Goal: Task Accomplishment & Management: Manage account settings

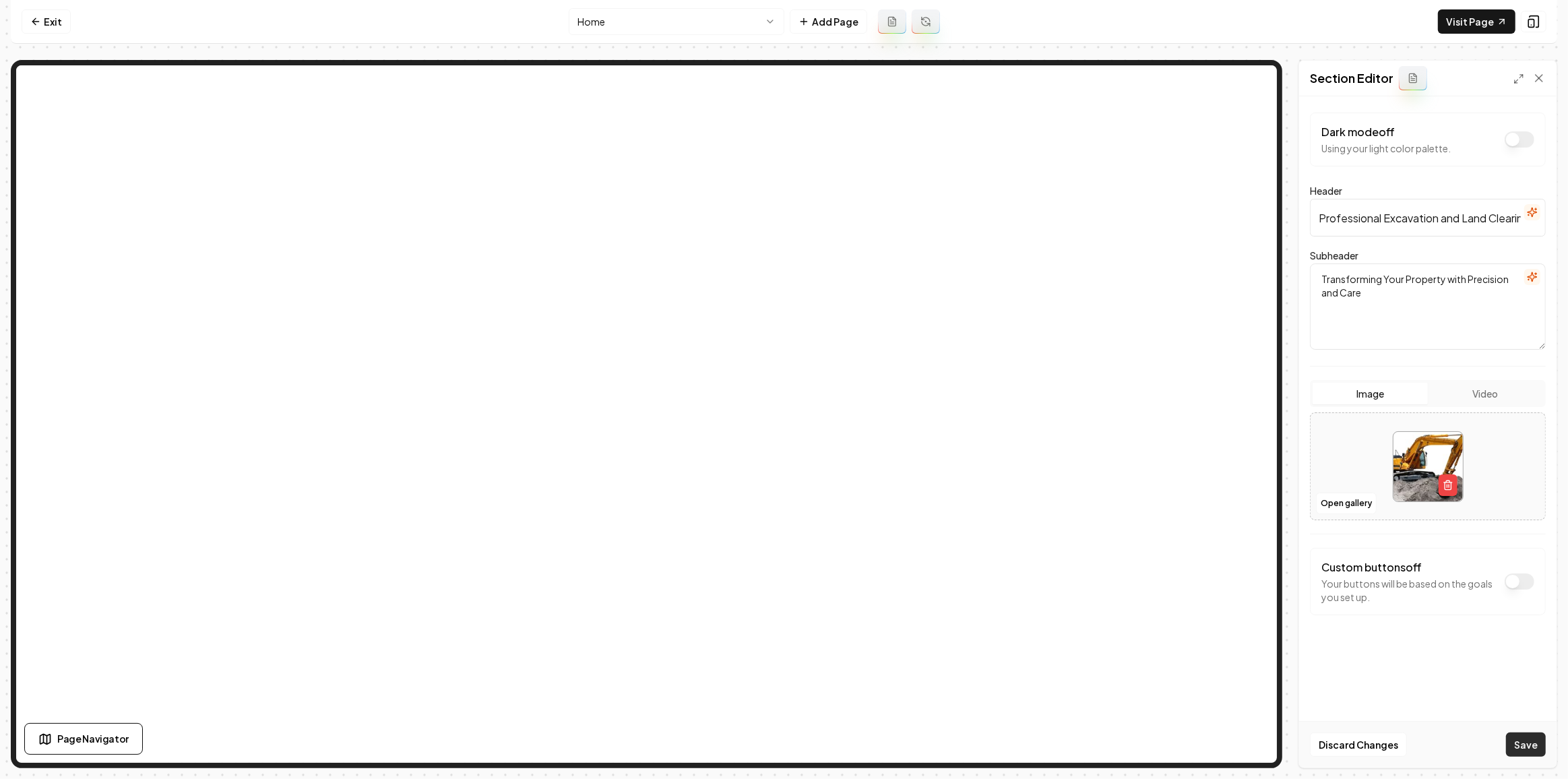
click at [1530, 739] on button "Save" at bounding box center [1526, 745] width 39 height 24
click at [1460, 30] on link "Visit Page" at bounding box center [1476, 21] width 77 height 24
click at [1529, 739] on button "Save" at bounding box center [1526, 745] width 39 height 24
click at [1498, 15] on link "Visit Page" at bounding box center [1476, 21] width 77 height 24
click at [32, 13] on link "Exit" at bounding box center [45, 21] width 49 height 24
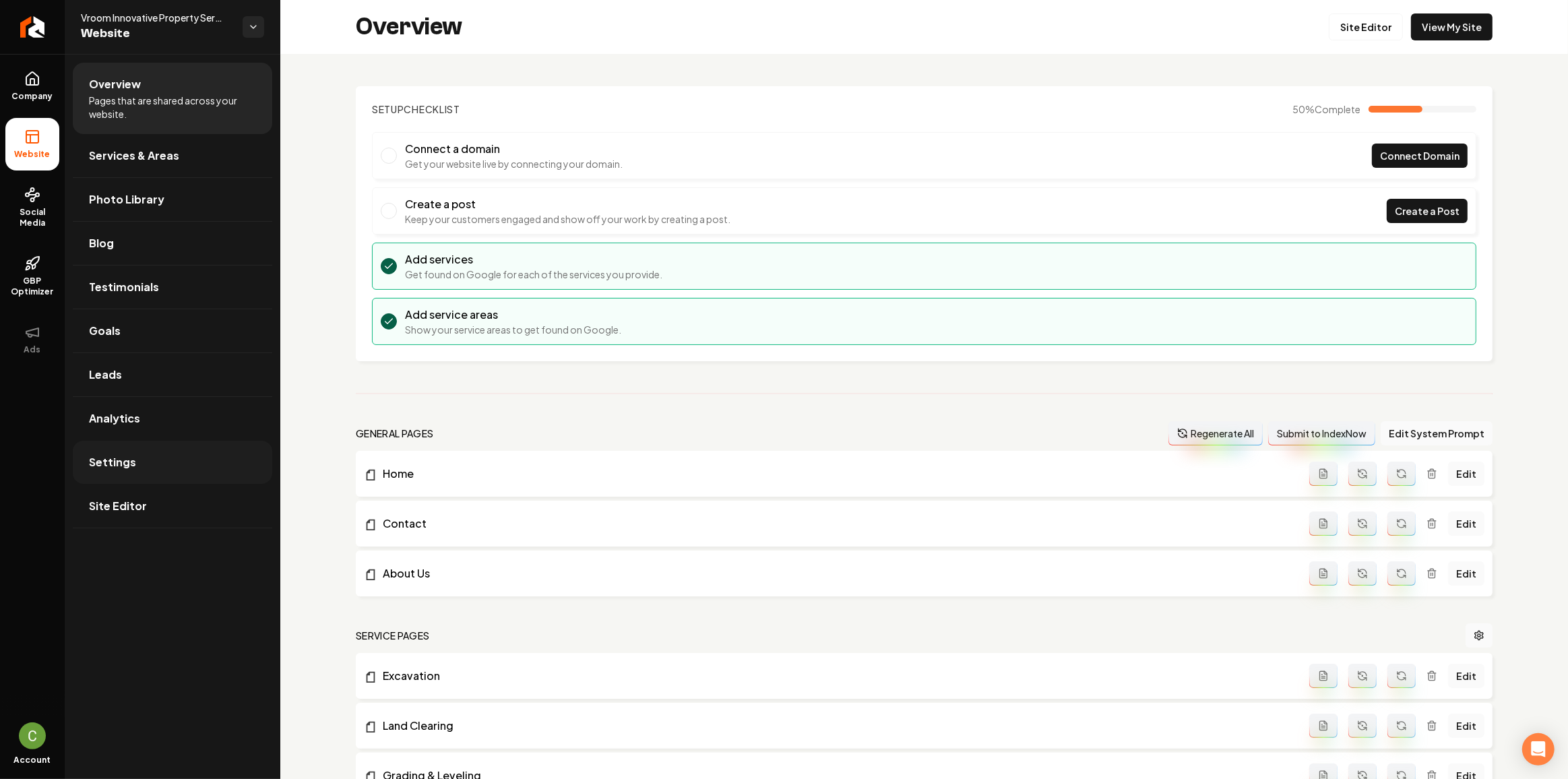
click at [101, 451] on link "Settings" at bounding box center [172, 462] width 199 height 43
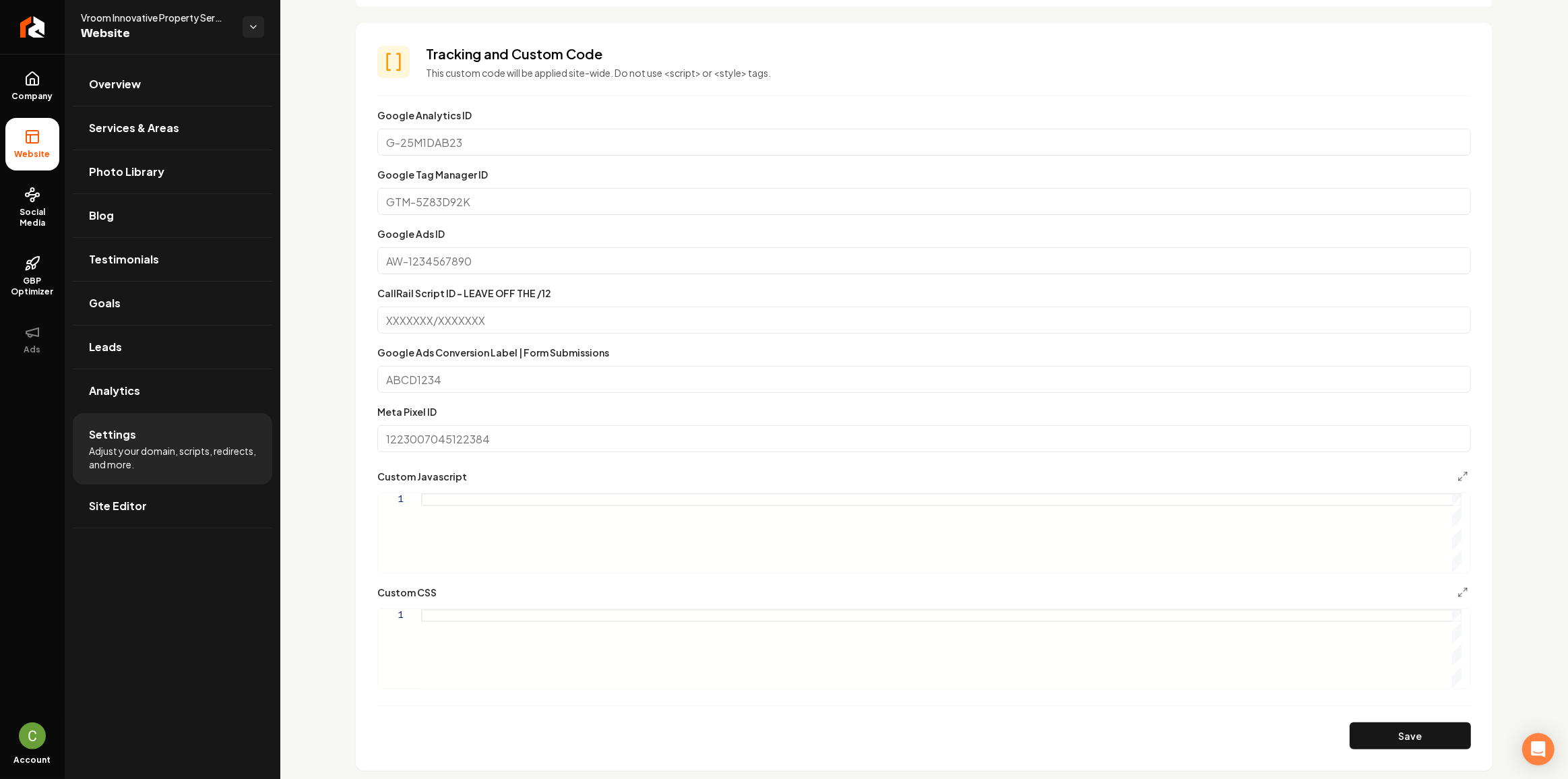
scroll to position [551, 0]
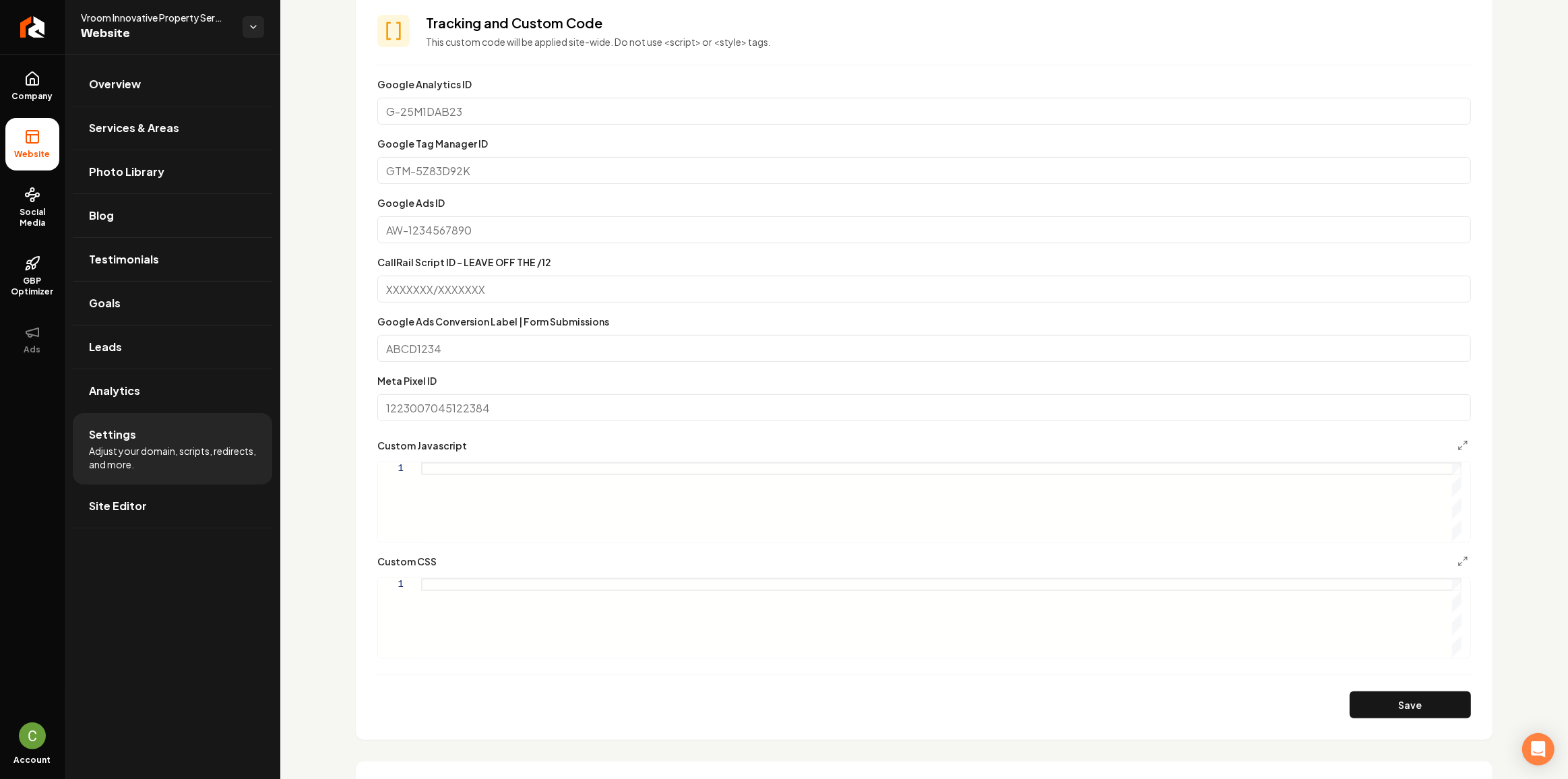
click at [560, 550] on form "Google Analytics ID Google Tag Manager ID Google Ads ID CallRail Script ID - LE…" at bounding box center [924, 397] width 1093 height 642
click at [546, 630] on div "Main content area" at bounding box center [941, 617] width 1040 height 80
click at [1369, 699] on button "Save" at bounding box center [1410, 705] width 121 height 27
click at [611, 599] on div ".grab-hero-image { object-fit: contain ; }" at bounding box center [941, 617] width 1040 height 80
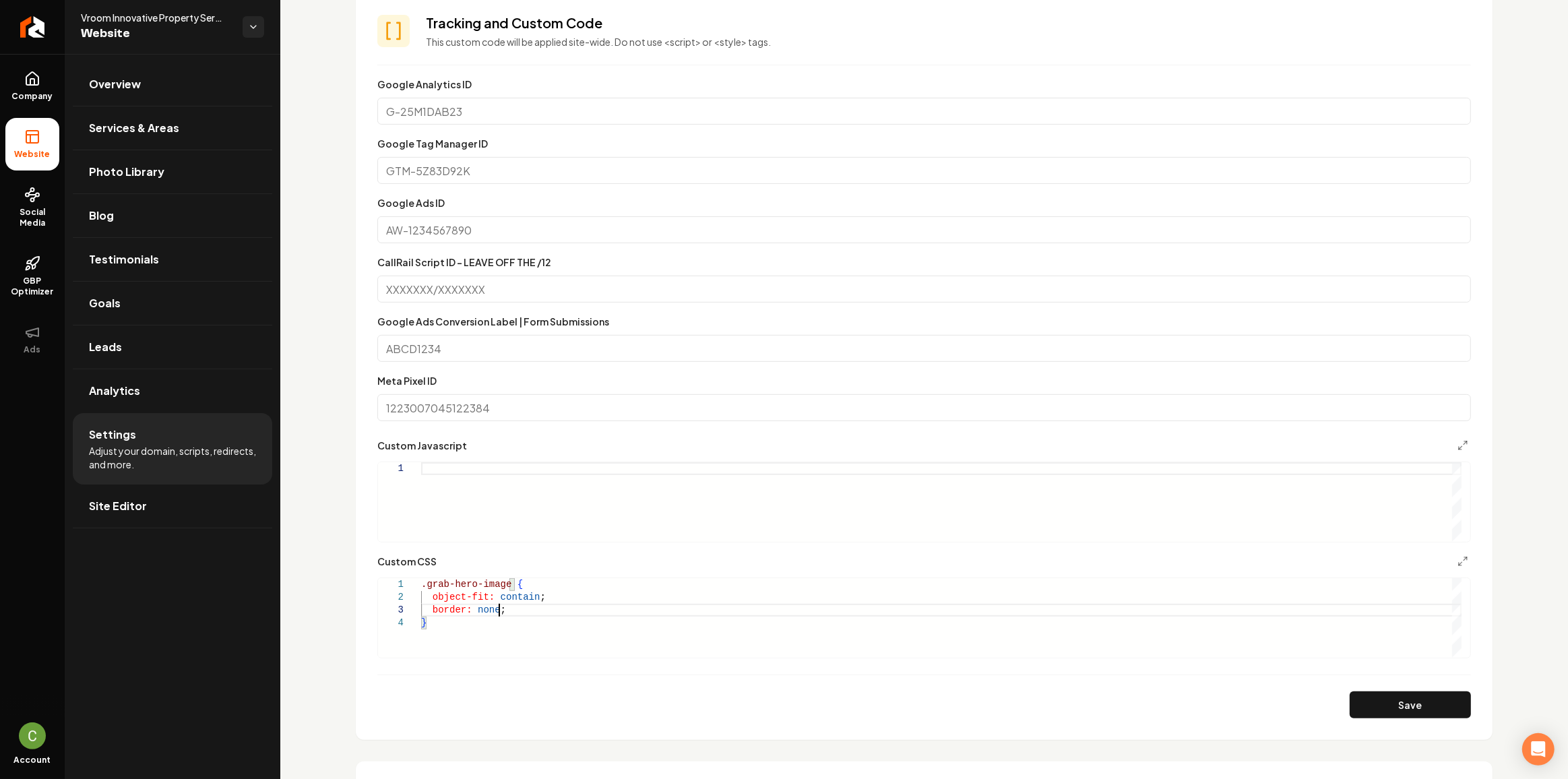
scroll to position [26, 82]
click at [1402, 695] on button "Save" at bounding box center [1410, 705] width 121 height 27
click at [631, 613] on div ".grab-hero-image { object-fit: contain ; border: none ; }" at bounding box center [941, 617] width 1040 height 80
click at [1388, 693] on button "Save" at bounding box center [1410, 705] width 121 height 27
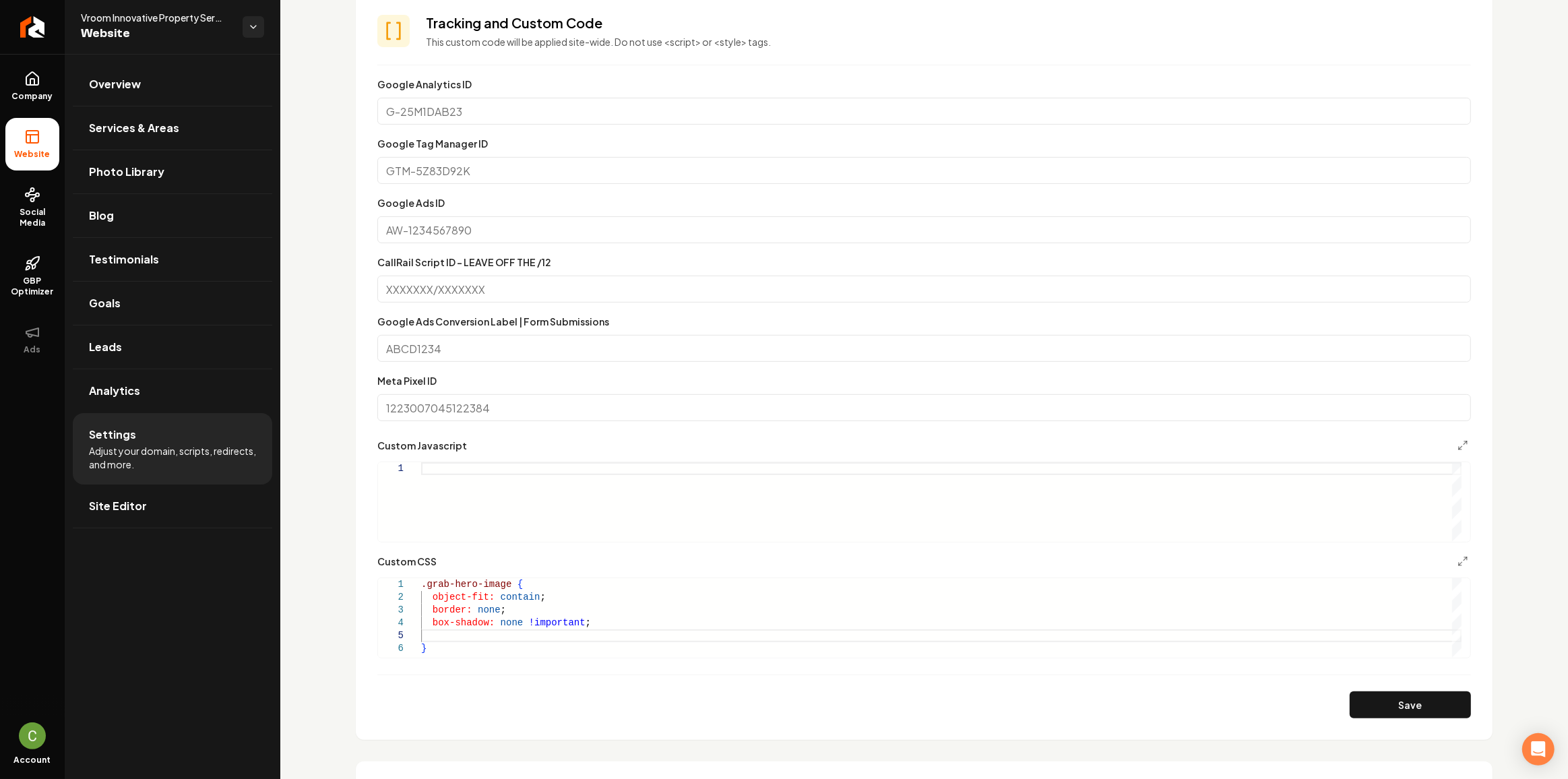
click at [566, 653] on div ".grab-hero-image { object-fit: contain ; border: none ; box-shadow: none !impor…" at bounding box center [941, 617] width 1040 height 80
click at [1425, 692] on button "Save" at bounding box center [1410, 705] width 121 height 27
click at [563, 602] on div "box-shadow: none !important ; } object-fit: contain ; border: none ; .grab-hero…" at bounding box center [941, 642] width 1040 height 128
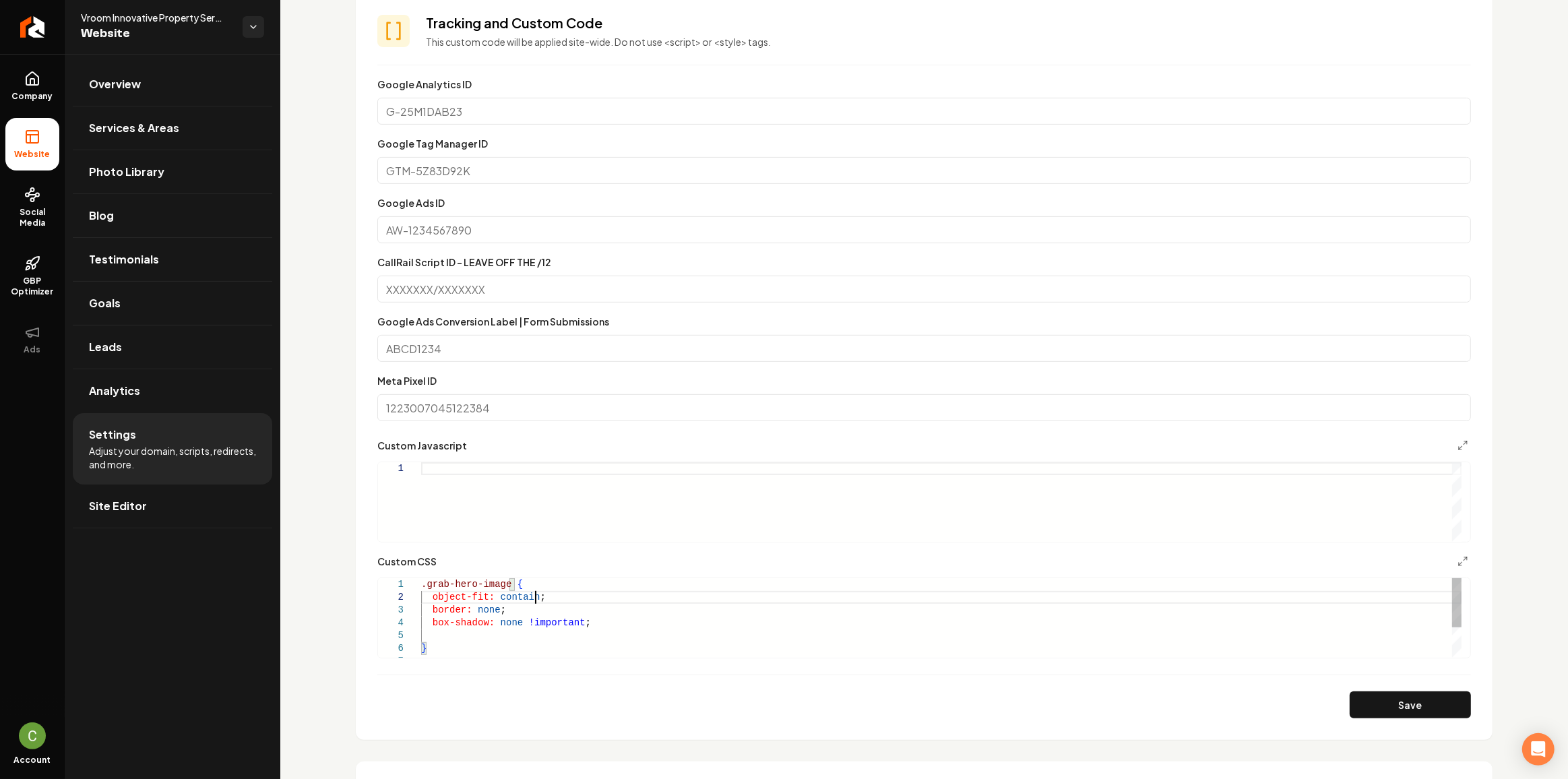
click at [566, 589] on div "box-shadow: none !important ; } object-fit: contain ; border: none ; .grab-hero…" at bounding box center [941, 642] width 1040 height 128
click at [1430, 717] on button "Save" at bounding box center [1410, 705] width 121 height 27
drag, startPoint x: 540, startPoint y: 639, endPoint x: 394, endPoint y: 602, distance: 150.6
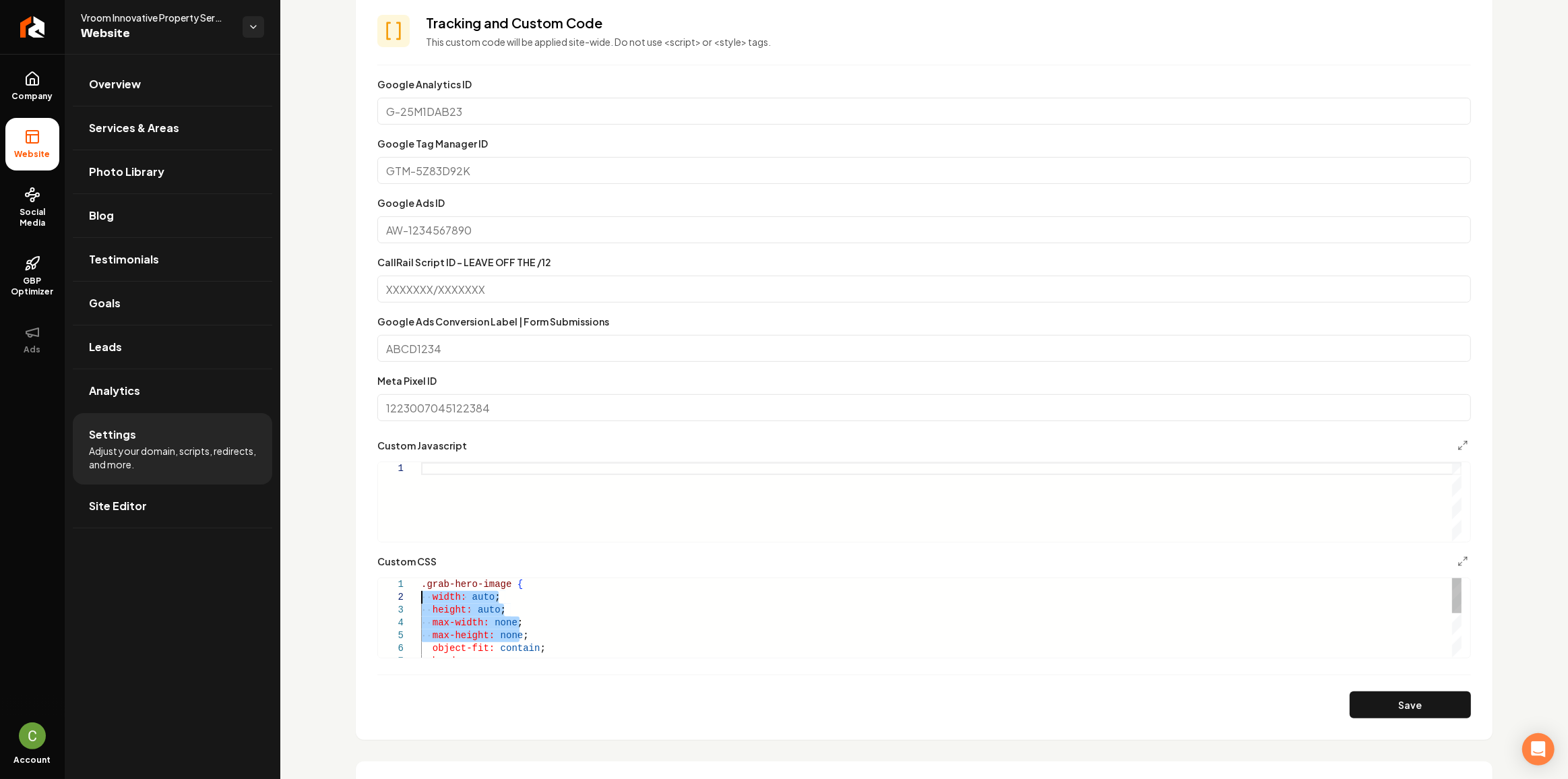
click at [421, 602] on div "object-fit: contain ; border: none ; .grab-hero-image { width: auto ; height: a…" at bounding box center [941, 667] width 1040 height 179
click at [478, 597] on div "object-fit: contain ; border: none ; .grab-hero-image { width: 500px ; box-shad…" at bounding box center [941, 655] width 1040 height 154
click at [1444, 700] on button "Save" at bounding box center [1410, 705] width 121 height 27
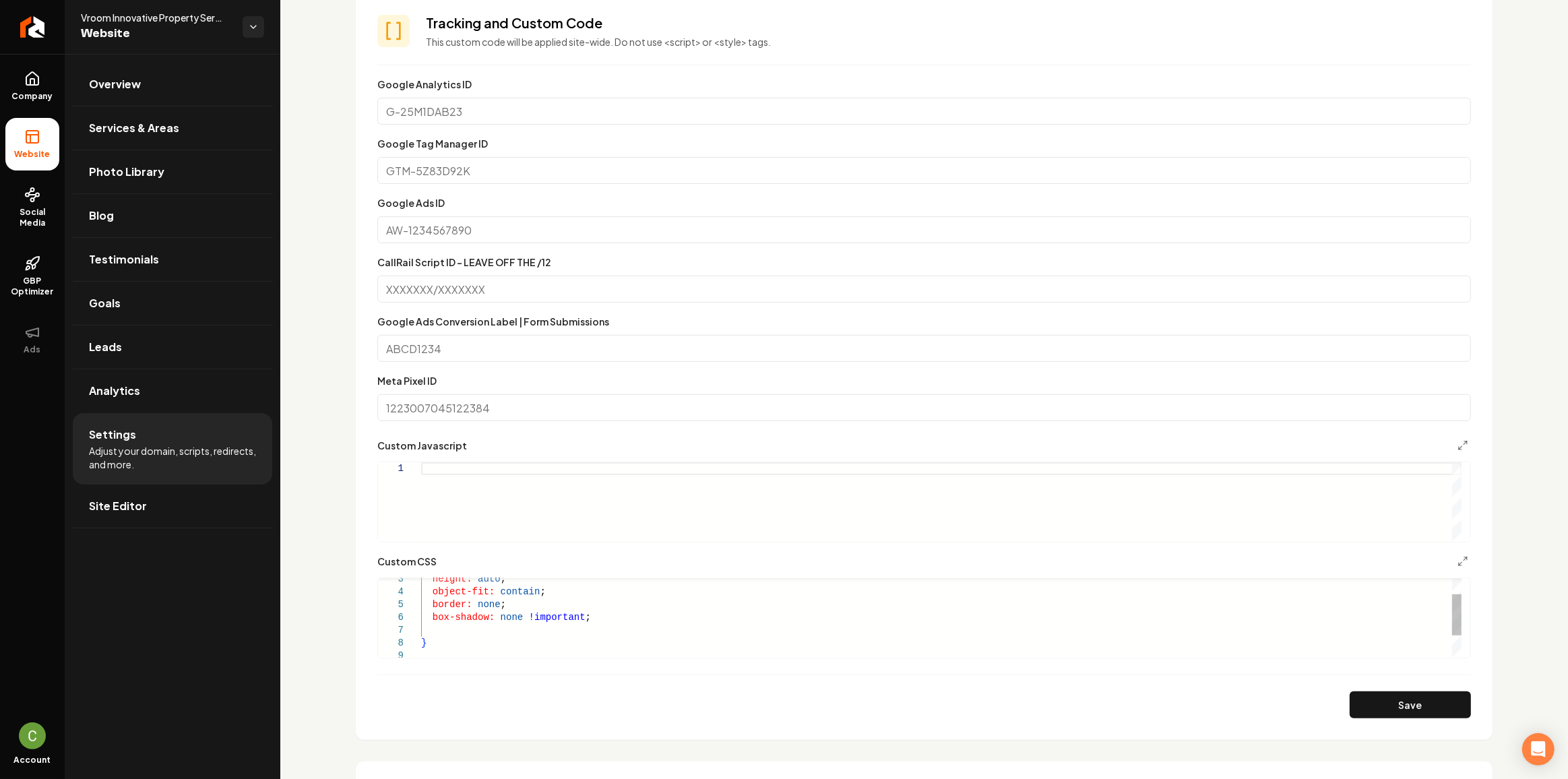
click at [528, 638] on div "object-fit: contain ; border: none ; box-shadow: none !important ; height: auto…" at bounding box center [941, 624] width 1040 height 154
click at [529, 636] on div "object-fit: contain ; border: none ; box-shadow: none !important ; height: auto…" at bounding box center [941, 624] width 1040 height 154
drag, startPoint x: 541, startPoint y: 622, endPoint x: 392, endPoint y: 597, distance: 151.1
click at [421, 597] on div "object-fit: contain ; border: none ; box-shadow: none !important ; height: auto…" at bounding box center [941, 649] width 1040 height 141
click at [563, 622] on div "object-fit: contain !important ; border: none ; box-shadow: none !important ; m…" at bounding box center [941, 651] width 1040 height 166
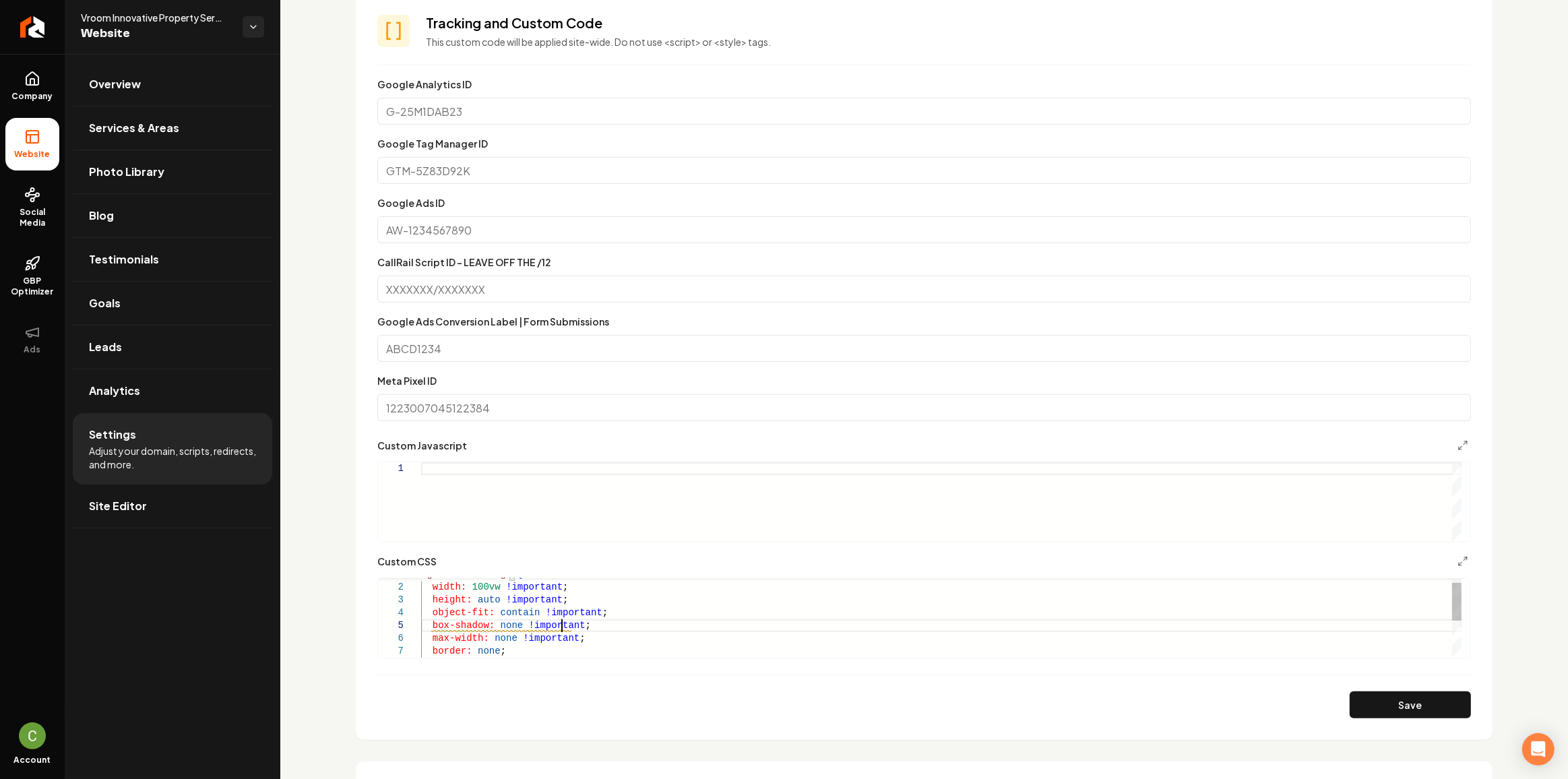
click at [563, 622] on div "object-fit: contain !important ; border: none ; box-shadow: none !important ; m…" at bounding box center [941, 651] width 1040 height 166
click at [1365, 699] on button "Save" at bounding box center [1410, 705] width 121 height 27
click at [632, 636] on div "object-fit: contain !important ; border: none ; max-width: none !important ; .g…" at bounding box center [941, 645] width 1040 height 154
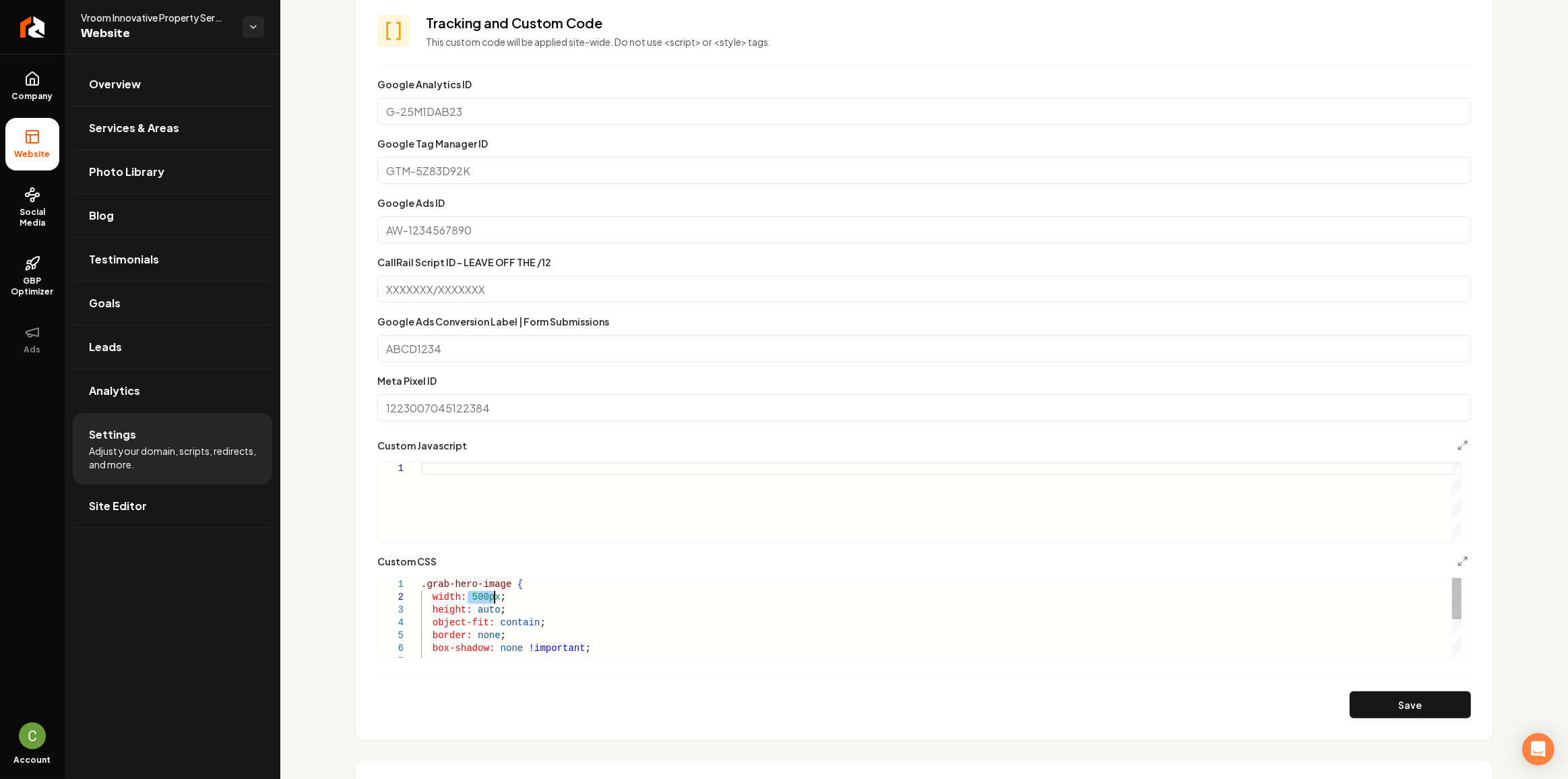
type textarea "**********"
click at [1419, 701] on button "Save" at bounding box center [1410, 705] width 121 height 27
click at [246, 499] on link "Site Editor" at bounding box center [172, 506] width 199 height 43
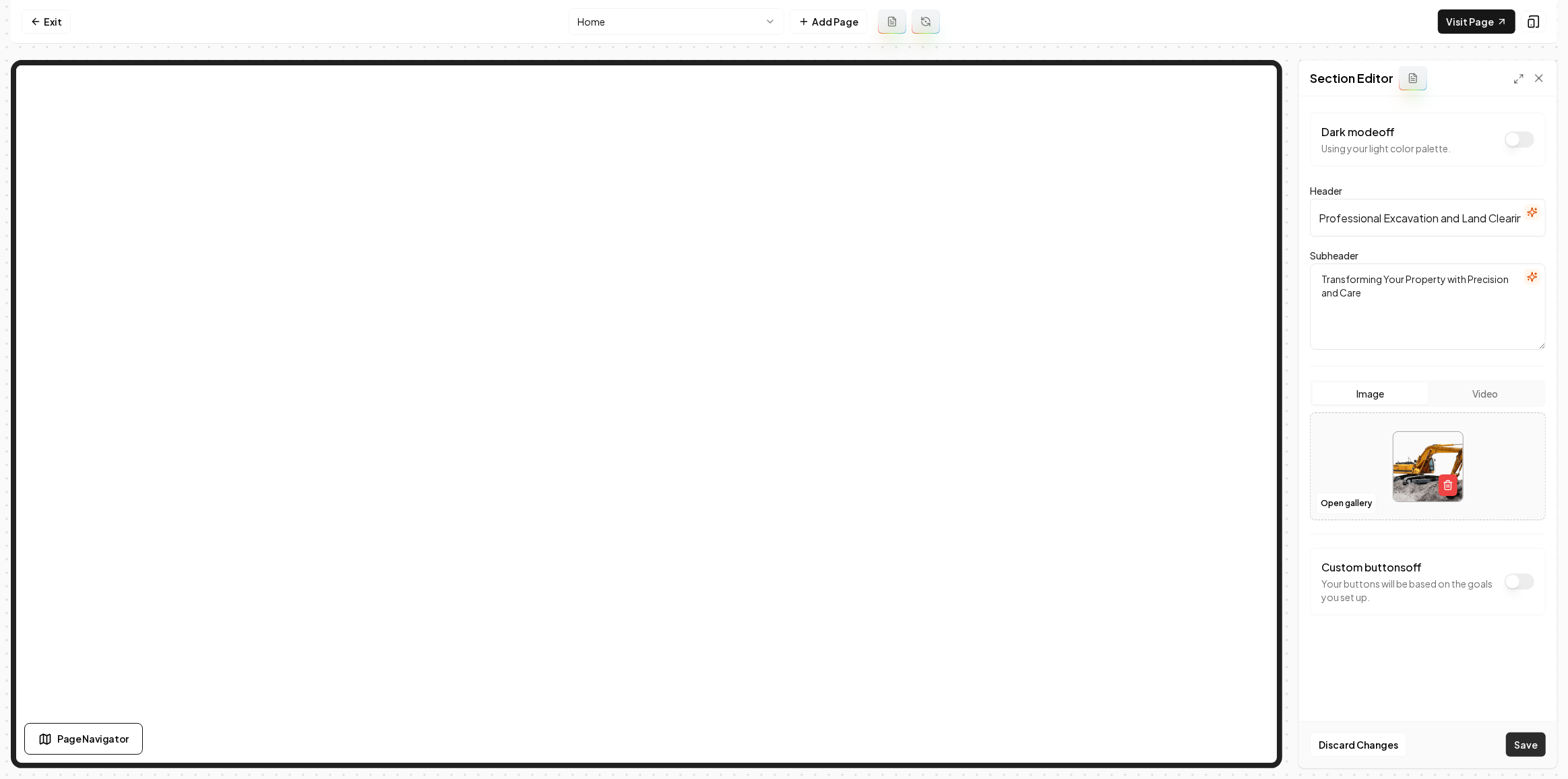
click at [1519, 744] on button "Save" at bounding box center [1526, 745] width 39 height 24
click at [1510, 752] on button "Save" at bounding box center [1526, 745] width 39 height 24
click at [39, 21] on icon at bounding box center [36, 21] width 11 height 11
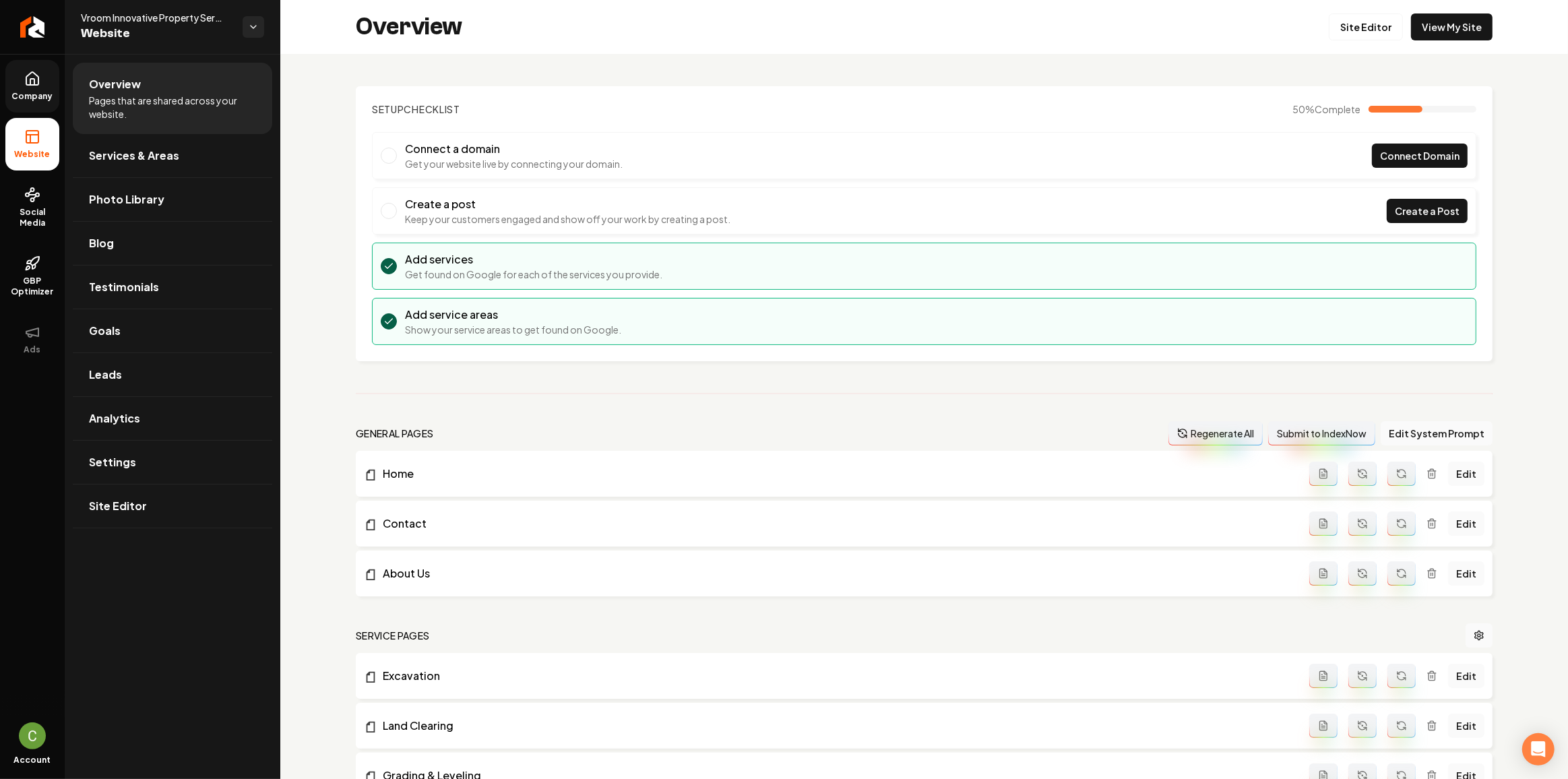
click at [13, 81] on link "Company" at bounding box center [32, 86] width 54 height 52
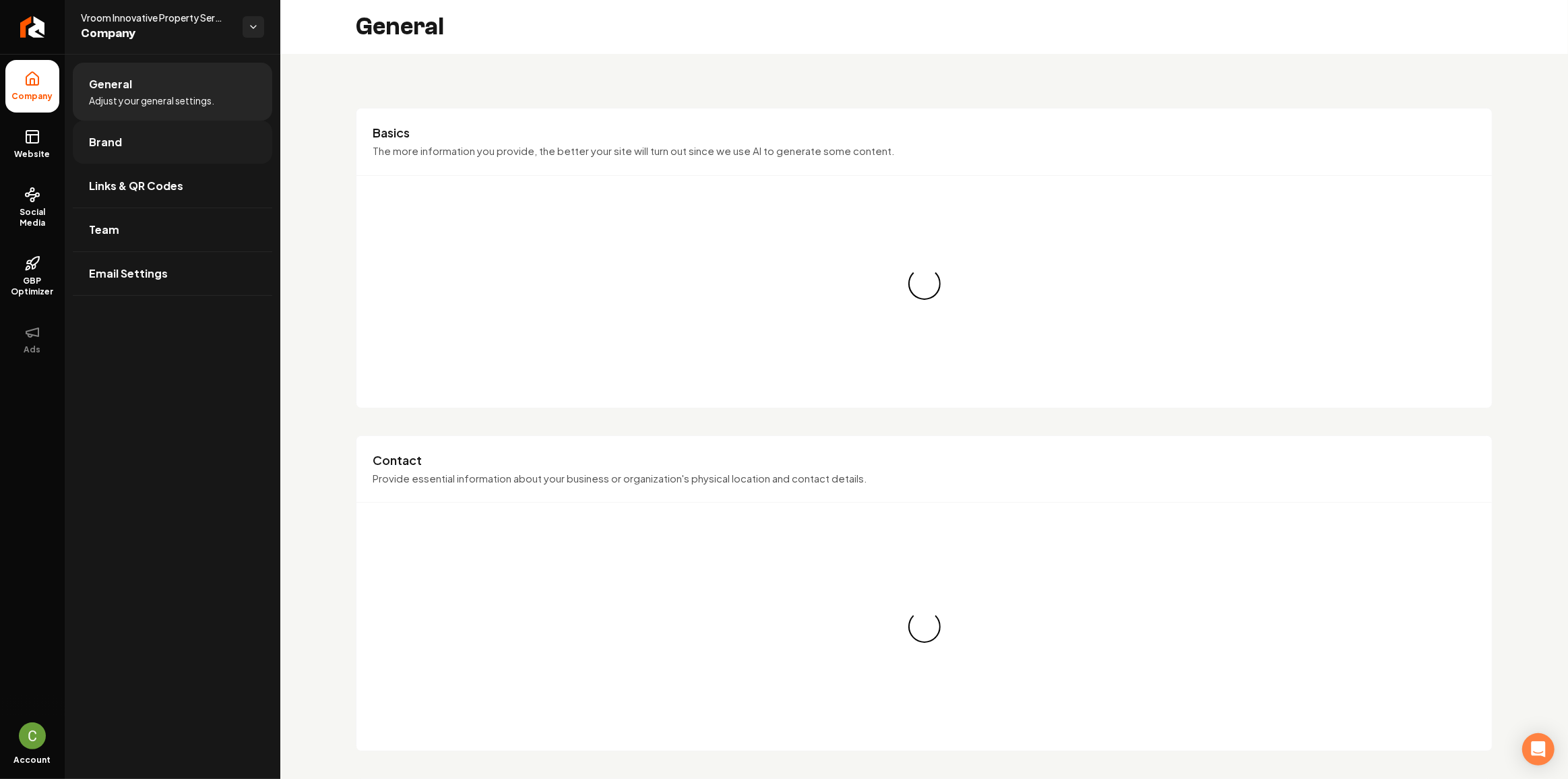
click at [118, 133] on link "Brand" at bounding box center [172, 142] width 199 height 43
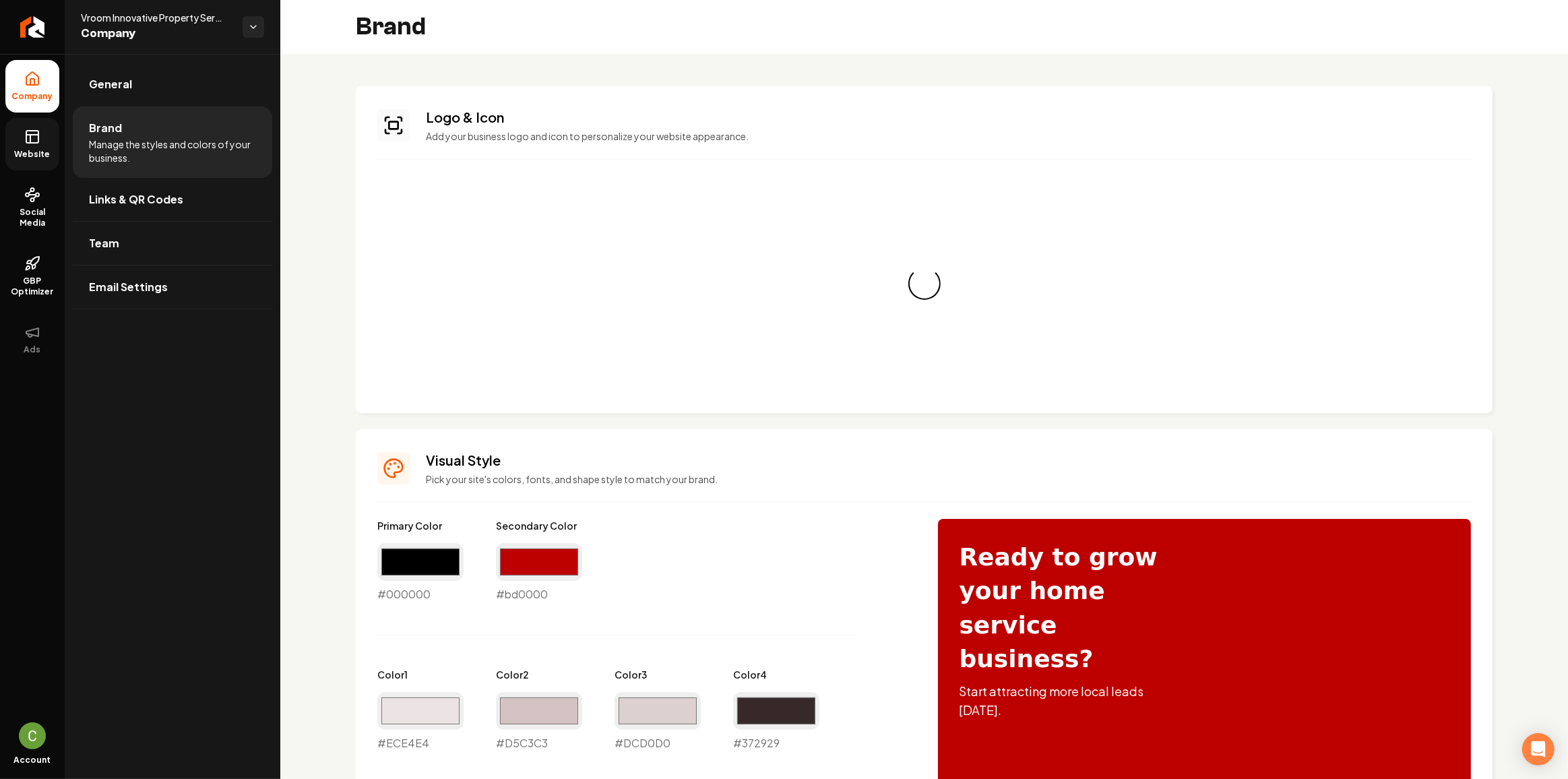
click at [45, 149] on span "Website" at bounding box center [32, 154] width 46 height 11
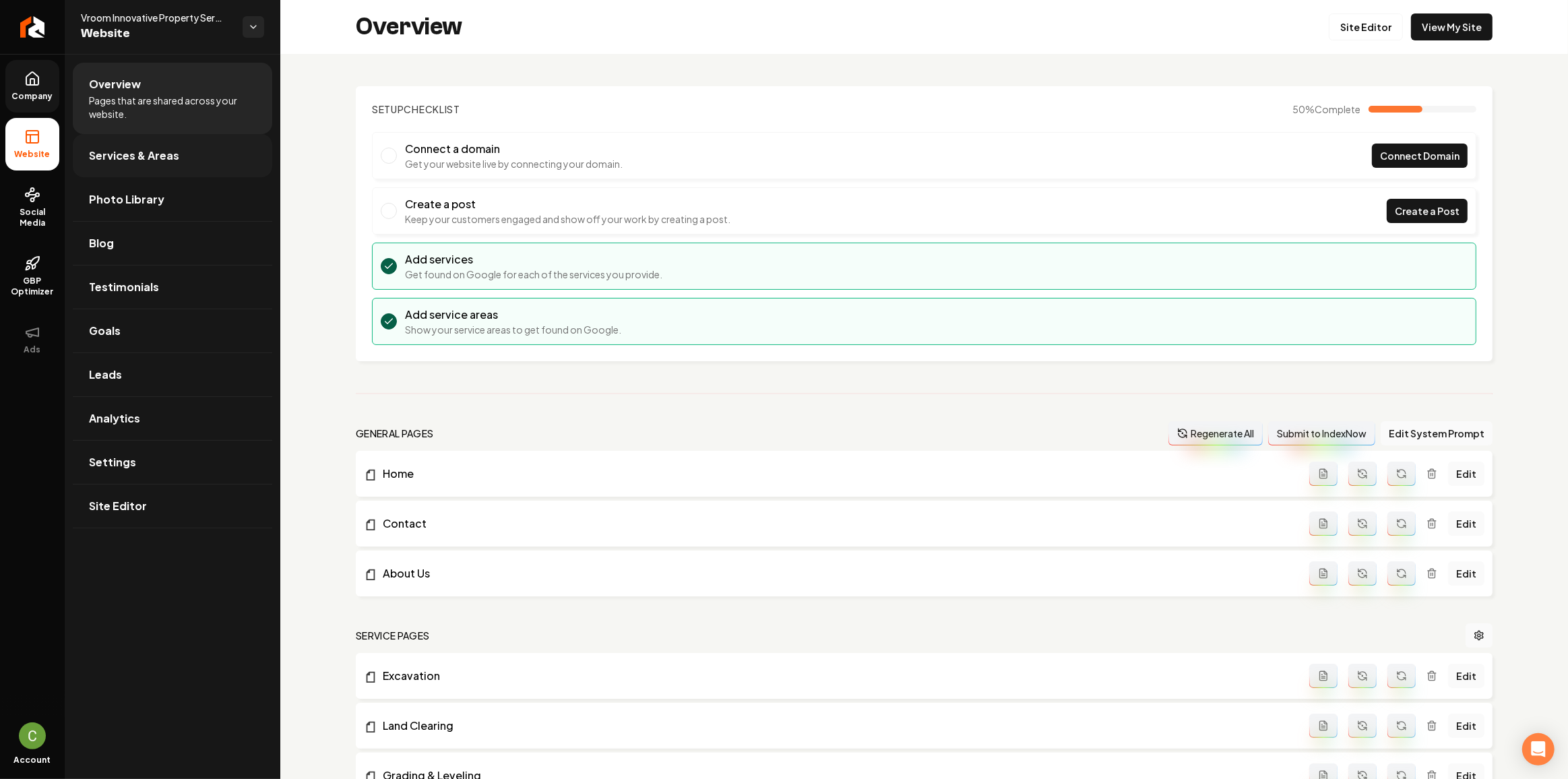
click at [89, 149] on span "Services & Areas" at bounding box center [133, 155] width 90 height 16
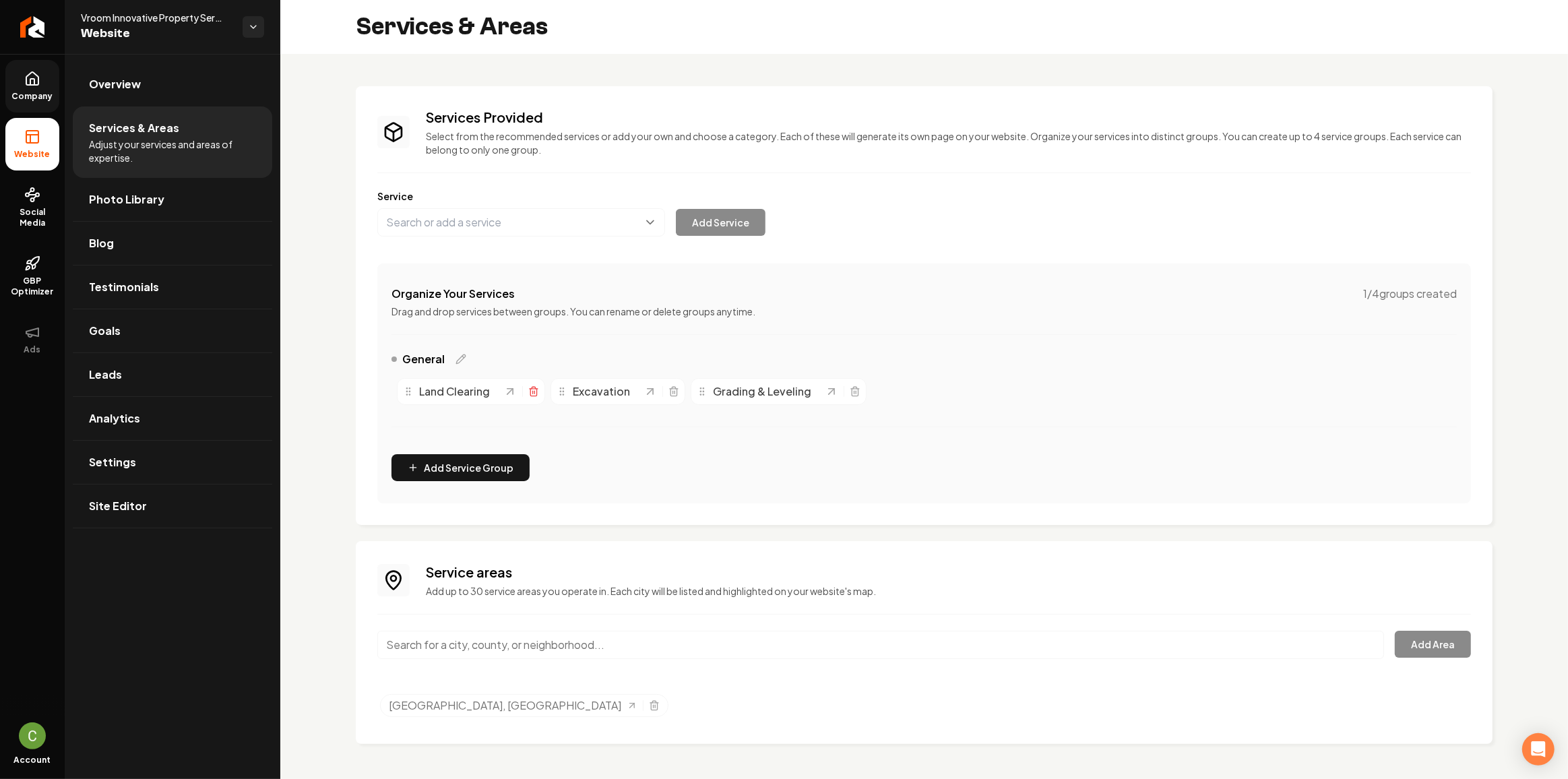
click at [532, 389] on icon "Main content area" at bounding box center [534, 391] width 11 height 11
click at [520, 388] on icon "Main content area" at bounding box center [519, 388] width 3 height 2
click at [437, 221] on button "Main content area" at bounding box center [521, 222] width 287 height 28
click at [402, 222] on button "Main content area" at bounding box center [521, 222] width 287 height 28
paste input "Demolition Services"
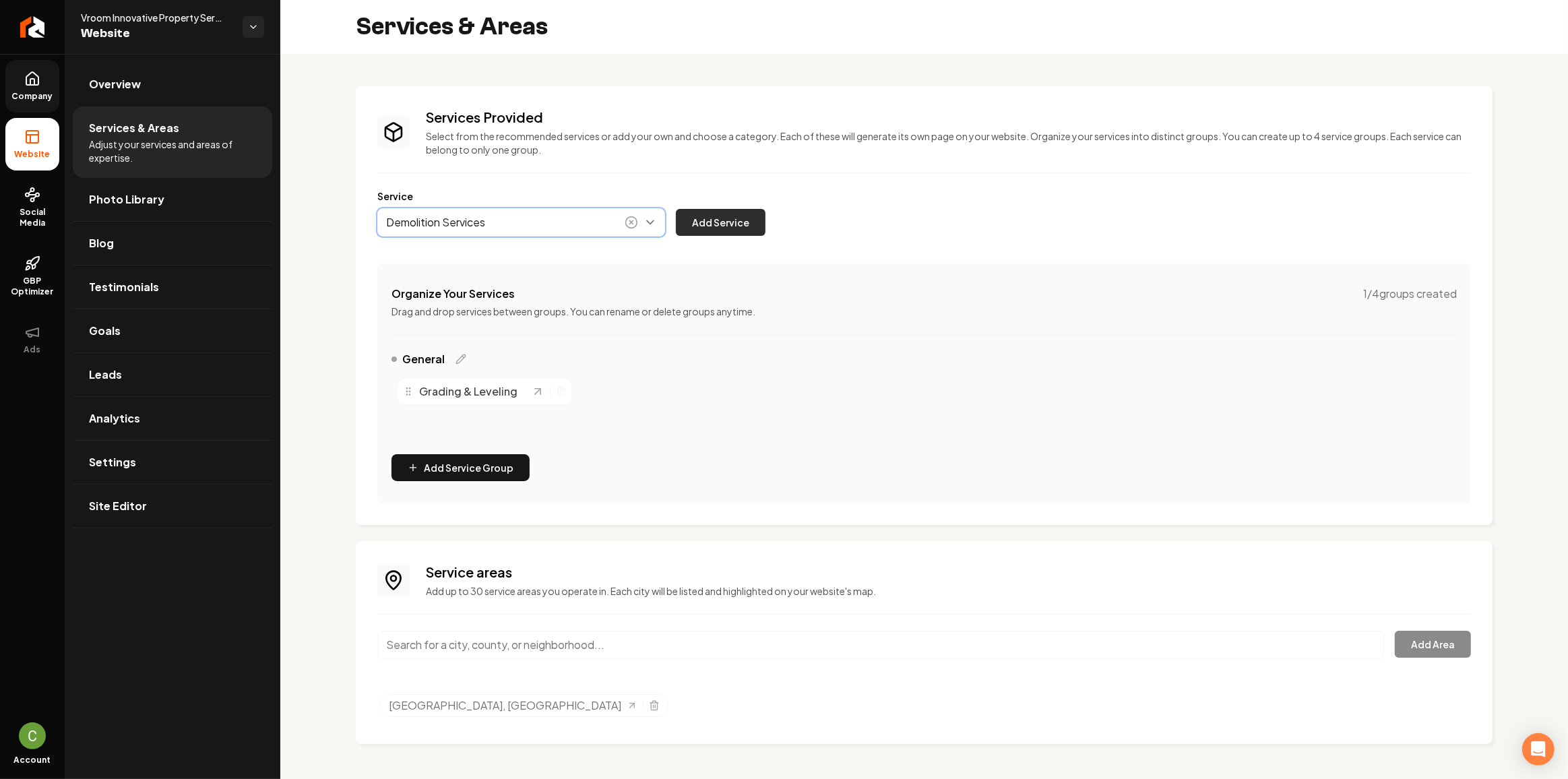
type input "Demolition Services"
click at [700, 233] on button "Add Service" at bounding box center [720, 222] width 89 height 27
click at [569, 394] on icon "Main content area" at bounding box center [568, 391] width 11 height 11
click at [744, 393] on icon "Main content area" at bounding box center [749, 391] width 11 height 11
click at [480, 215] on button "Main content area" at bounding box center [521, 222] width 287 height 28
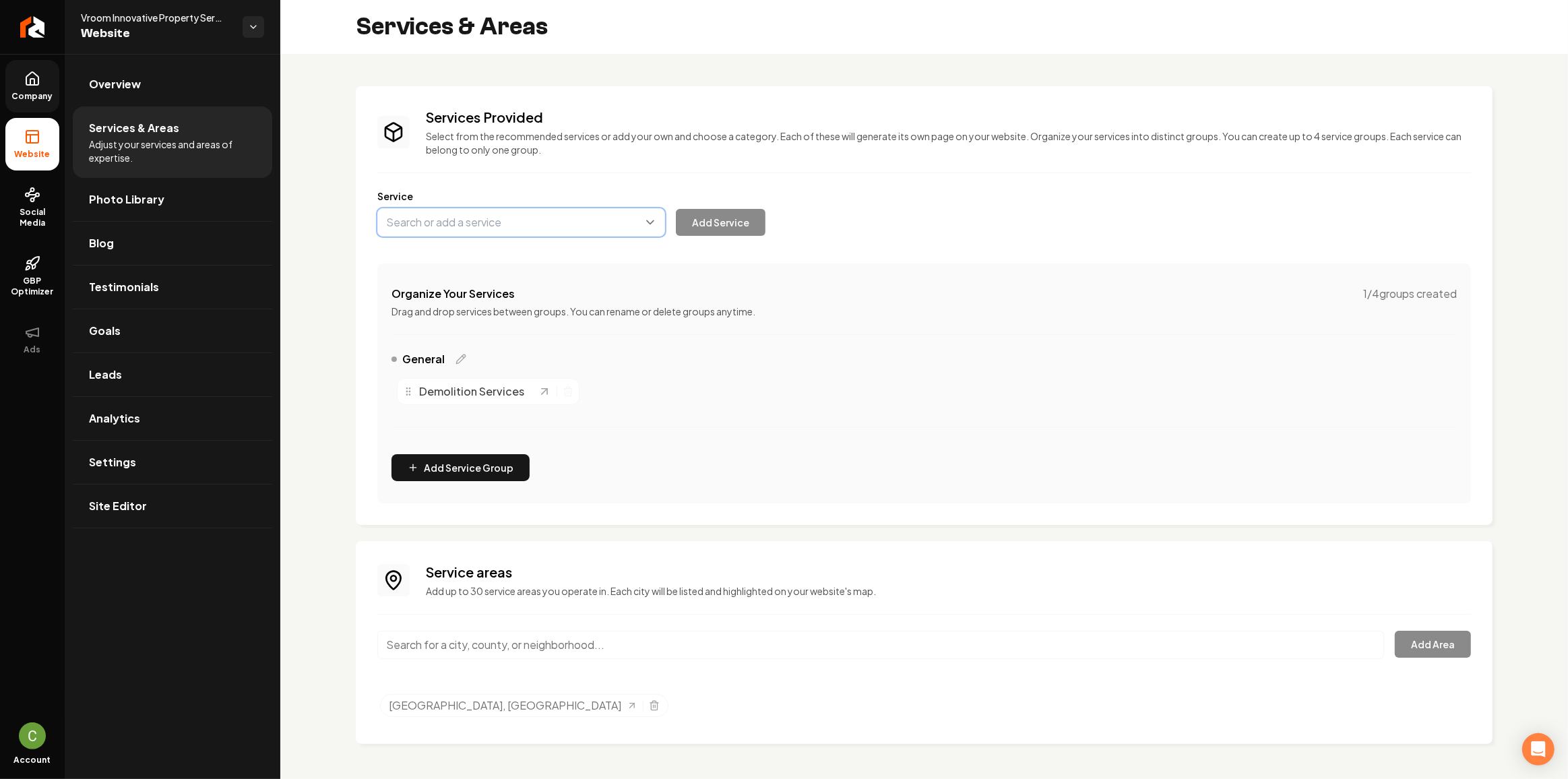
paste input "Drainage Solutions & Installation"
type input "Drainage Solutions & Installation"
click at [699, 226] on button "Add Service" at bounding box center [720, 222] width 89 height 27
click at [516, 220] on button "Main content area" at bounding box center [521, 222] width 287 height 28
paste input "Site Preparation Services"
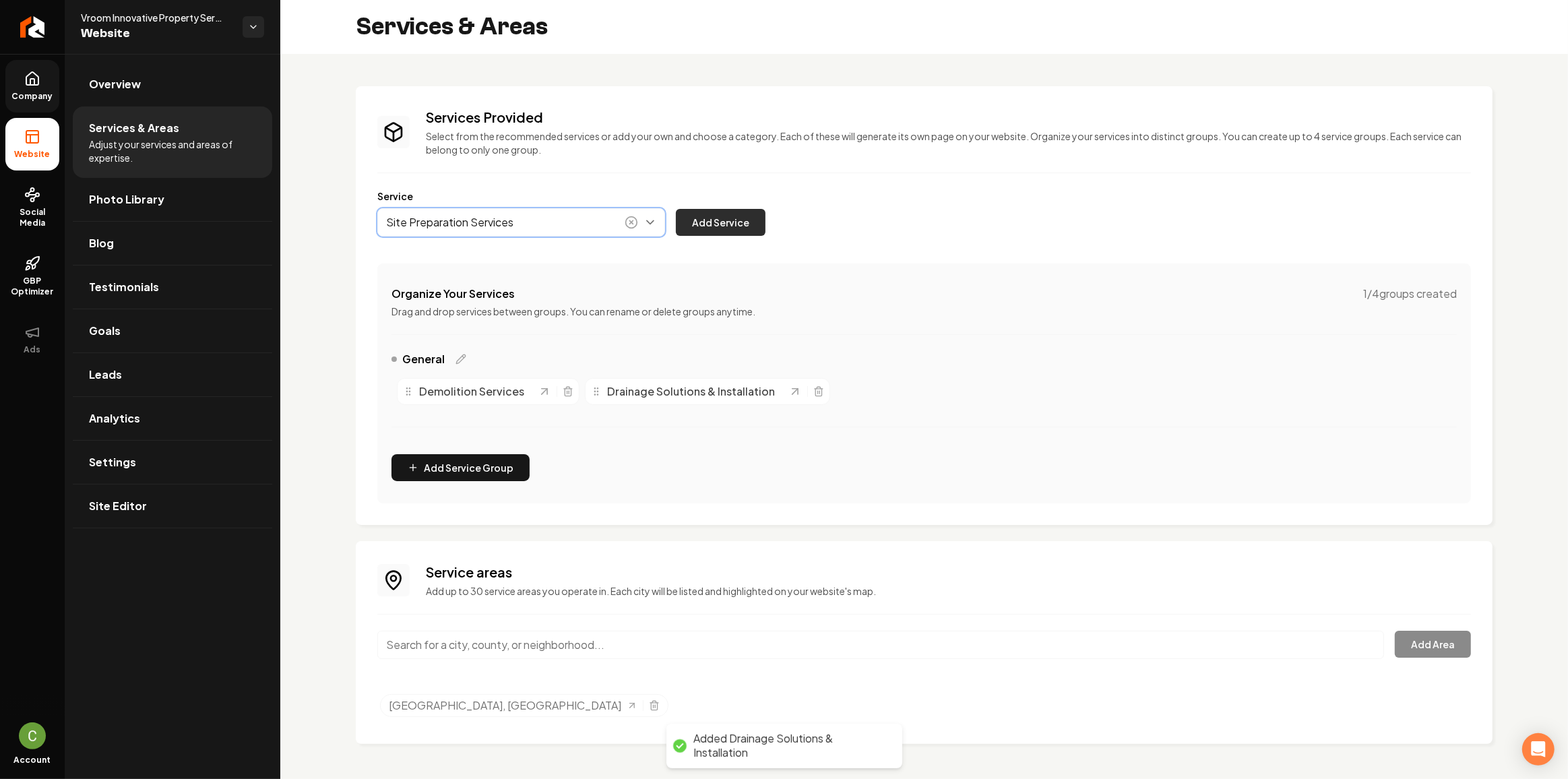
type input "Site Preparation Services"
click at [691, 218] on button "Add Service" at bounding box center [720, 222] width 89 height 27
click at [505, 231] on button "Main content area" at bounding box center [521, 222] width 287 height 28
paste input "Retaining Wall Construction & Repair"
type input "Retaining Wall Construction & Repair"
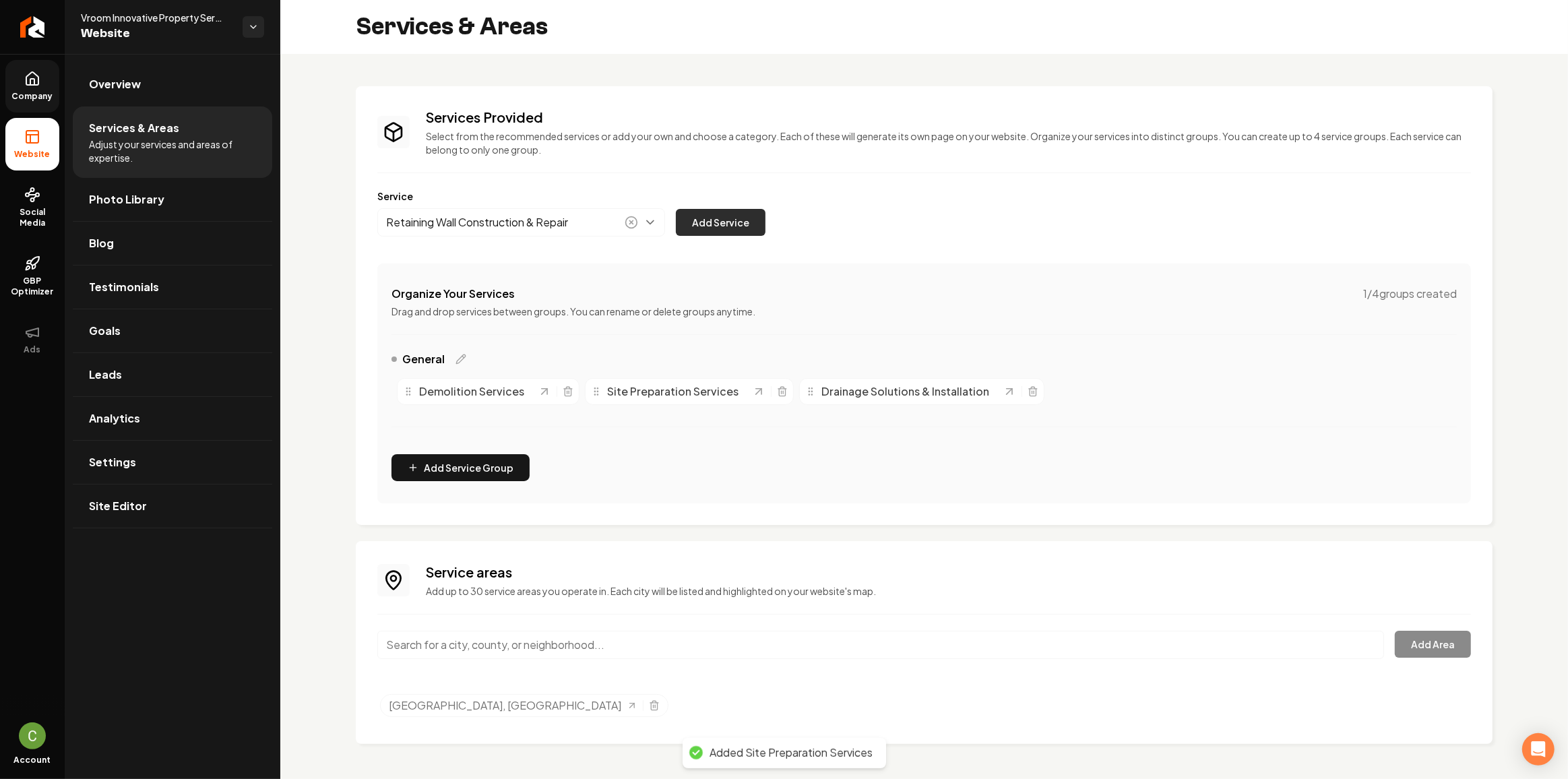
click at [751, 221] on button "Add Service" at bounding box center [720, 222] width 89 height 27
click at [517, 229] on button "Main content area" at bounding box center [521, 222] width 287 height 28
paste input "Land Clearing Services"
type input "Land Clearing Services"
click at [694, 227] on button "Add Service" at bounding box center [720, 222] width 89 height 27
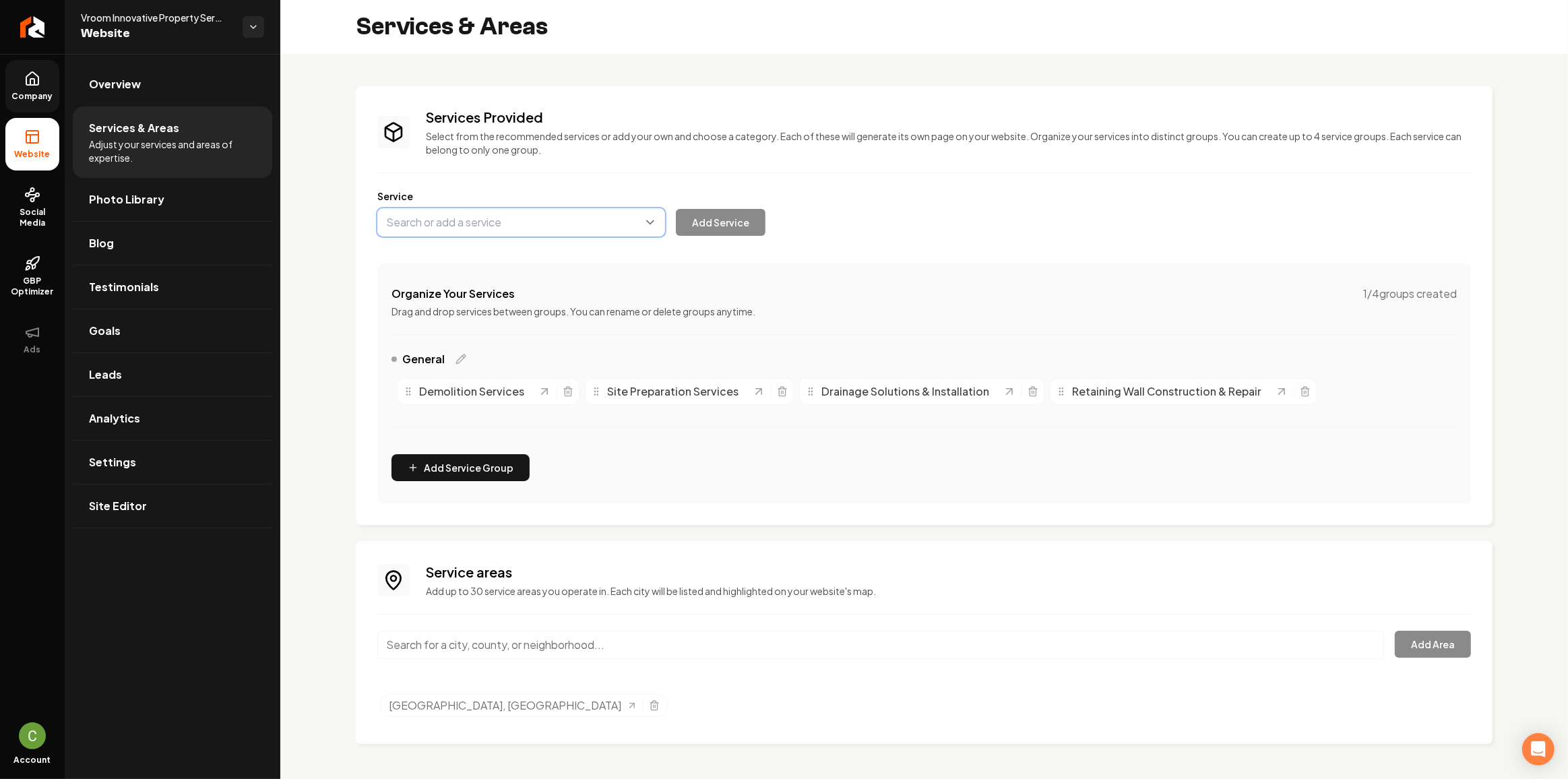
click at [409, 209] on button "Main content area" at bounding box center [521, 222] width 287 height 28
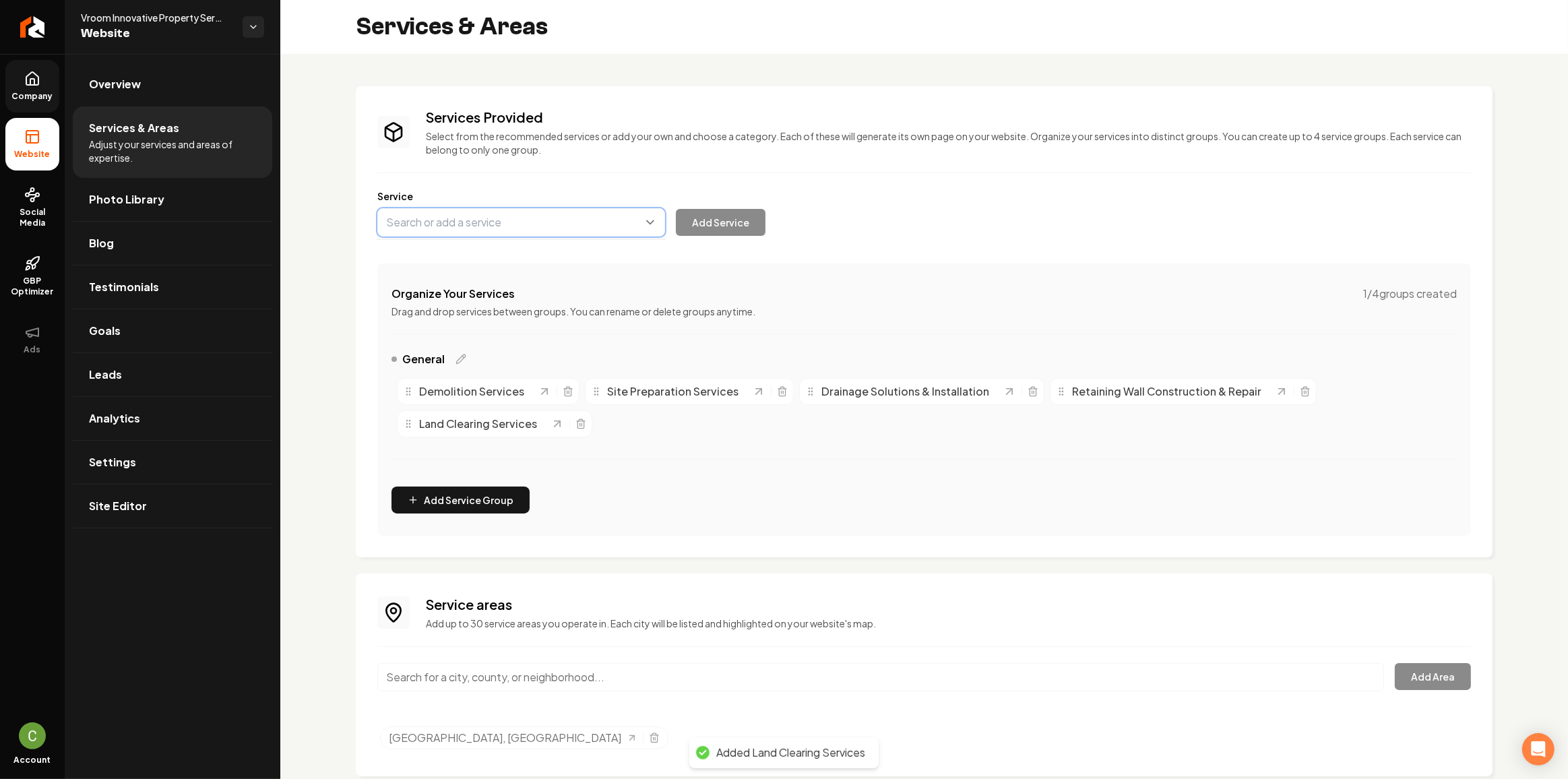
paste input "Excavation Services"
type input "Excavation Services"
click at [701, 233] on div "Excavation Services Add Service" at bounding box center [572, 222] width 388 height 28
click at [701, 233] on button "Add Service" at bounding box center [720, 222] width 89 height 27
click at [425, 231] on button "Main content area" at bounding box center [521, 222] width 287 height 28
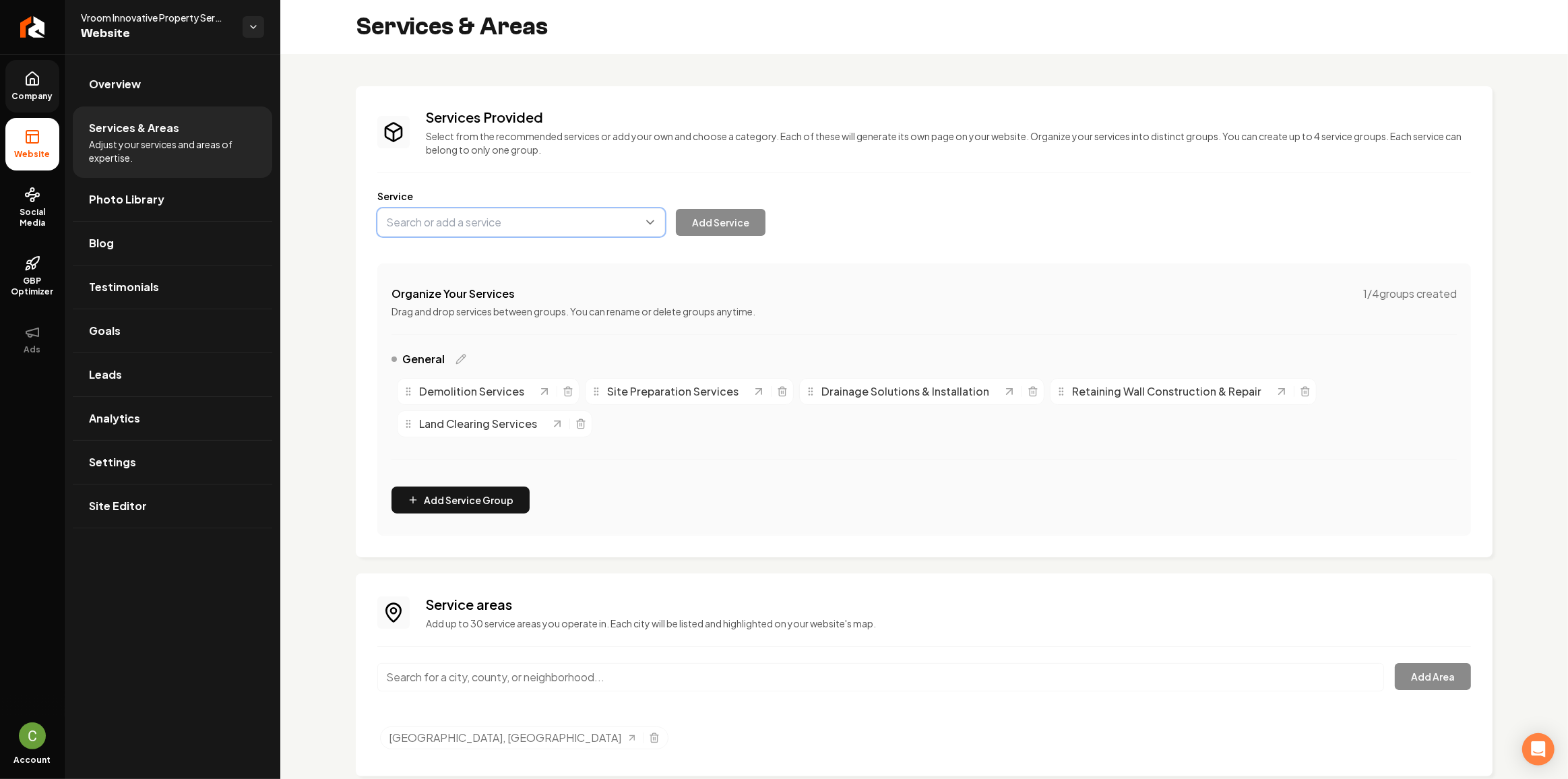
paste input "Grading & Leveling Services"
type input "Grading & Leveling Services"
click at [712, 227] on button "Add Service" at bounding box center [720, 222] width 89 height 27
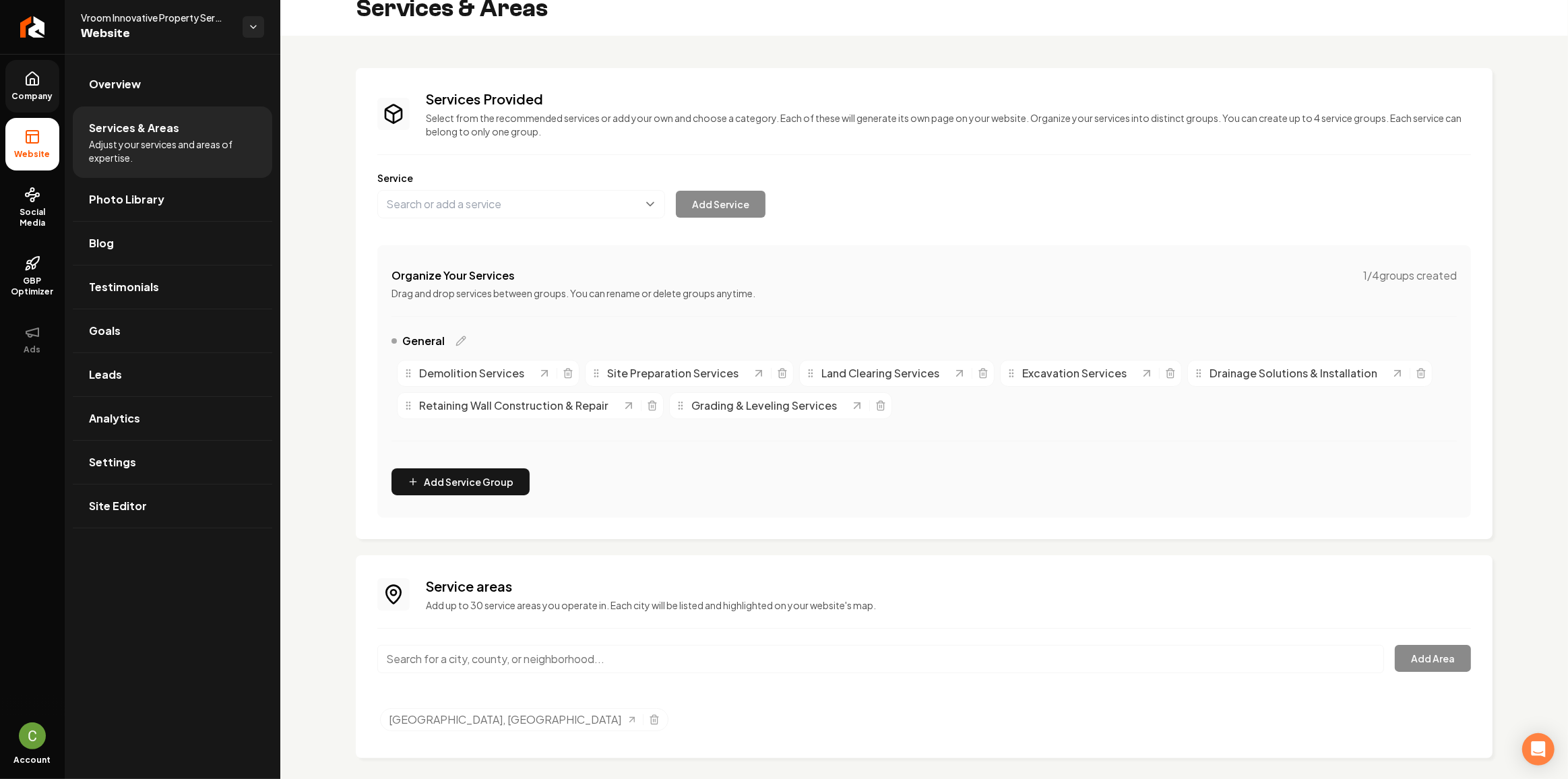
scroll to position [27, 0]
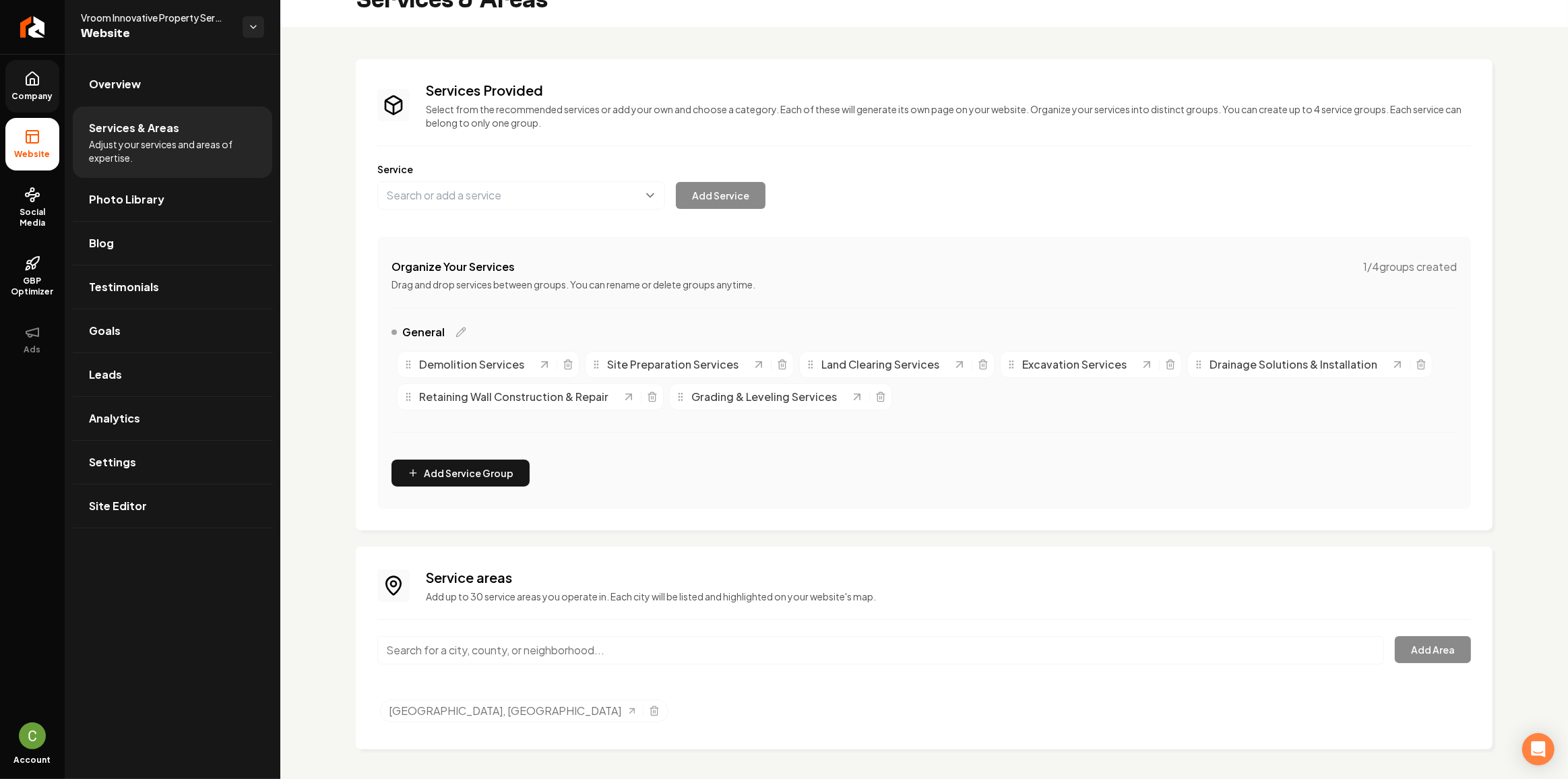
click at [519, 650] on input "Main content area" at bounding box center [881, 650] width 1007 height 28
click at [460, 653] on input "Main content area" at bounding box center [881, 650] width 1007 height 28
paste input "Brookhaven"
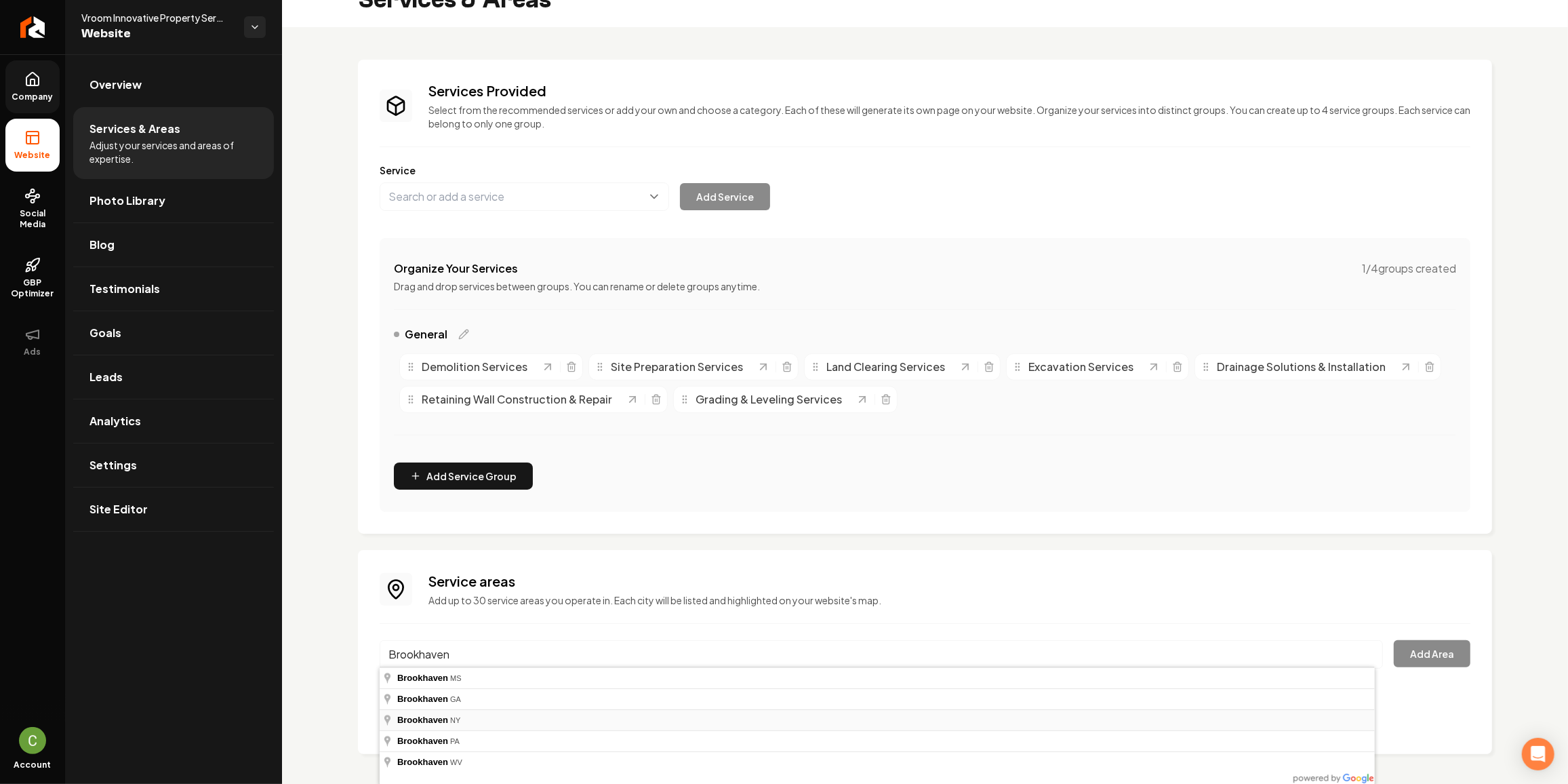
type input "Brookhaven, NY"
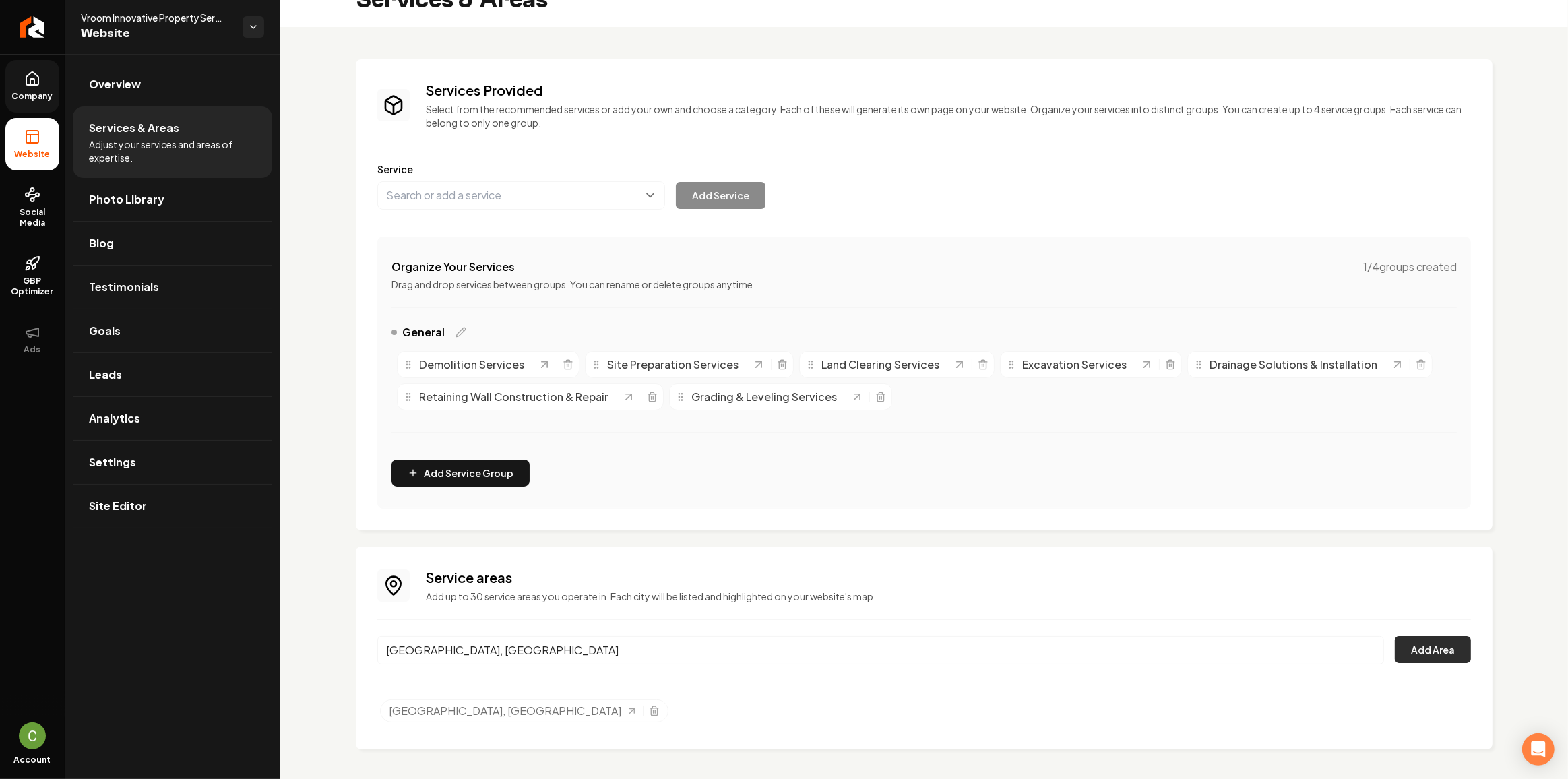
click at [1417, 655] on button "Add Area" at bounding box center [1432, 650] width 76 height 27
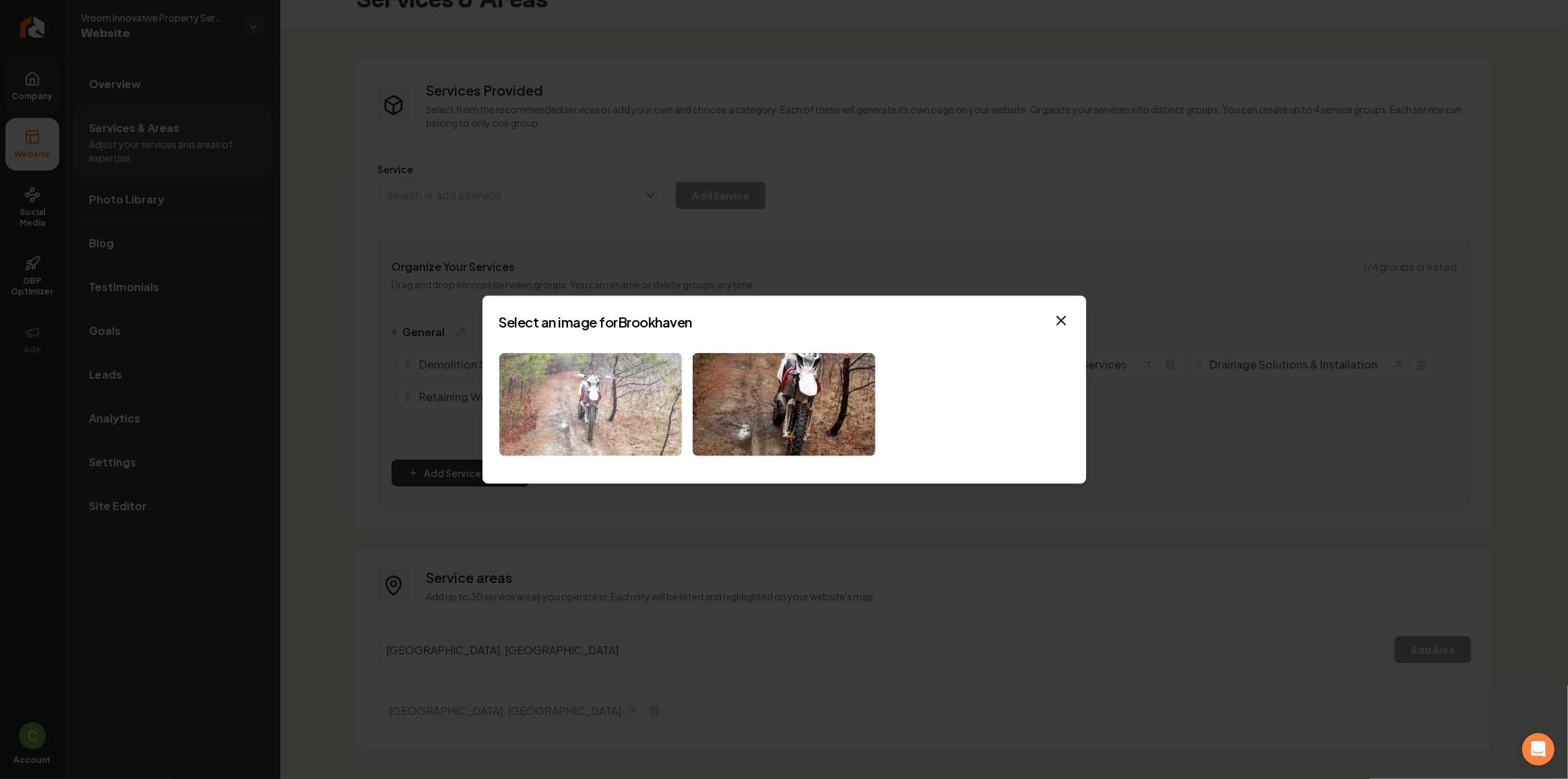
click at [574, 419] on img at bounding box center [590, 405] width 183 height 103
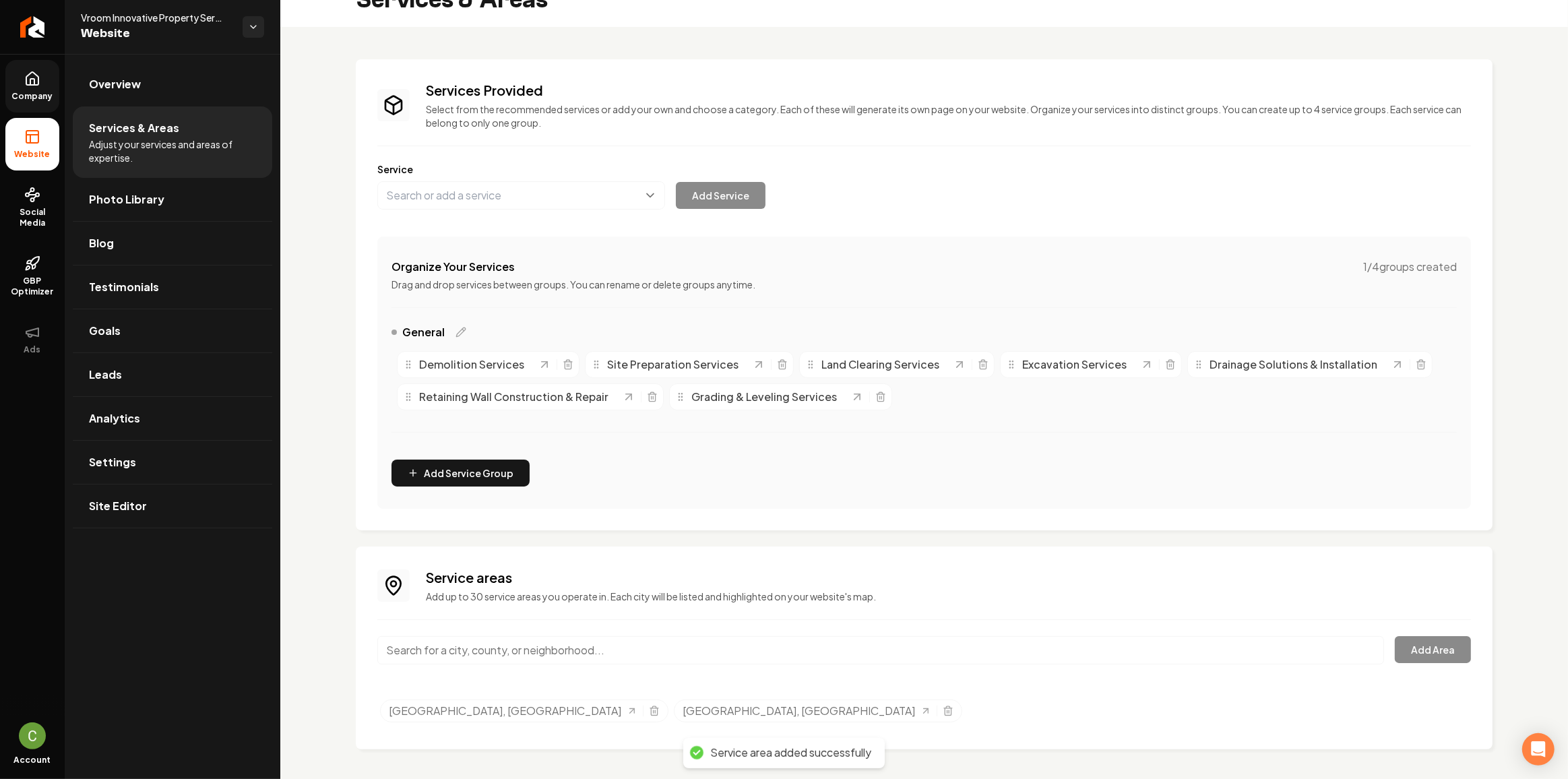
click at [426, 645] on input "Main content area" at bounding box center [881, 650] width 1007 height 28
paste input "Nassau County"
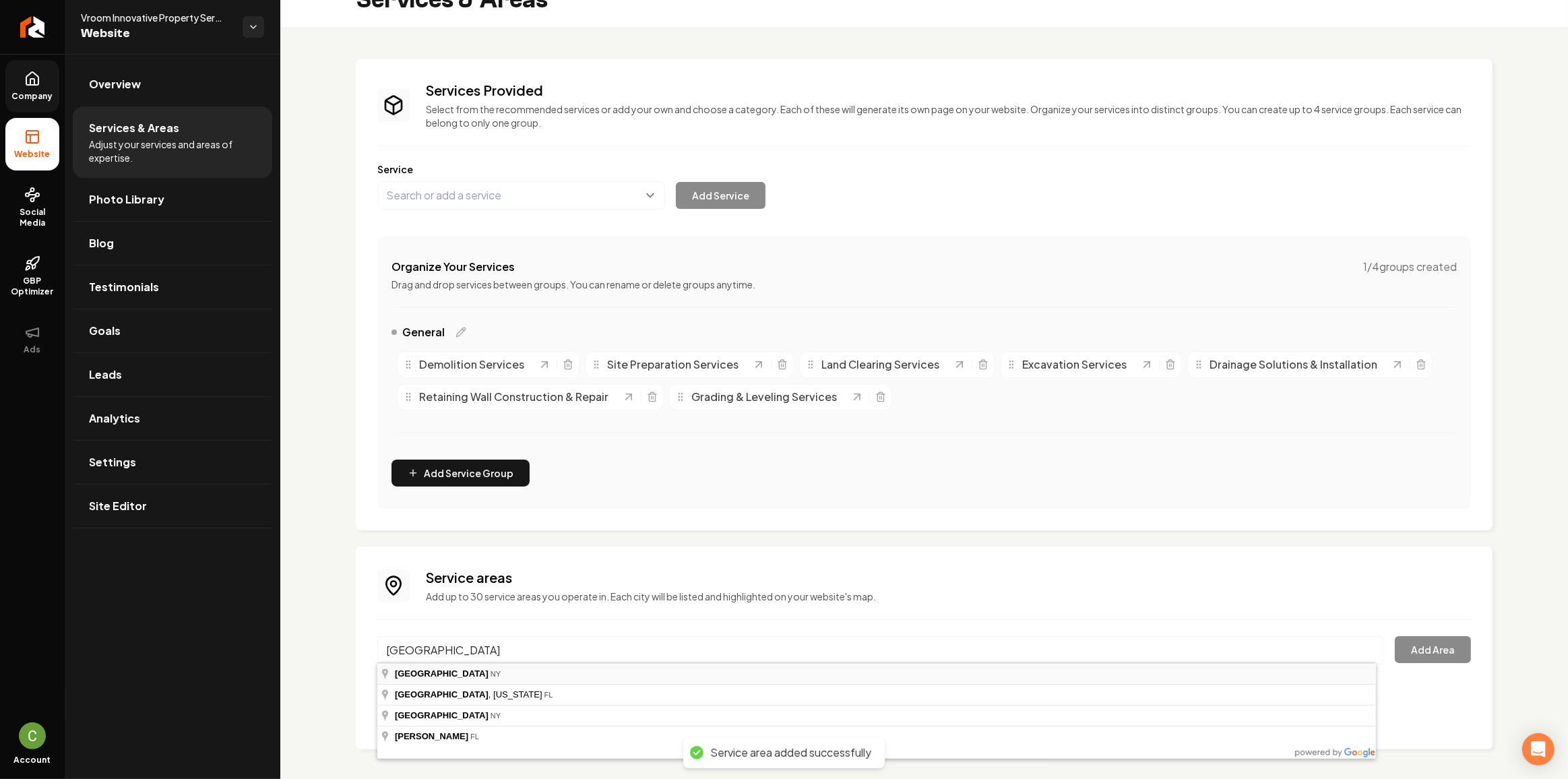
type input "Nassau County, NY"
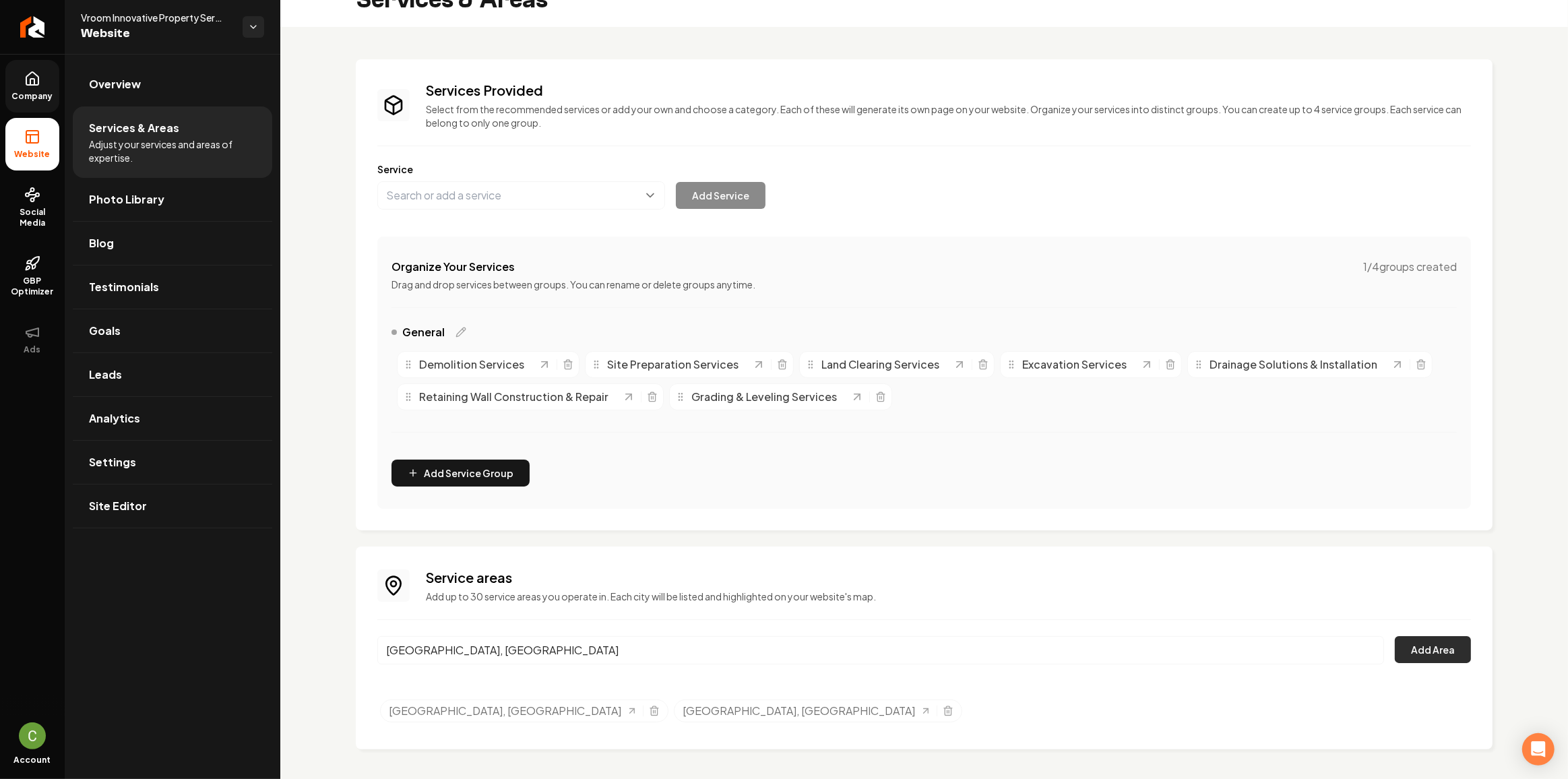
click at [1424, 661] on div "Nassau County, NY Add Area" at bounding box center [924, 658] width 1093 height 45
click at [1419, 649] on button "Add Area" at bounding box center [1432, 650] width 76 height 27
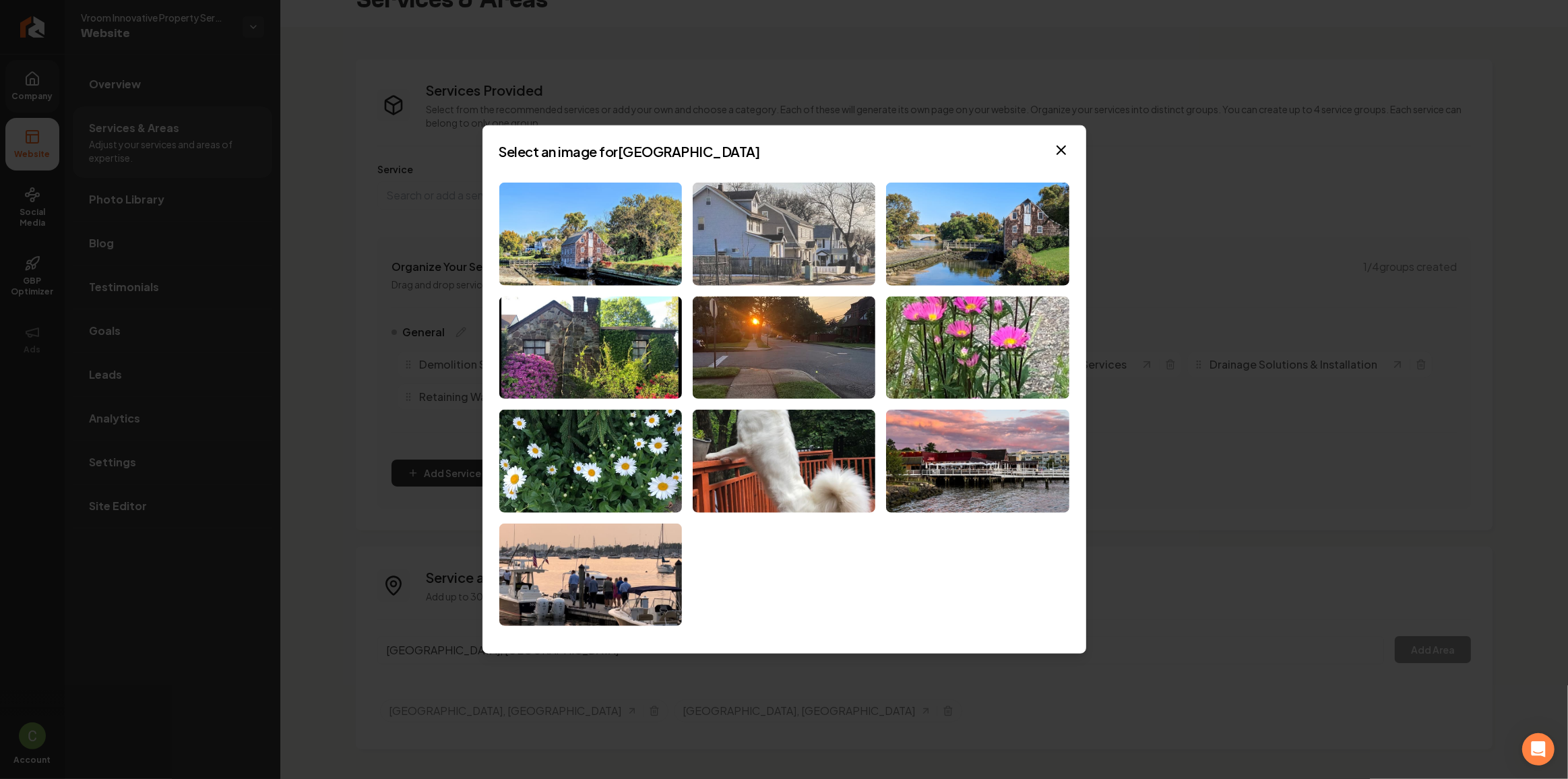
click at [760, 243] on img at bounding box center [783, 234] width 183 height 103
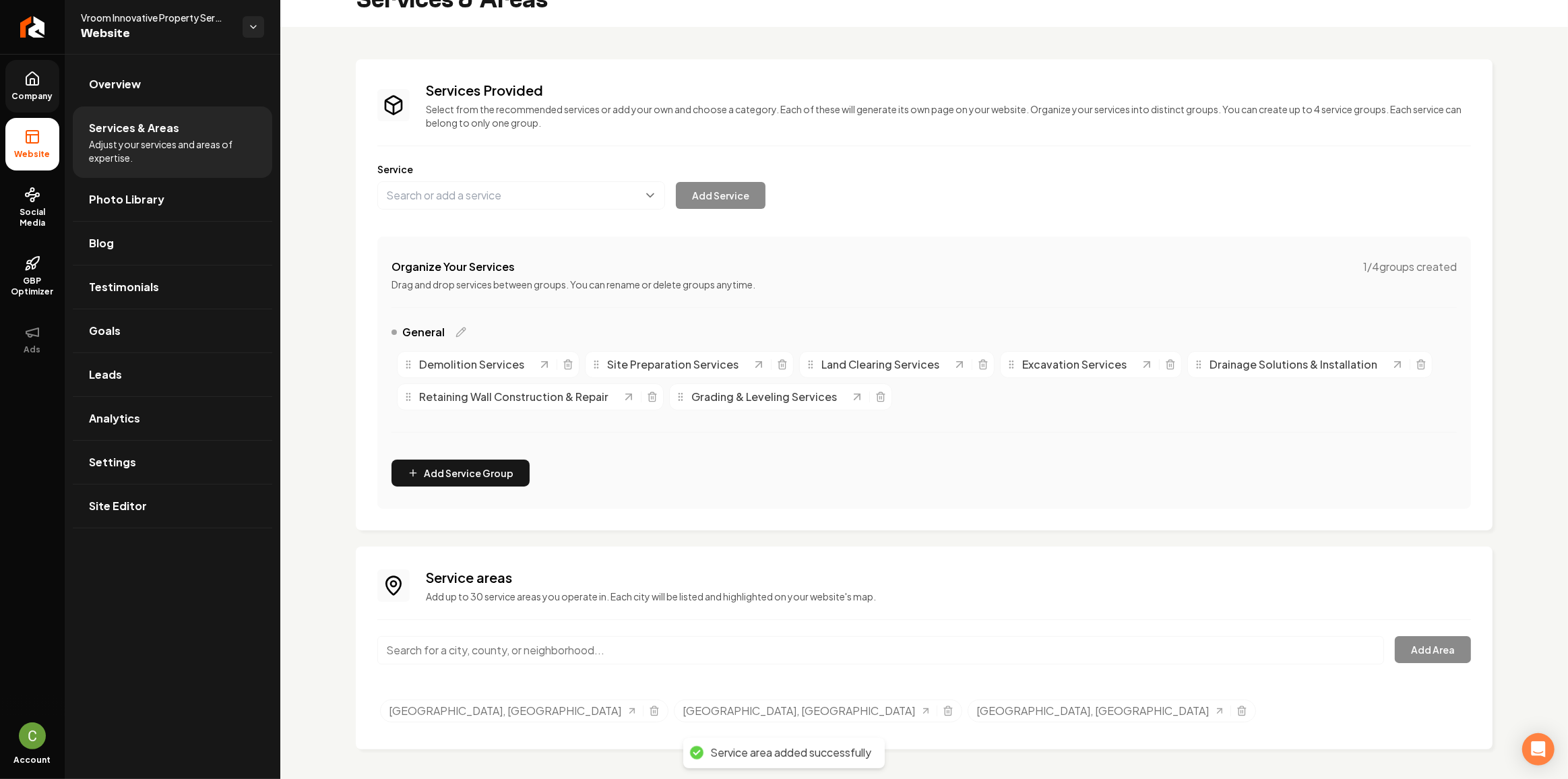
click at [649, 706] on icon "Selected tags" at bounding box center [654, 711] width 11 height 11
click at [591, 652] on input "Main content area" at bounding box center [881, 650] width 1007 height 28
paste input "Suffolk County"
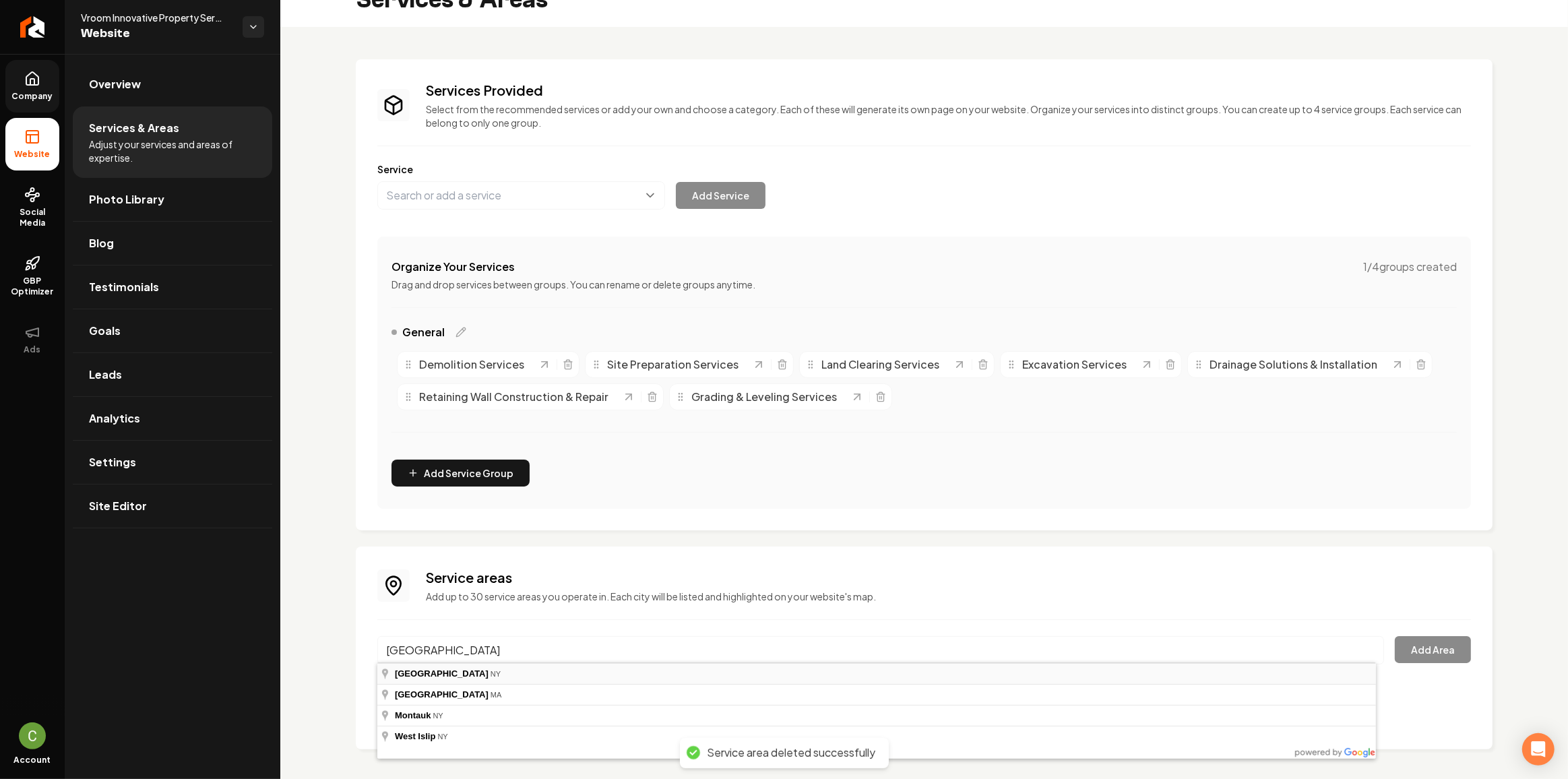
type input "Suffolk County, NY"
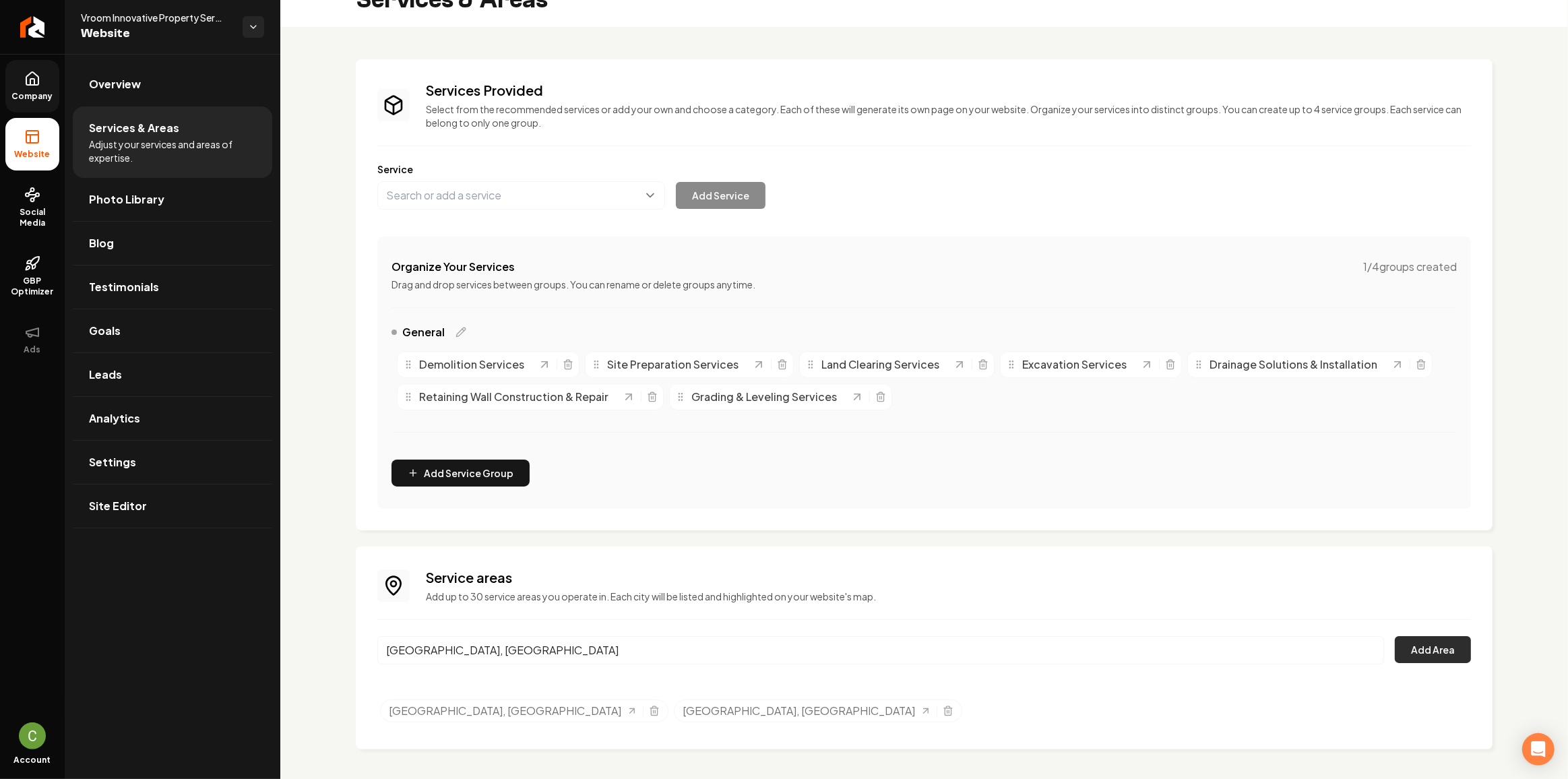
click at [1401, 653] on button "Add Area" at bounding box center [1432, 650] width 76 height 27
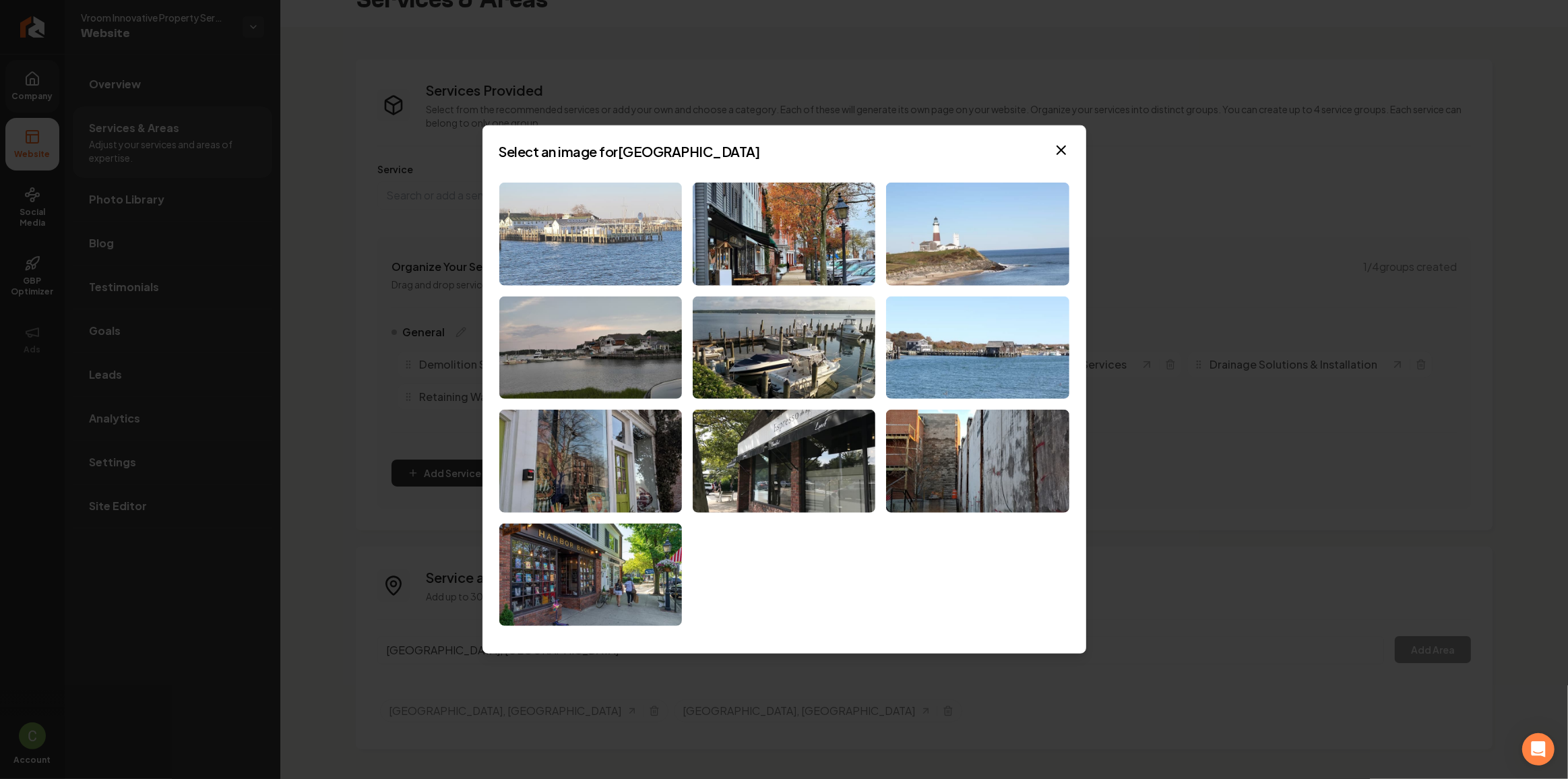
click at [568, 260] on img at bounding box center [590, 234] width 183 height 103
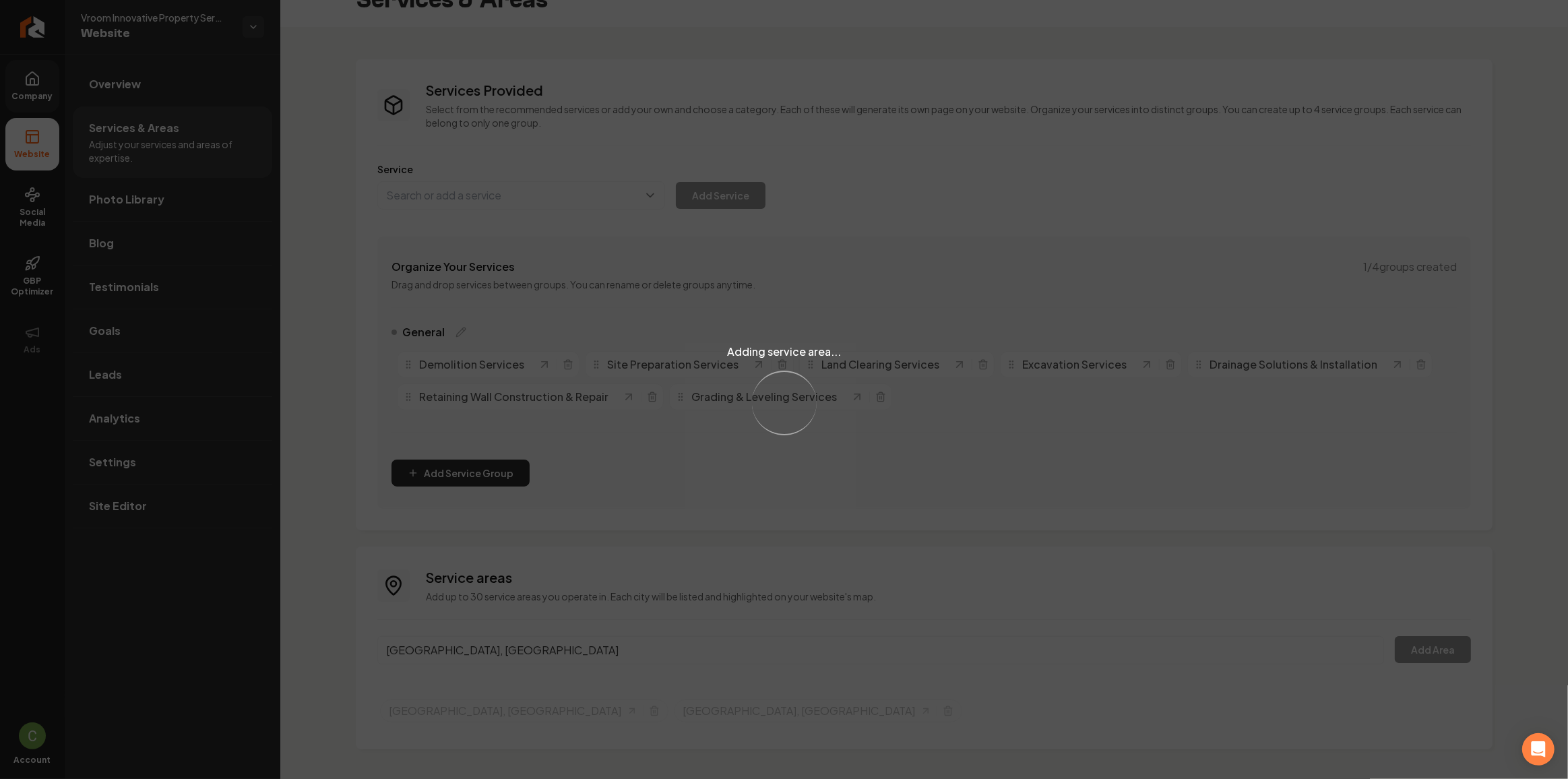
click at [421, 644] on div "Adding service area... Loading..." at bounding box center [784, 389] width 1568 height 779
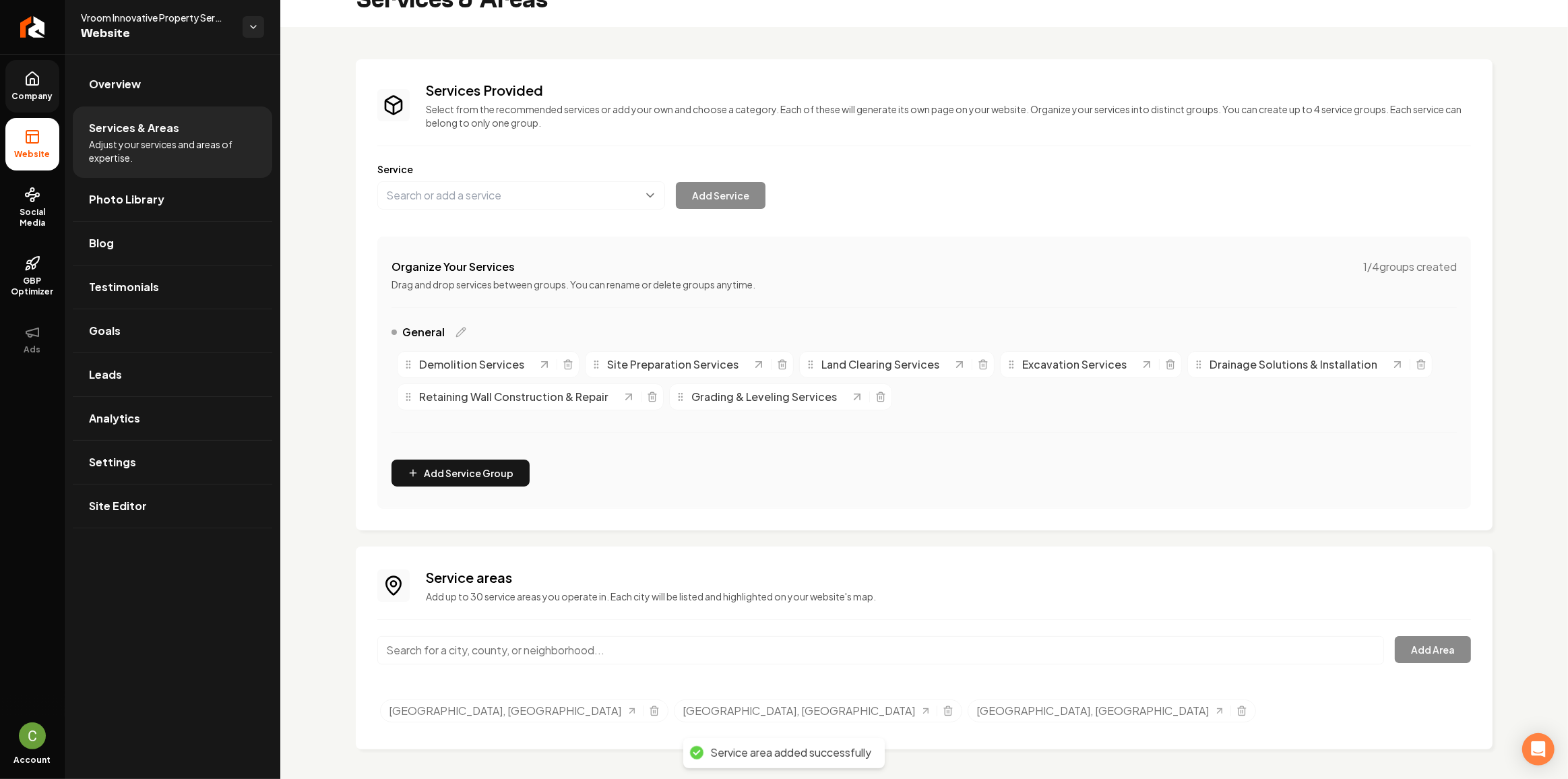
click at [428, 649] on input "Main content area" at bounding box center [881, 650] width 1007 height 28
paste input "East Hampton"
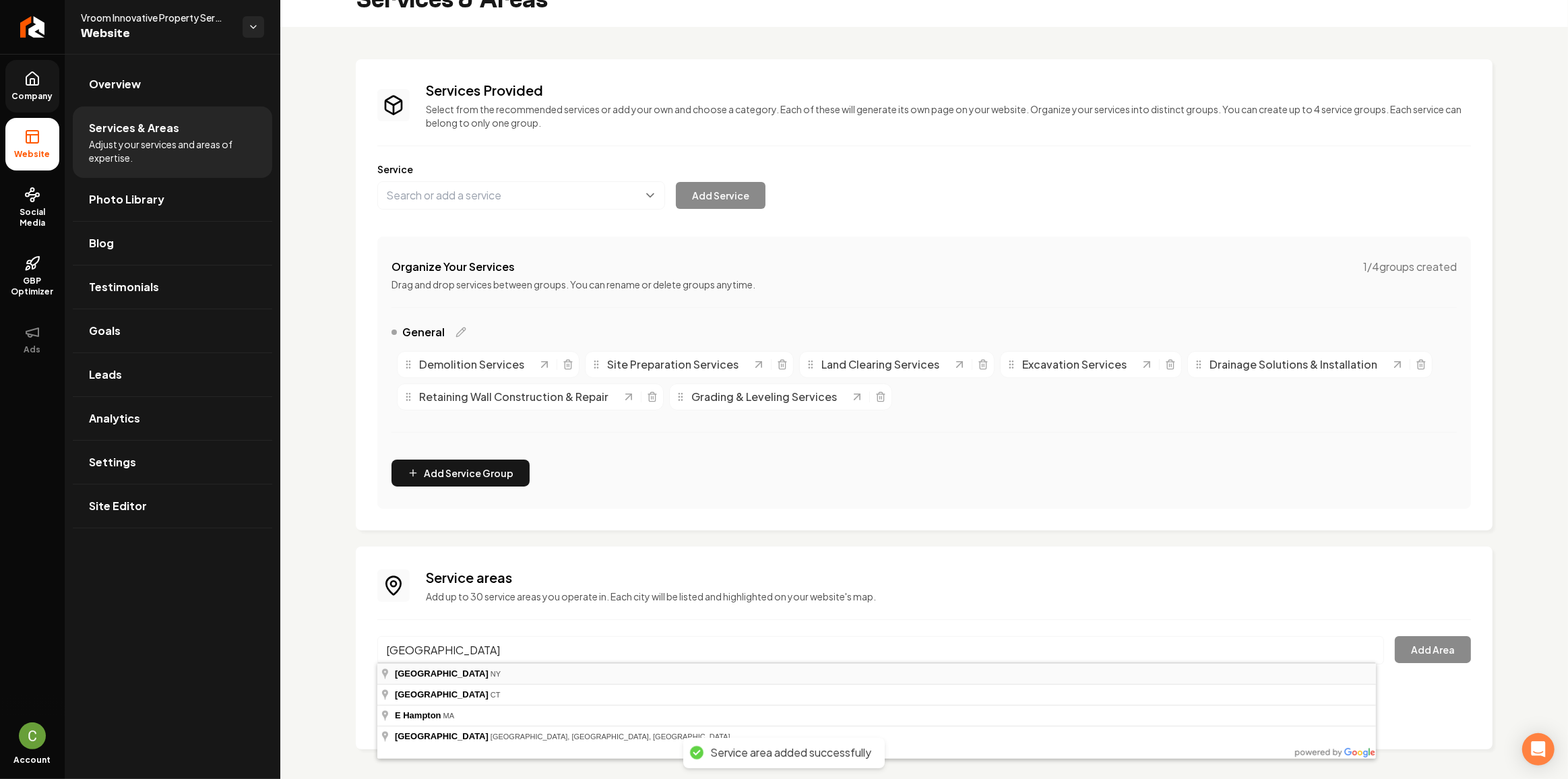
type input "East Hampton, NY"
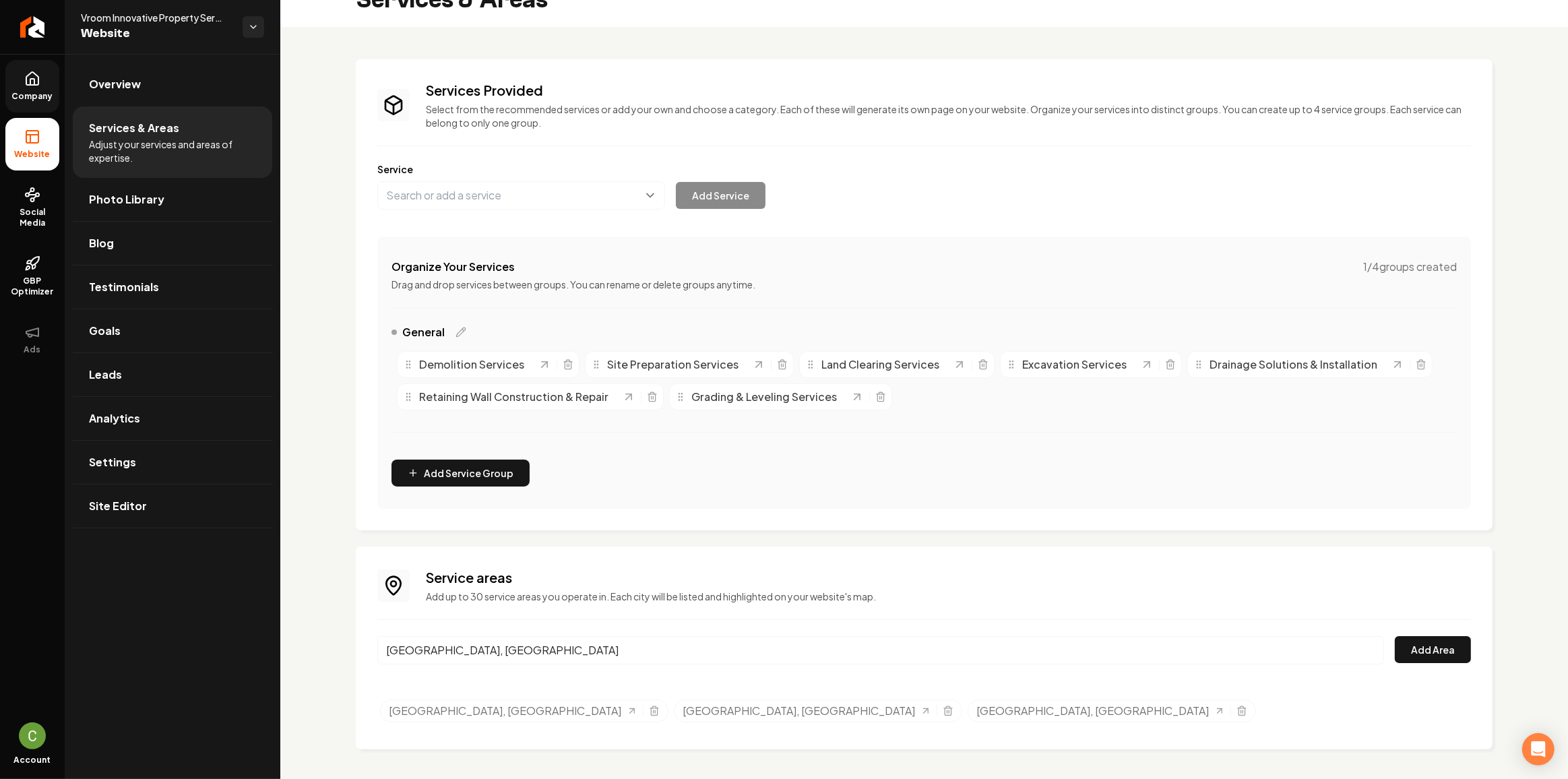
click at [1462, 656] on div "Service areas Add up to 30 service areas you operate in. Each city will be list…" at bounding box center [924, 648] width 1137 height 203
click at [1453, 655] on button "Add Area" at bounding box center [1432, 650] width 76 height 27
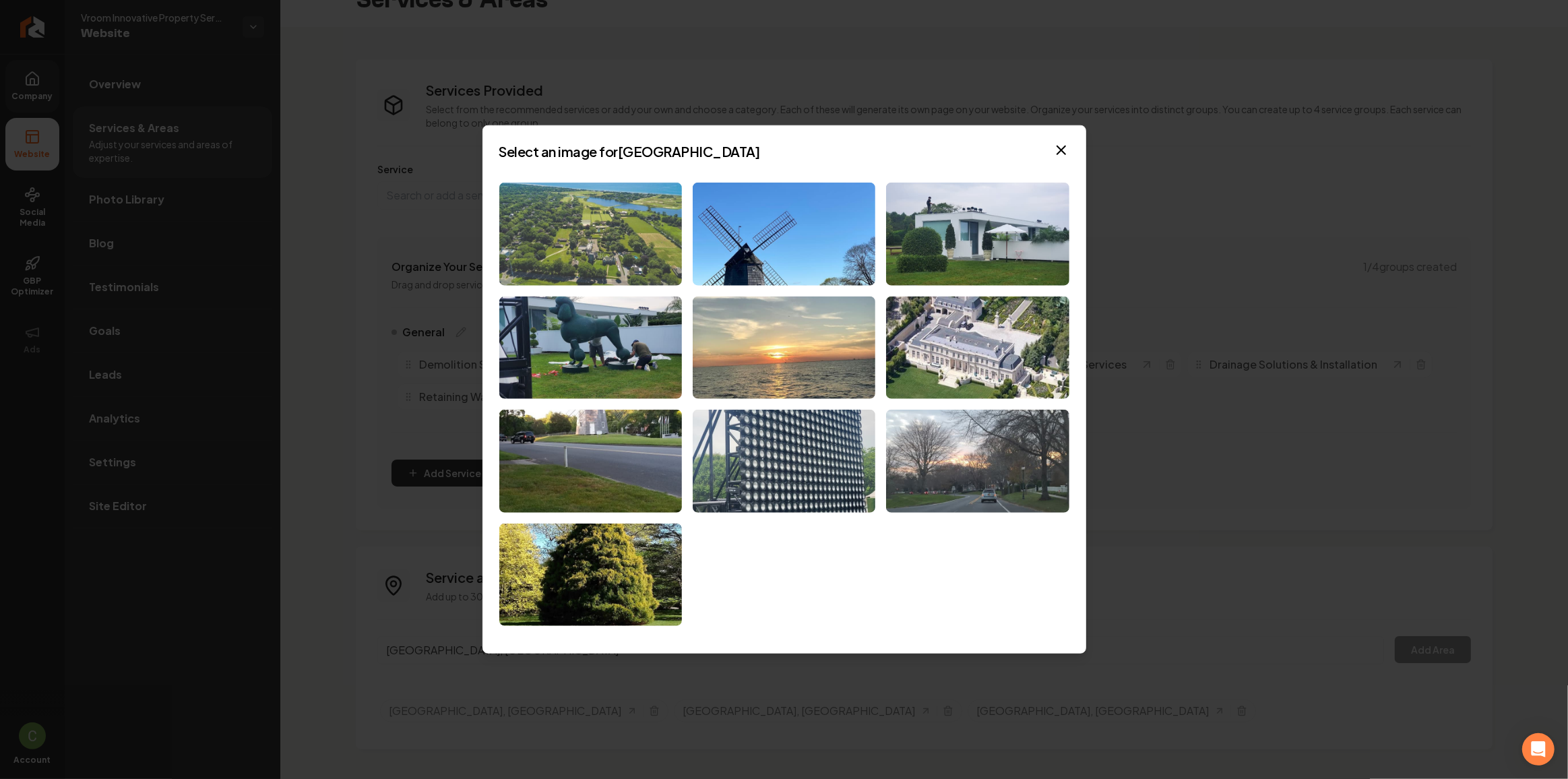
click at [588, 216] on img at bounding box center [590, 234] width 183 height 103
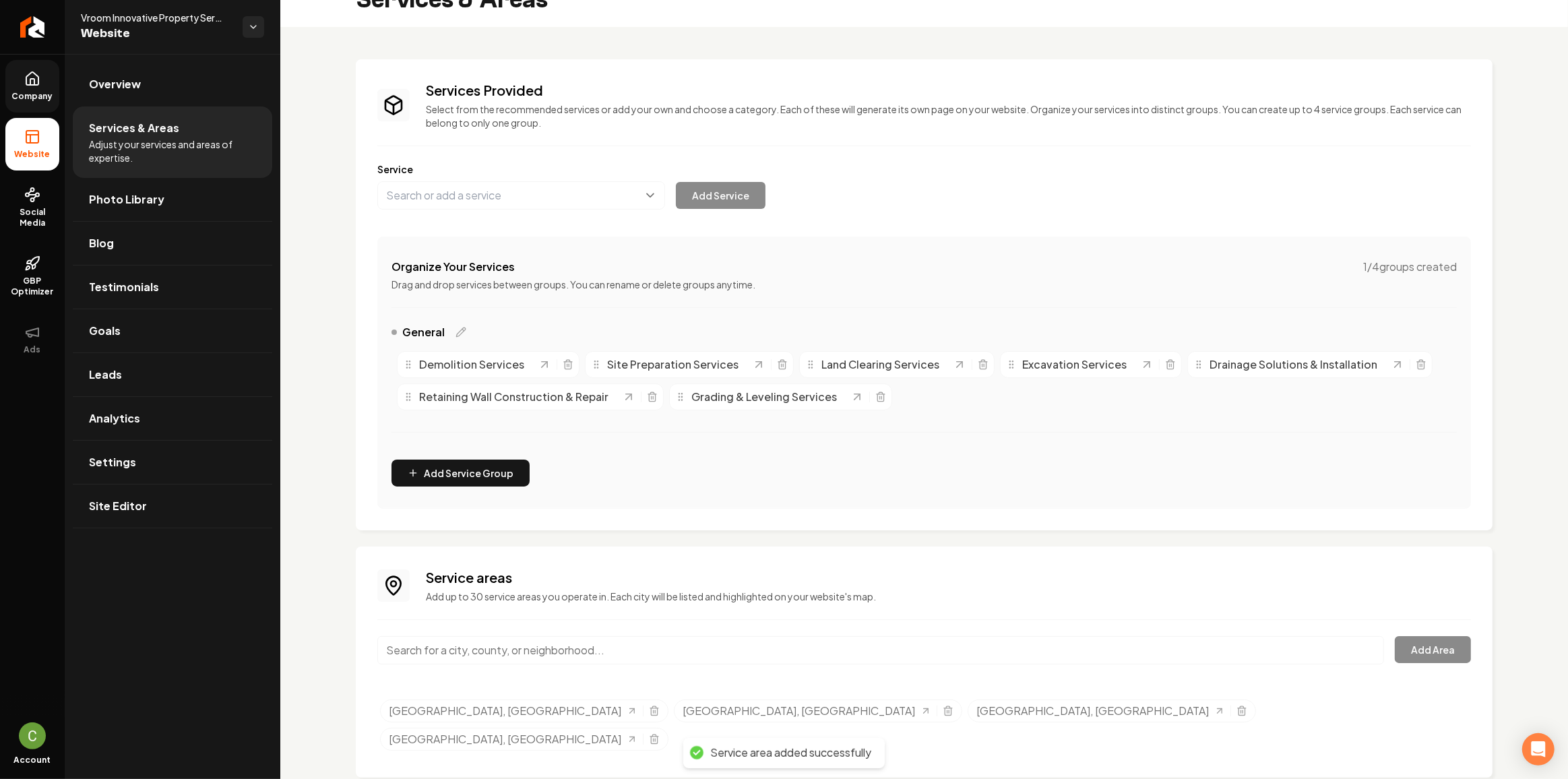
click at [541, 642] on input "Main content area" at bounding box center [881, 650] width 1007 height 28
paste input "Southampton"
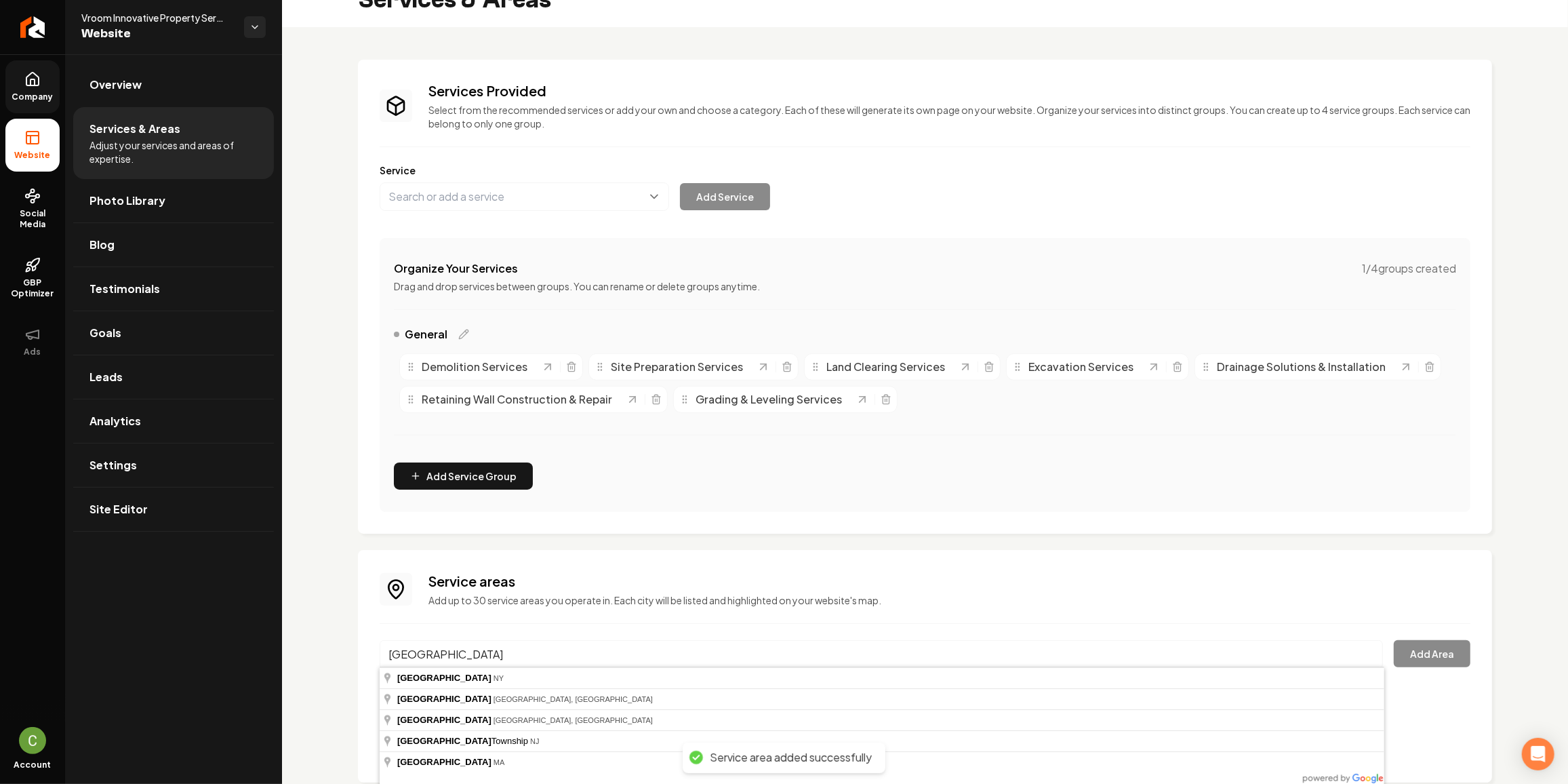
type input "Southampton, NY"
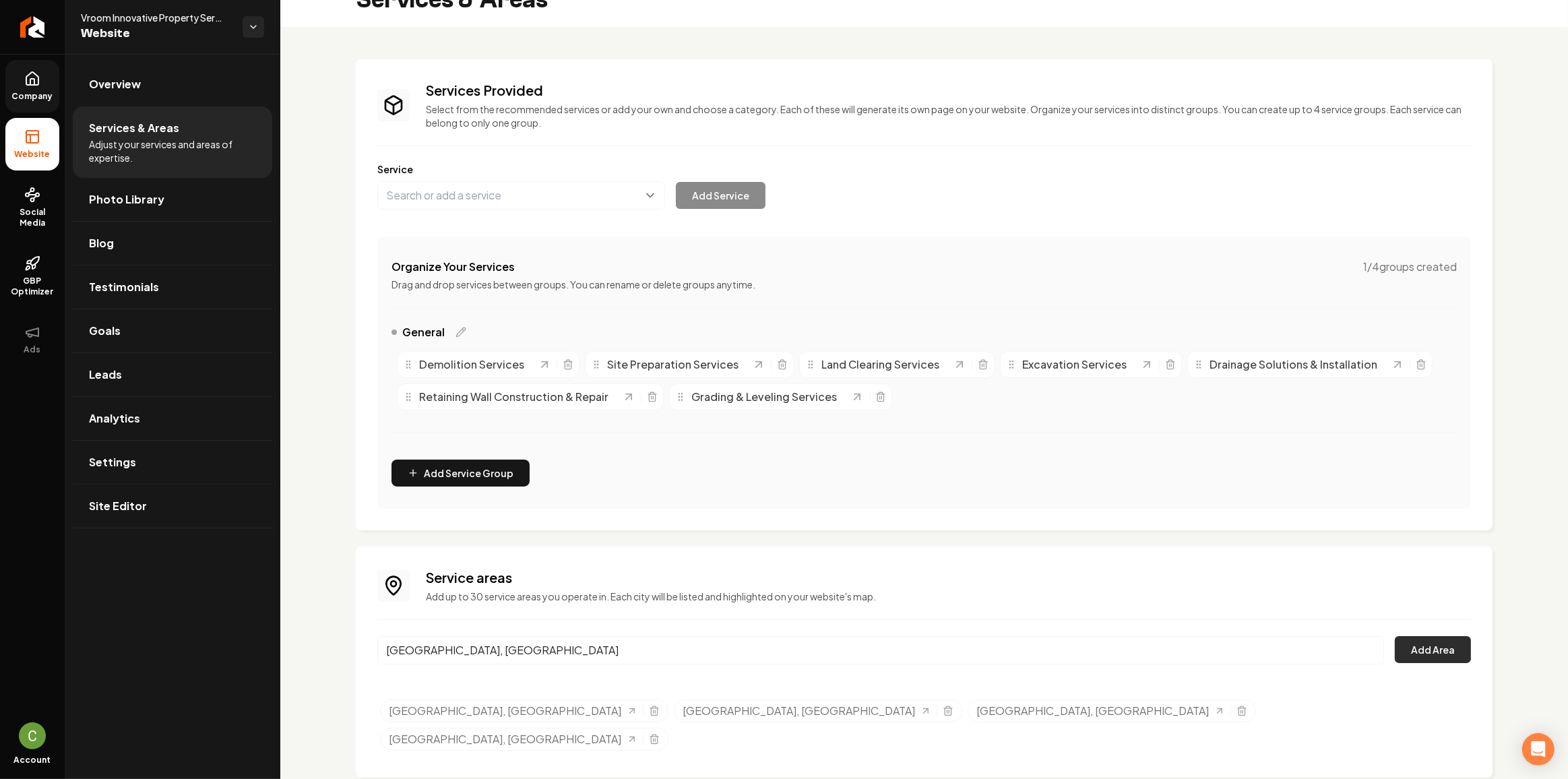
click at [1400, 642] on button "Add Area" at bounding box center [1432, 650] width 76 height 27
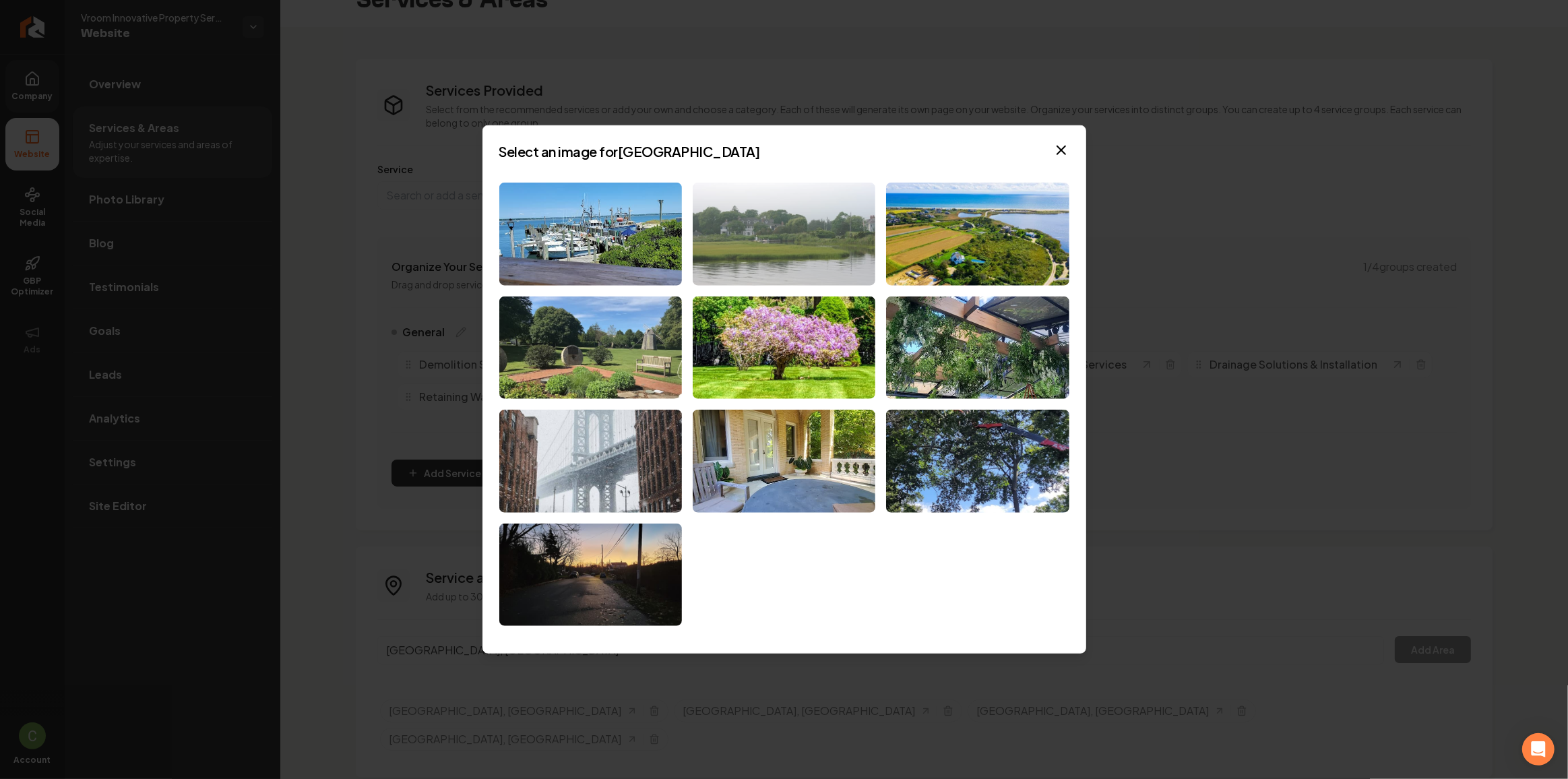
click at [779, 228] on img at bounding box center [783, 234] width 183 height 103
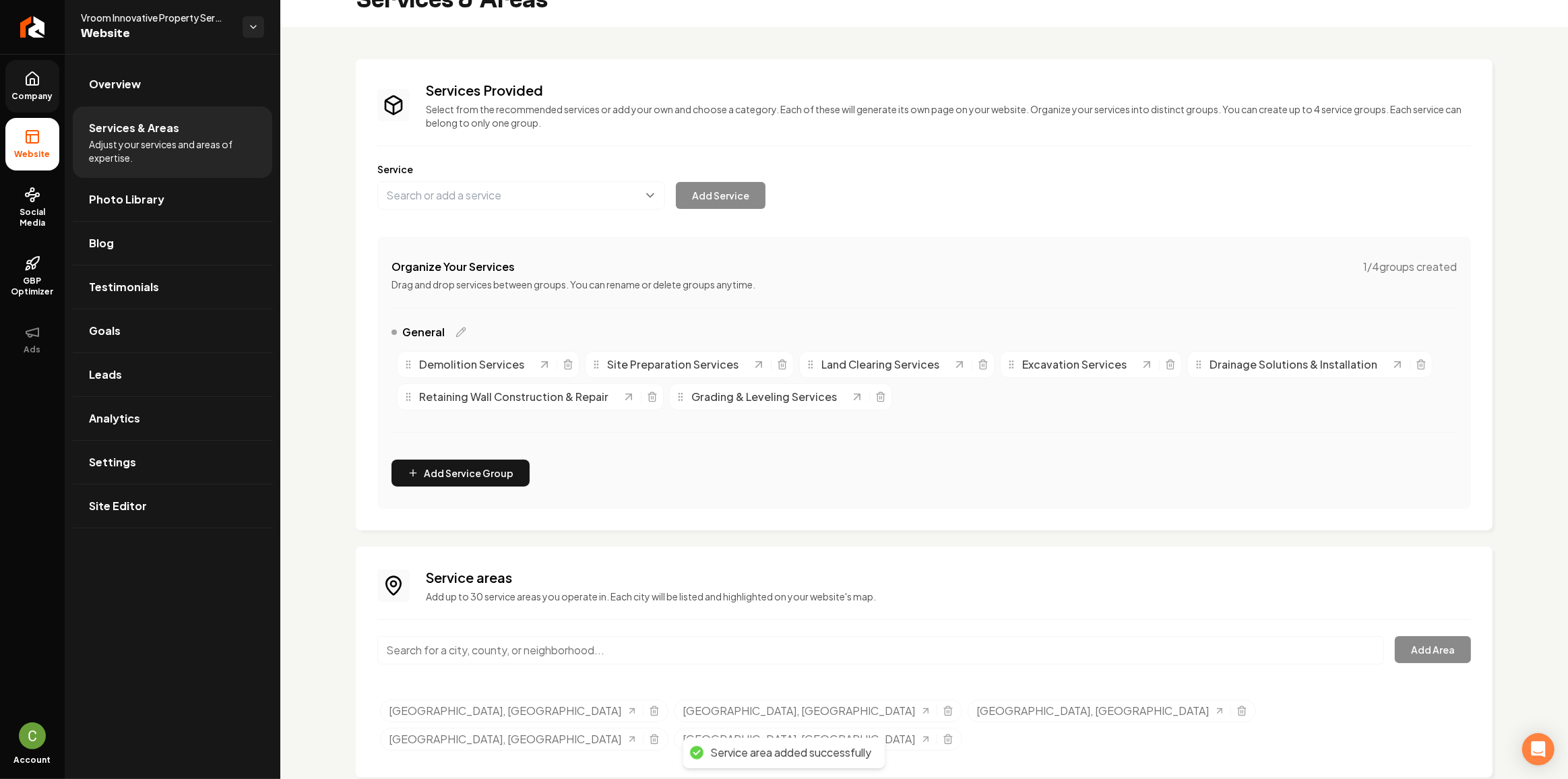
click at [420, 653] on input "Main content area" at bounding box center [881, 650] width 1007 height 28
paste input "Quogue"
type input "Quogue, NY"
click at [1399, 638] on button "Add Area" at bounding box center [1432, 650] width 76 height 27
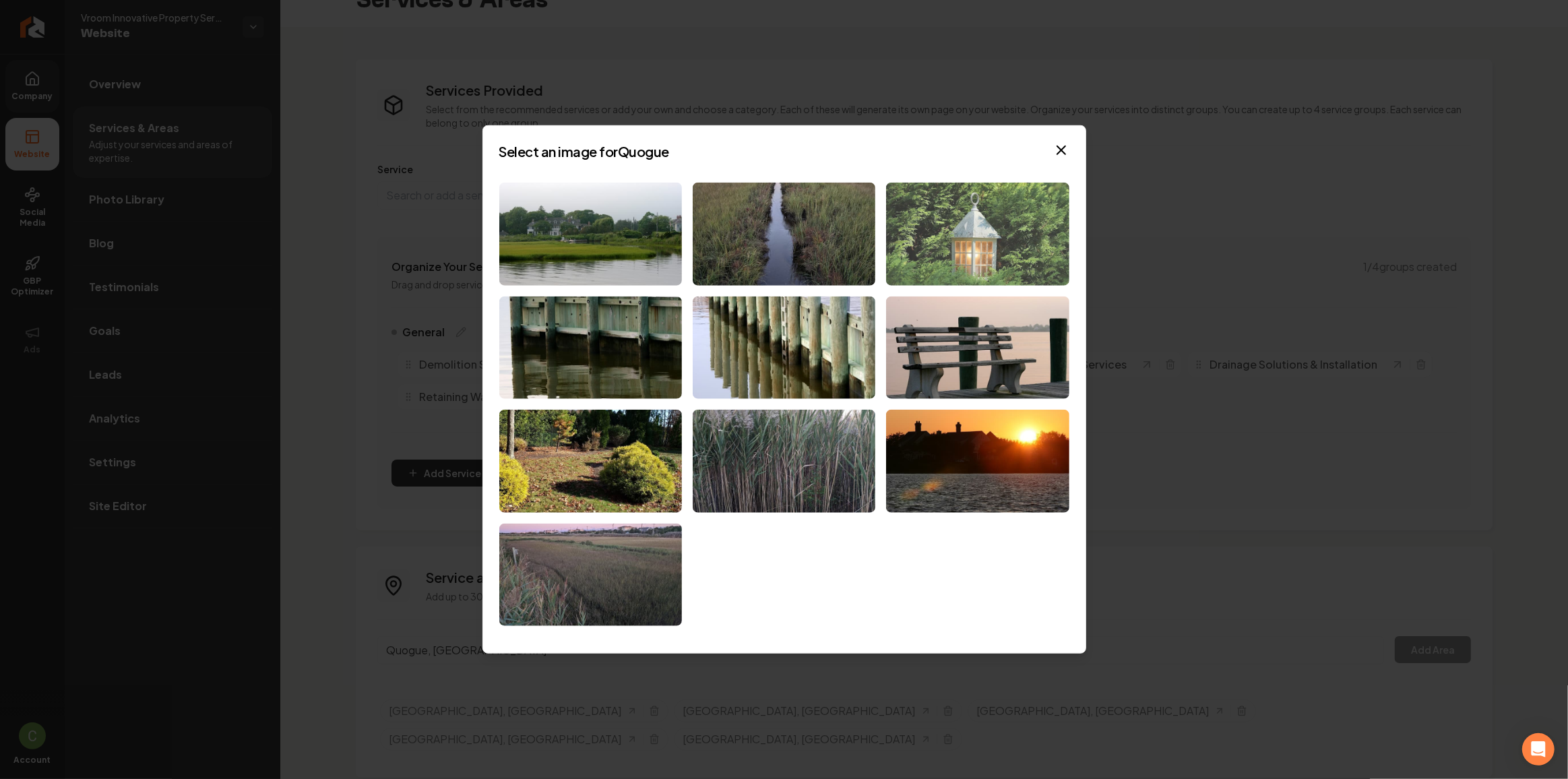
click at [975, 266] on img at bounding box center [977, 234] width 183 height 103
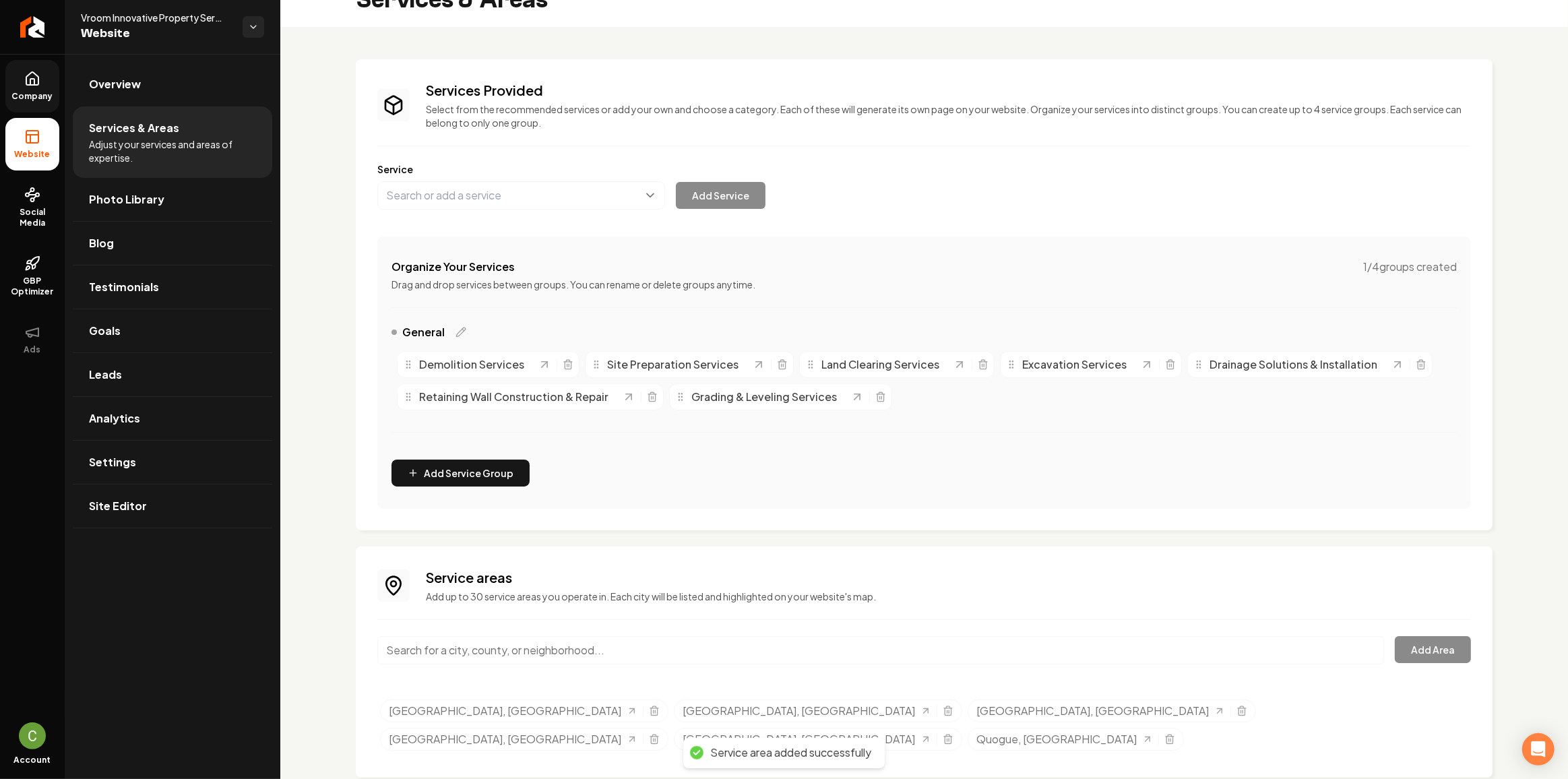
click at [531, 649] on input "Main content area" at bounding box center [881, 650] width 1007 height 28
paste input "Greenport"
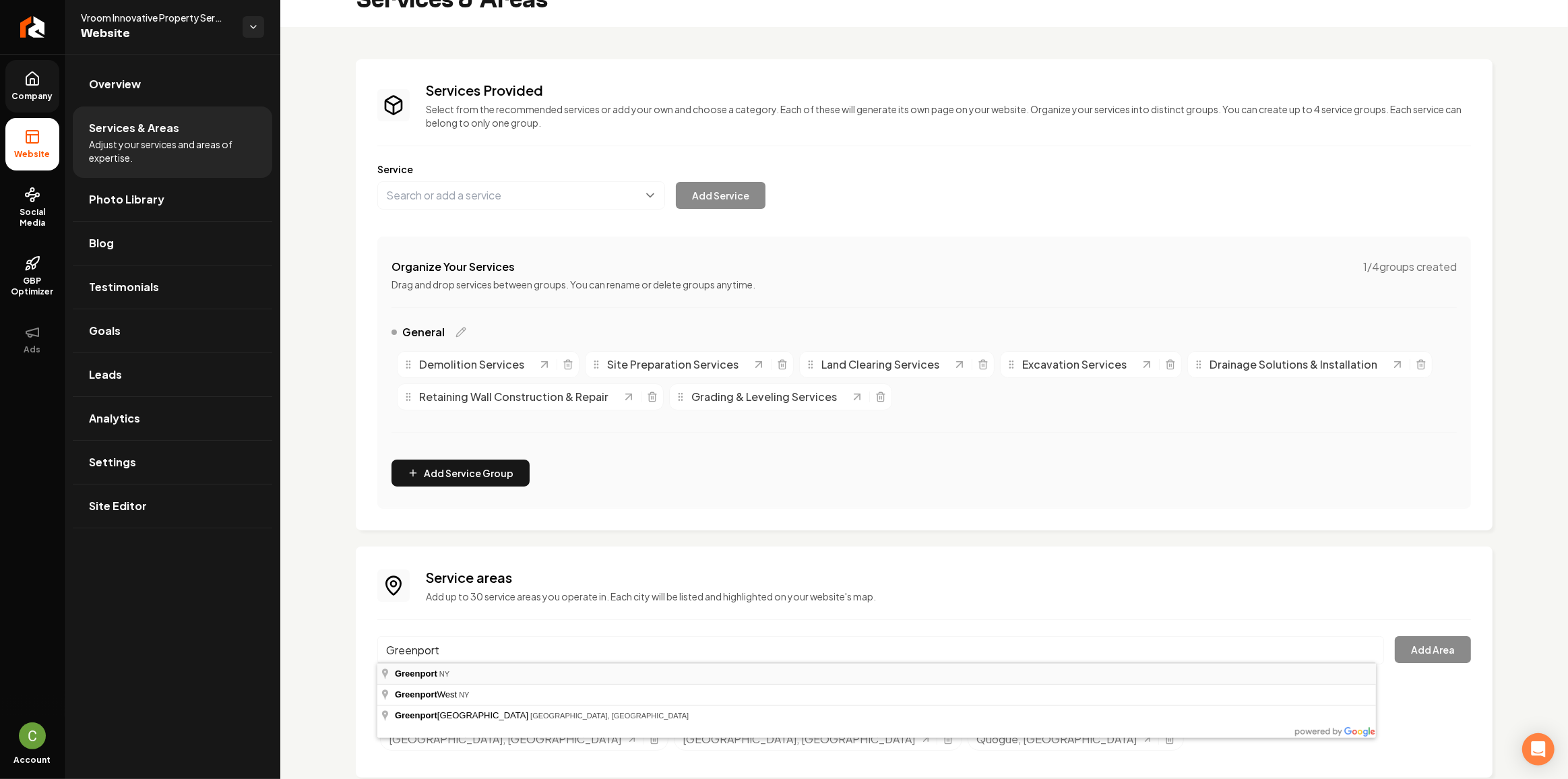
type input "Greenport, NY"
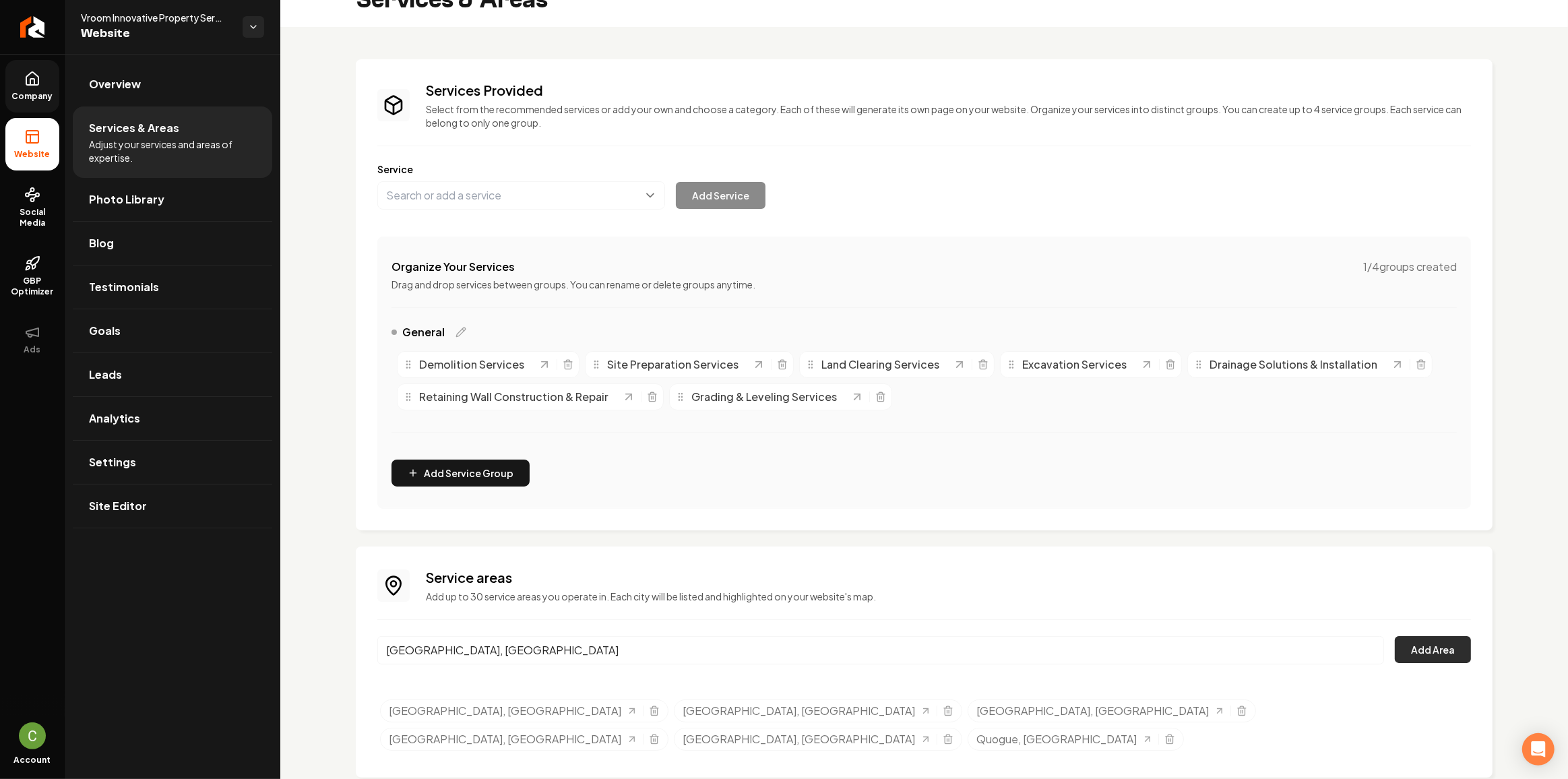
click at [1426, 653] on button "Add Area" at bounding box center [1432, 650] width 76 height 27
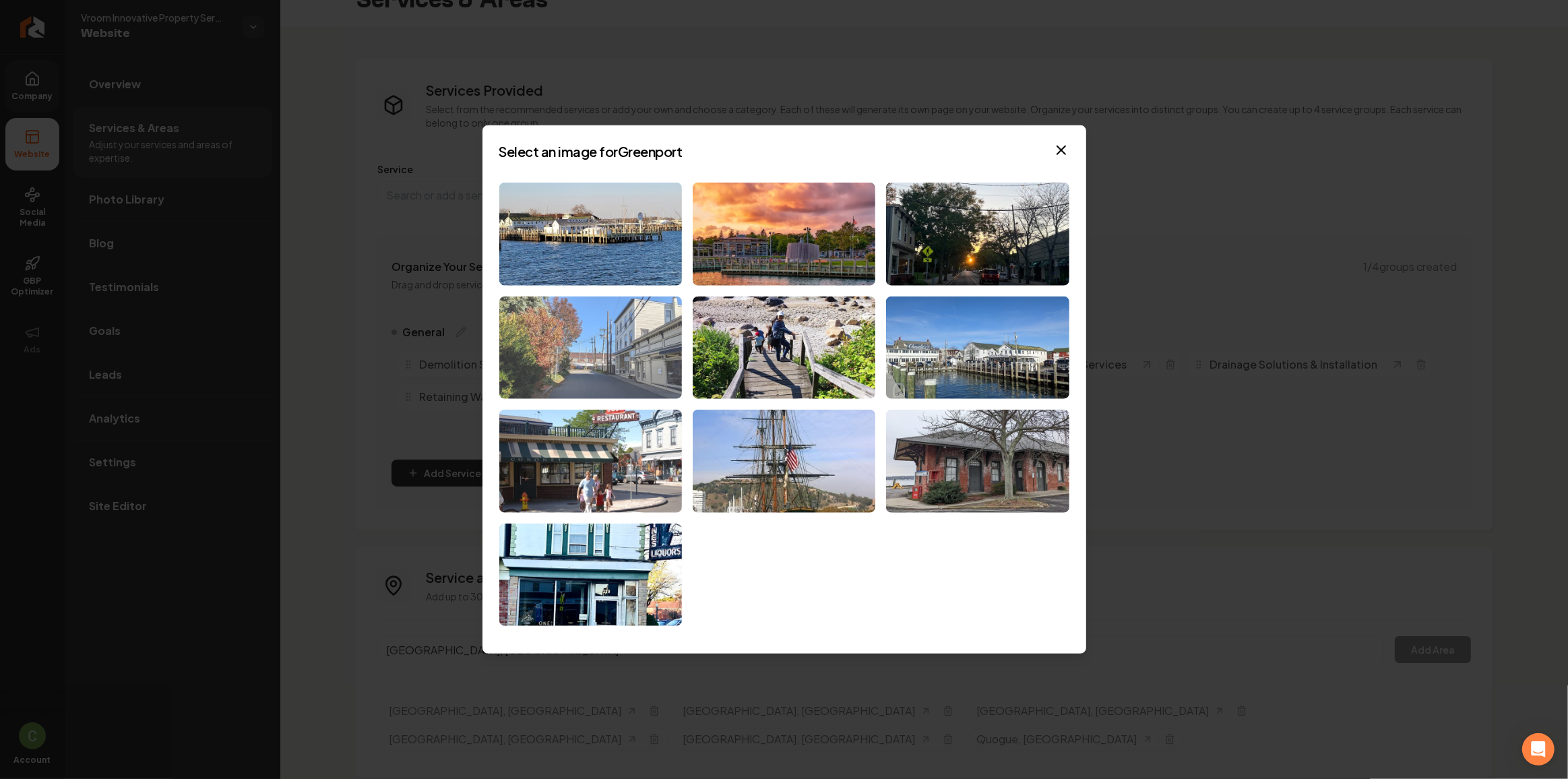
click at [580, 344] on img at bounding box center [590, 347] width 183 height 103
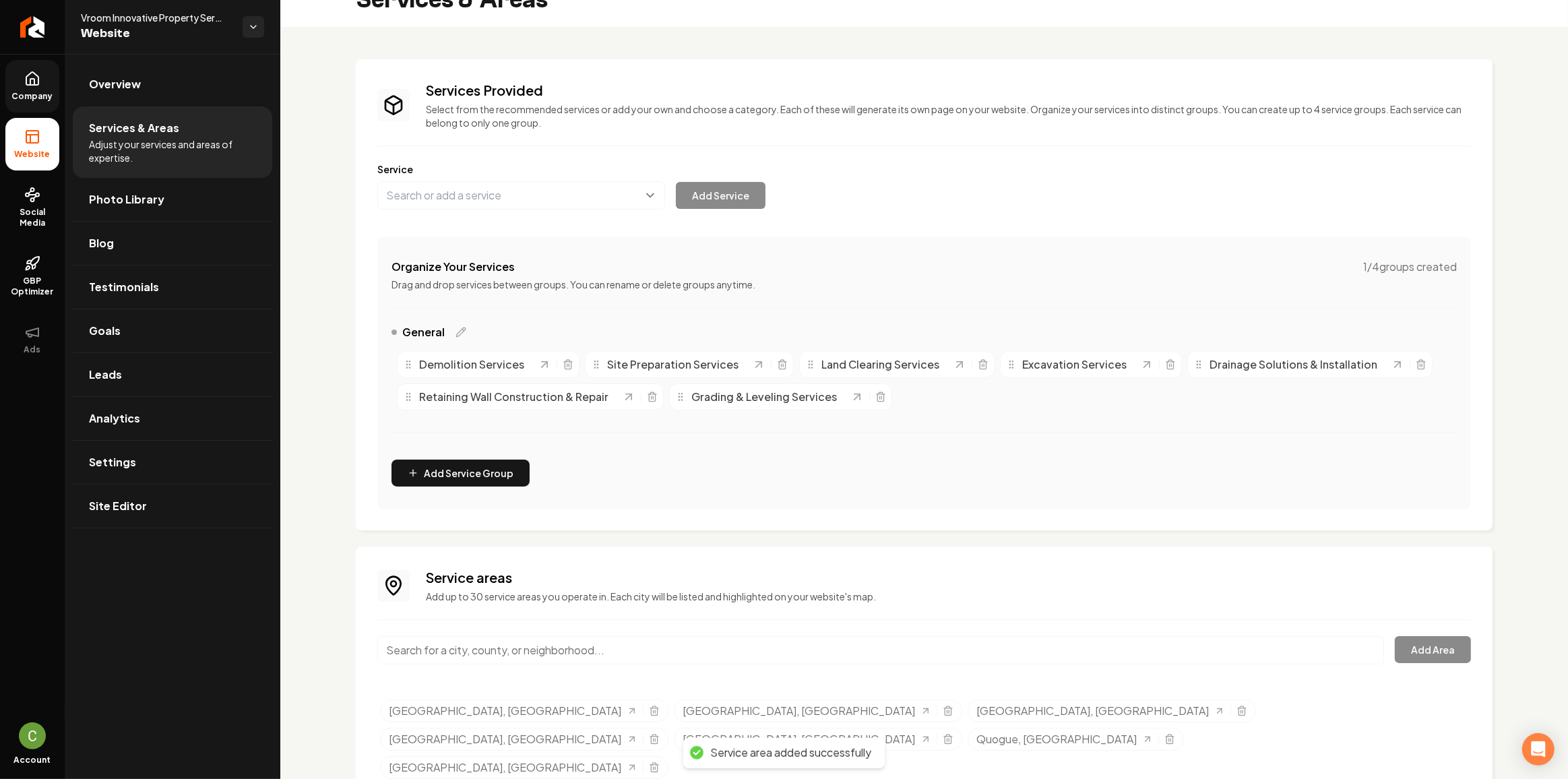
click at [620, 652] on input "Main content area" at bounding box center [881, 650] width 1007 height 28
click at [632, 643] on input "Main content area" at bounding box center [881, 650] width 1007 height 28
paste input "Southold"
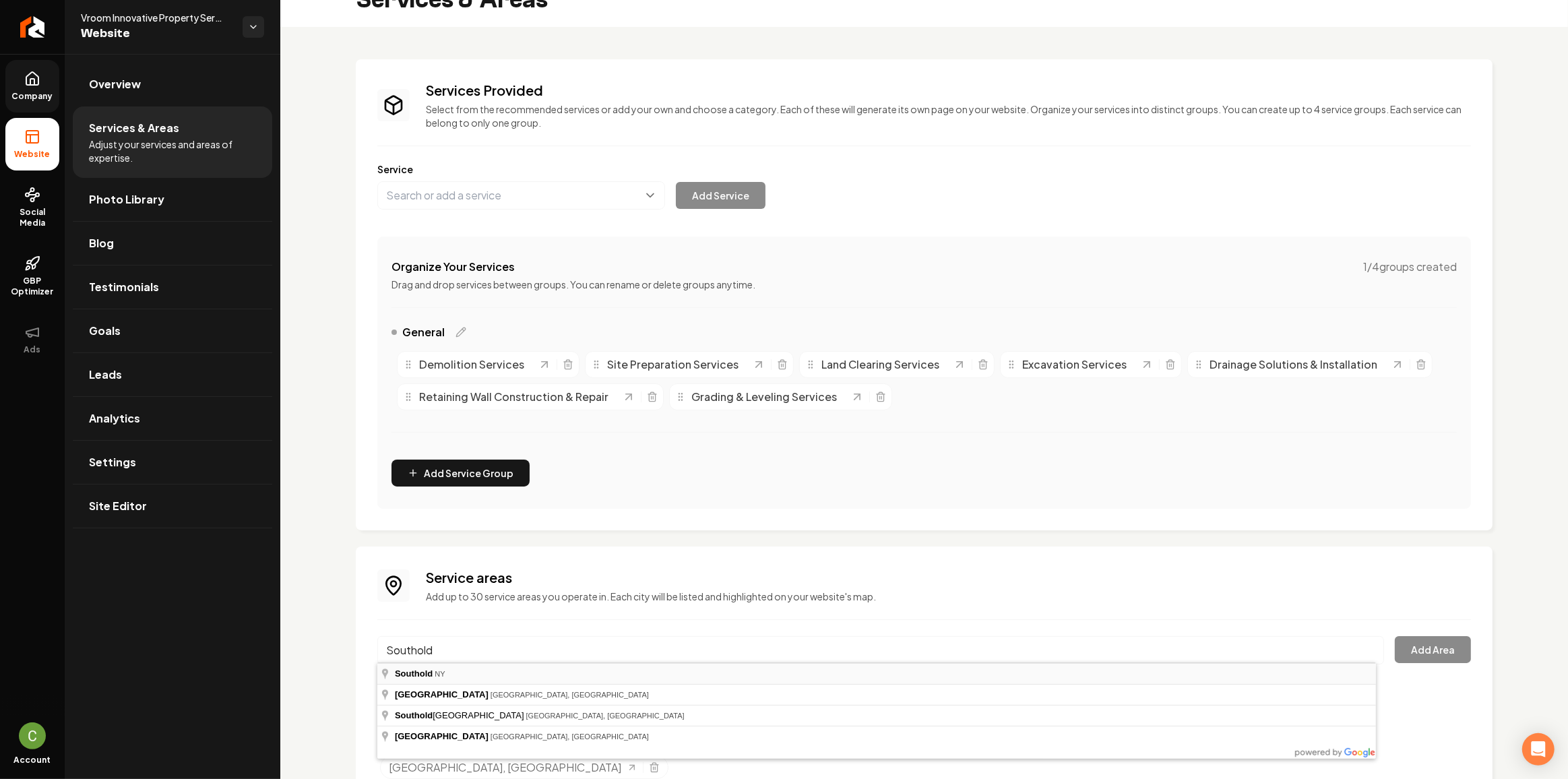
type input "Southold, NY"
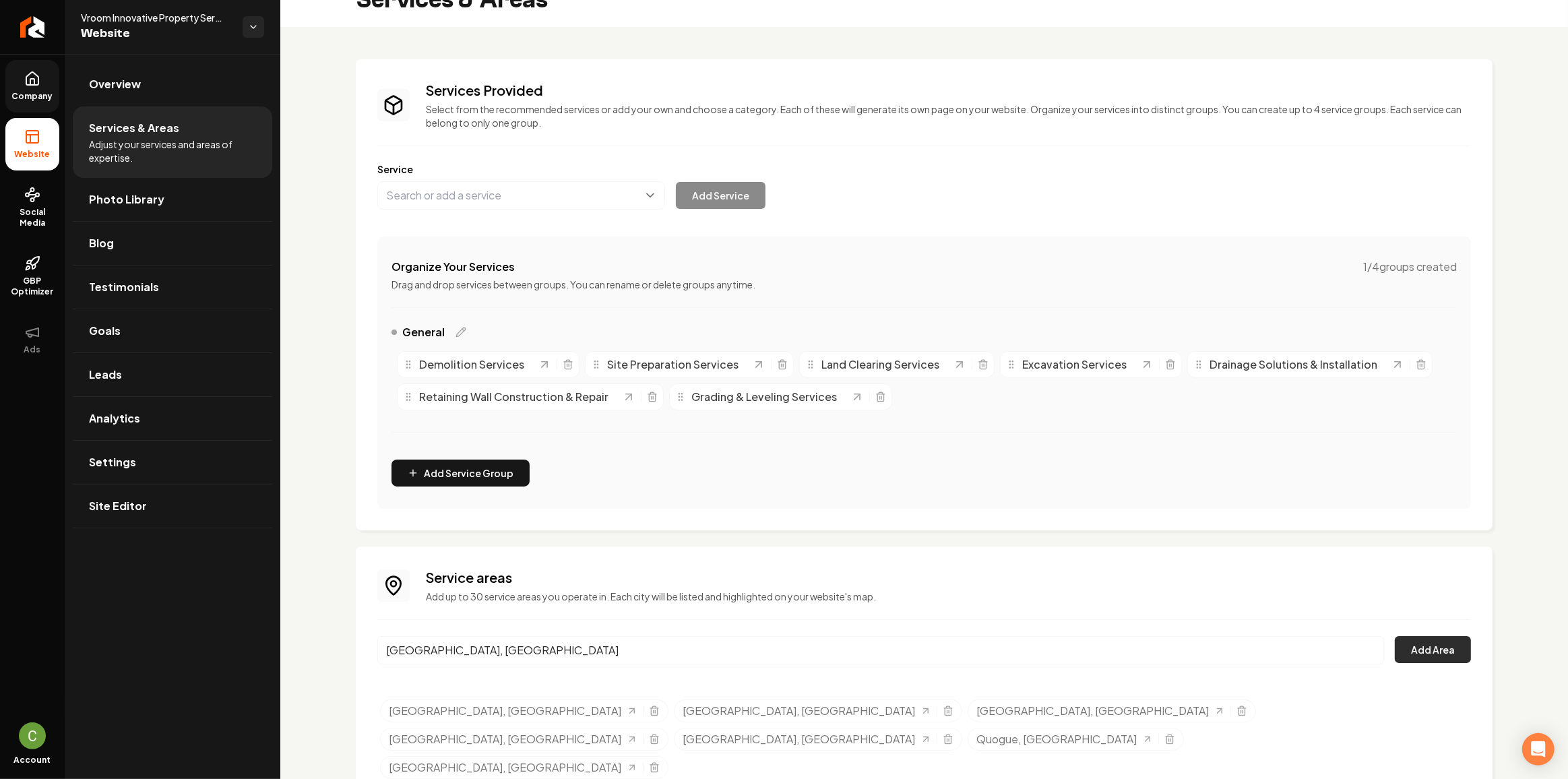
click at [1407, 638] on button "Add Area" at bounding box center [1432, 650] width 76 height 27
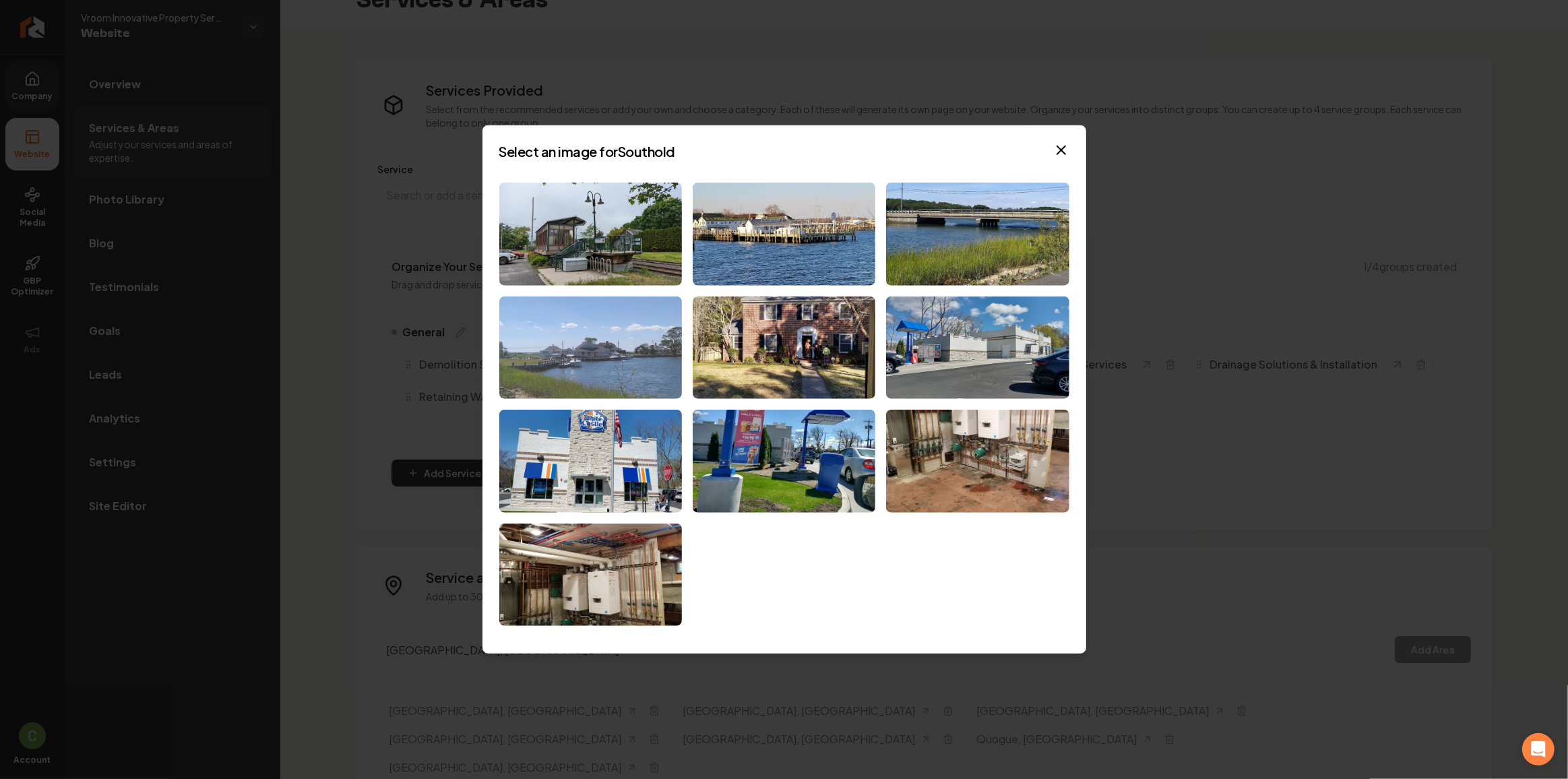
click at [674, 378] on img at bounding box center [590, 347] width 183 height 103
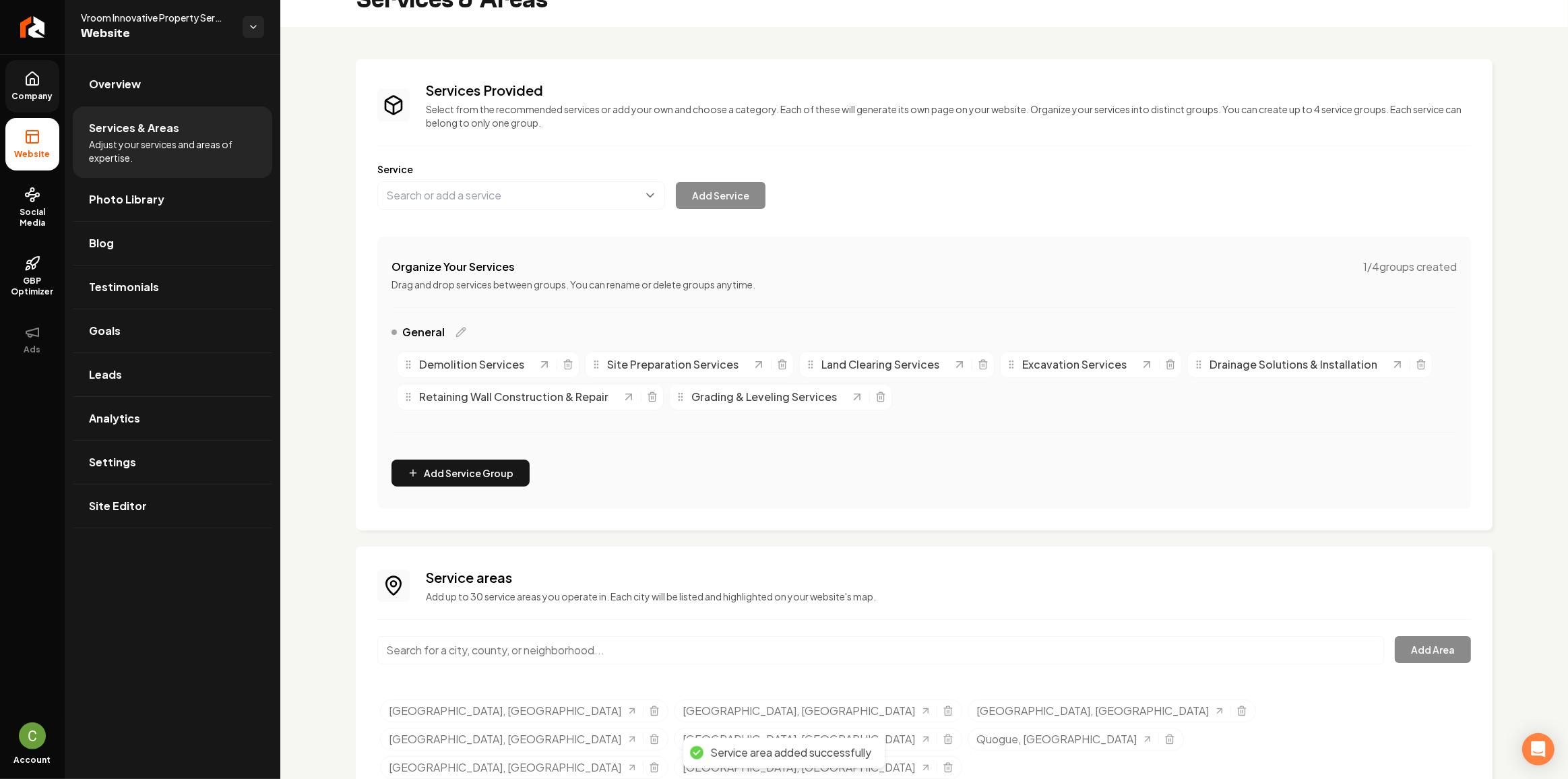
click at [476, 645] on input "Main content area" at bounding box center [881, 650] width 1007 height 28
paste input "Montauk"
type input "Montauk, NY"
click at [1404, 636] on button "Add Area" at bounding box center [1432, 650] width 76 height 27
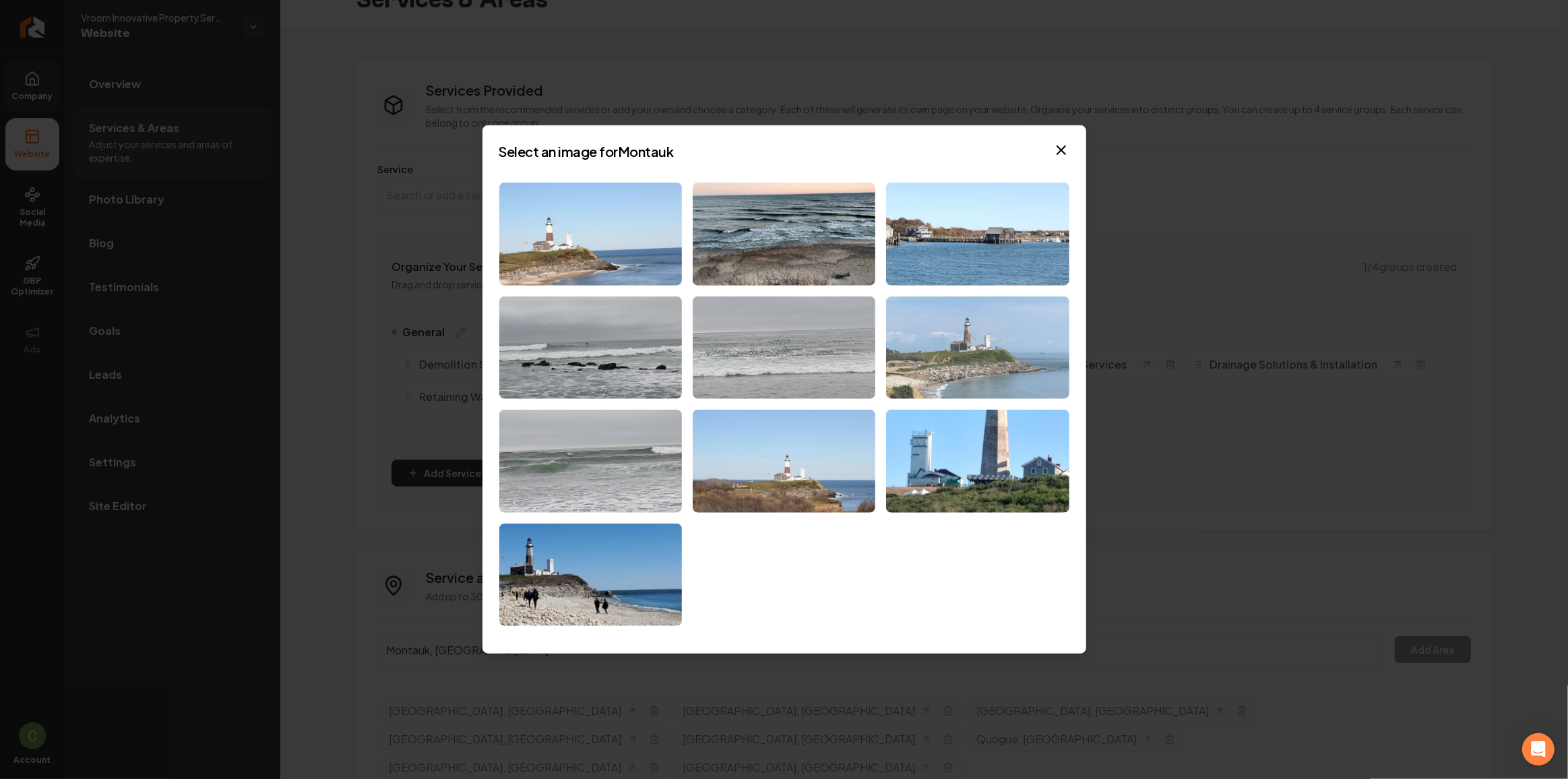
click at [951, 392] on img at bounding box center [977, 347] width 183 height 103
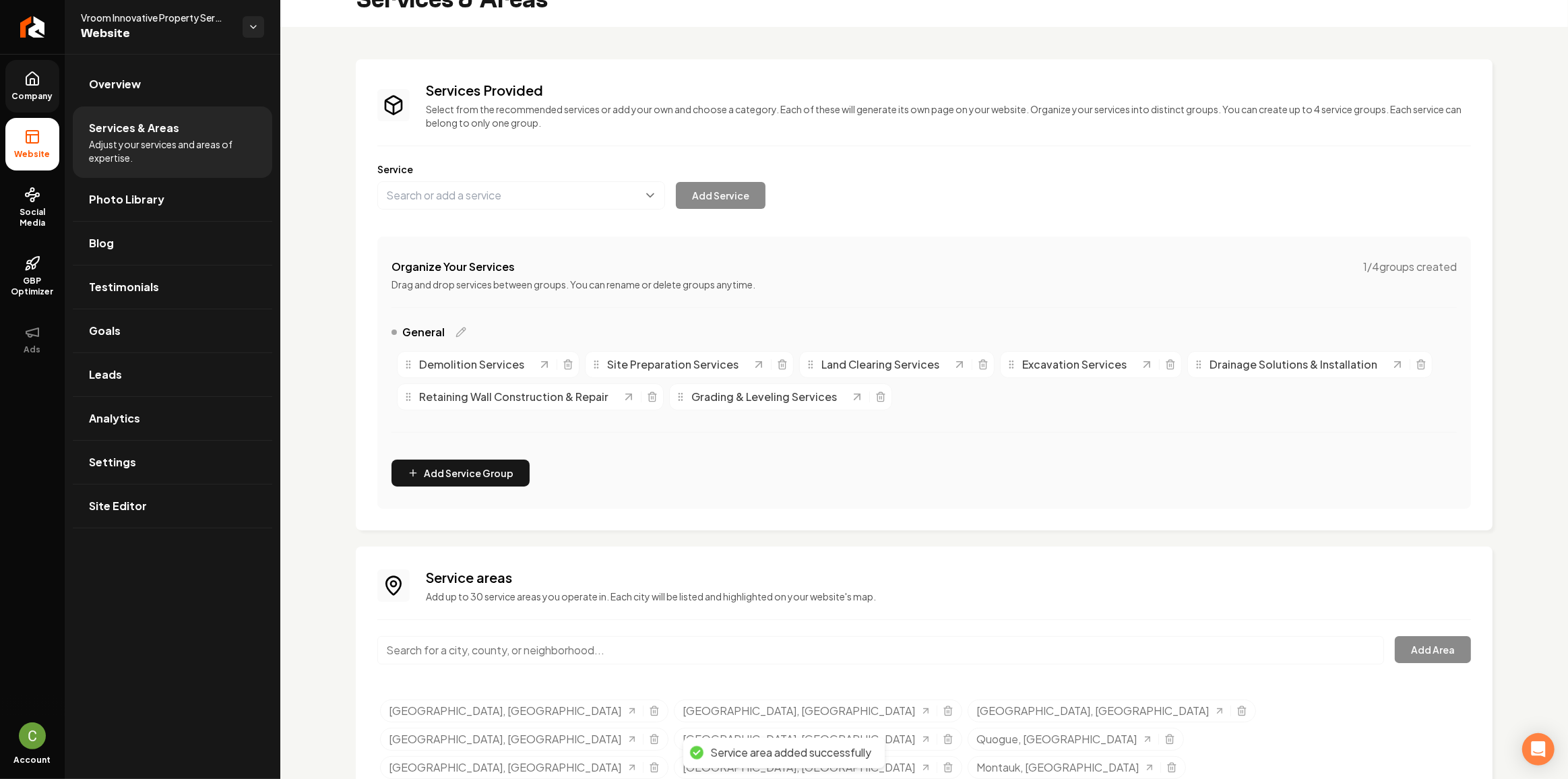
click at [658, 649] on input "Main content area" at bounding box center [881, 650] width 1007 height 28
paste input "Sag Harbor"
type input "Sag Harbor, NY"
click at [1459, 648] on button "Add Area" at bounding box center [1432, 650] width 76 height 27
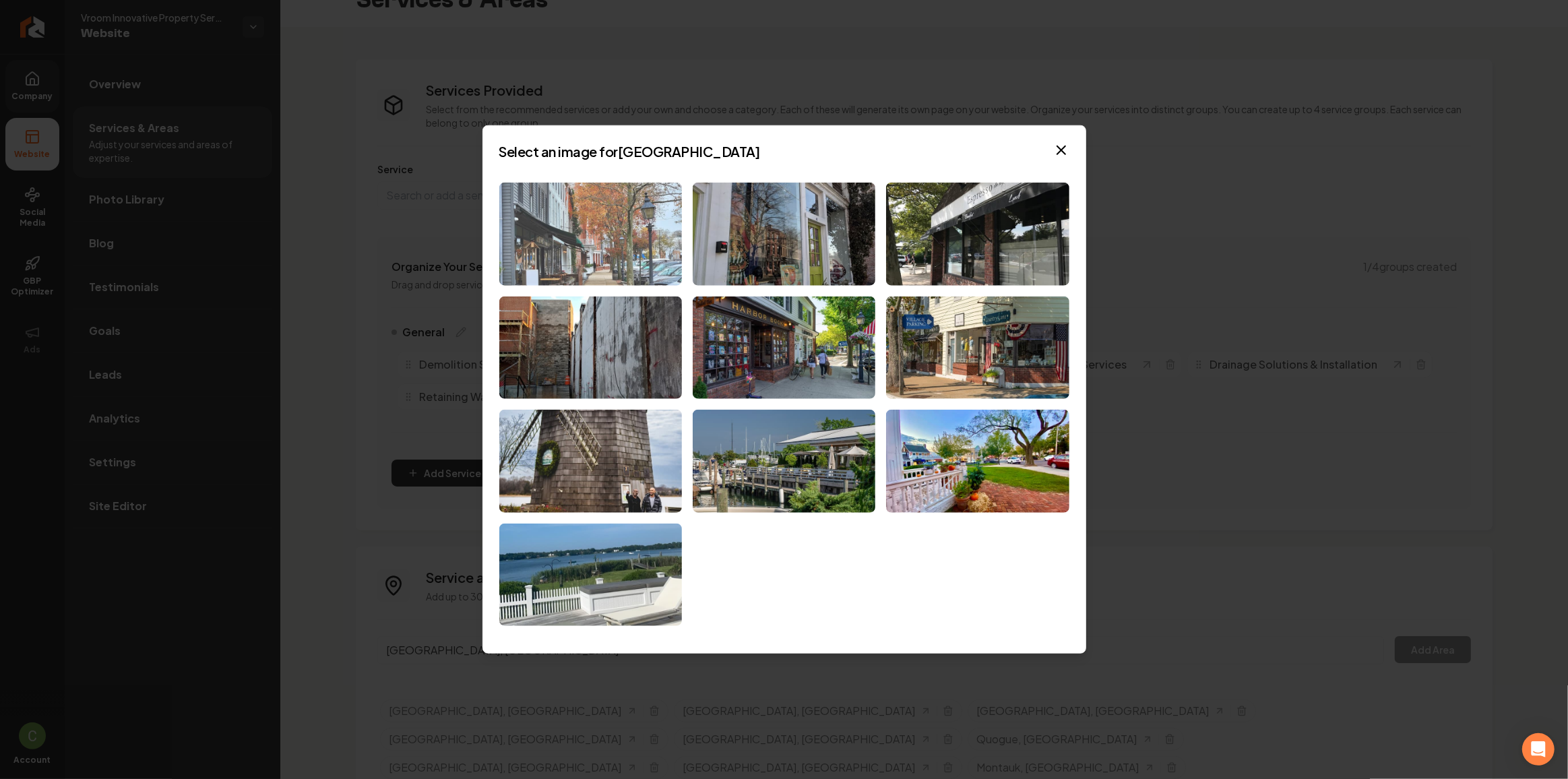
click at [650, 235] on img at bounding box center [590, 234] width 183 height 103
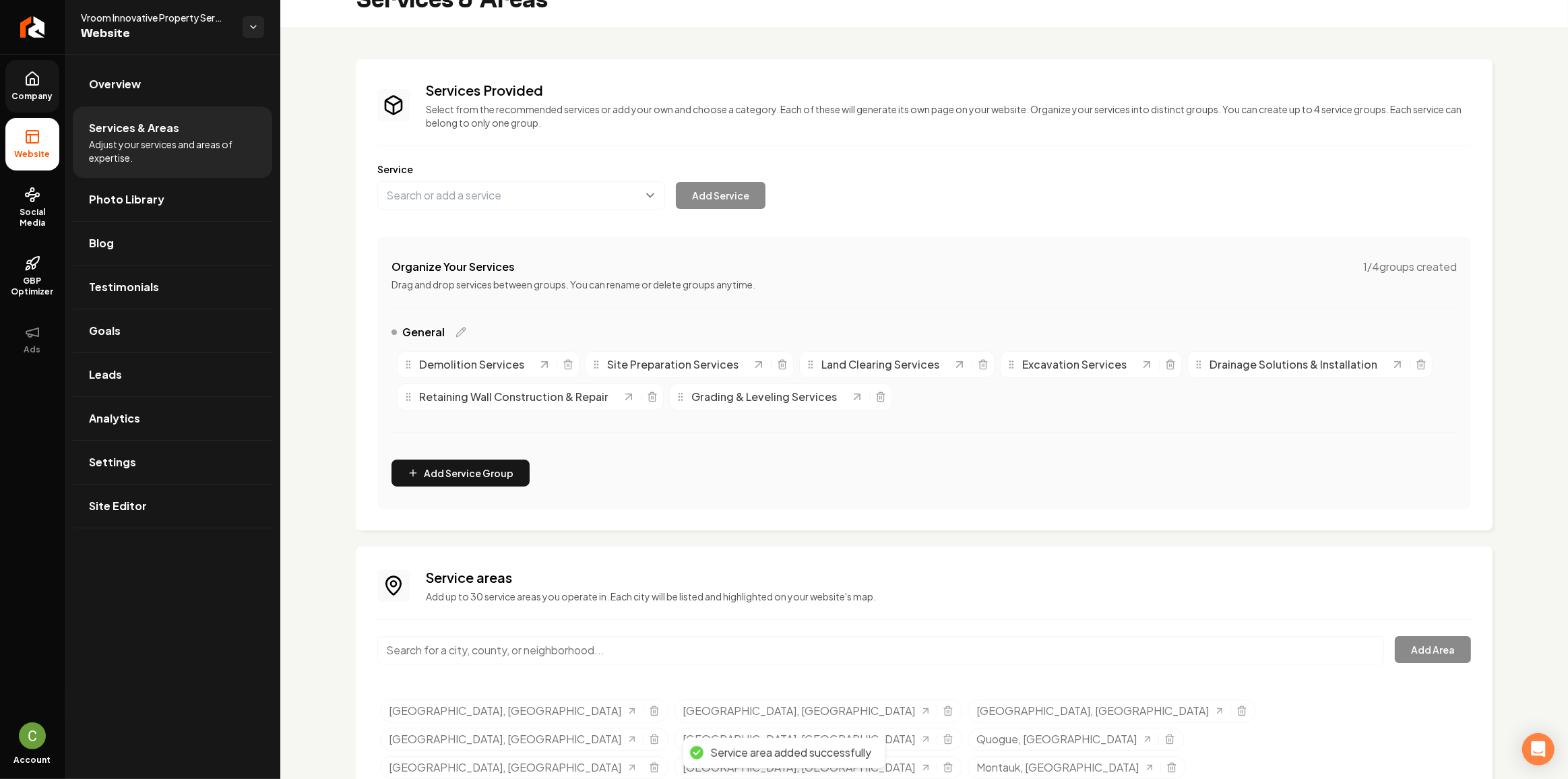
click at [475, 646] on input "Main content area" at bounding box center [881, 650] width 1007 height 28
paste input "Bridgehampton"
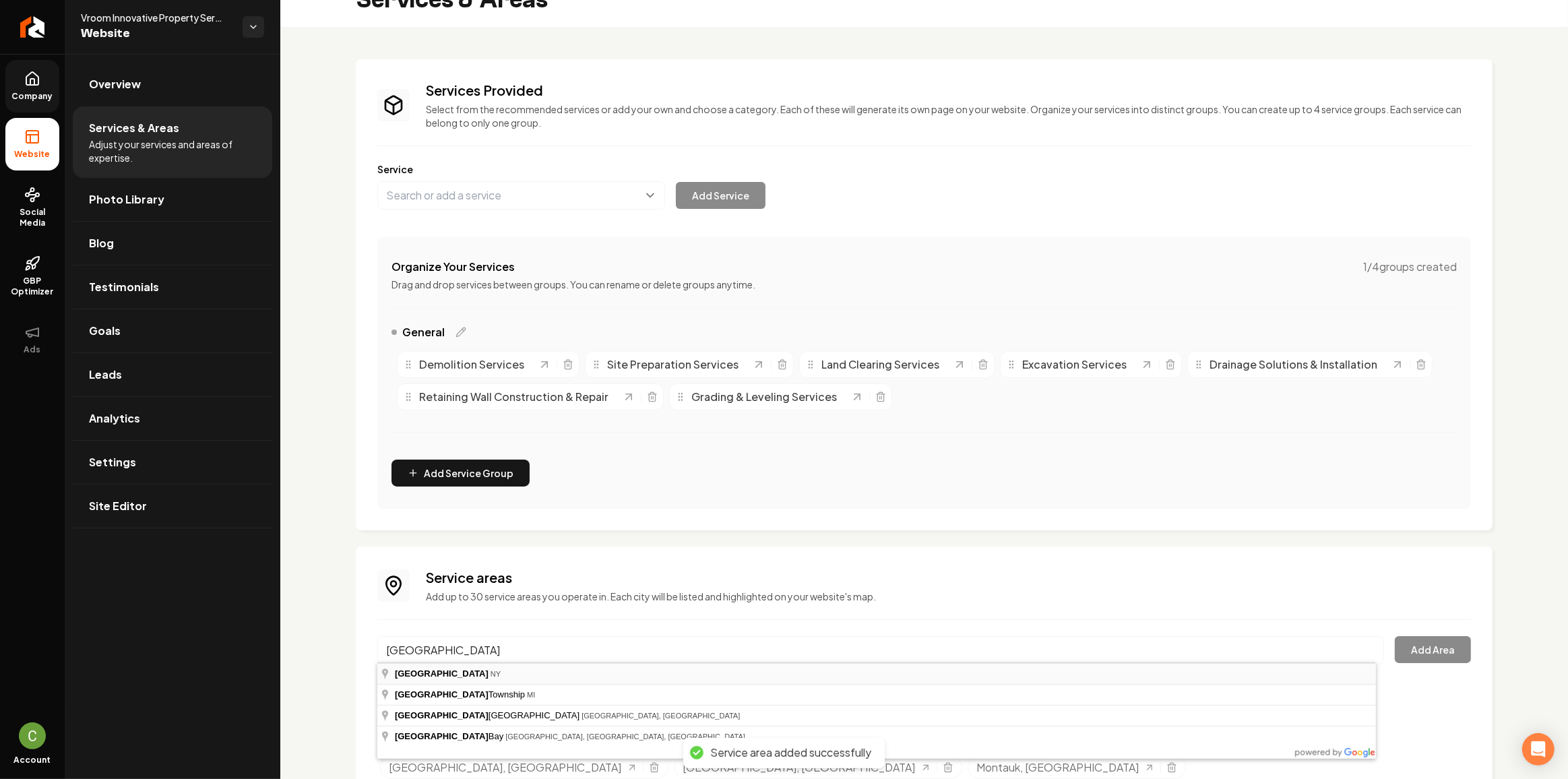
type input "Bridgehampton, NY"
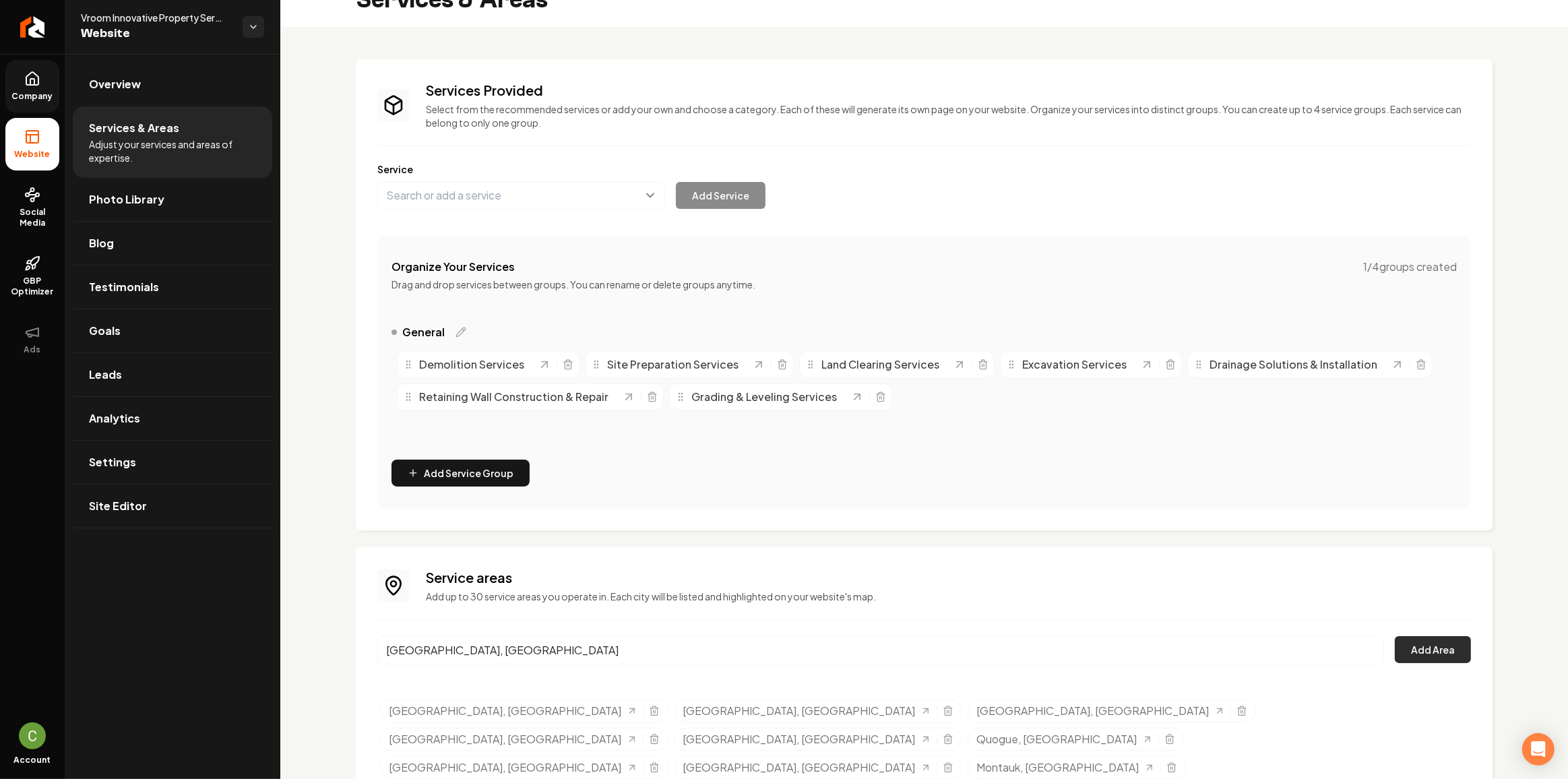
click at [1435, 656] on button "Add Area" at bounding box center [1432, 650] width 76 height 27
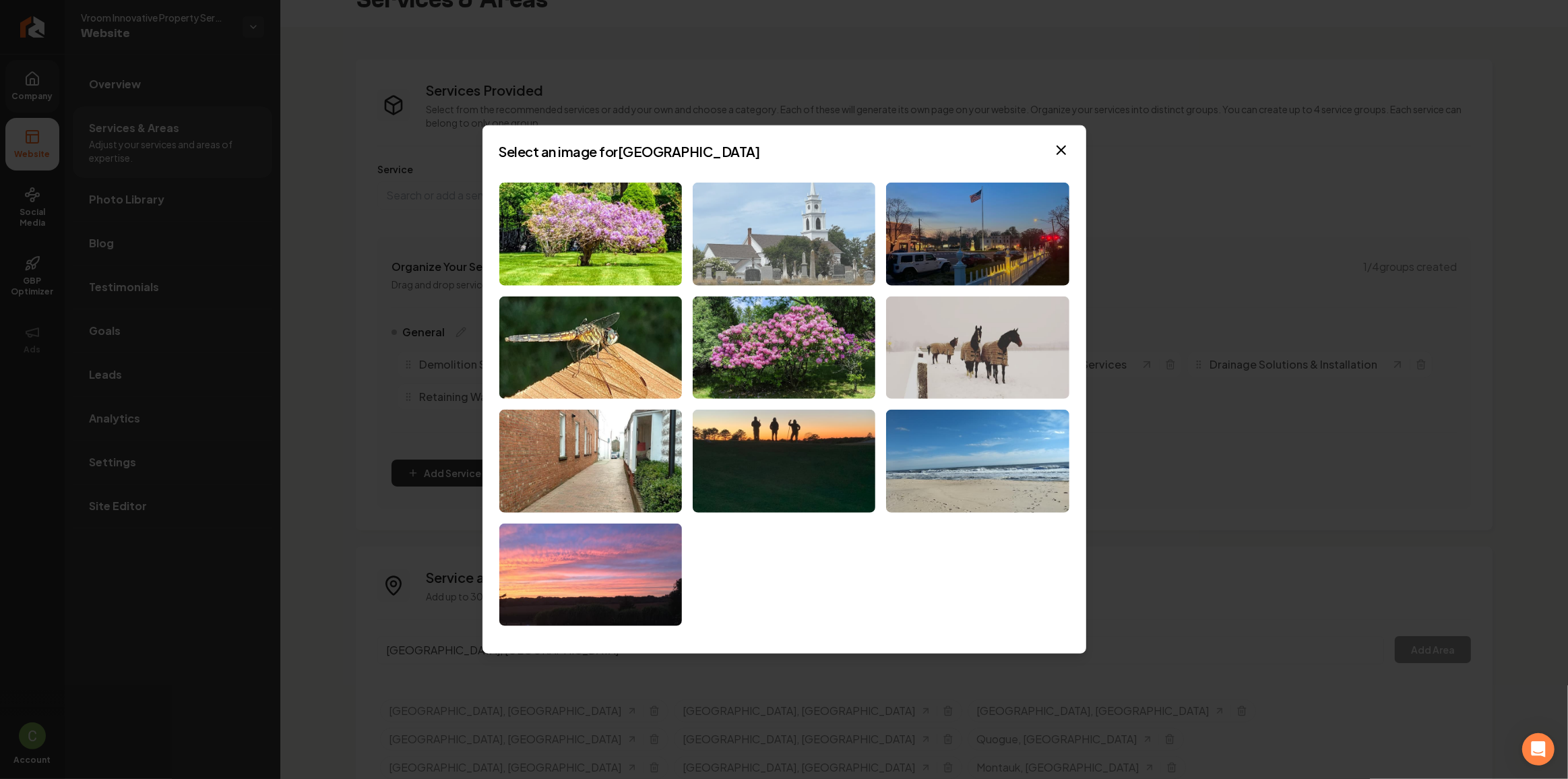
click at [727, 199] on img at bounding box center [783, 234] width 183 height 103
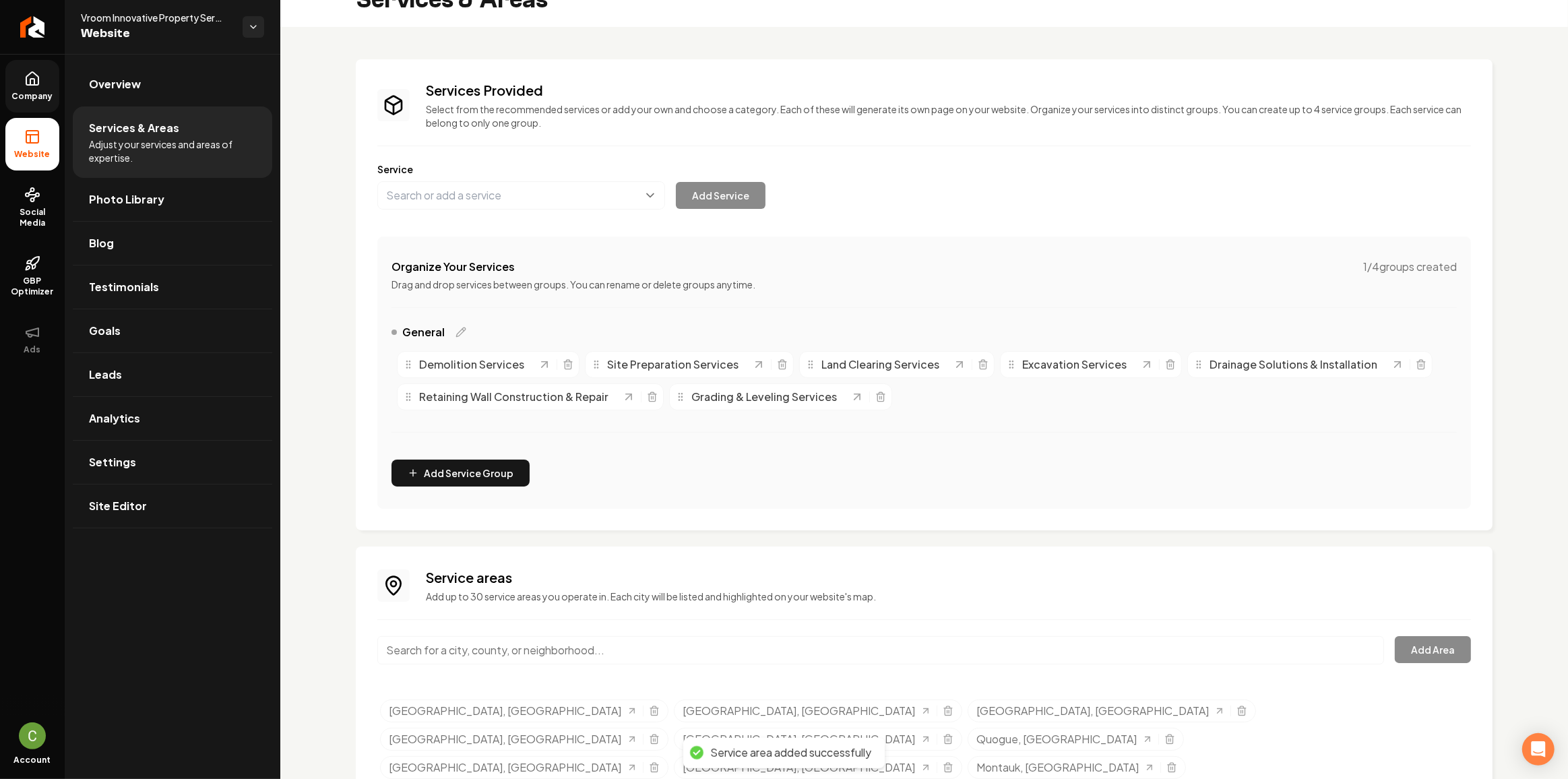
click at [492, 650] on input "Main content area" at bounding box center [881, 650] width 1007 height 28
paste input "Amagansett"
type input "Amagansett, NY"
click at [1442, 653] on button "Add Area" at bounding box center [1432, 650] width 76 height 27
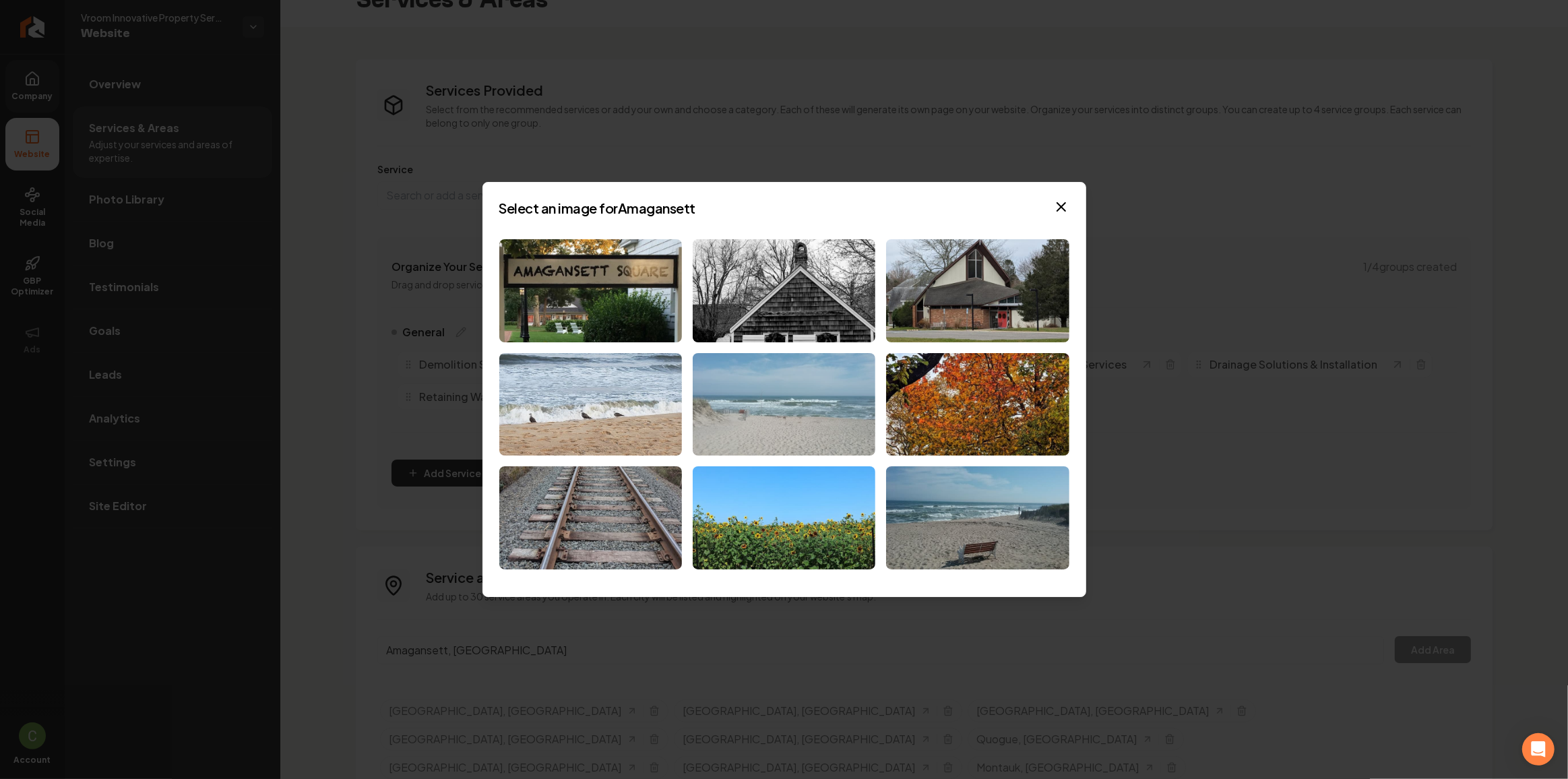
click at [735, 419] on img at bounding box center [783, 405] width 183 height 103
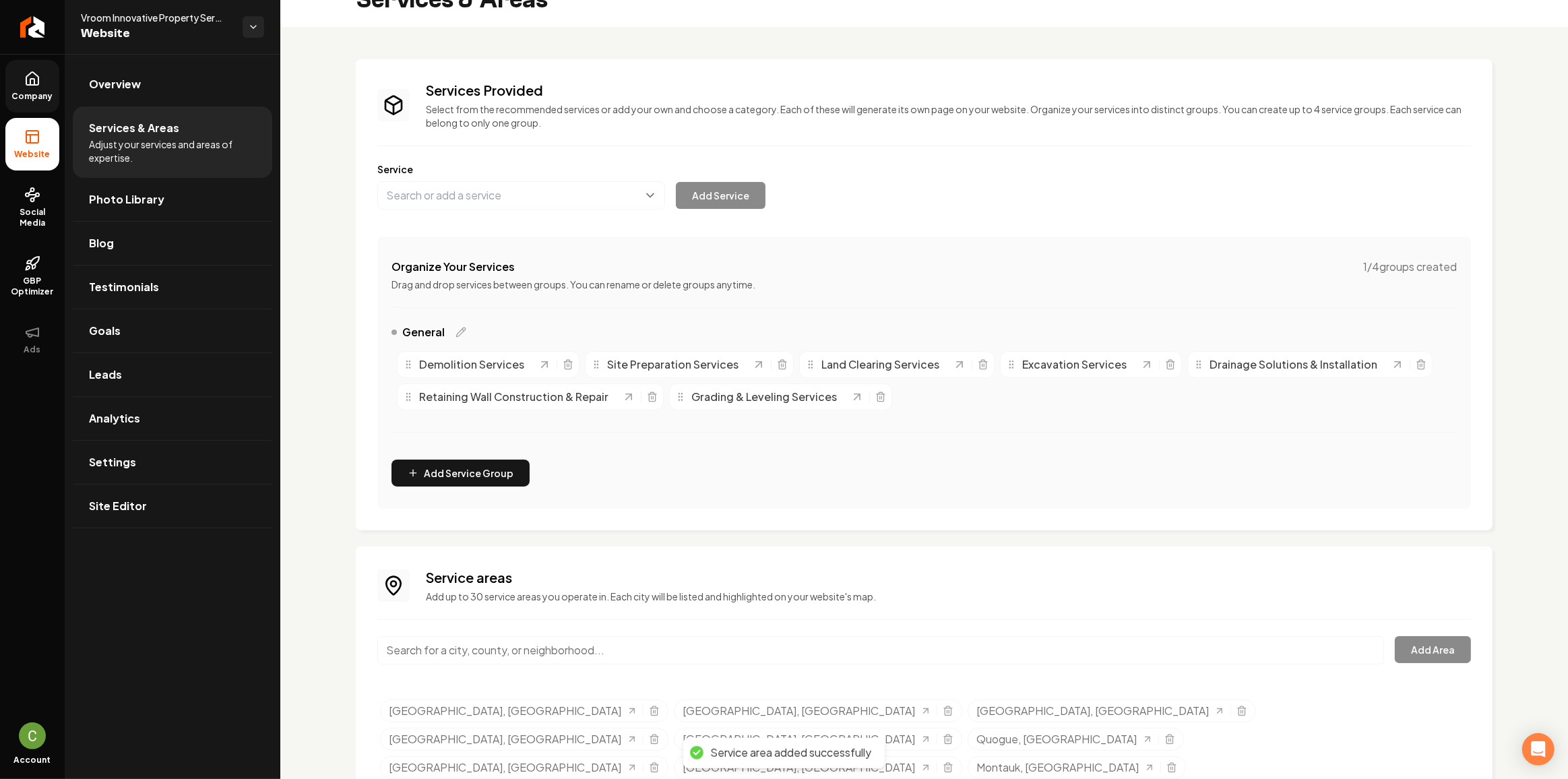
click at [456, 650] on input "Main content area" at bounding box center [881, 650] width 1007 height 28
paste input "Water Mill"
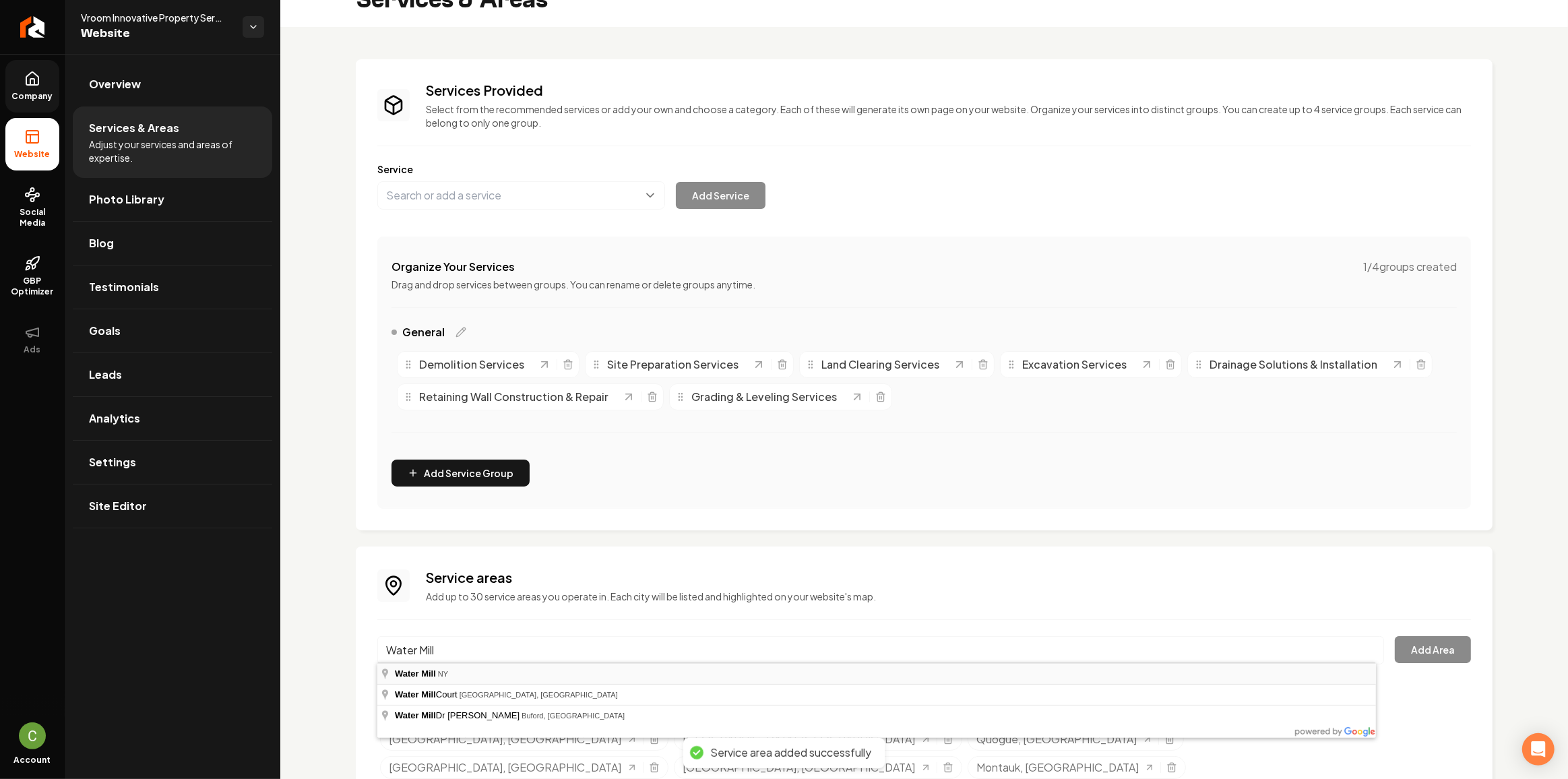
type input "Water Mill, NY"
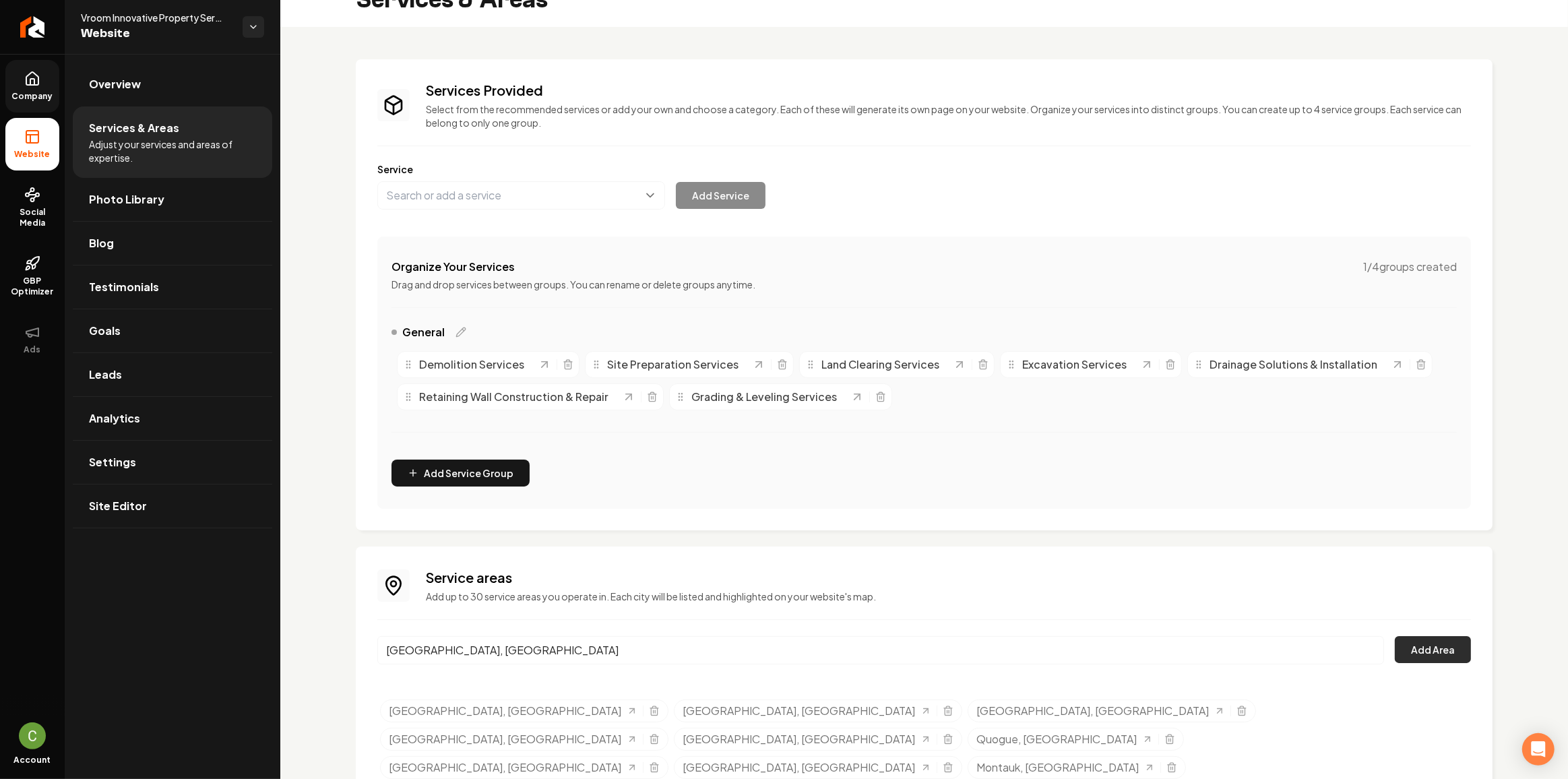
click at [1398, 650] on button "Add Area" at bounding box center [1432, 650] width 76 height 27
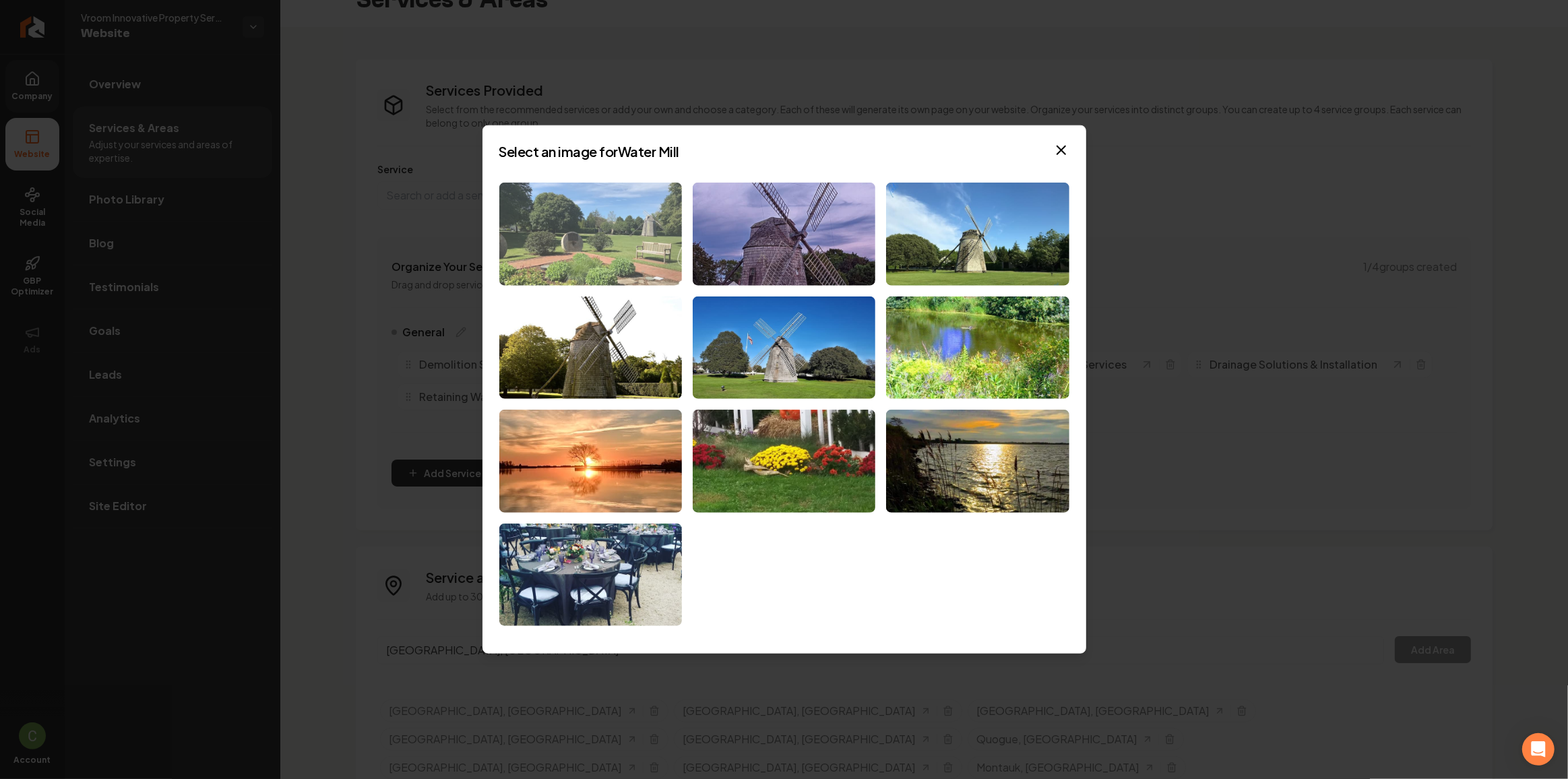
click at [644, 214] on img at bounding box center [590, 234] width 183 height 103
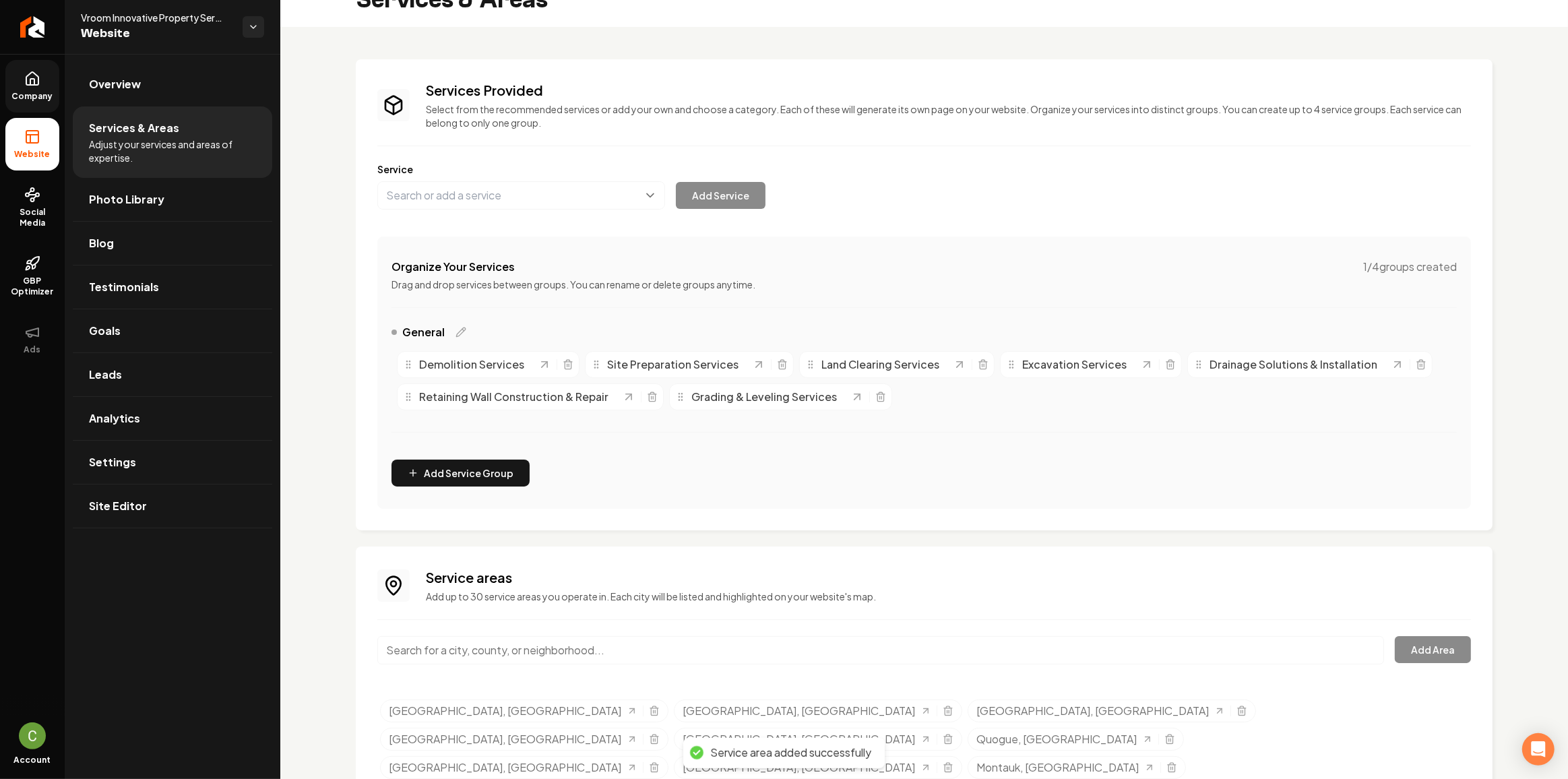
click at [560, 651] on input "Main content area" at bounding box center [881, 650] width 1007 height 28
paste input "Shelter Island"
type input "Shelter Island, NY"
click at [1444, 658] on button "Add Area" at bounding box center [1432, 650] width 76 height 27
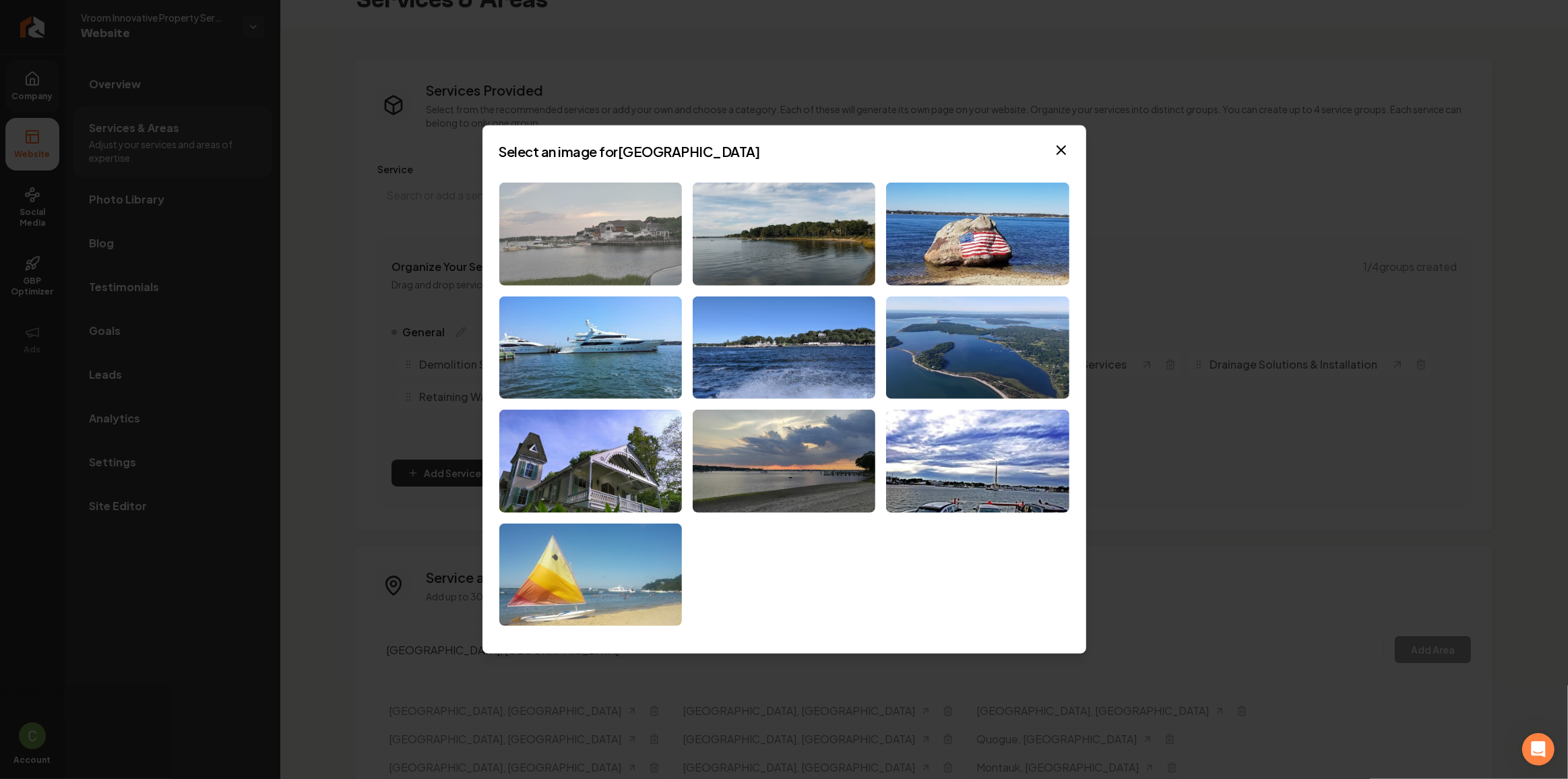
click at [599, 225] on img at bounding box center [590, 234] width 183 height 103
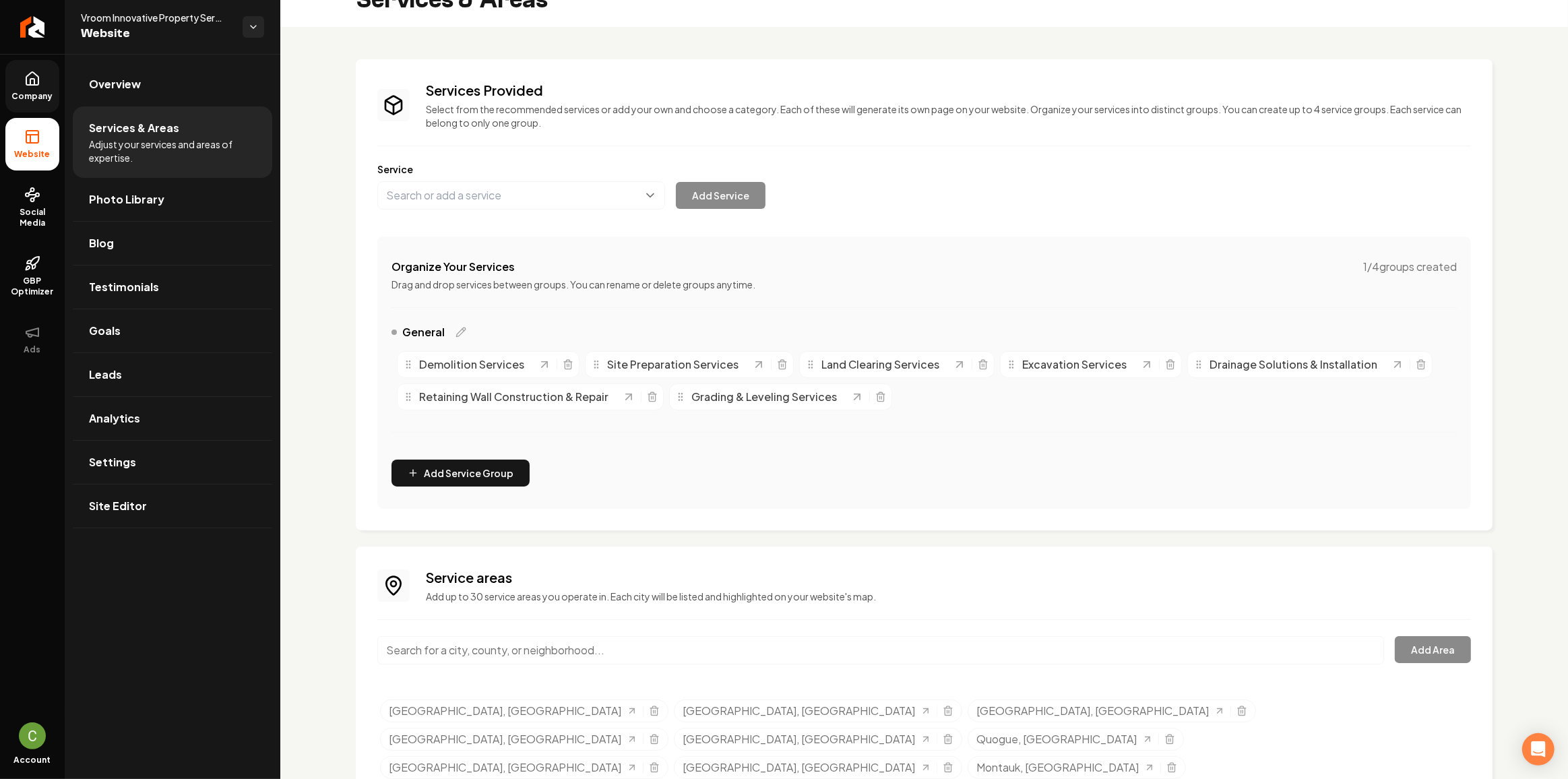
click at [493, 649] on input "Main content area" at bounding box center [881, 650] width 1007 height 28
paste input "Westhampton Beach"
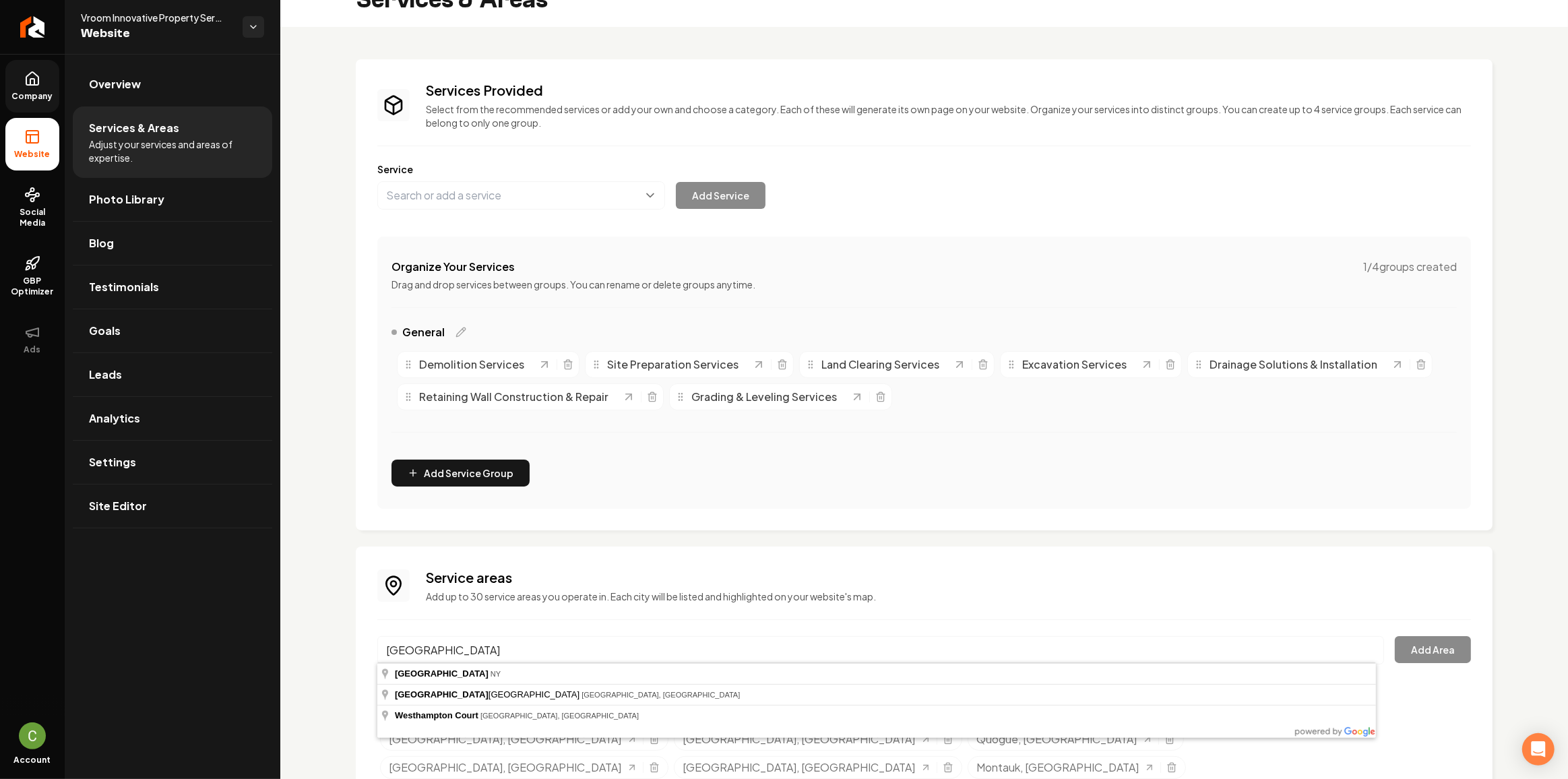
type input "Westhampton Beach, NY"
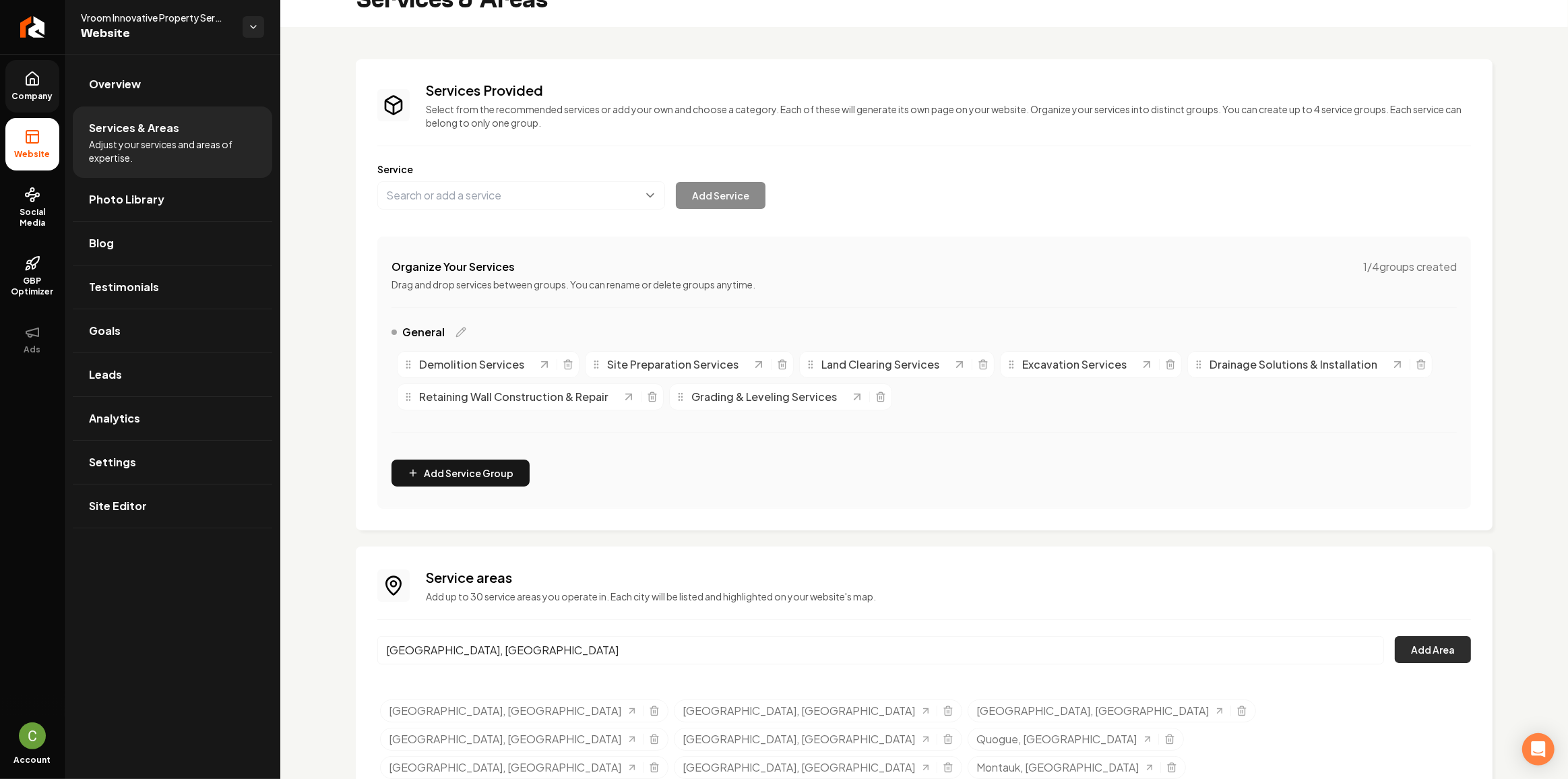
click at [1413, 661] on button "Add Area" at bounding box center [1432, 650] width 76 height 27
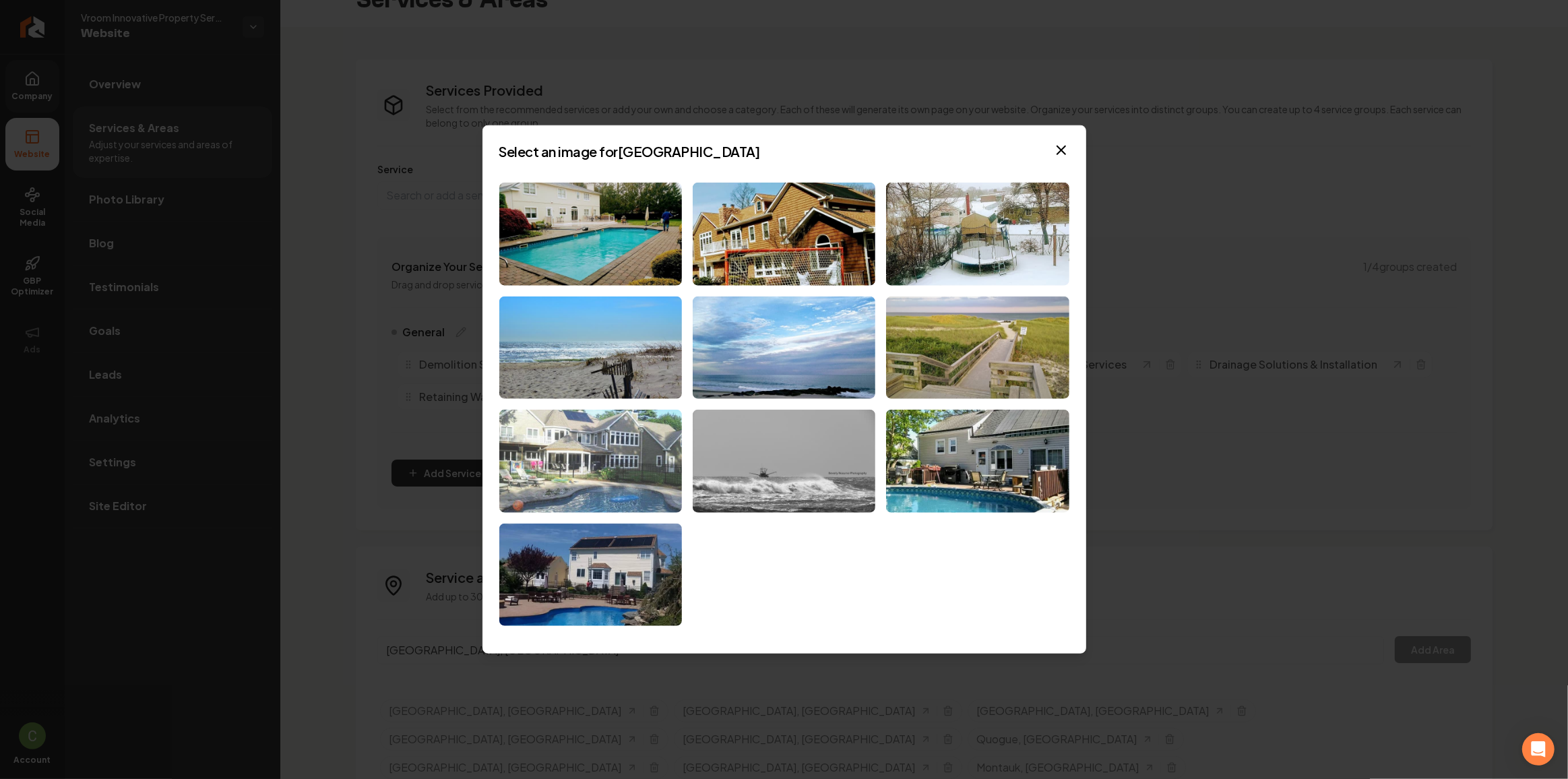
click at [619, 468] on img at bounding box center [590, 461] width 183 height 103
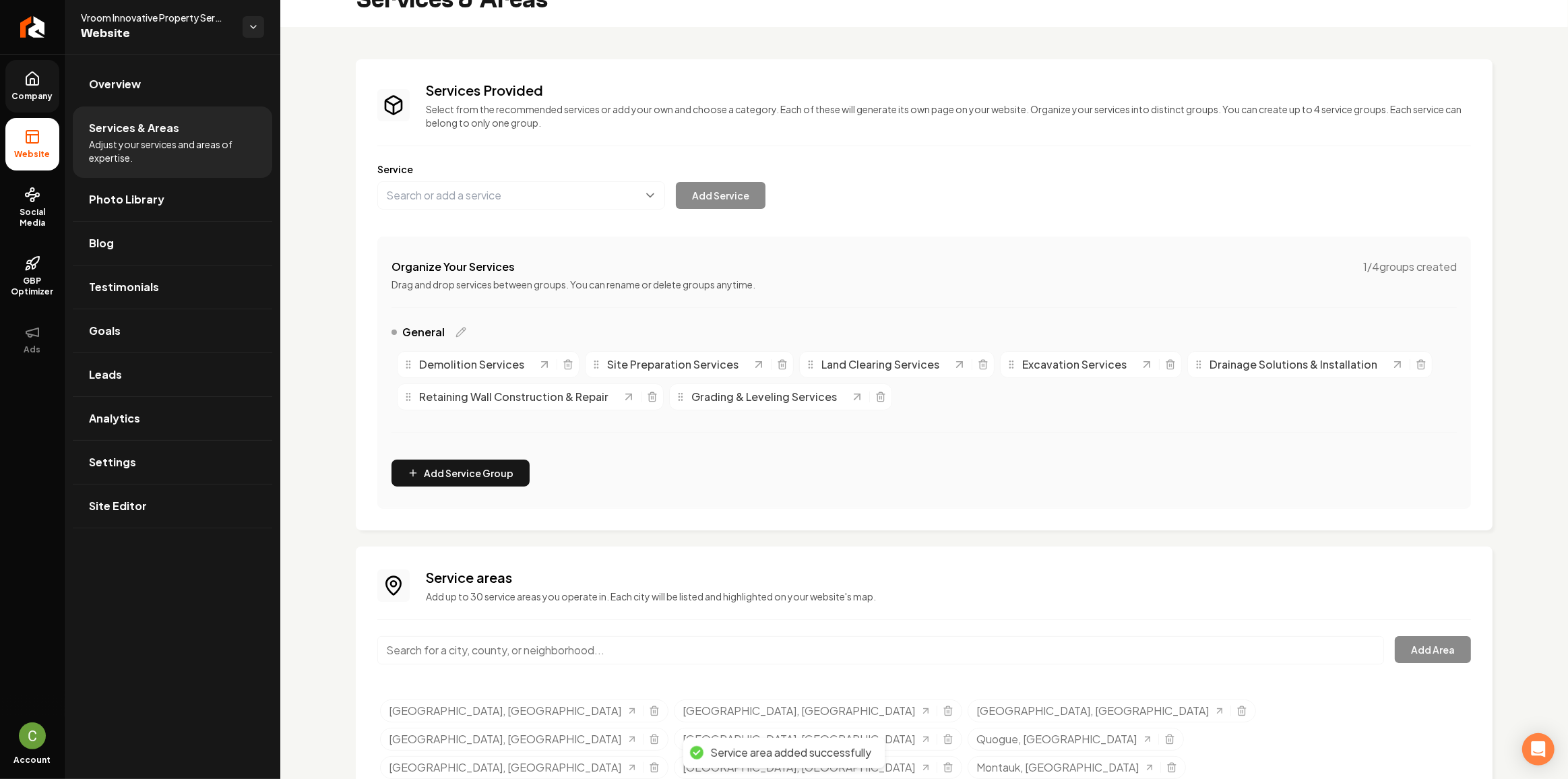
click at [455, 643] on input "Main content area" at bounding box center [881, 650] width 1007 height 28
paste input "East Quogue"
type input "East Quogue, NY"
click at [1424, 645] on button "Add Area" at bounding box center [1432, 650] width 76 height 27
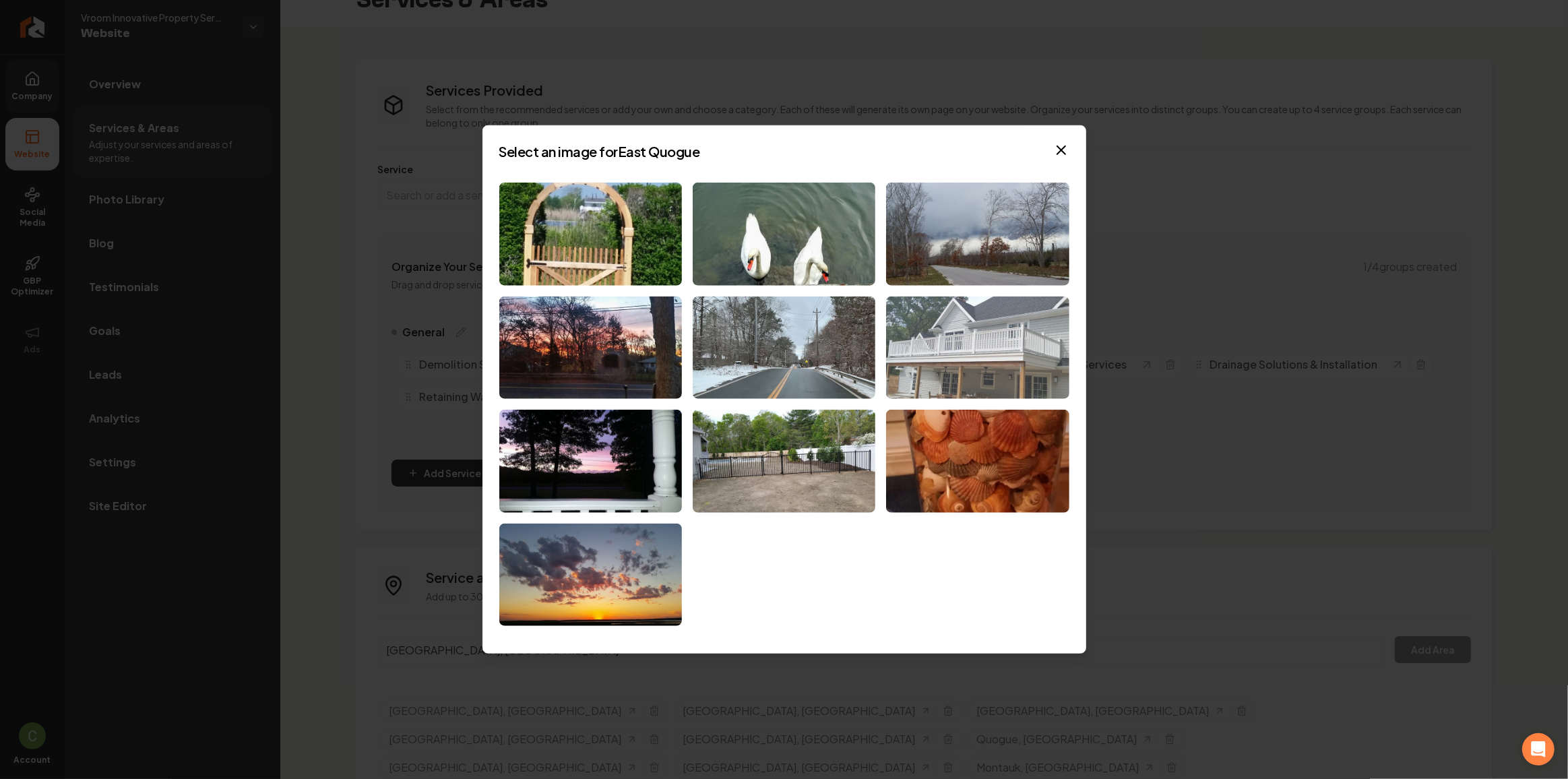
click at [1007, 391] on img at bounding box center [977, 347] width 183 height 103
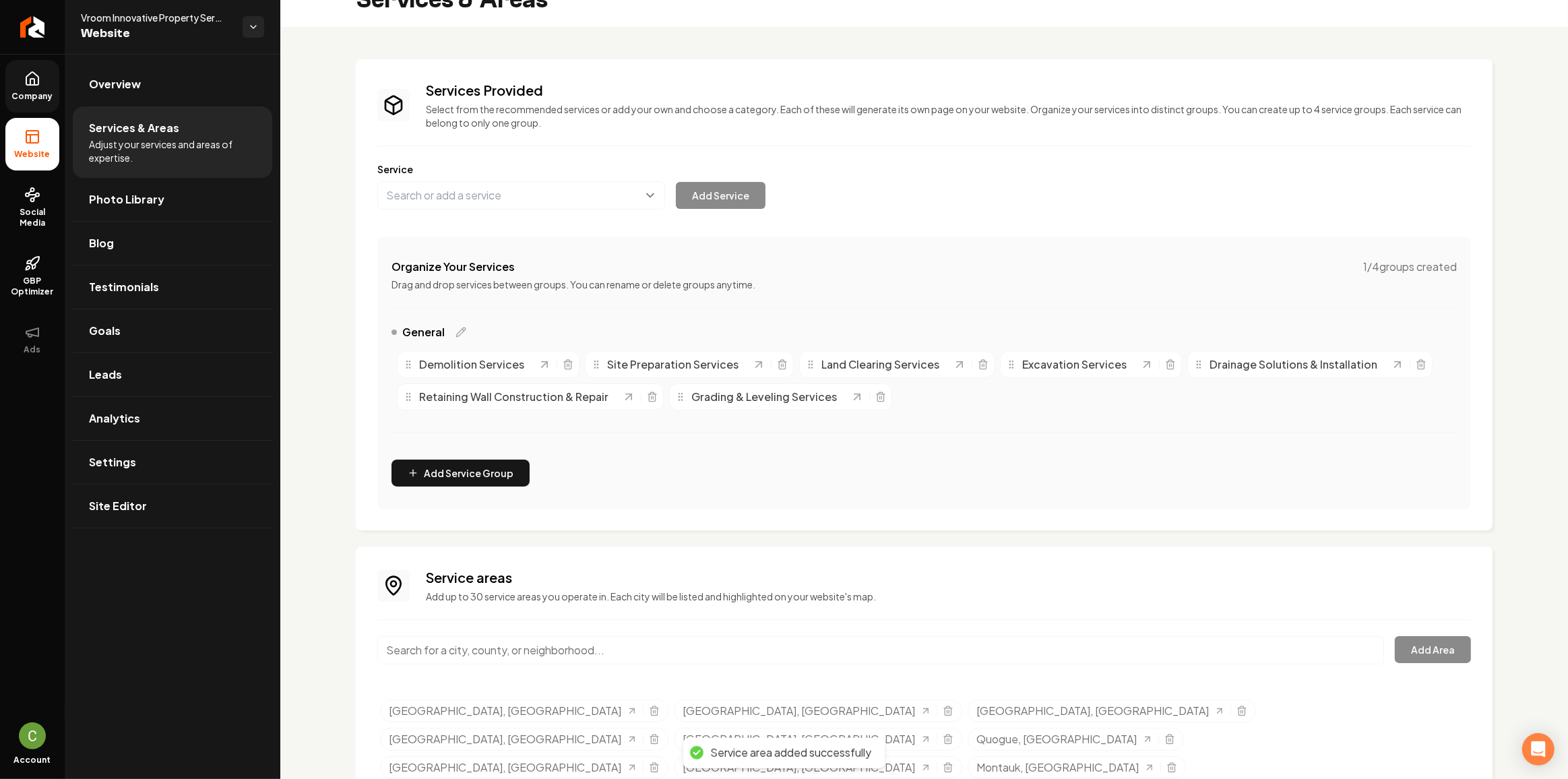
click at [642, 645] on input "Main content area" at bounding box center [881, 650] width 1007 height 28
paste input "Hampton Bays"
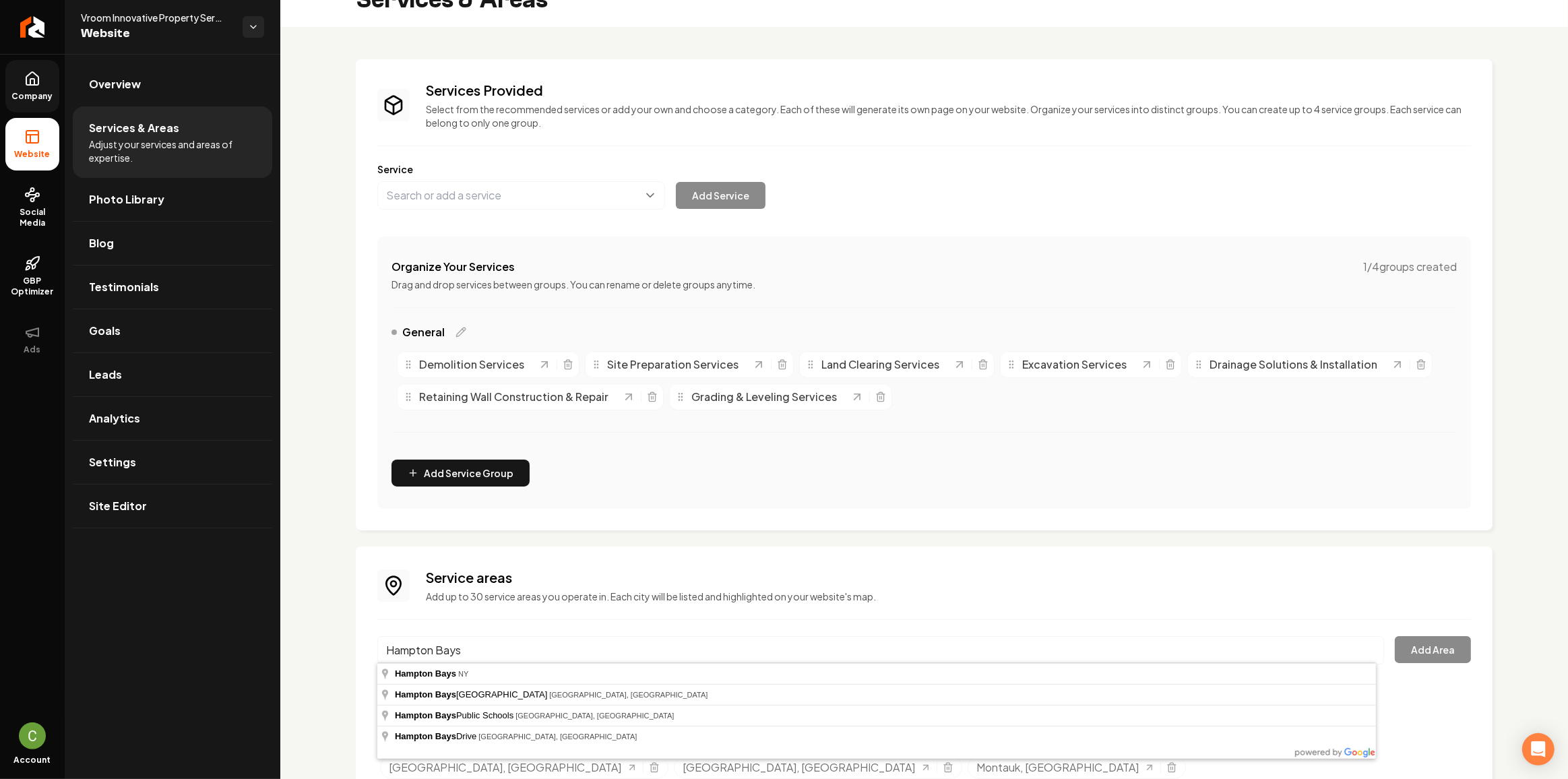
type input "Hampton Bays, NY"
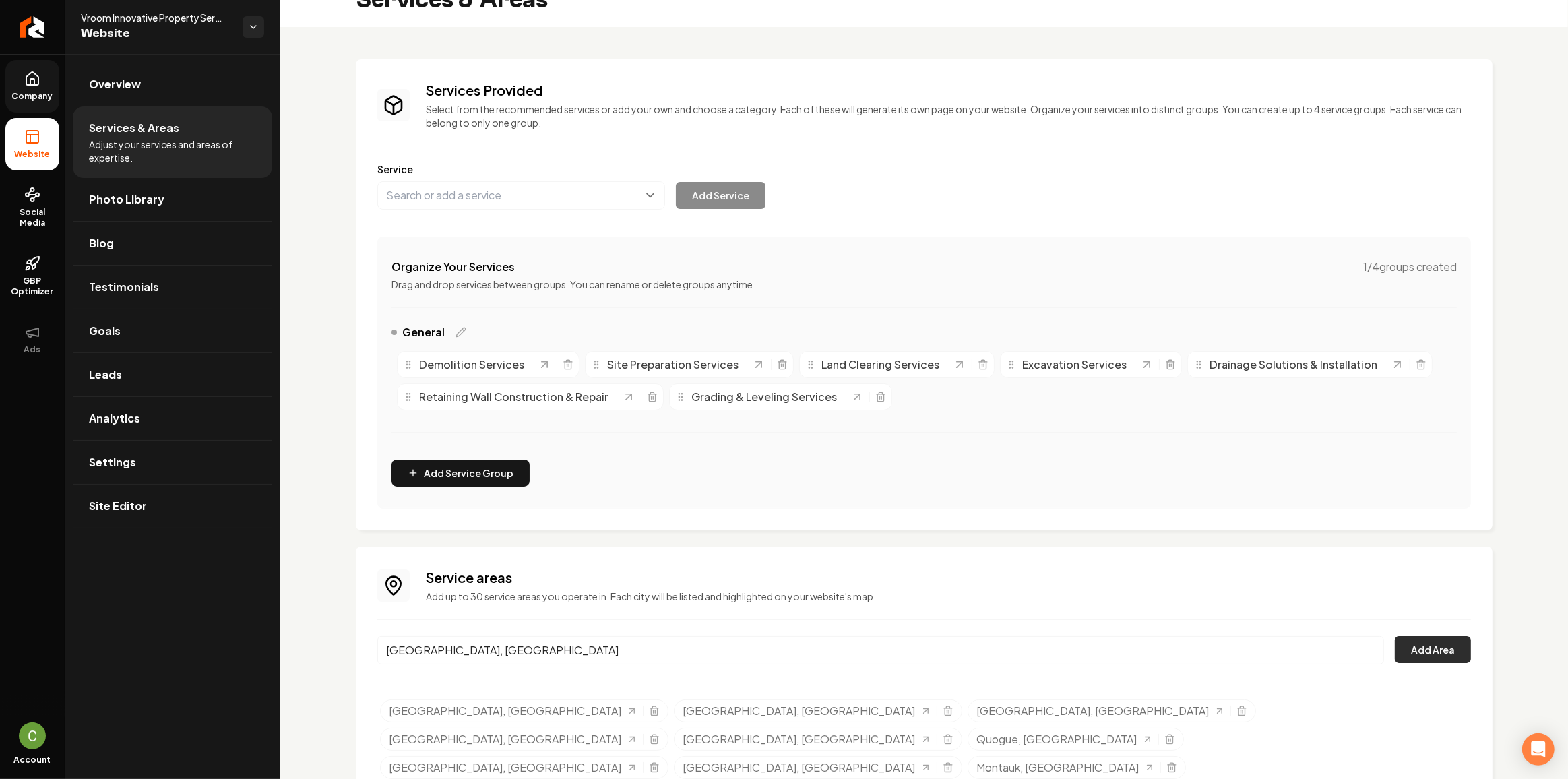
click at [1422, 646] on button "Add Area" at bounding box center [1432, 650] width 76 height 27
drag, startPoint x: 20, startPoint y: 94, endPoint x: 24, endPoint y: 150, distance: 56.1
click at [20, 94] on span "Company" at bounding box center [33, 96] width 52 height 11
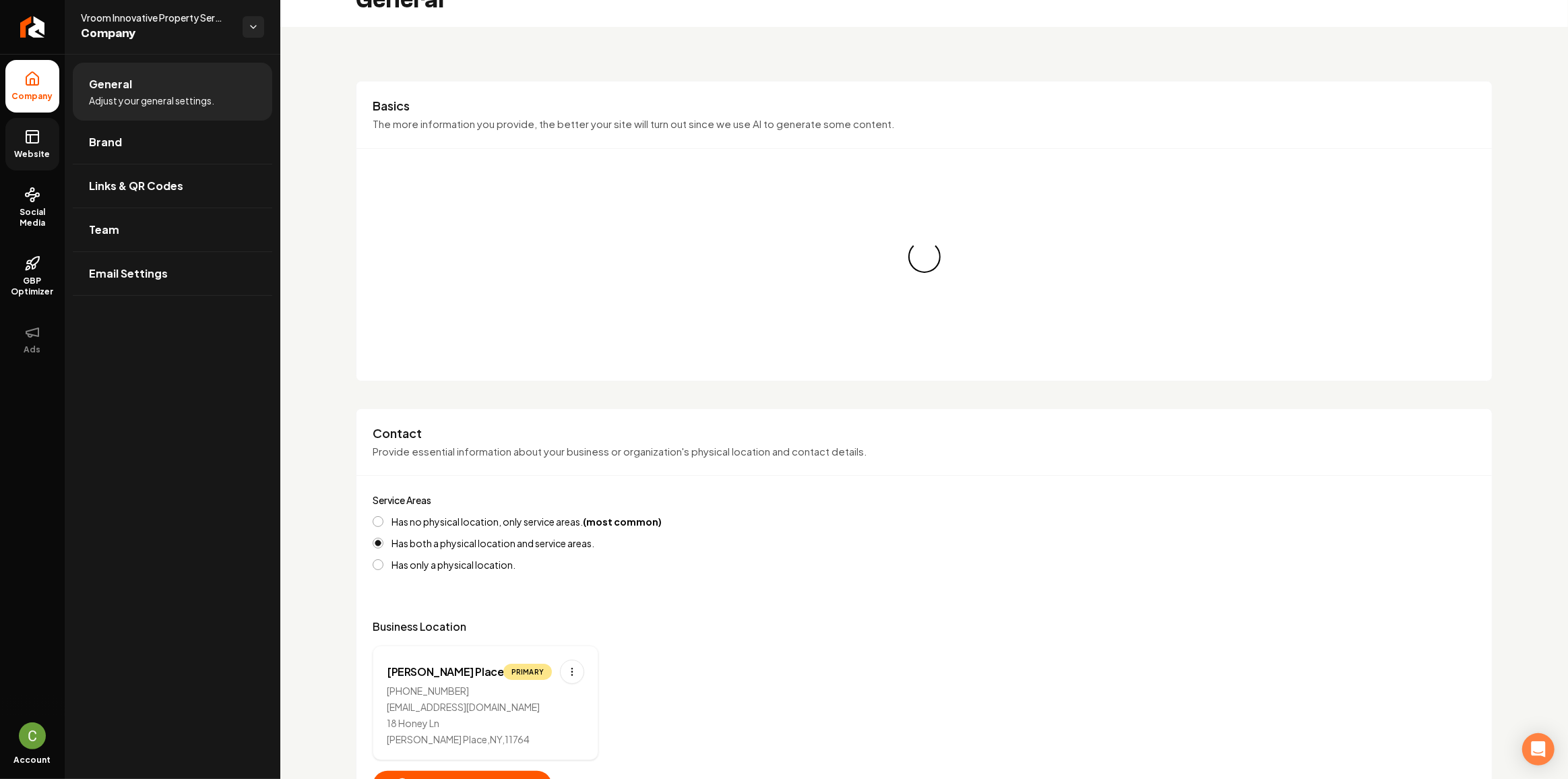
click at [31, 143] on icon at bounding box center [32, 137] width 16 height 16
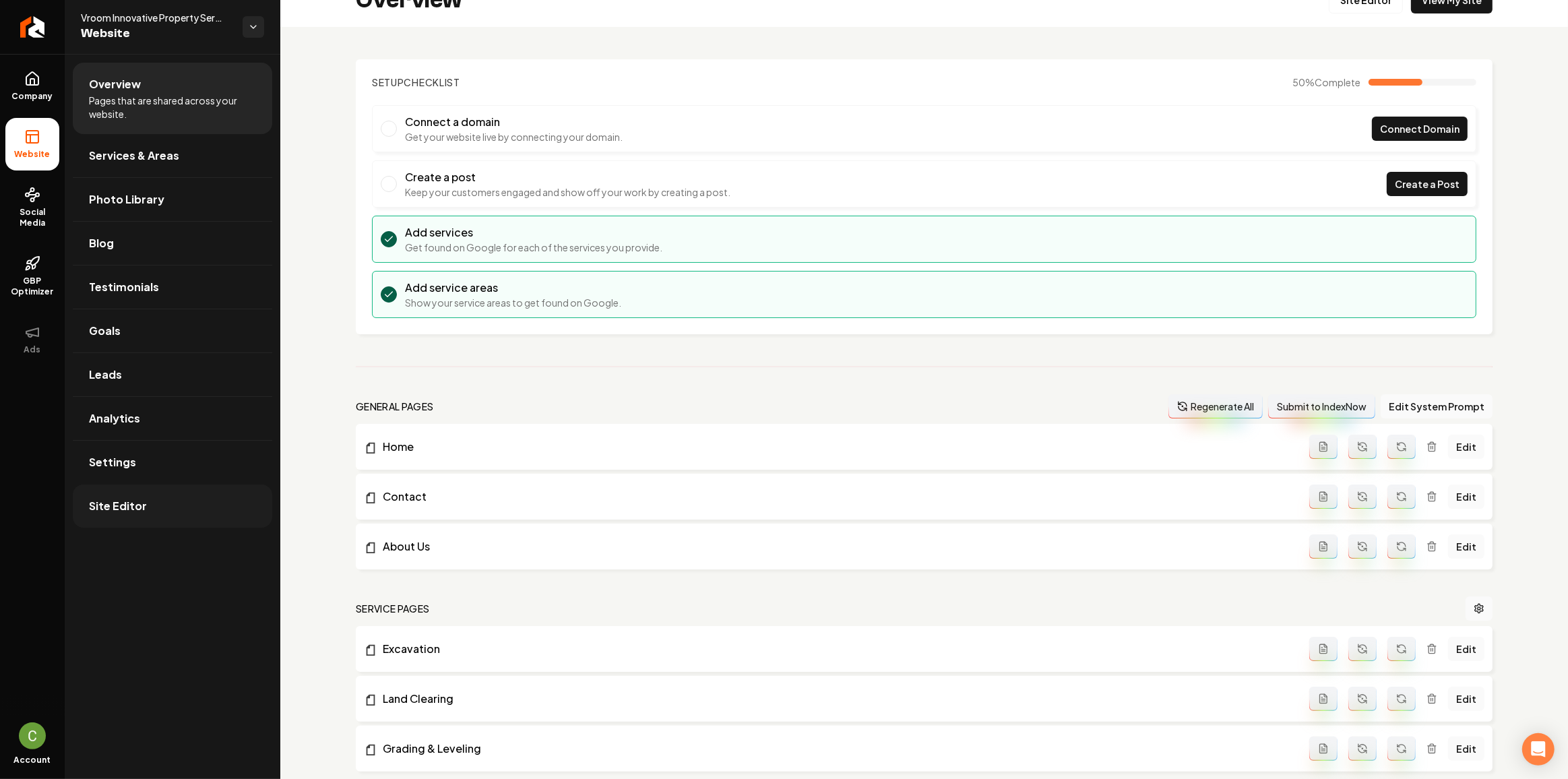
click at [118, 506] on span "Site Editor" at bounding box center [118, 506] width 58 height 16
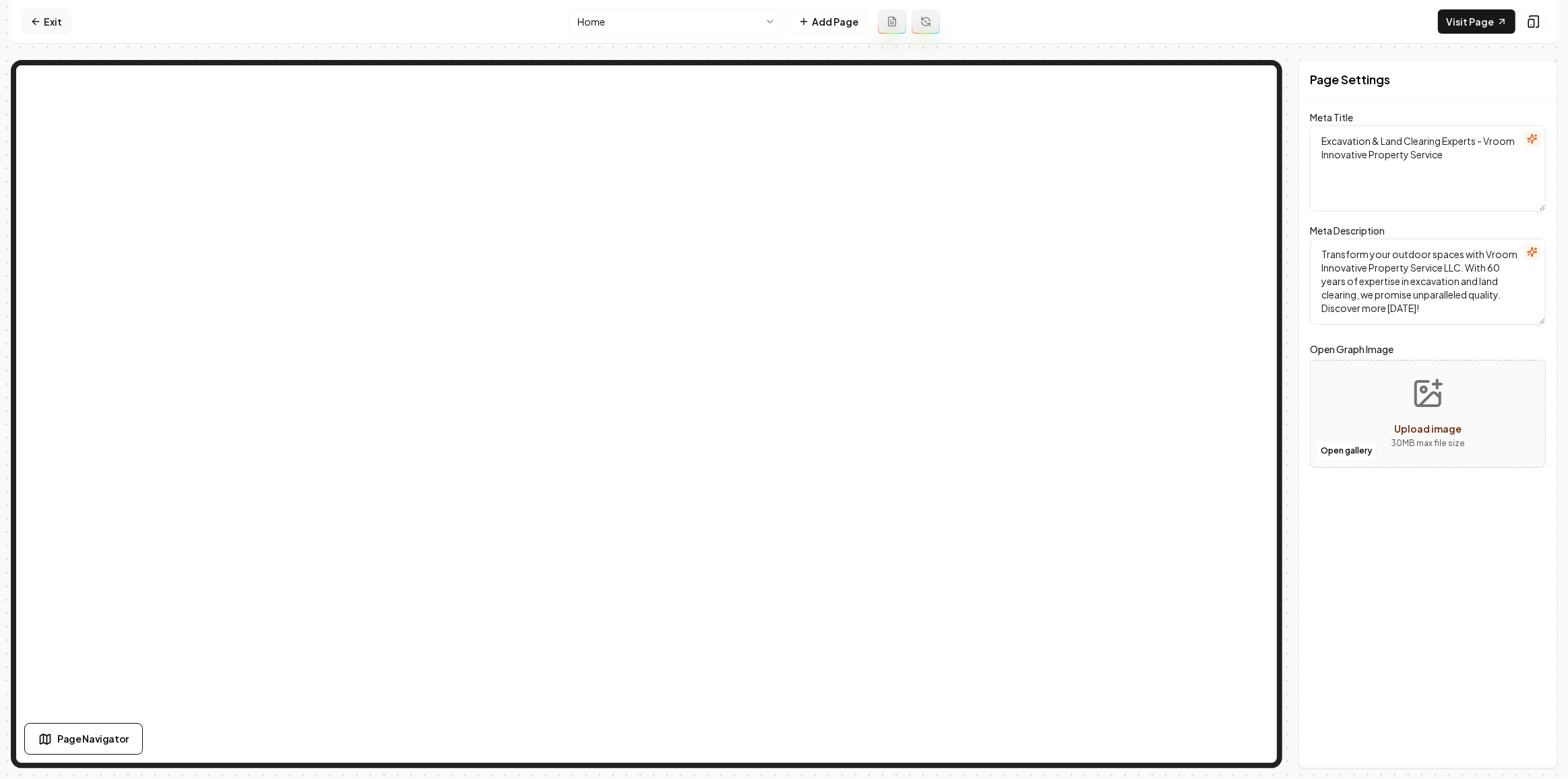
click at [55, 15] on link "Exit" at bounding box center [45, 21] width 49 height 24
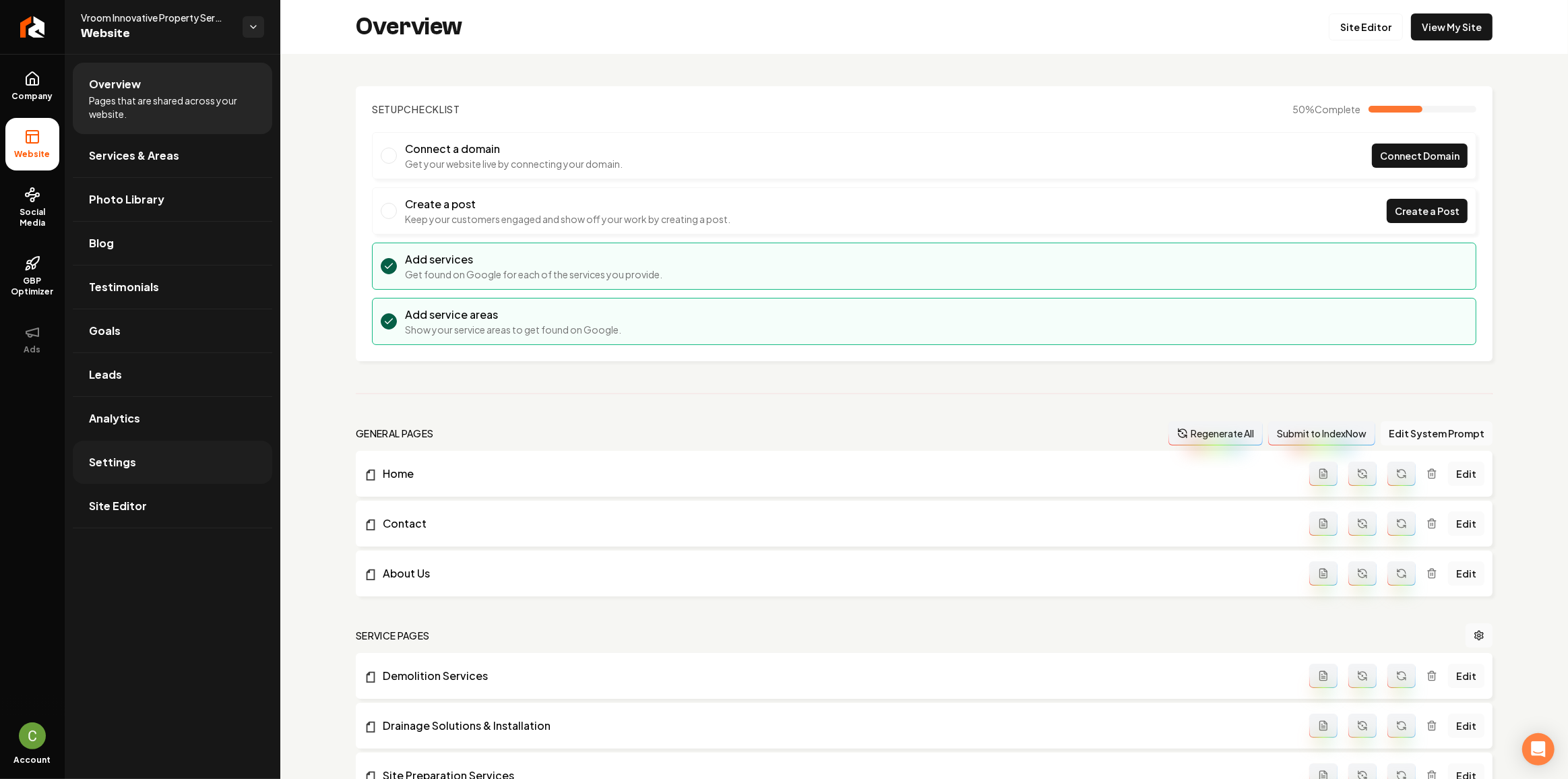
click at [152, 451] on link "Settings" at bounding box center [172, 462] width 199 height 43
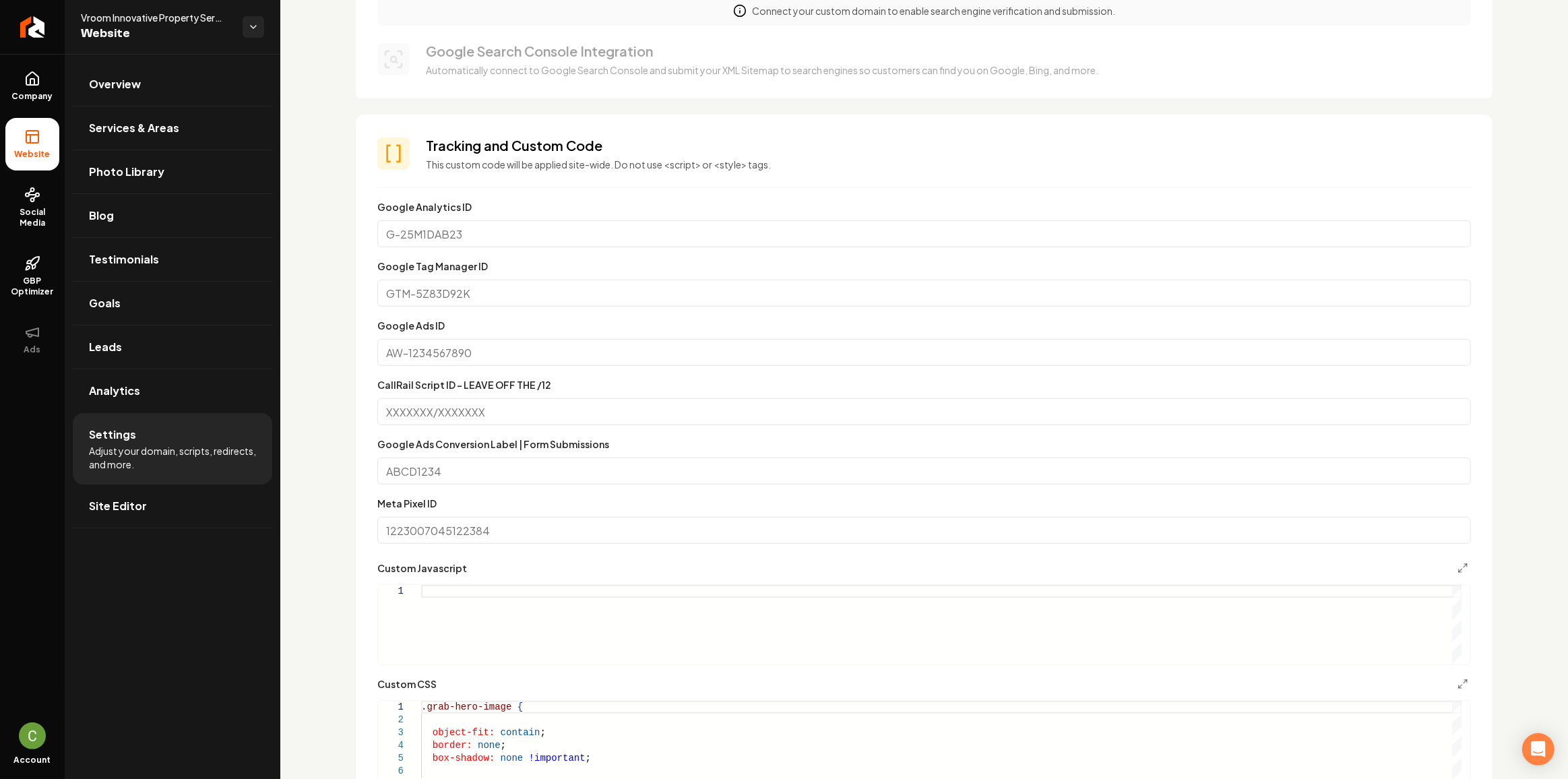
scroll to position [857, 0]
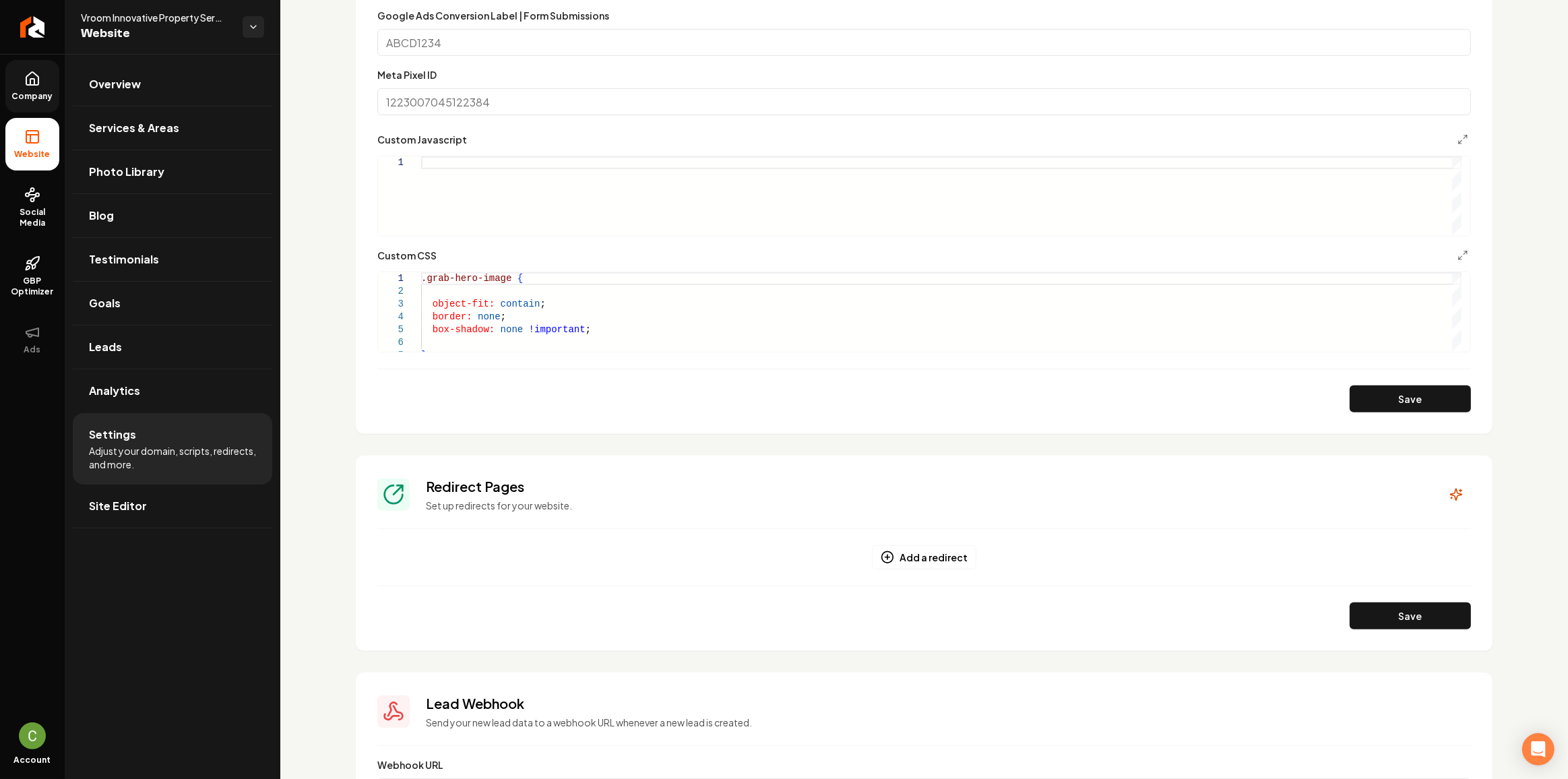
click at [39, 100] on span "Company" at bounding box center [33, 96] width 52 height 11
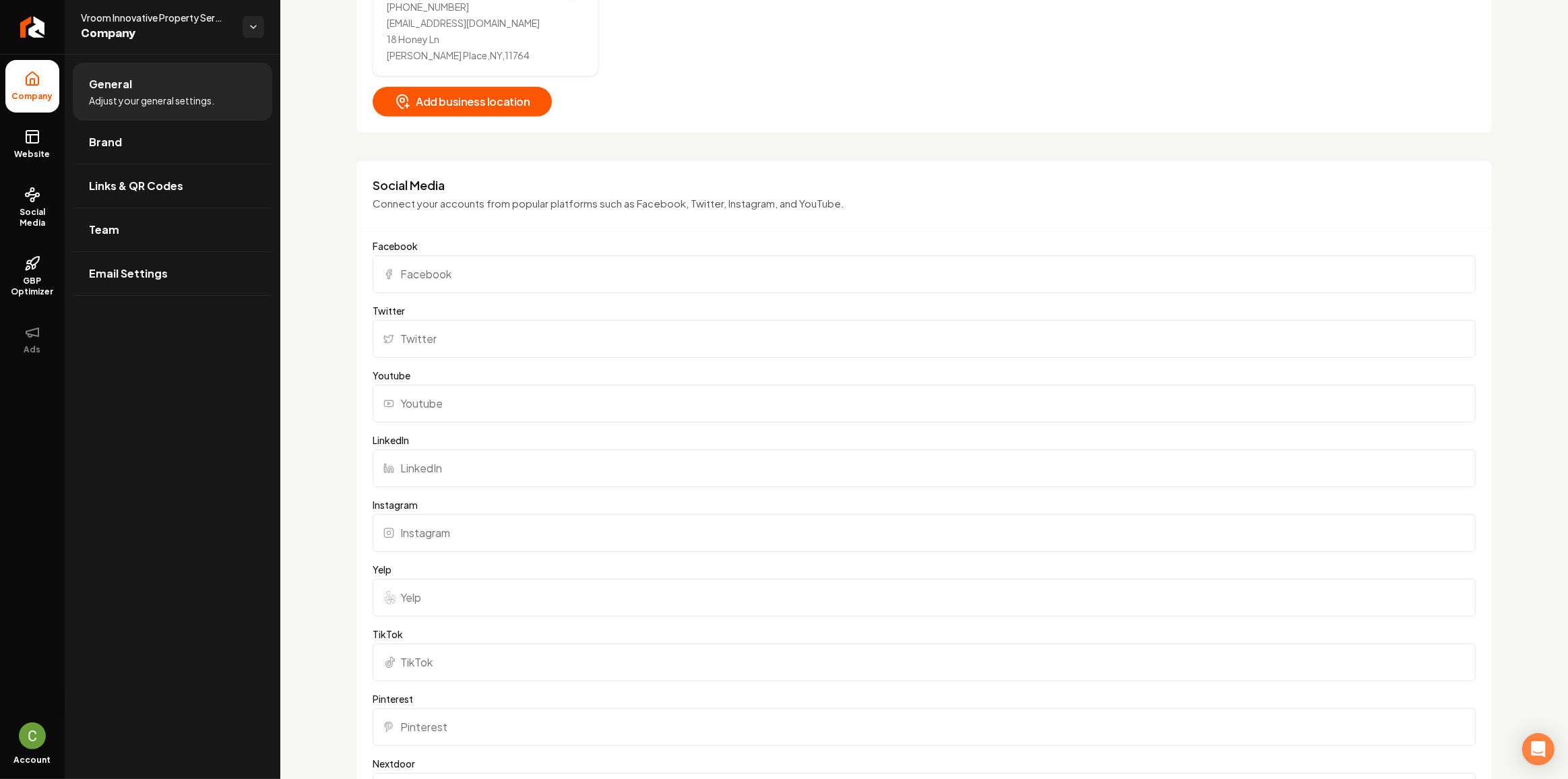
scroll to position [919, 0]
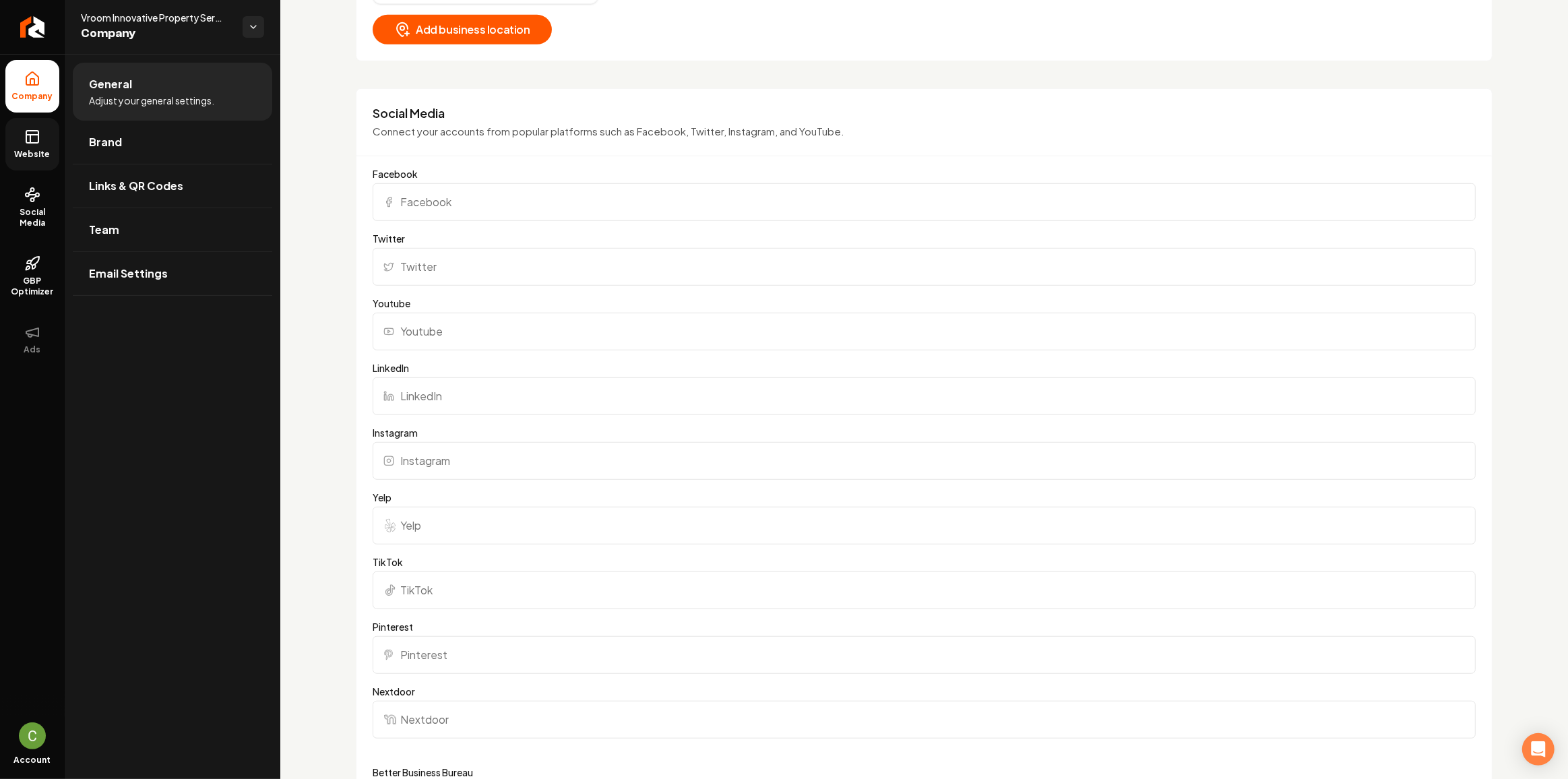
click at [27, 144] on icon at bounding box center [32, 137] width 16 height 16
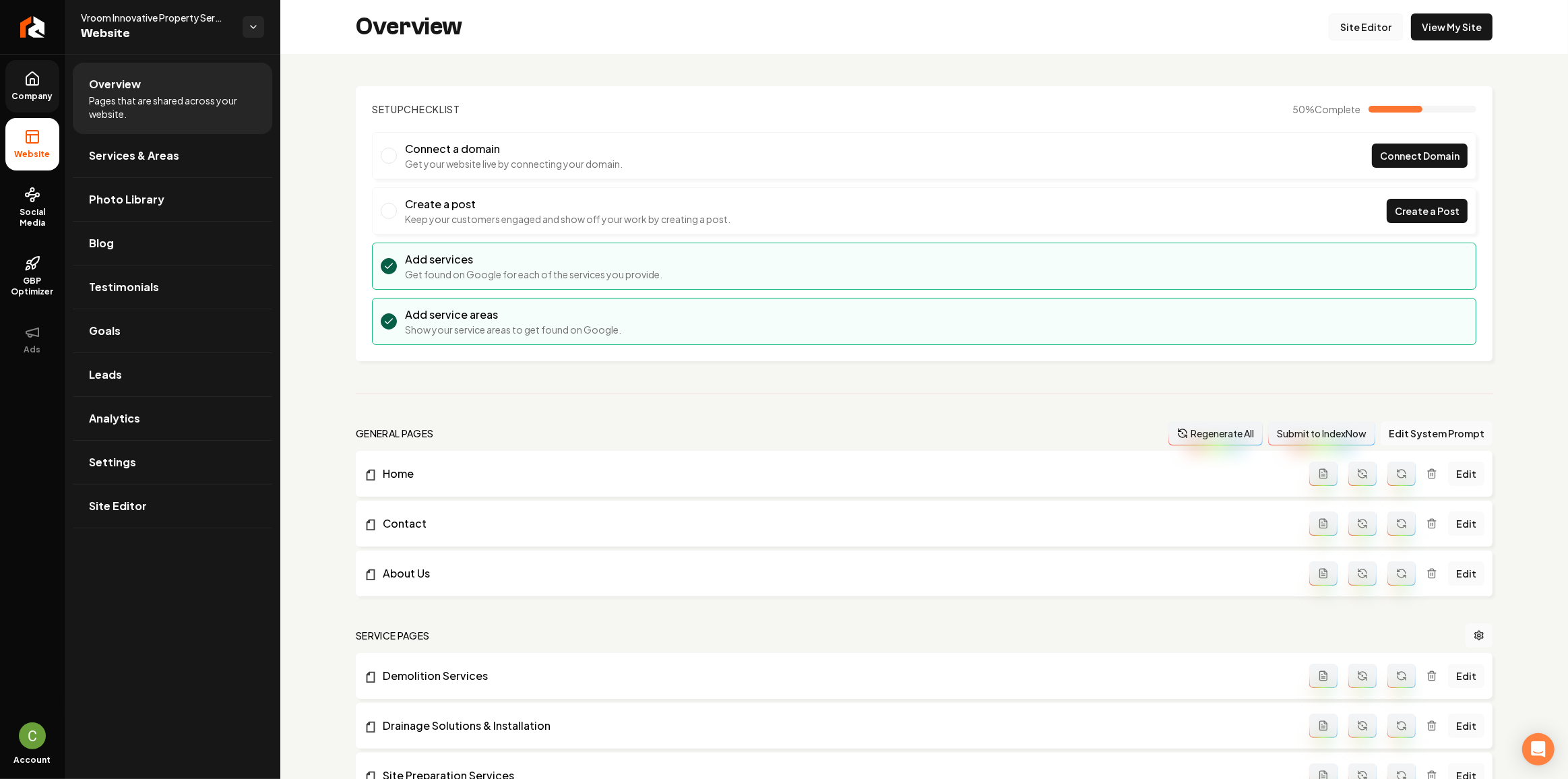
click at [1346, 39] on link "Site Editor" at bounding box center [1366, 27] width 74 height 27
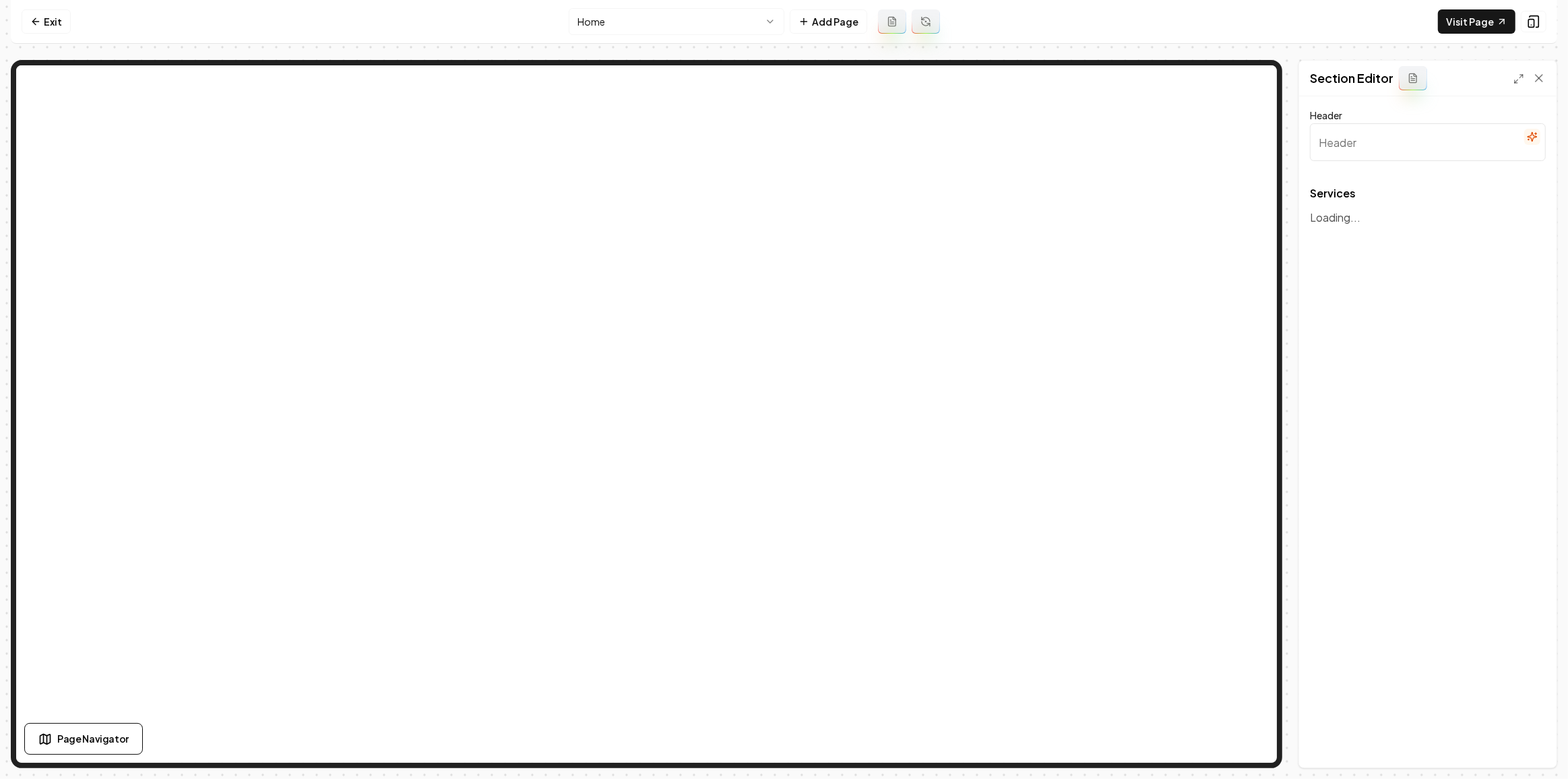
type input "Our Reliable Excavation and Land Clearing Solutions"
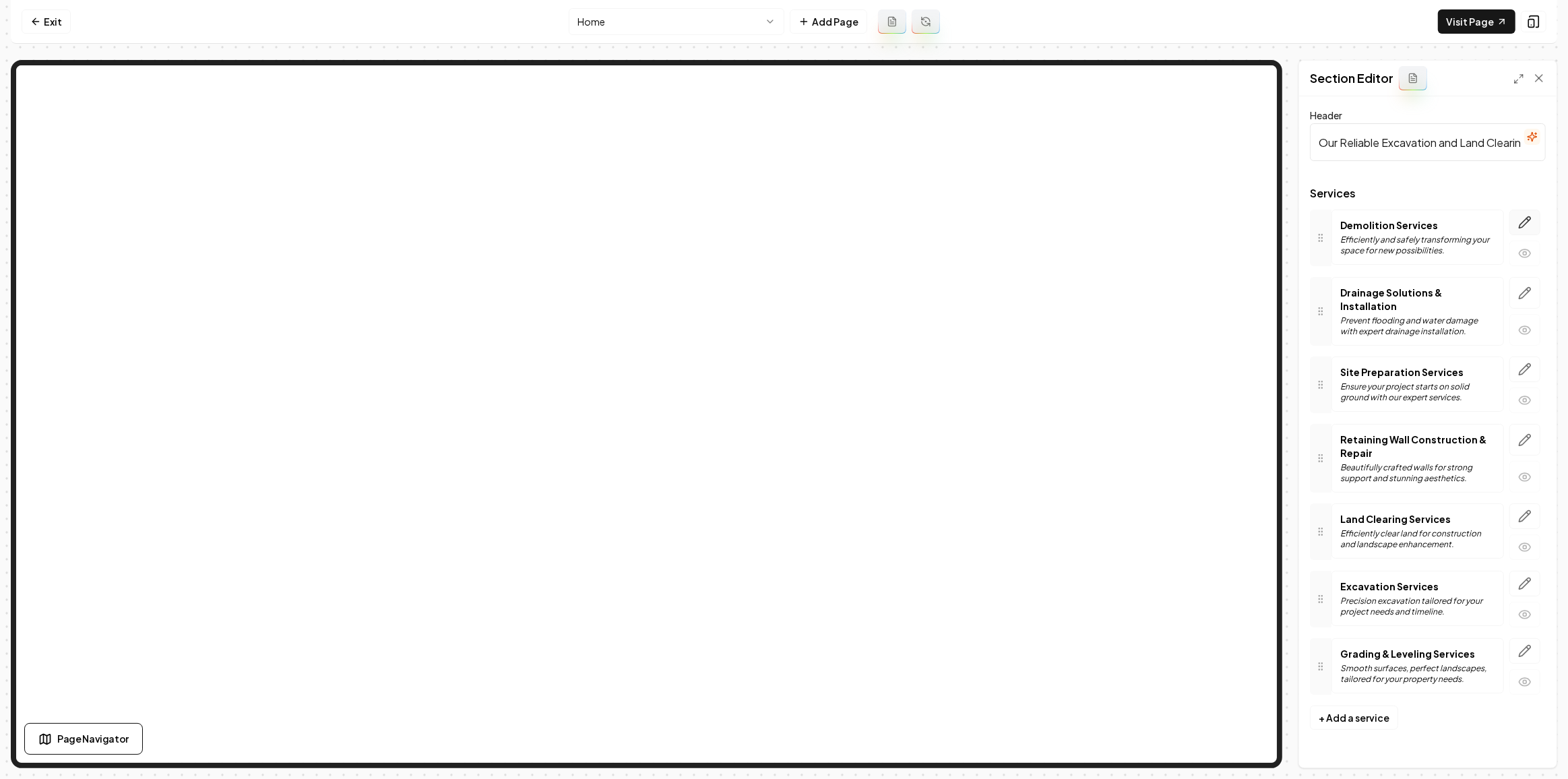
click at [1517, 216] on button "button" at bounding box center [1524, 222] width 31 height 26
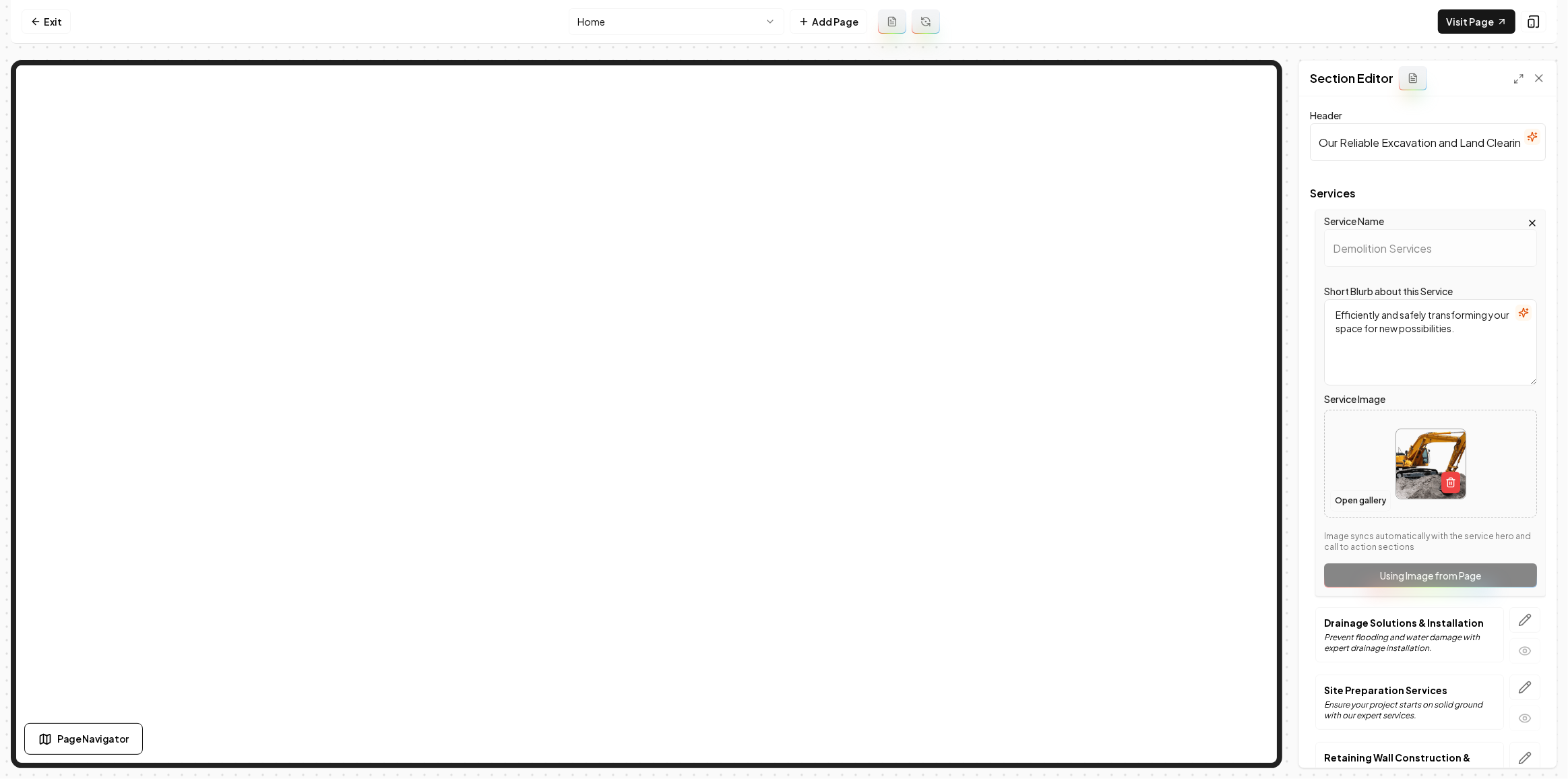
click at [1348, 498] on button "Open gallery" at bounding box center [1360, 501] width 61 height 21
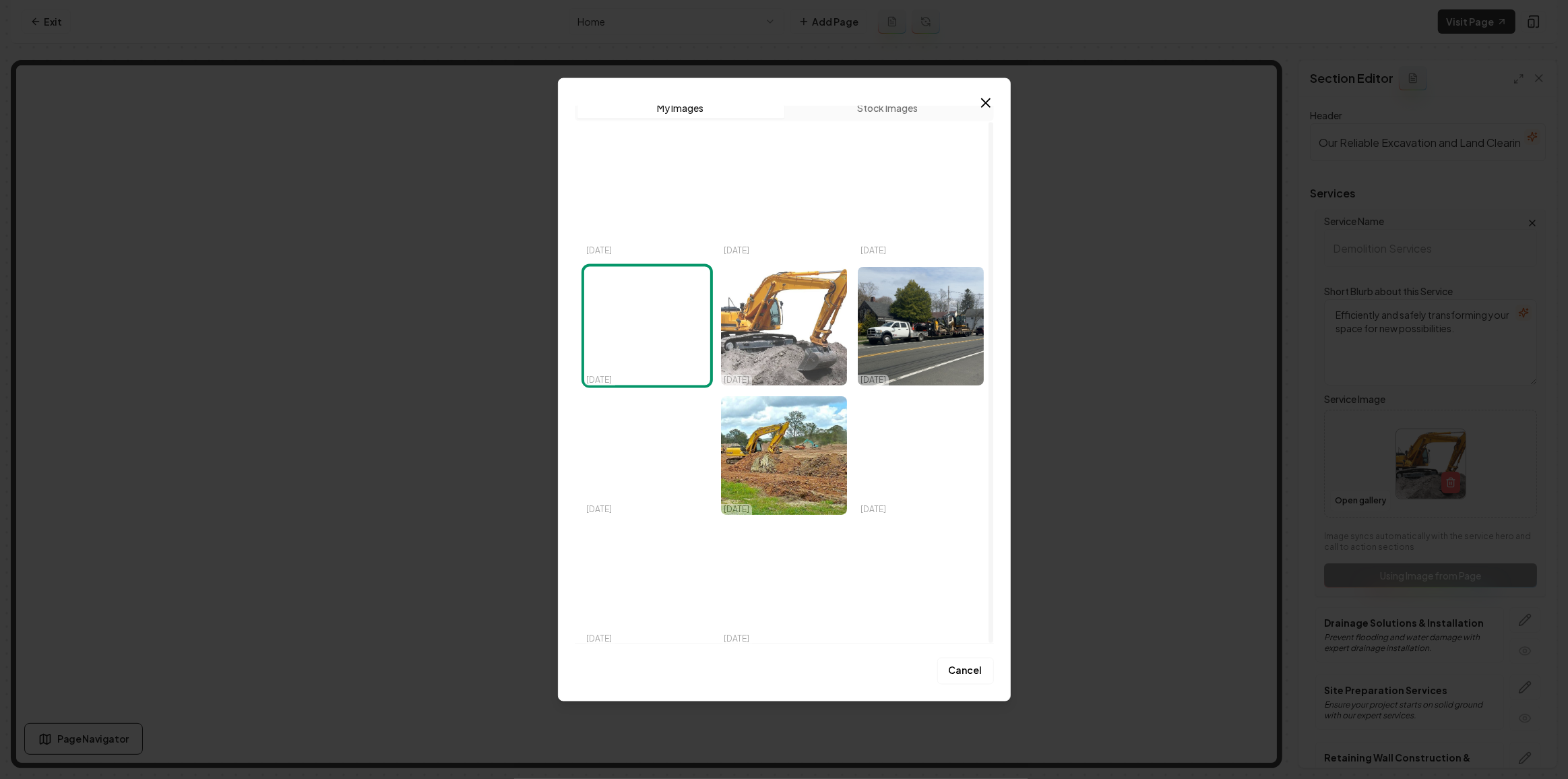
scroll to position [16, 0]
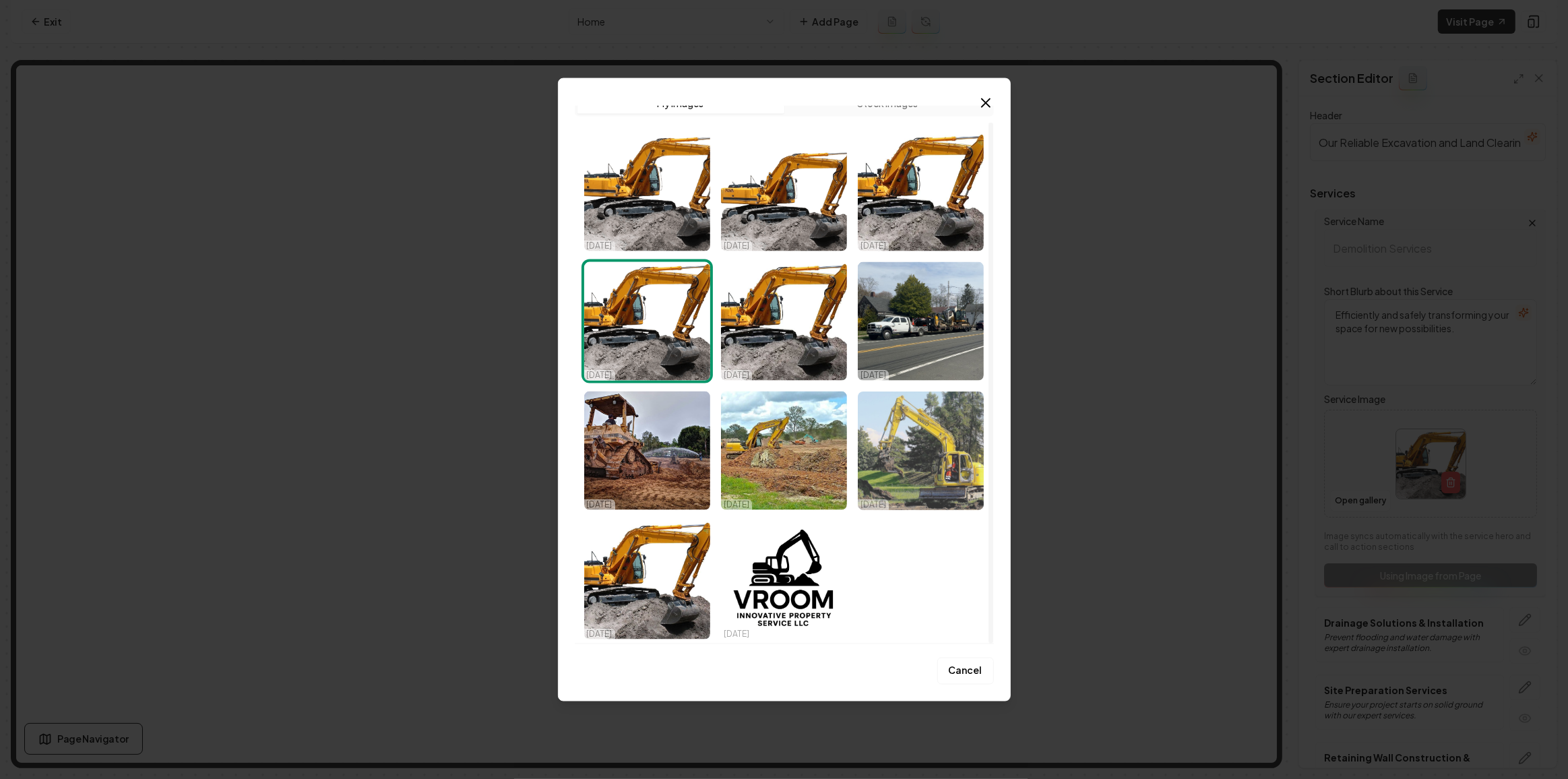
click at [958, 458] on img "Select image image_68d3febf5c7cd75eb8895d95.jpeg" at bounding box center [920, 451] width 126 height 118
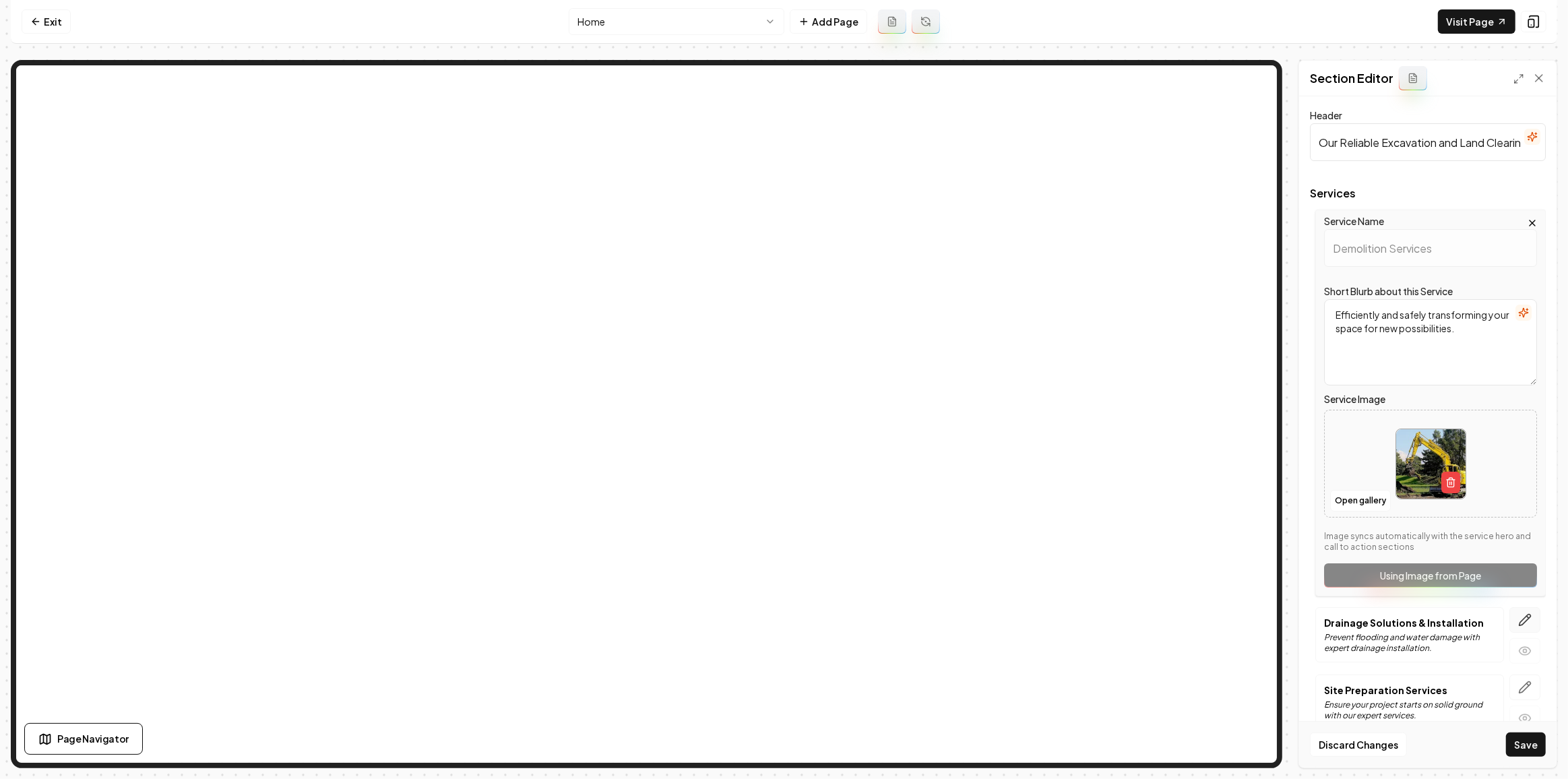
click at [1518, 620] on icon "button" at bounding box center [1525, 620] width 14 height 14
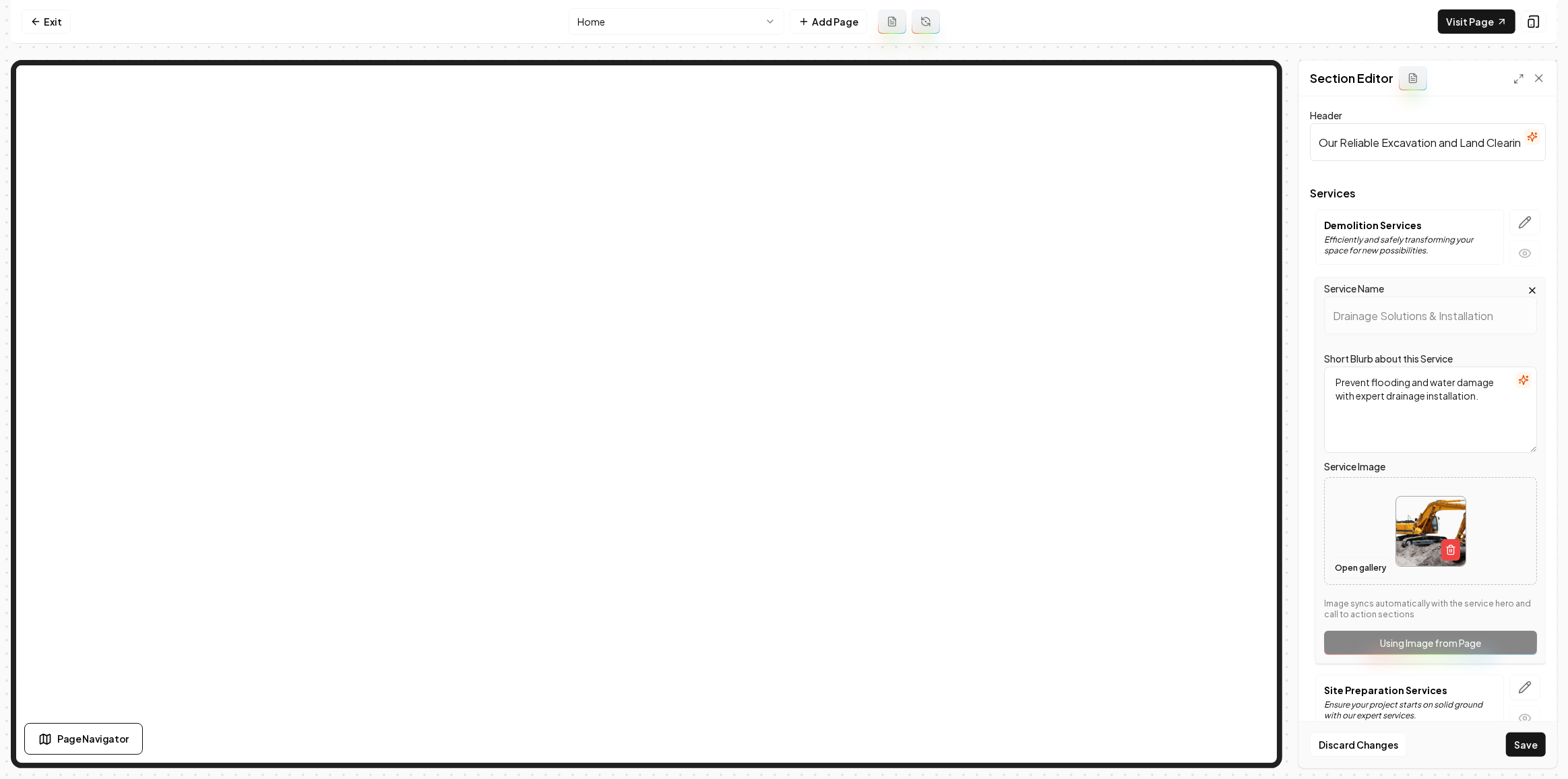
click at [1356, 561] on button "Open gallery" at bounding box center [1360, 568] width 61 height 21
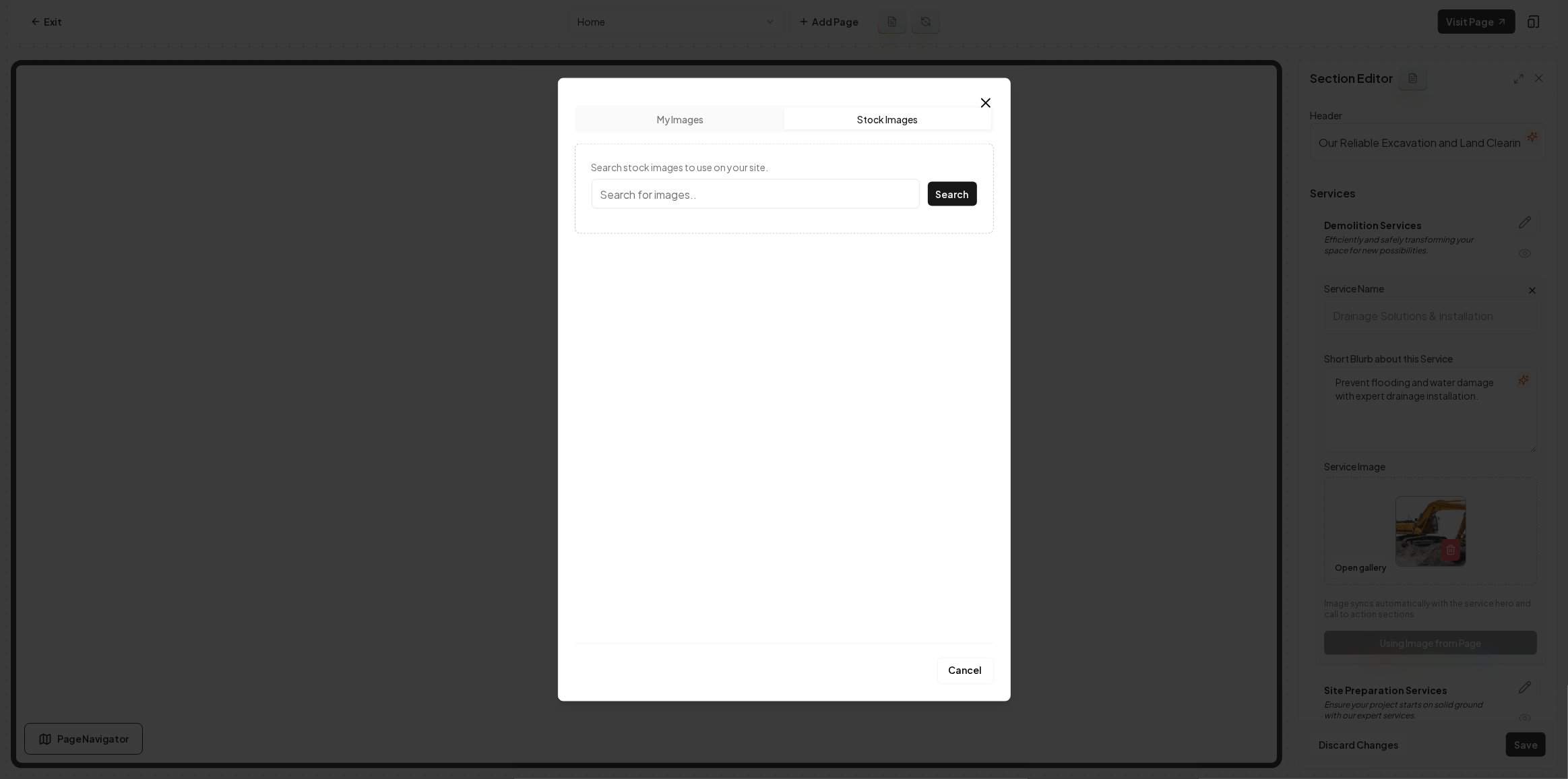
click at [914, 108] on button "Stock Images" at bounding box center [887, 119] width 207 height 21
click at [854, 179] on input "Search stock images to use on your site." at bounding box center [755, 193] width 328 height 30
type input "drainage"
click at [928, 182] on button "Search" at bounding box center [952, 194] width 49 height 24
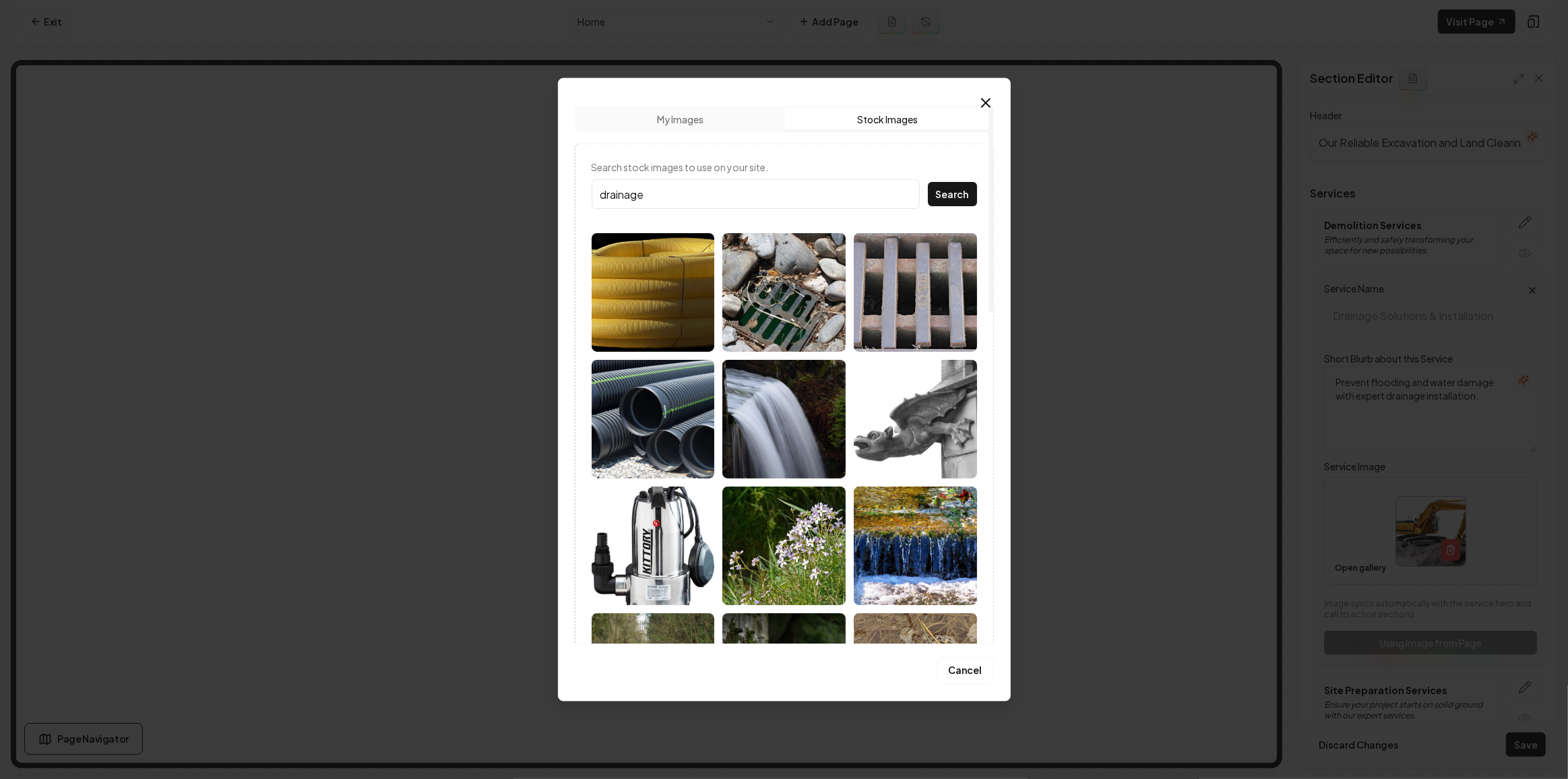
click at [776, 323] on img at bounding box center [784, 292] width 124 height 118
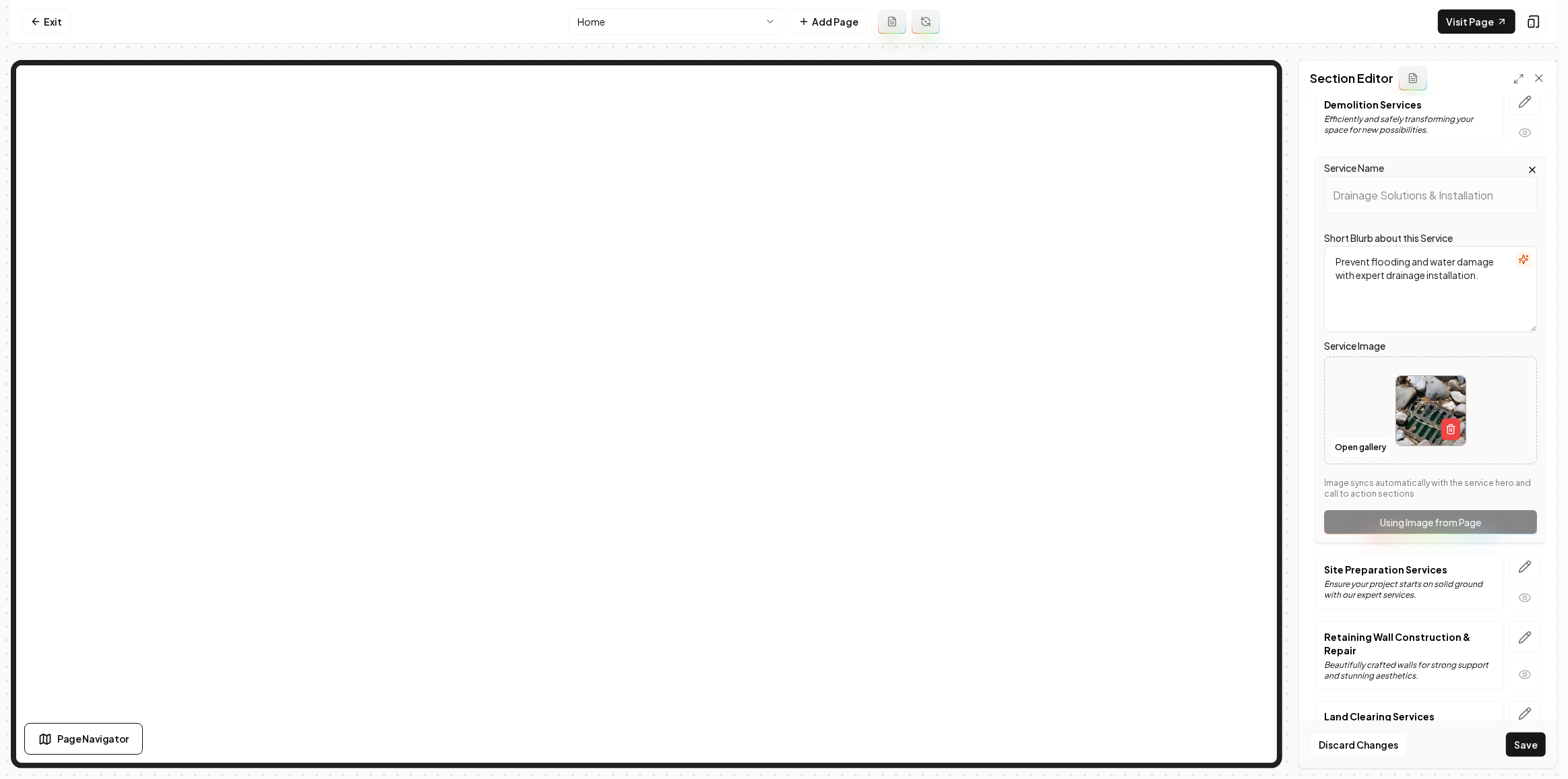
scroll to position [300, 0]
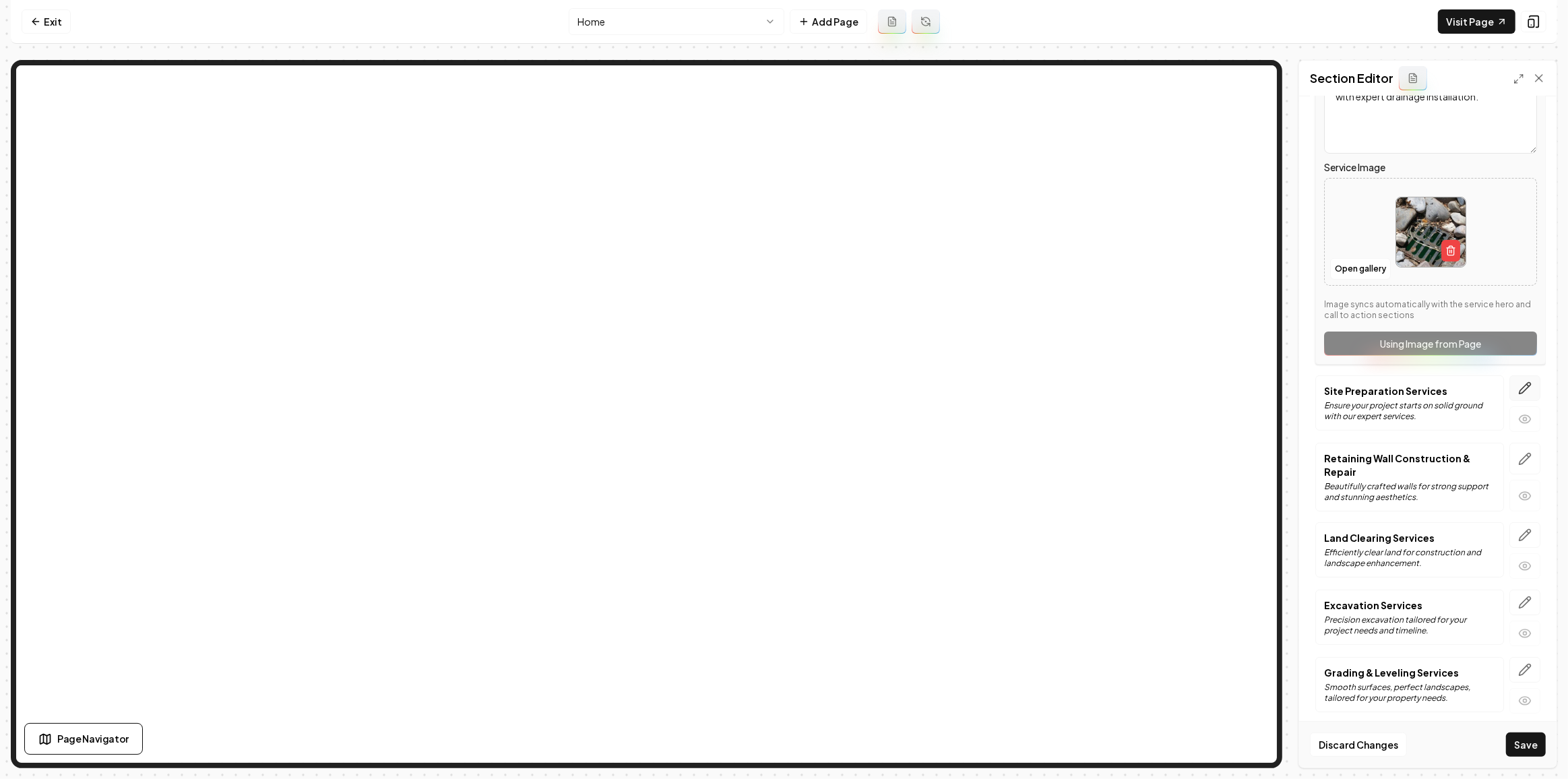
click at [1518, 382] on icon "button" at bounding box center [1525, 388] width 14 height 14
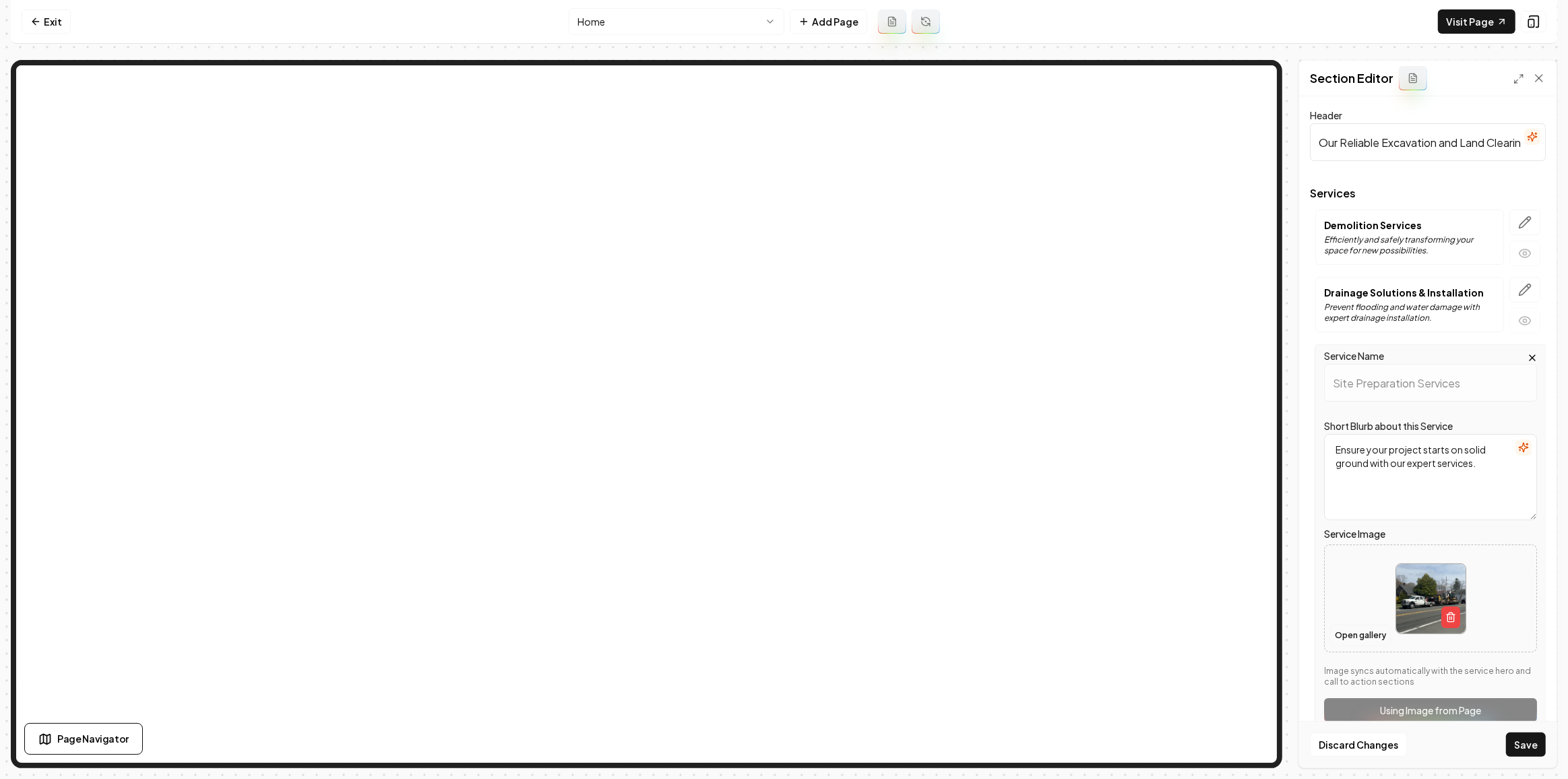
click at [1359, 642] on button "Open gallery" at bounding box center [1360, 636] width 61 height 21
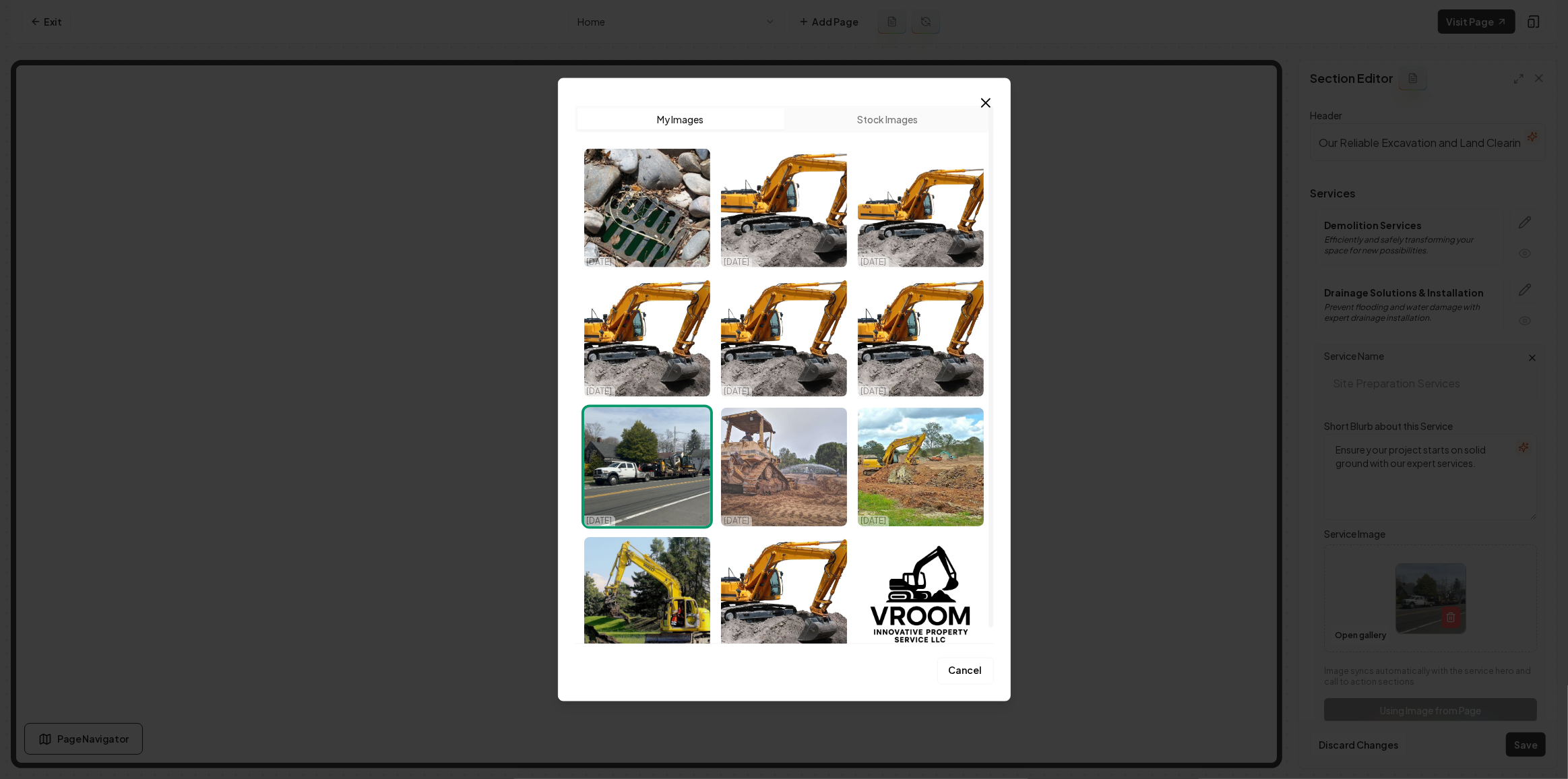
click at [779, 488] on img "Select image image_68d3ff185c7cd75eb88bb0d1.jpeg" at bounding box center [784, 467] width 126 height 118
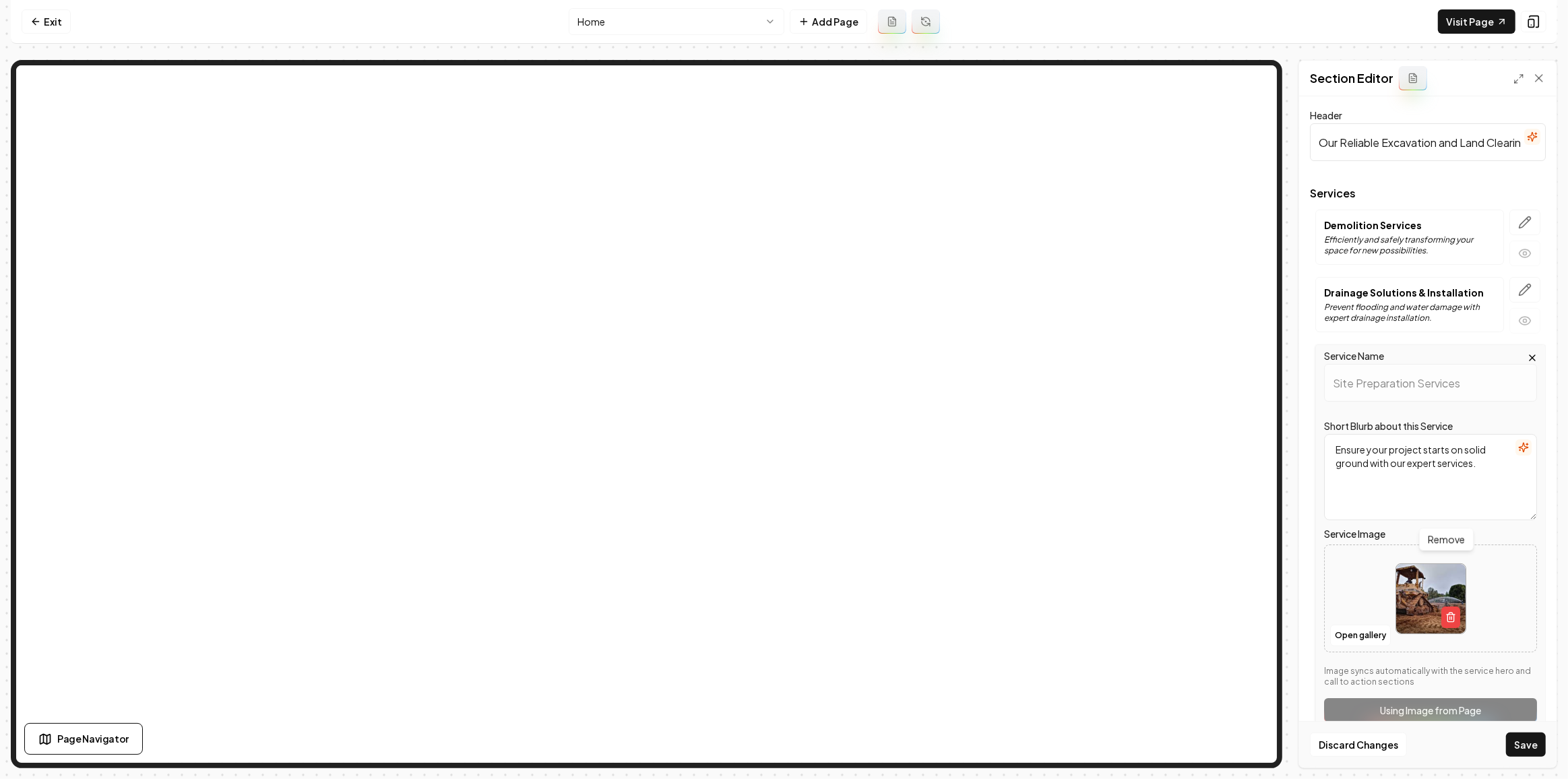
scroll to position [300, 0]
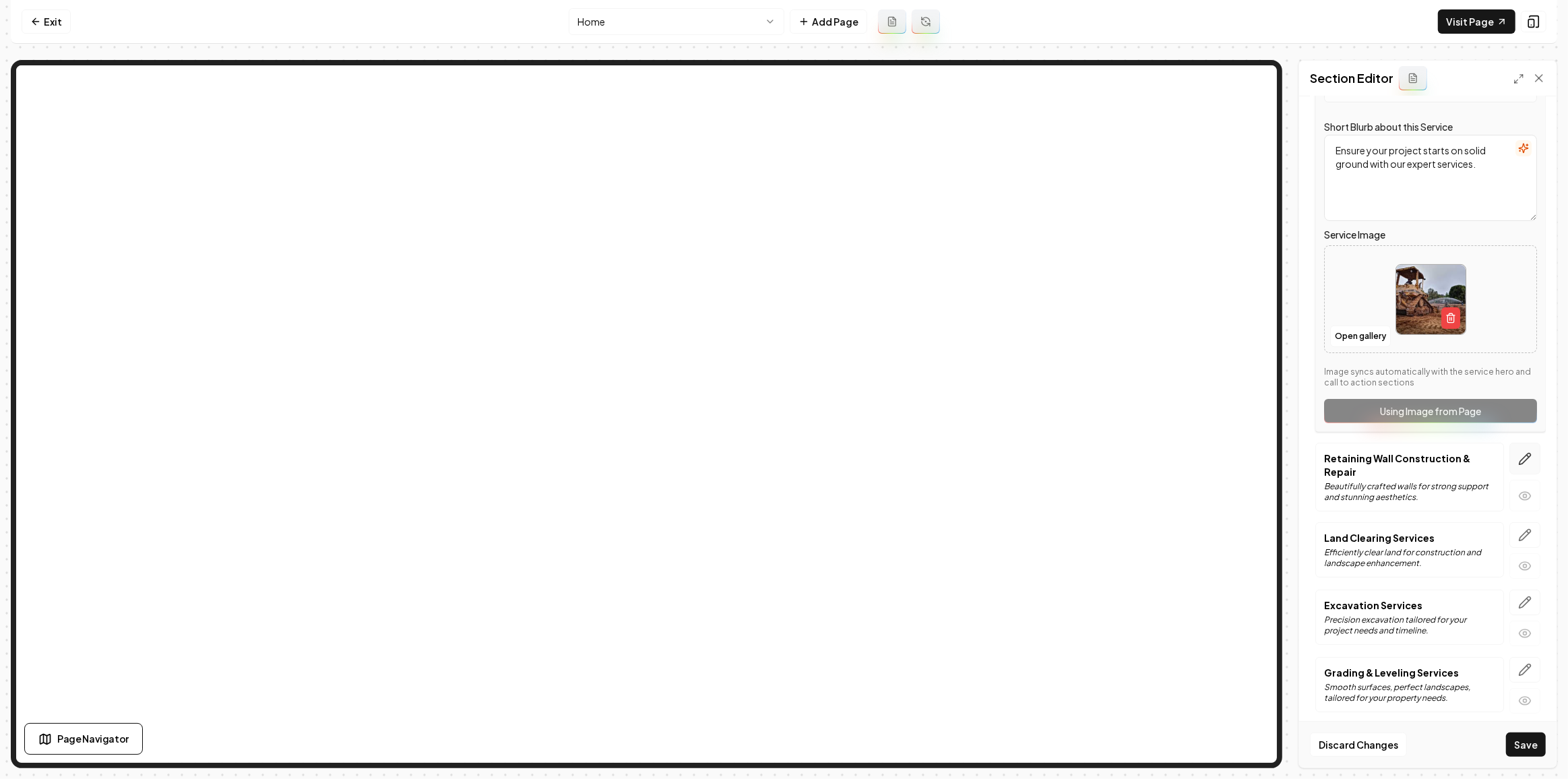
click at [1523, 448] on button "button" at bounding box center [1524, 459] width 31 height 32
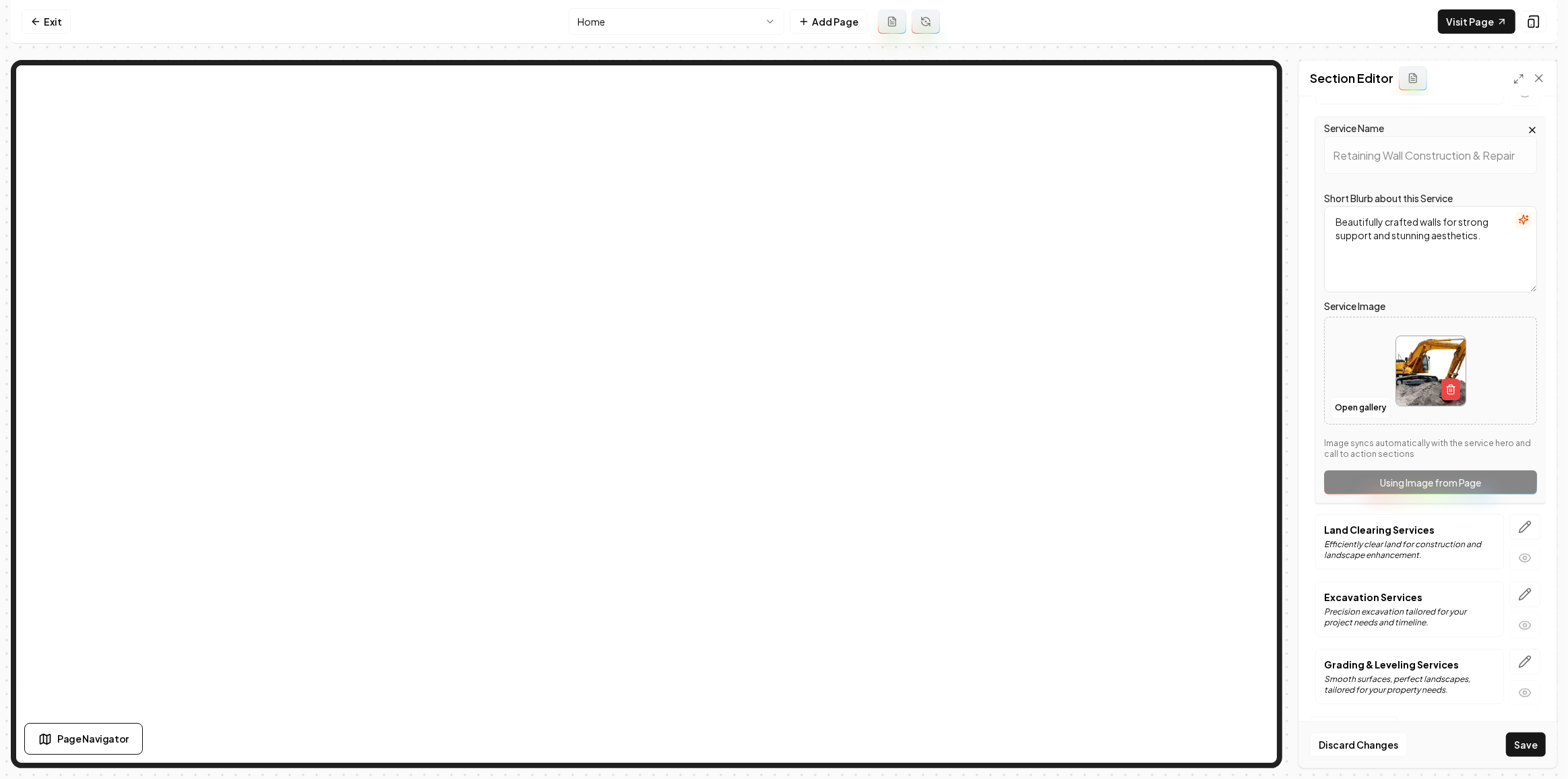
scroll to position [0, 0]
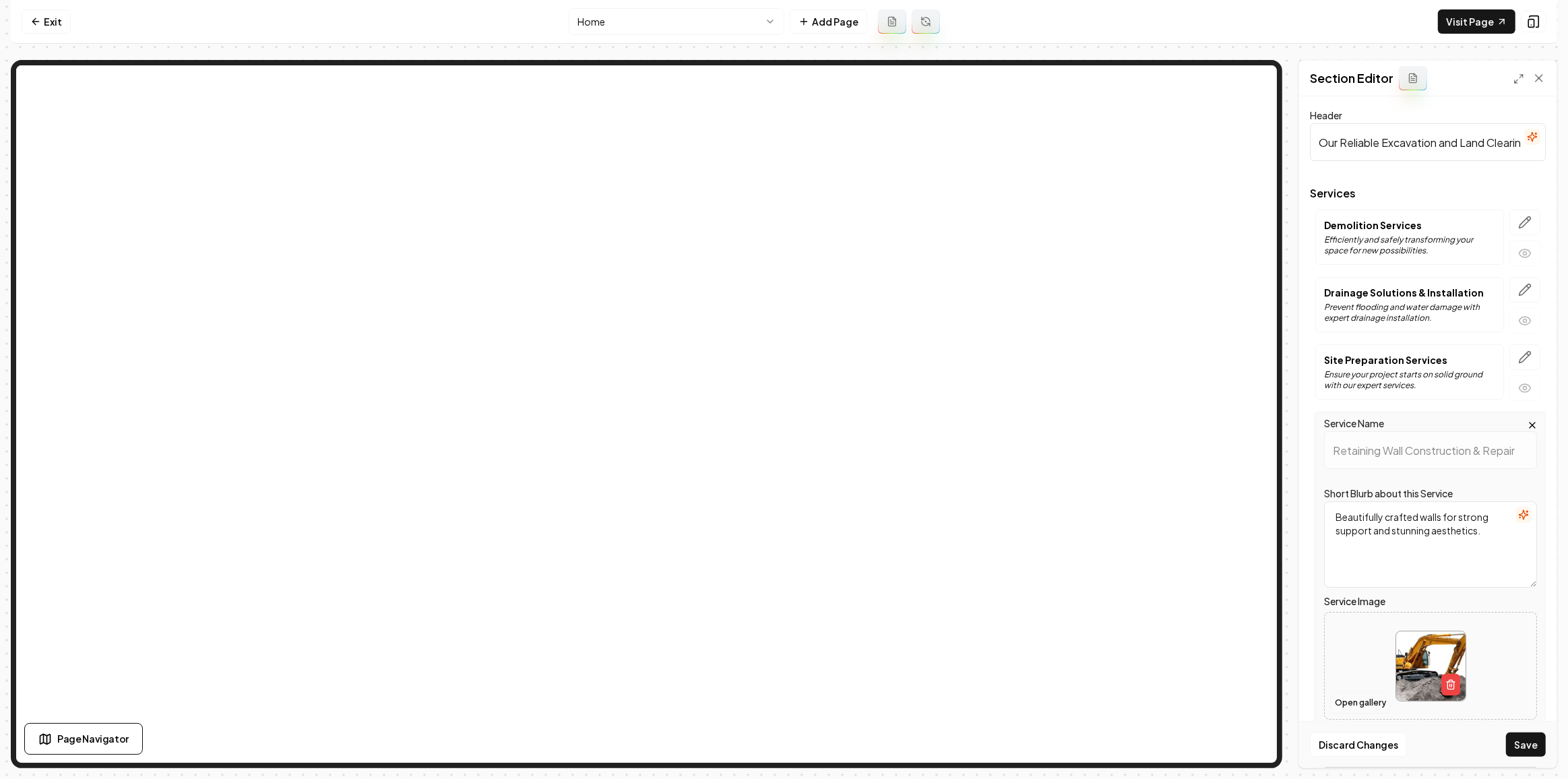
click at [1347, 693] on button "Open gallery" at bounding box center [1360, 703] width 61 height 21
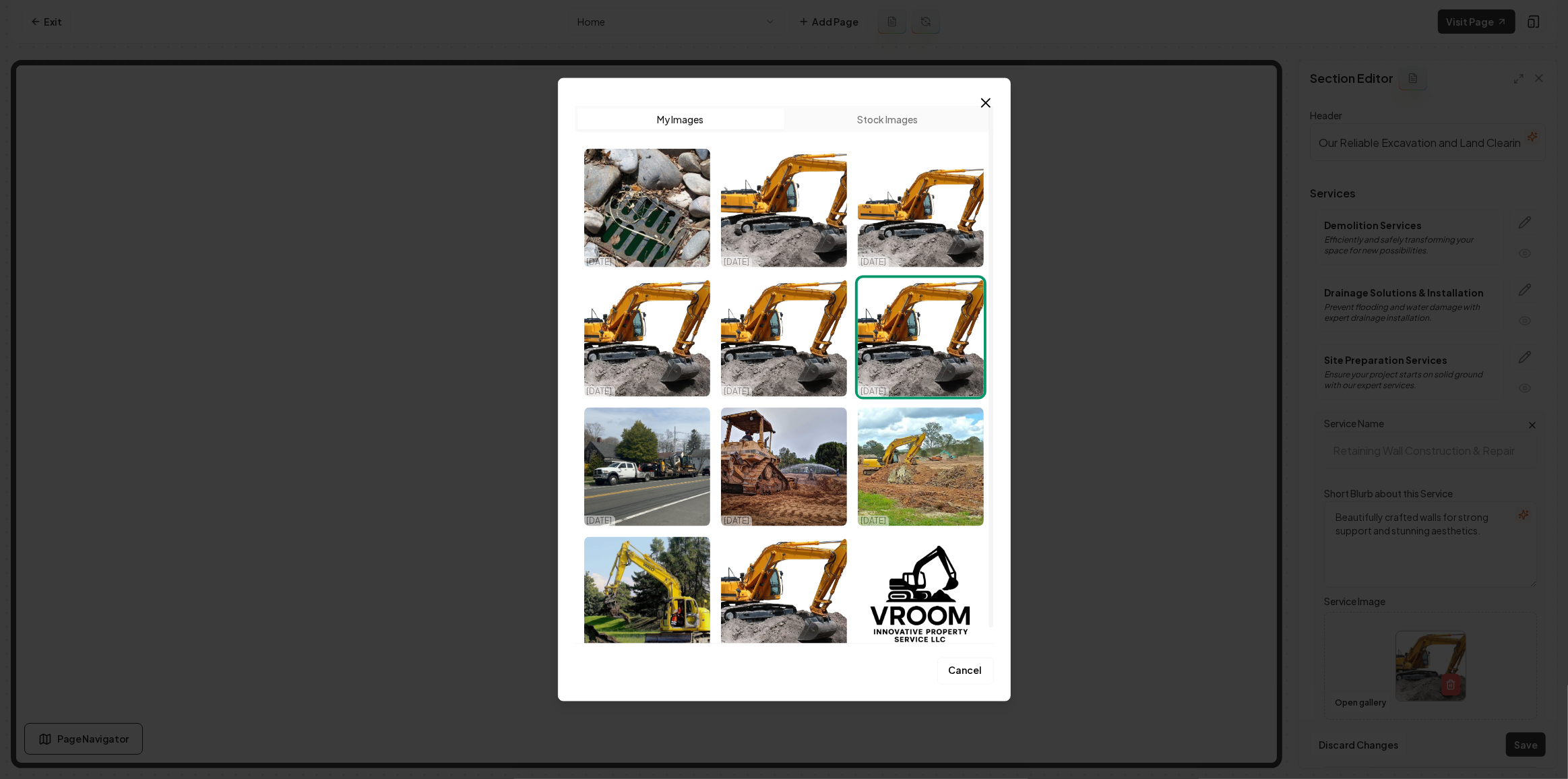
click at [871, 117] on button "Stock Images" at bounding box center [887, 119] width 207 height 21
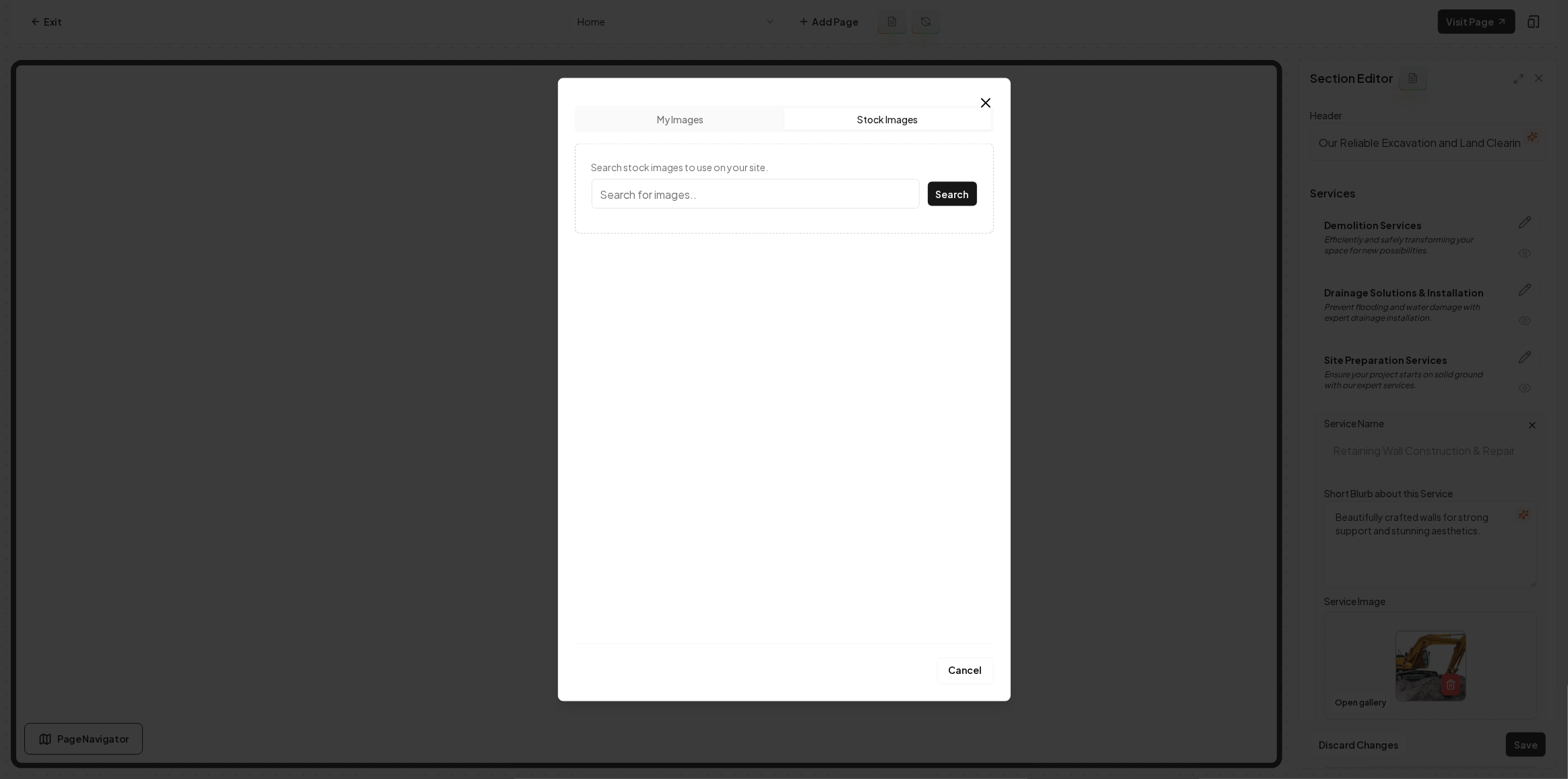
click at [786, 169] on label "Search stock images to use on your site." at bounding box center [784, 167] width 385 height 14
click at [786, 179] on input "Search stock images to use on your site." at bounding box center [755, 193] width 328 height 30
click at [768, 204] on input "Search stock images to use on your site." at bounding box center [755, 193] width 328 height 30
type input "retaining wall"
click at [928, 182] on button "Search" at bounding box center [952, 194] width 49 height 24
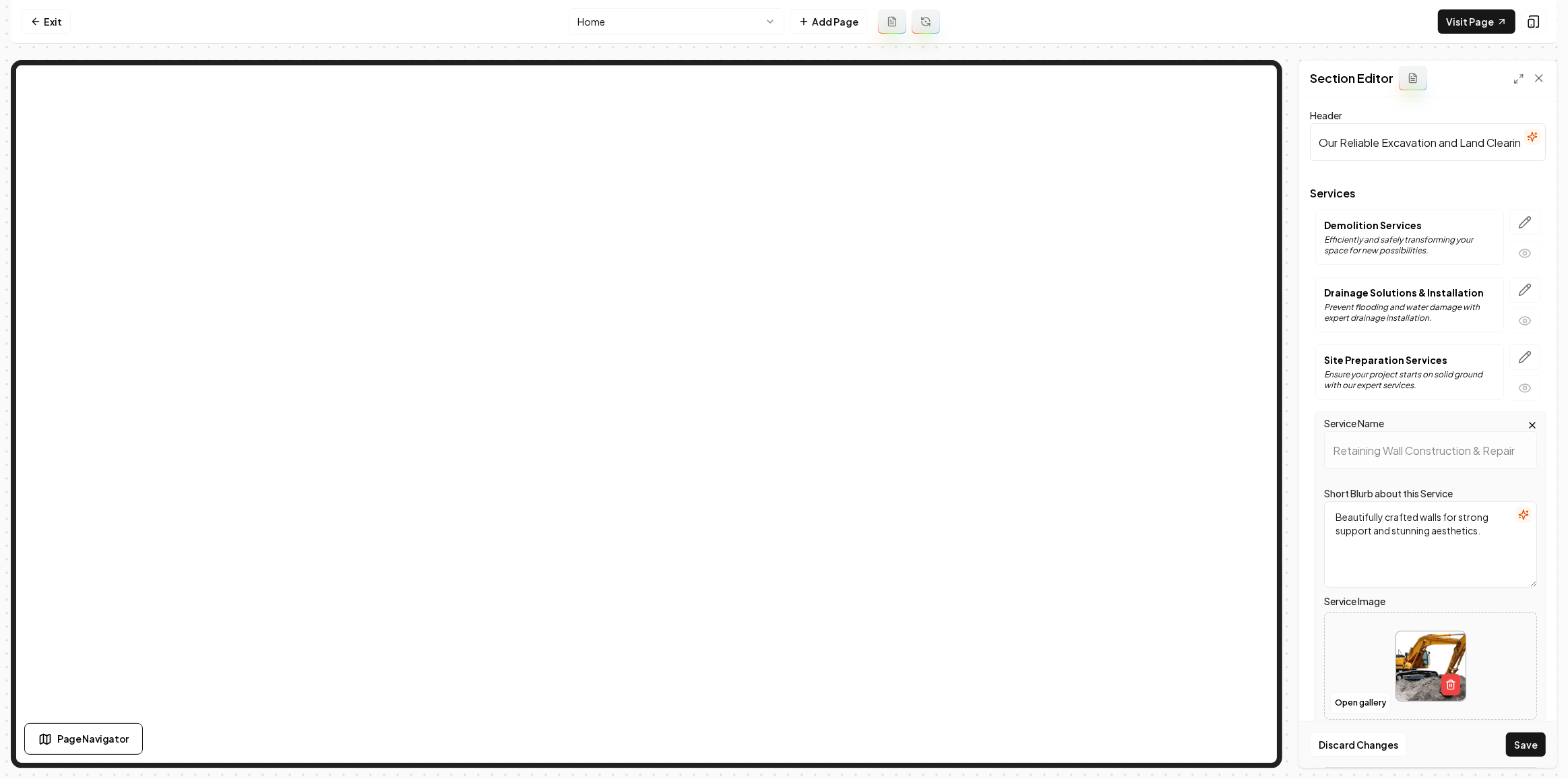
scroll to position [287, 0]
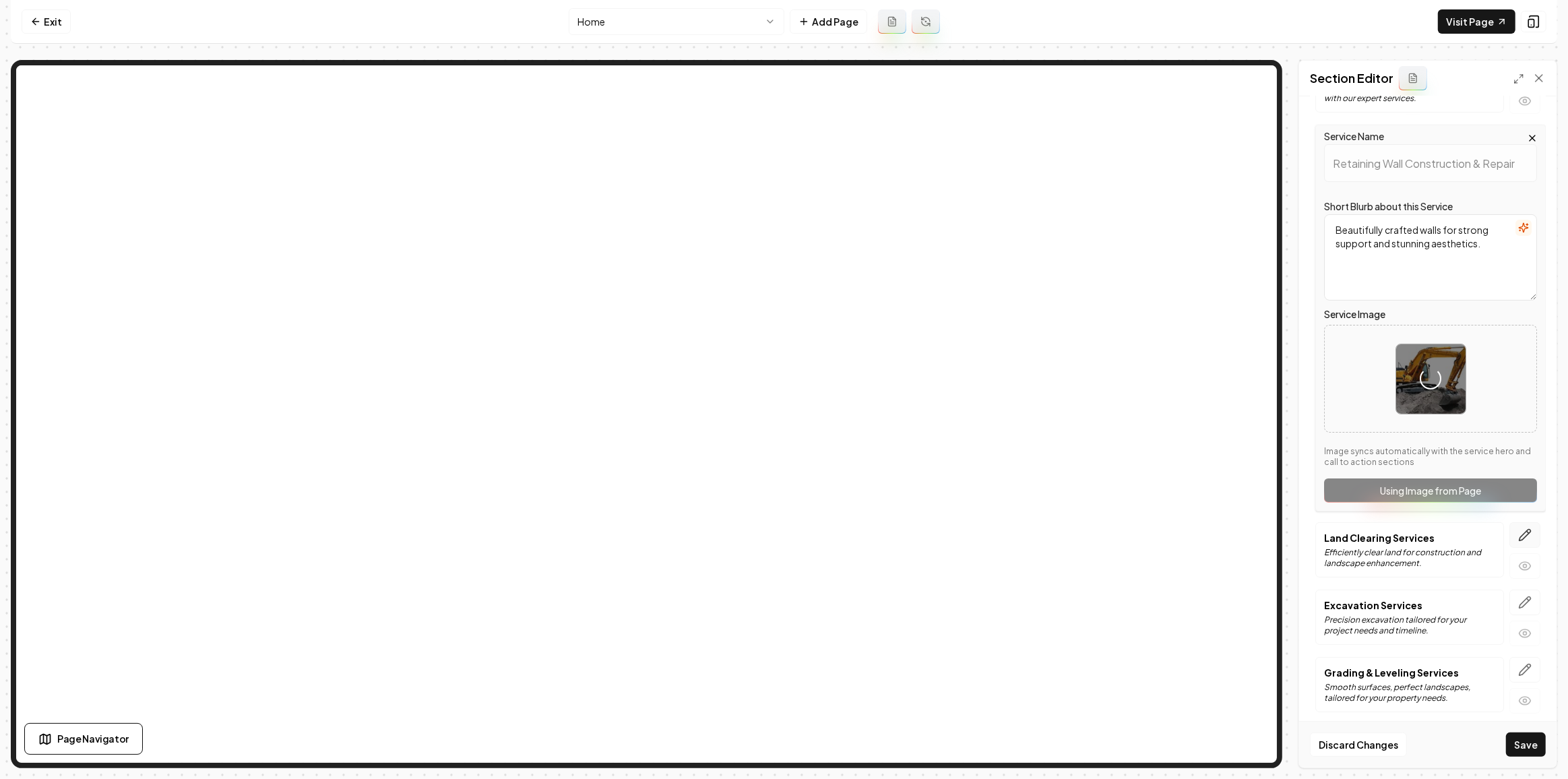
click at [1519, 529] on icon "button" at bounding box center [1525, 535] width 11 height 11
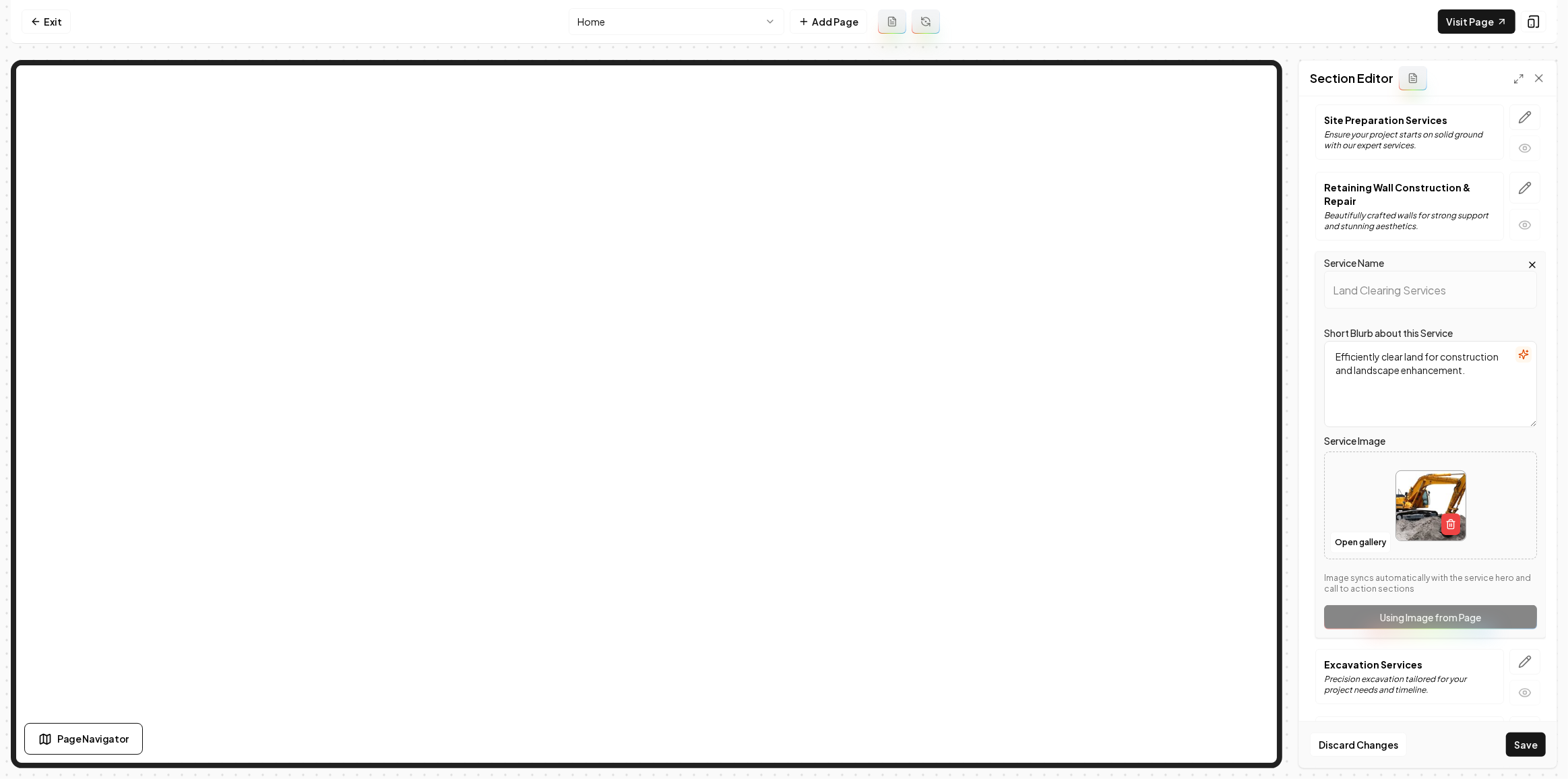
scroll to position [300, 0]
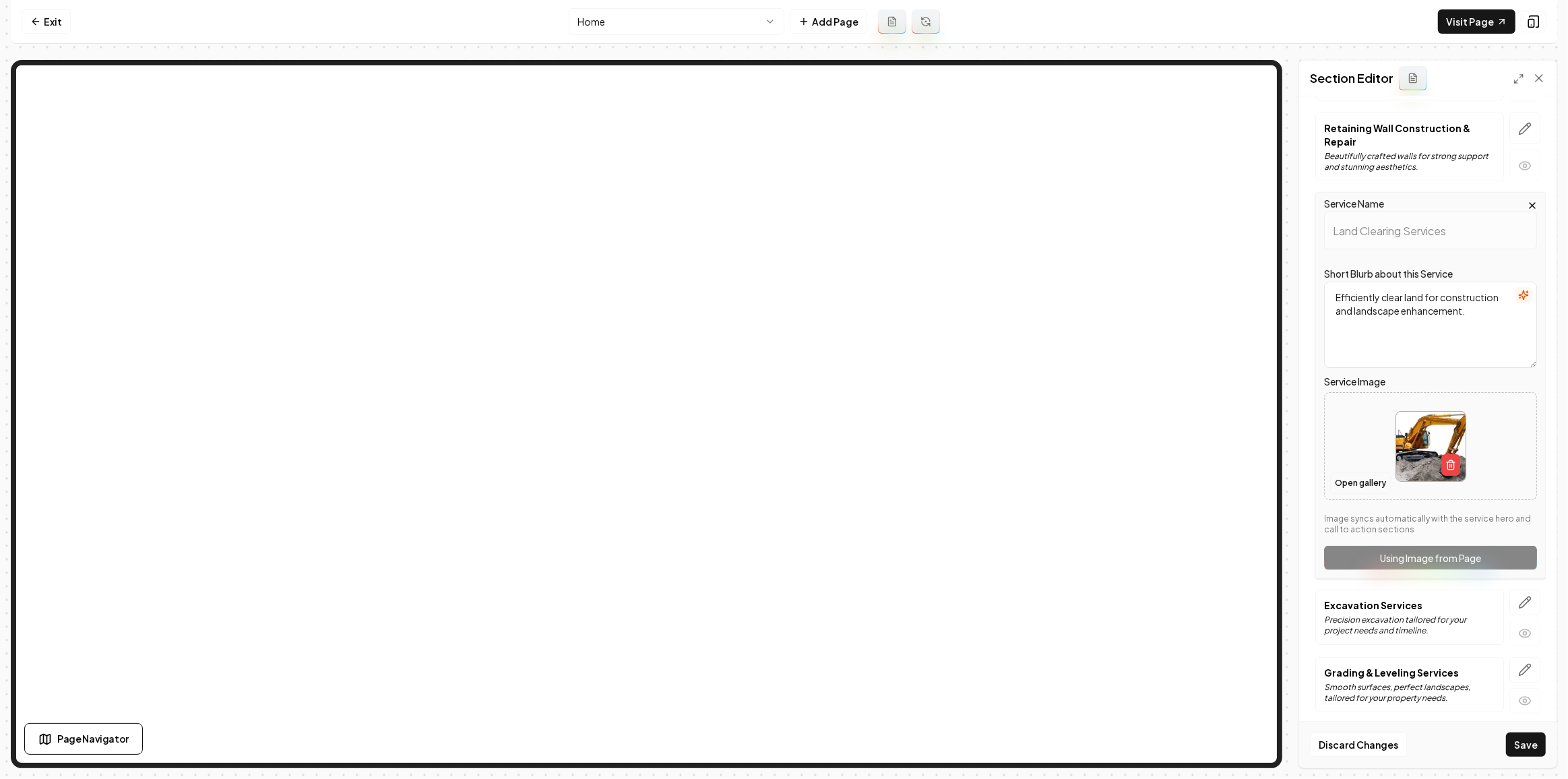
click at [1350, 481] on button "Open gallery" at bounding box center [1360, 483] width 61 height 21
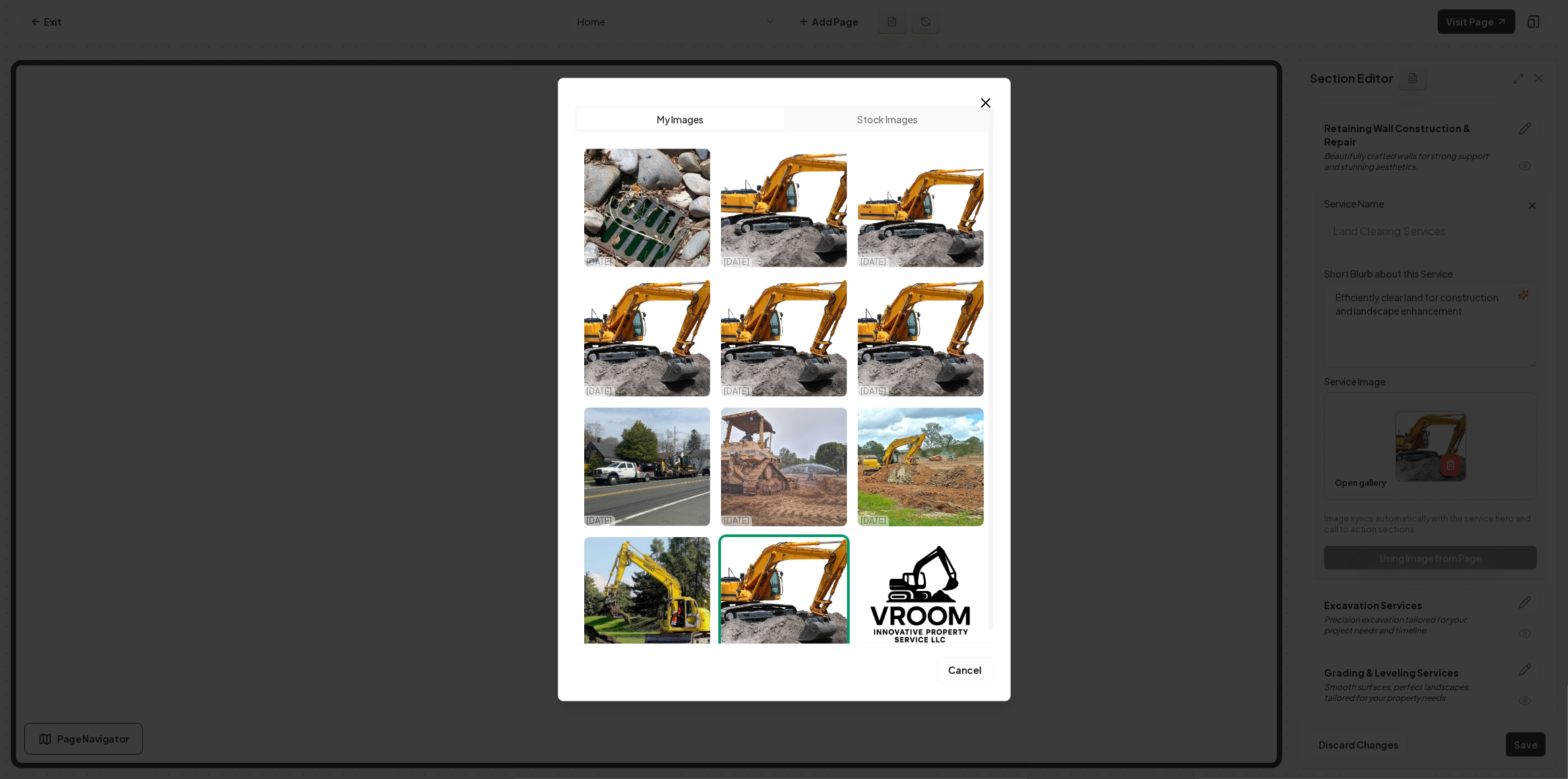
scroll to position [16, 0]
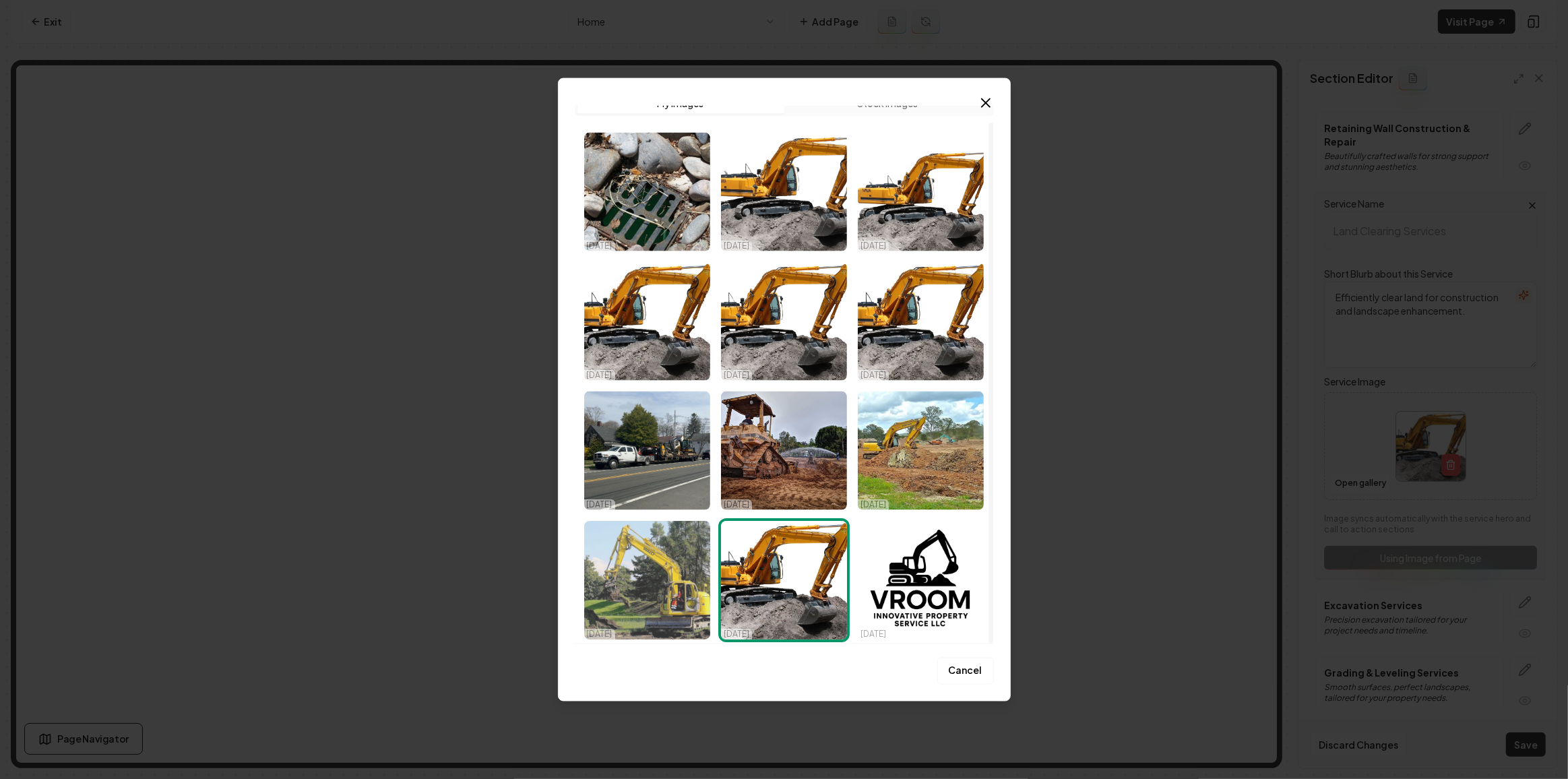
click at [629, 592] on img "Select image image_68d3febf5c7cd75eb8895d95.jpeg" at bounding box center [647, 580] width 126 height 118
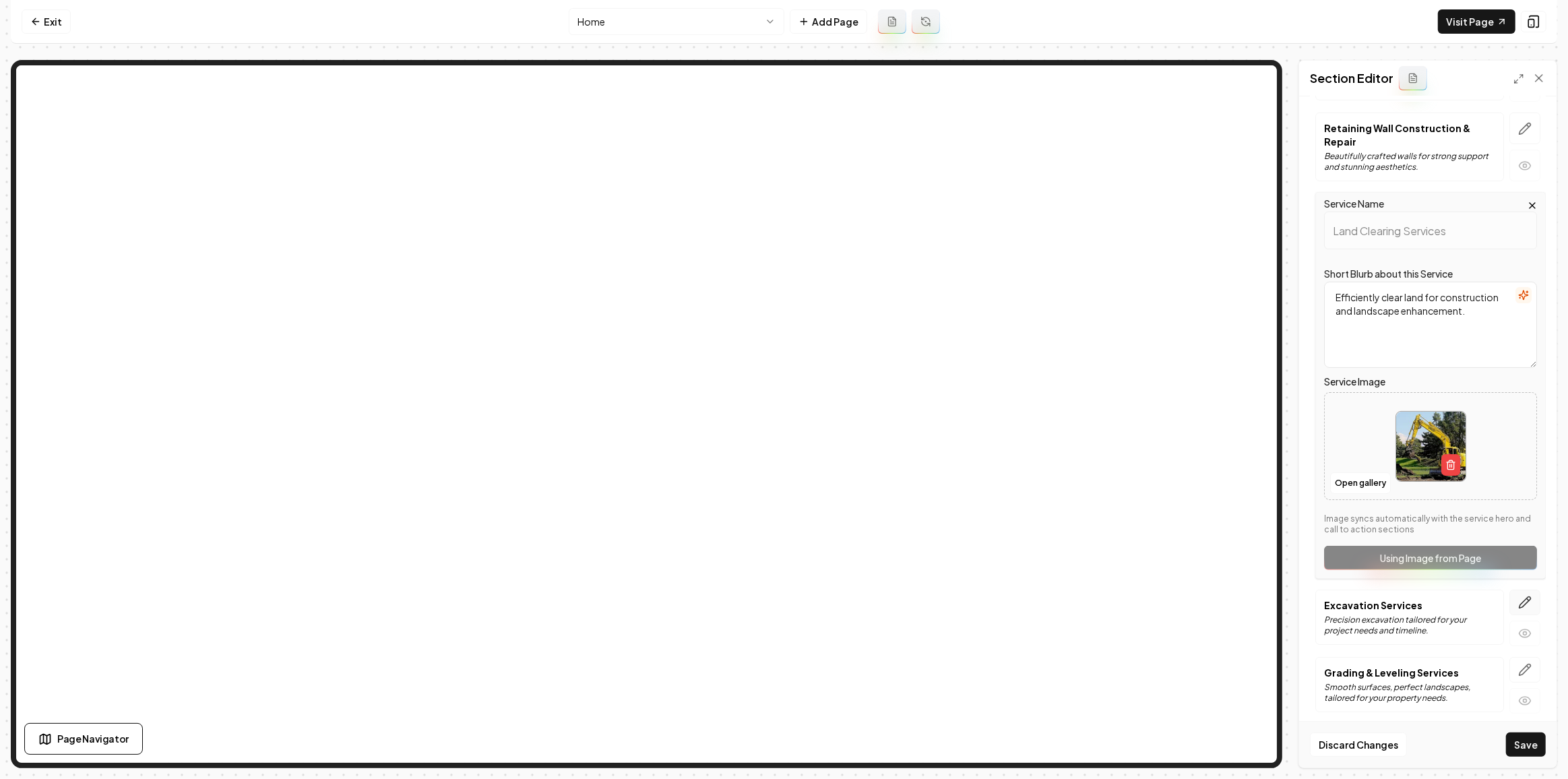
click at [1519, 597] on icon "button" at bounding box center [1525, 602] width 11 height 11
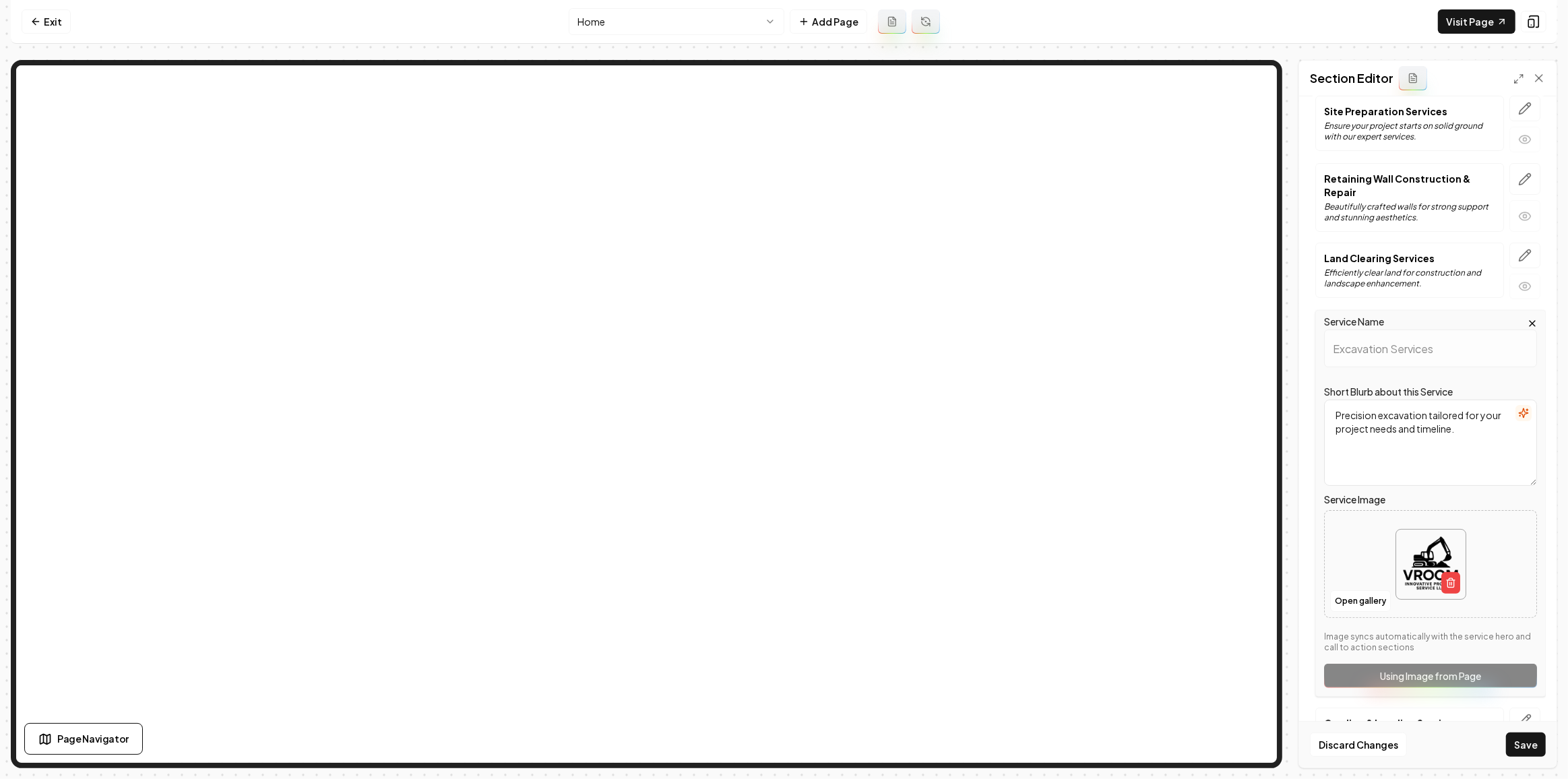
scroll to position [300, 0]
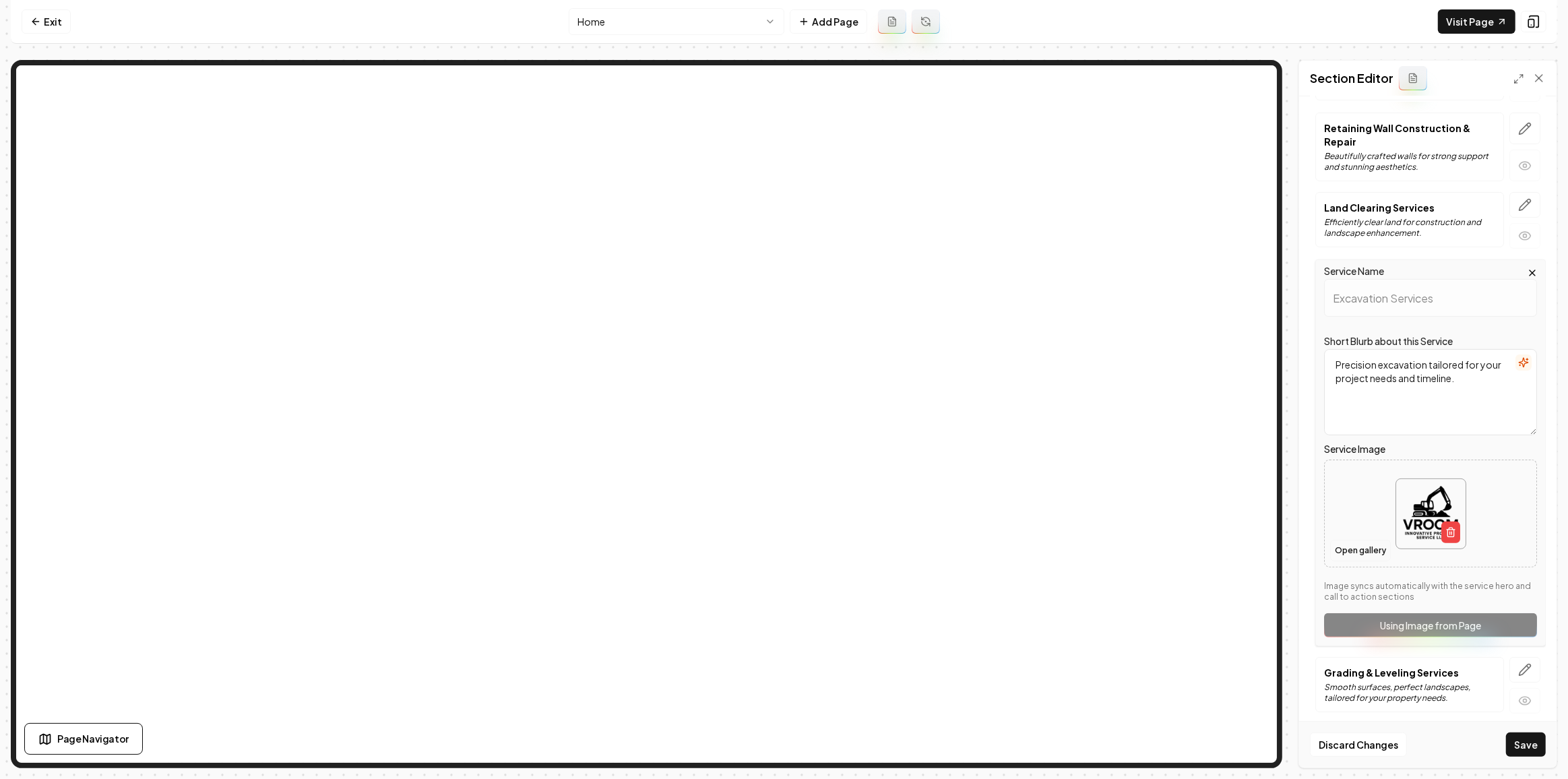
click at [1350, 545] on button "Open gallery" at bounding box center [1360, 551] width 61 height 21
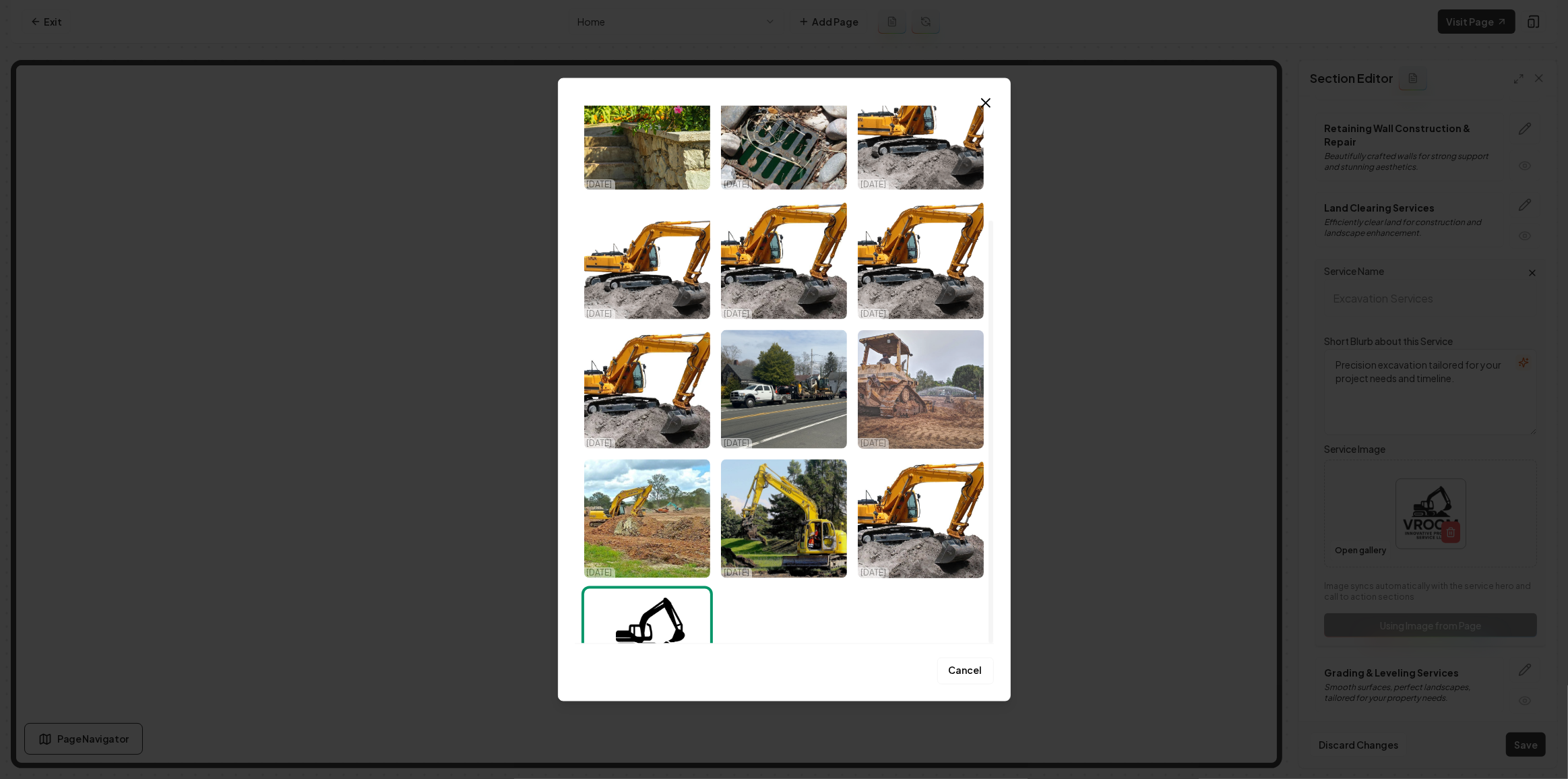
scroll to position [146, 0]
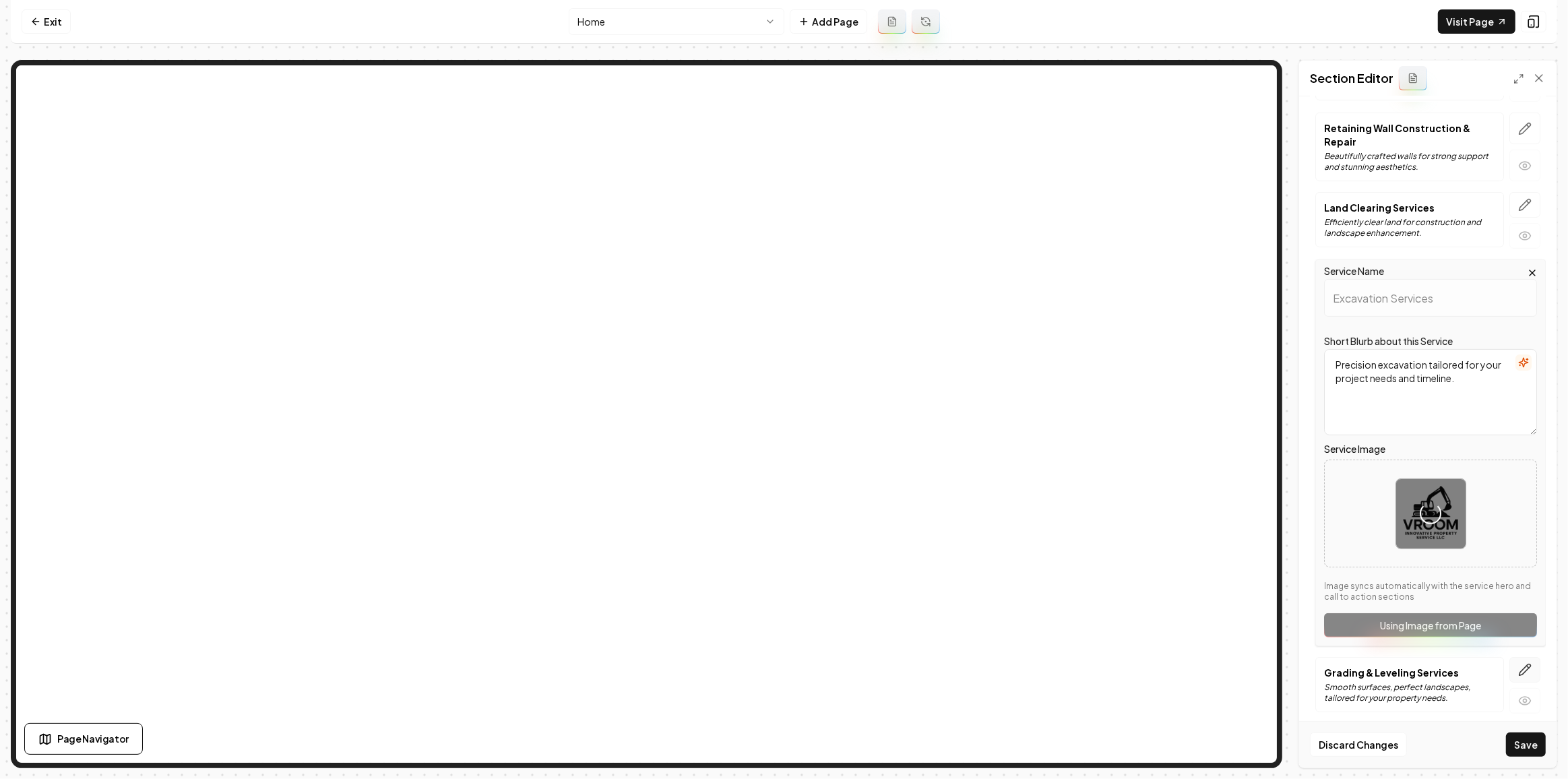
click at [1521, 665] on icon "button" at bounding box center [1525, 670] width 14 height 14
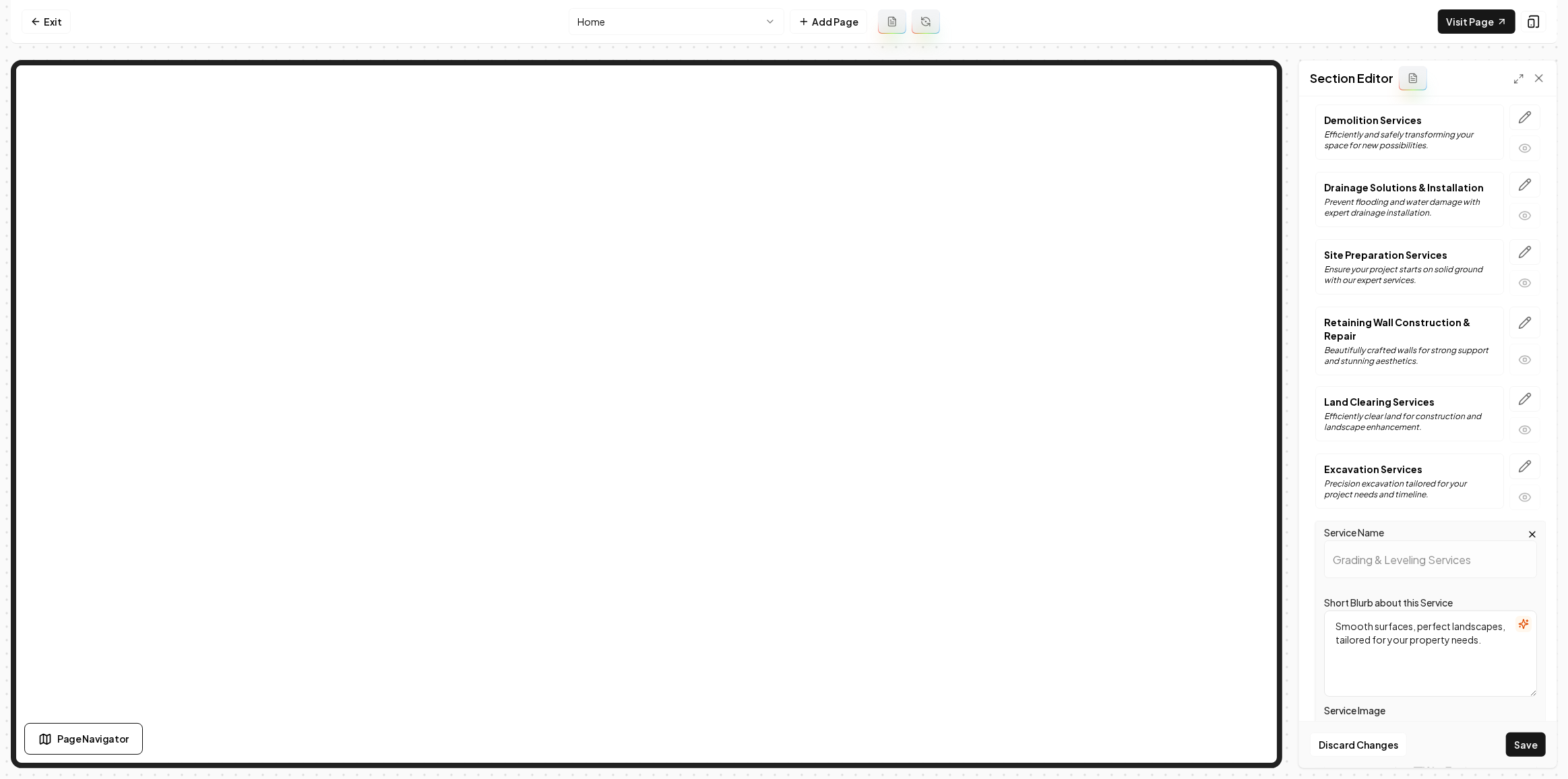
scroll to position [300, 0]
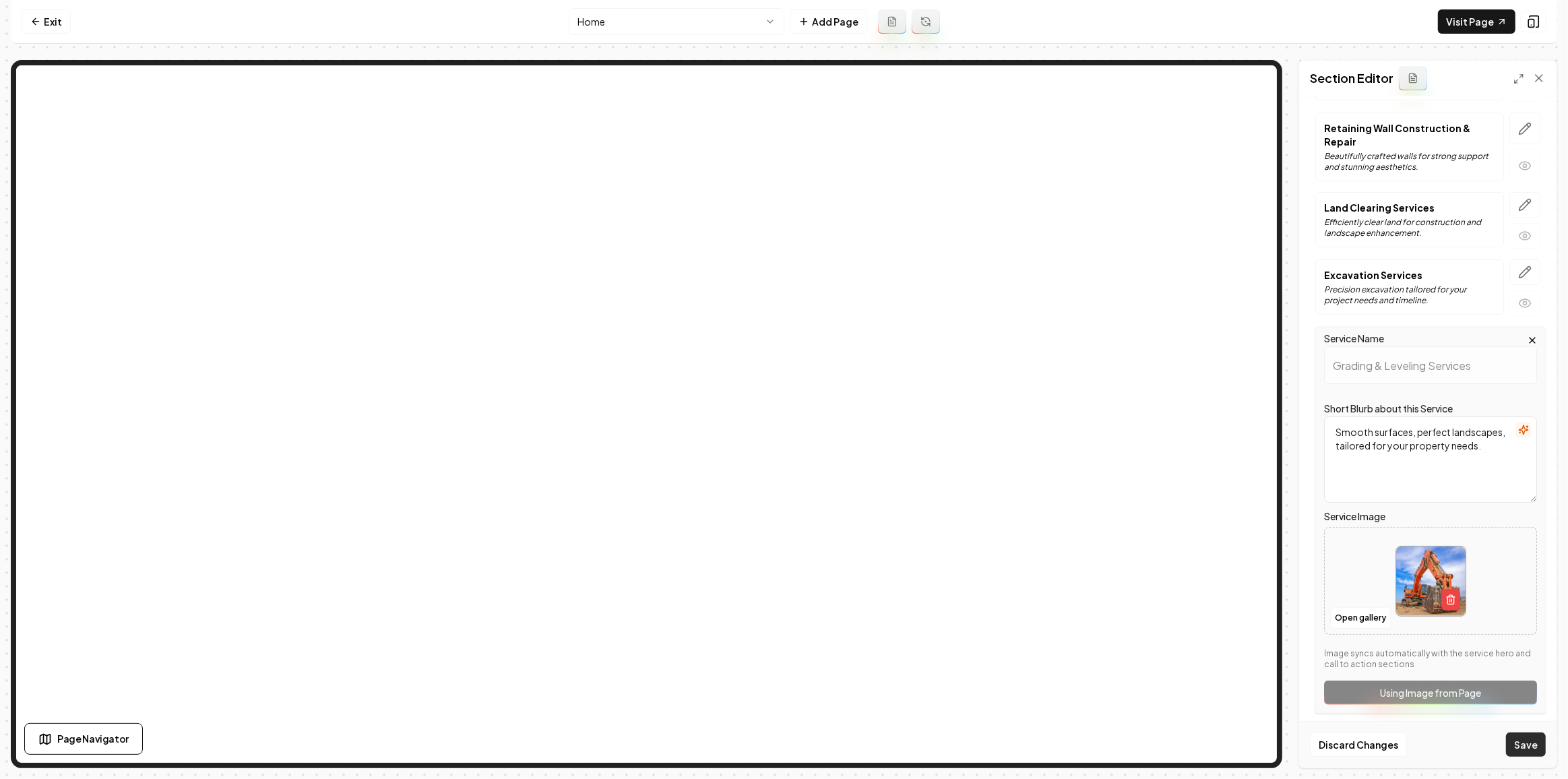
click at [1521, 743] on button "Save" at bounding box center [1526, 745] width 39 height 24
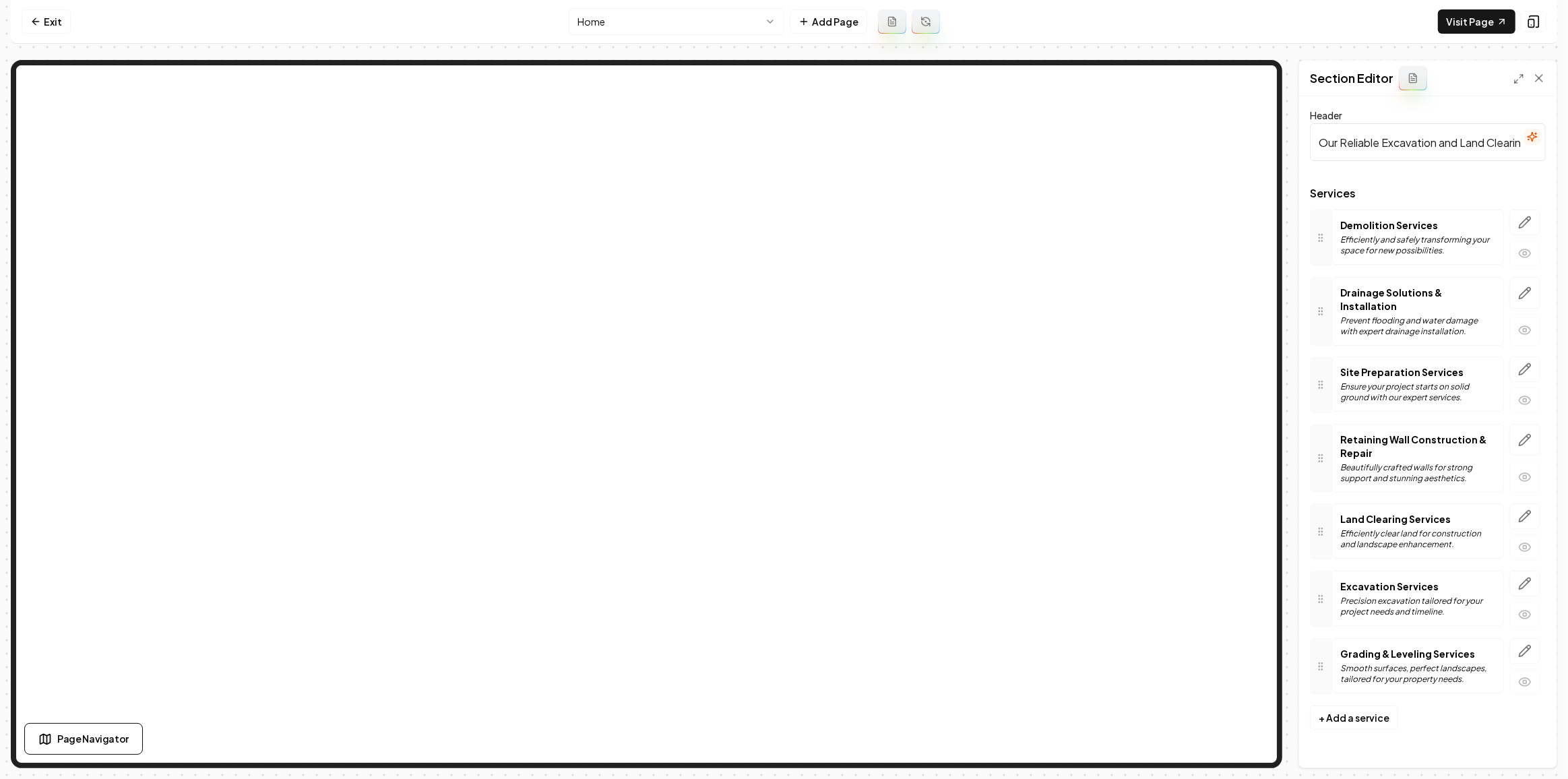
scroll to position [0, 0]
click at [1521, 510] on icon "button" at bounding box center [1525, 517] width 14 height 14
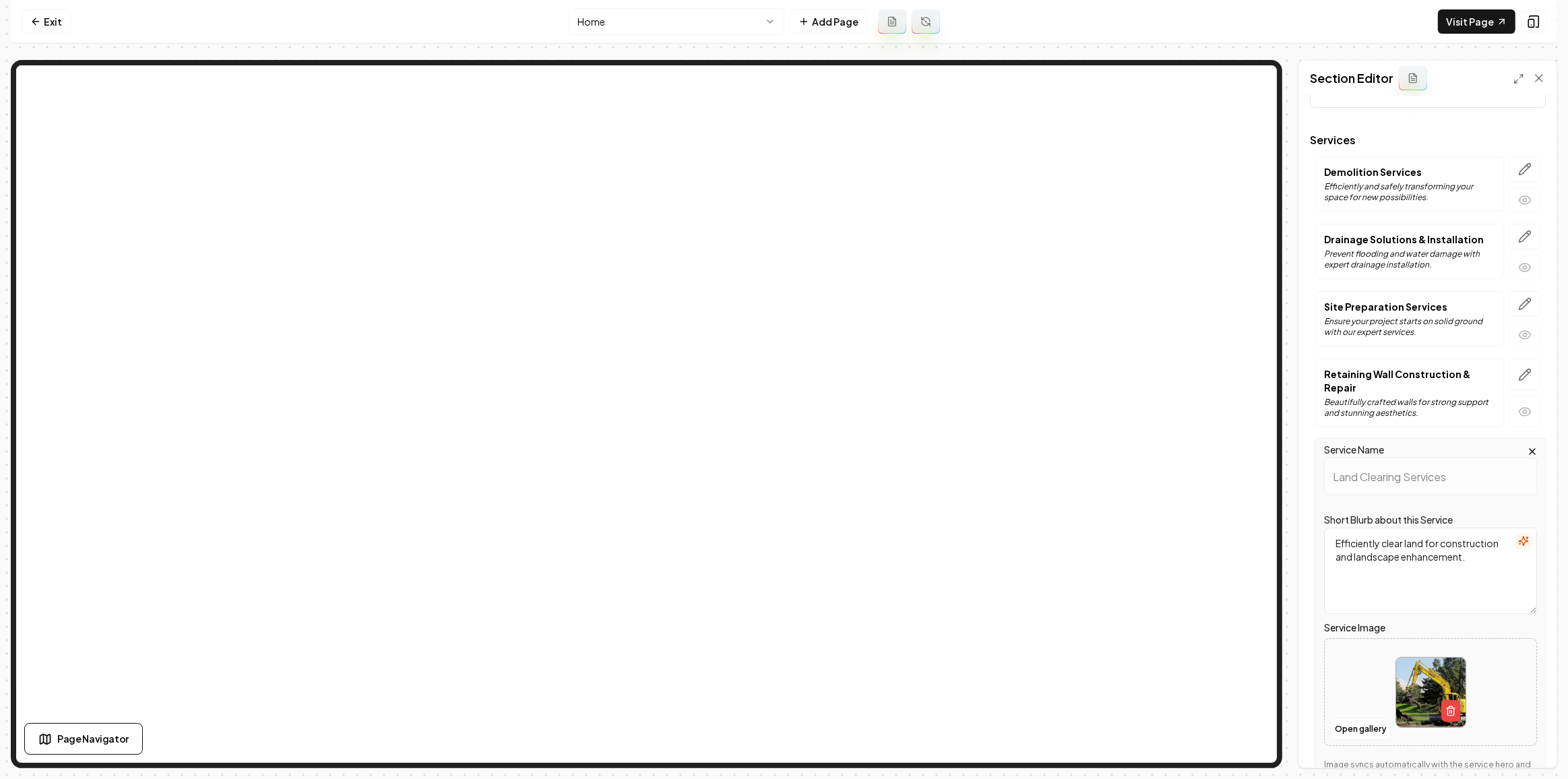
scroll to position [184, 0]
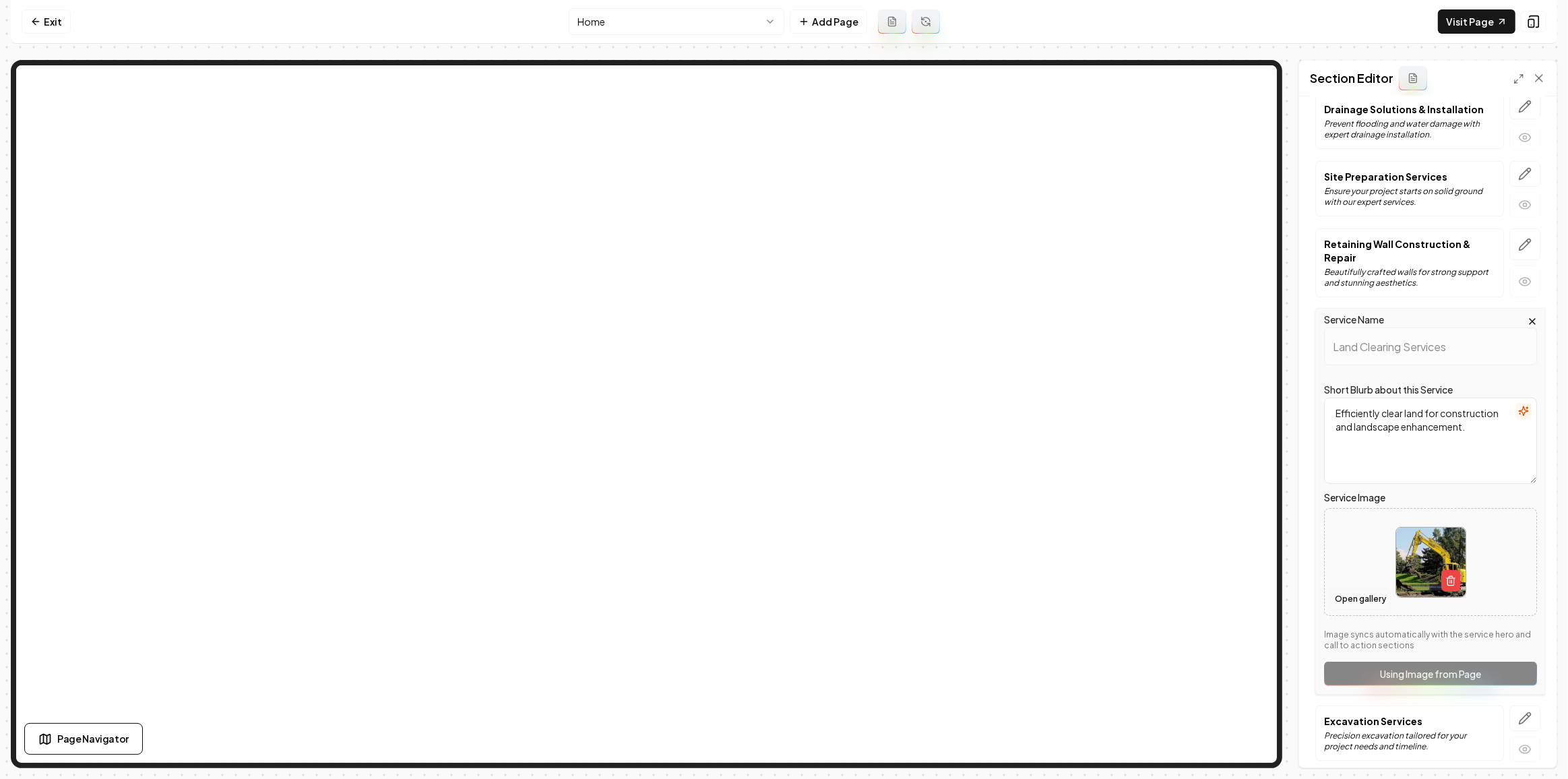
click at [1352, 599] on button "Open gallery" at bounding box center [1360, 599] width 61 height 21
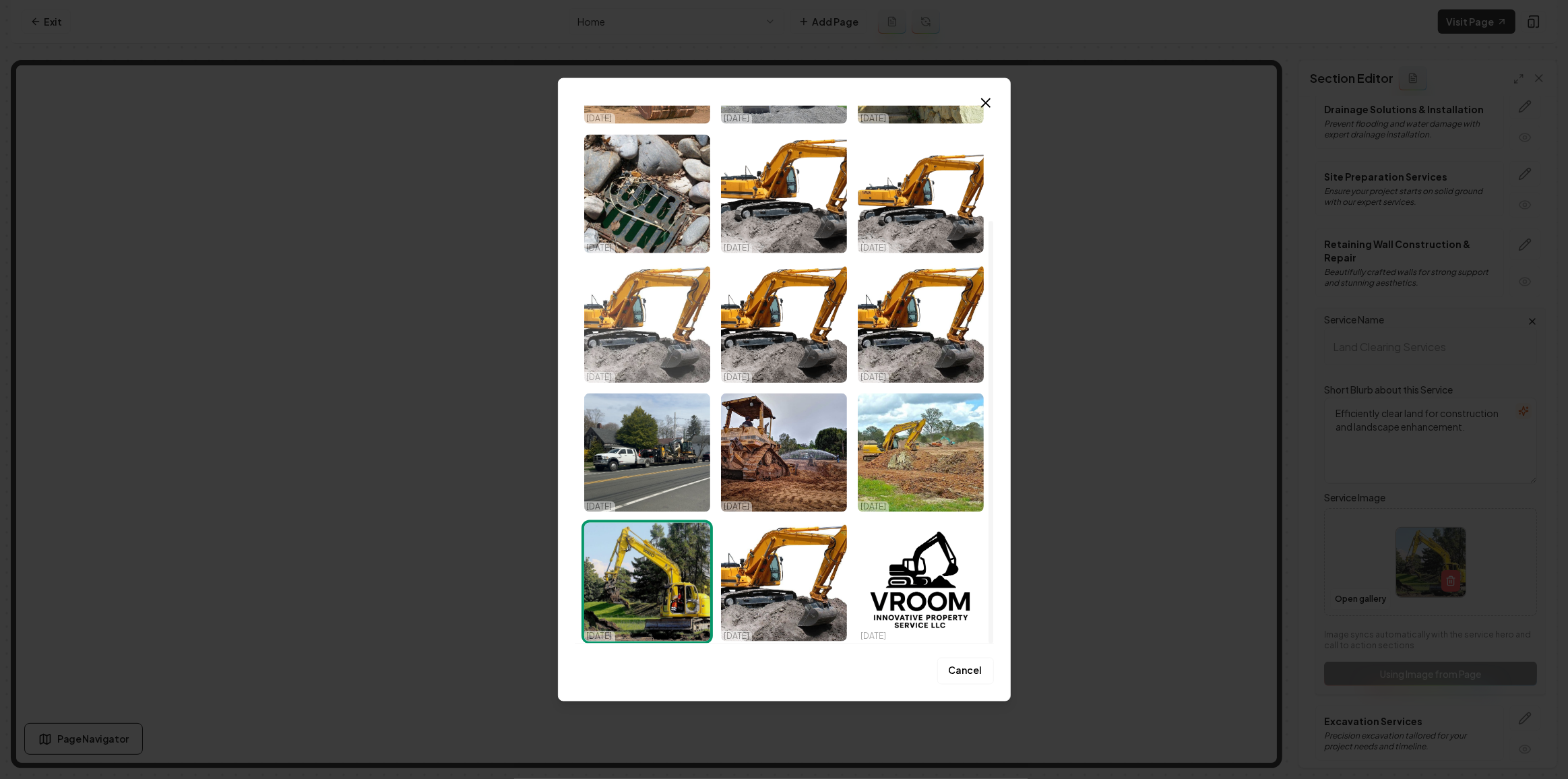
scroll to position [146, 0]
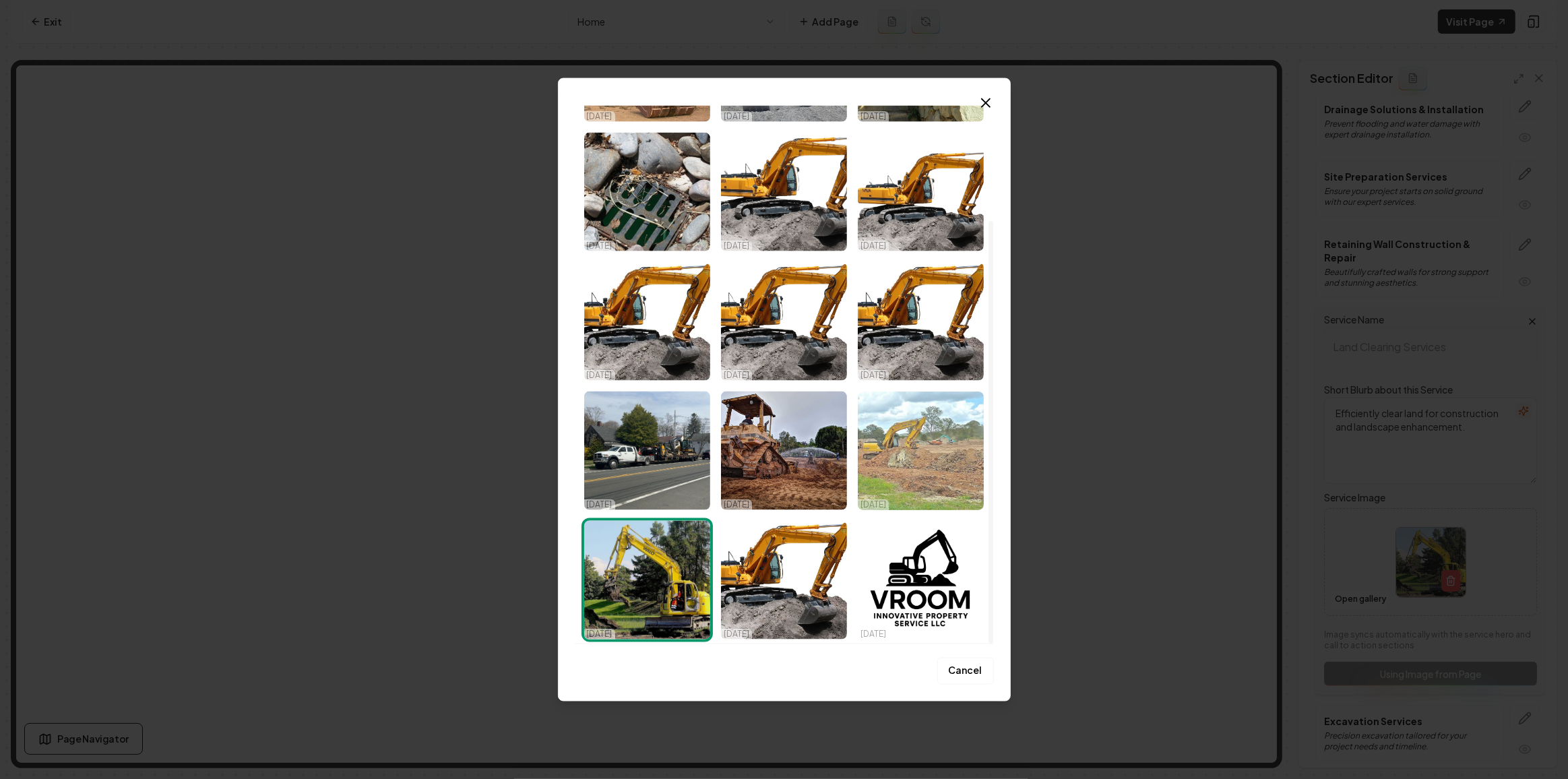
click at [891, 440] on img "Select image image_68d3fed75c7cd75eb889f828.jpeg" at bounding box center [920, 451] width 126 height 118
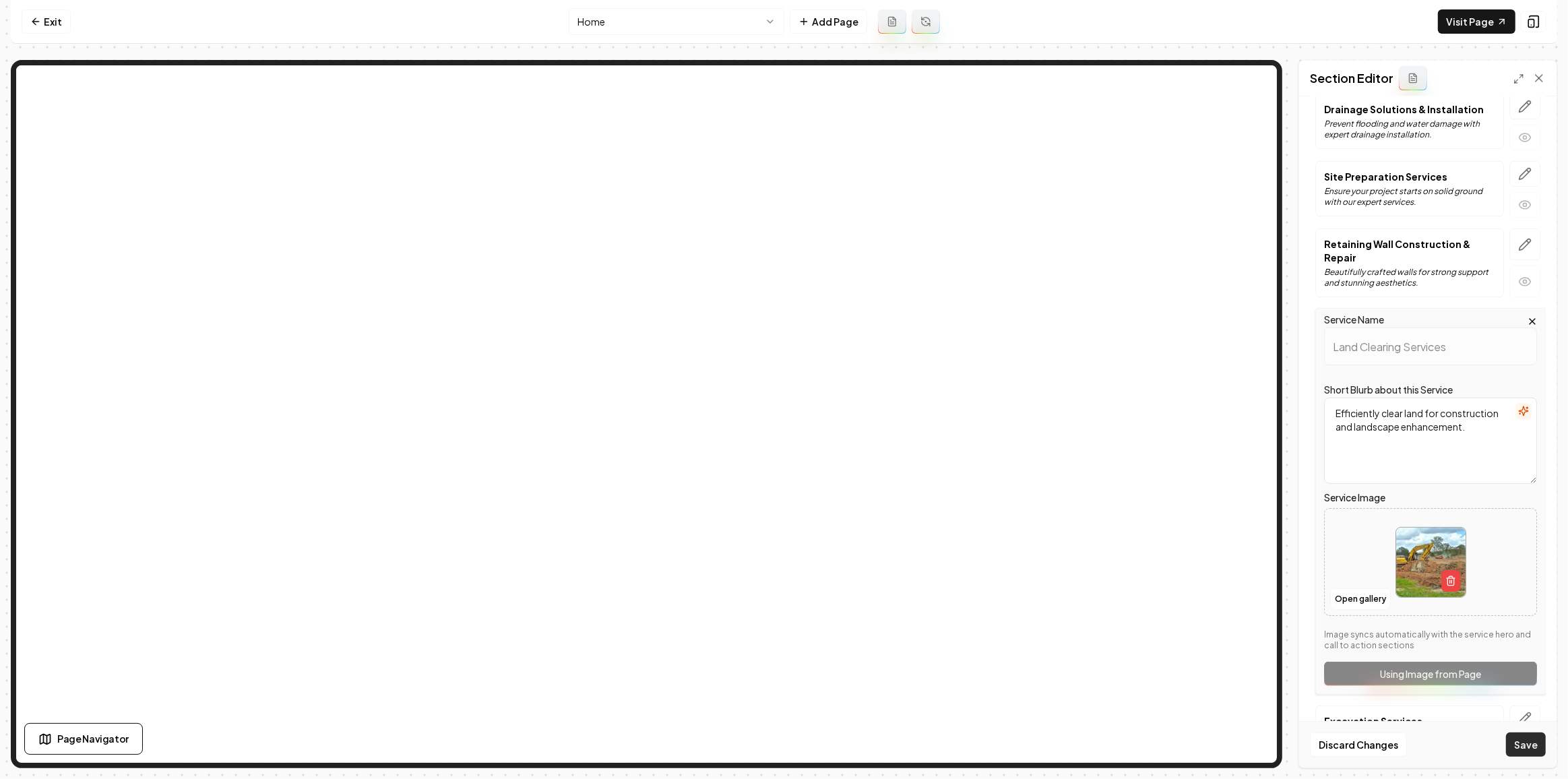
click at [1532, 755] on button "Save" at bounding box center [1526, 745] width 39 height 24
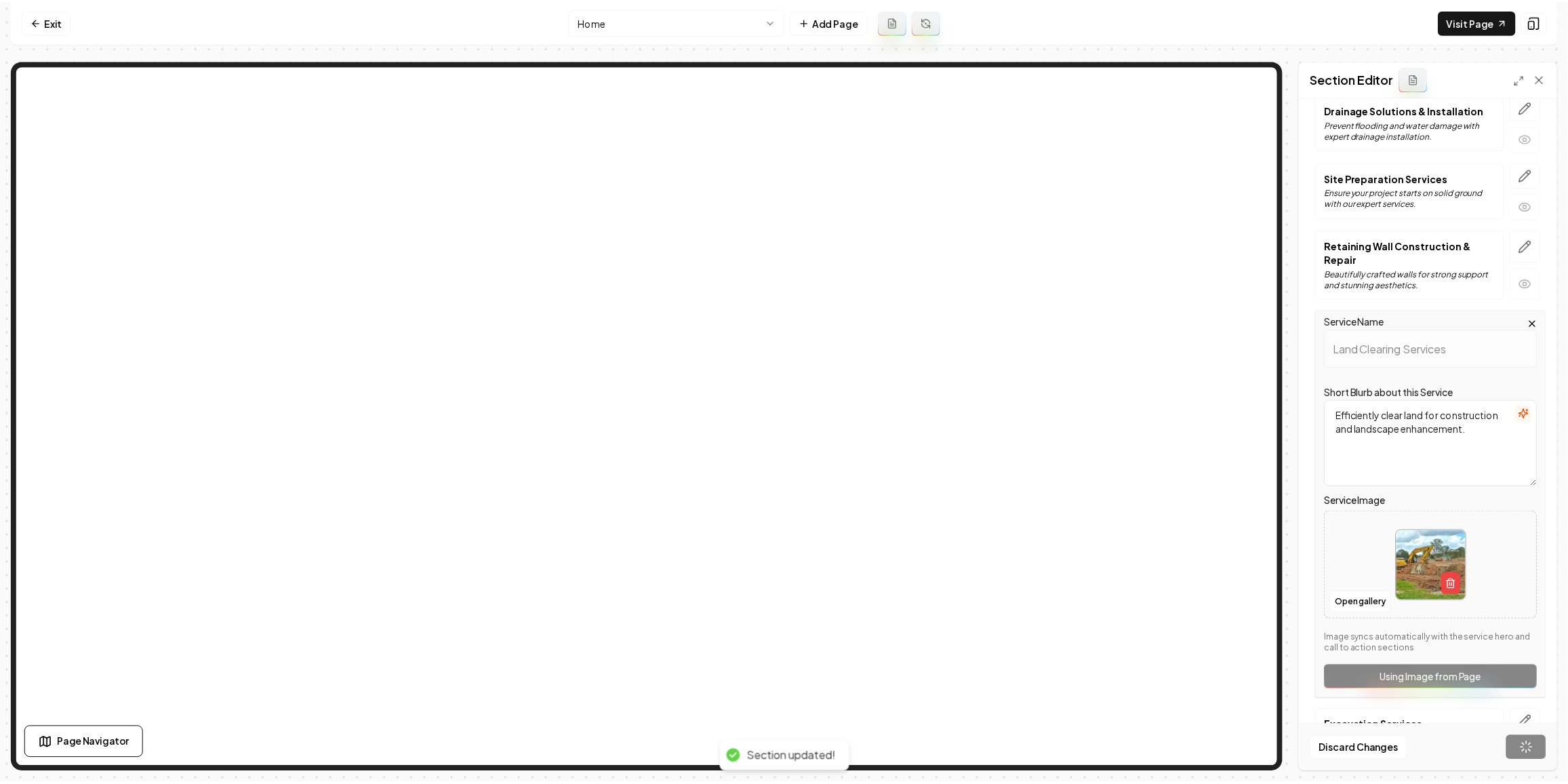
scroll to position [0, 0]
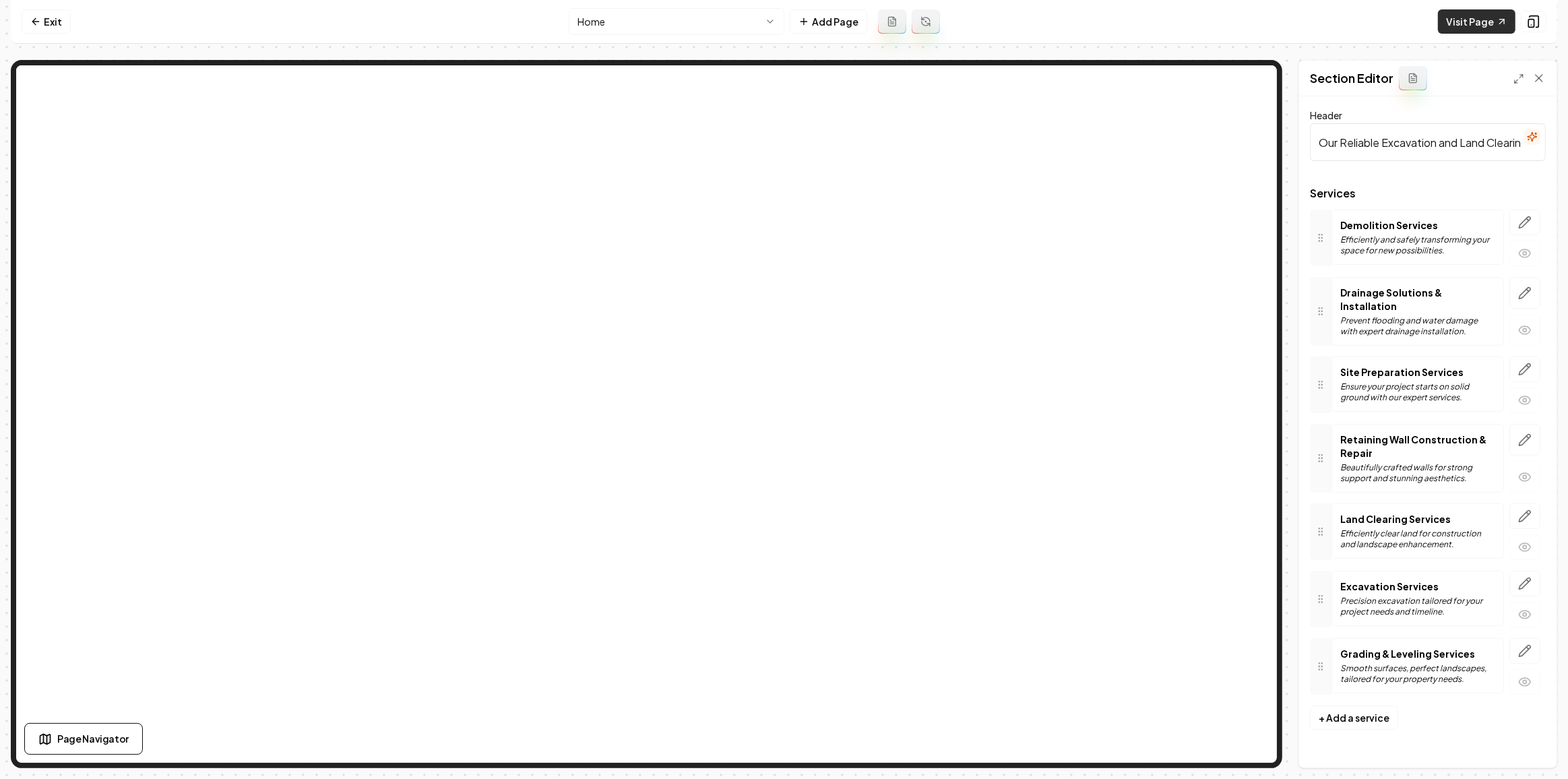
click at [1482, 27] on link "Visit Page" at bounding box center [1476, 21] width 77 height 24
click at [55, 23] on link "Exit" at bounding box center [45, 21] width 49 height 24
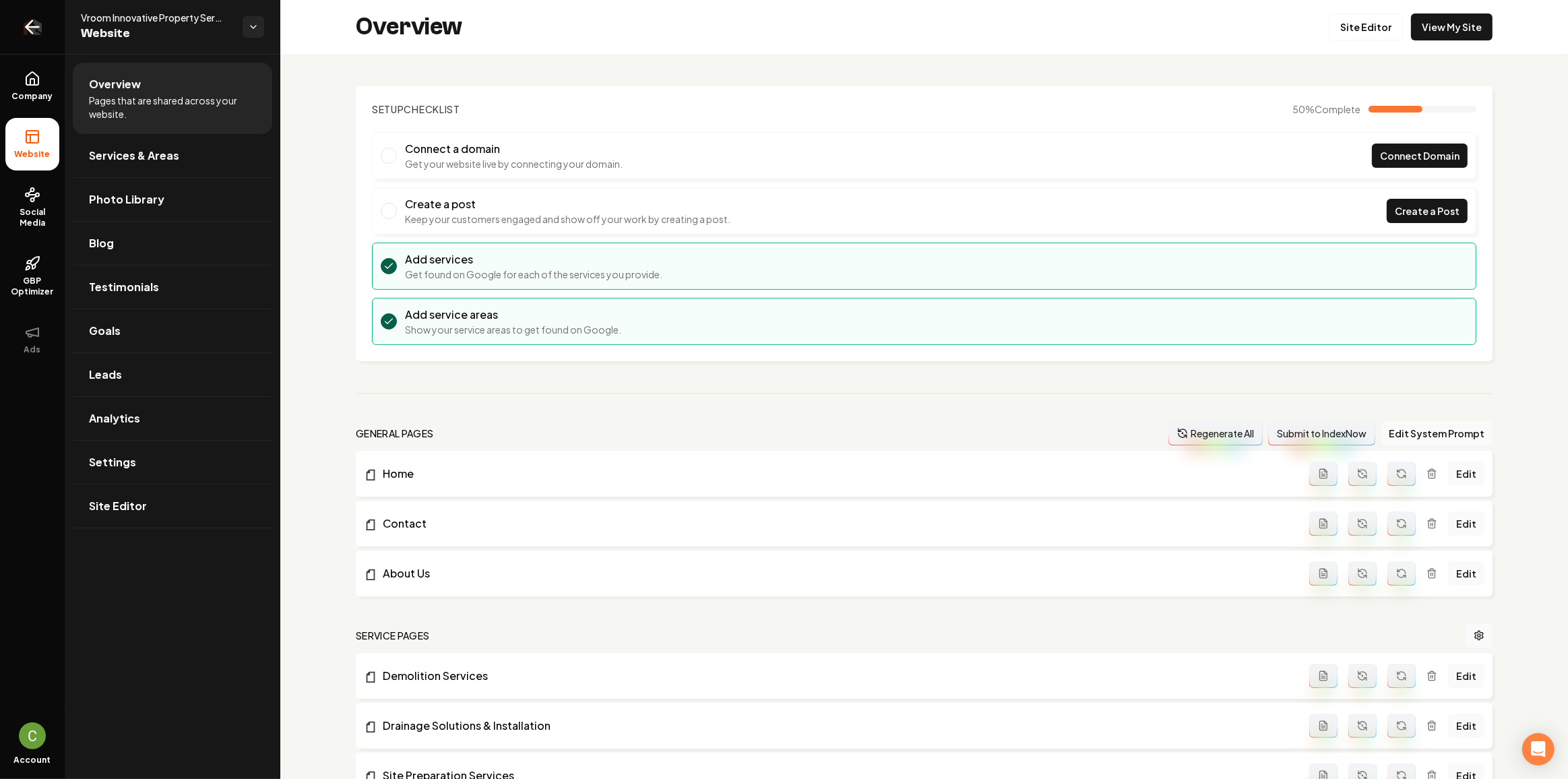
click at [52, 27] on link "Return to dashboard" at bounding box center [32, 27] width 64 height 54
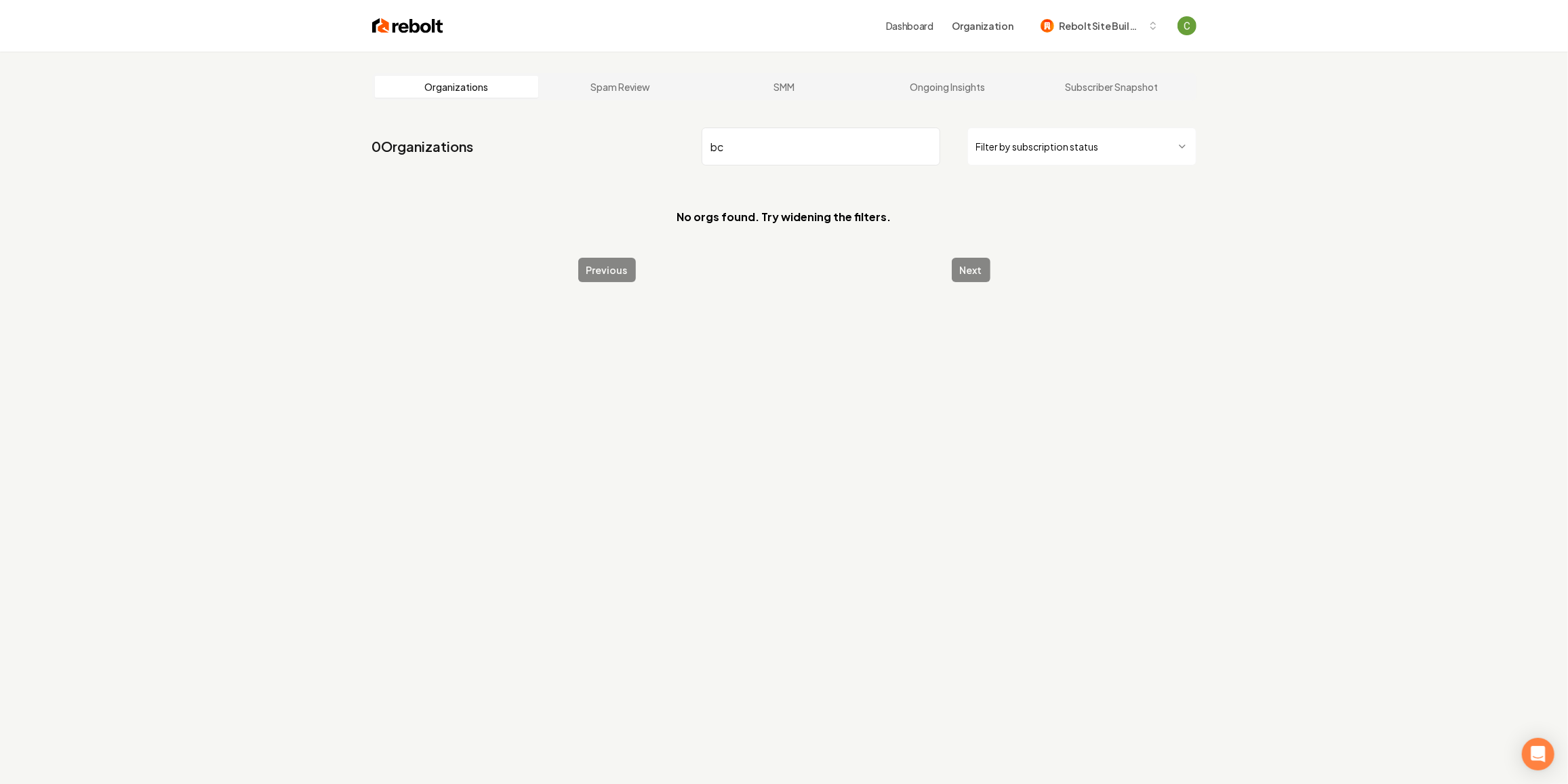
type input "b"
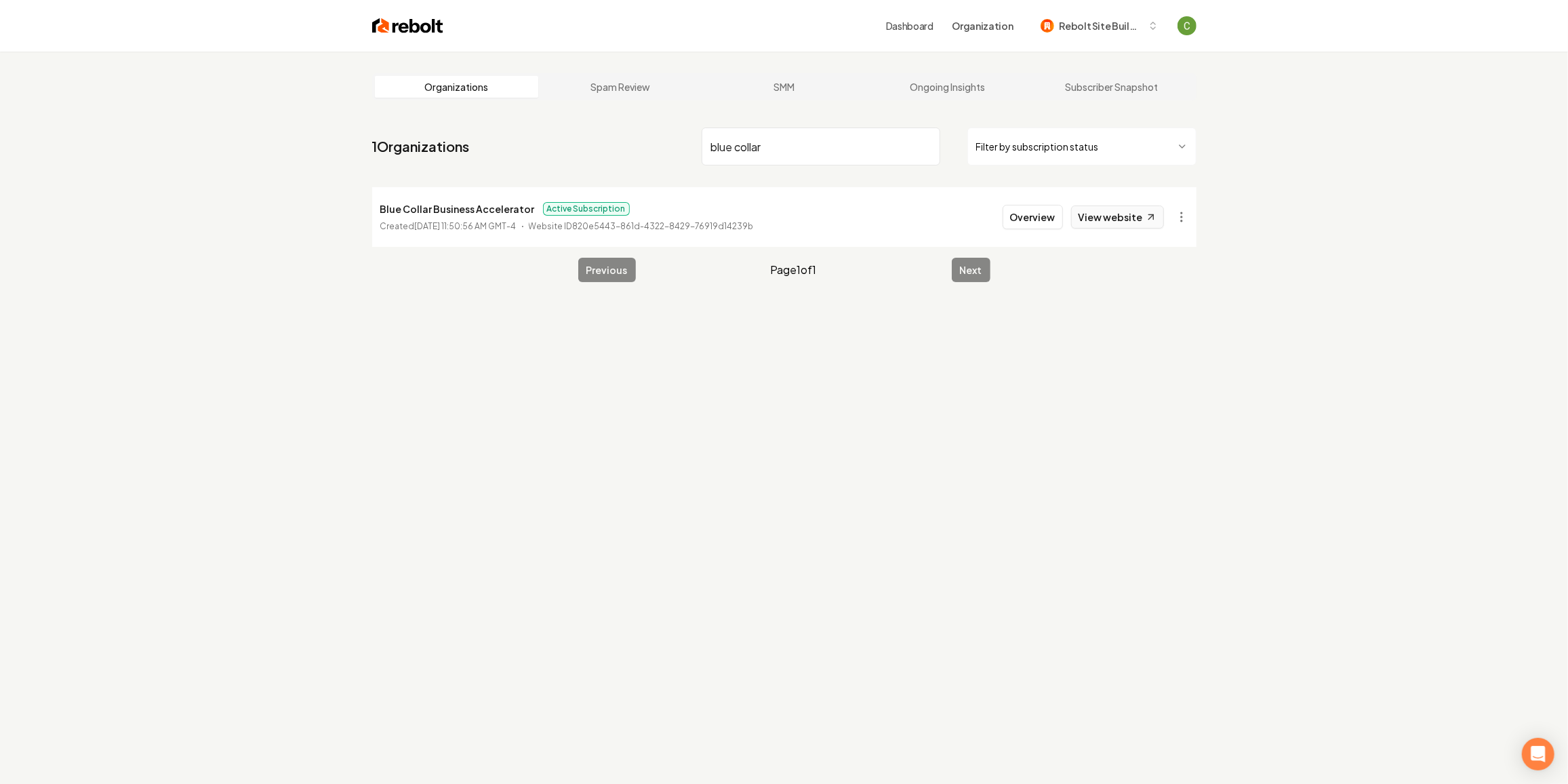
type input "blue collar"
click at [1109, 221] on link "View website" at bounding box center [1118, 217] width 93 height 23
click at [1029, 215] on button "Overview" at bounding box center [1032, 217] width 60 height 24
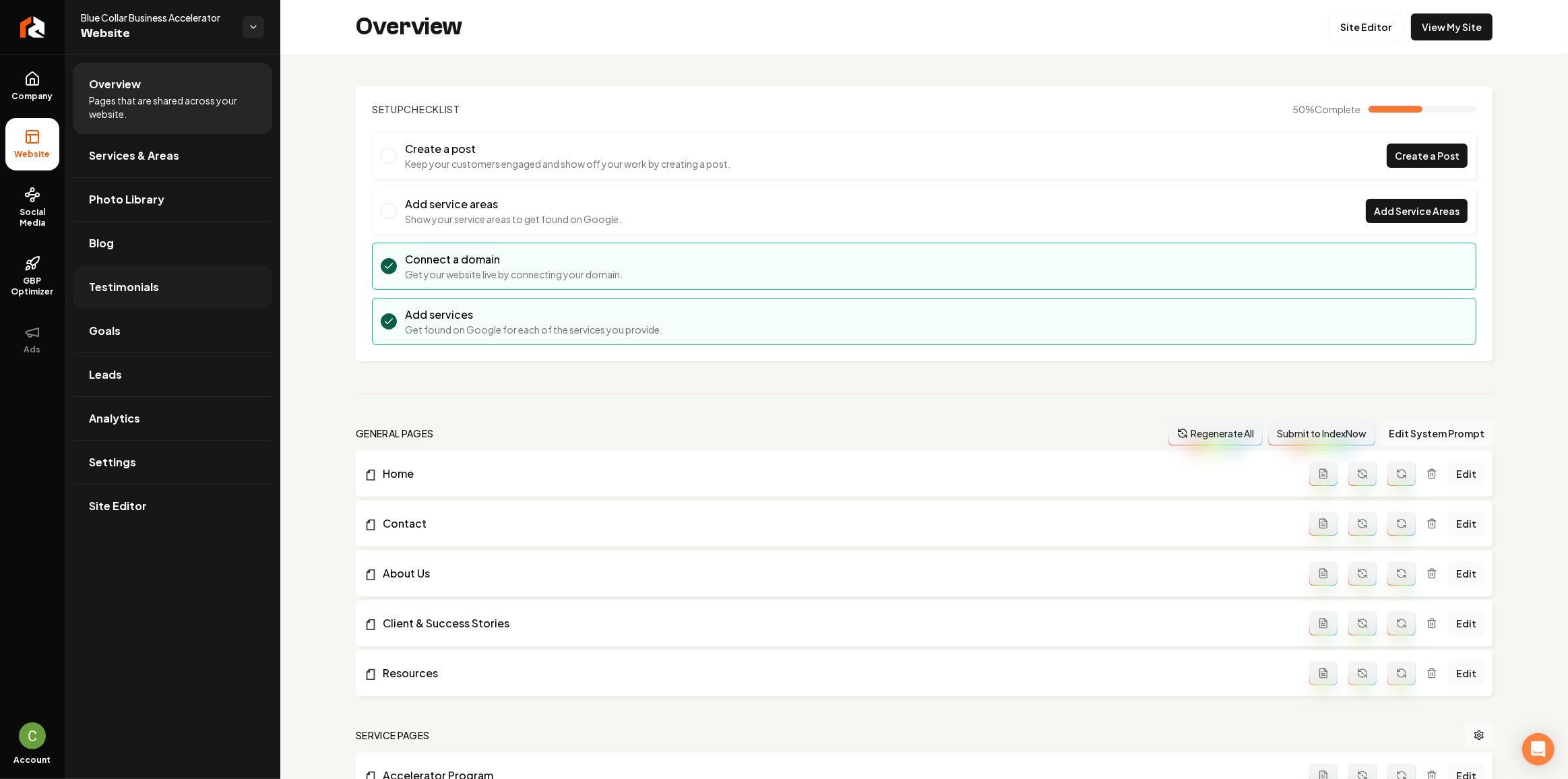
click at [140, 294] on span "Testimonials" at bounding box center [124, 287] width 70 height 16
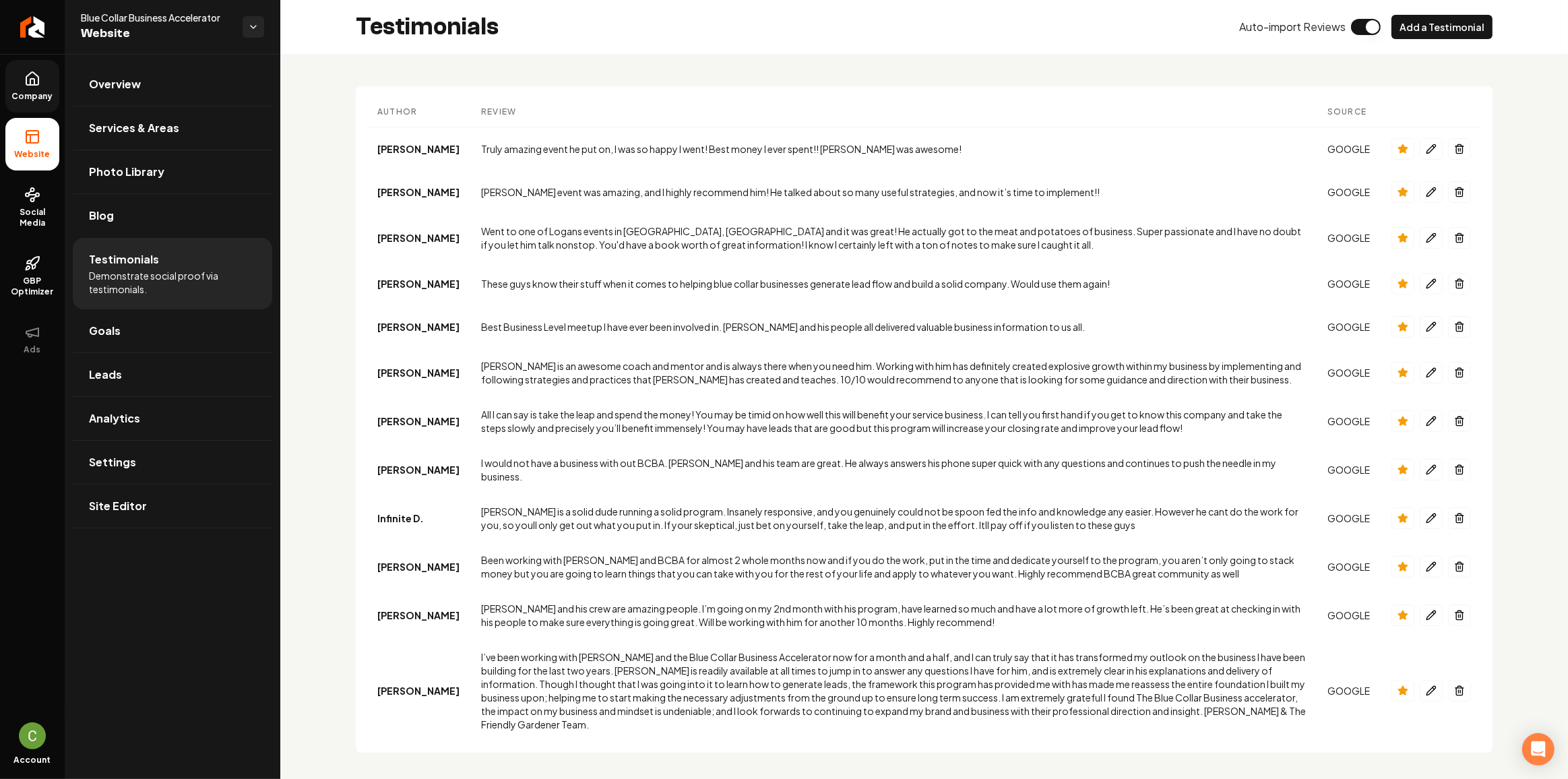
click at [53, 88] on link "Company" at bounding box center [32, 86] width 54 height 52
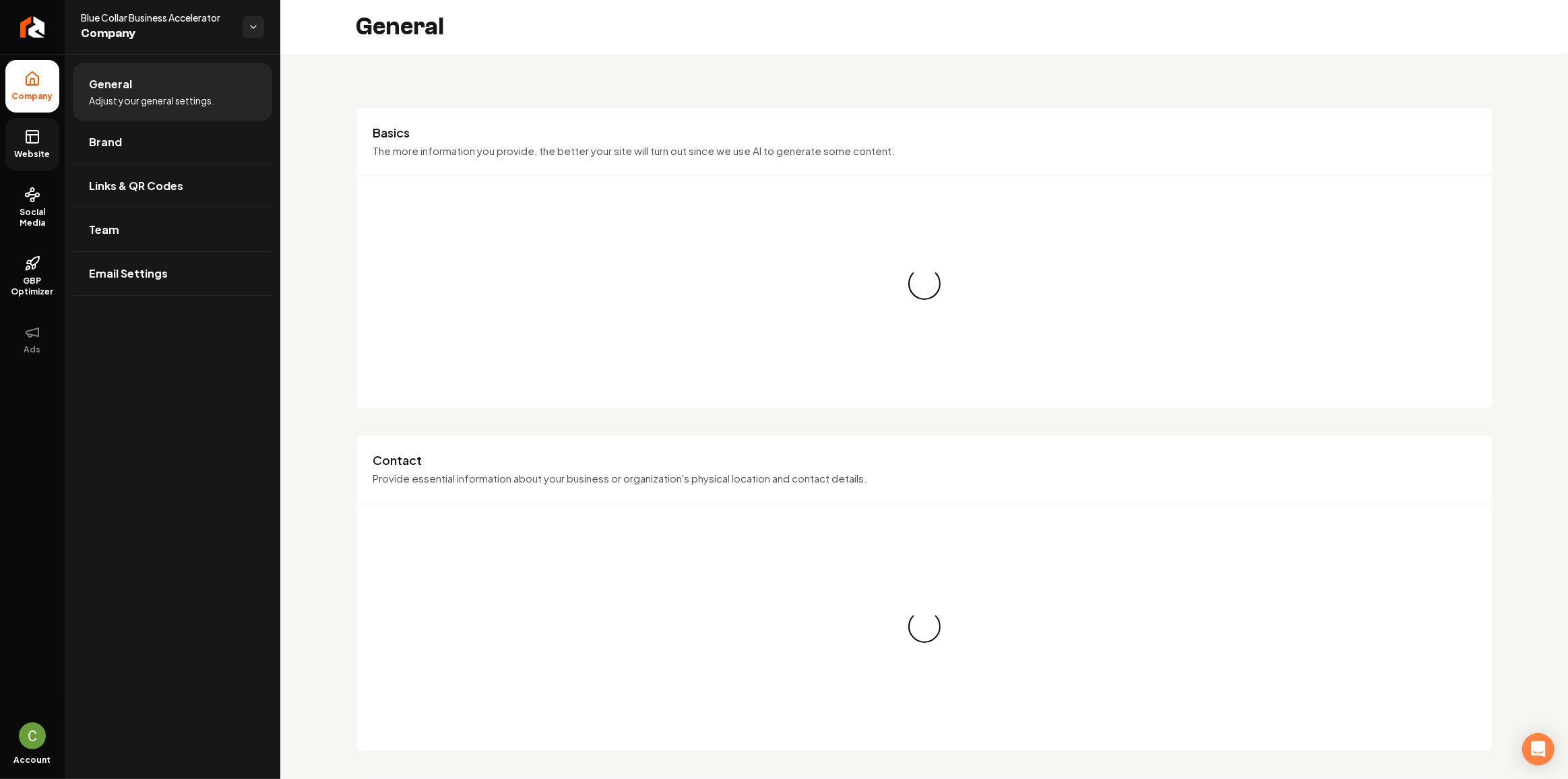
click at [7, 147] on link "Website" at bounding box center [32, 144] width 54 height 52
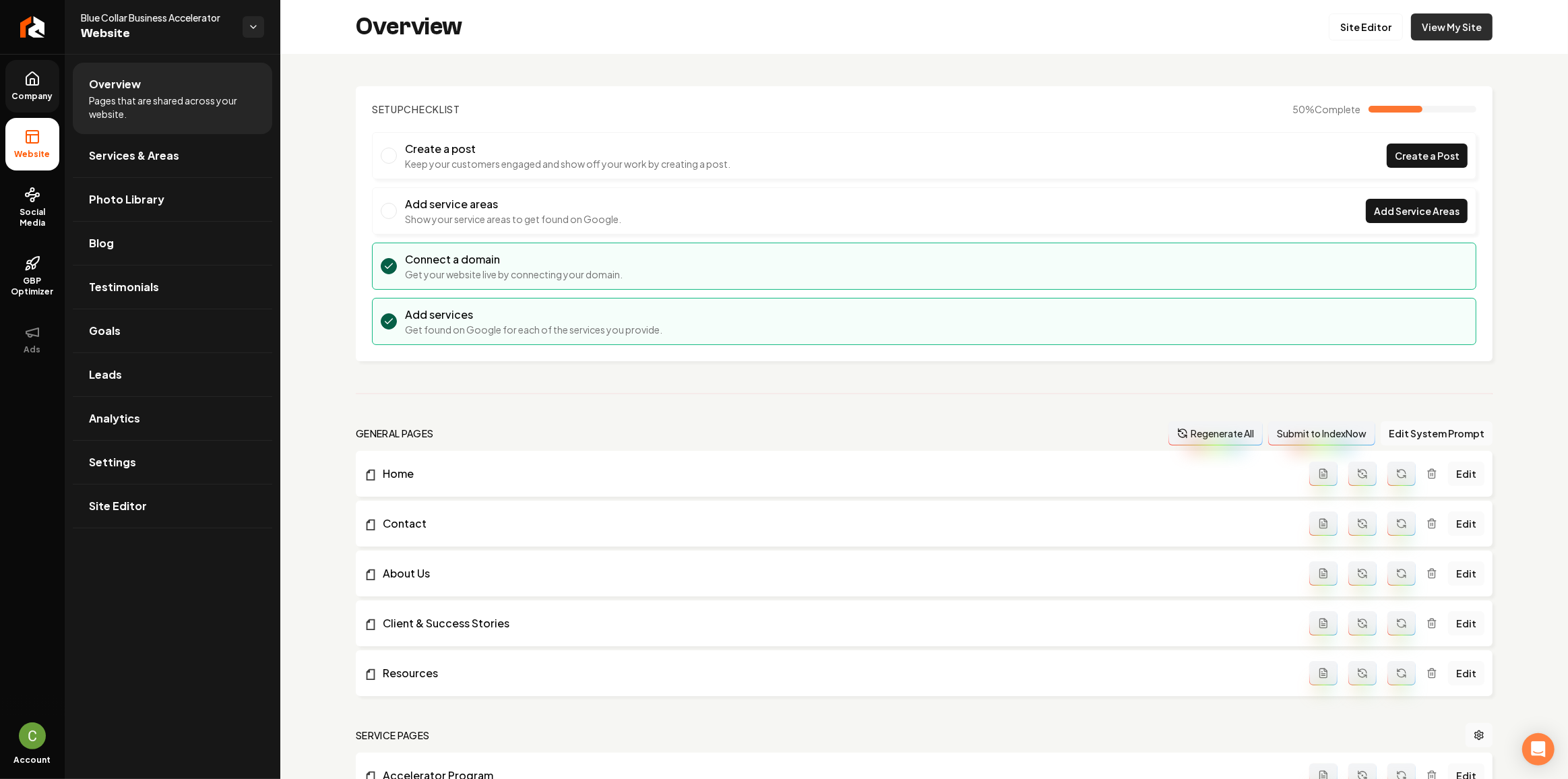
click at [1472, 36] on link "View My Site" at bounding box center [1452, 27] width 82 height 27
click at [144, 279] on span "Testimonials" at bounding box center [124, 287] width 70 height 16
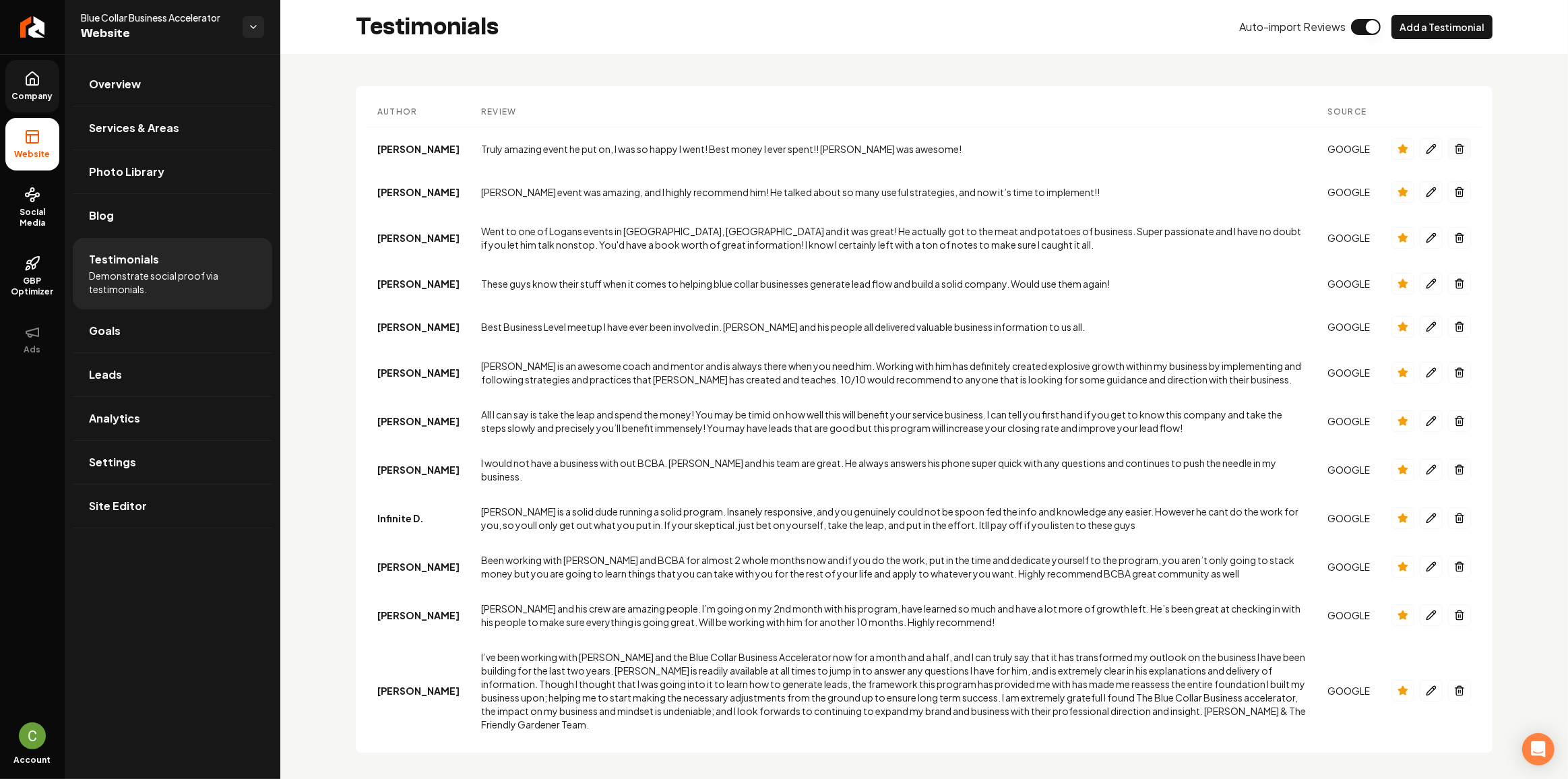
click at [1460, 148] on icon "Main content area" at bounding box center [1460, 149] width 11 height 11
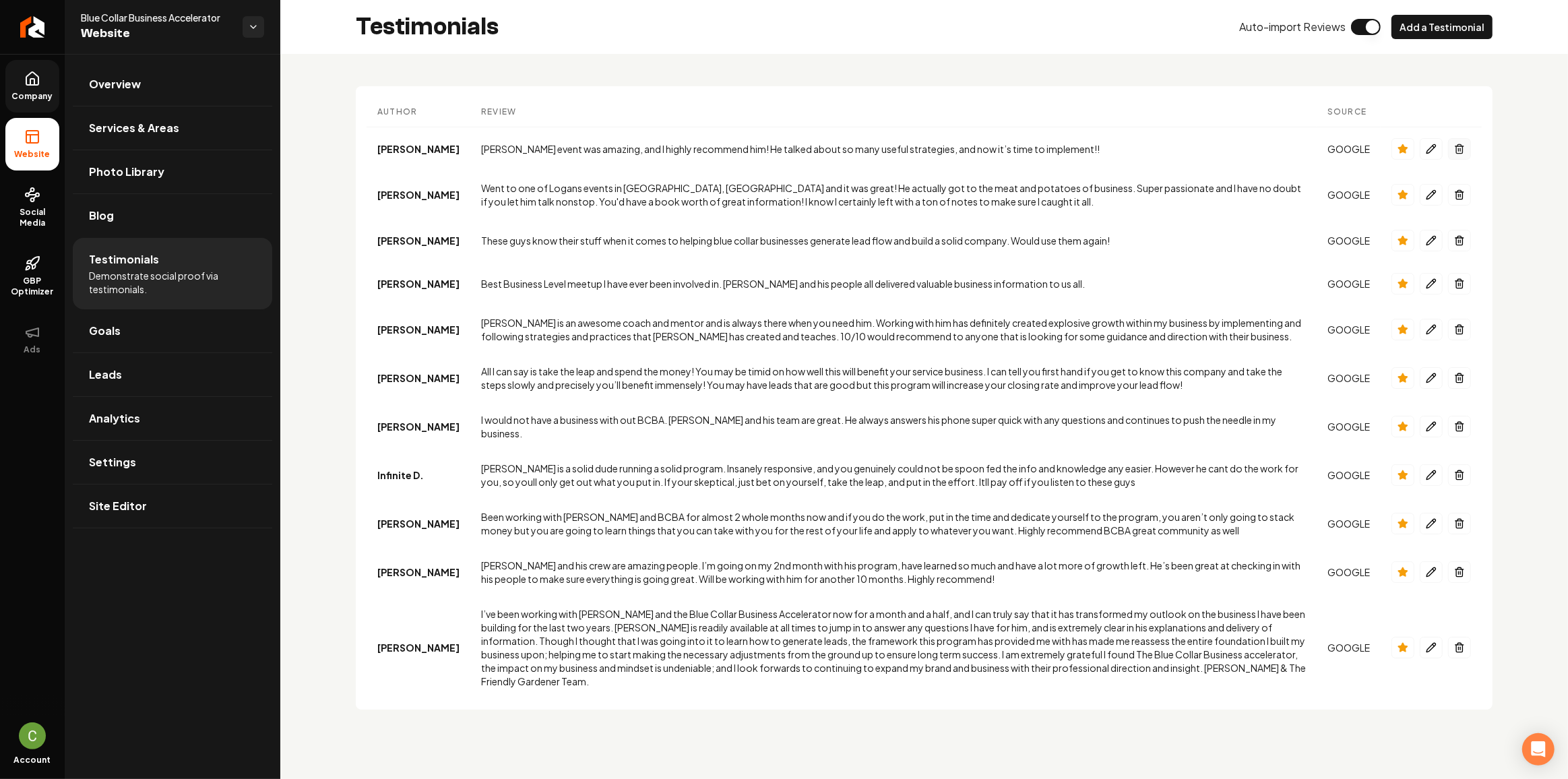
click at [1460, 148] on icon "Main content area" at bounding box center [1460, 149] width 11 height 11
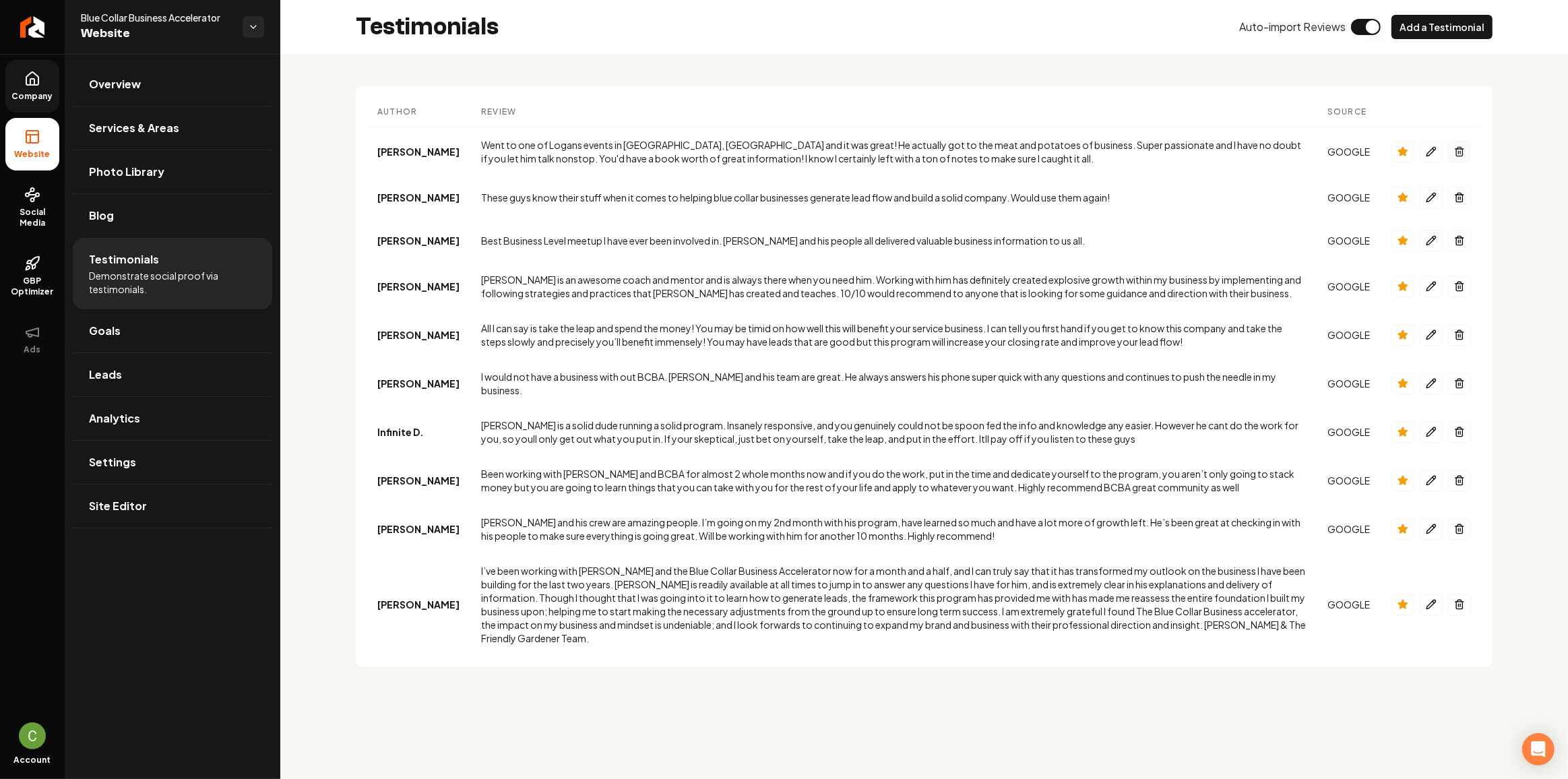
click at [1460, 148] on icon "Main content area" at bounding box center [1460, 152] width 11 height 11
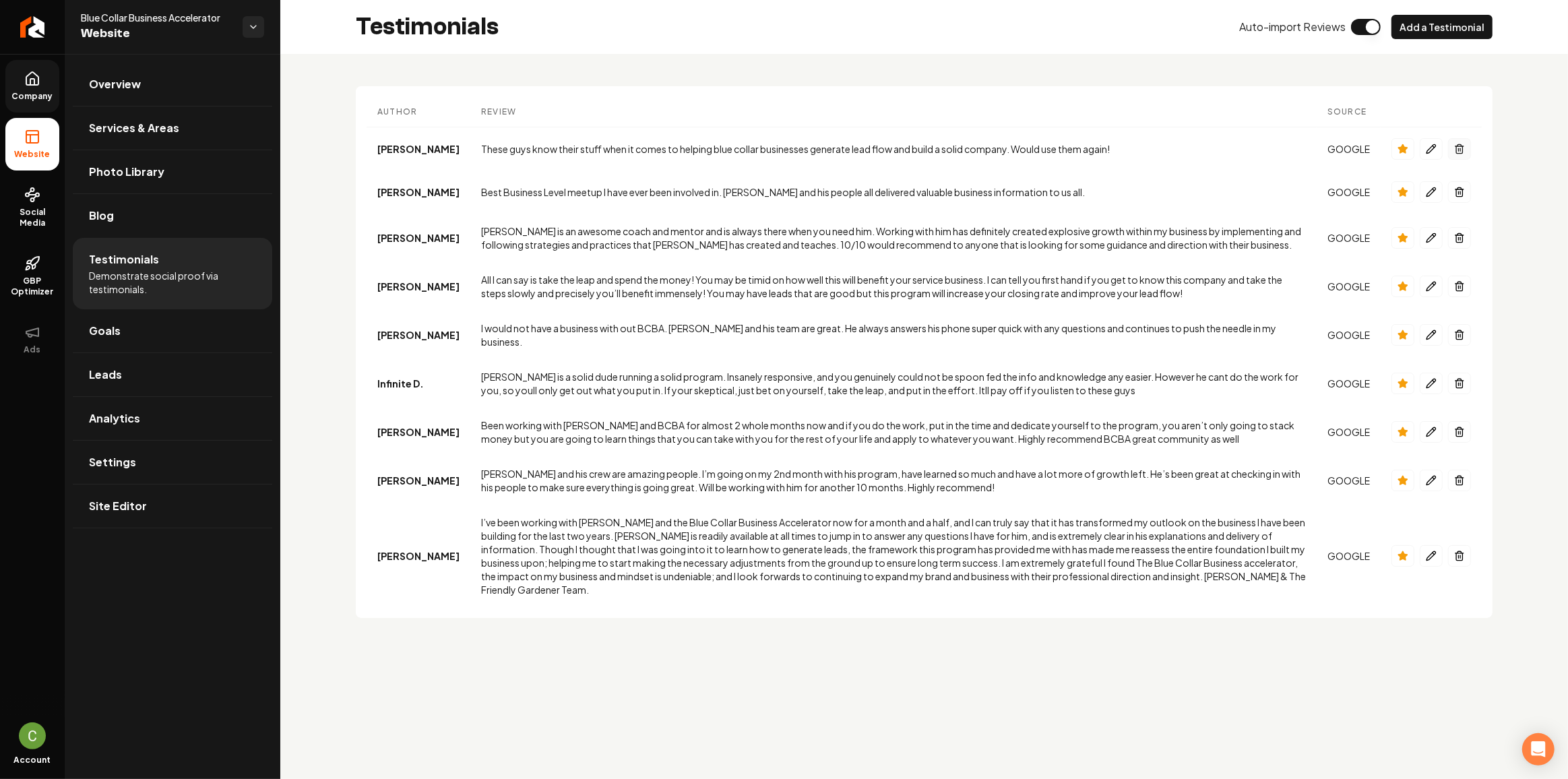
click at [1460, 148] on icon "Main content area" at bounding box center [1460, 149] width 11 height 11
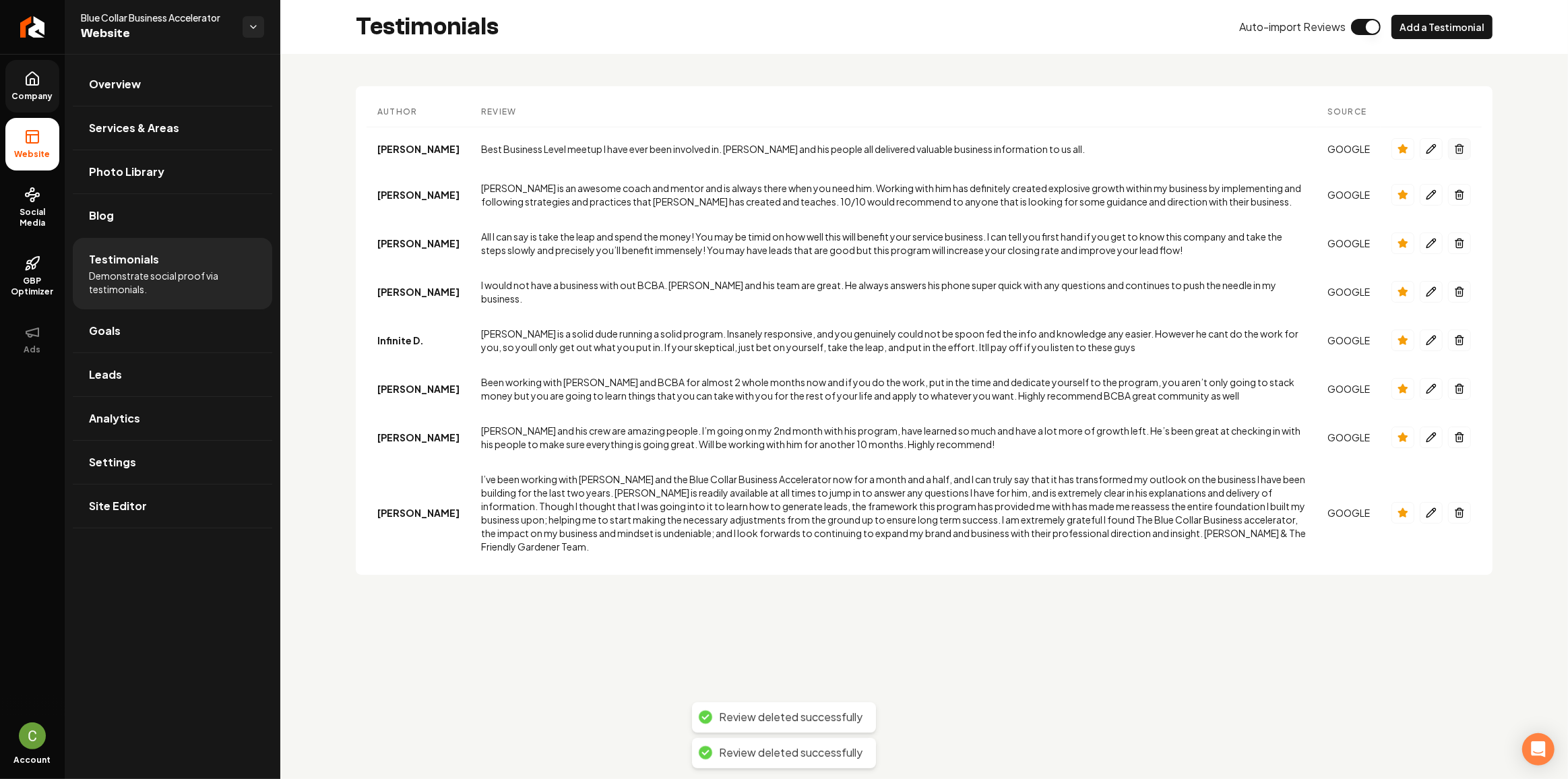
click at [1460, 148] on icon "Main content area" at bounding box center [1460, 149] width 11 height 11
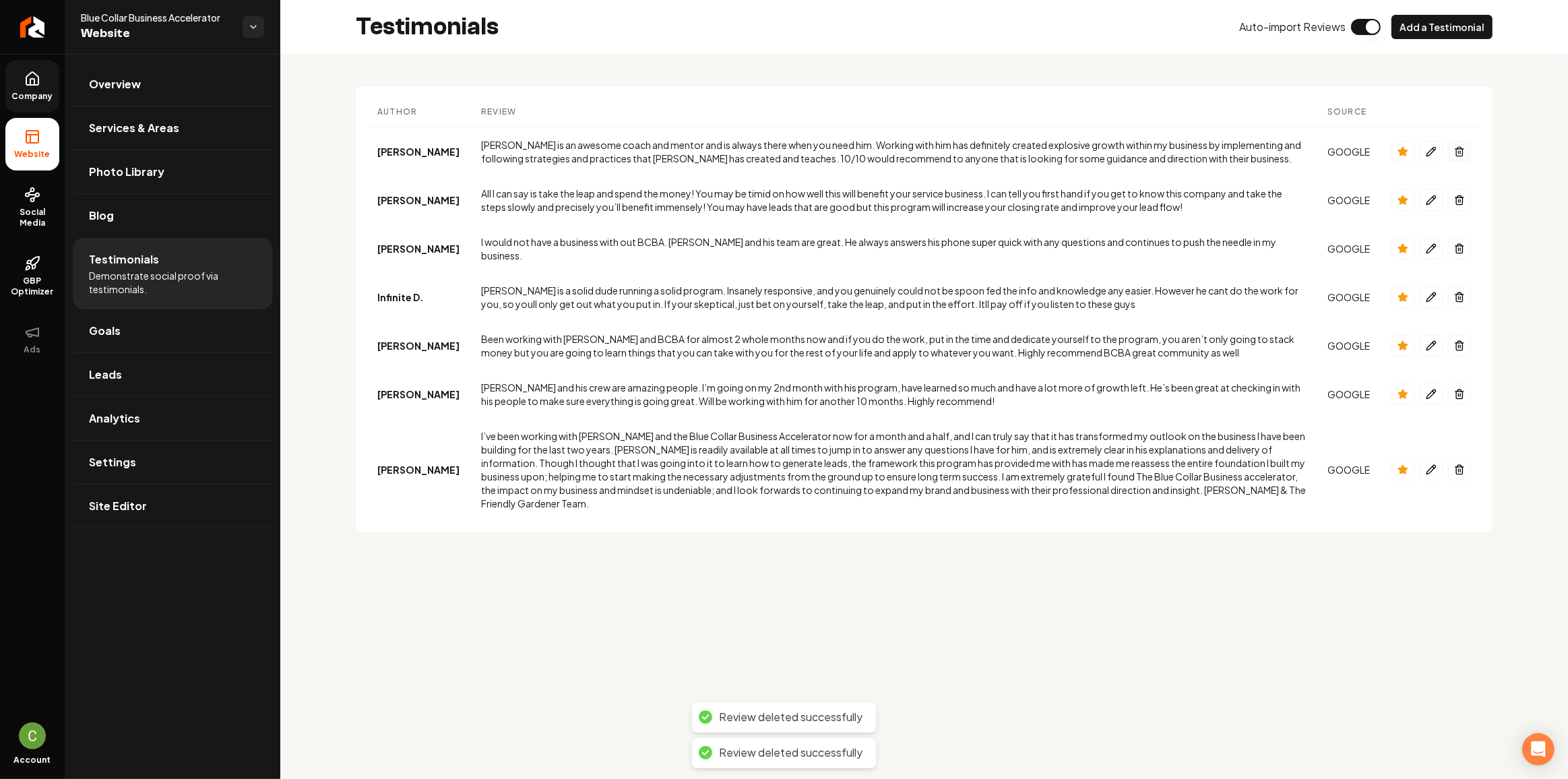
click at [1460, 148] on icon "Main content area" at bounding box center [1460, 152] width 11 height 11
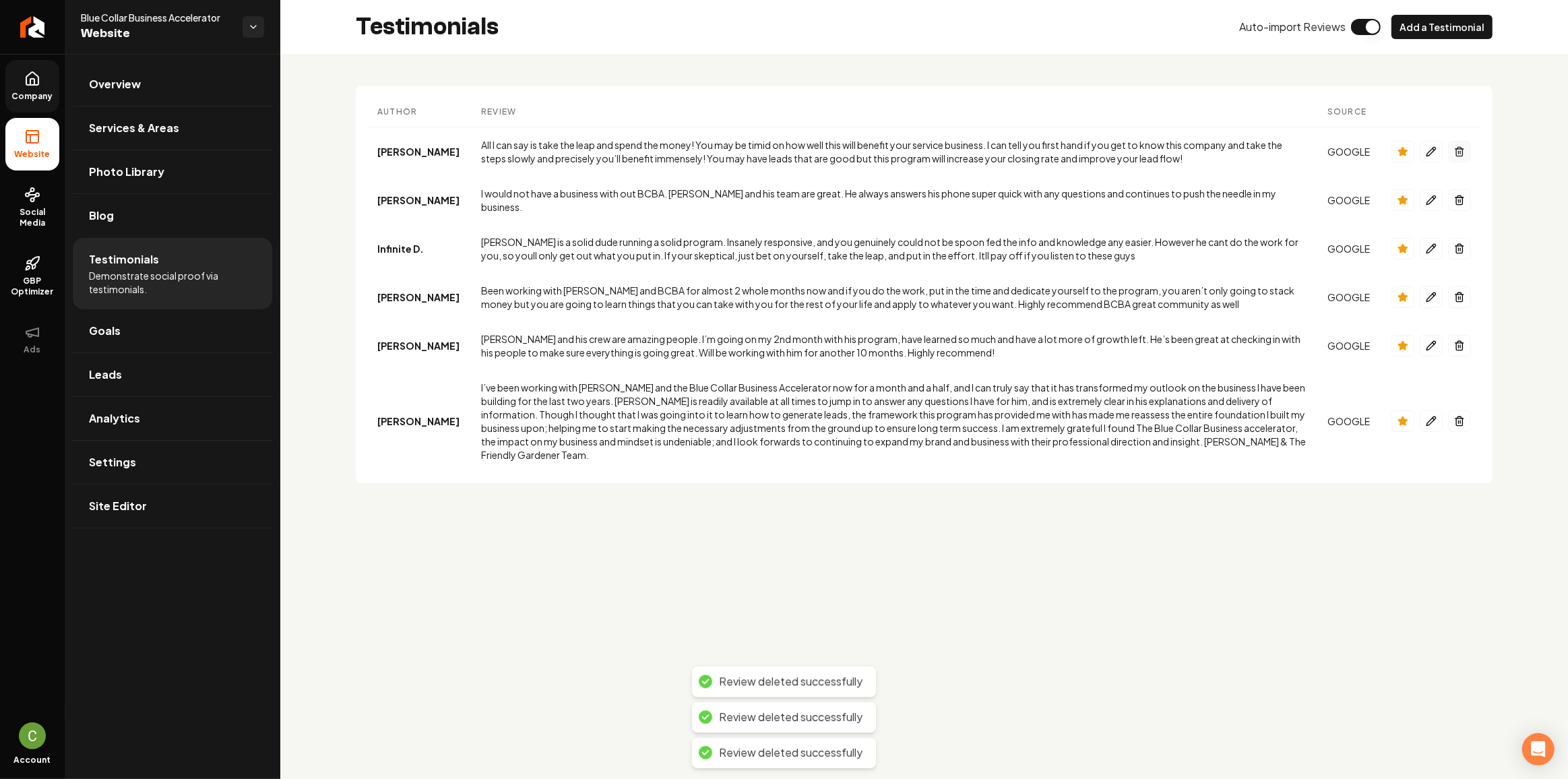
click at [1460, 148] on icon "Main content area" at bounding box center [1460, 152] width 11 height 11
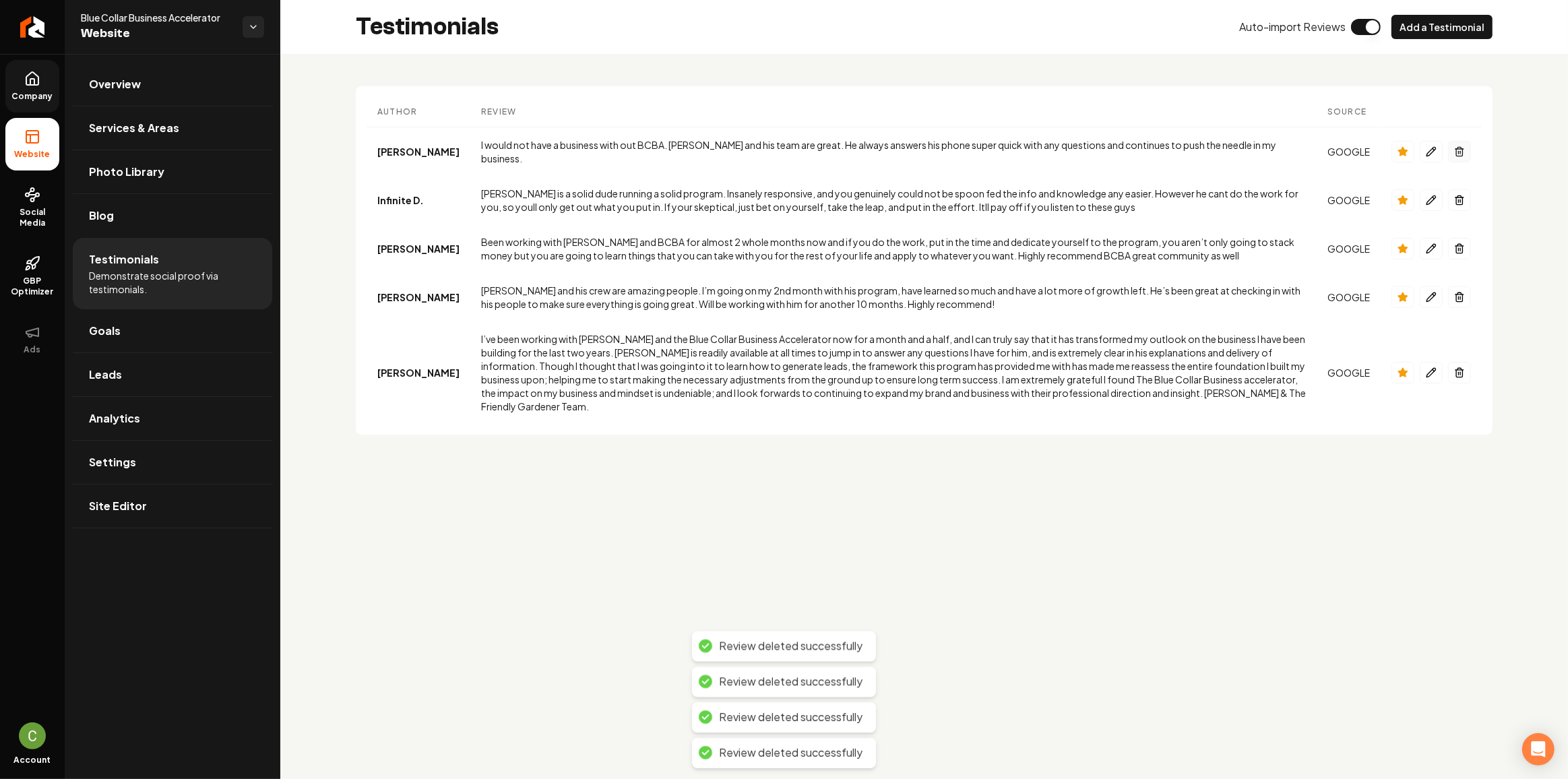
click at [1460, 148] on icon "Main content area" at bounding box center [1460, 152] width 11 height 11
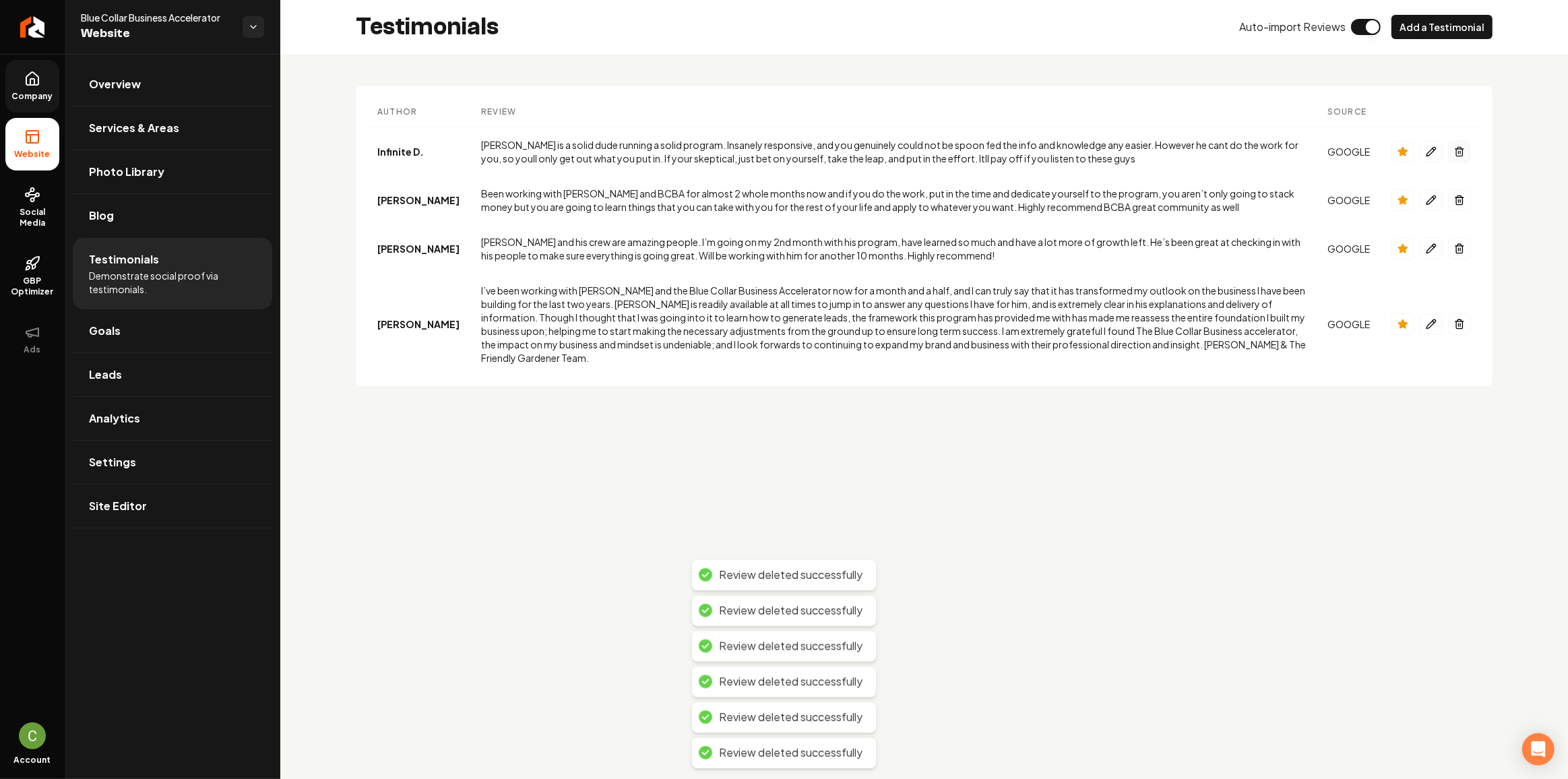
click at [1460, 148] on icon "Main content area" at bounding box center [1460, 152] width 11 height 11
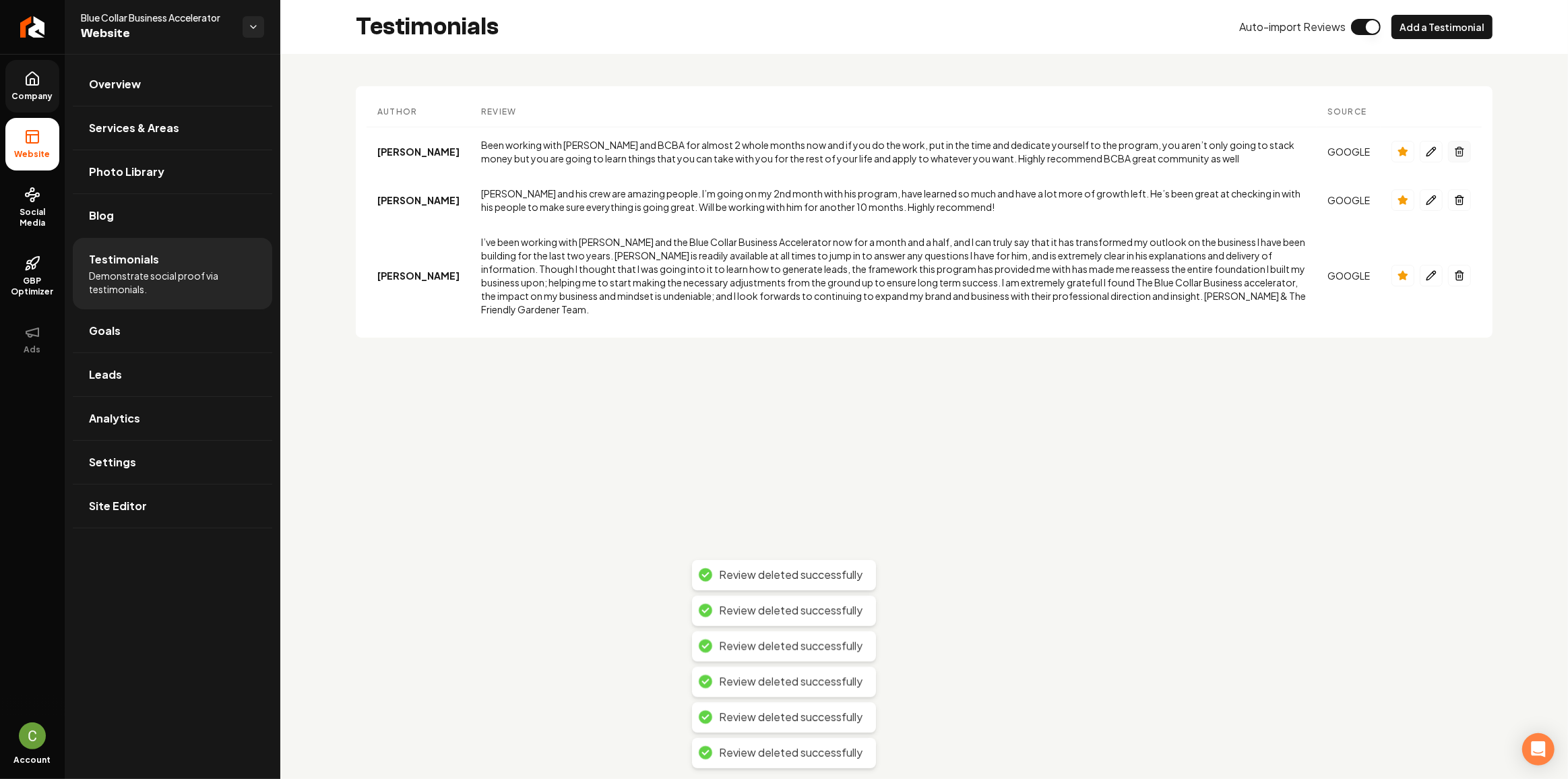
click at [1460, 148] on icon "Main content area" at bounding box center [1460, 152] width 11 height 11
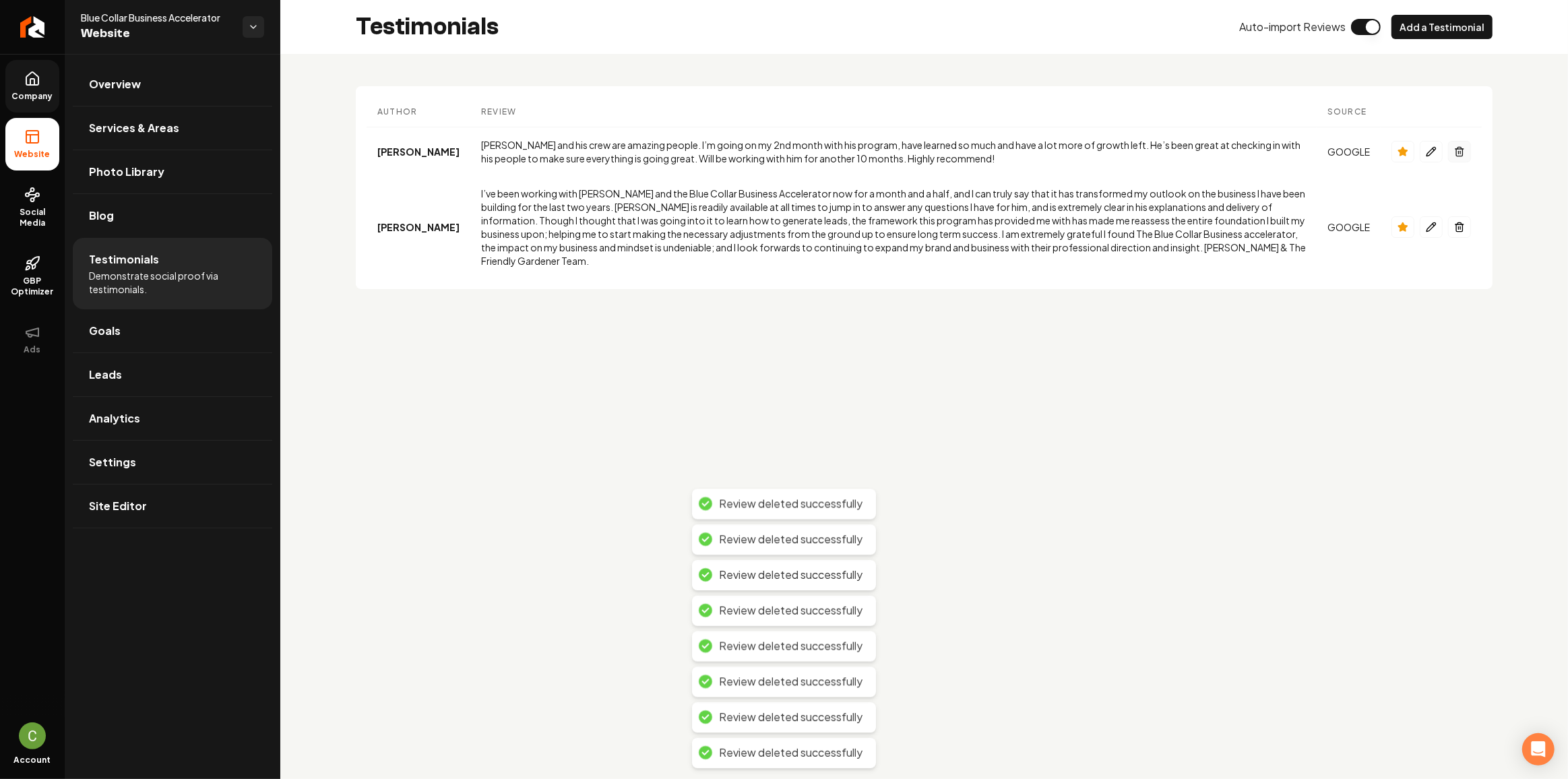
click at [1460, 148] on icon "Main content area" at bounding box center [1460, 152] width 11 height 11
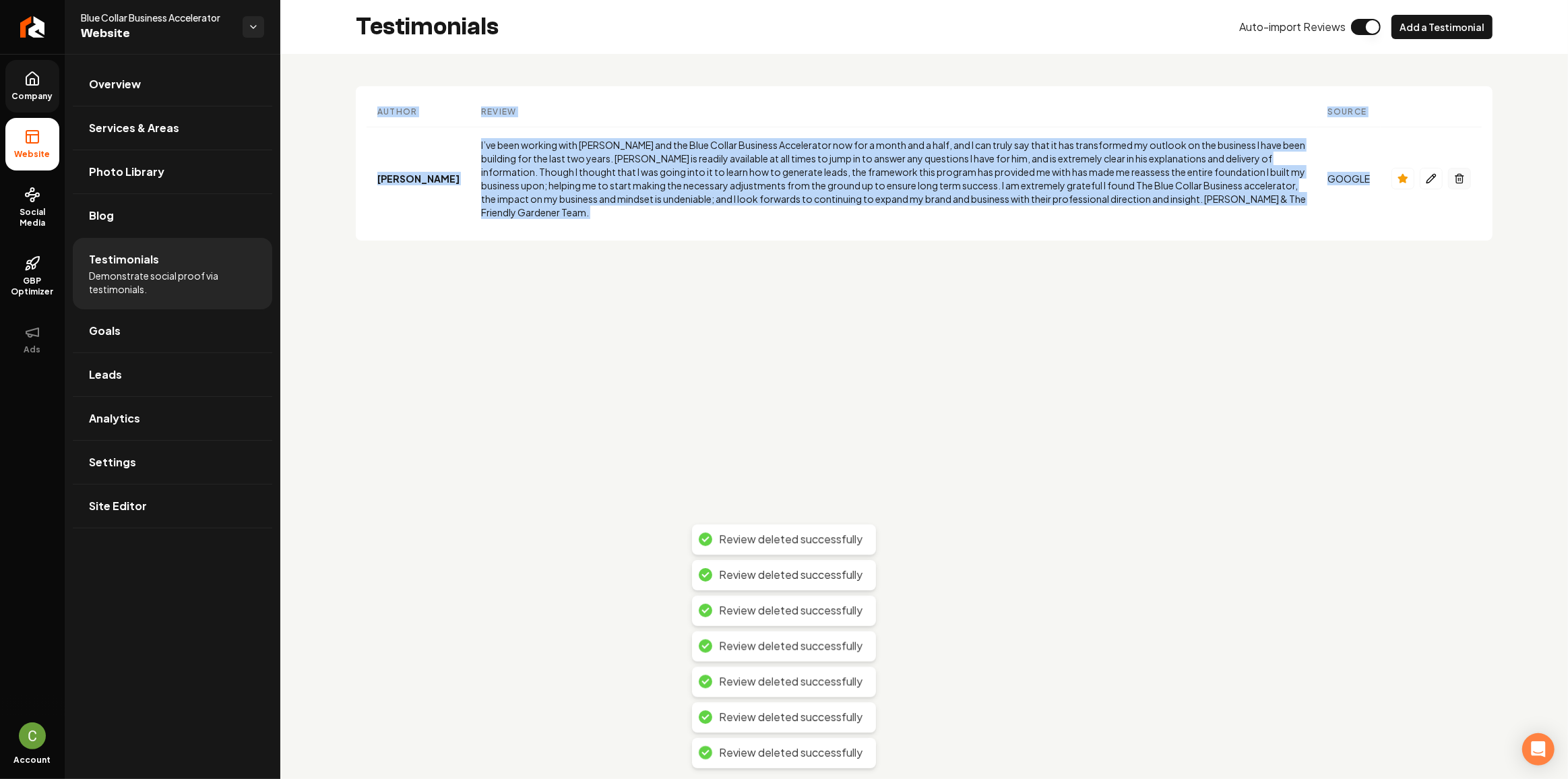
click at [1460, 148] on td "Main content area" at bounding box center [1431, 179] width 101 height 103
click at [1458, 174] on icon "Main content area" at bounding box center [1459, 174] width 3 height 2
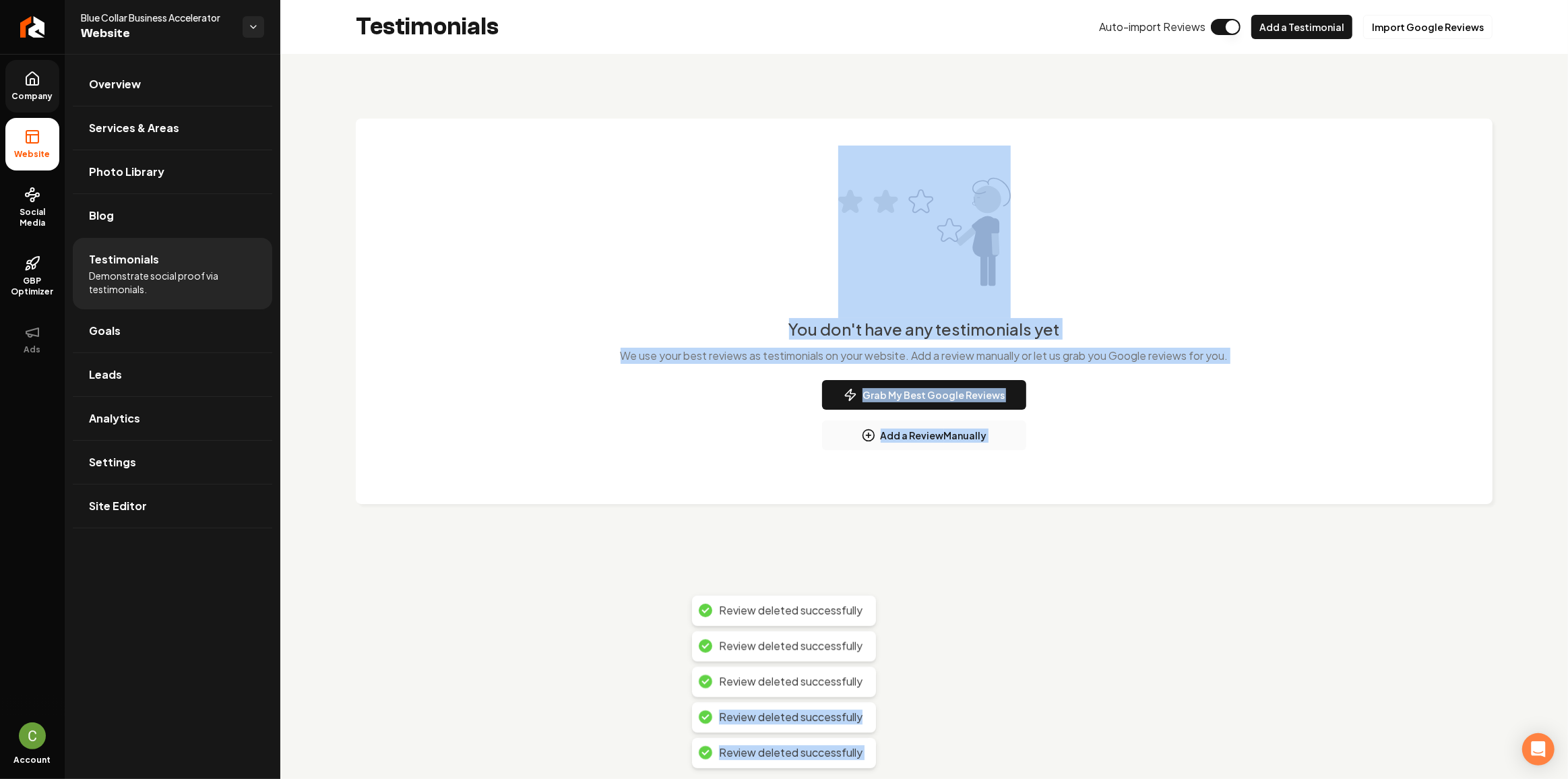
click at [1442, 302] on div "You don't have any testimonials yet We use your best reviews as testimonials on…" at bounding box center [924, 298] width 1083 height 305
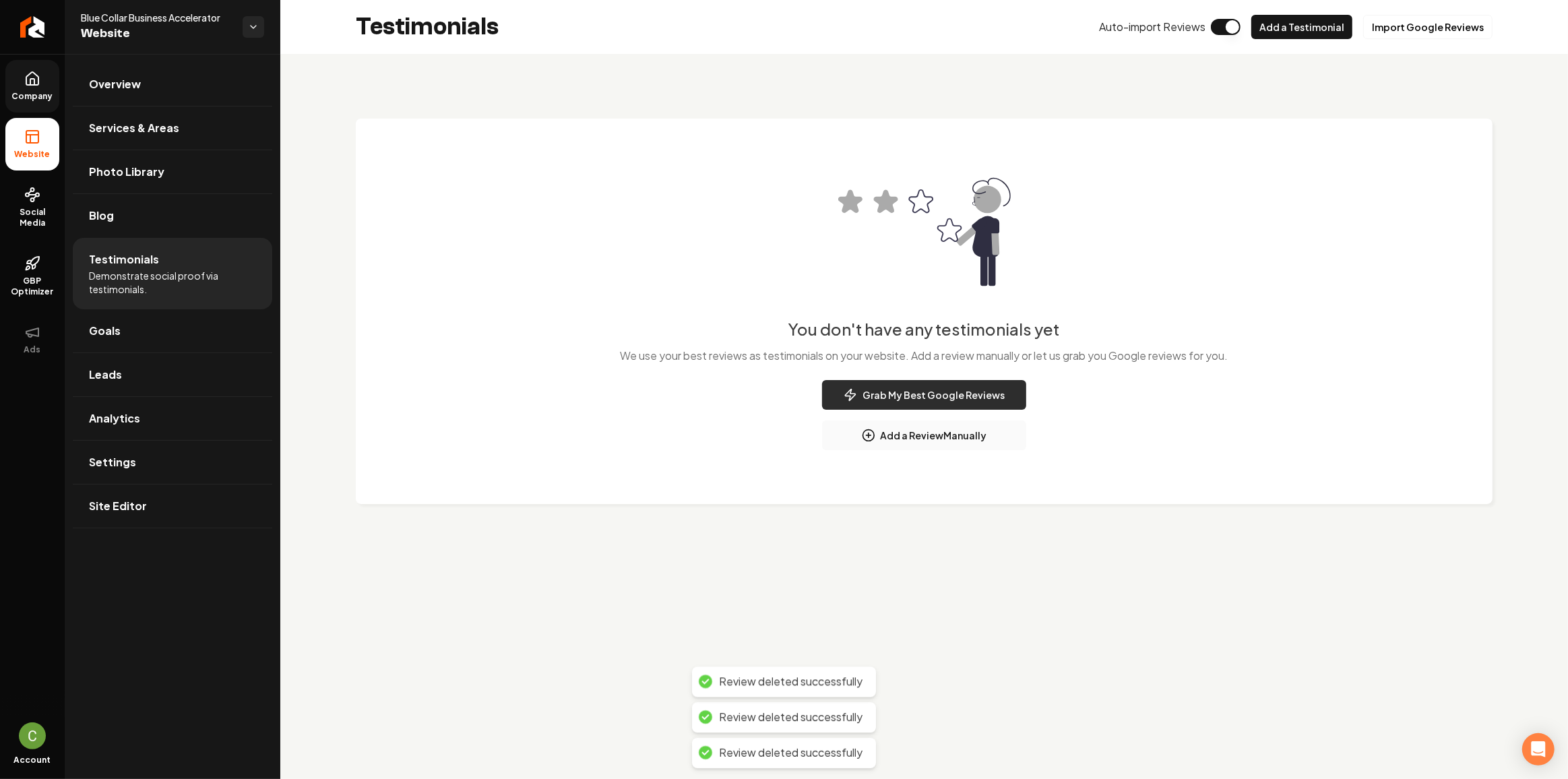
click at [970, 400] on button "Grab My Best Google Reviews" at bounding box center [924, 394] width 204 height 30
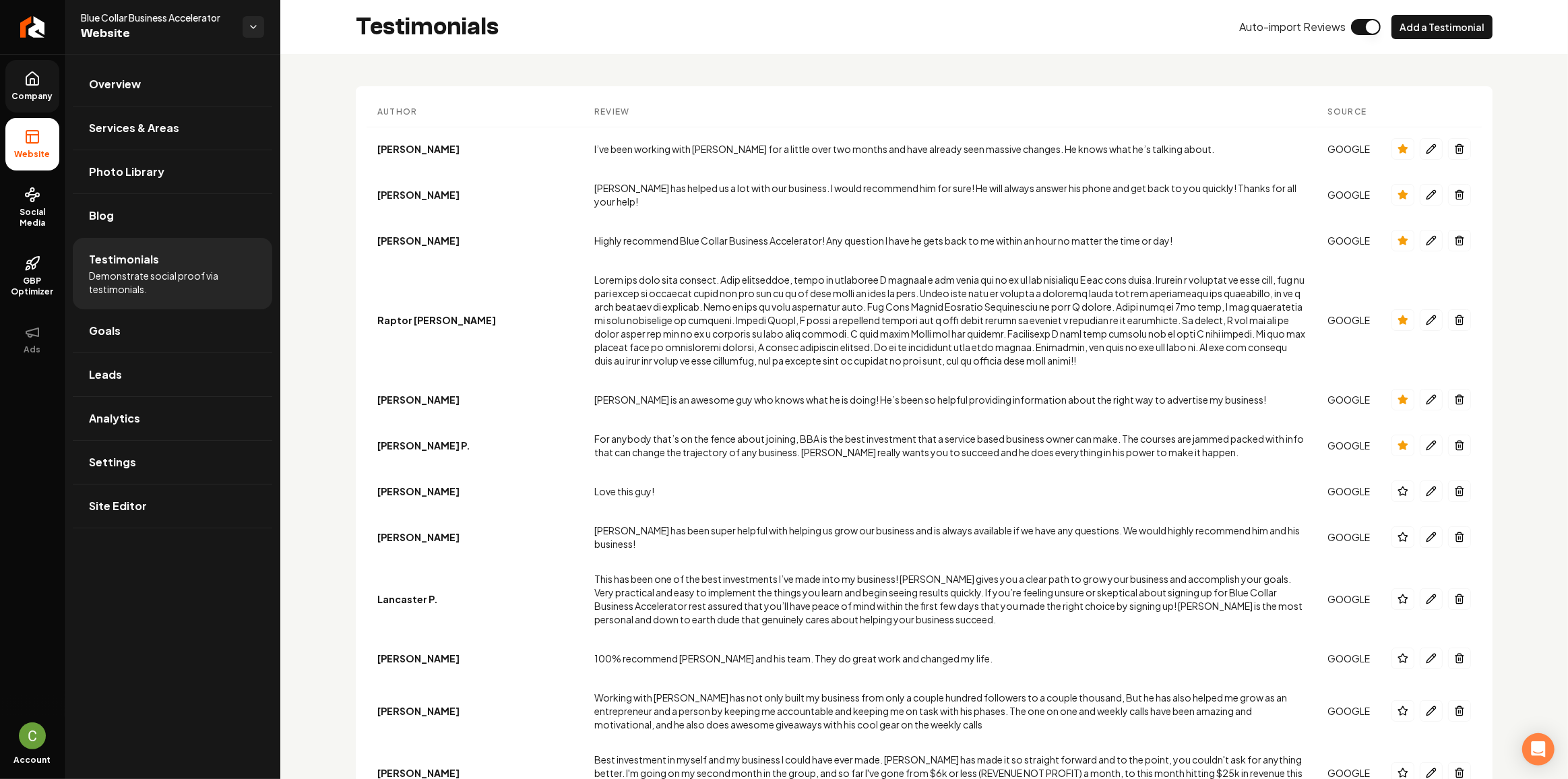
drag, startPoint x: 372, startPoint y: 614, endPoint x: 353, endPoint y: 293, distance: 321.6
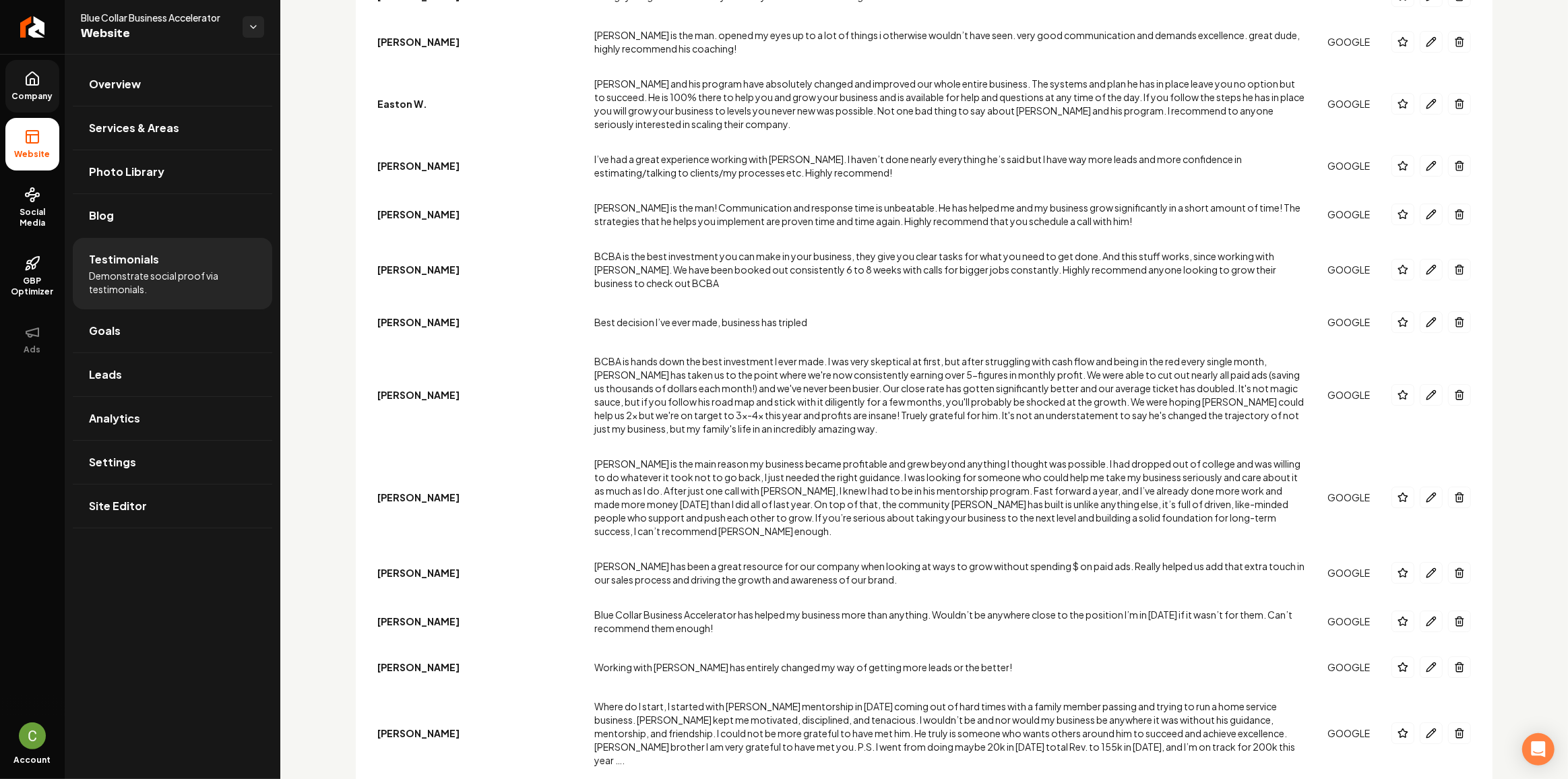
scroll to position [4817, 0]
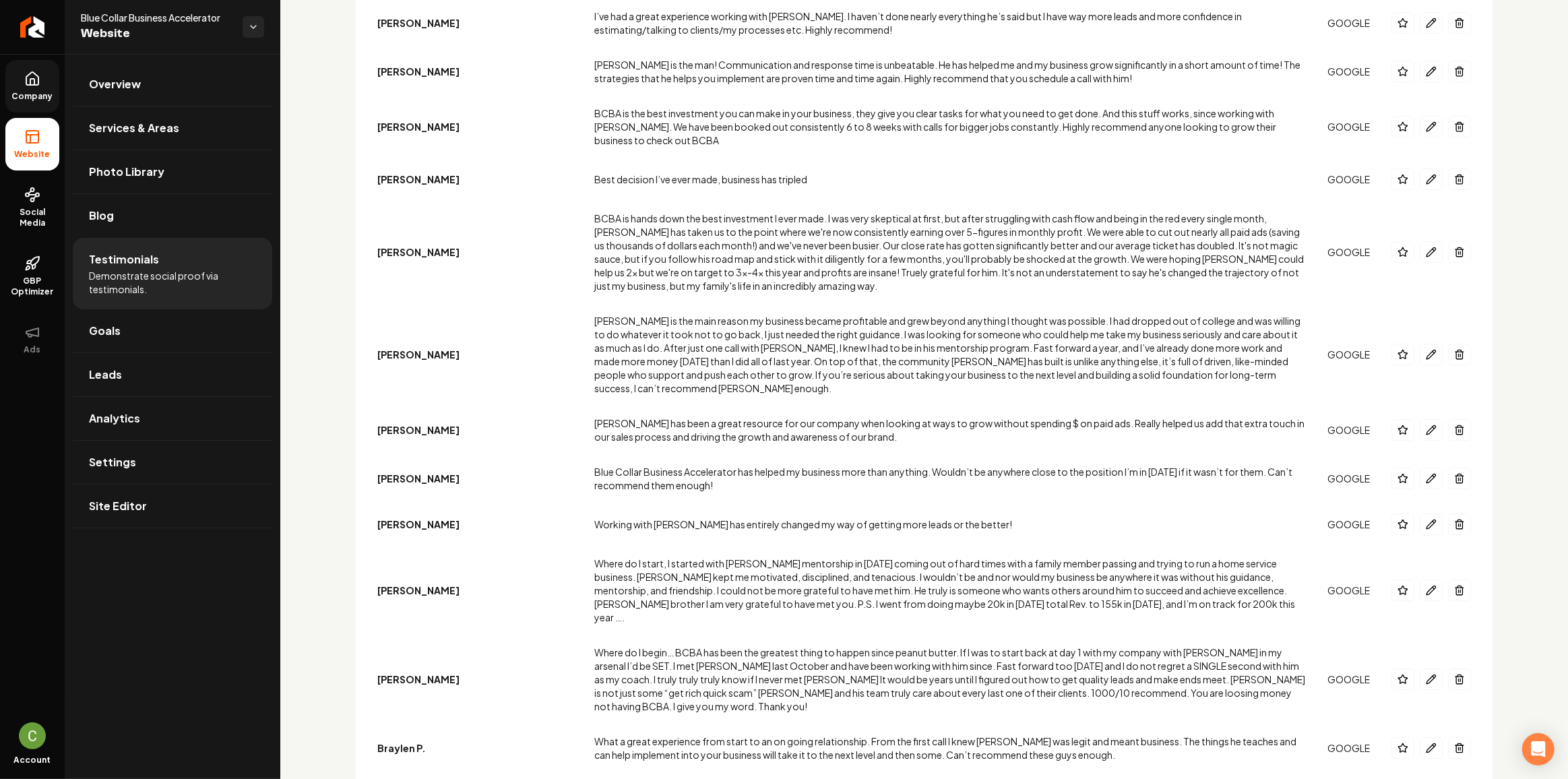
drag, startPoint x: 911, startPoint y: 246, endPoint x: 908, endPoint y: 454, distance: 208.0
drag, startPoint x: 12, startPoint y: 98, endPoint x: 19, endPoint y: 124, distance: 26.9
click at [12, 98] on span "Company" at bounding box center [33, 96] width 52 height 11
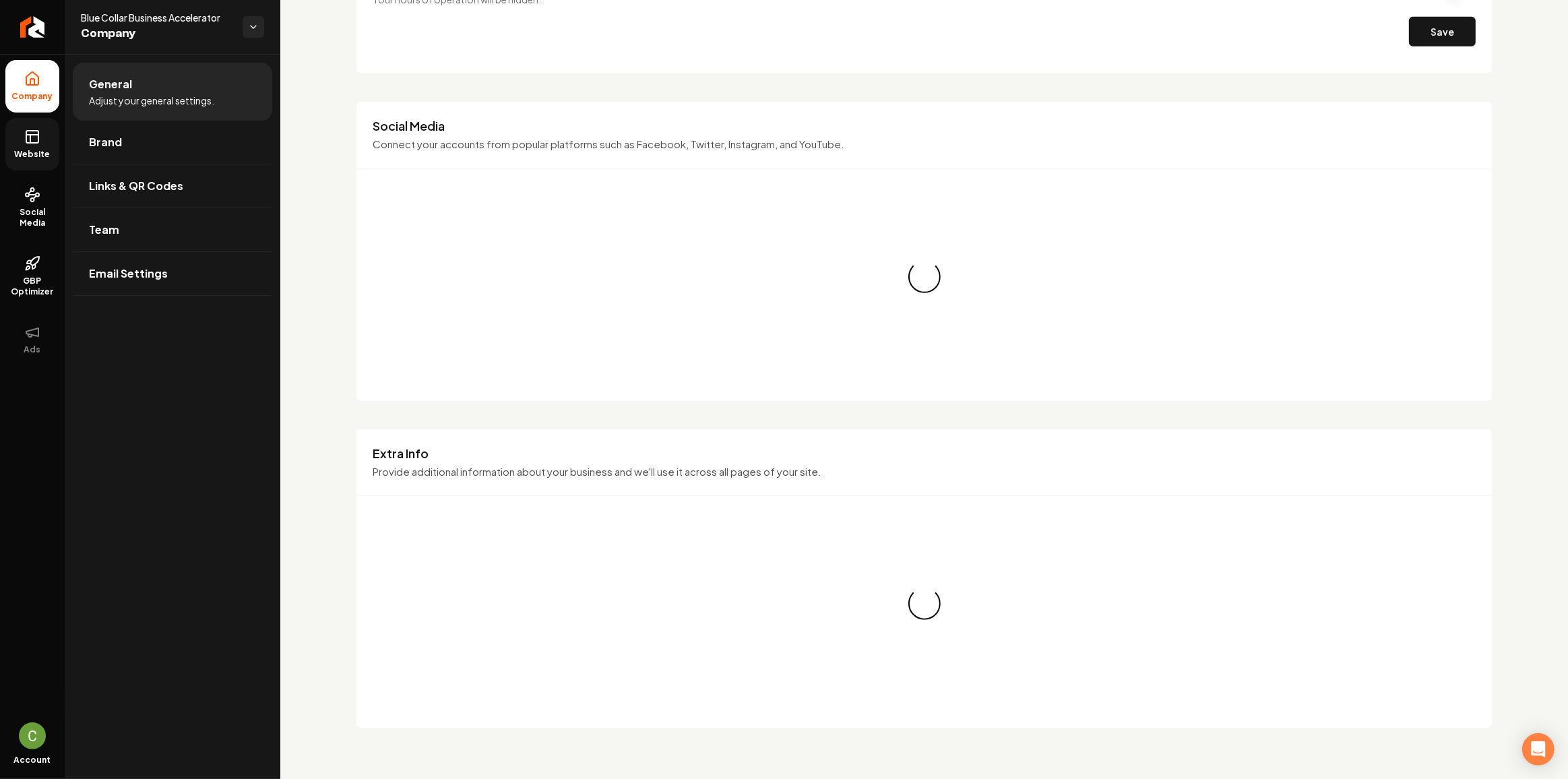
click at [21, 130] on link "Website" at bounding box center [32, 144] width 54 height 52
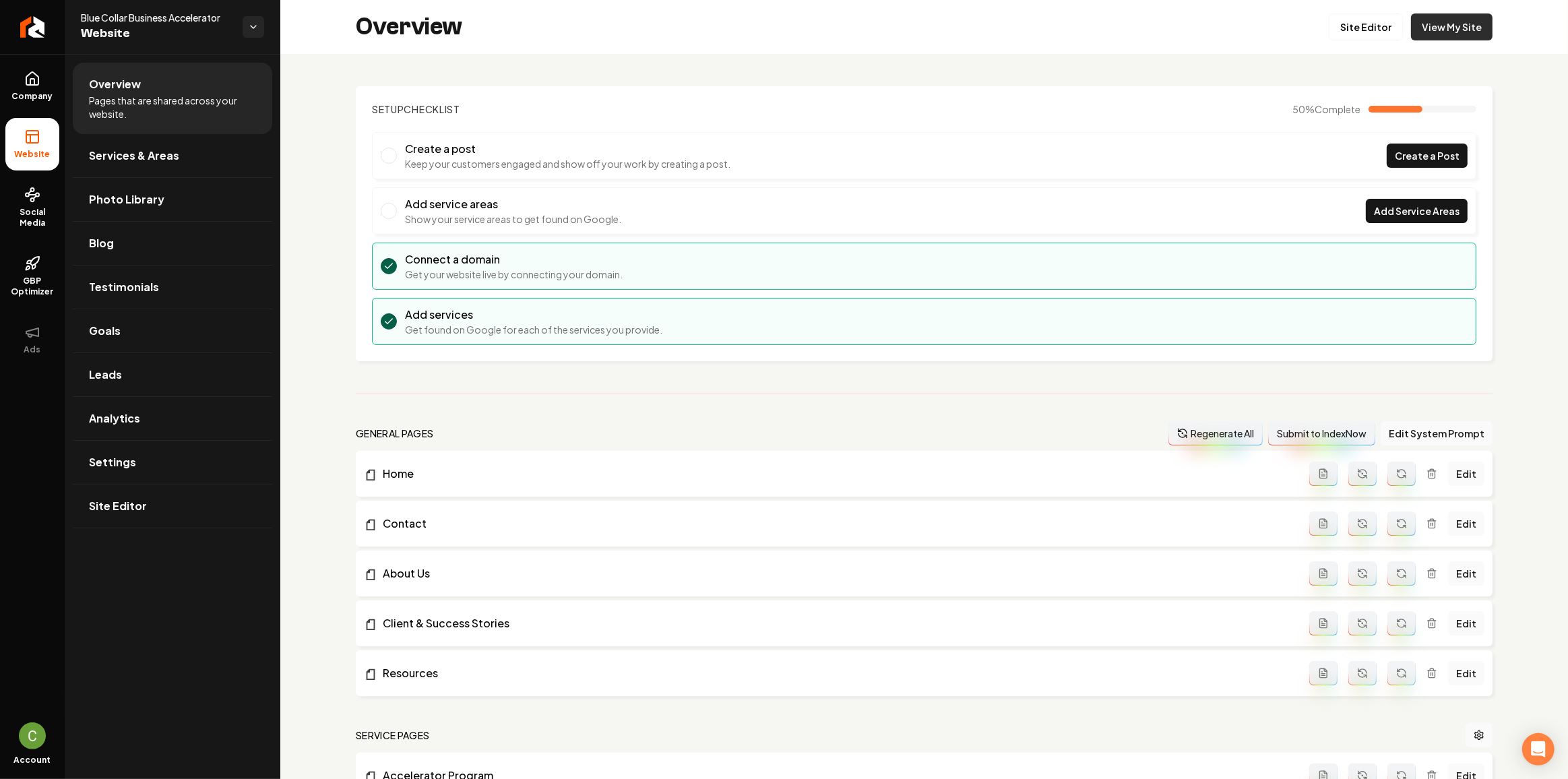
click at [1448, 39] on link "View My Site" at bounding box center [1452, 27] width 82 height 27
click at [1358, 43] on div "Overview Site Editor View My Site" at bounding box center [924, 27] width 1287 height 54
click at [1353, 36] on link "Site Editor" at bounding box center [1366, 27] width 74 height 27
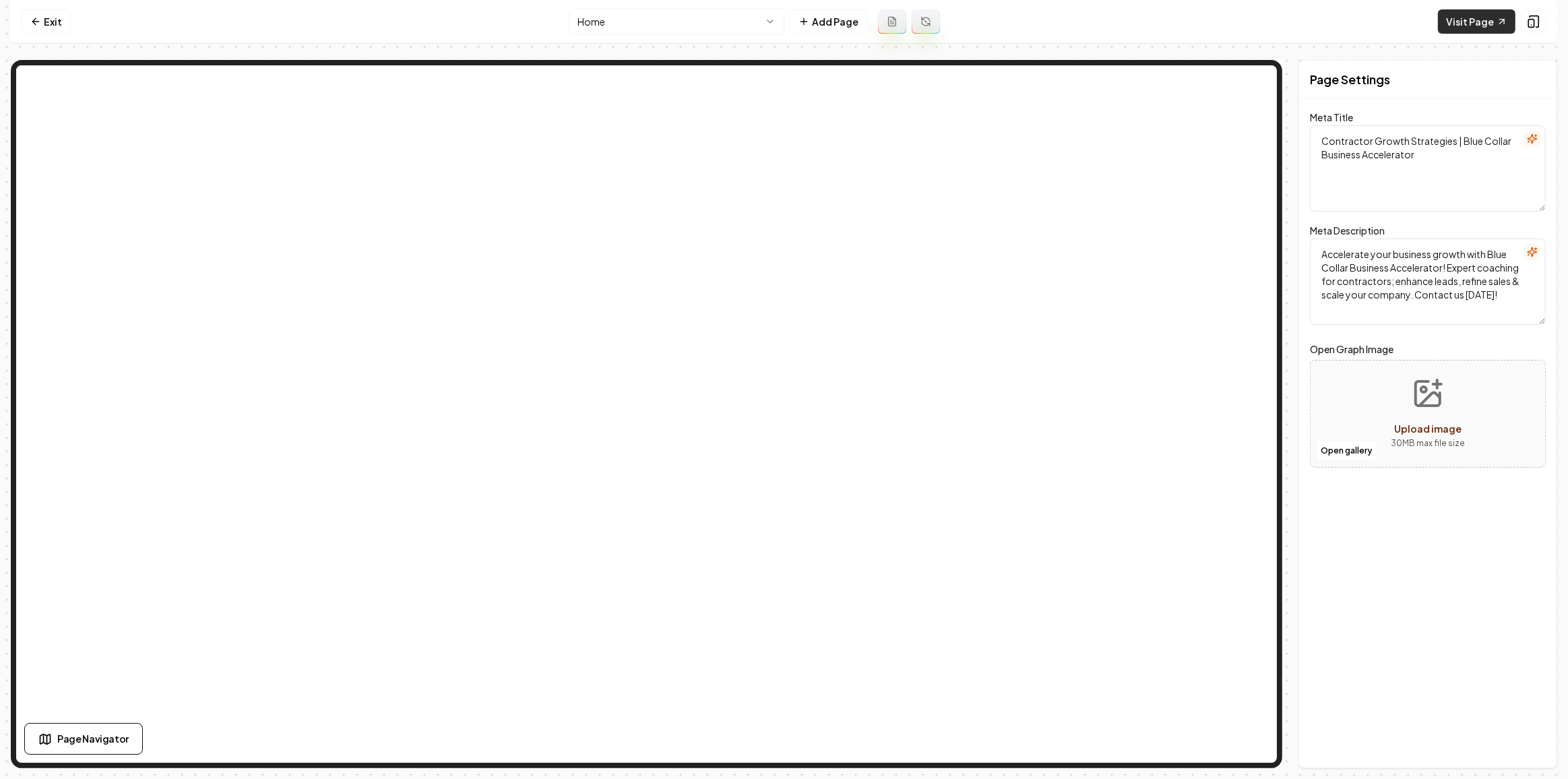
click at [1466, 25] on link "Visit Page" at bounding box center [1476, 21] width 77 height 24
click at [47, 29] on link "Exit" at bounding box center [45, 21] width 49 height 24
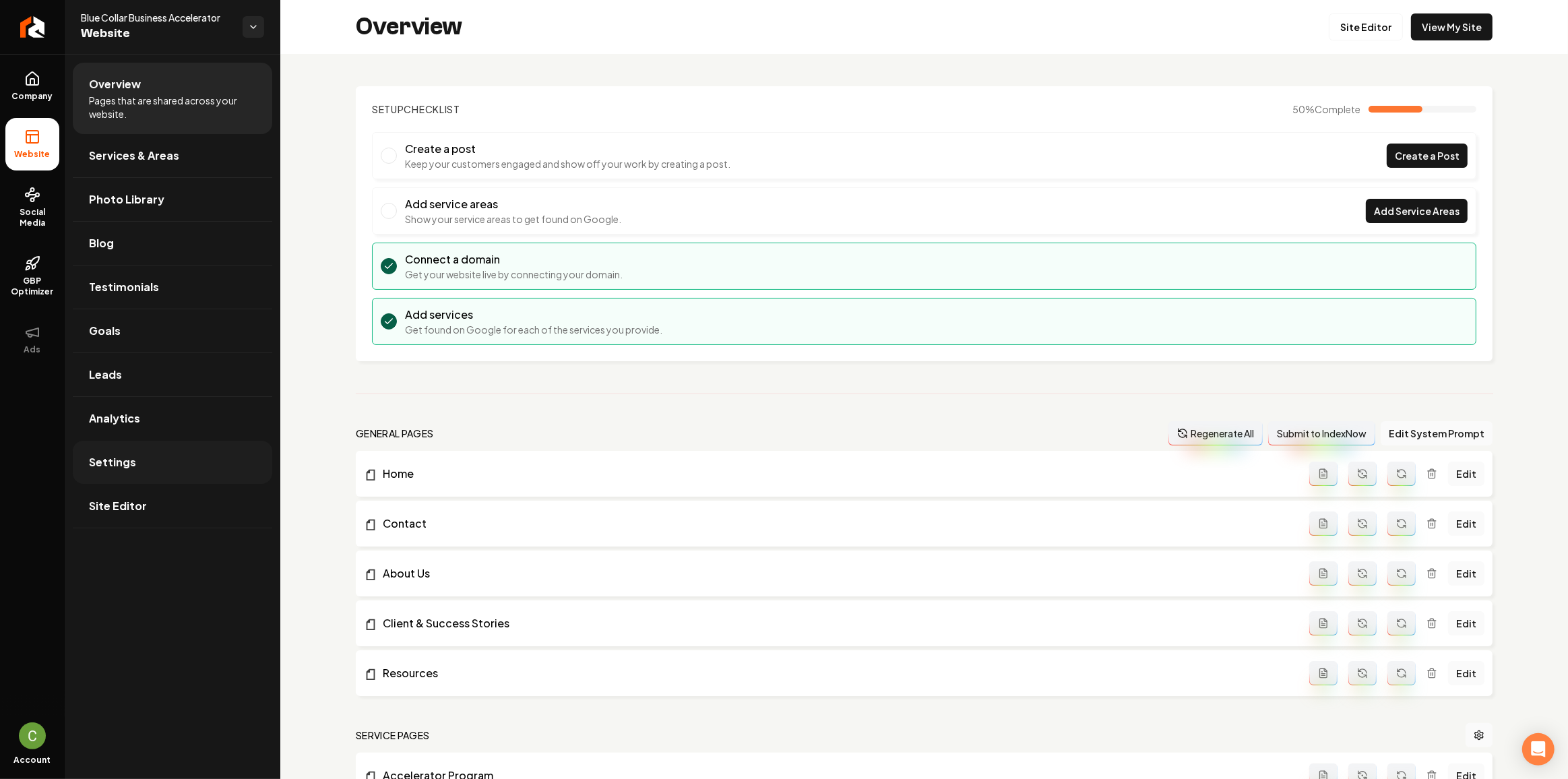
click at [105, 457] on span "Settings" at bounding box center [112, 462] width 47 height 16
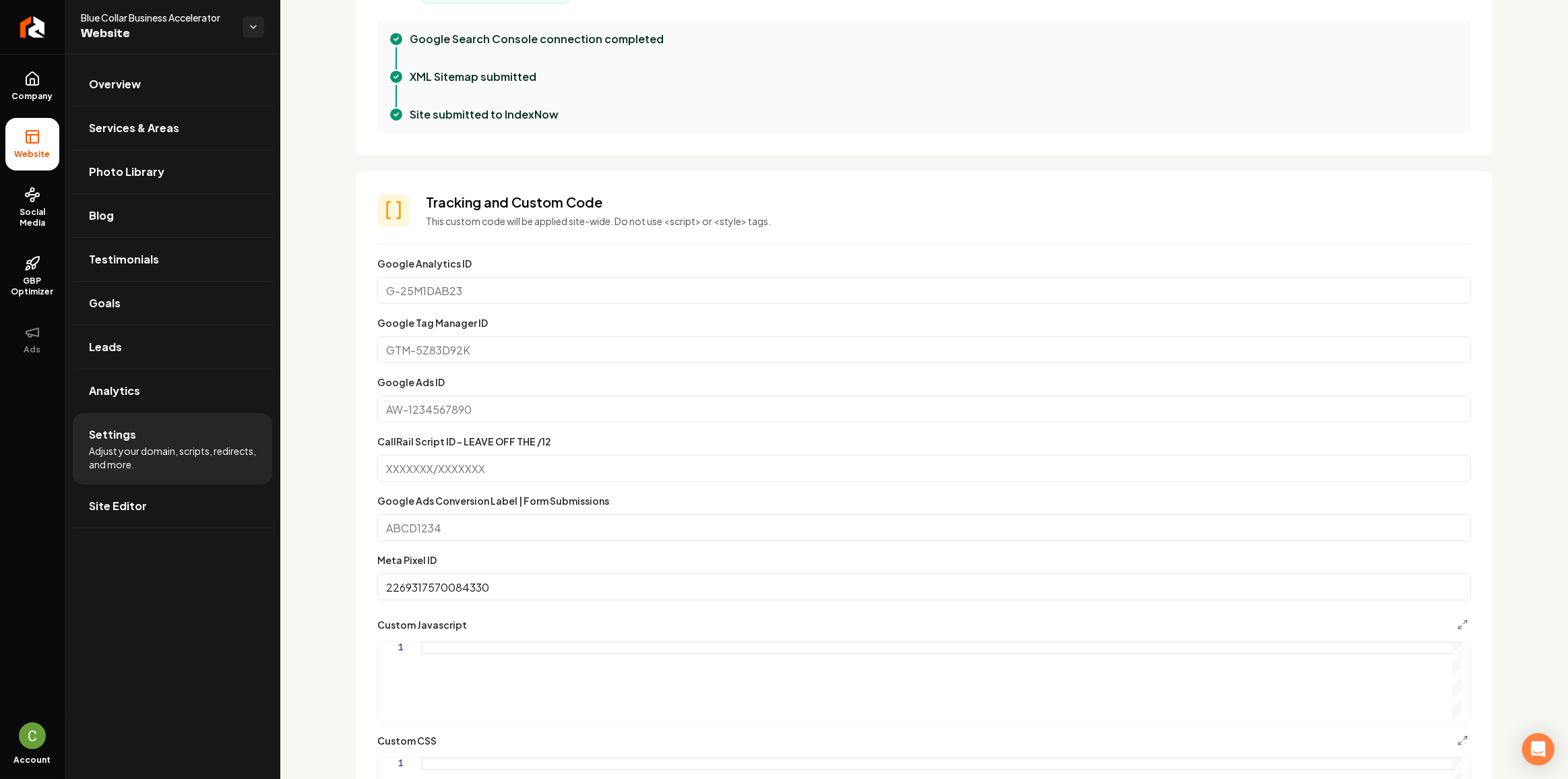
scroll to position [551, 0]
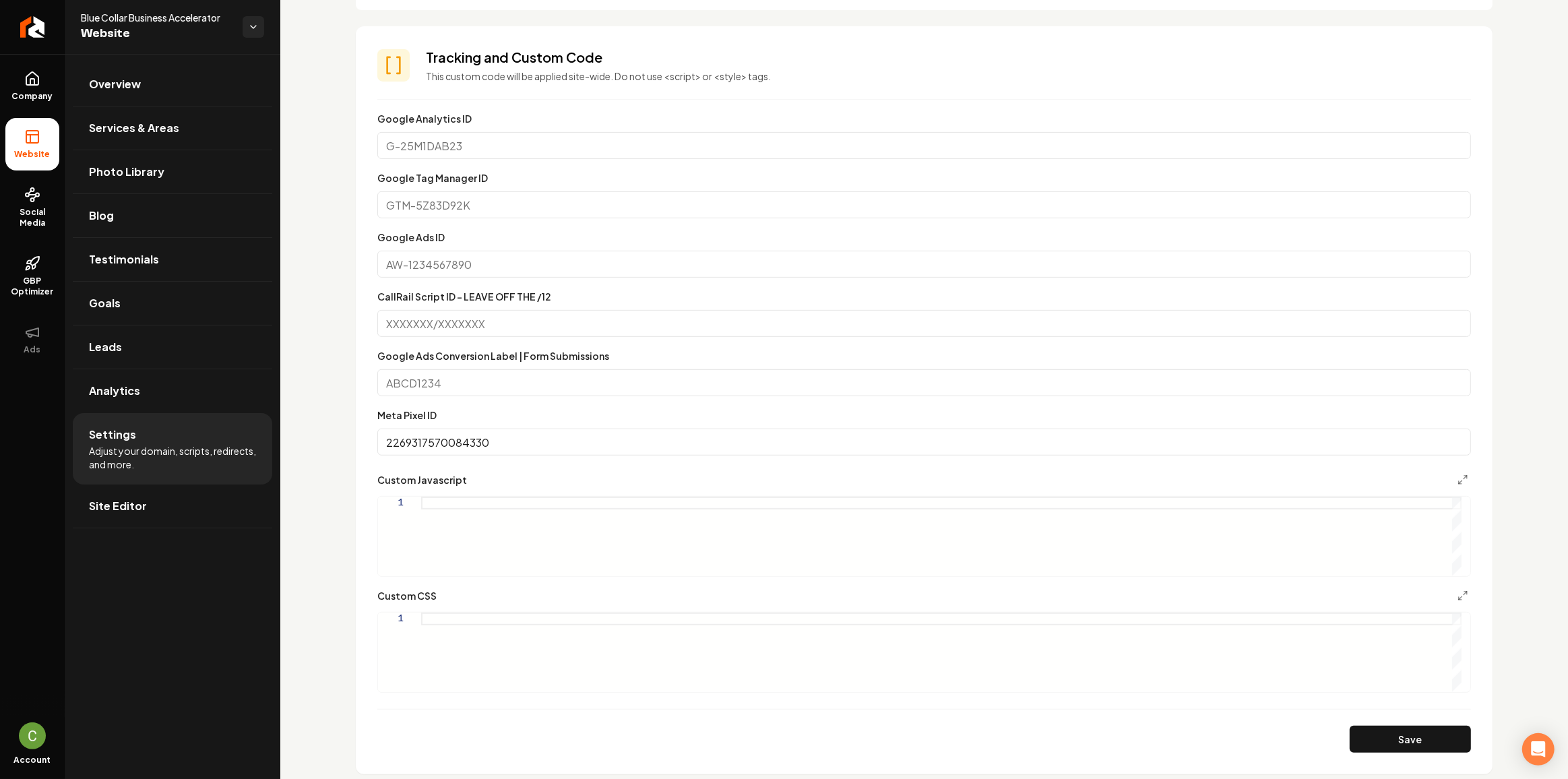
click at [478, 621] on div "Main content area" at bounding box center [941, 652] width 1040 height 80
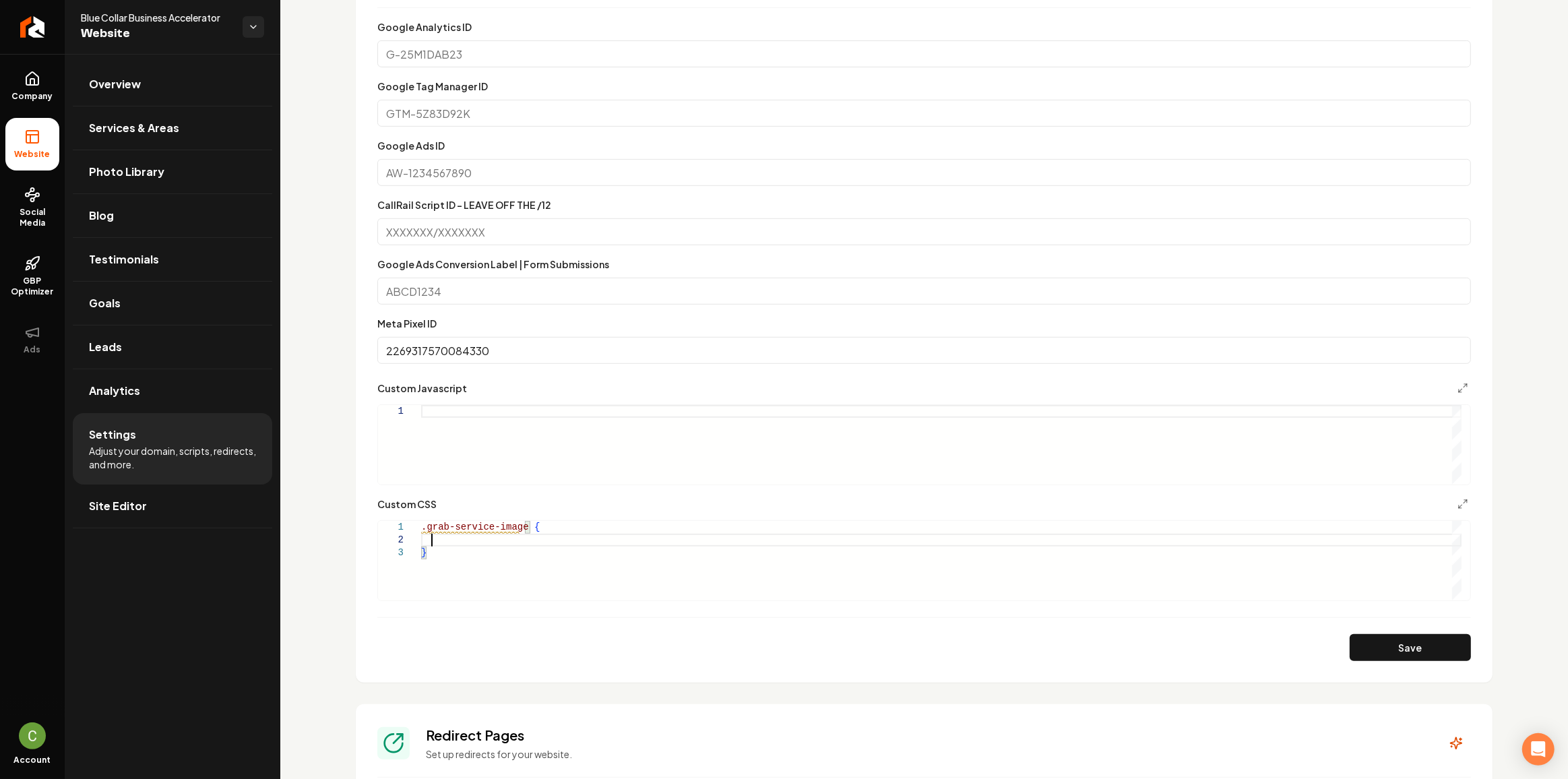
scroll to position [735, 0]
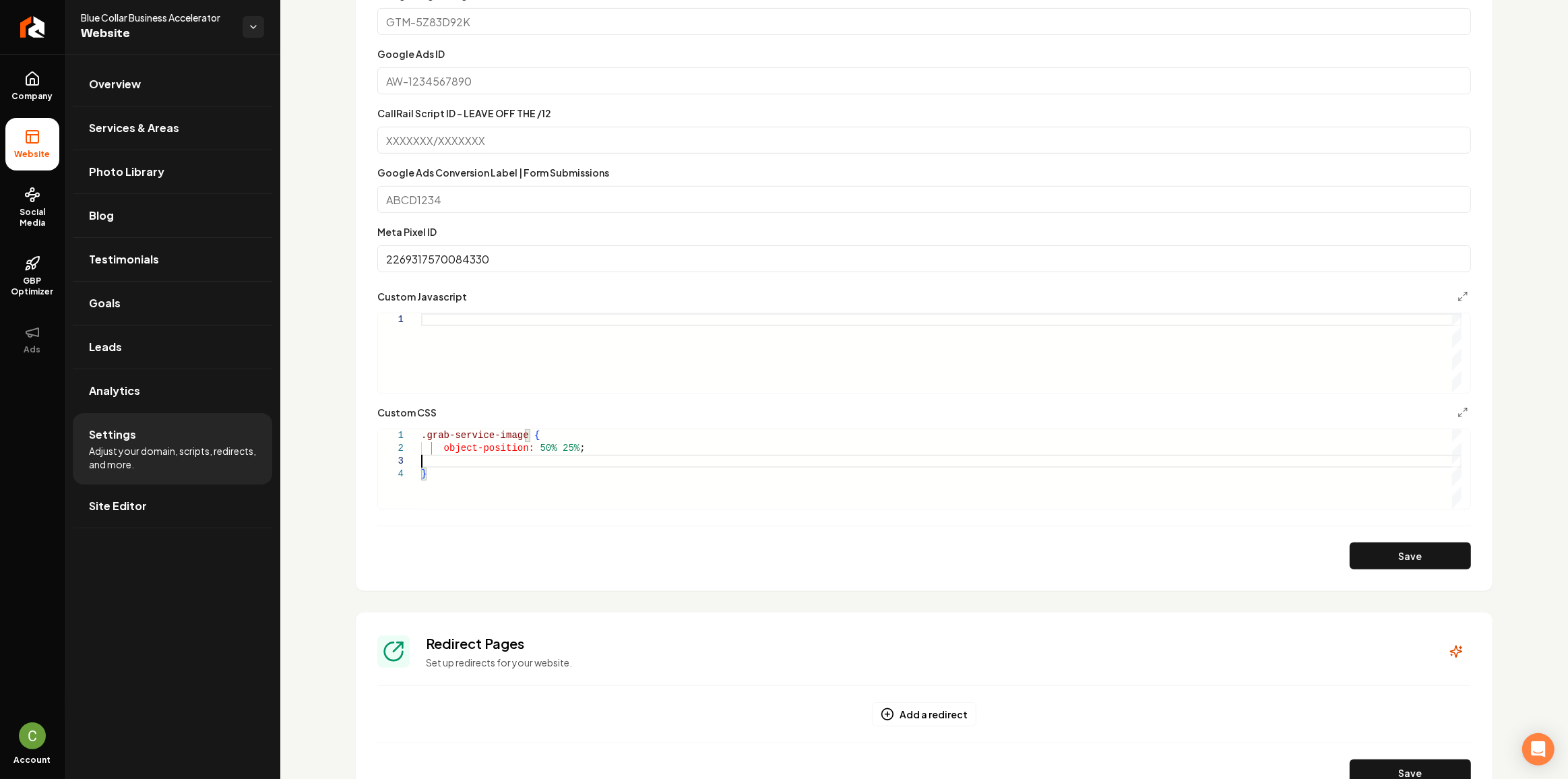
click at [1376, 573] on section "**********" at bounding box center [924, 217] width 1137 height 748
click at [1387, 560] on button "Save" at bounding box center [1410, 556] width 121 height 27
type textarea "**********"
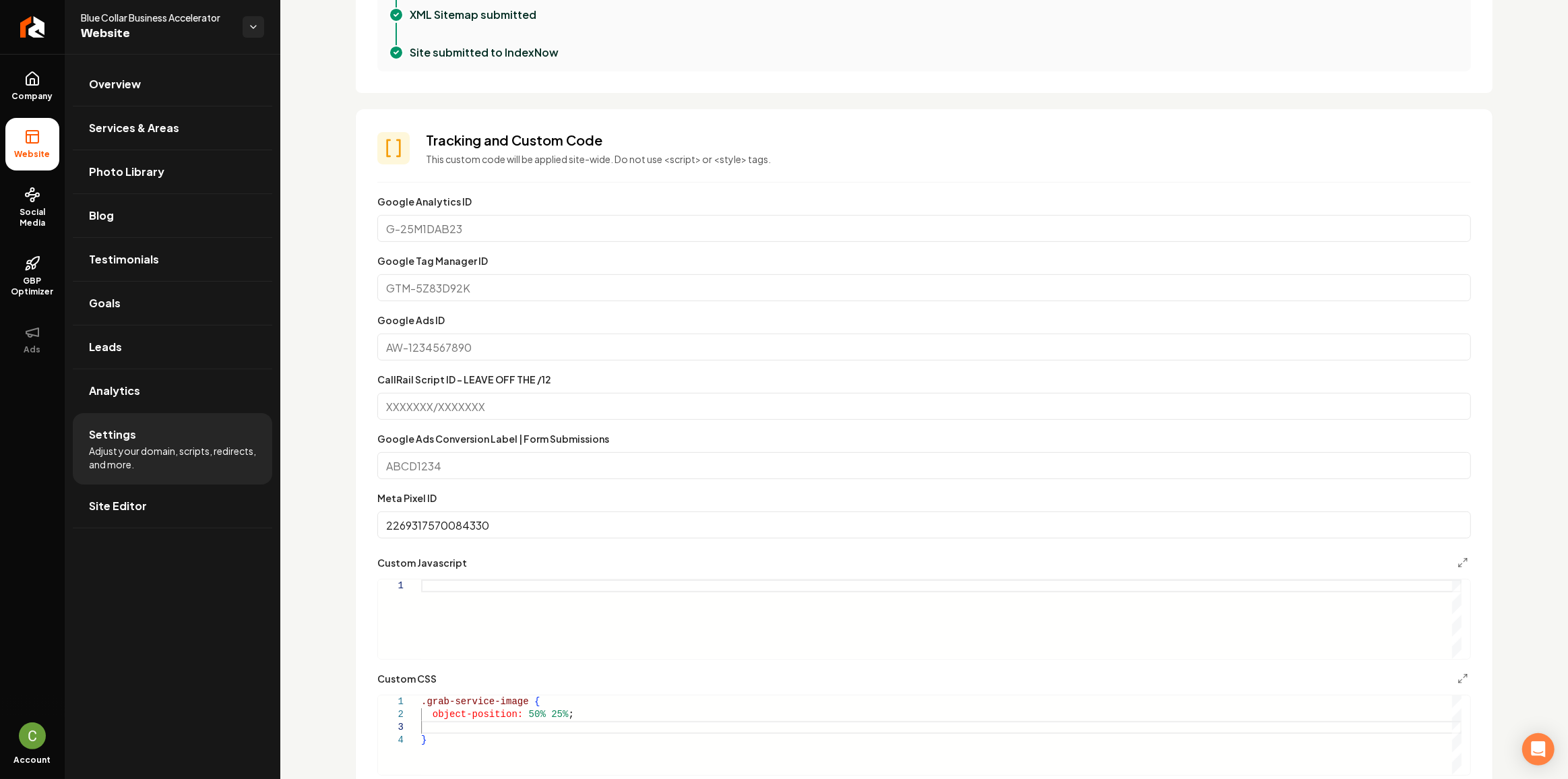
scroll to position [429, 0]
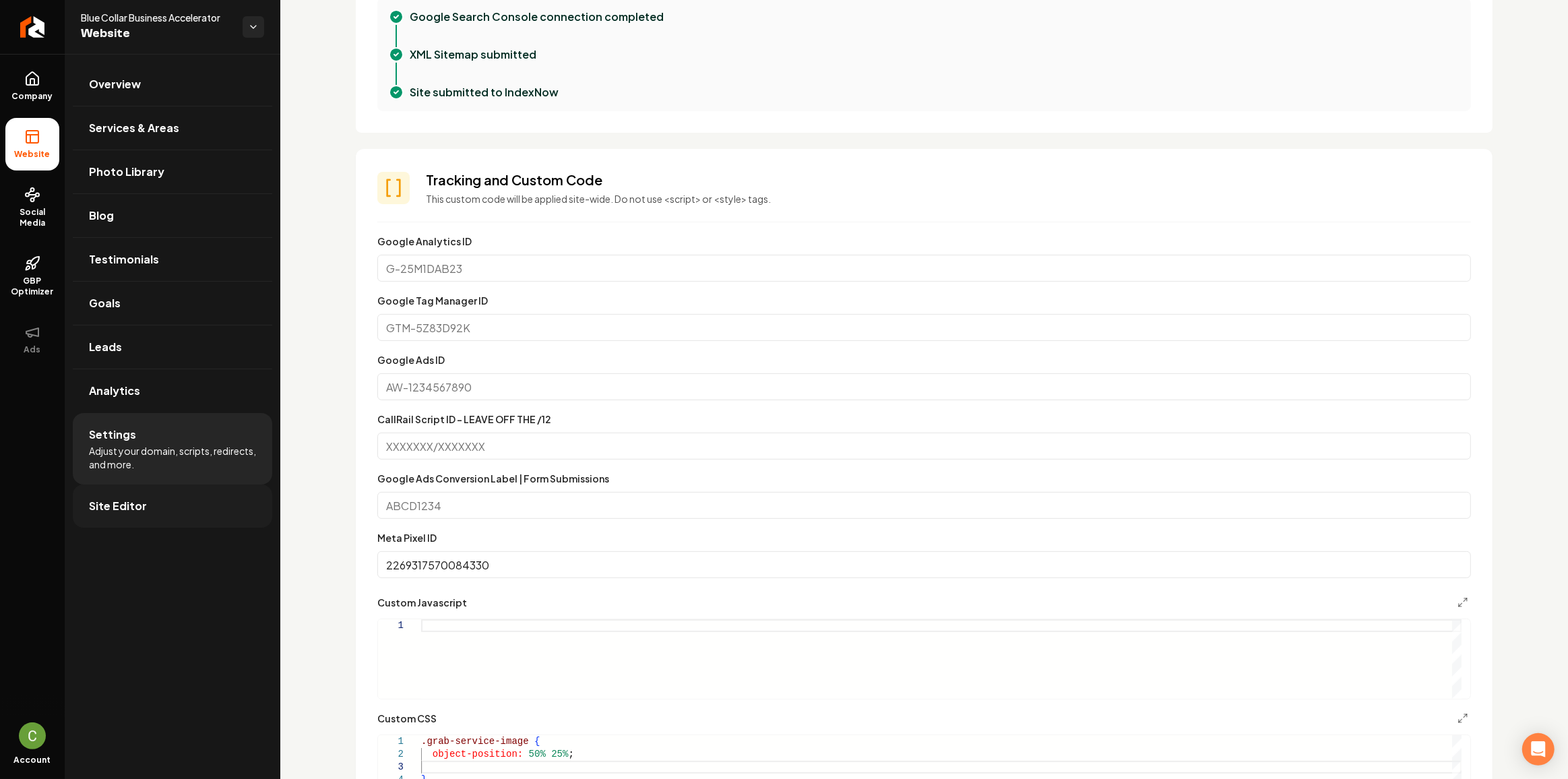
click at [111, 504] on span "Site Editor" at bounding box center [118, 506] width 58 height 16
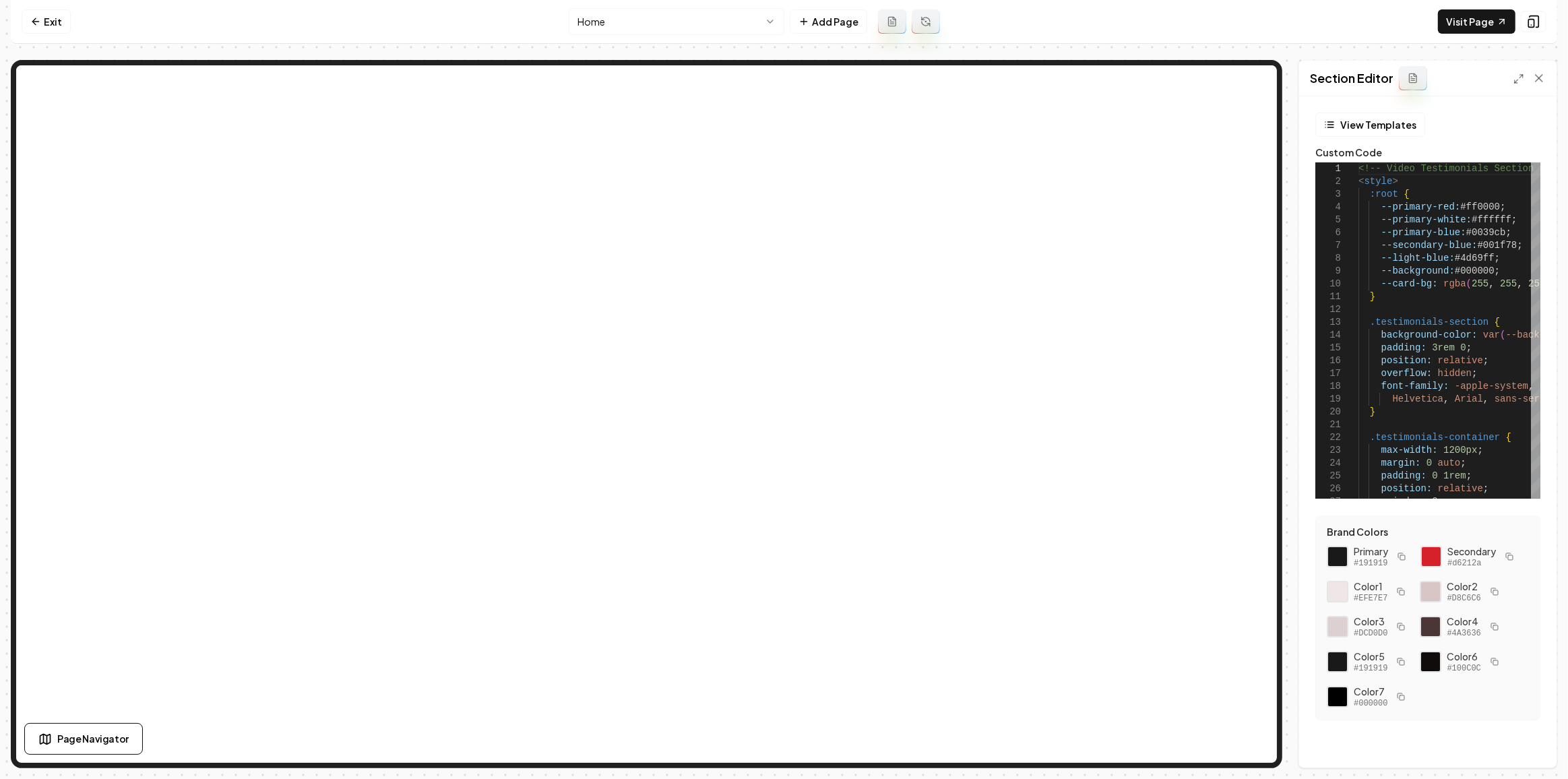
click at [1519, 83] on div at bounding box center [1529, 78] width 33 height 14
click at [1514, 82] on icon at bounding box center [1519, 79] width 11 height 11
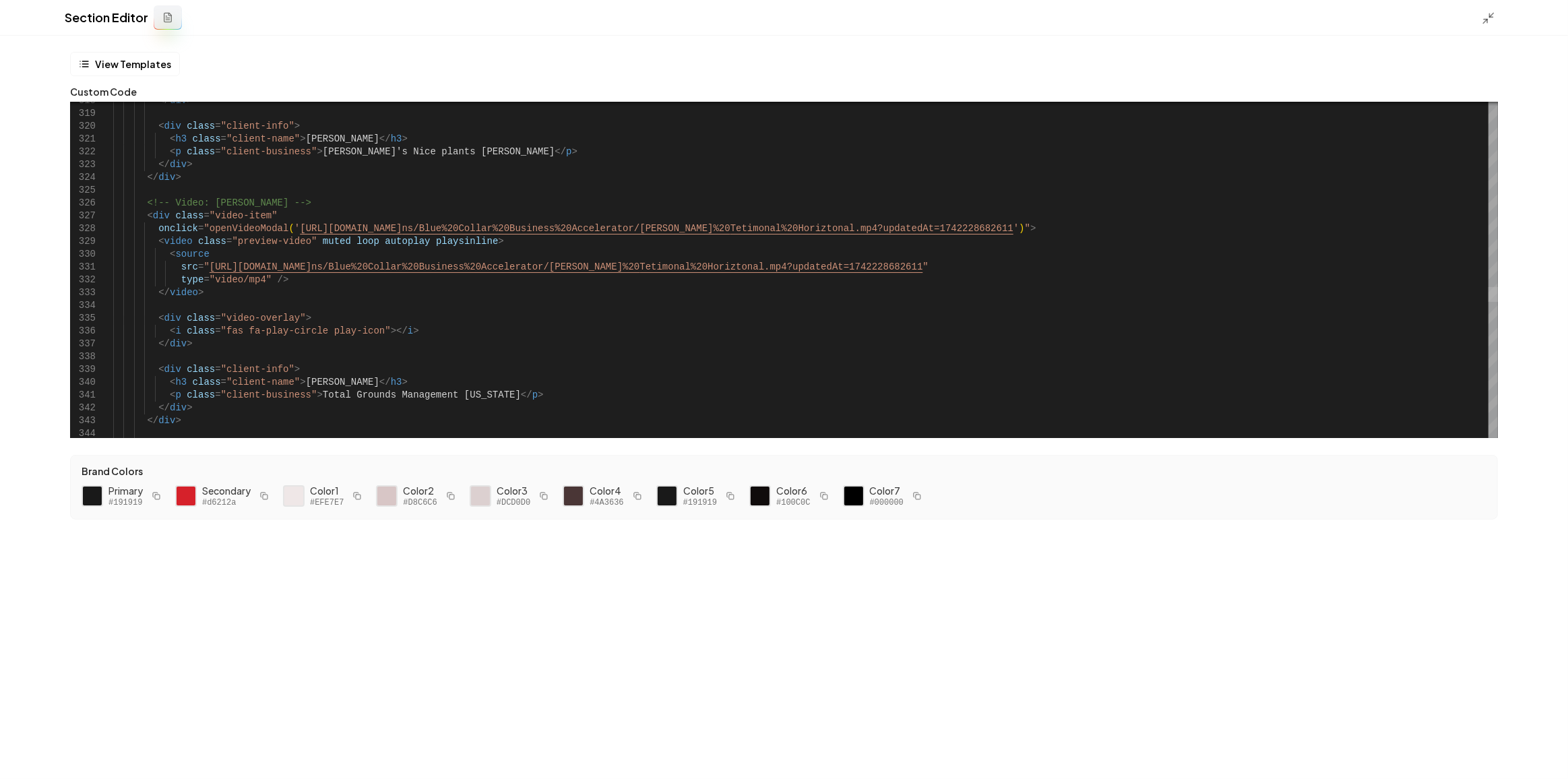
click at [1488, 289] on div at bounding box center [1493, 295] width 9 height 15
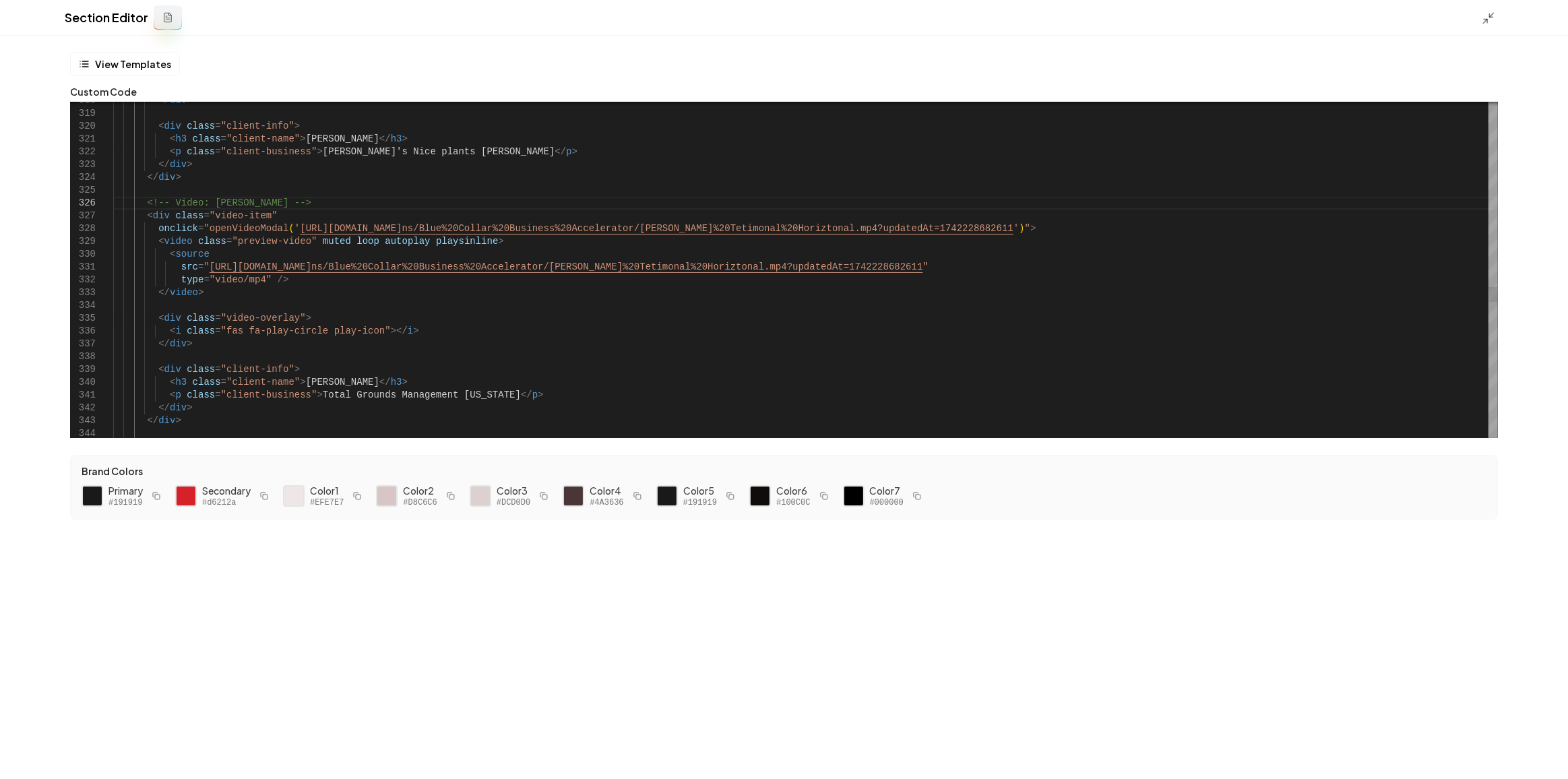
type textarea "**********"
type textarea "*"
type textarea "**********"
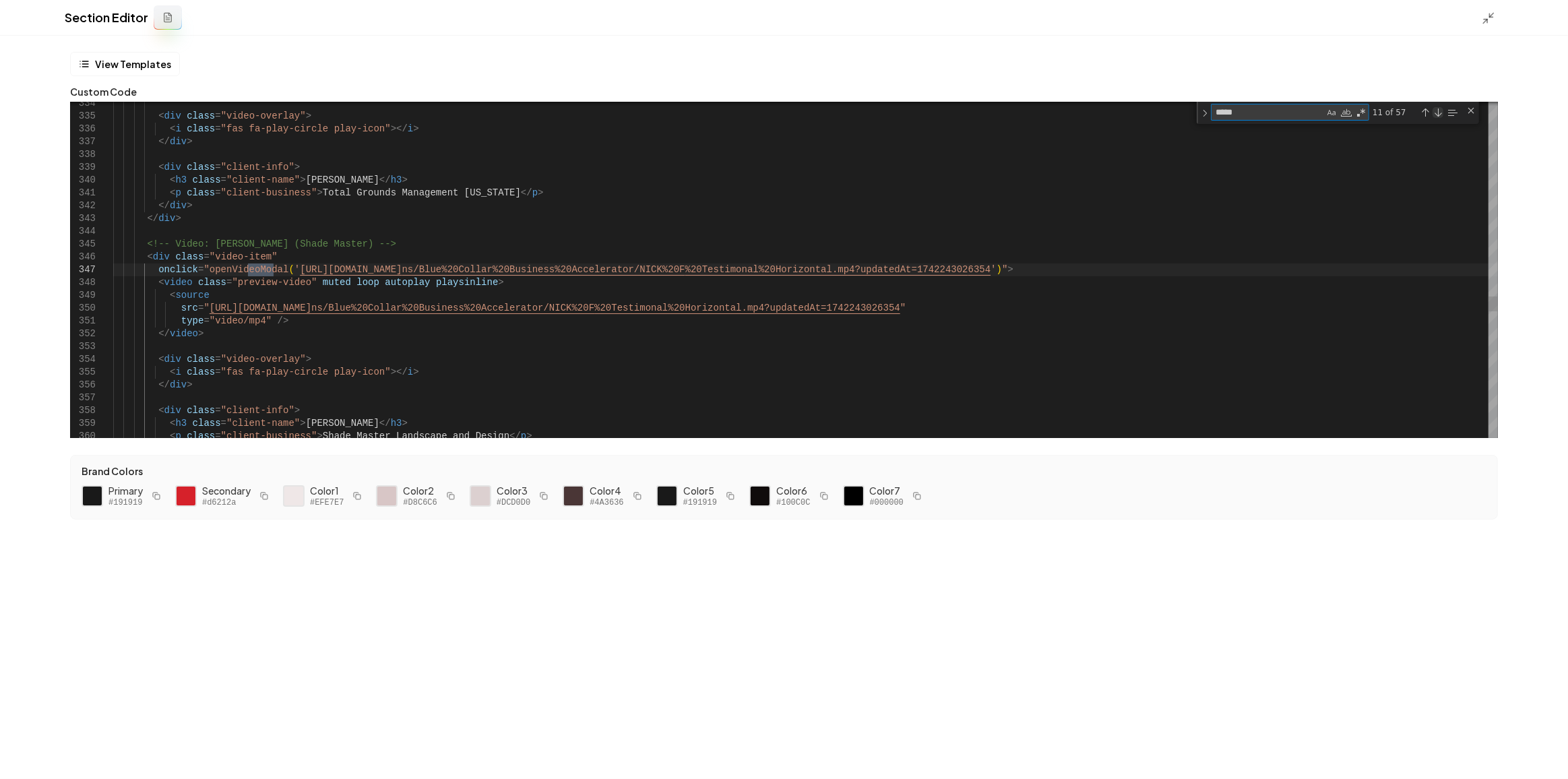
type textarea "*****"
click at [1438, 111] on div "Next Match (Enter)" at bounding box center [1438, 112] width 11 height 11
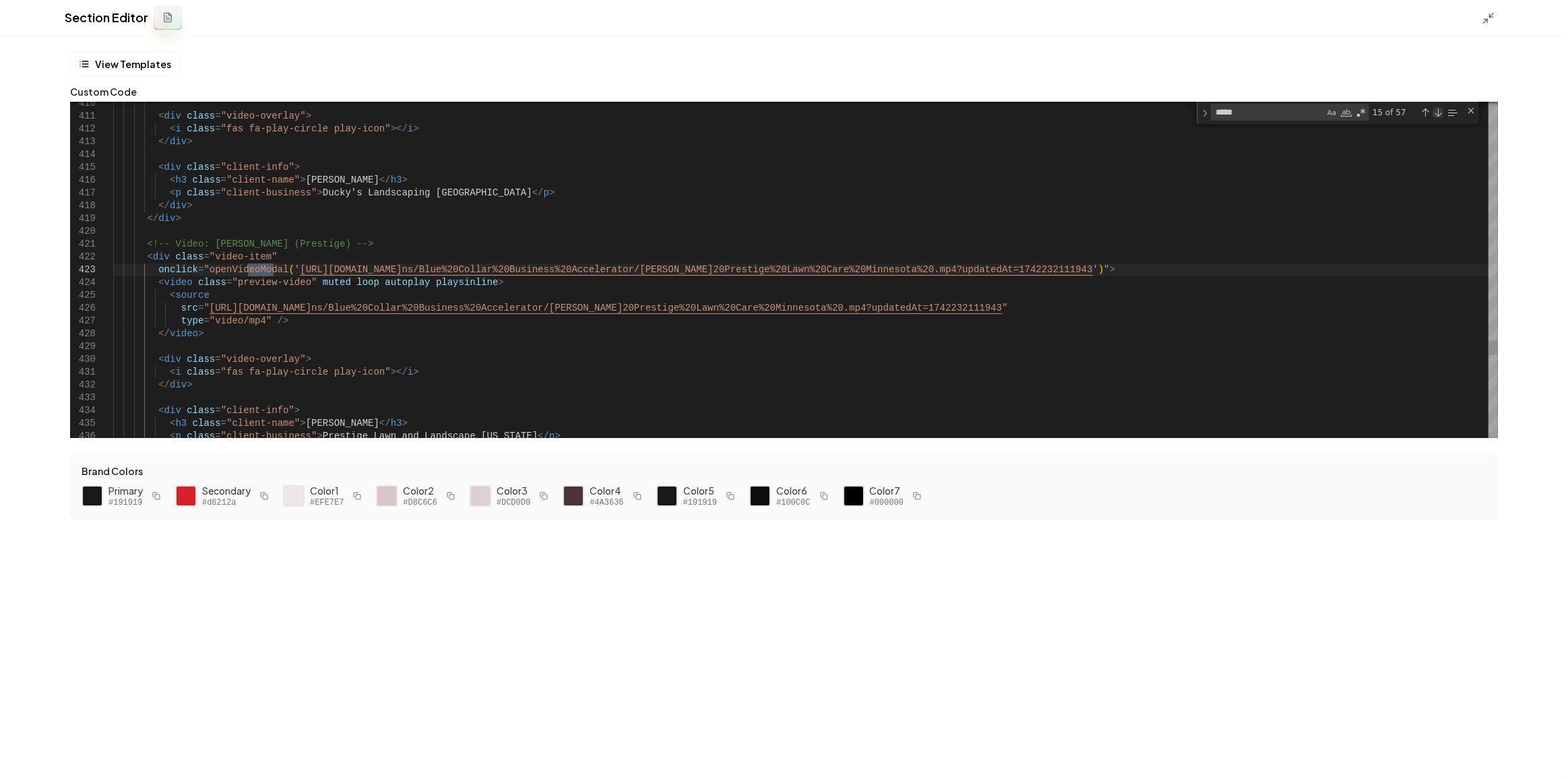
click at [1438, 111] on div "Next Match (Enter)" at bounding box center [1438, 112] width 11 height 11
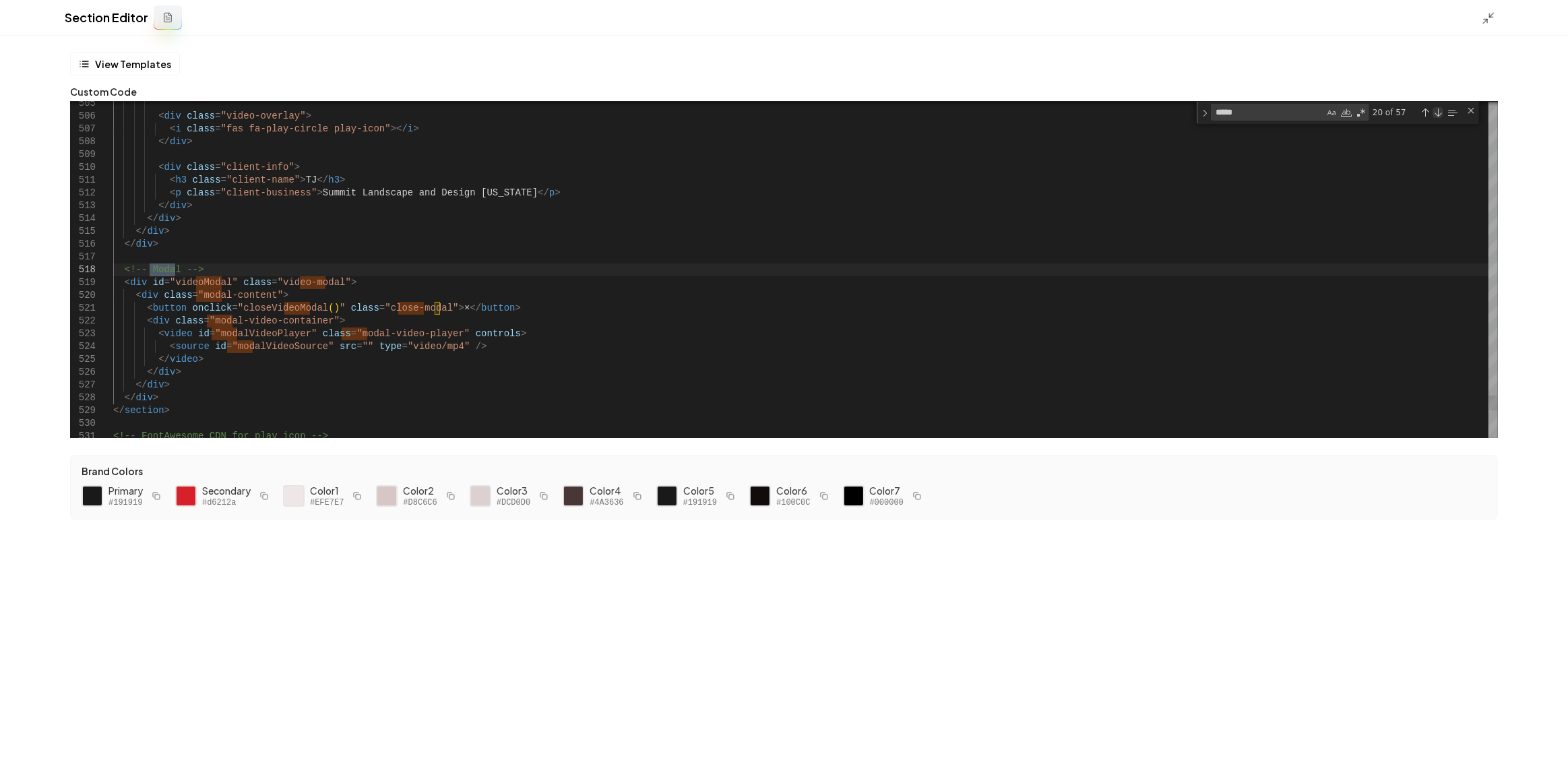
click at [1438, 111] on div "Next Match (Enter)" at bounding box center [1438, 112] width 11 height 11
click at [1427, 114] on div "Previous Match (Shift+Enter)" at bounding box center [1425, 112] width 11 height 11
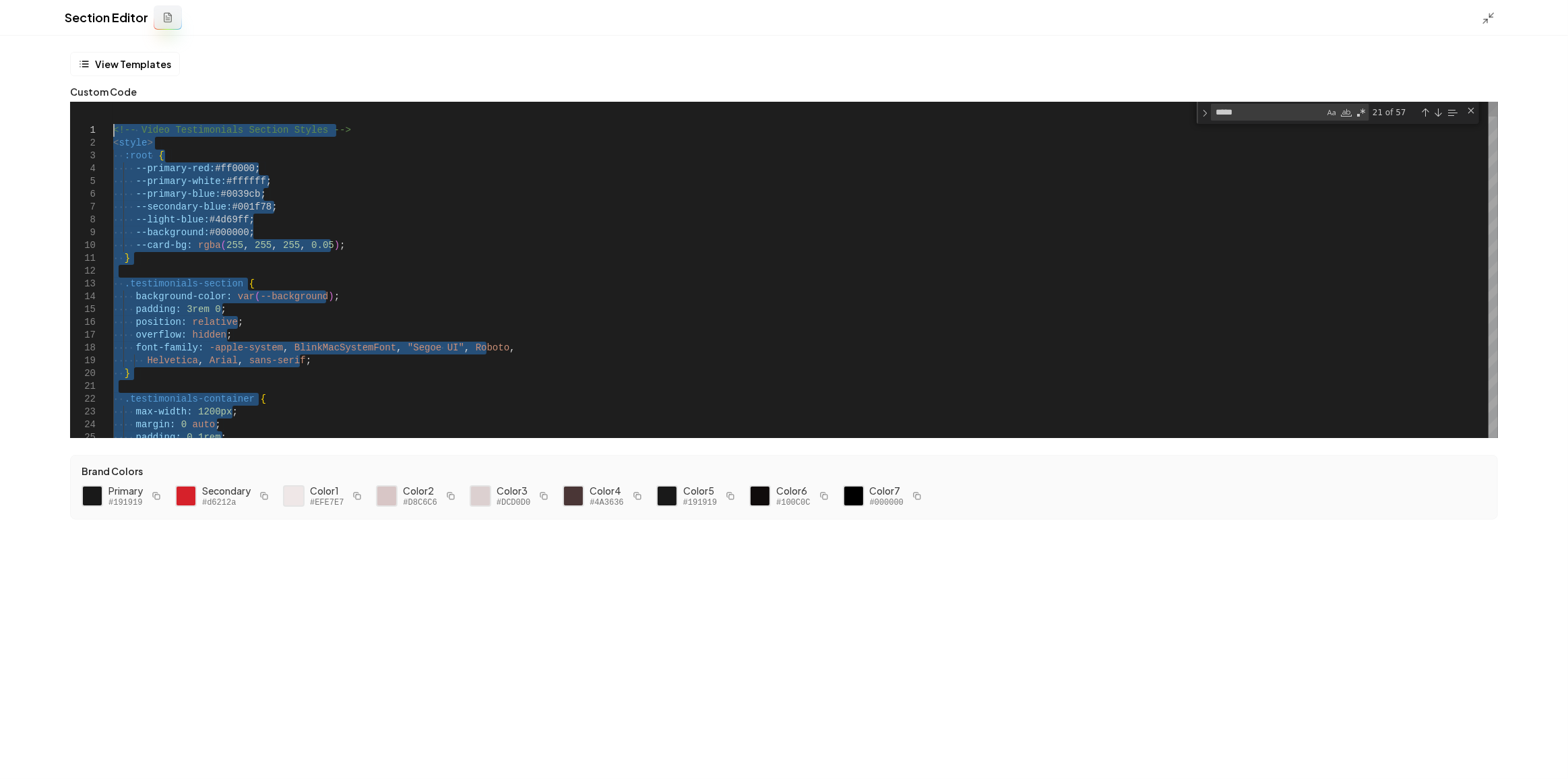
drag, startPoint x: 202, startPoint y: 243, endPoint x: 0, endPoint y: -74, distance: 375.9
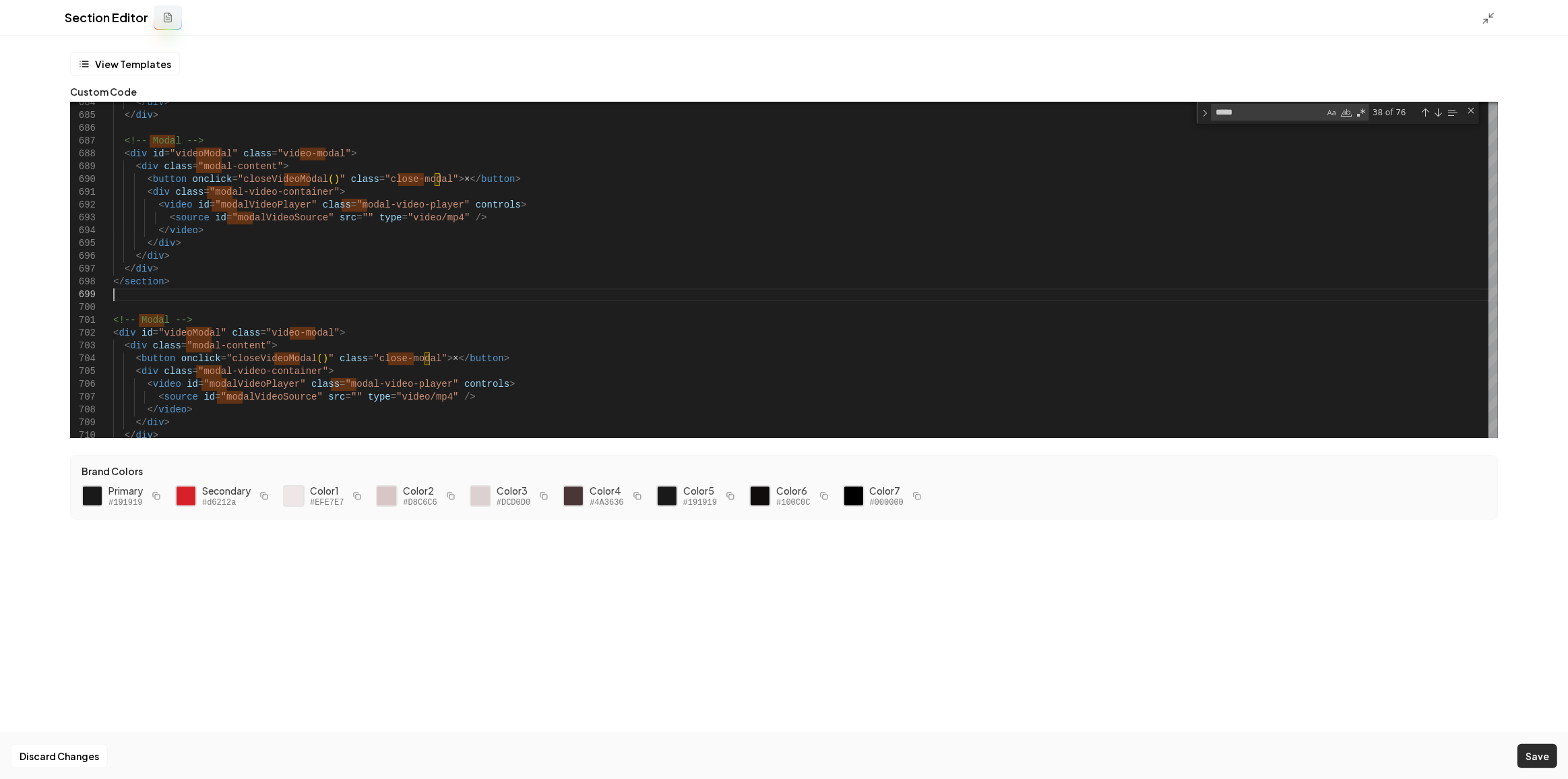
click at [1525, 753] on button "Save" at bounding box center [1537, 756] width 39 height 24
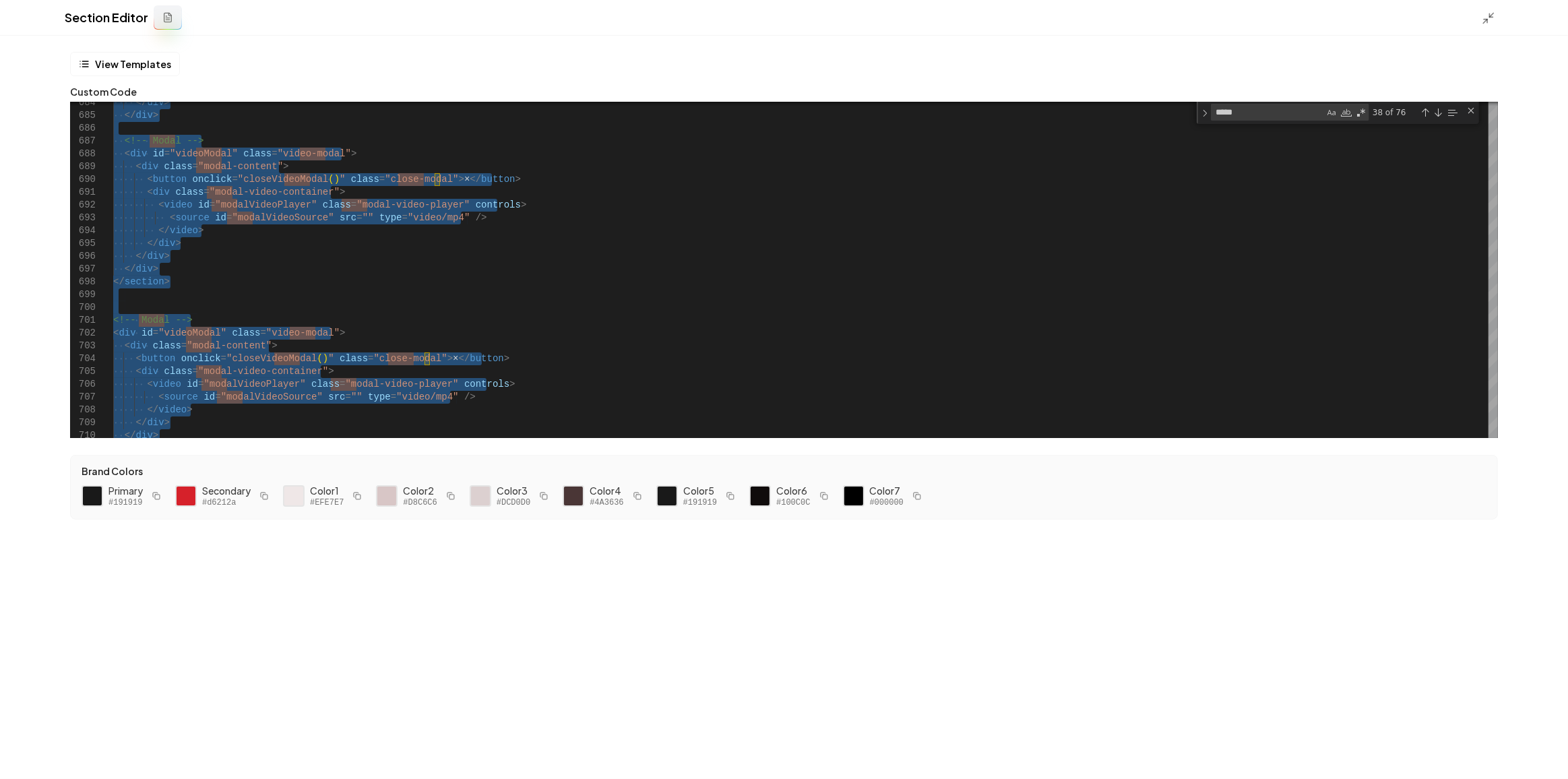
click at [1479, 28] on div "Section Editor" at bounding box center [784, 17] width 1568 height 36
click at [1504, 1] on div "Section Editor" at bounding box center [784, 17] width 1568 height 36
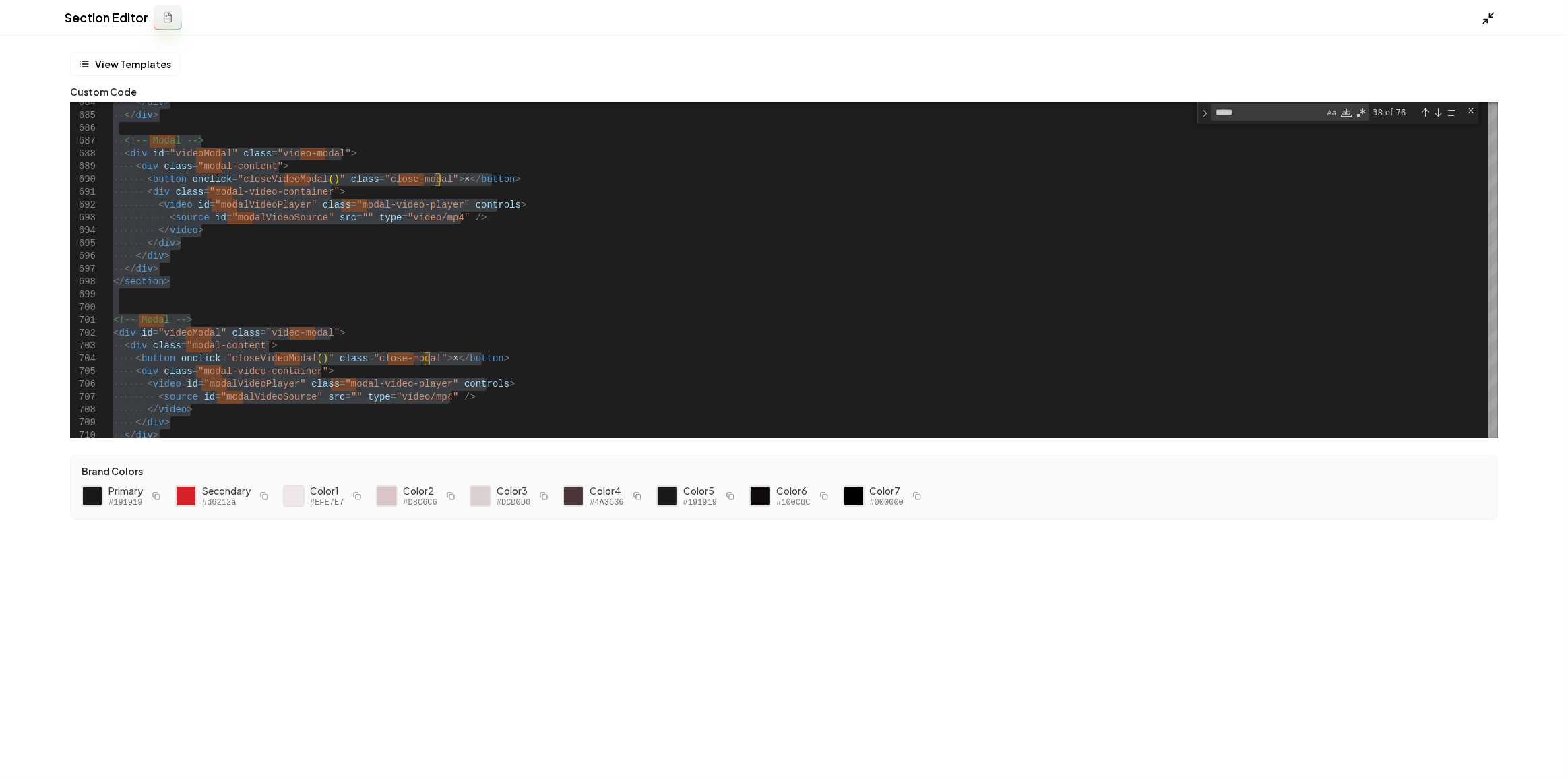
click at [1492, 17] on polyline at bounding box center [1491, 16] width 3 height 3
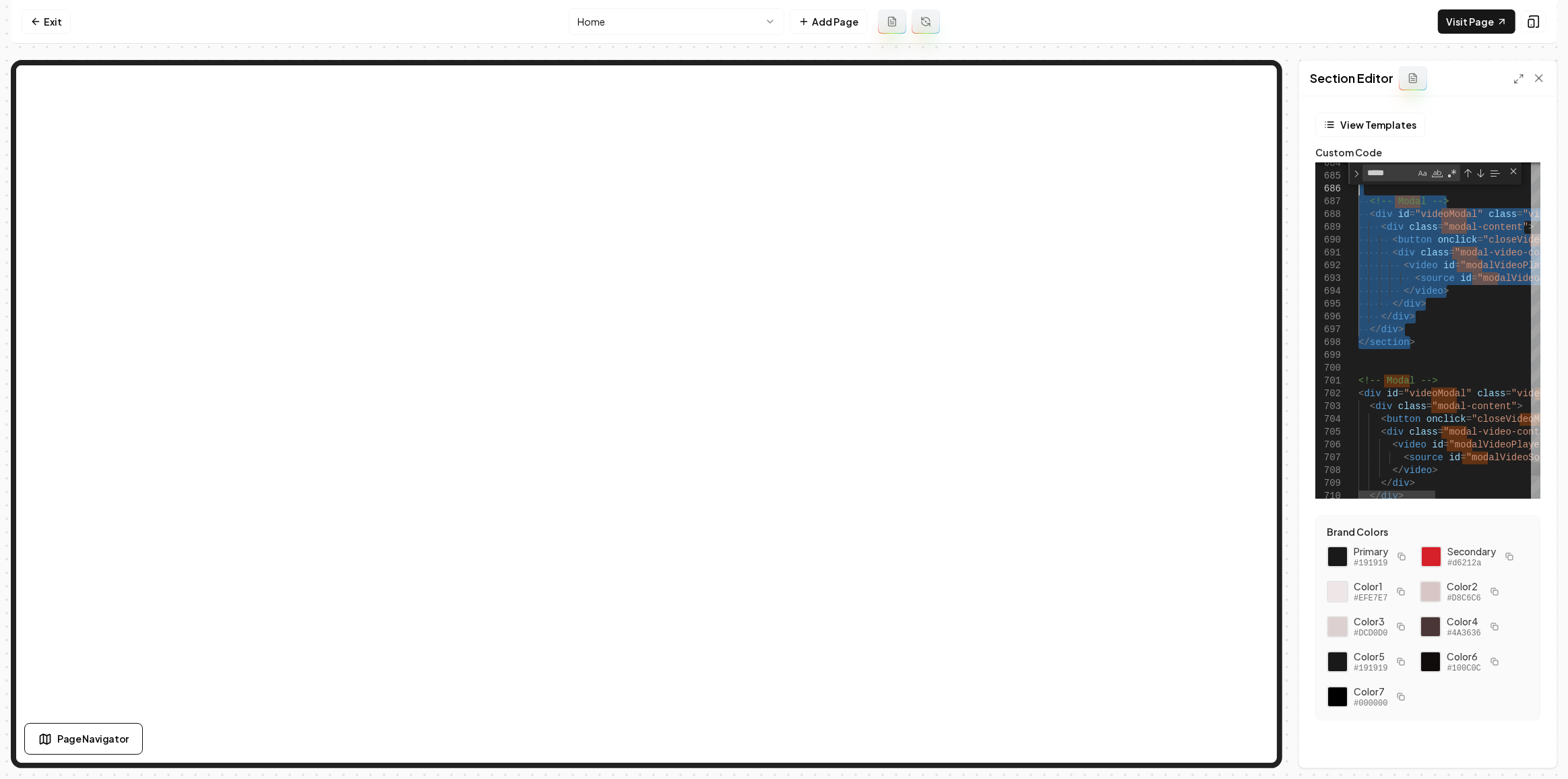
drag, startPoint x: 1416, startPoint y: 341, endPoint x: 1313, endPoint y: 190, distance: 182.8
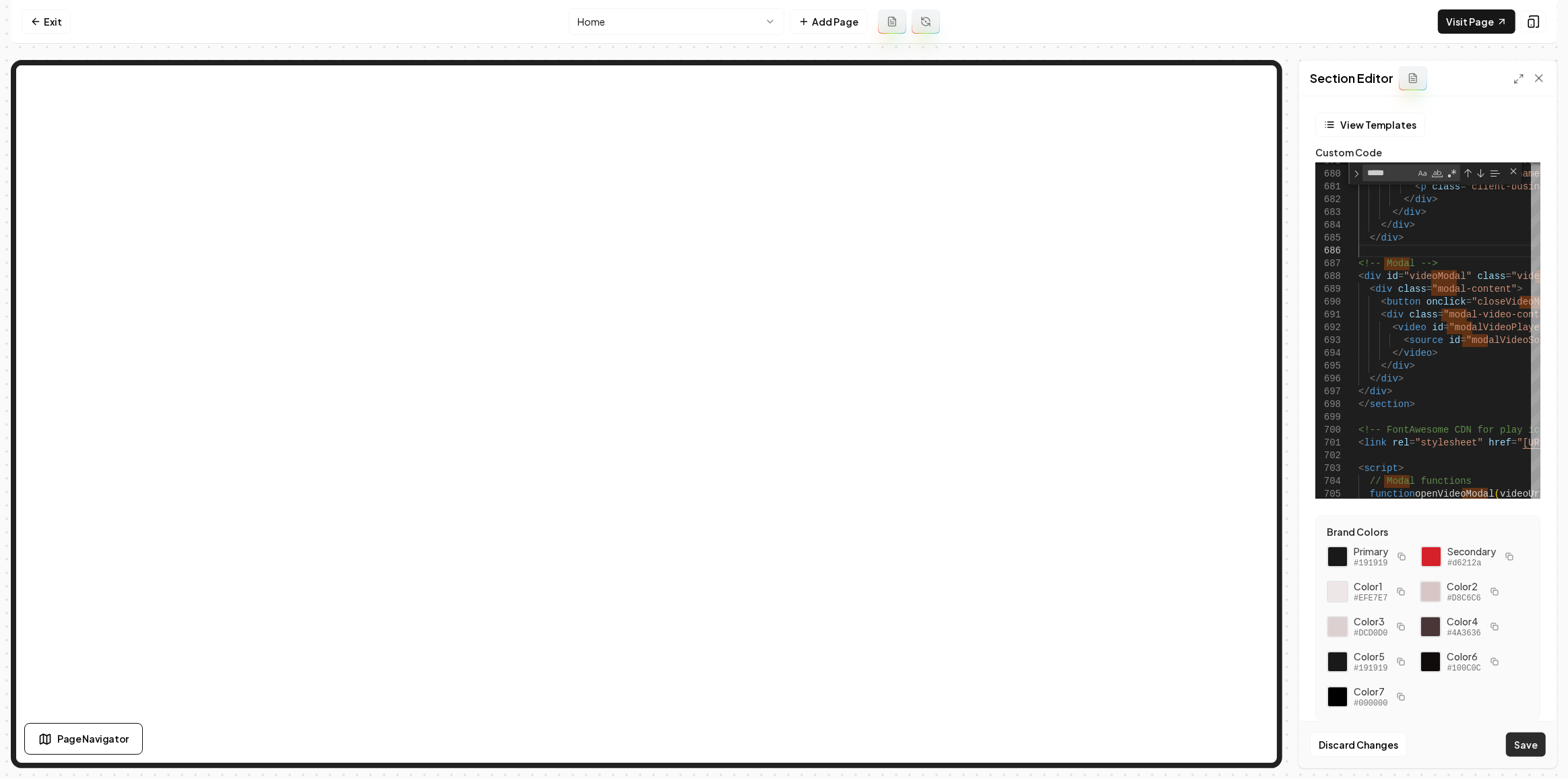
click at [1541, 741] on button "Save" at bounding box center [1526, 745] width 39 height 24
click at [1457, 20] on link "Visit Page" at bounding box center [1476, 21] width 77 height 24
drag, startPoint x: 1387, startPoint y: 446, endPoint x: 1402, endPoint y: 435, distance: 18.6
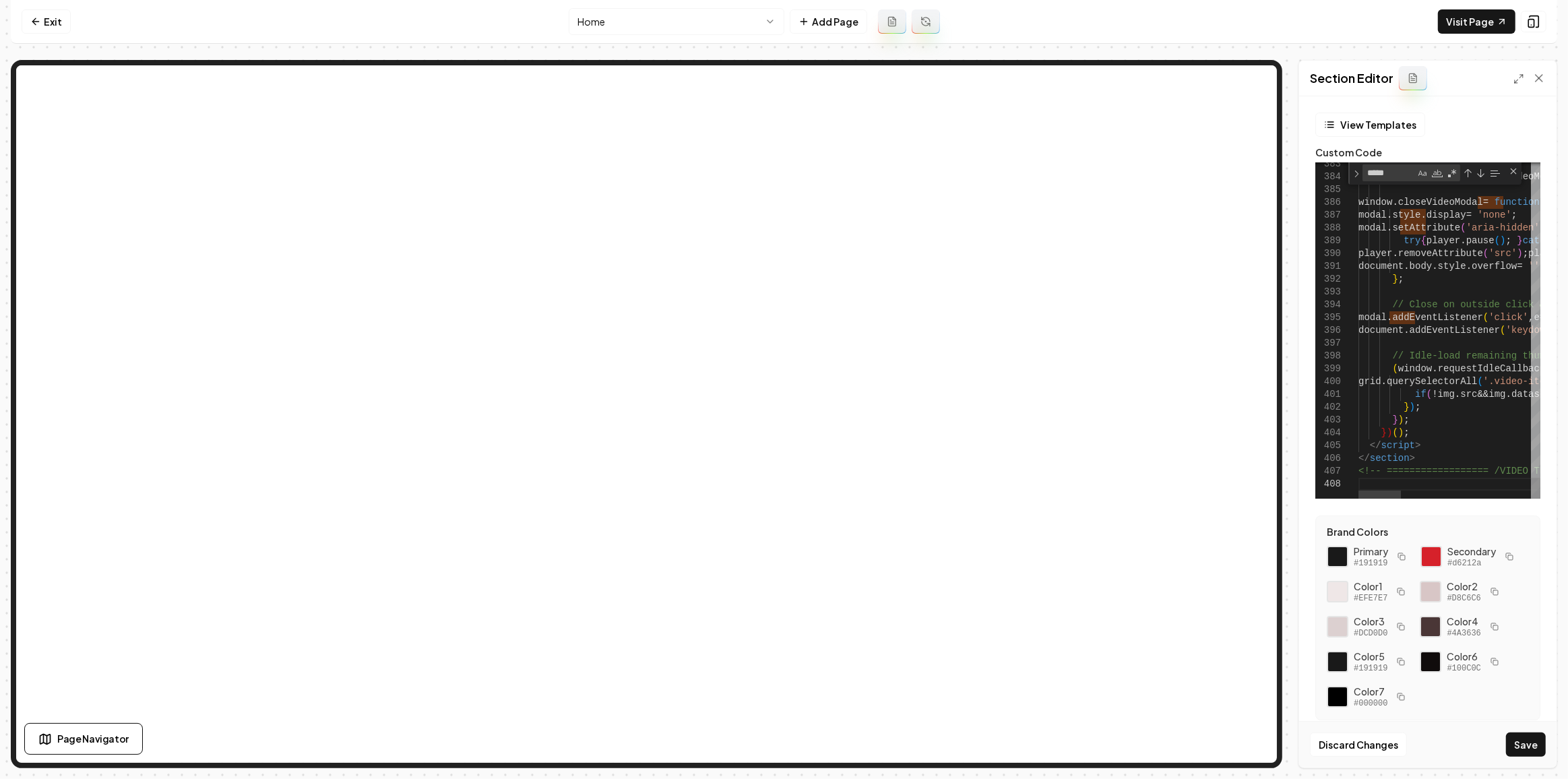
click at [1515, 746] on button "Save" at bounding box center [1526, 745] width 39 height 24
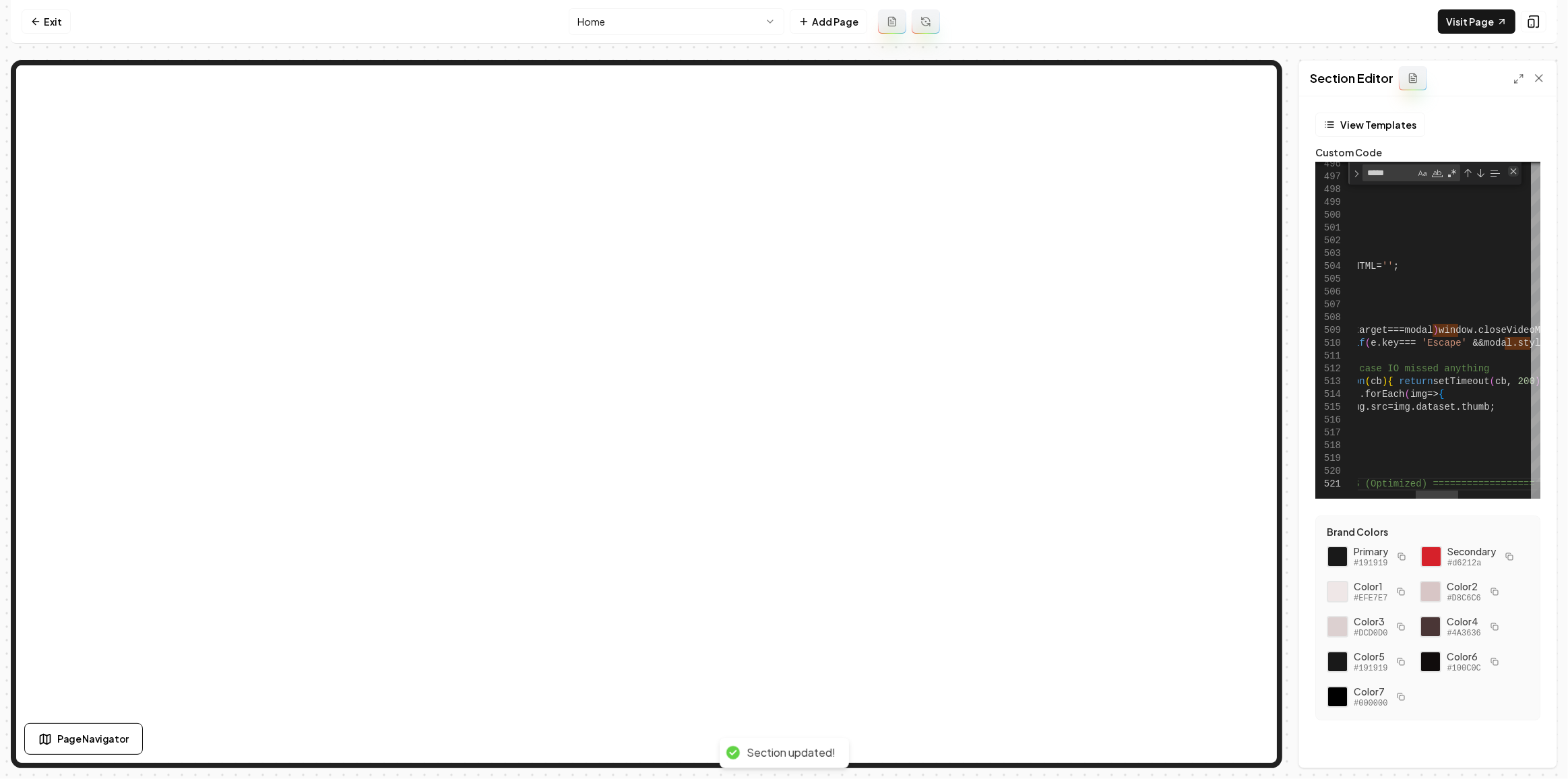
click at [1508, 171] on div "Close (Escape)" at bounding box center [1513, 171] width 11 height 11
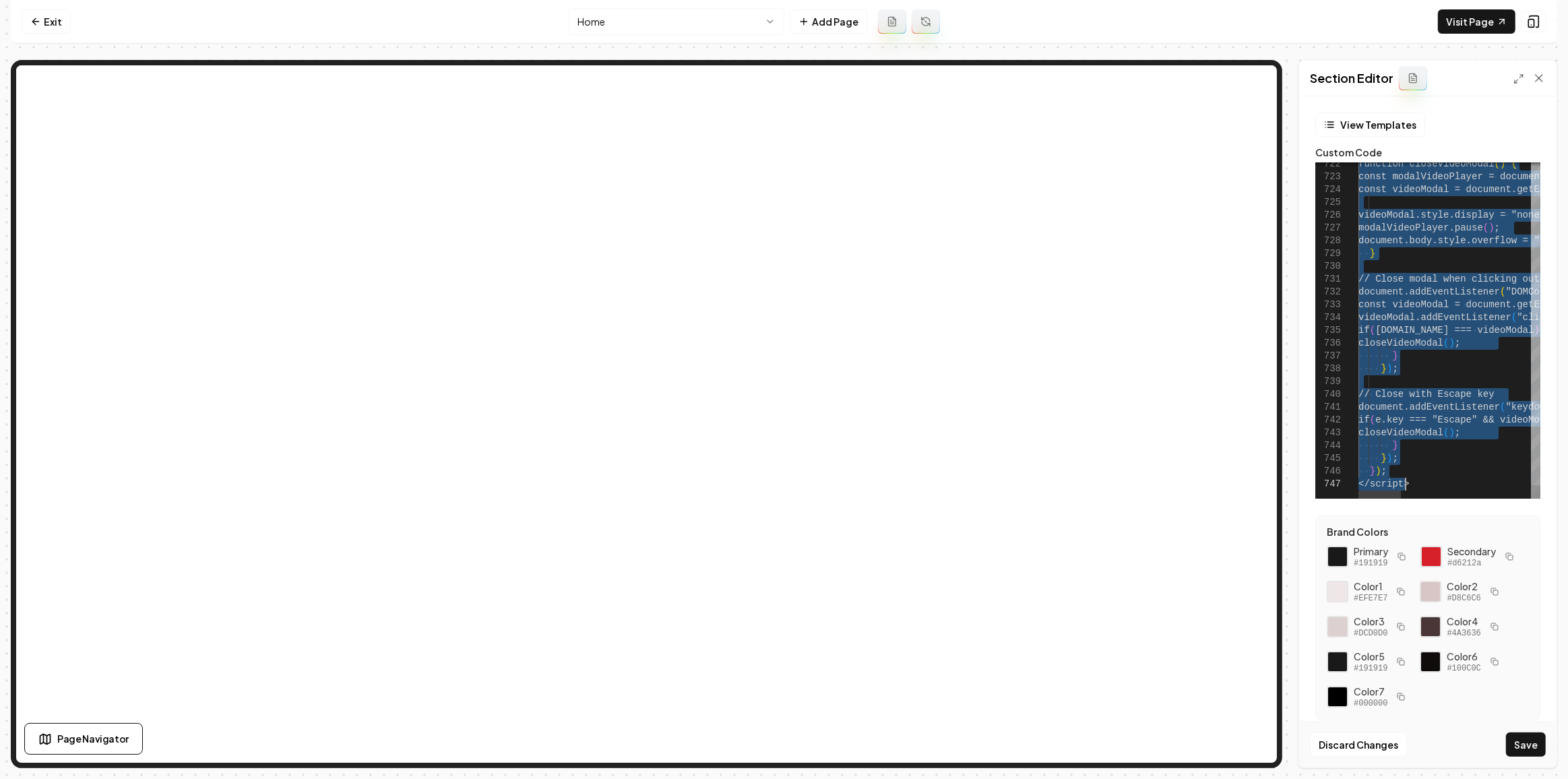
scroll to position [0, 362]
click at [1532, 743] on button "Save" at bounding box center [1526, 745] width 39 height 24
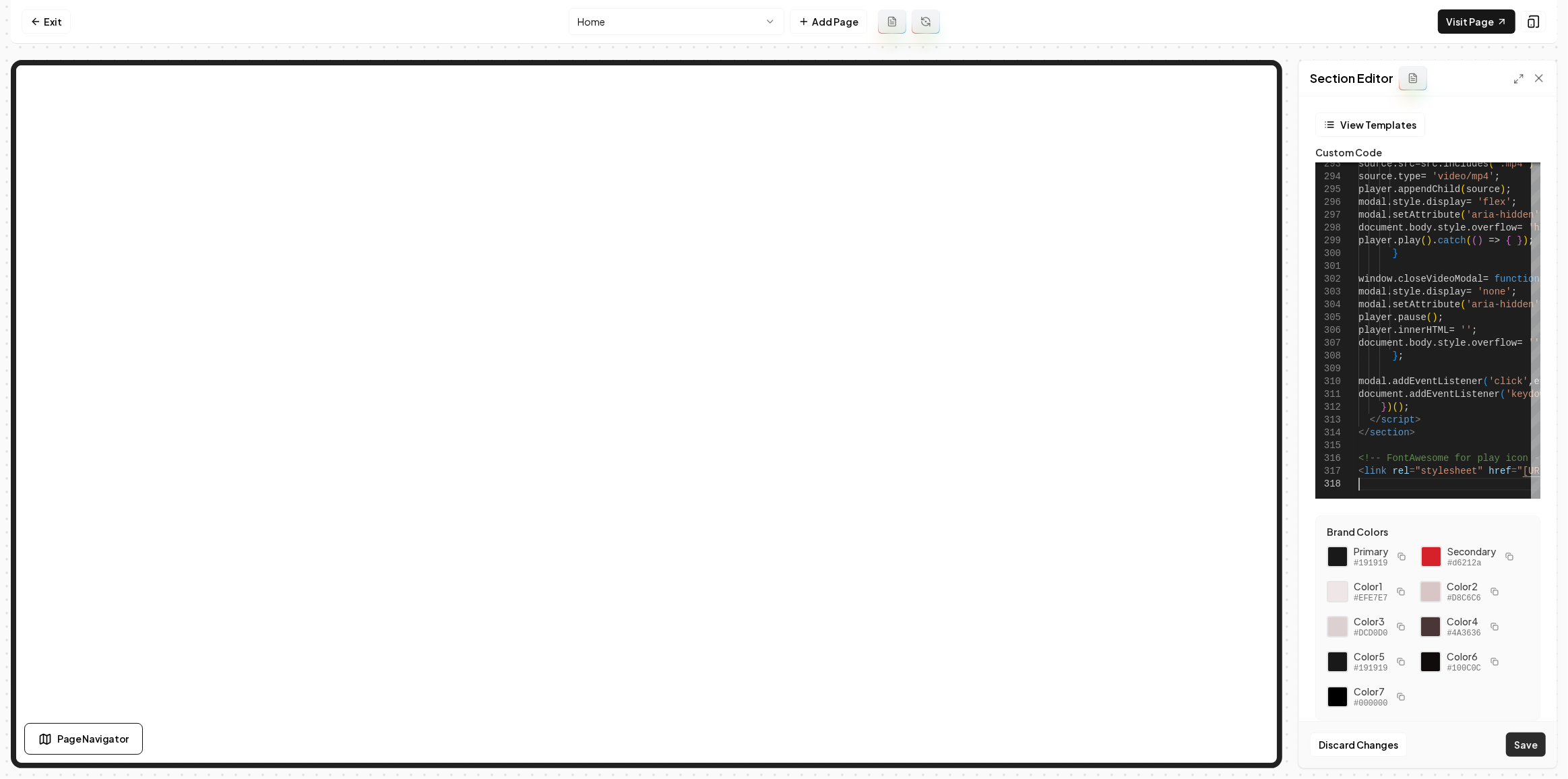
click at [1515, 749] on button "Save" at bounding box center [1526, 745] width 39 height 24
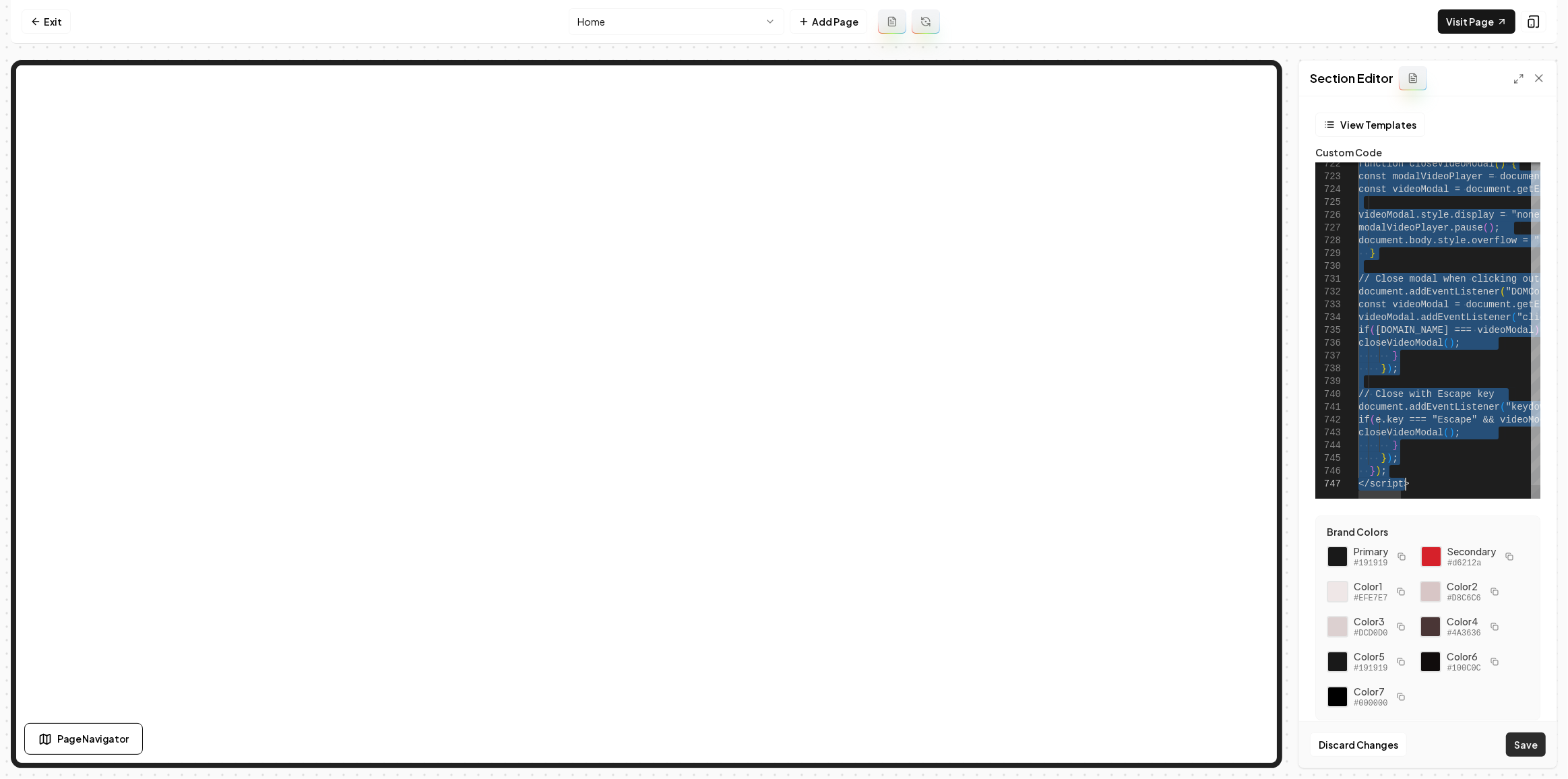
scroll to position [0, 362]
click at [1537, 738] on button "Save" at bounding box center [1526, 745] width 39 height 24
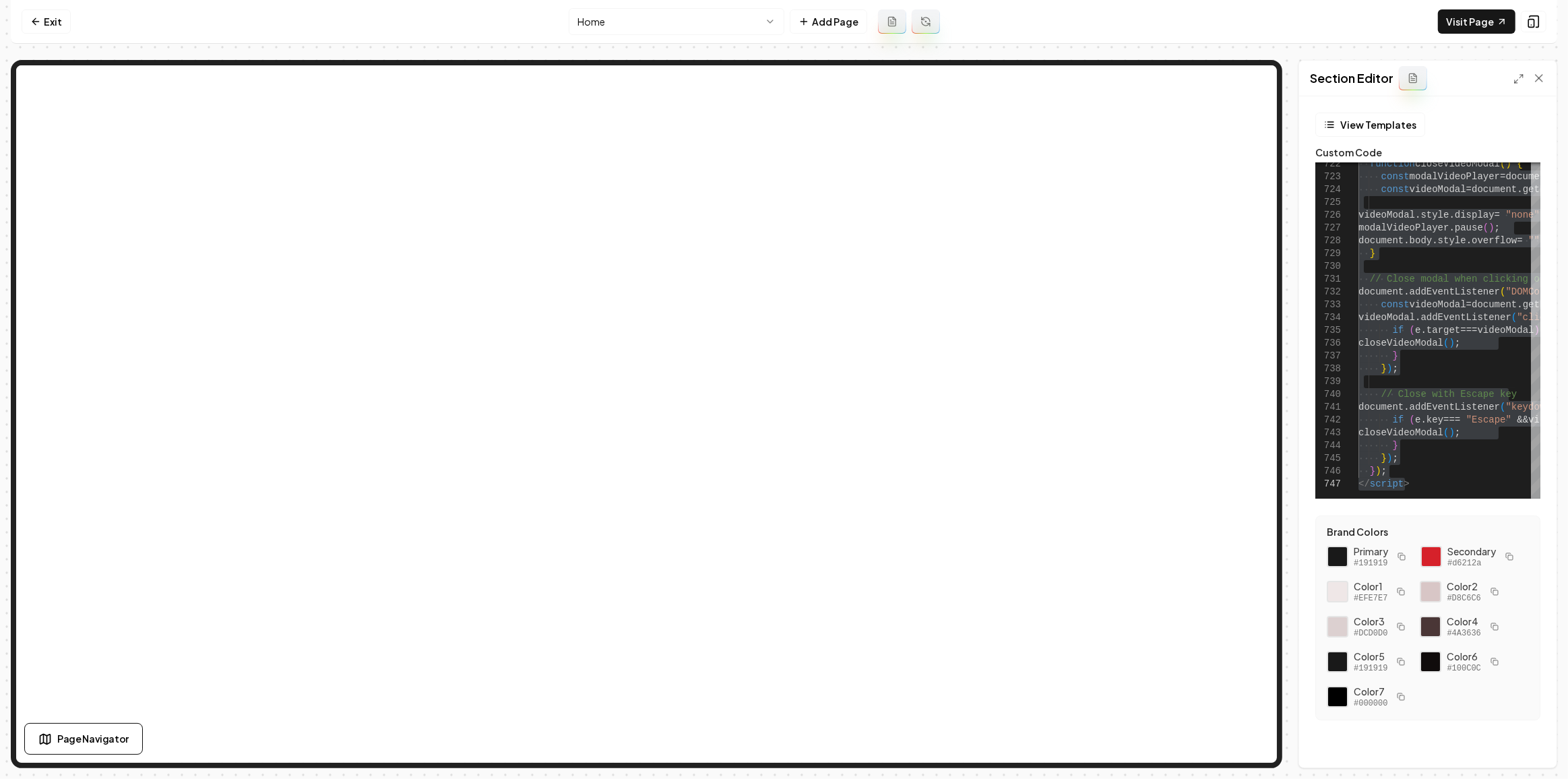
click at [608, 19] on html "Computer Required This feature is only available on a computer. Please switch t…" at bounding box center [784, 389] width 1568 height 779
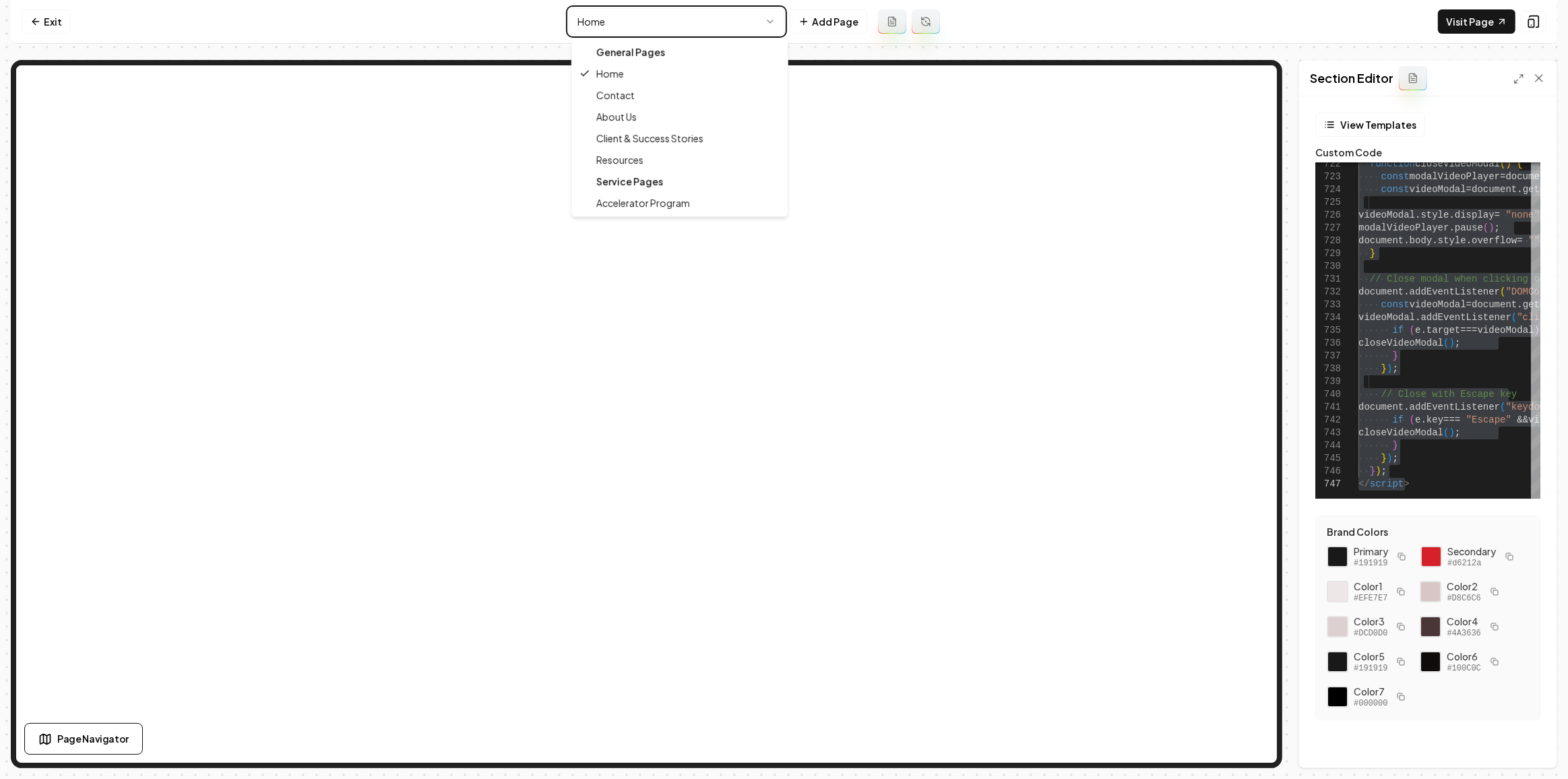
click at [1482, 27] on html "Computer Required This feature is only available on a computer. Please switch t…" at bounding box center [784, 389] width 1568 height 779
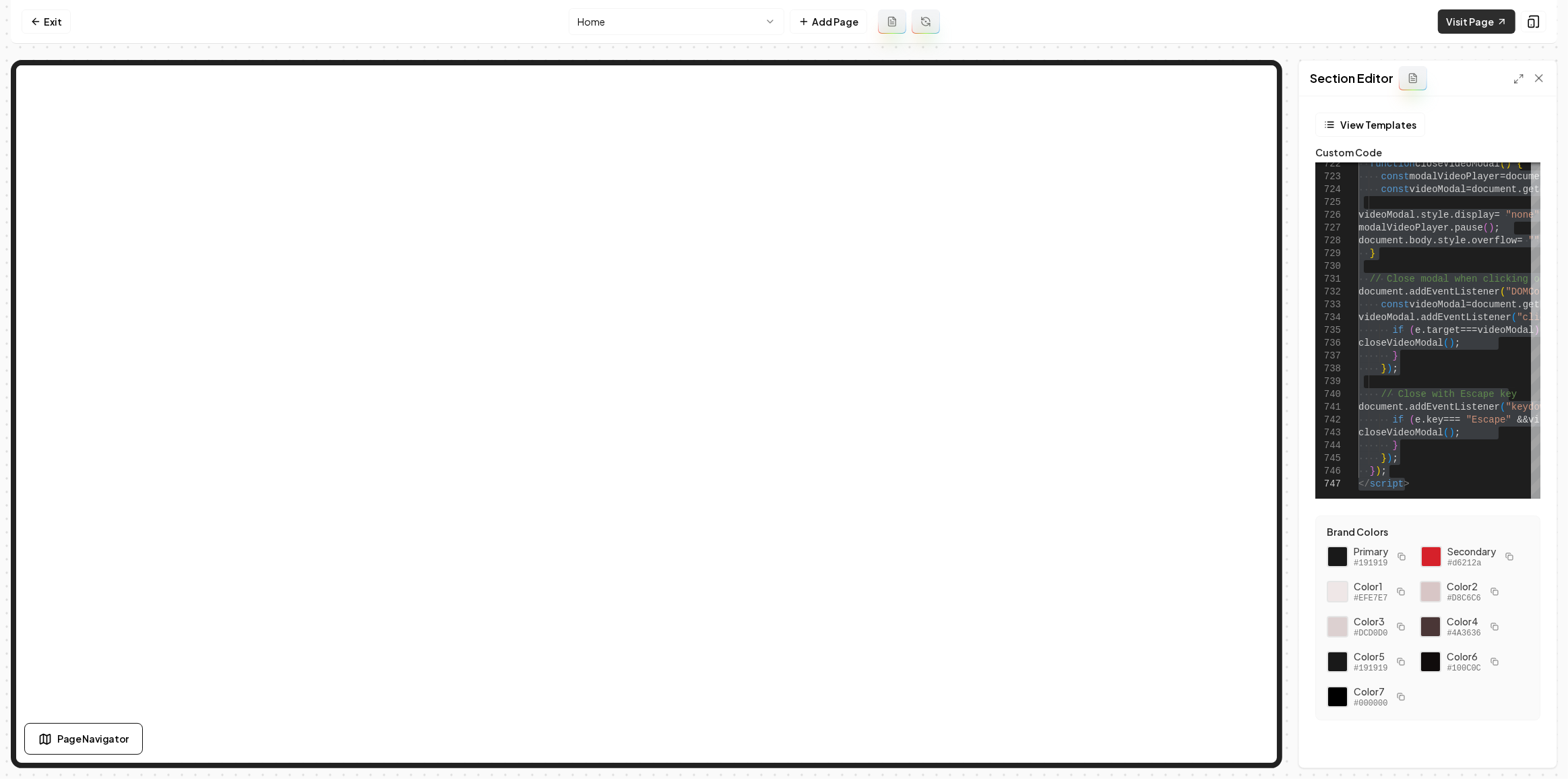
click at [1463, 21] on link "Visit Page" at bounding box center [1476, 21] width 77 height 24
click at [1512, 75] on div "Section Editor" at bounding box center [1427, 78] width 257 height 36
click at [1515, 76] on icon at bounding box center [1519, 79] width 11 height 11
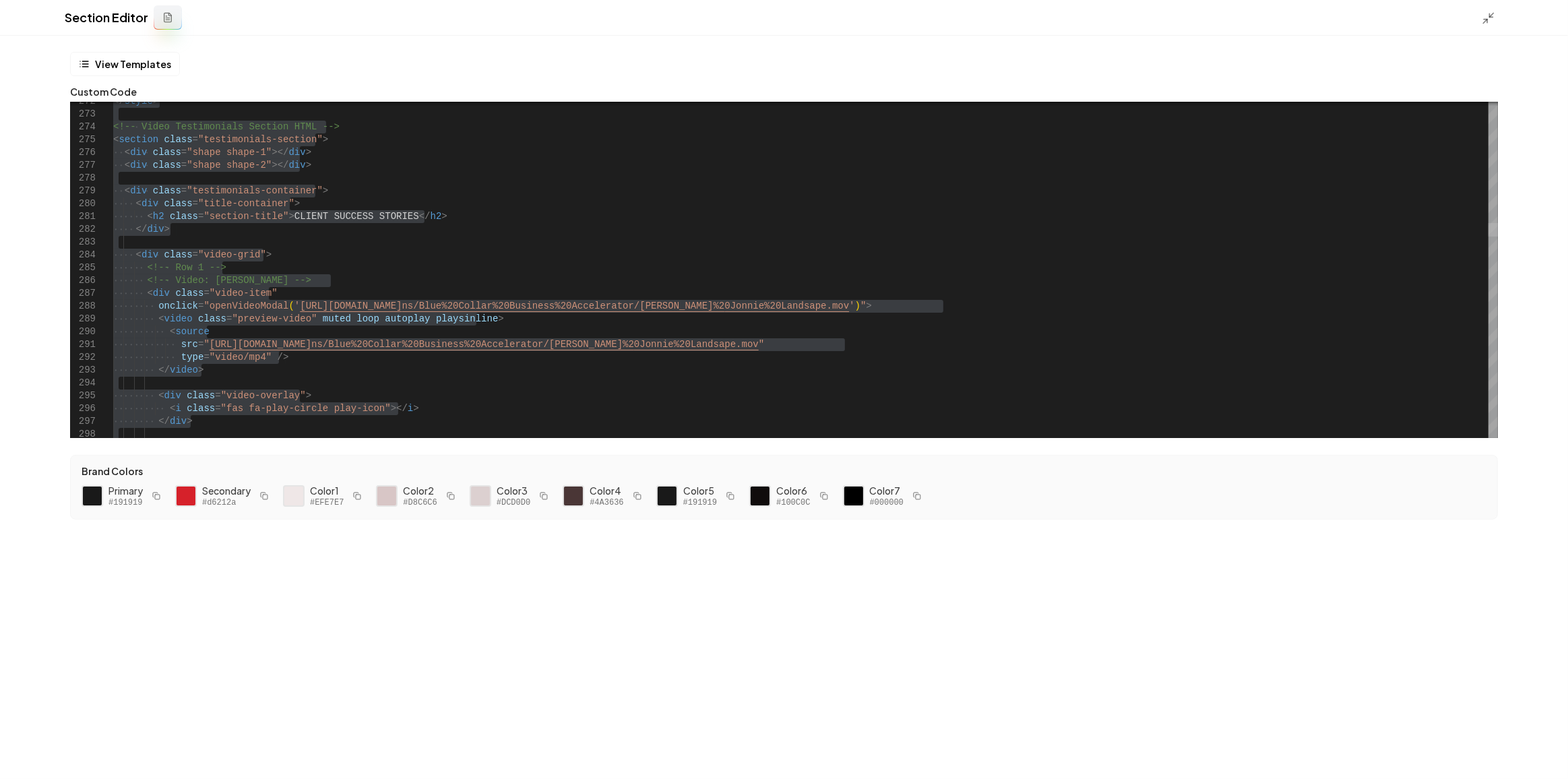
click at [1493, 235] on div at bounding box center [1493, 230] width 9 height 14
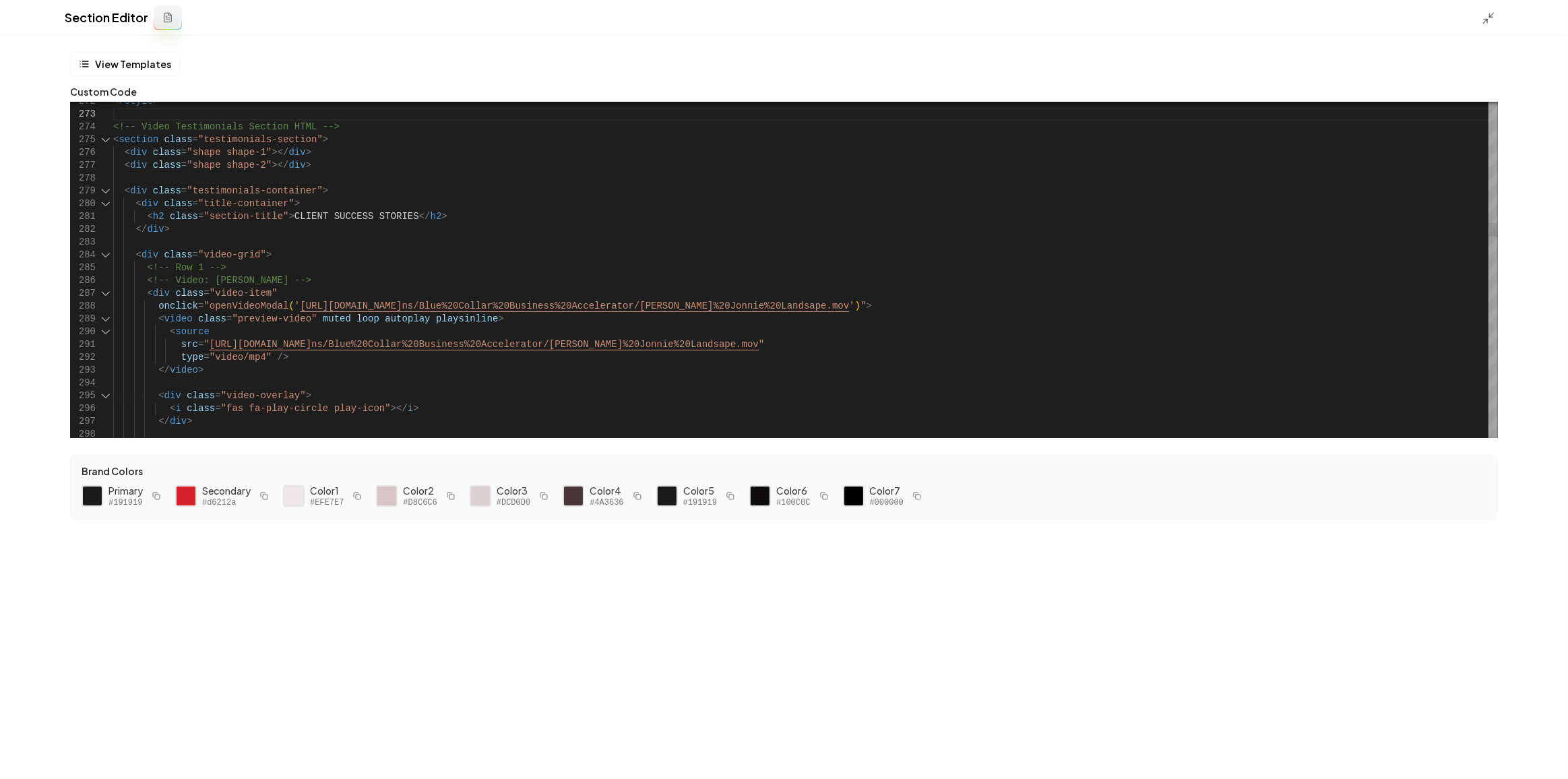
click at [105, 143] on div at bounding box center [105, 140] width 17 height 13
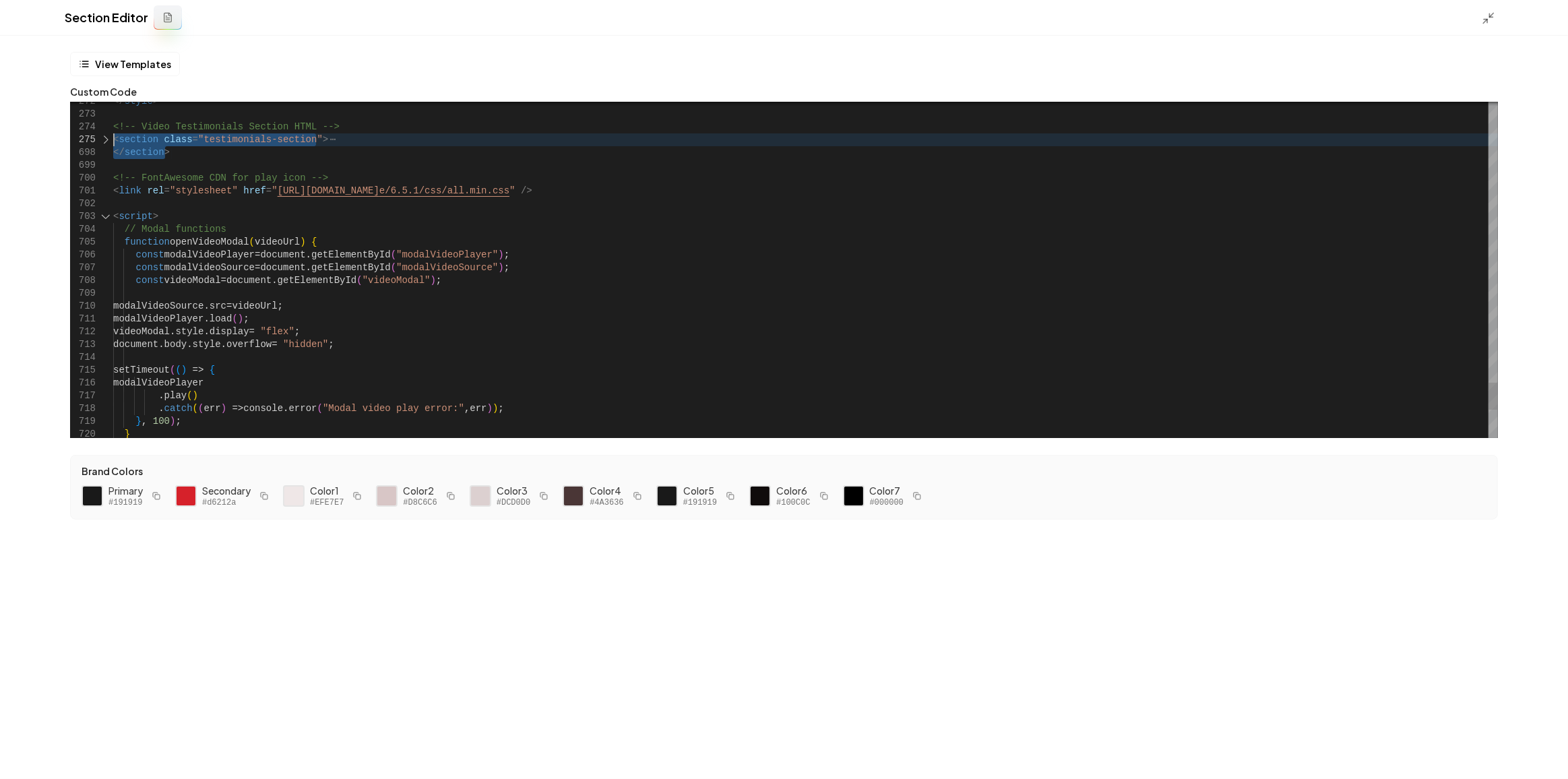
drag, startPoint x: 170, startPoint y: 152, endPoint x: 80, endPoint y: 136, distance: 91.4
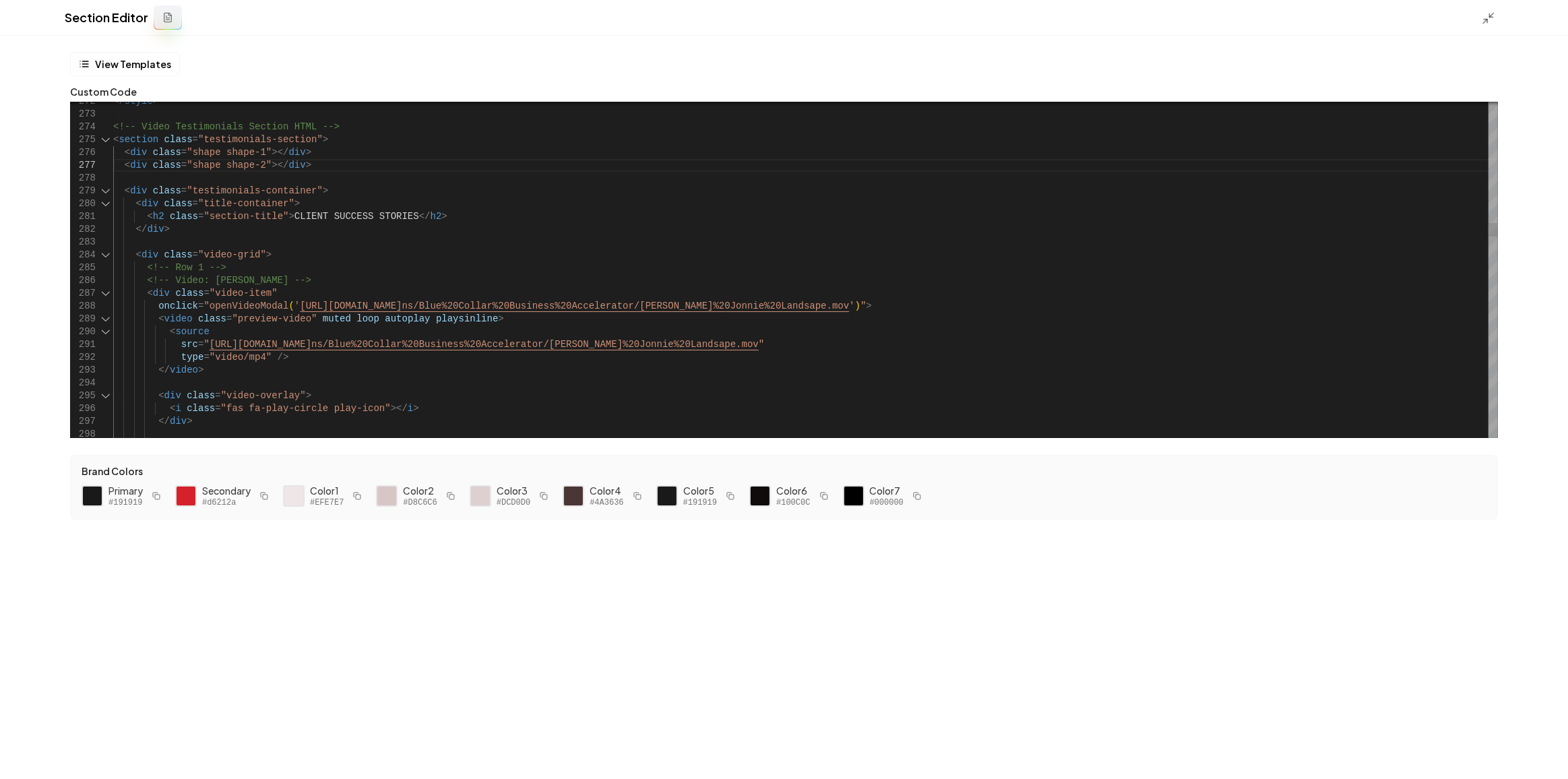
click at [106, 251] on div at bounding box center [105, 255] width 17 height 13
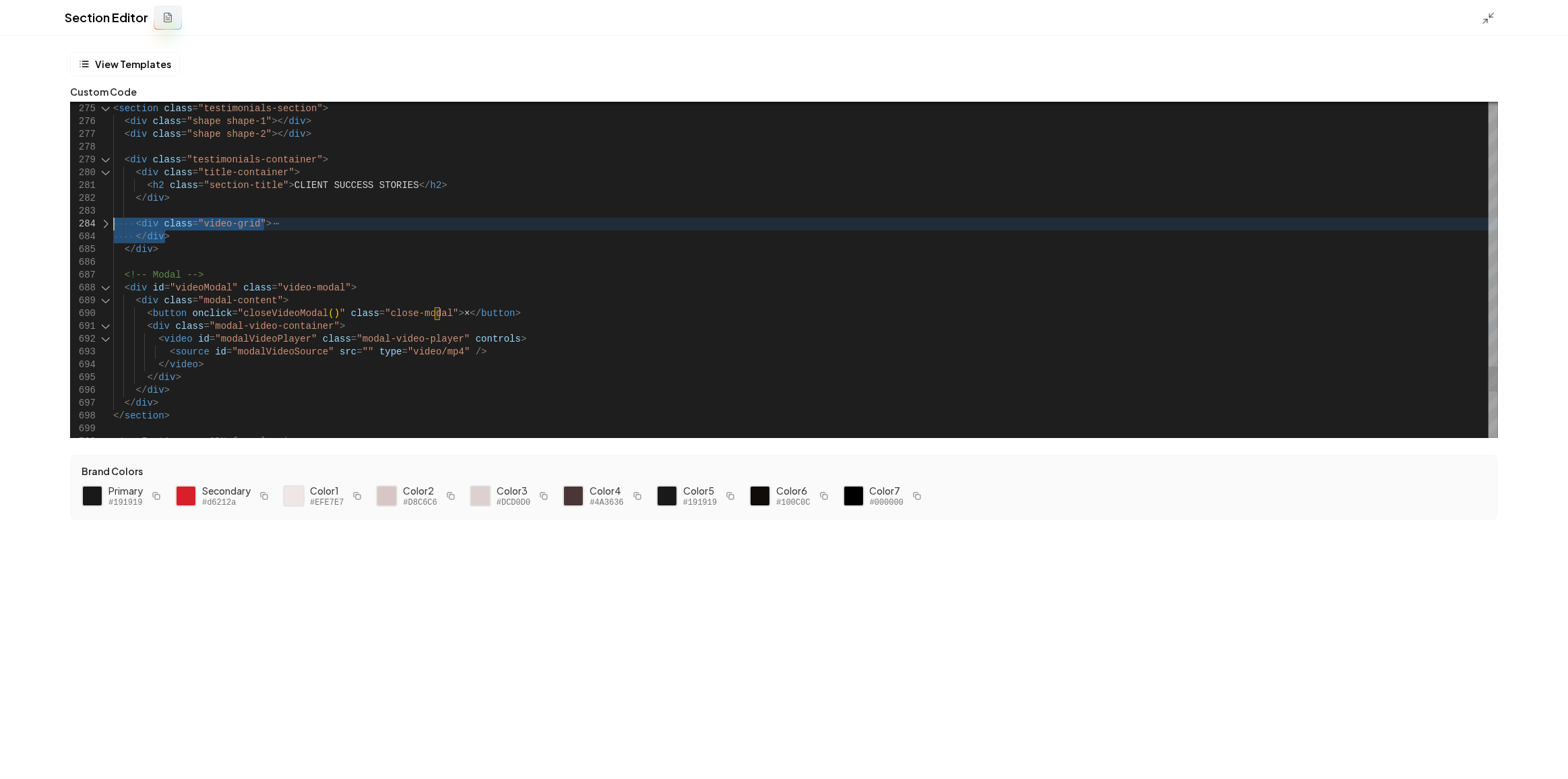
drag, startPoint x: 171, startPoint y: 237, endPoint x: 83, endPoint y: 219, distance: 89.8
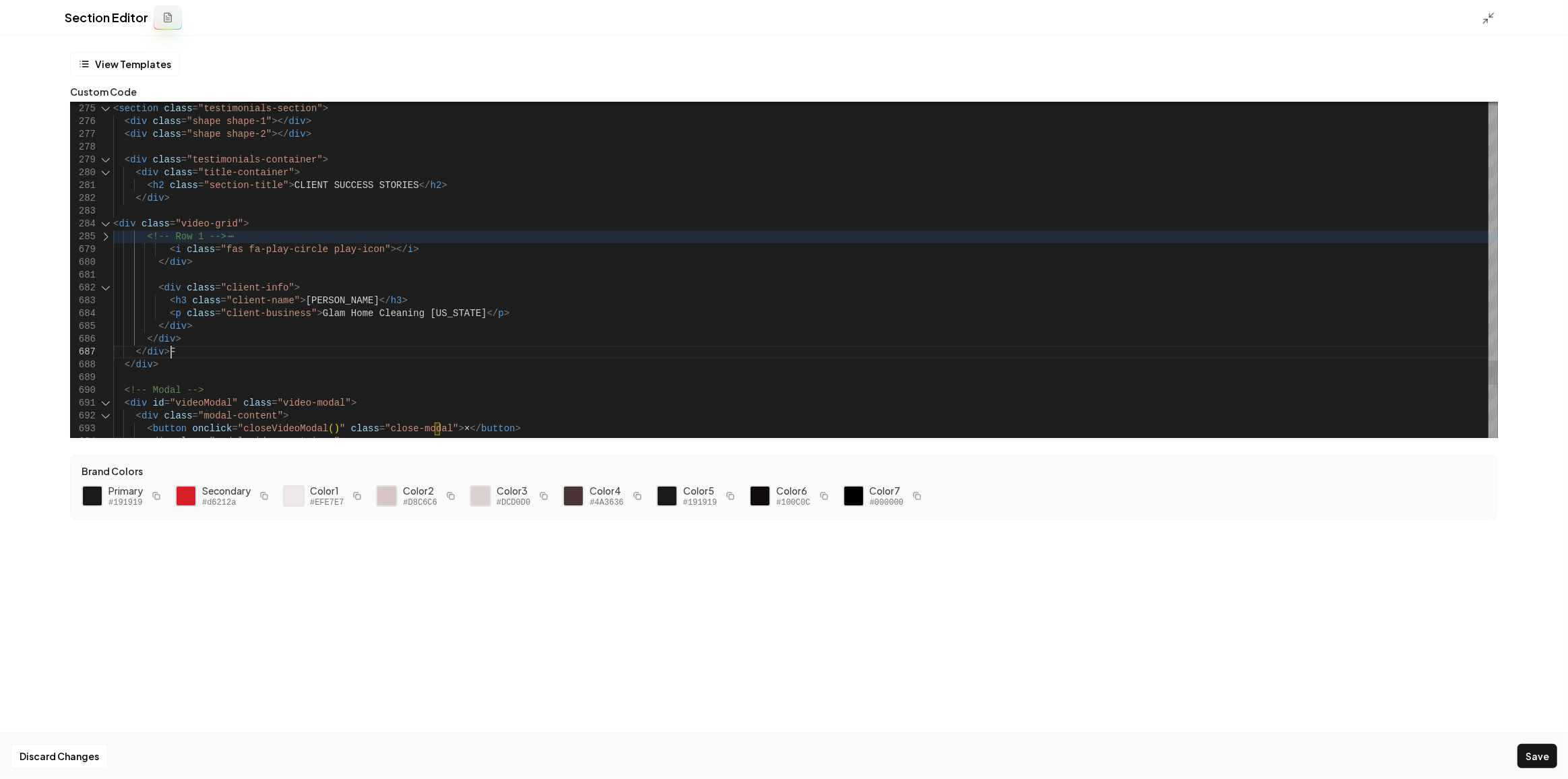
scroll to position [39, 56]
type textarea "**********"
click at [1491, 13] on icon at bounding box center [1488, 18] width 14 height 14
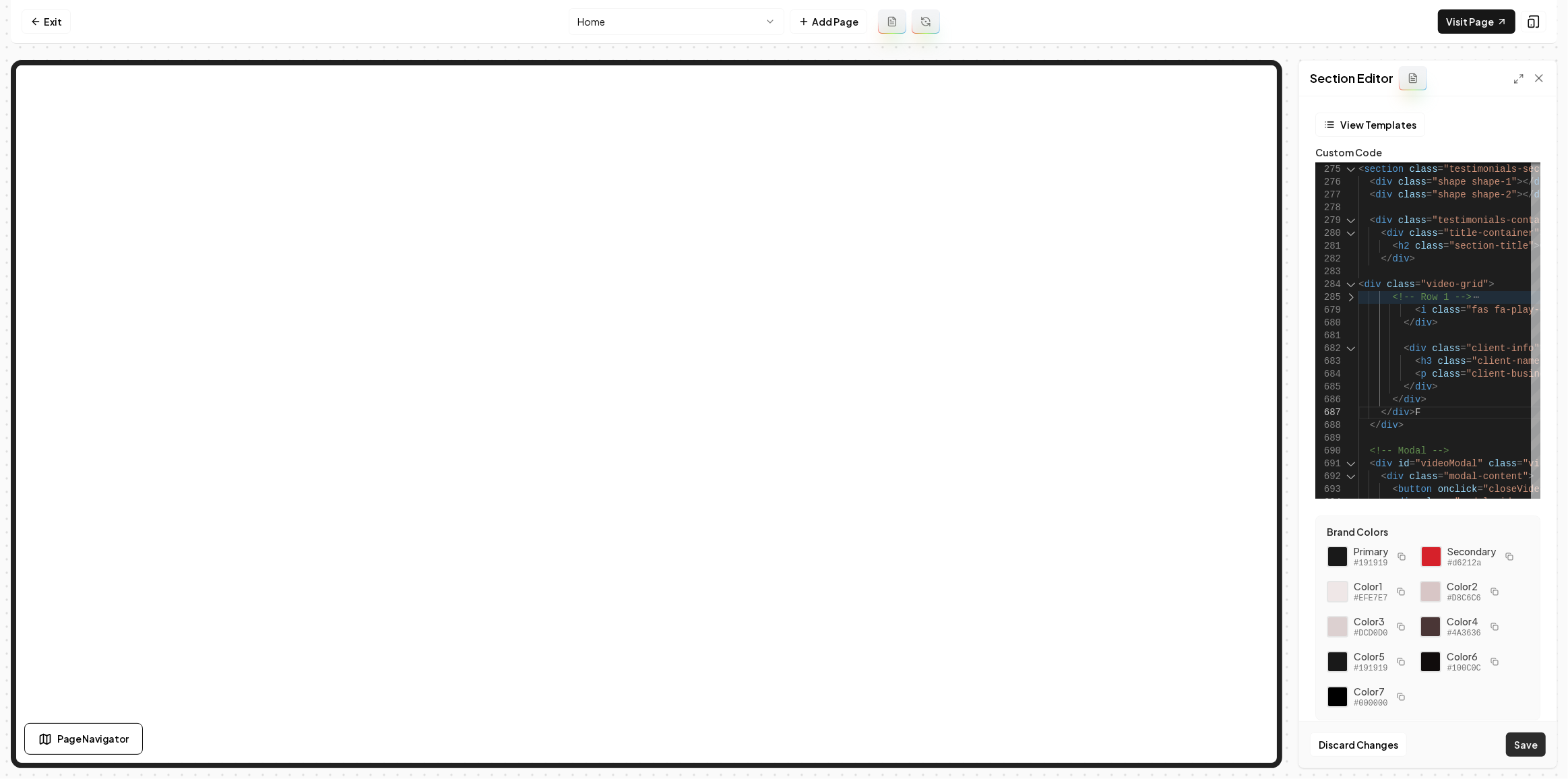
click at [1523, 743] on button "Save" at bounding box center [1526, 745] width 39 height 24
click at [1479, 27] on link "Visit Page" at bounding box center [1476, 21] width 77 height 24
click at [644, 11] on html "Computer Required This feature is only available on a computer. Please switch t…" at bounding box center [784, 389] width 1568 height 779
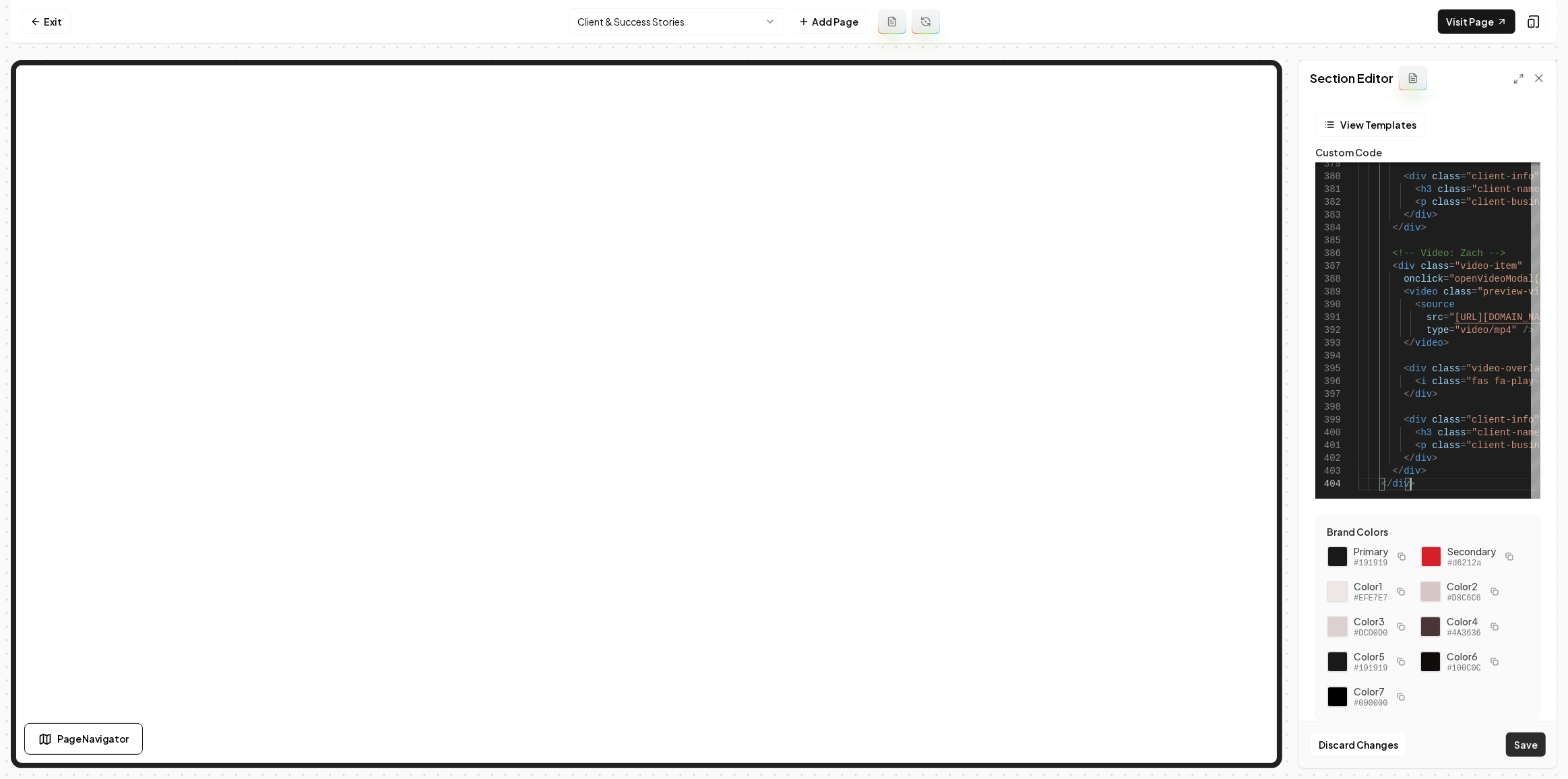
click at [1526, 735] on button "Save" at bounding box center [1526, 745] width 39 height 24
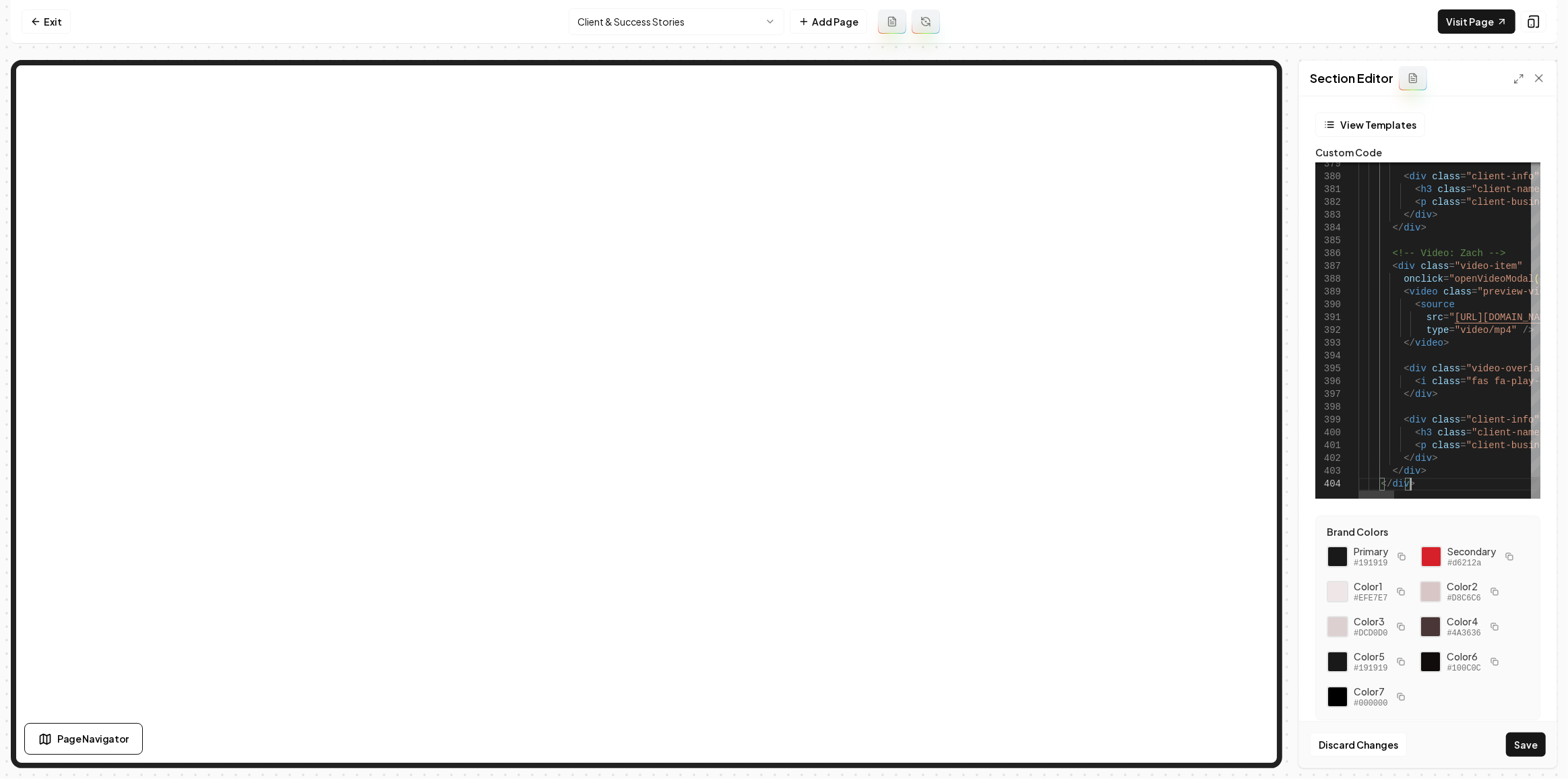
type textarea "**********"
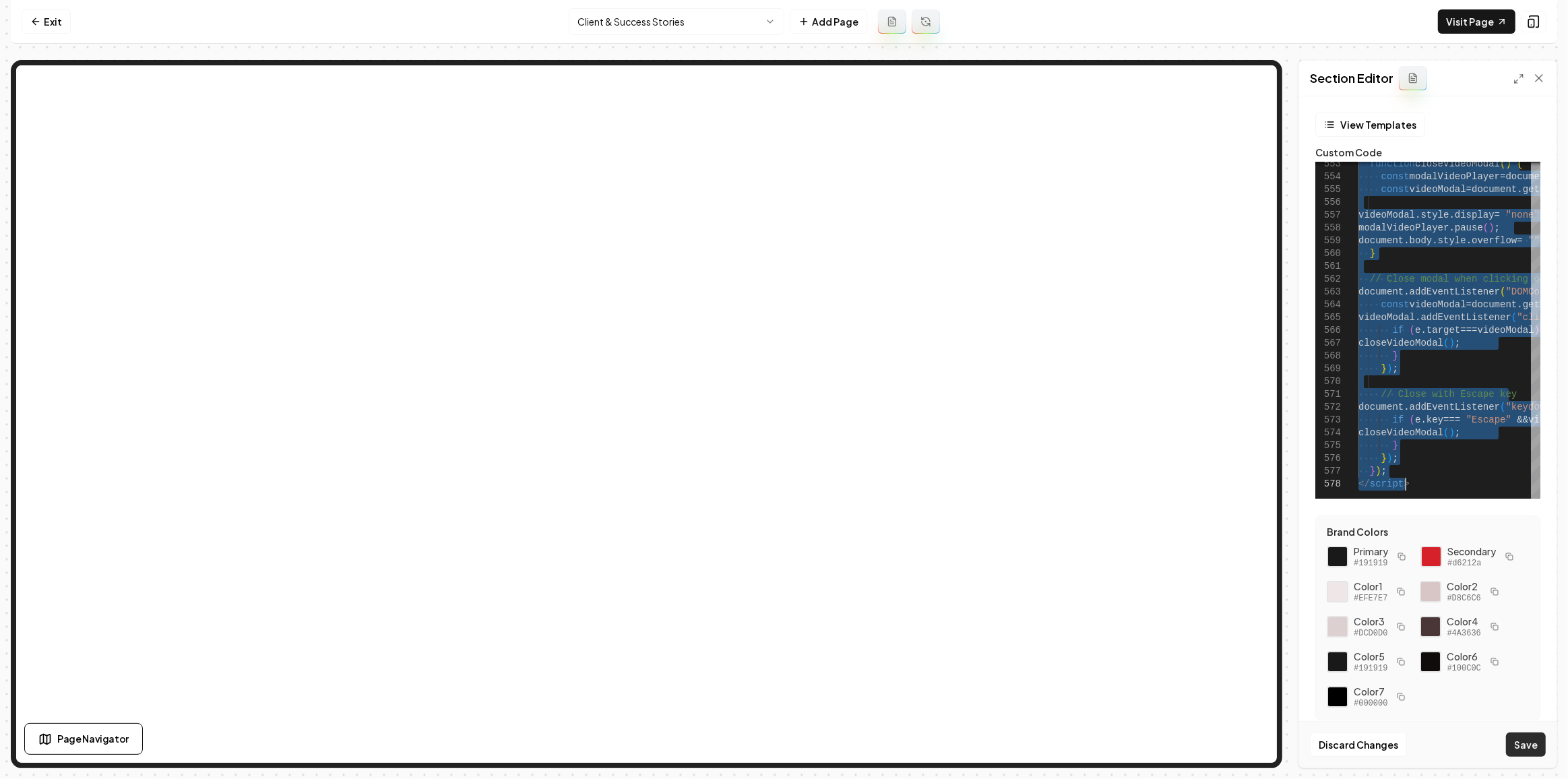
click at [1523, 741] on button "Save" at bounding box center [1526, 745] width 39 height 24
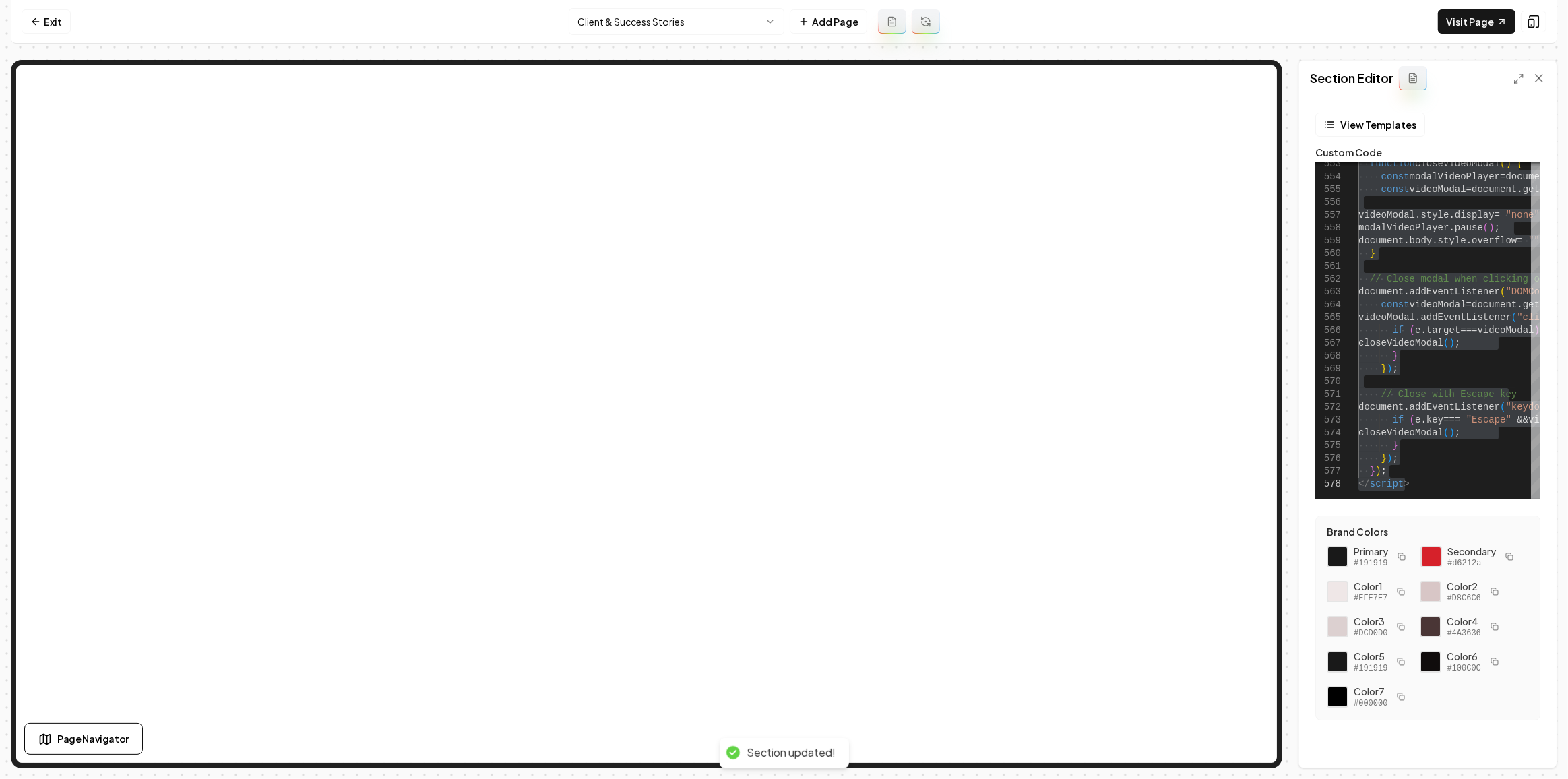
click at [712, 27] on html "Computer Required This feature is only available on a computer. Please switch t…" at bounding box center [784, 389] width 1568 height 779
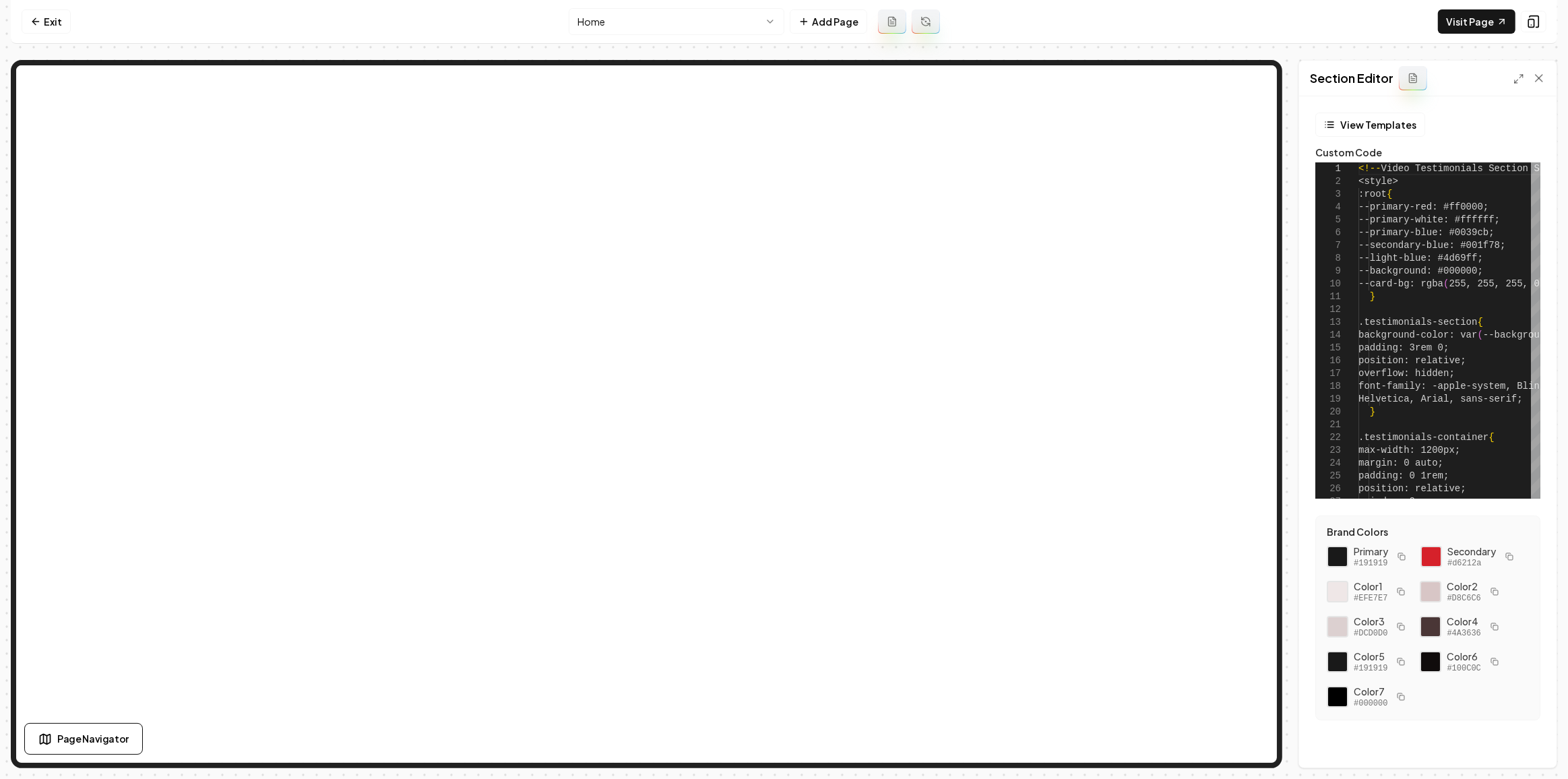
type textarea "**********"
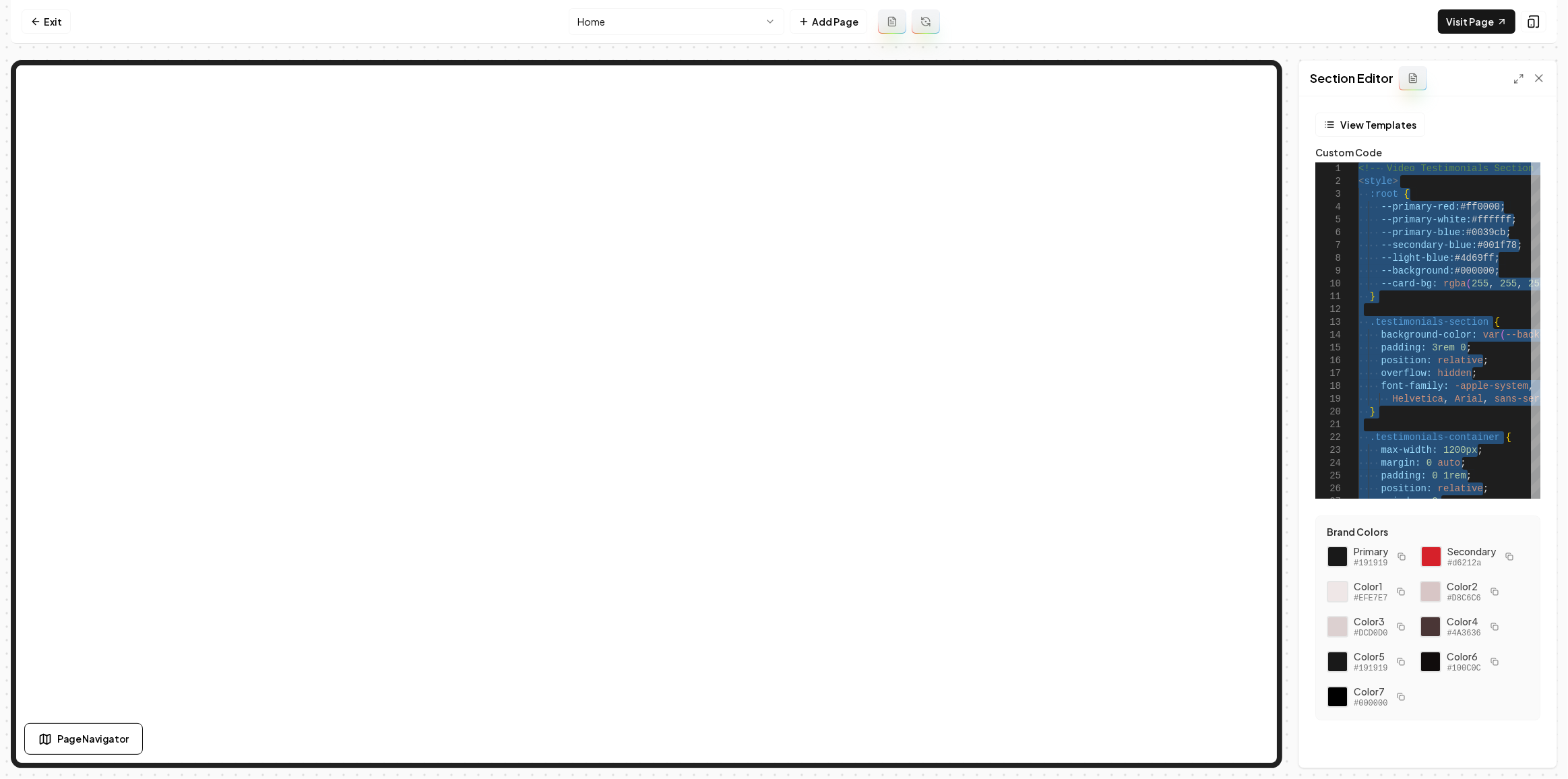
click at [581, 21] on html "Computer Required This feature is only available on a computer. Please switch t…" at bounding box center [784, 389] width 1568 height 779
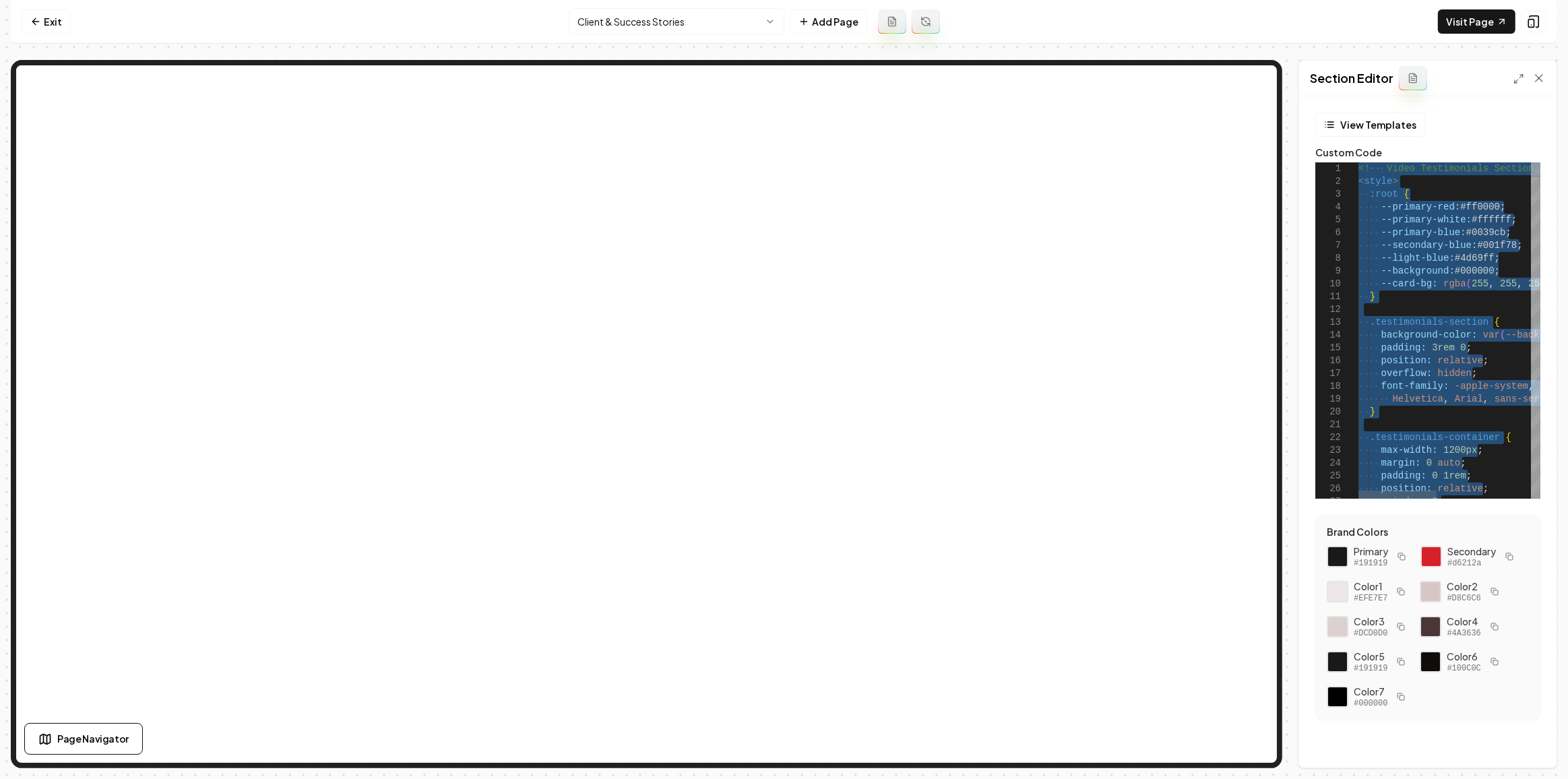
type textarea "**********"
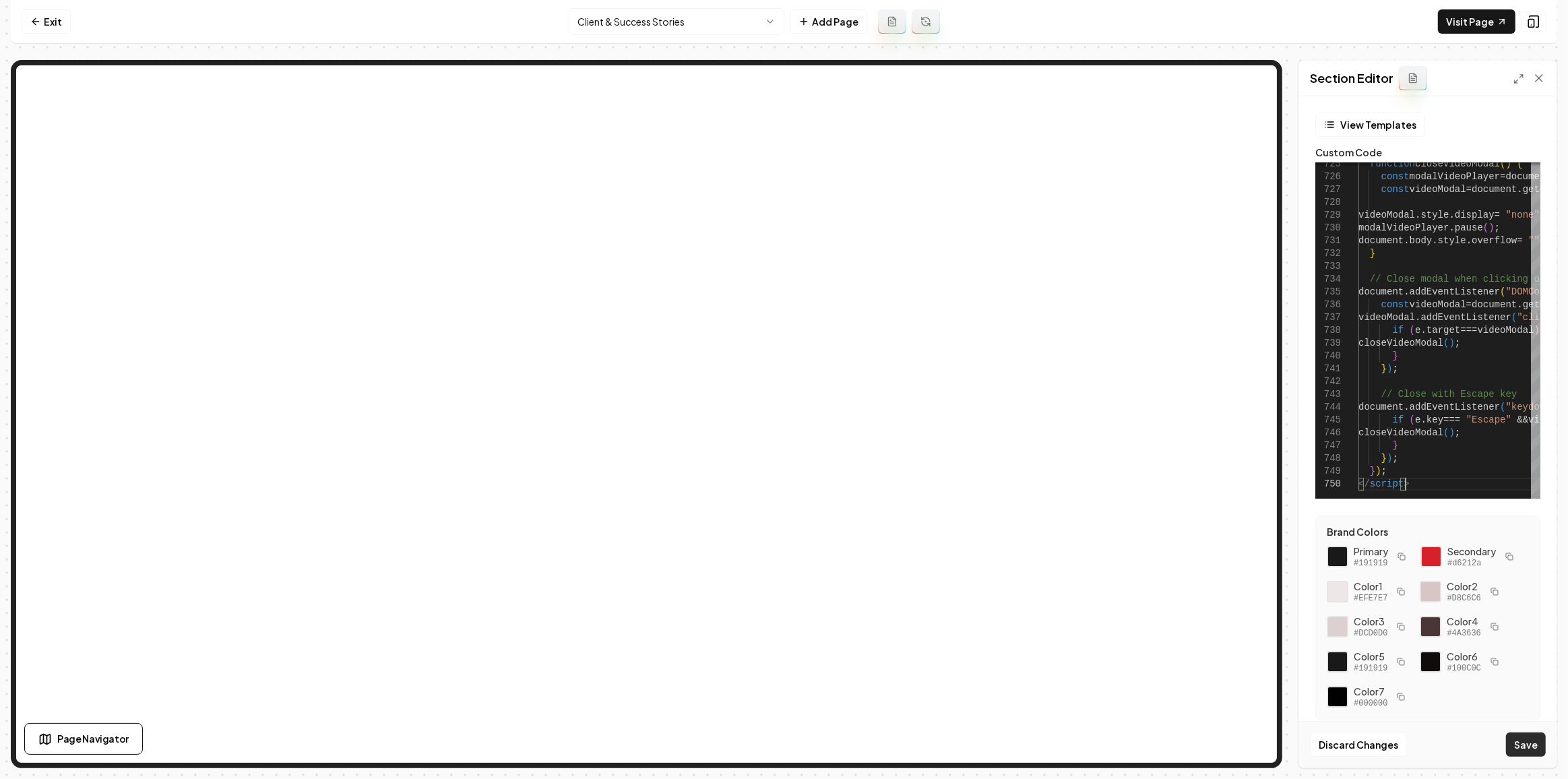
click at [1533, 741] on button "Save" at bounding box center [1526, 745] width 39 height 24
click at [663, 25] on html "Computer Required This feature is only available on a computer. Please switch t…" at bounding box center [784, 389] width 1568 height 779
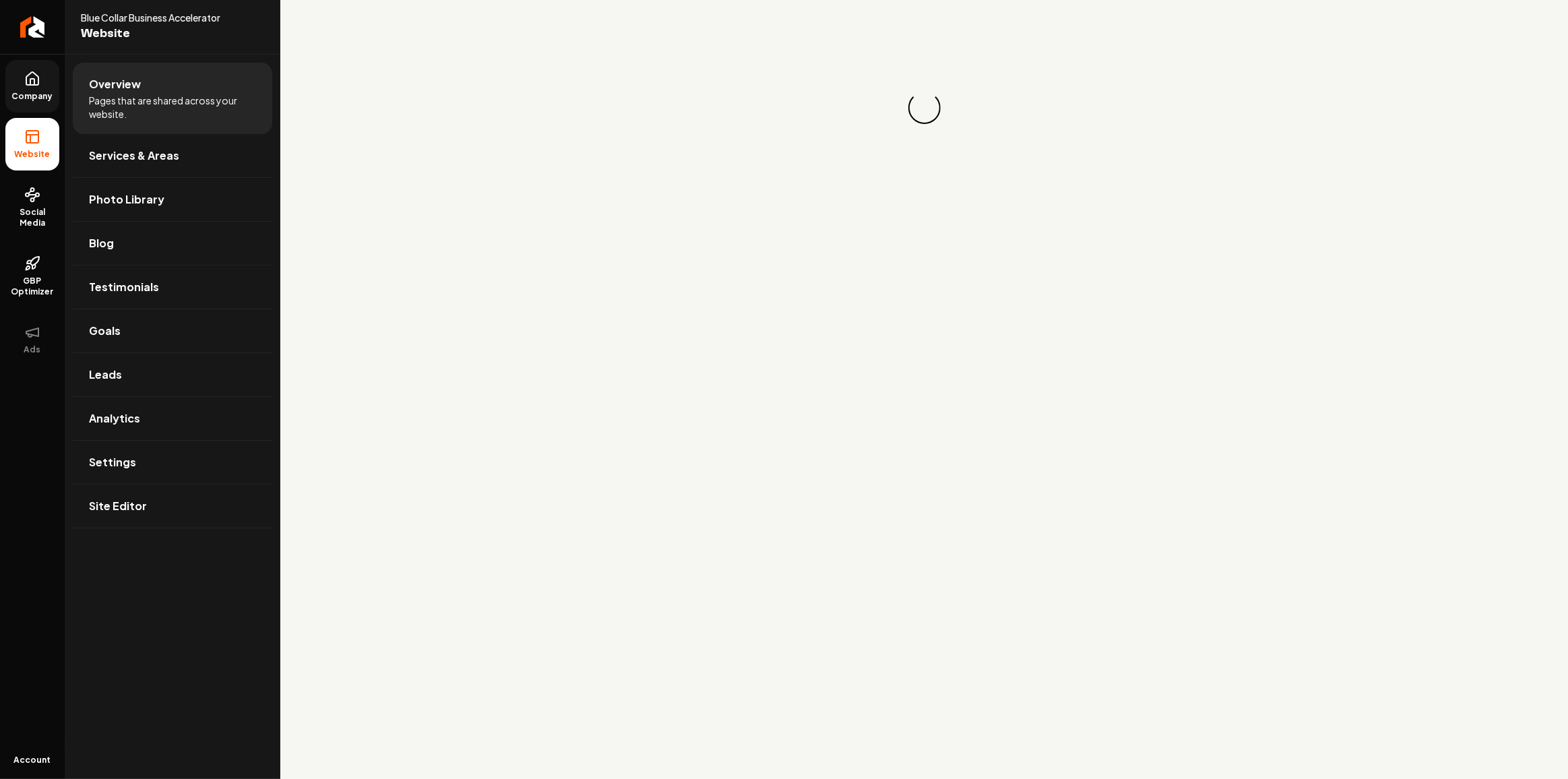
click at [31, 101] on link "Company" at bounding box center [32, 86] width 54 height 52
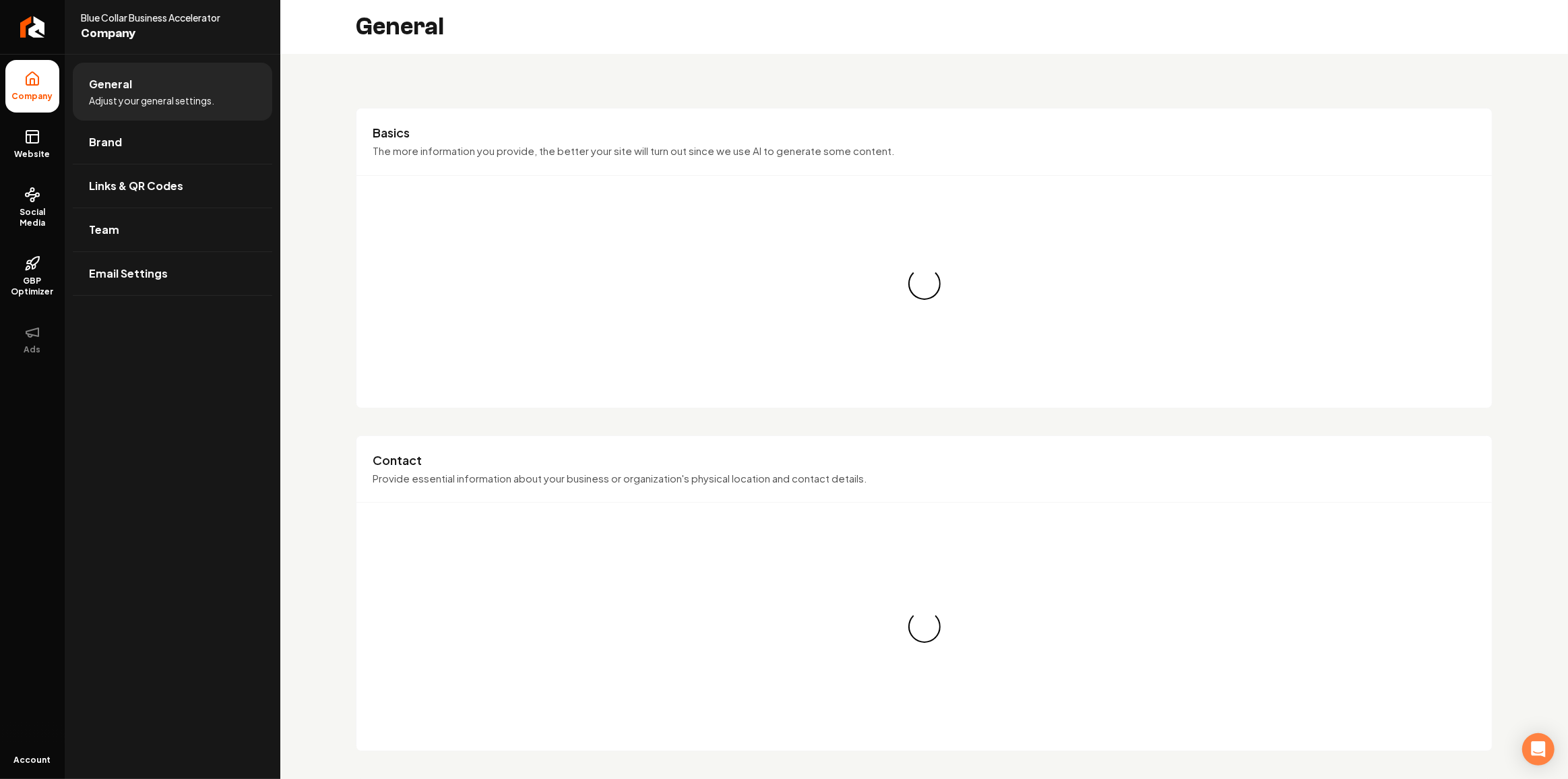
click at [132, 158] on link "Brand" at bounding box center [172, 142] width 199 height 43
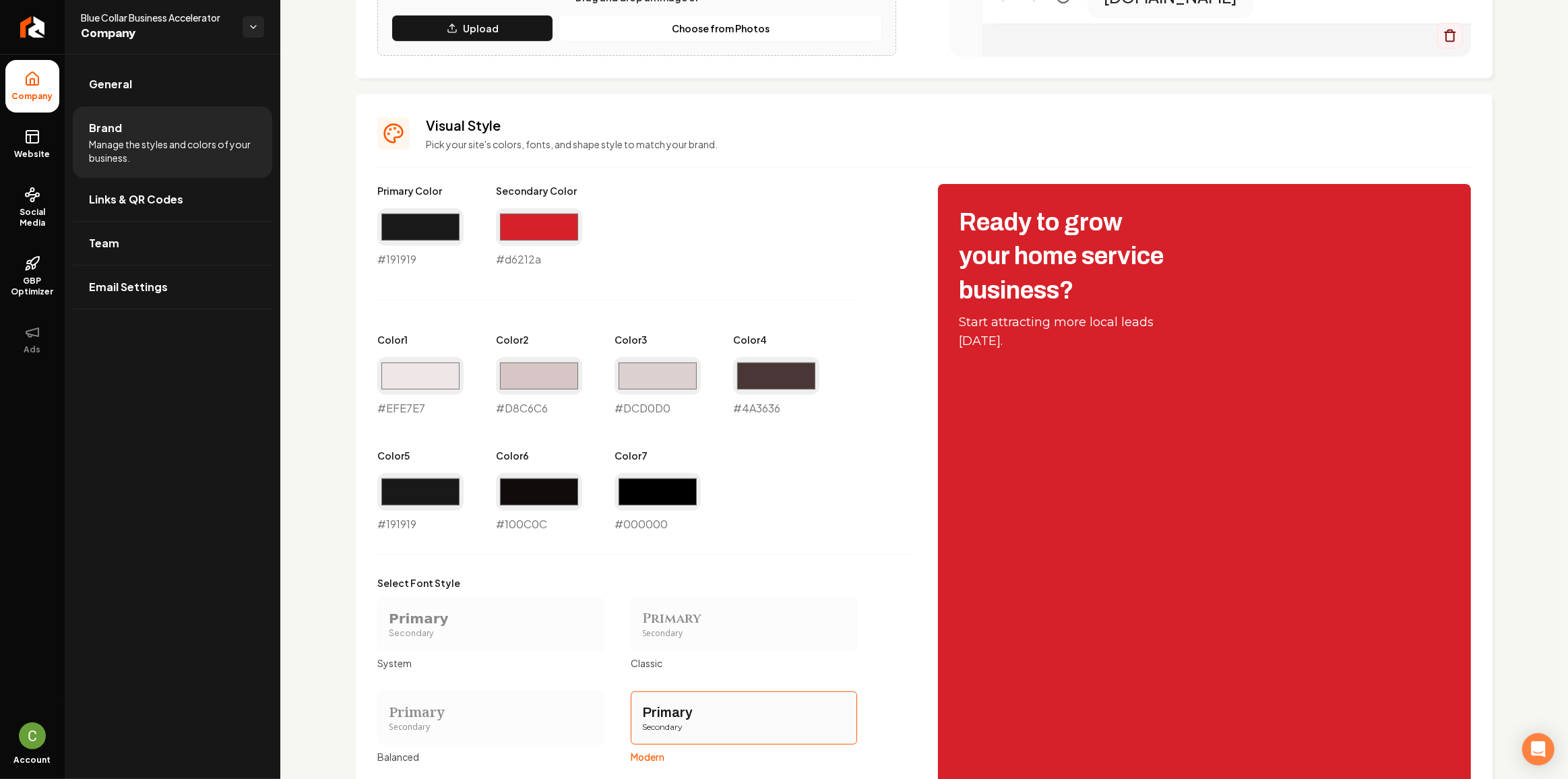
scroll to position [499, 0]
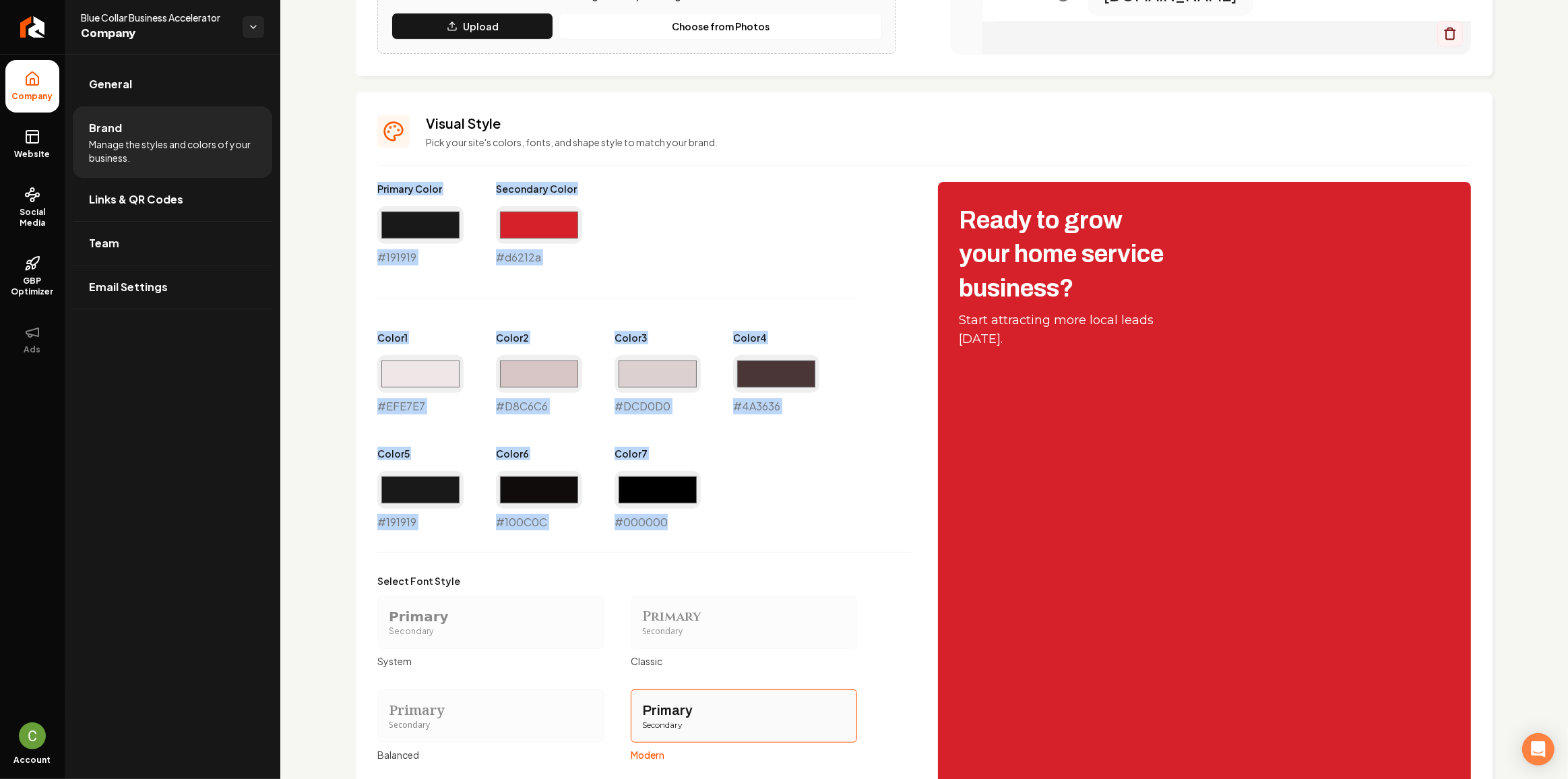
drag, startPoint x: 685, startPoint y: 530, endPoint x: 340, endPoint y: 193, distance: 482.3
click at [340, 193] on div "Logo & Icon Add your business logo and icon to personalize your website appeara…" at bounding box center [924, 249] width 1287 height 1388
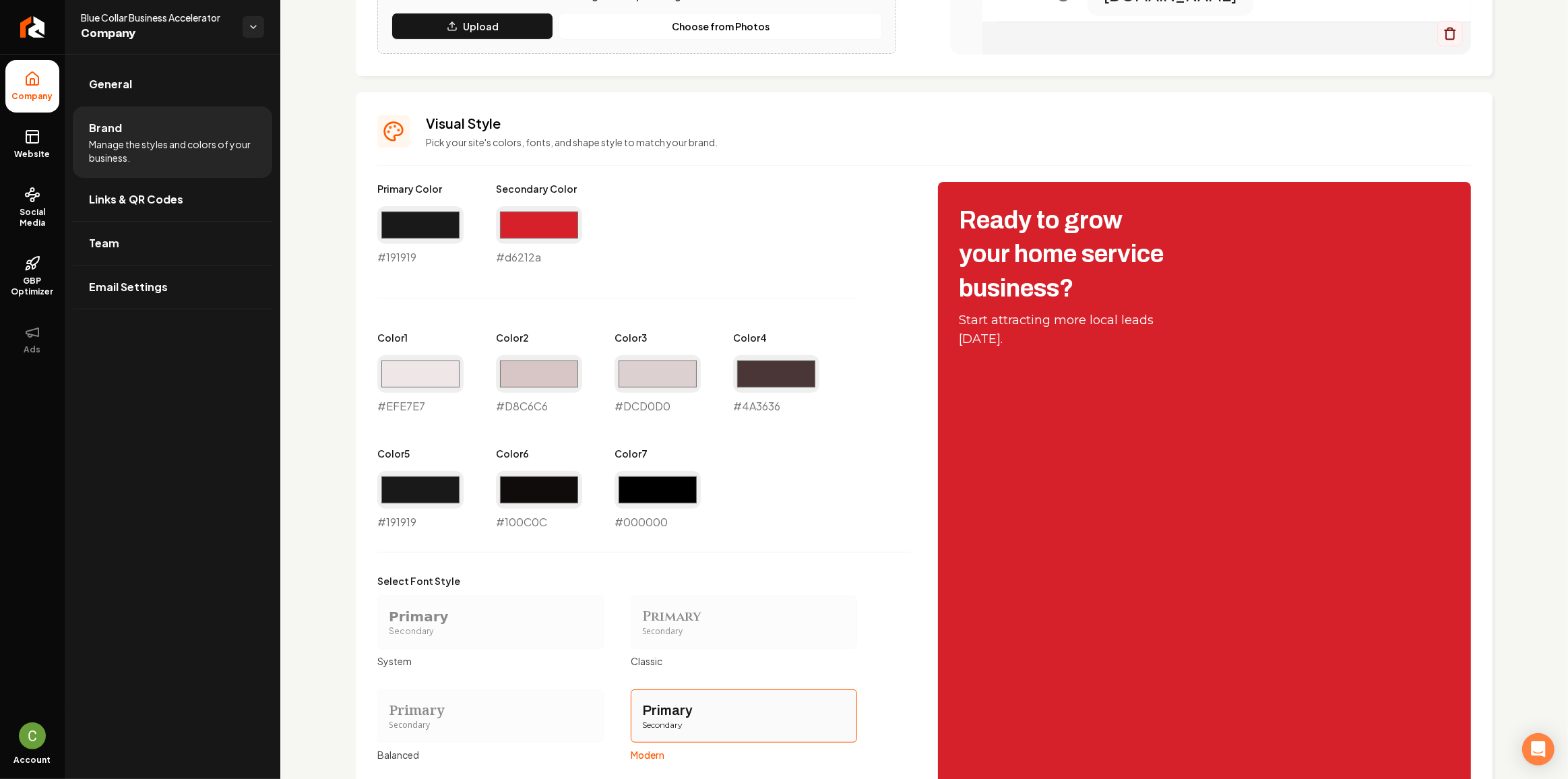
click at [47, 154] on span "Website" at bounding box center [32, 154] width 46 height 11
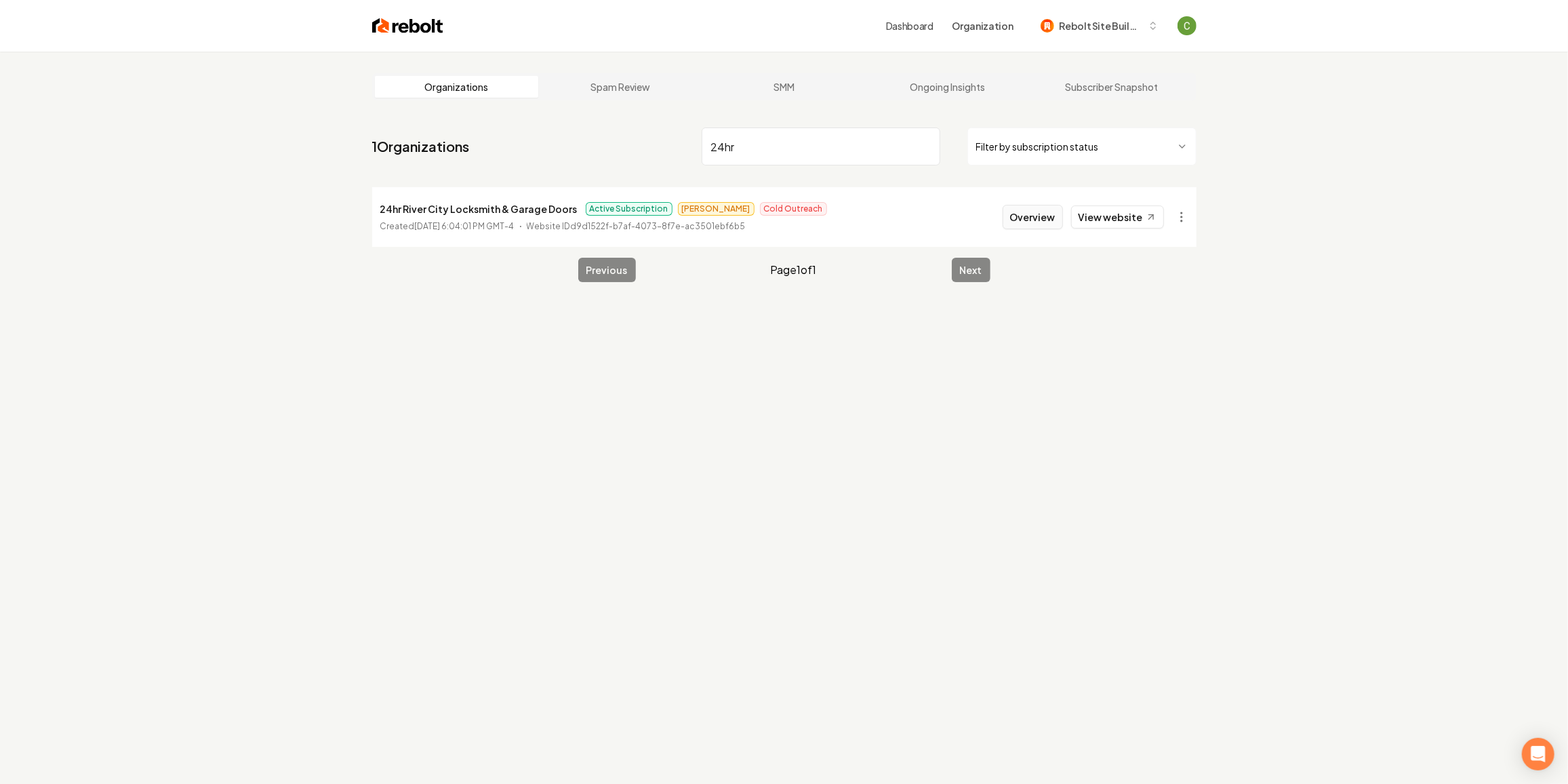
type input "24hr"
click at [1050, 208] on button "Overview" at bounding box center [1032, 217] width 60 height 24
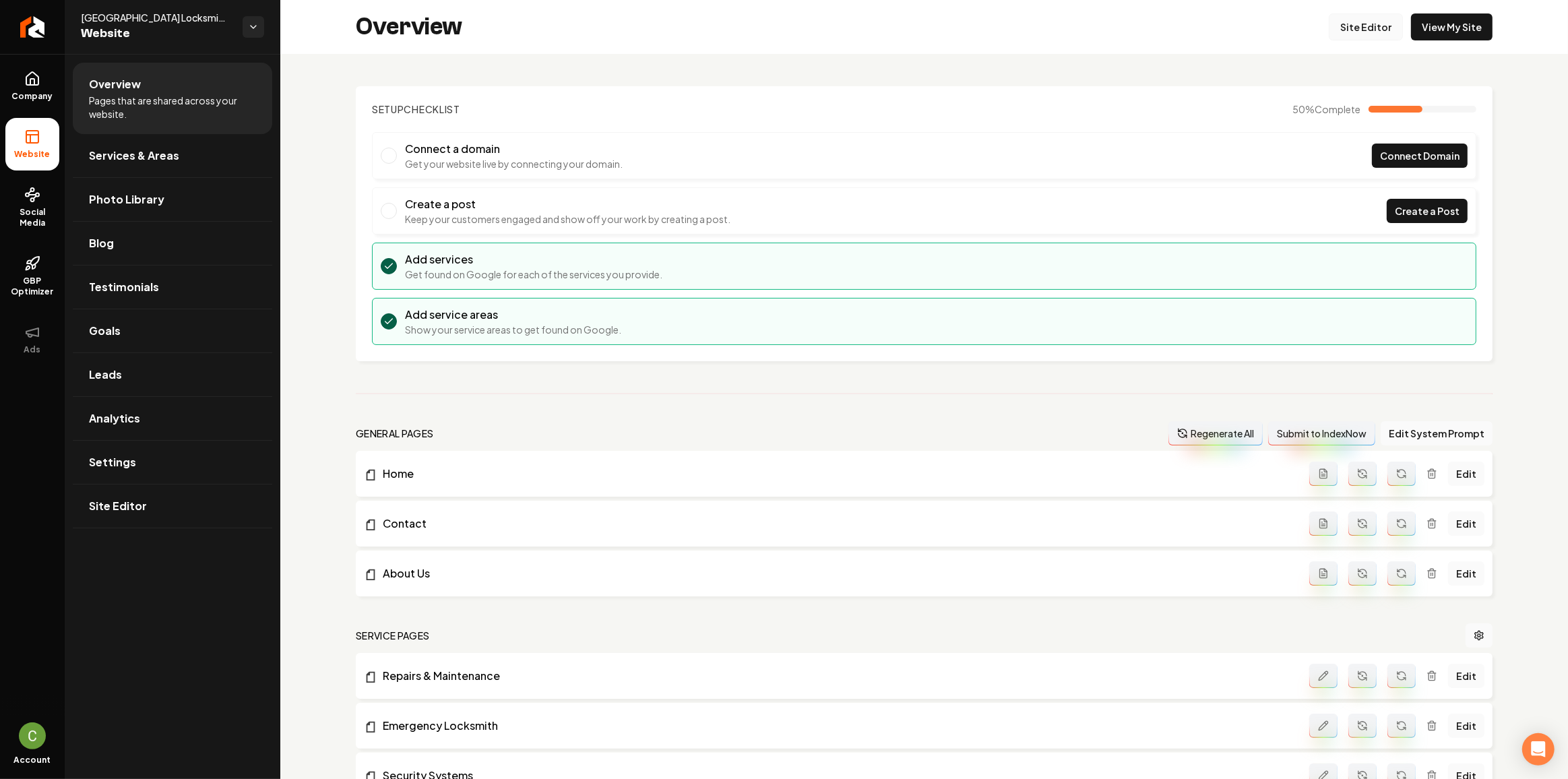
click at [1360, 38] on link "Site Editor" at bounding box center [1366, 27] width 74 height 27
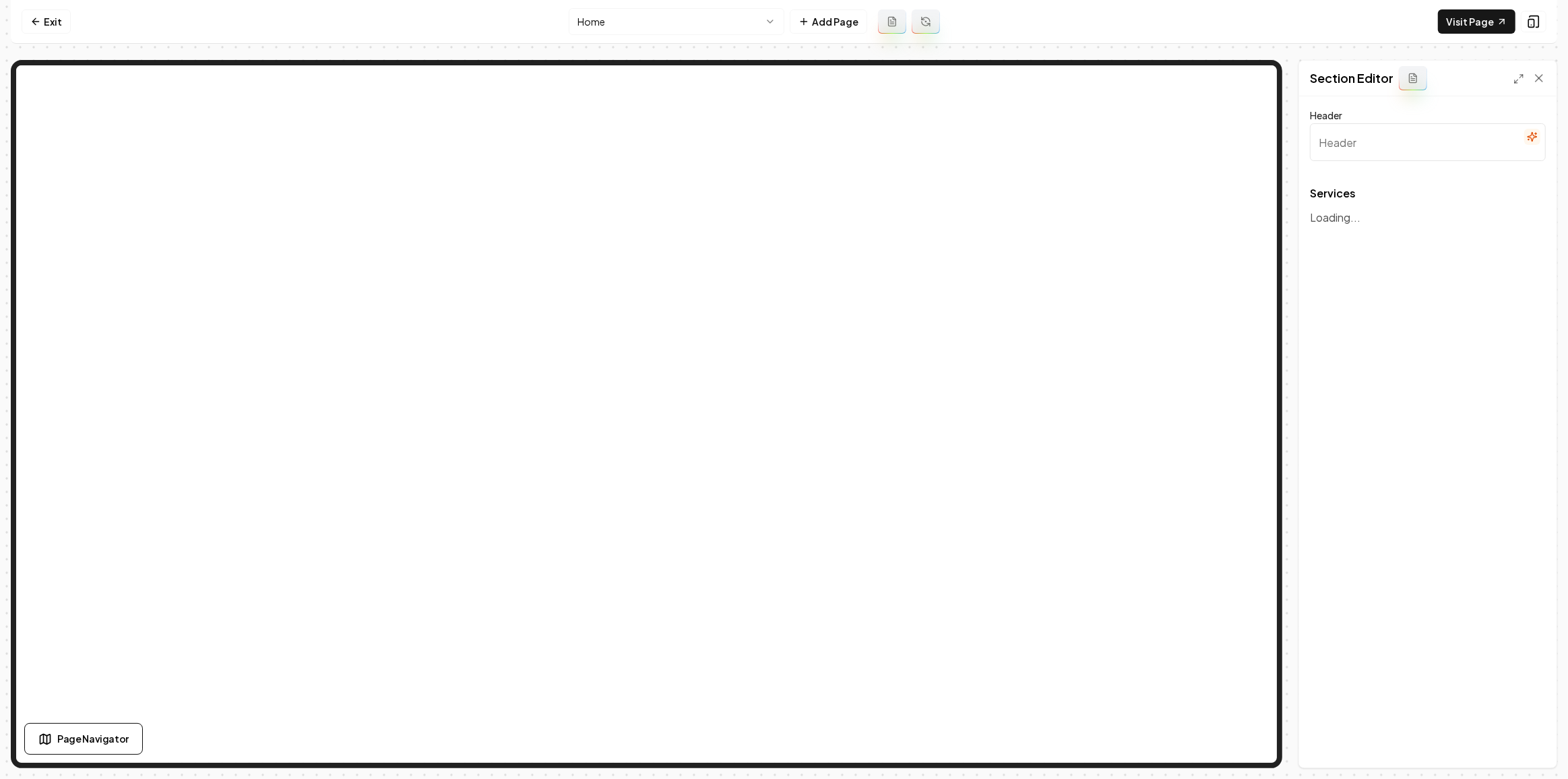
type input "Comprehensive Locksmith & Garage Door Solutions"
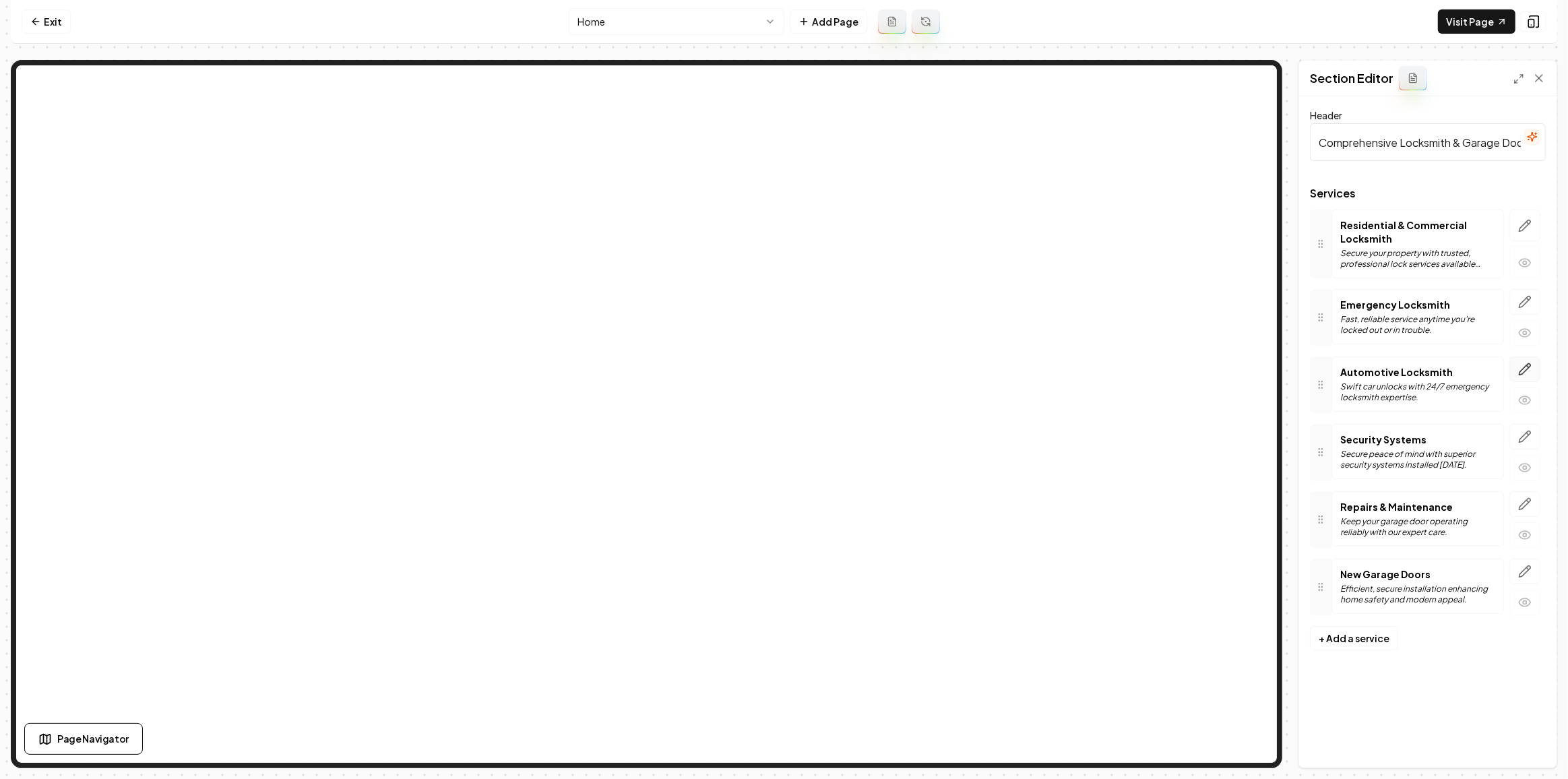
click at [1526, 366] on icon "button" at bounding box center [1525, 369] width 14 height 14
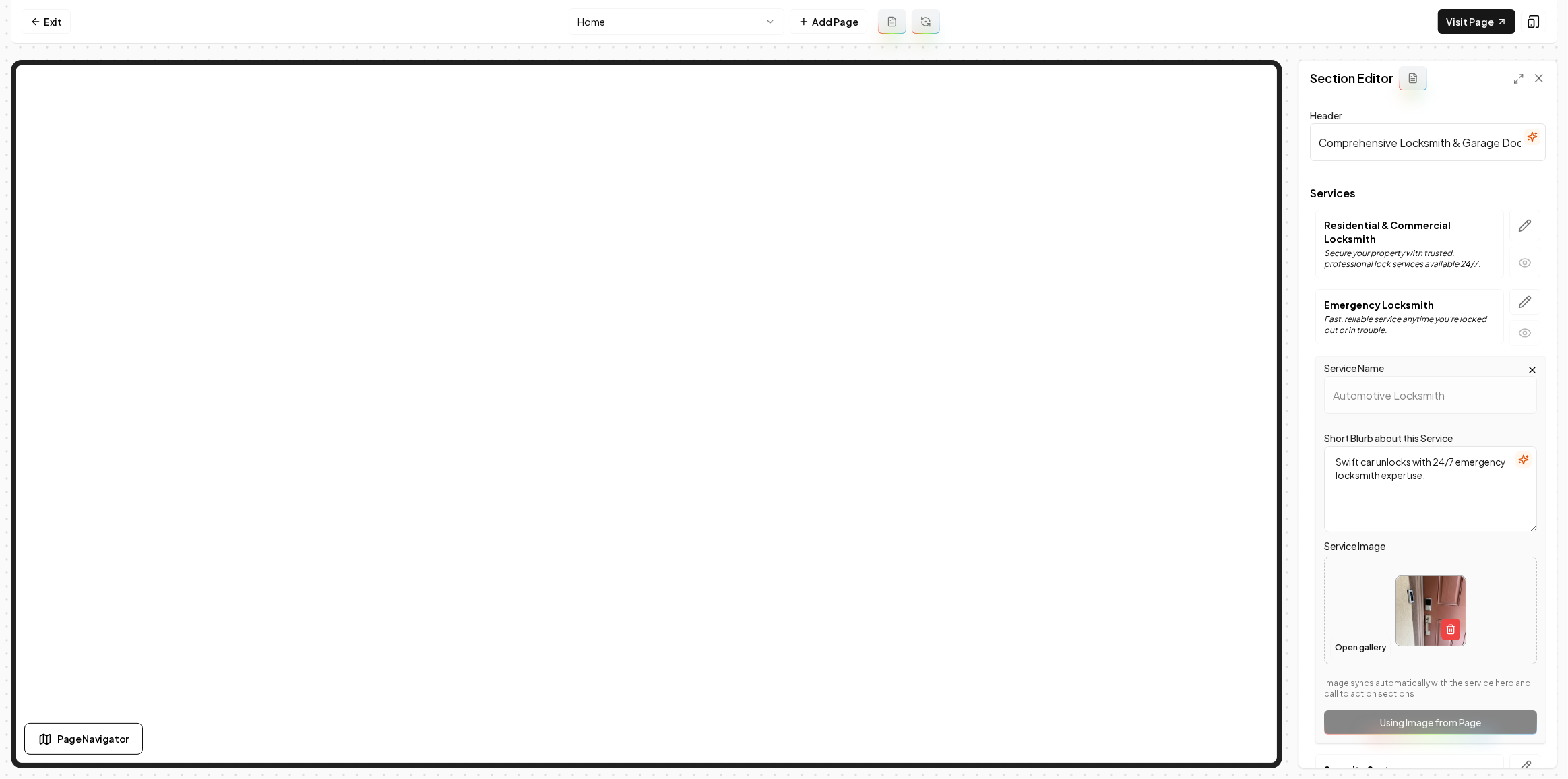
click at [1350, 642] on button "Open gallery" at bounding box center [1360, 648] width 61 height 21
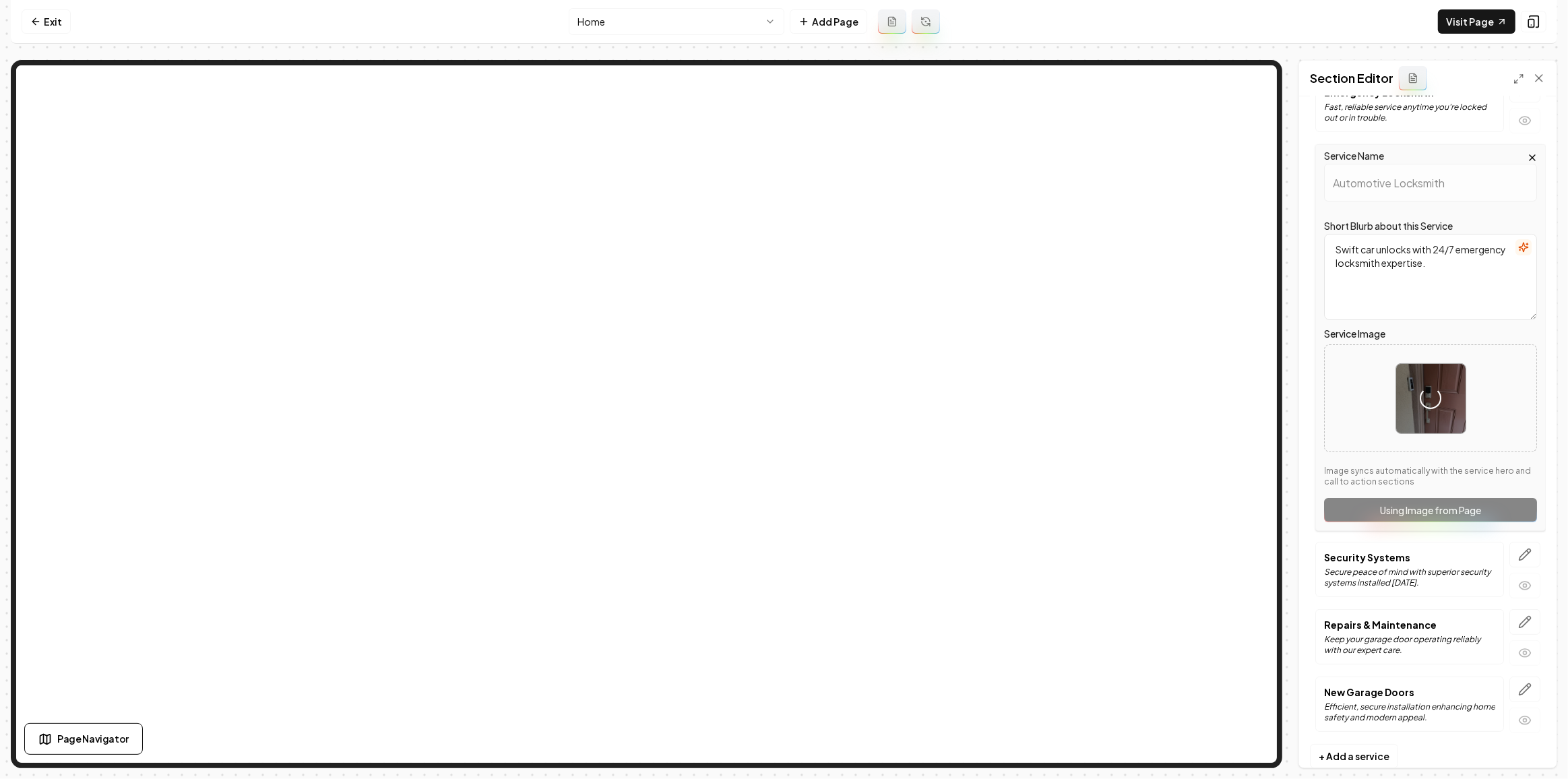
scroll to position [233, 0]
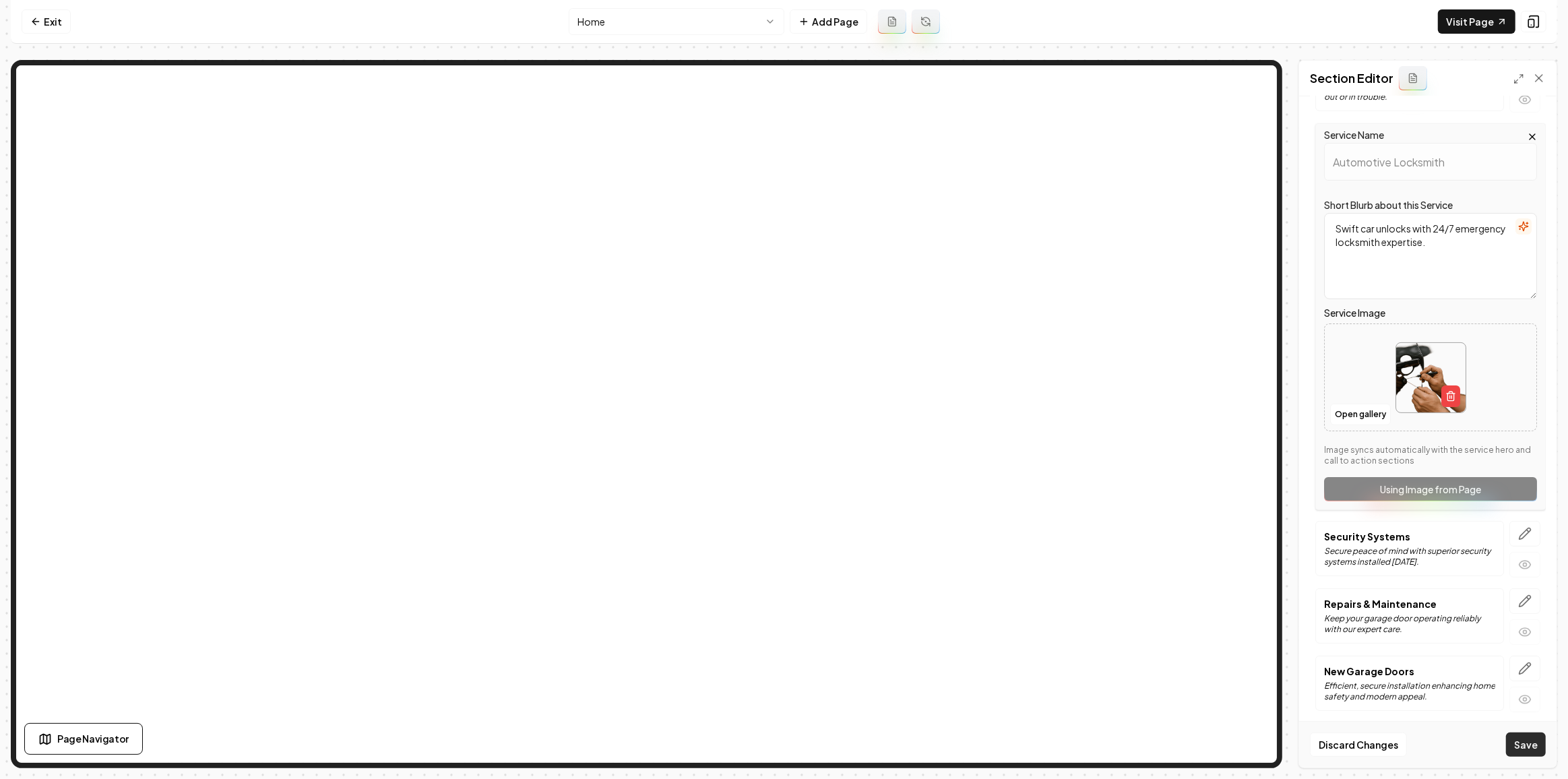
click at [1522, 738] on button "Save" at bounding box center [1526, 745] width 39 height 24
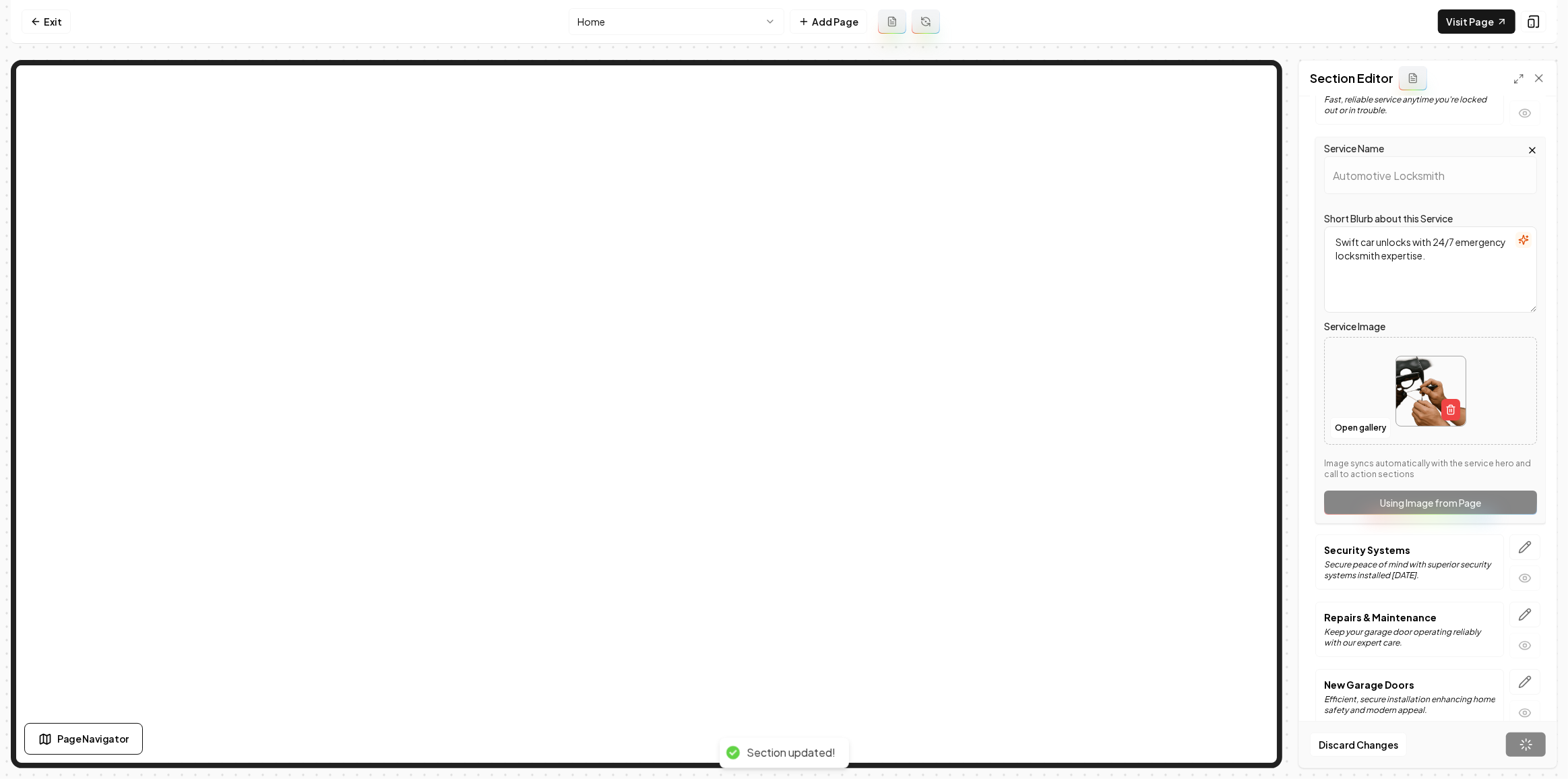
scroll to position [0, 0]
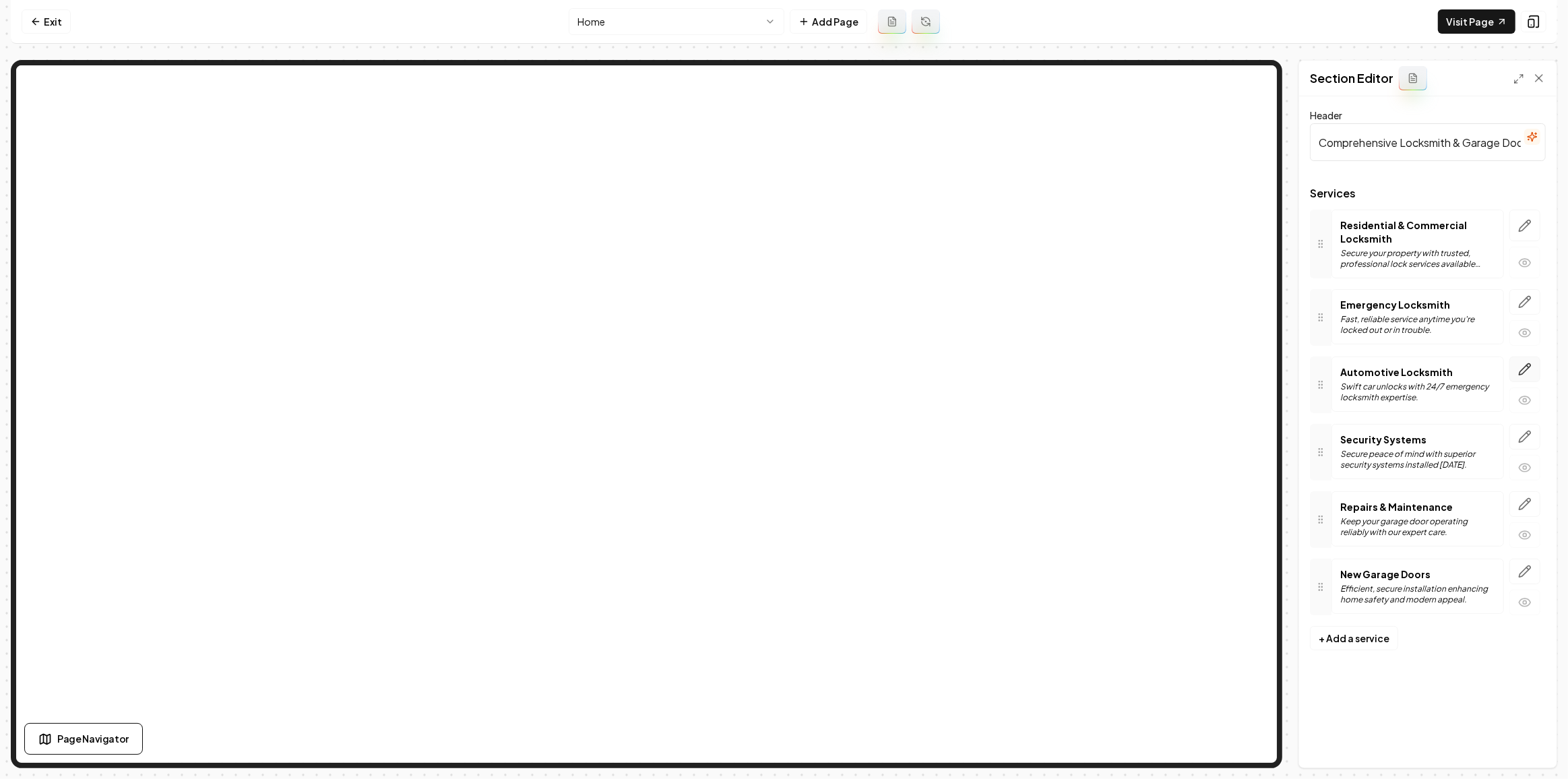
click at [1527, 366] on icon "button" at bounding box center [1525, 369] width 11 height 11
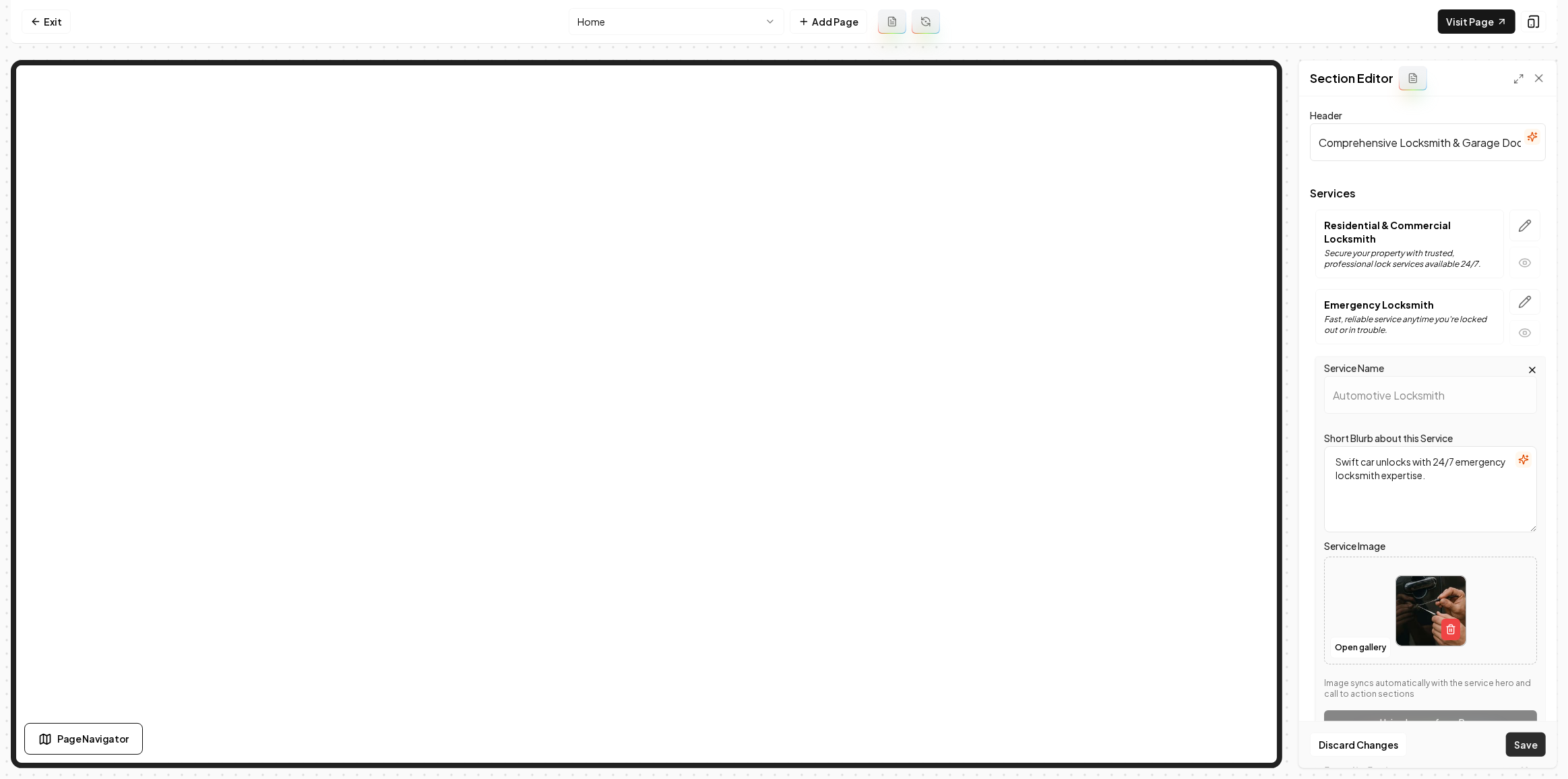
click at [1512, 737] on button "Save" at bounding box center [1526, 745] width 39 height 24
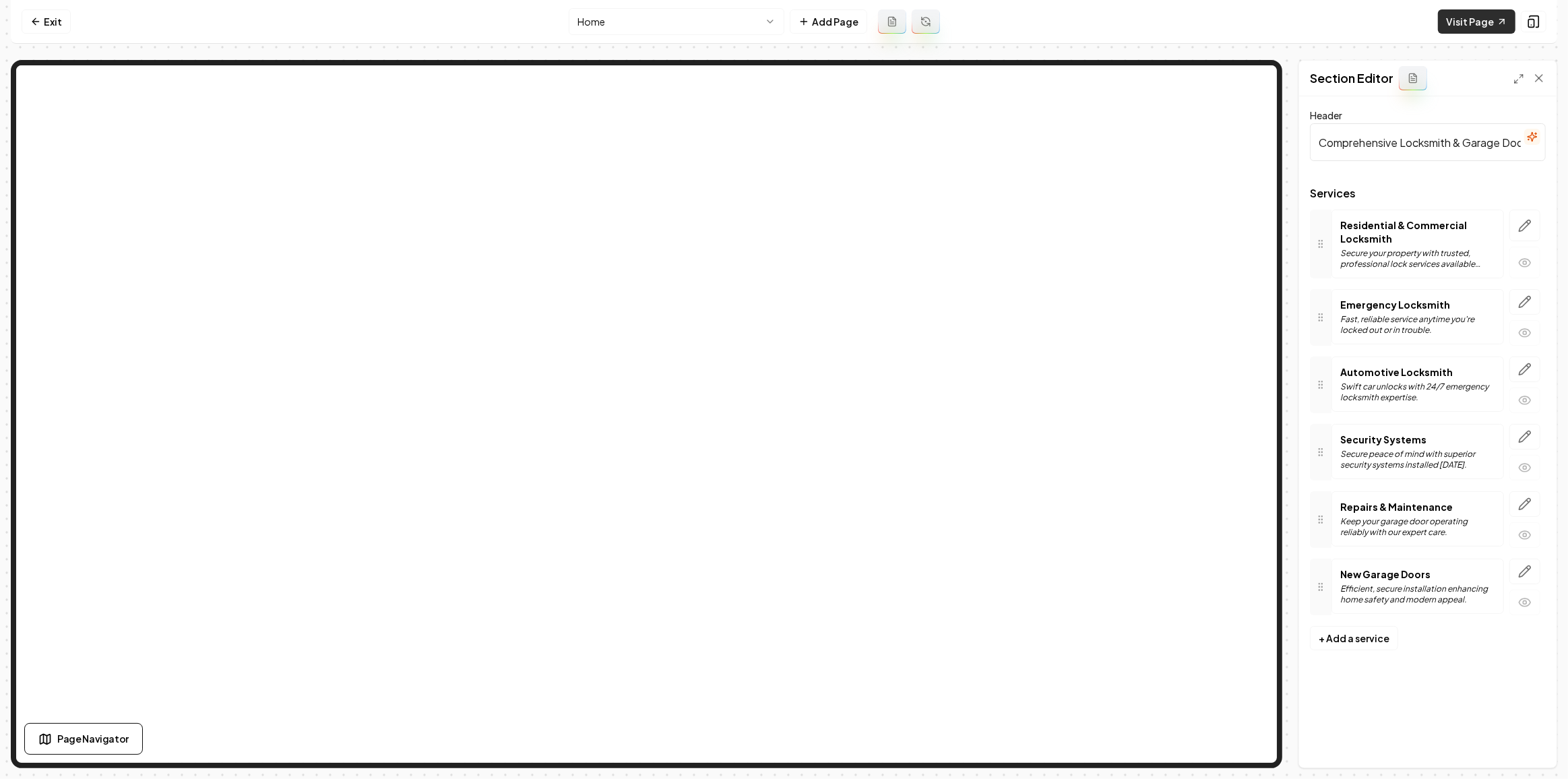
click at [1482, 23] on link "Visit Page" at bounding box center [1476, 21] width 77 height 24
click at [45, 24] on link "Exit" at bounding box center [45, 21] width 49 height 24
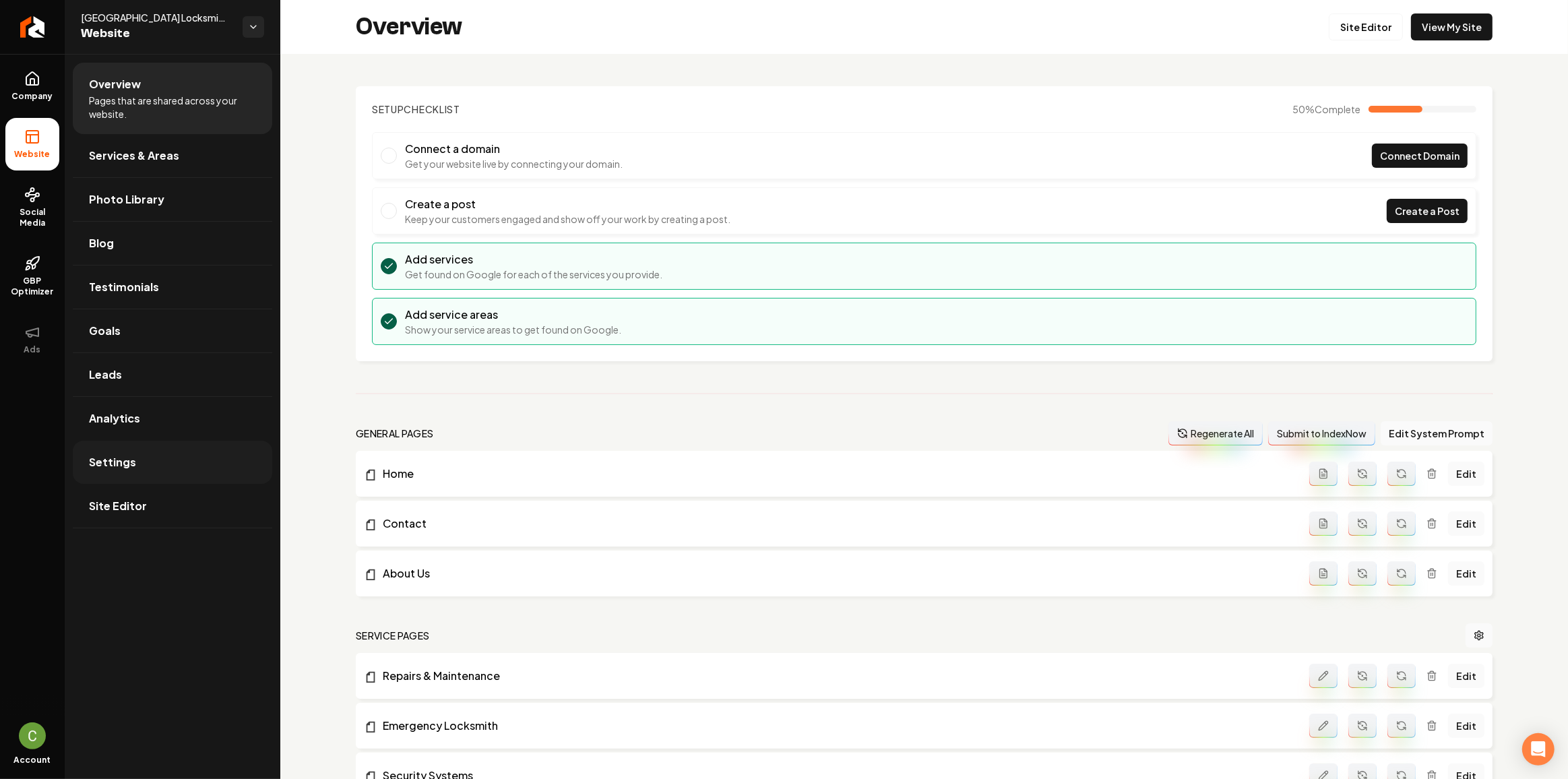
click at [105, 449] on link "Settings" at bounding box center [172, 462] width 199 height 43
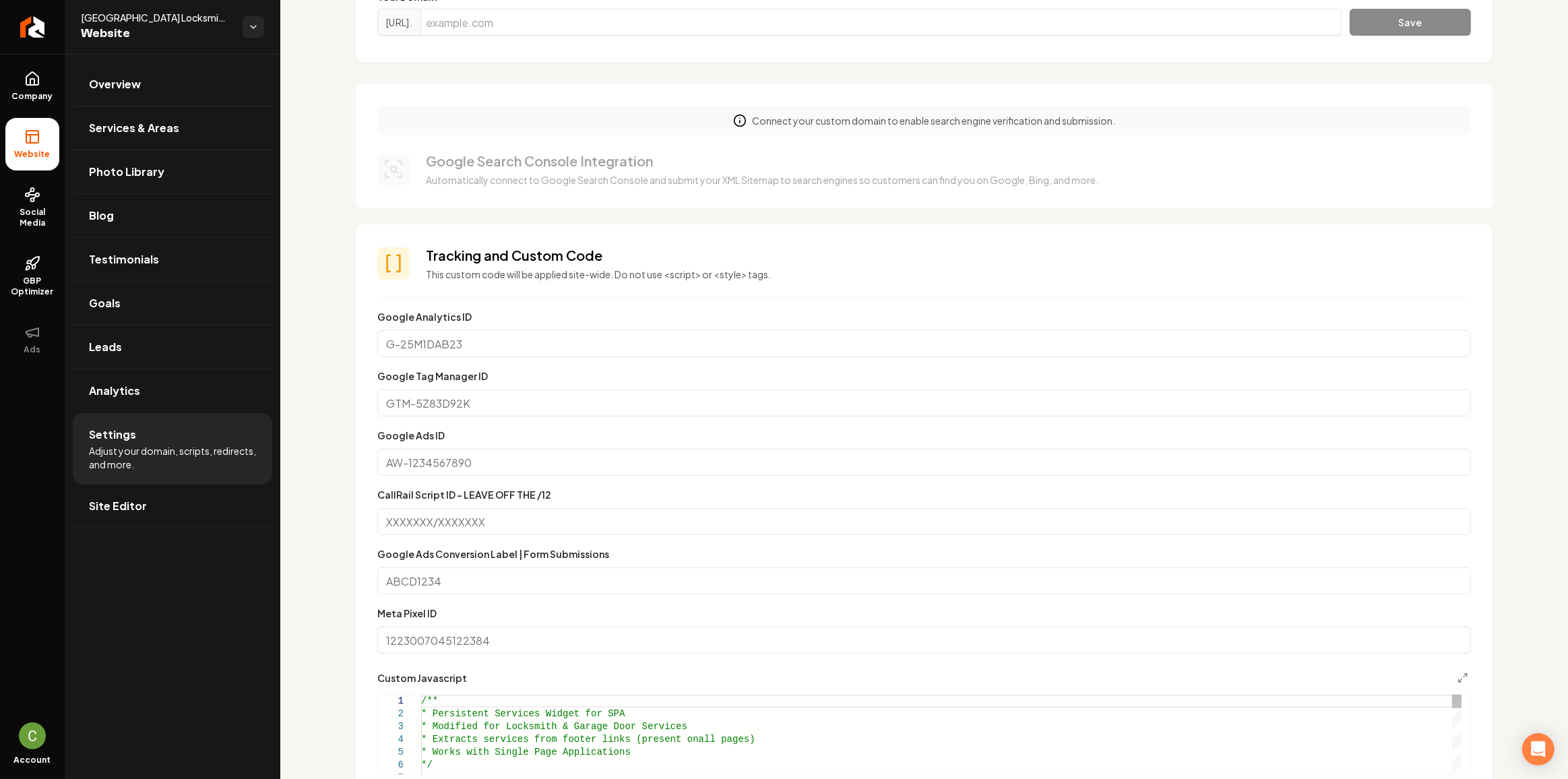
scroll to position [429, 0]
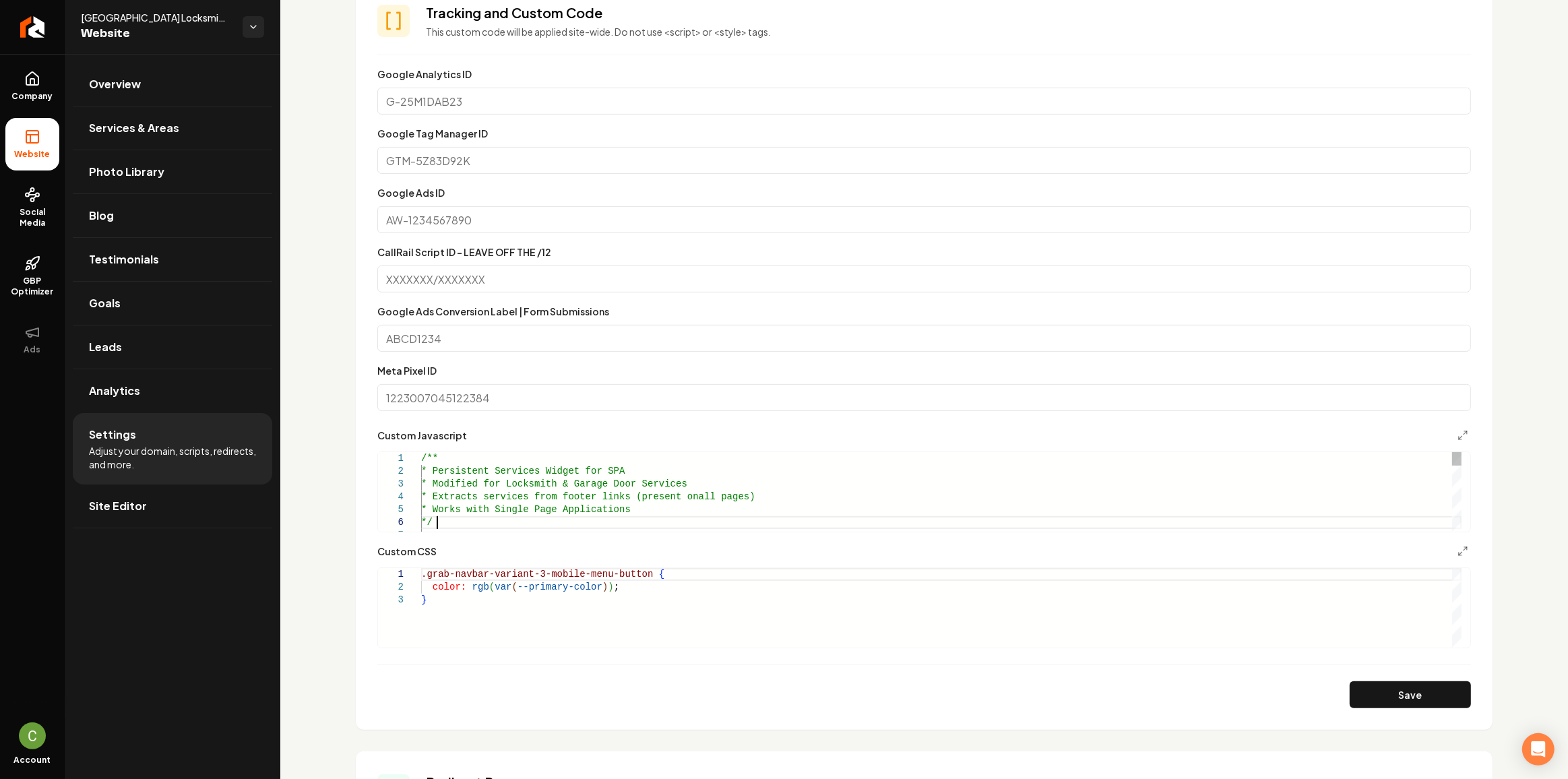
type textarea "**********"
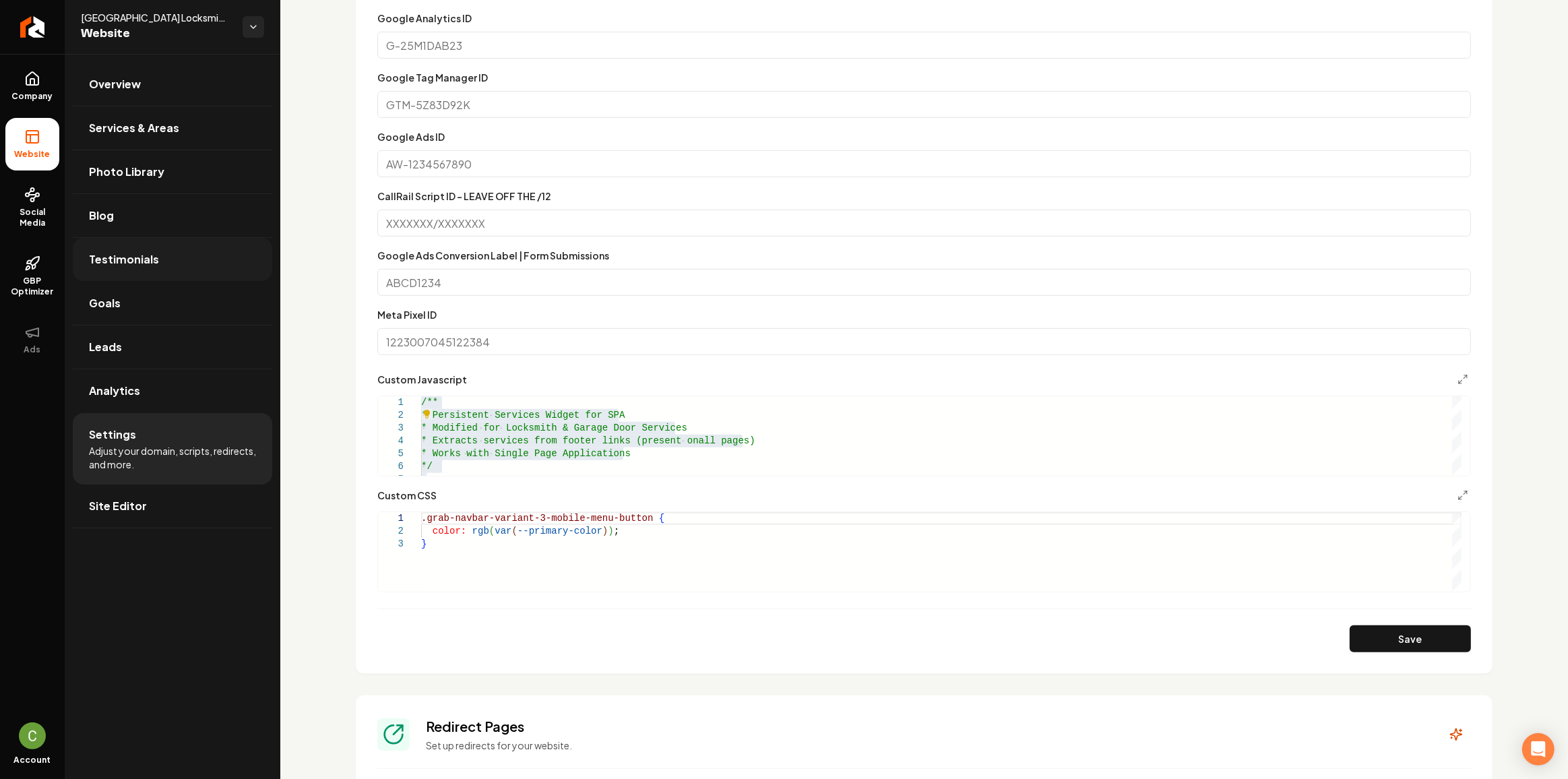
scroll to position [490, 0]
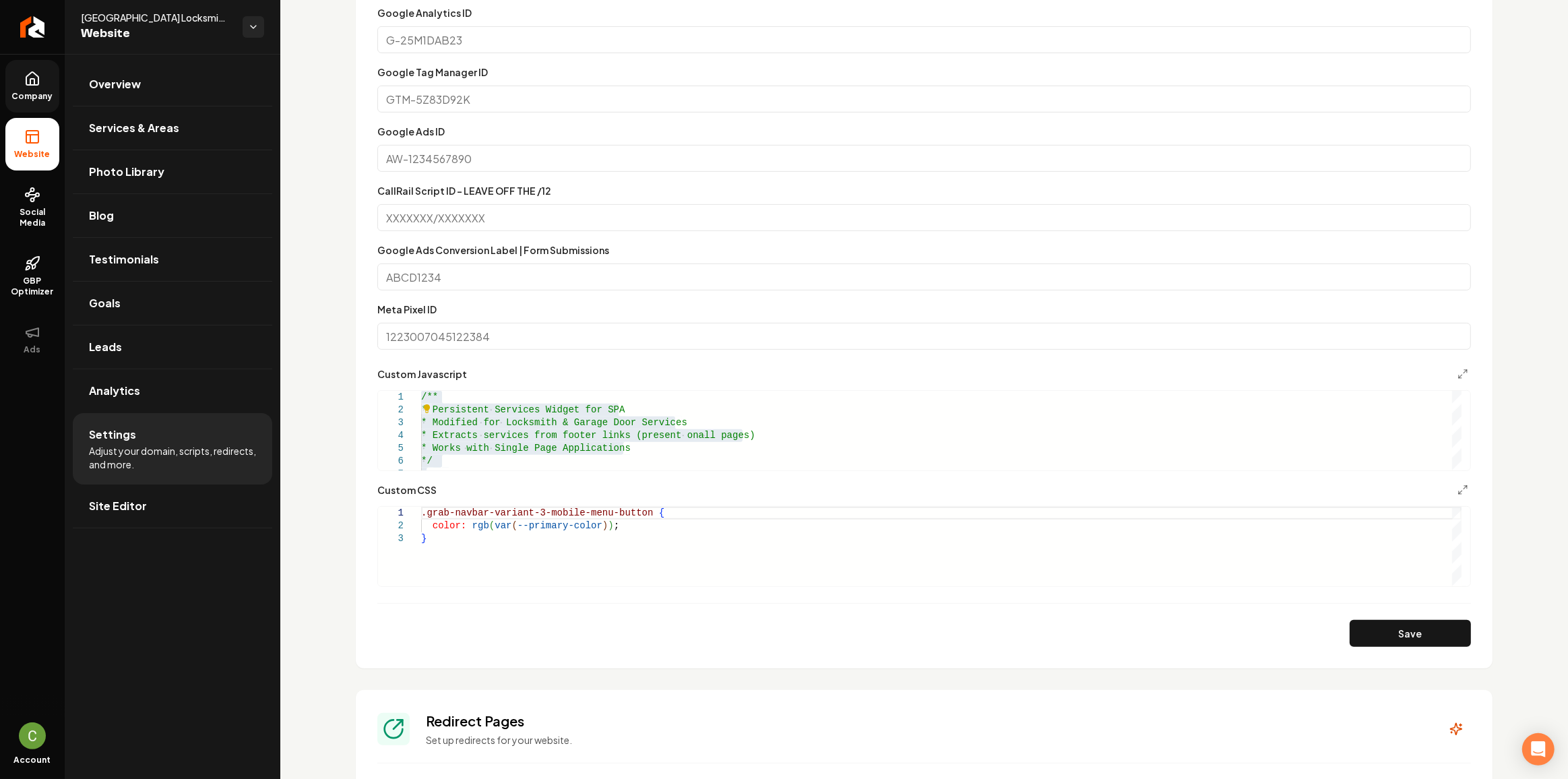
click at [14, 96] on span "Company" at bounding box center [33, 96] width 52 height 11
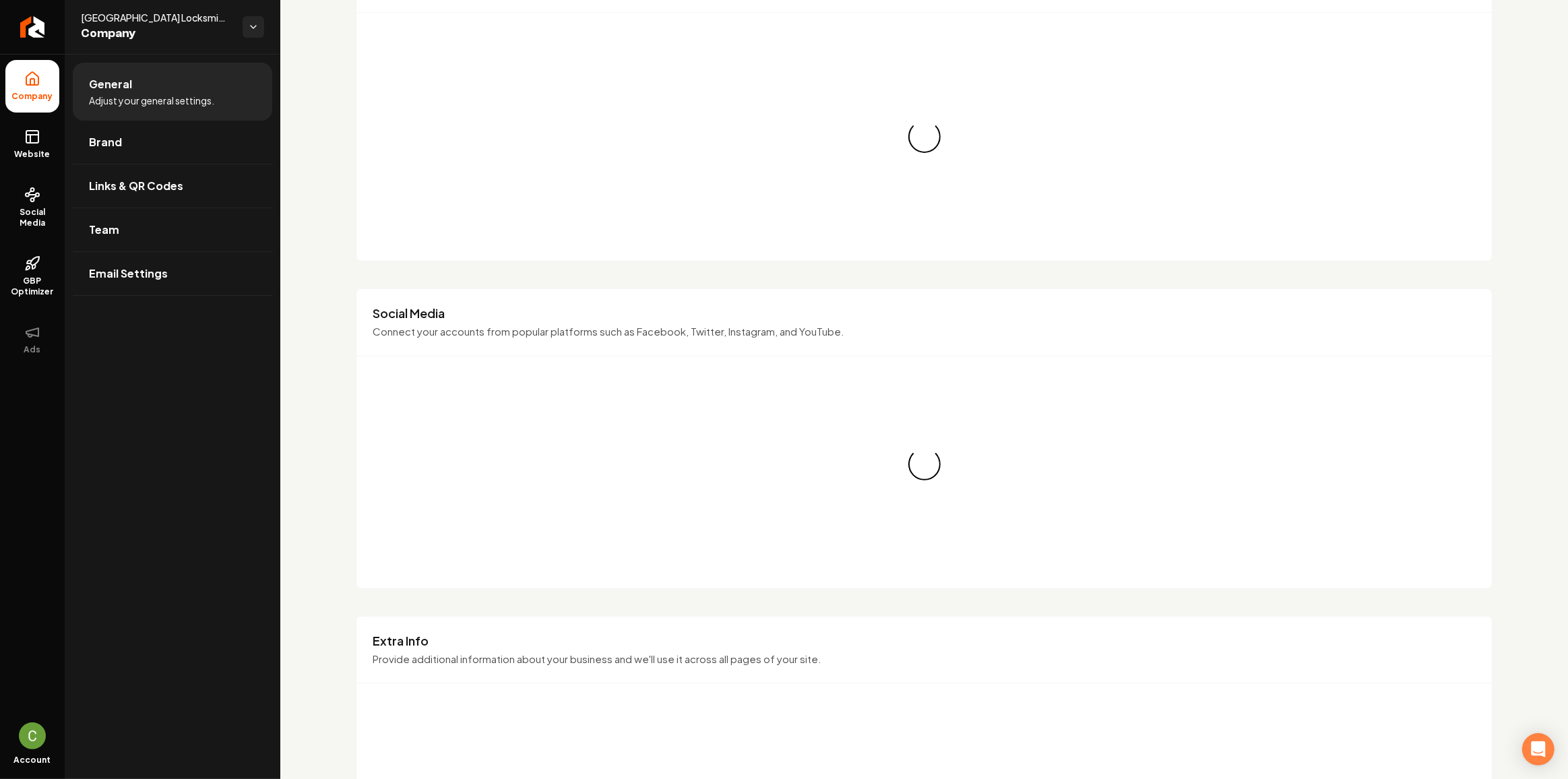
click at [36, 138] on icon at bounding box center [32, 137] width 16 height 16
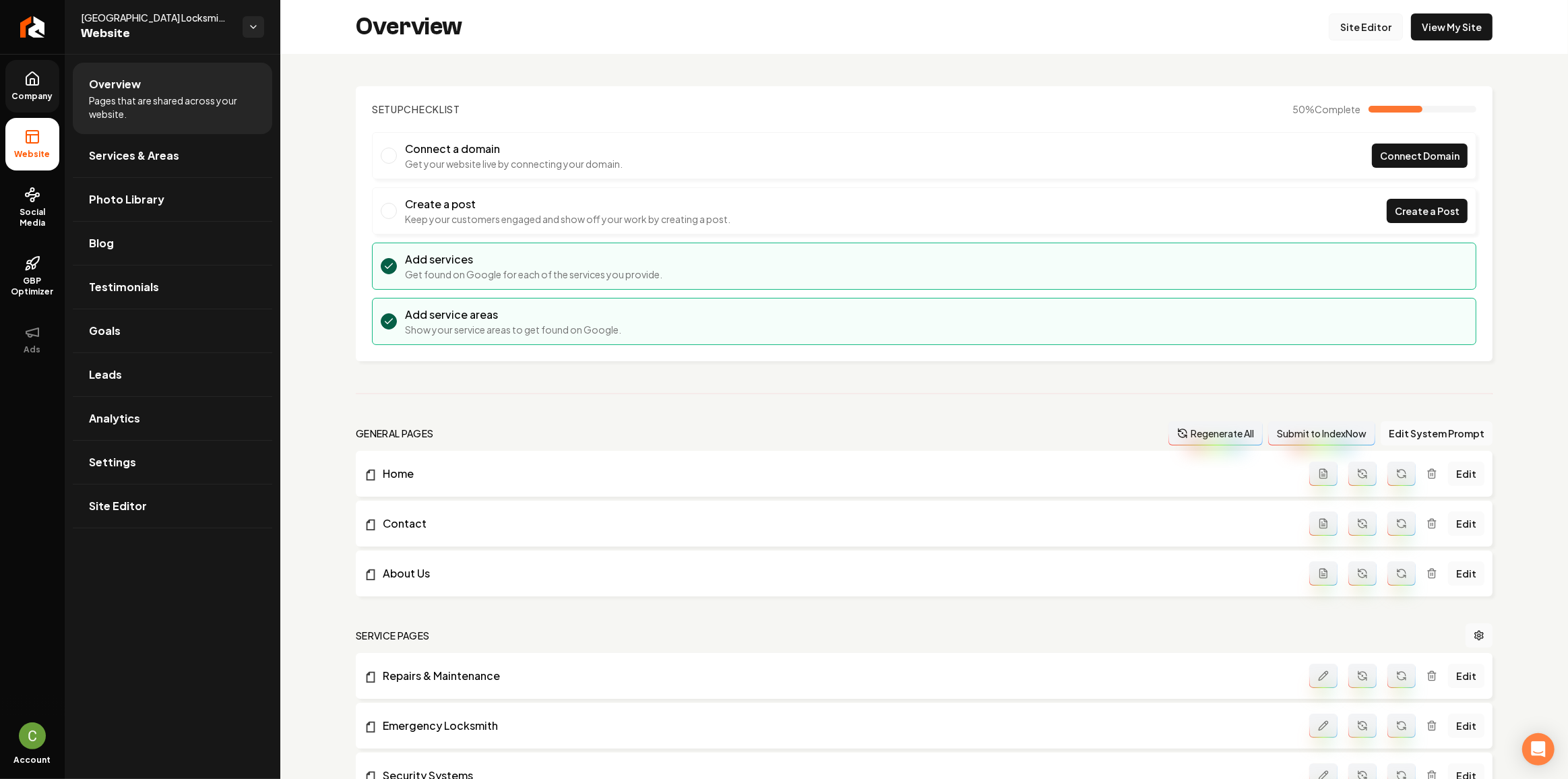
click at [1356, 31] on link "Site Editor" at bounding box center [1366, 27] width 74 height 27
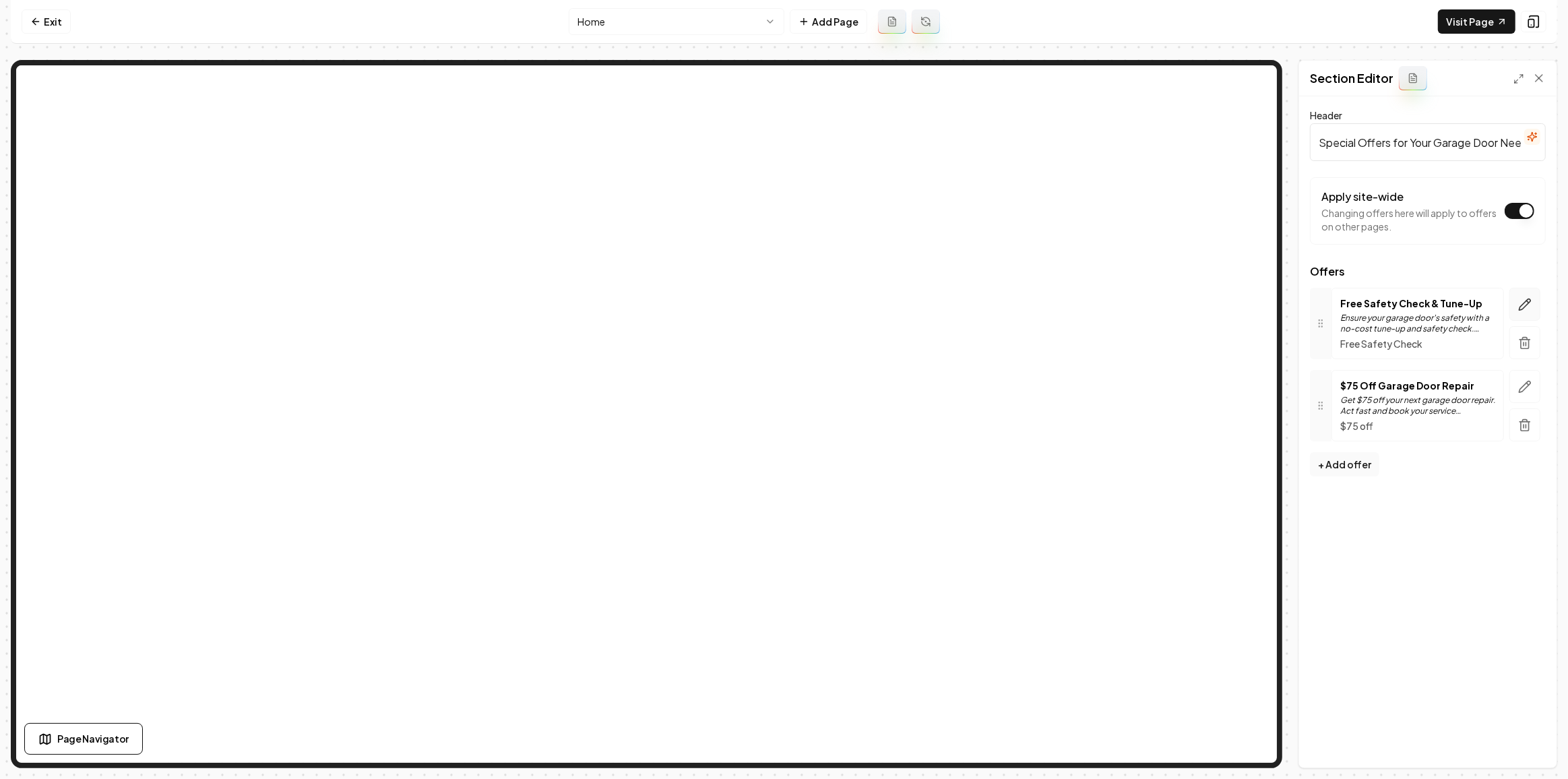
click at [1514, 303] on button "button" at bounding box center [1524, 304] width 31 height 33
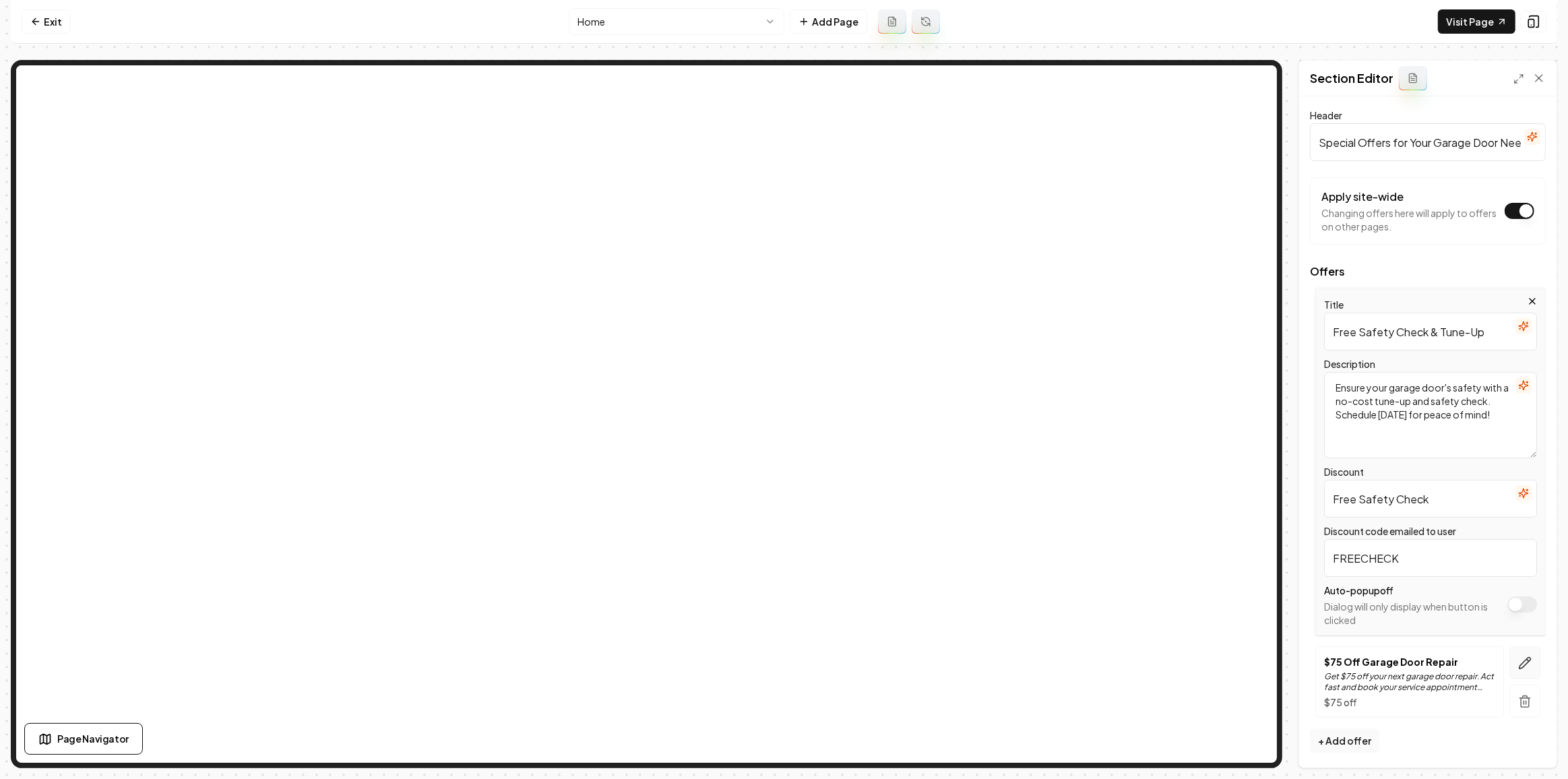
click at [1530, 671] on button "button" at bounding box center [1524, 663] width 31 height 33
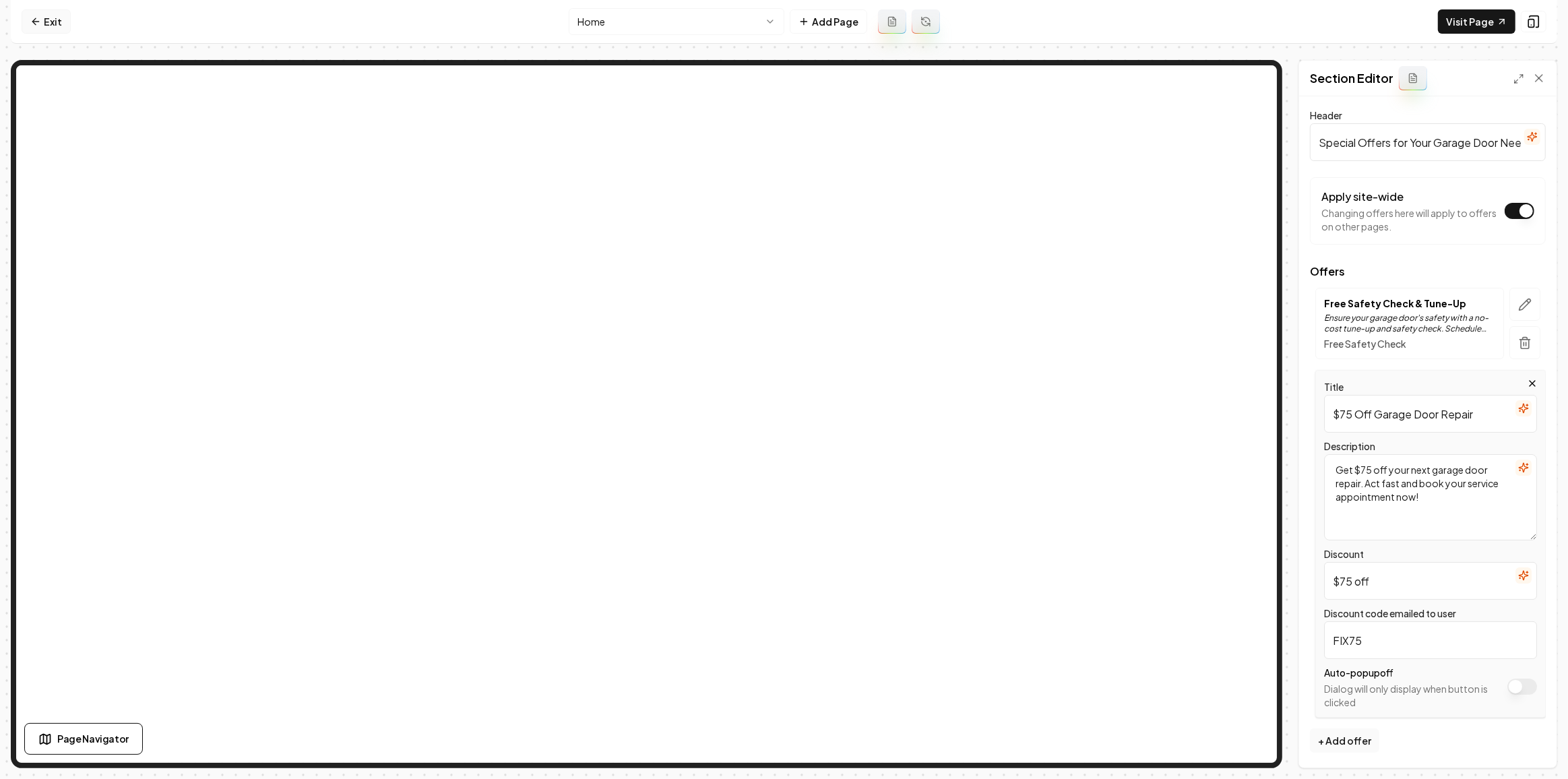
click at [34, 25] on icon at bounding box center [36, 21] width 11 height 11
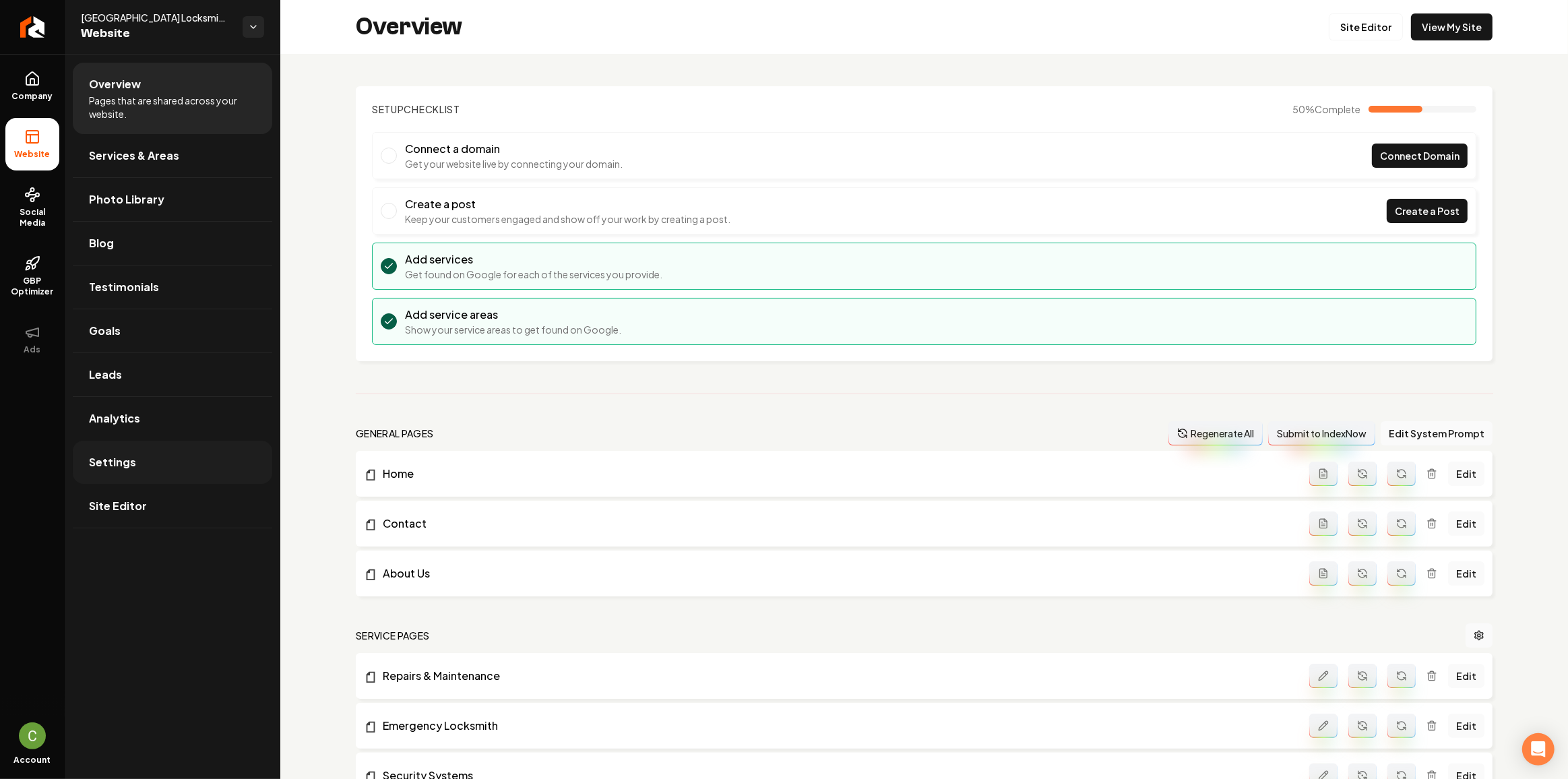
click at [130, 448] on link "Settings" at bounding box center [172, 462] width 199 height 43
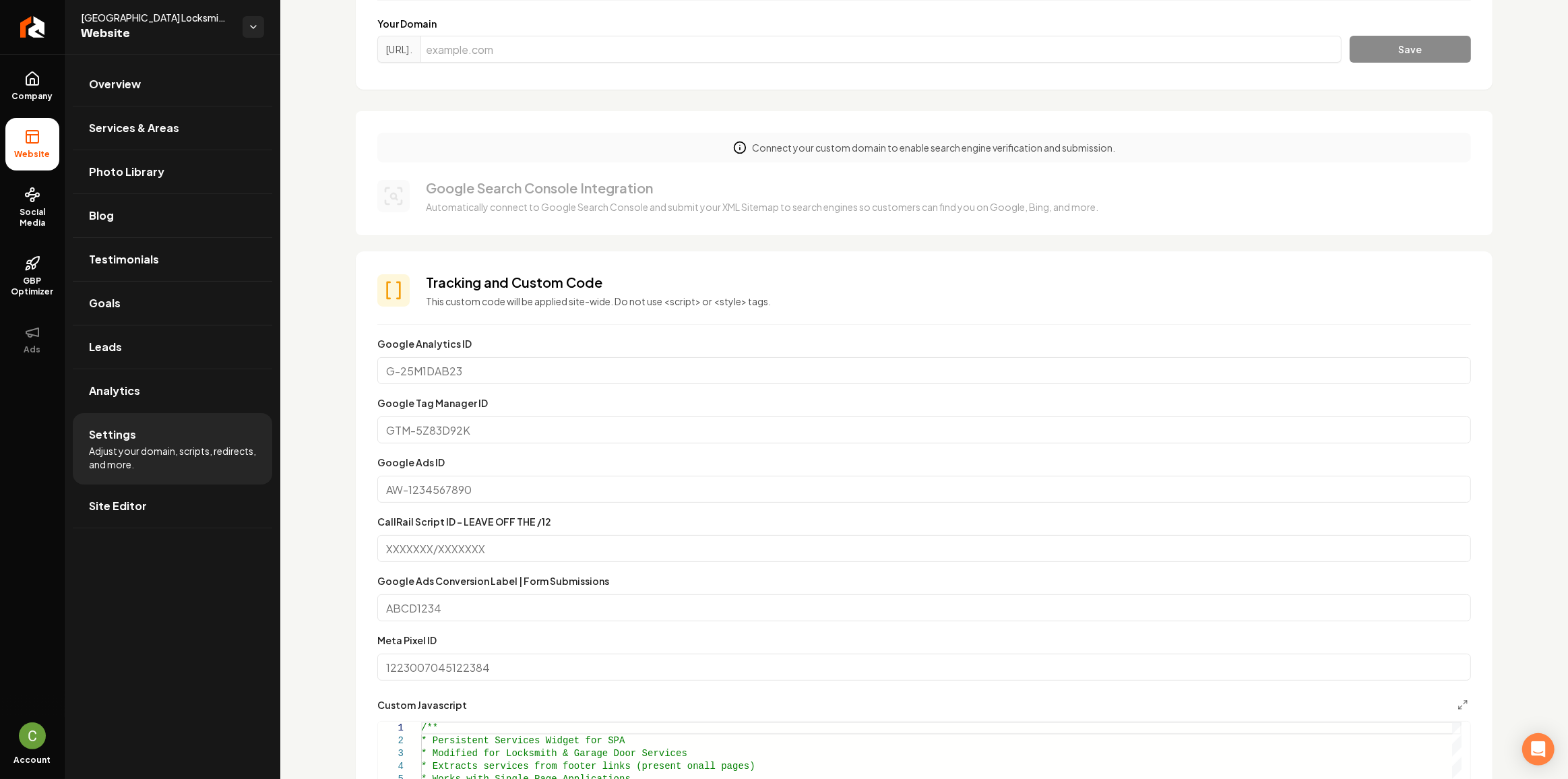
scroll to position [490, 0]
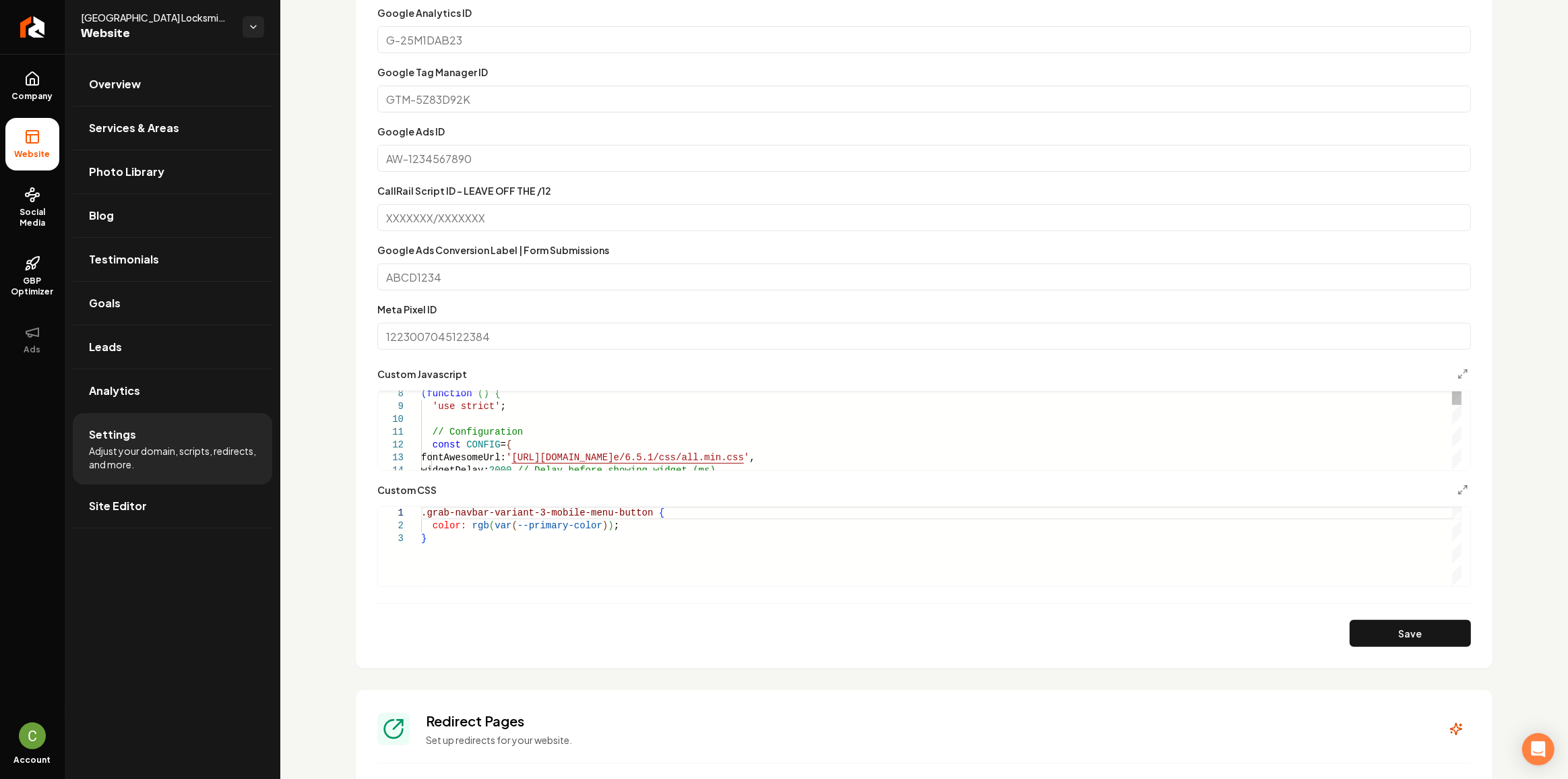
type textarea "**********"
click at [1457, 369] on icon "Main content area" at bounding box center [1463, 374] width 11 height 11
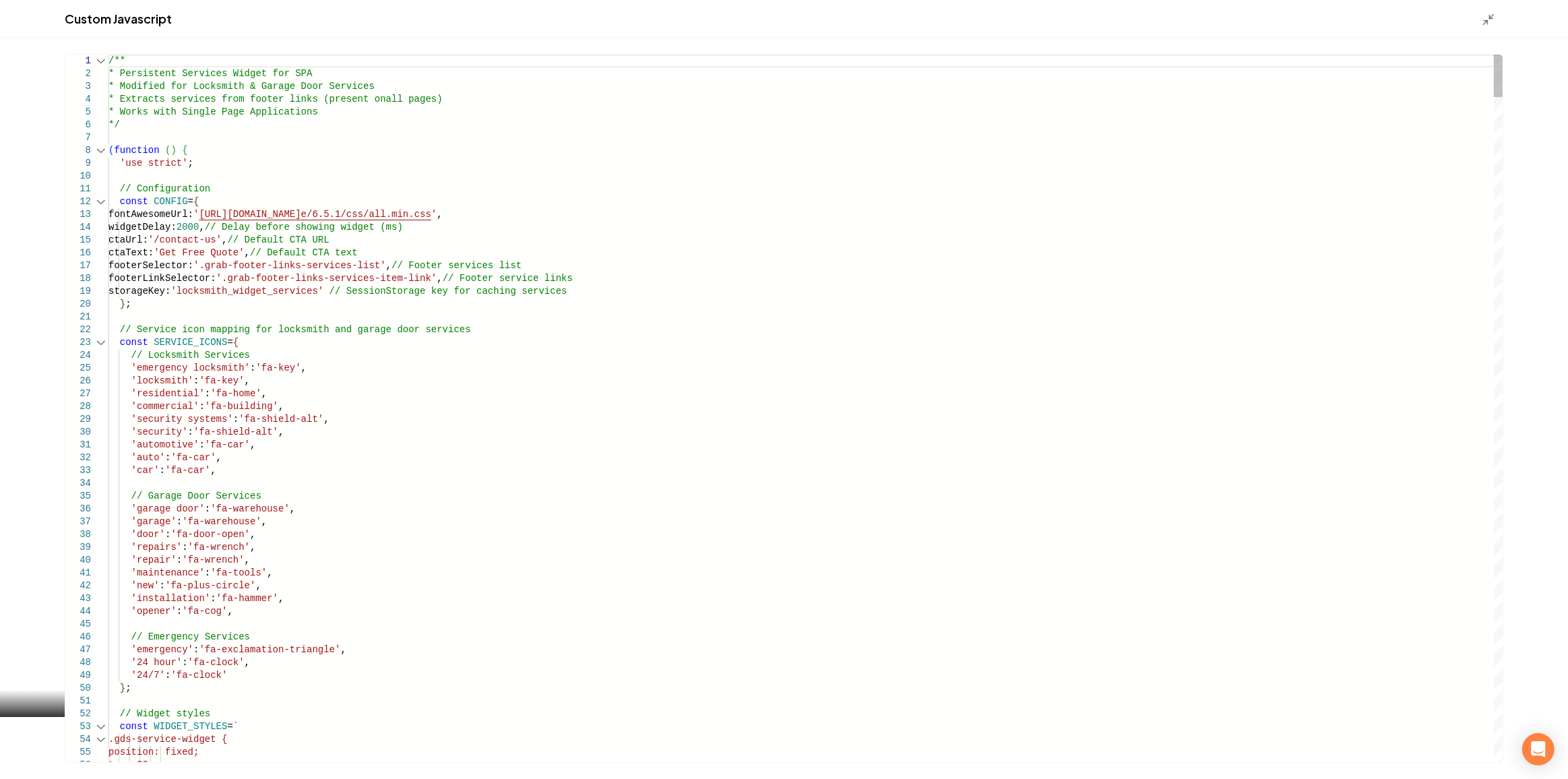
click at [106, 152] on div "Main content area" at bounding box center [101, 150] width 17 height 13
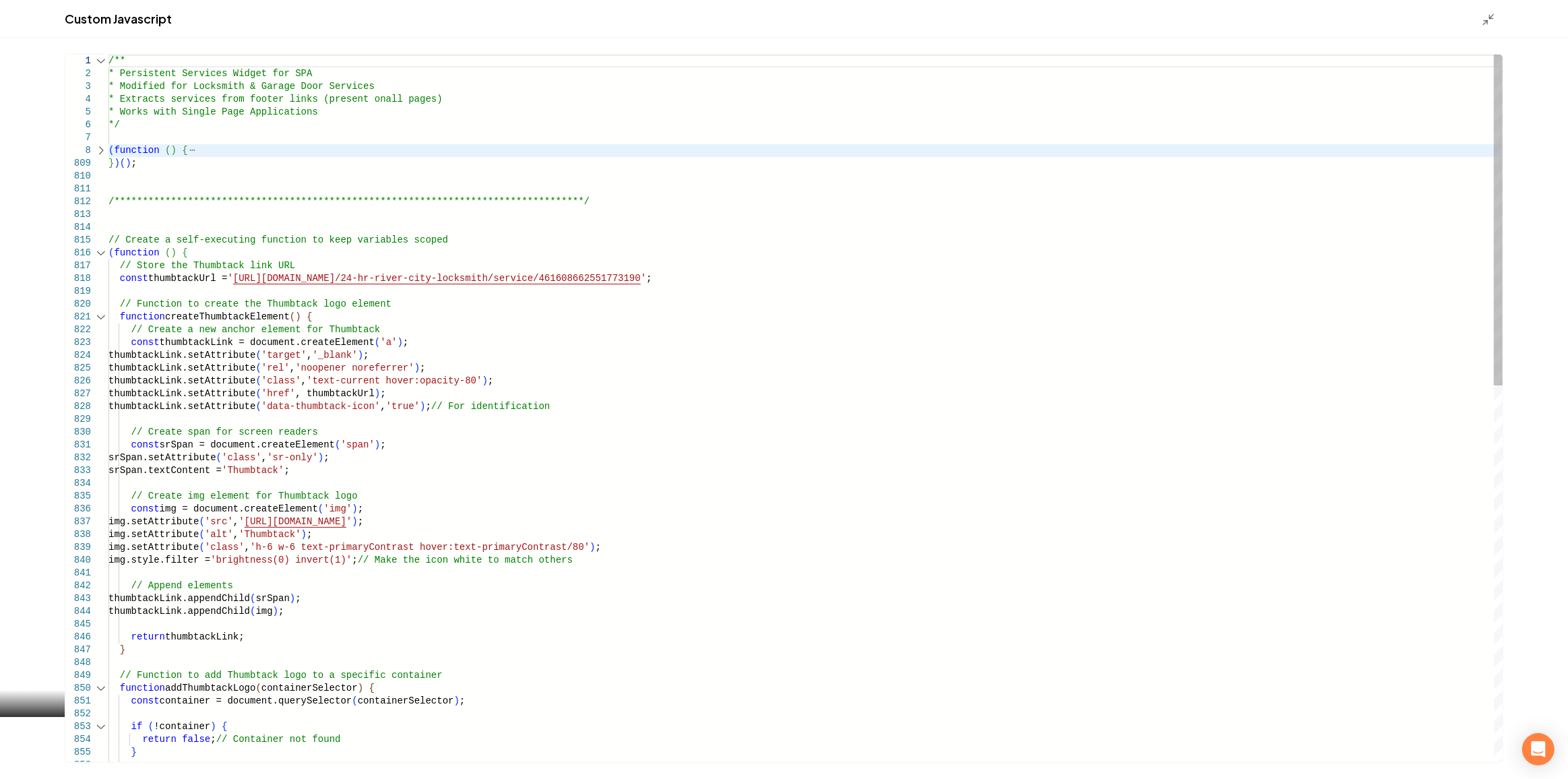
click at [100, 258] on div "Main content area" at bounding box center [101, 253] width 17 height 13
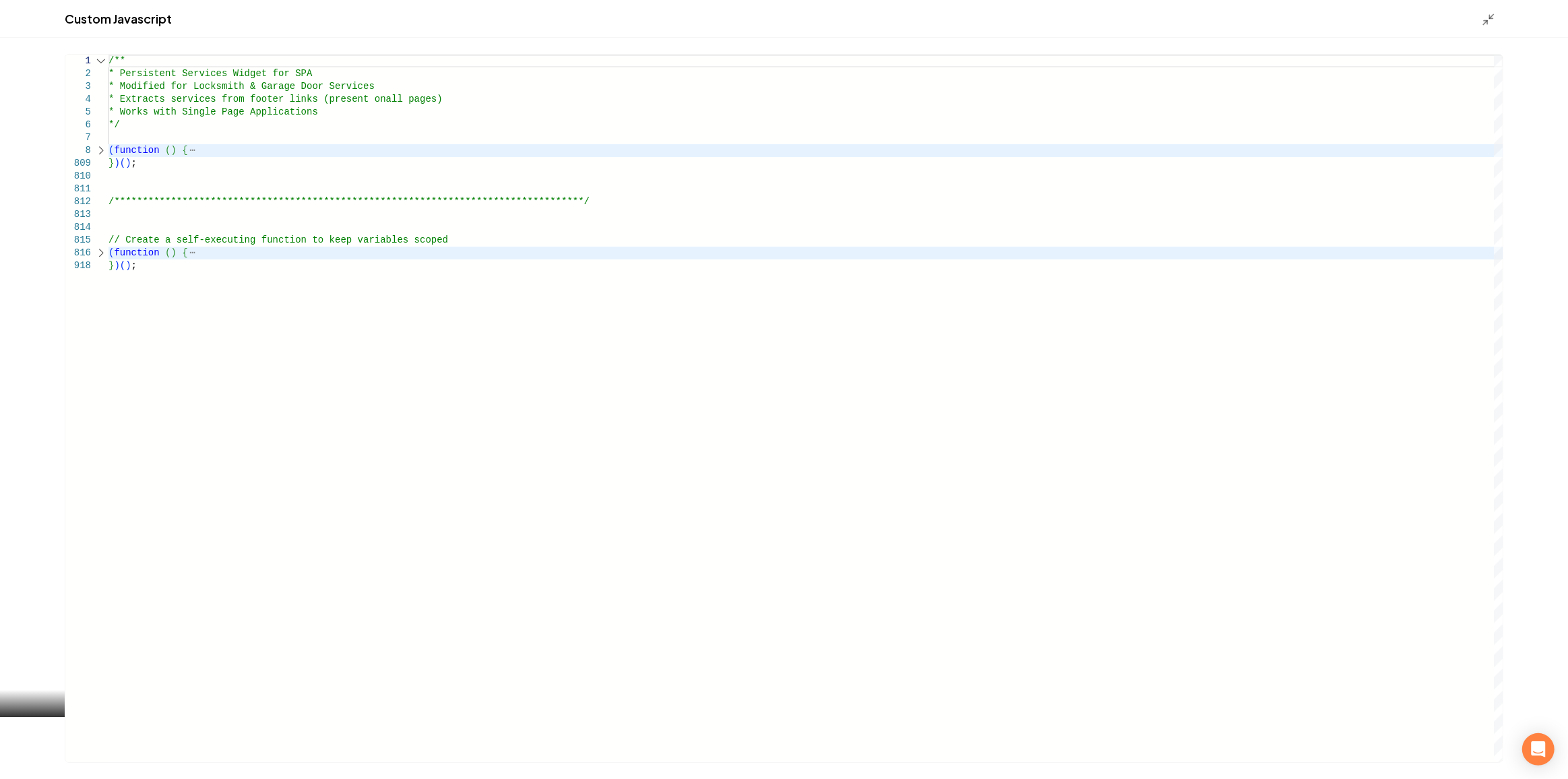
click at [182, 184] on div "**********" at bounding box center [805, 408] width 1394 height 708
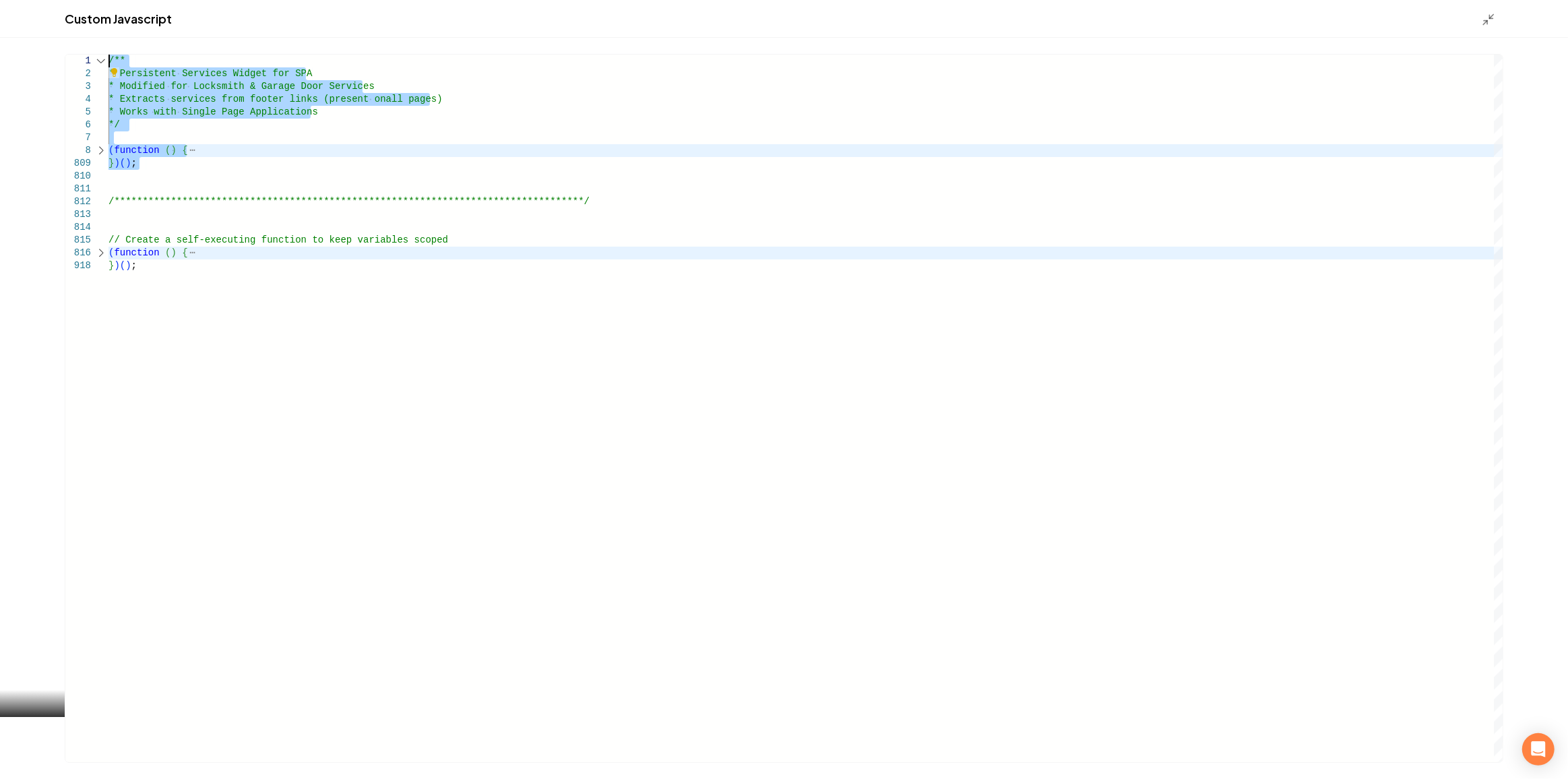
drag, startPoint x: 183, startPoint y: 174, endPoint x: 64, endPoint y: 56, distance: 167.6
click at [108, 56] on div "**********" at bounding box center [805, 408] width 1394 height 708
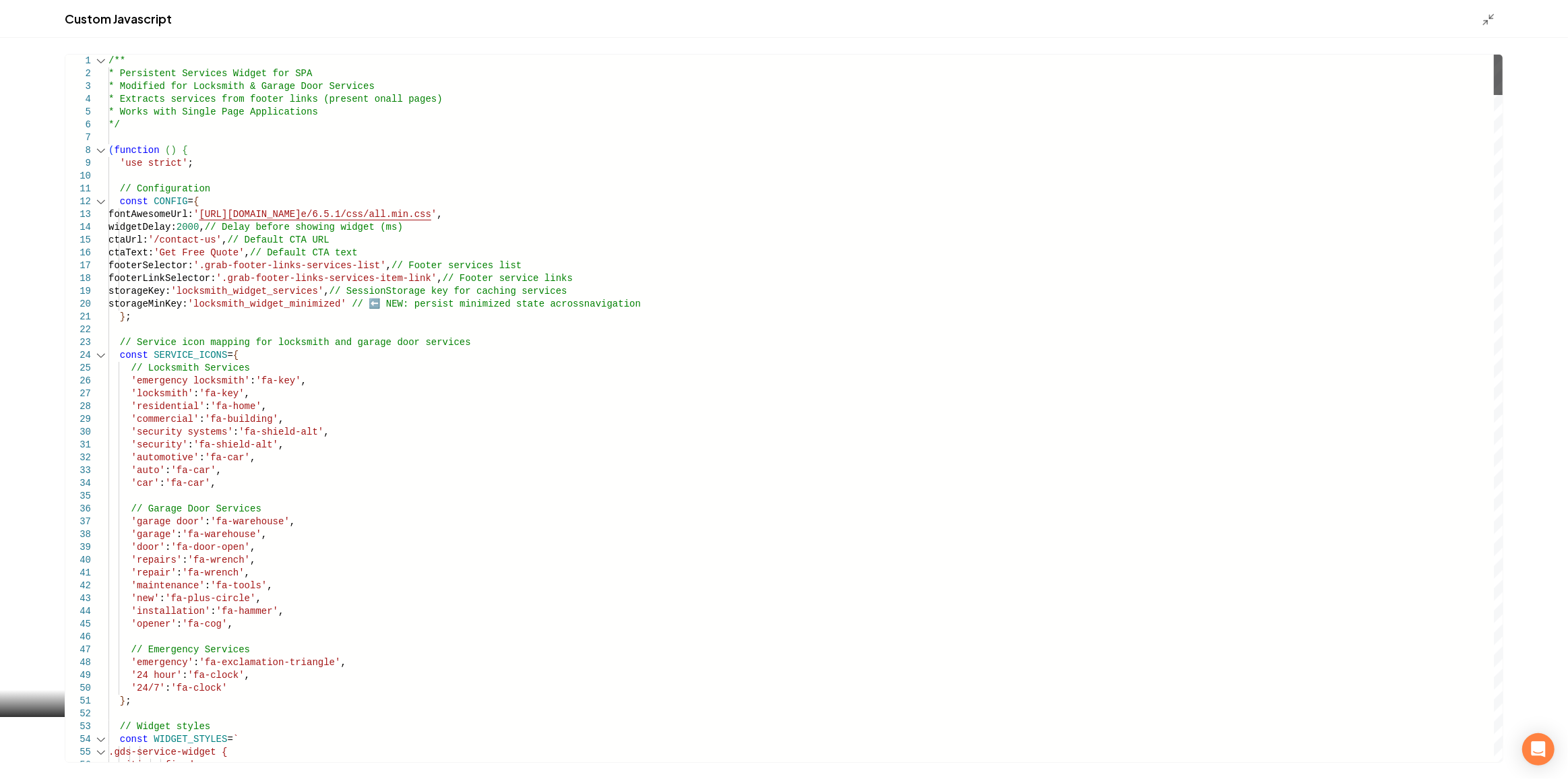
click at [1503, 55] on div "Main content area" at bounding box center [1498, 74] width 9 height 40
click at [103, 154] on div "Main content area" at bounding box center [101, 150] width 17 height 13
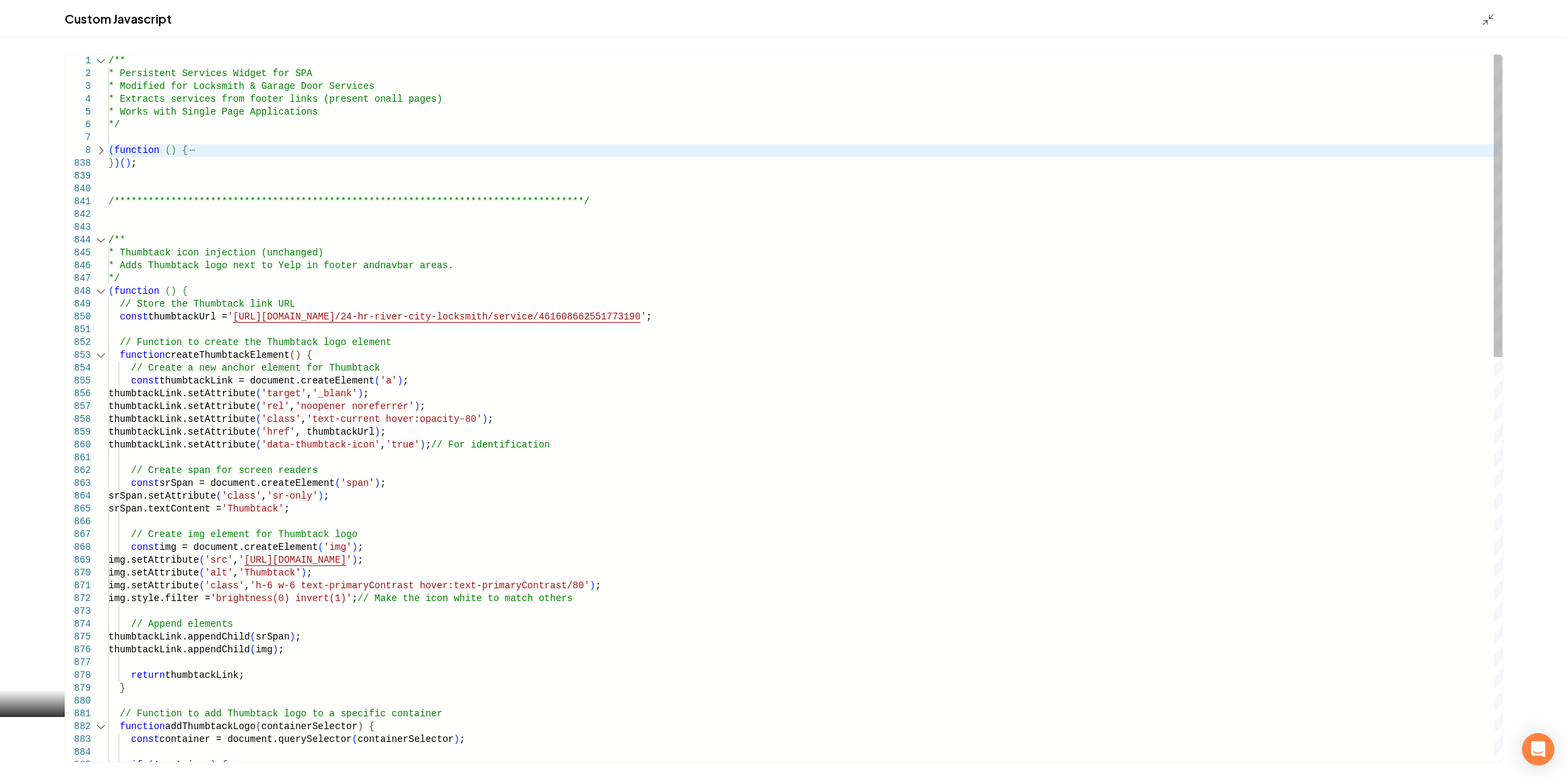
click at [101, 289] on div "Main content area" at bounding box center [101, 291] width 17 height 13
type textarea "**********"
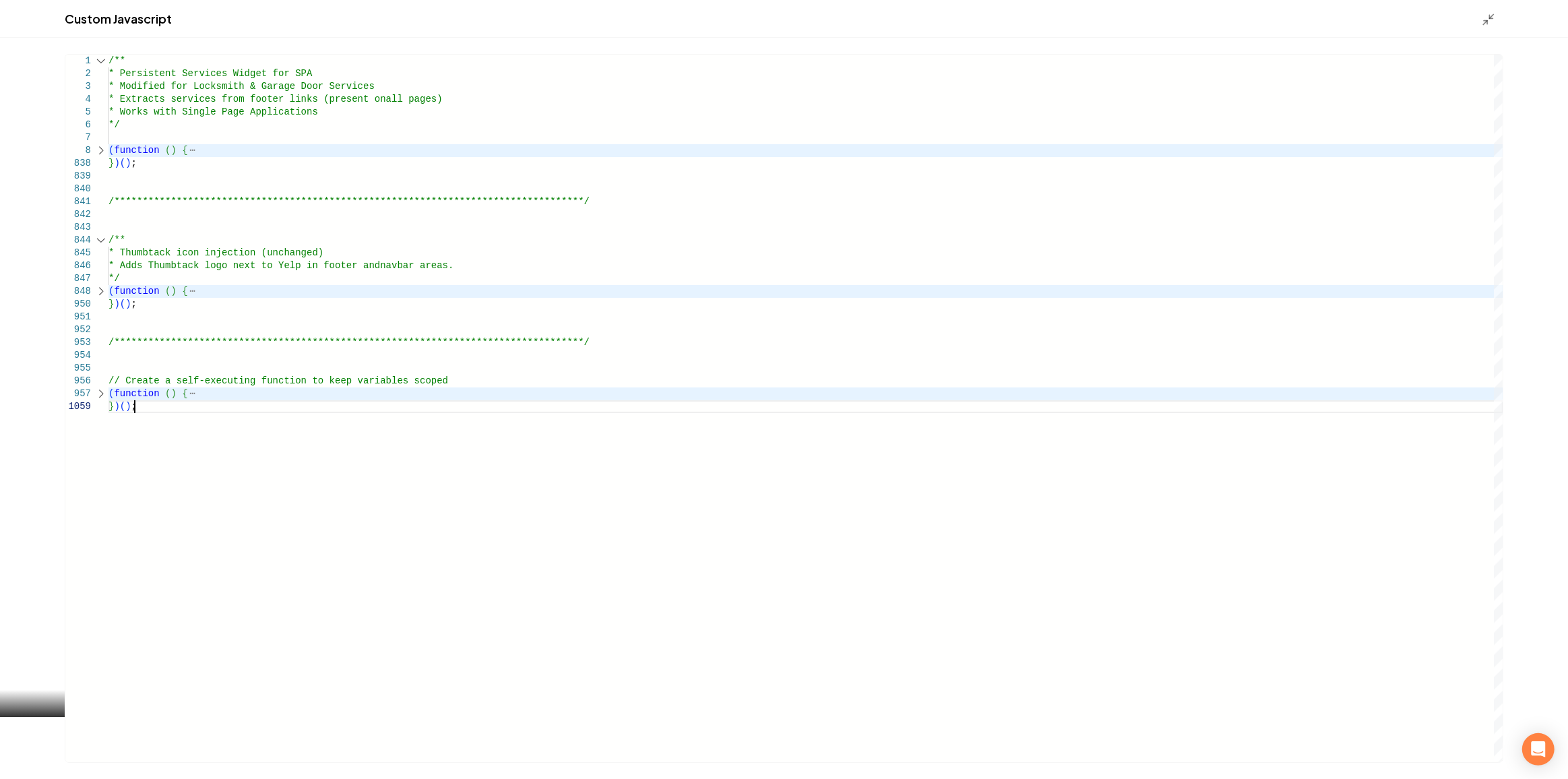
click at [207, 401] on div "**********" at bounding box center [805, 408] width 1394 height 708
type textarea "**********"
drag, startPoint x: 193, startPoint y: 413, endPoint x: 245, endPoint y: 456, distance: 67.5
click at [245, 456] on div "**********" at bounding box center [805, 408] width 1394 height 708
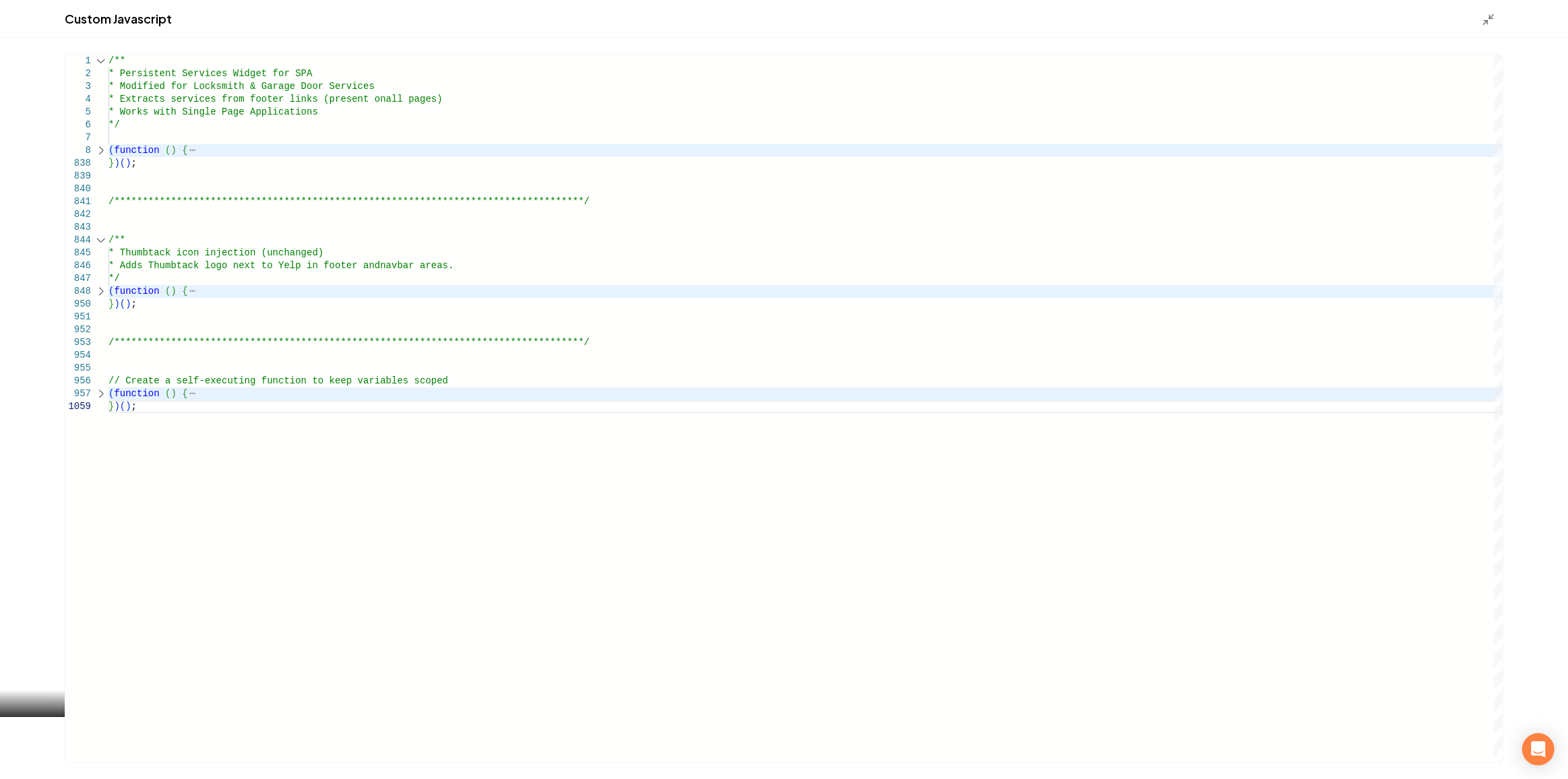
click at [247, 456] on div "**********" at bounding box center [805, 408] width 1394 height 708
click at [1485, 20] on polyline "Main content area" at bounding box center [1485, 22] width 3 height 3
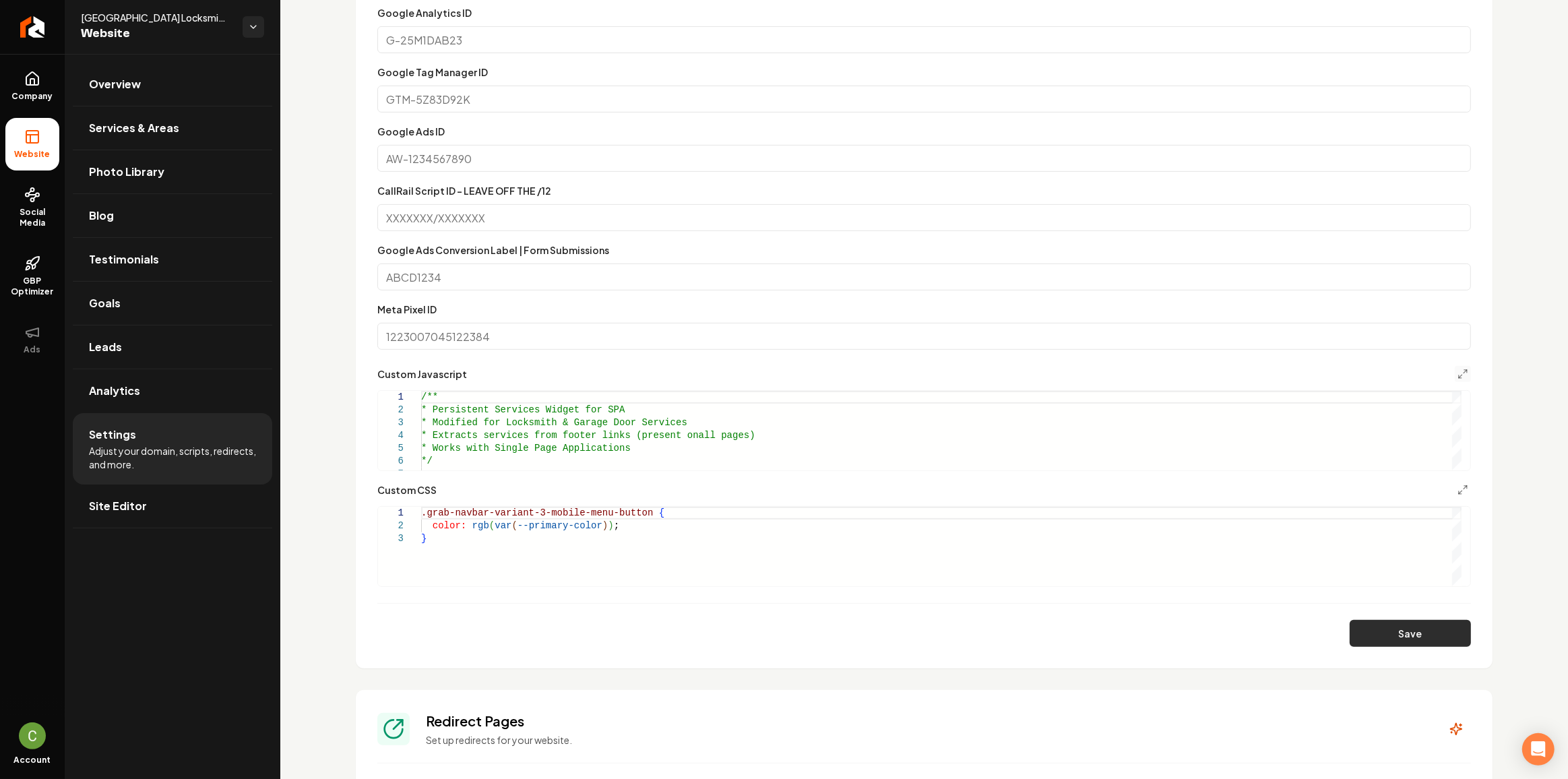
click at [1373, 635] on button "Save" at bounding box center [1410, 634] width 121 height 27
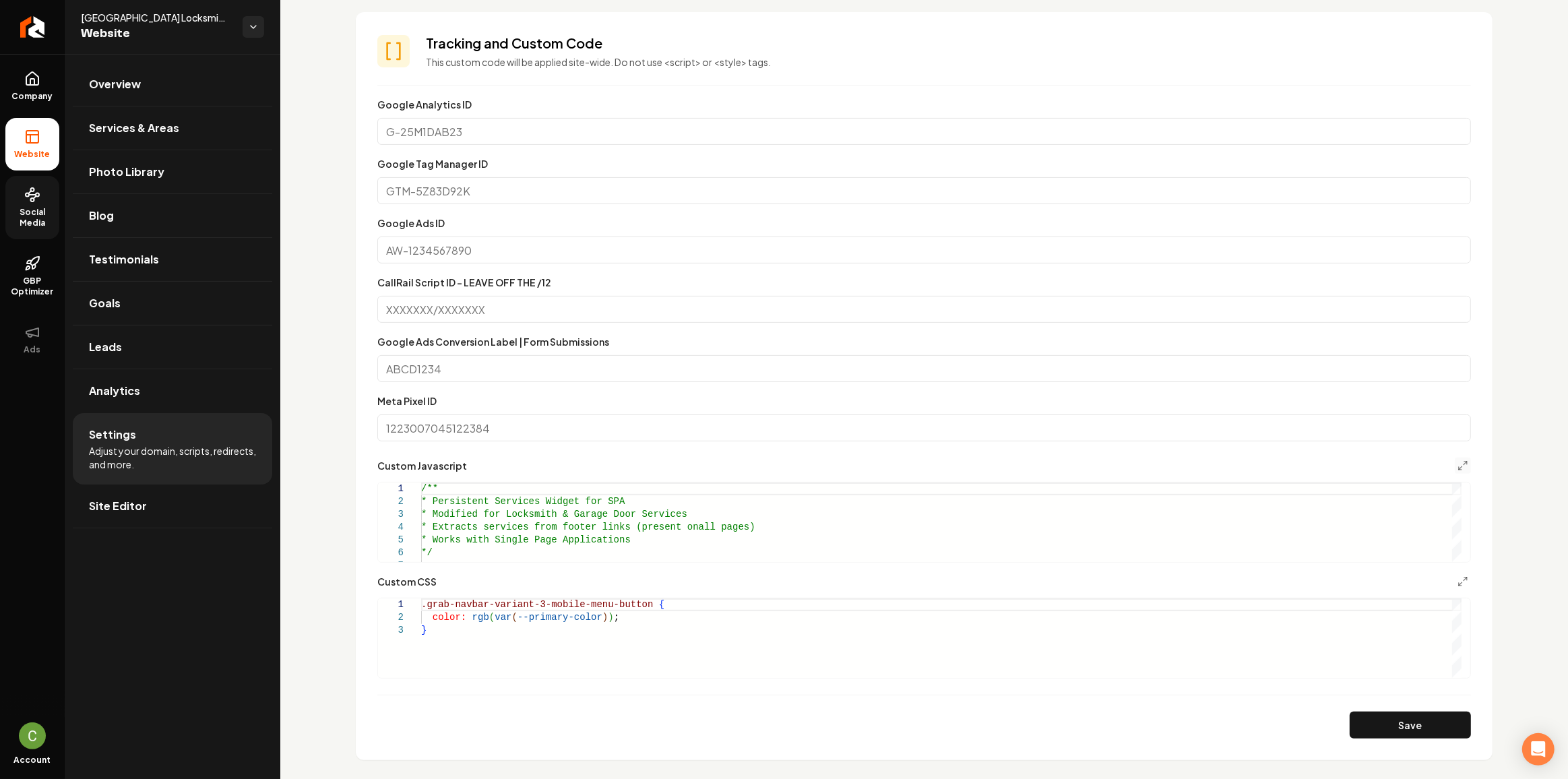
scroll to position [367, 0]
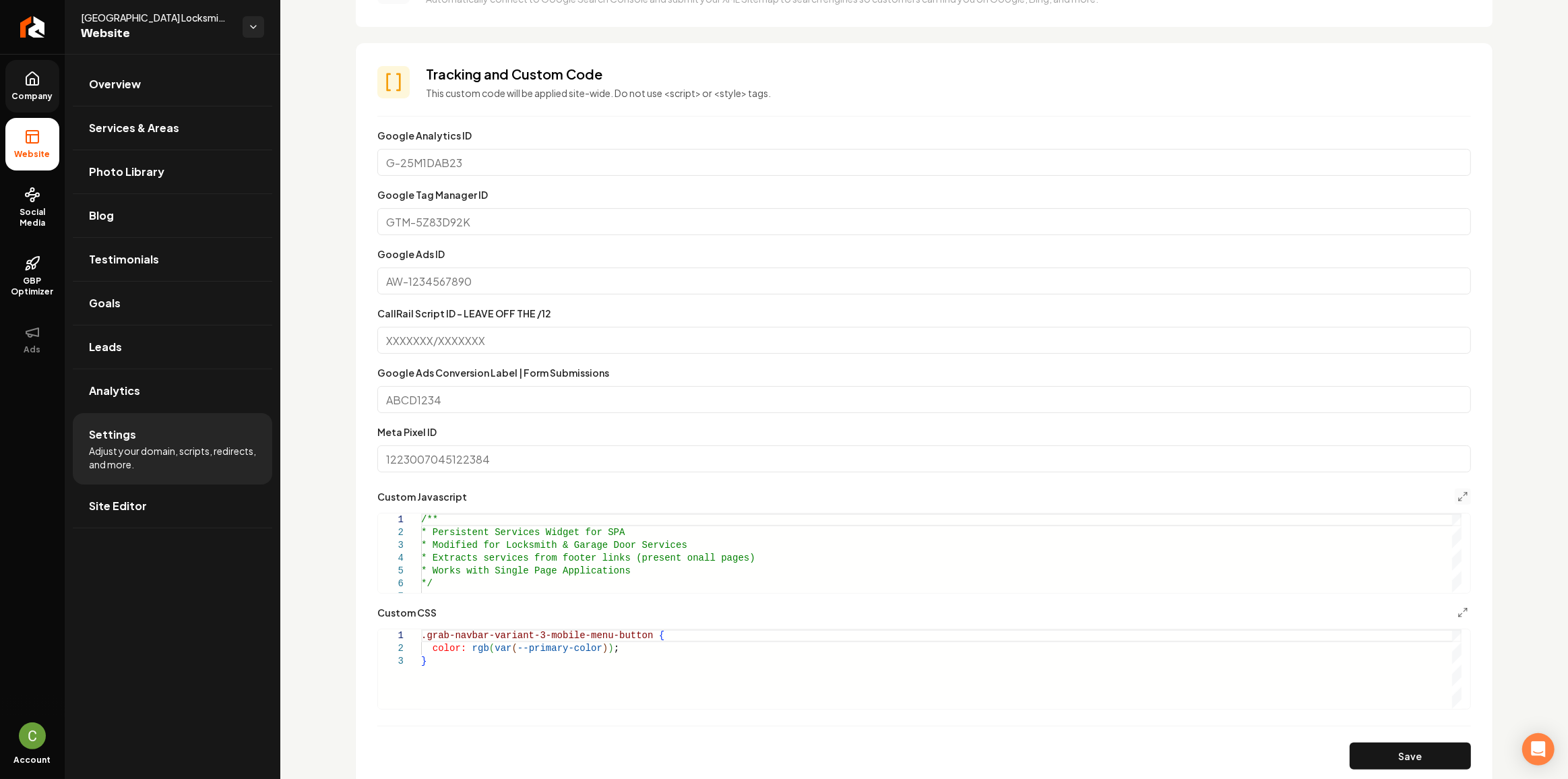
drag, startPoint x: 27, startPoint y: 74, endPoint x: 27, endPoint y: 95, distance: 21.0
click at [27, 74] on icon at bounding box center [32, 78] width 16 height 16
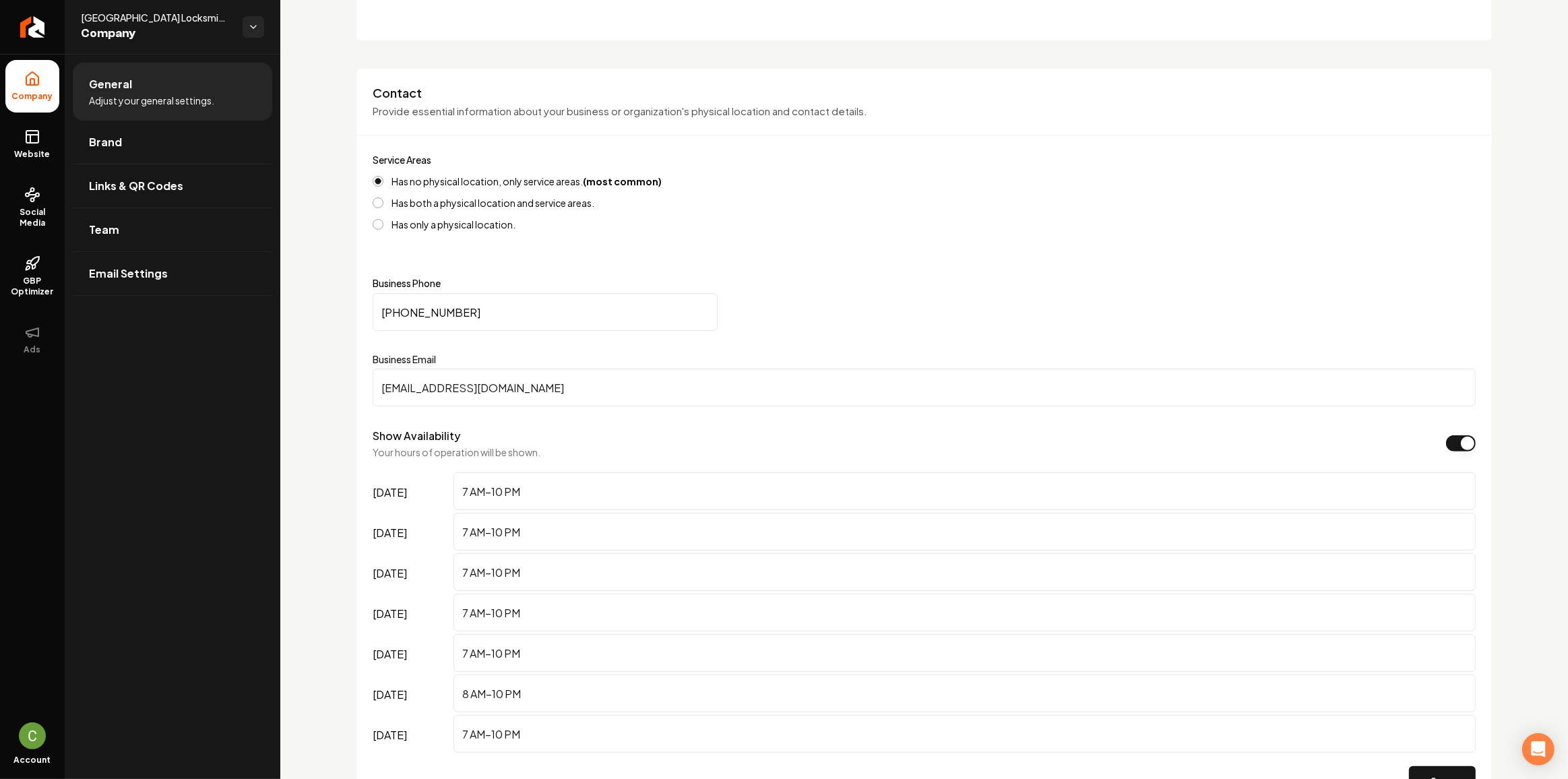
click at [35, 152] on span "Website" at bounding box center [32, 154] width 46 height 11
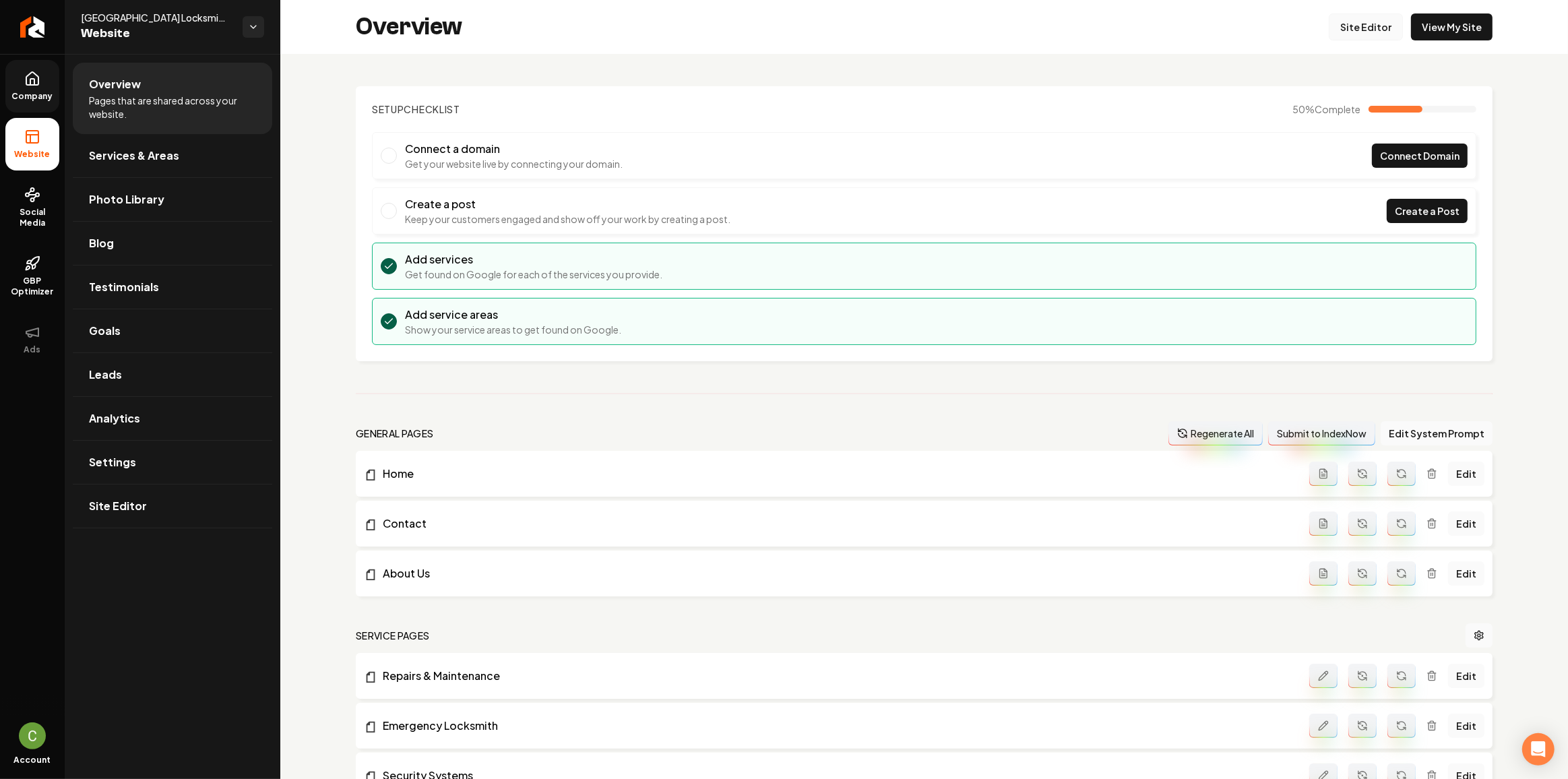
click at [1344, 33] on link "Site Editor" at bounding box center [1366, 27] width 74 height 27
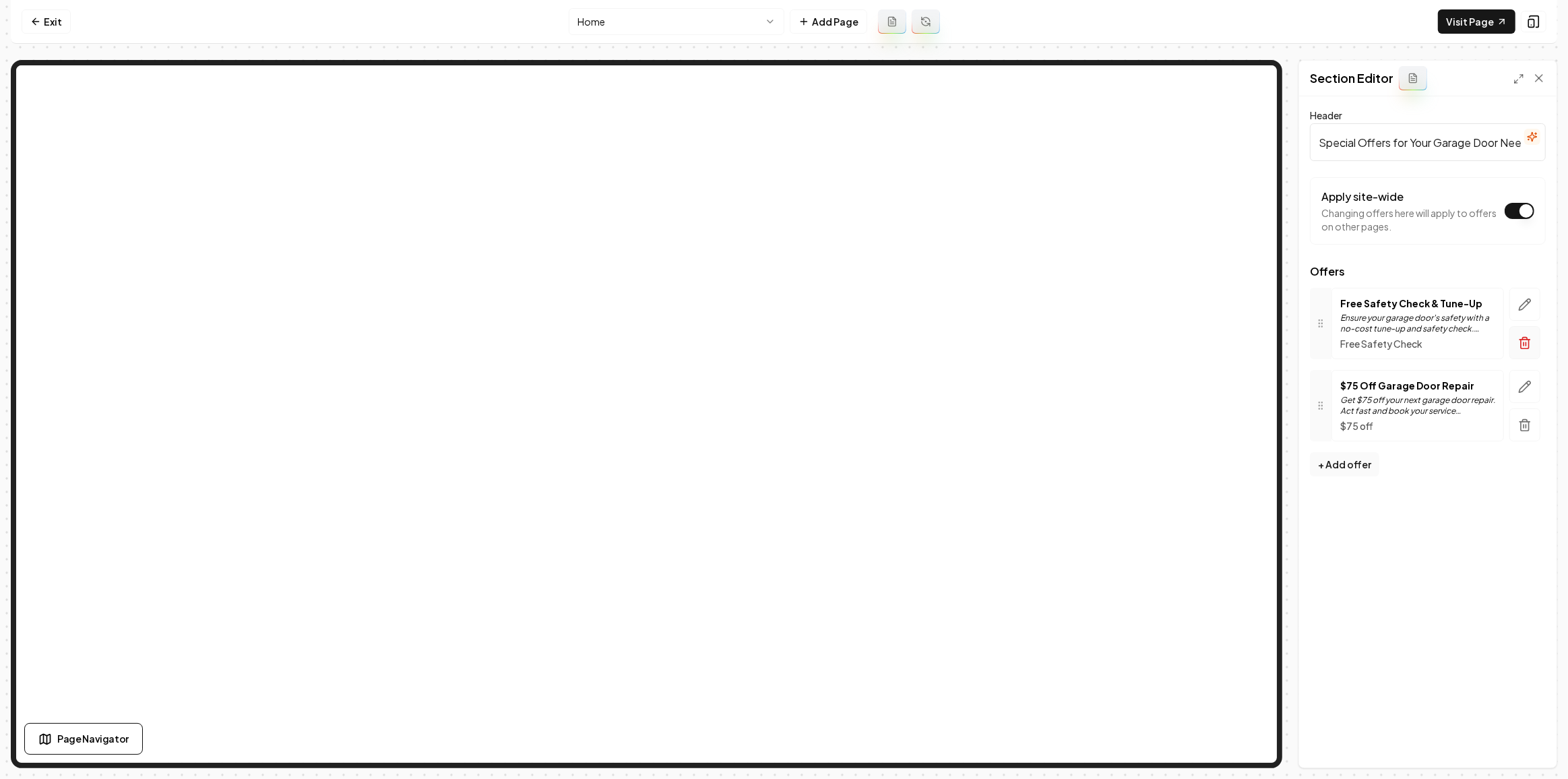
click at [1521, 348] on button "button" at bounding box center [1524, 343] width 31 height 33
click at [1328, 382] on button "+ Add offer" at bounding box center [1344, 382] width 70 height 24
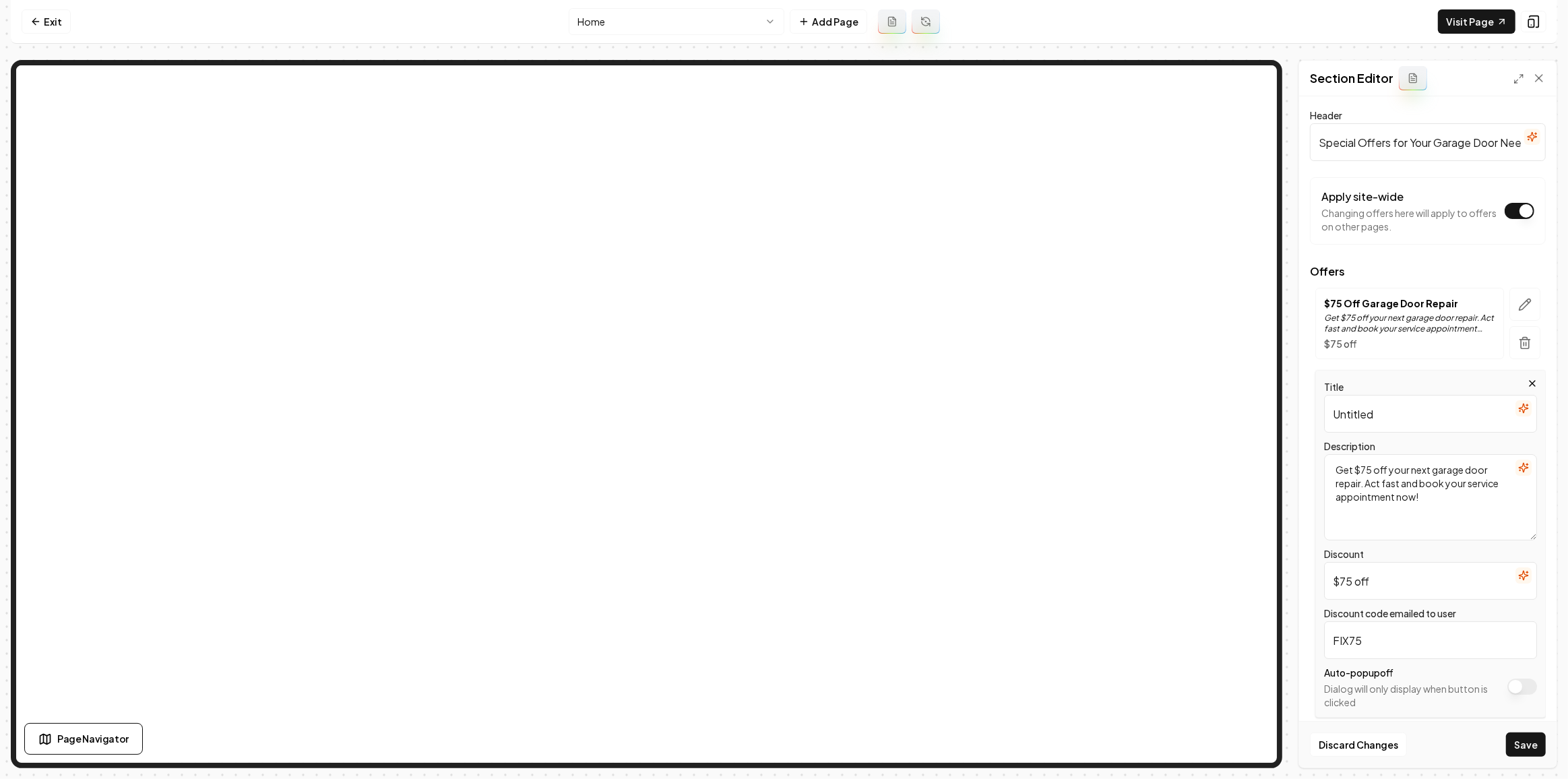
click at [1518, 404] on icon "button" at bounding box center [1523, 408] width 11 height 11
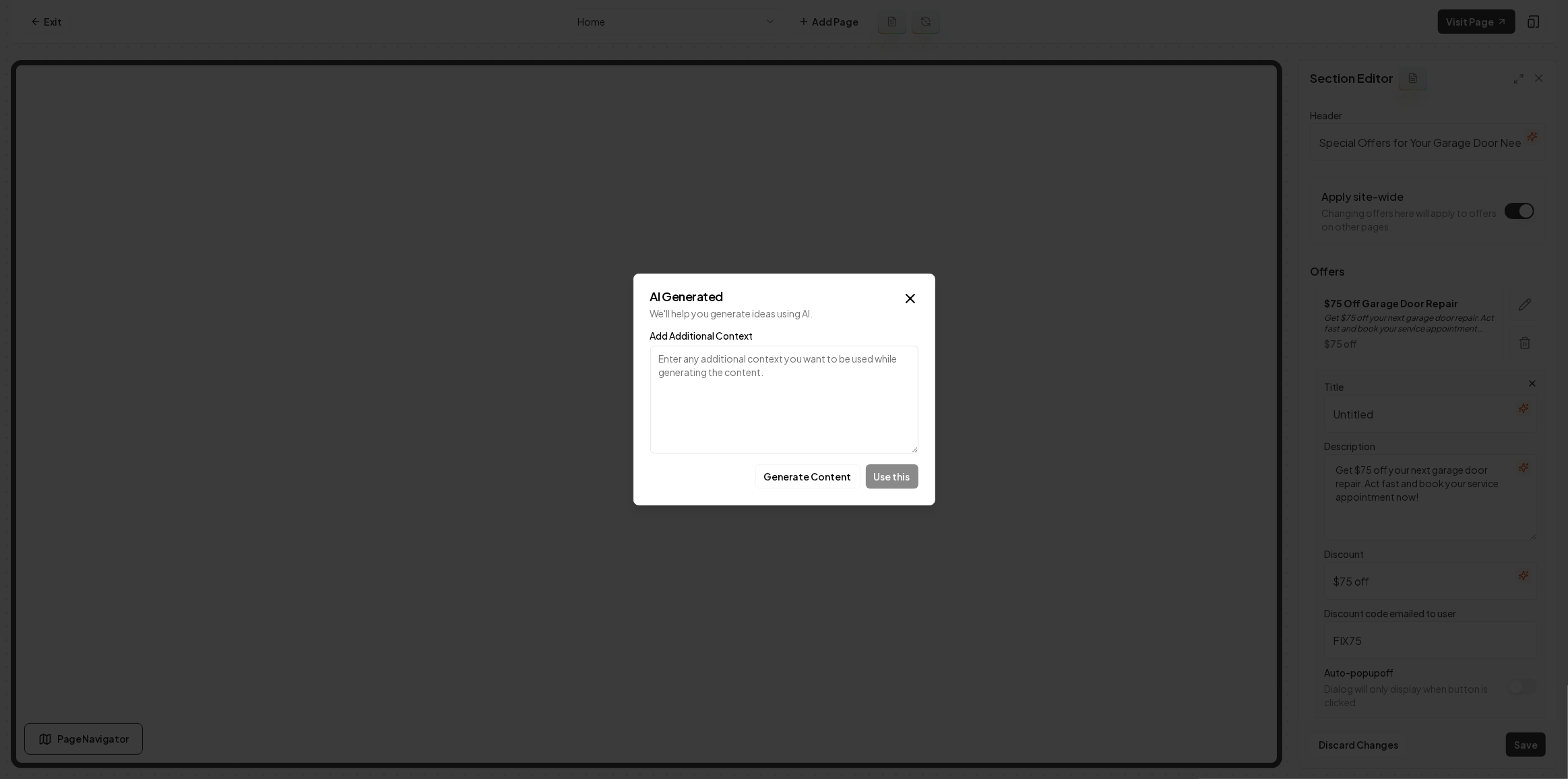
click at [786, 408] on textarea "Add Additional Context" at bounding box center [784, 400] width 268 height 108
paste textarea "free estimates for new Garage Doors"
type textarea "free estimates for new Garage Doors"
click at [813, 479] on button "Generate Content" at bounding box center [808, 476] width 105 height 24
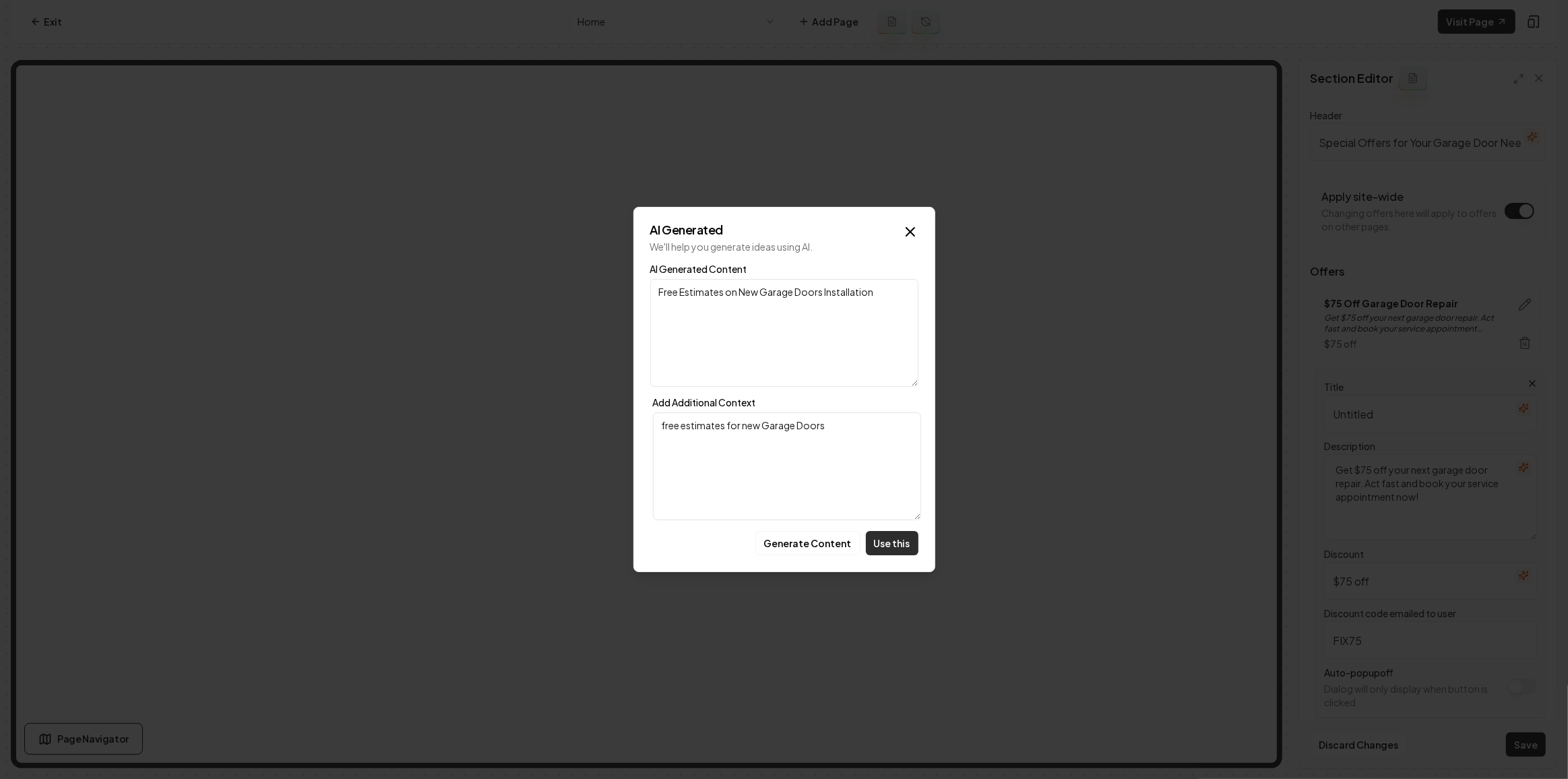
click at [884, 546] on button "Use this" at bounding box center [892, 543] width 52 height 24
type input "Free Estimates on New Garage Doors Installation"
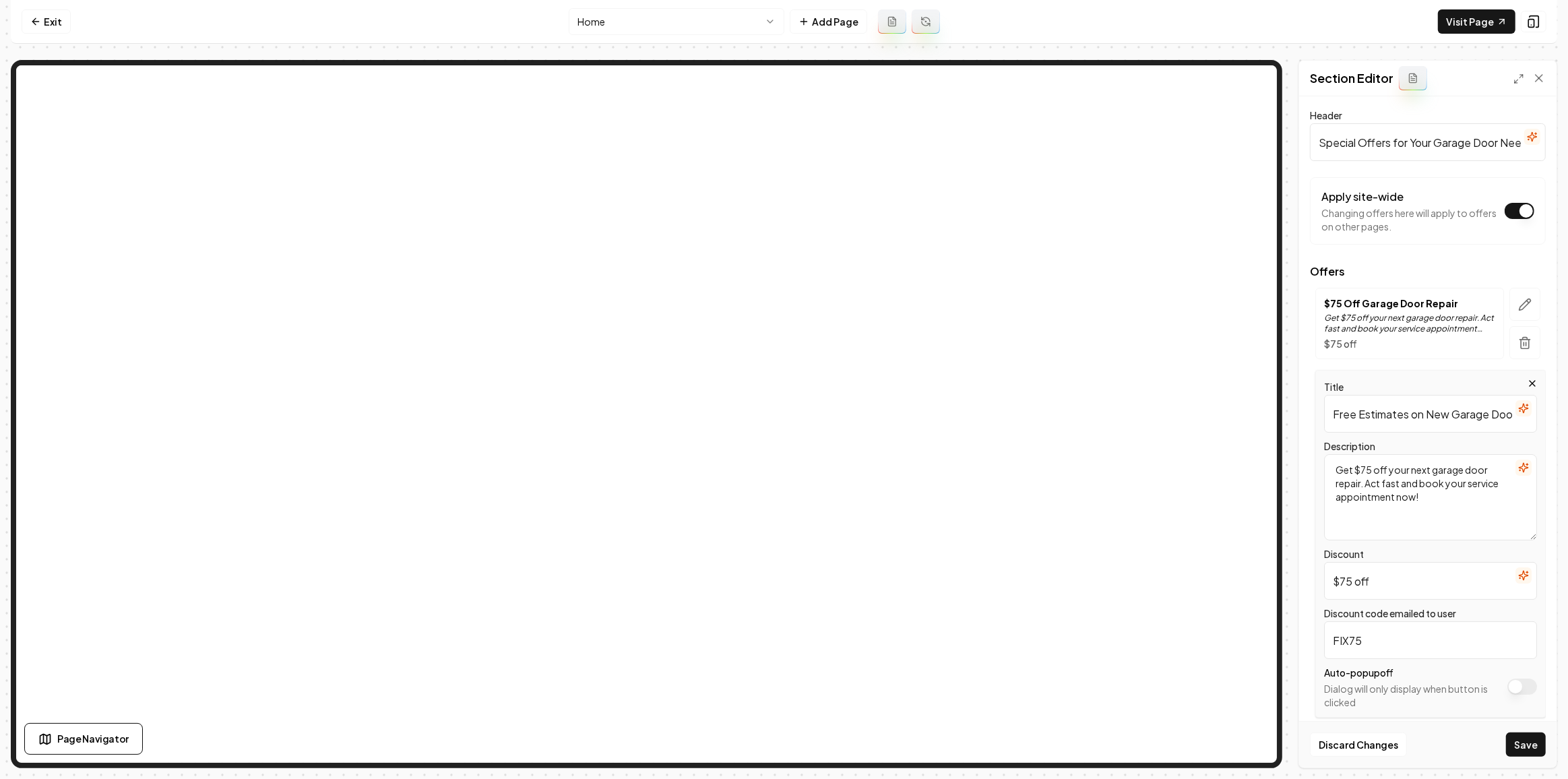
click at [1518, 463] on icon "button" at bounding box center [1523, 468] width 11 height 11
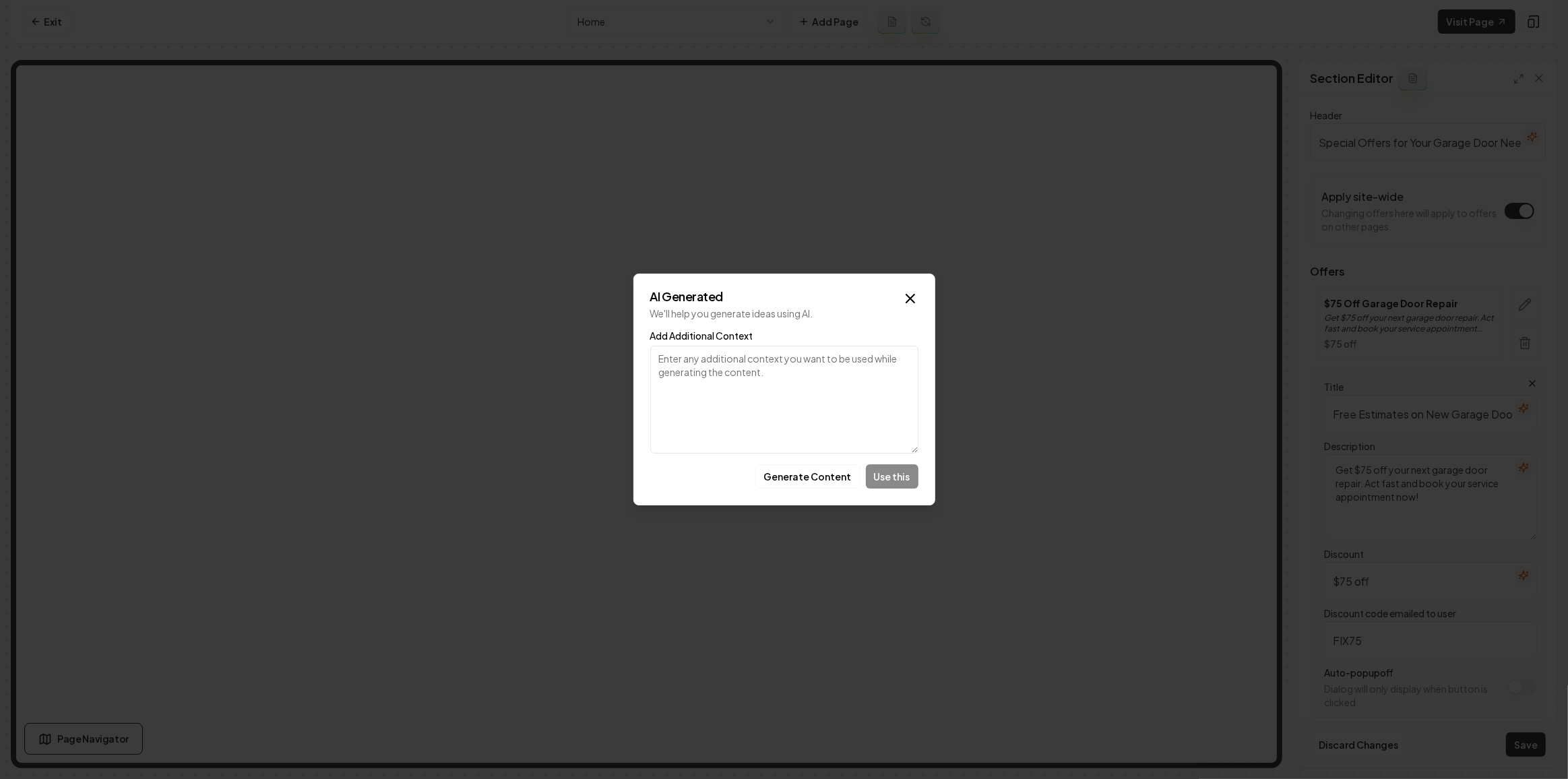
click at [735, 408] on textarea "Add Additional Context" at bounding box center [784, 400] width 268 height 108
paste textarea "free estimates for new Garage Doors"
type textarea "free estimates for new Garage Doors"
click at [814, 469] on button "Generate Content" at bounding box center [808, 476] width 105 height 24
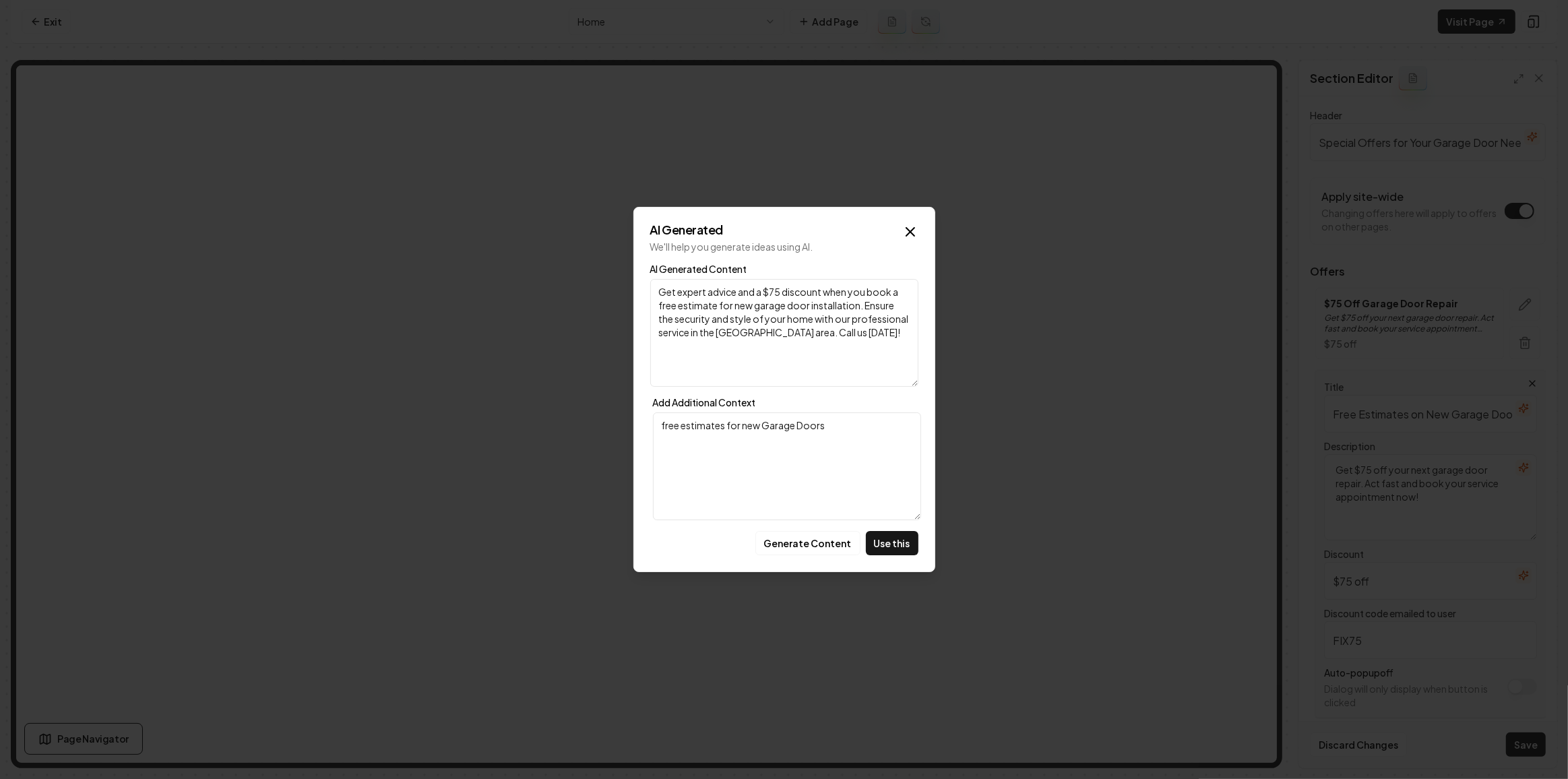
click at [822, 444] on textarea "free estimates for new Garage Doors" at bounding box center [787, 466] width 268 height 108
click at [668, 431] on textarea "free estimates for new Garage Doors" at bounding box center [787, 466] width 268 height 108
type textarea "FREE estimates for new Garage Doors"
click at [820, 542] on button "Generate Content" at bounding box center [808, 543] width 105 height 24
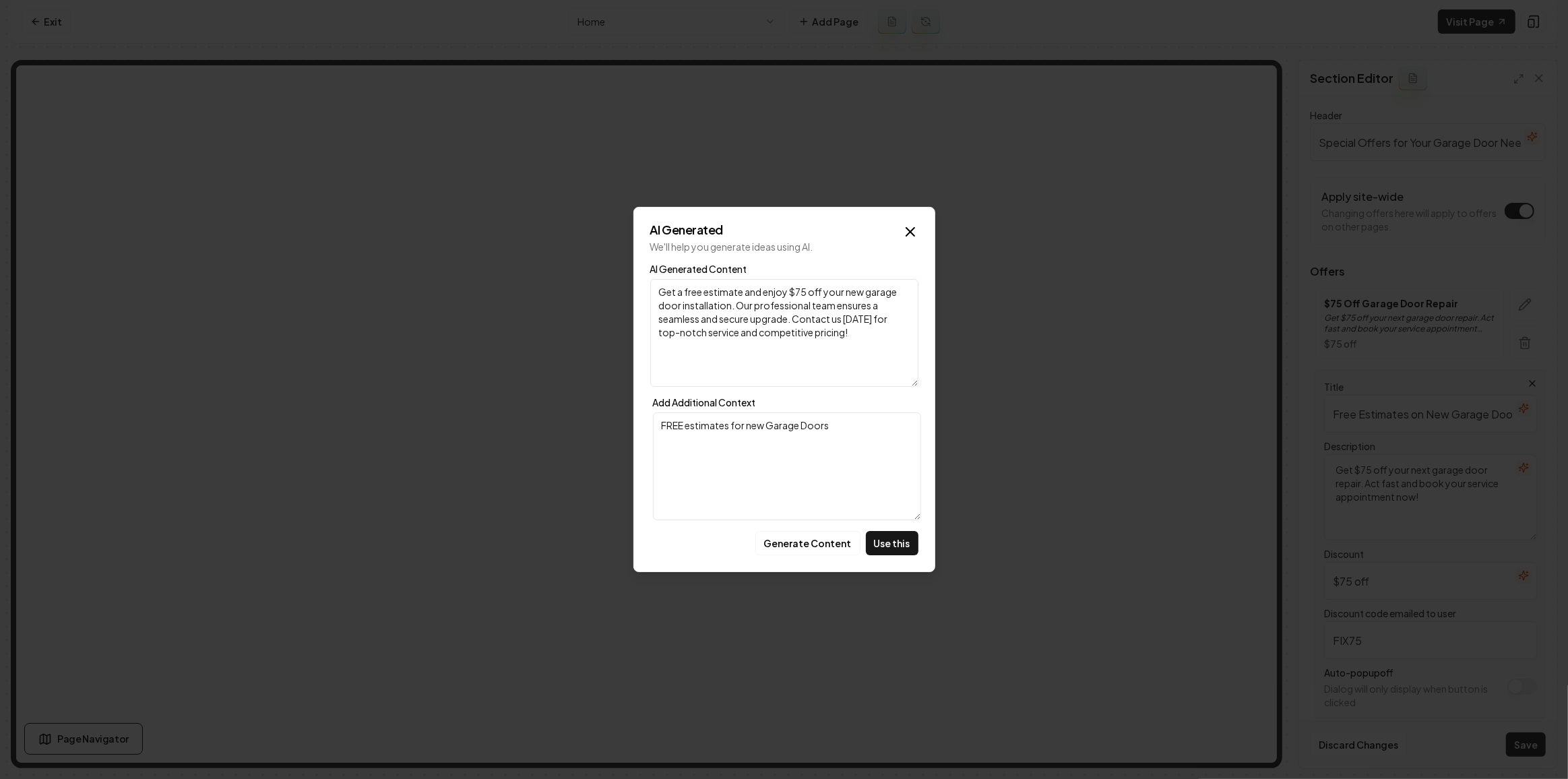
drag, startPoint x: 749, startPoint y: 291, endPoint x: 820, endPoint y: 291, distance: 71.0
click at [820, 291] on textarea "Get a free estimate and enjoy $75 off your new garage door installation. Our pr…" at bounding box center [784, 333] width 268 height 108
click at [775, 342] on textarea "Get a free estimate on your new garage door installation. Our professional team…" at bounding box center [784, 333] width 268 height 108
type textarea "Get a free estimate on your new garage door installation. Our professional team…"
click at [886, 542] on button "Use this" at bounding box center [892, 543] width 52 height 24
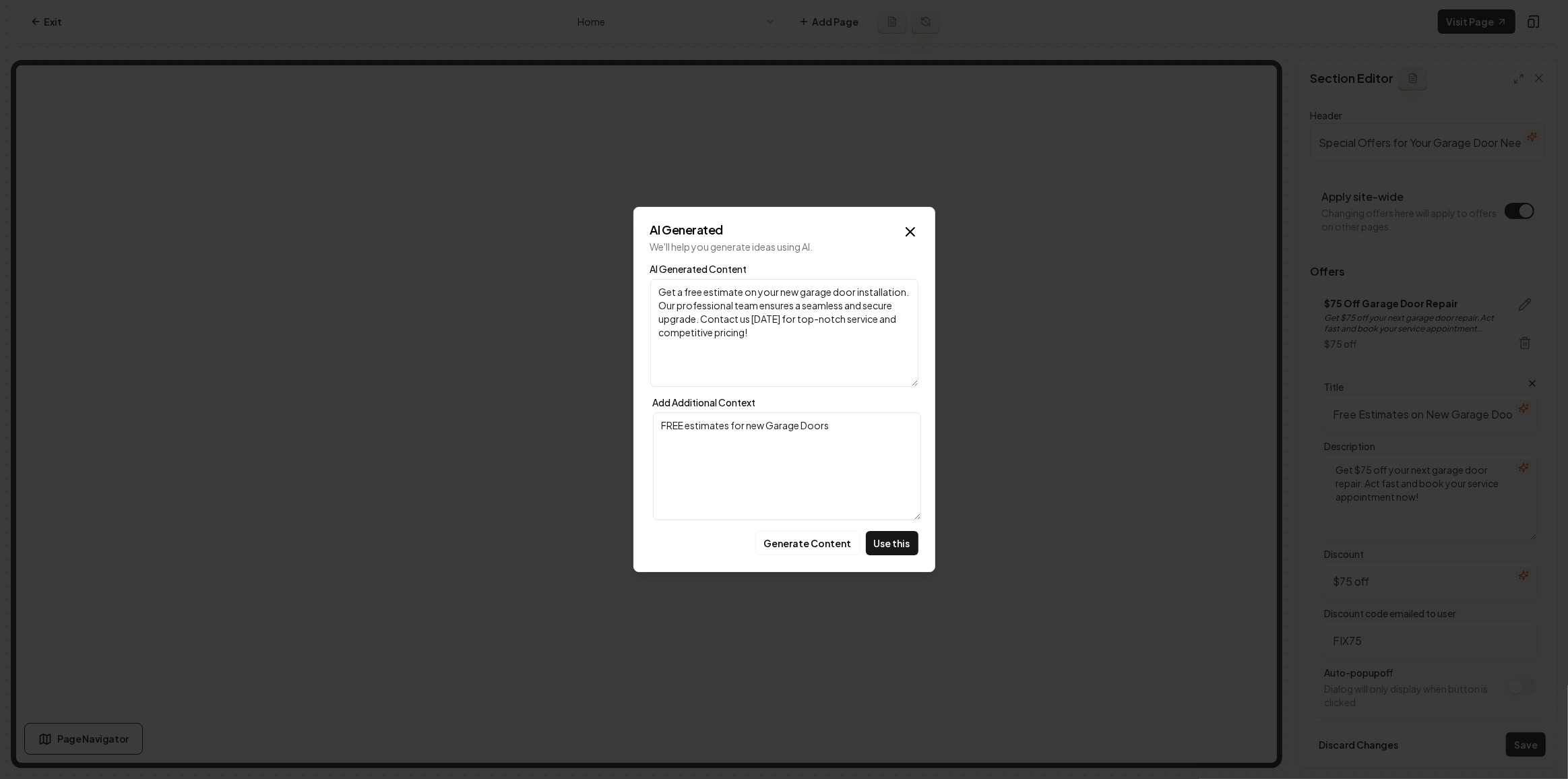
type textarea "Get a free estimate on your new garage door installation. Our professional team…"
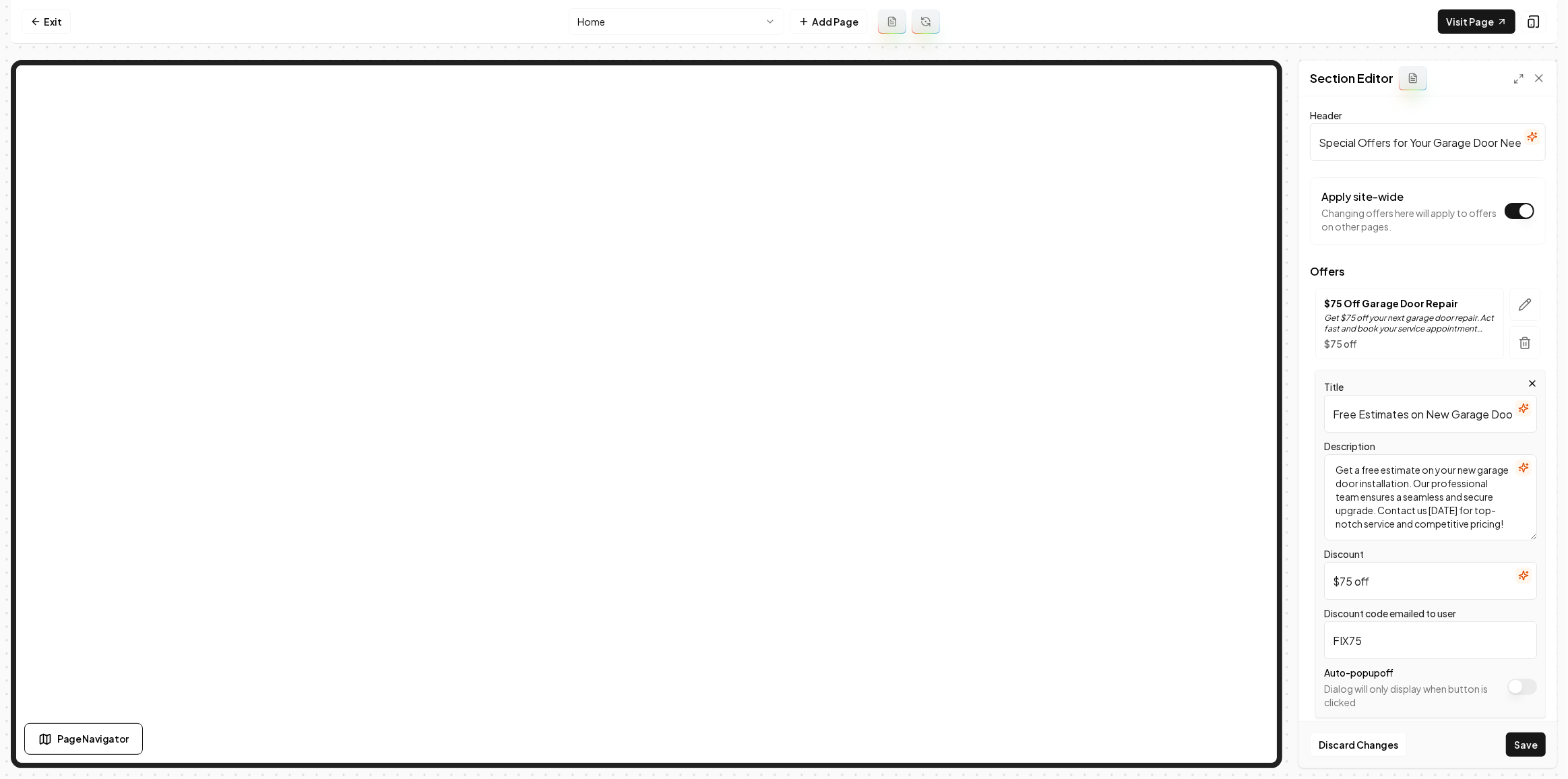
click at [1477, 577] on input "$75 off" at bounding box center [1430, 581] width 213 height 38
type input "FREE"
click at [1417, 510] on textarea "Get a free estimate on your new garage door installation. Our professional team…" at bounding box center [1430, 498] width 213 height 86
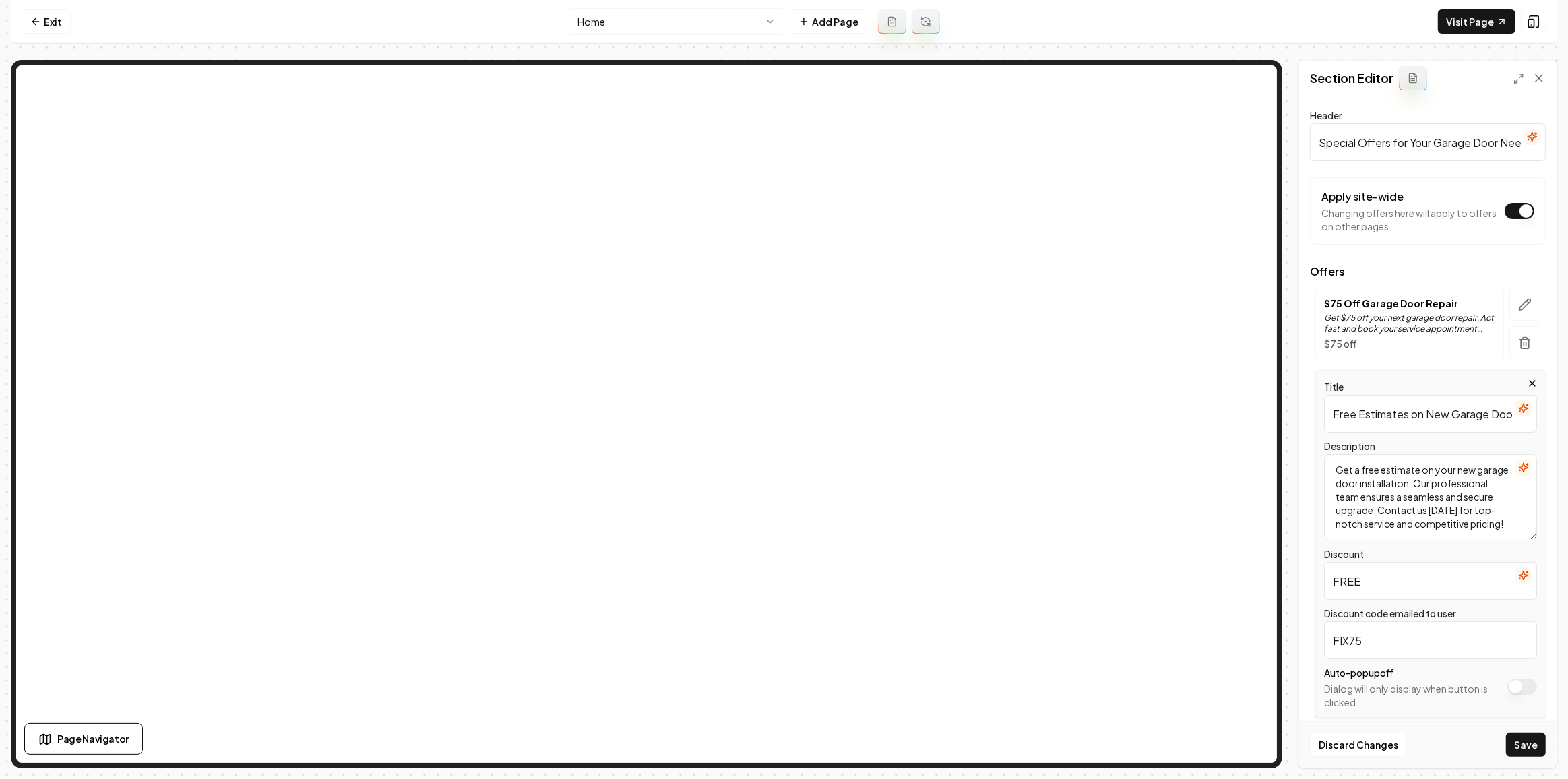
click at [1518, 468] on icon "button" at bounding box center [1523, 468] width 11 height 11
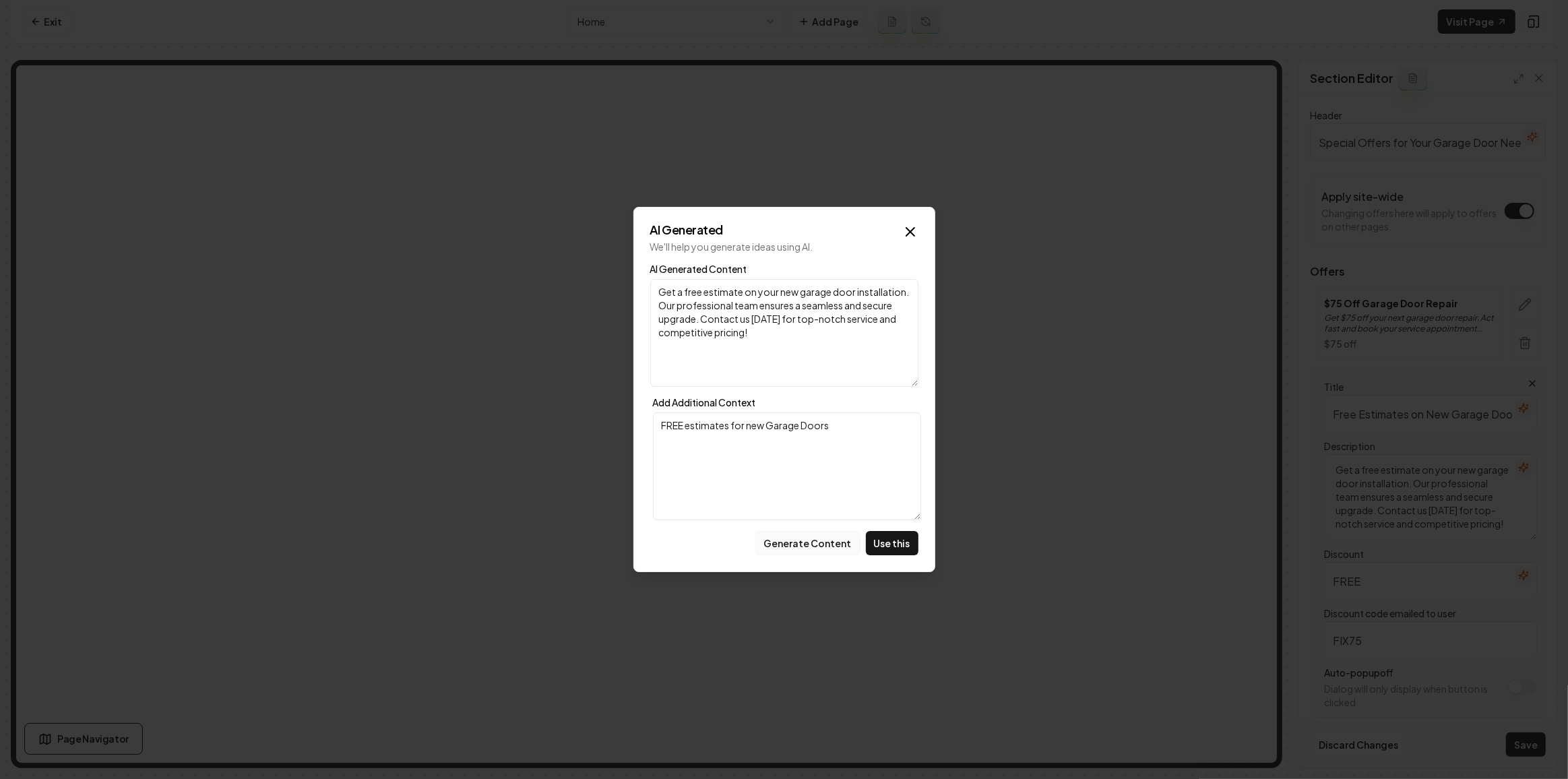
click at [820, 547] on button "Generate Content" at bounding box center [808, 543] width 105 height 24
click at [877, 542] on button "Use this" at bounding box center [892, 543] width 52 height 24
type textarea "Get a free estimate on a new garage door installation. Enjoy a professional, se…"
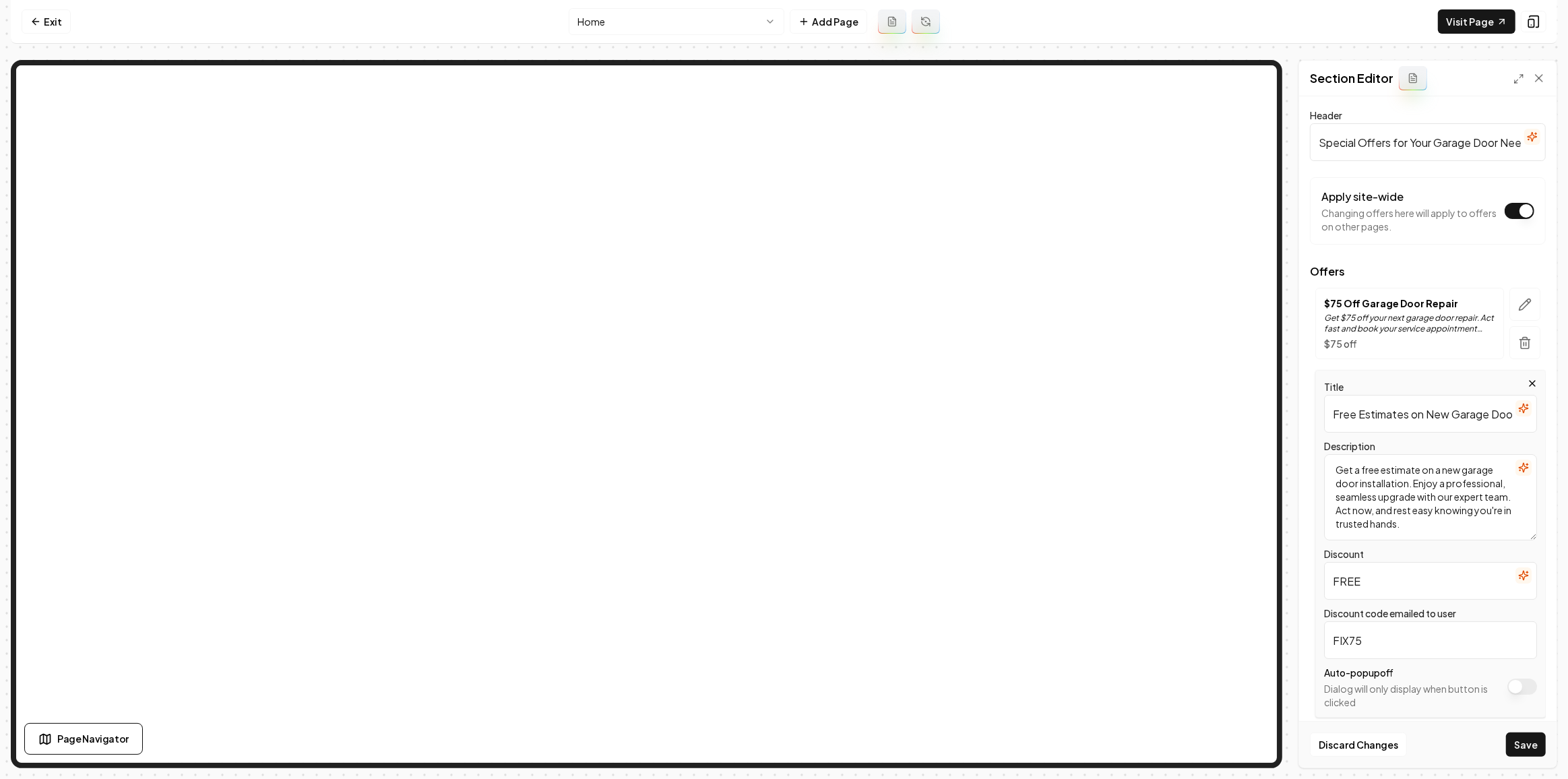
click at [1369, 646] on input "FIX75" at bounding box center [1430, 640] width 213 height 38
type input "f"
type input "N"
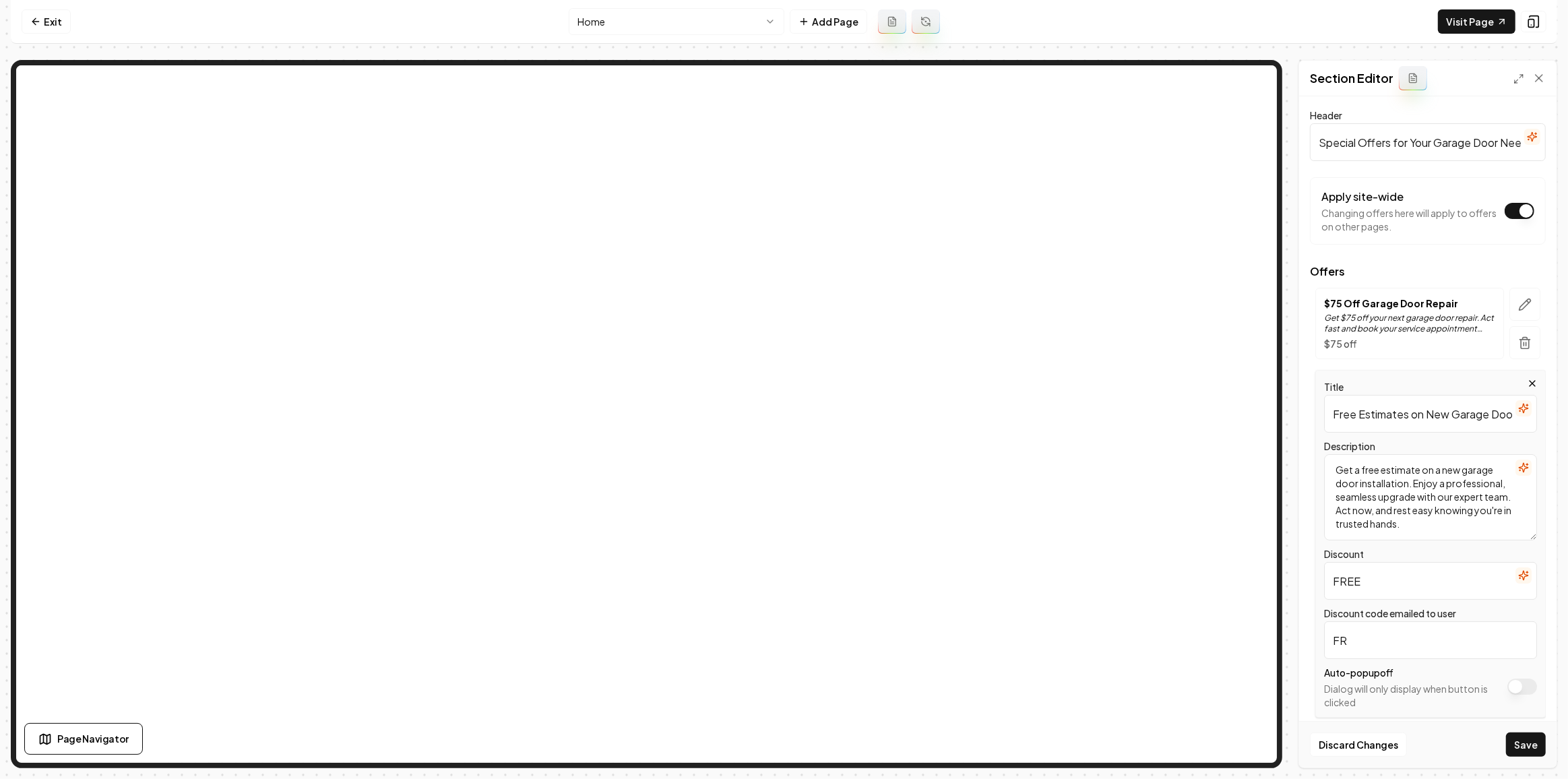
type input "F"
type input "FREEESTIMATE"
click at [1512, 734] on button "Save" at bounding box center [1526, 745] width 39 height 24
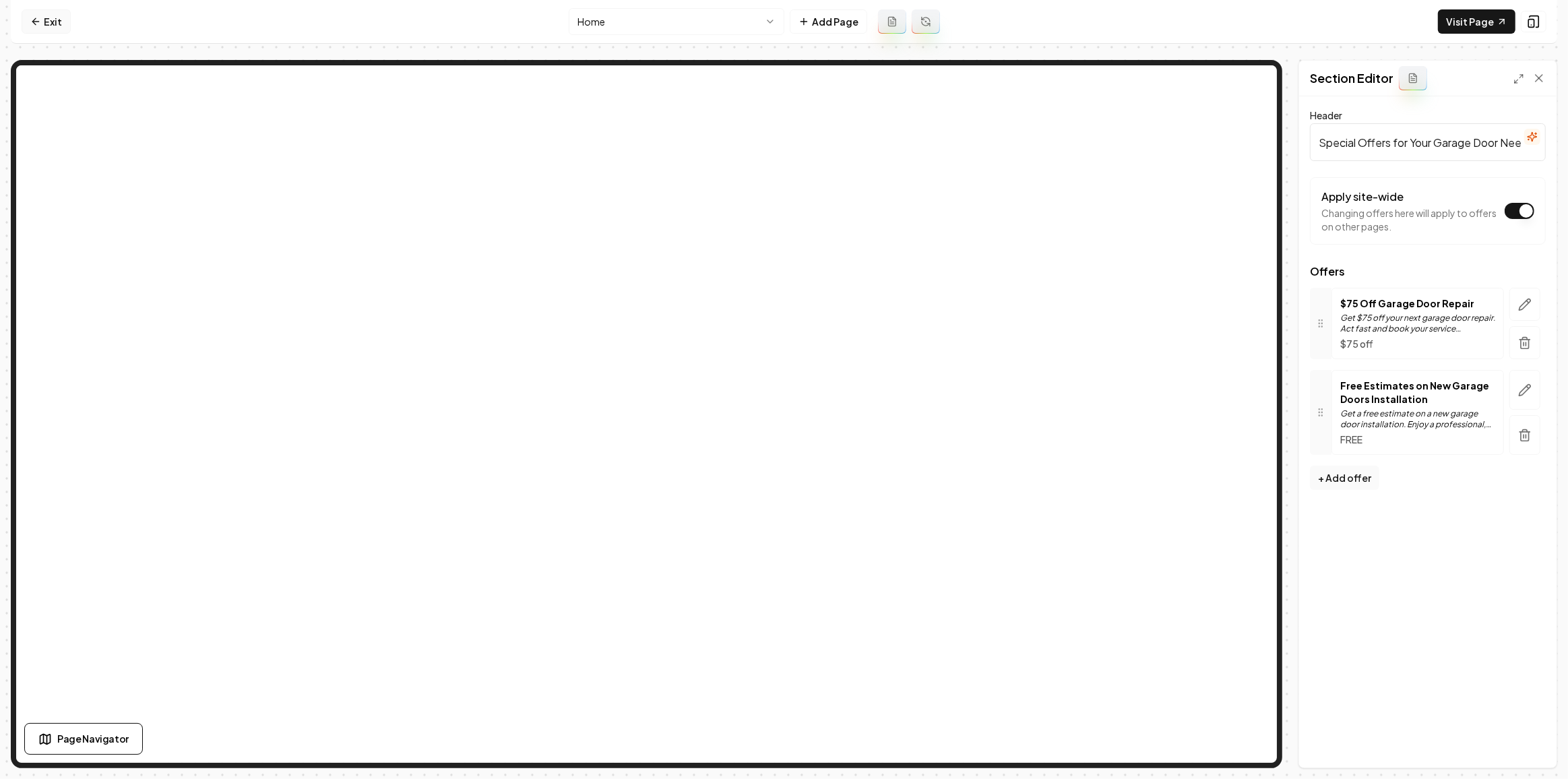
click at [42, 9] on link "Exit" at bounding box center [45, 21] width 49 height 24
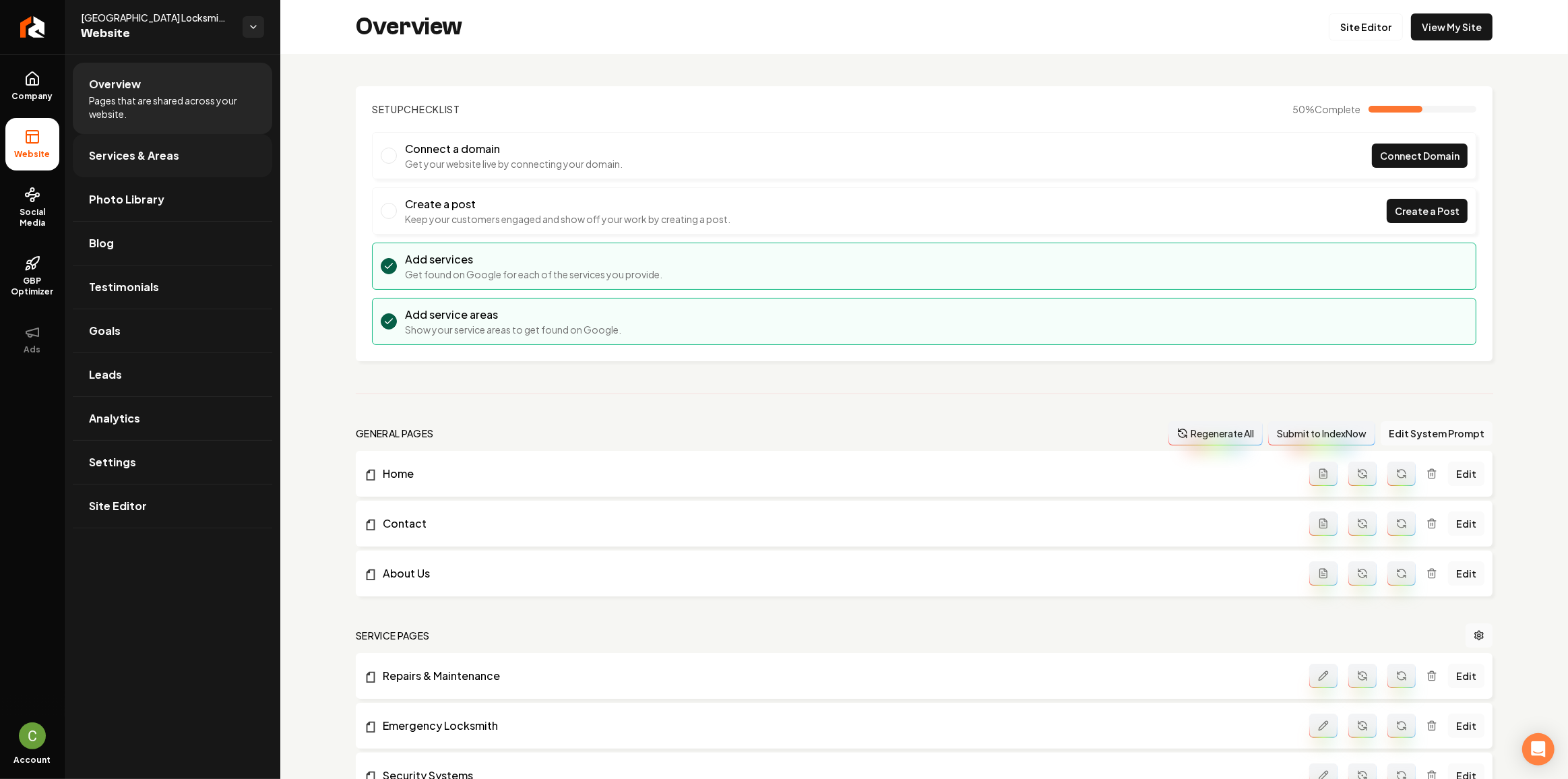
click at [91, 150] on span "Services & Areas" at bounding box center [133, 155] width 90 height 16
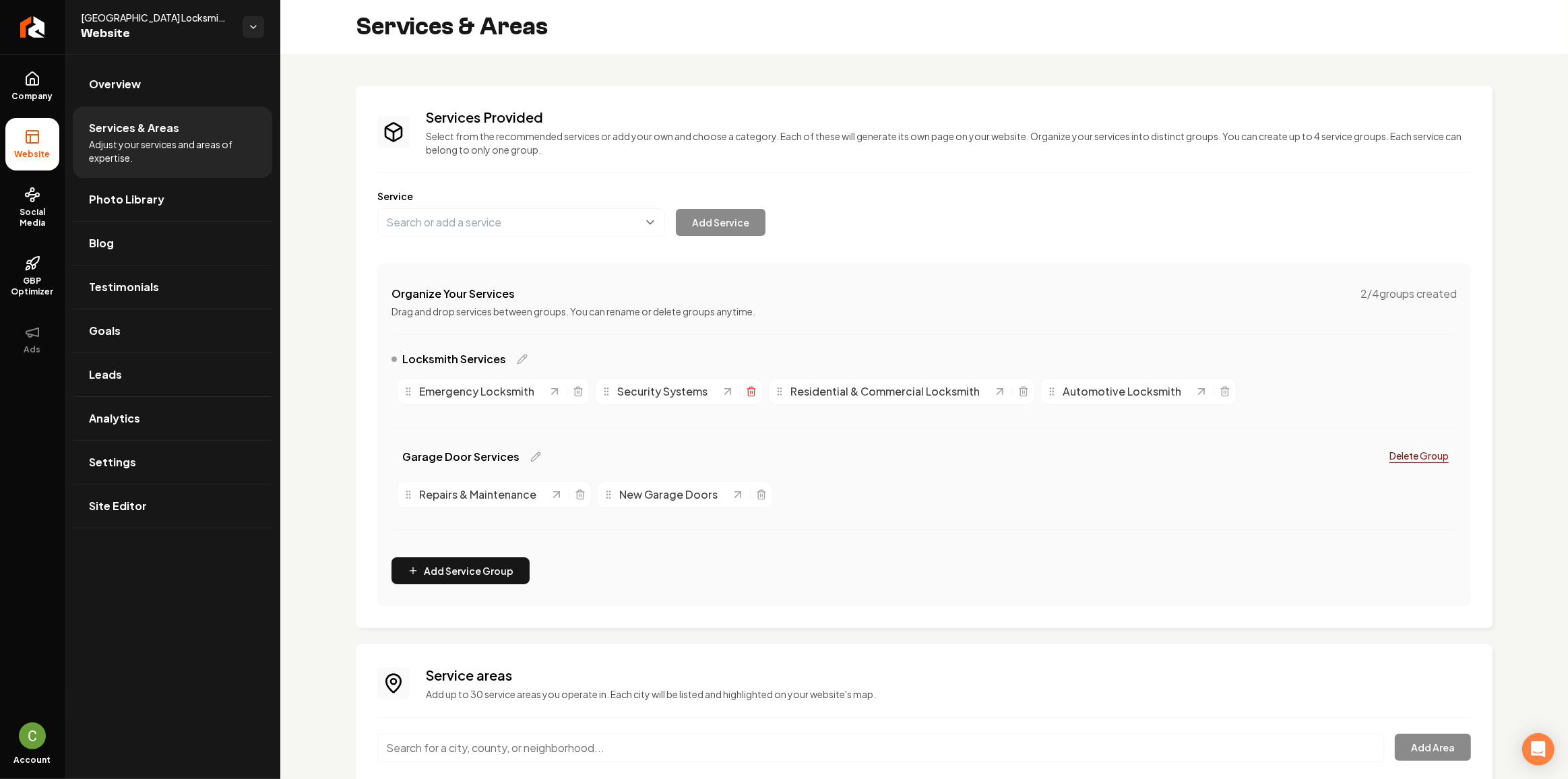
click at [751, 391] on icon "Main content area" at bounding box center [751, 391] width 11 height 11
click at [400, 213] on button "Main content area" at bounding box center [521, 222] width 287 height 28
paste input "Smart Locks and Security Systems"
type input "Smart Locks and Security Systems"
click at [705, 227] on button "Add Service" at bounding box center [720, 222] width 89 height 27
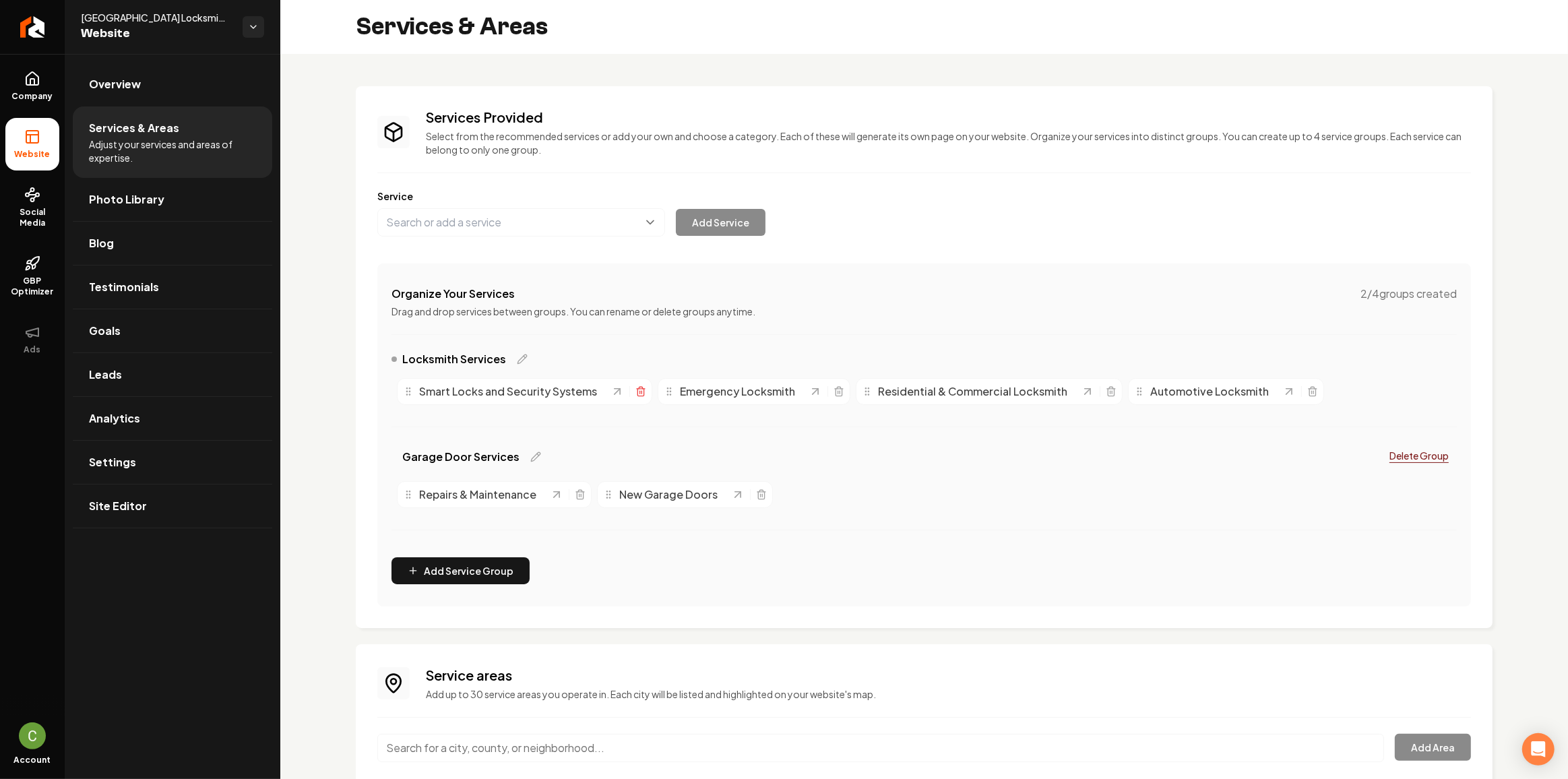
click at [638, 395] on icon "Main content area" at bounding box center [641, 393] width 6 height 8
click at [481, 227] on button "Main content area" at bounding box center [521, 222] width 287 height 28
paste input "Smart Locks and Security Systems"
type input "Smart Locks & Security Systems"
click at [710, 215] on button "Add Service" at bounding box center [720, 222] width 89 height 27
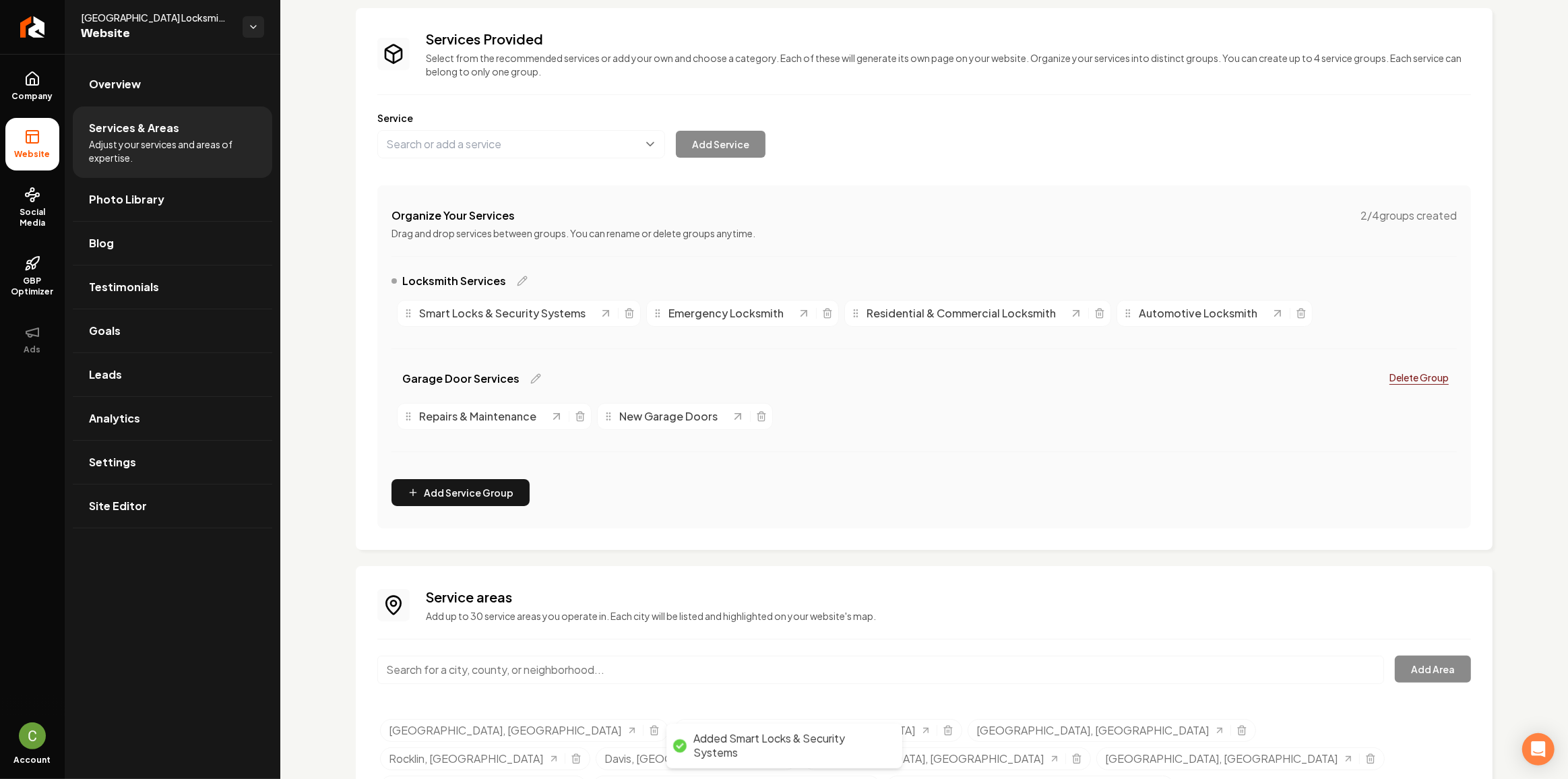
scroll to position [154, 0]
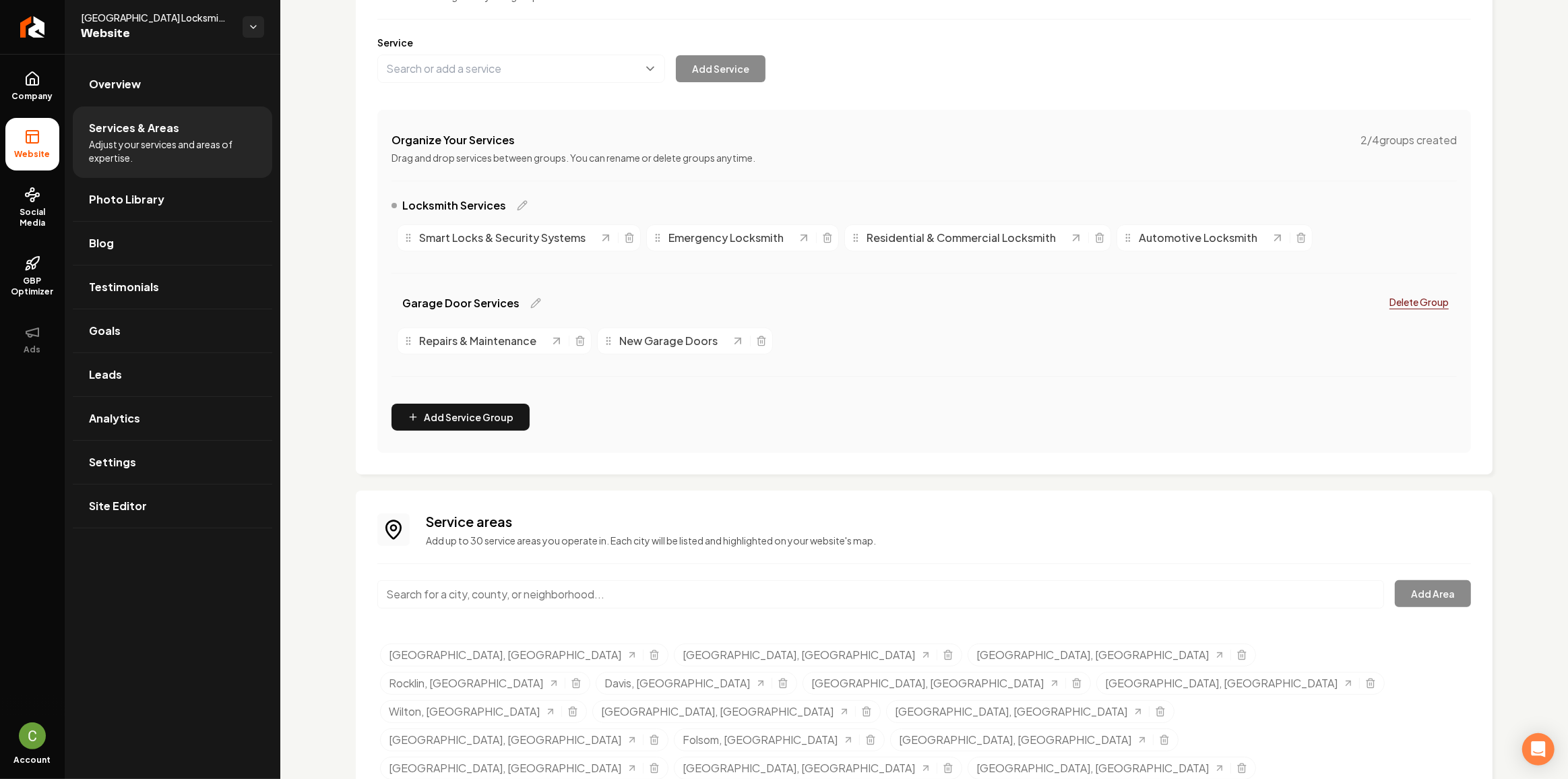
click at [457, 593] on input "Main content area" at bounding box center [881, 594] width 1007 height 28
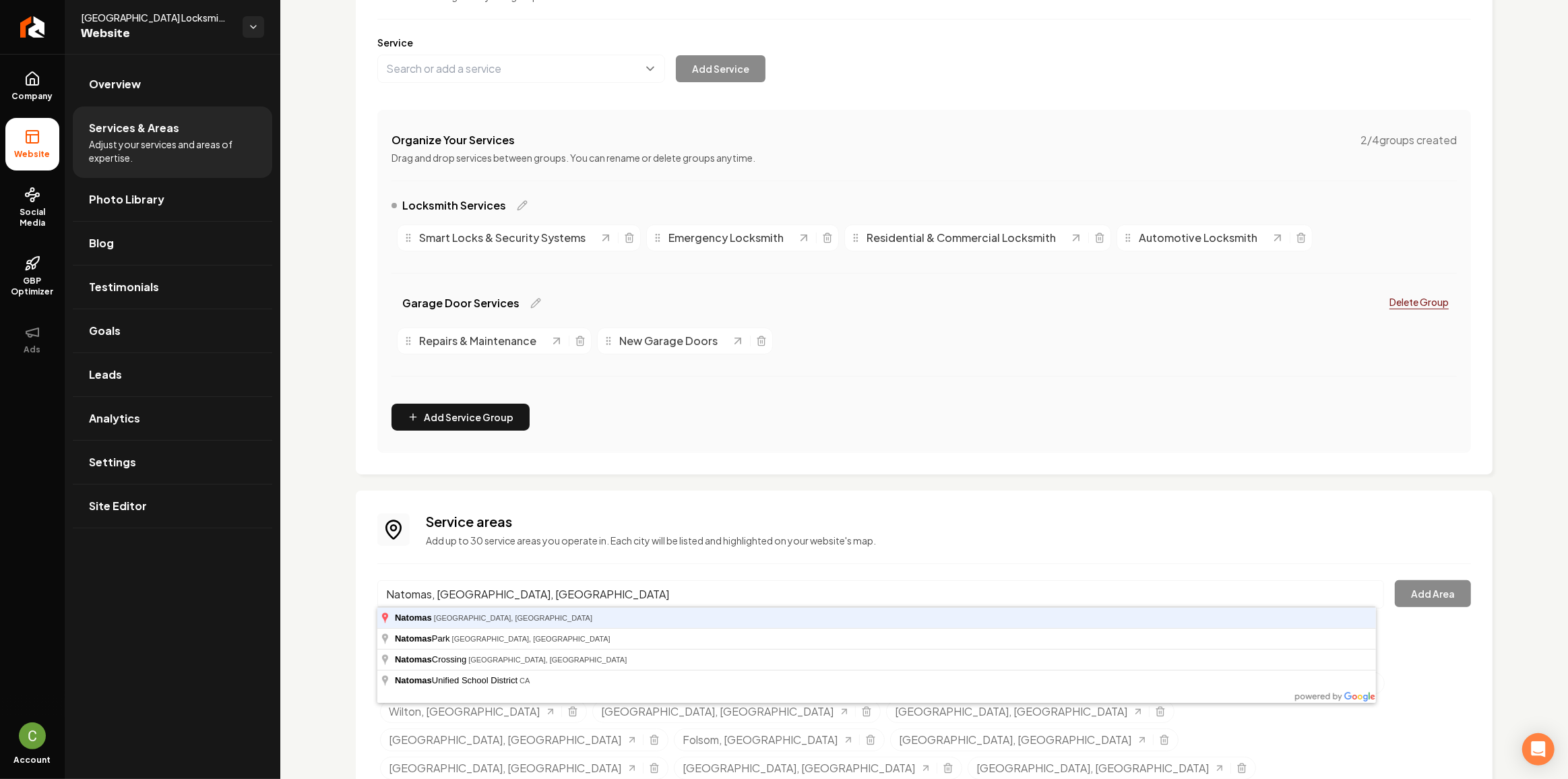
type input "Natomas, Sacramento, CA"
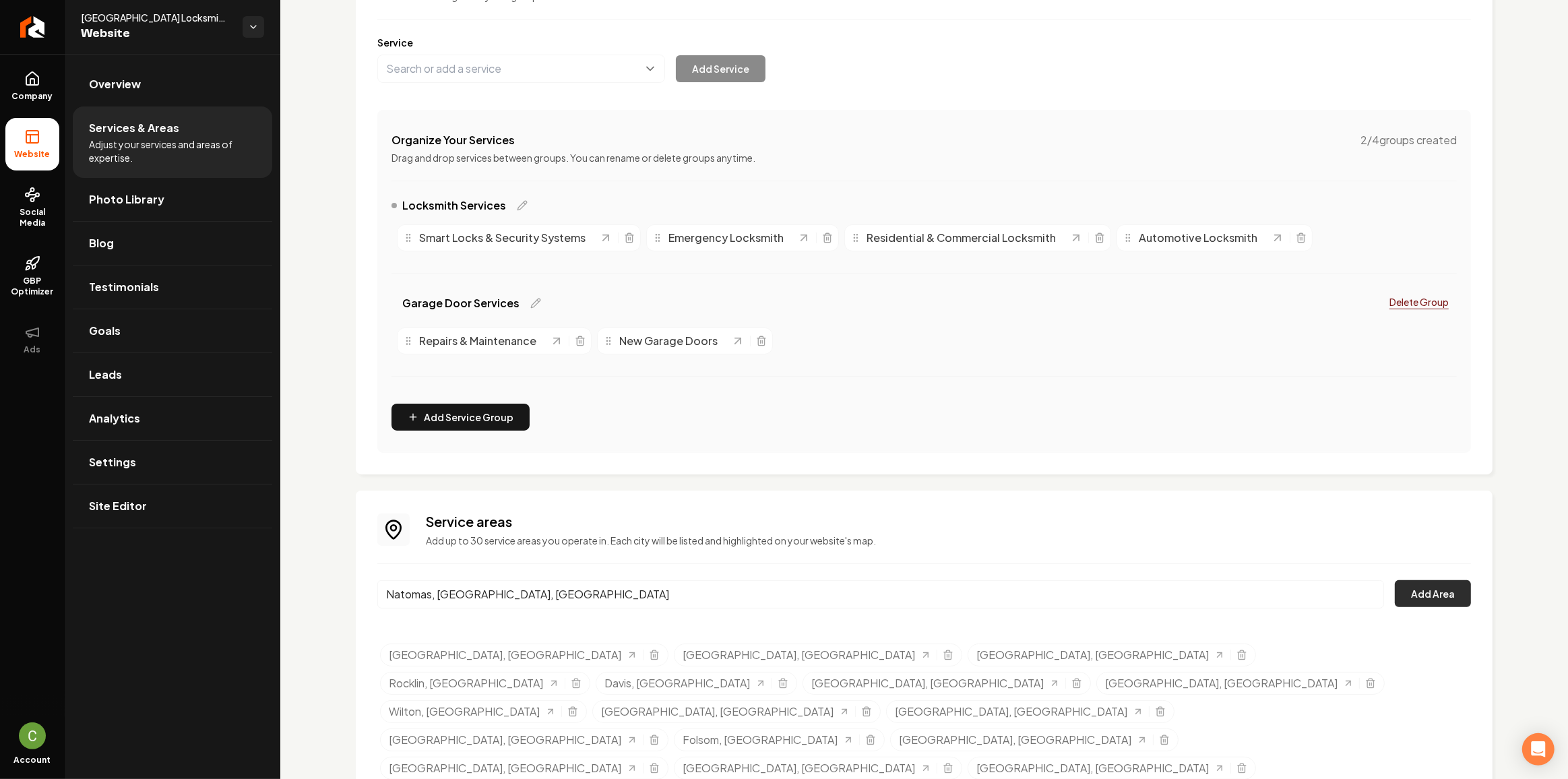
click at [1444, 589] on button "Add Area" at bounding box center [1432, 594] width 76 height 27
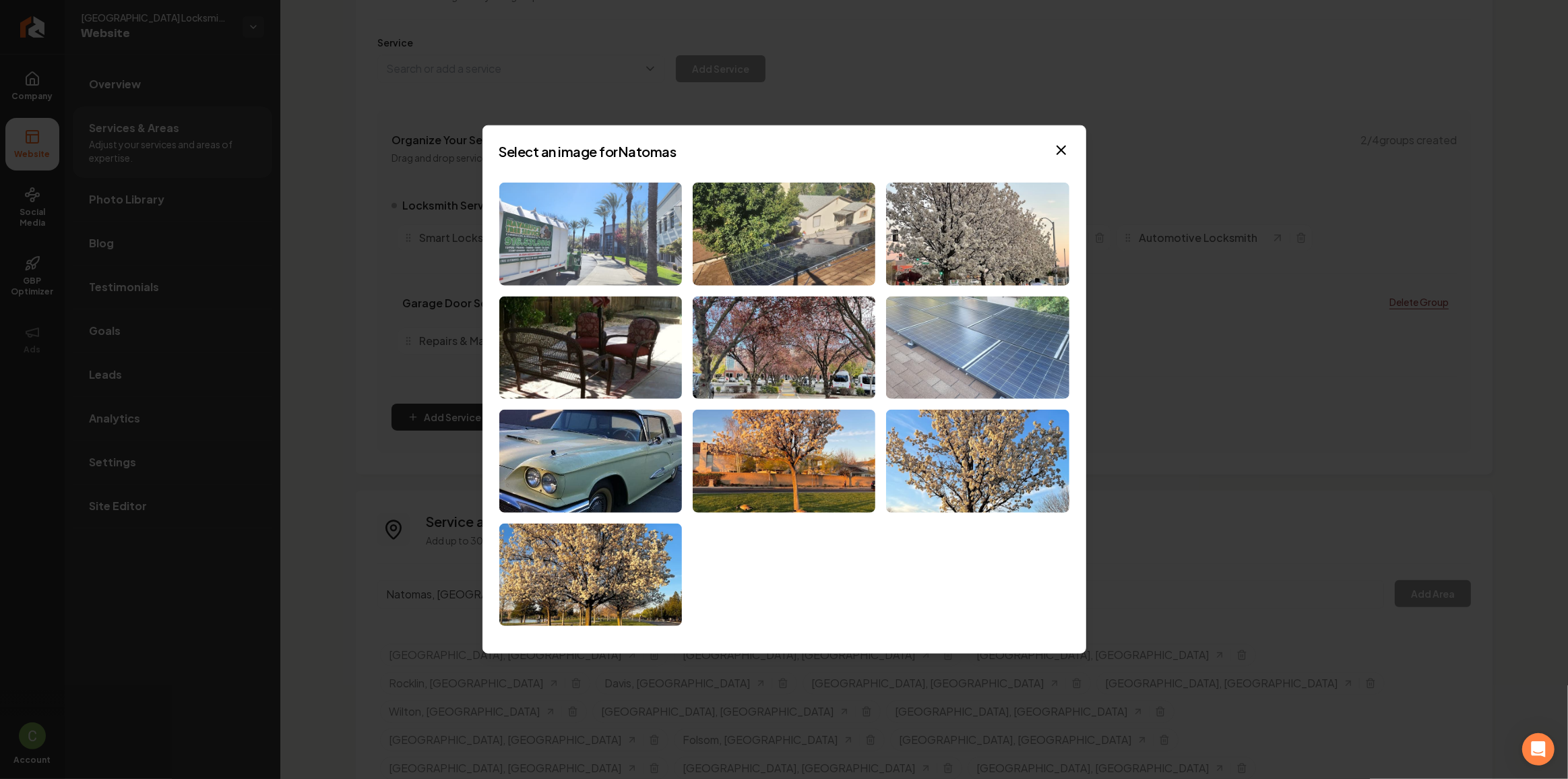
click at [594, 245] on img at bounding box center [590, 234] width 183 height 103
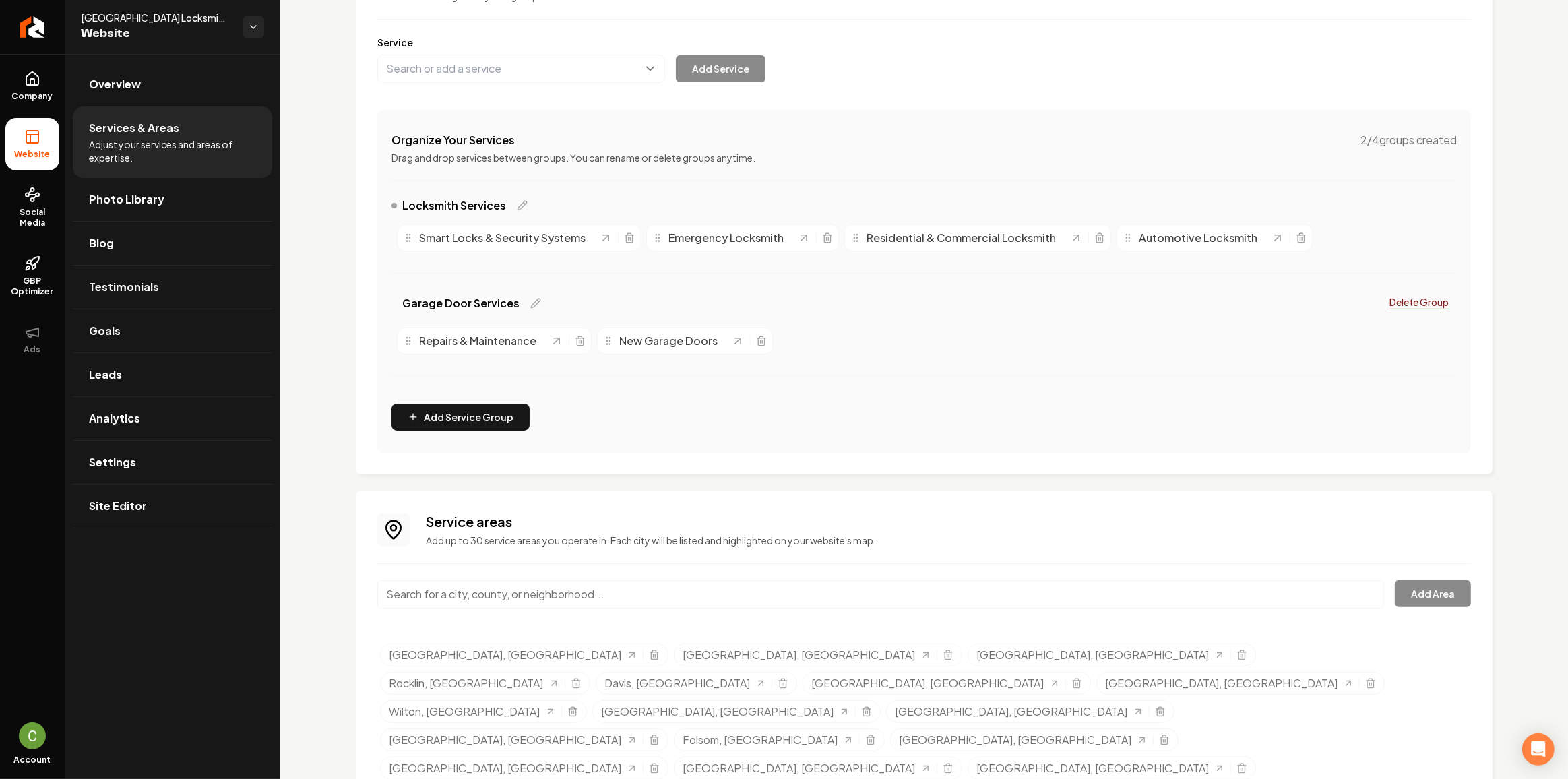
click at [515, 598] on input "Main content area" at bounding box center [881, 594] width 1007 height 28
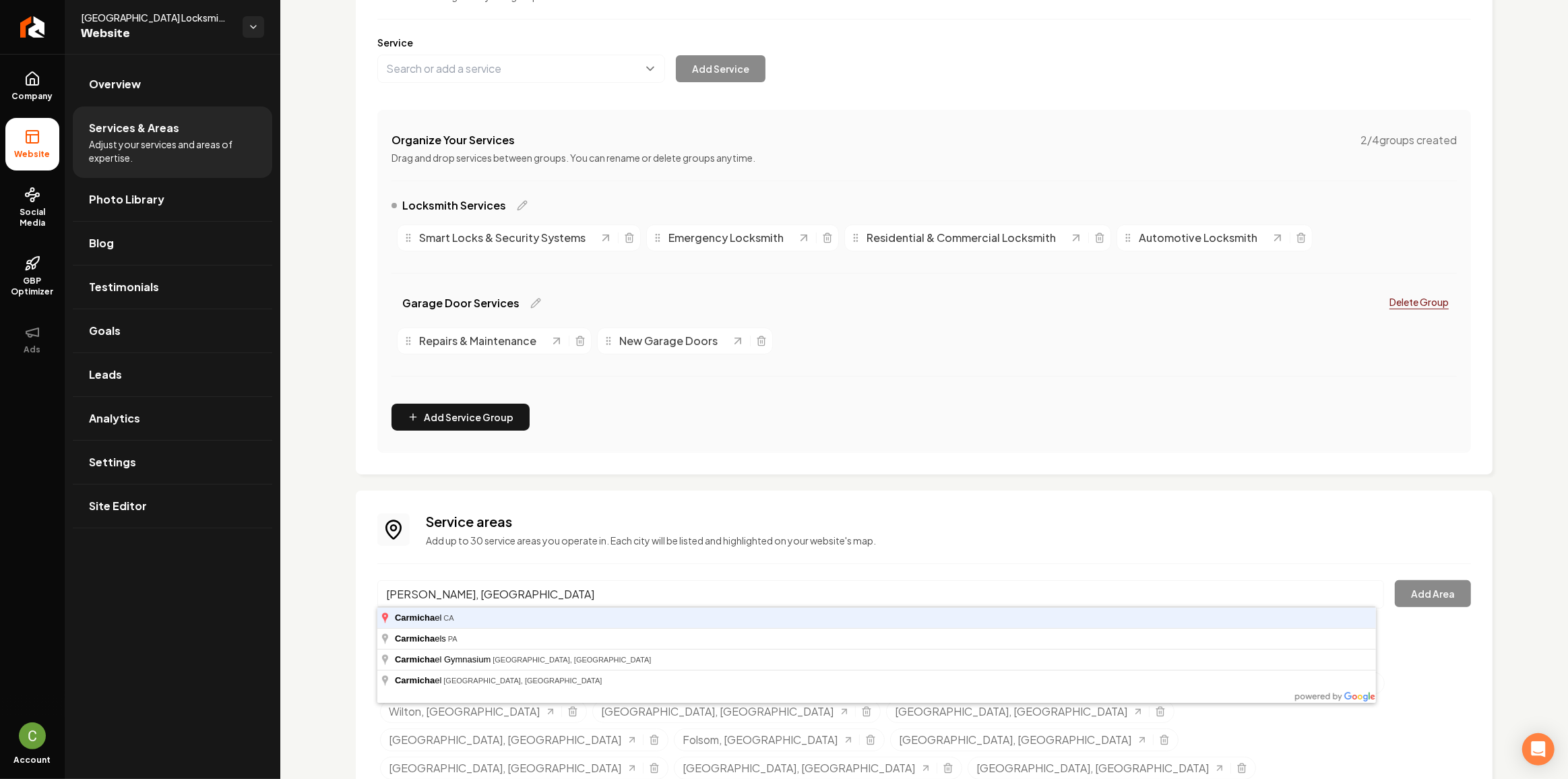
type input "Carmichael, CA"
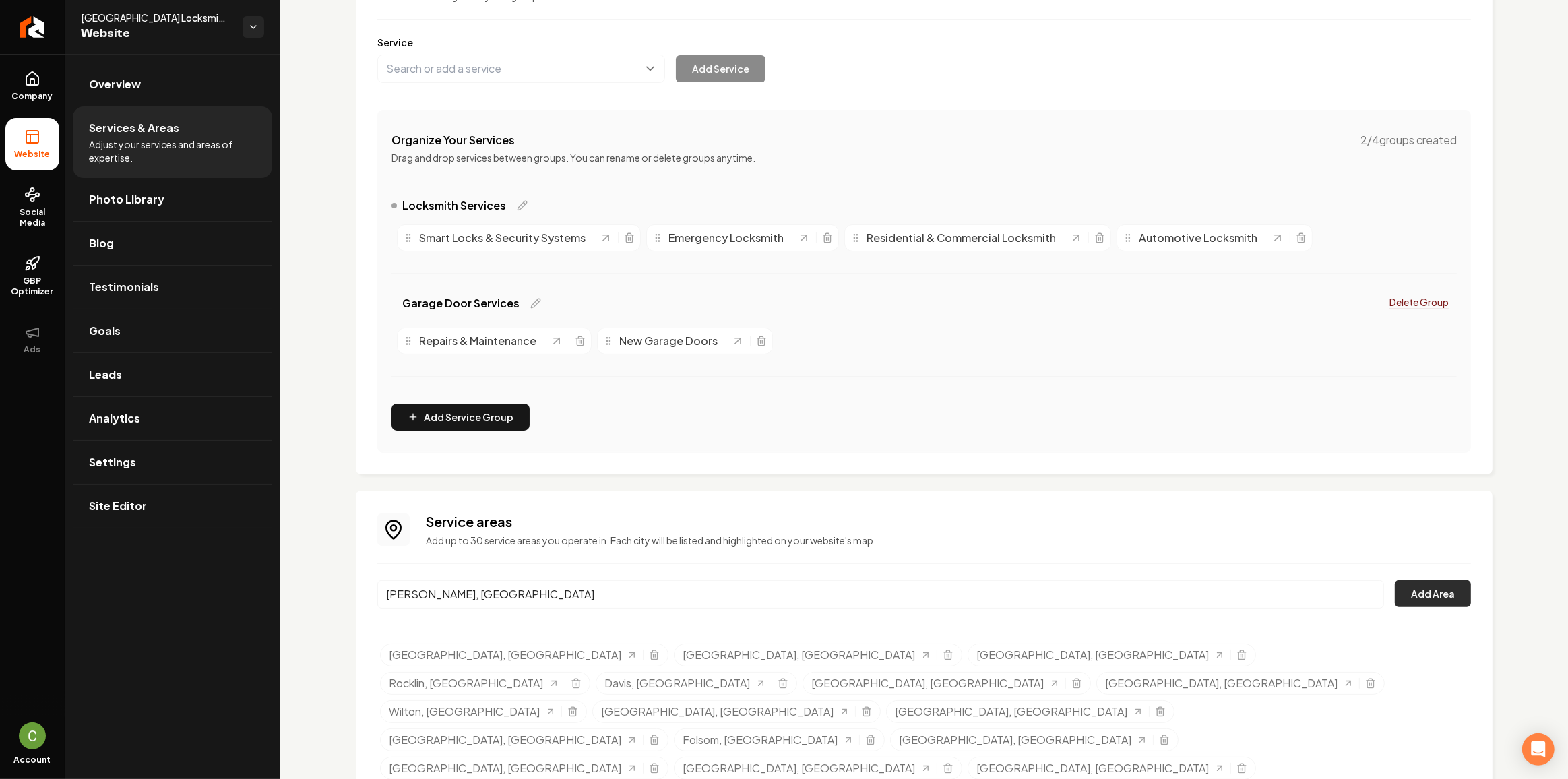
click at [1413, 595] on button "Add Area" at bounding box center [1432, 594] width 76 height 27
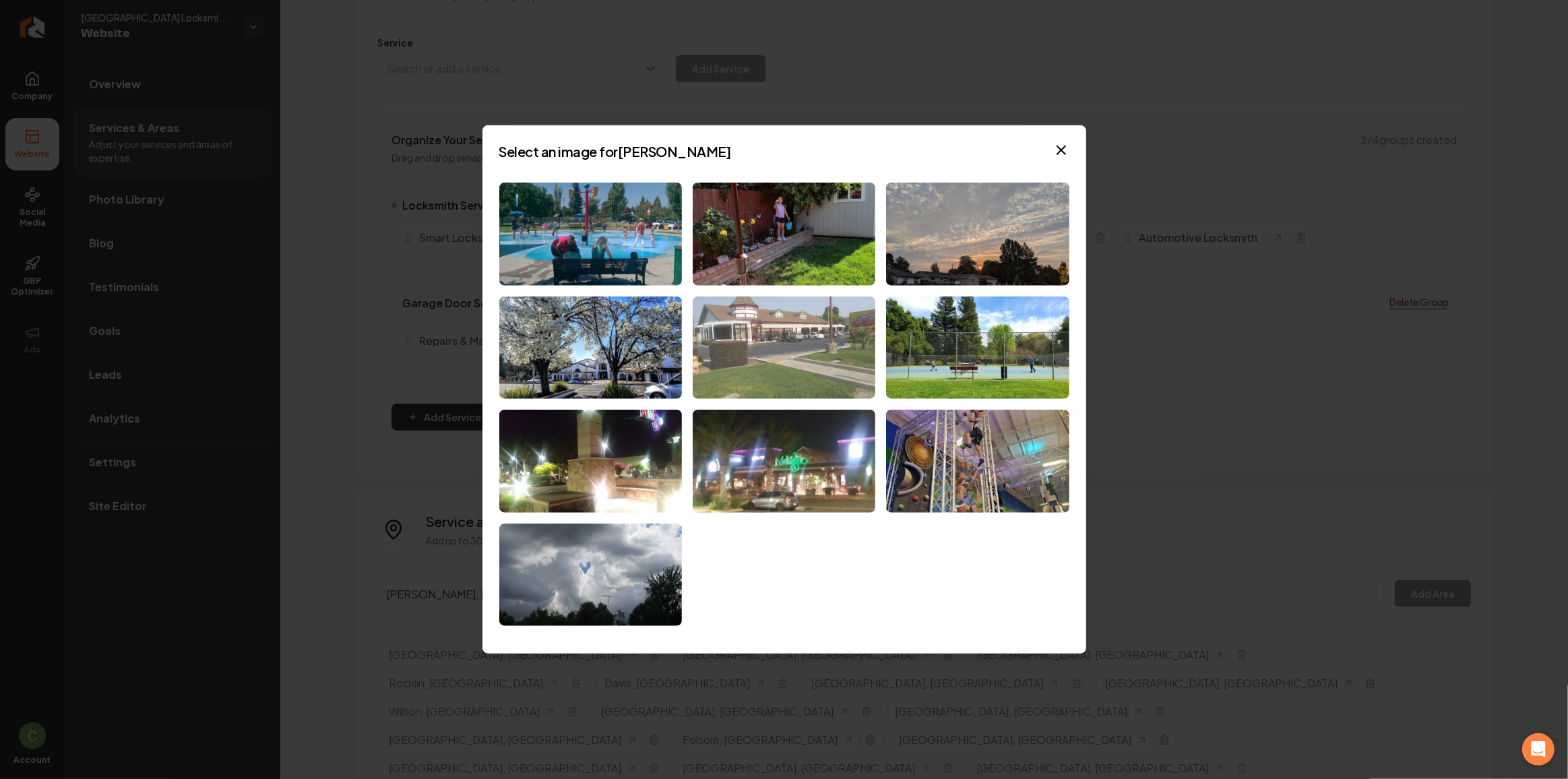
click at [844, 350] on img at bounding box center [783, 347] width 183 height 103
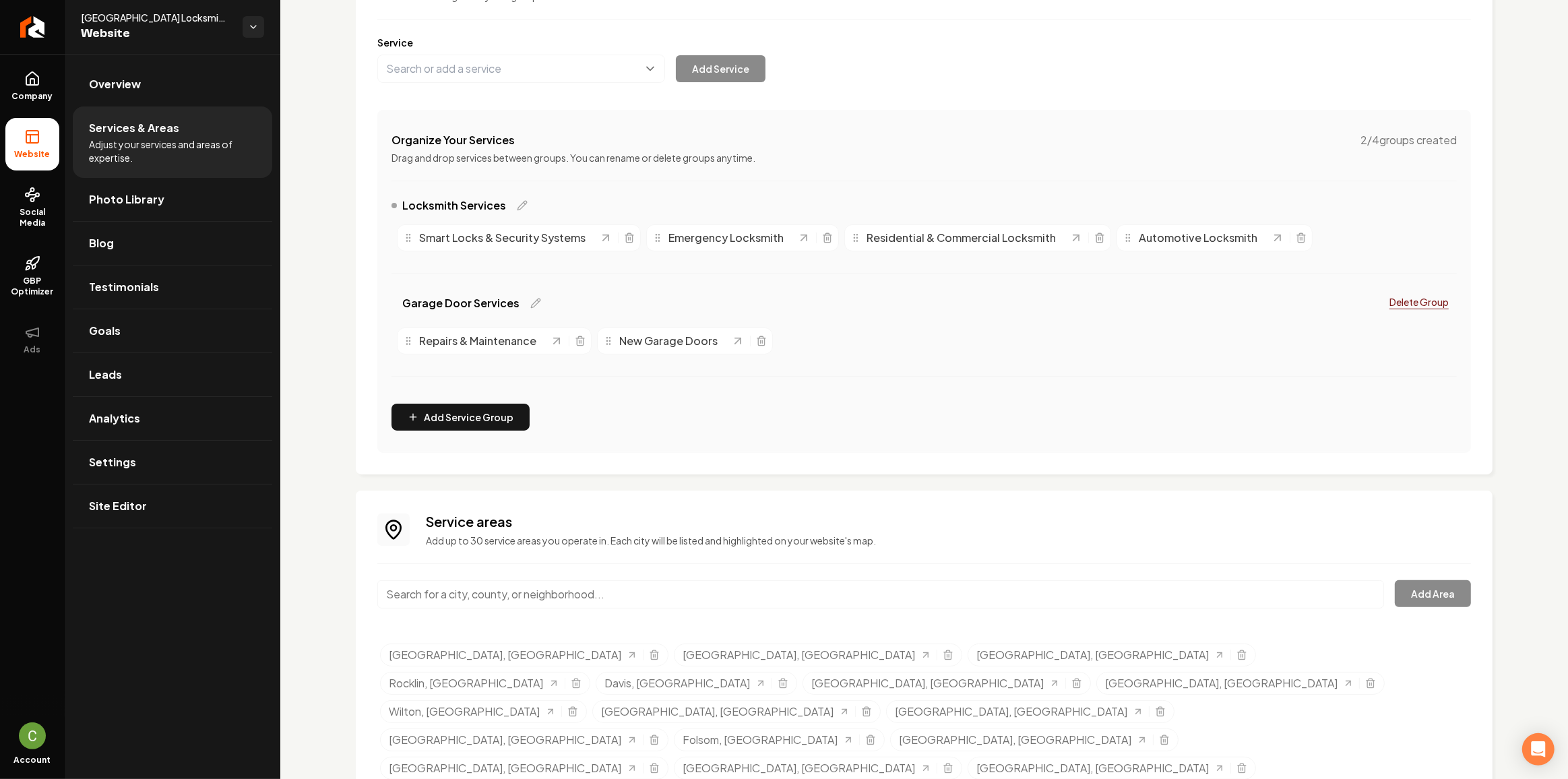
click at [577, 591] on input "Main content area" at bounding box center [881, 594] width 1007 height 28
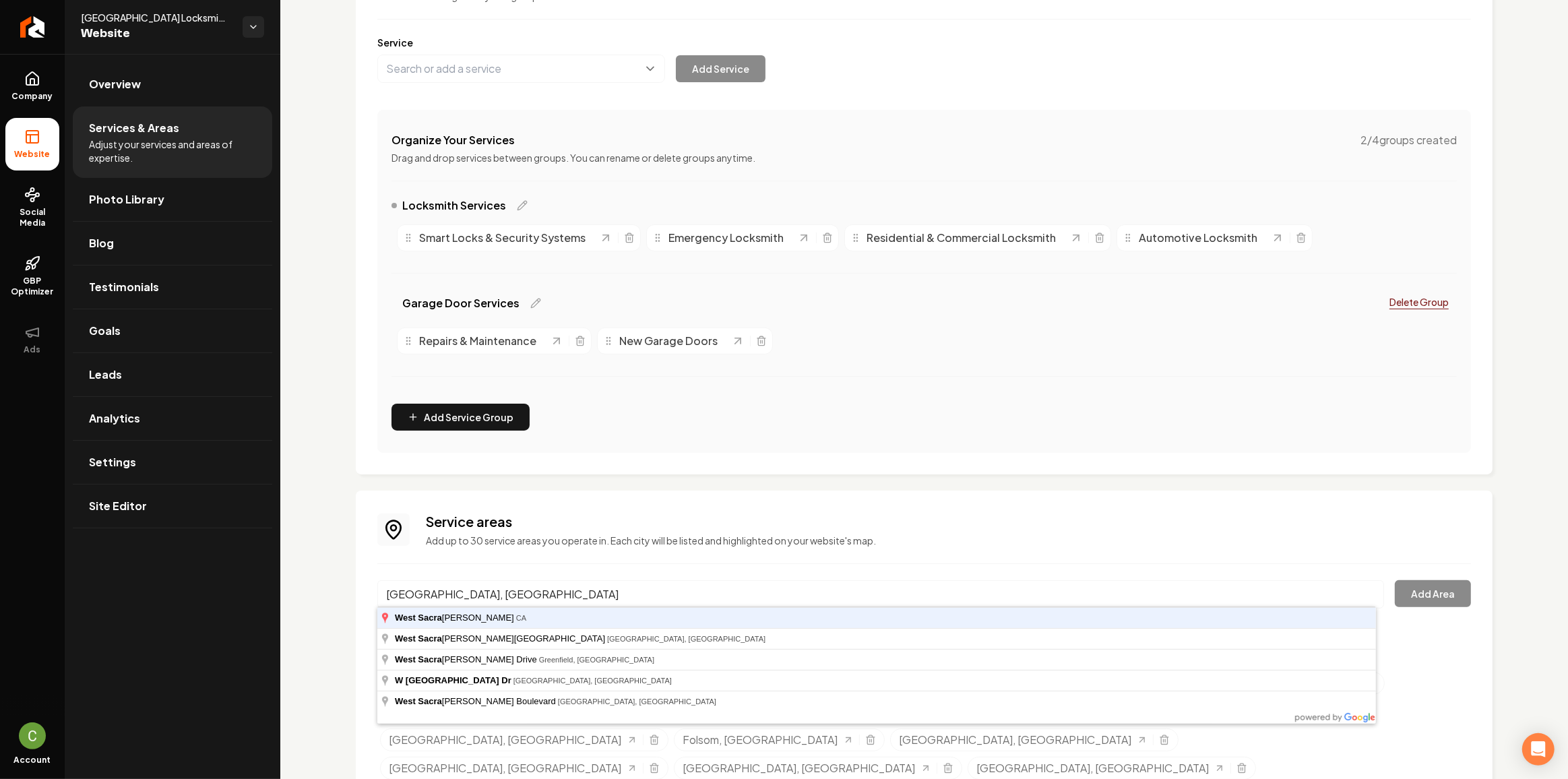
type input "West Sacramento, CA"
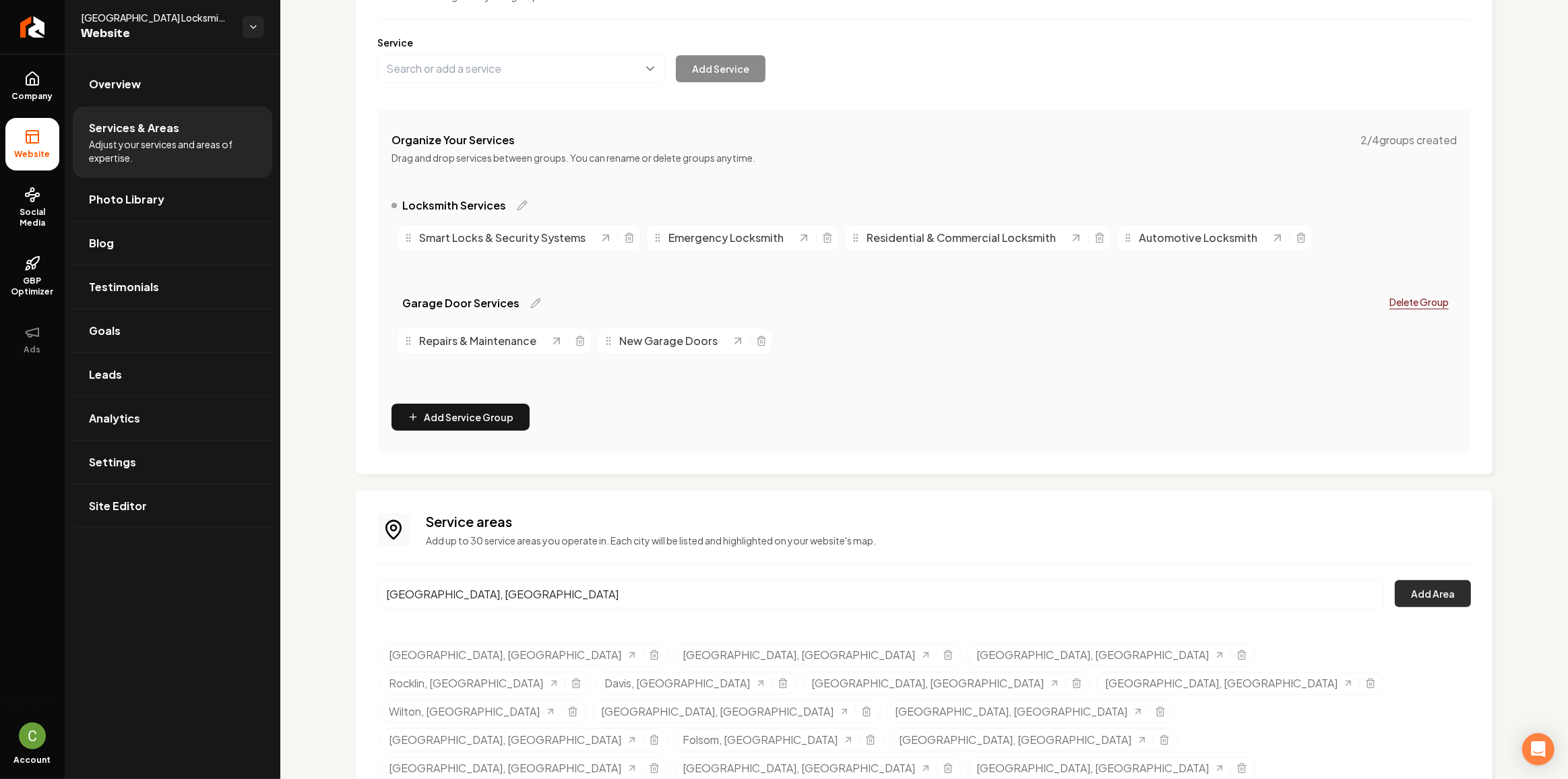
click at [1418, 599] on button "Add Area" at bounding box center [1432, 594] width 76 height 27
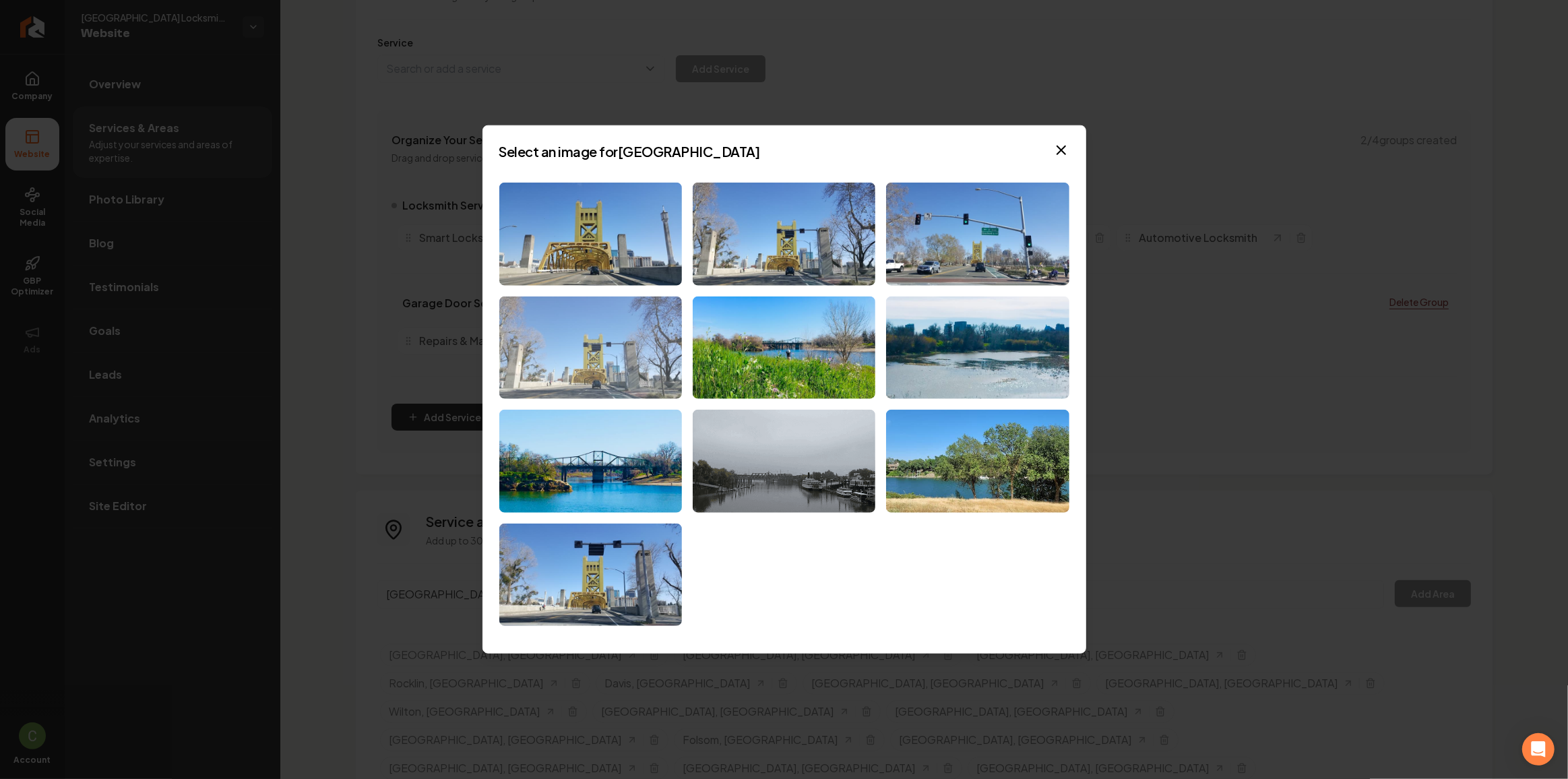
click at [648, 357] on img at bounding box center [590, 347] width 183 height 103
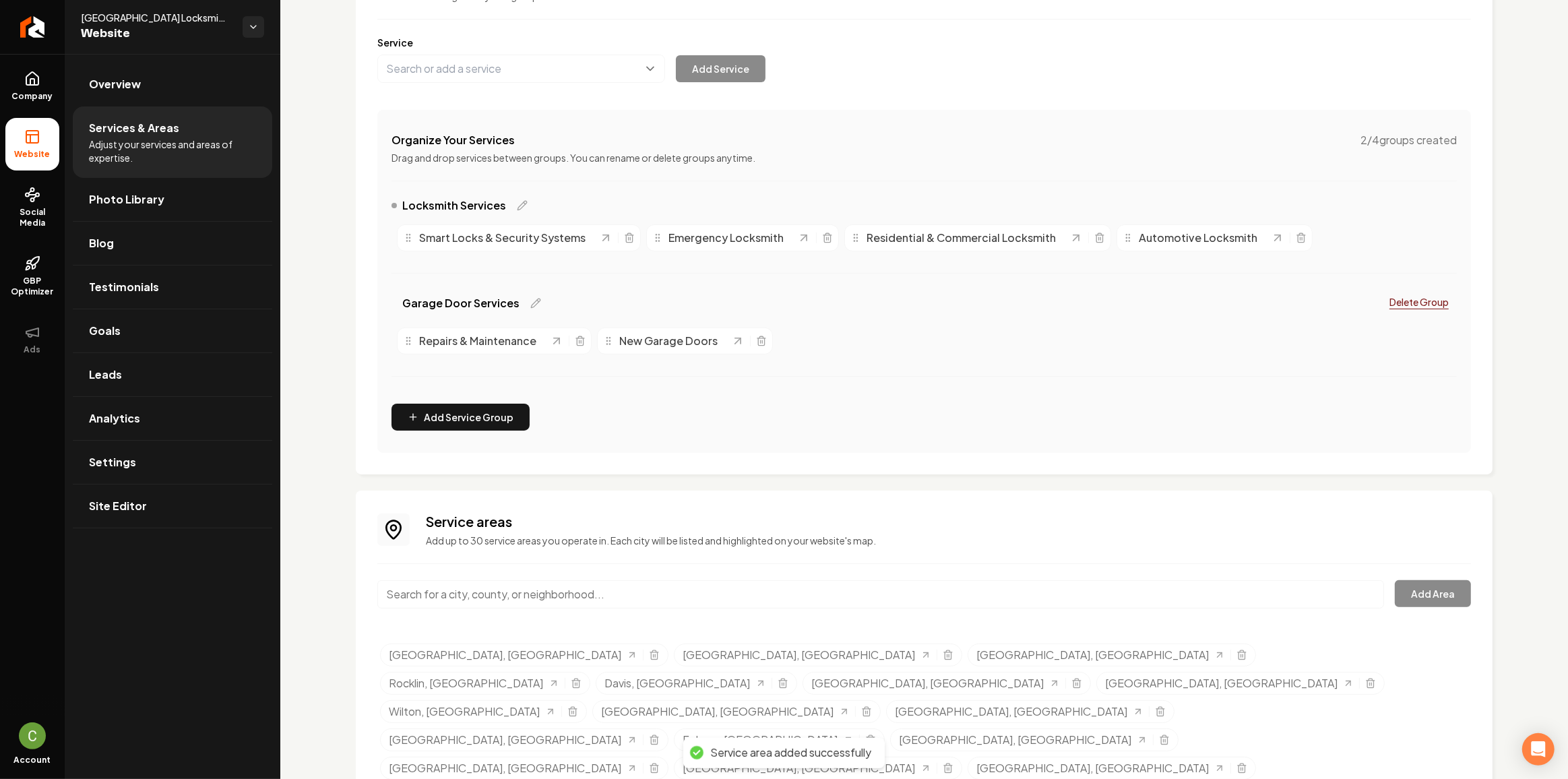
click at [511, 604] on input "Main content area" at bounding box center [881, 594] width 1007 height 28
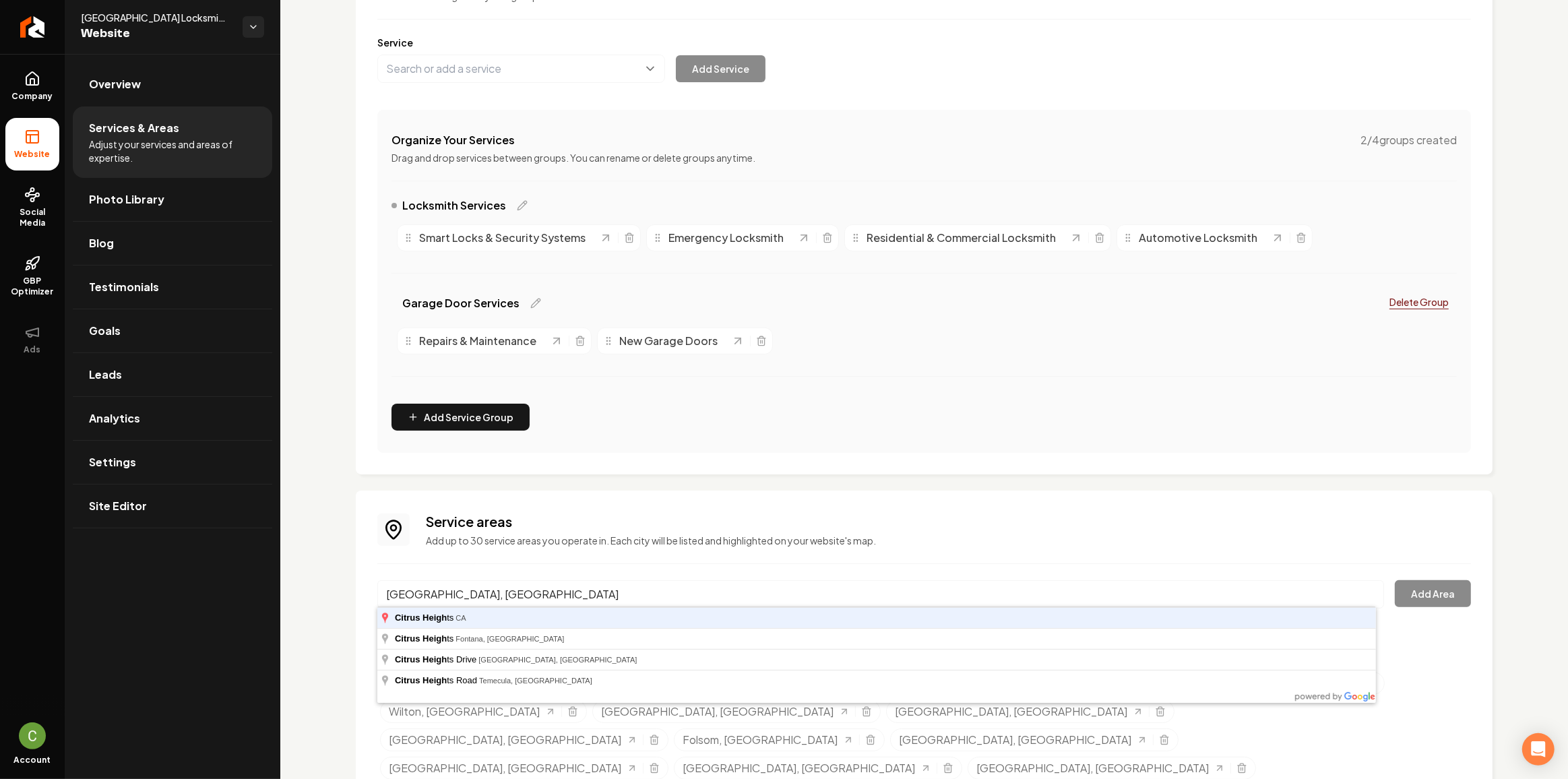
type input "Citrus Heights, CA"
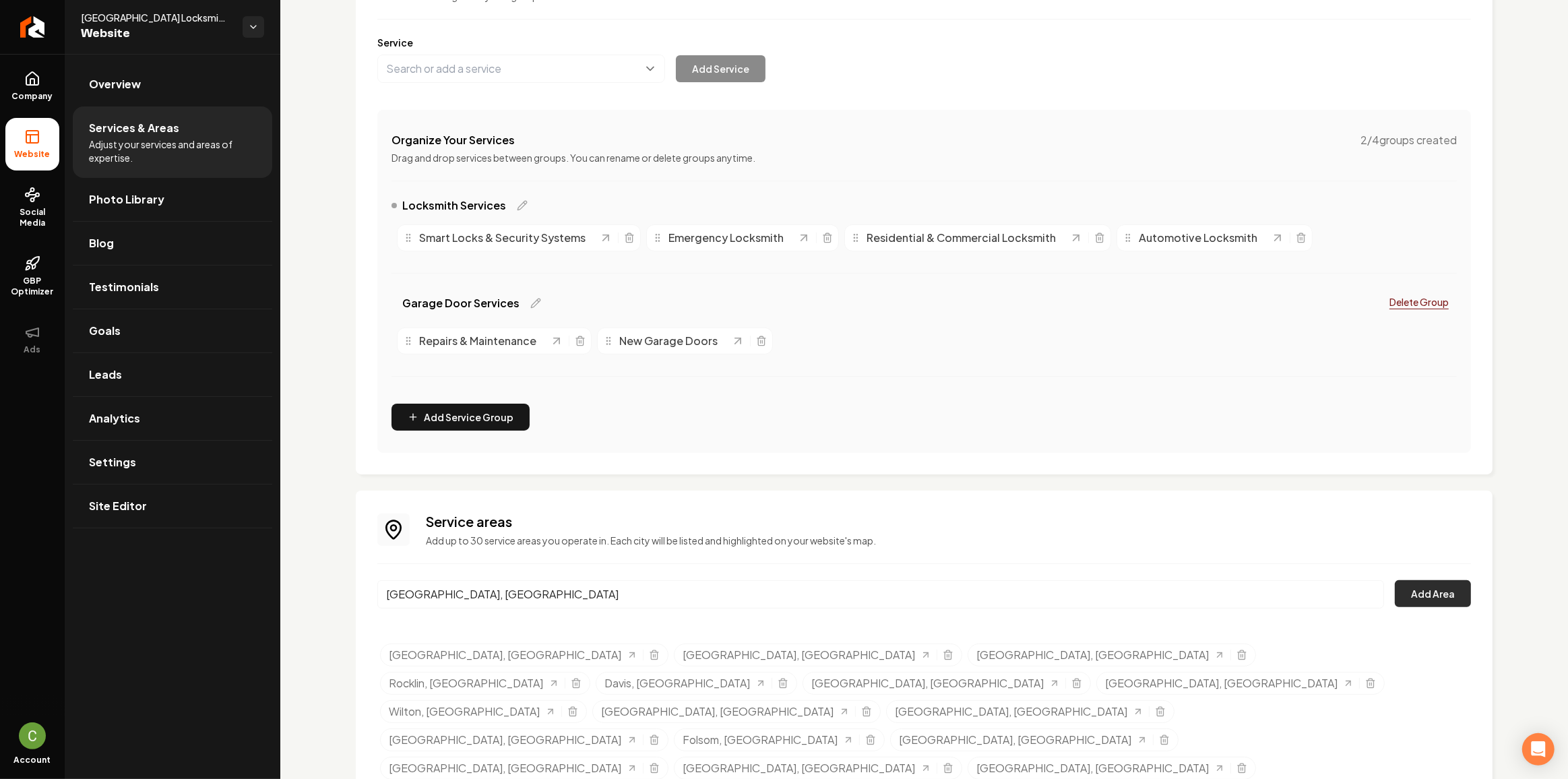
click at [1412, 596] on button "Add Area" at bounding box center [1432, 594] width 76 height 27
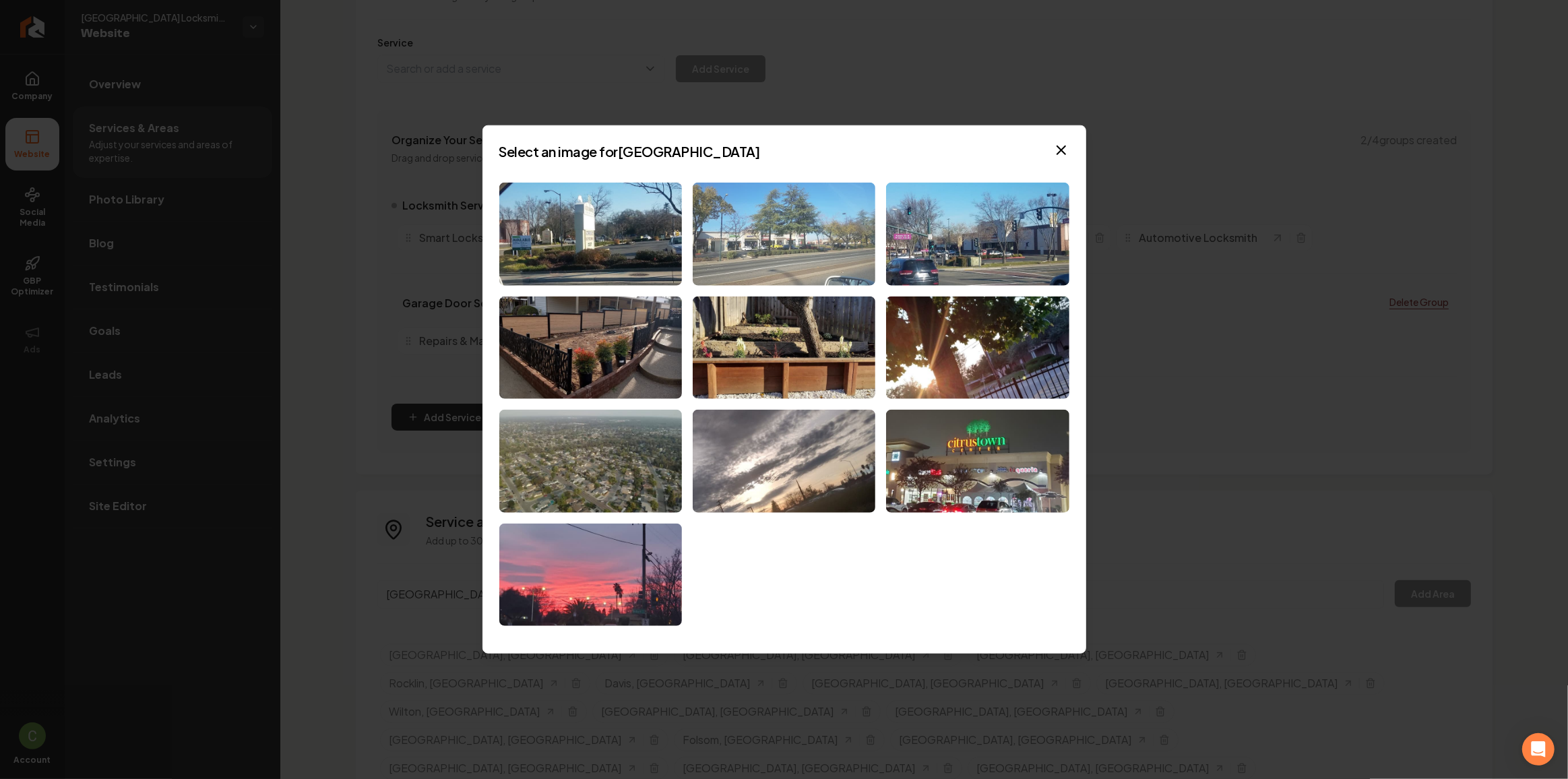
click at [744, 262] on img at bounding box center [783, 234] width 183 height 103
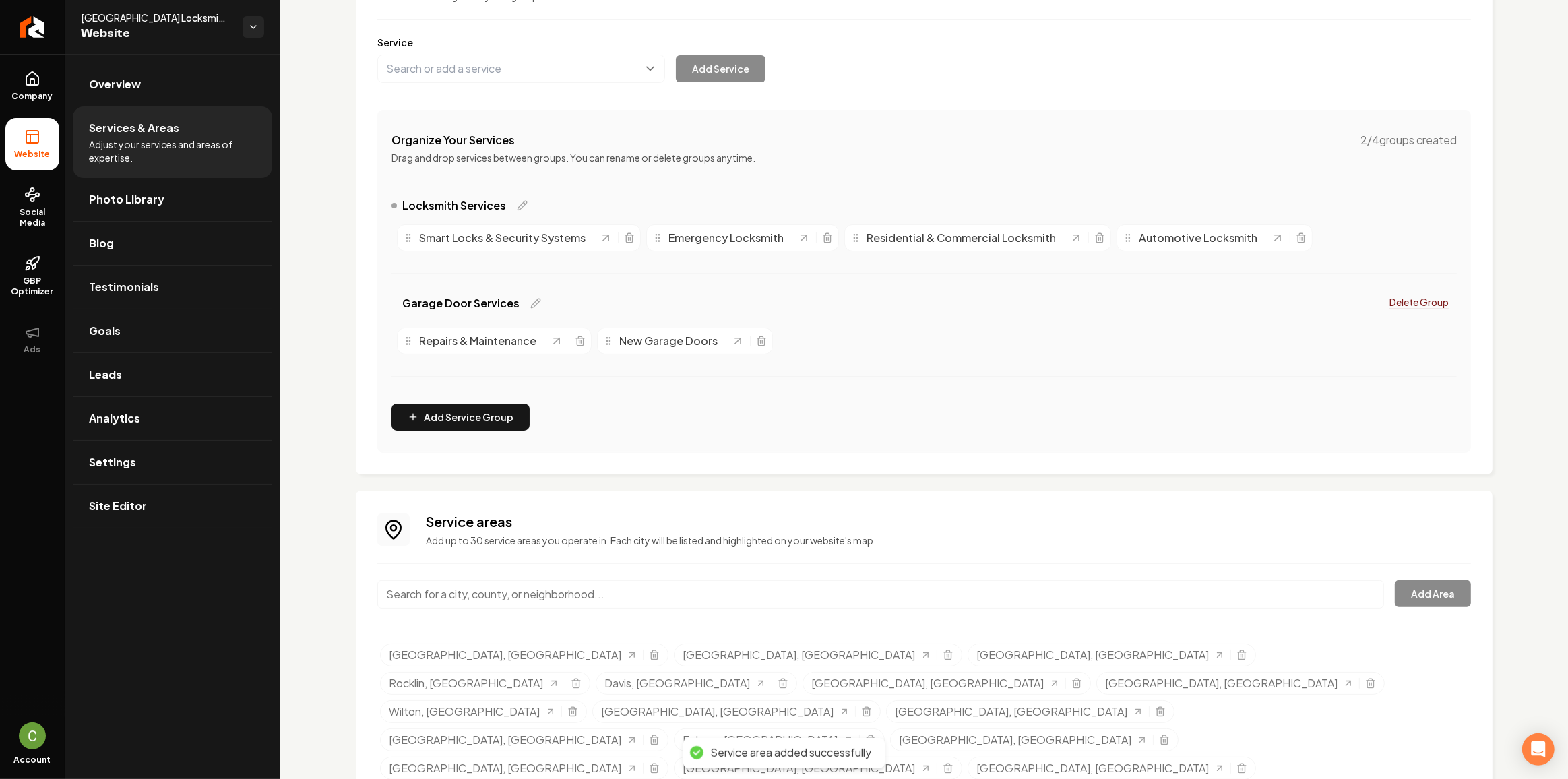
click at [540, 584] on input "Main content area" at bounding box center [881, 594] width 1007 height 28
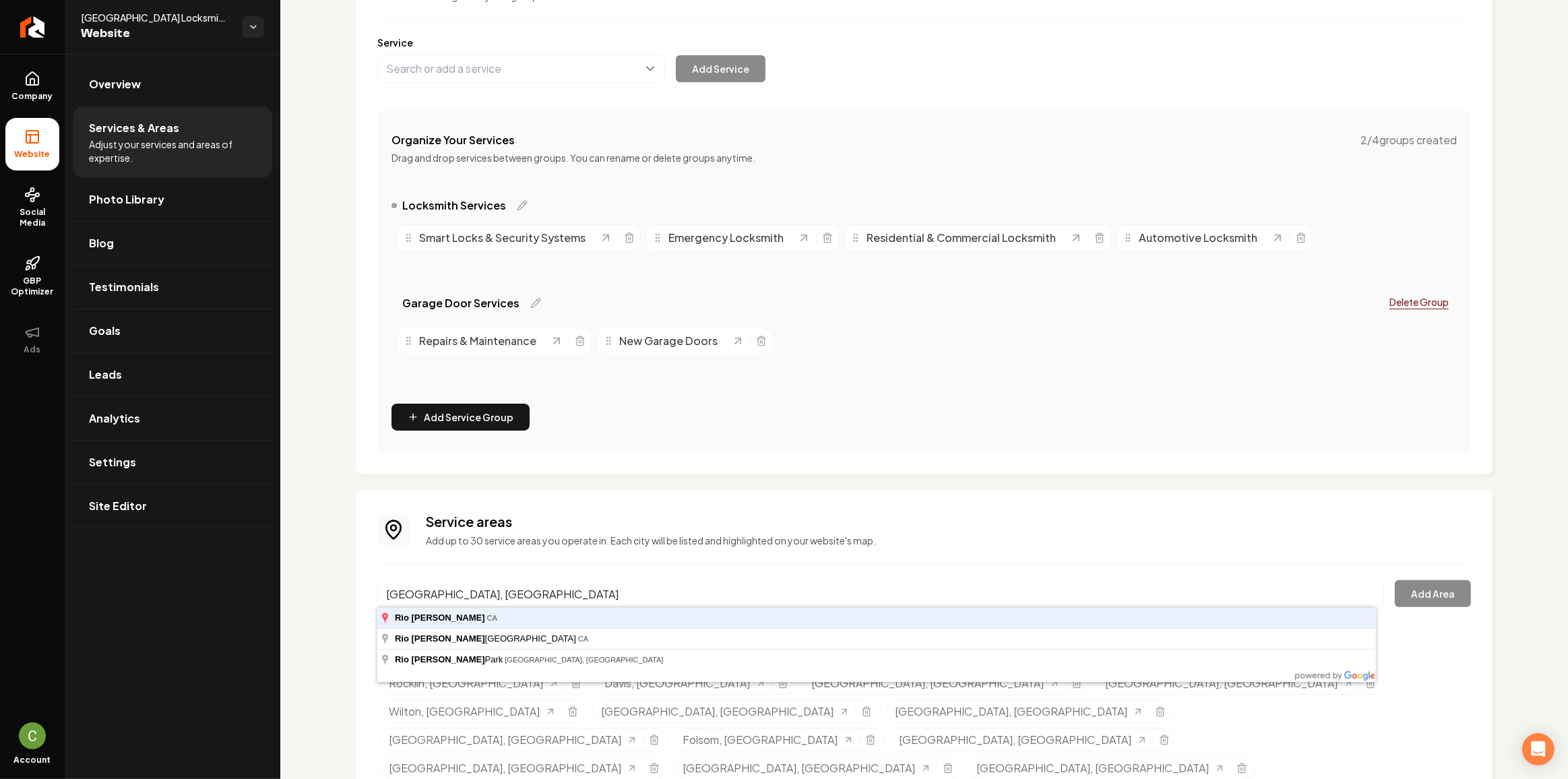
type input "Rio Linda, CA"
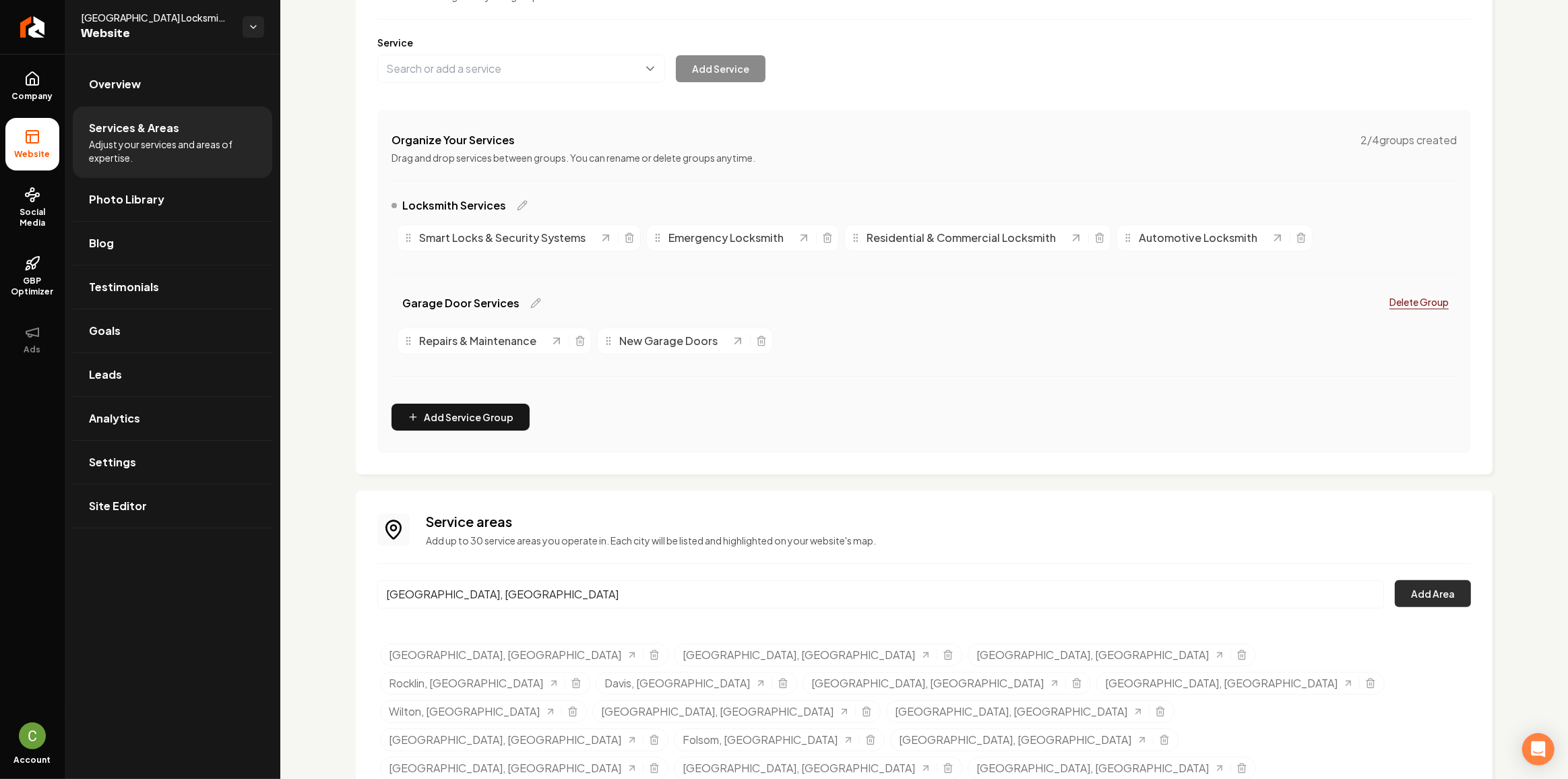
click at [1460, 604] on button "Add Area" at bounding box center [1432, 594] width 76 height 27
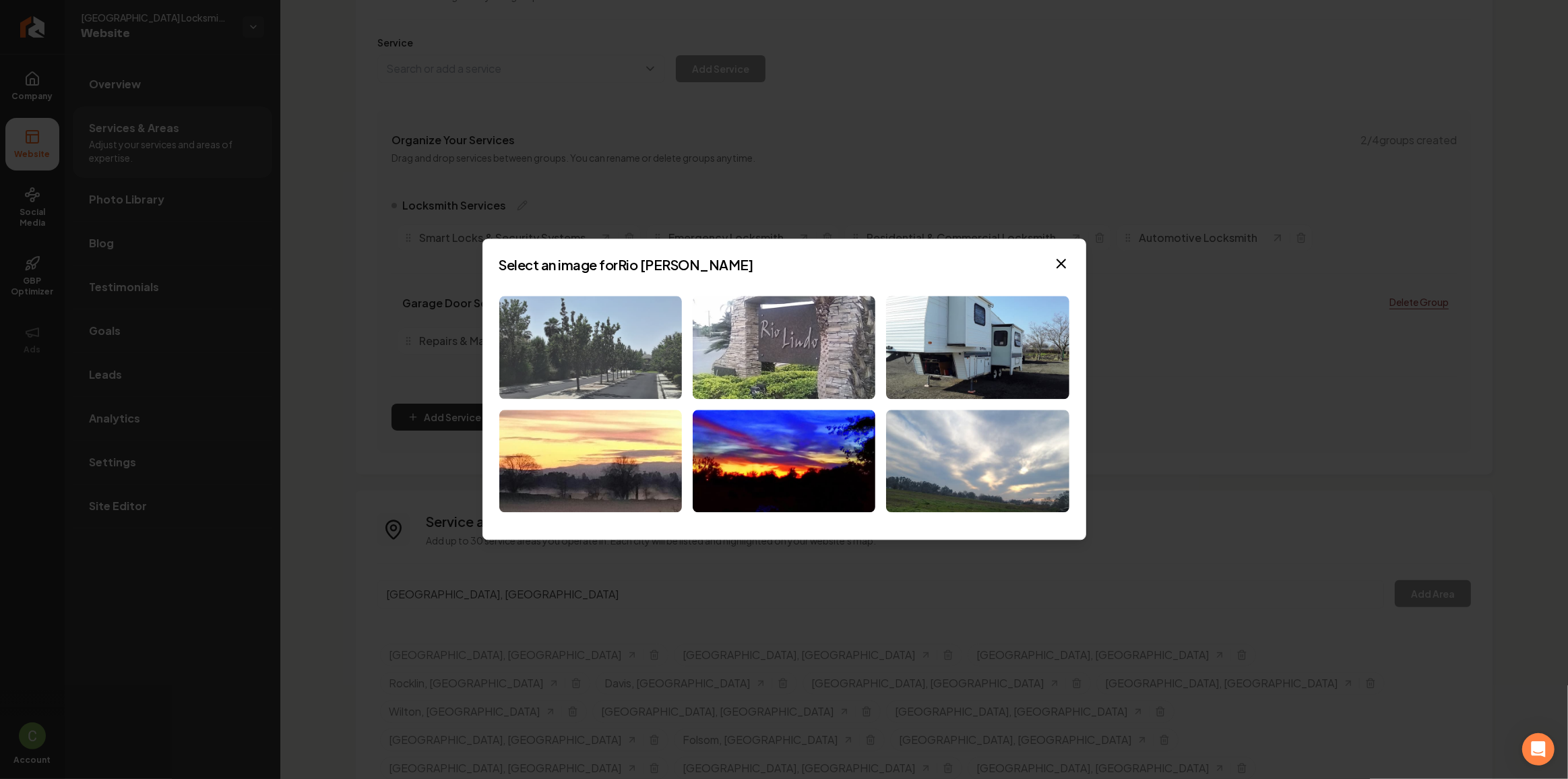
click at [629, 330] on img at bounding box center [590, 347] width 183 height 103
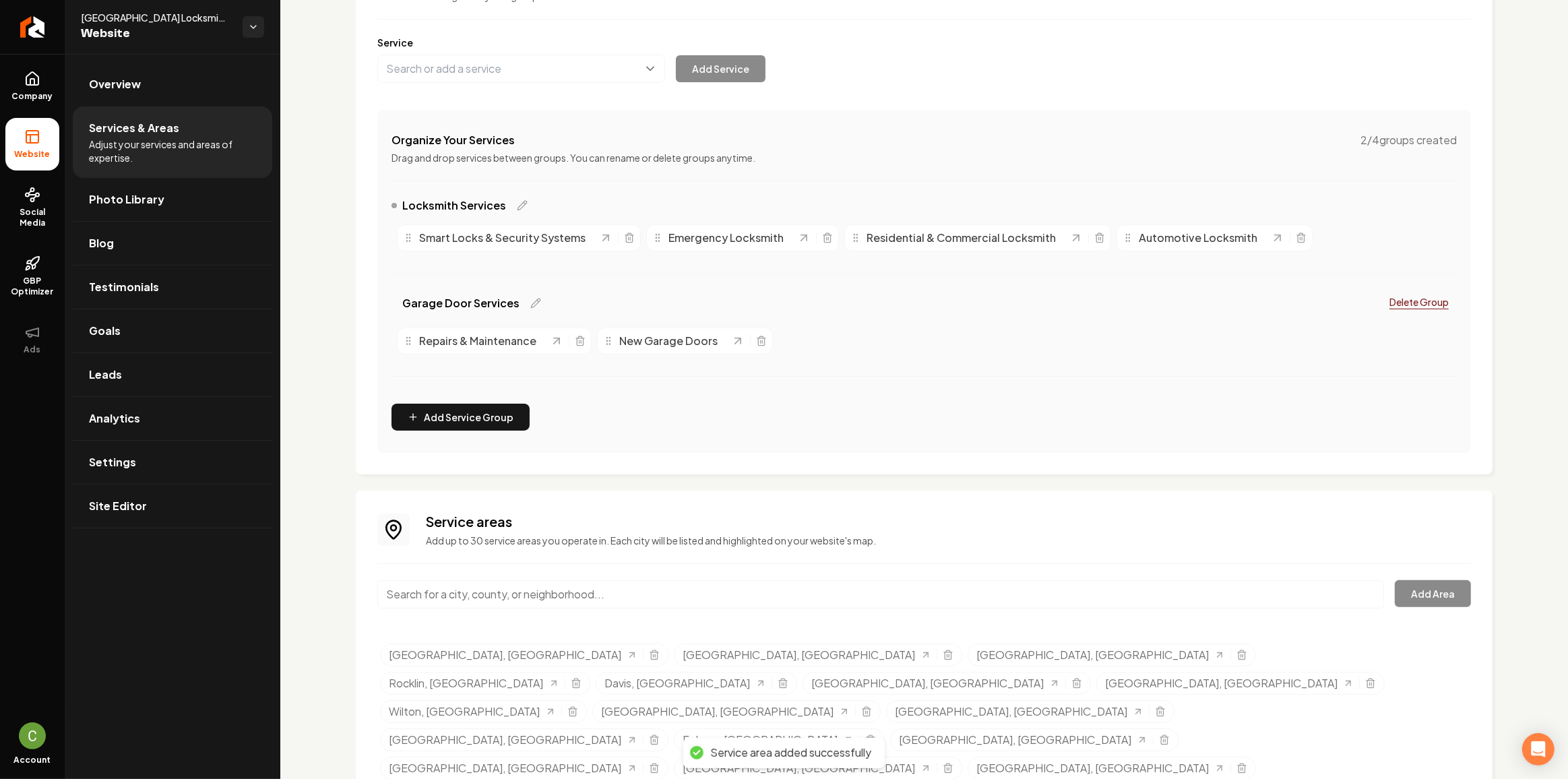
click at [615, 586] on input "Main content area" at bounding box center [881, 594] width 1007 height 28
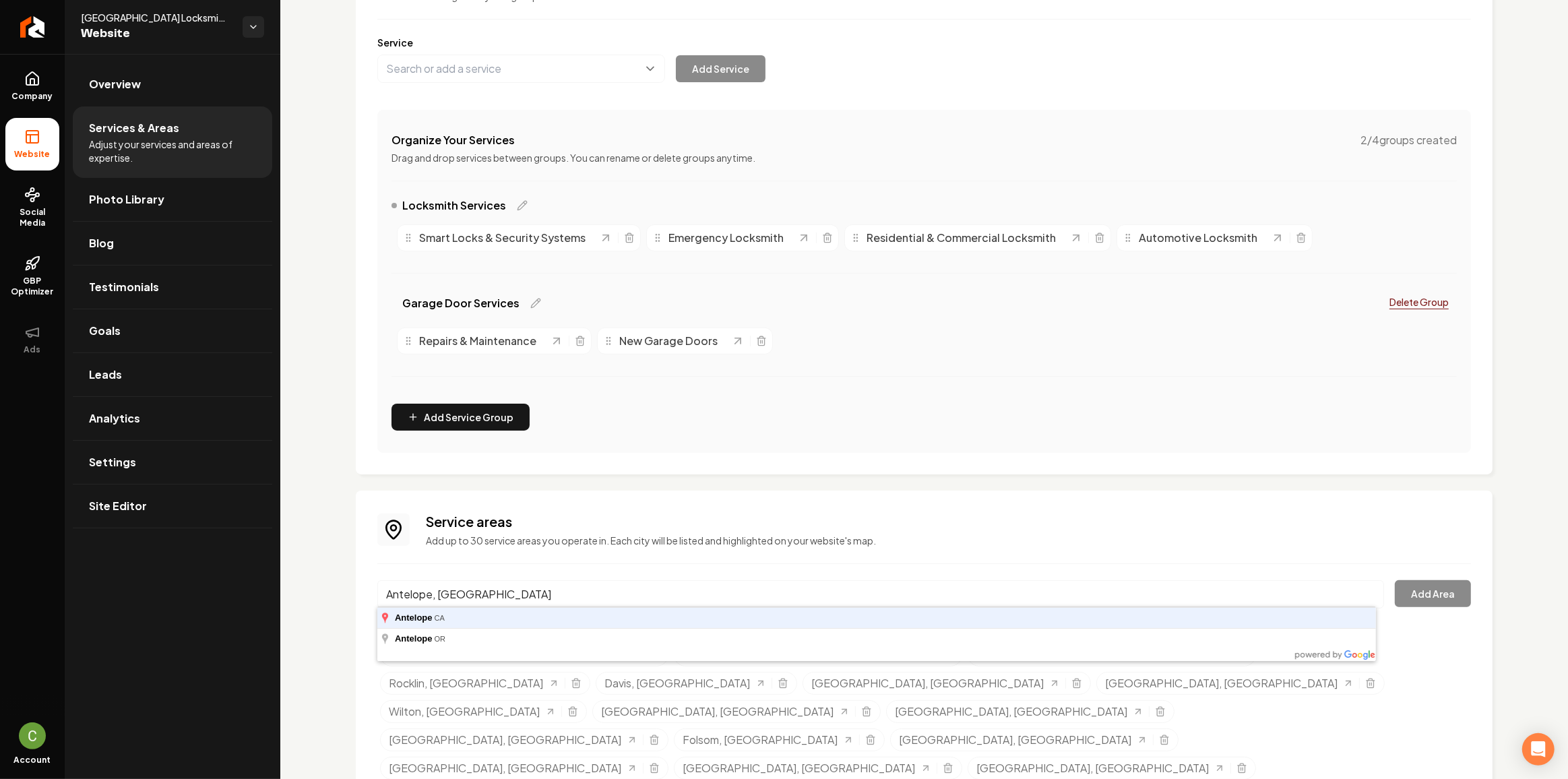
type input "Antelope, CA"
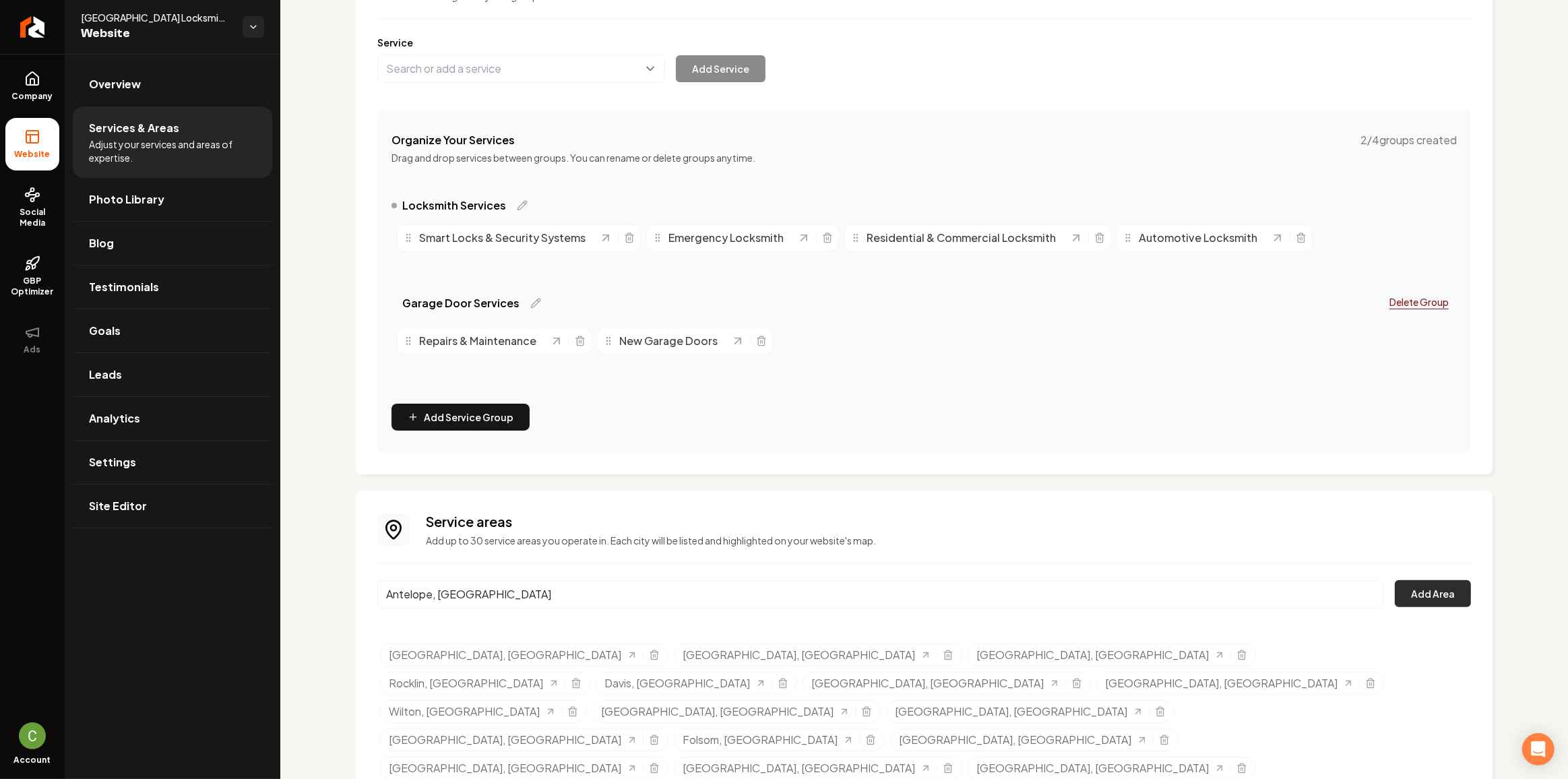
click at [1400, 602] on button "Add Area" at bounding box center [1432, 594] width 76 height 27
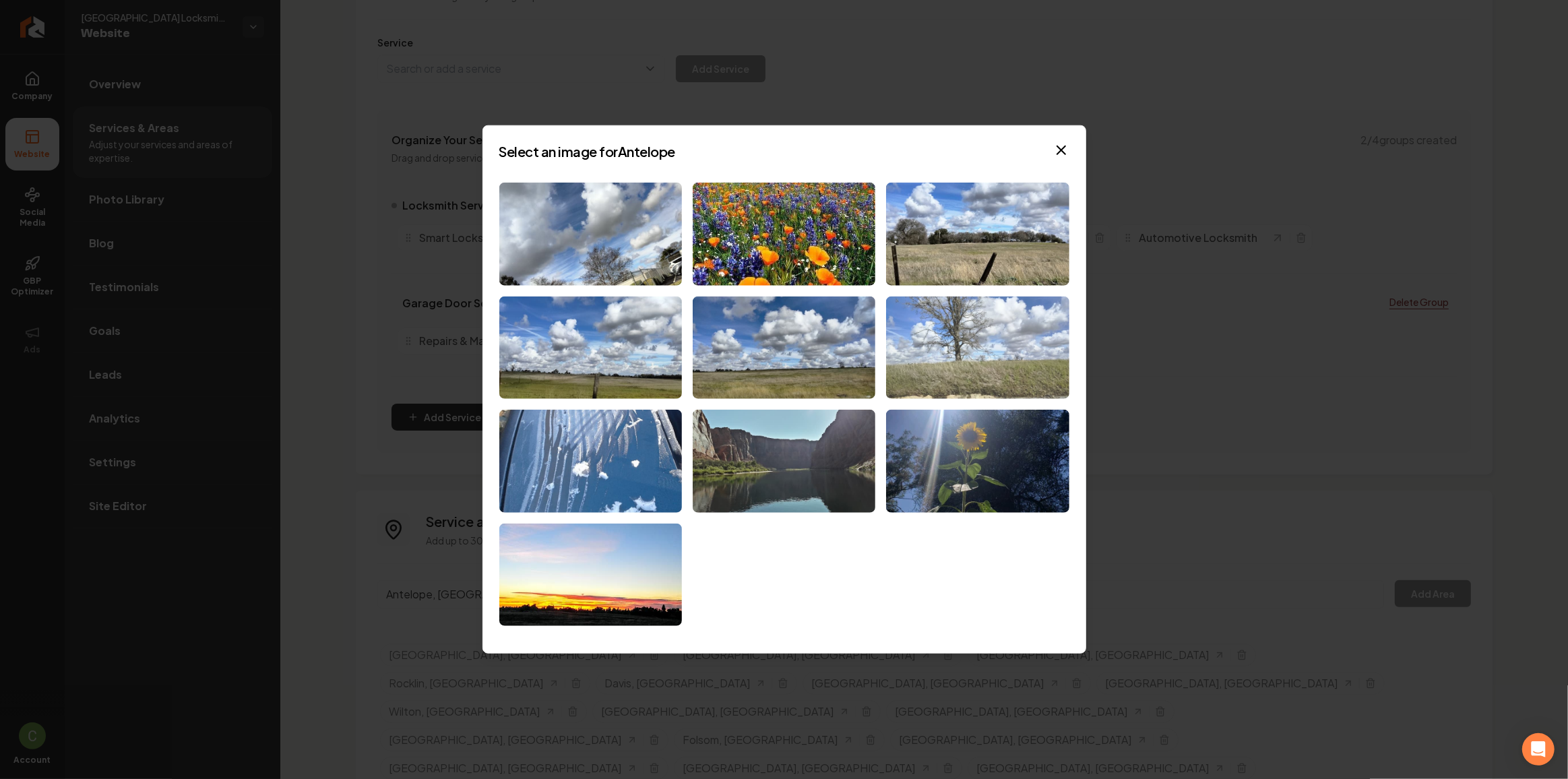
click at [951, 368] on img at bounding box center [977, 347] width 183 height 103
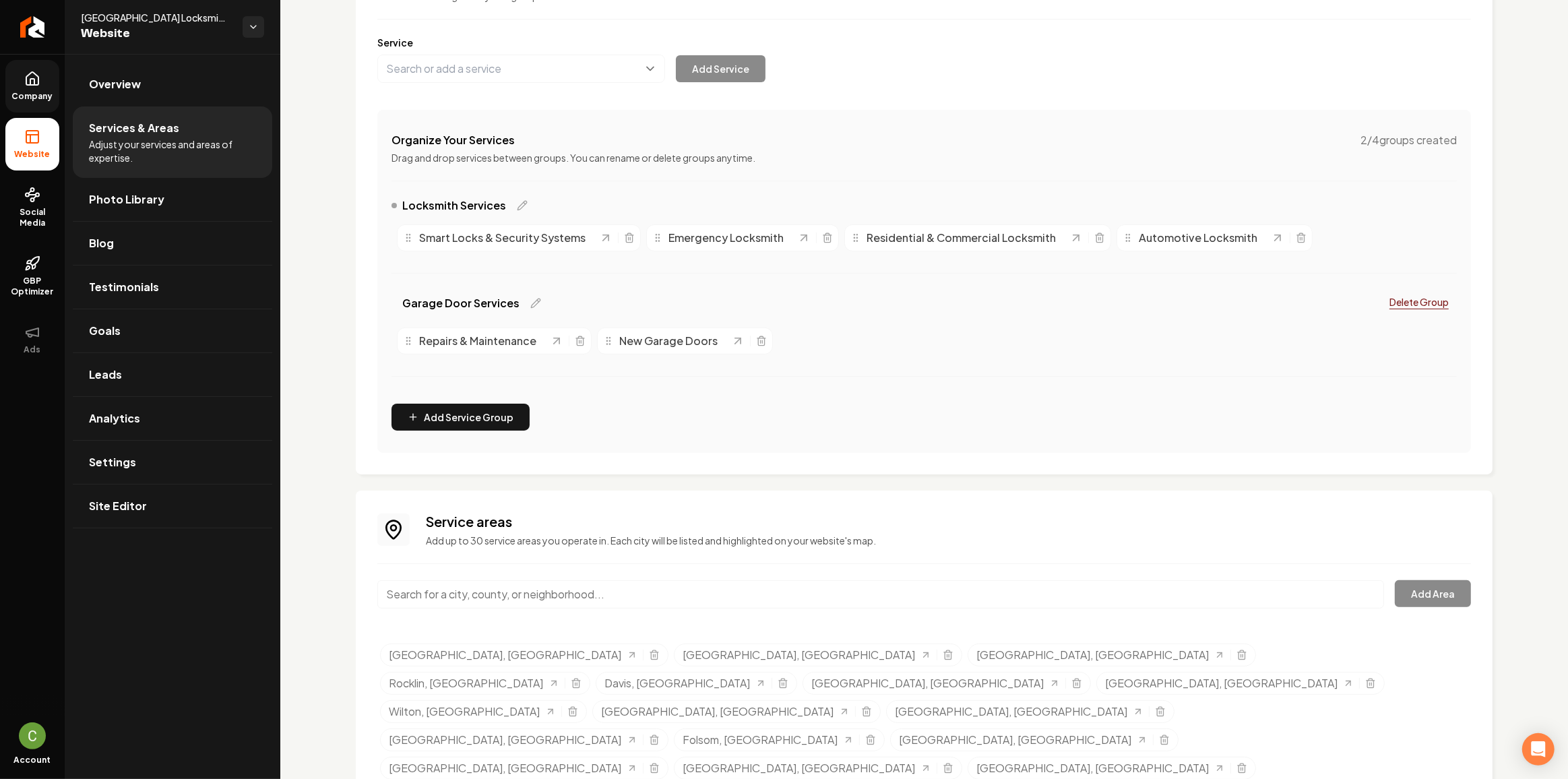
click at [49, 82] on link "Company" at bounding box center [32, 86] width 54 height 52
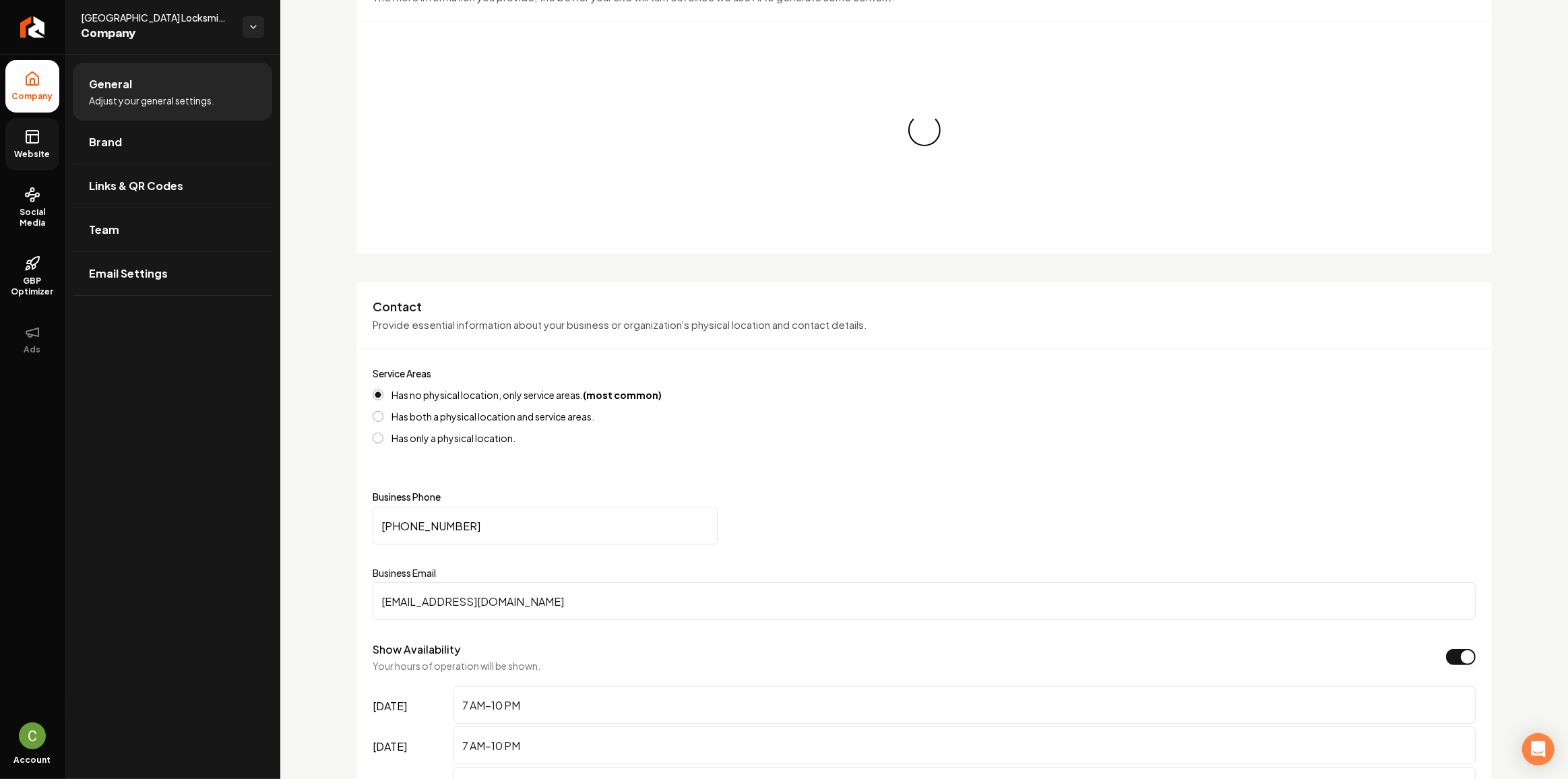
click at [45, 150] on span "Website" at bounding box center [32, 154] width 46 height 11
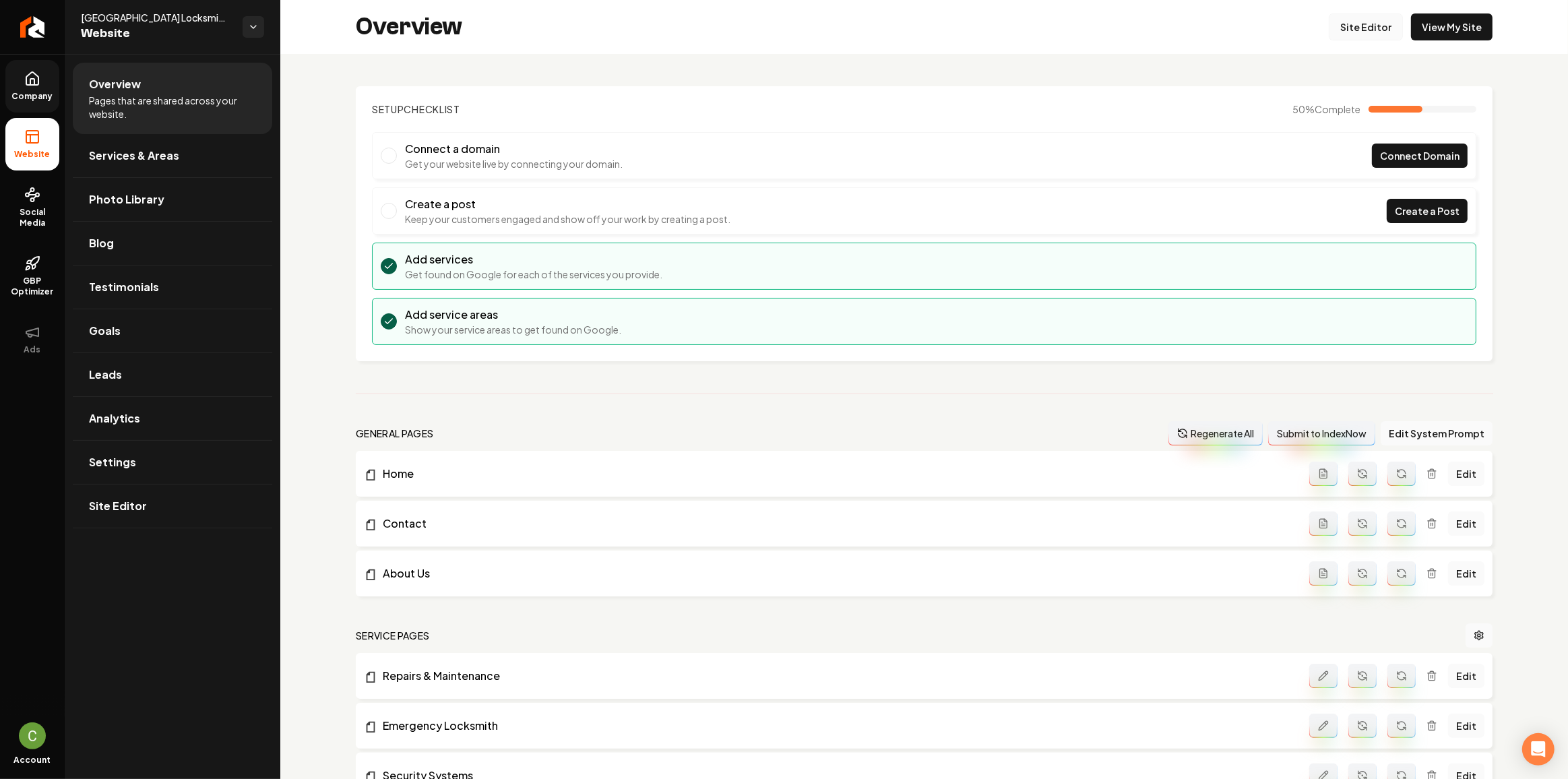
click at [1356, 30] on link "Site Editor" at bounding box center [1366, 27] width 74 height 27
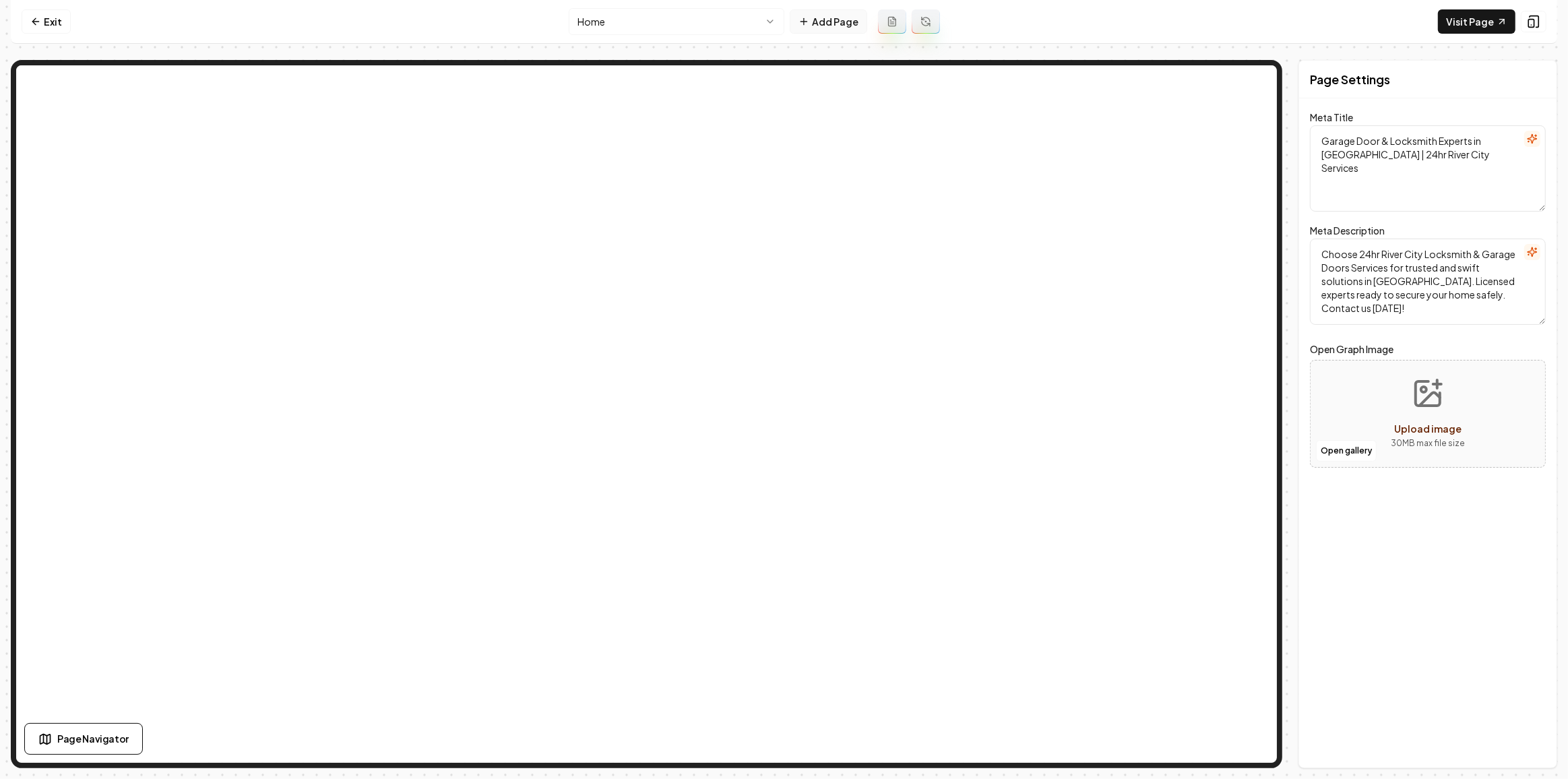
click at [831, 27] on button "Add Page" at bounding box center [828, 21] width 77 height 24
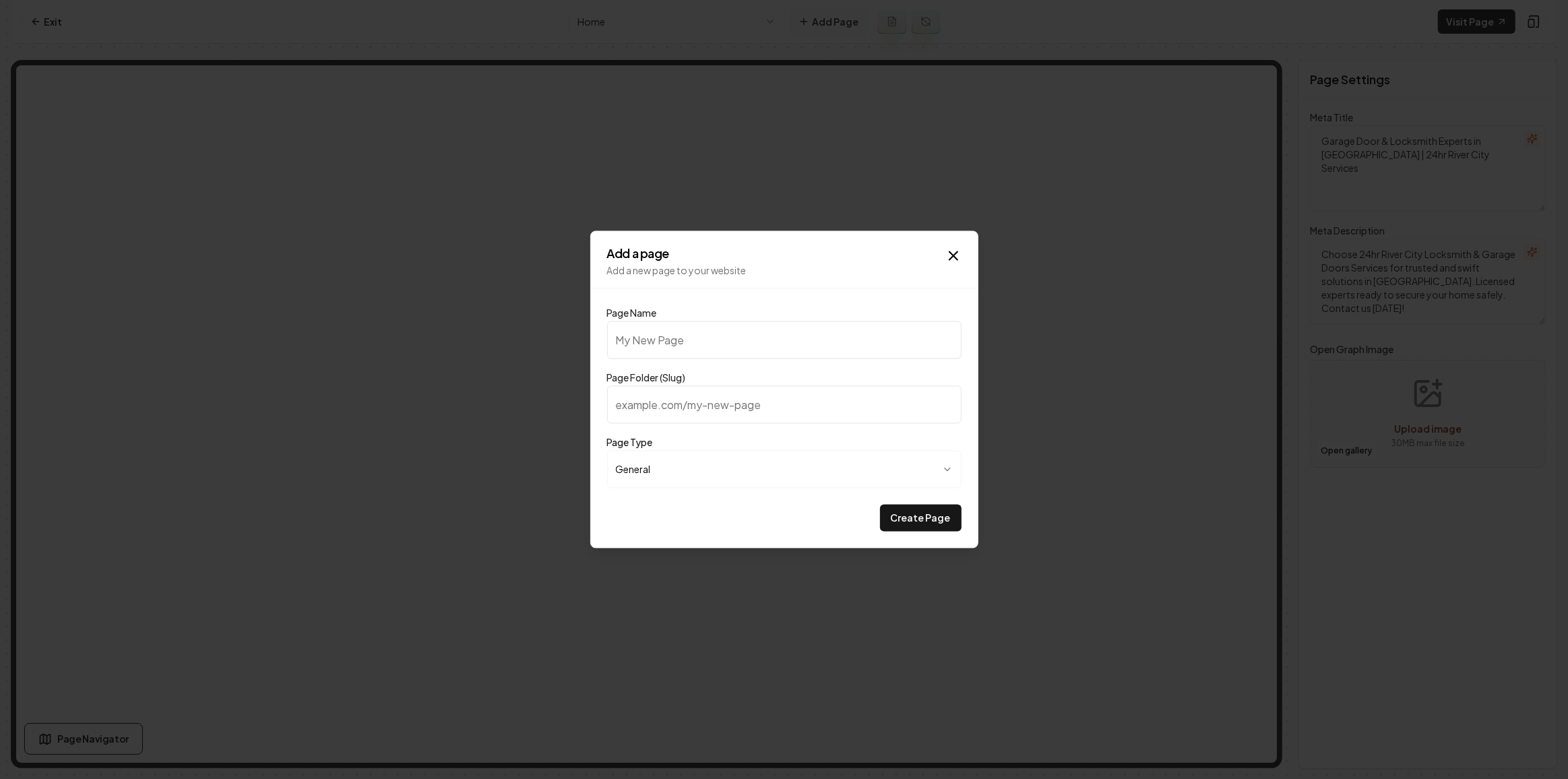
type input "G"
type input "g"
type input "Ga"
type input "ga"
type input "Gal"
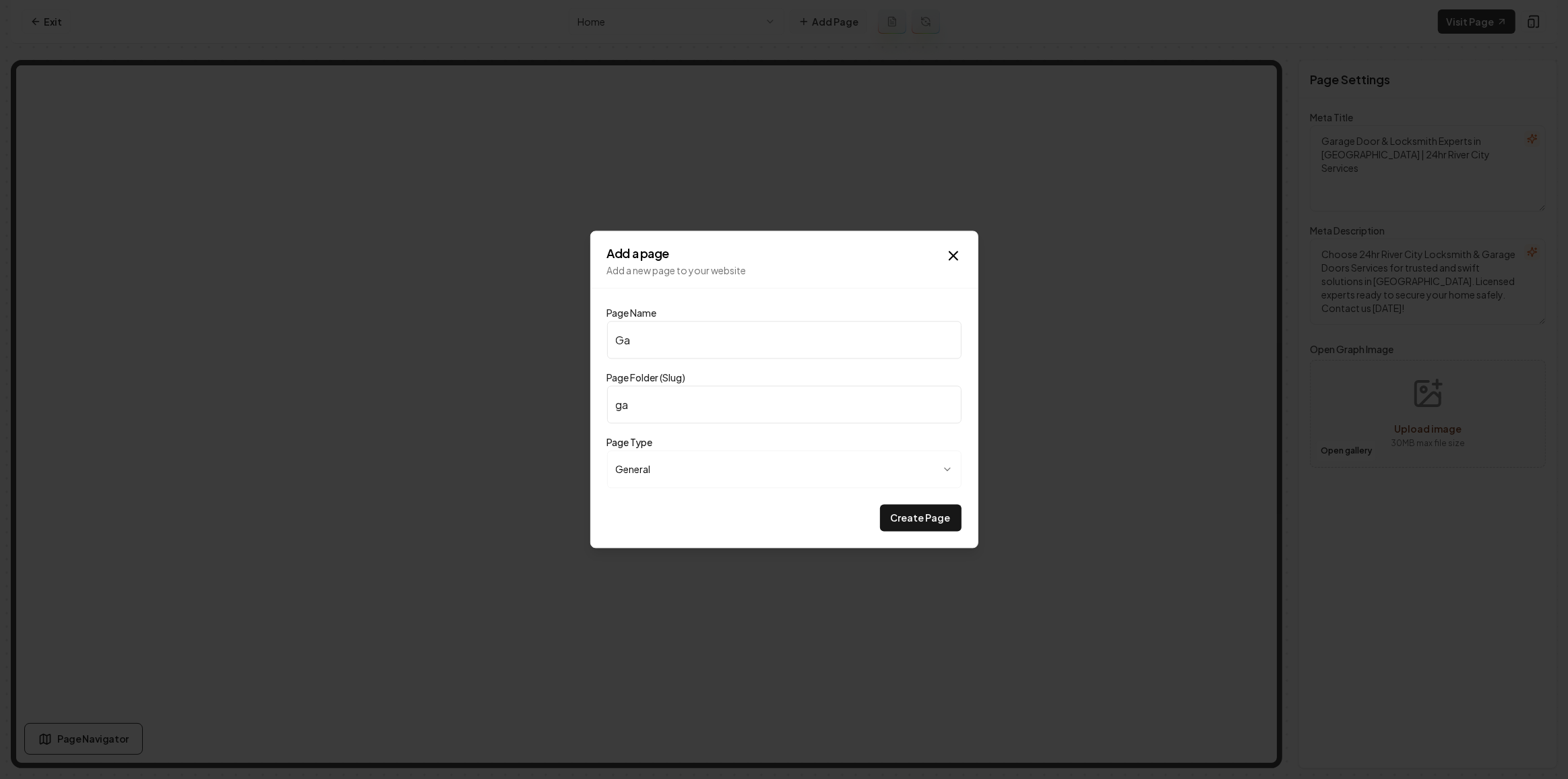
type input "gal"
type input "Gall"
type input "gall"
type input "Galle"
type input "galle"
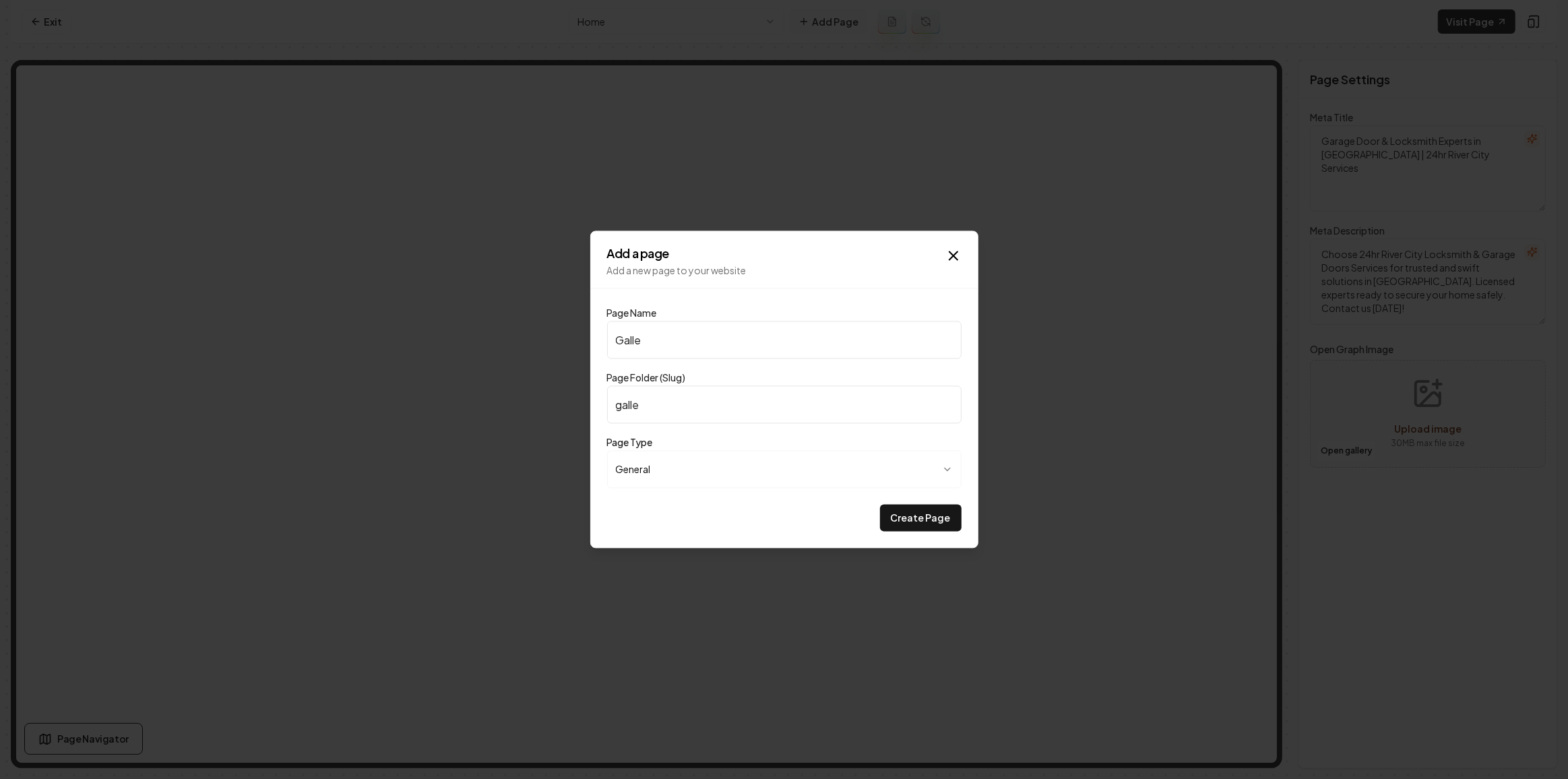
type input "Galler"
type input "galler"
type input "Gallery"
type input "gallery"
type input "Gallery"
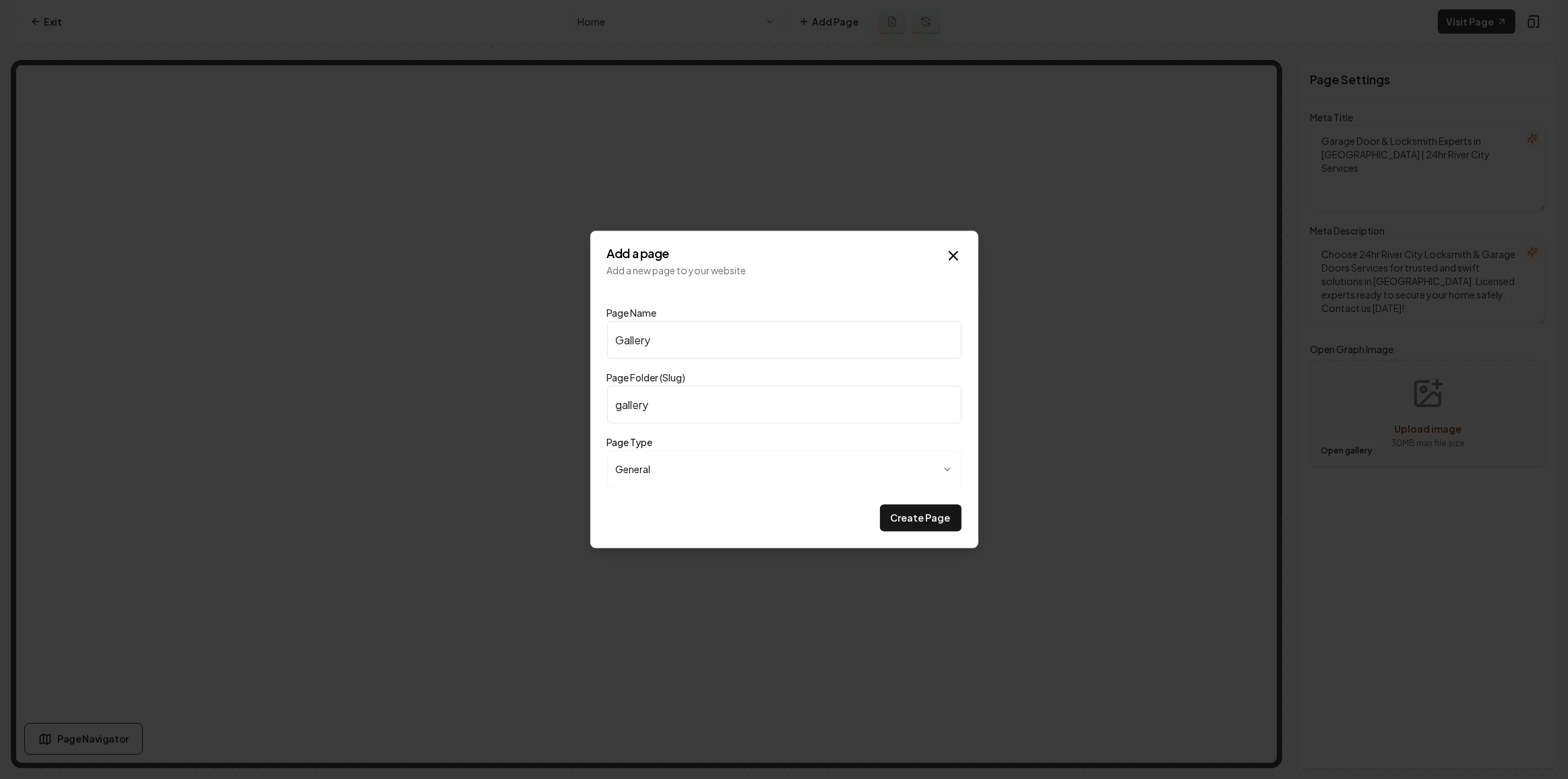
click at [873, 511] on div "Create Page" at bounding box center [784, 519] width 354 height 27
click at [898, 515] on button "Create Page" at bounding box center [921, 519] width 82 height 27
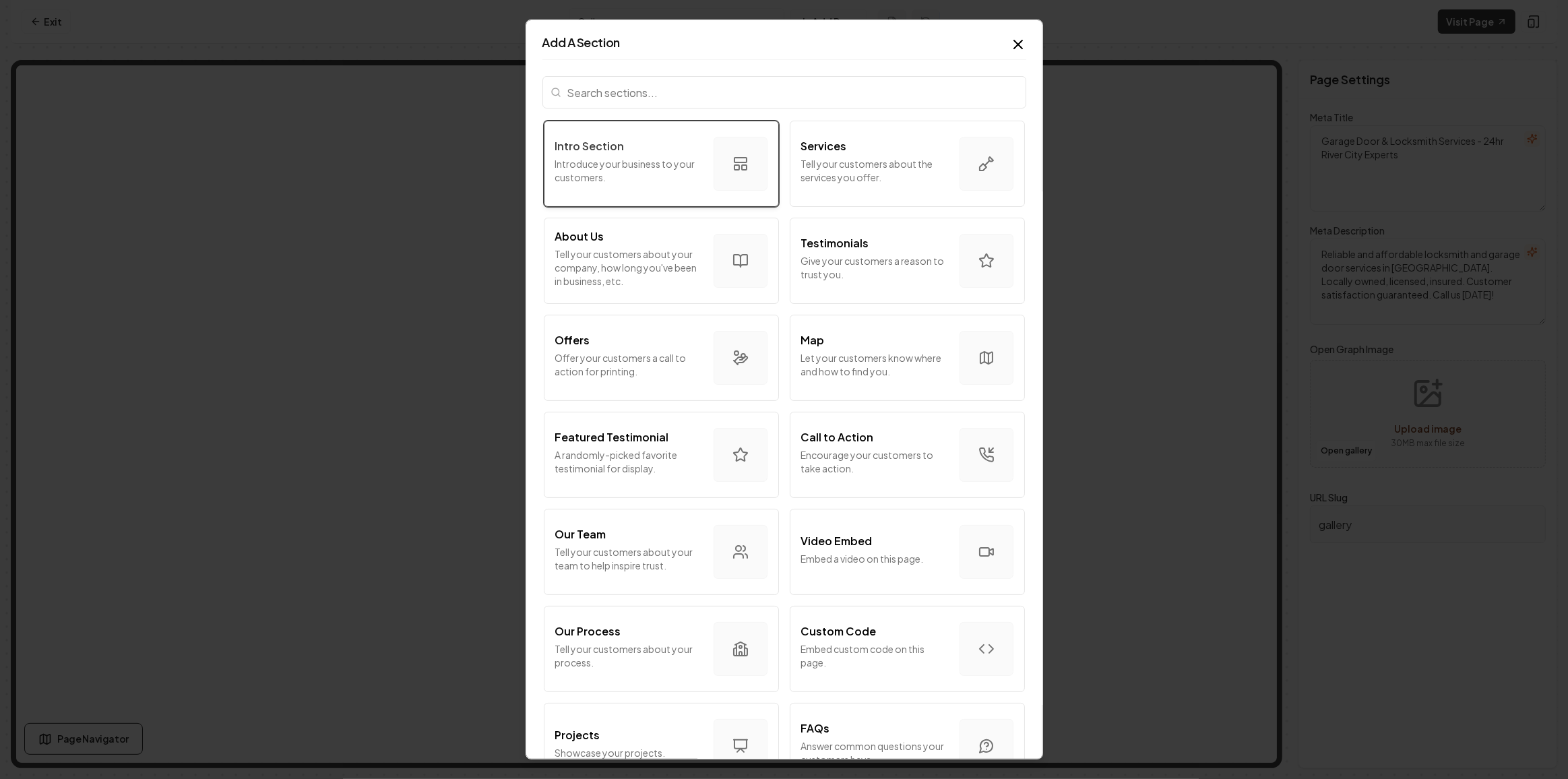
click at [662, 187] on div "Intro Section Introduce your business to your customers." at bounding box center [629, 164] width 148 height 52
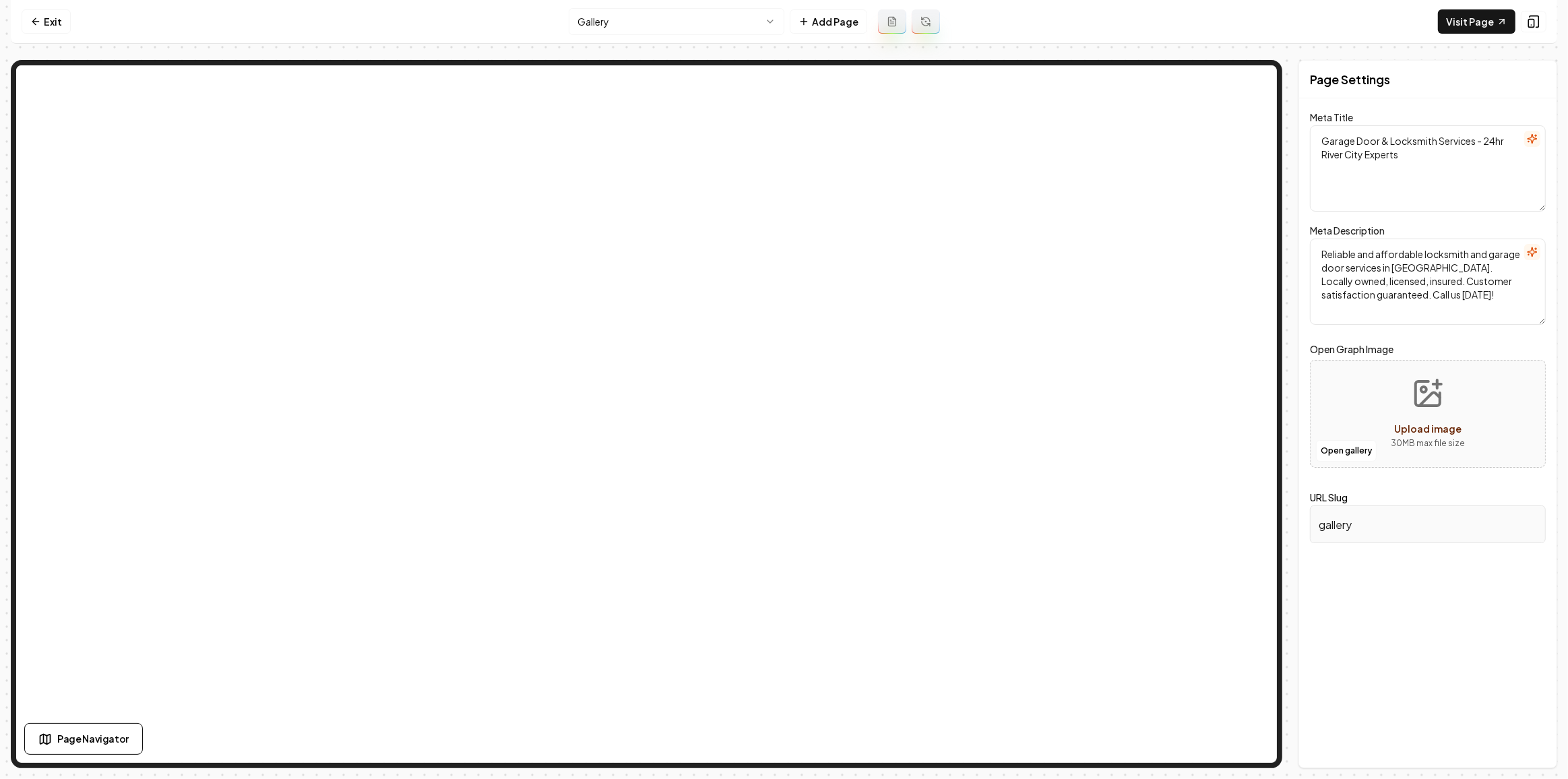
click at [678, 33] on html "Computer Required This feature is only available on a computer. Please switch t…" at bounding box center [784, 389] width 1568 height 779
click at [645, 31] on html "Computer Required This feature is only available on a computer. Please switch t…" at bounding box center [784, 389] width 1568 height 779
click at [666, 22] on html "Computer Required This feature is only available on a computer. Please switch t…" at bounding box center [784, 389] width 1568 height 779
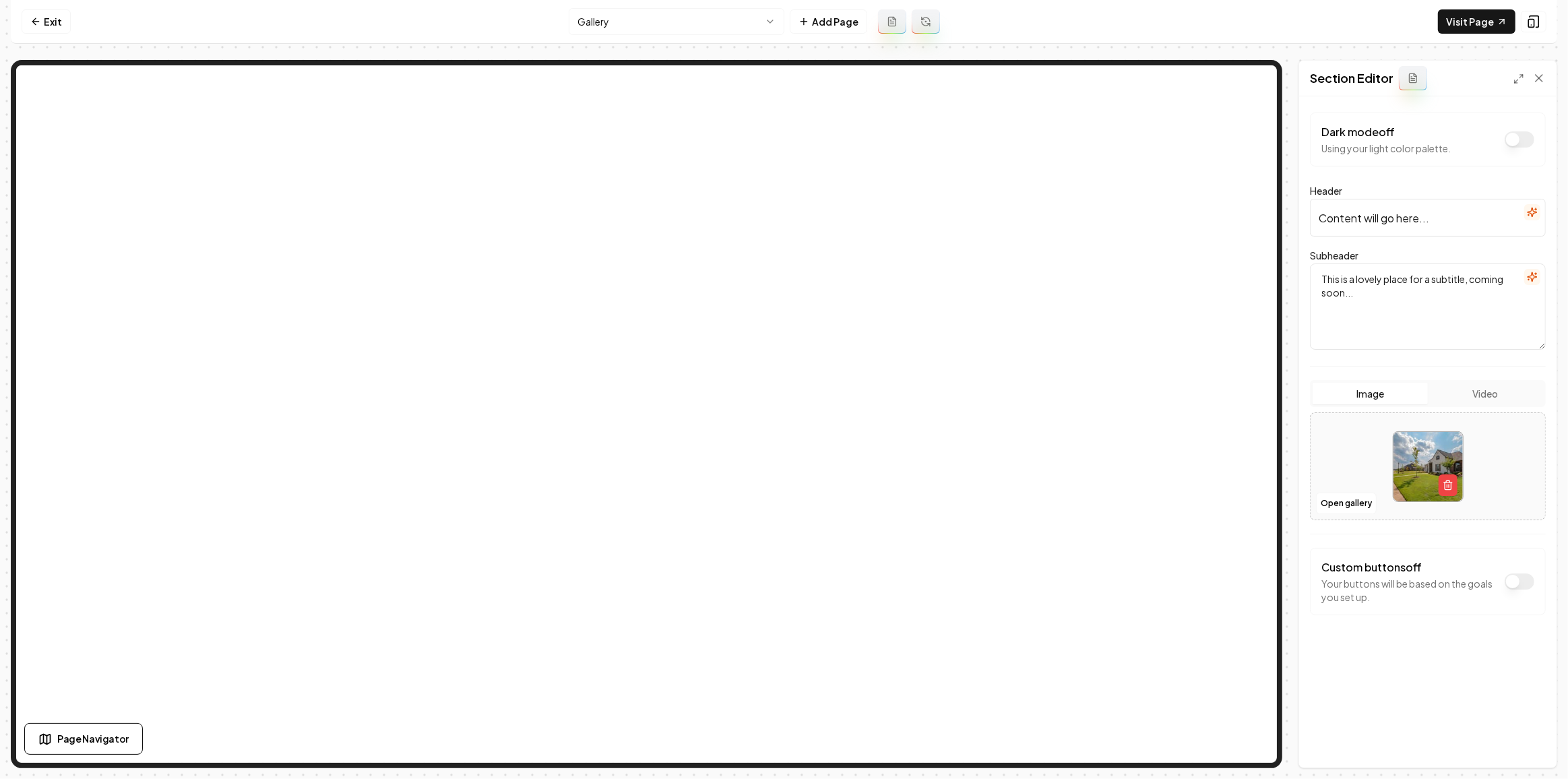
click at [1453, 212] on input "Content will go here..." at bounding box center [1427, 218] width 236 height 38
type input "Gallery"
click at [1419, 294] on textarea "This is a lovely place for a subtitle, coming soon..." at bounding box center [1427, 306] width 236 height 86
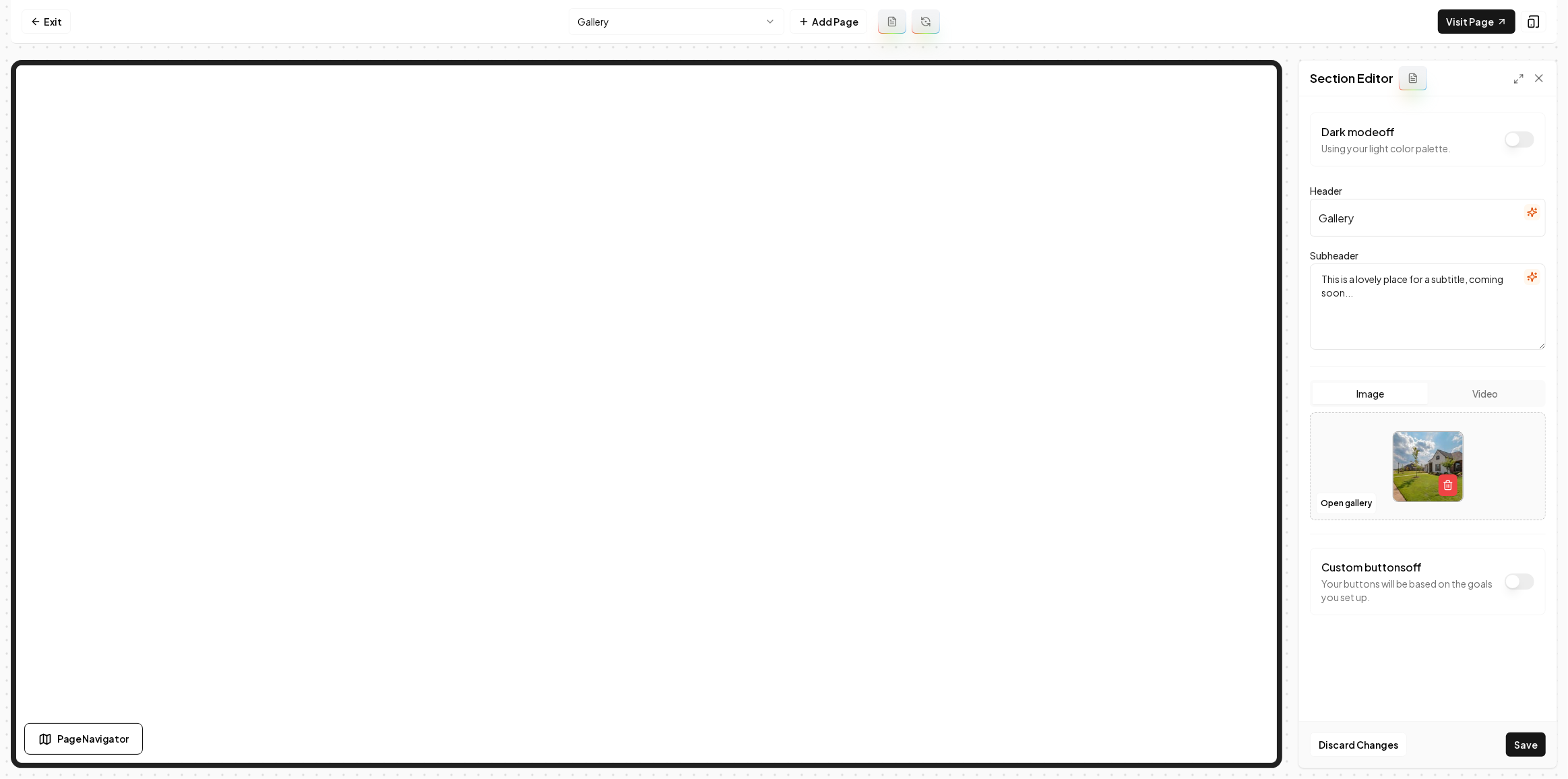
click at [1419, 294] on textarea "This is a lovely place for a subtitle, coming soon..." at bounding box center [1427, 306] width 236 height 86
click at [1528, 741] on button "Save" at bounding box center [1526, 745] width 39 height 24
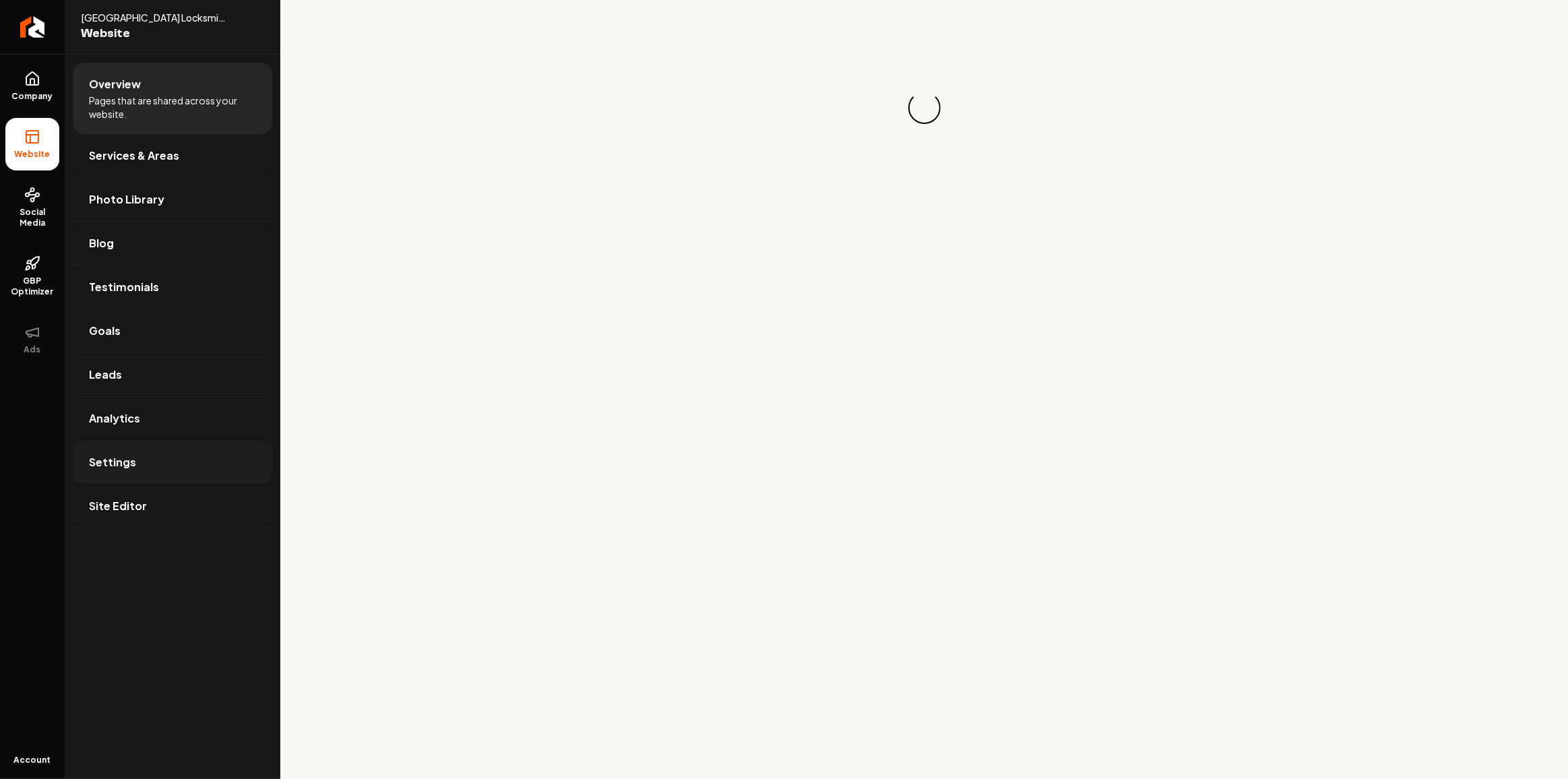
click at [131, 457] on span "Settings" at bounding box center [112, 462] width 47 height 16
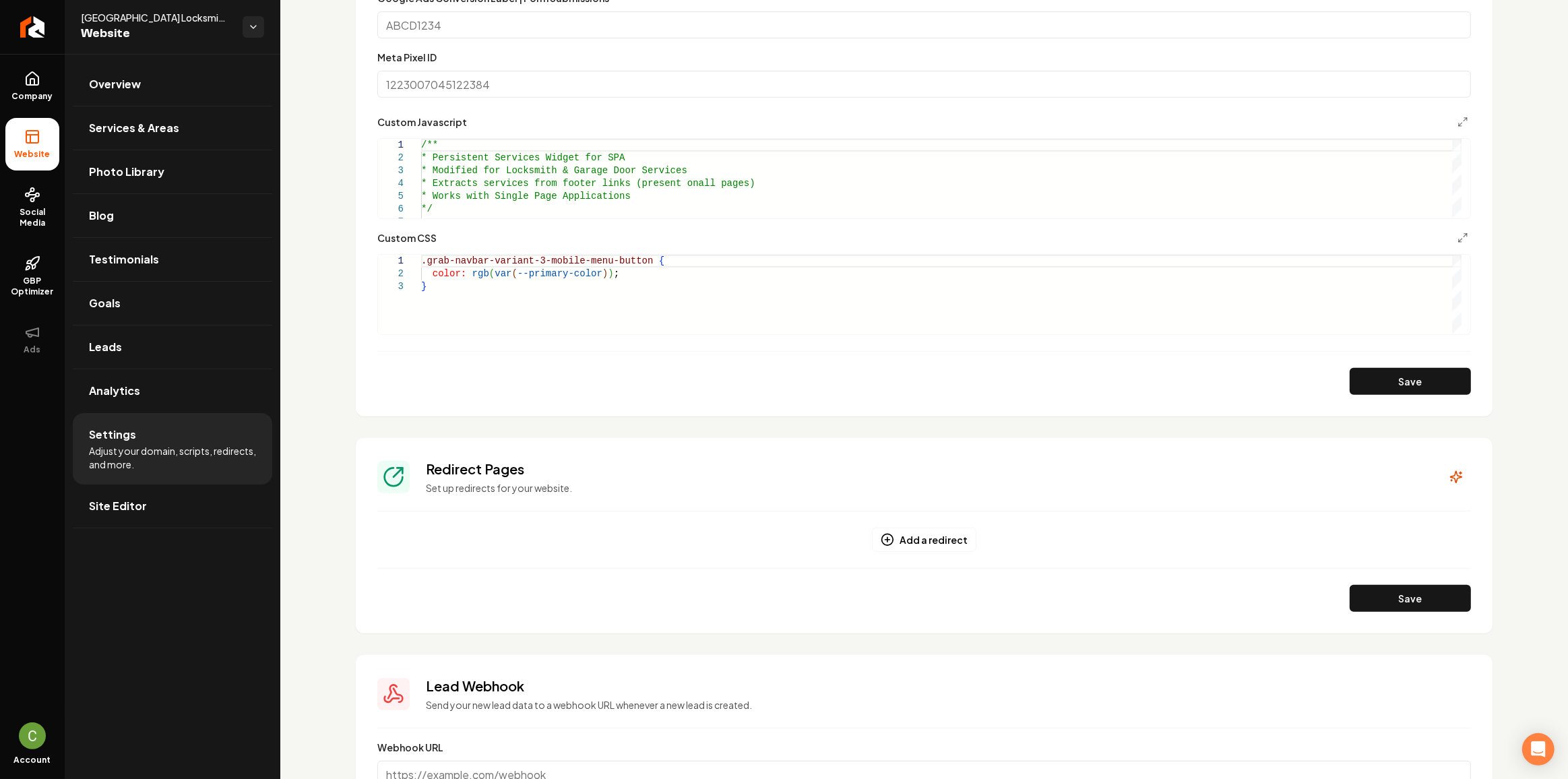
scroll to position [674, 0]
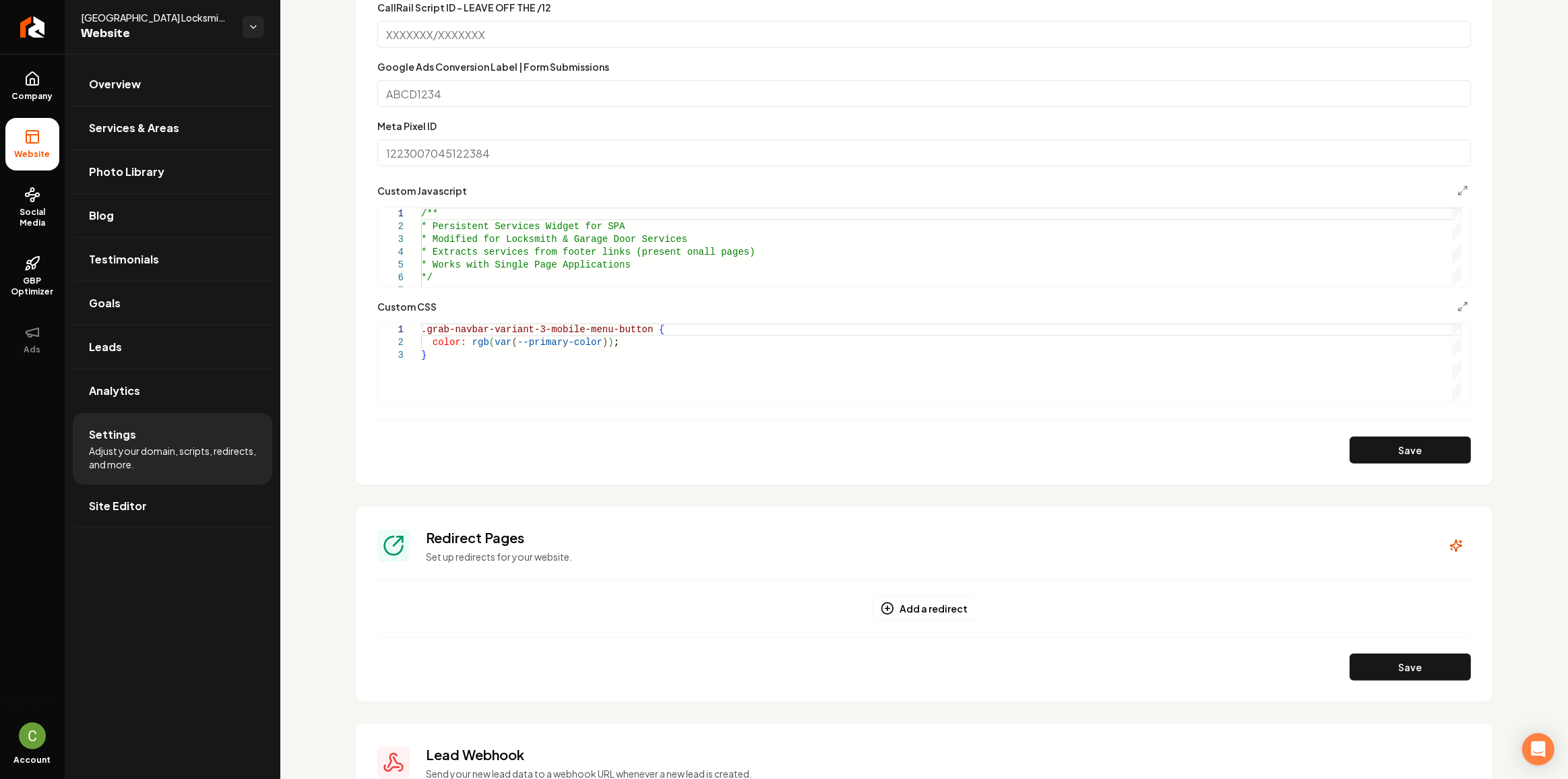
click at [698, 363] on div ".grab-navbar-variant-3-mobile-menu-button { color: rgb ( var ( --primary-color …" at bounding box center [941, 363] width 1040 height 80
type textarea "*"
click at [1381, 455] on button "Save" at bounding box center [1410, 451] width 121 height 27
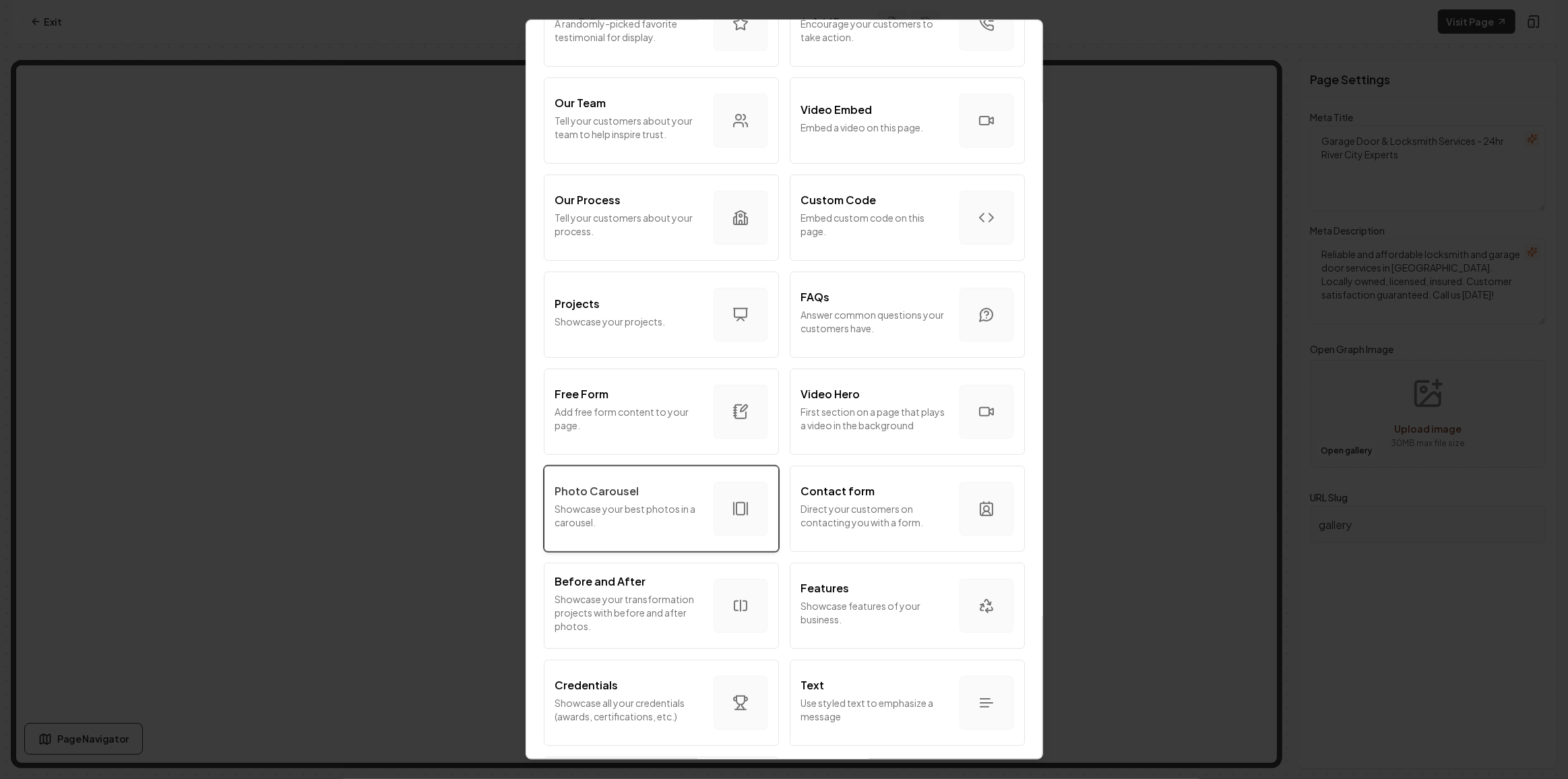
scroll to position [529, 0]
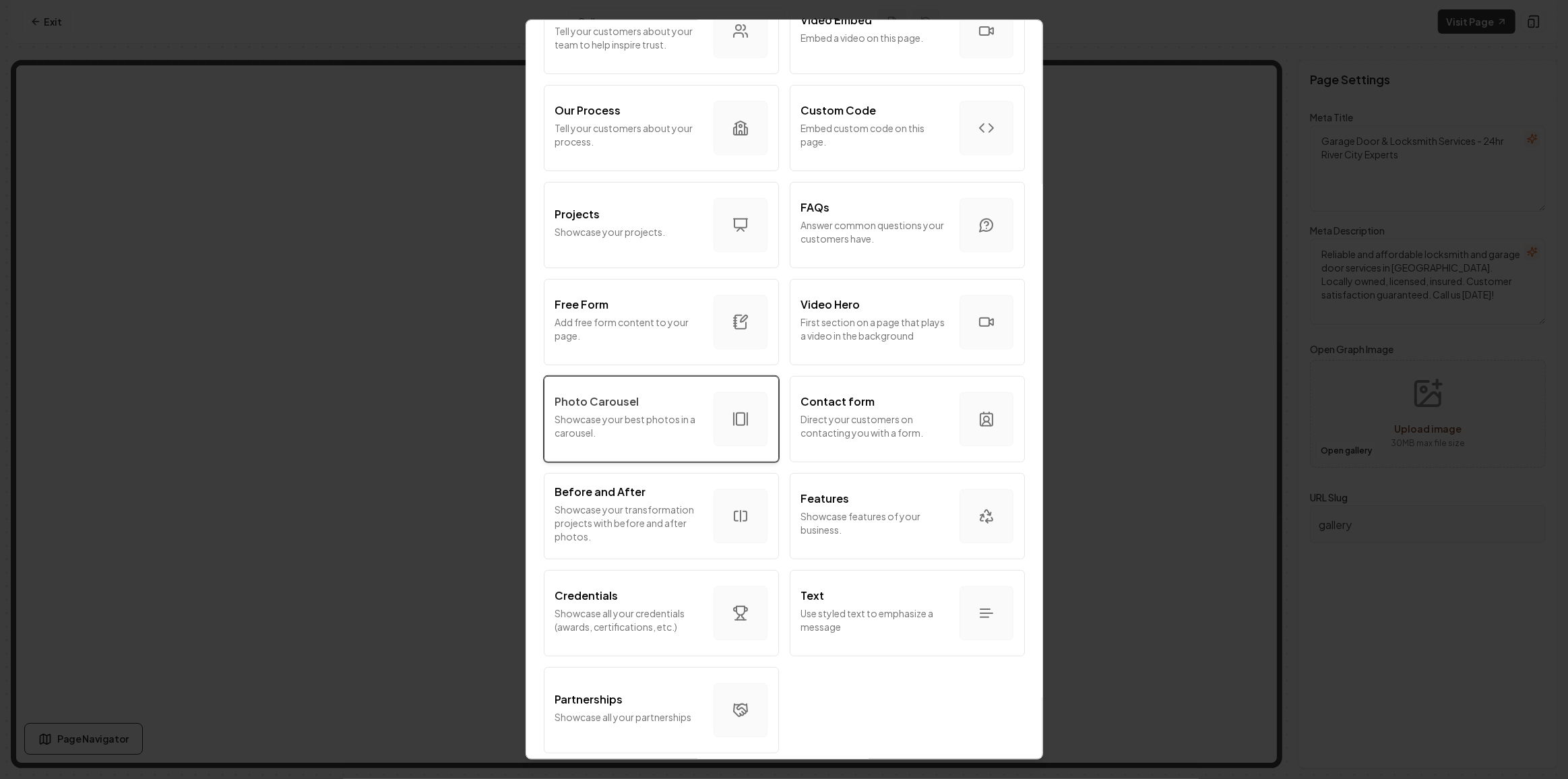
click at [645, 446] on button "Photo Carousel Showcase your best photos in a carousel." at bounding box center [661, 419] width 235 height 86
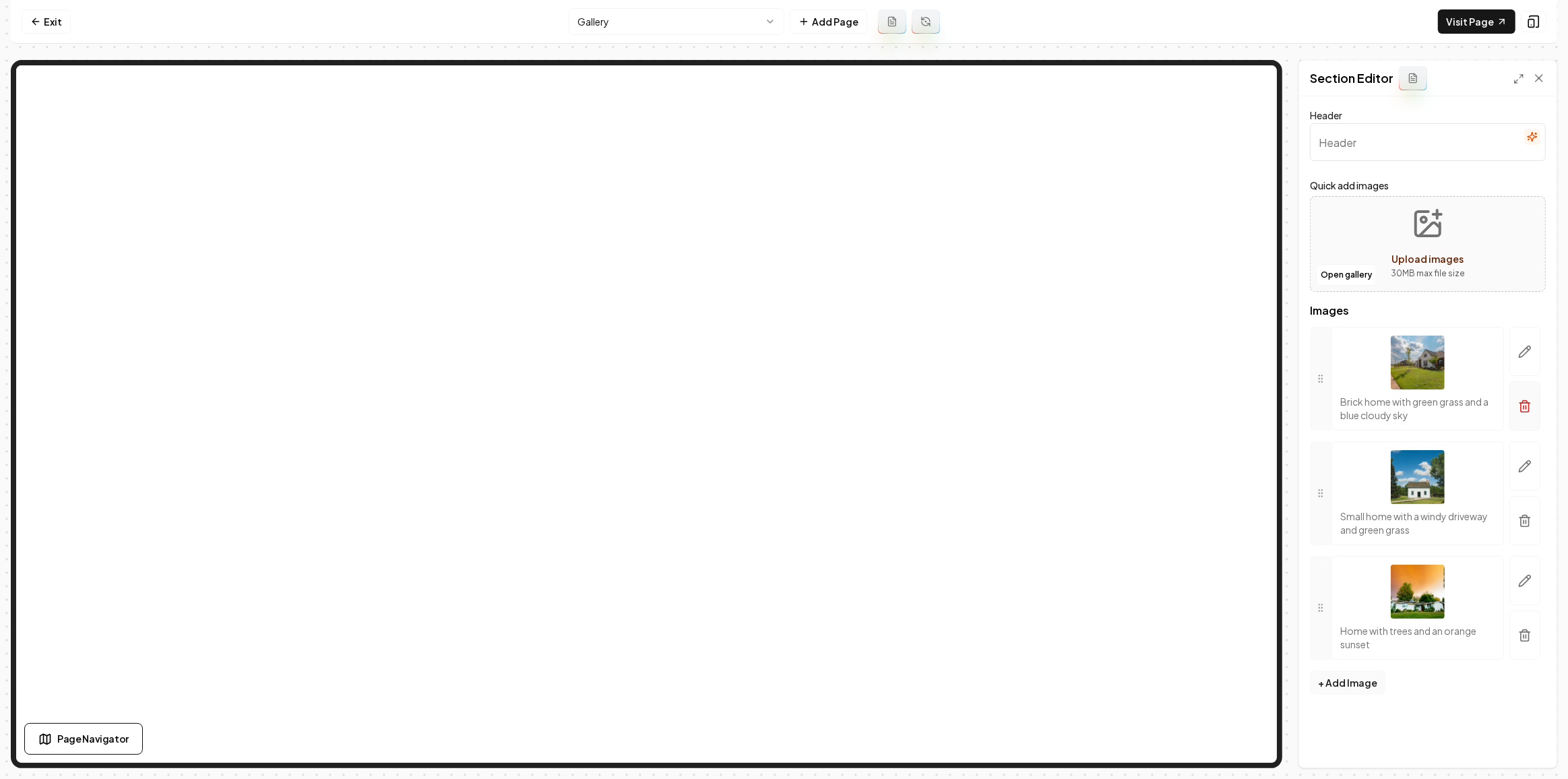
click at [1530, 404] on icon "button" at bounding box center [1525, 407] width 14 height 14
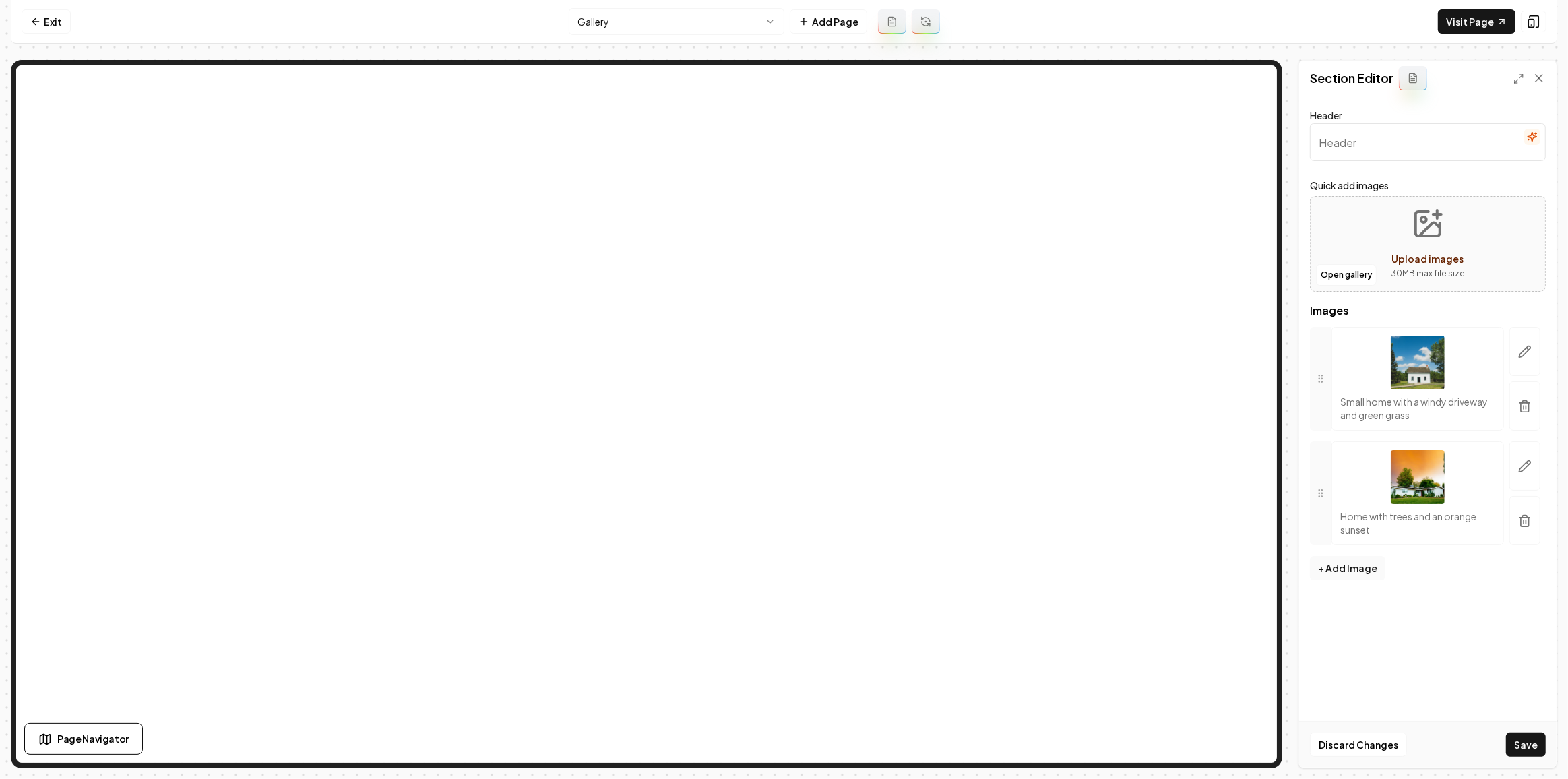
click at [1530, 404] on icon "button" at bounding box center [1525, 407] width 14 height 14
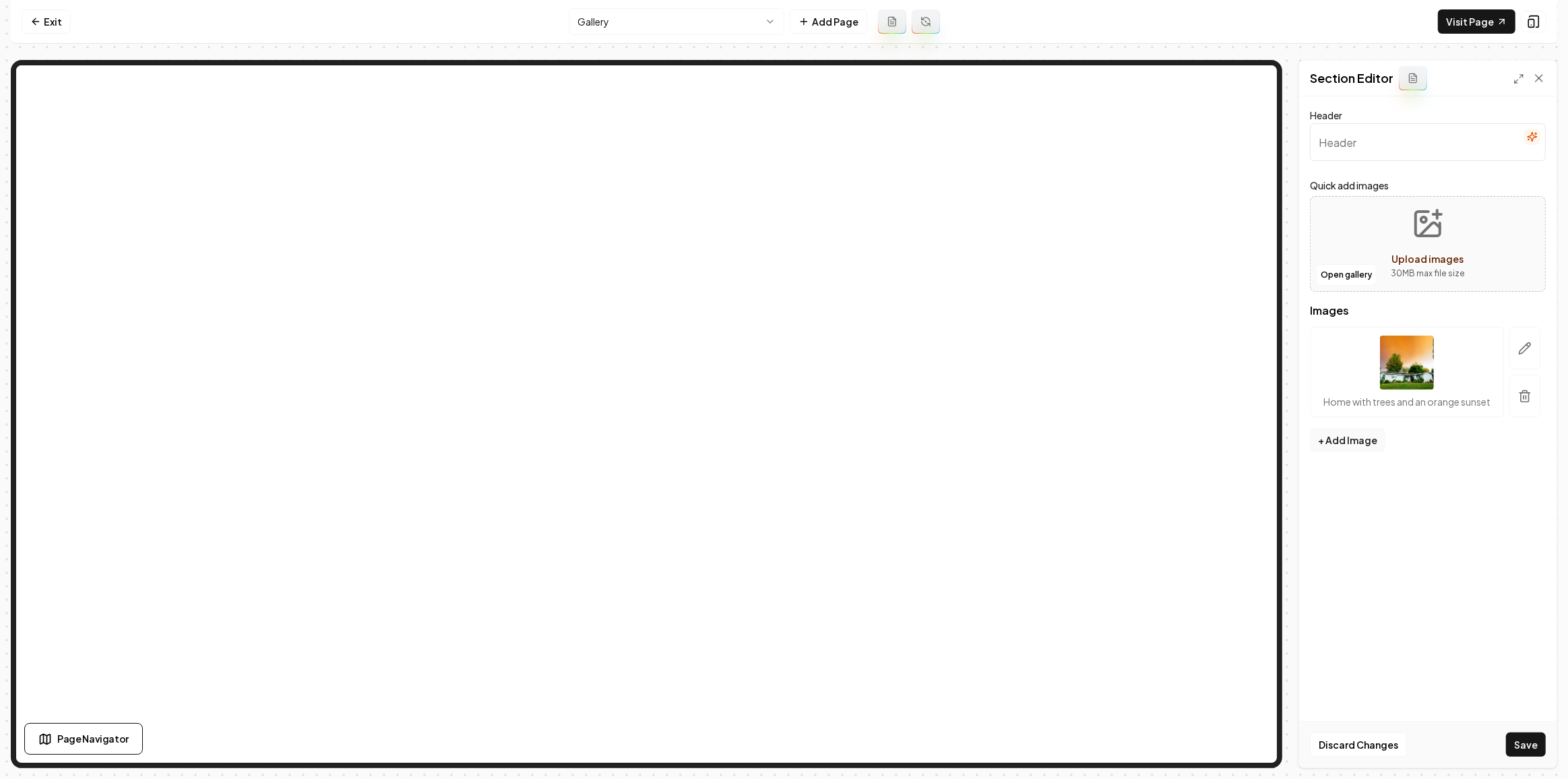
click at [1530, 404] on button "button" at bounding box center [1524, 396] width 31 height 42
click at [1362, 278] on button "Open gallery" at bounding box center [1346, 275] width 61 height 21
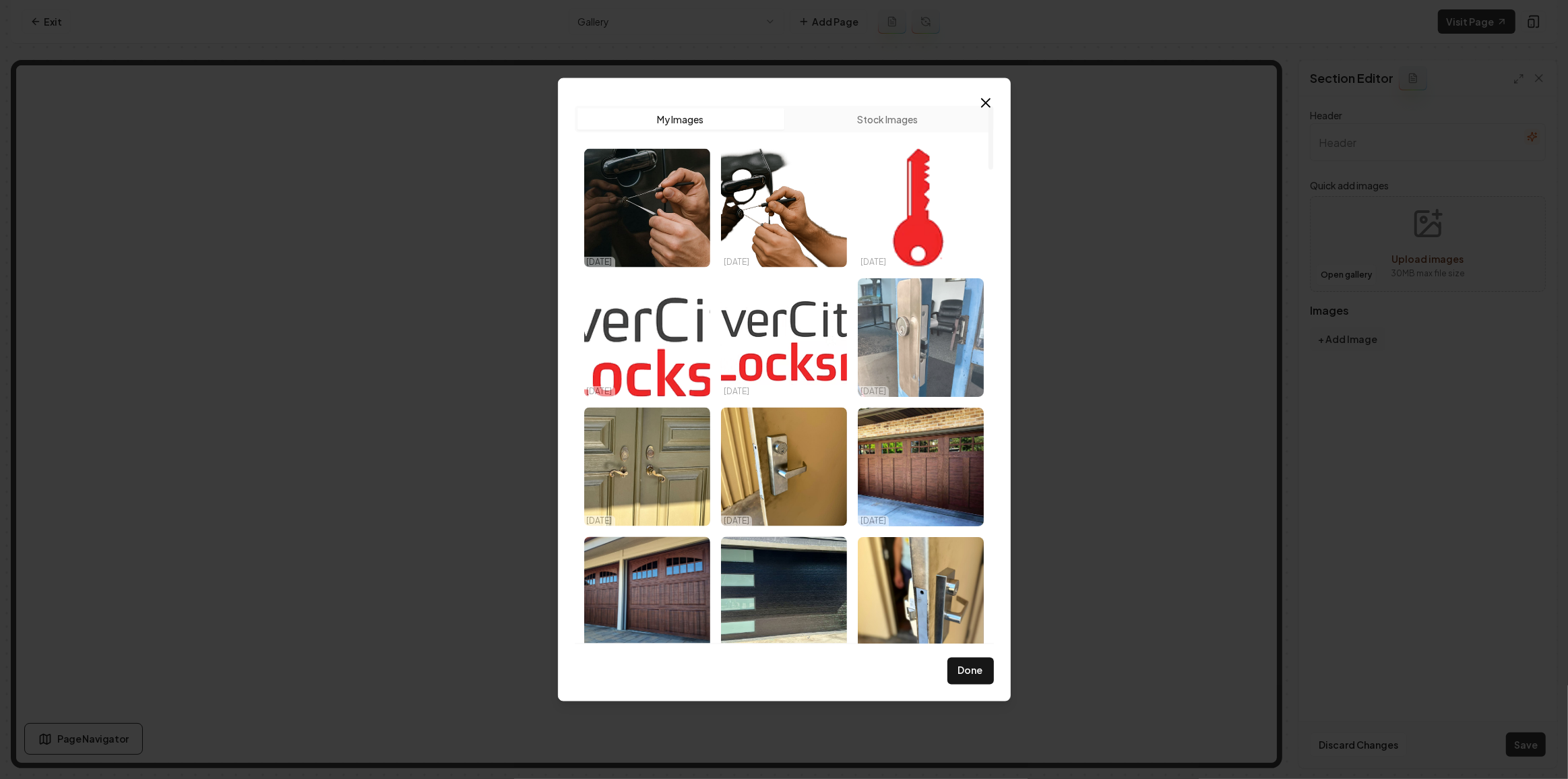
click at [916, 347] on img "Select image image_68d14fe85c7cd75eb805dae9.jpeg" at bounding box center [920, 338] width 126 height 118
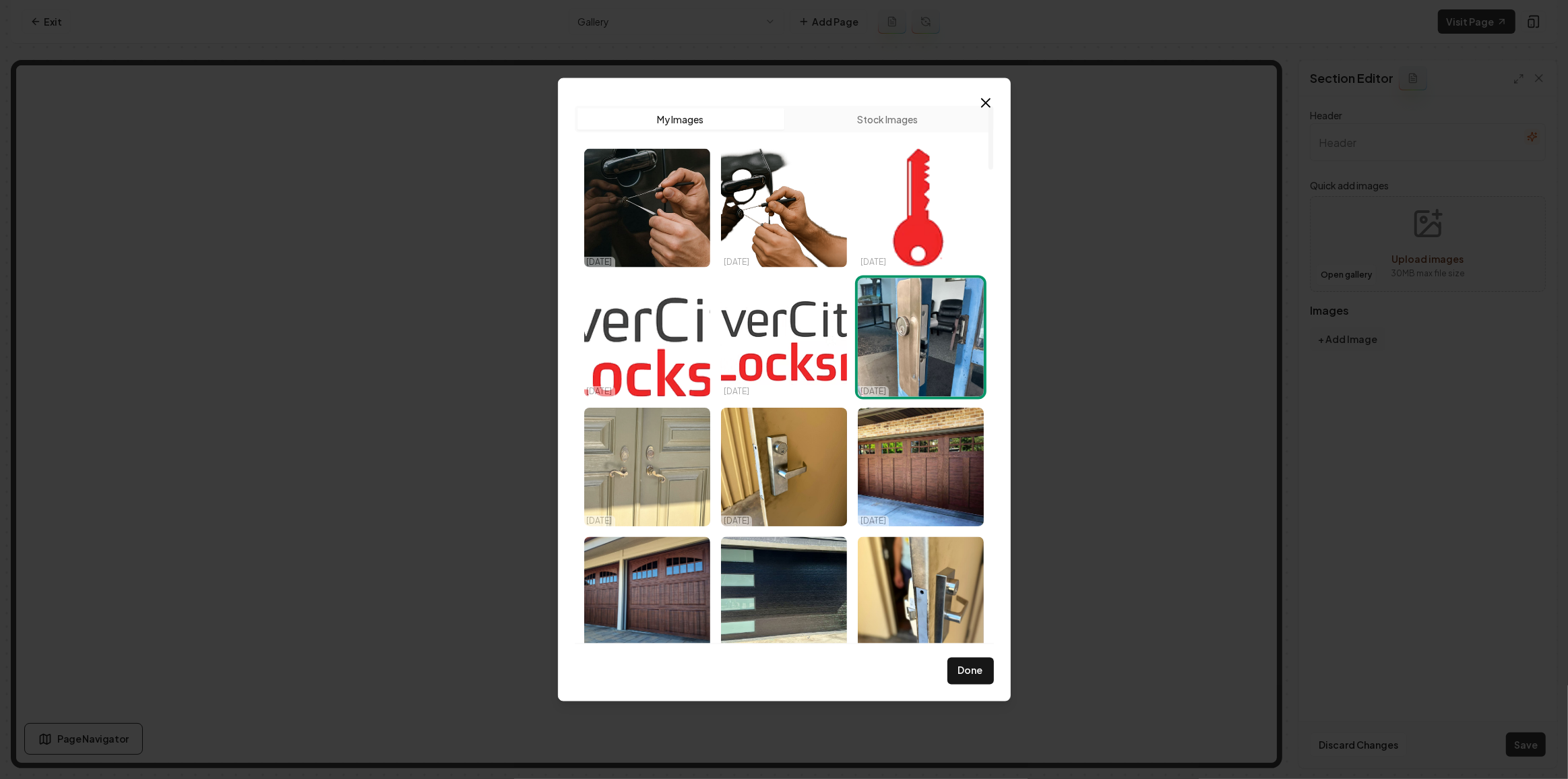
click at [667, 454] on img "Select image image_68d14fe85c7cd75eb805d6cb.jpeg" at bounding box center [647, 467] width 126 height 118
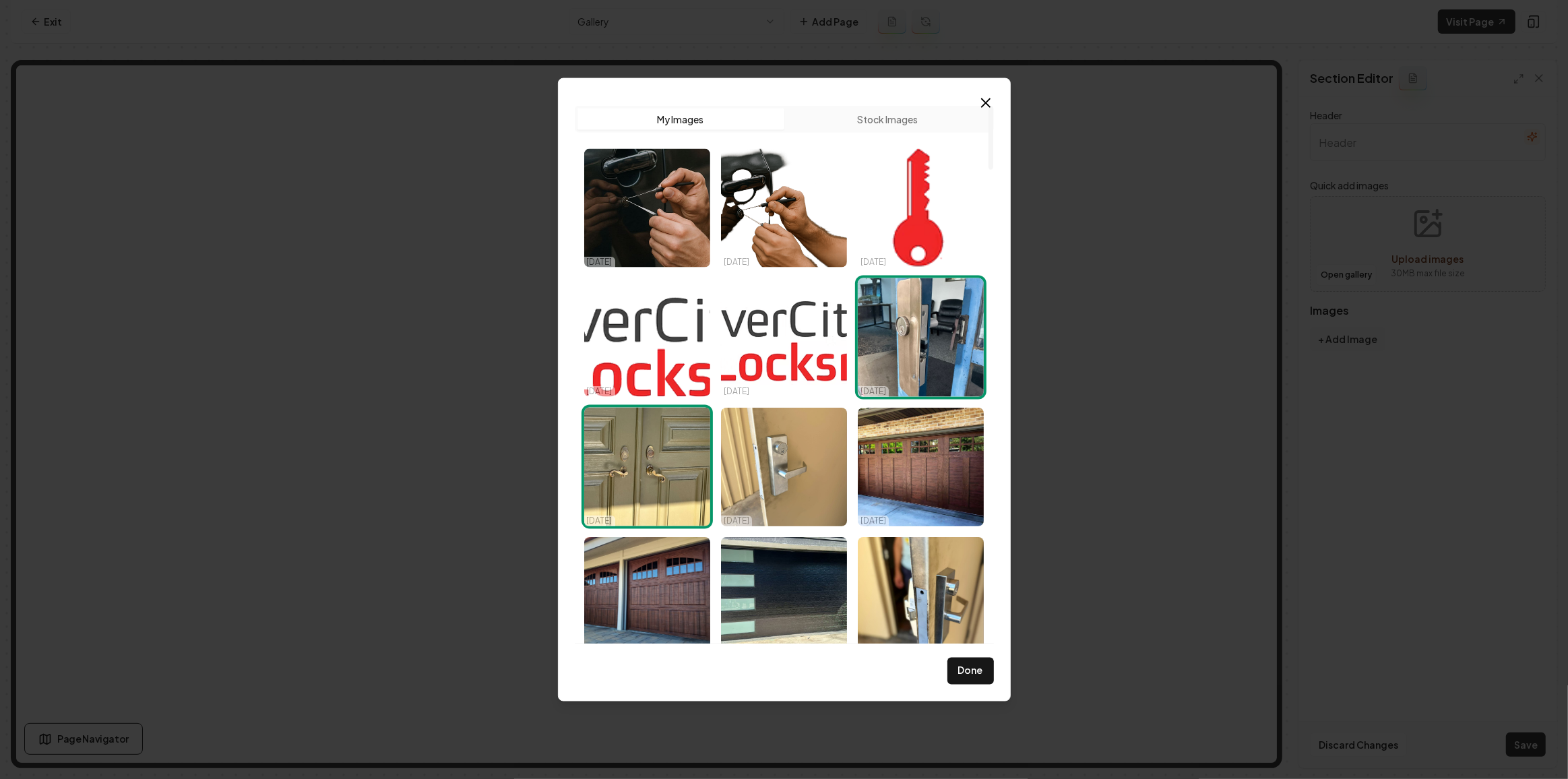
click at [750, 456] on img "Select image image_68d14fe75c7cd75eb805d1c3.jpeg" at bounding box center [784, 467] width 126 height 118
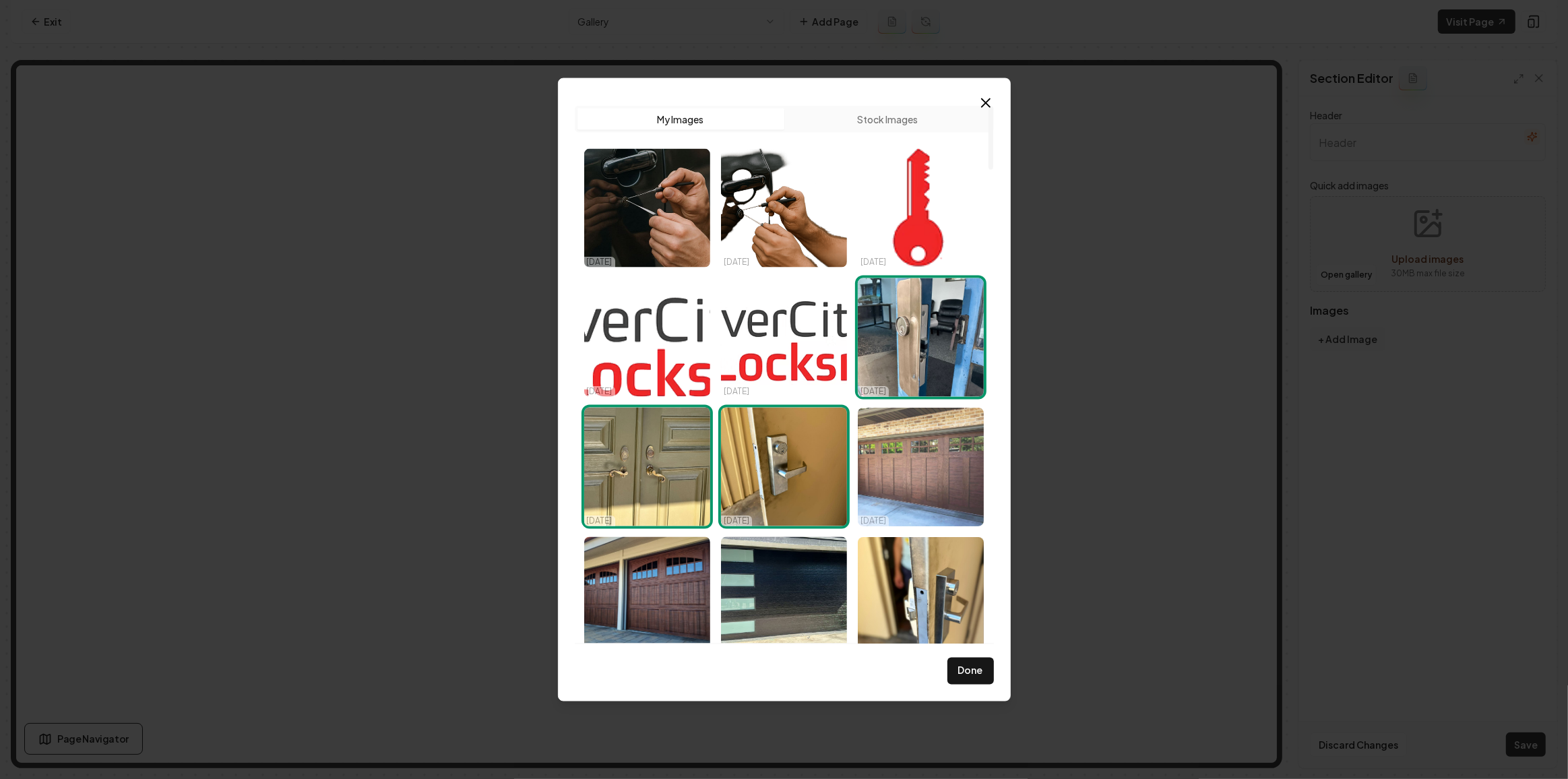
click at [915, 463] on img "Select image image_68d14fe55c7cd75eb805c79b.jpeg" at bounding box center [920, 467] width 126 height 118
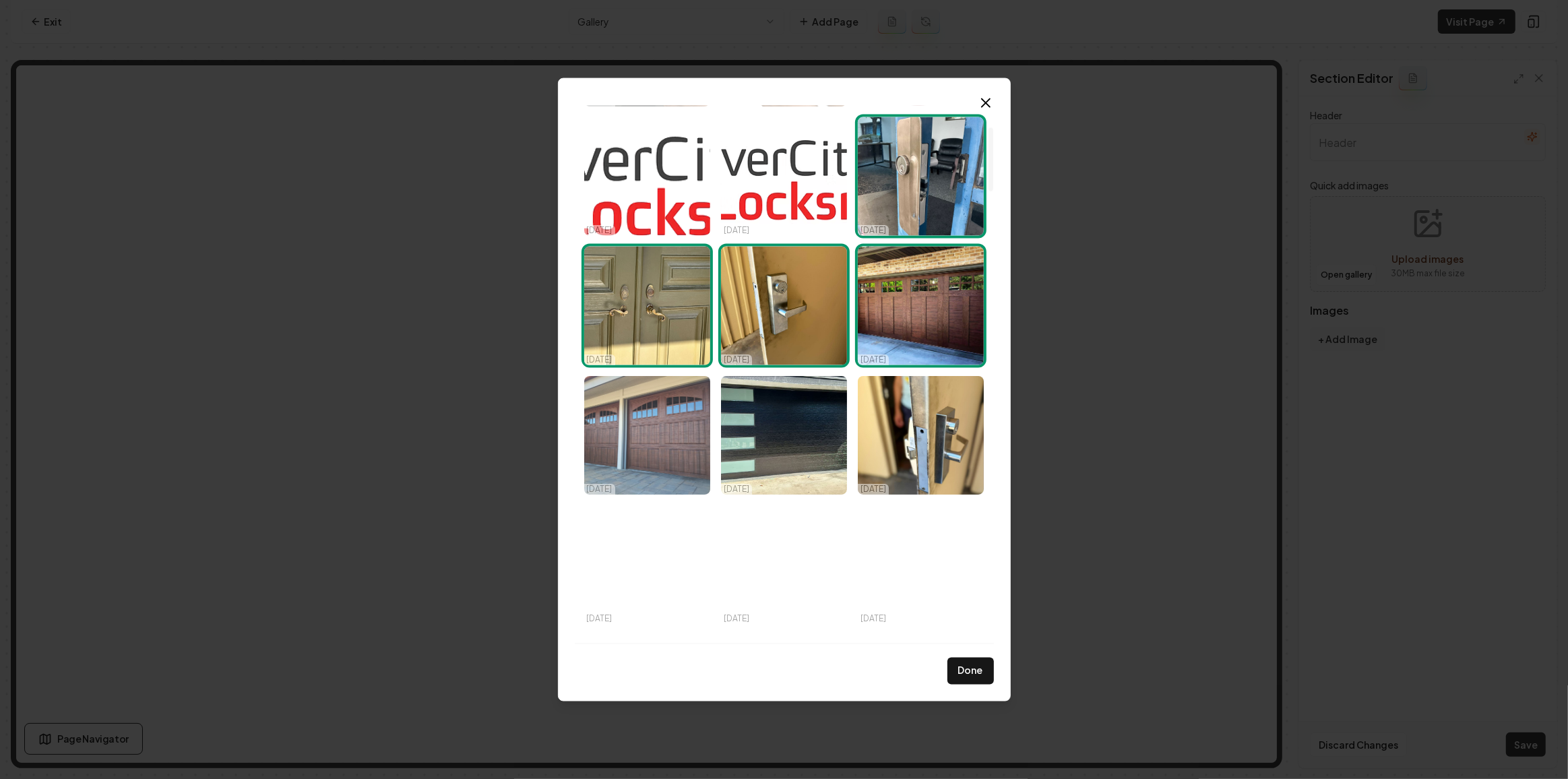
scroll to position [184, 0]
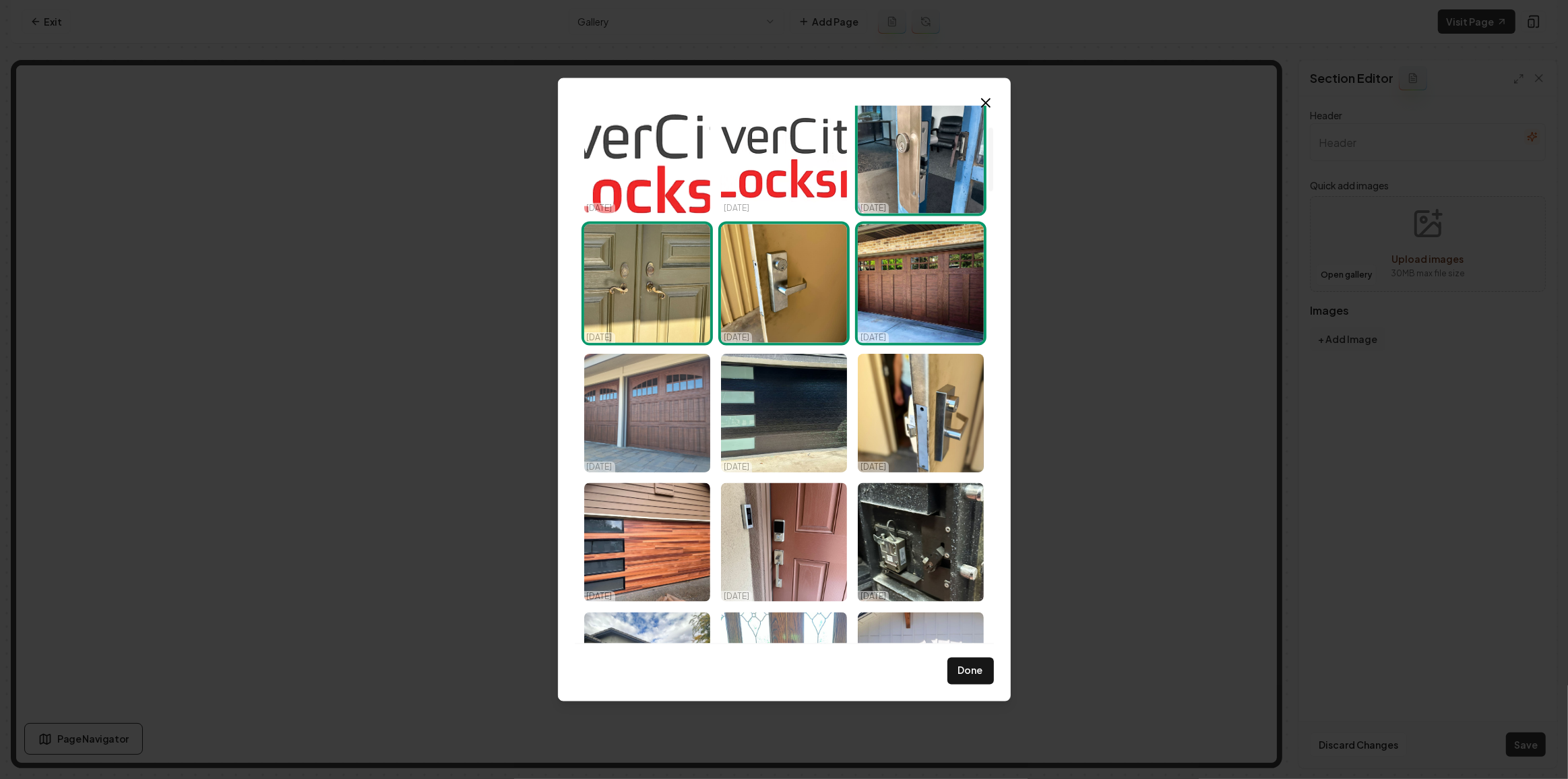
click at [662, 442] on img "Select image image_68d14fe55c7cd75eb805c758.jpeg" at bounding box center [647, 413] width 126 height 118
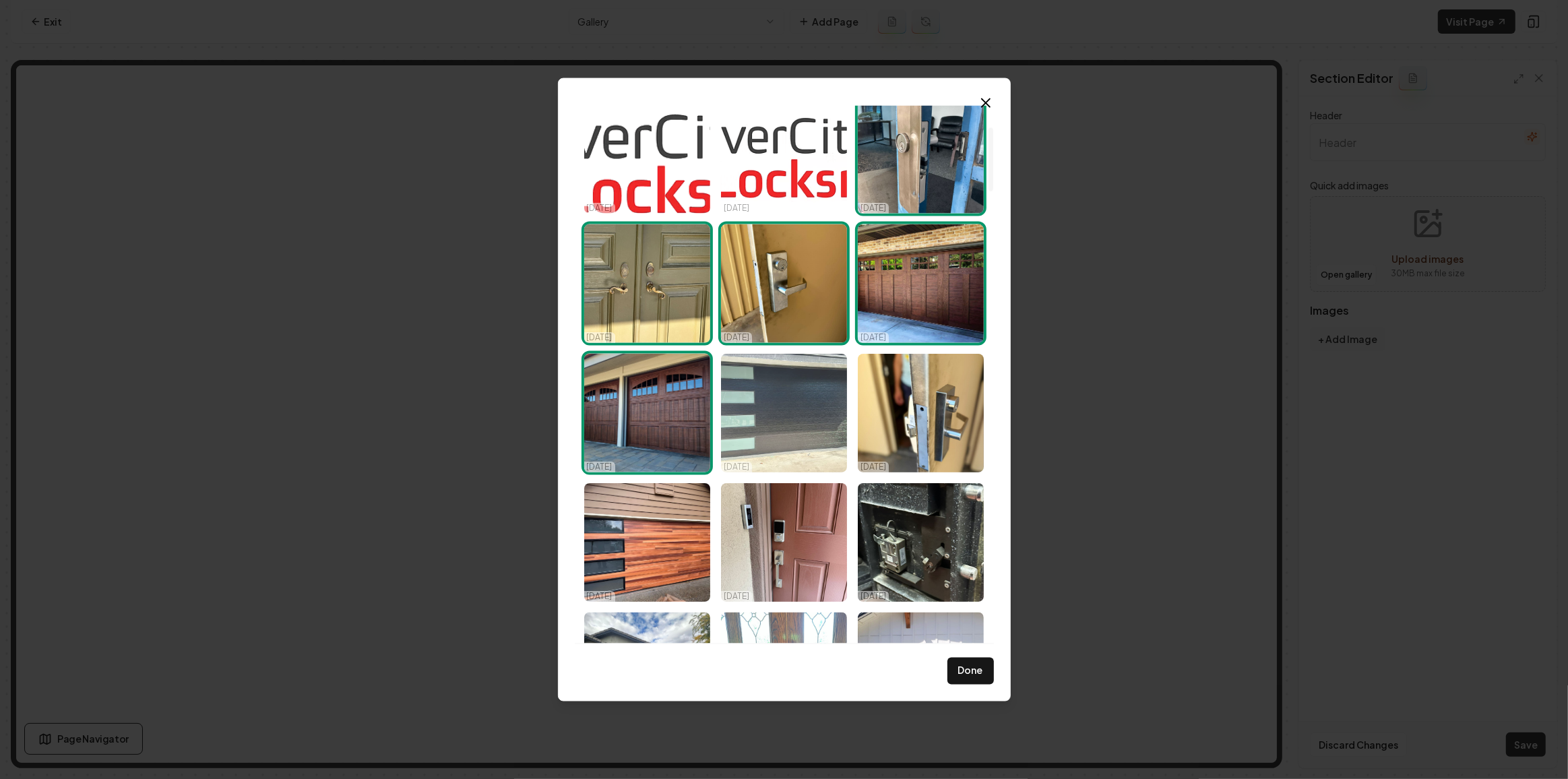
drag, startPoint x: 757, startPoint y: 438, endPoint x: 798, endPoint y: 429, distance: 42.0
click at [757, 438] on img "Select image image_68d14fe55c7cd75eb805c6a9.jpeg" at bounding box center [784, 413] width 126 height 118
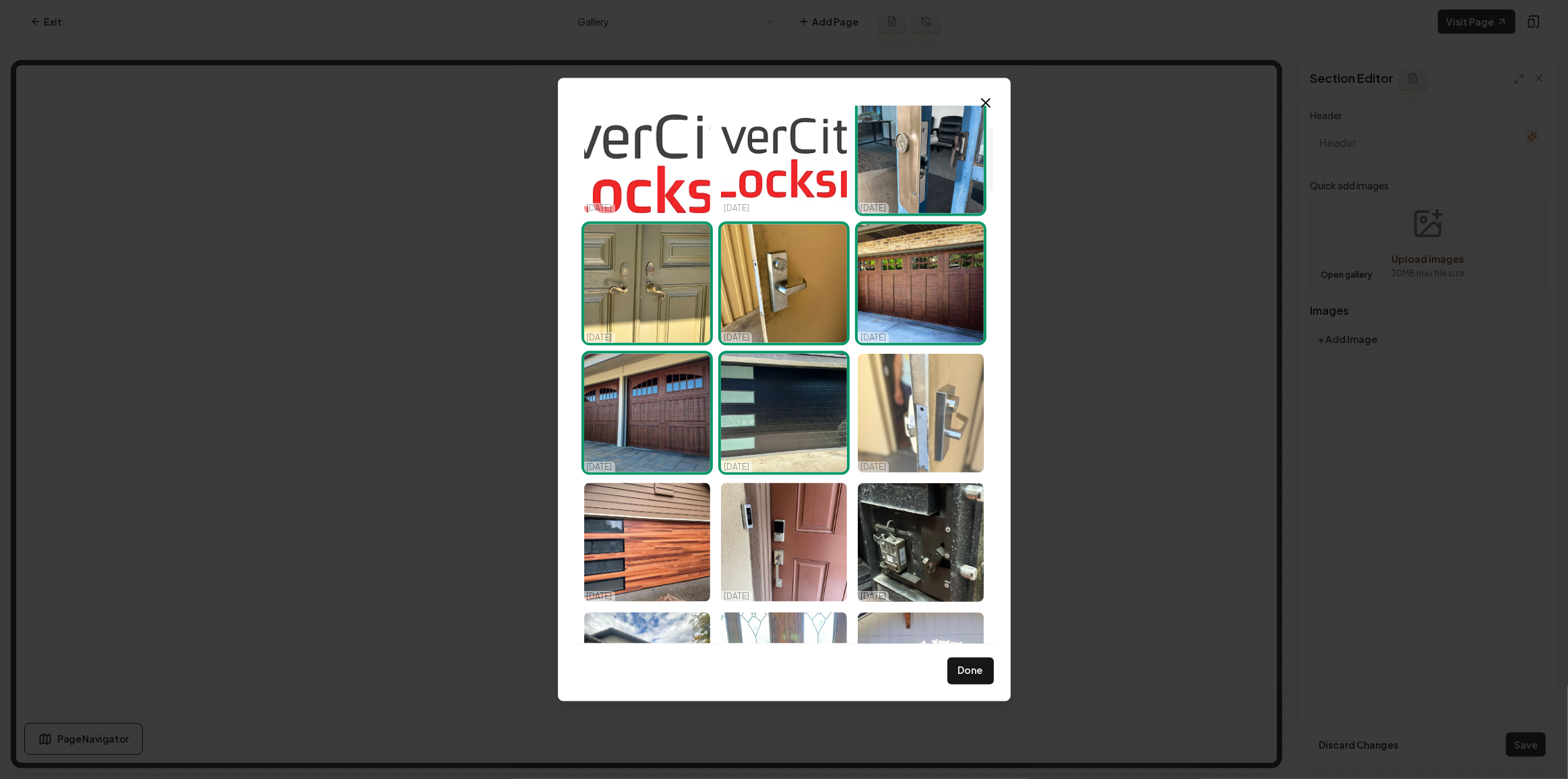
click at [917, 426] on img "Select image image_68d14fe45c7cd75eb805c249.jpeg" at bounding box center [920, 413] width 126 height 118
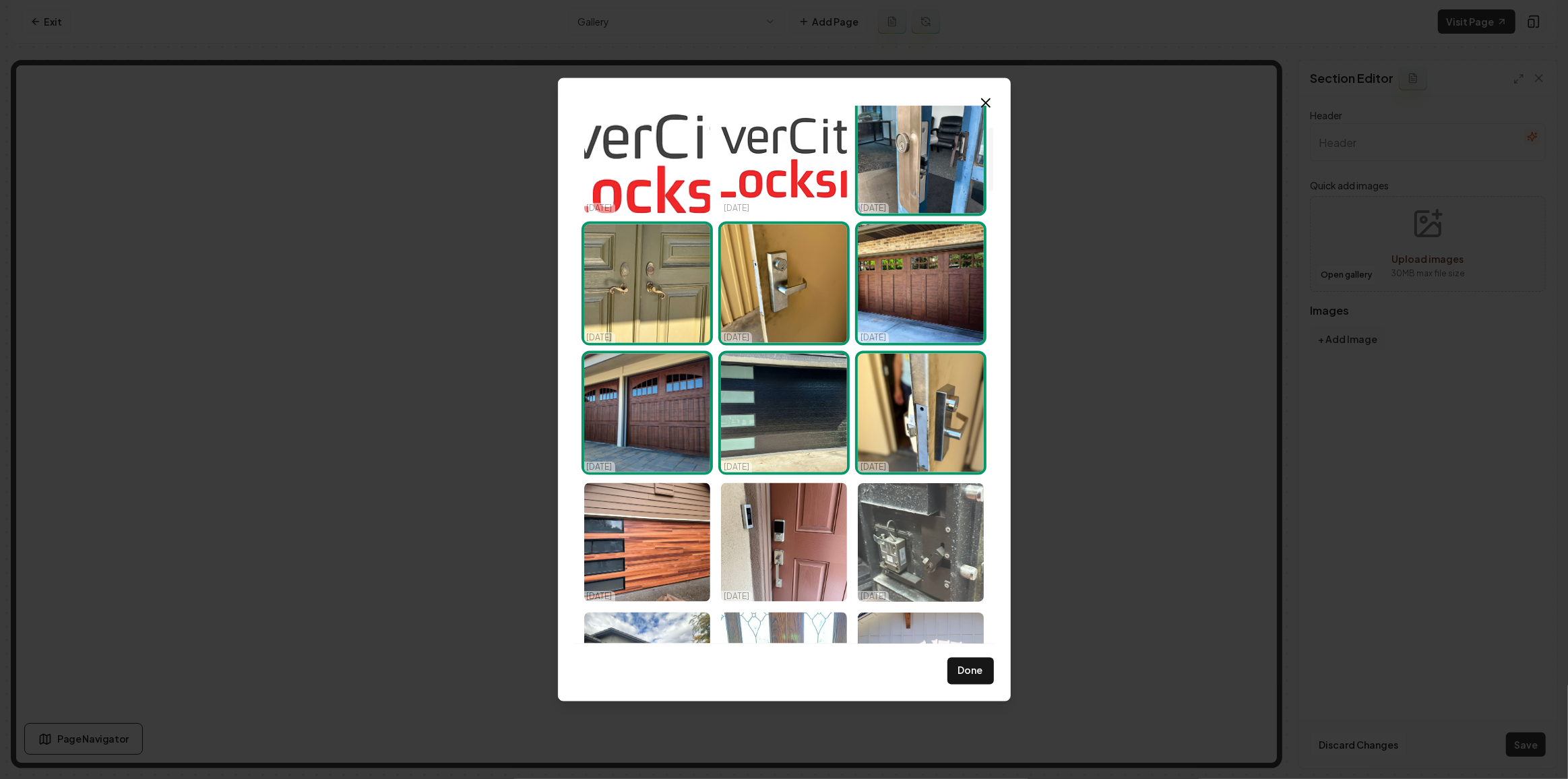
click at [918, 510] on img "Select image image_68d14fe45c7cd75eb805bf89.jpeg" at bounding box center [920, 542] width 126 height 118
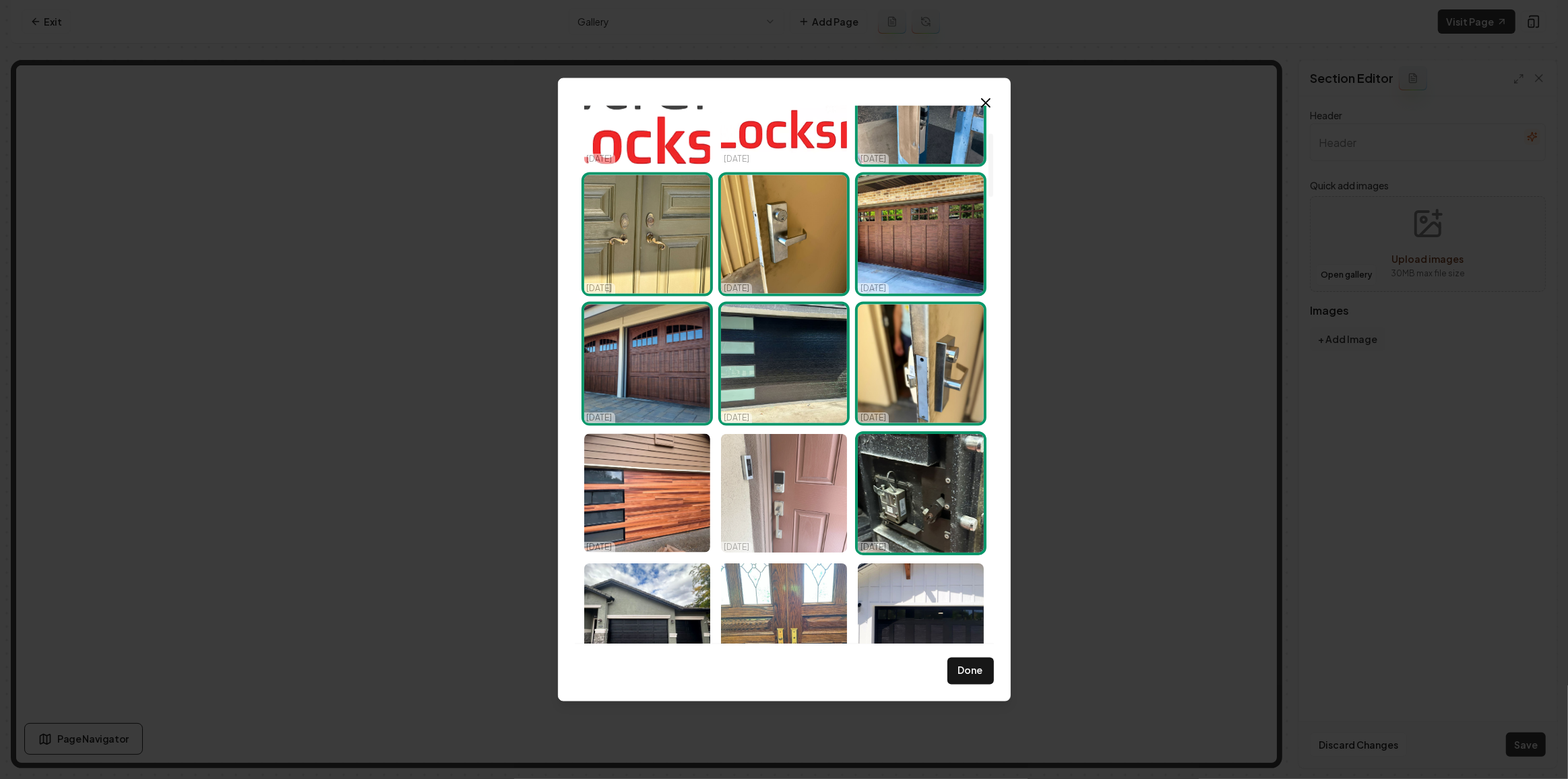
scroll to position [245, 0]
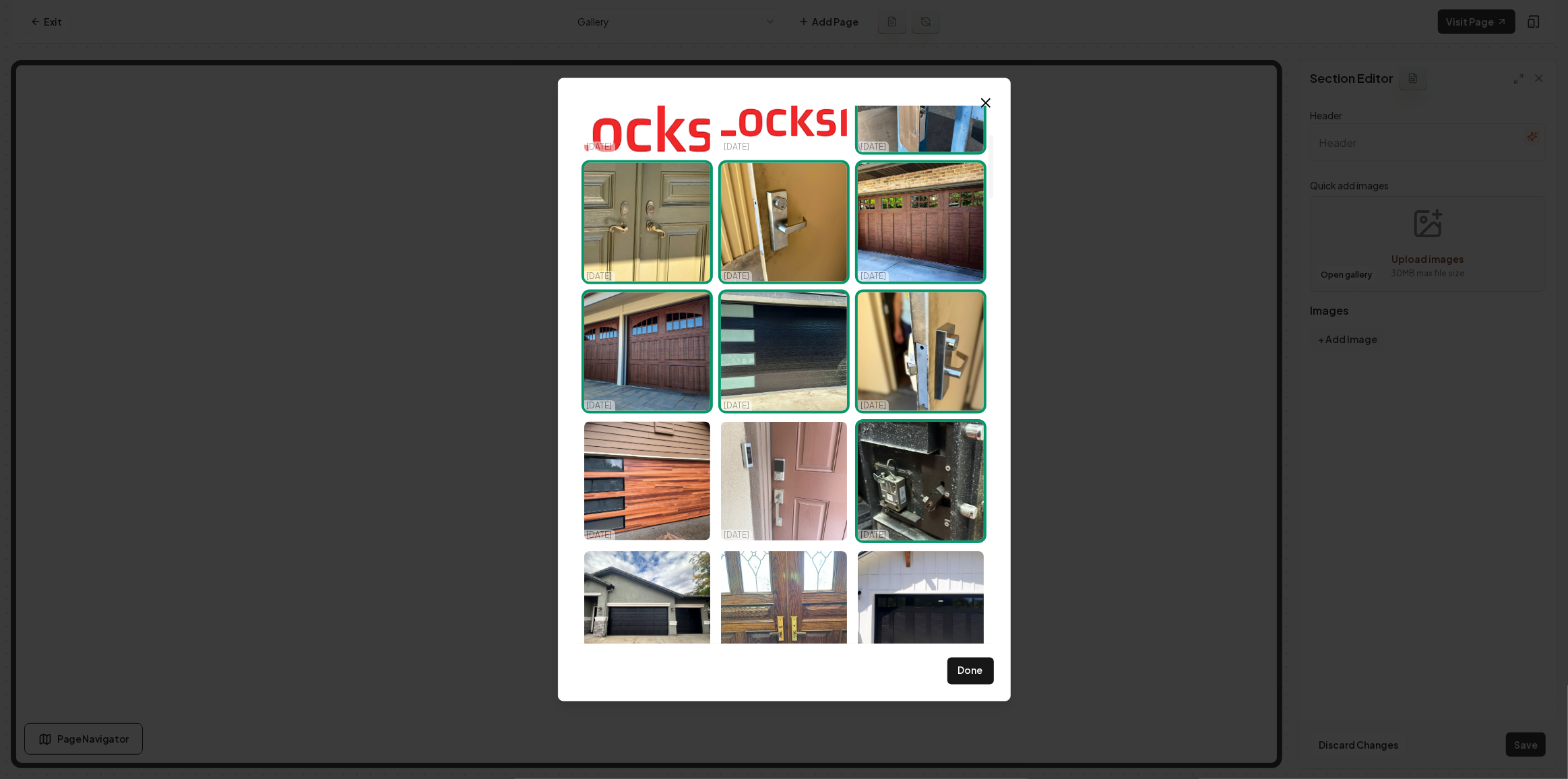
click at [751, 485] on img "Select image image_68d14fe45c7cd75eb805bfd7.jpeg" at bounding box center [784, 481] width 126 height 118
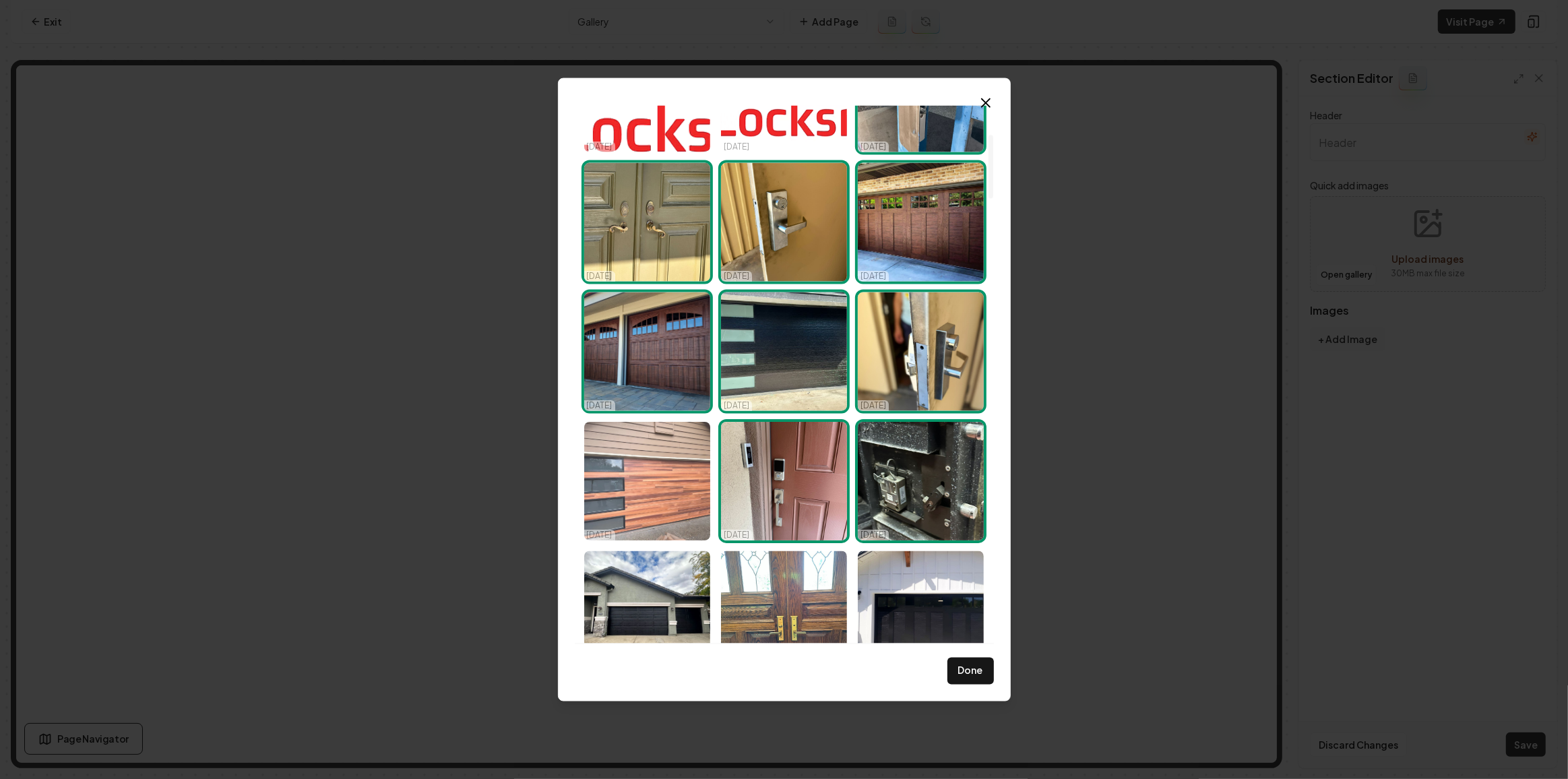
click at [627, 492] on img "Select image image_68d14fe45c7cd75eb805bf87.jpeg" at bounding box center [647, 481] width 126 height 118
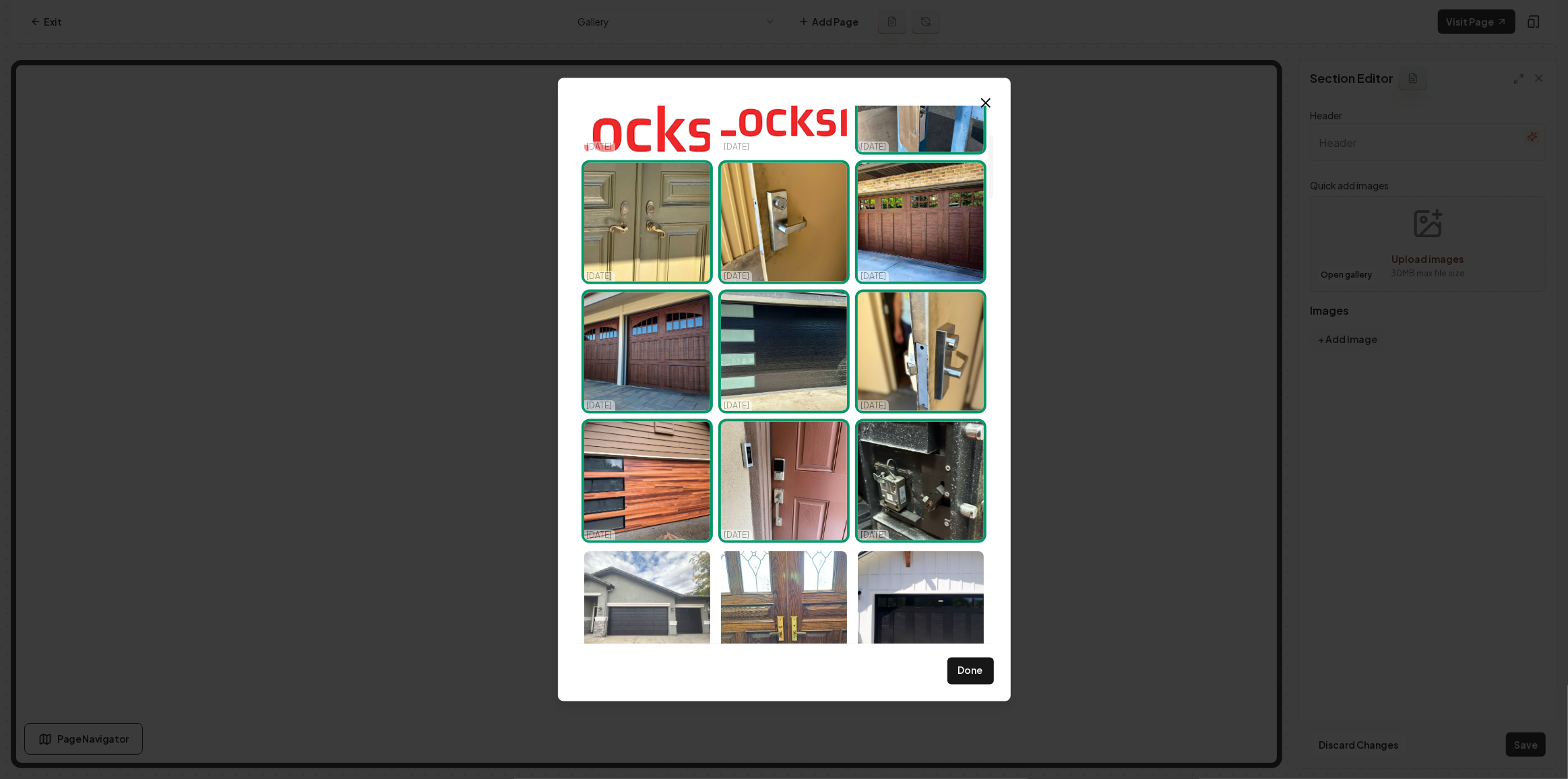
click at [654, 551] on img "Select image image_68d14fe45c7cd75eb805c2ff.jpeg" at bounding box center [647, 611] width 126 height 118
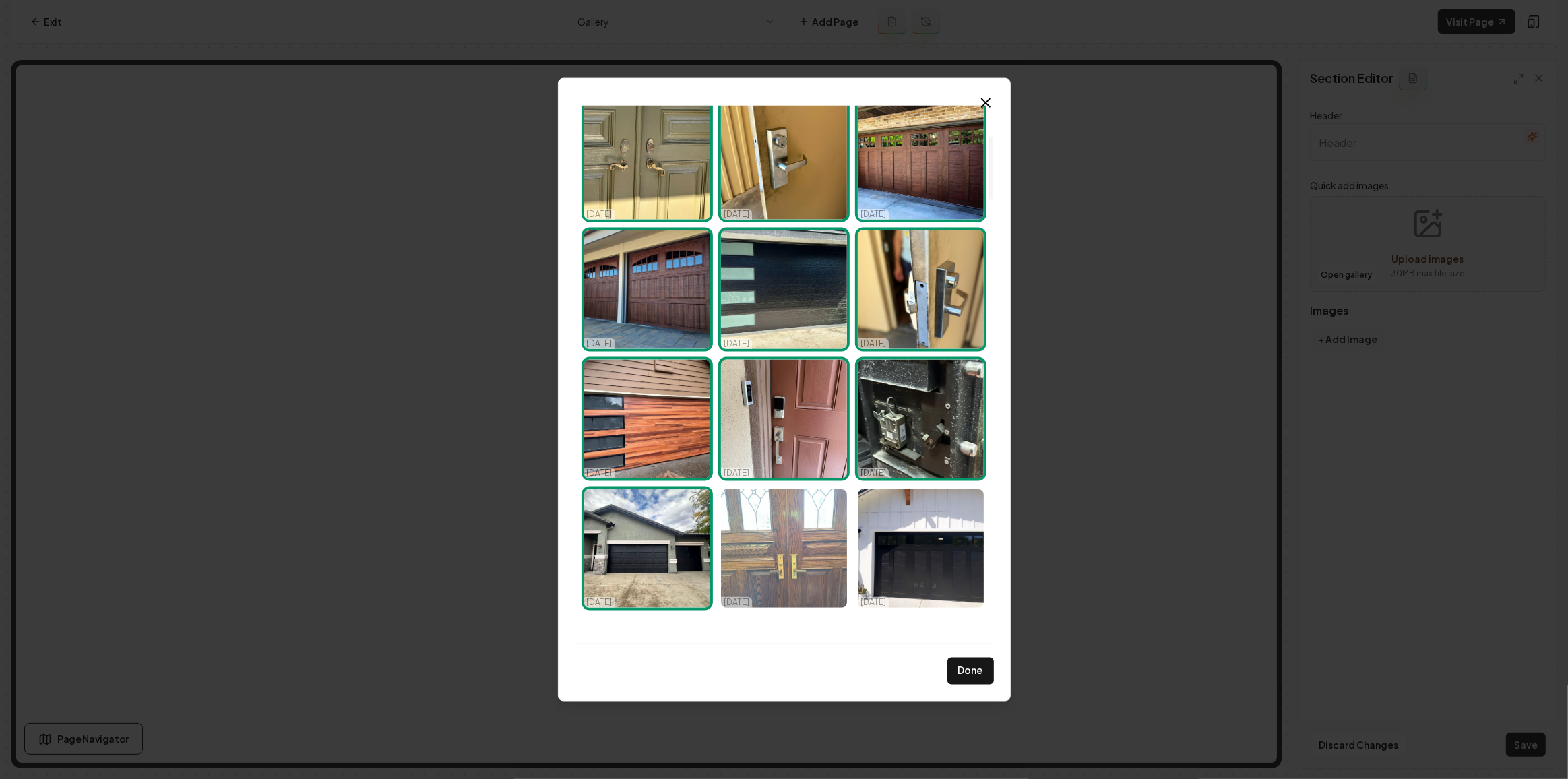
scroll to position [367, 0]
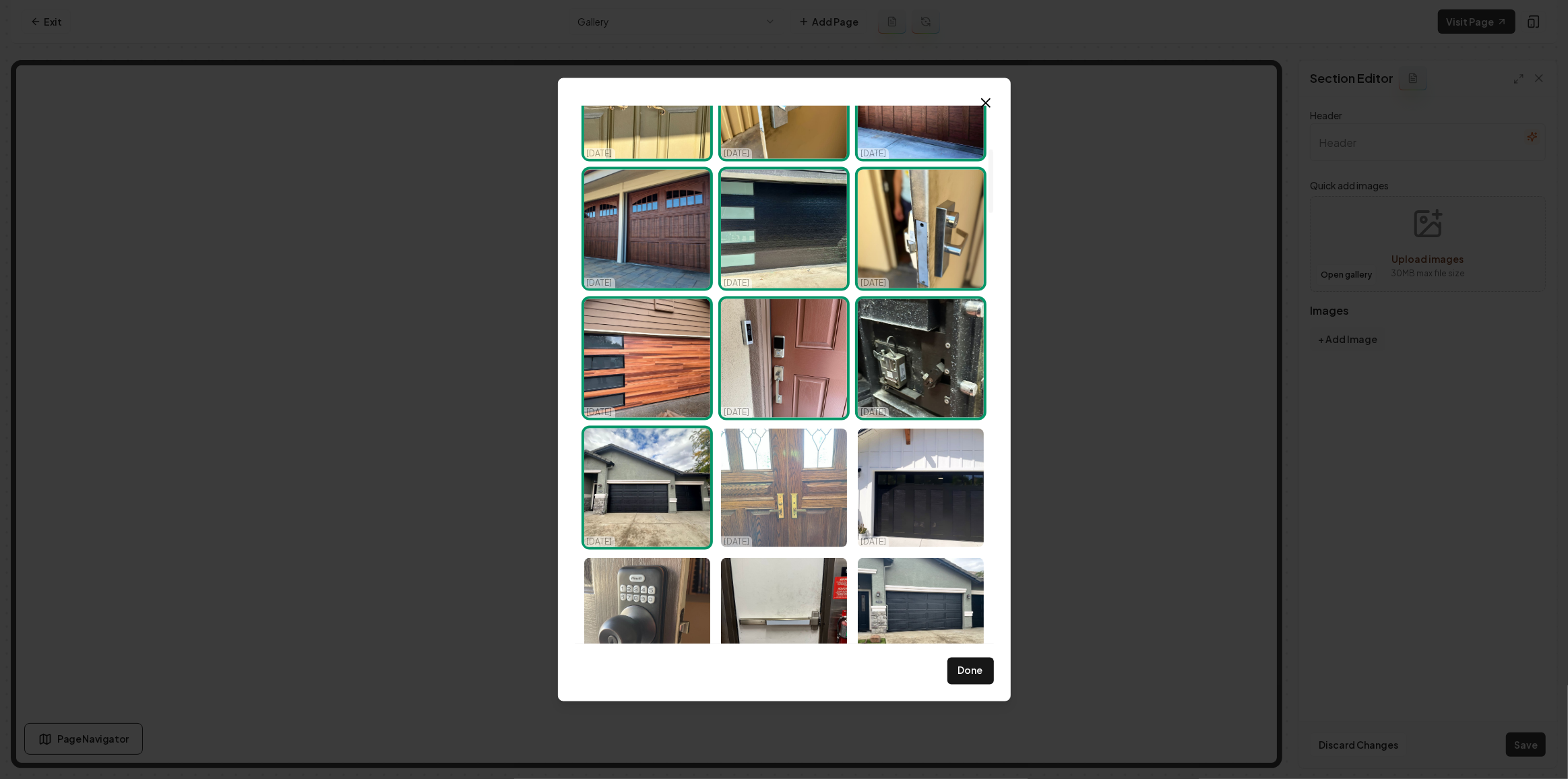
click at [770, 529] on img "Select image image_68d14fe45c7cd75eb805c111.jpeg" at bounding box center [784, 488] width 126 height 118
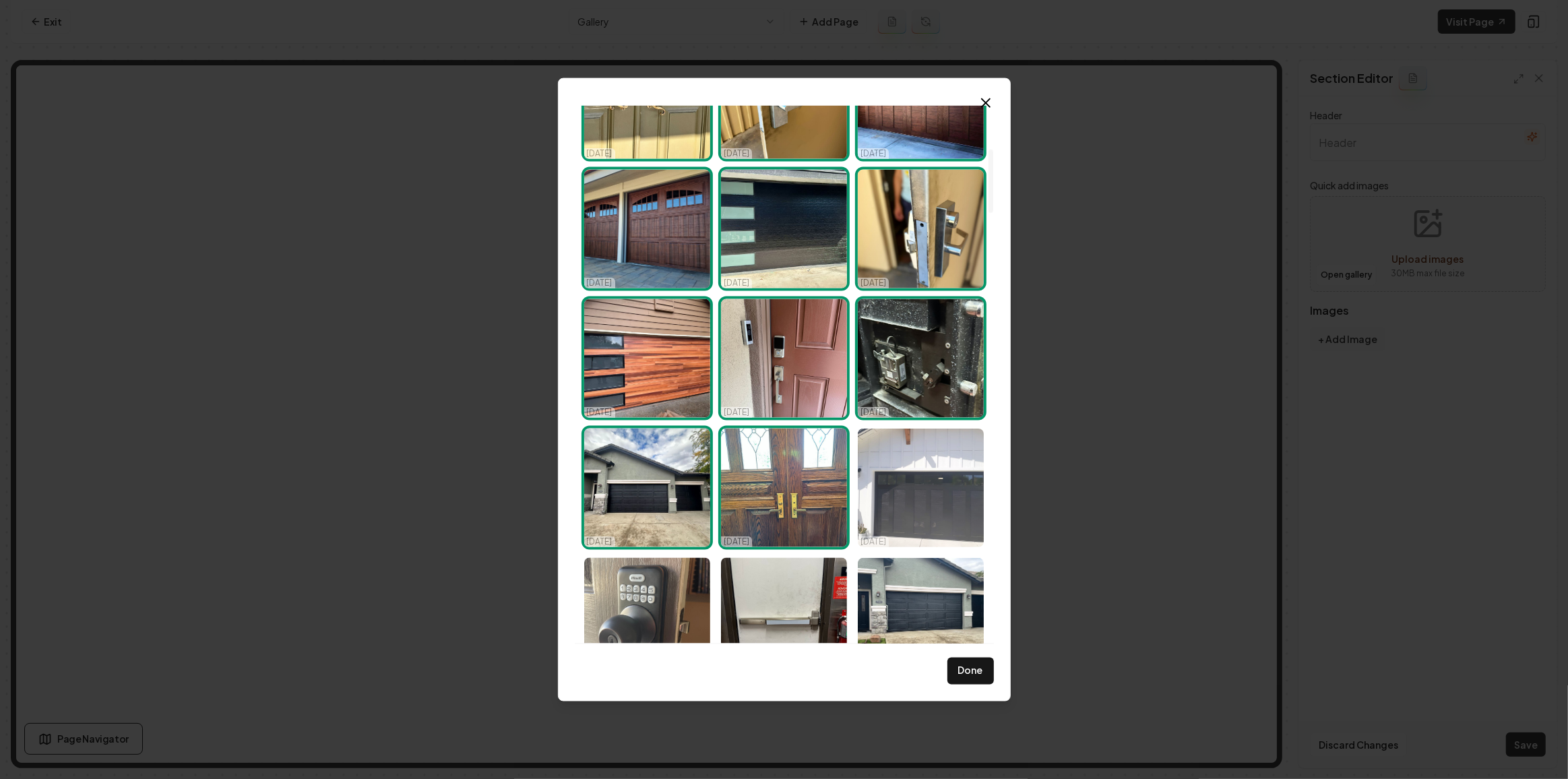
click at [907, 517] on img "Select image image_68d14fe35c7cd75eb805be64.jpeg" at bounding box center [920, 488] width 126 height 118
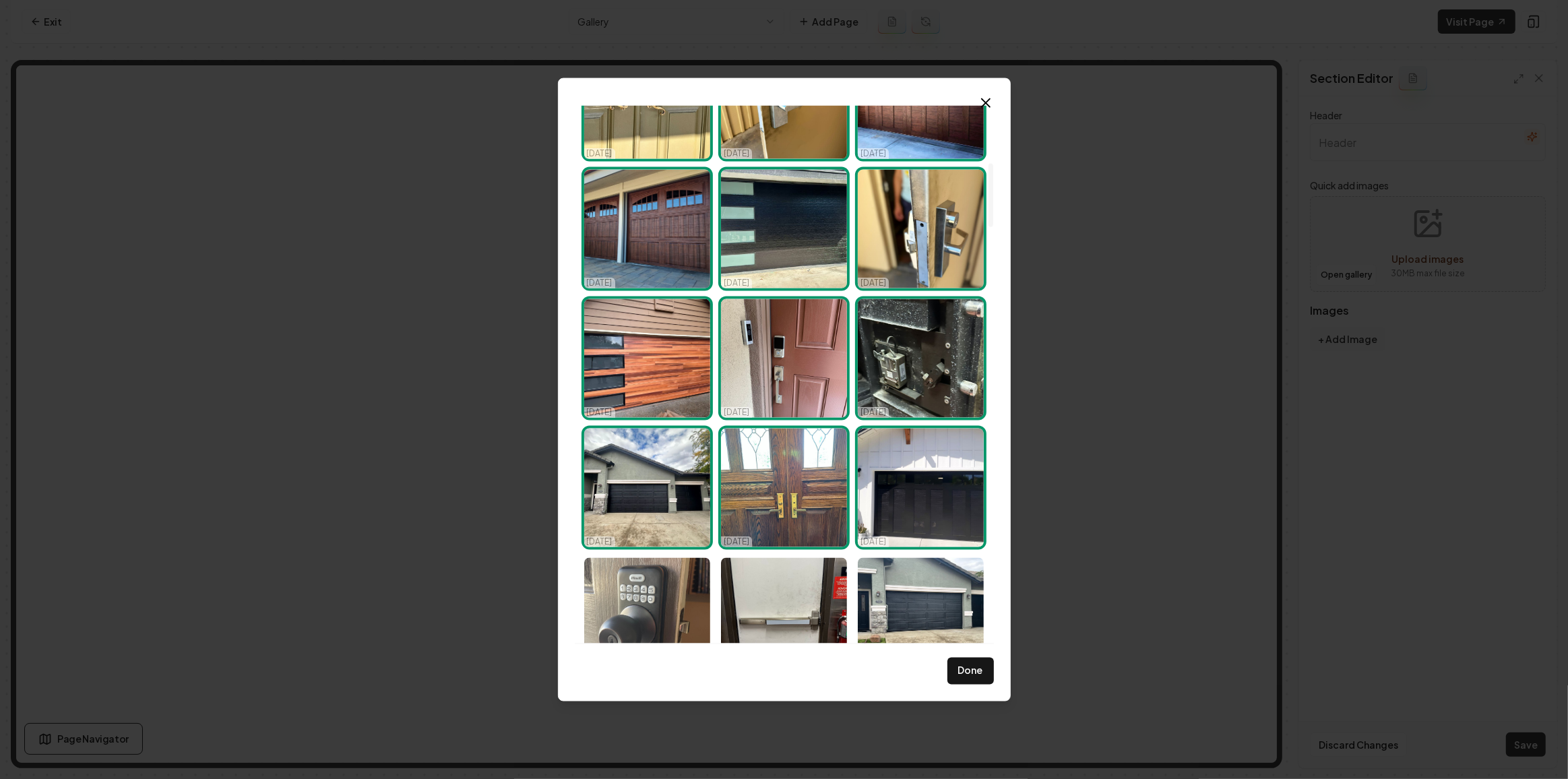
scroll to position [613, 0]
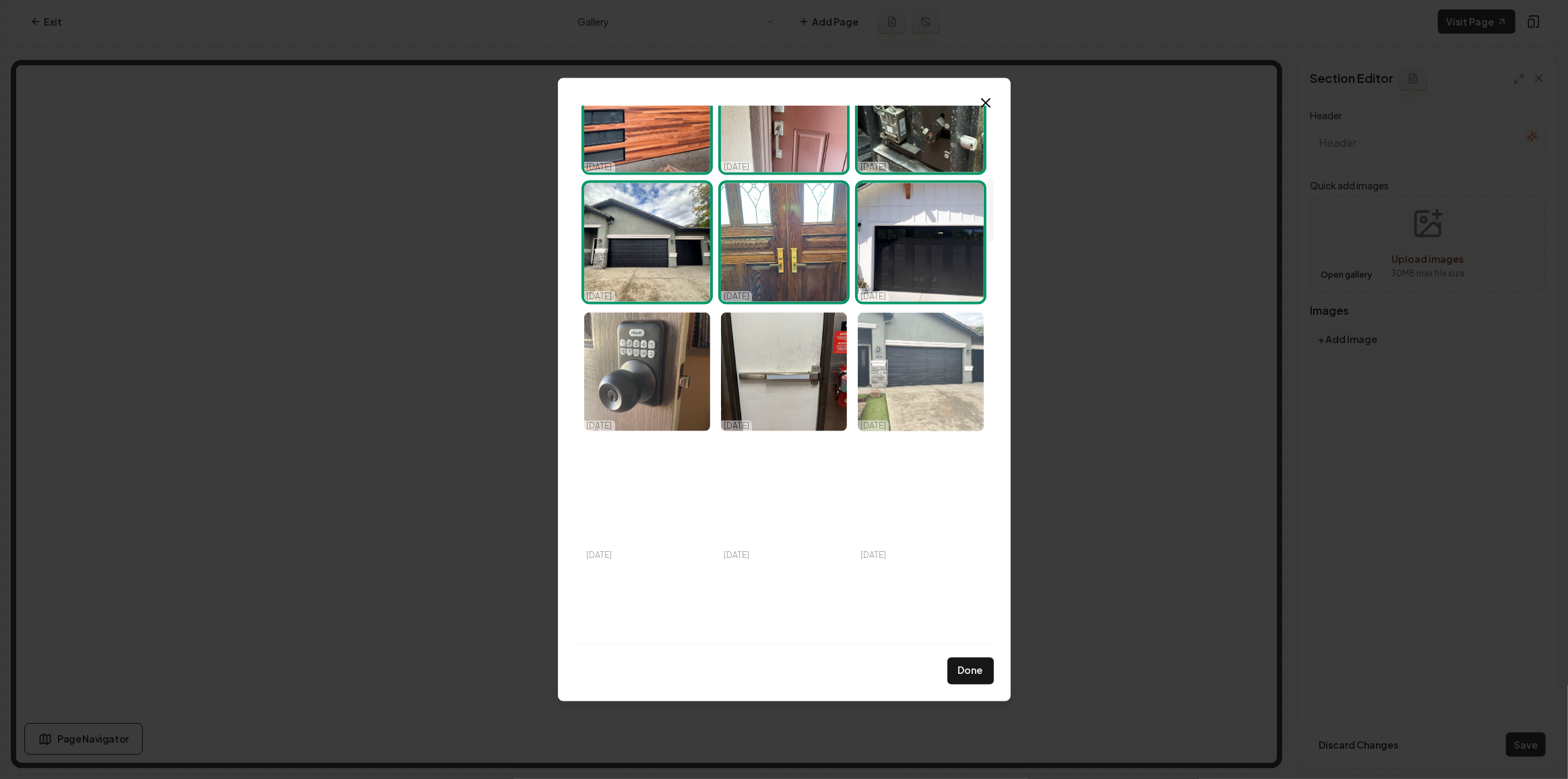
click at [945, 381] on img "Select image image_68d14fe45c7cd75eb805bf84.jpeg" at bounding box center [920, 372] width 126 height 118
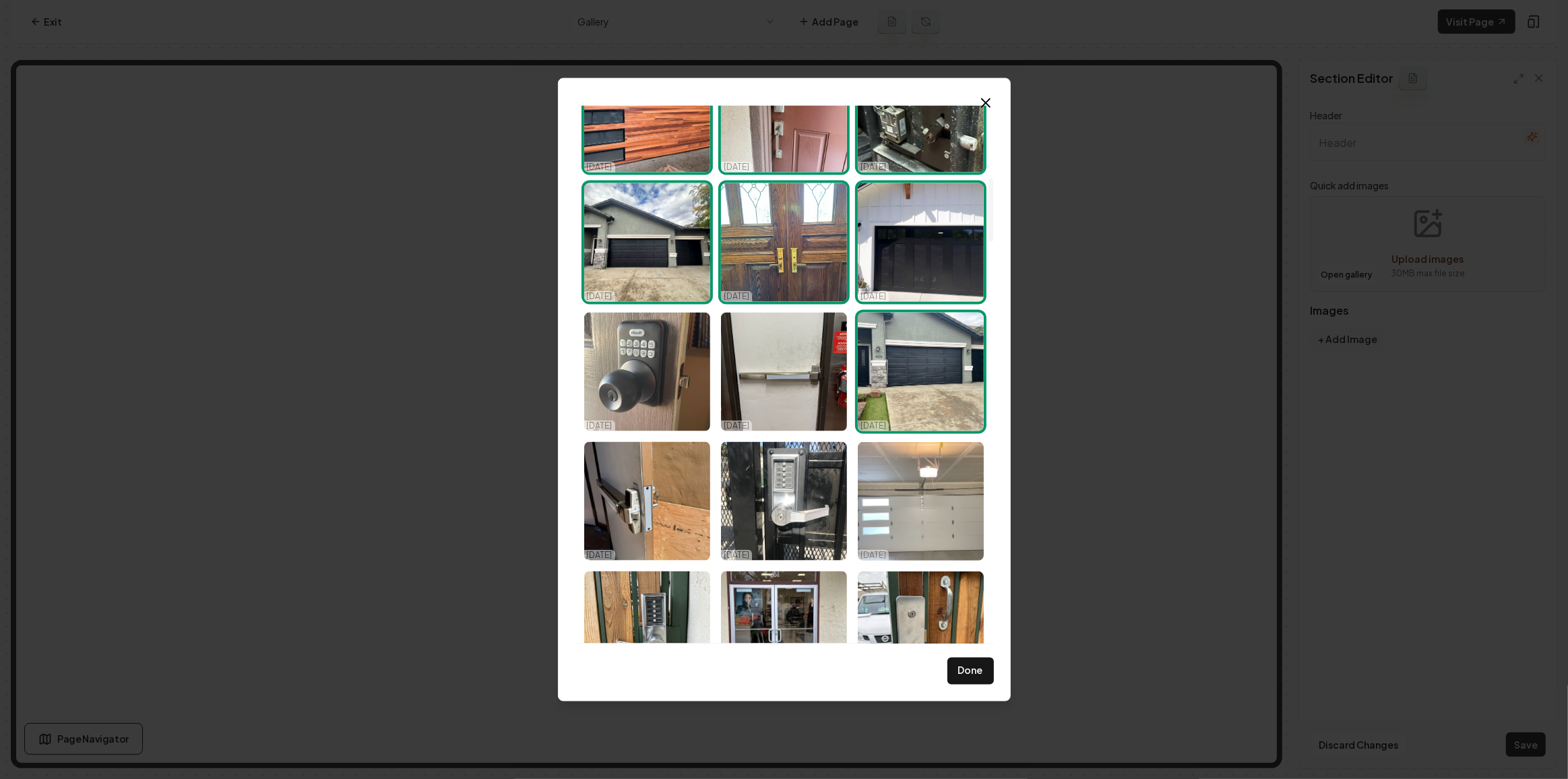
click at [939, 472] on img "Select image image_68d14fe35c7cd75eb805bbd9.jpeg" at bounding box center [920, 501] width 126 height 118
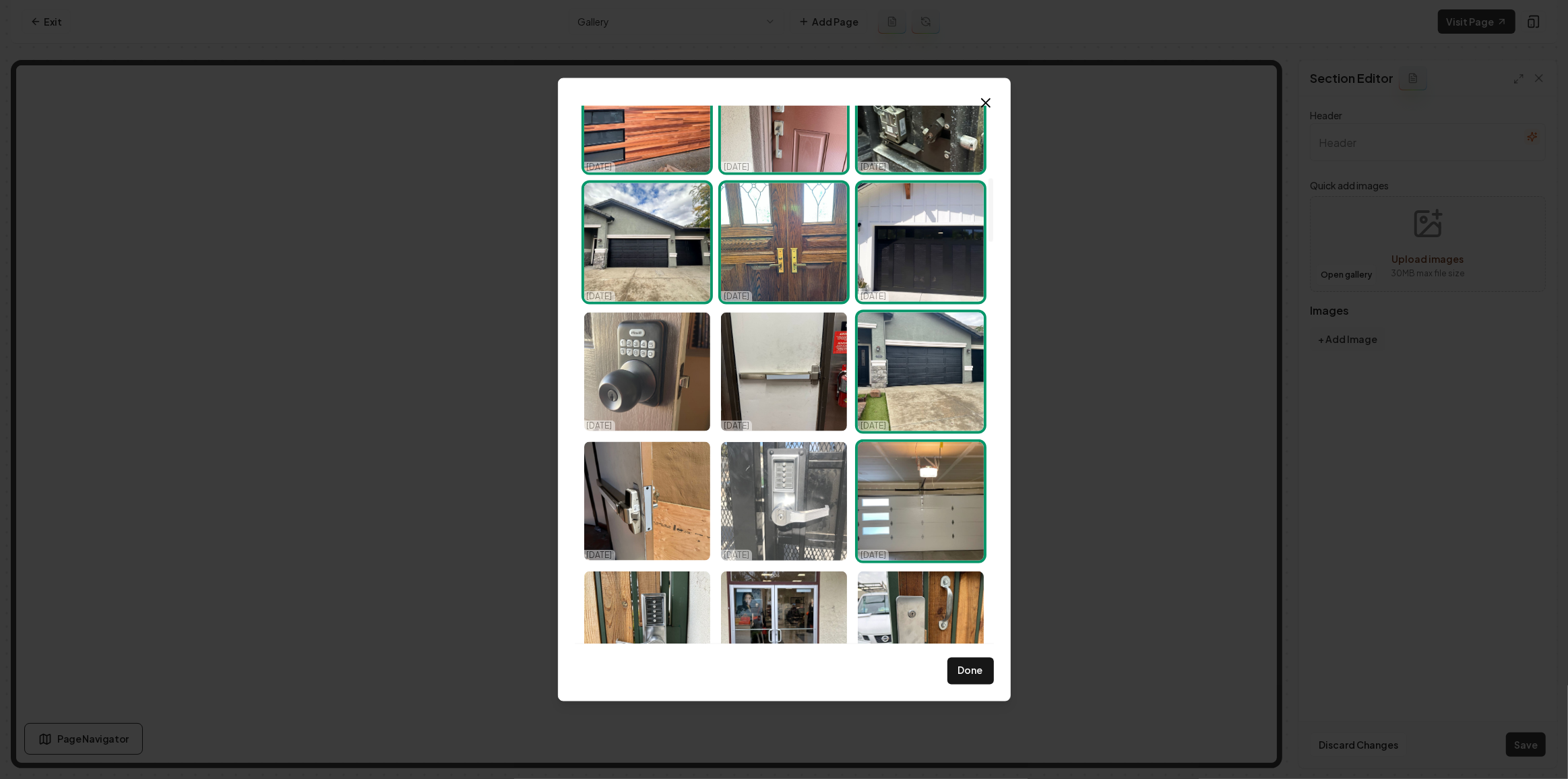
click at [741, 485] on img "Select image image_68d14fe35c7cd75eb805be61.jpeg" at bounding box center [784, 501] width 126 height 118
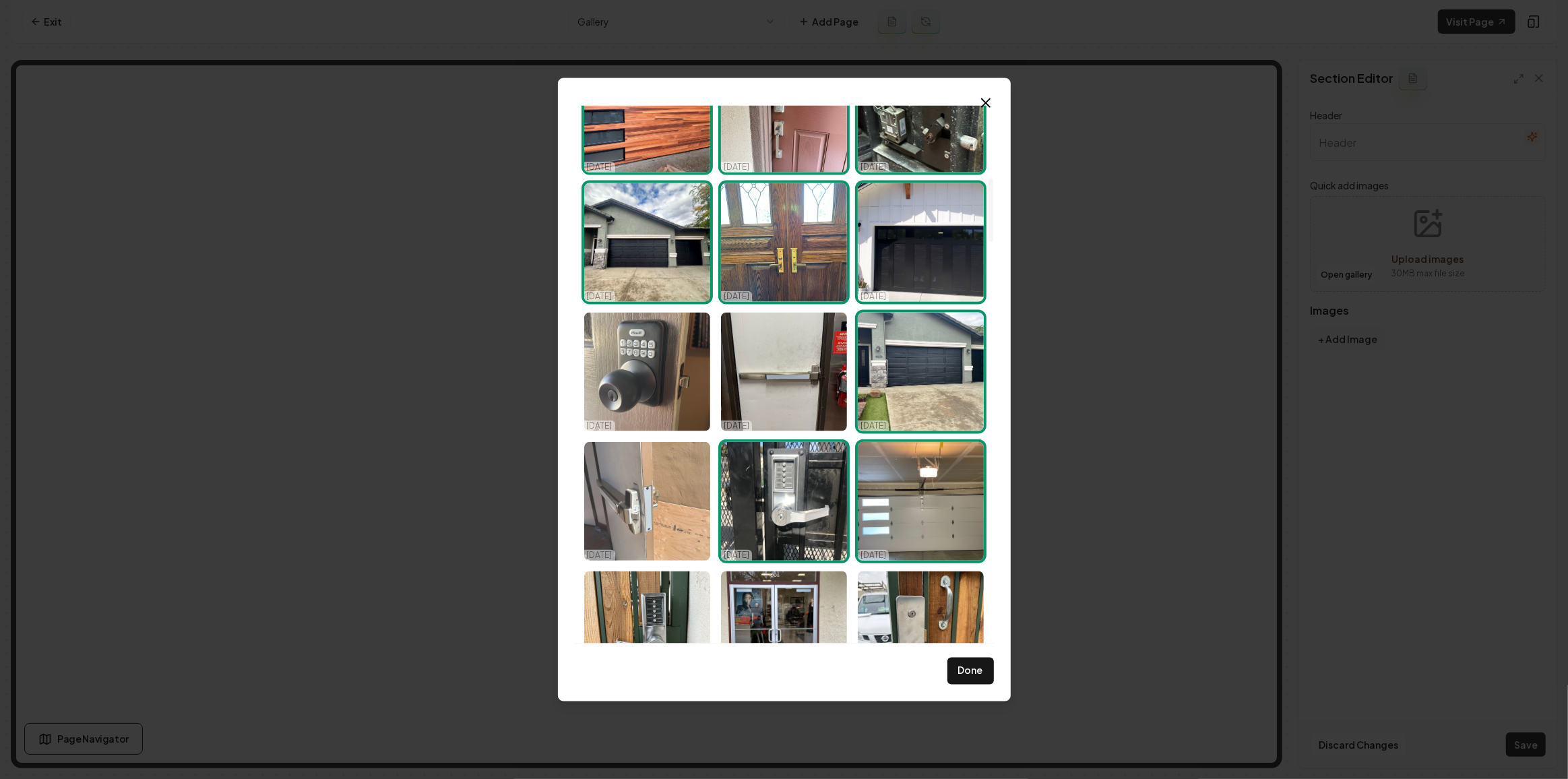
click at [665, 488] on img "Select image image_68d14fe35c7cd75eb805bcdb.jpeg" at bounding box center [647, 501] width 126 height 118
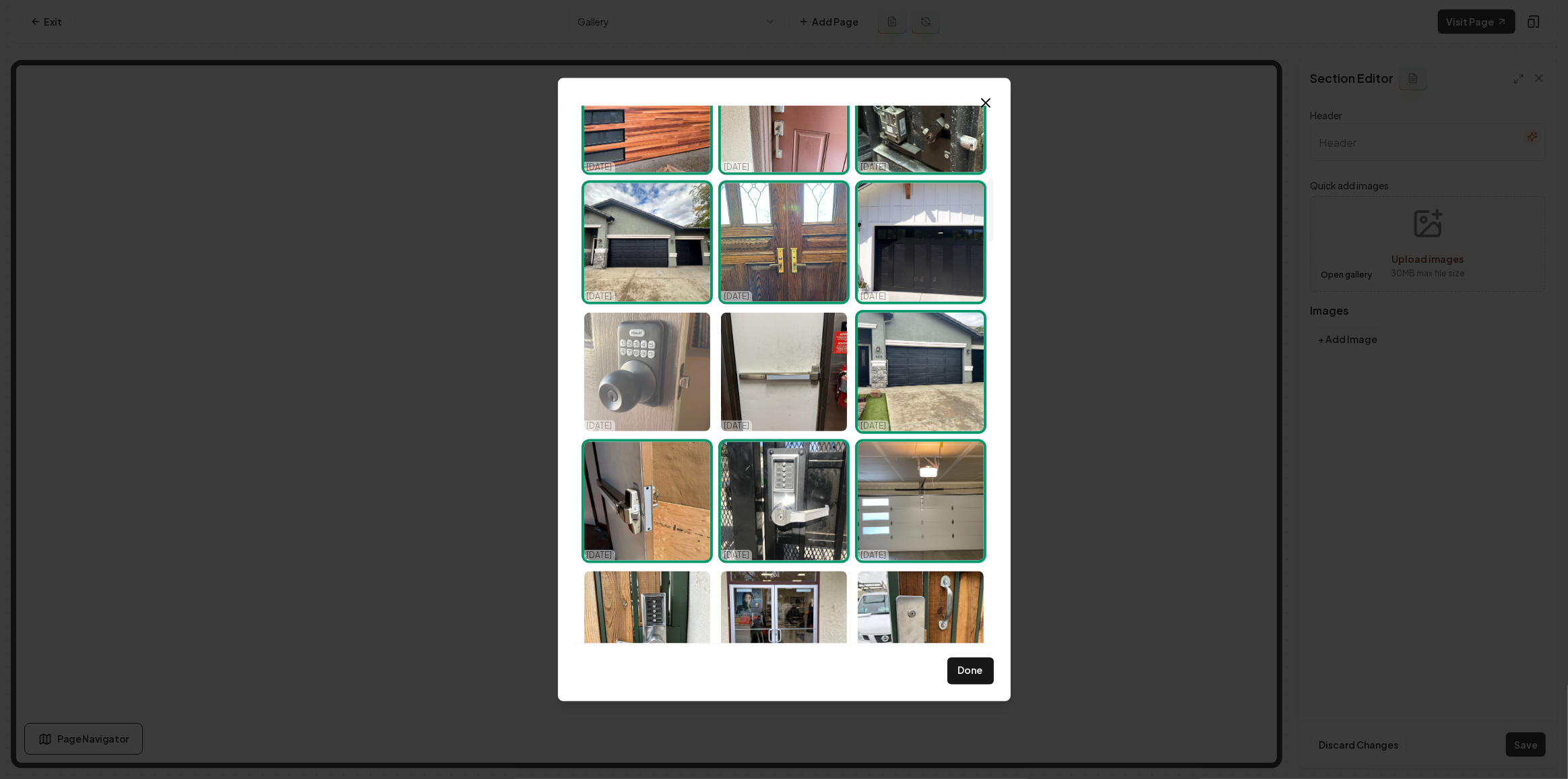
click at [653, 401] on img "Select image image_68d14fe35c7cd75eb805bce7.jpeg" at bounding box center [647, 372] width 126 height 118
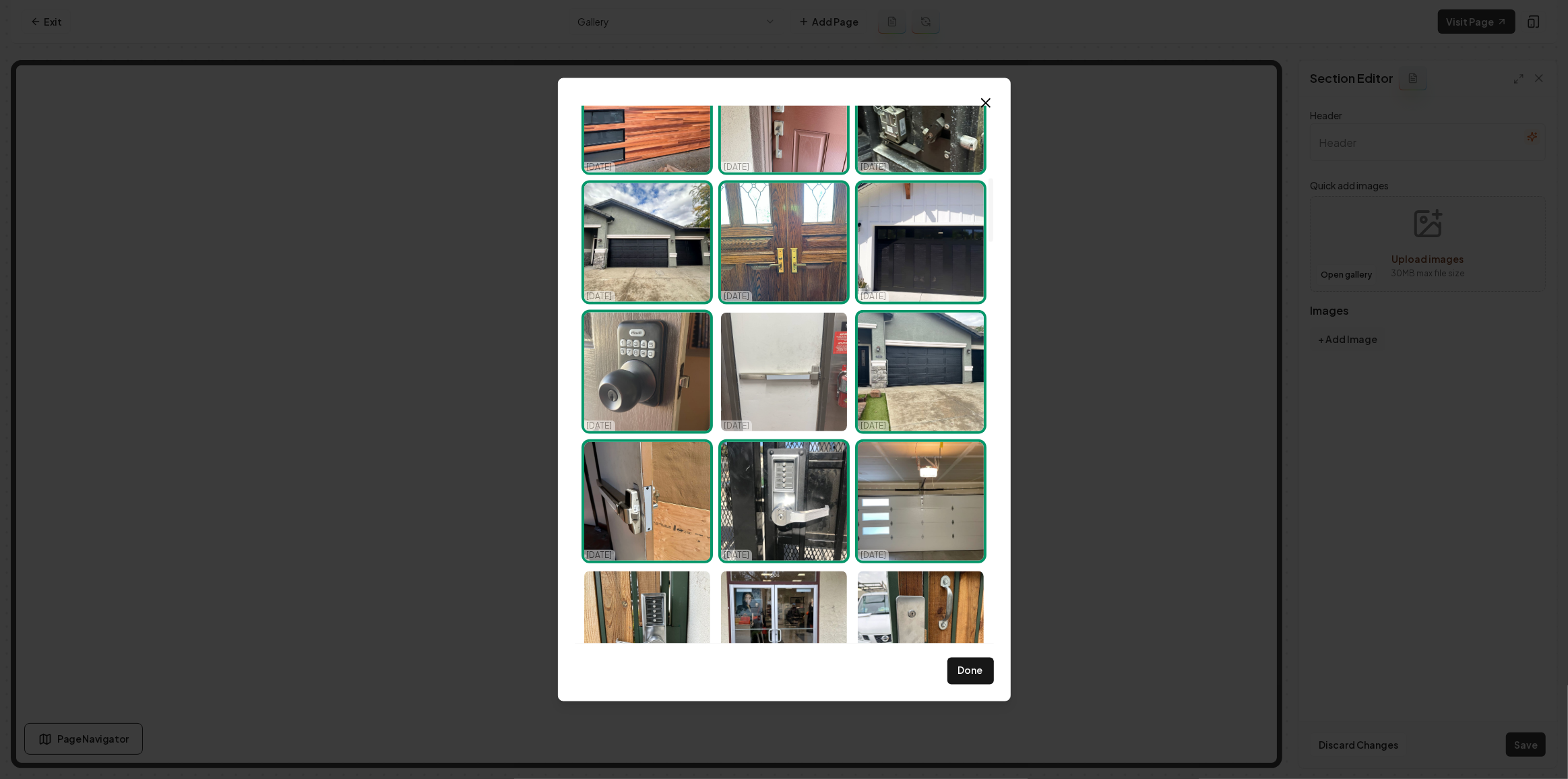
click at [746, 381] on img "Select image image_68d14fe35c7cd75eb805bcde.jpeg" at bounding box center [784, 372] width 126 height 118
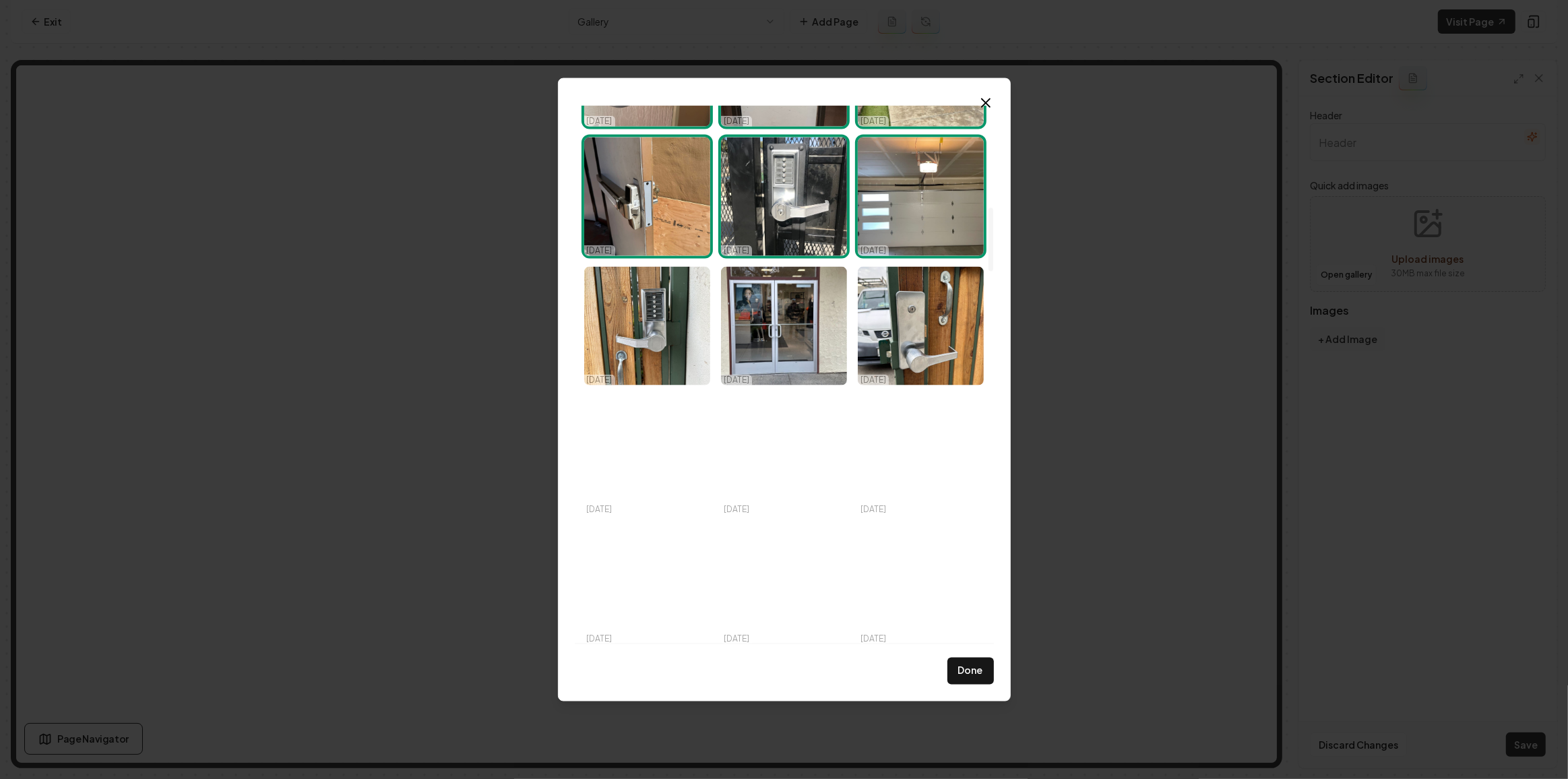
scroll to position [919, 0]
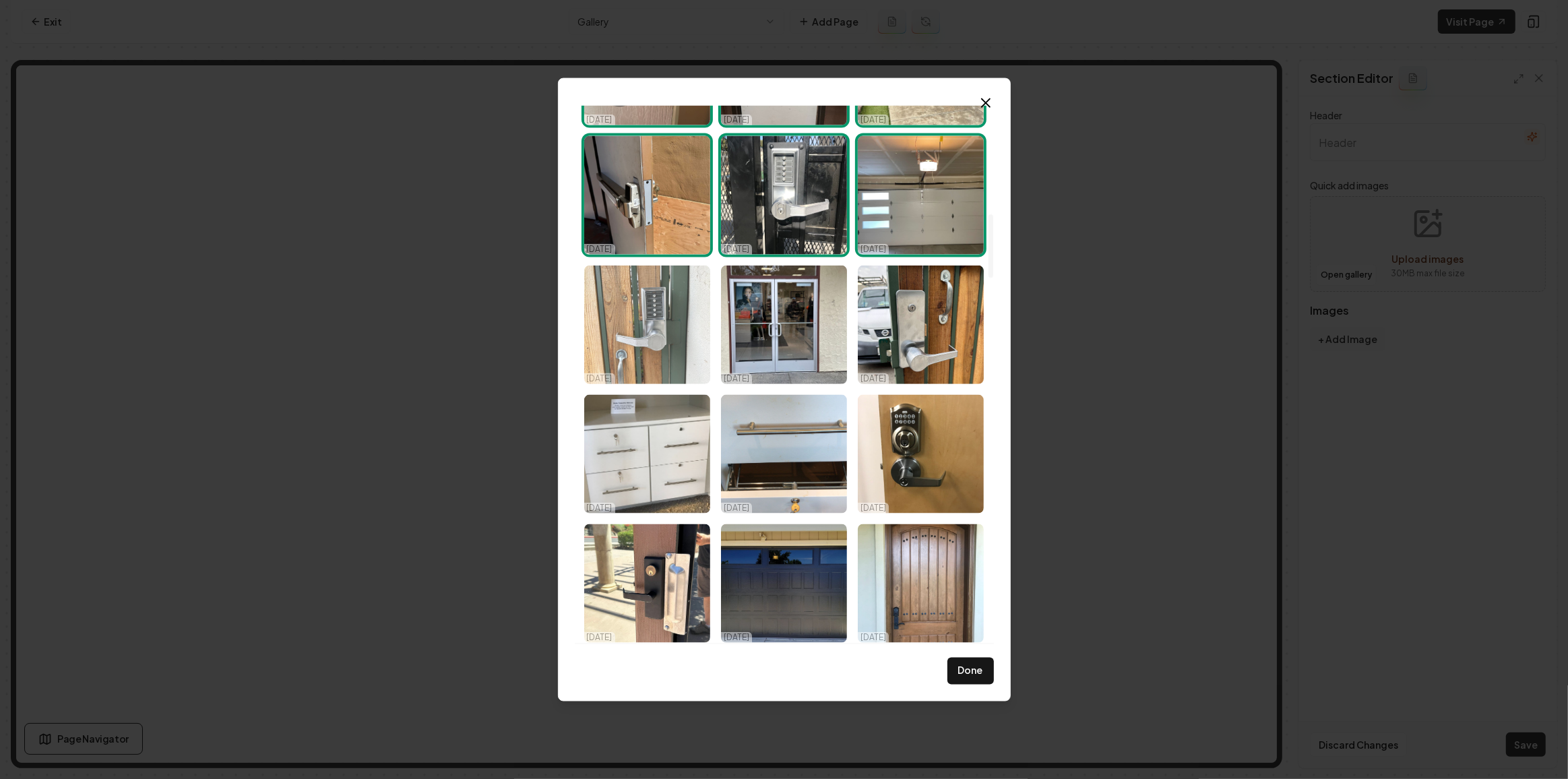
drag, startPoint x: 646, startPoint y: 296, endPoint x: 654, endPoint y: 300, distance: 8.9
click at [646, 295] on img "Select image image_68d14fe35c7cd75eb805bbdd.jpeg" at bounding box center [647, 325] width 126 height 118
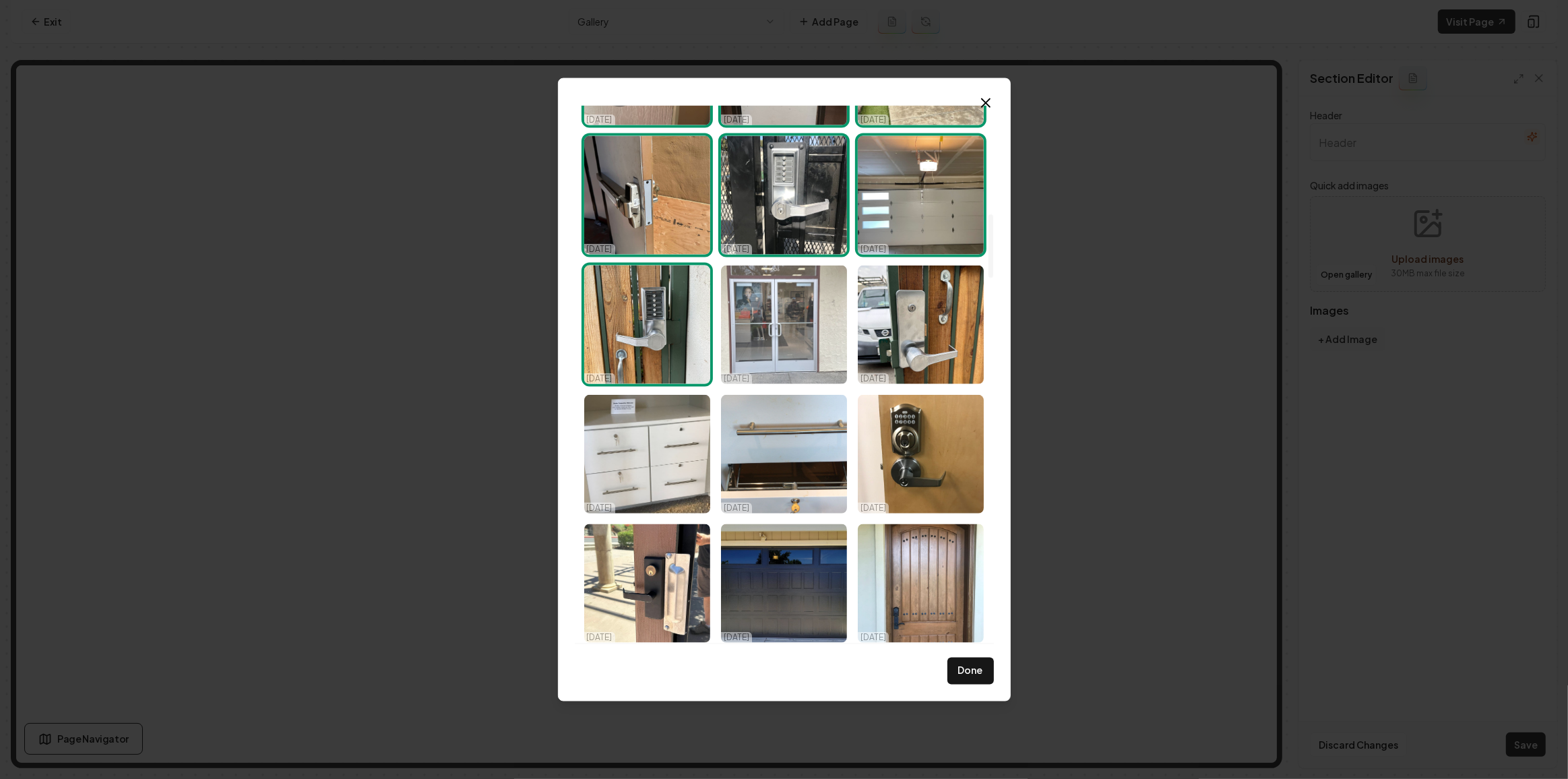
click at [795, 319] on img "Select image image_68d14fe35c7cd75eb805bdb5.jpeg" at bounding box center [784, 325] width 126 height 118
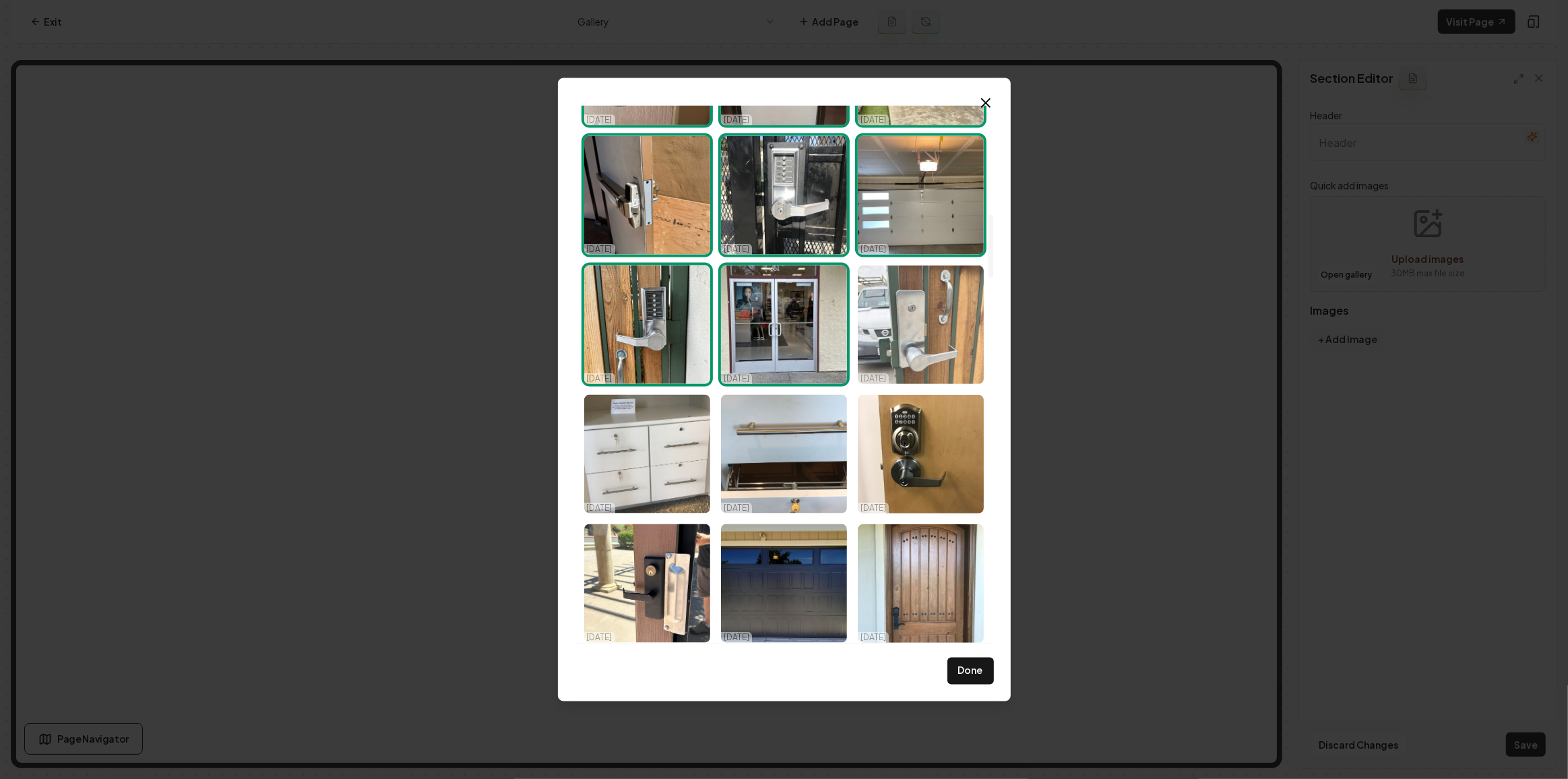
click at [920, 318] on img "Select image image_68d14fe35c7cd75eb805b8a7.jpeg" at bounding box center [920, 325] width 126 height 118
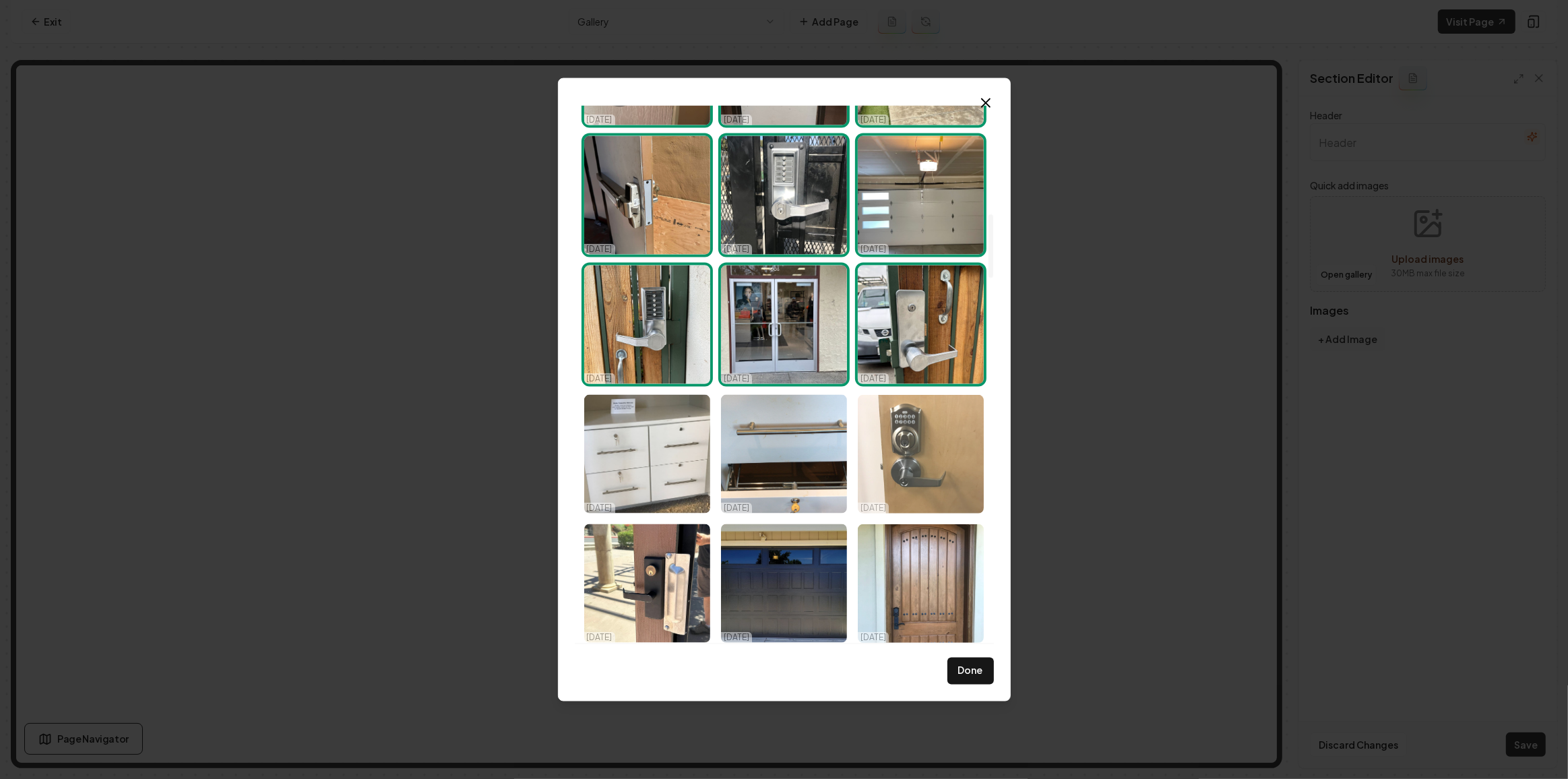
click at [920, 460] on img "Select image image_68d14fe35c7cd75eb805b89b.jpeg" at bounding box center [920, 454] width 126 height 118
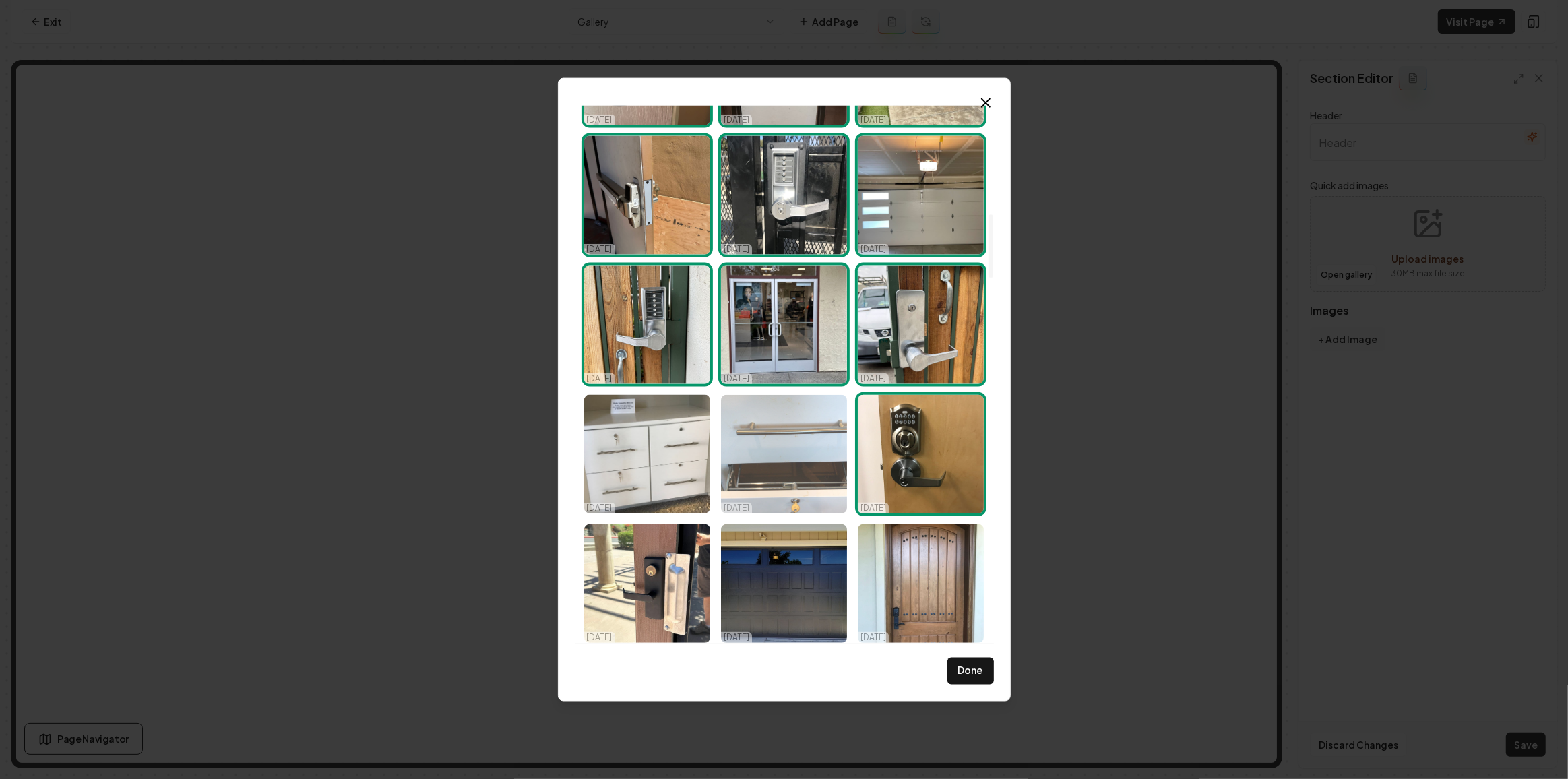
click at [769, 447] on img "Select image image_68d14fe35c7cd75eb805b8aa.jpeg" at bounding box center [784, 454] width 126 height 118
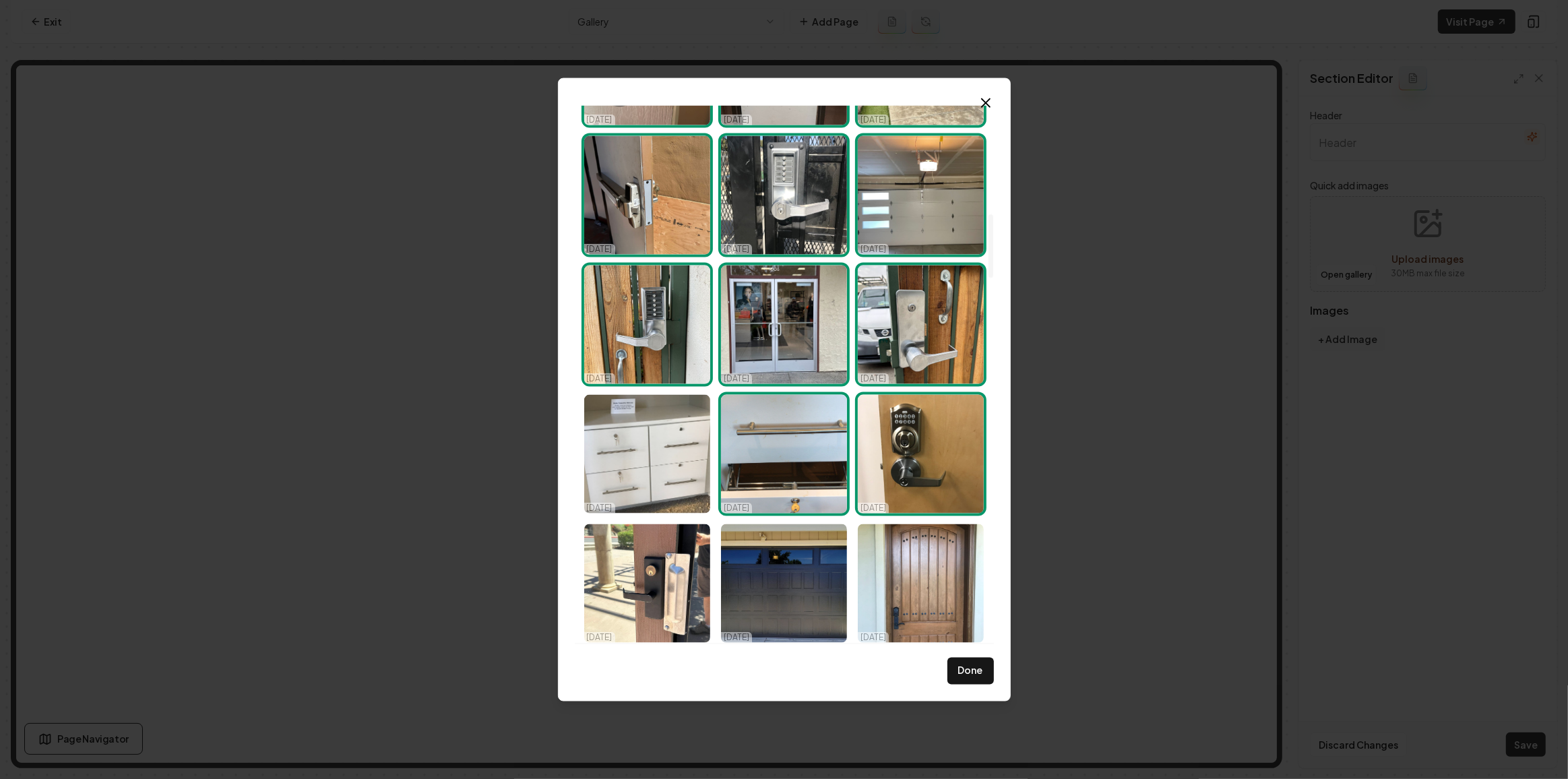
click at [765, 453] on img "Select image image_68d14fe35c7cd75eb805b8aa.jpeg" at bounding box center [784, 454] width 126 height 118
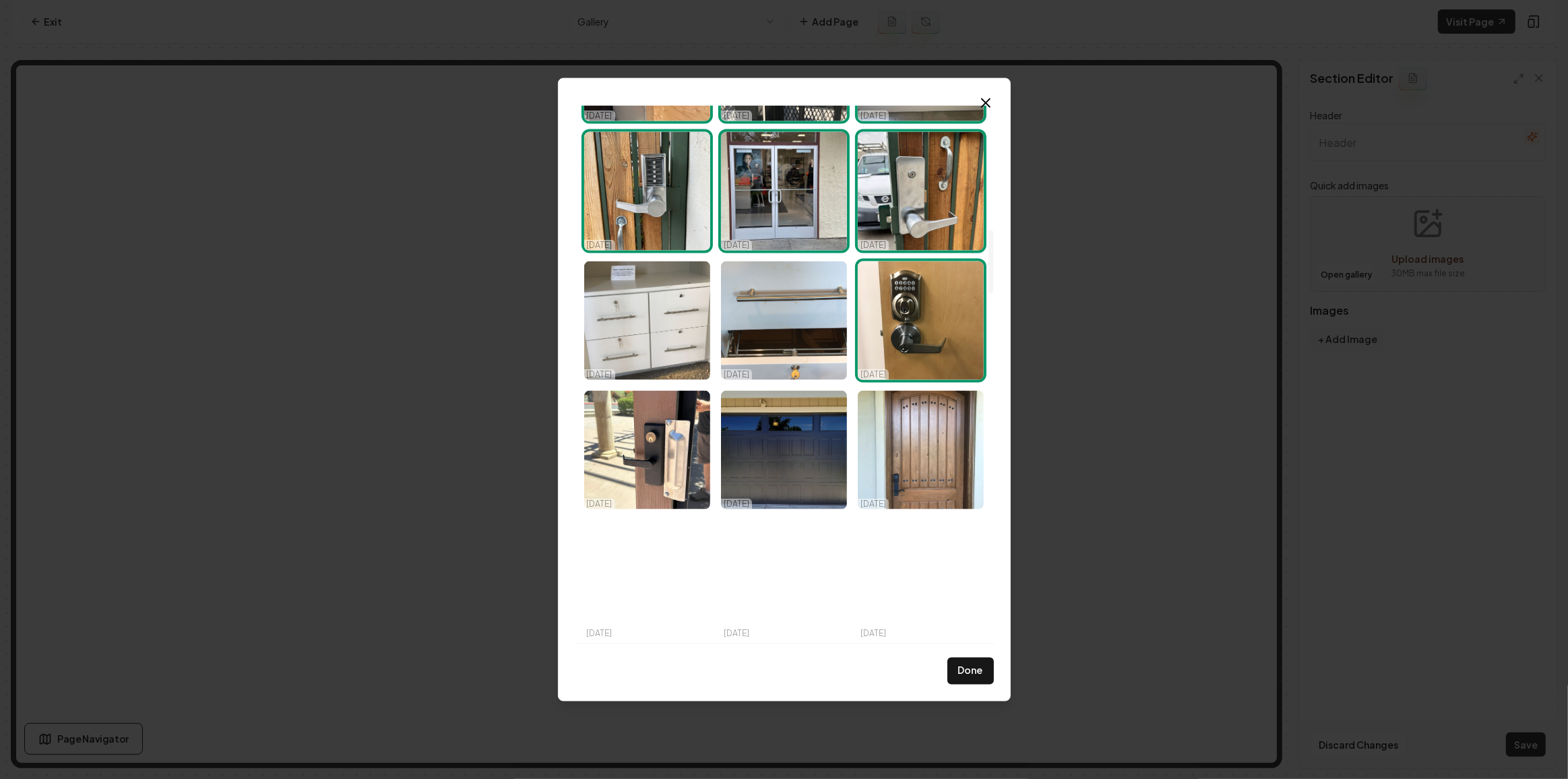
scroll to position [1103, 0]
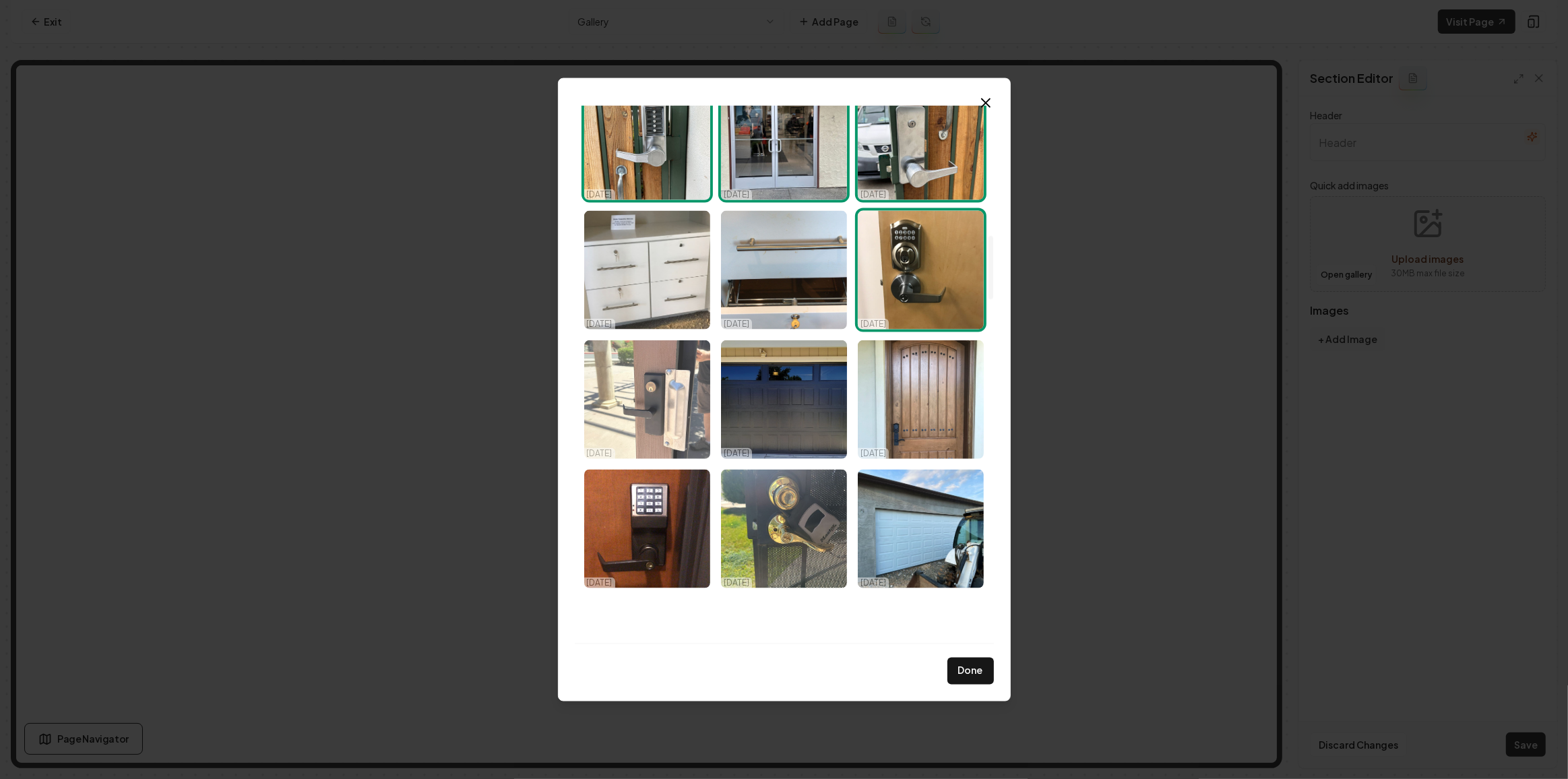
click at [632, 396] on img "Select image image_68d14fe35c7cd75eb805b904.jpeg" at bounding box center [647, 400] width 126 height 118
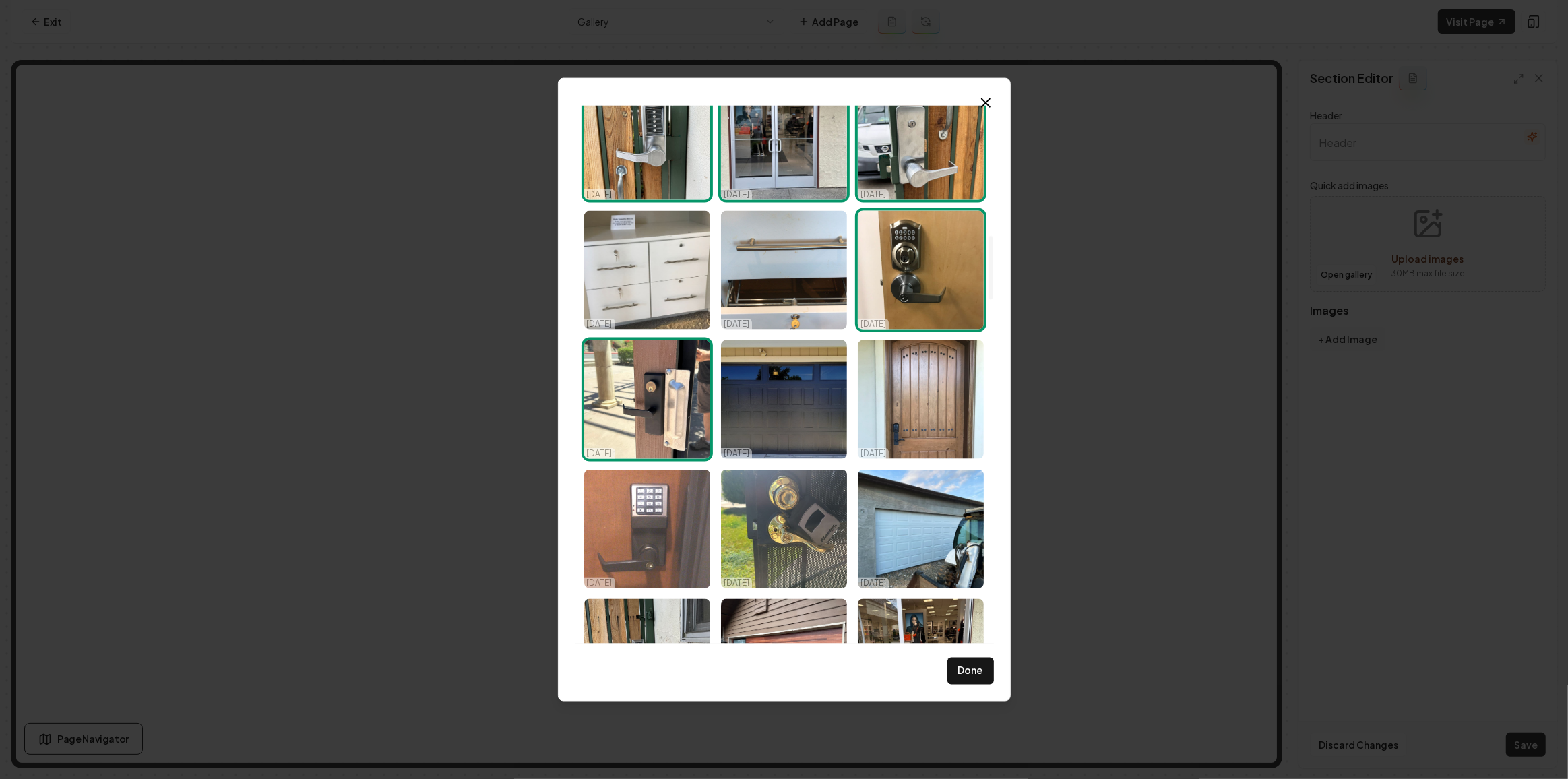
click at [632, 492] on img "Select image image_68d14fe35c7cd75eb805b898.jpeg" at bounding box center [647, 529] width 126 height 118
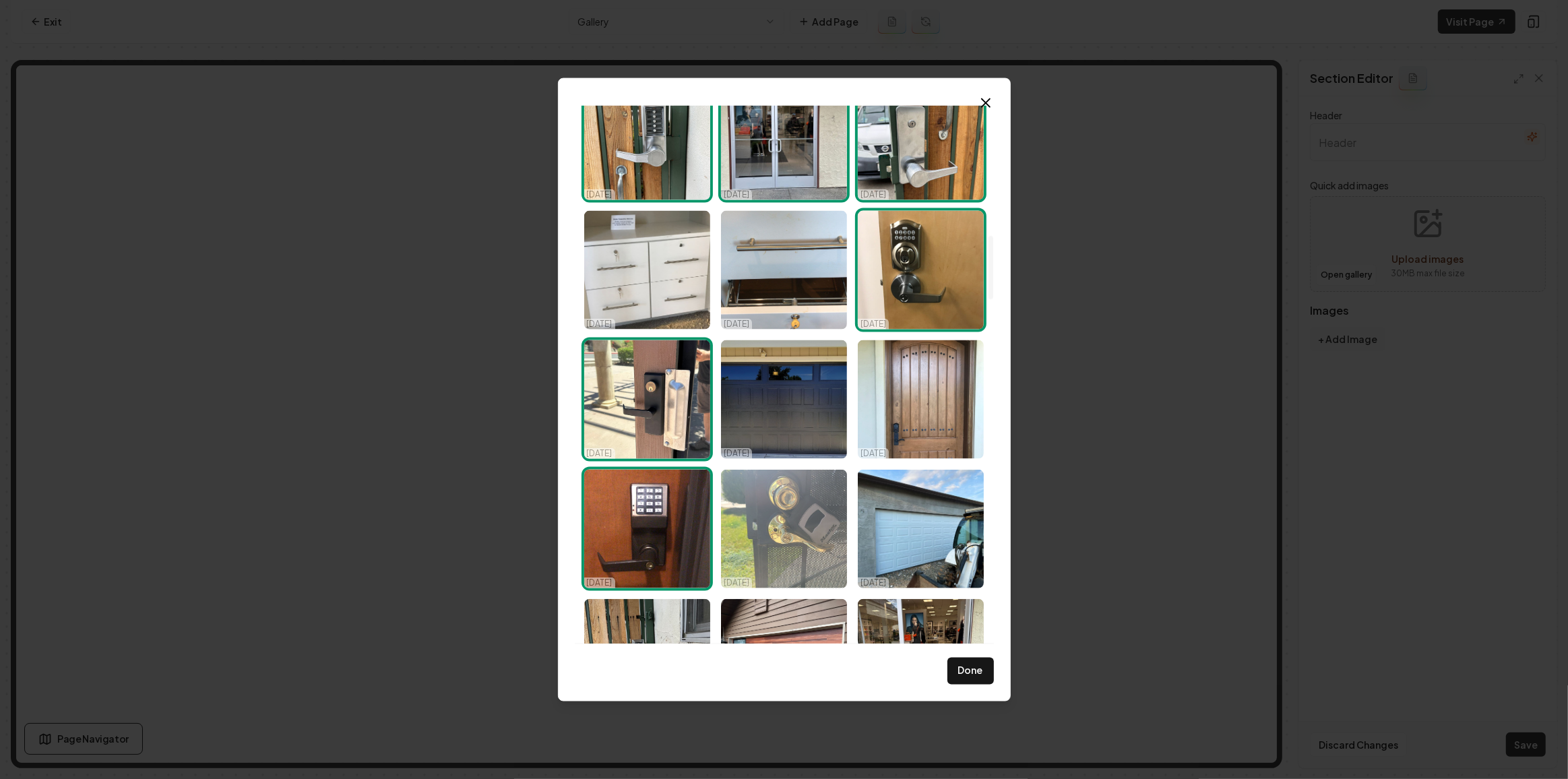
click at [799, 514] on img "Select image image_68d14fe35c7cd75eb805b896.jpeg" at bounding box center [784, 529] width 126 height 118
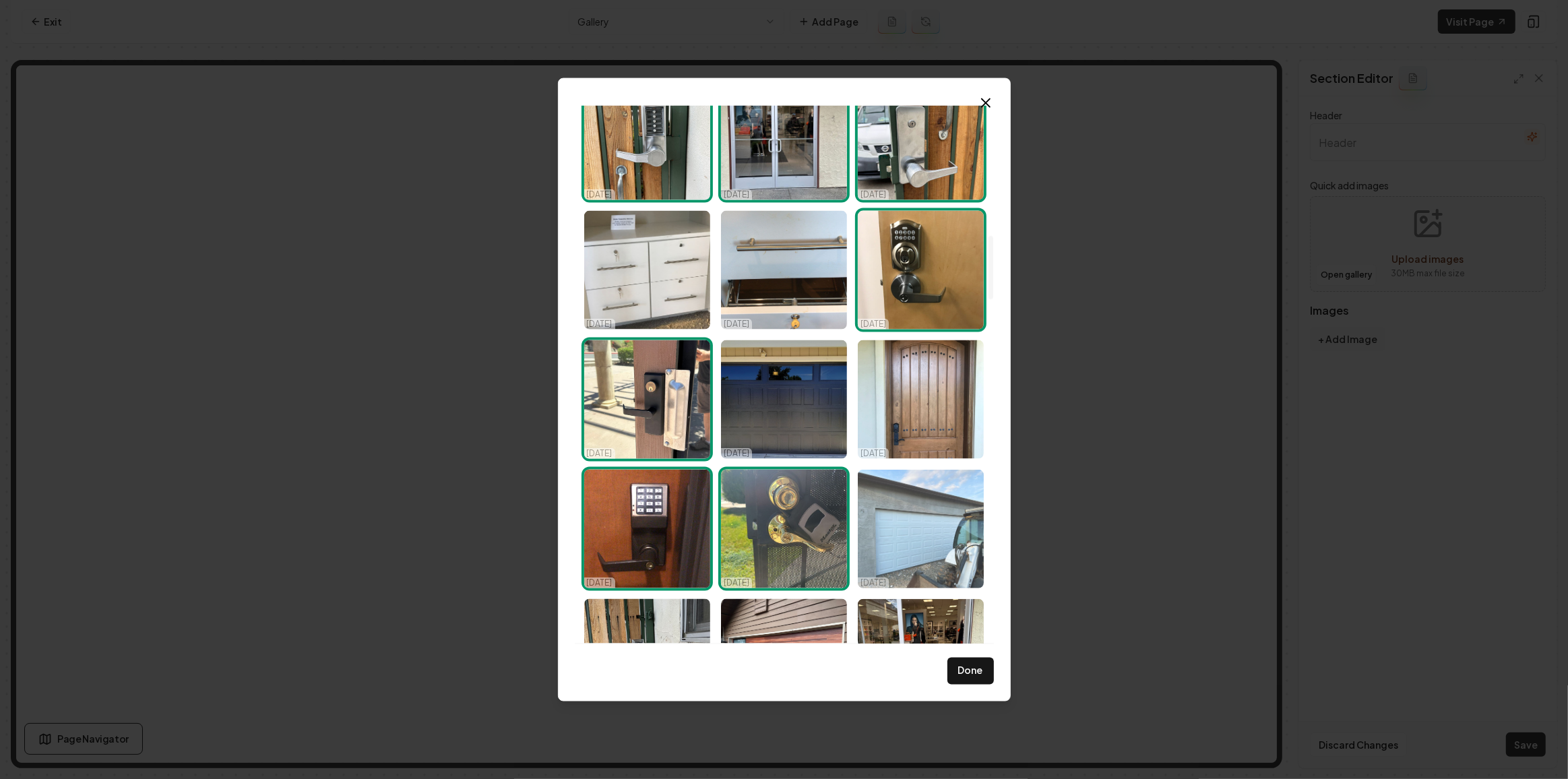
click at [915, 514] on img "Select image image_68d14fe35c7cd75eb805b81e.jpeg" at bounding box center [920, 529] width 126 height 118
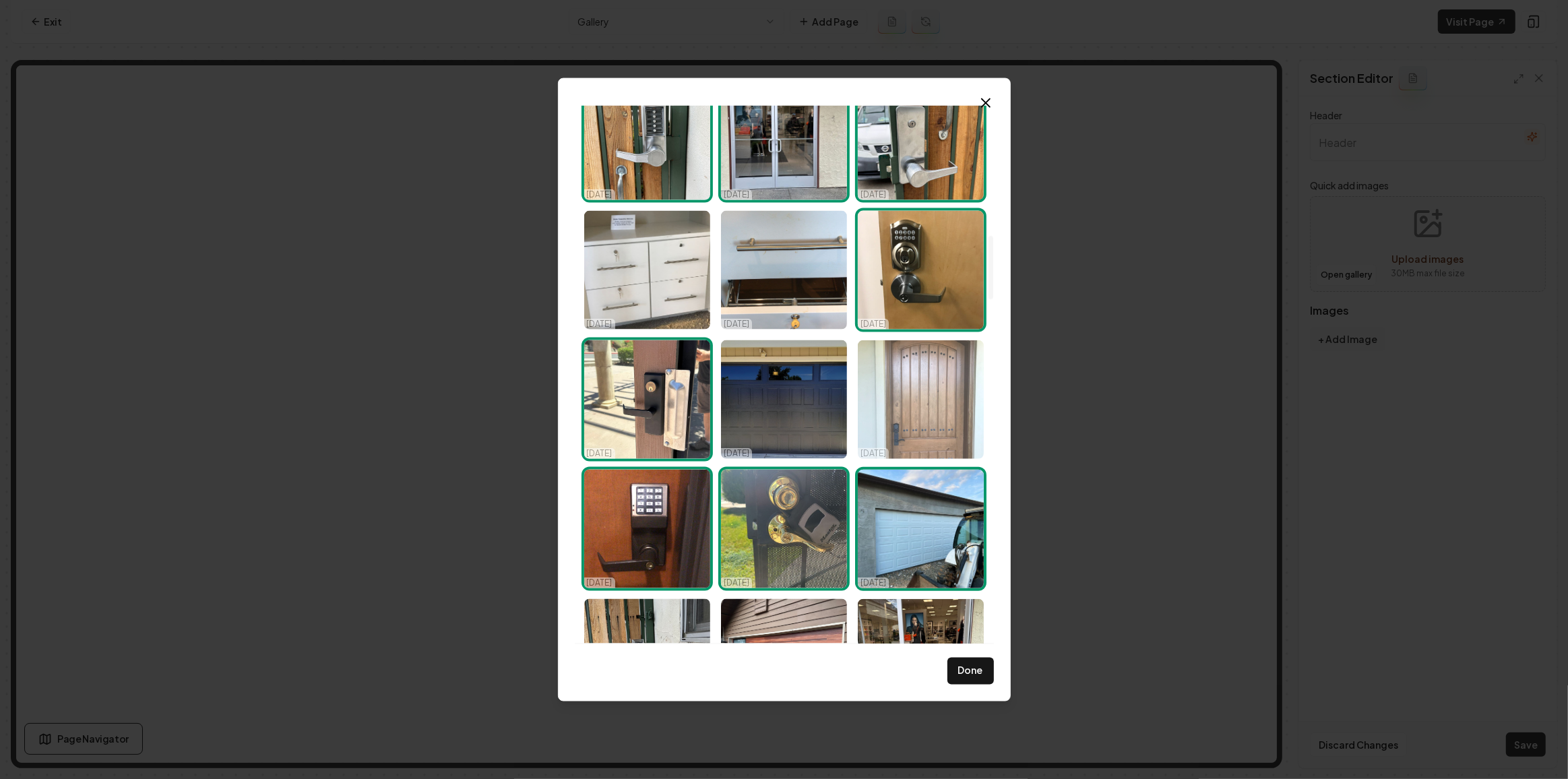
click at [921, 422] on img "Select image image_68d14fe35c7cd75eb805b89f.jpeg" at bounding box center [920, 400] width 126 height 118
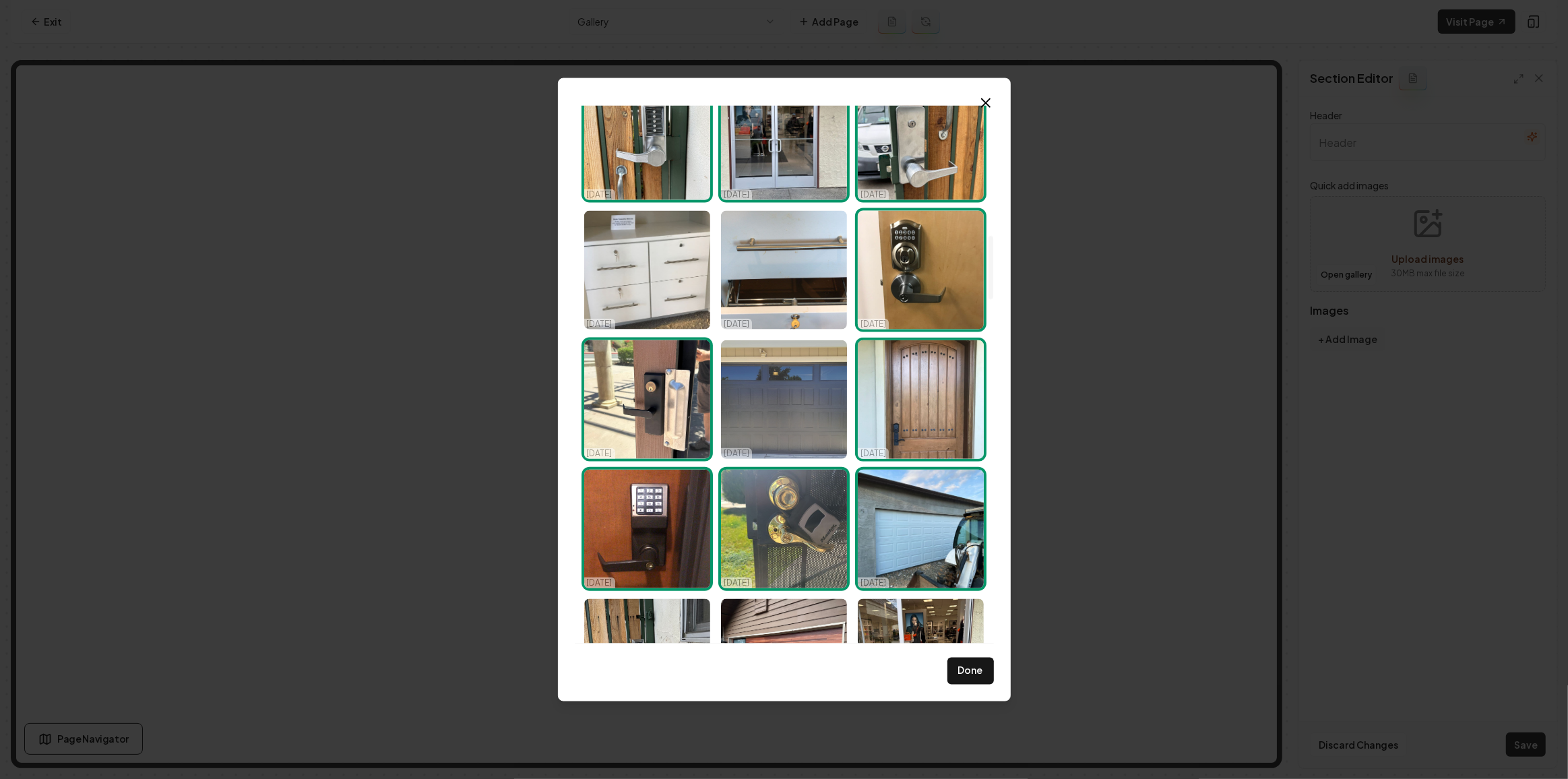
click at [779, 414] on img "Select image image_68d14fe35c7cd75eb805b84b.jpeg" at bounding box center [784, 400] width 126 height 118
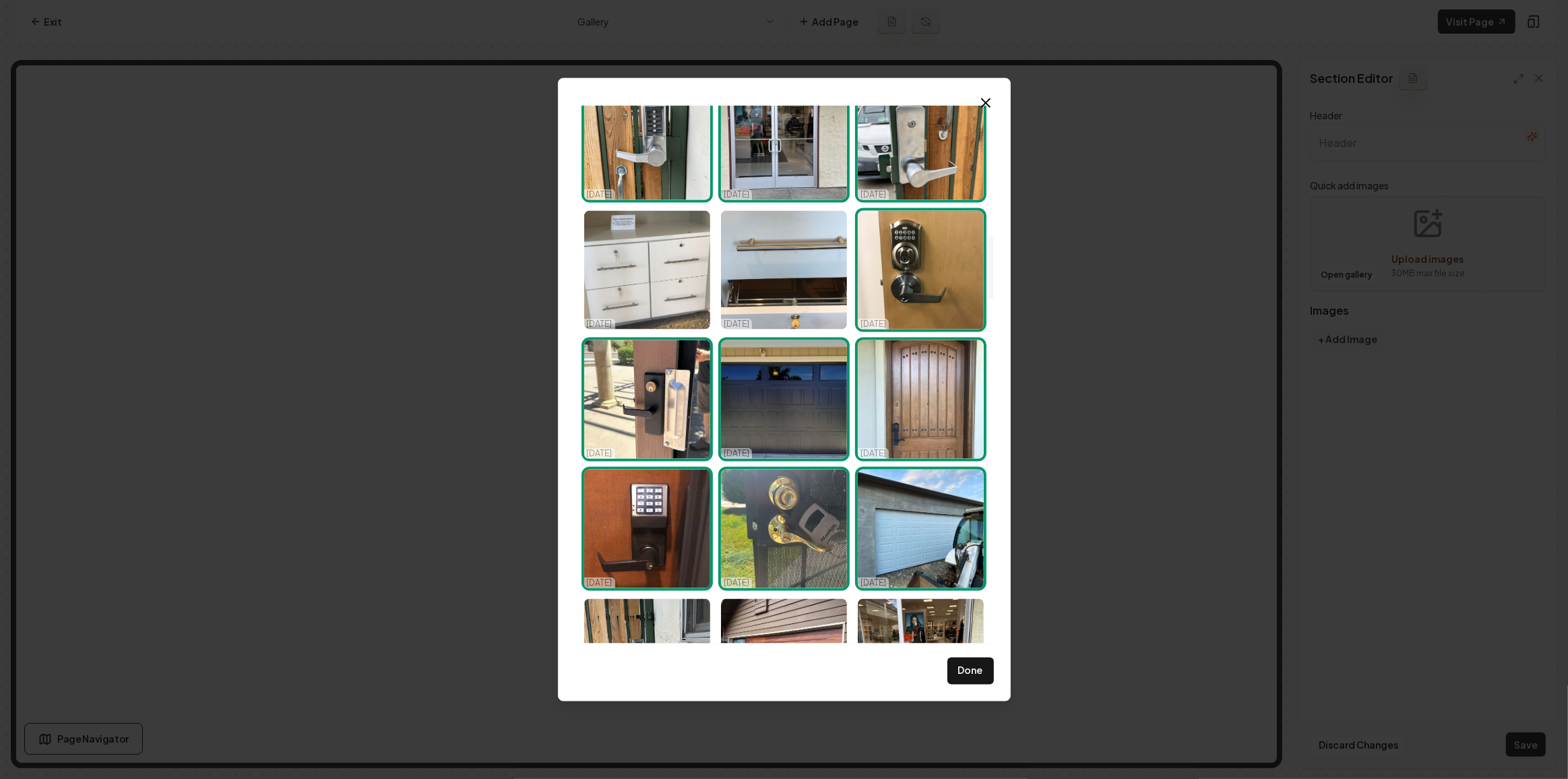
click at [908, 416] on img "Select image image_68d14fe35c7cd75eb805b89f.jpeg" at bounding box center [920, 400] width 126 height 118
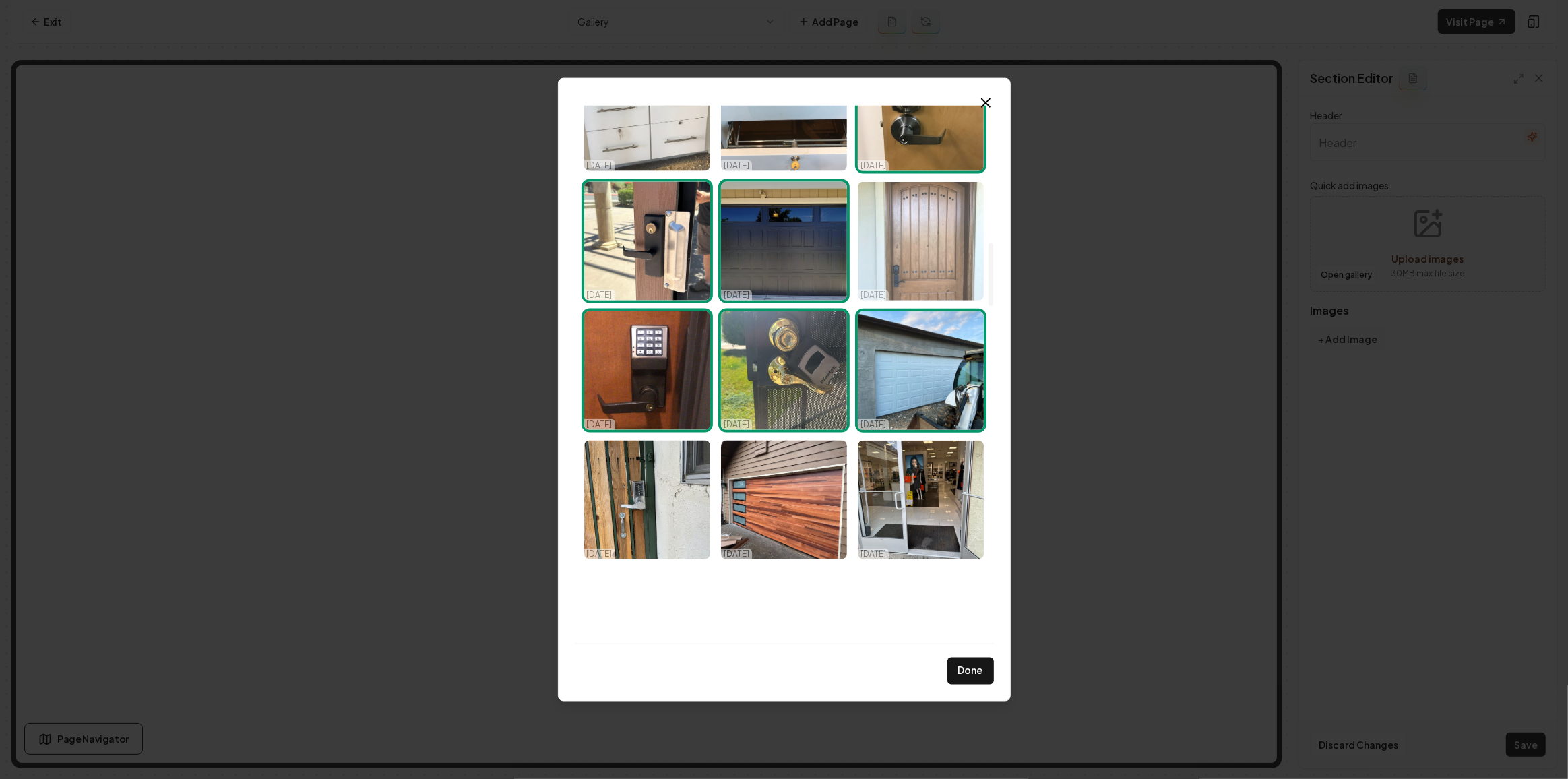
scroll to position [1286, 0]
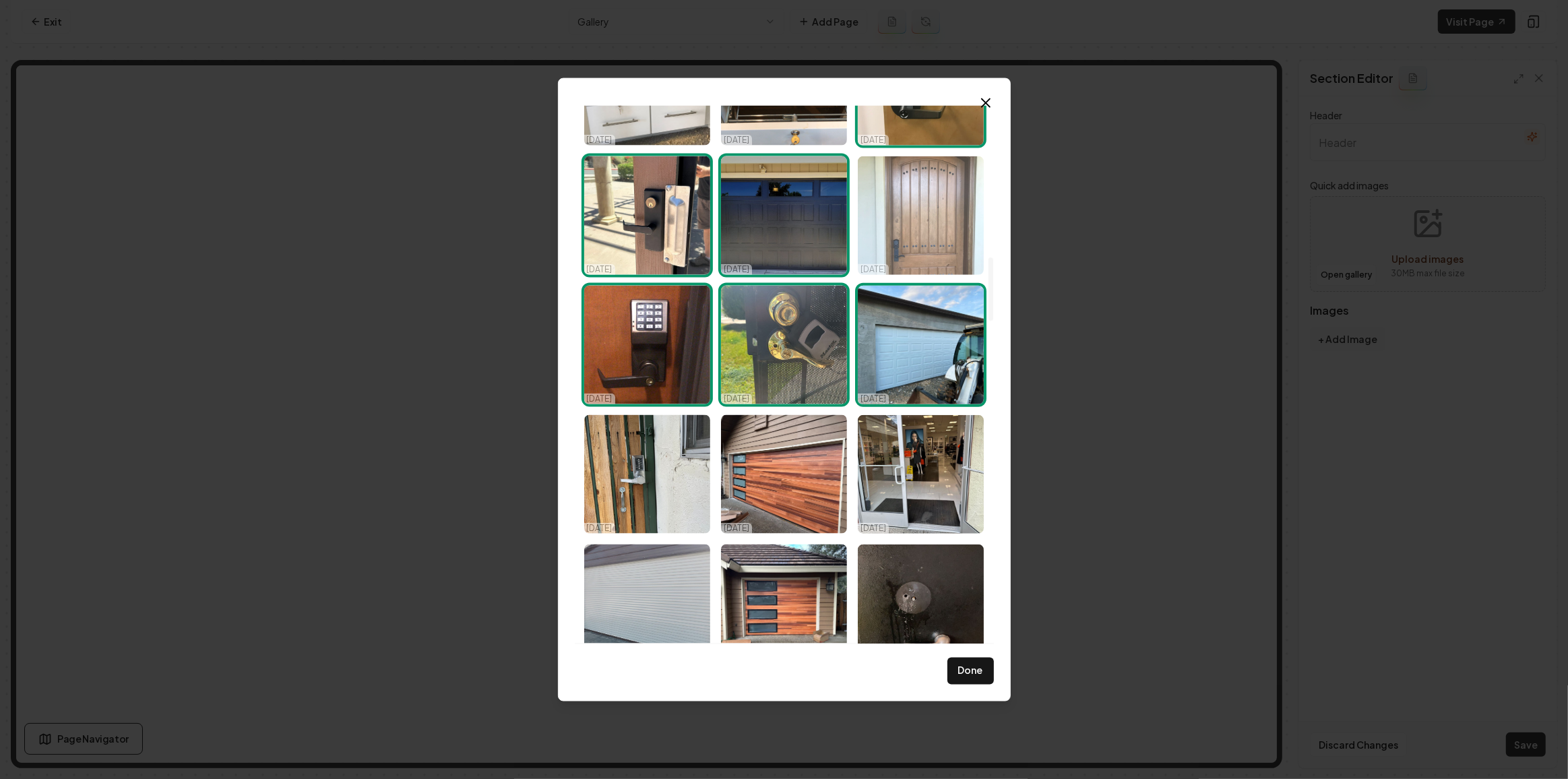
click at [910, 228] on img "Select image image_68d14fe35c7cd75eb805b89f.jpeg" at bounding box center [920, 215] width 126 height 118
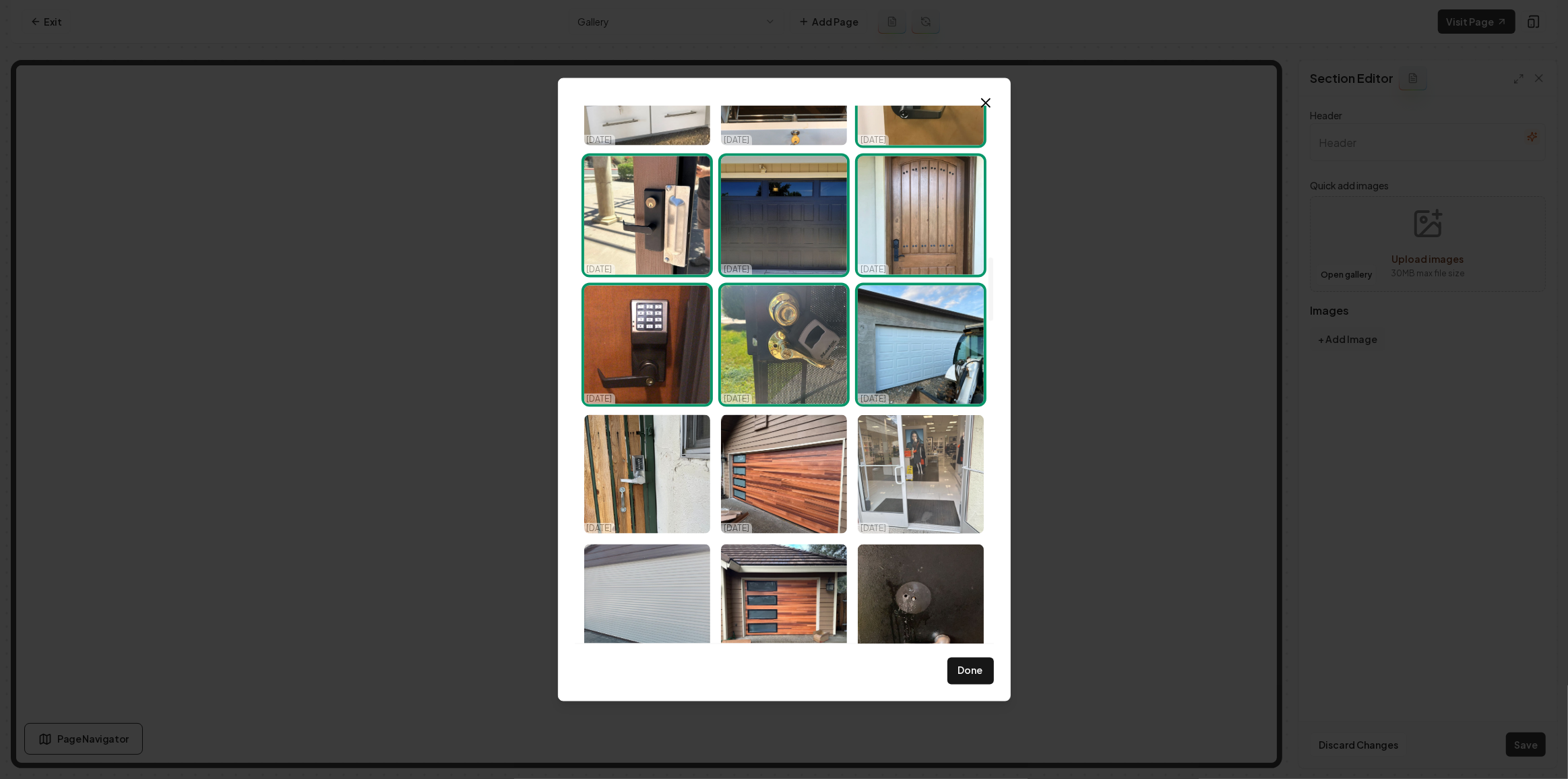
click at [917, 494] on img "Select image image_68d14fe35c7cd75eb805b948.jpeg" at bounding box center [920, 474] width 126 height 118
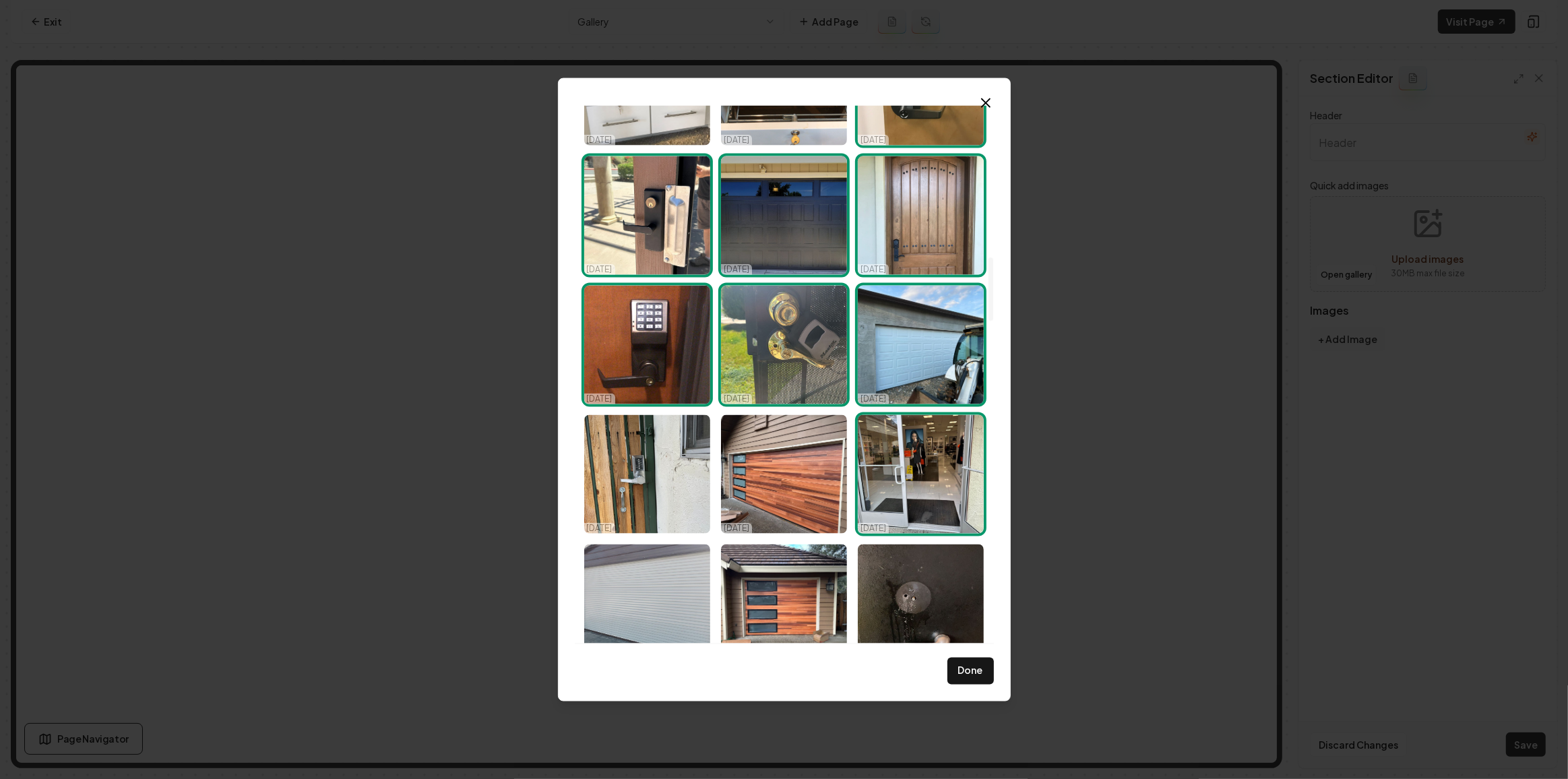
click at [941, 493] on img "Select image image_68d14fe35c7cd75eb805b948.jpeg" at bounding box center [920, 474] width 126 height 118
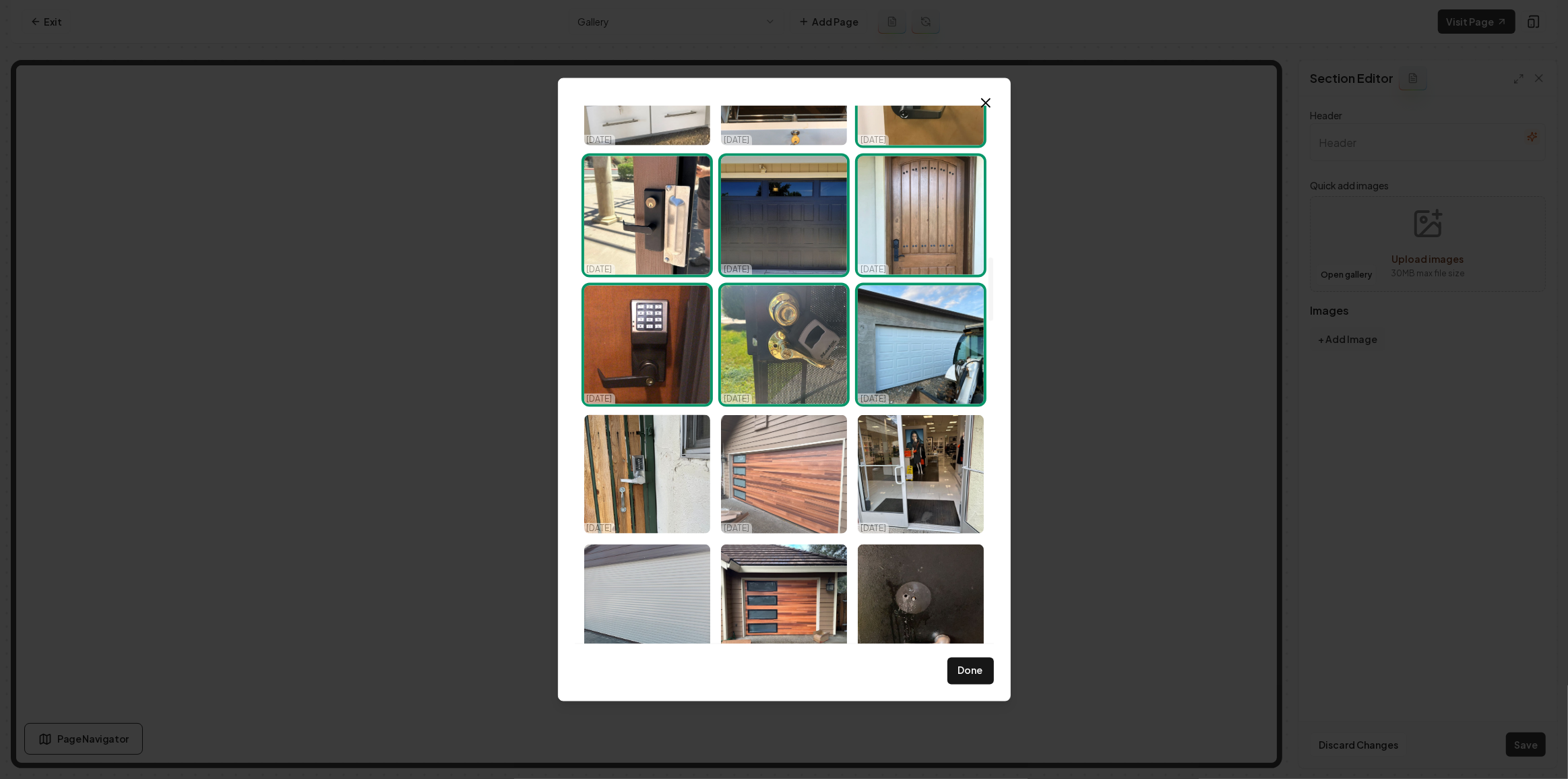
click at [789, 493] on img "Select image image_68d14fe35c7cd75eb805b945.jpeg" at bounding box center [784, 474] width 126 height 118
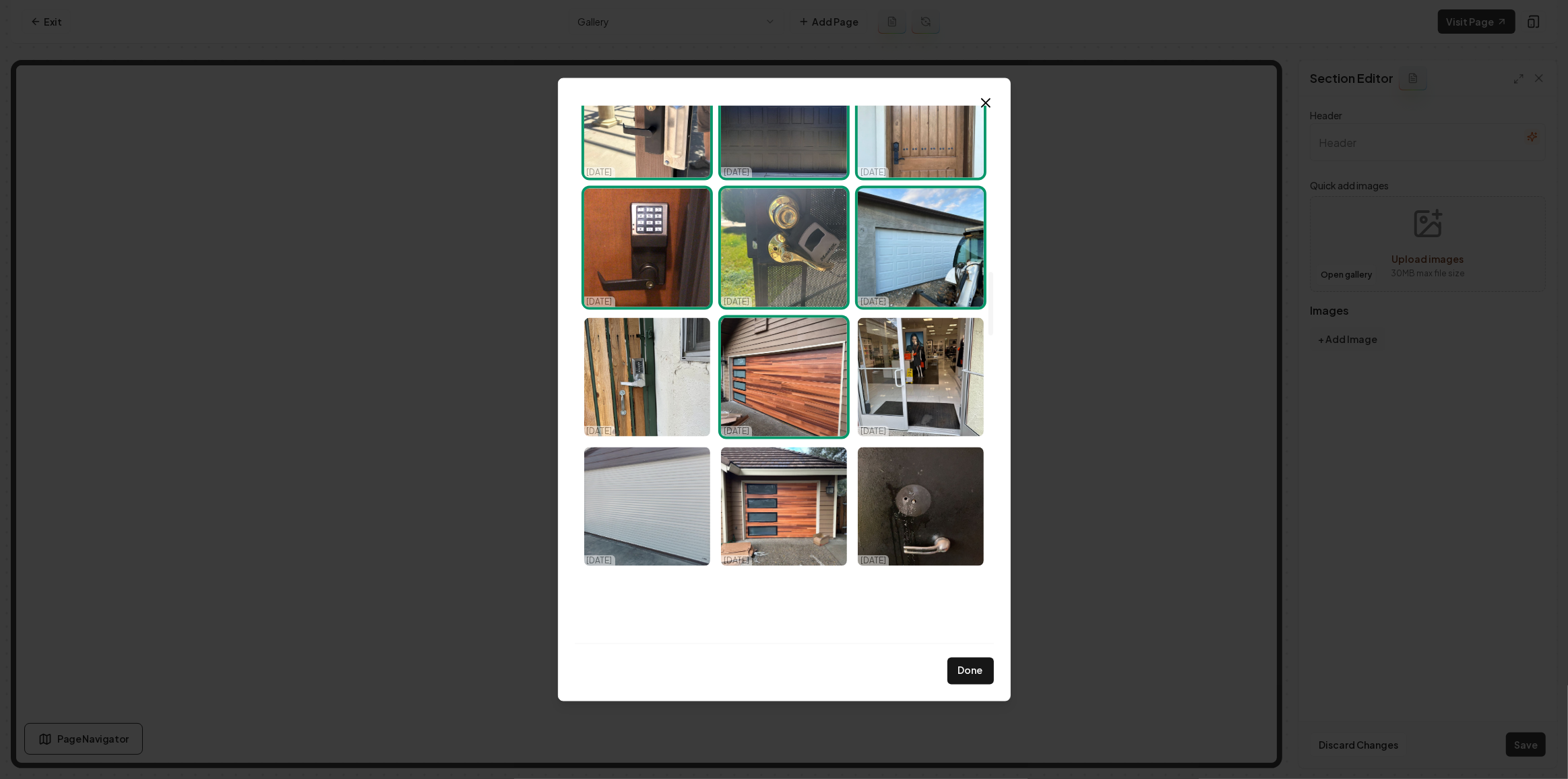
scroll to position [1409, 0]
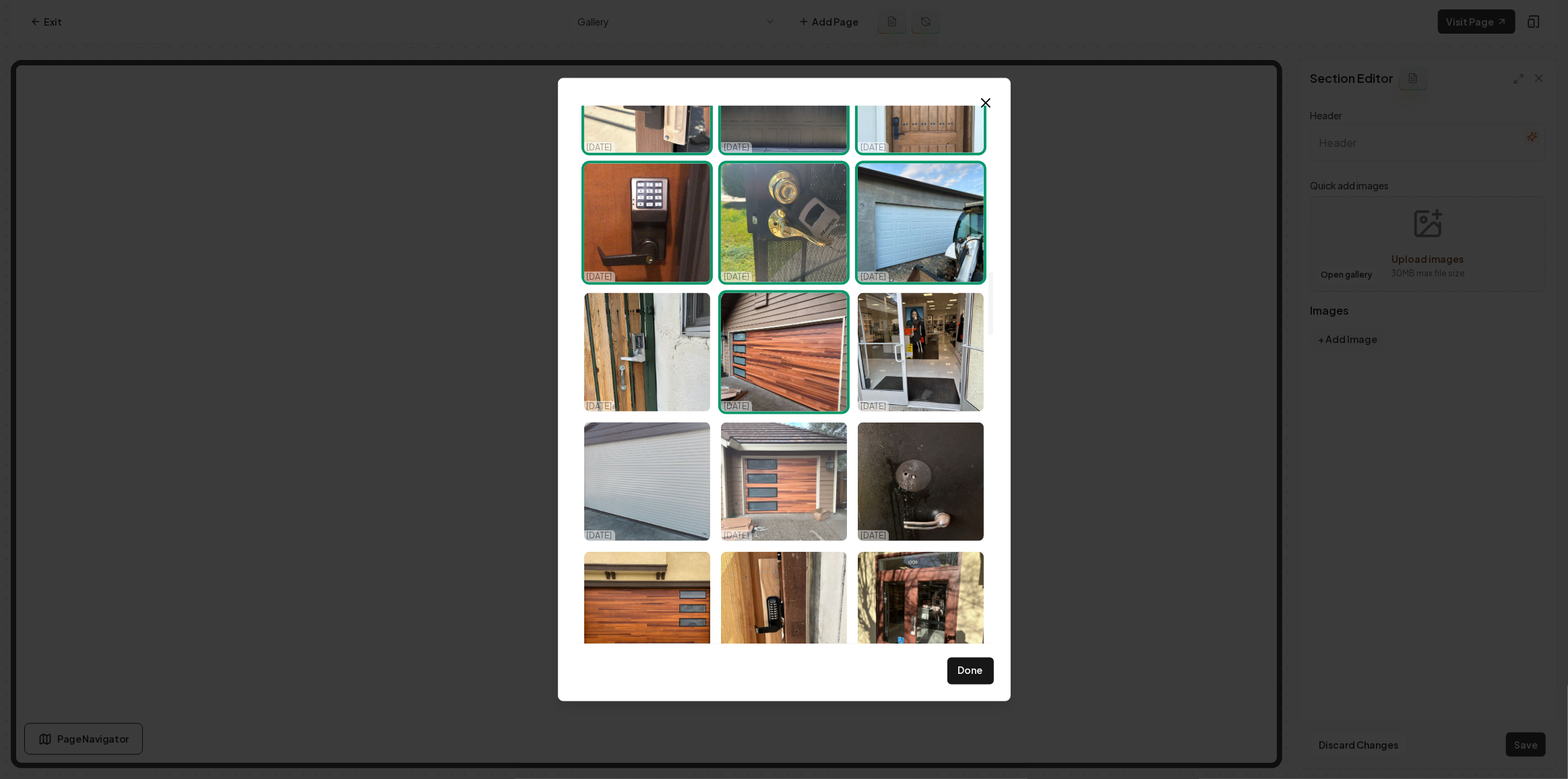
click at [780, 501] on img "Select image image_68d14fe35c7cd75eb805b87f.jpeg" at bounding box center [784, 482] width 126 height 118
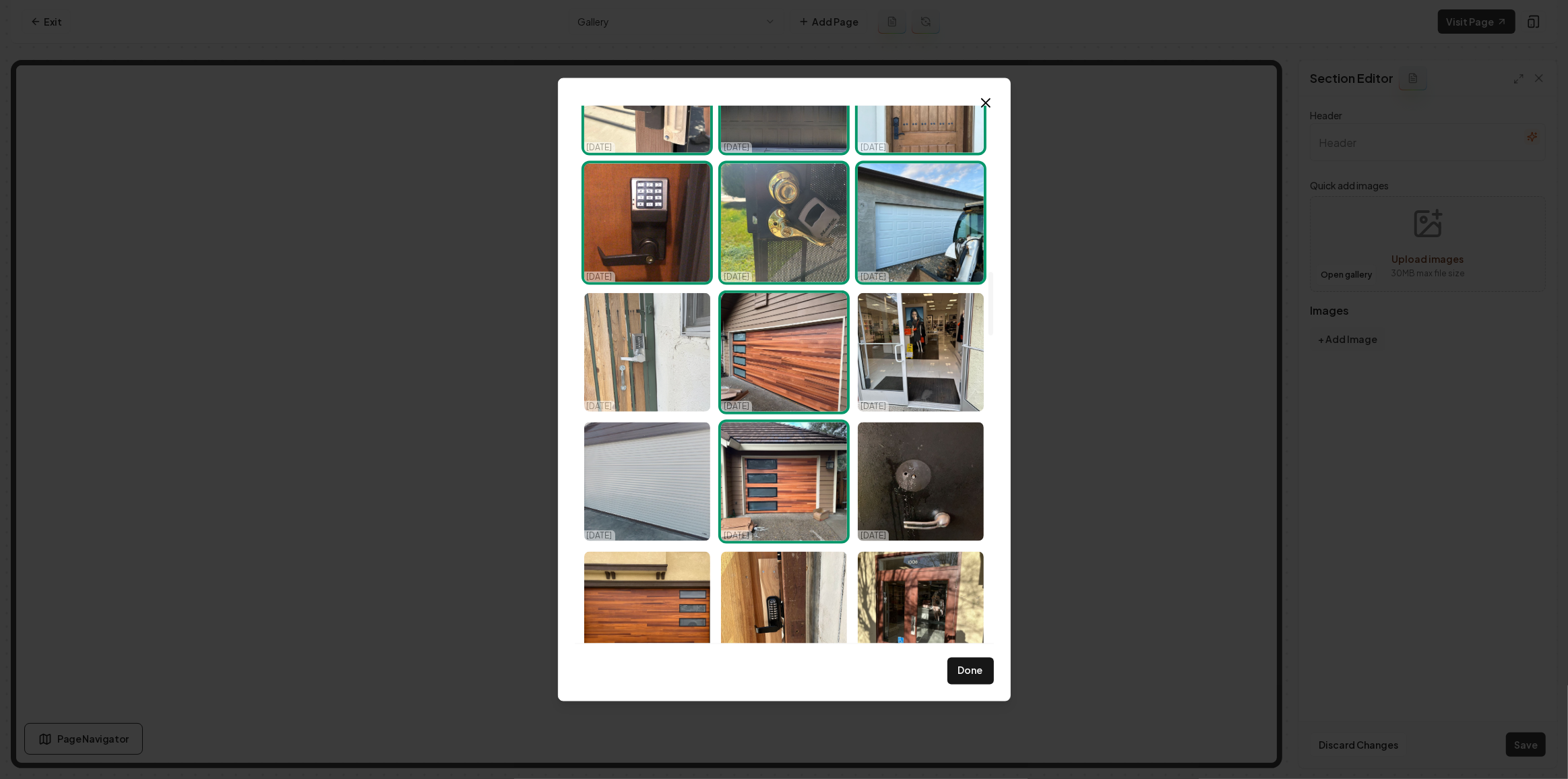
click at [594, 330] on img "Select image image_68d14fe35c7cd75eb805babf.jpeg" at bounding box center [647, 353] width 126 height 118
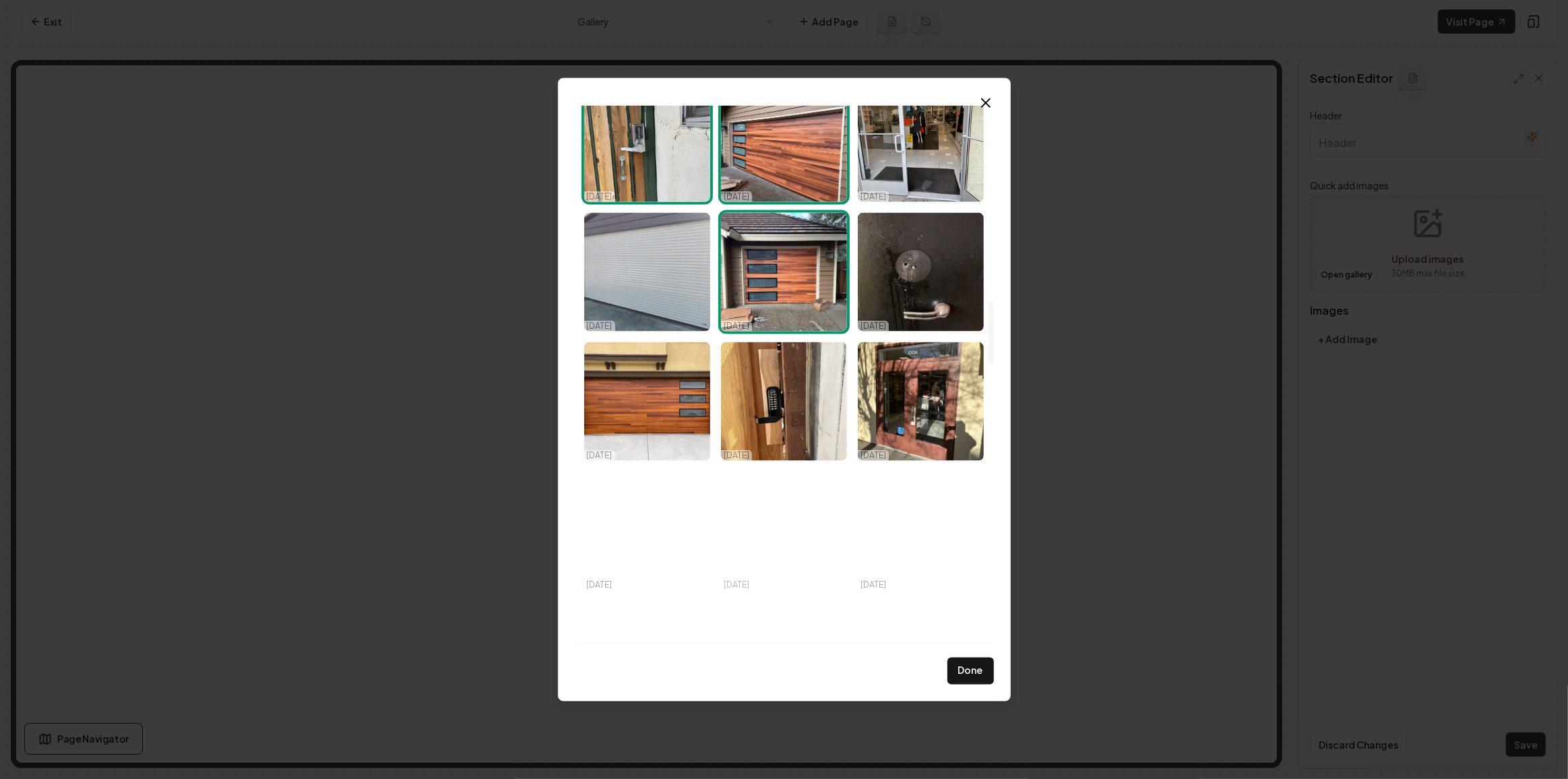
scroll to position [1654, 0]
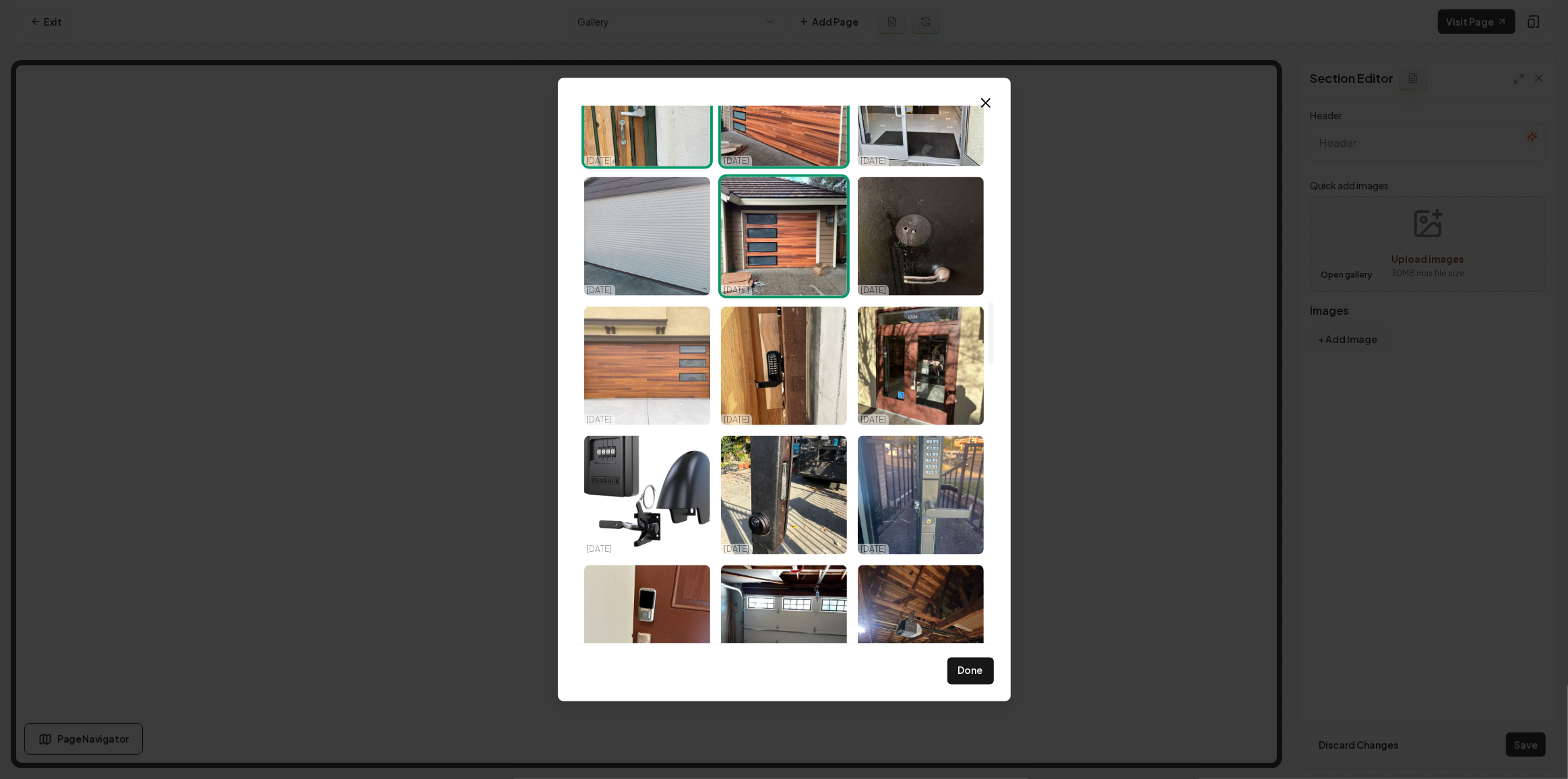
click at [657, 379] on img "Select image image_68d14fe25c7cd75eb805b72c.jpeg" at bounding box center [647, 366] width 126 height 118
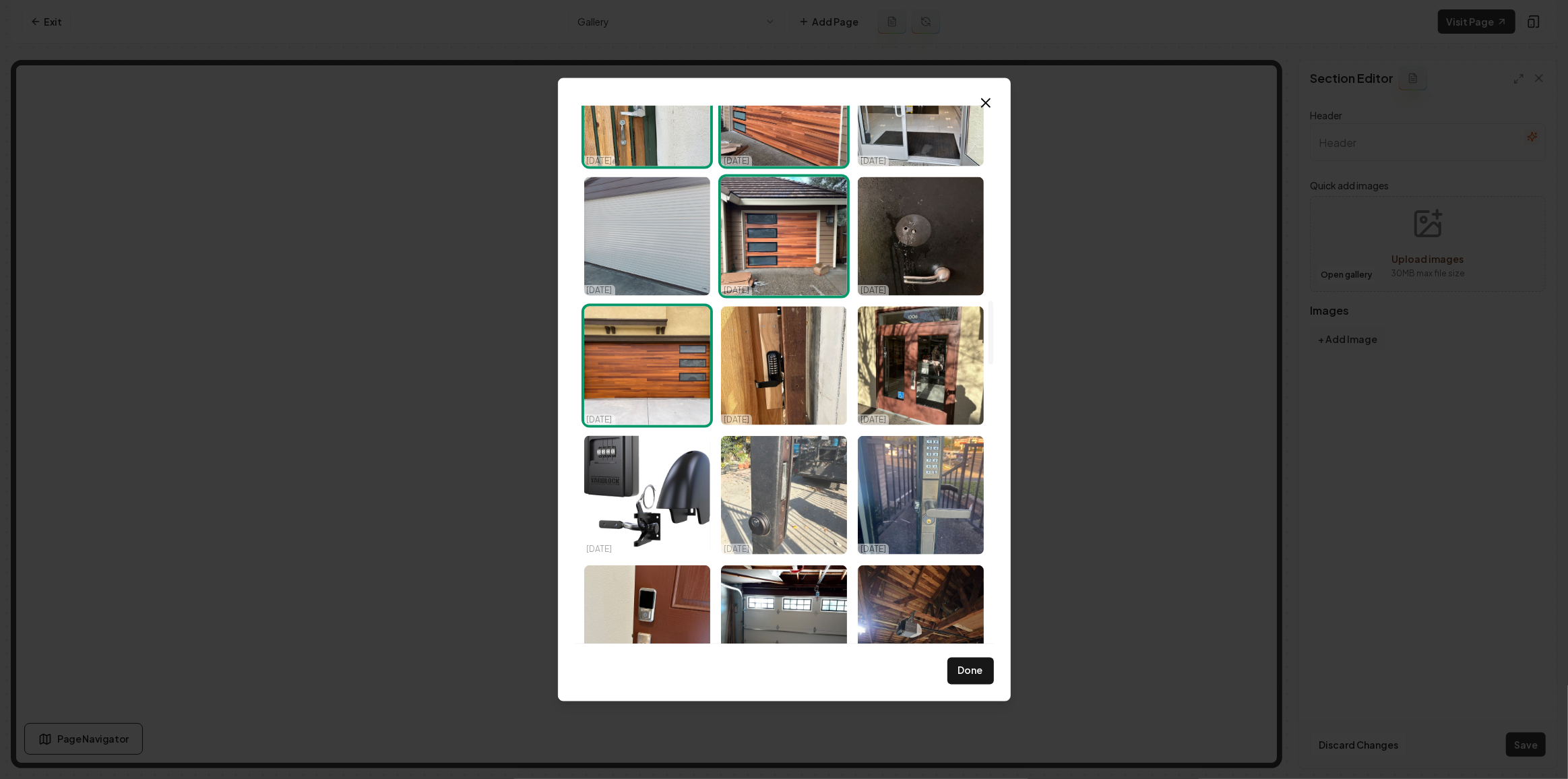
scroll to position [1776, 0]
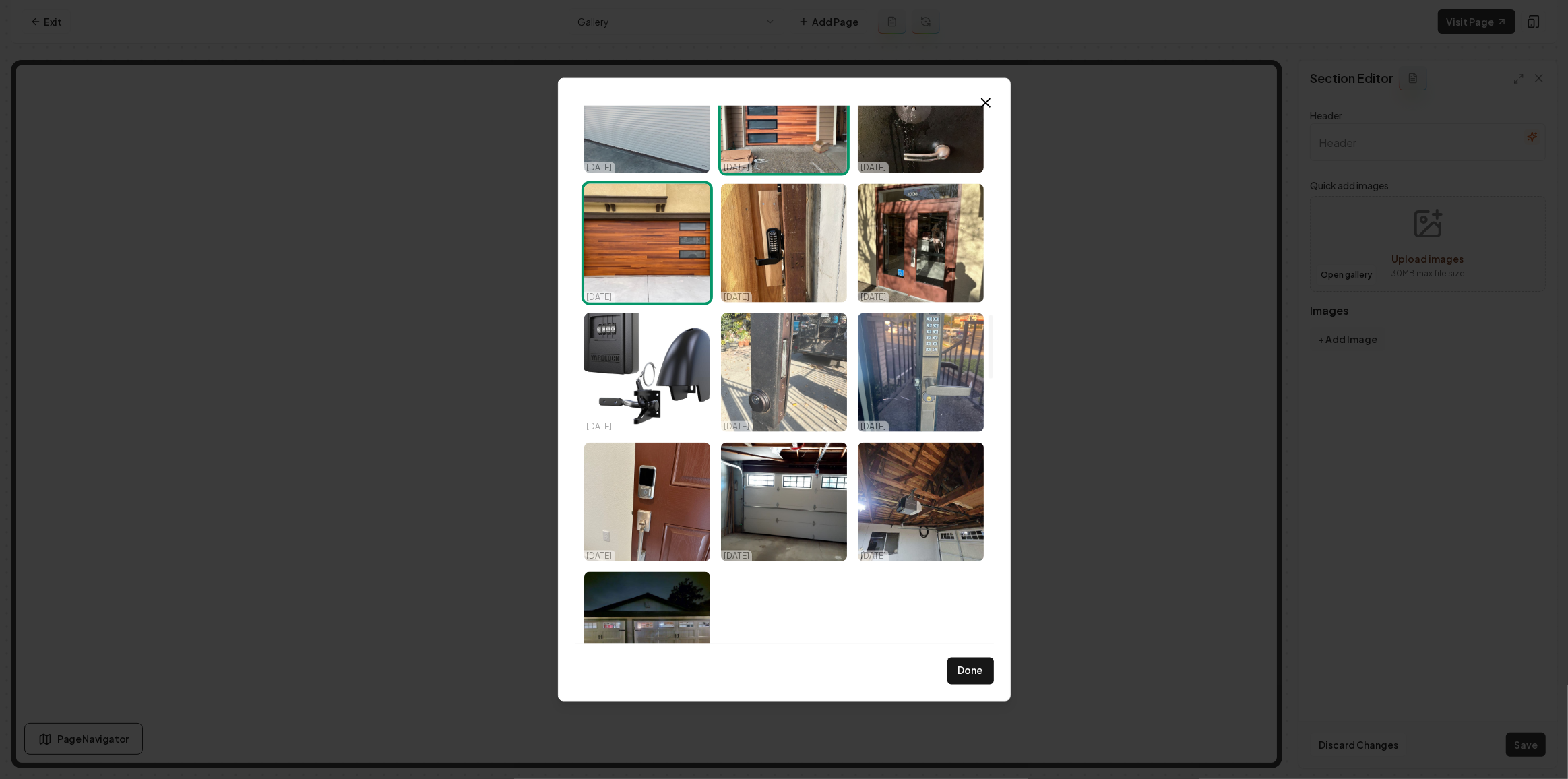
click at [789, 367] on img "Select image image_68d14fe25c7cd75eb805b627.jpeg" at bounding box center [784, 372] width 126 height 118
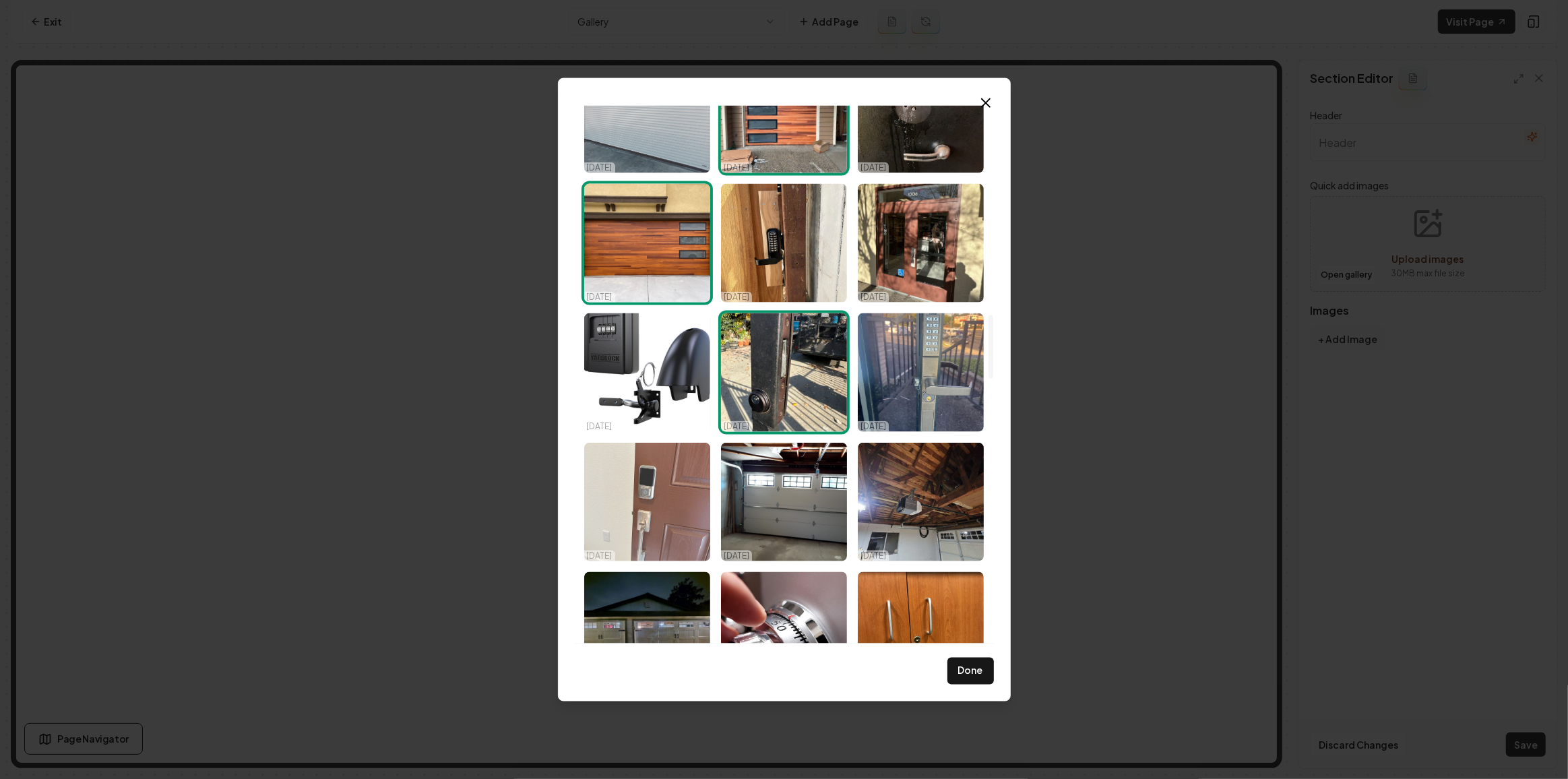
click at [668, 486] on img "Select image image_68d14fe25c7cd75eb805b5e0.jpeg" at bounding box center [647, 502] width 126 height 118
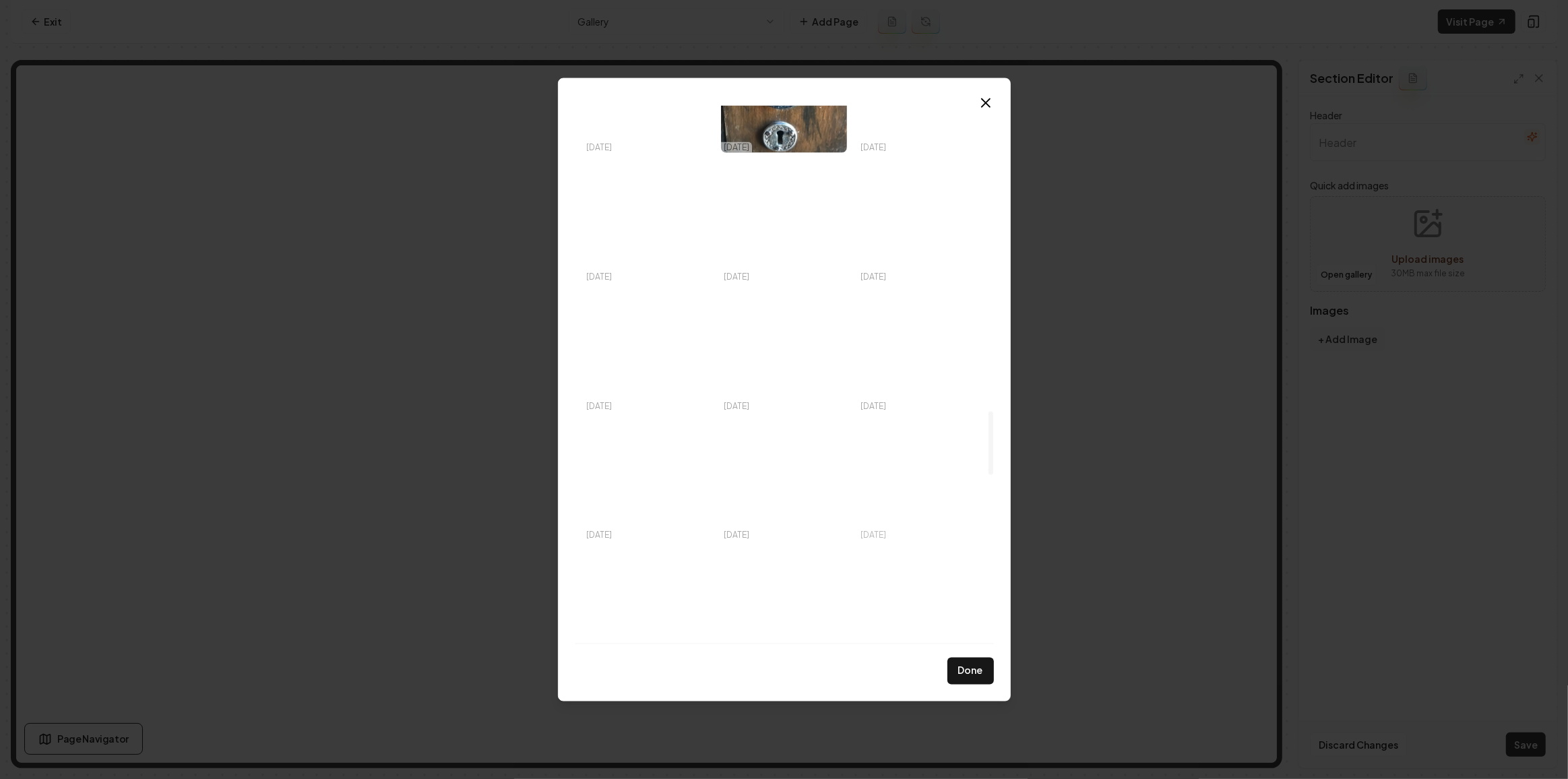
scroll to position [2635, 0]
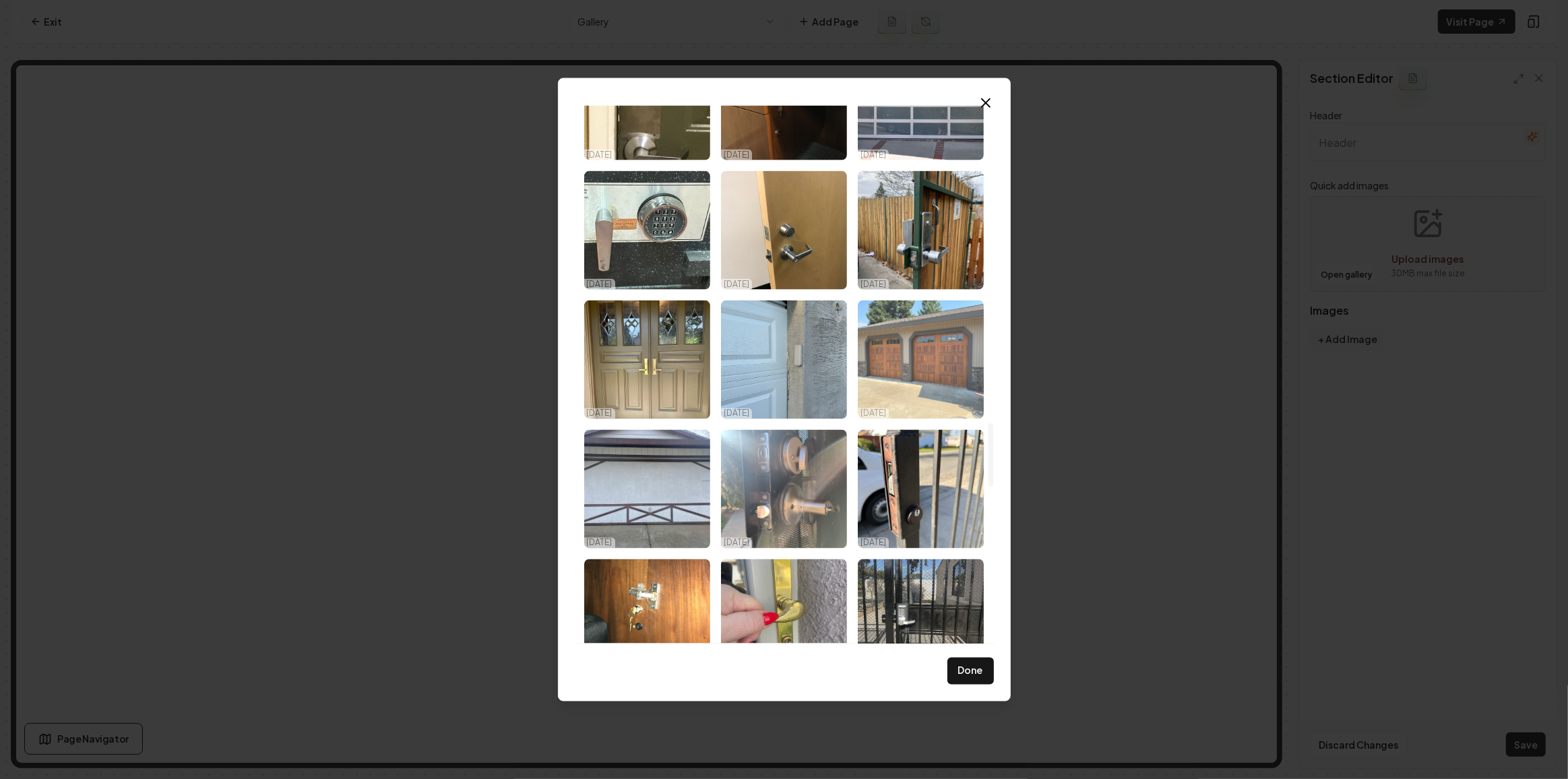
click at [937, 395] on img "Select image image_68d14fe05c7cd75eb805a90d.jpeg" at bounding box center [920, 360] width 126 height 118
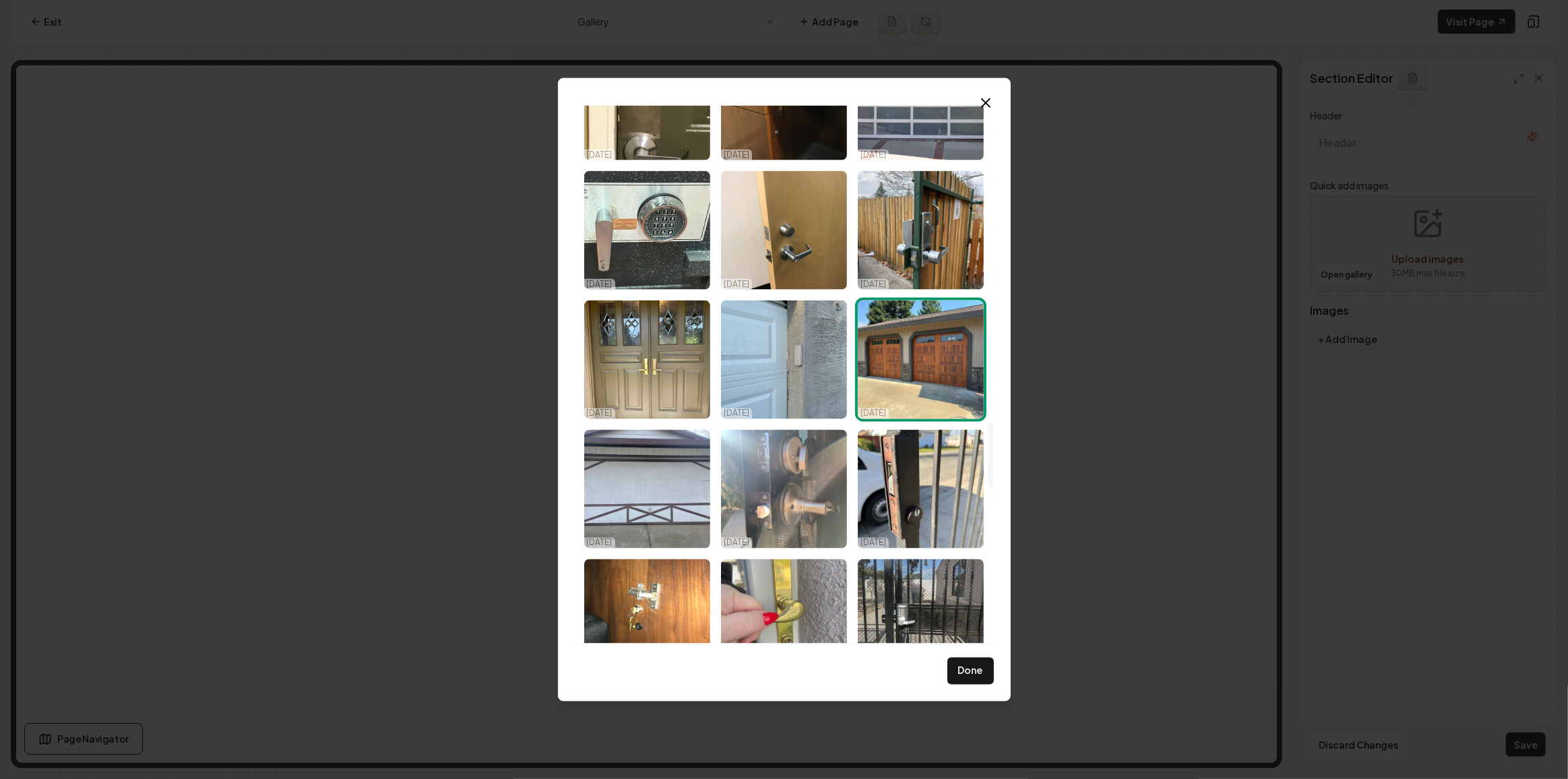
scroll to position [2574, 0]
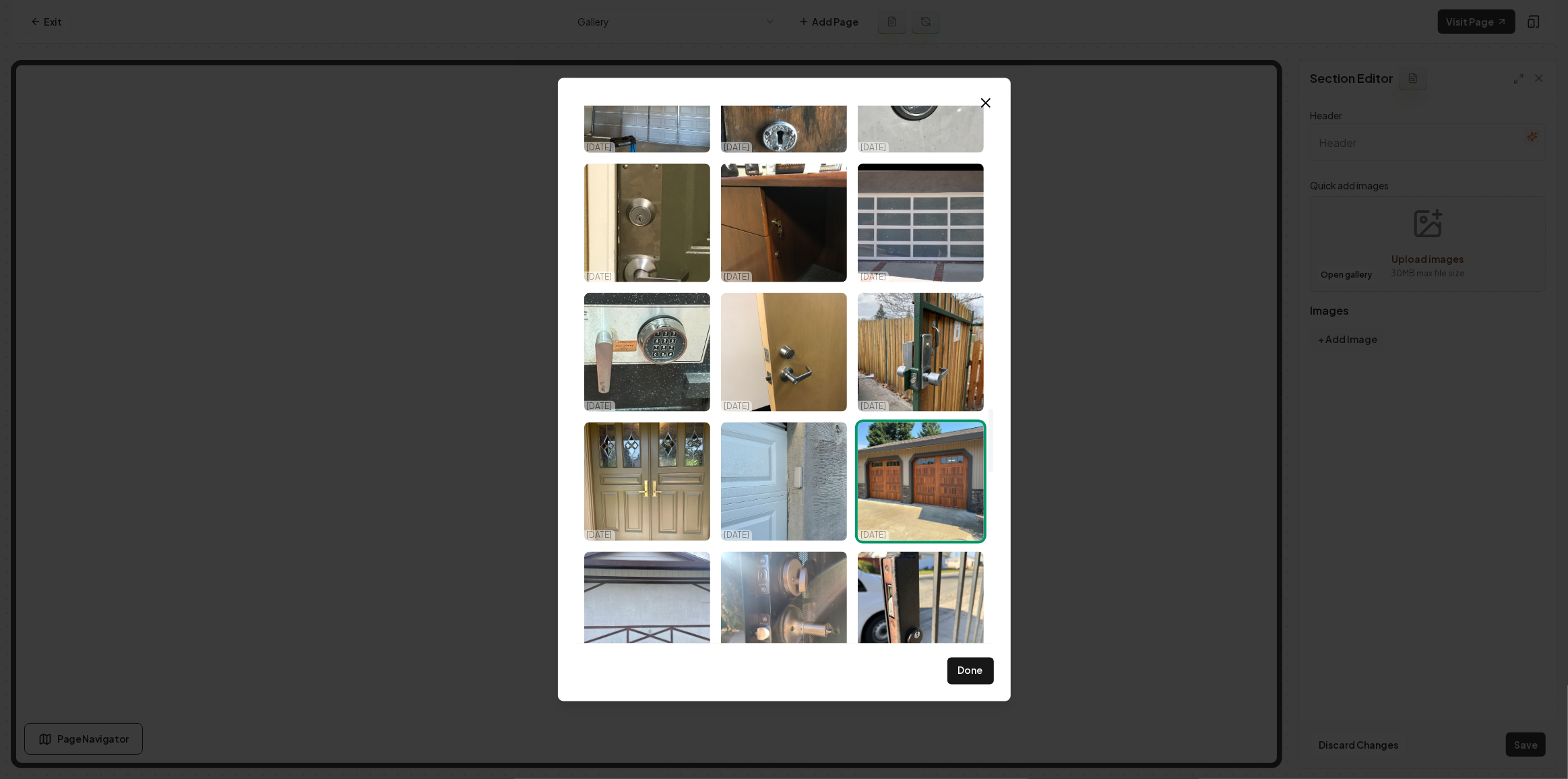
click at [937, 395] on img "Select image image_68d14fe15c7cd75eb805b073.jpeg" at bounding box center [920, 353] width 126 height 118
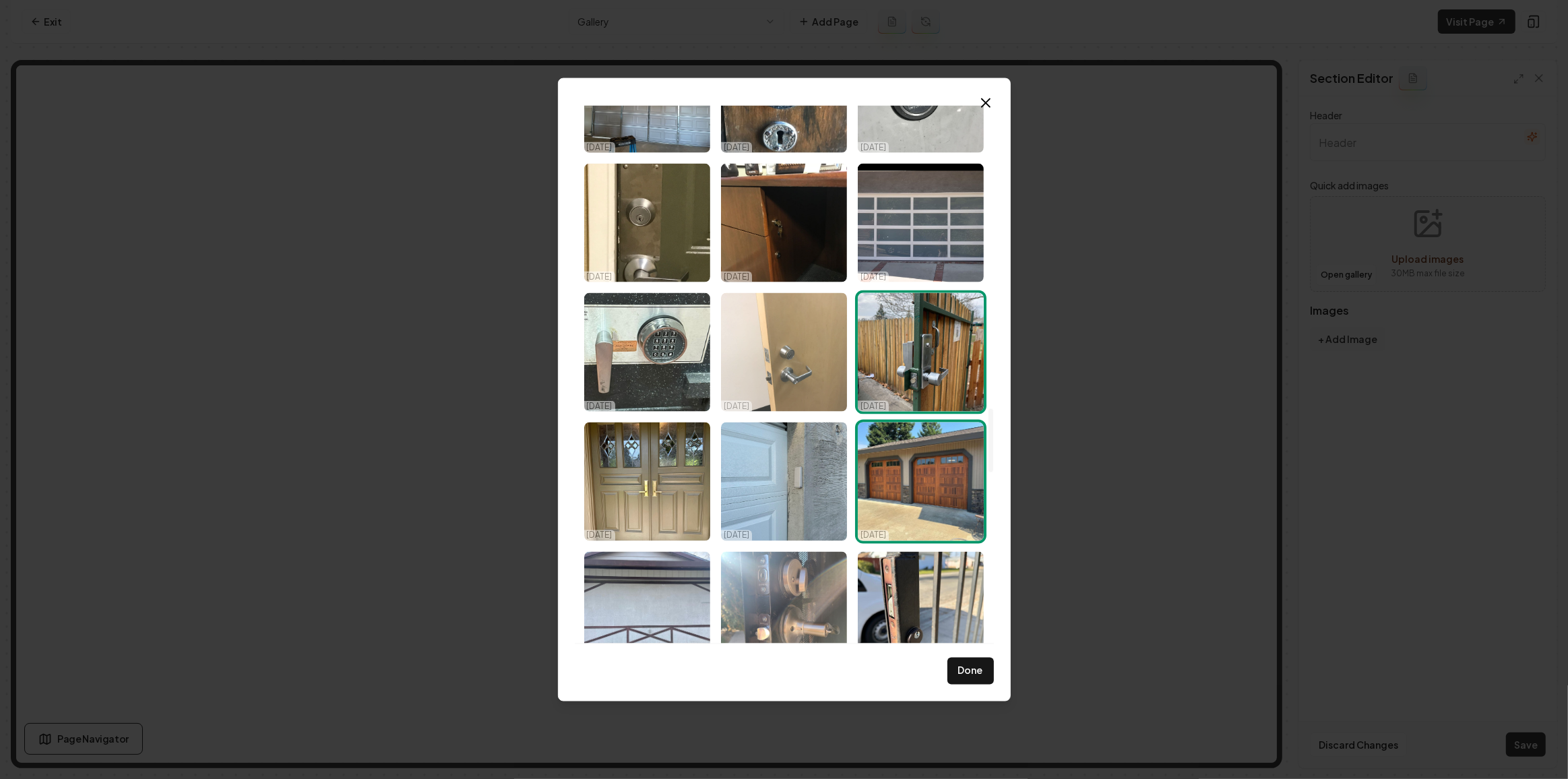
click at [759, 379] on img "Select image image_68d14fe15c7cd75eb805af40.jpeg" at bounding box center [784, 353] width 126 height 118
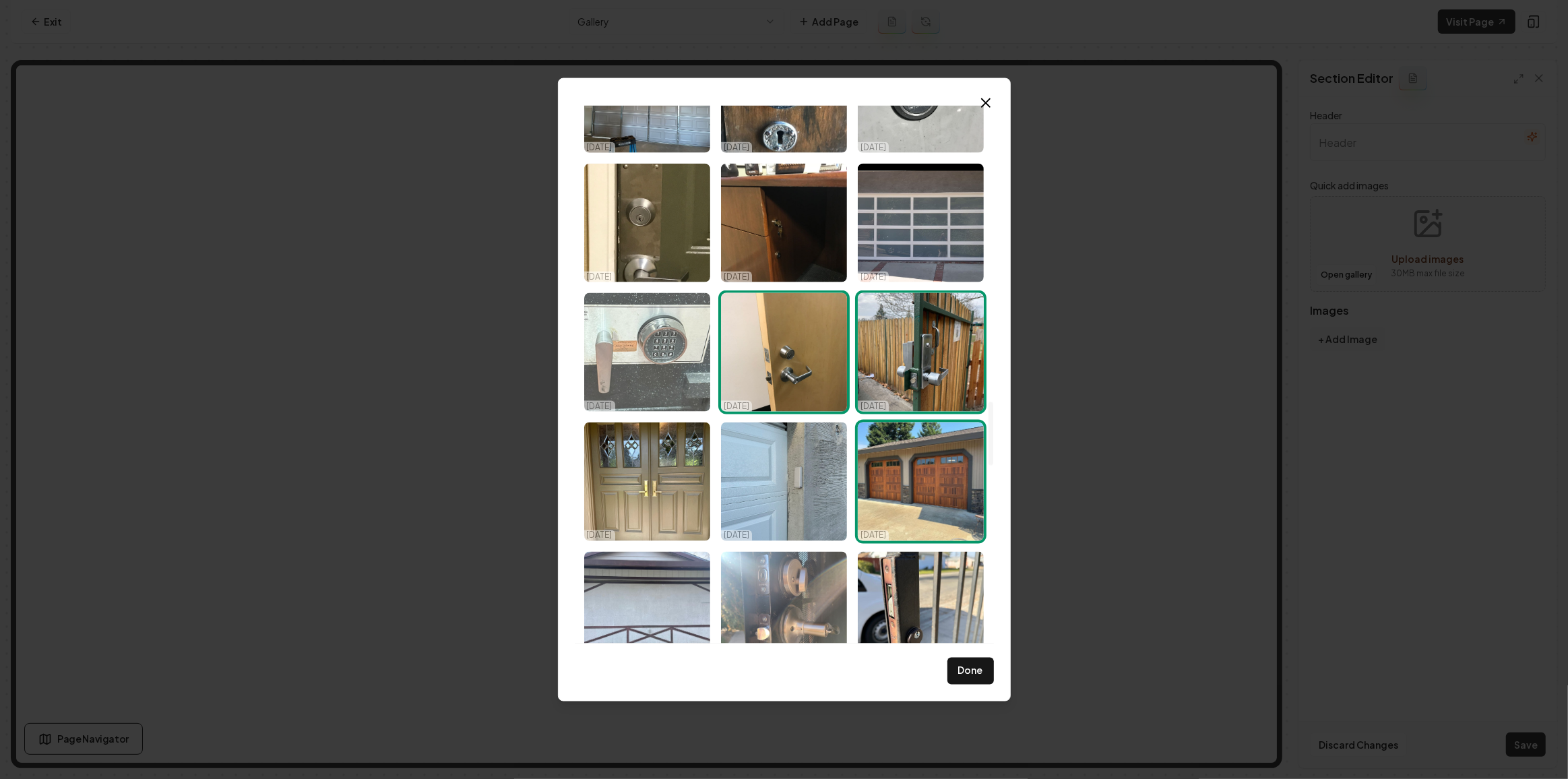
scroll to position [2451, 0]
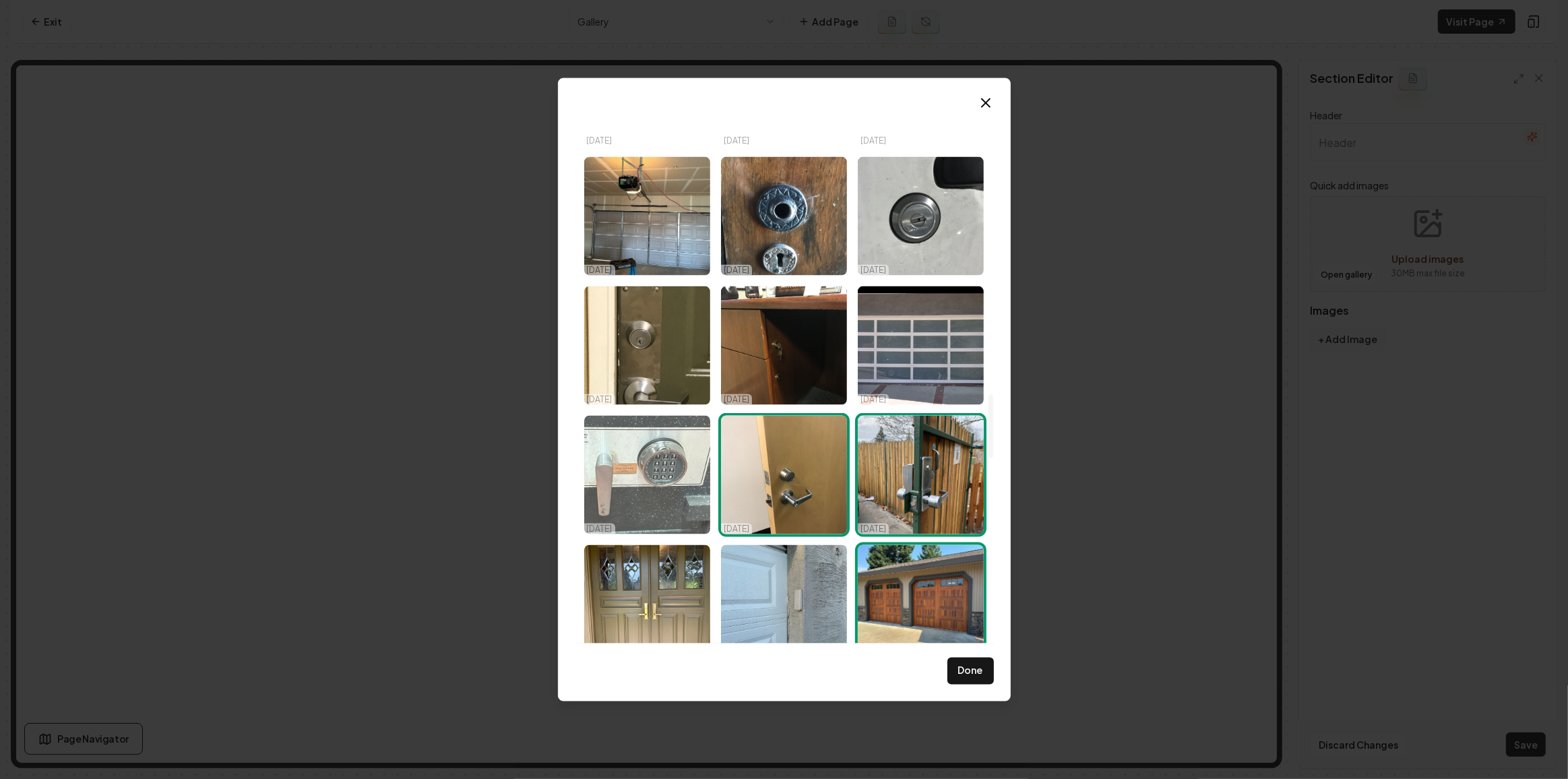
click at [624, 471] on img "Select image image_68d14fe25c7cd75eb805b2c9.jpeg" at bounding box center [647, 475] width 126 height 118
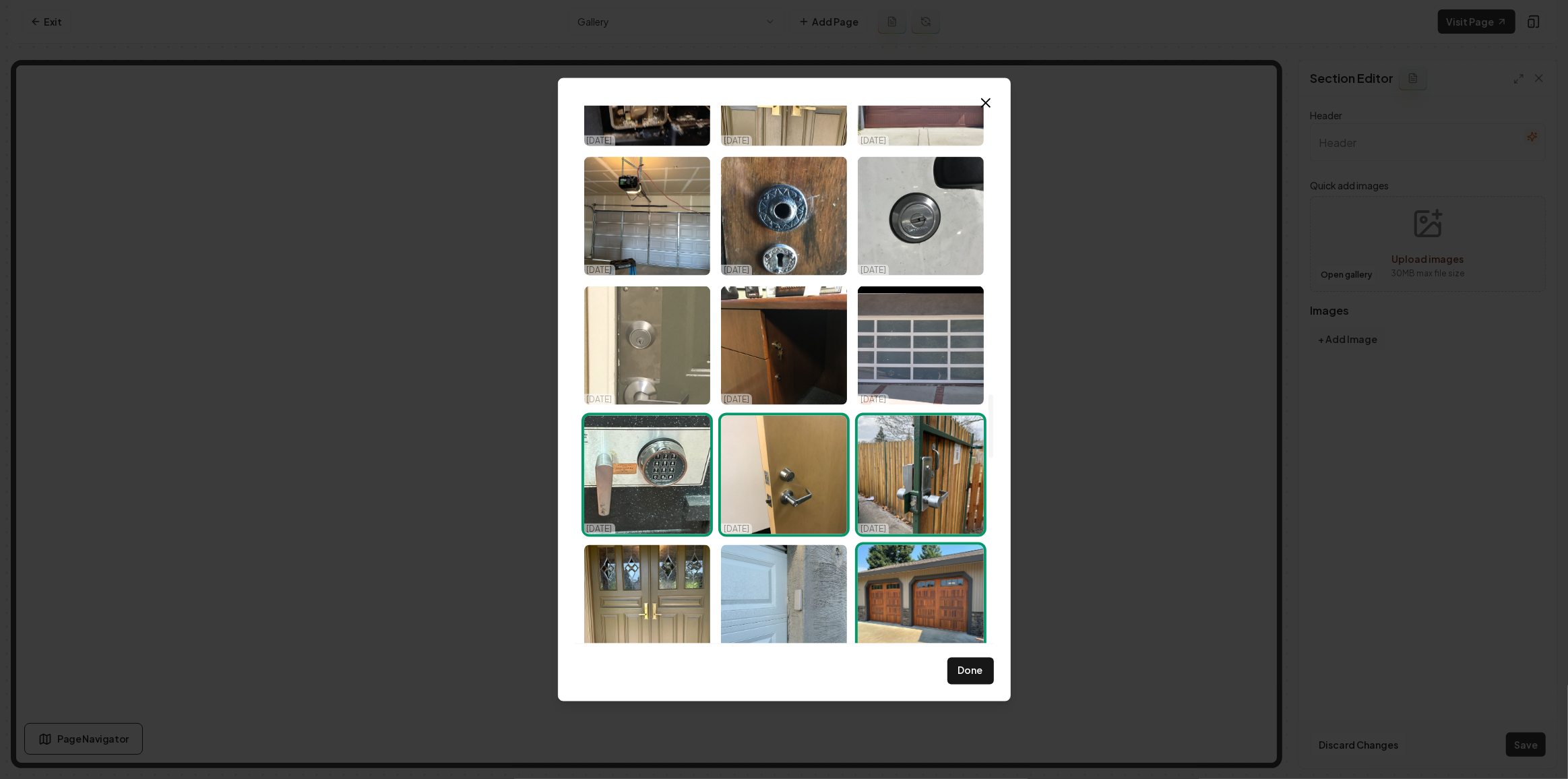
click at [660, 329] on img "Select image image_68d14fe15c7cd75eb805af10.jpeg" at bounding box center [647, 346] width 126 height 118
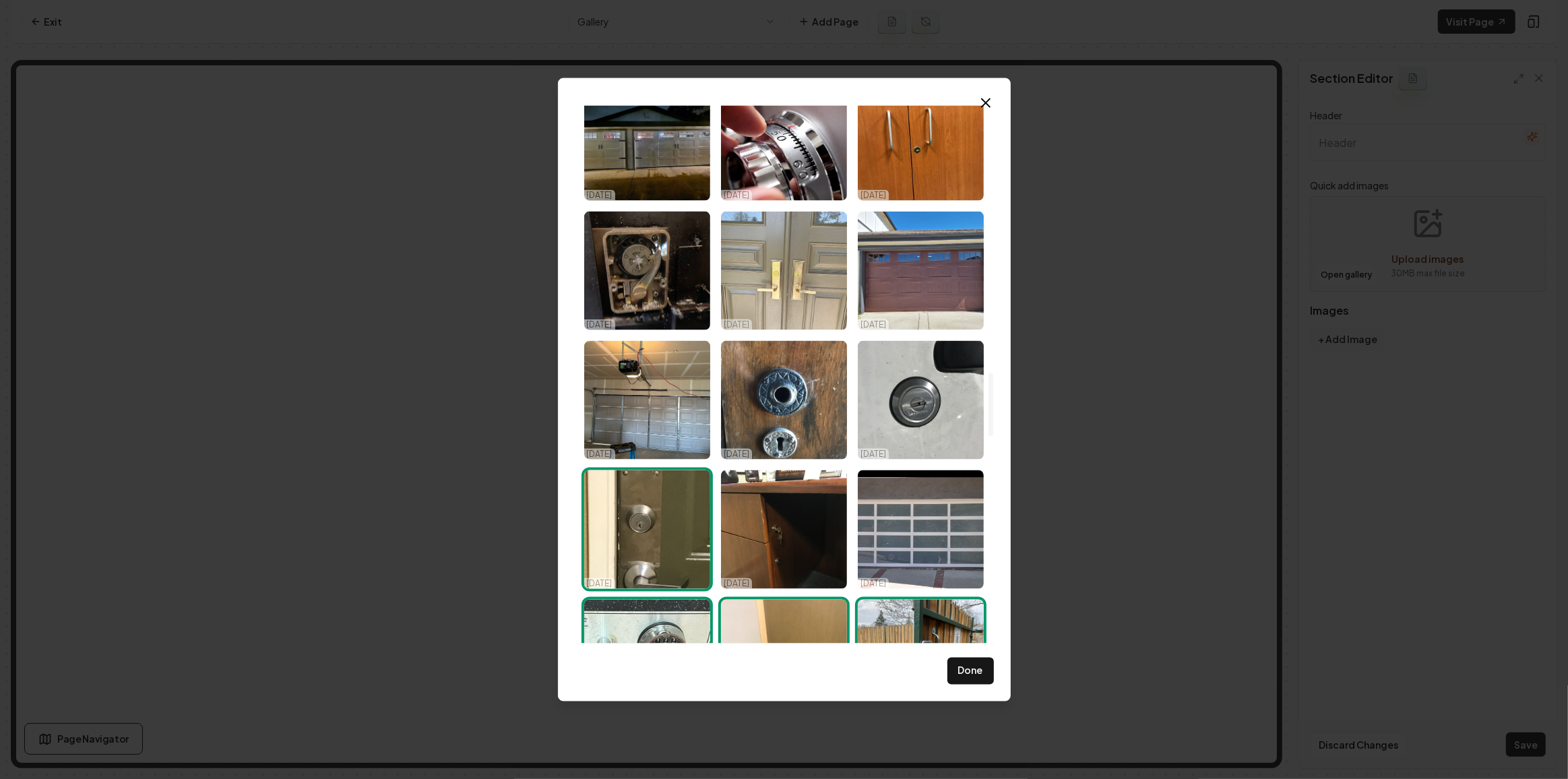
click at [826, 271] on img "Select image image_68d14fe25c7cd75eb805b5ab.jpeg" at bounding box center [784, 271] width 126 height 118
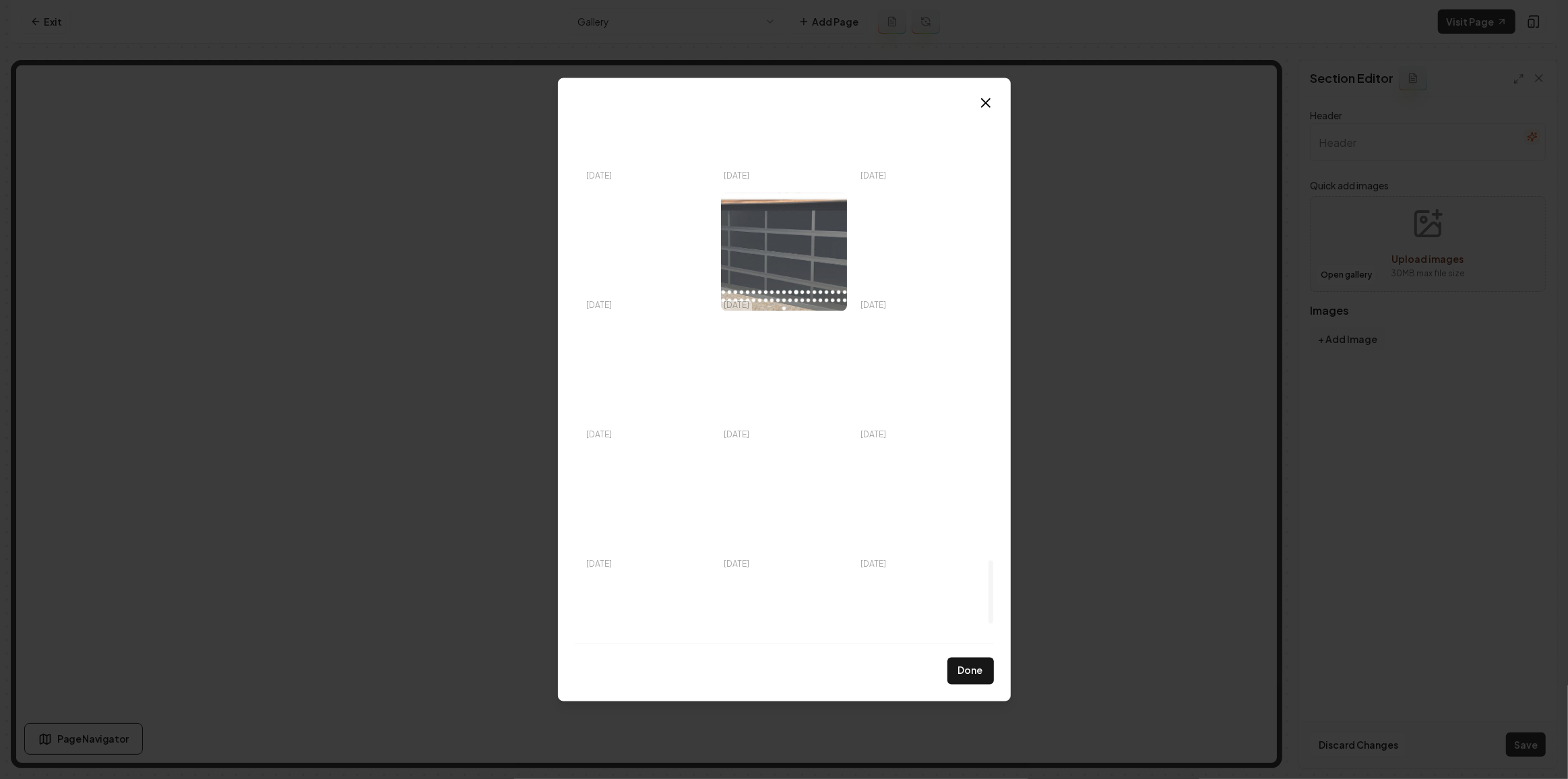
scroll to position [3860, 0]
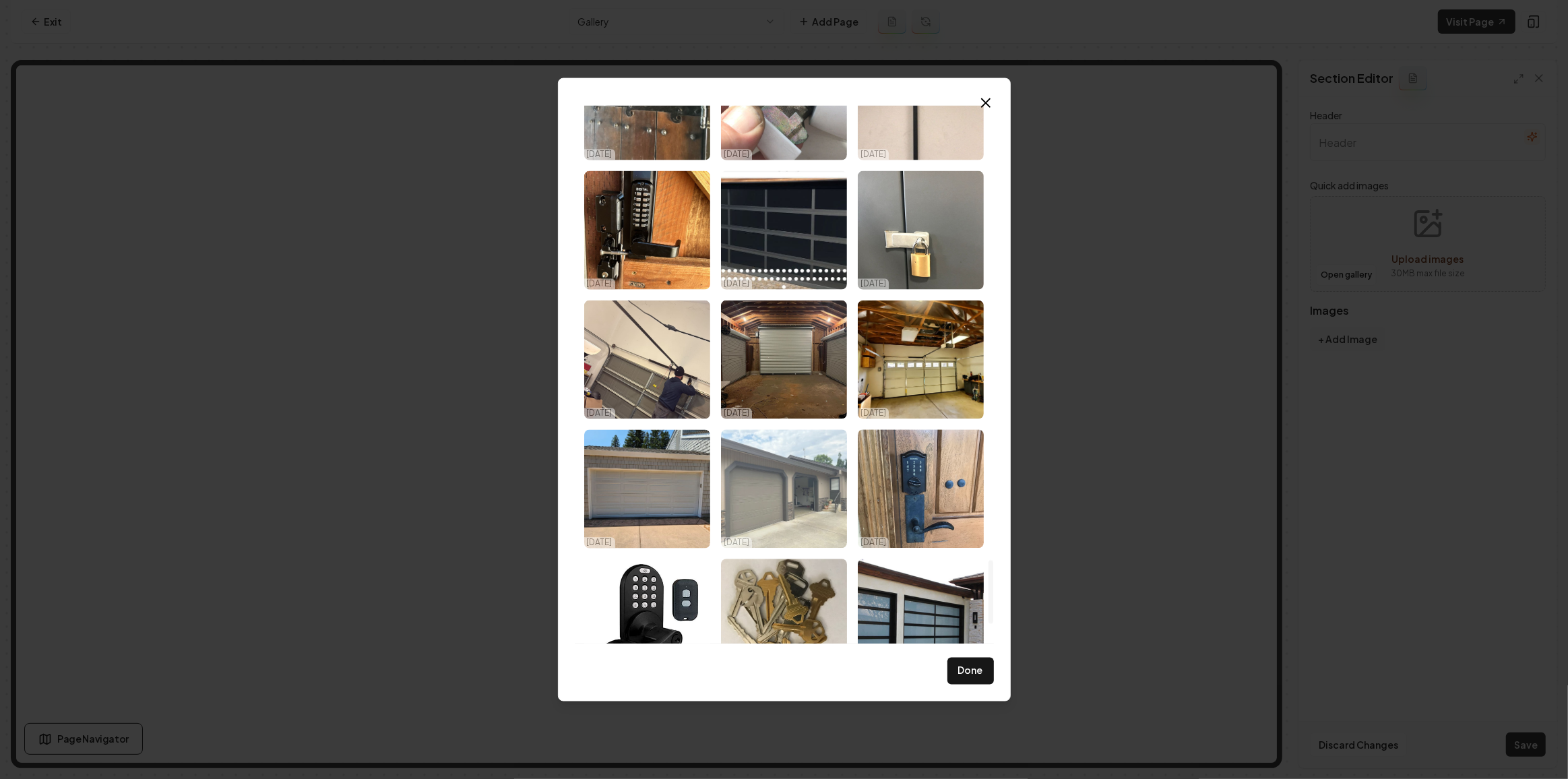
click at [822, 481] on img "Select image image_68d14fe05c7cd75eb805a6c1.jpeg" at bounding box center [784, 489] width 126 height 118
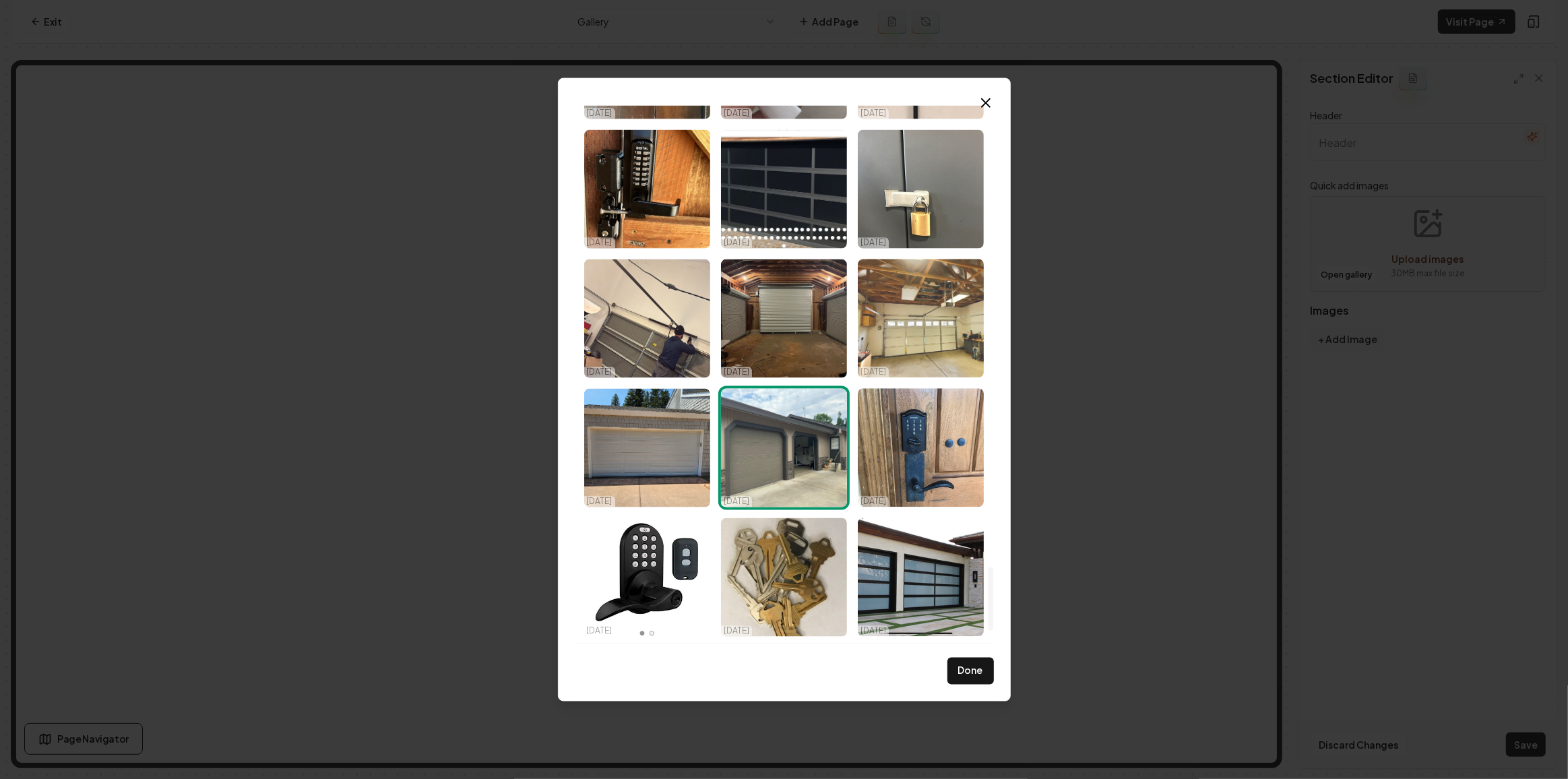
scroll to position [3922, 0]
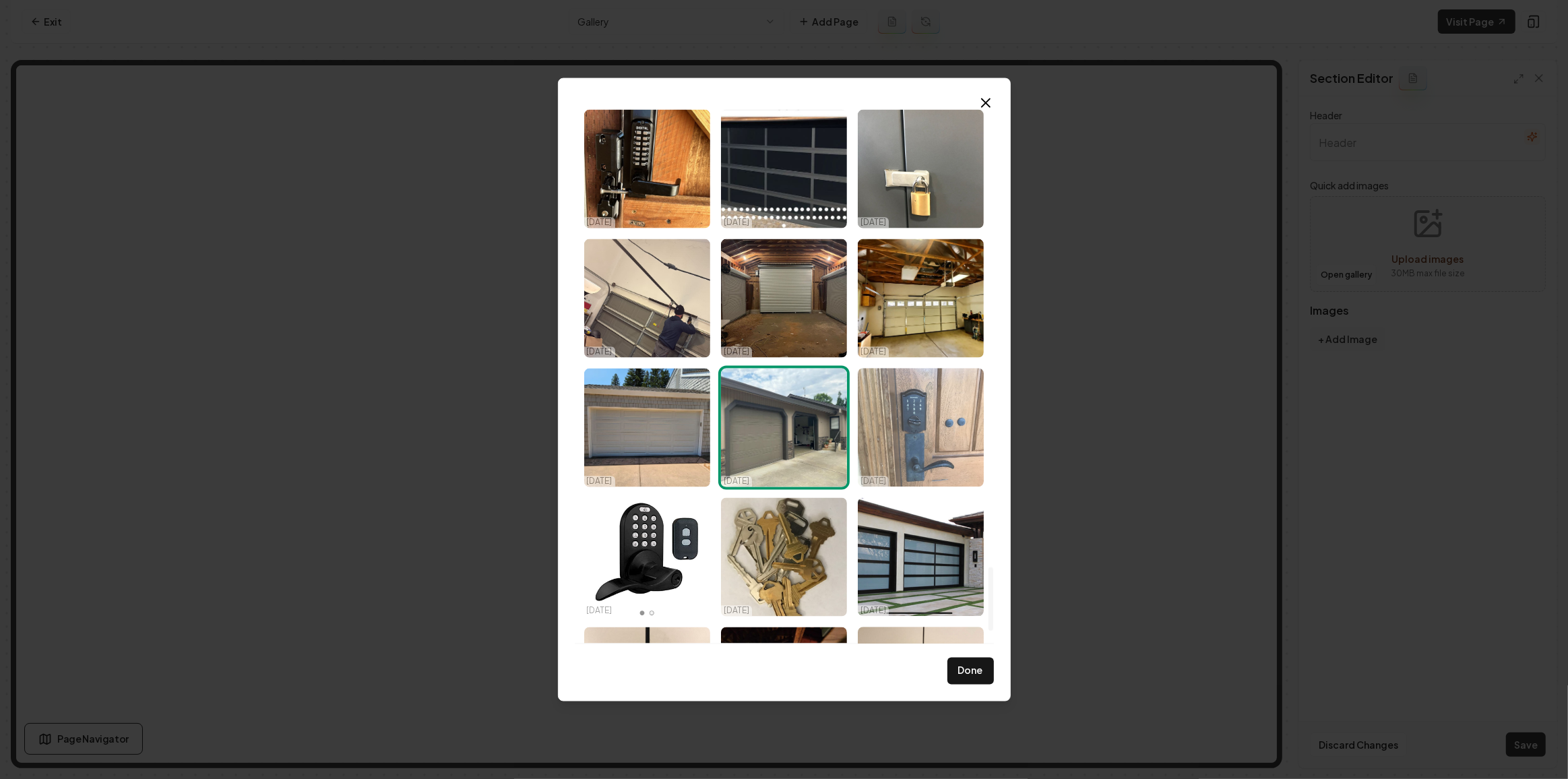
click at [955, 438] on img "Select image image_68d14fe05c7cd75eb805aa67.jpeg" at bounding box center [920, 428] width 126 height 118
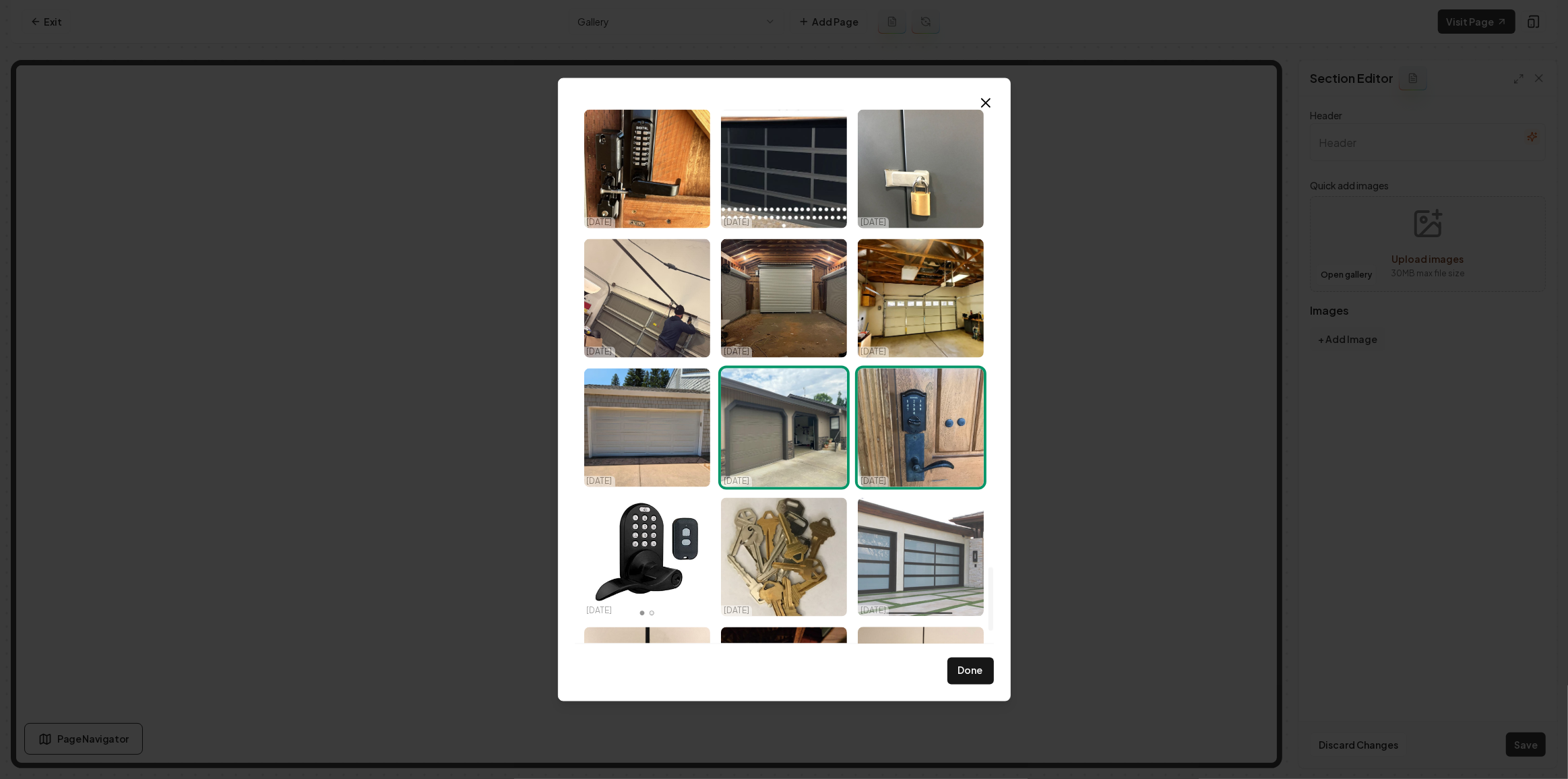
click at [928, 517] on img "Select image image_68d14fe05c7cd75eb805a49e.jpeg" at bounding box center [920, 558] width 126 height 118
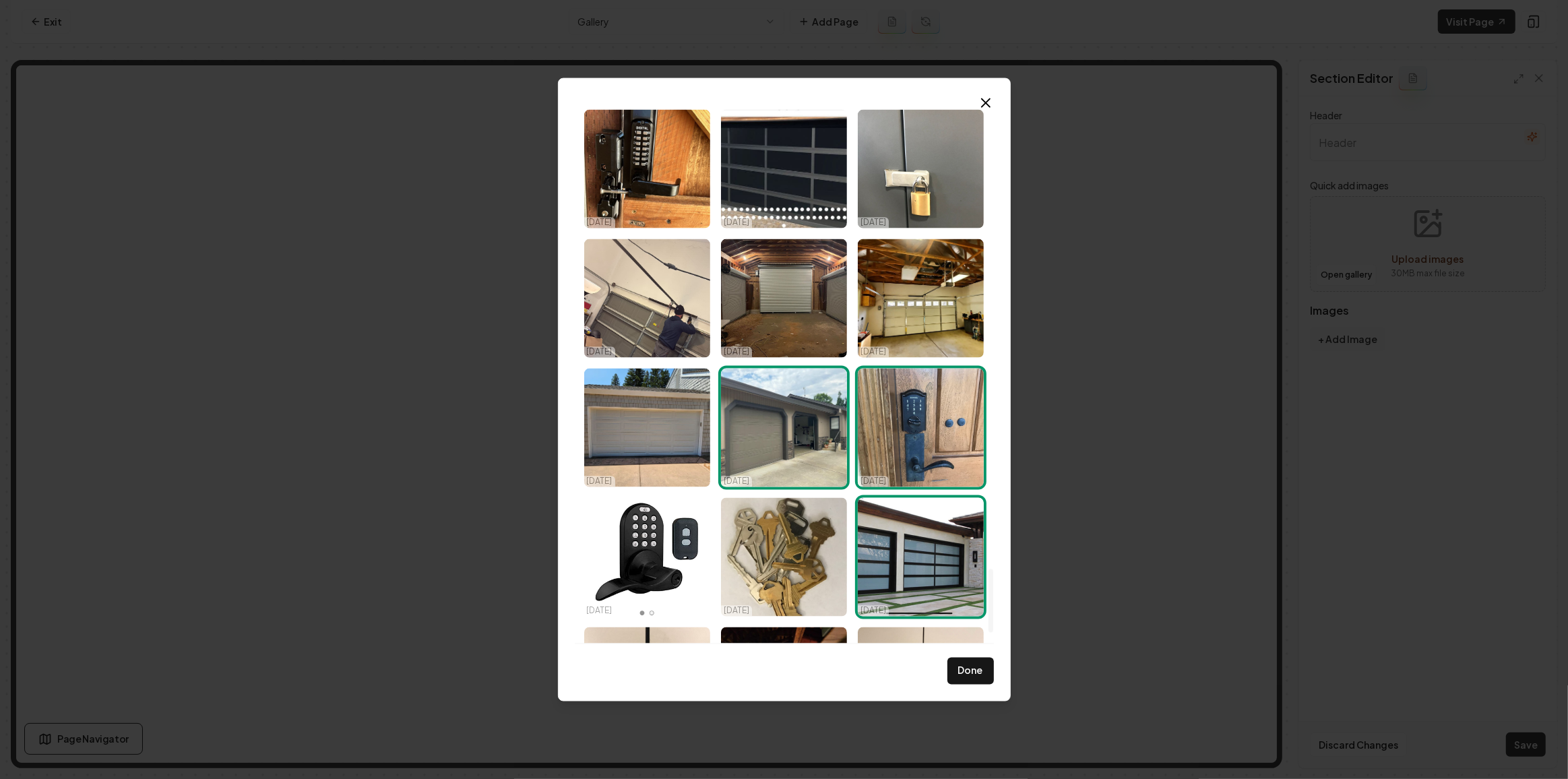
scroll to position [4028, 0]
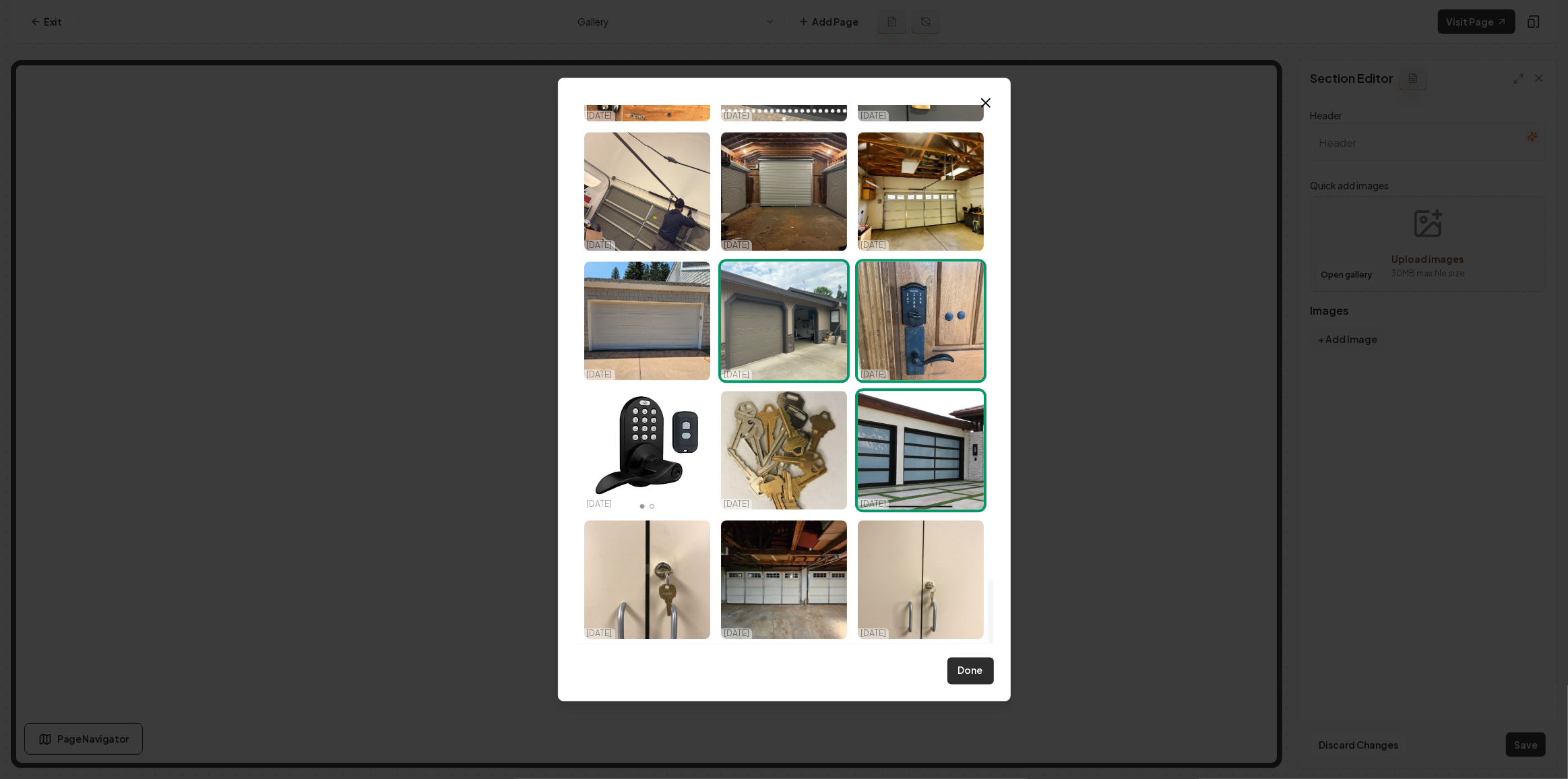
click at [971, 670] on button "Done" at bounding box center [970, 671] width 46 height 27
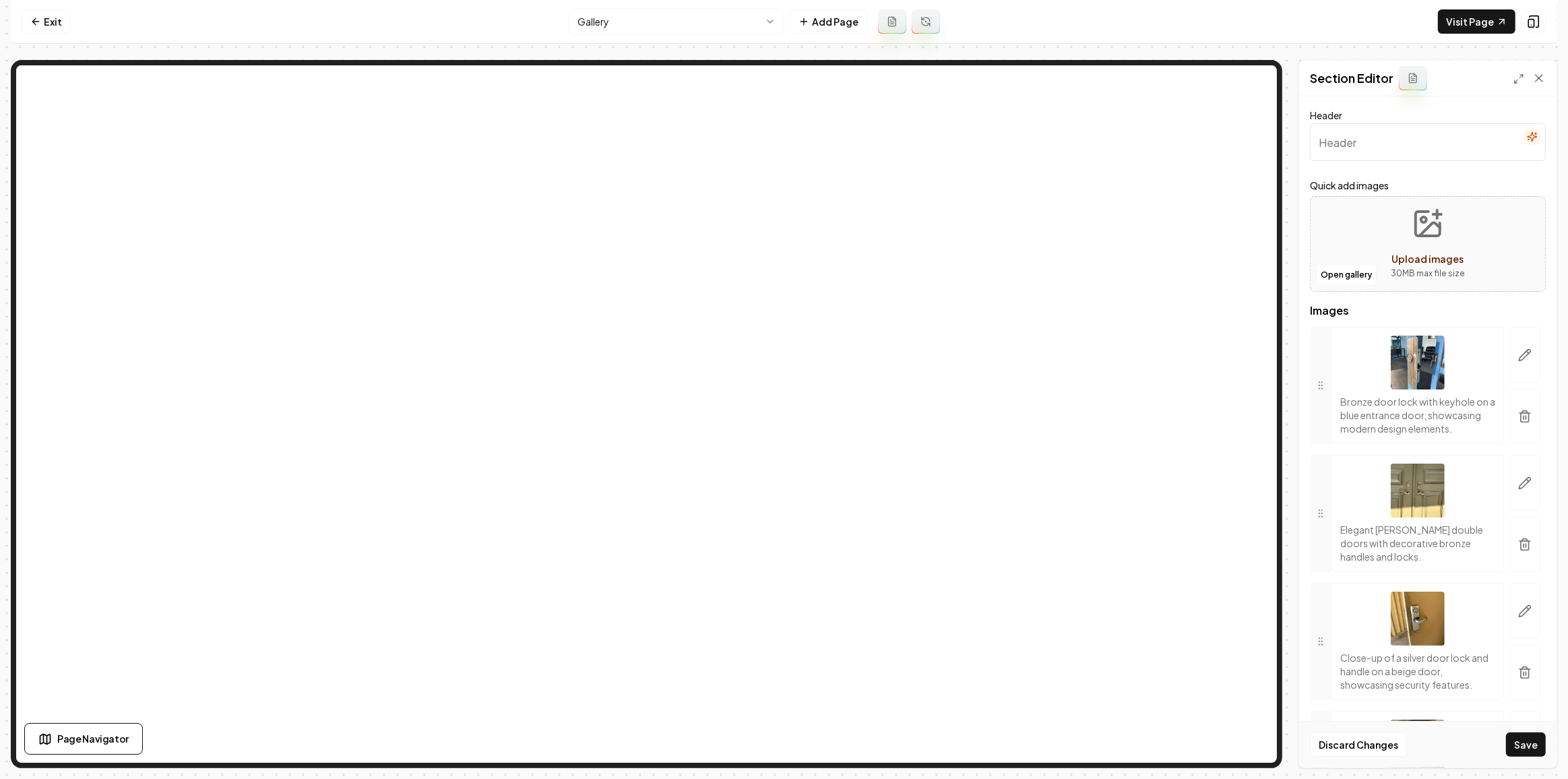
click at [1511, 746] on button "Save" at bounding box center [1526, 745] width 39 height 24
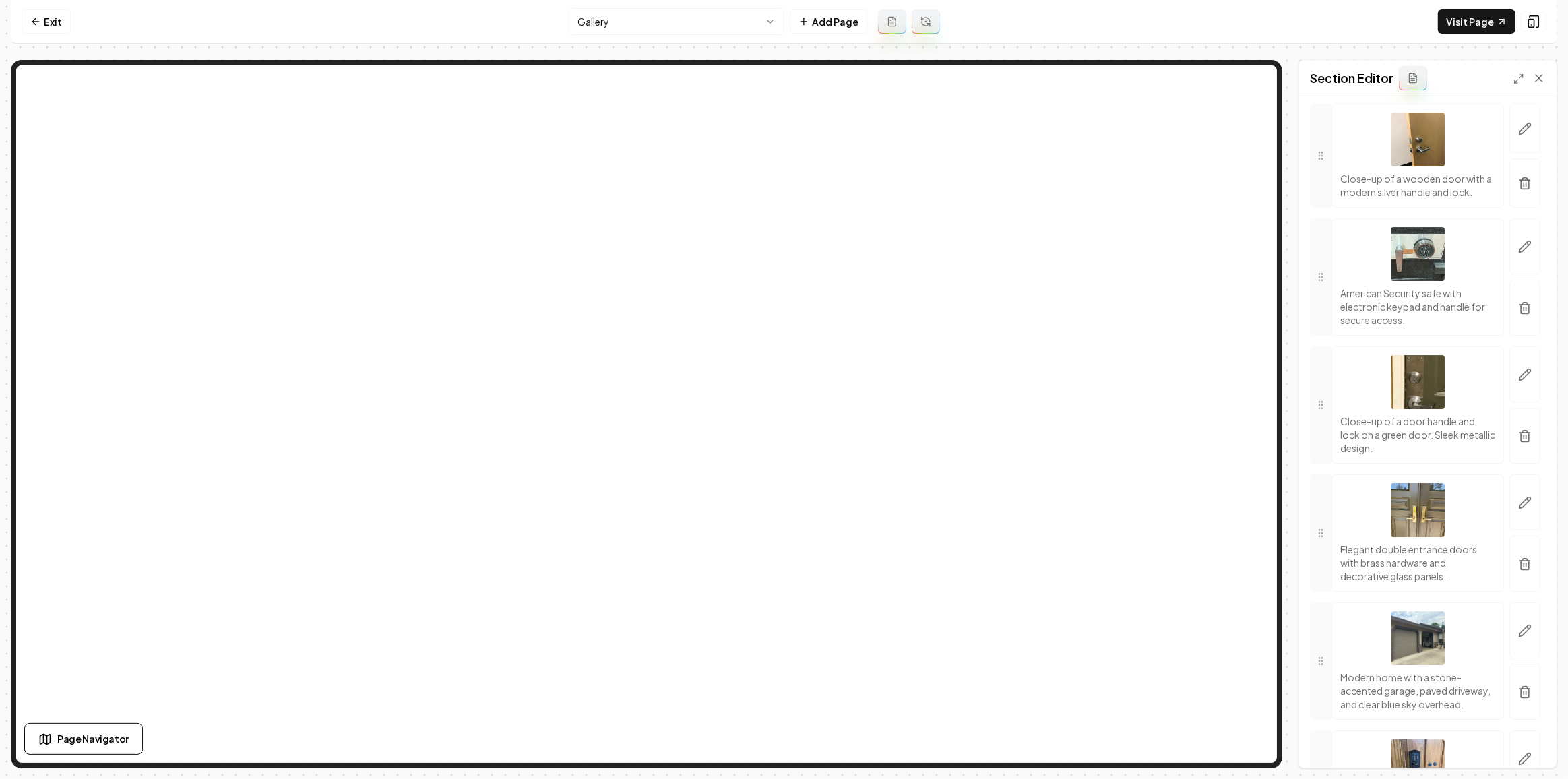
scroll to position [5208, 0]
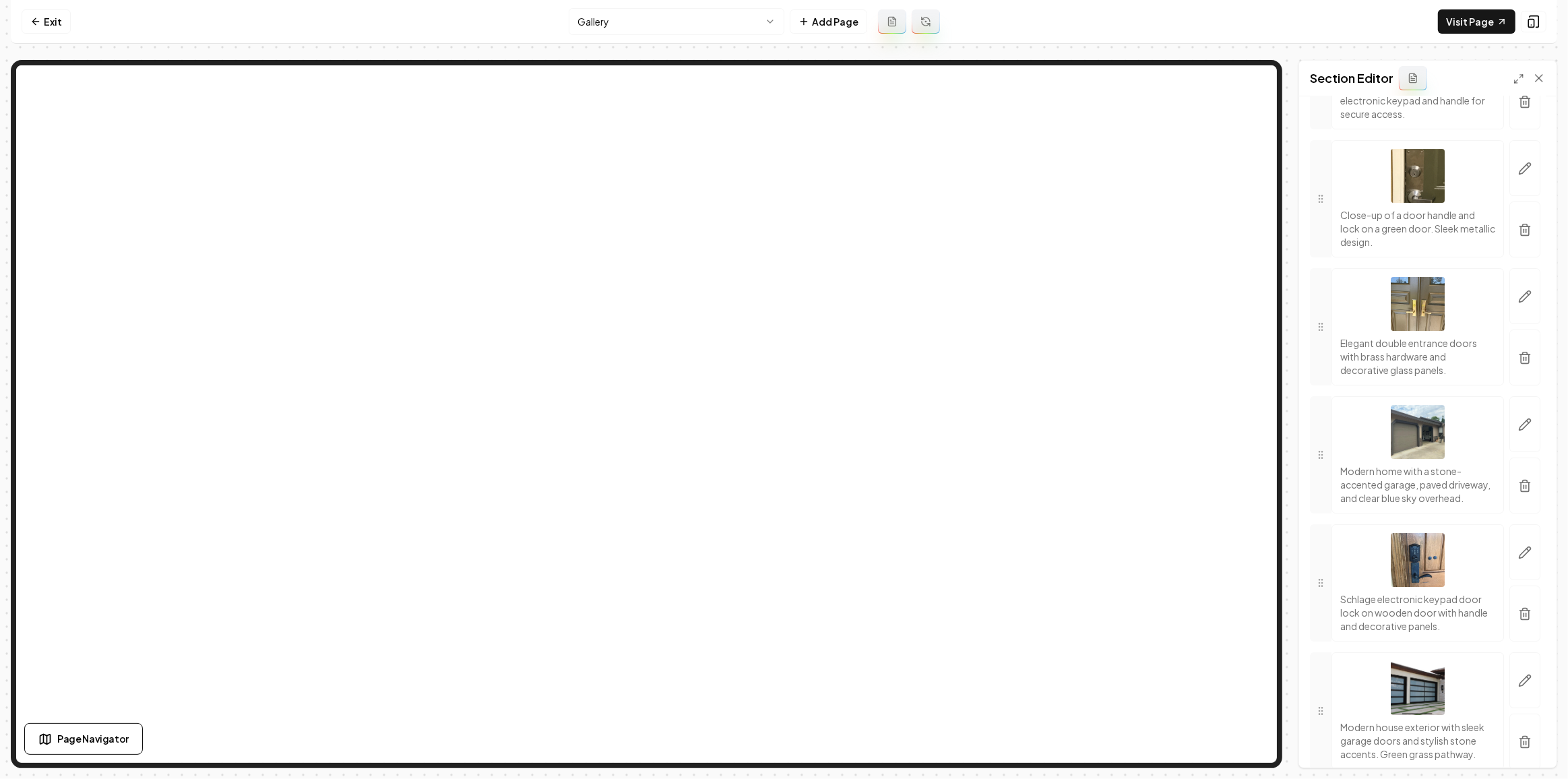
click at [676, 28] on html "Computer Required This feature is only available on a computer. Please switch t…" at bounding box center [784, 389] width 1568 height 779
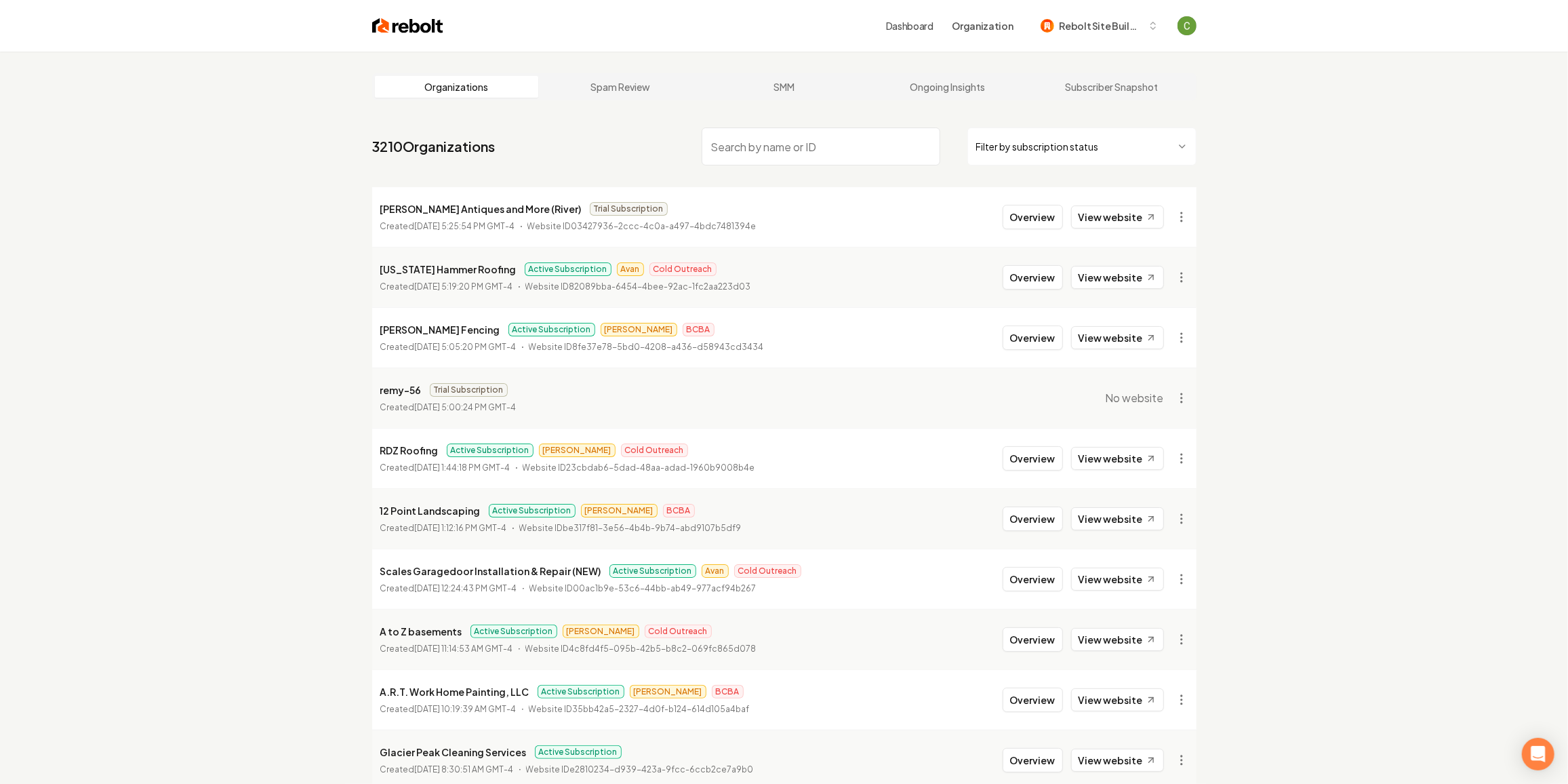
click at [739, 147] on input "search" at bounding box center [821, 147] width 239 height 38
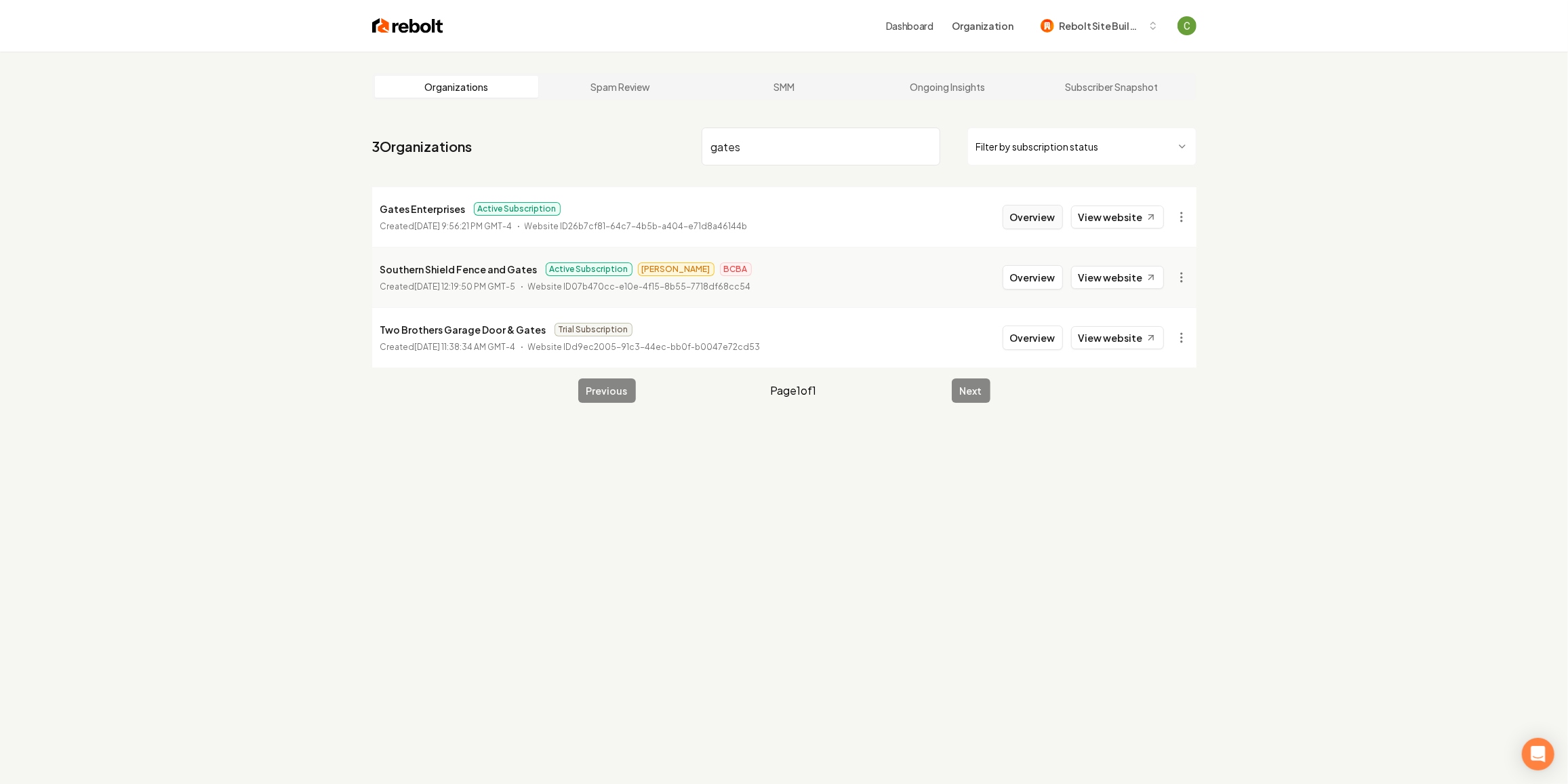
type input "gates"
click at [1033, 221] on button "Overview" at bounding box center [1032, 217] width 60 height 24
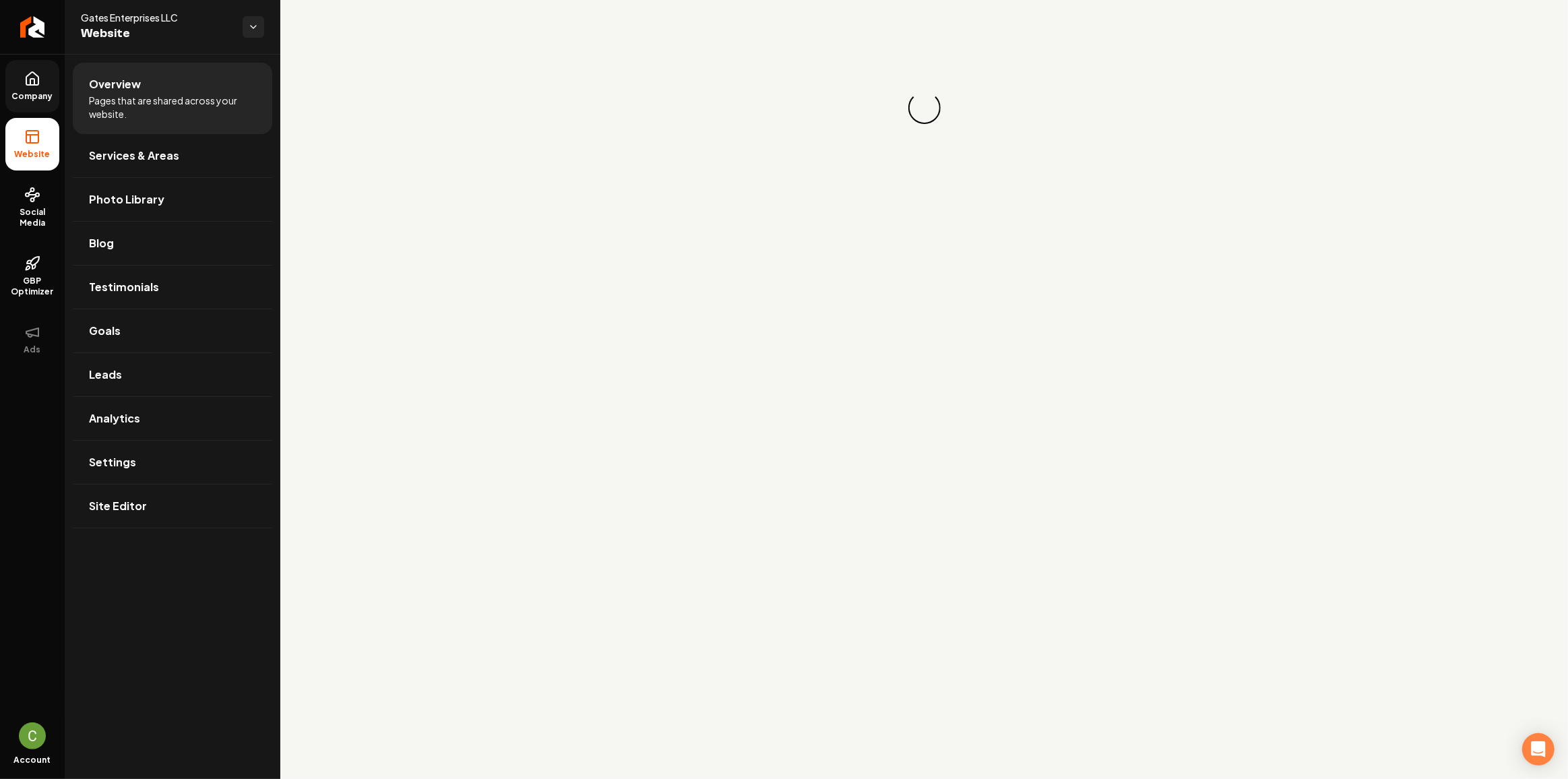
click at [39, 85] on icon at bounding box center [32, 78] width 16 height 16
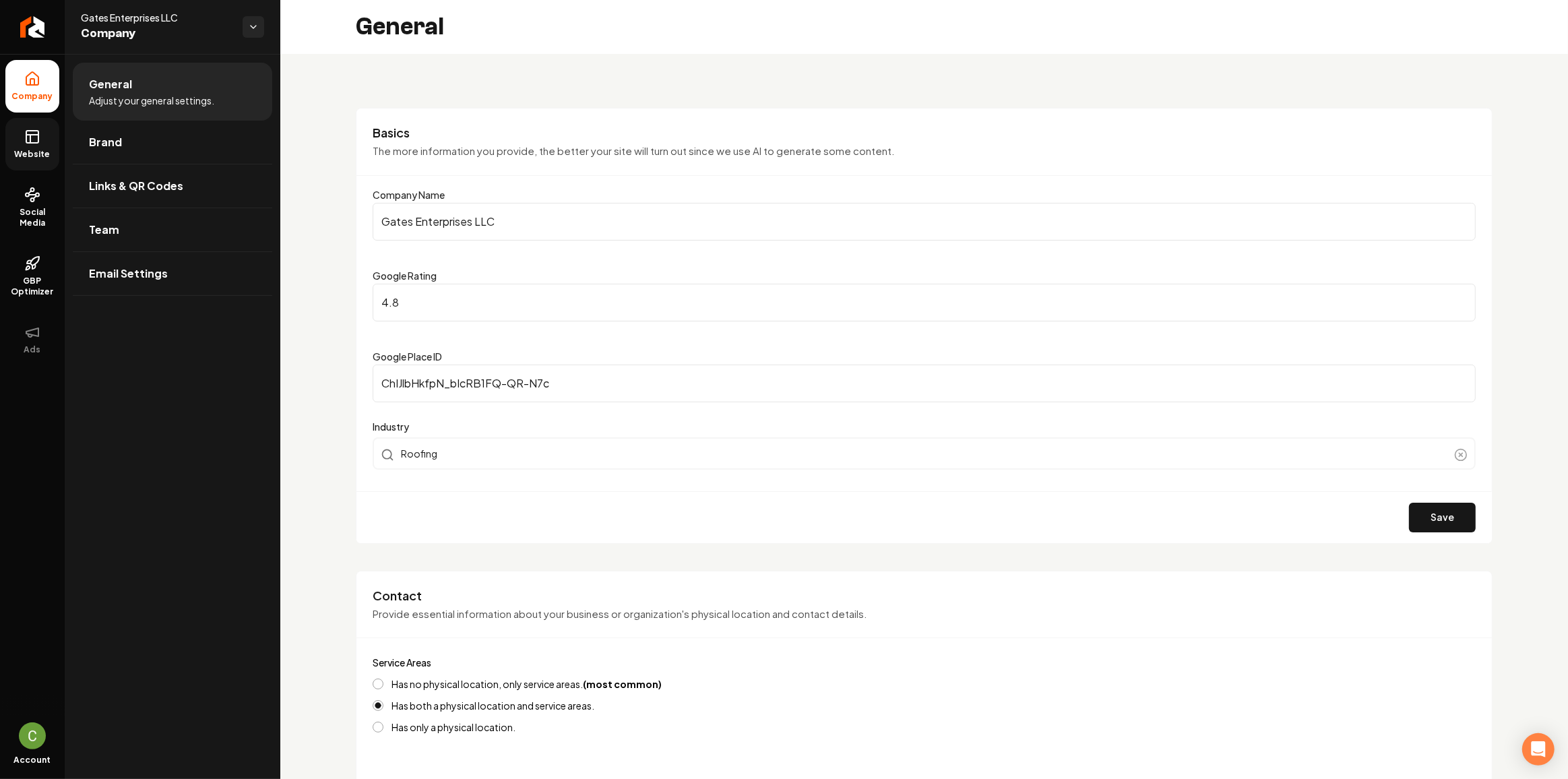
click at [27, 135] on icon at bounding box center [33, 135] width 12 height 0
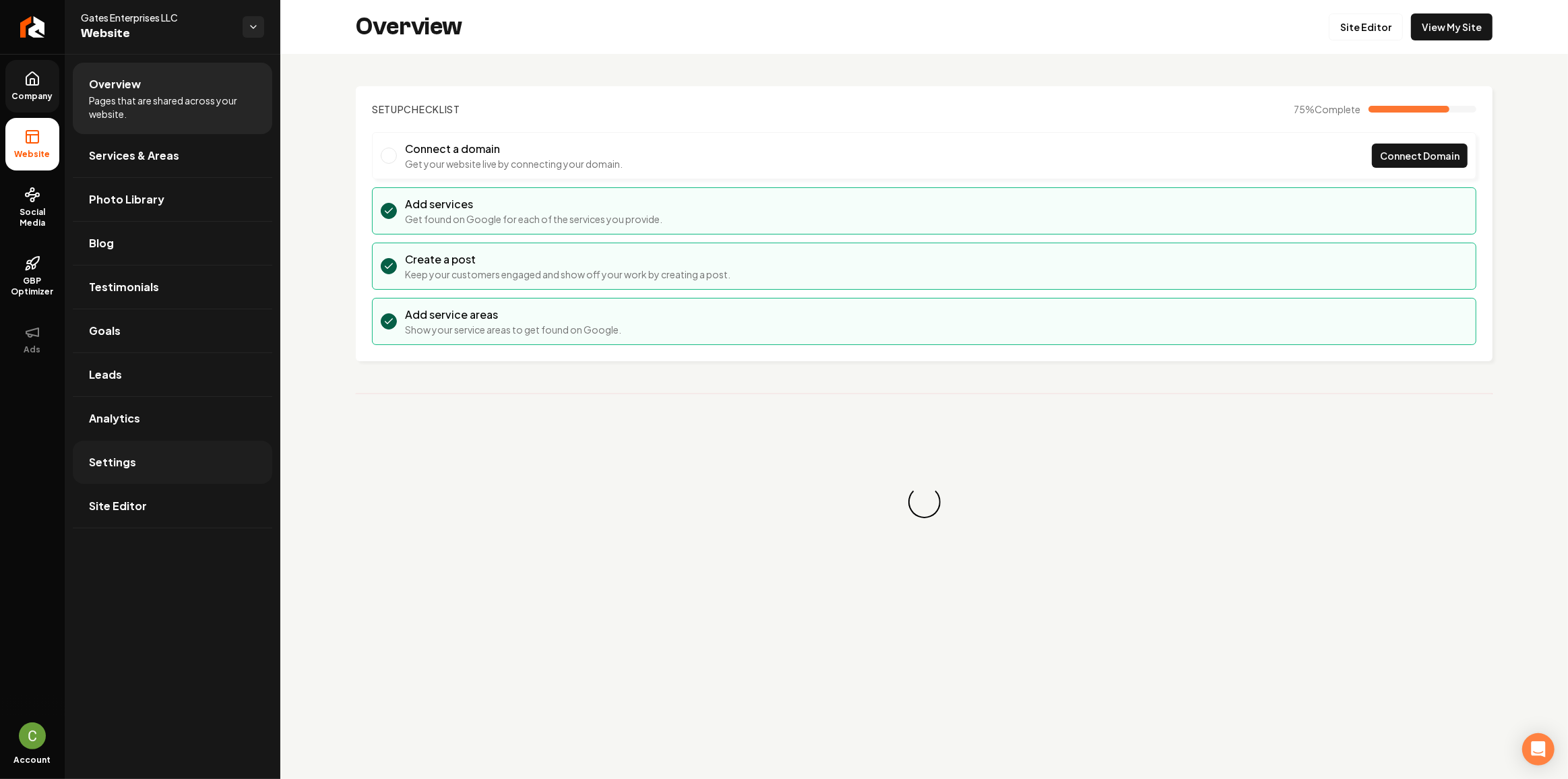
click at [160, 453] on link "Settings" at bounding box center [172, 462] width 199 height 43
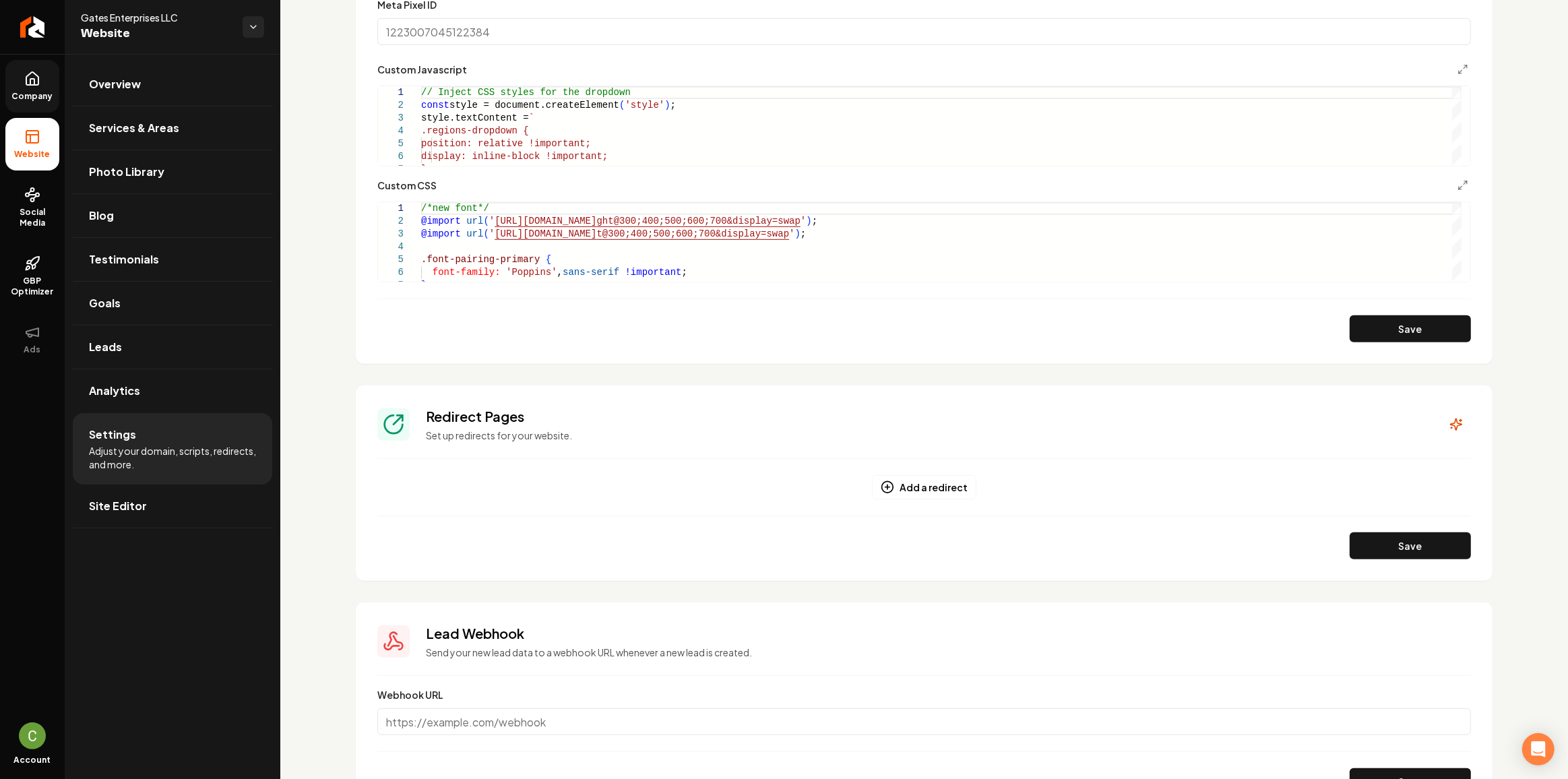
scroll to position [796, 0]
click at [1457, 186] on icon "Main content area" at bounding box center [1463, 184] width 11 height 11
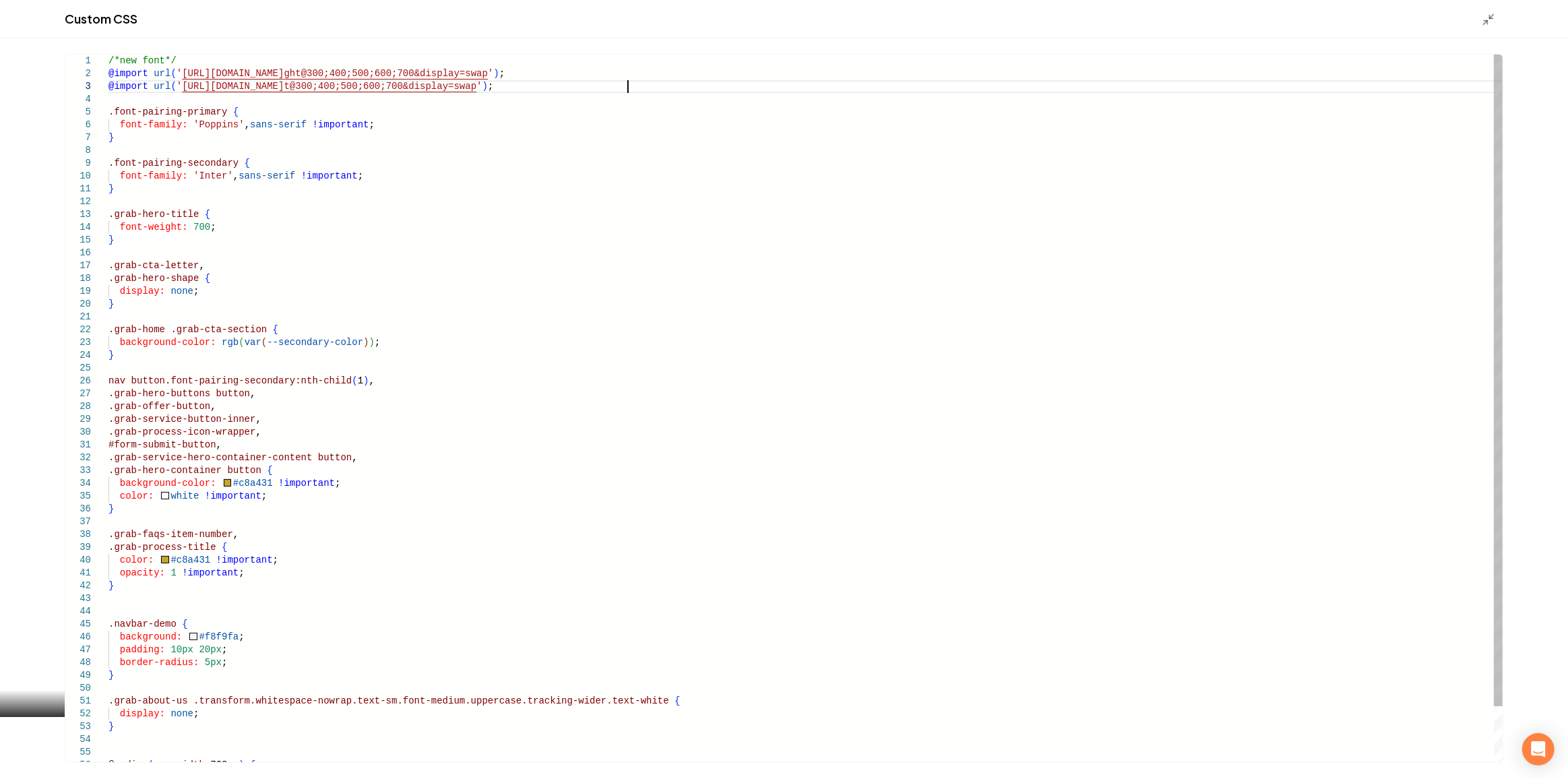
click at [653, 86] on div ".font-pairing-primary { font-family: 'Poppins' , sans-serif !important ; } .fon…" at bounding box center [805, 438] width 1394 height 768
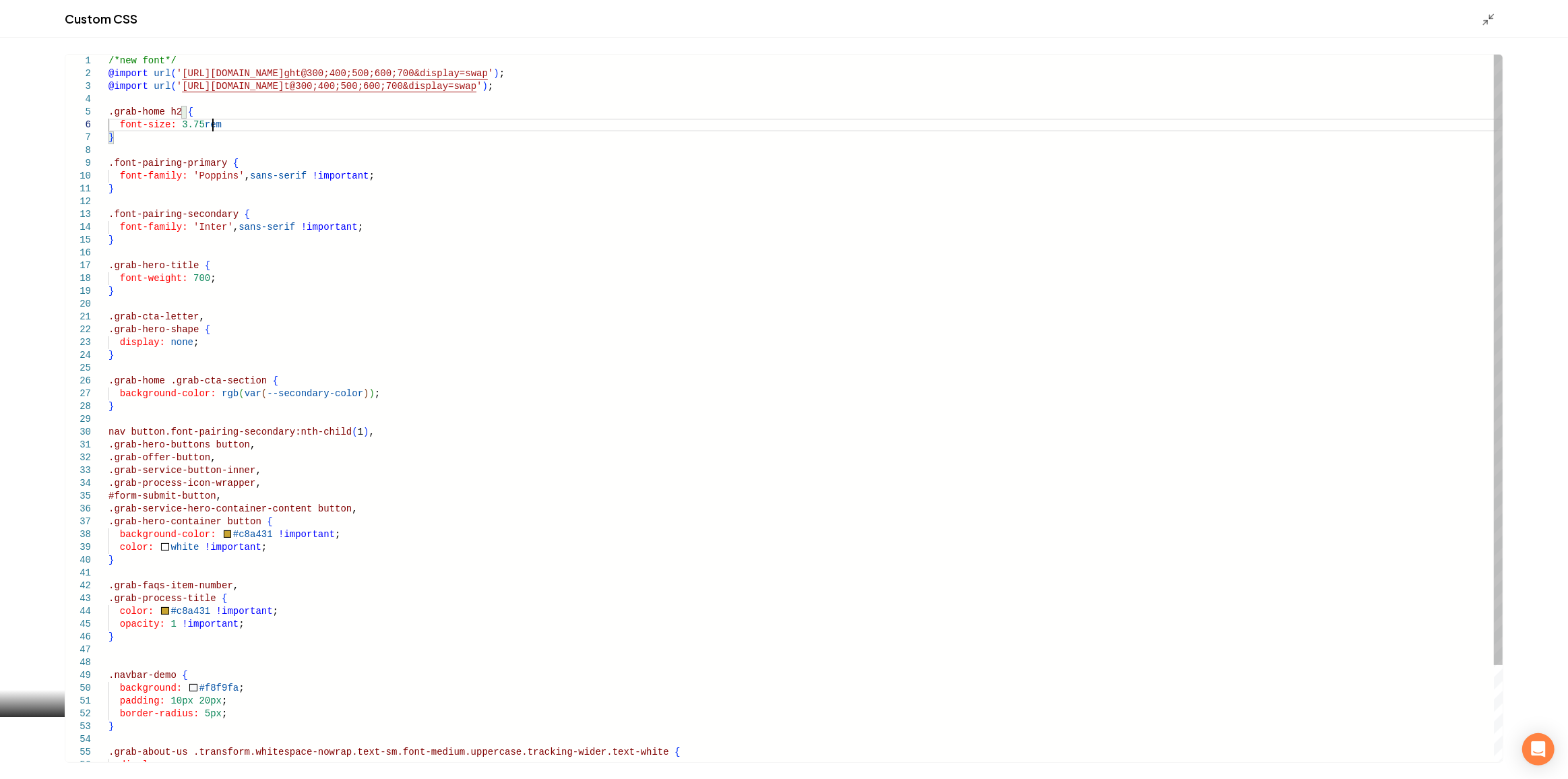
scroll to position [64, 102]
type textarea "**********"
click at [1491, 15] on icon "Main content area" at bounding box center [1488, 20] width 14 height 14
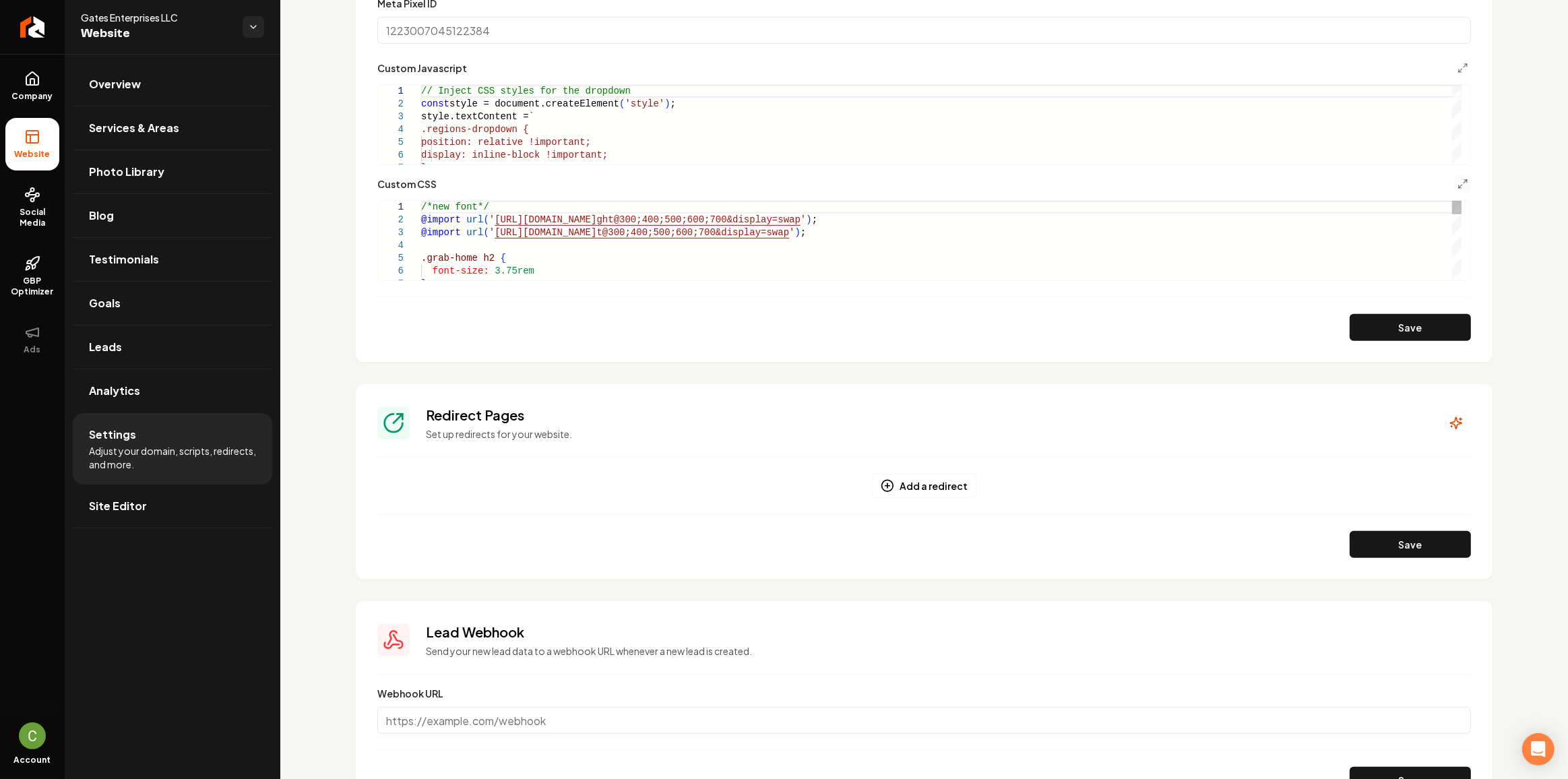
click at [528, 268] on div "/*new font*/ @import url ( ' https://fonts.googleapis.com/css2?family=Poppins:w…" at bounding box center [941, 611] width 1040 height 820
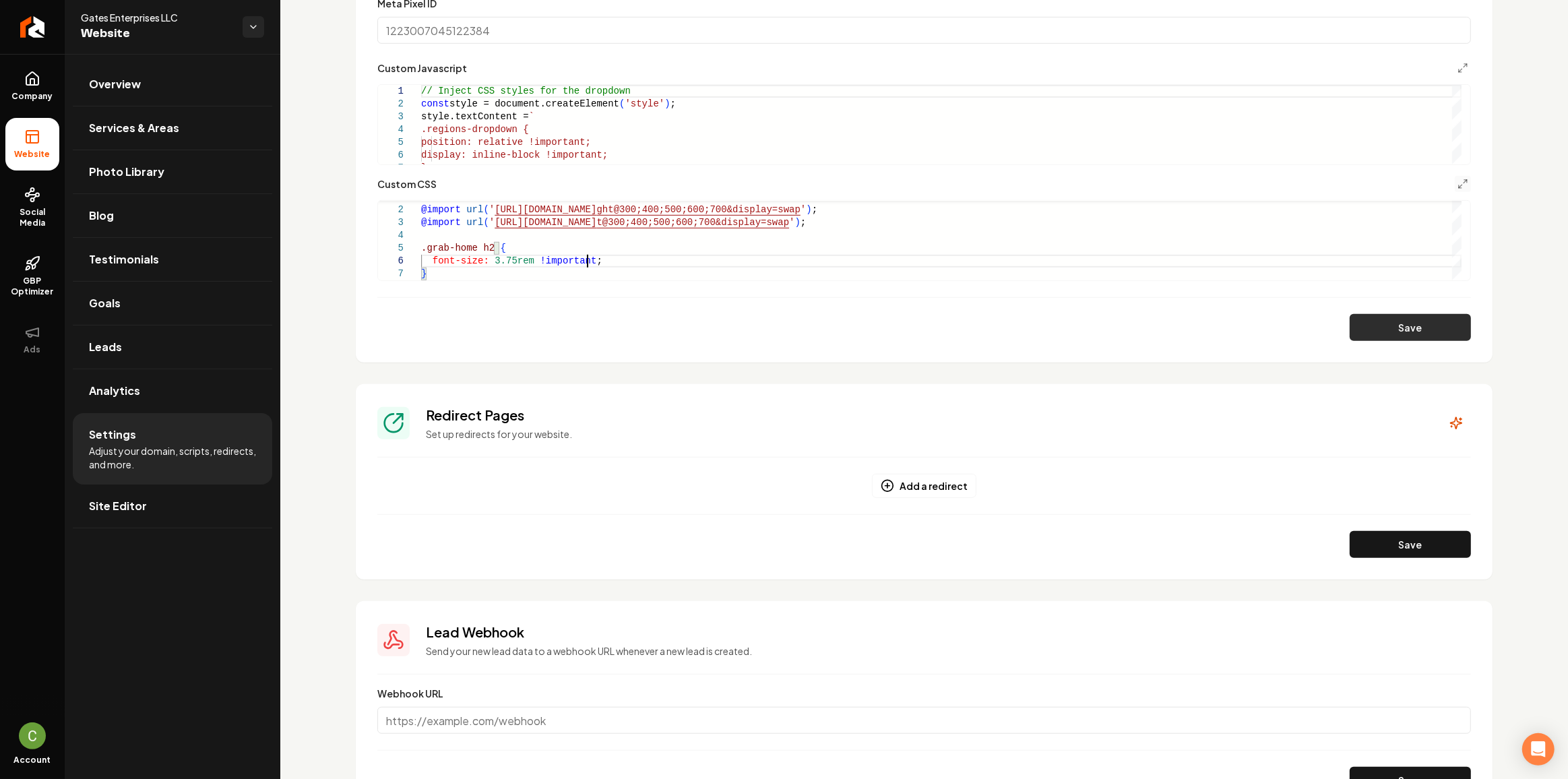
click at [1404, 318] on button "Save" at bounding box center [1410, 328] width 121 height 27
click at [486, 274] on div ".grab-home h2 { font-size: 3.75rem !important ; } /*new font*/ @import url ( ' …" at bounding box center [941, 600] width 1040 height 820
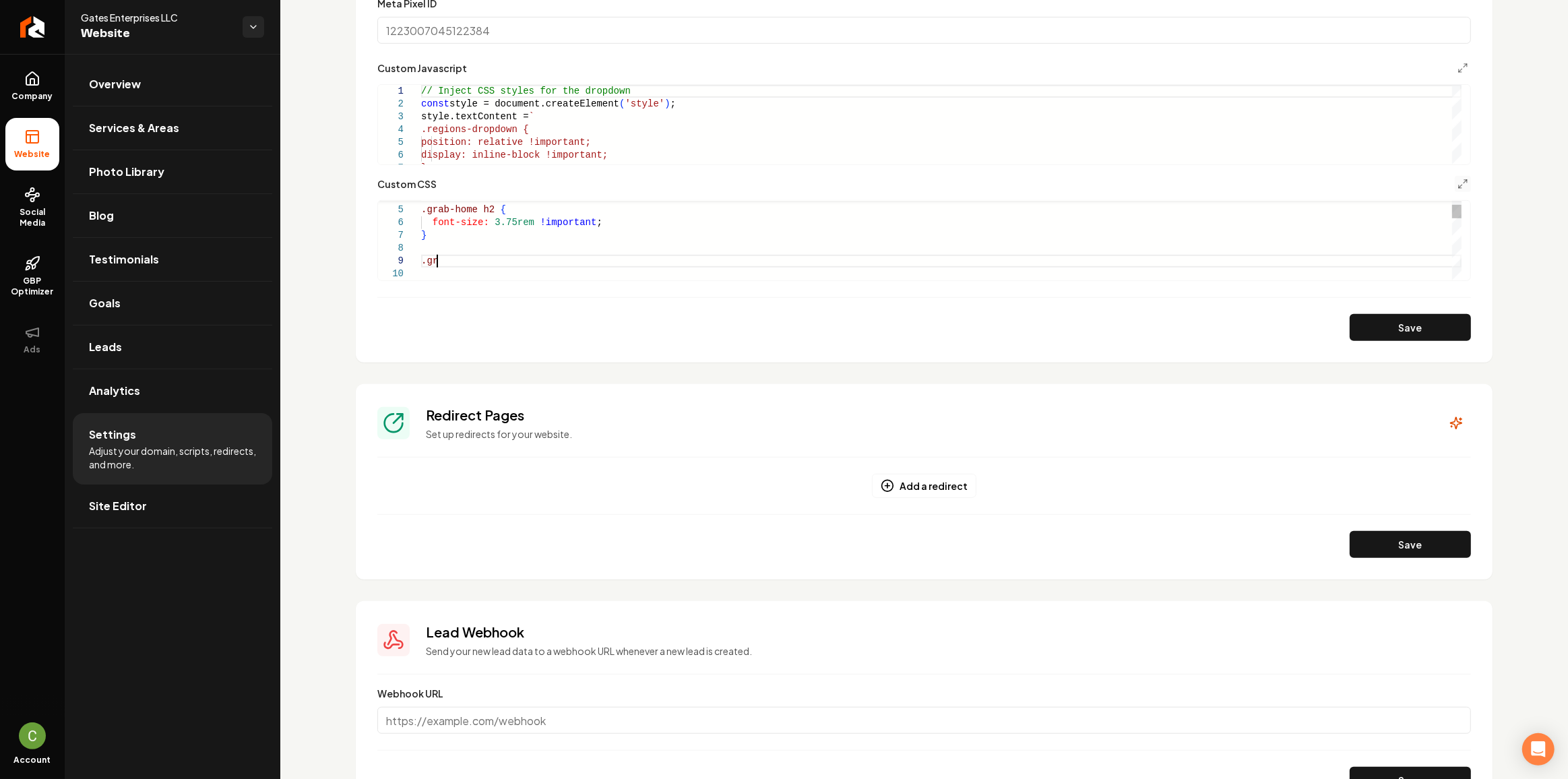
scroll to position [102, 20]
click at [644, 218] on div ".grab-home h2 { font-size: 3.75rem !important ; } .font-pairing-primary { font-…" at bounding box center [941, 562] width 1040 height 820
click at [1461, 330] on button "Save" at bounding box center [1410, 328] width 121 height 27
click at [506, 236] on div ".grab-home h2 { font-size: 3.75rem !important ; } .font-pairing-primary { line-…" at bounding box center [941, 568] width 1040 height 832
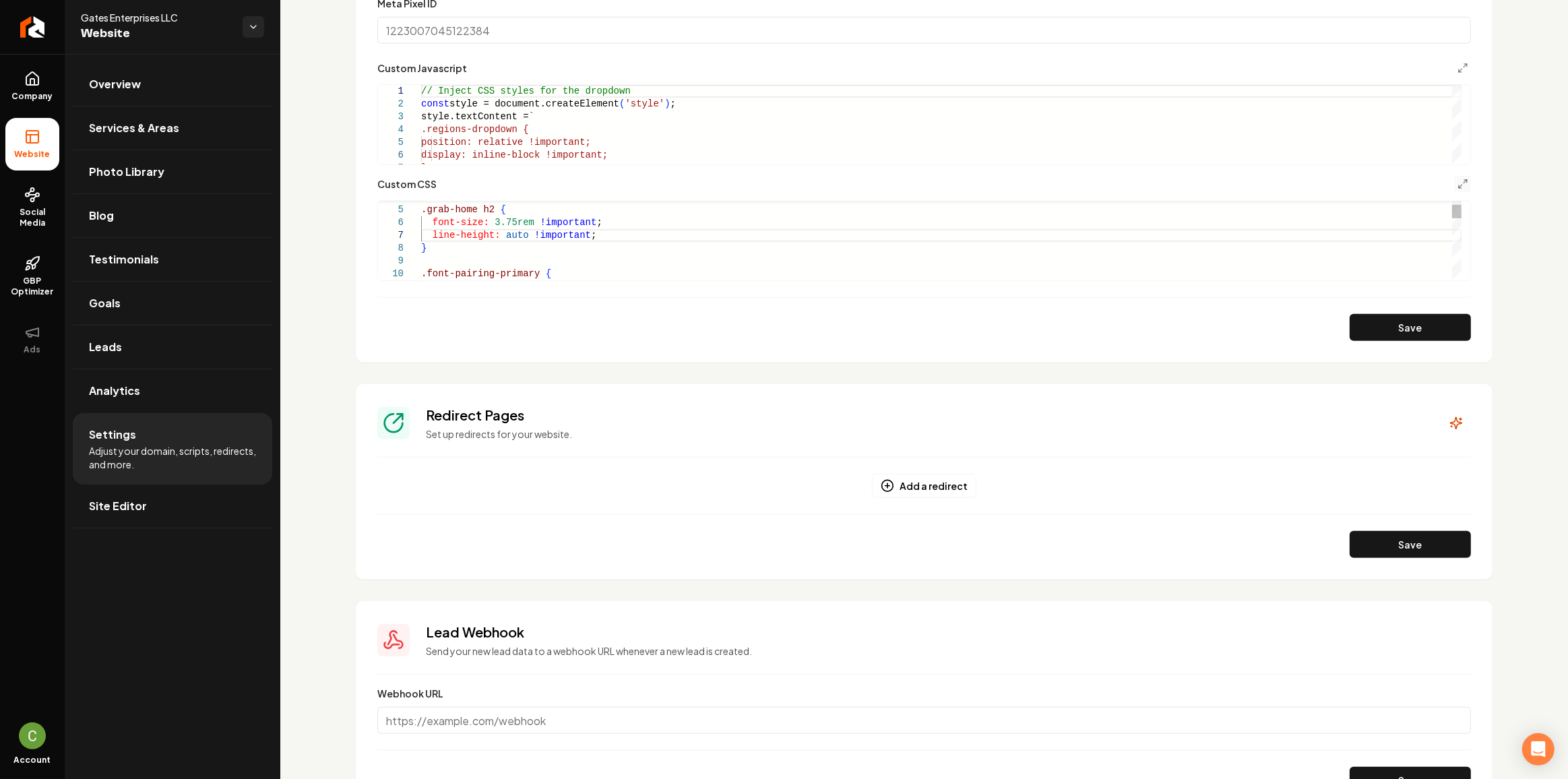
scroll to position [88, 0]
click at [506, 236] on div ".grab-home h2 { font-size: 3.75rem !important ; } .font-pairing-primary { line-…" at bounding box center [941, 568] width 1040 height 832
drag, startPoint x: 528, startPoint y: 219, endPoint x: 489, endPoint y: 221, distance: 39.1
click at [489, 221] on div ".grab-home h2 { font-size: 3.75rem !important ; } .font-pairing-primary { line-…" at bounding box center [941, 568] width 1040 height 832
click at [525, 235] on div ".grab-home h2 { font-size: 3.75rem !important ; } .font-pairing-primary { line-…" at bounding box center [941, 568] width 1040 height 832
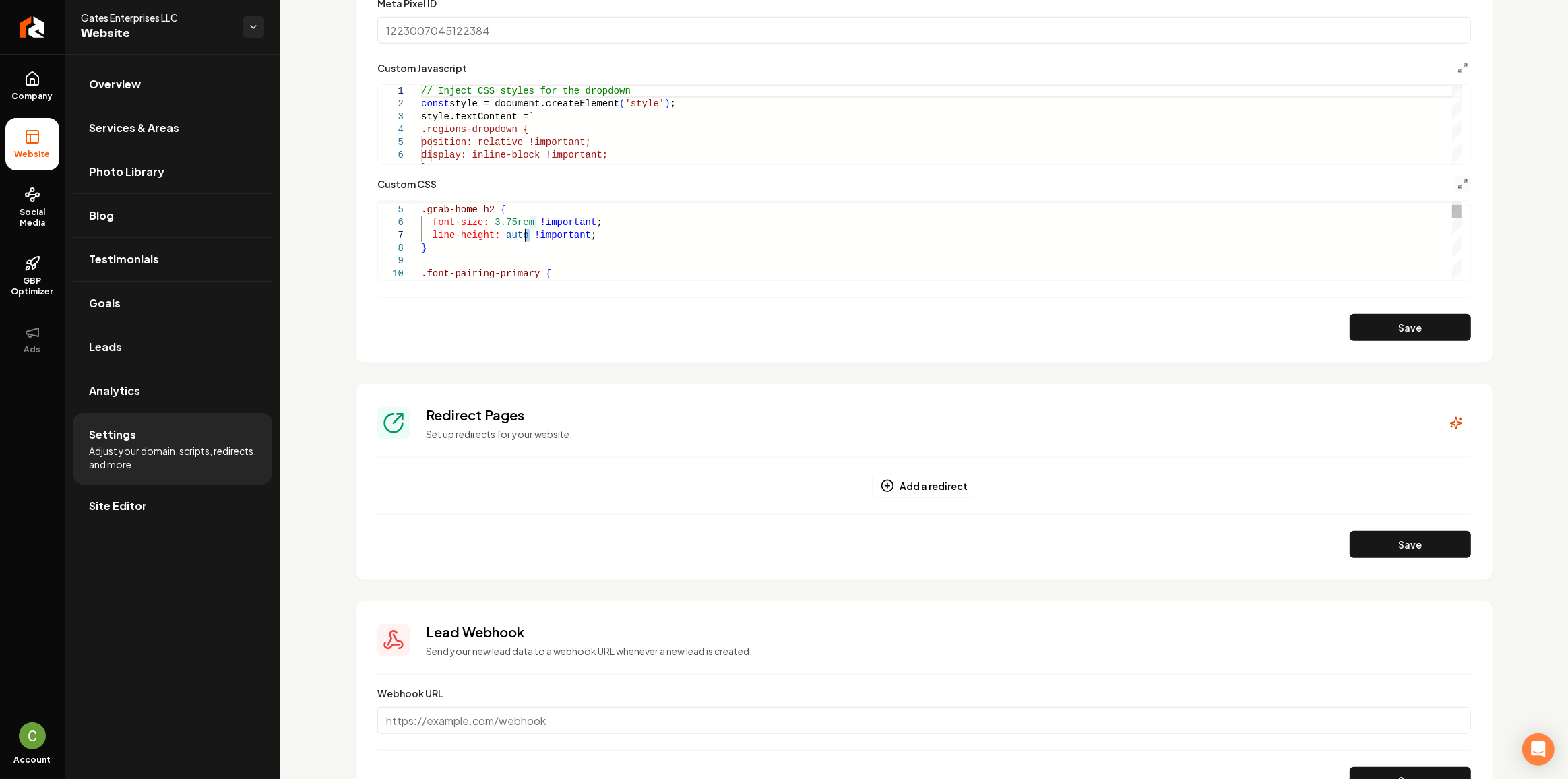
click at [525, 235] on div ".grab-home h2 { font-size: 3.75rem !important ; } .font-pairing-primary { line-…" at bounding box center [941, 568] width 1040 height 832
drag, startPoint x: 522, startPoint y: 234, endPoint x: 500, endPoint y: 234, distance: 22.0
click at [500, 234] on div ".grab-home h2 { font-size: 3.75rem !important ; } .font-pairing-primary { line-…" at bounding box center [941, 568] width 1040 height 832
click at [1374, 333] on button "Save" at bounding box center [1410, 328] width 121 height 27
click at [486, 253] on div ".grab-home h2 { font-size: 3.75rem !important ; line-height: 3.75rem !important…" at bounding box center [941, 586] width 1040 height 832
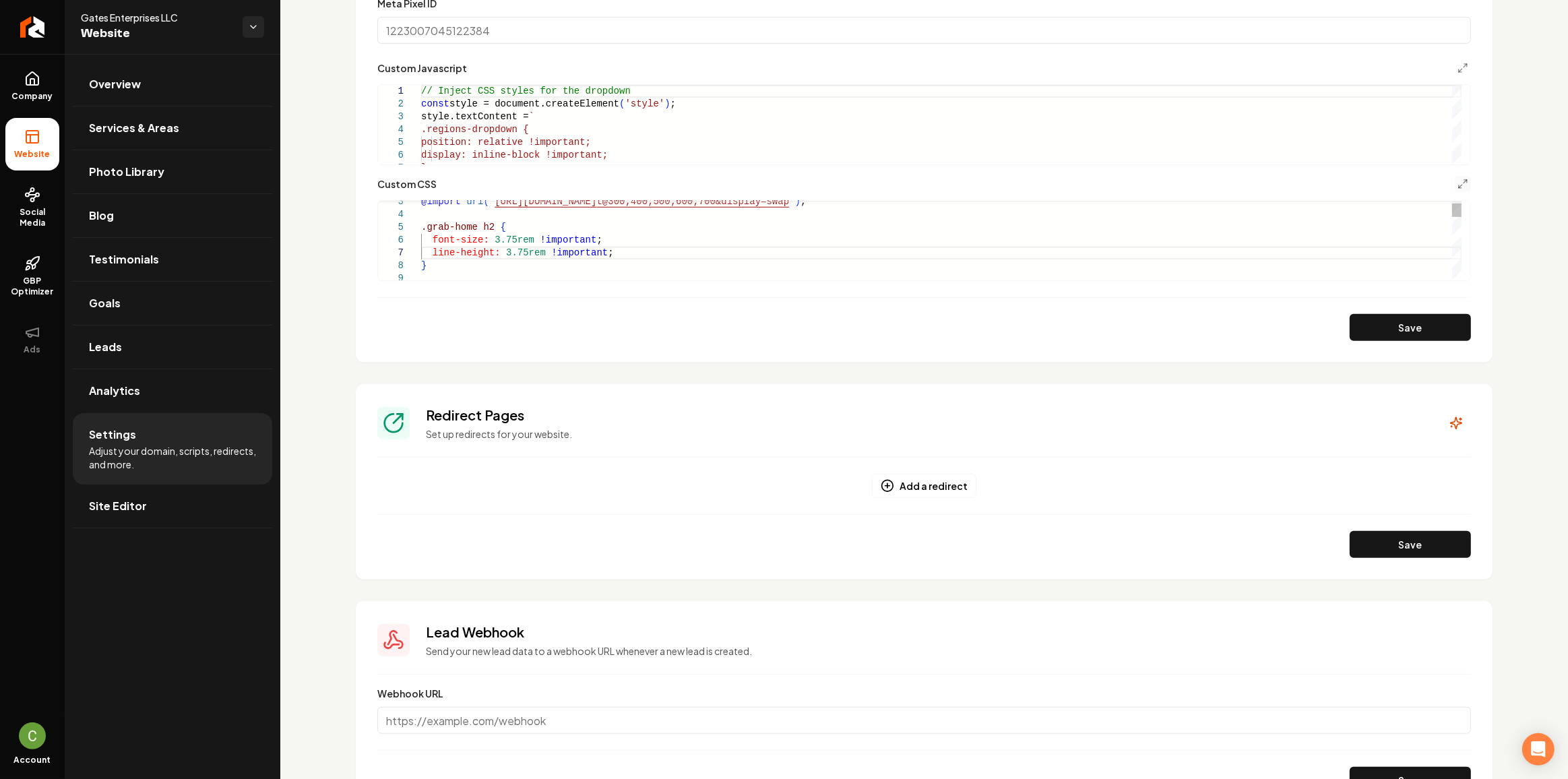
scroll to position [88, 114]
click at [483, 262] on div ".grab-home h2 { font-size: 3.75rem !important ; line-height: 3.75rem !important…" at bounding box center [941, 586] width 1040 height 832
click at [619, 251] on div ".grab-home h2 { font-size: 3.75rem !important ; line-height: 3.75rem !important…" at bounding box center [941, 586] width 1040 height 832
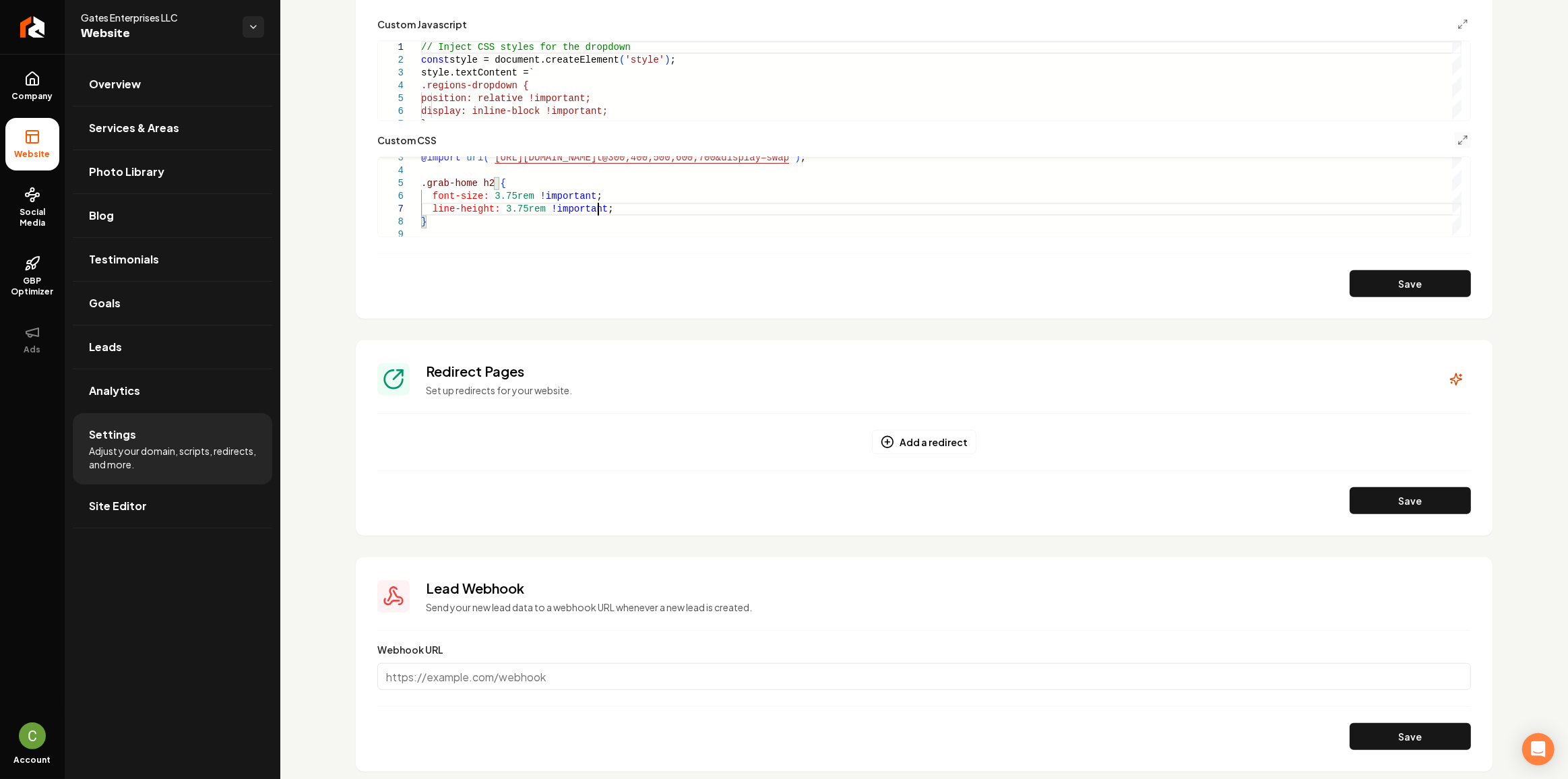
scroll to position [857, 0]
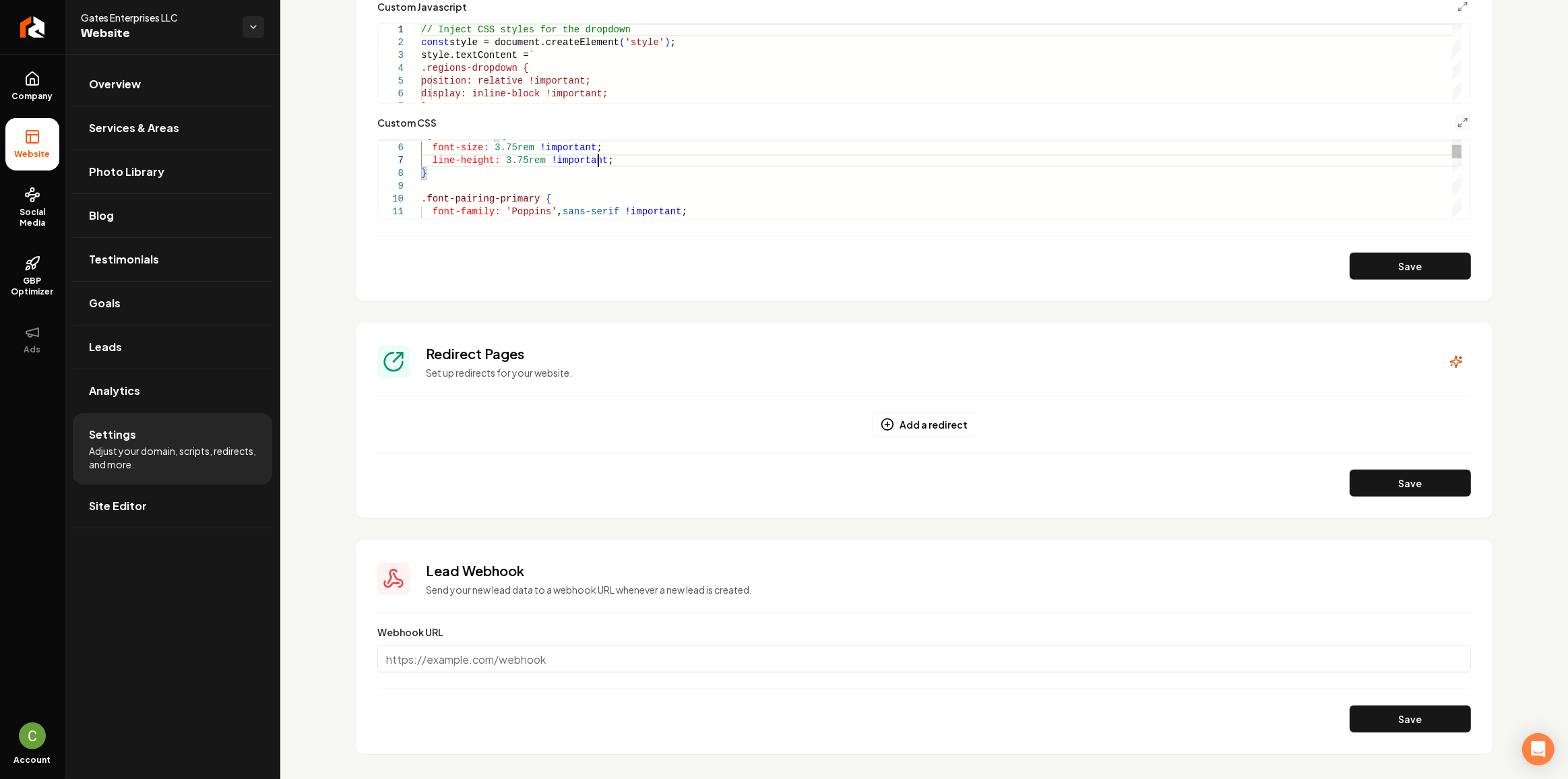
click at [597, 213] on div ".grab-home h2 { font-size: 3.75rem !important ; line-height: 3.75rem !important…" at bounding box center [941, 493] width 1040 height 832
click at [688, 212] on div ".grab-home h2 { font-size: 3.75rem !important ; line-height: 3.75rem !important…" at bounding box center [941, 493] width 1040 height 832
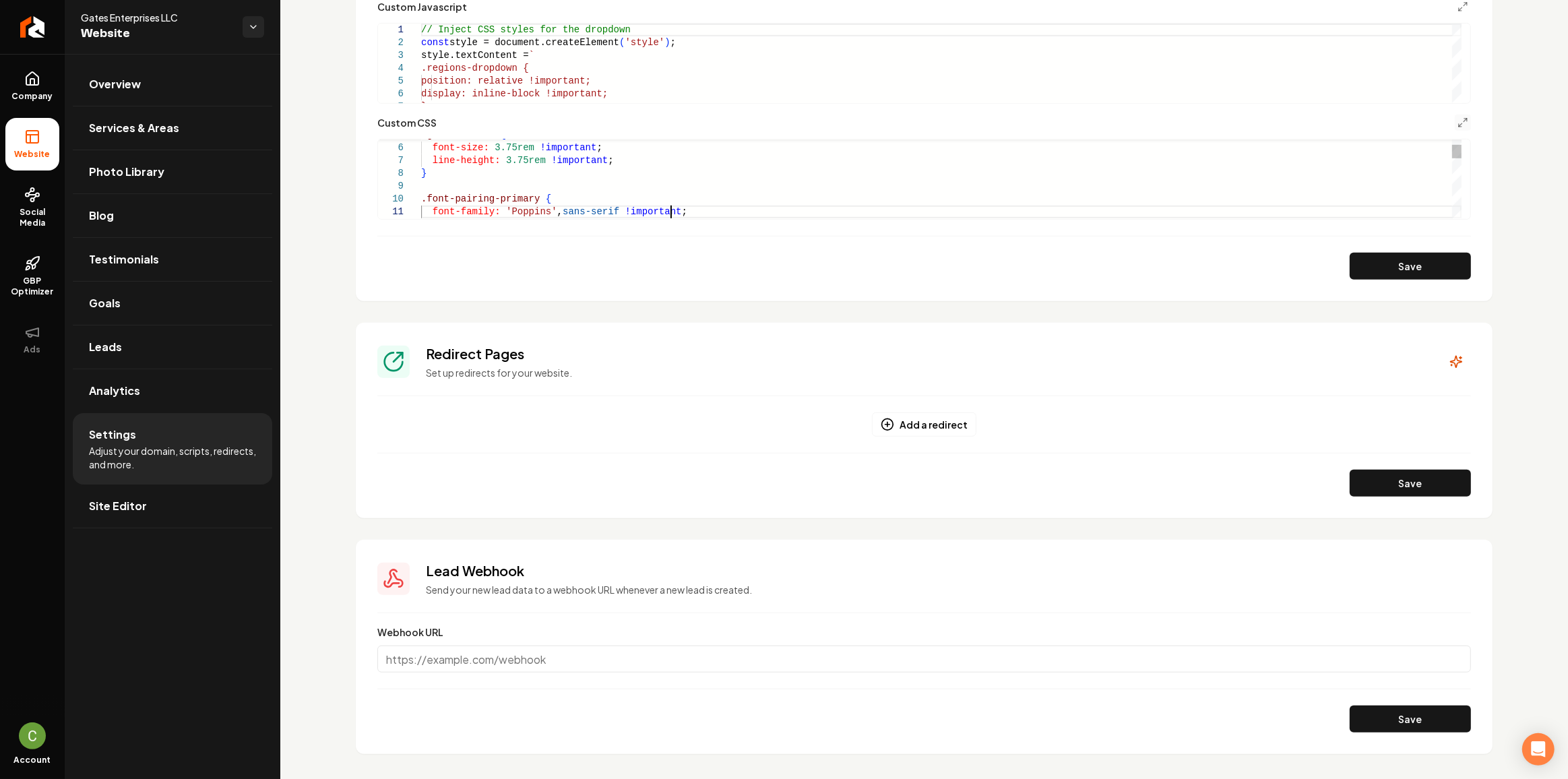
click at [688, 212] on div ".grab-home h2 { font-size: 3.75rem !important ; line-height: 3.75rem !important…" at bounding box center [941, 493] width 1040 height 832
click at [640, 150] on div "font-size: 3.75rem !important ; line-height: 3.75rem !important ; } .font-pairi…" at bounding box center [941, 481] width 1040 height 832
type textarea "**********"
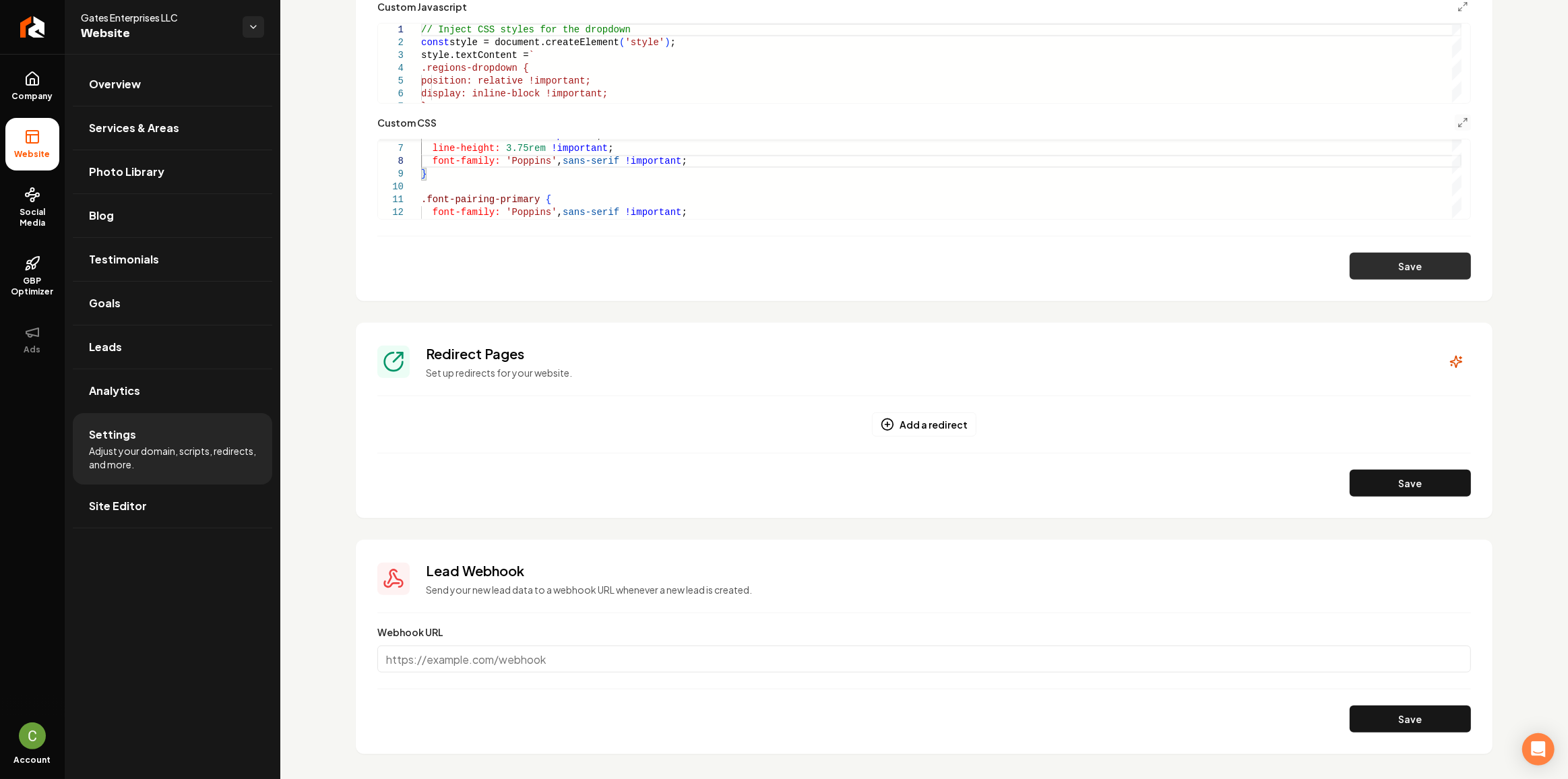
click at [1413, 259] on button "Save" at bounding box center [1410, 266] width 121 height 27
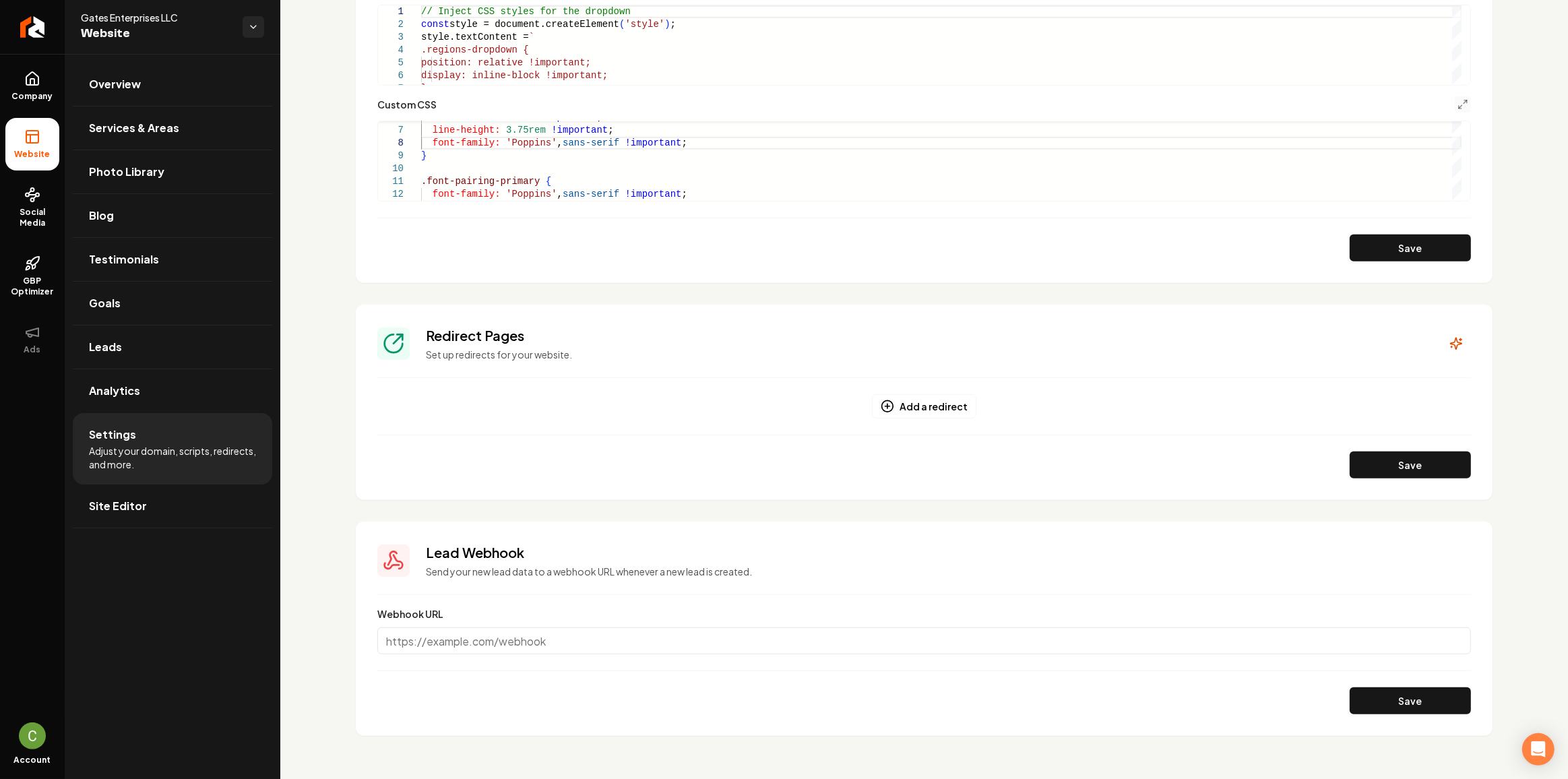
scroll to position [885, 0]
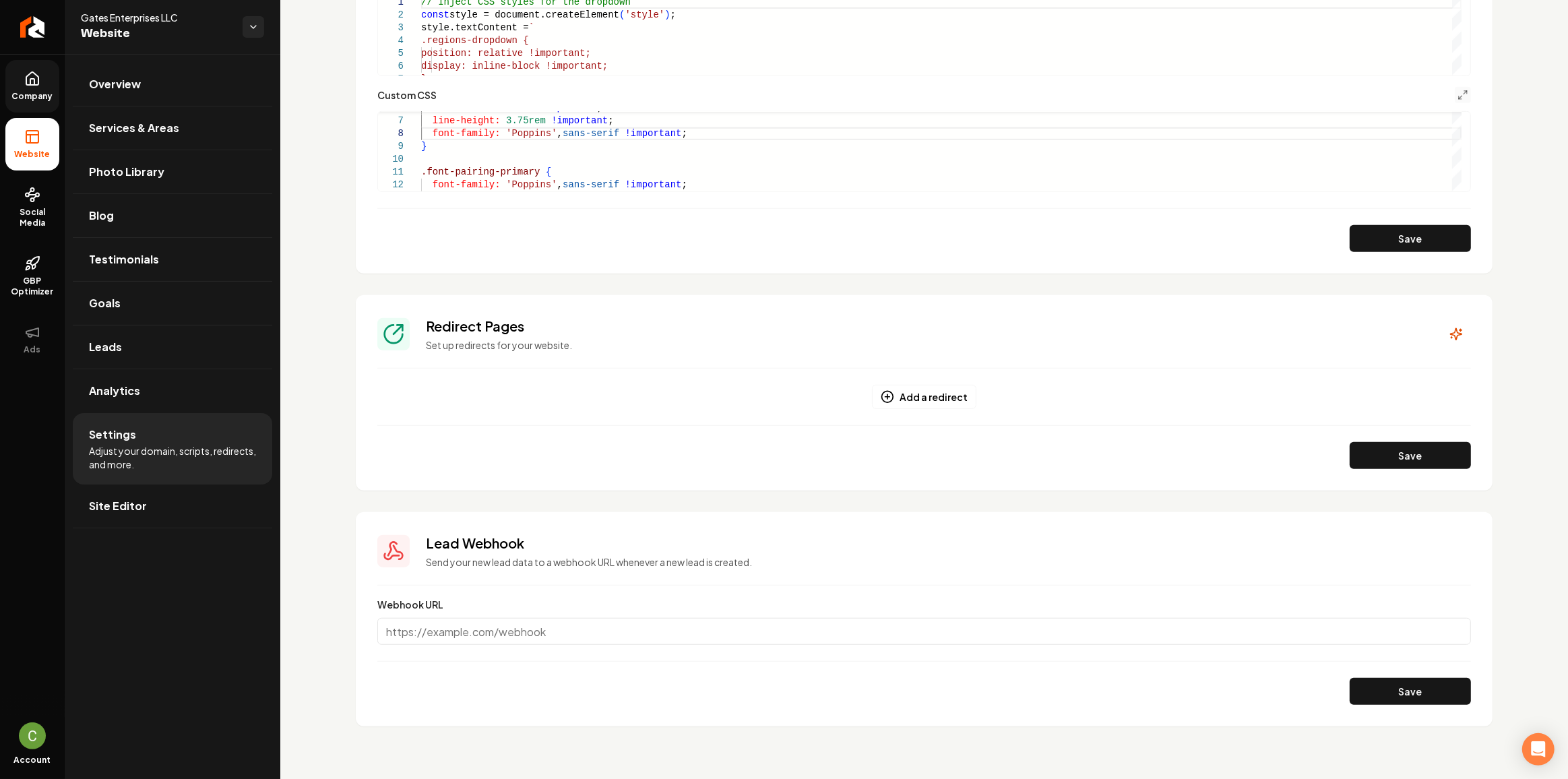
click at [52, 93] on span "Company" at bounding box center [33, 96] width 52 height 11
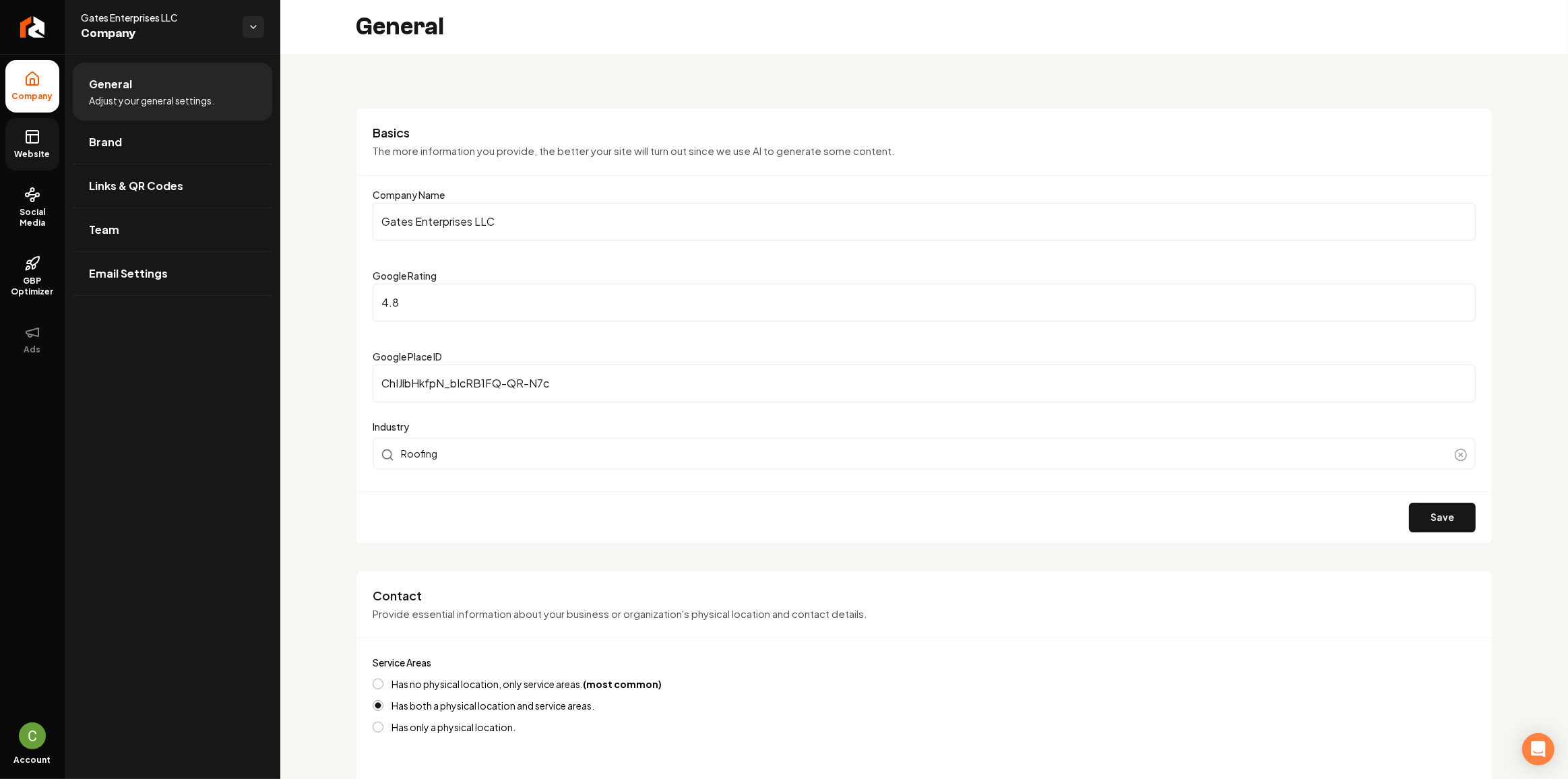
click at [43, 133] on link "Website" at bounding box center [32, 144] width 54 height 52
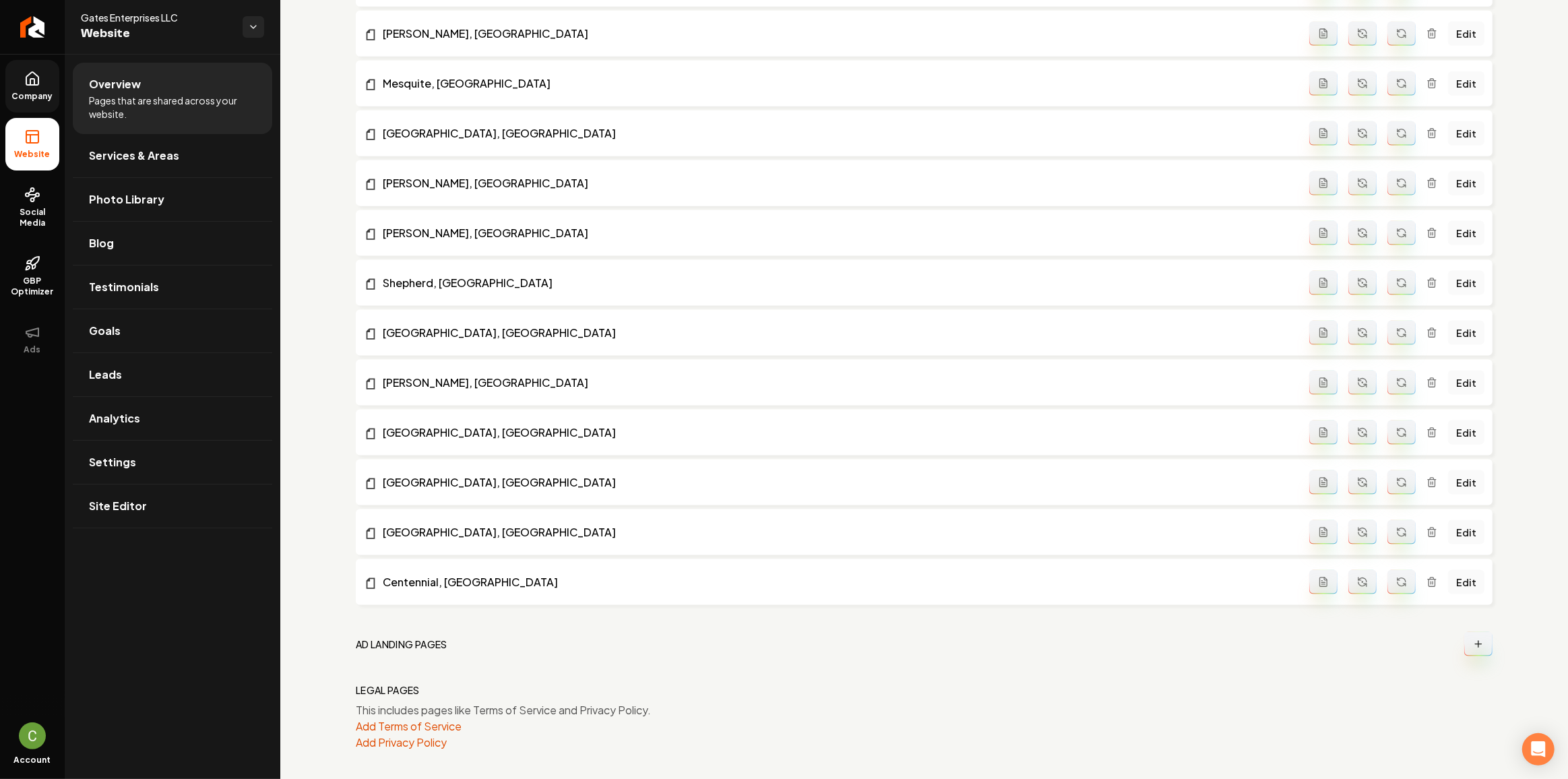
scroll to position [1943, 0]
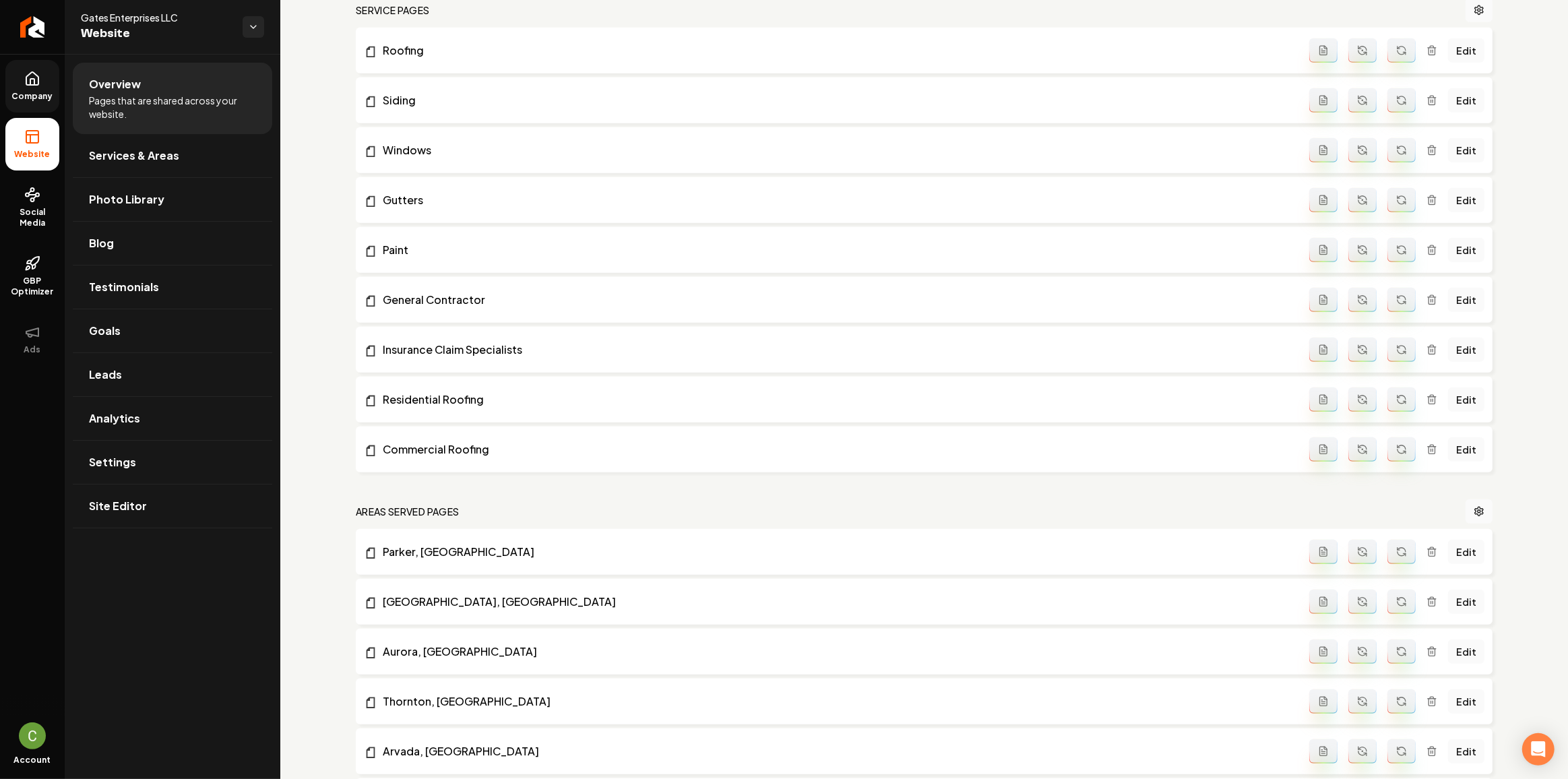
drag, startPoint x: 357, startPoint y: 532, endPoint x: 360, endPoint y: 404, distance: 128.0
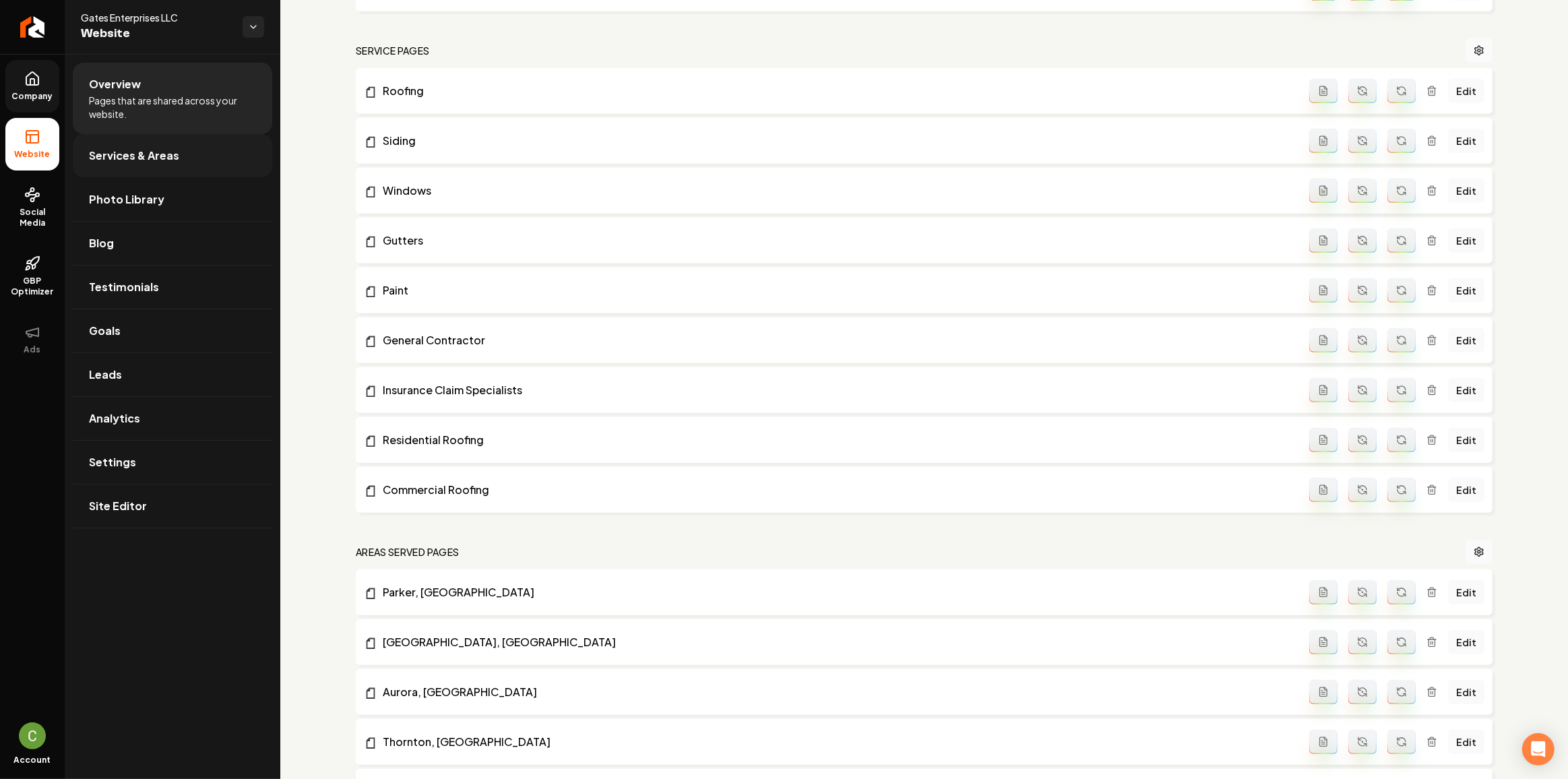
click at [150, 139] on link "Services & Areas" at bounding box center [172, 155] width 199 height 43
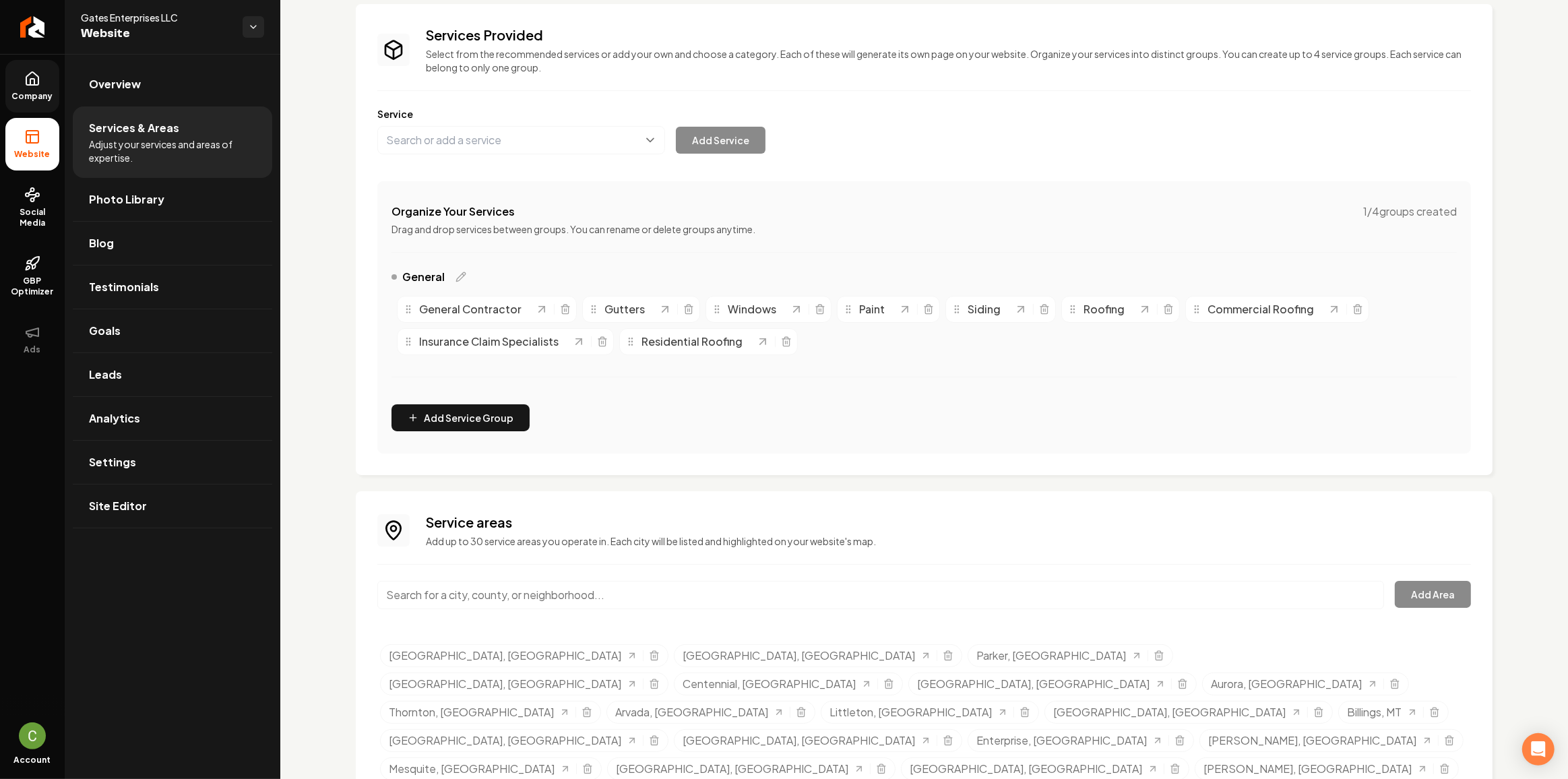
scroll to position [83, 0]
click at [1429, 706] on icon "Selected tags" at bounding box center [1435, 711] width 11 height 11
click at [722, 589] on input "Main content area" at bounding box center [881, 594] width 1007 height 28
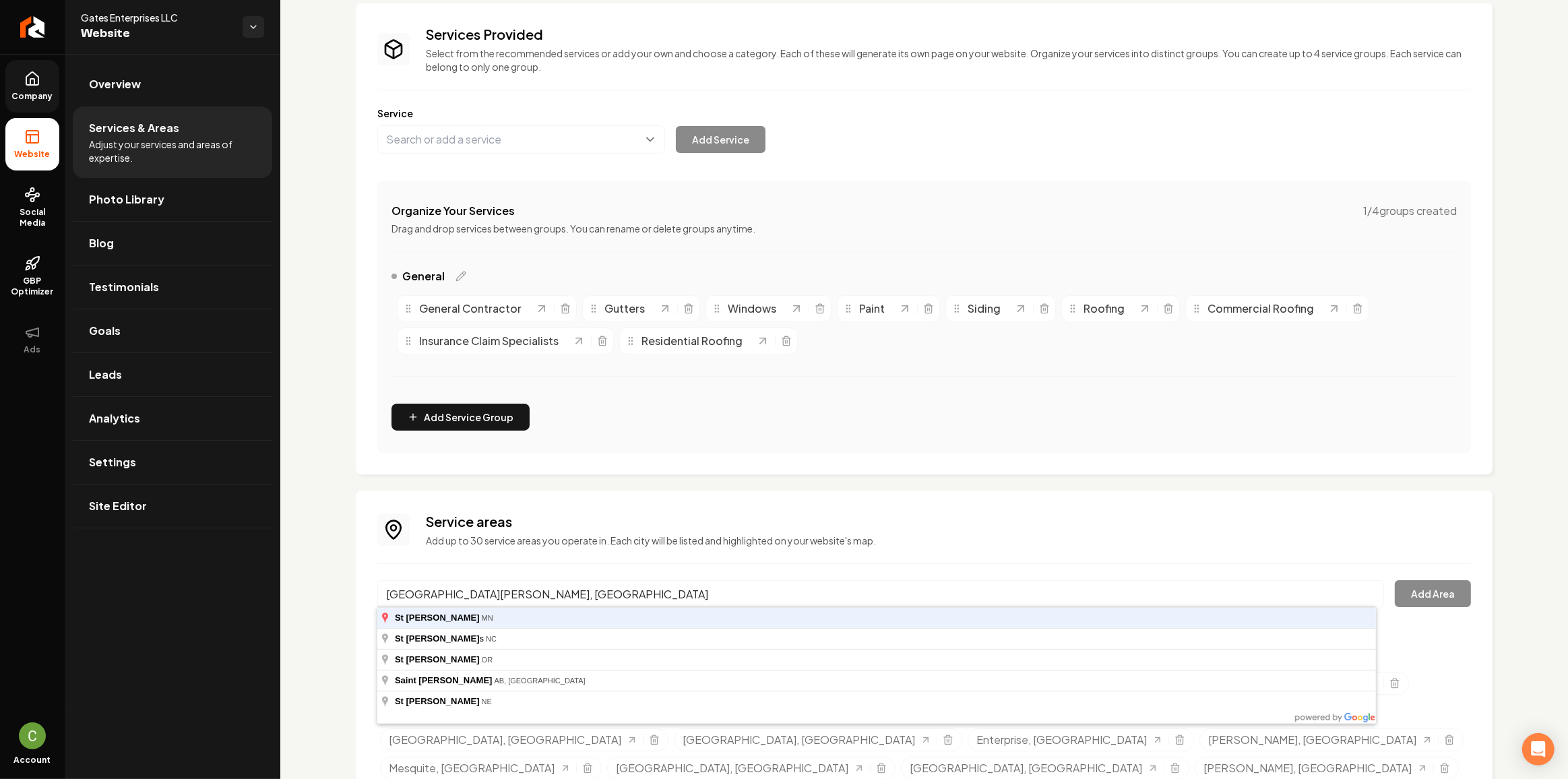
type input "St Paul, MN"
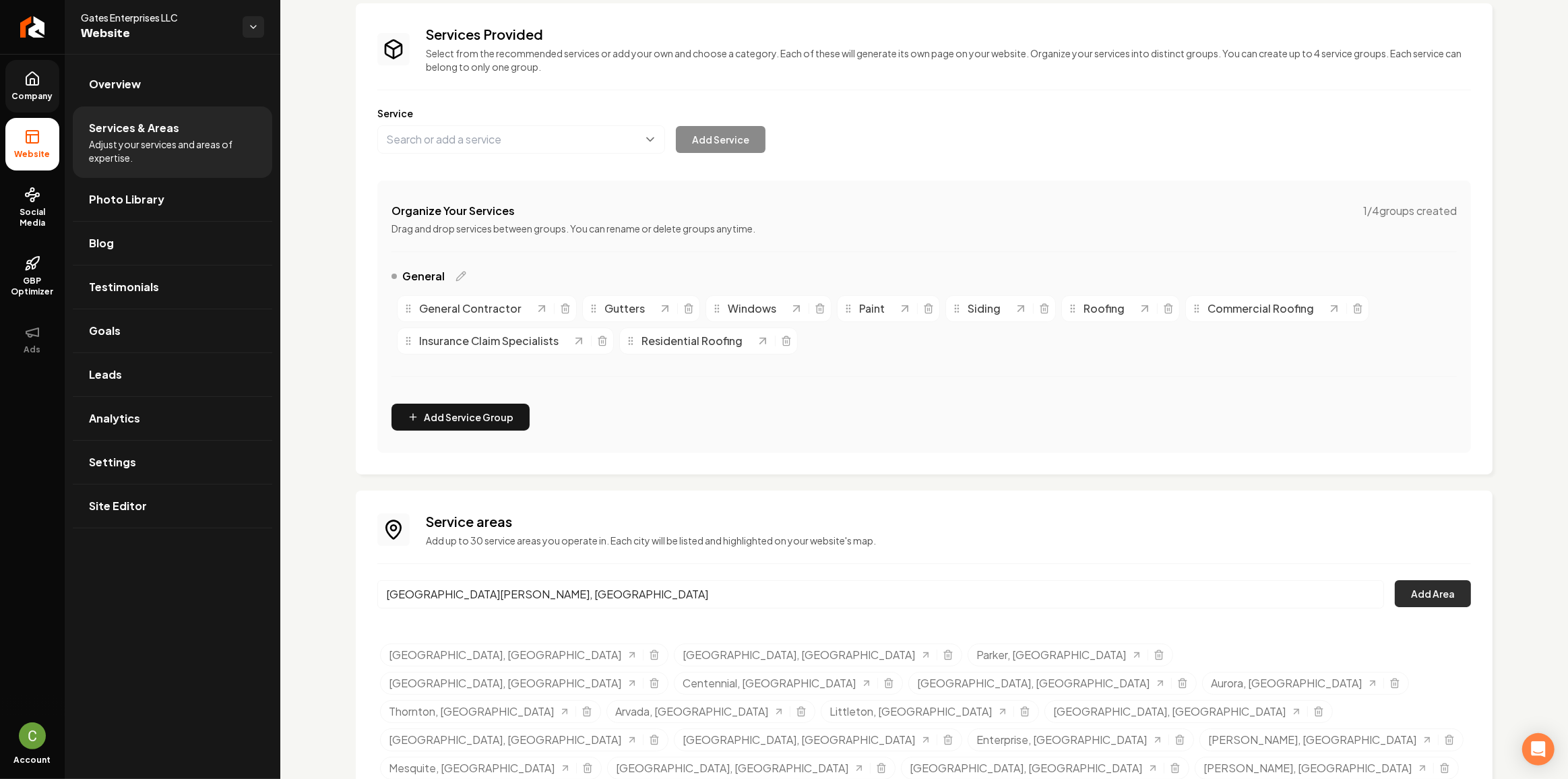
click at [1408, 593] on button "Add Area" at bounding box center [1432, 594] width 76 height 27
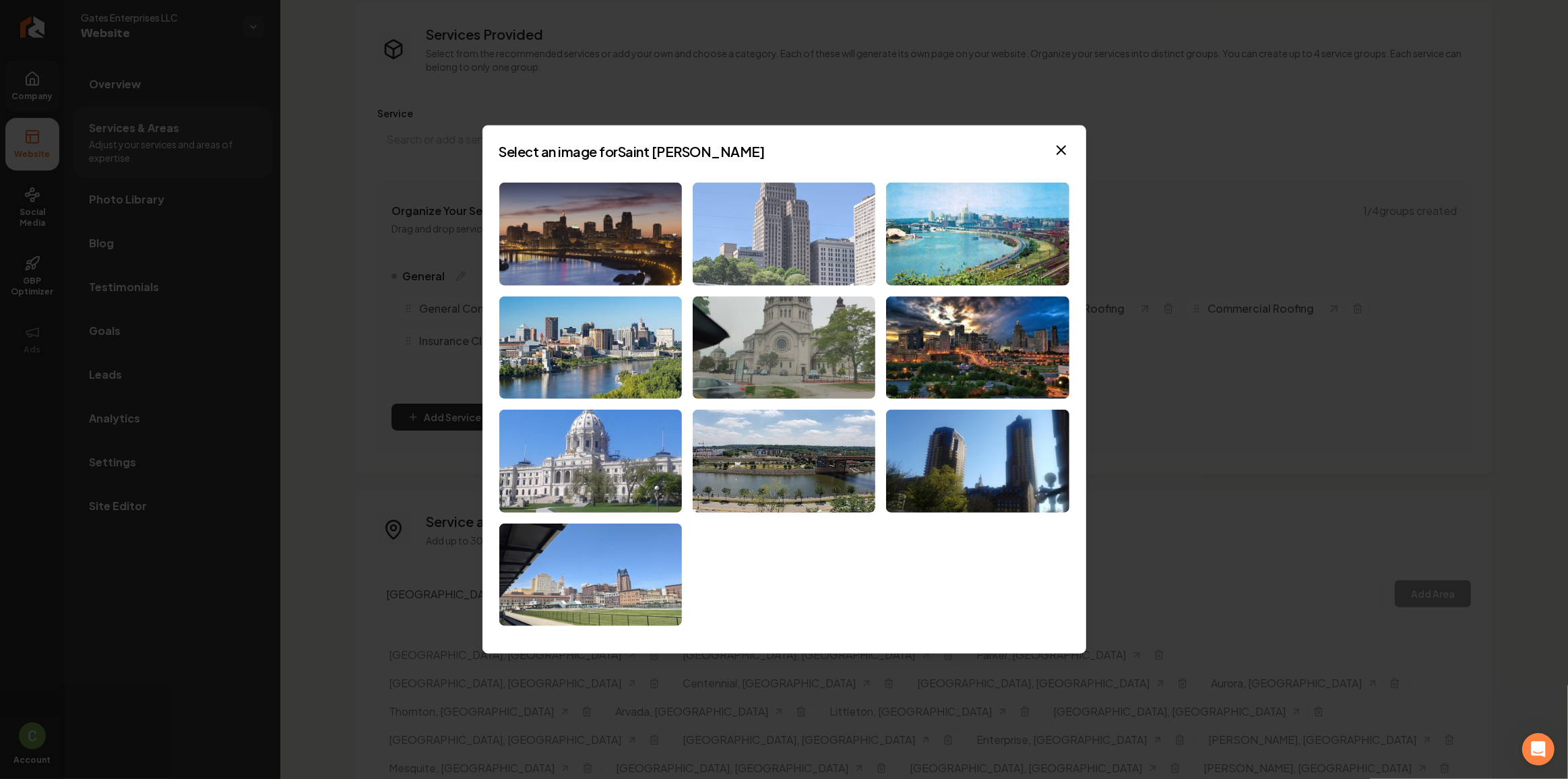
click at [735, 277] on img at bounding box center [783, 234] width 183 height 103
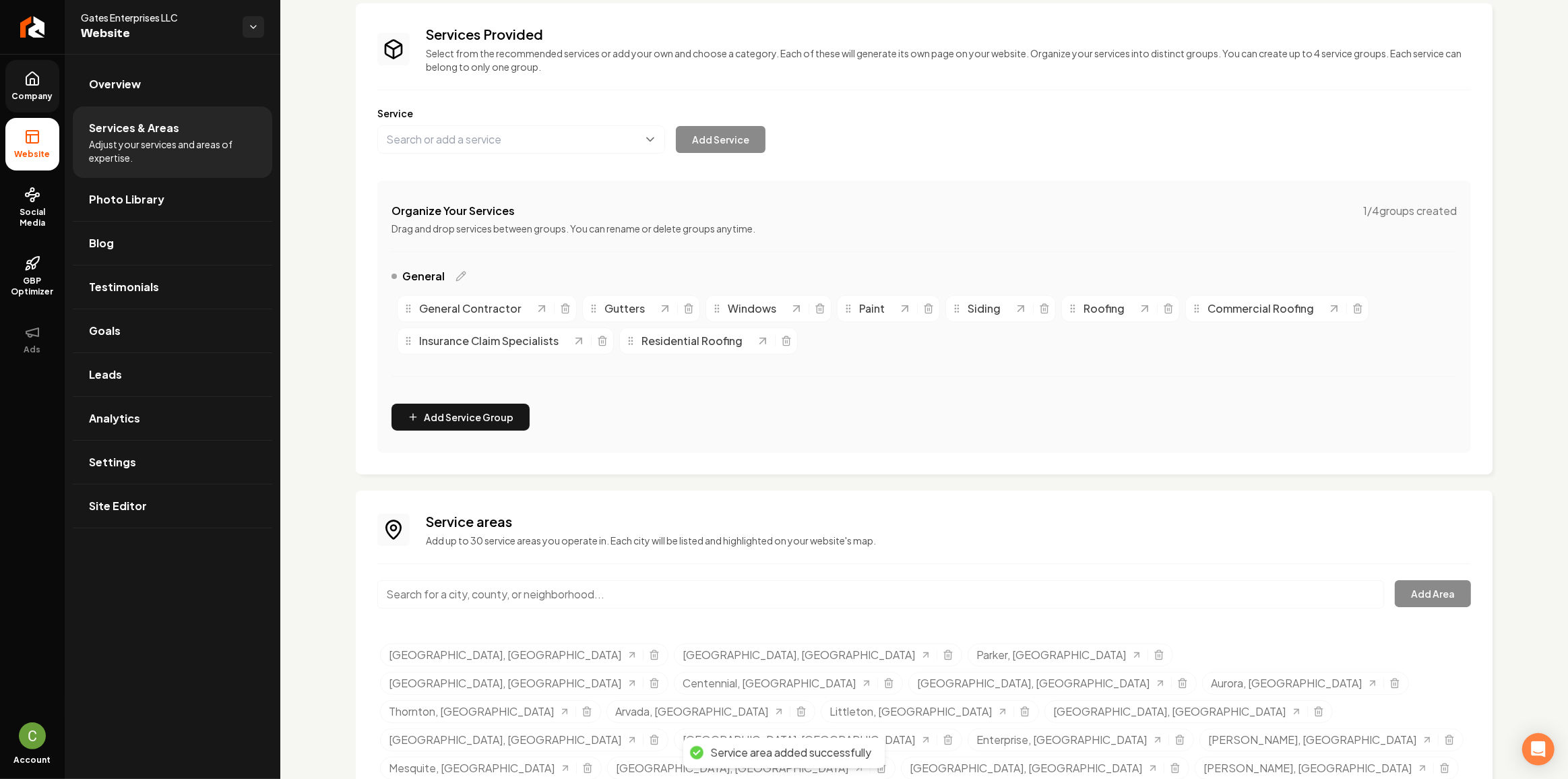
click at [477, 580] on input "Main content area" at bounding box center [881, 594] width 1007 height 28
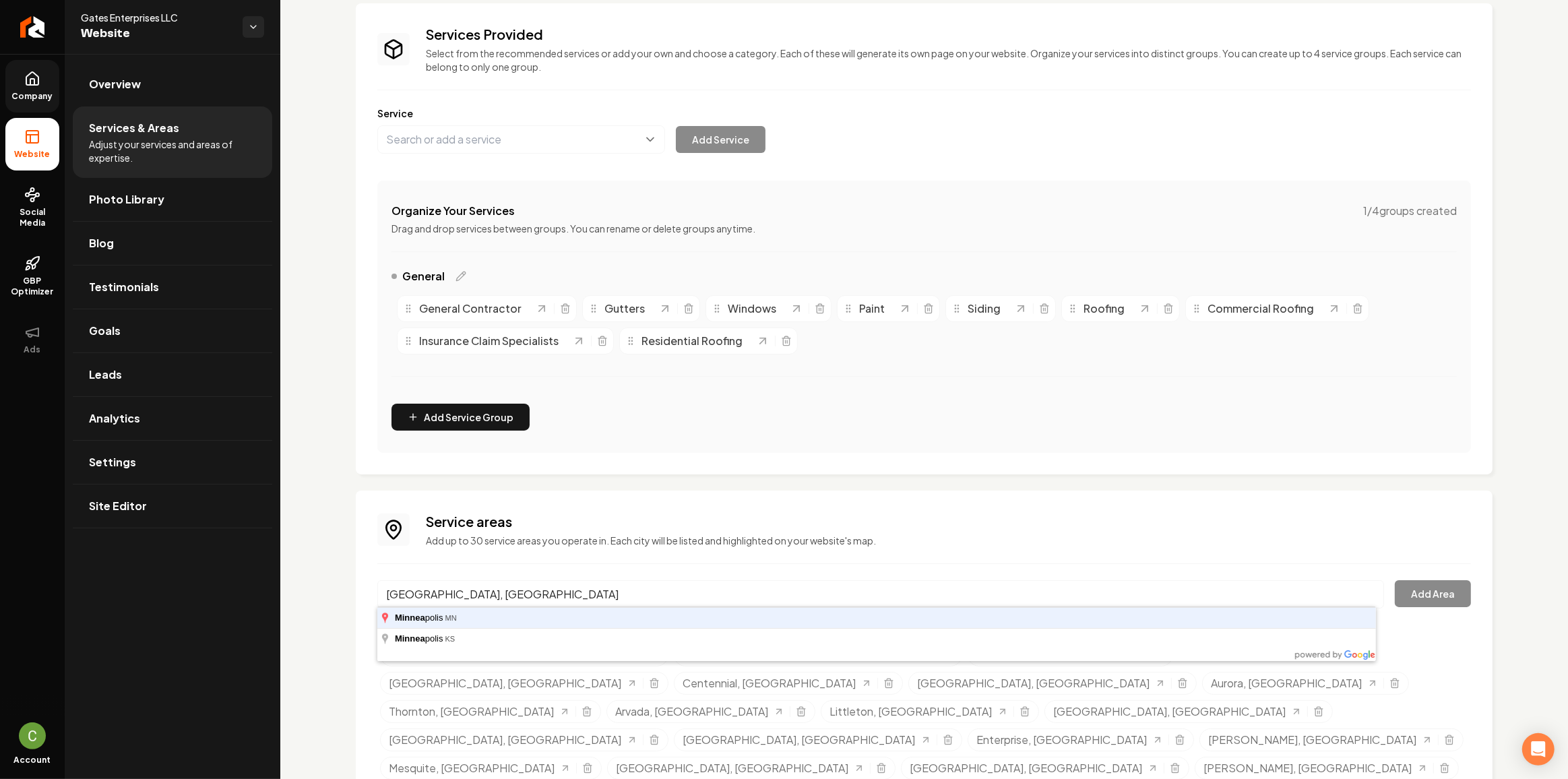
type input "Minneapolis, MN"
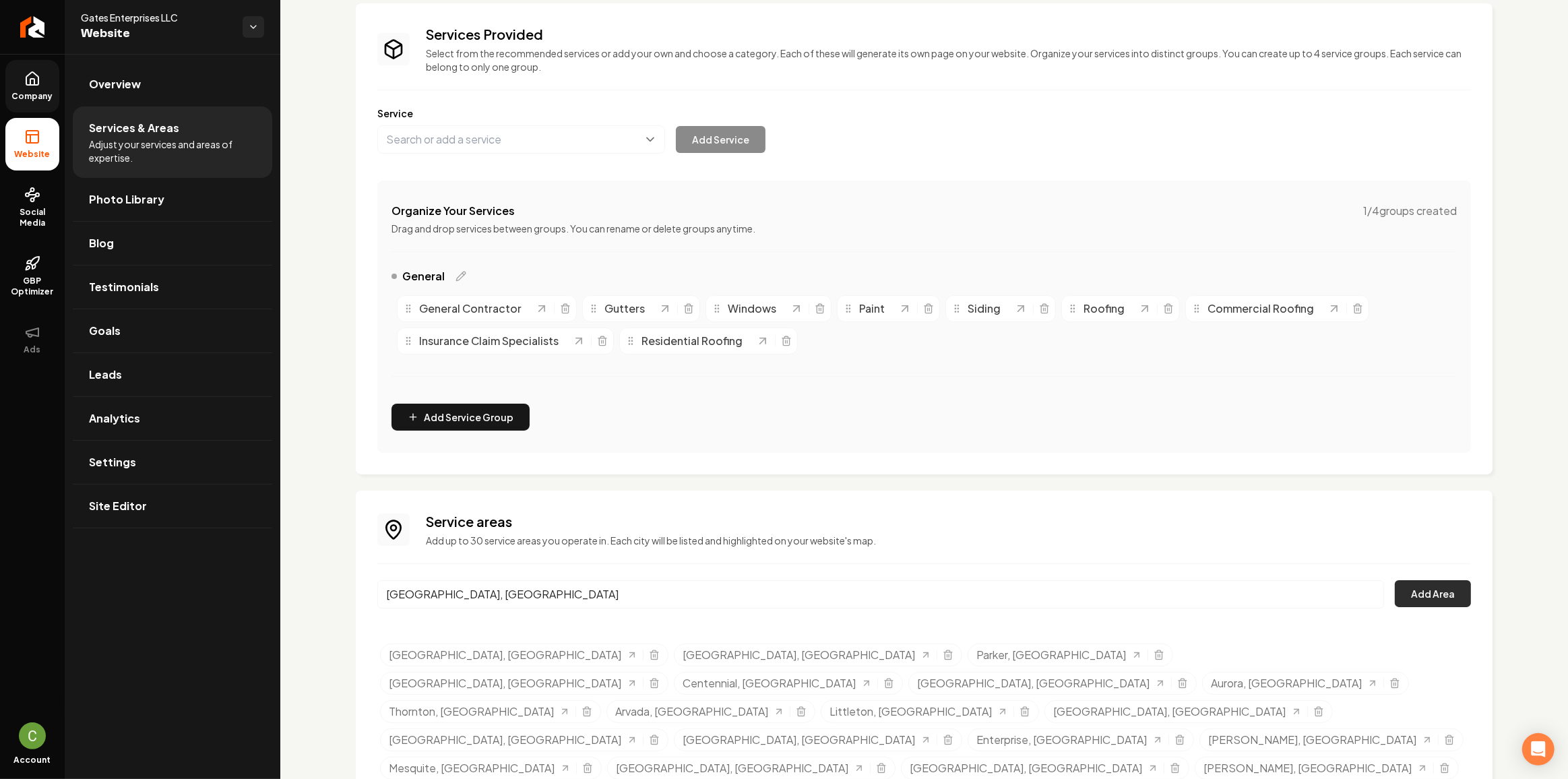
click at [1412, 593] on button "Add Area" at bounding box center [1432, 594] width 76 height 27
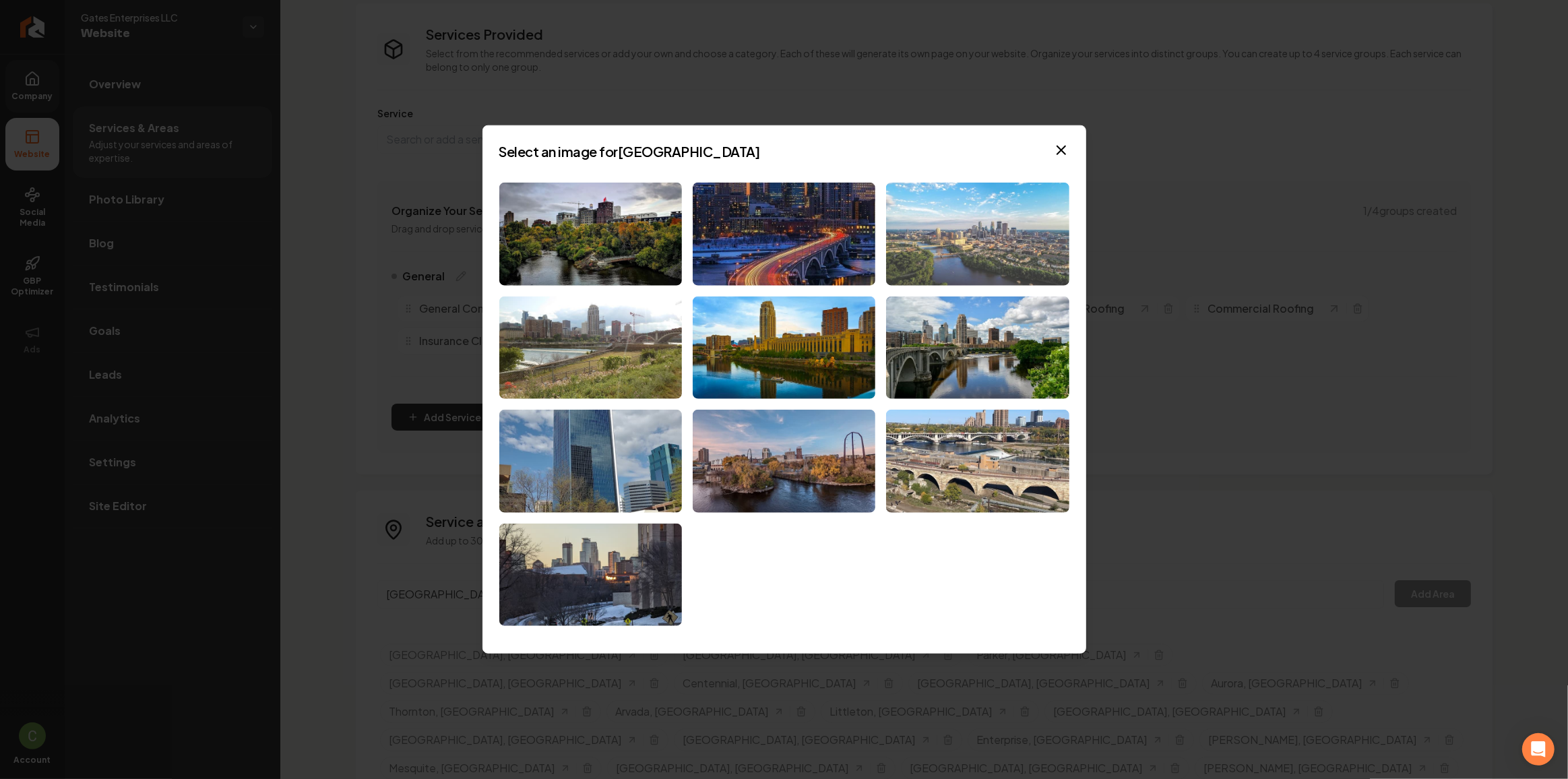
click at [922, 203] on img at bounding box center [977, 234] width 183 height 103
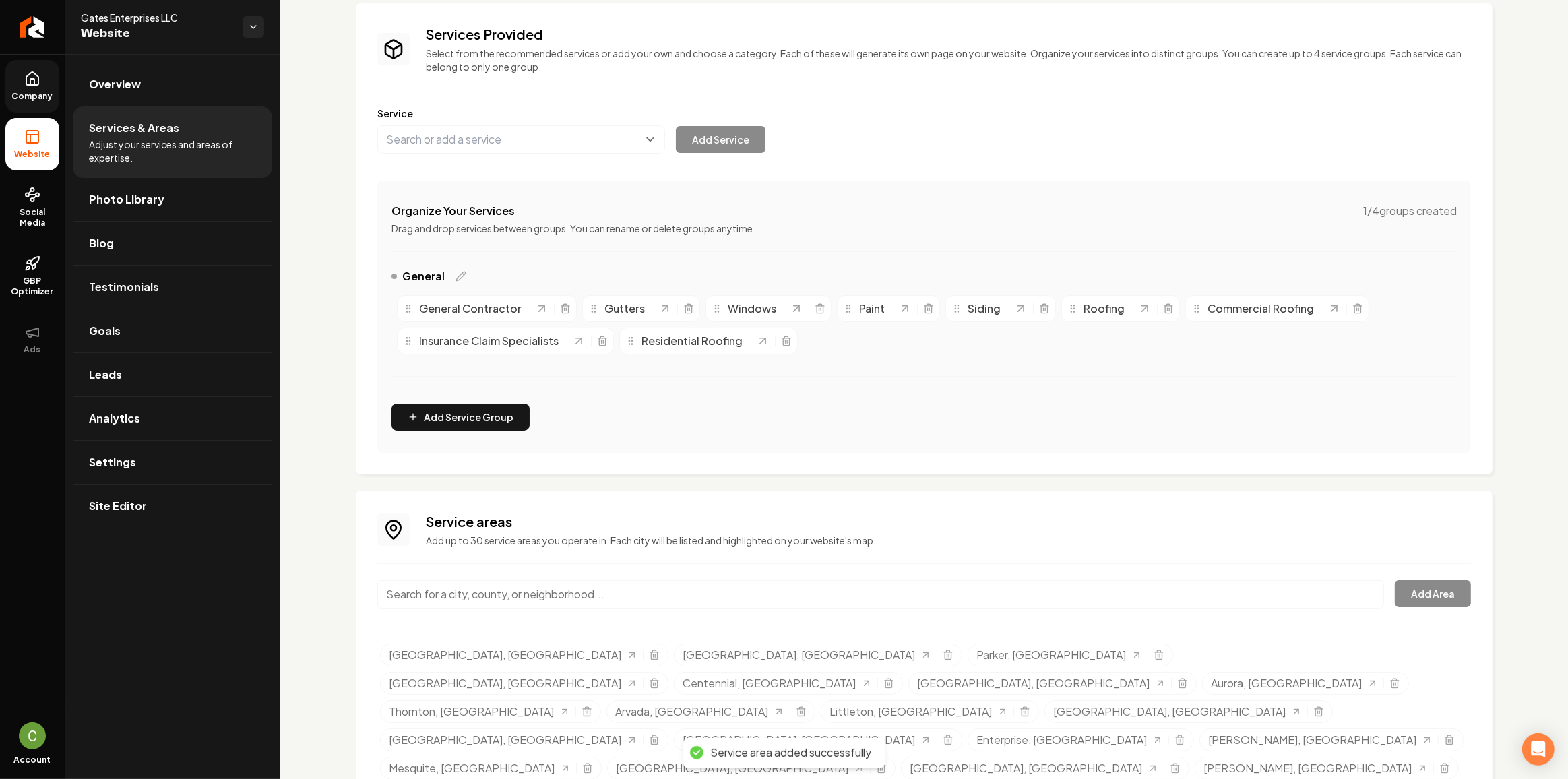
drag, startPoint x: 42, startPoint y: 71, endPoint x: 42, endPoint y: 90, distance: 19.0
click at [42, 71] on link "Company" at bounding box center [32, 86] width 54 height 52
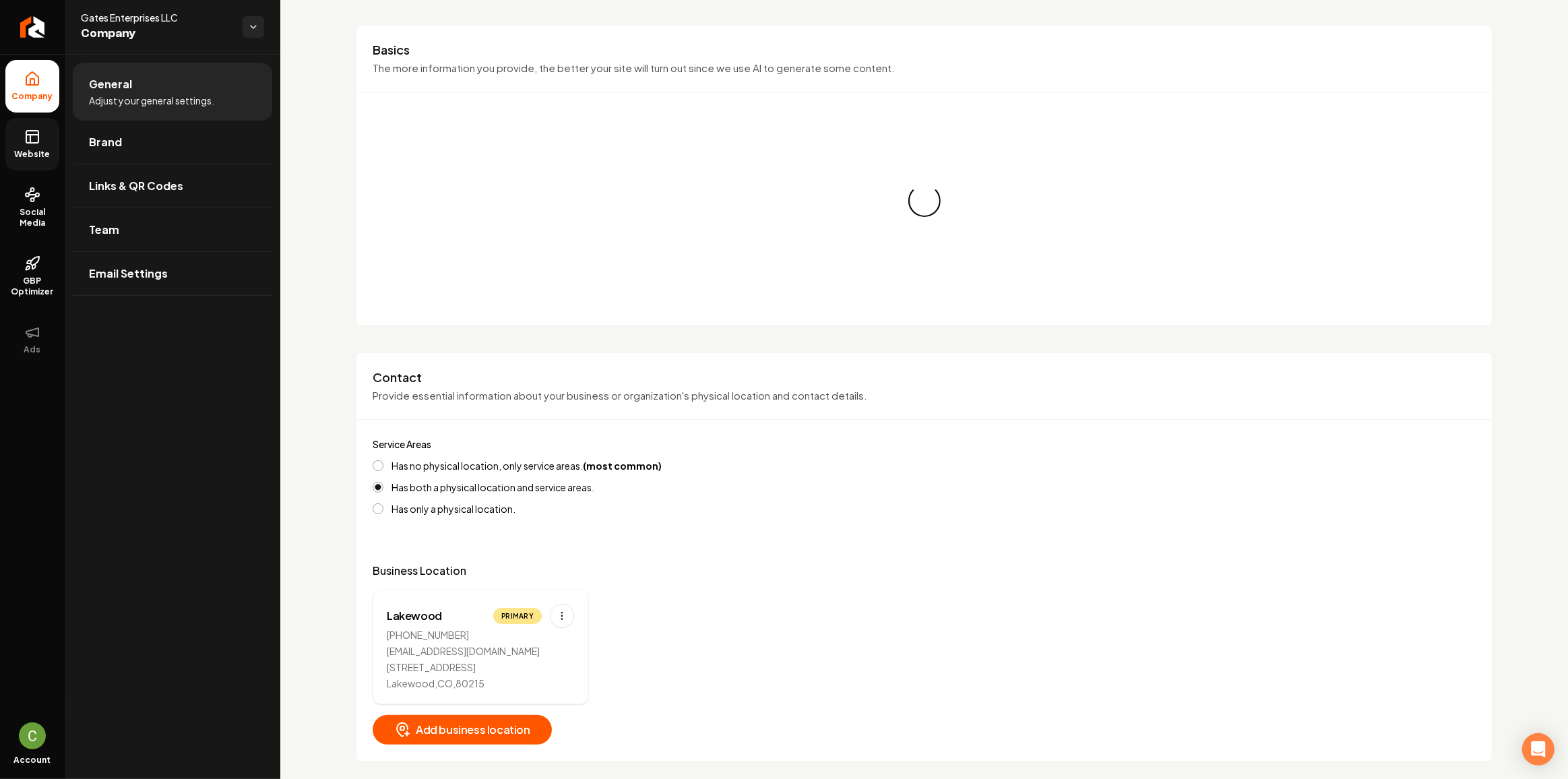
click at [42, 121] on link "Website" at bounding box center [32, 144] width 54 height 52
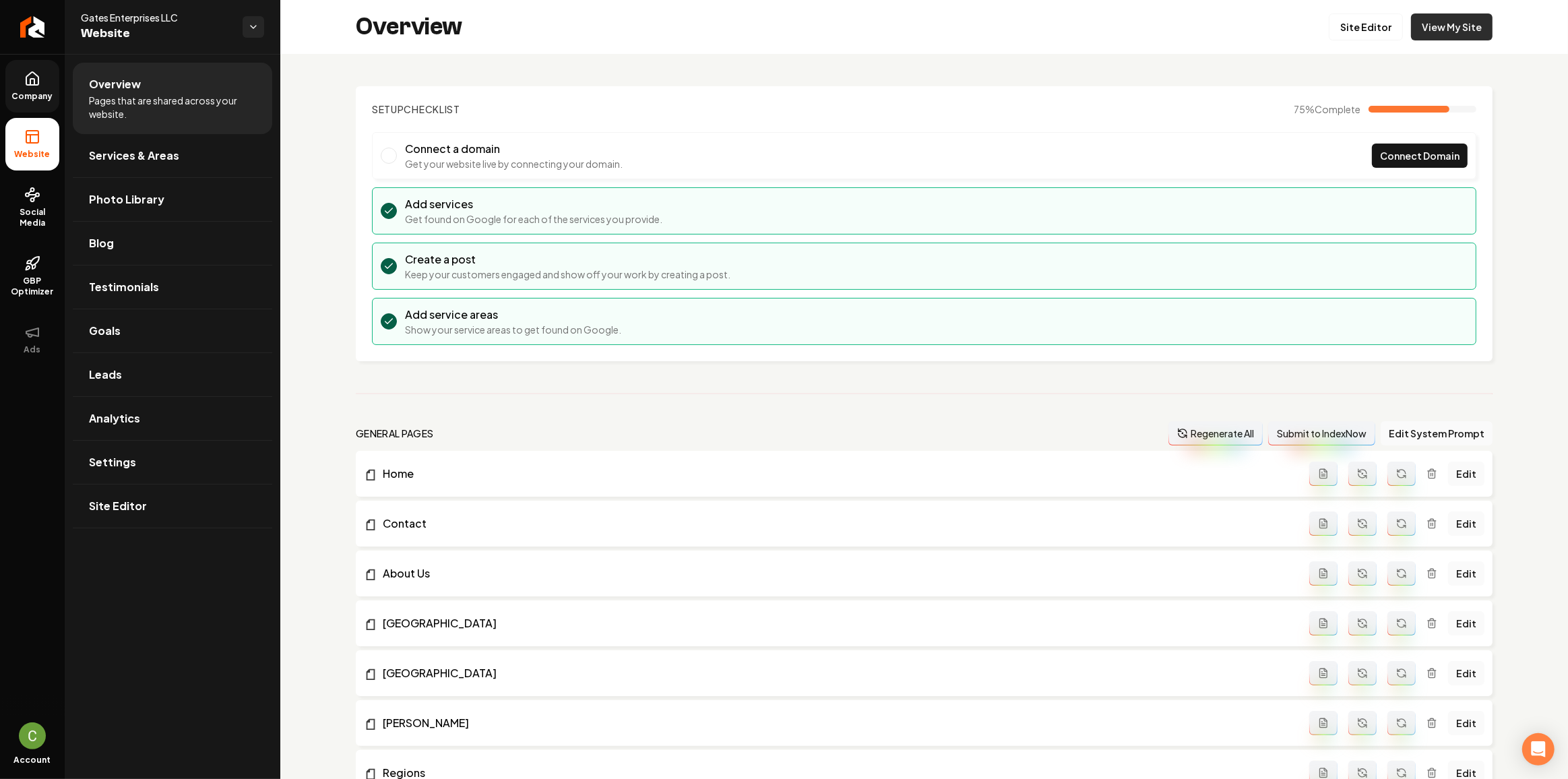
click at [1441, 33] on link "View My Site" at bounding box center [1452, 27] width 82 height 27
click at [1344, 23] on link "Site Editor" at bounding box center [1366, 27] width 74 height 27
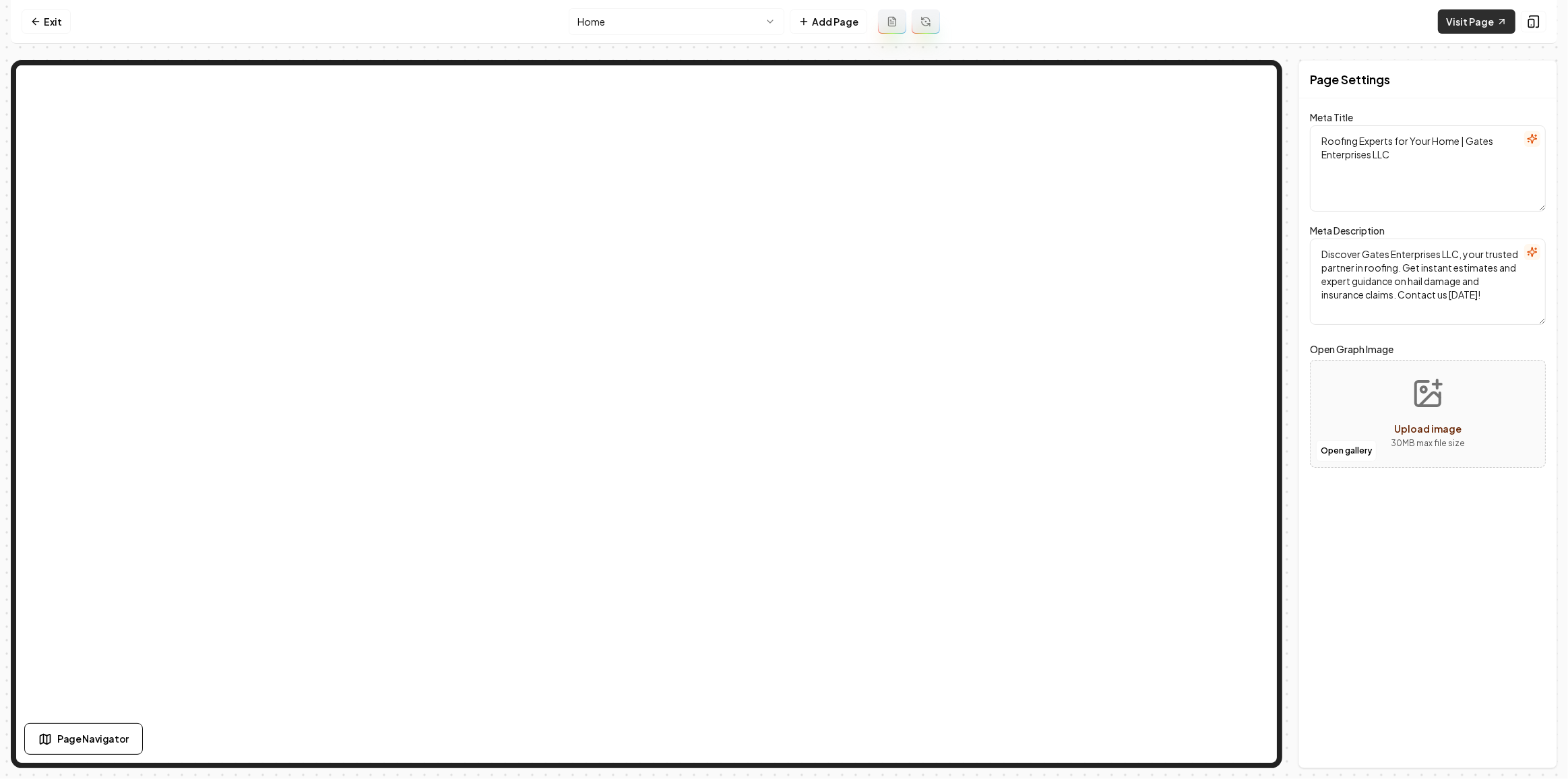
click at [1482, 23] on link "Visit Page" at bounding box center [1476, 21] width 77 height 24
click at [1497, 27] on link "Visit Page" at bounding box center [1476, 21] width 77 height 24
click at [622, 27] on html "Computer Required This feature is only available on a computer. Please switch t…" at bounding box center [784, 389] width 1568 height 779
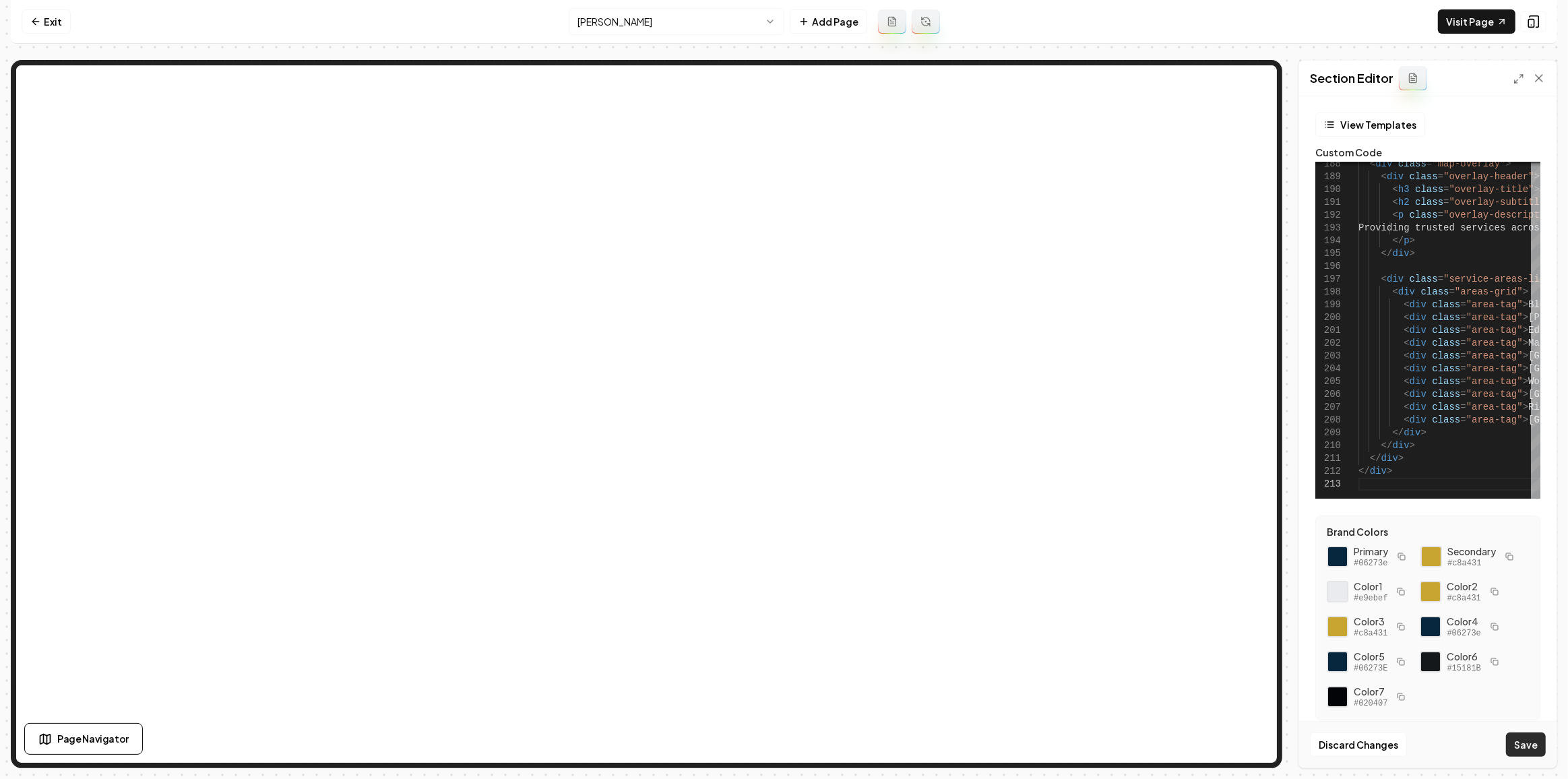
click at [1512, 751] on button "Save" at bounding box center [1526, 745] width 39 height 24
type textarea "****** ******"
click at [1481, 20] on link "Visit Page" at bounding box center [1476, 21] width 77 height 24
click at [820, 23] on button "Add Page" at bounding box center [828, 21] width 77 height 24
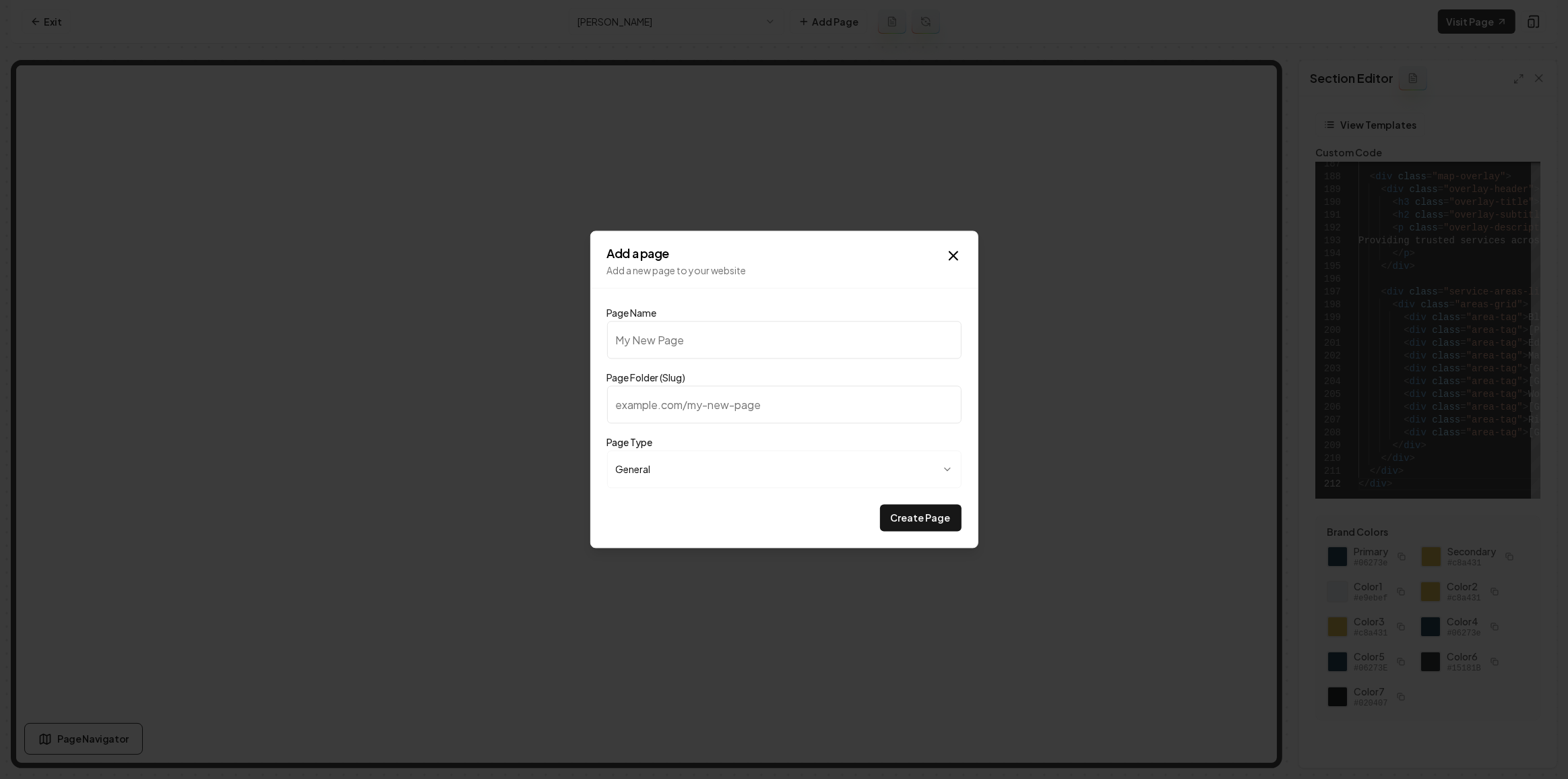
click at [692, 334] on input "Page Name" at bounding box center [784, 341] width 354 height 38
type input "S"
type input "s"
type input "St"
type input "st"
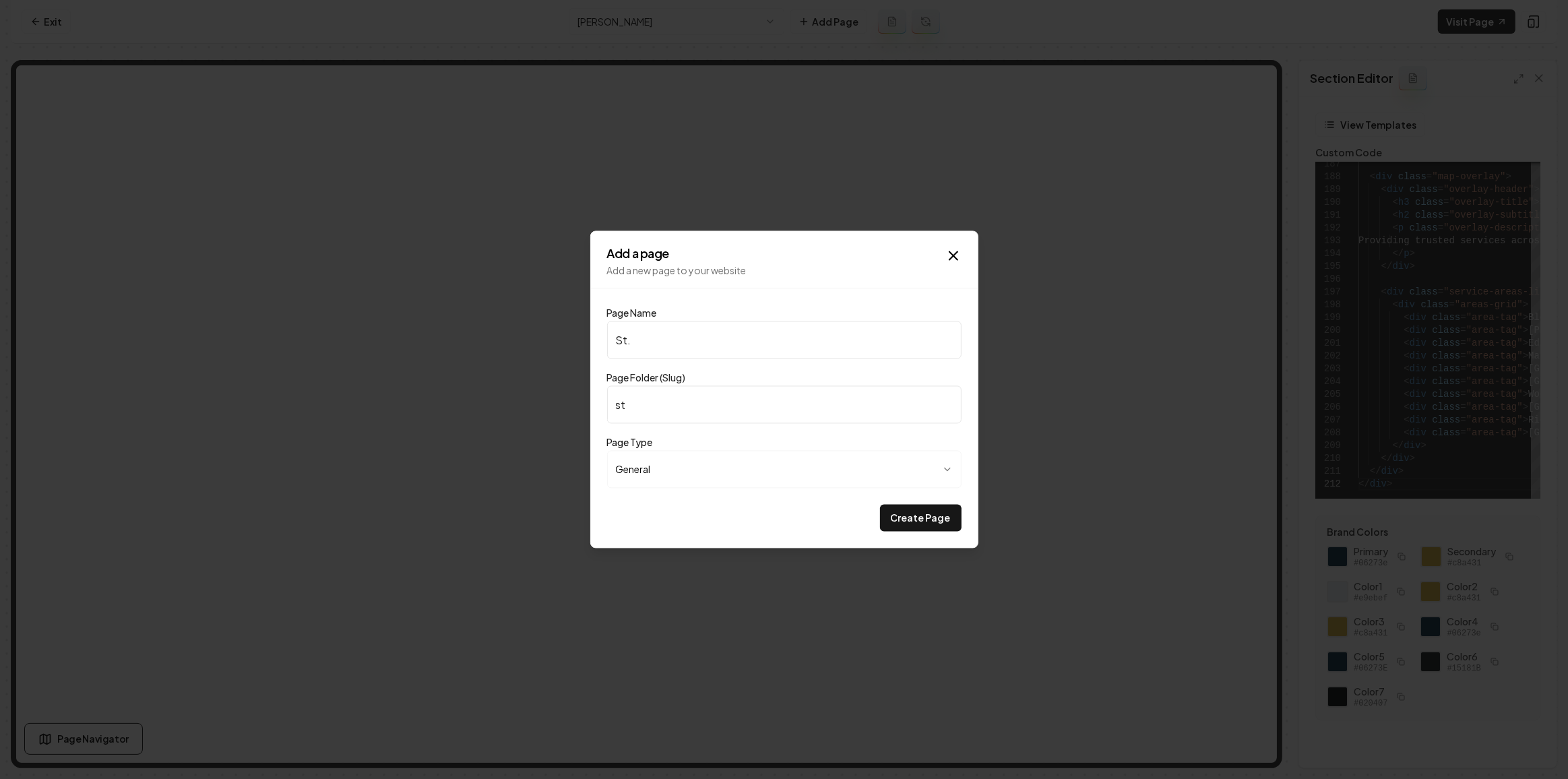
type input "St. P"
type input "st-p"
type input "St. Pa"
type input "st-pa"
type input "St. Pau"
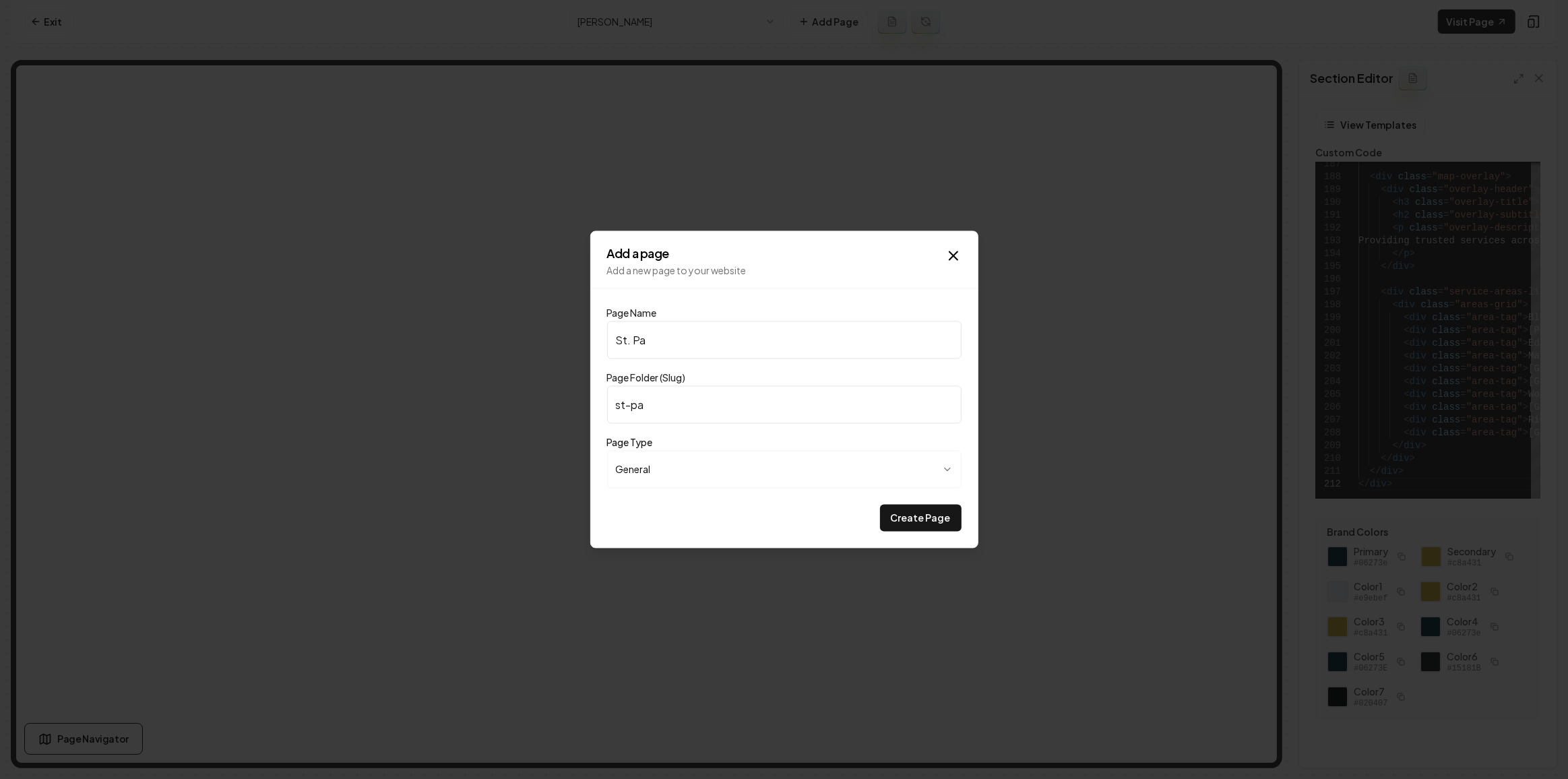
type input "st-pau"
type input "St. Paul"
type input "st-paul"
type input "St. Paul & M"
type input "st-paul-m"
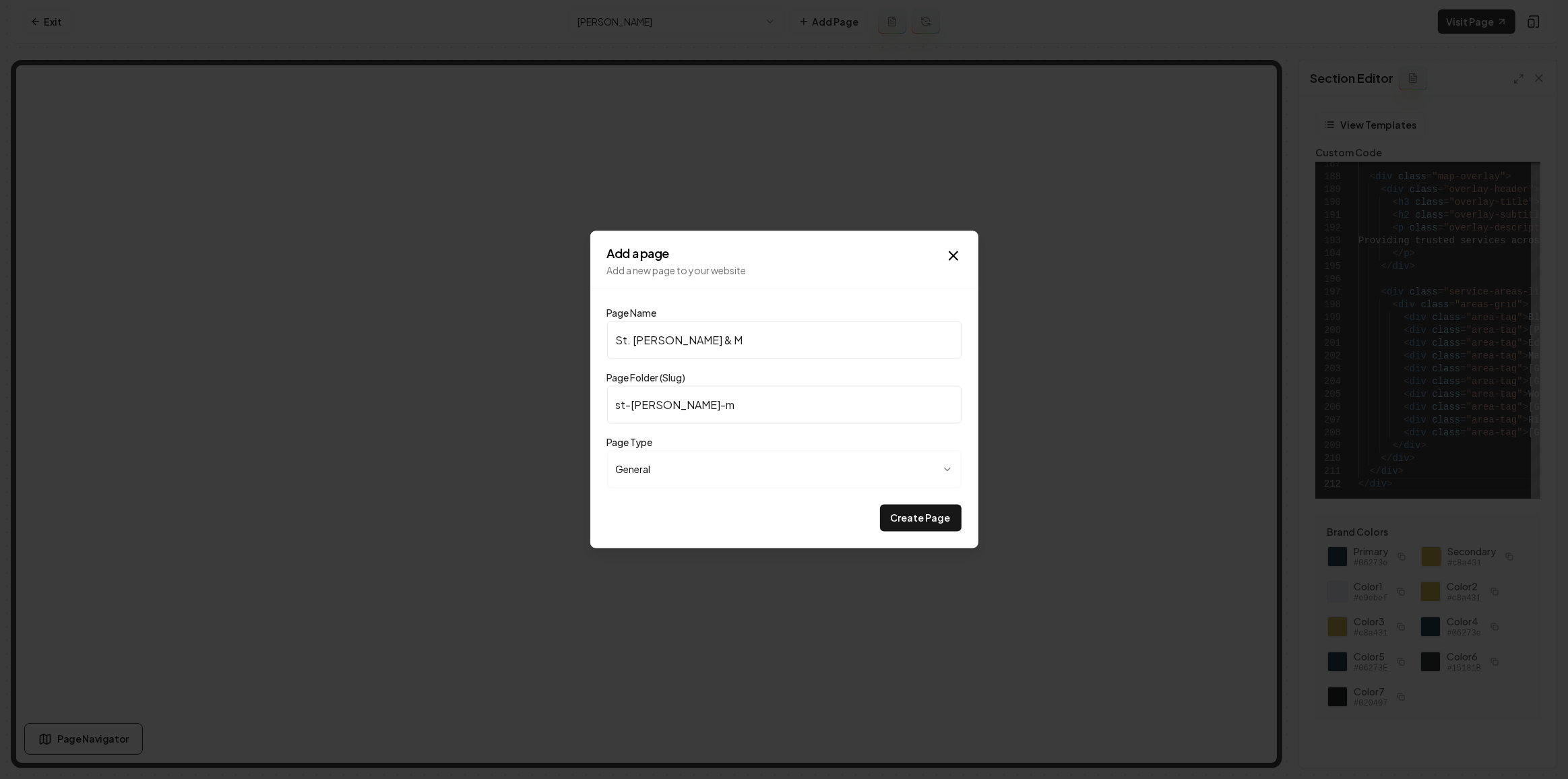
type input "St. Paul & Mi"
type input "st-paul-mi"
type input "St. Paul & Min"
type input "st-paul-min"
type input "St. Paul & Minn"
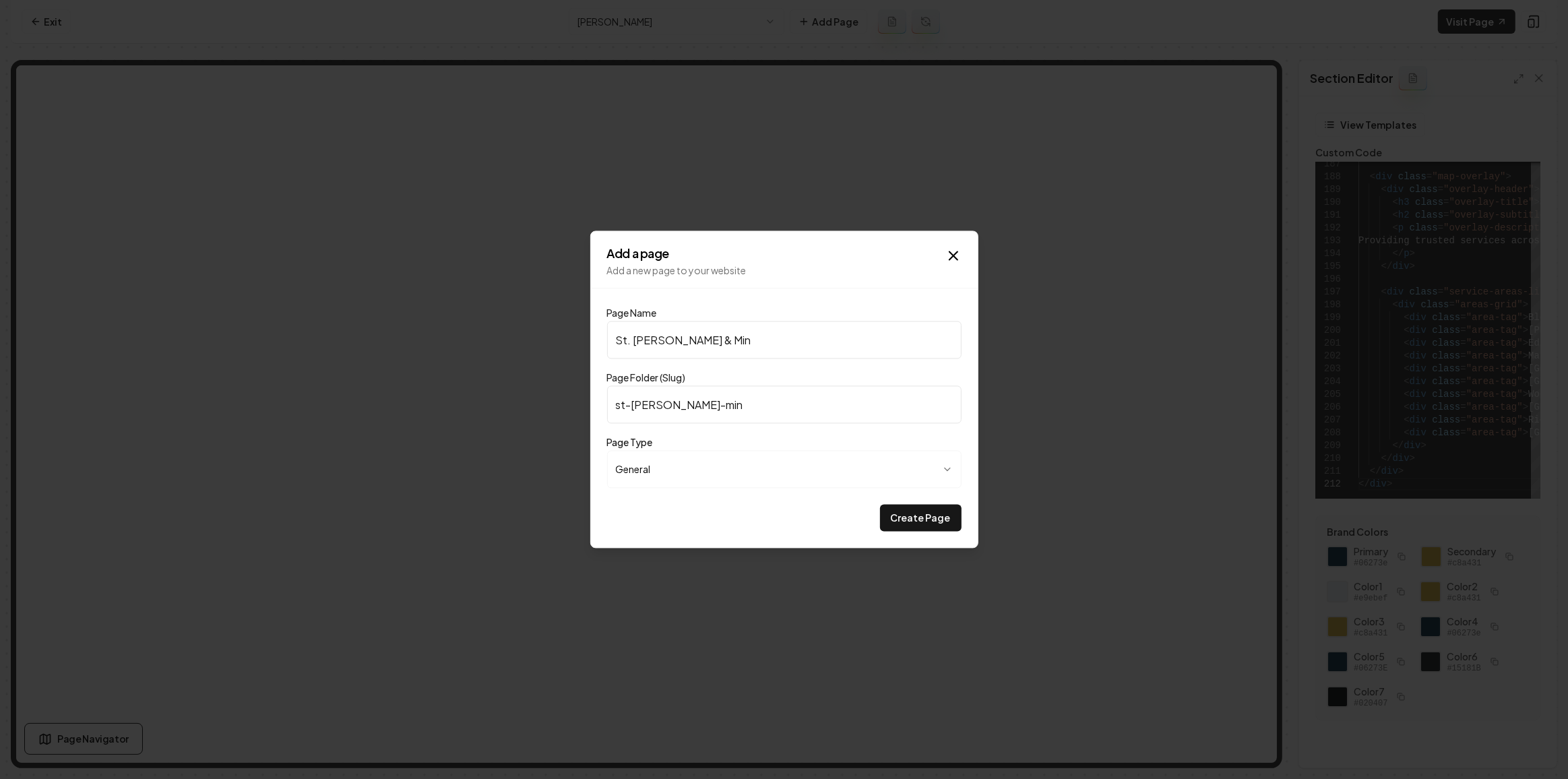
type input "st-paul-minn"
type input "St. Paul & Minne"
type input "st-paul-minne"
type input "St. Paul & Minnea"
type input "st-paul-minnea"
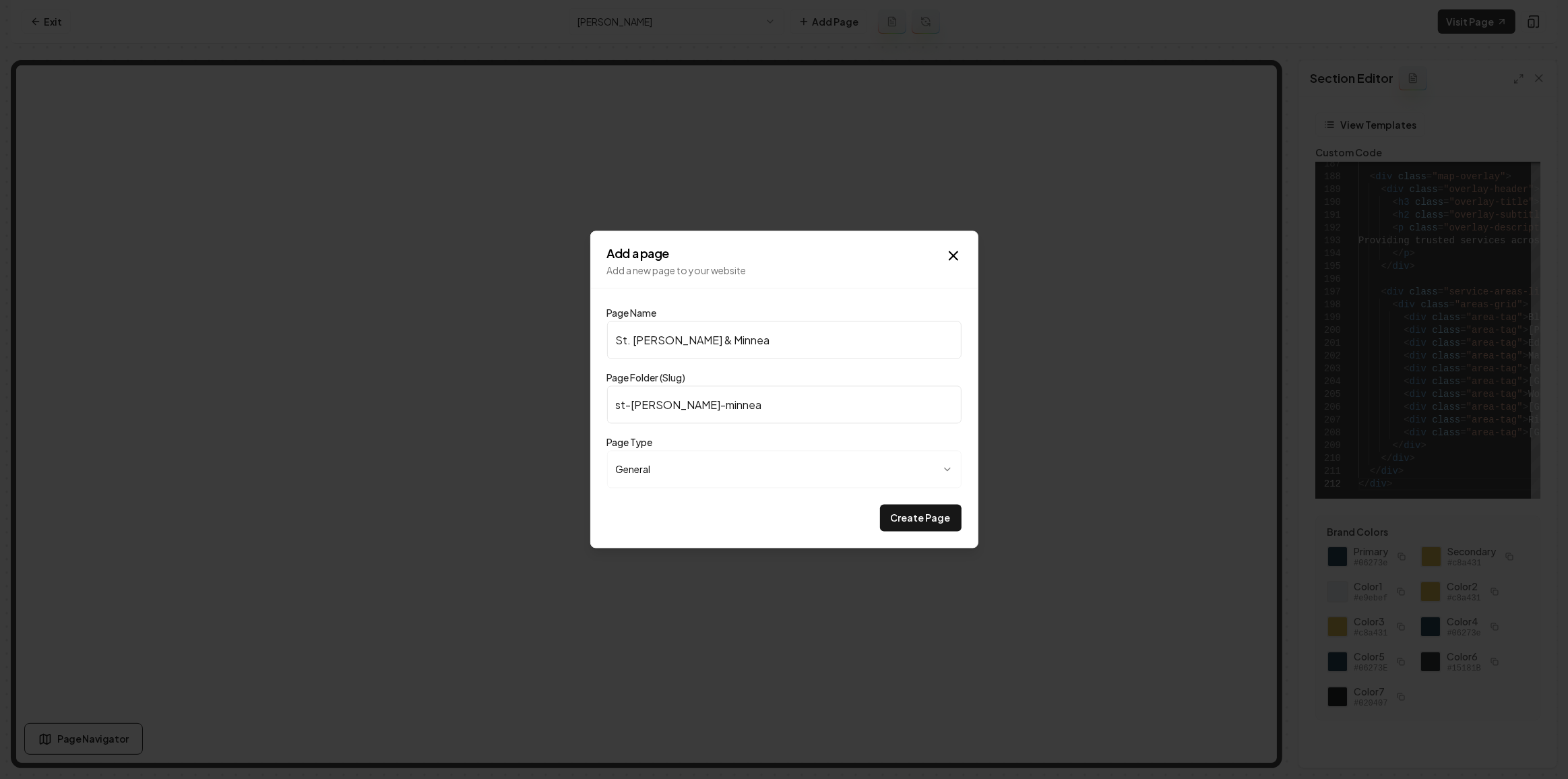
type input "St. Paul & Minneap"
type input "st-paul-minneap"
type input "St. Paul & Minneapo"
type input "st-paul-minneapo"
type input "St. Paul & Minneapol"
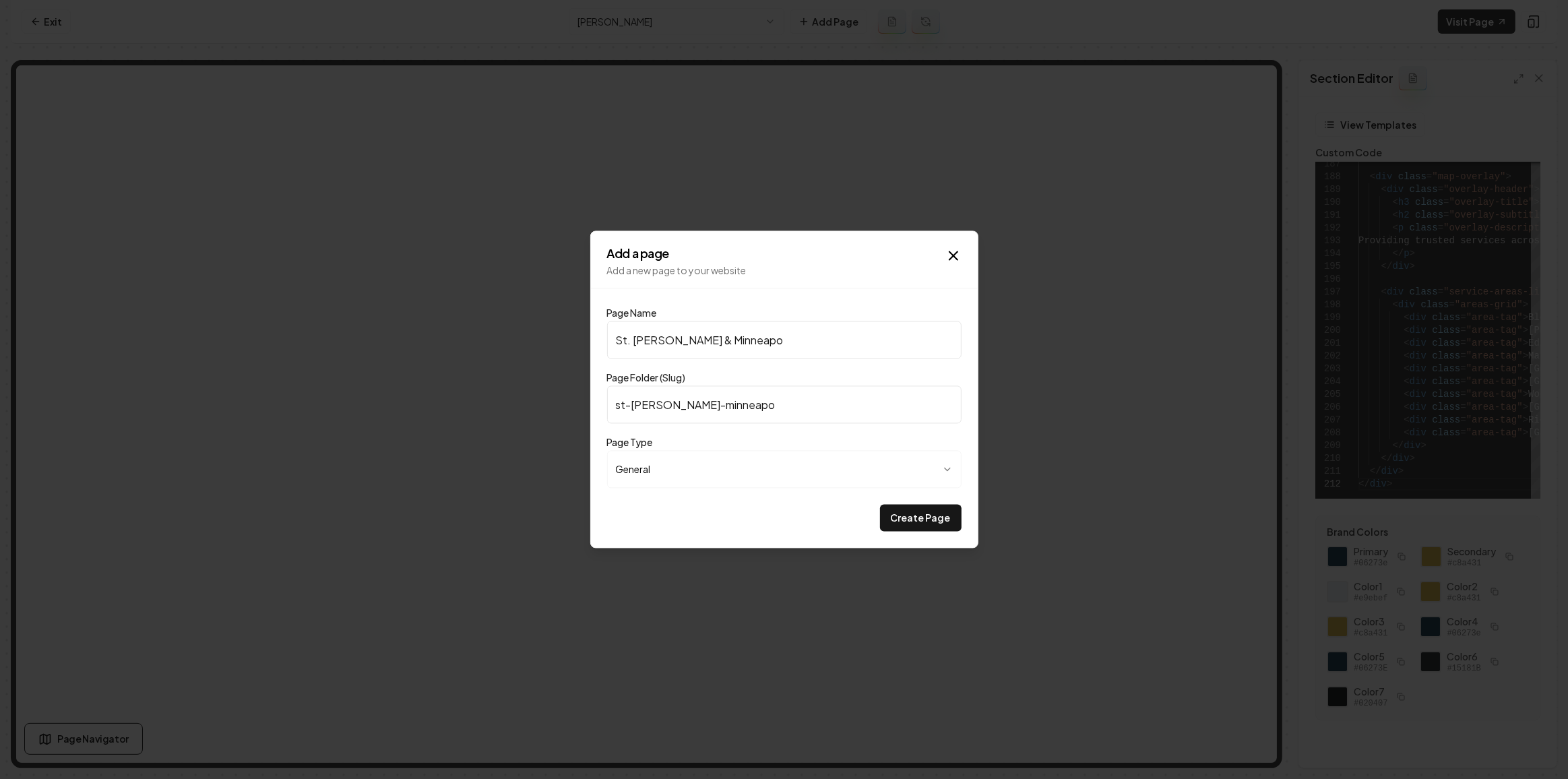
type input "st-paul-minneapol"
type input "St. Paul & Minneapoli"
type input "st-paul-minneapoli"
type input "St. Paul & Minneapolis"
type input "st-paul-minneapolis"
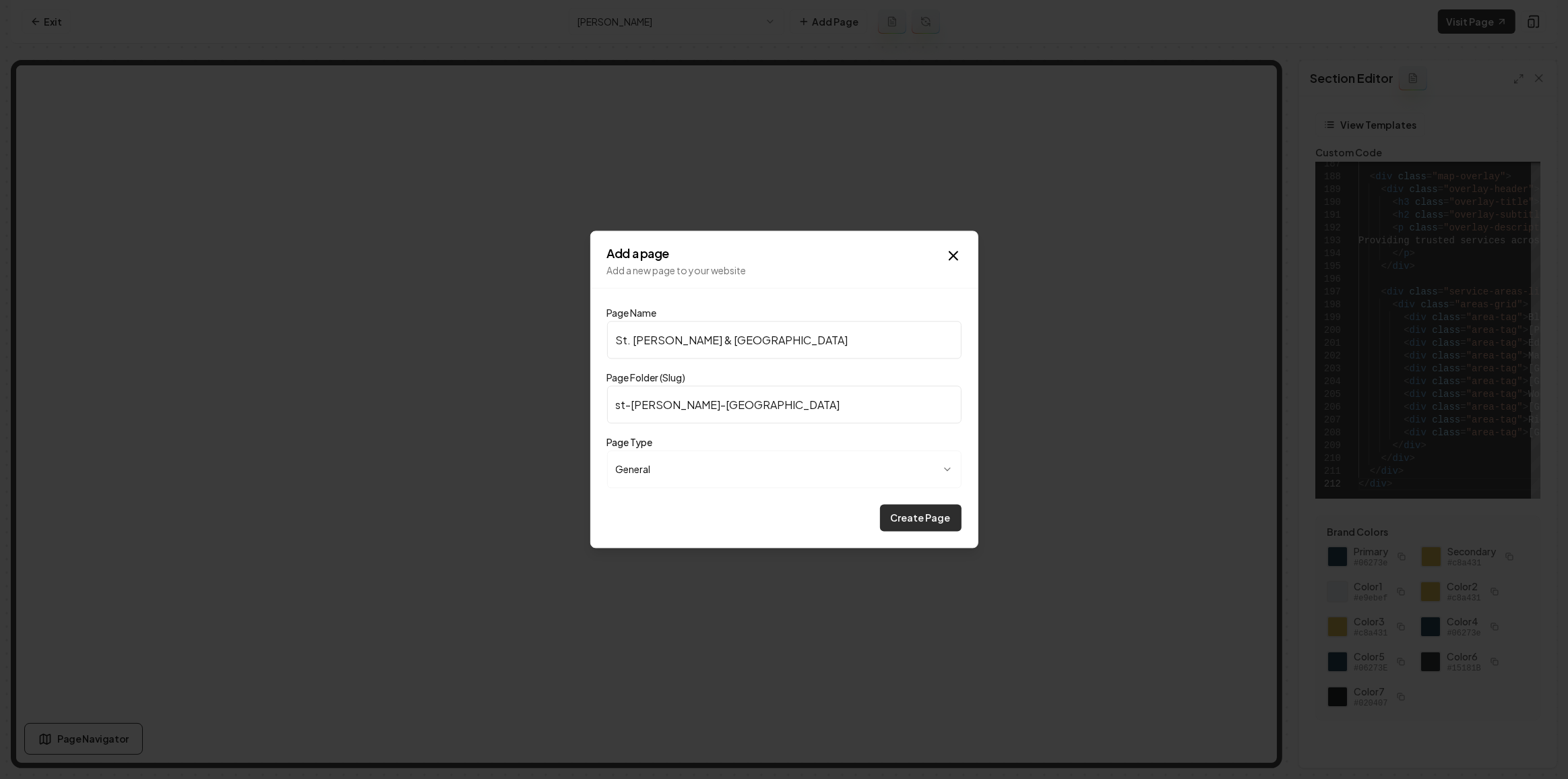
type input "St. Paul & Minneapolis"
click at [896, 514] on button "Create Page" at bounding box center [921, 519] width 82 height 27
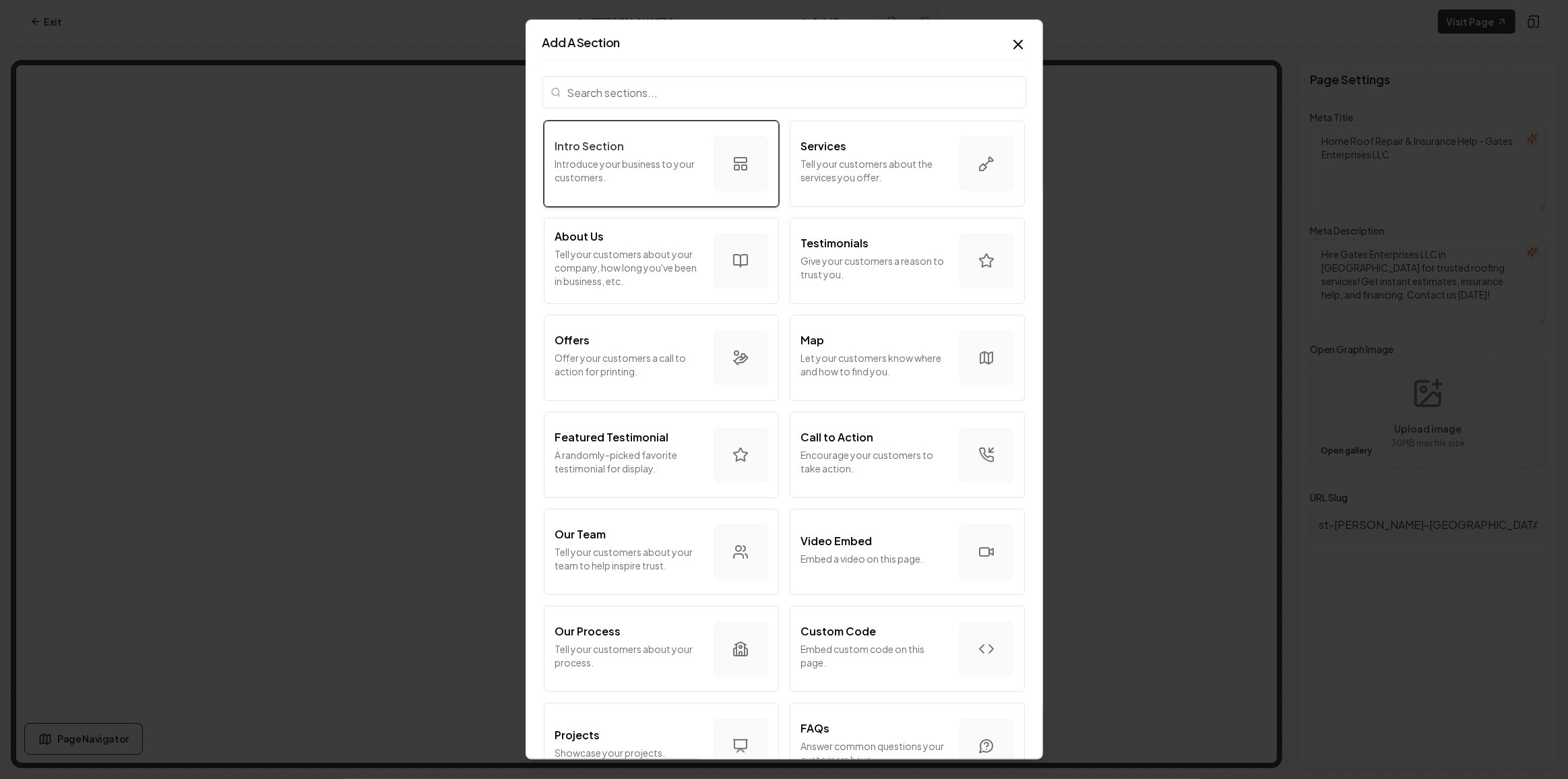
click at [678, 177] on p "Introduce your business to your customers." at bounding box center [629, 171] width 148 height 27
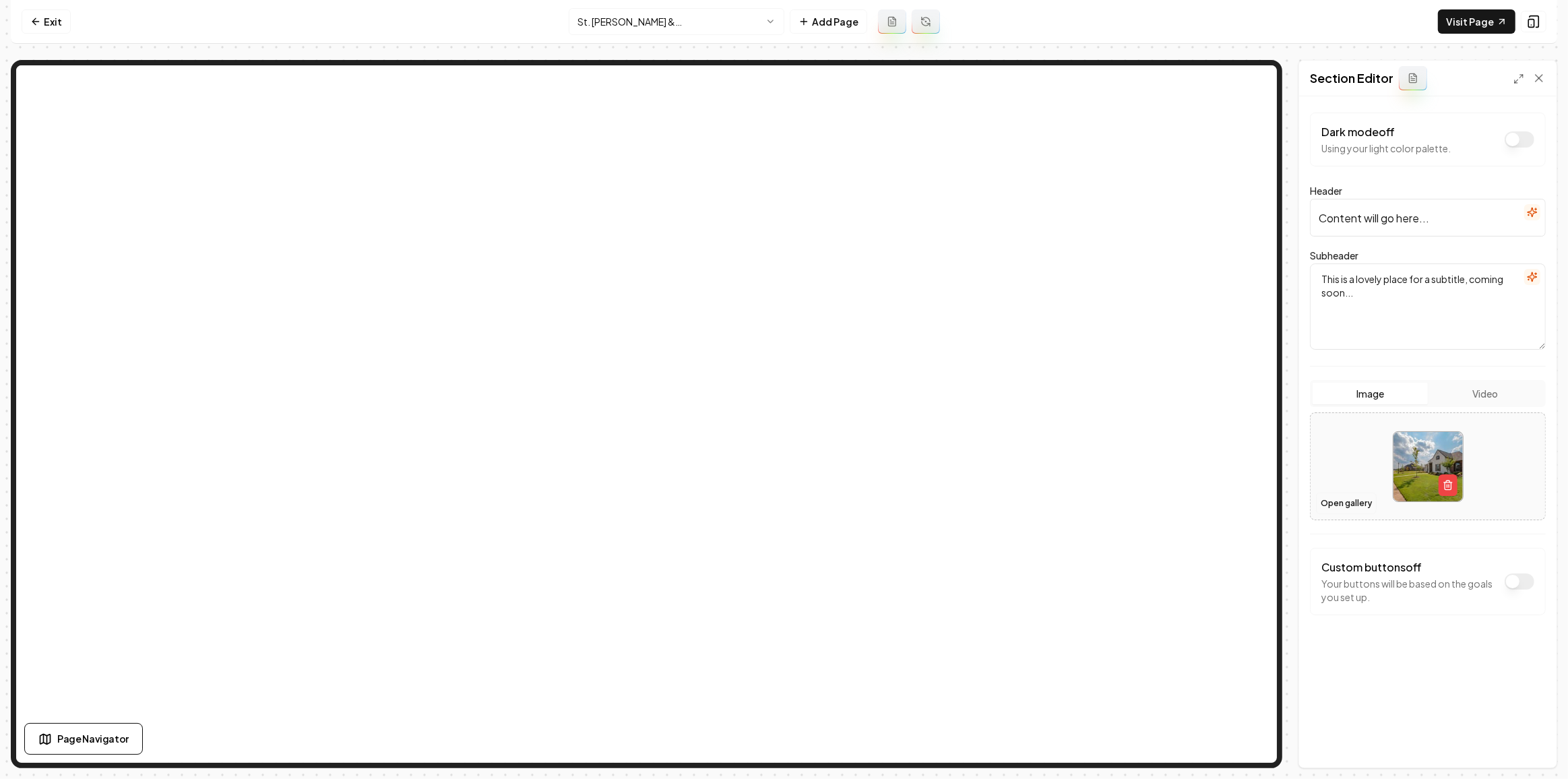
click at [1325, 504] on button "Open gallery" at bounding box center [1346, 504] width 61 height 21
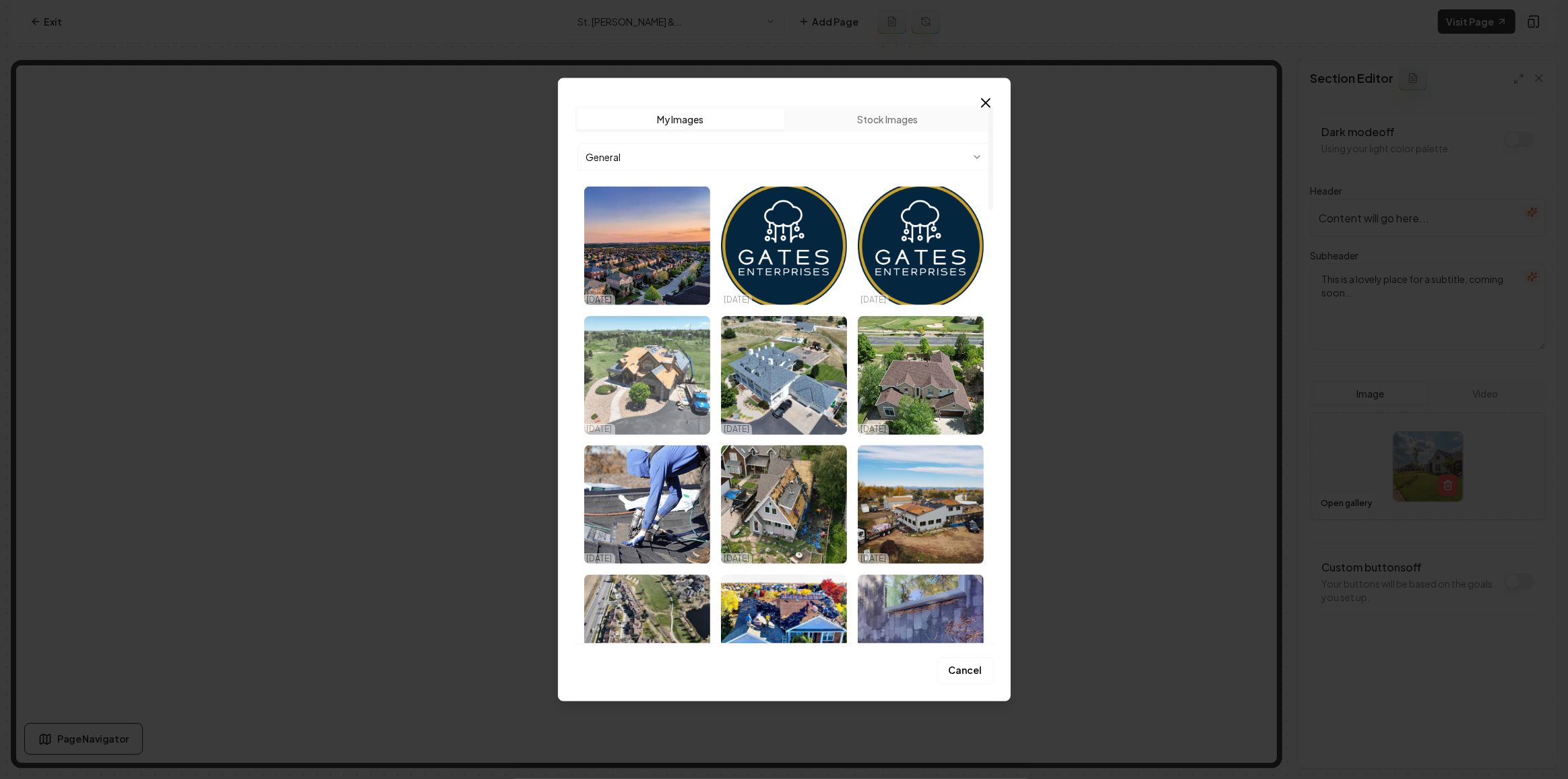
click at [659, 395] on img "Select image image_689dfd8d5c7cd75eb8a1c629.jpeg" at bounding box center [647, 375] width 126 height 118
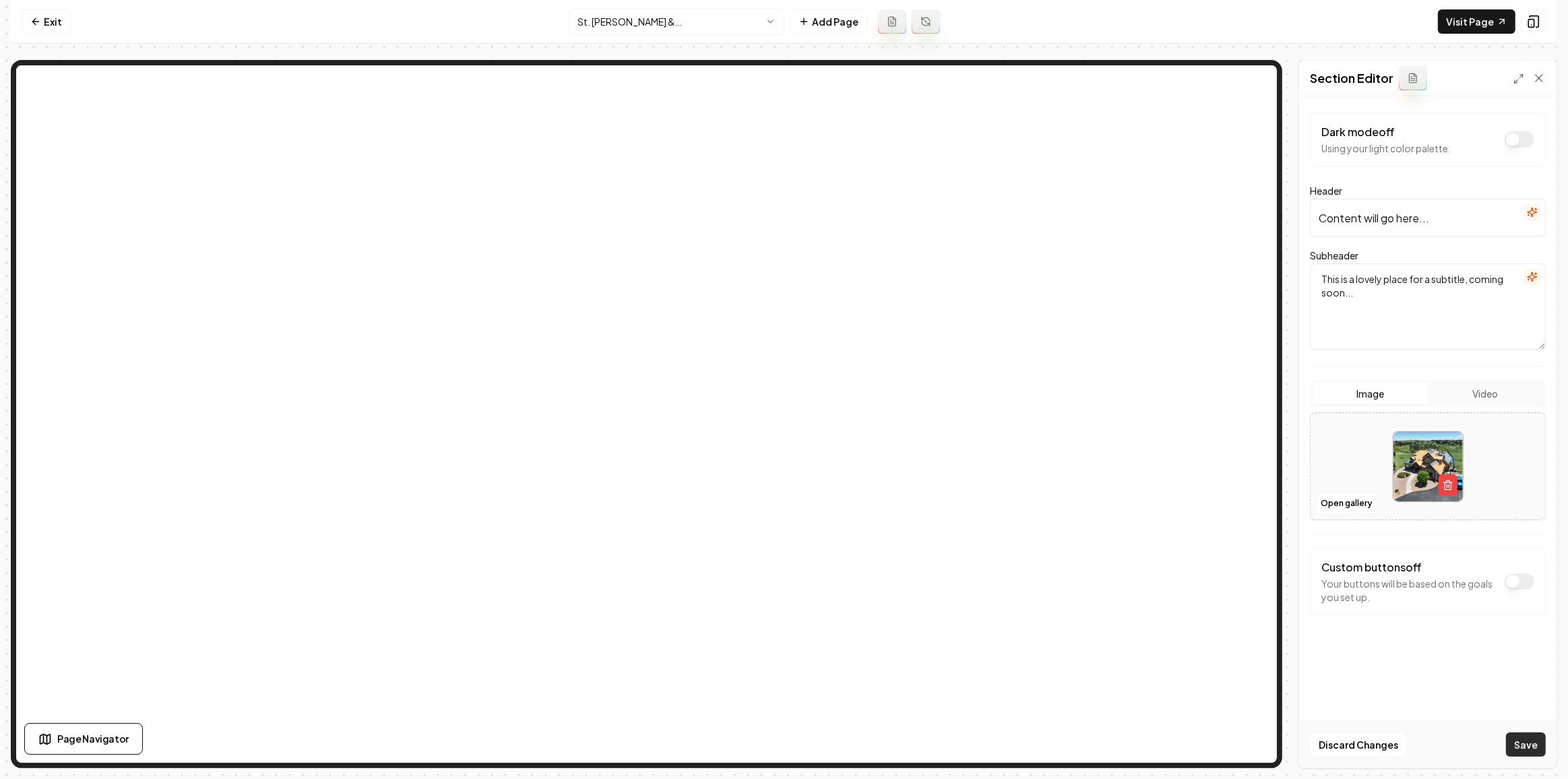
click at [1526, 753] on button "Save" at bounding box center [1526, 745] width 39 height 24
click at [1532, 211] on icon "button" at bounding box center [1532, 212] width 11 height 11
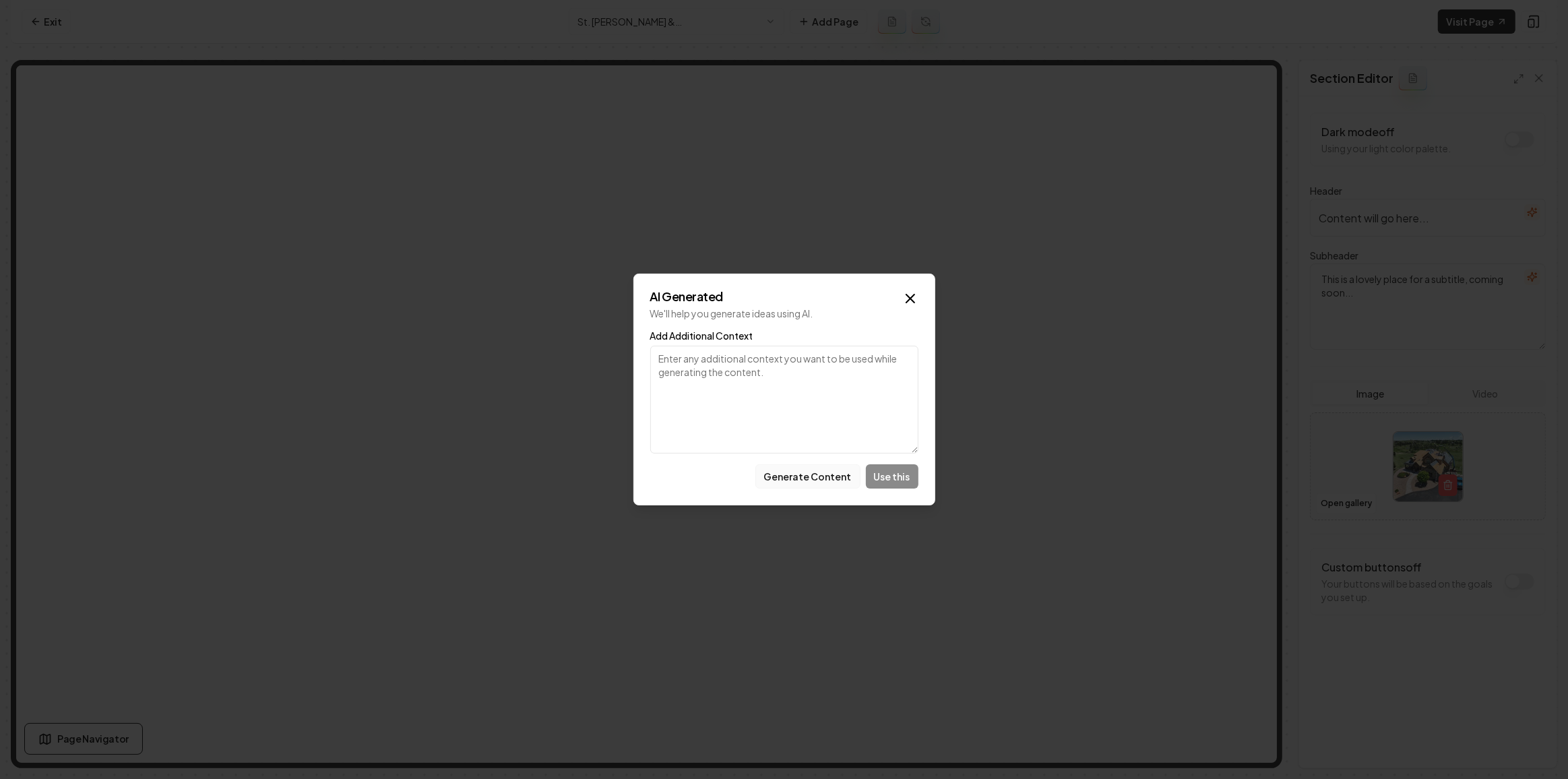
click at [822, 475] on button "Generate Content" at bounding box center [808, 476] width 105 height 24
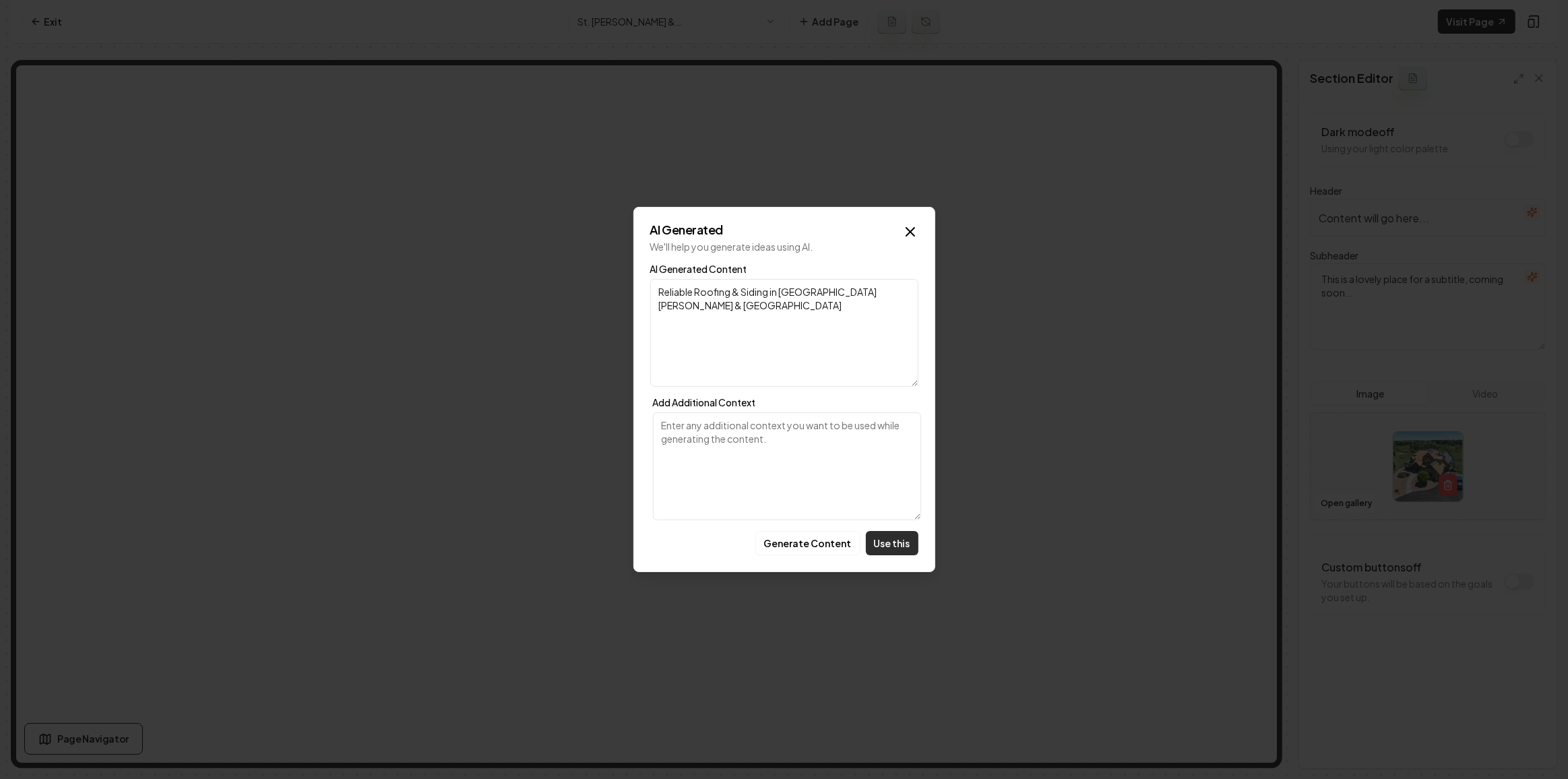
click at [882, 542] on button "Use this" at bounding box center [892, 543] width 52 height 24
type input "Reliable Roofing & Siding in St. Paul & Minneapolis"
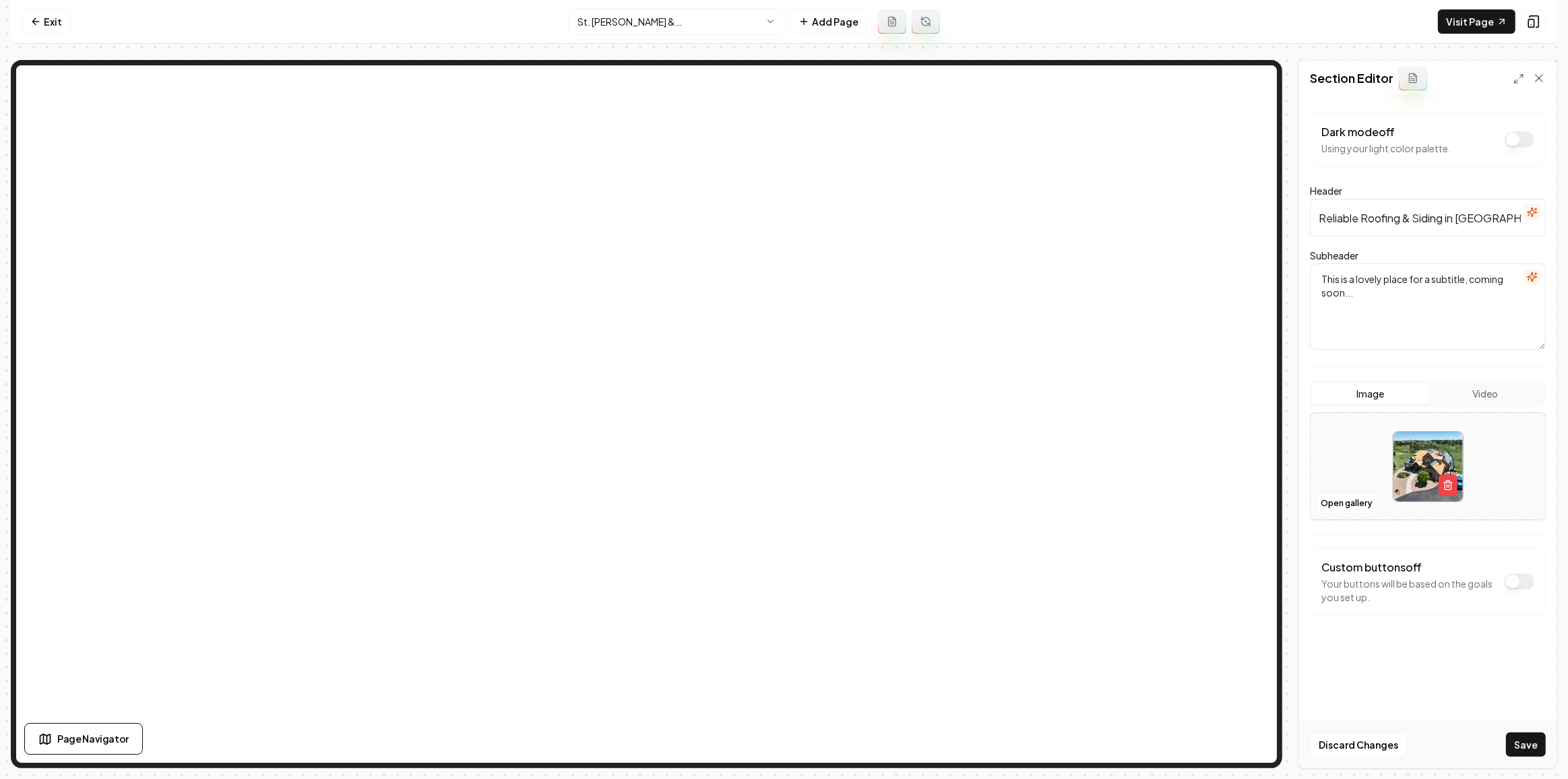
click at [1537, 273] on icon "button" at bounding box center [1532, 277] width 11 height 11
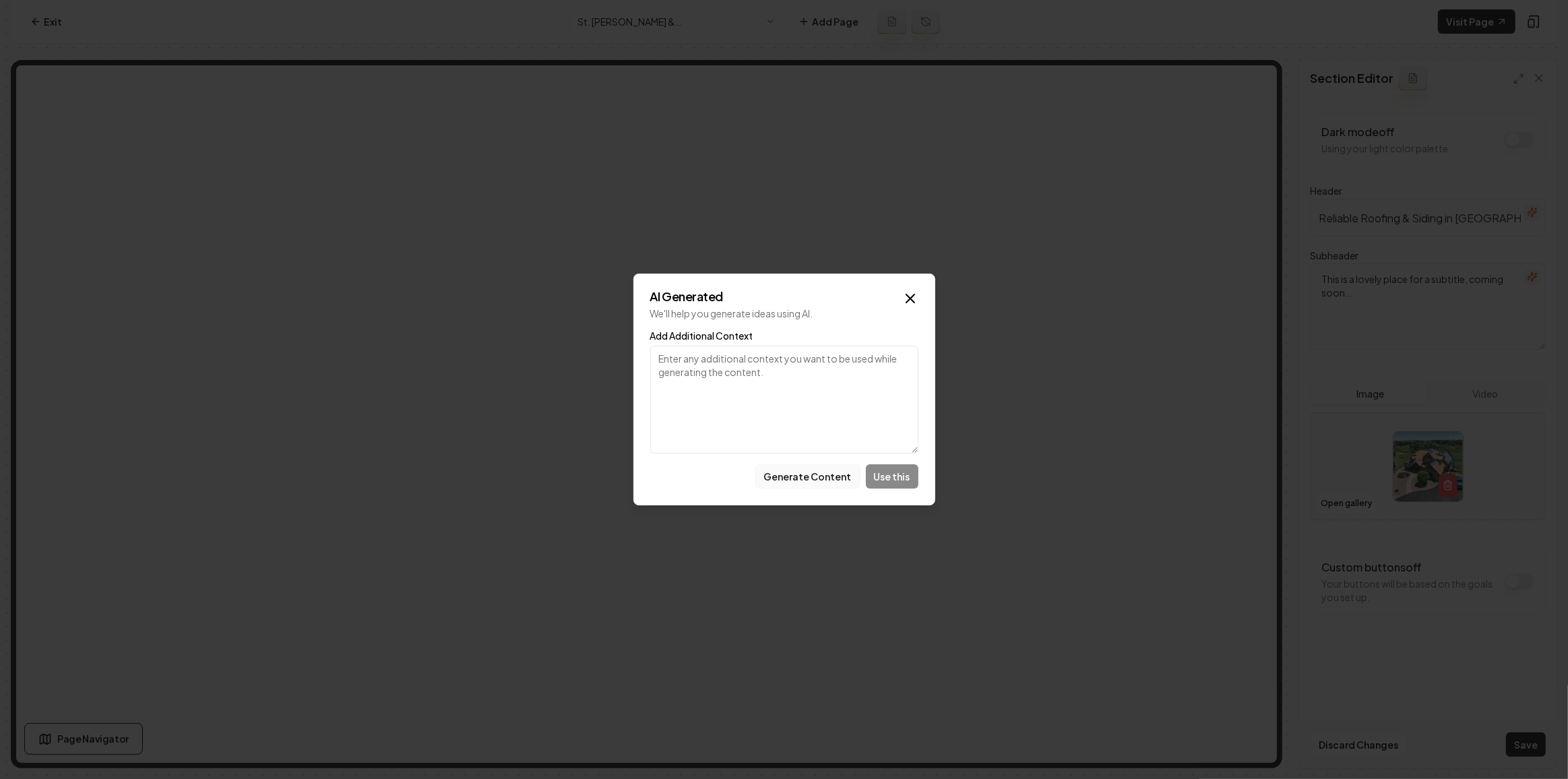
click at [826, 484] on button "Generate Content" at bounding box center [808, 476] width 105 height 24
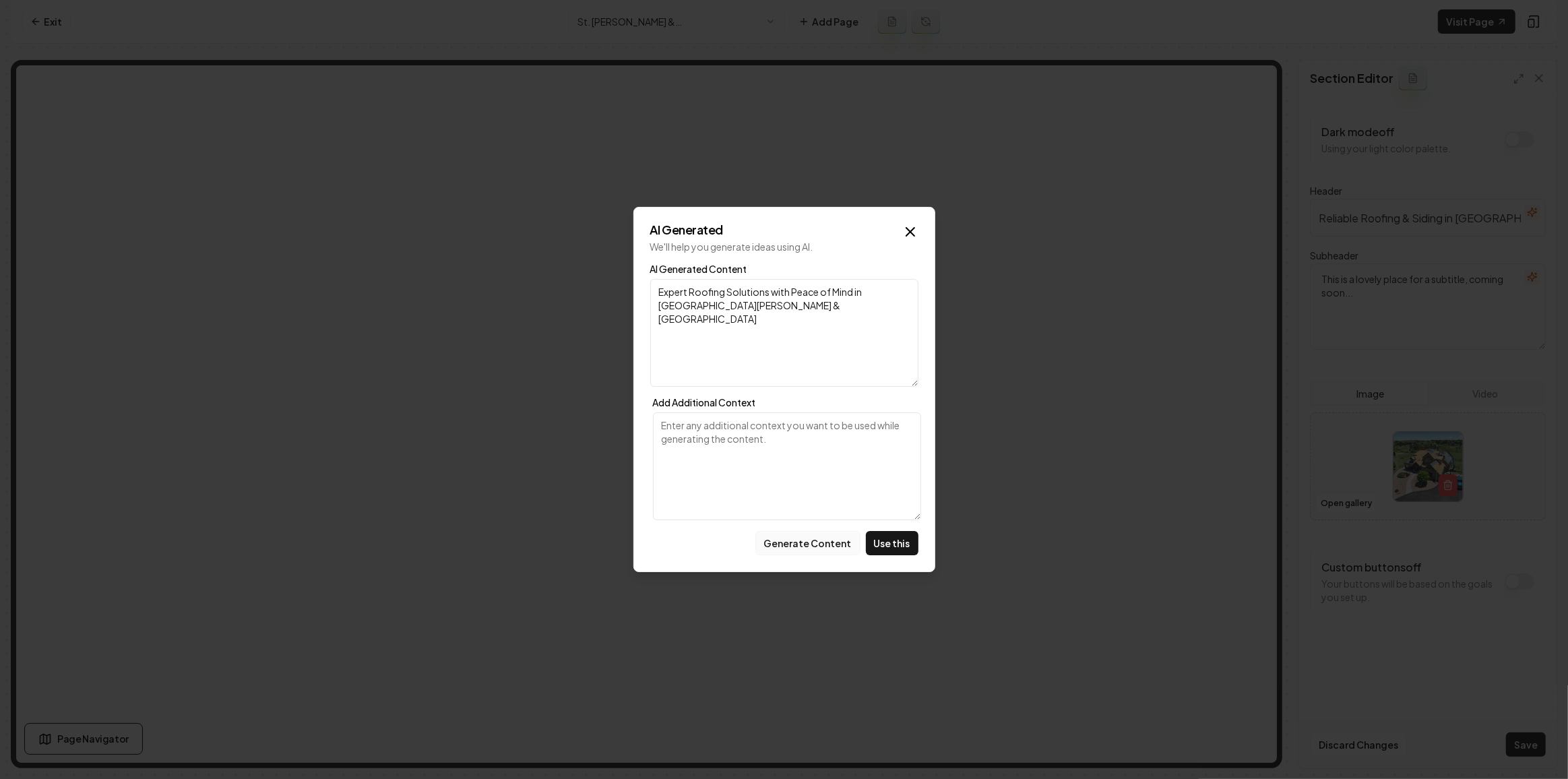
click at [837, 541] on button "Generate Content" at bounding box center [808, 543] width 105 height 24
click at [889, 533] on button "Use this" at bounding box center [892, 543] width 52 height 24
type textarea "Experience Quality Roofing Solutions in St. Paul & Minneapolis."
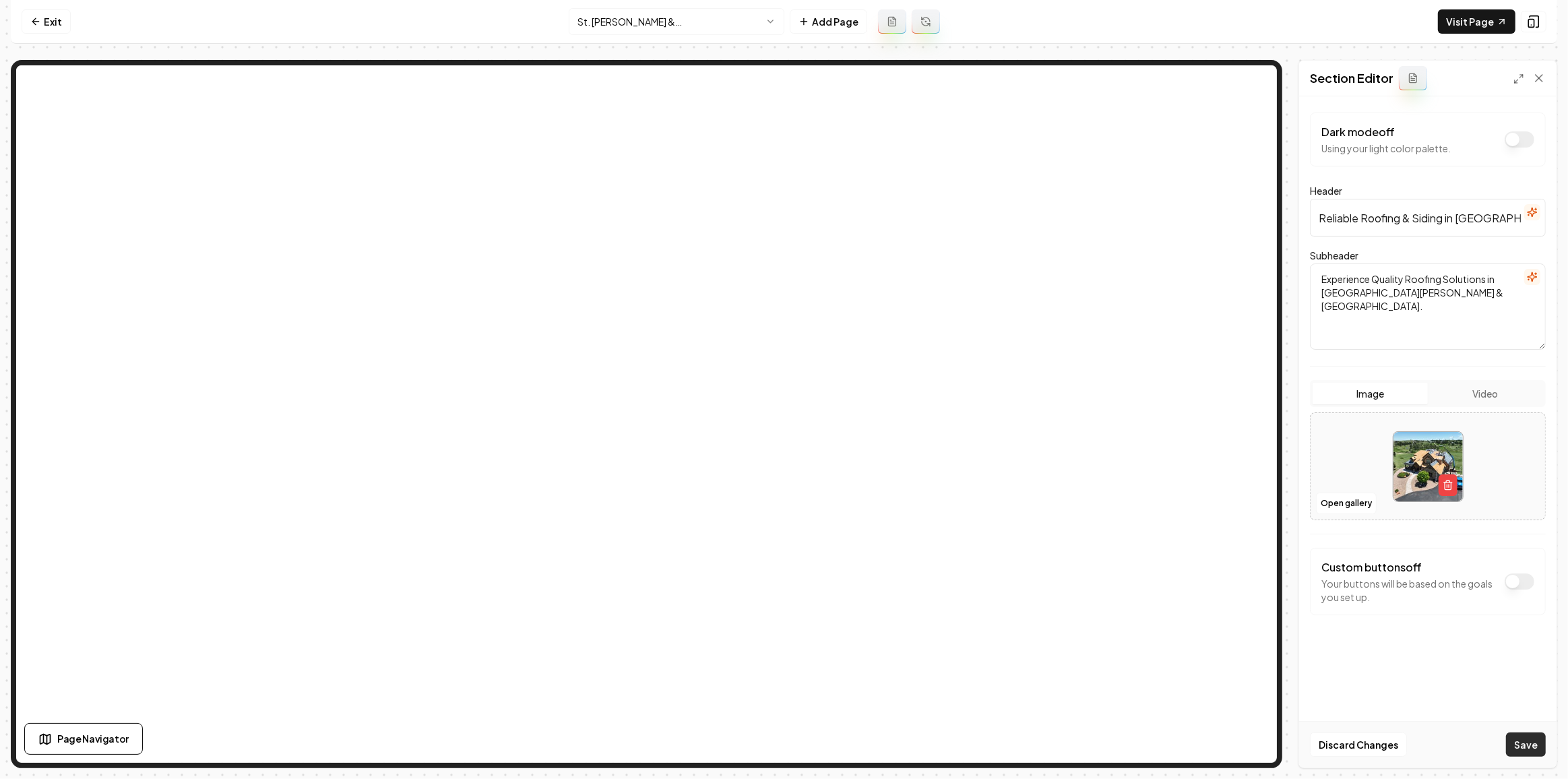
click at [1527, 746] on button "Save" at bounding box center [1526, 745] width 39 height 24
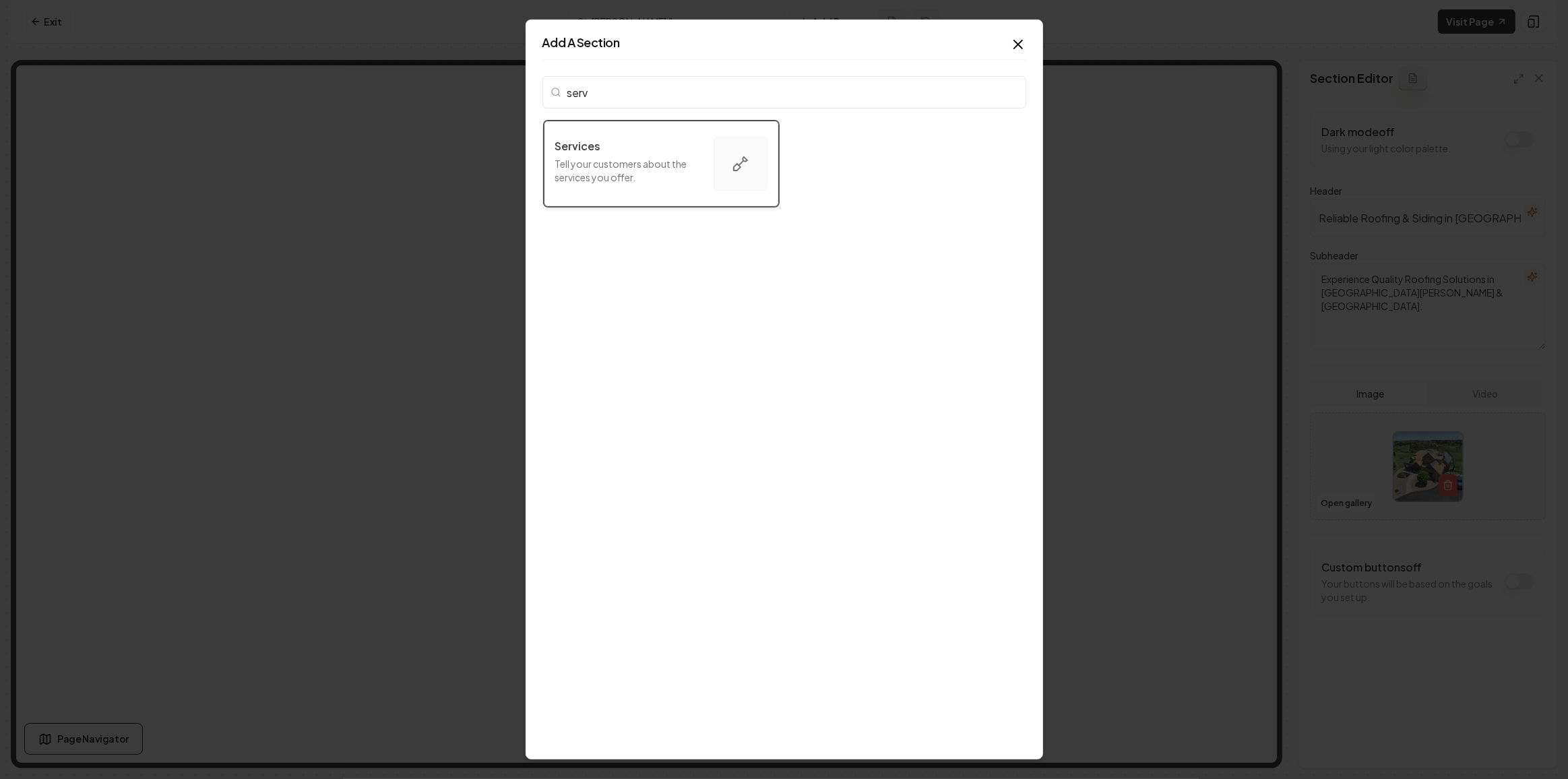
type input "serv"
click at [655, 154] on div "Services Tell your customers about the services you offer." at bounding box center [629, 164] width 148 height 52
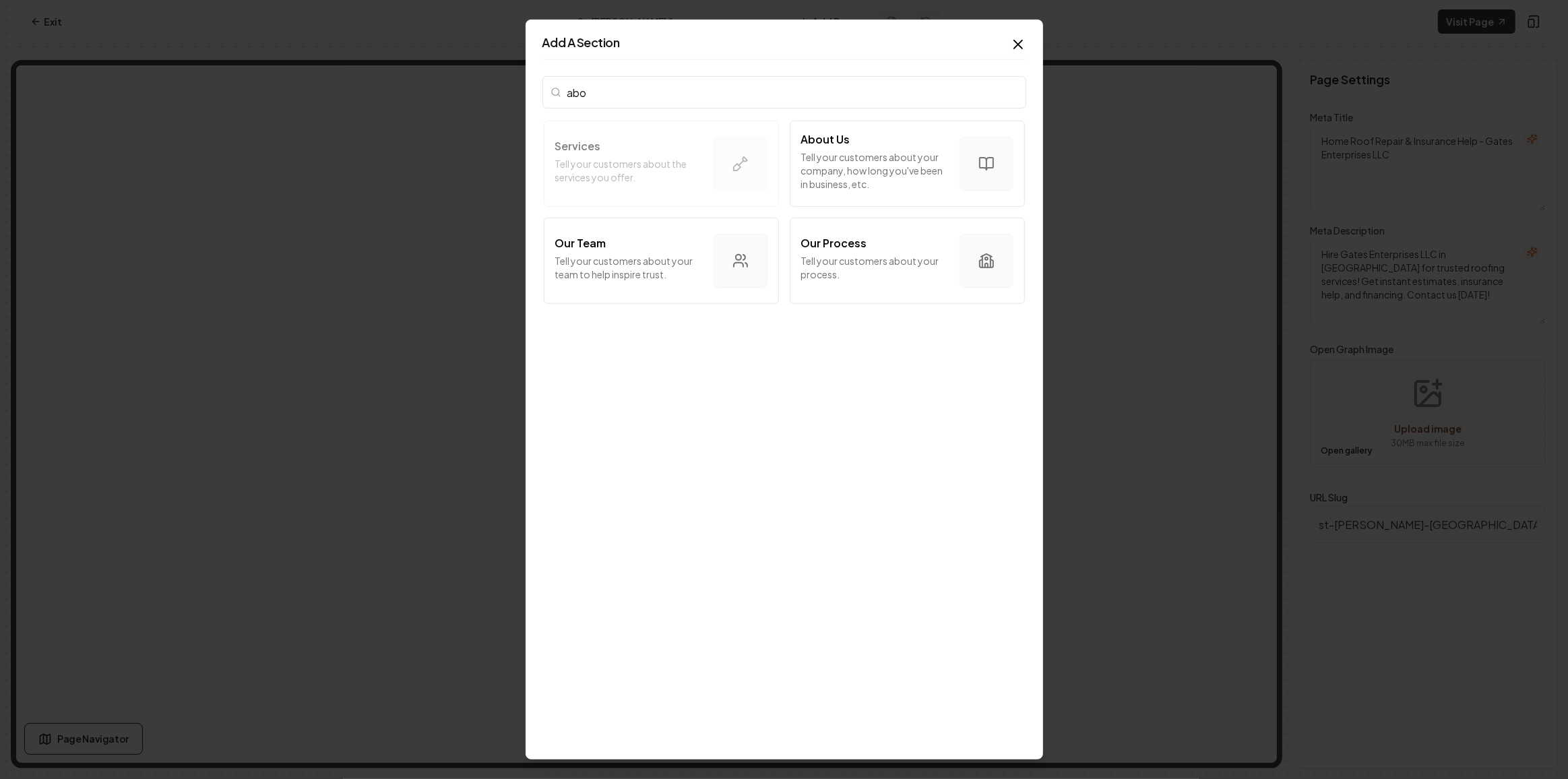
type input "abou"
click at [904, 173] on p "Tell your customers about your company, how long you've been in business, etc." at bounding box center [875, 170] width 148 height 40
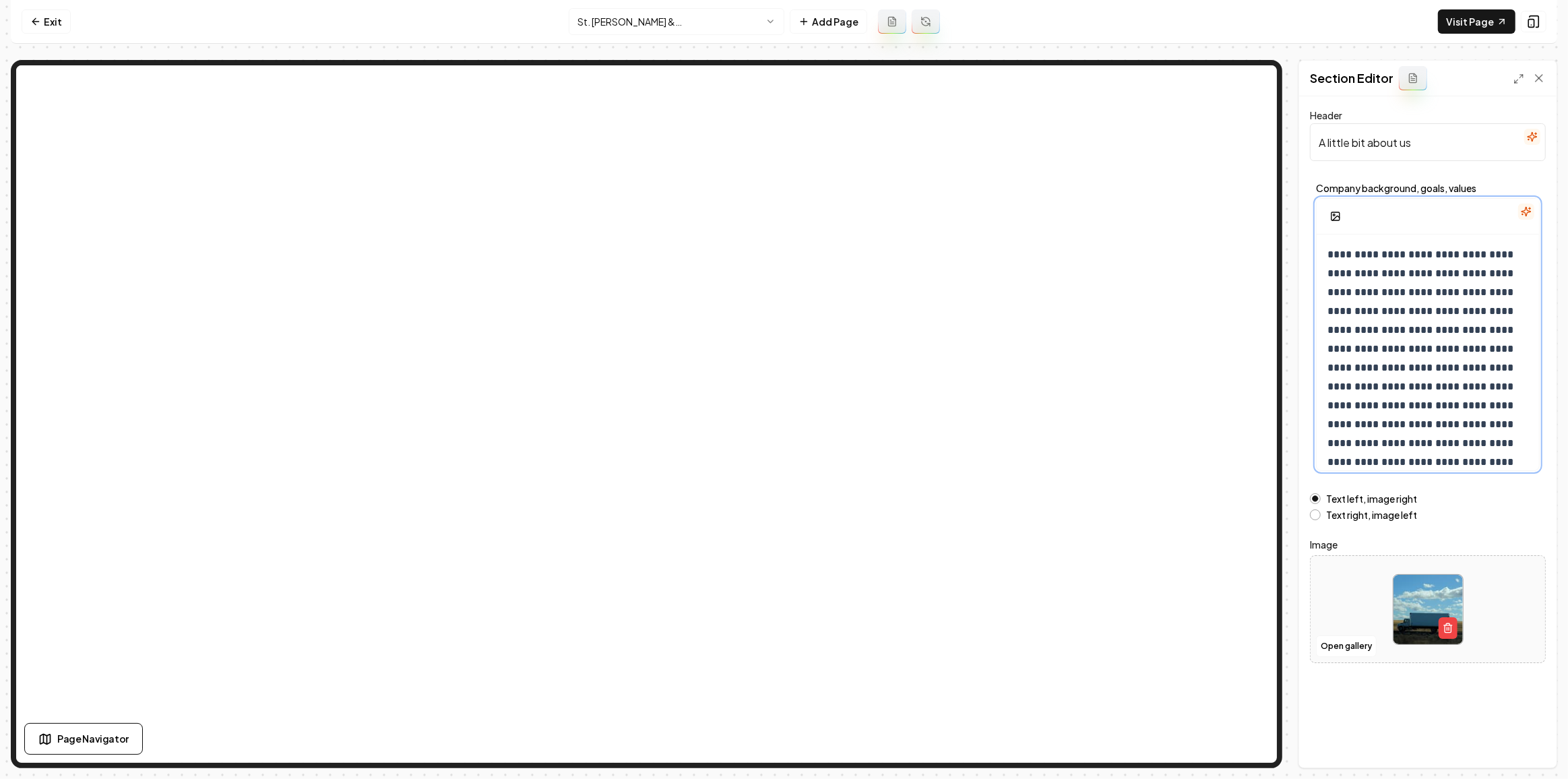
click at [1406, 318] on p "**********" at bounding box center [1424, 405] width 193 height 321
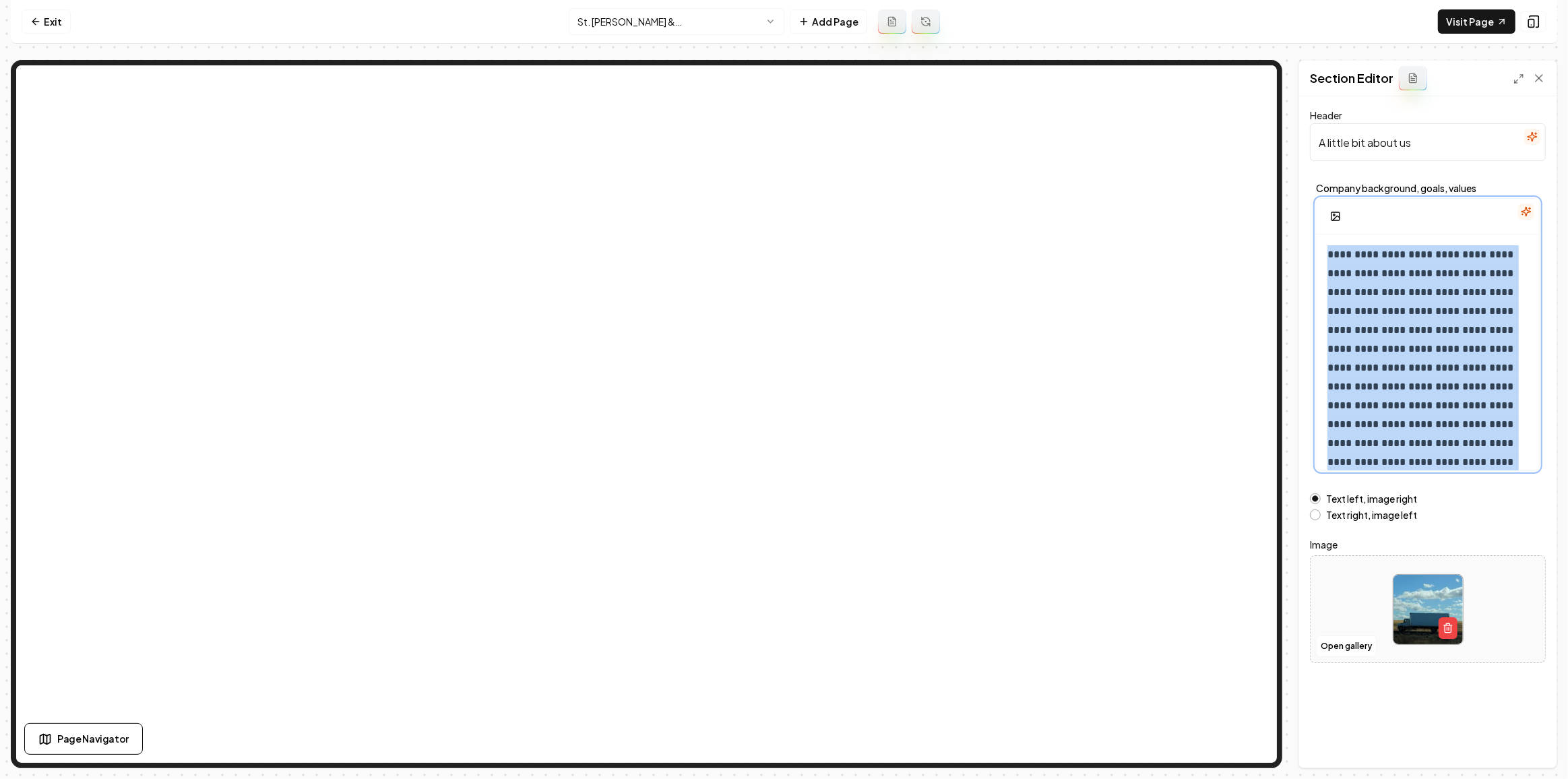
click at [1406, 318] on p "**********" at bounding box center [1424, 405] width 193 height 321
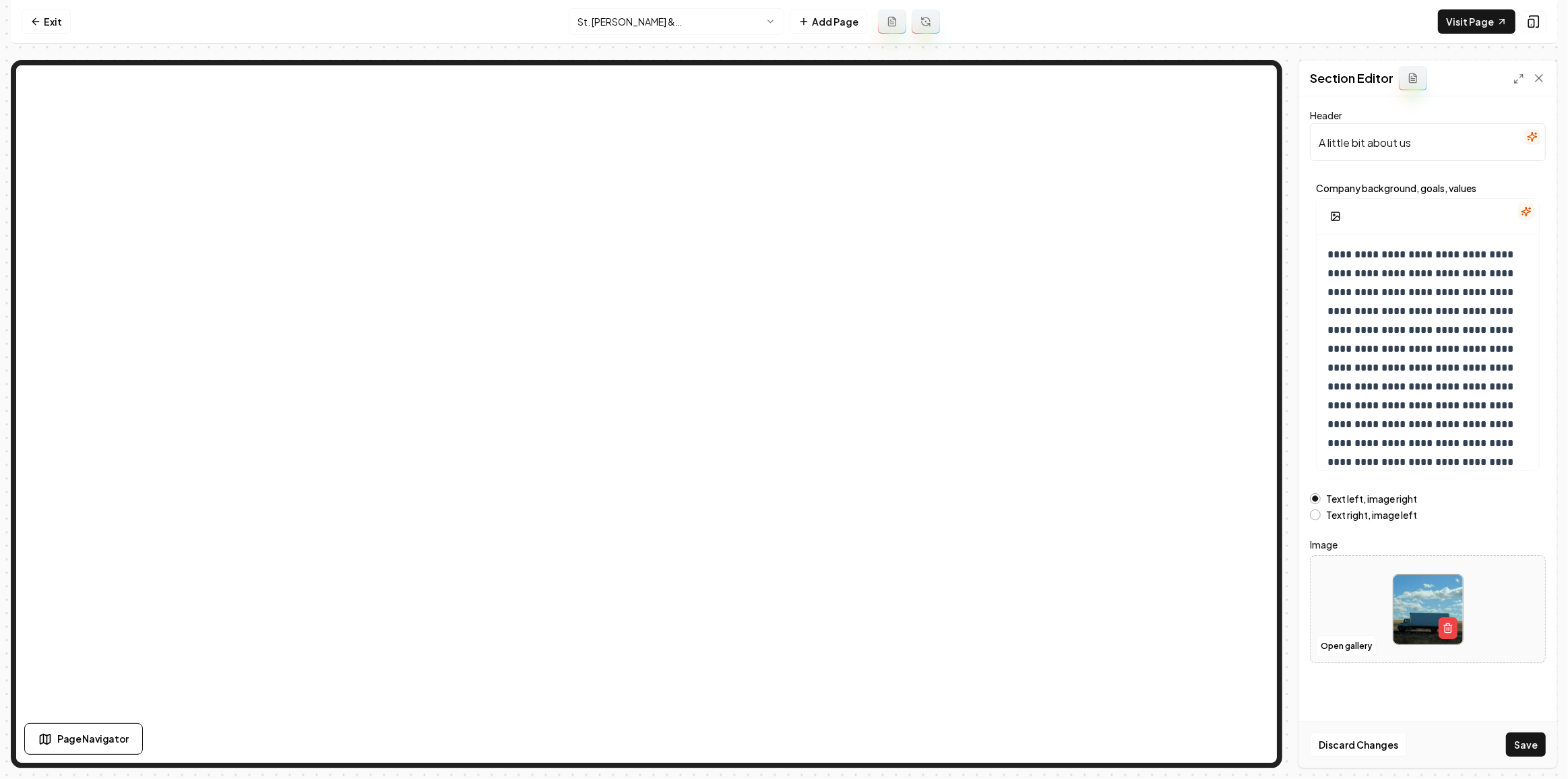
click at [1419, 140] on input "A little bit about us" at bounding box center [1427, 143] width 236 height 38
paste input "Our Story & Commitment"
type input "Our Story & Commitment"
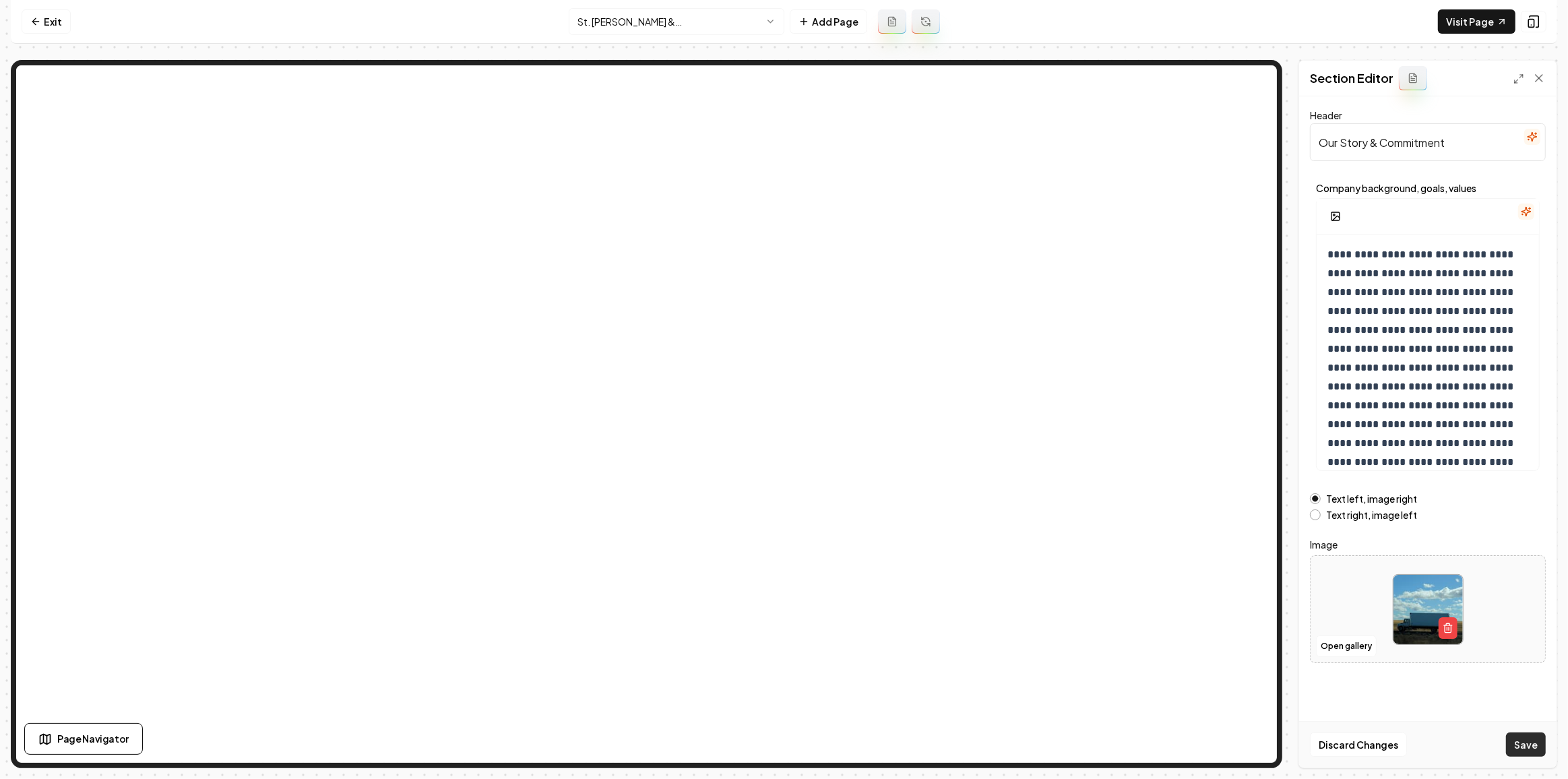
click at [1526, 740] on button "Save" at bounding box center [1526, 745] width 39 height 24
click at [1354, 649] on button "Open gallery" at bounding box center [1346, 646] width 61 height 21
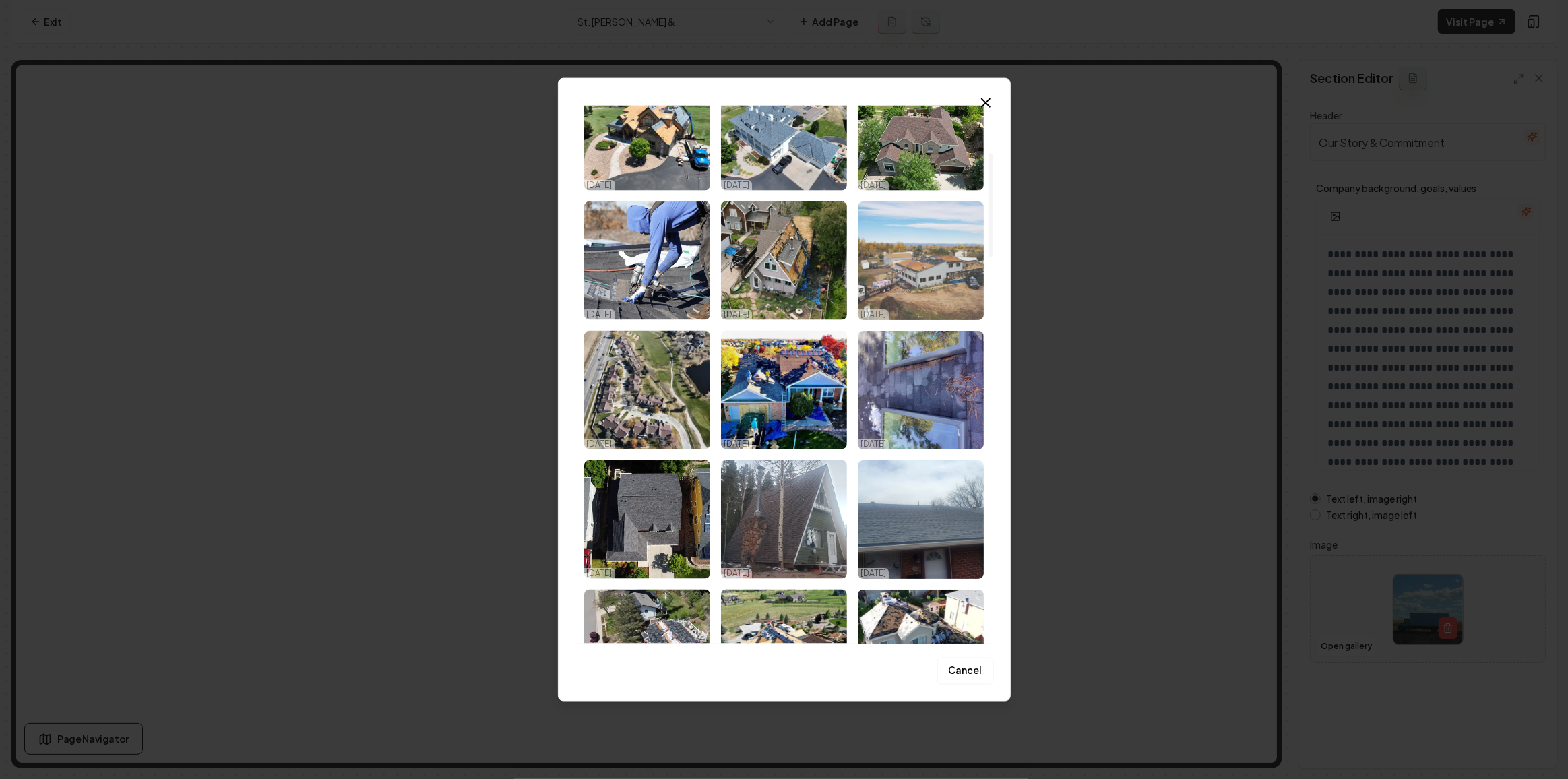
scroll to position [245, 0]
click at [904, 269] on img "Select image image_689dfd885c7cd75eb8a1ab0c.jpeg" at bounding box center [920, 260] width 126 height 118
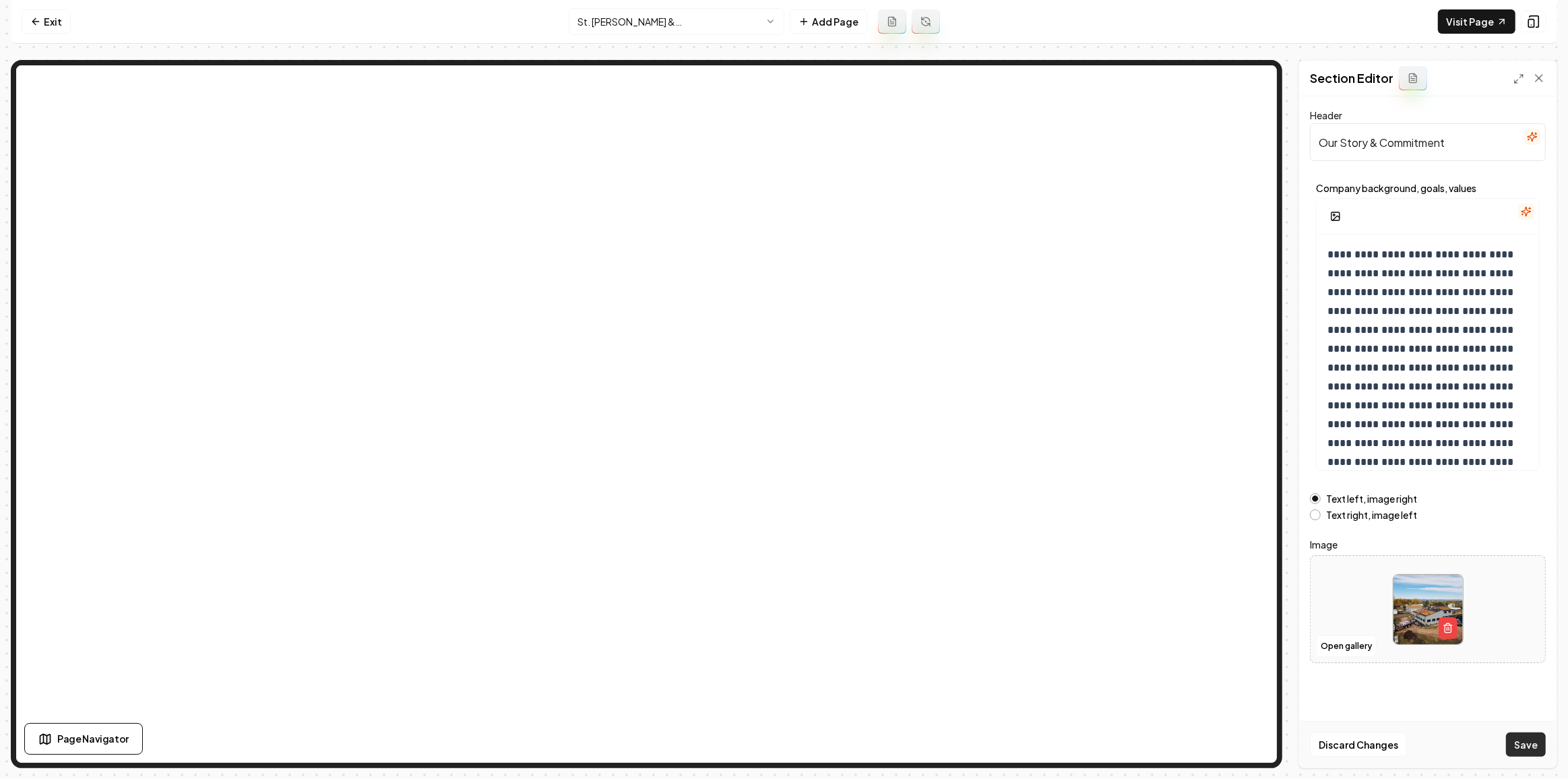
click at [1530, 734] on button "Save" at bounding box center [1526, 745] width 39 height 24
click at [1529, 740] on div "Discard Changes Save" at bounding box center [1427, 744] width 257 height 46
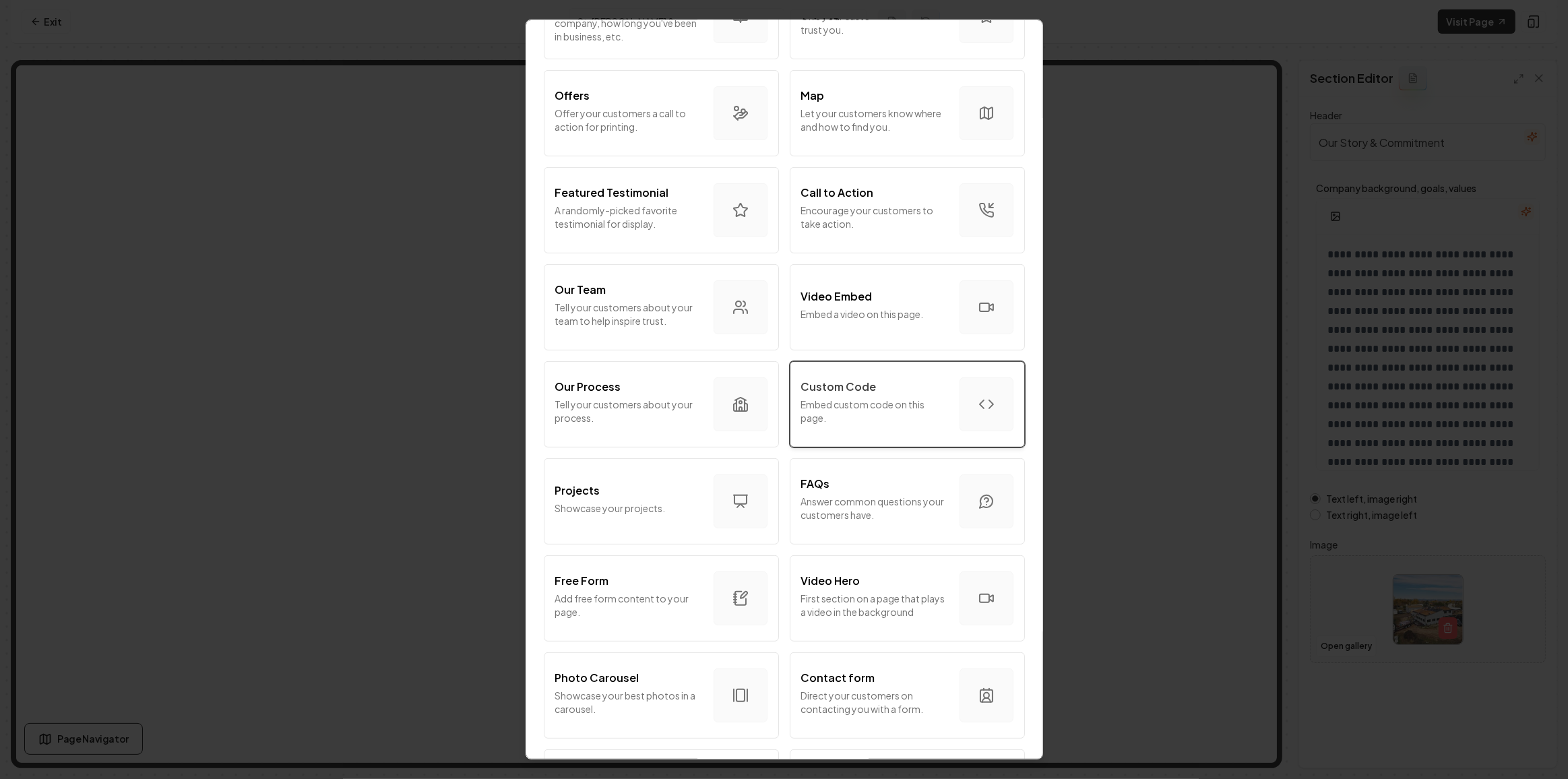
click at [856, 405] on p "Embed custom code on this page." at bounding box center [875, 411] width 148 height 27
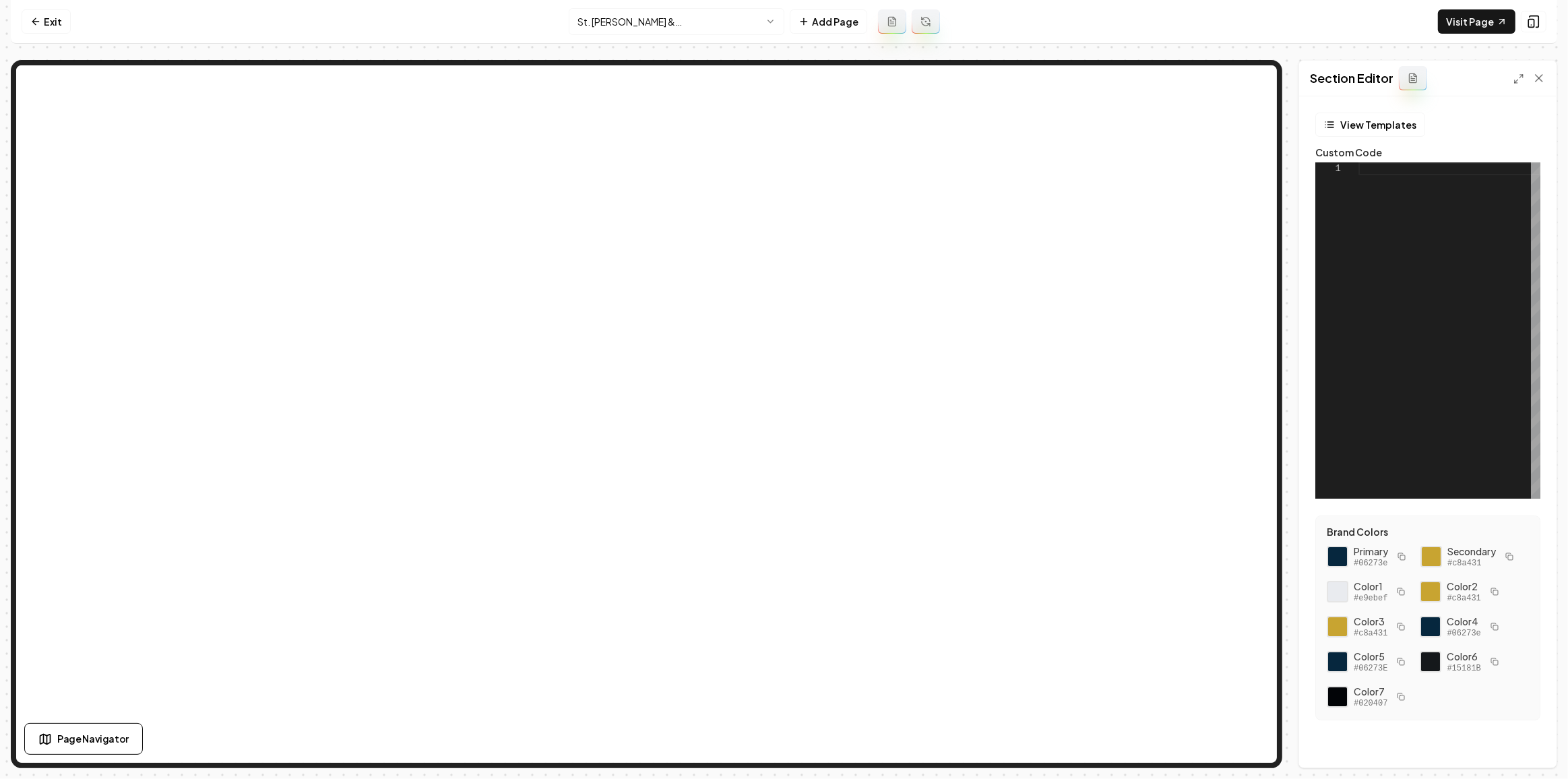
click at [1446, 316] on div at bounding box center [1449, 330] width 182 height 336
type textarea "**********"
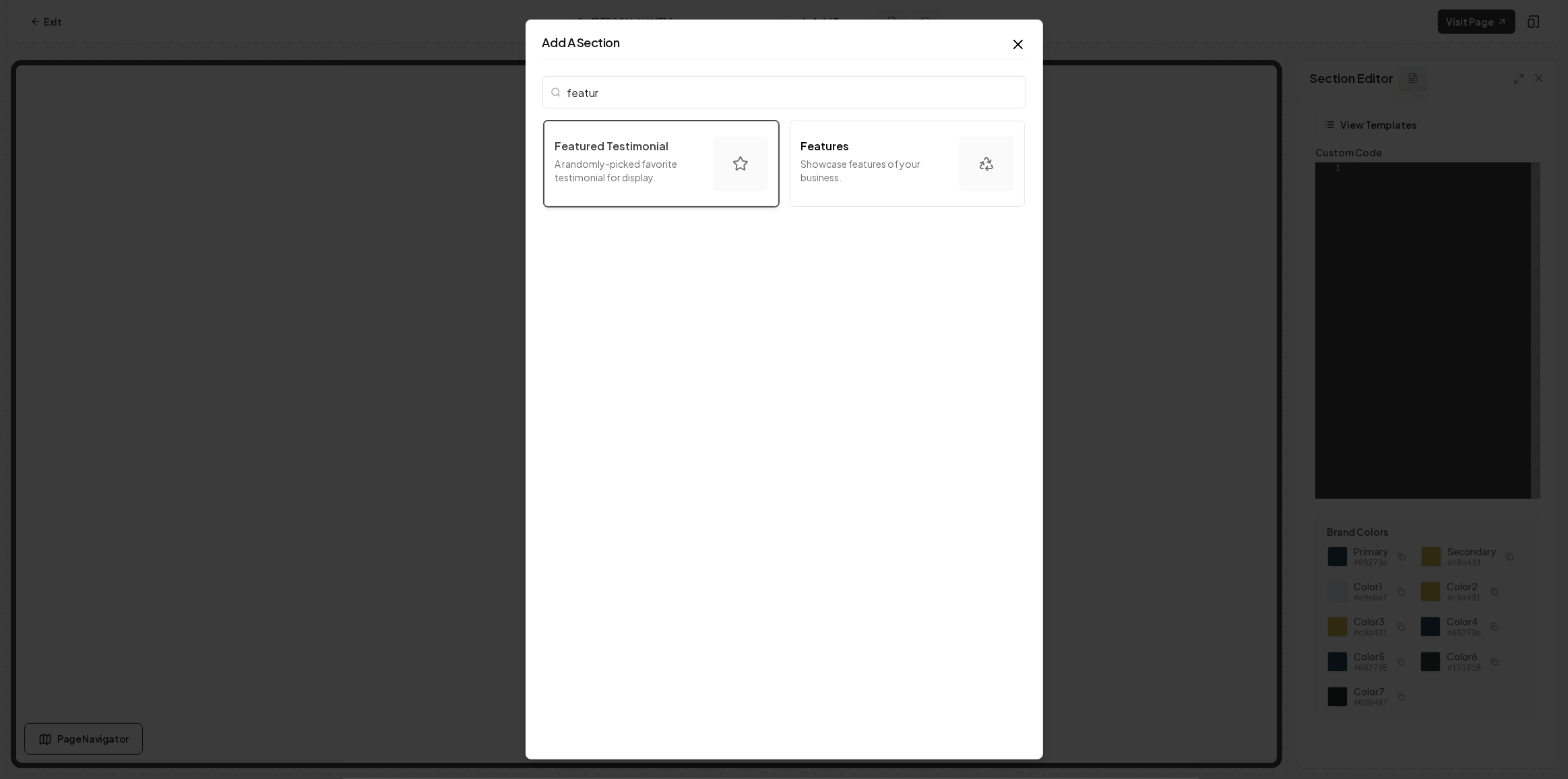
type input "featur"
click at [733, 165] on icon "button" at bounding box center [740, 163] width 14 height 13
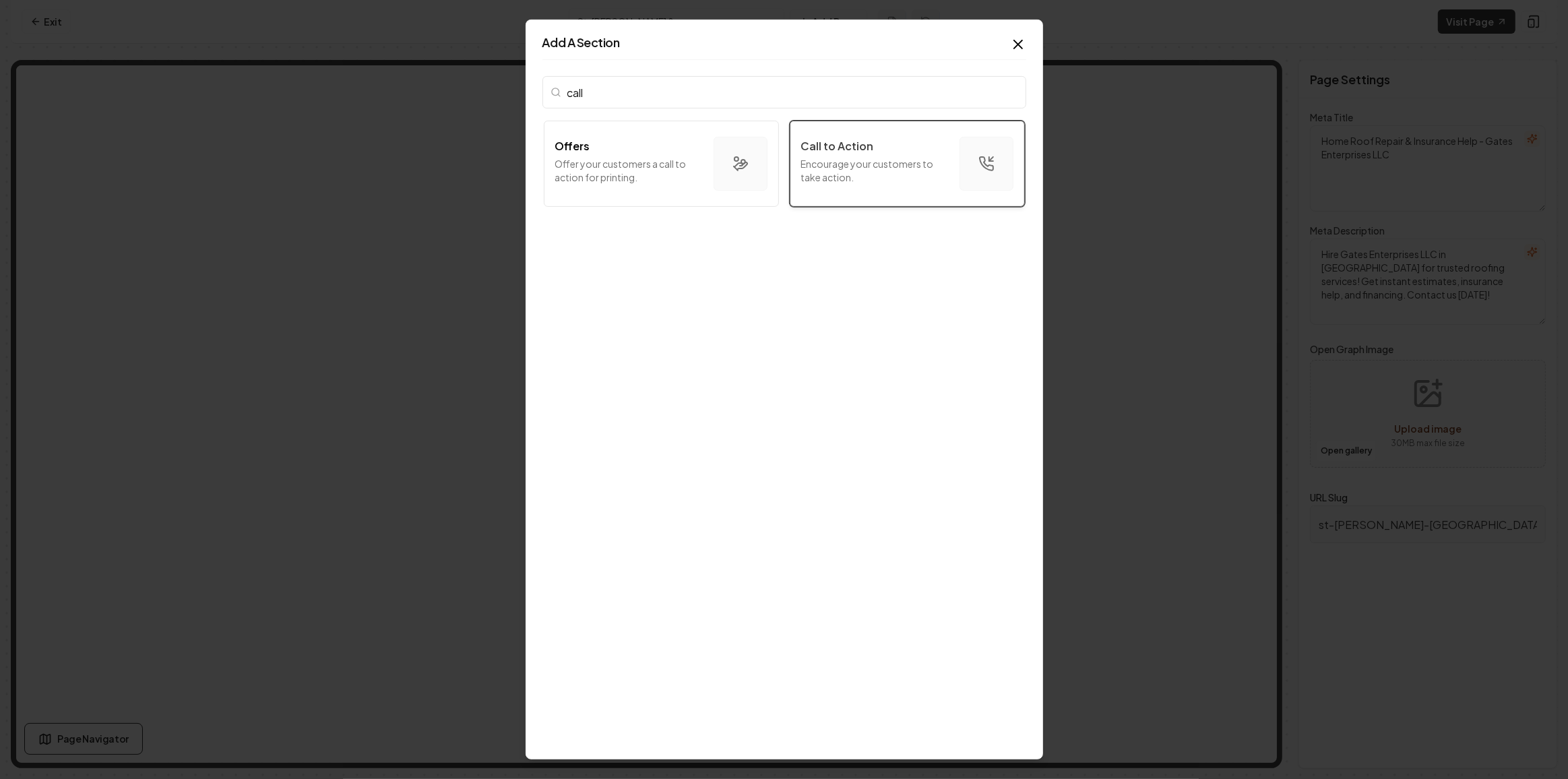
type input "call"
click at [946, 157] on button "Call to Action Encourage your customers to take action." at bounding box center [907, 164] width 235 height 86
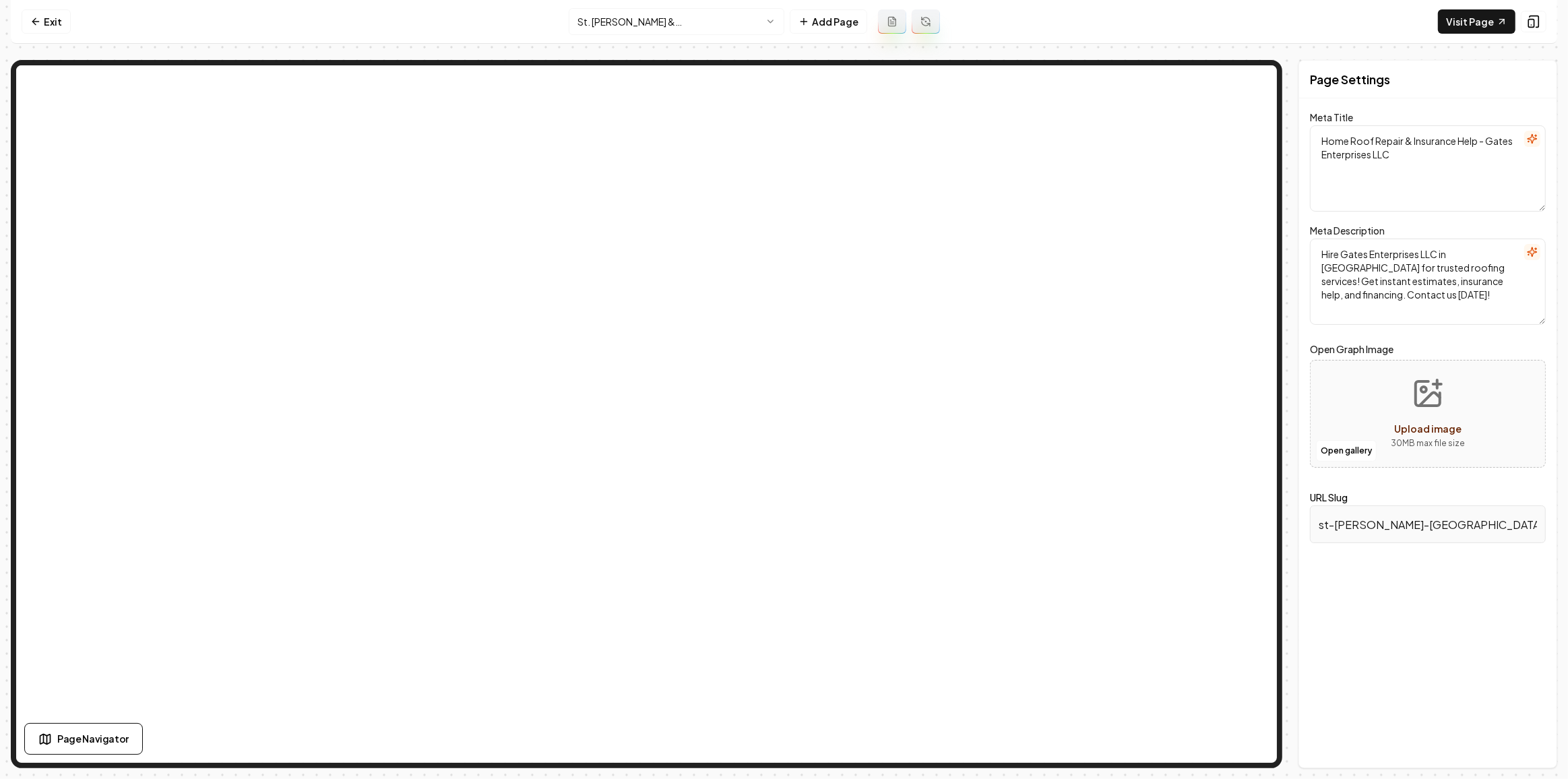
click at [654, 12] on html "Computer Required This feature is only available on a computer. Please switch t…" at bounding box center [784, 389] width 1568 height 779
click at [717, 10] on html "Computer Required This feature is only available on a computer. Please switch t…" at bounding box center [784, 389] width 1568 height 779
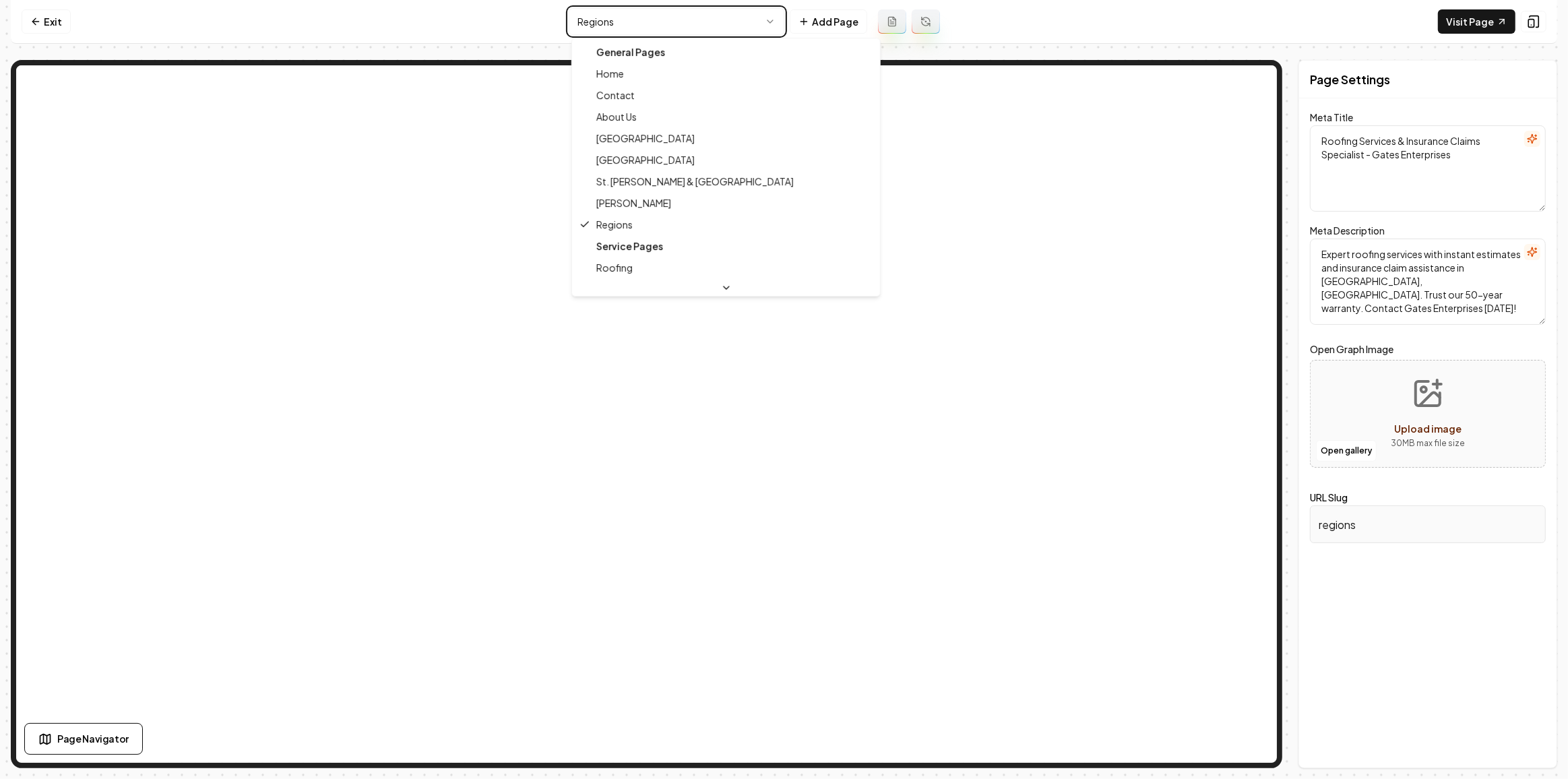
type textarea "Roofing Services & Instant Estimates | Gates Enterprises LLC"
type textarea "Gates Enterprises LLC provides instant roofing estimates, hail damage inspectio…"
type input "billings"
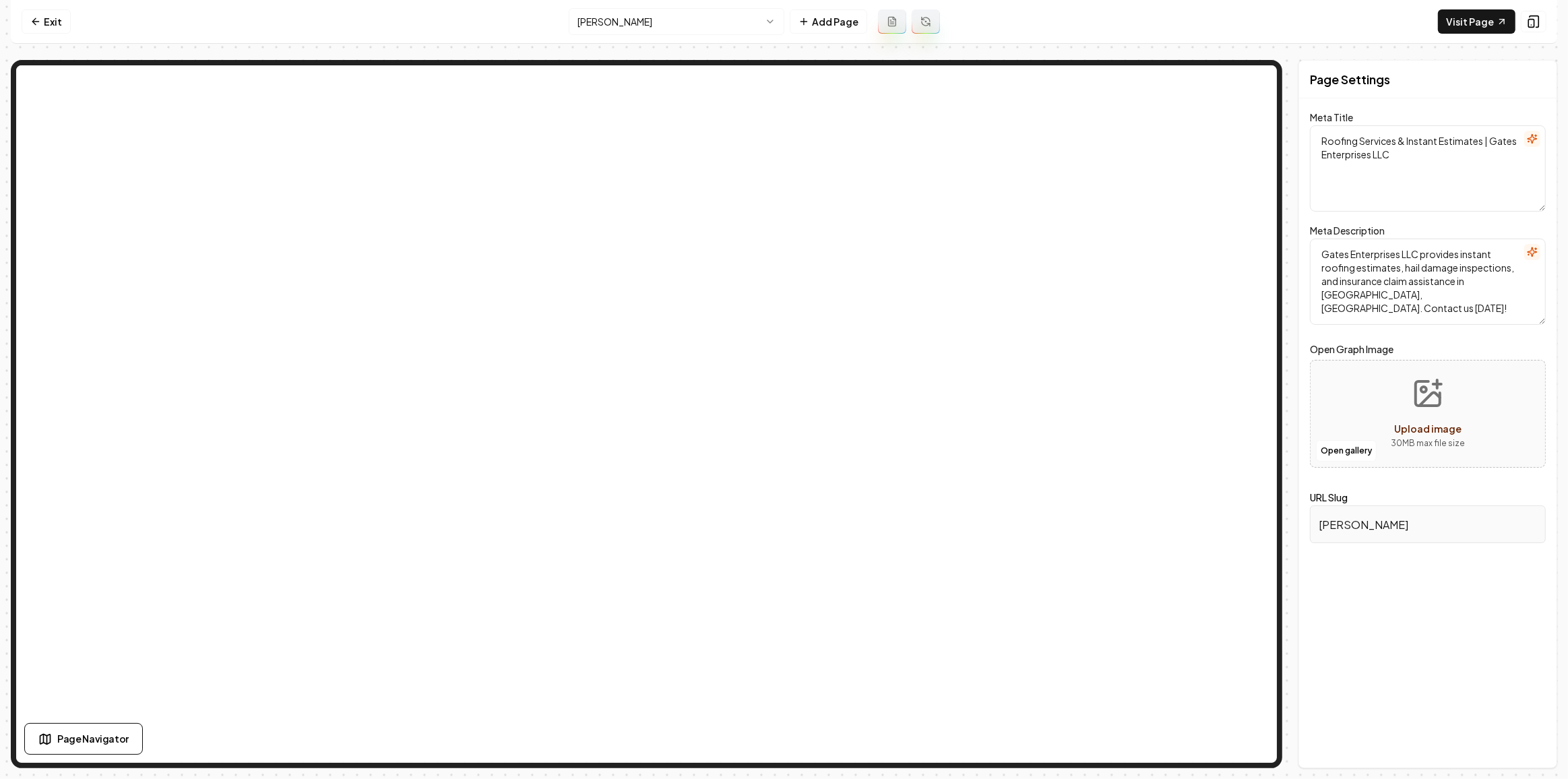
click at [670, 20] on html "Computer Required This feature is only available on a computer. Please switch t…" at bounding box center [784, 389] width 1568 height 779
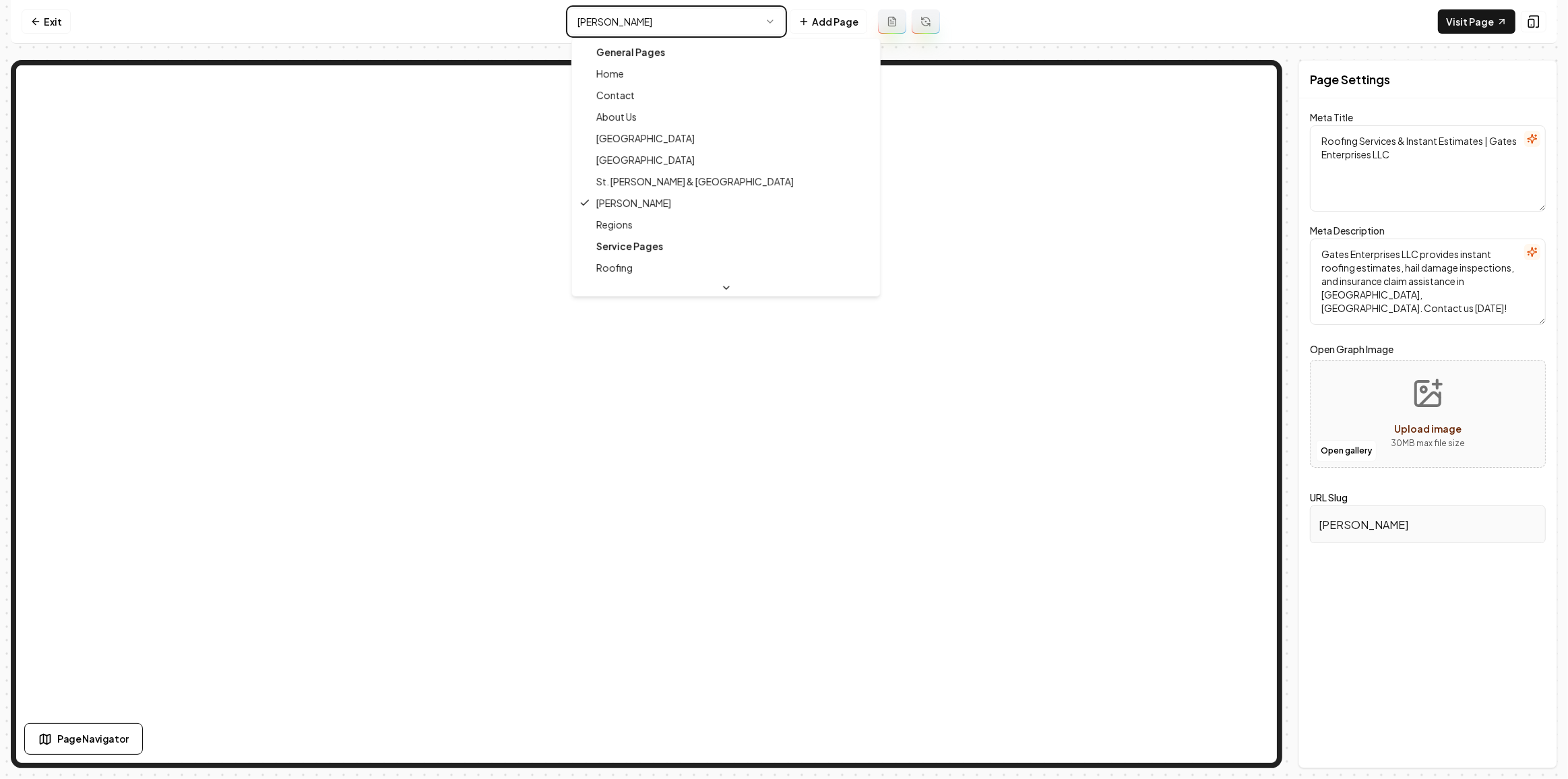
type textarea "Home Roof Repair & Insurance Help - Gates Enterprises LLC"
type textarea "Hire Gates Enterprises LLC in Lakewood for trusted roofing services! Get instan…"
type input "st-paul-minneapolis"
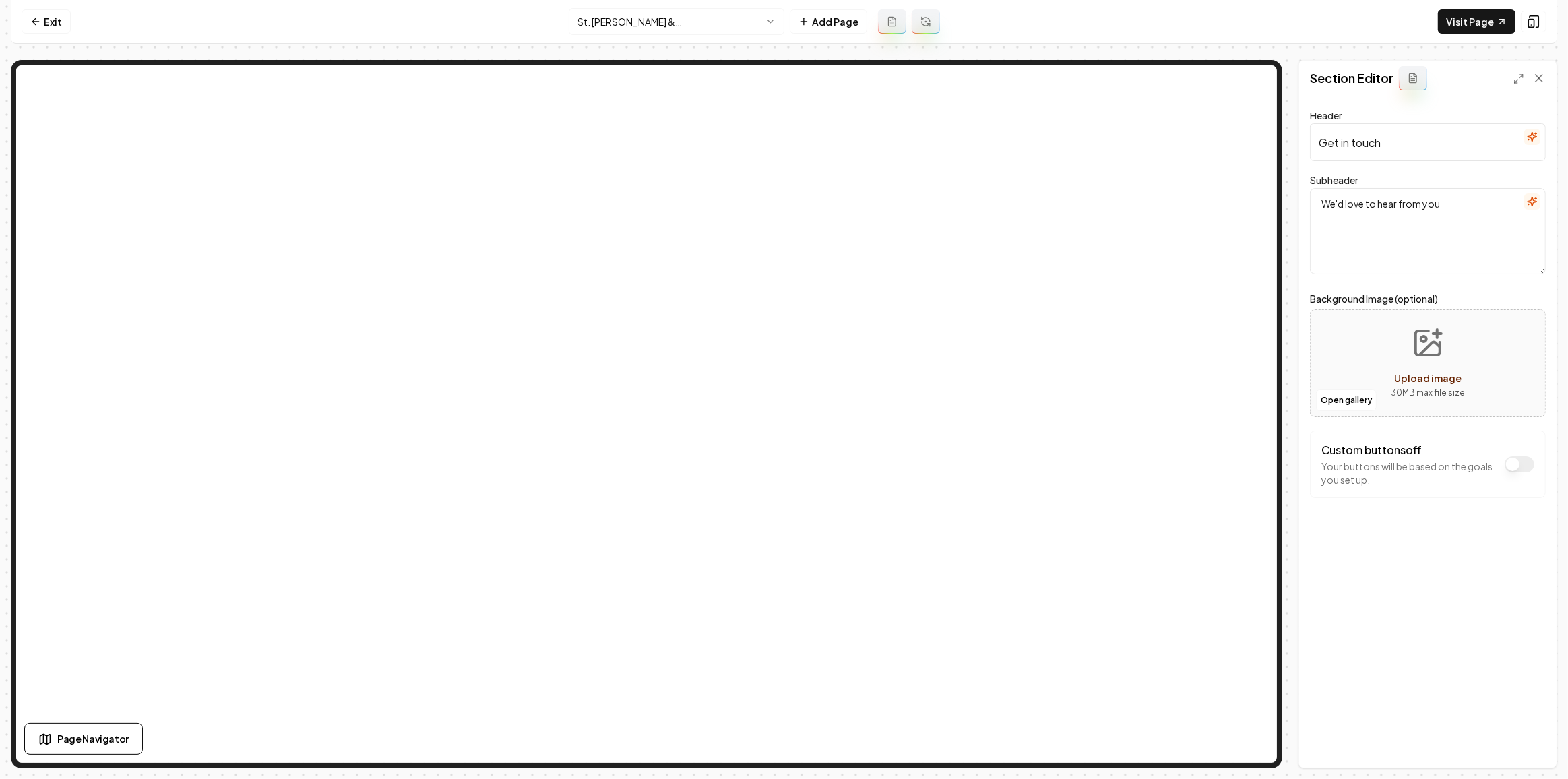
click at [1529, 140] on icon "button" at bounding box center [1528, 140] width 1 height 0
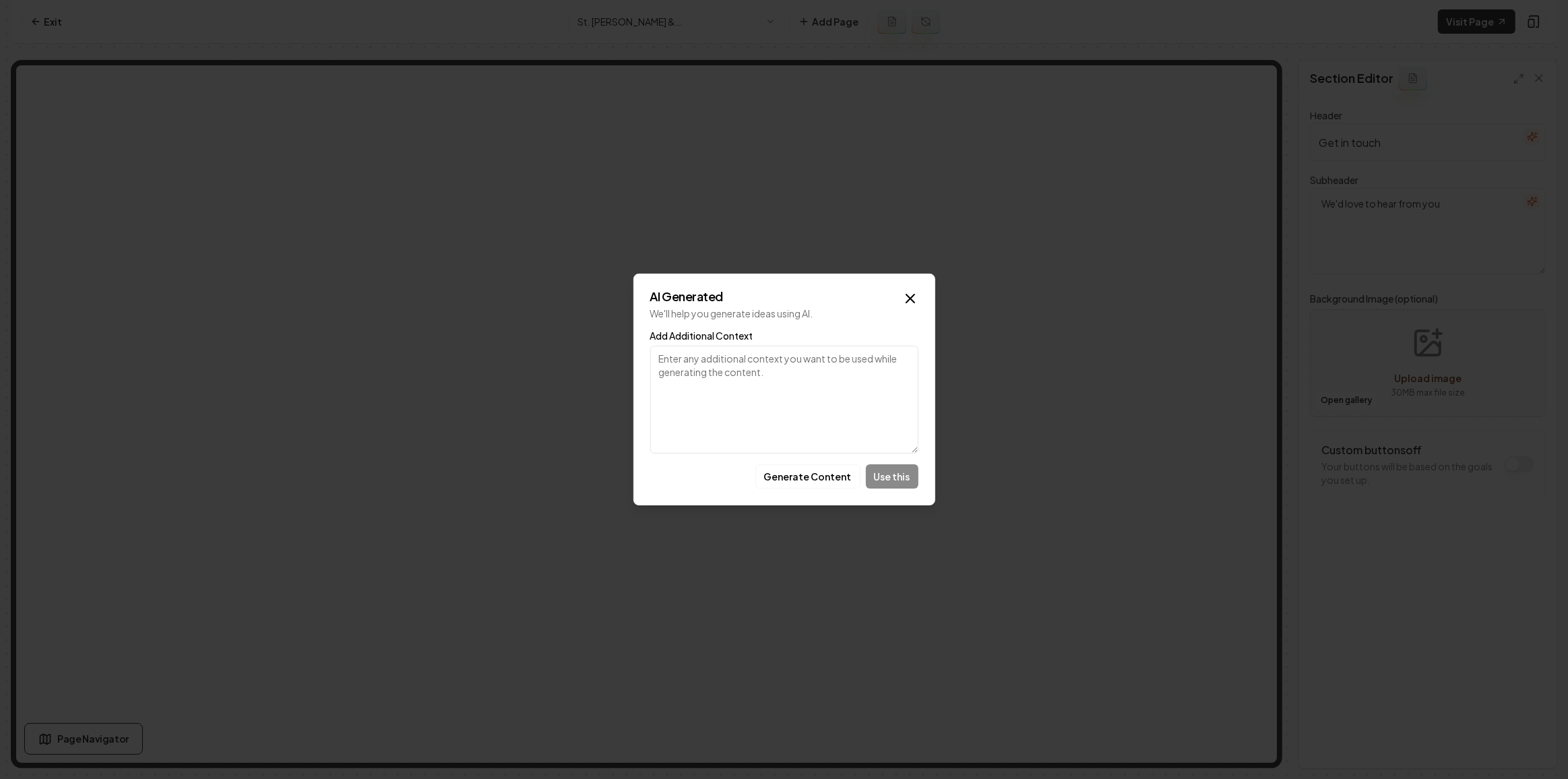
click at [834, 469] on button "Generate Content" at bounding box center [808, 476] width 105 height 24
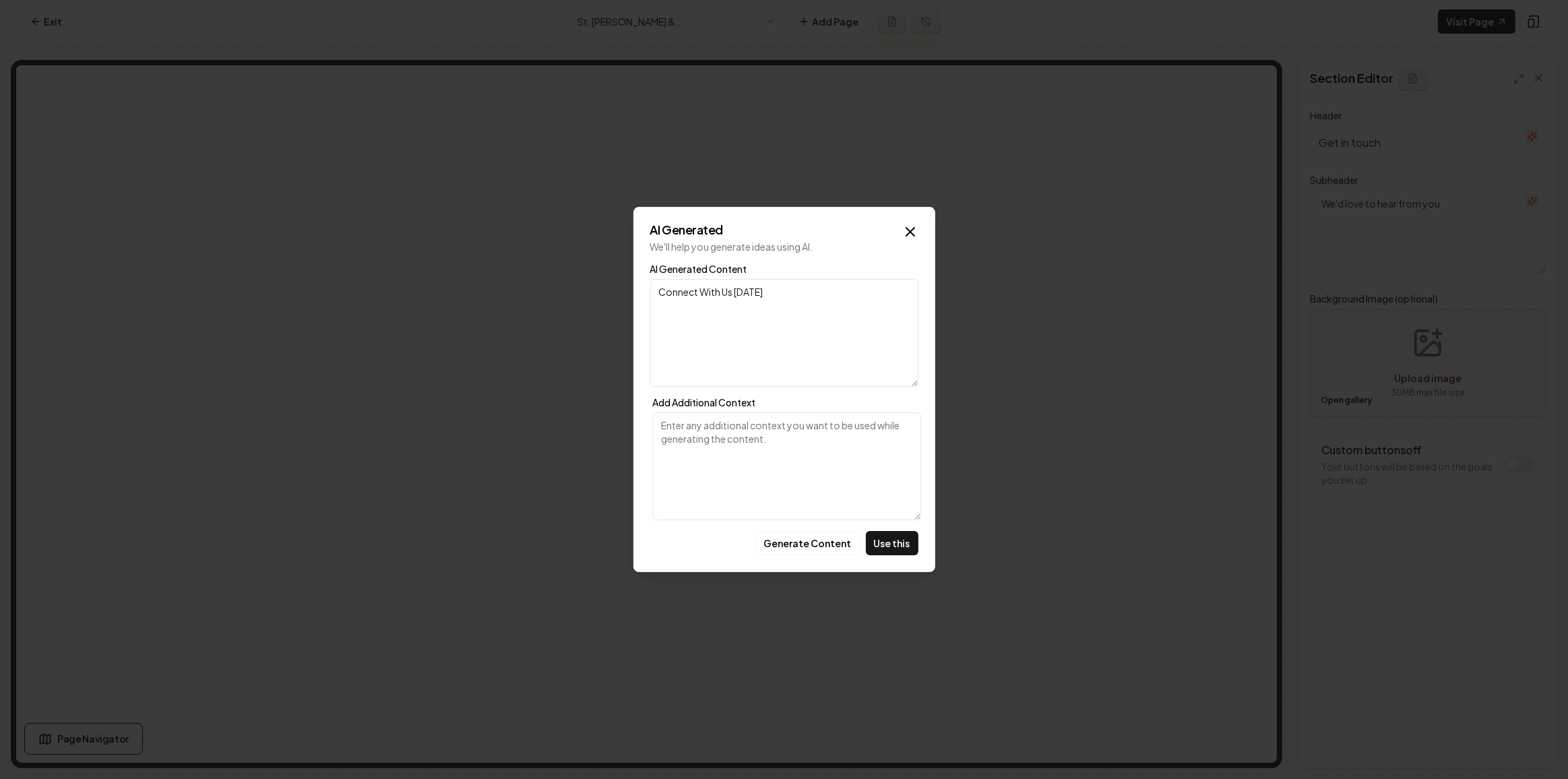
click at [892, 520] on textarea "Add Additional Context" at bounding box center [787, 466] width 268 height 108
click at [895, 536] on button "Use this" at bounding box center [892, 543] width 52 height 24
type input "Connect With Us Today"
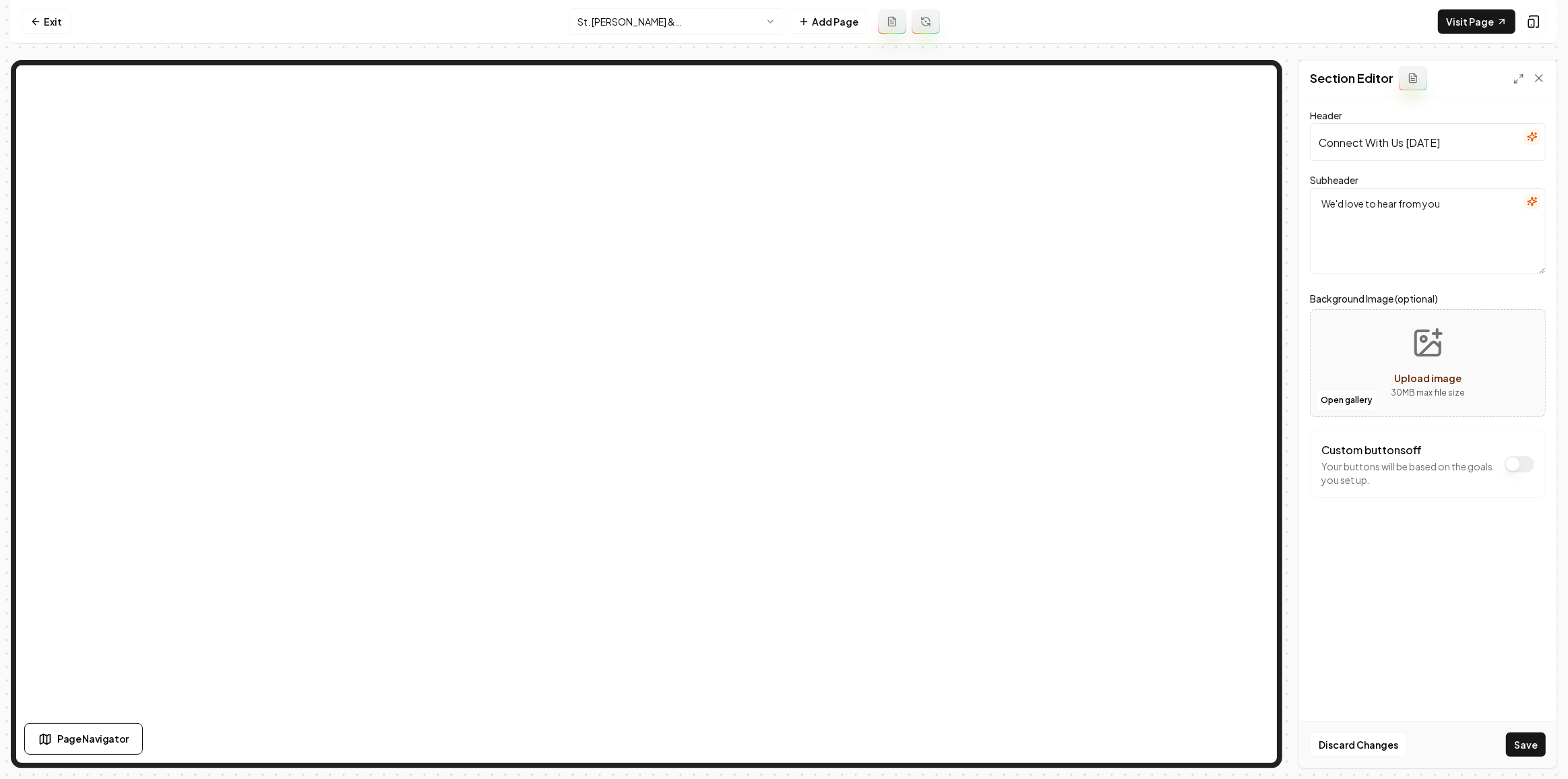
click at [1529, 196] on icon "button" at bounding box center [1532, 202] width 11 height 11
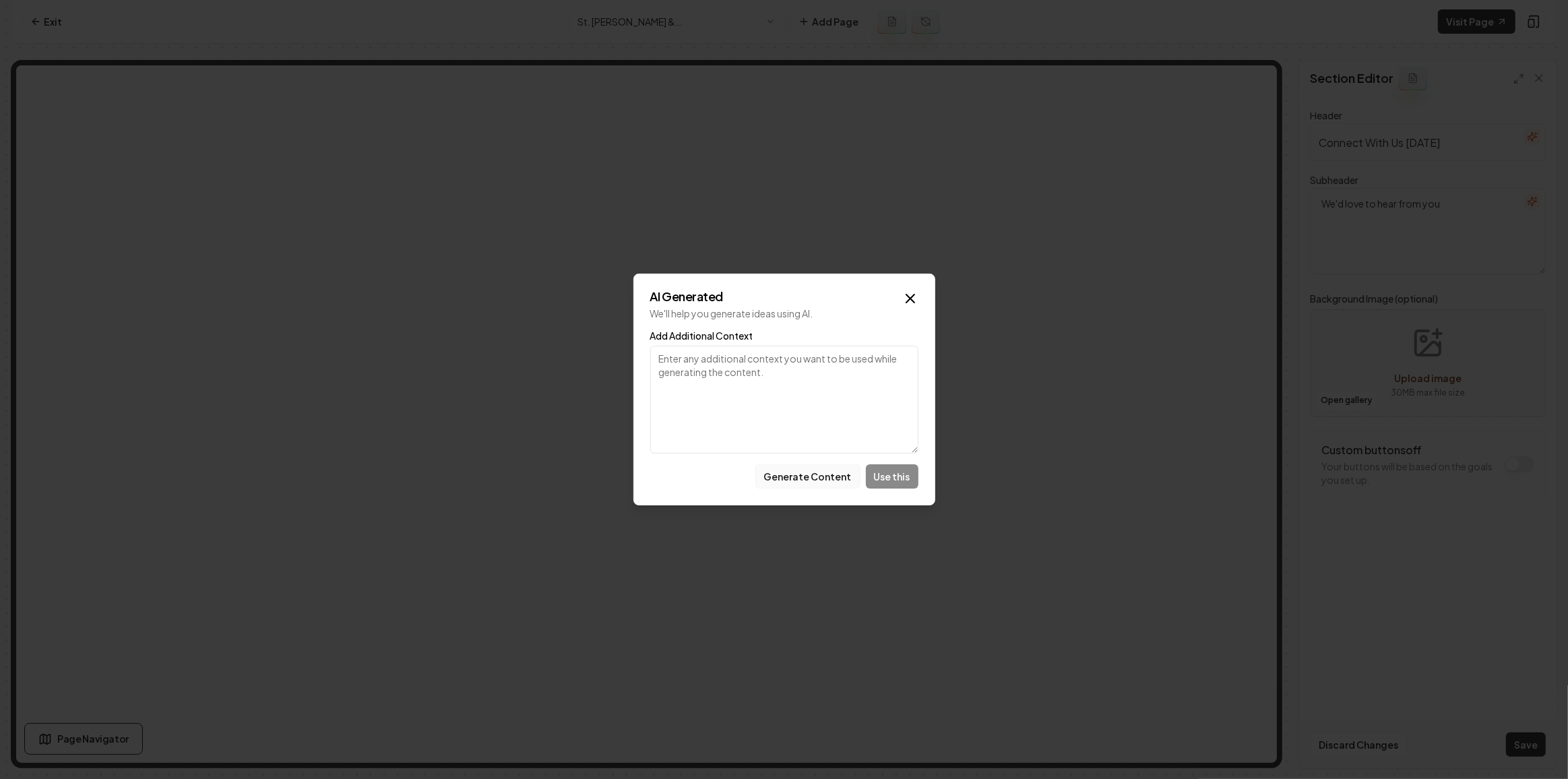
click at [805, 468] on button "Generate Content" at bounding box center [808, 476] width 105 height 24
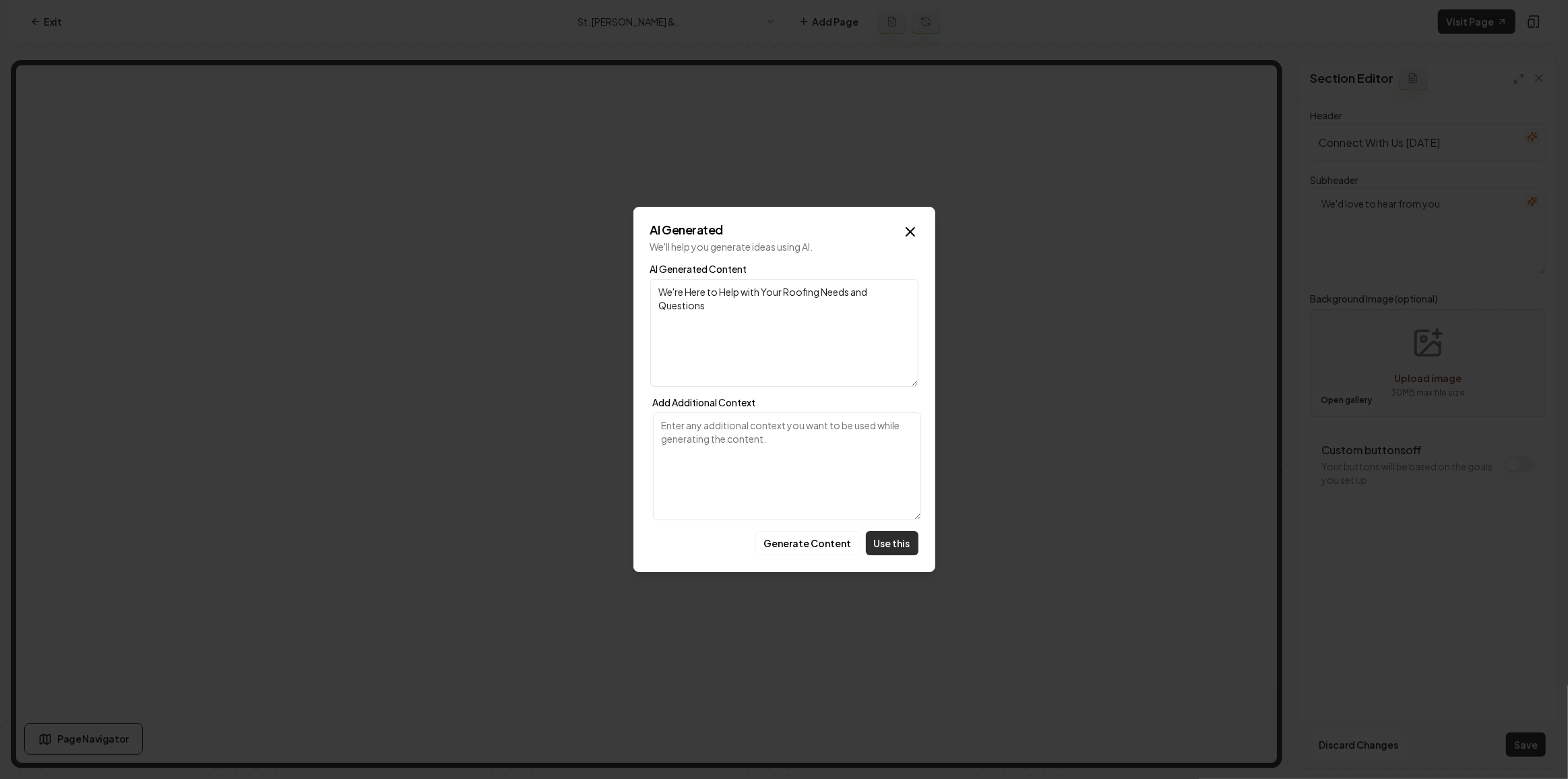
click at [892, 551] on button "Use this" at bounding box center [892, 543] width 52 height 24
type textarea "We're Here to Help with Your Roofing Needs and Questions"
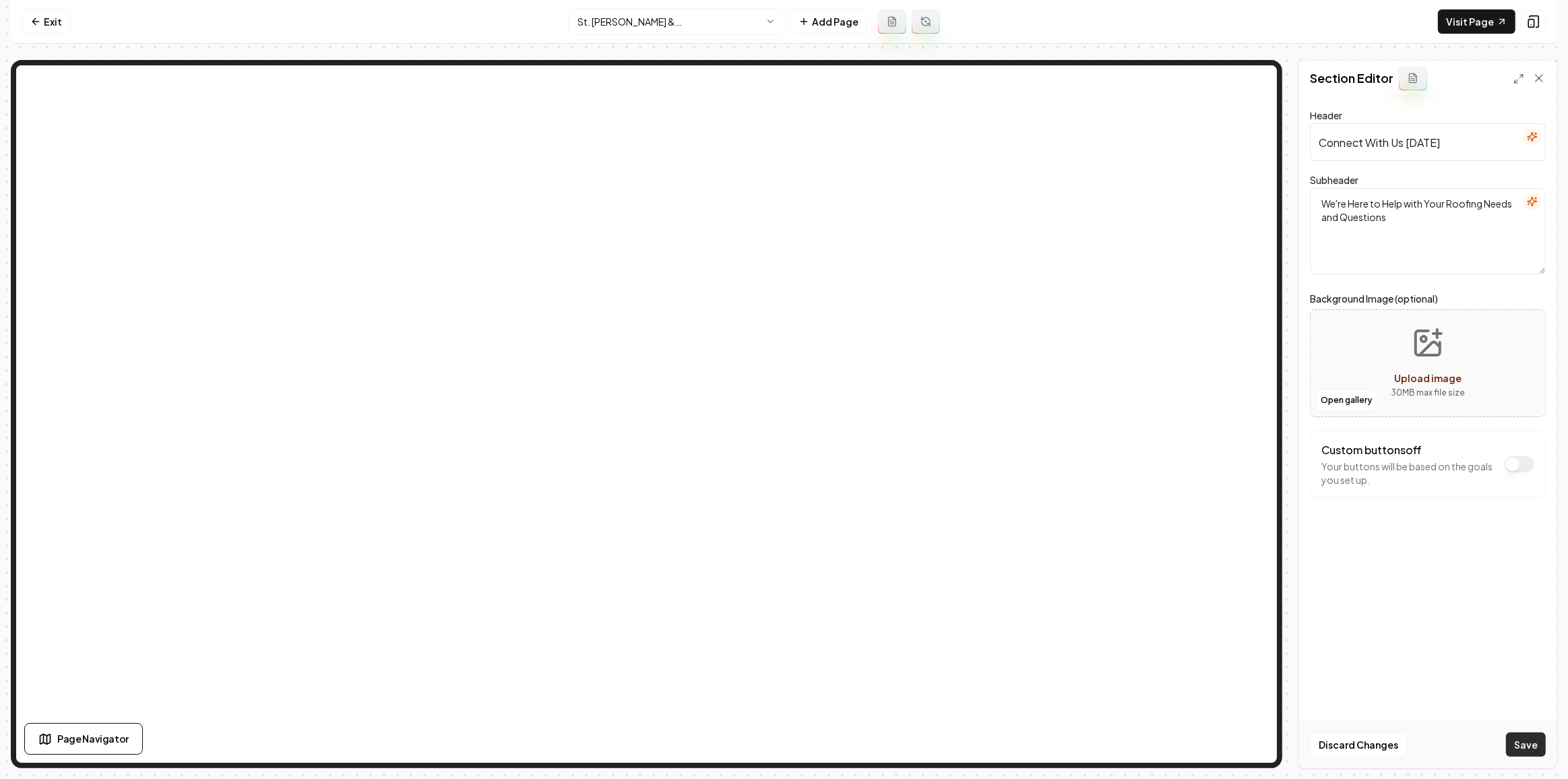
click at [1518, 741] on button "Save" at bounding box center [1526, 745] width 39 height 24
click at [639, 22] on html "Computer Required This feature is only available on a computer. Please switch t…" at bounding box center [784, 389] width 1568 height 779
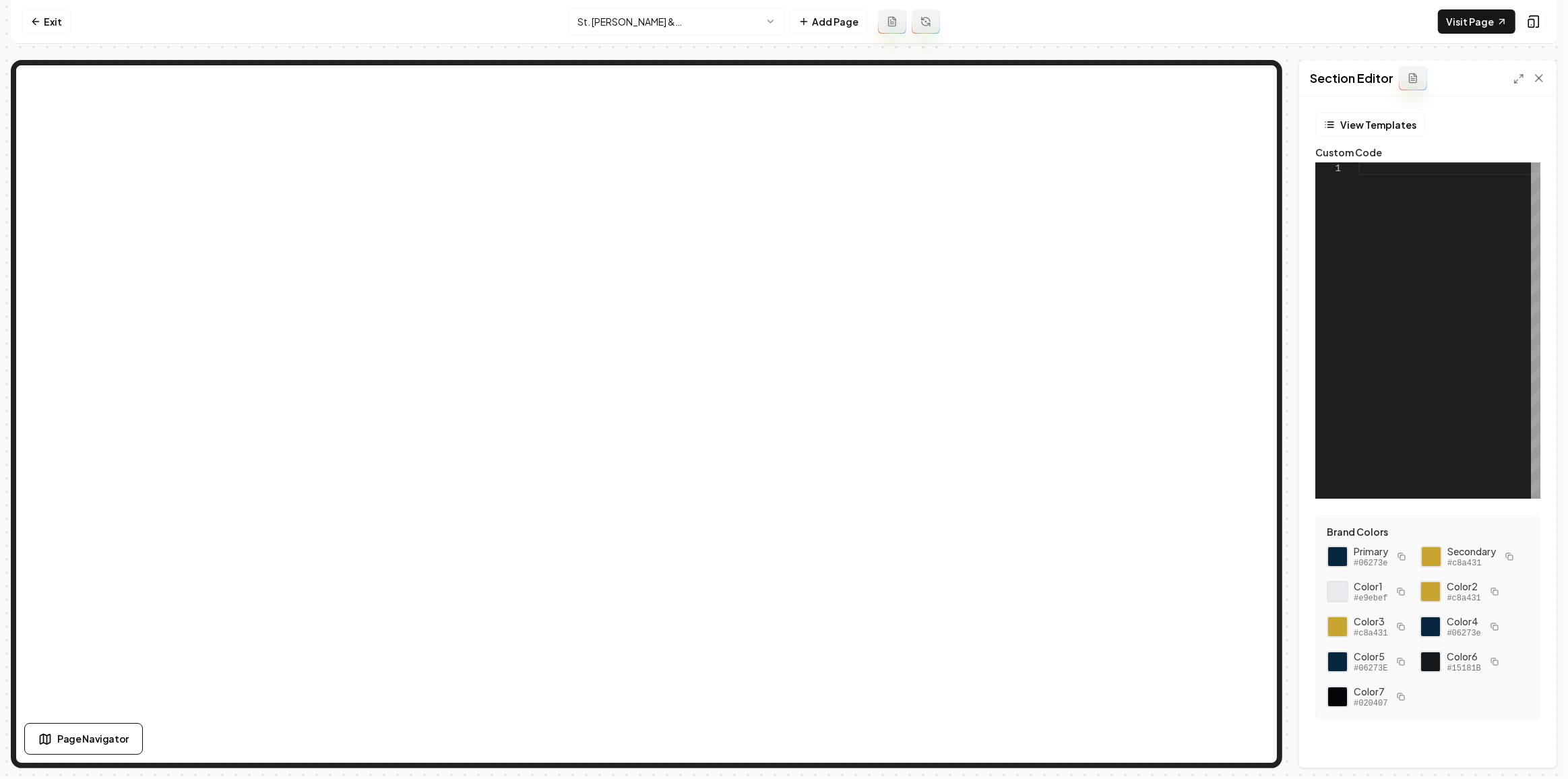
click at [1478, 287] on div at bounding box center [1449, 330] width 182 height 336
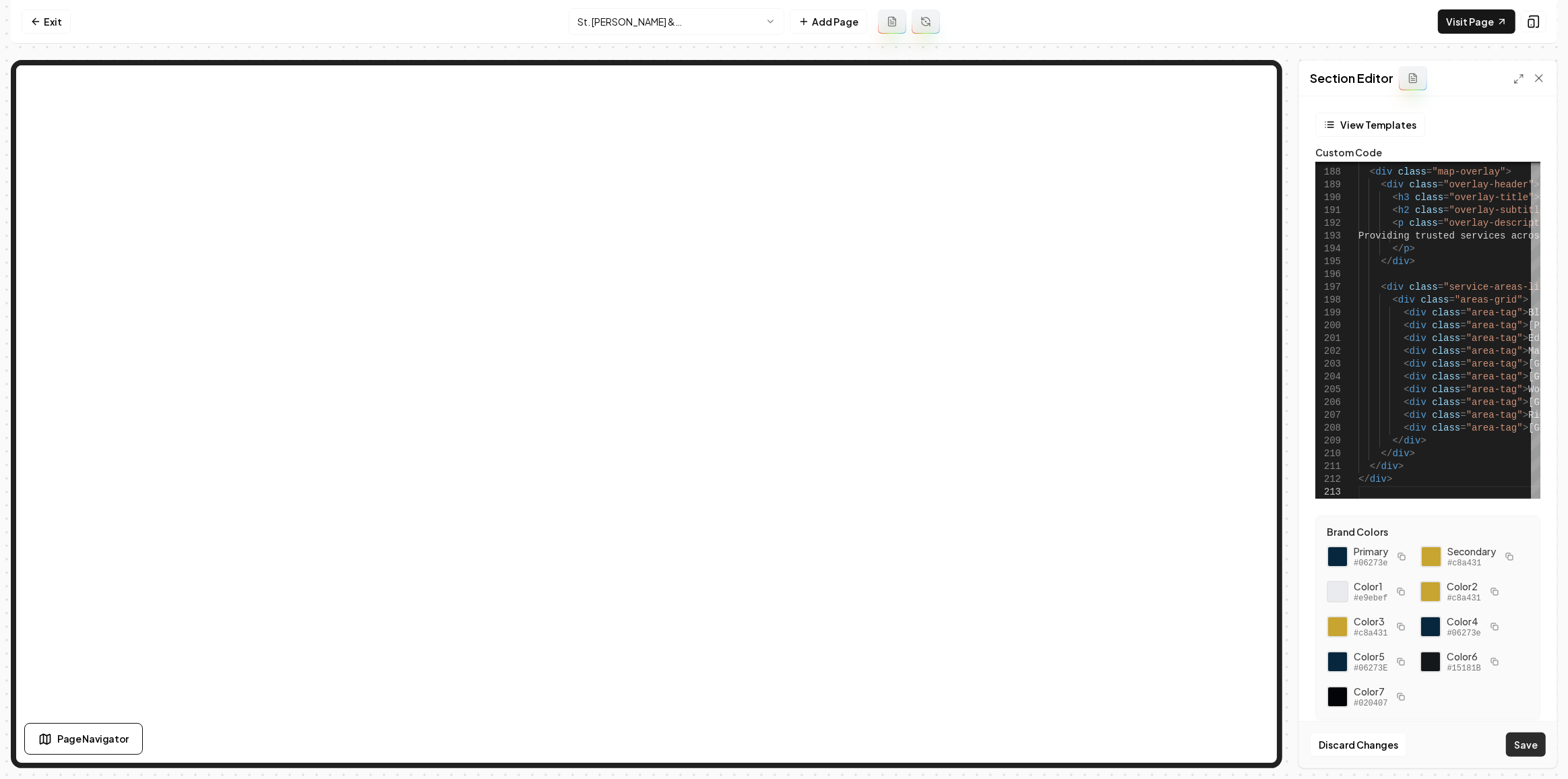
click at [1522, 749] on button "Save" at bounding box center [1526, 745] width 39 height 24
type textarea "****** ******"
click at [51, 17] on link "Exit" at bounding box center [45, 21] width 49 height 24
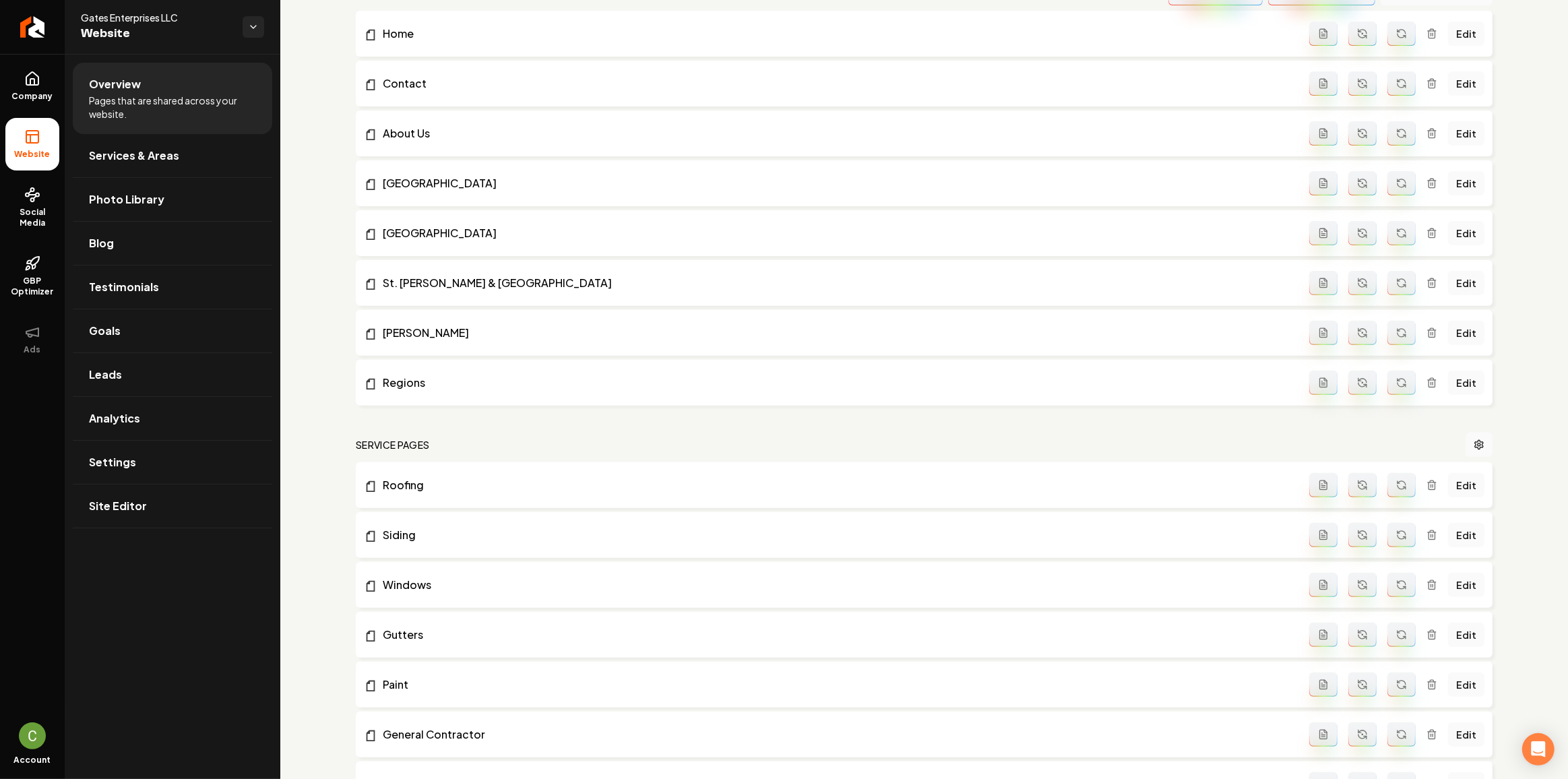
scroll to position [429, 0]
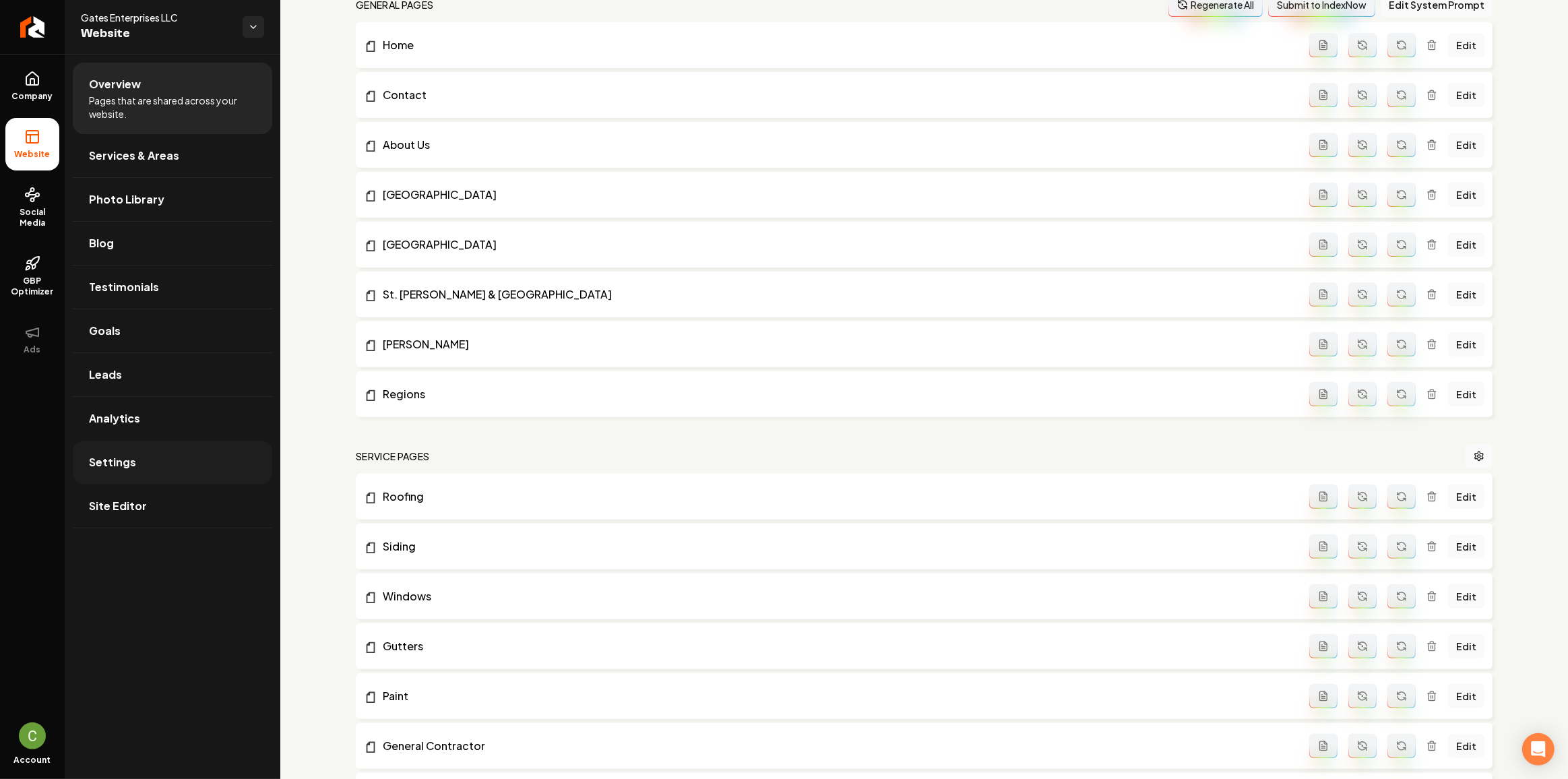
click at [127, 445] on link "Settings" at bounding box center [172, 462] width 199 height 43
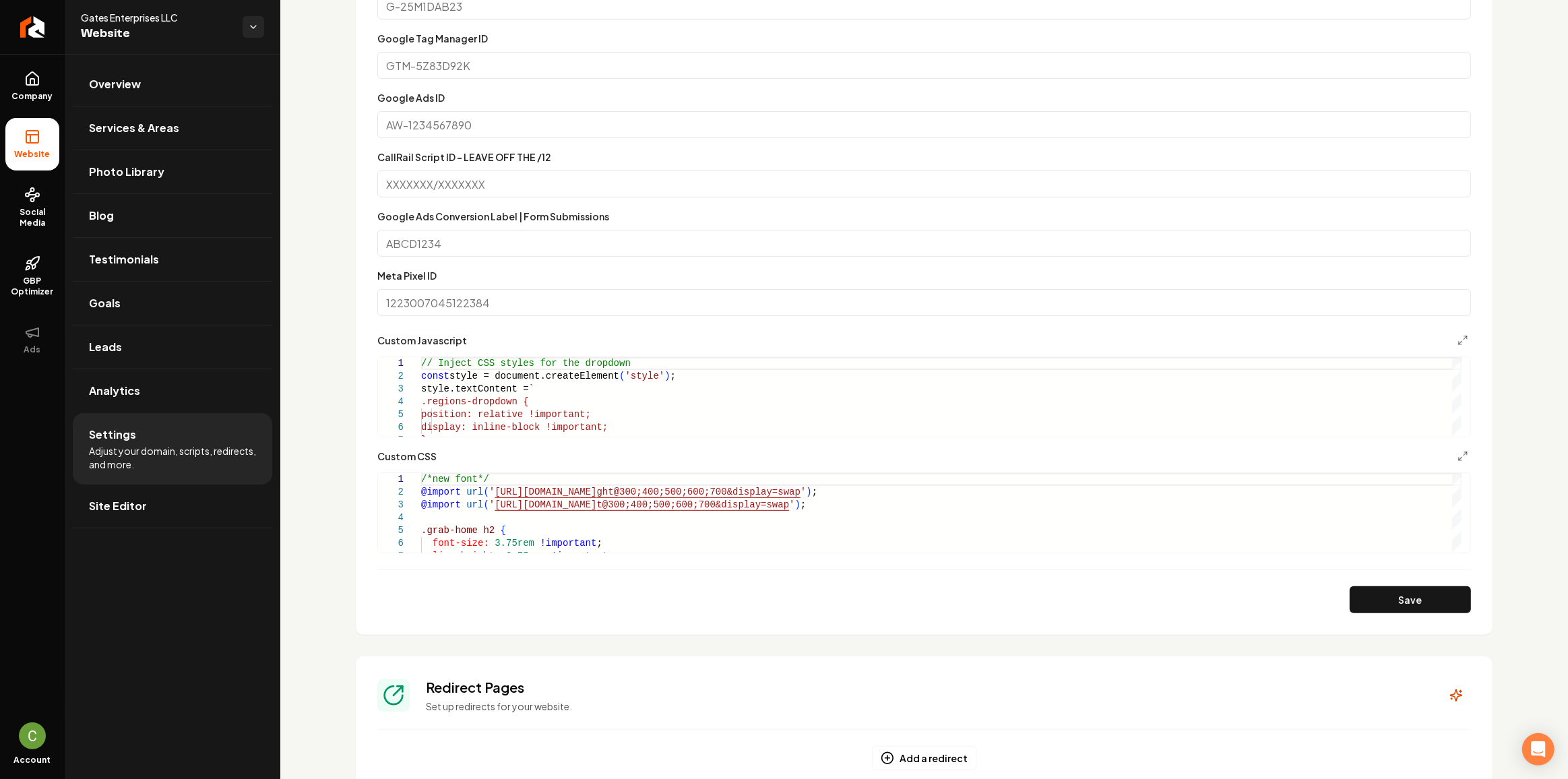
scroll to position [674, 0]
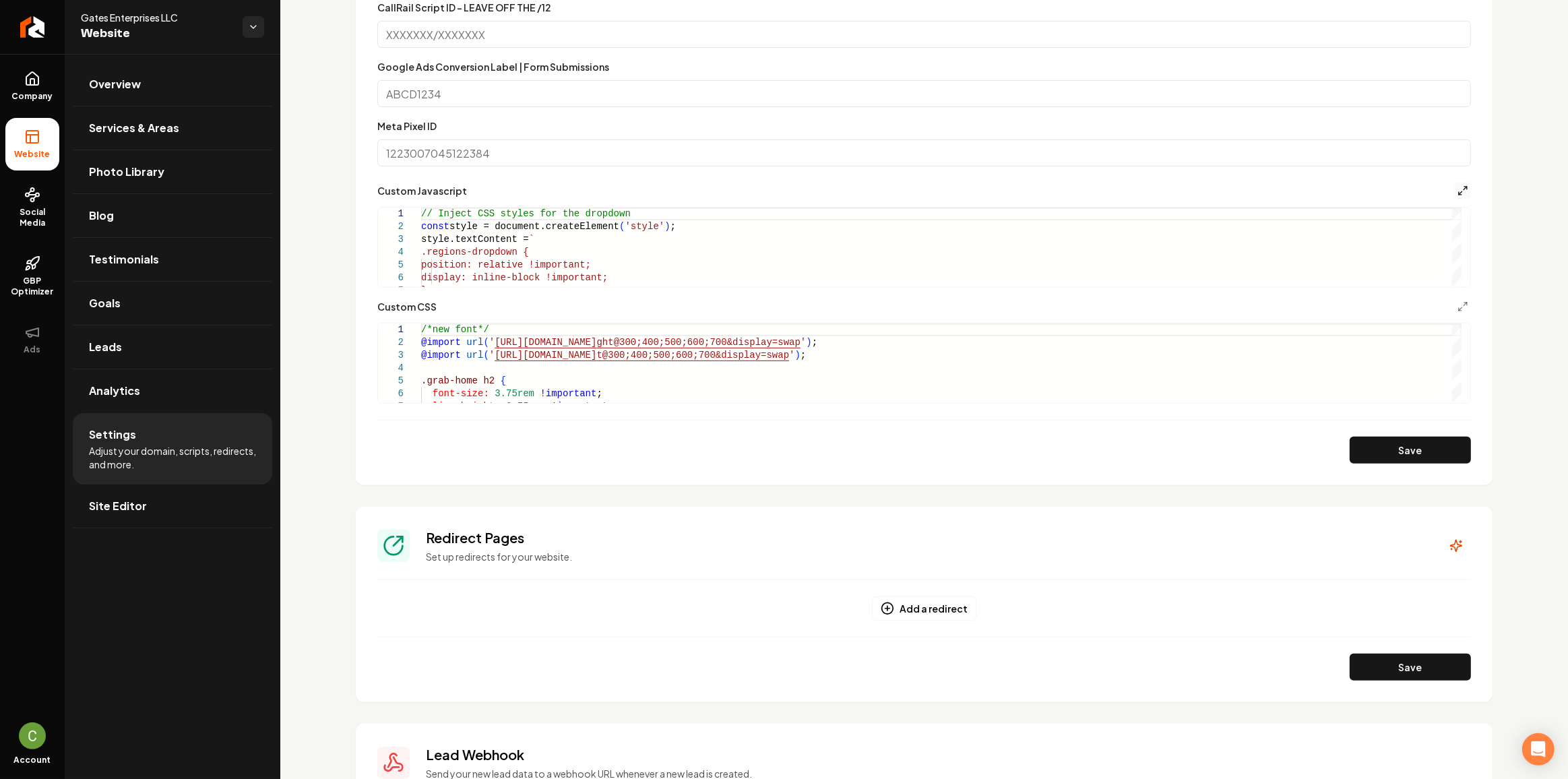
click at [1459, 192] on line "Main content area" at bounding box center [1460, 193] width 3 height 3
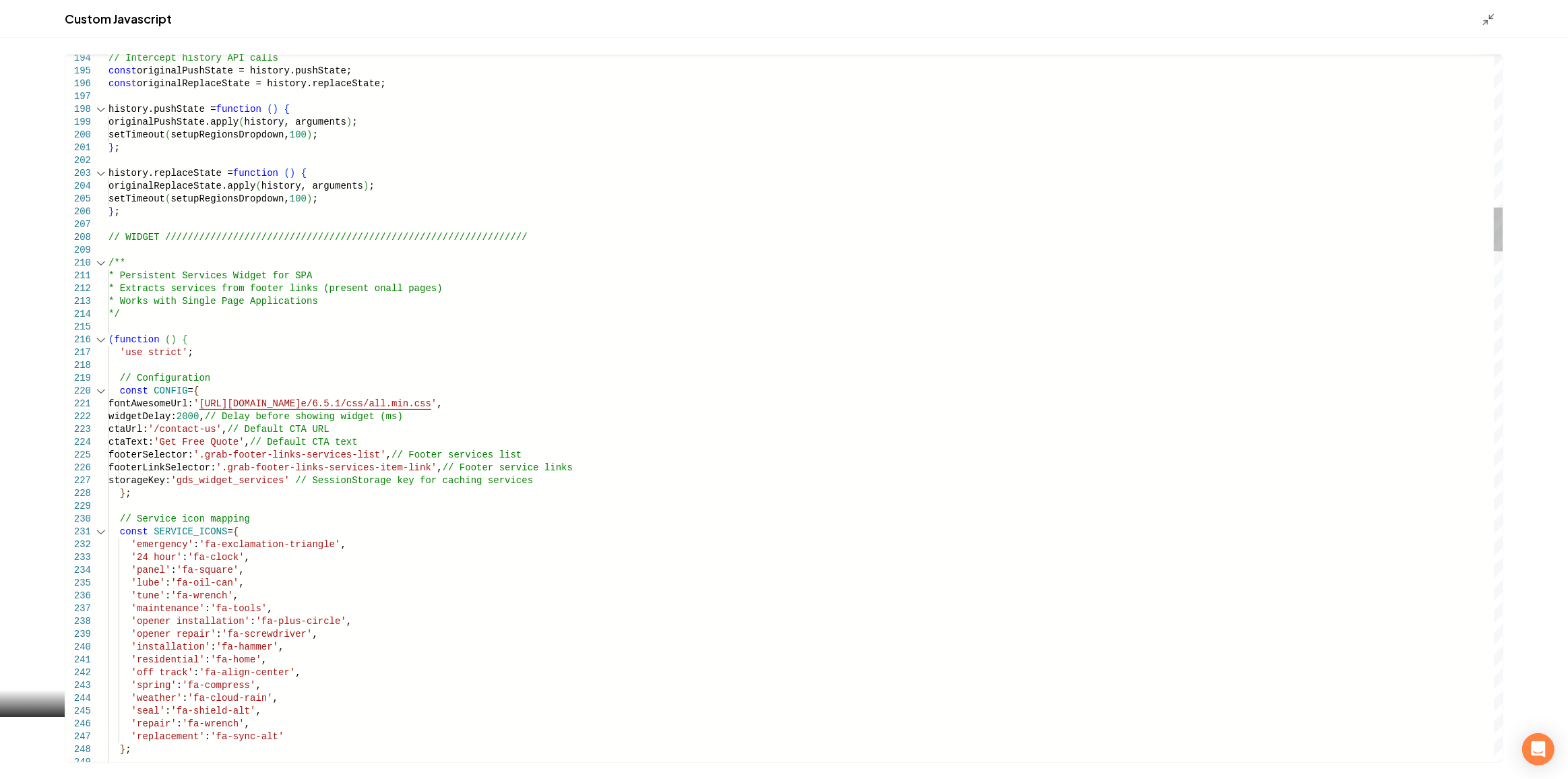
click at [101, 341] on div "Main content area" at bounding box center [101, 340] width 17 height 13
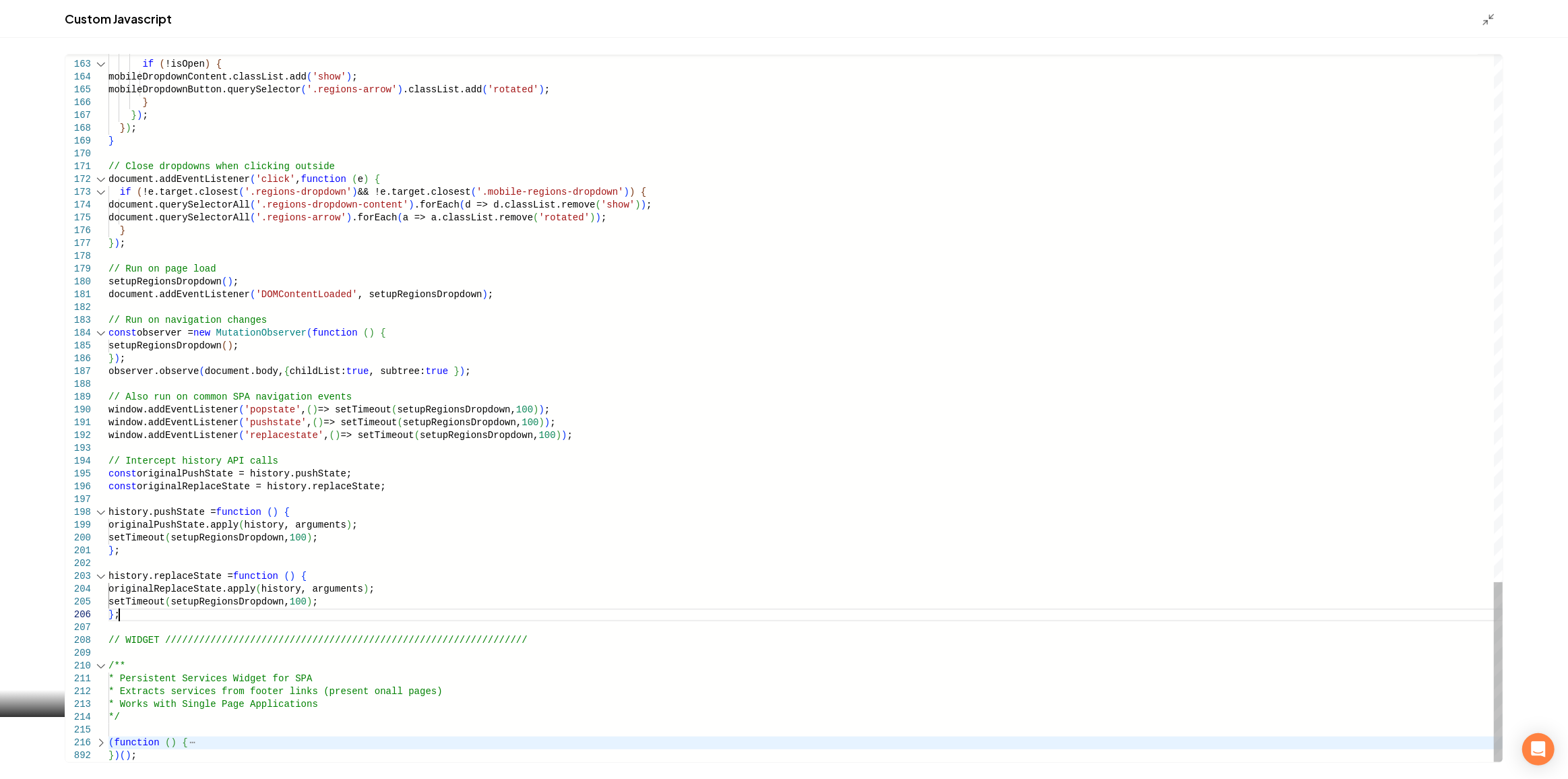
scroll to position [0, 0]
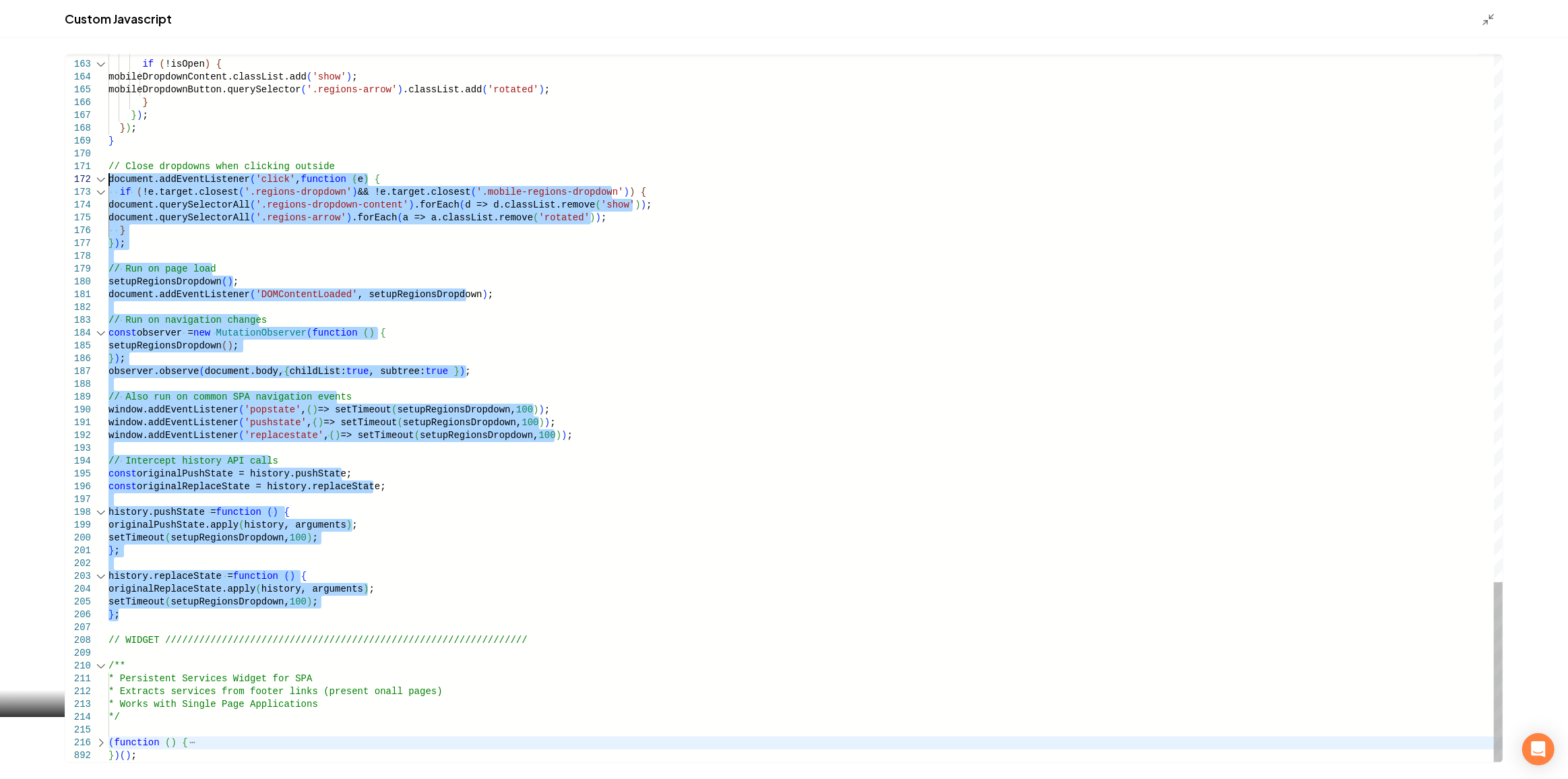
type textarea "**********"
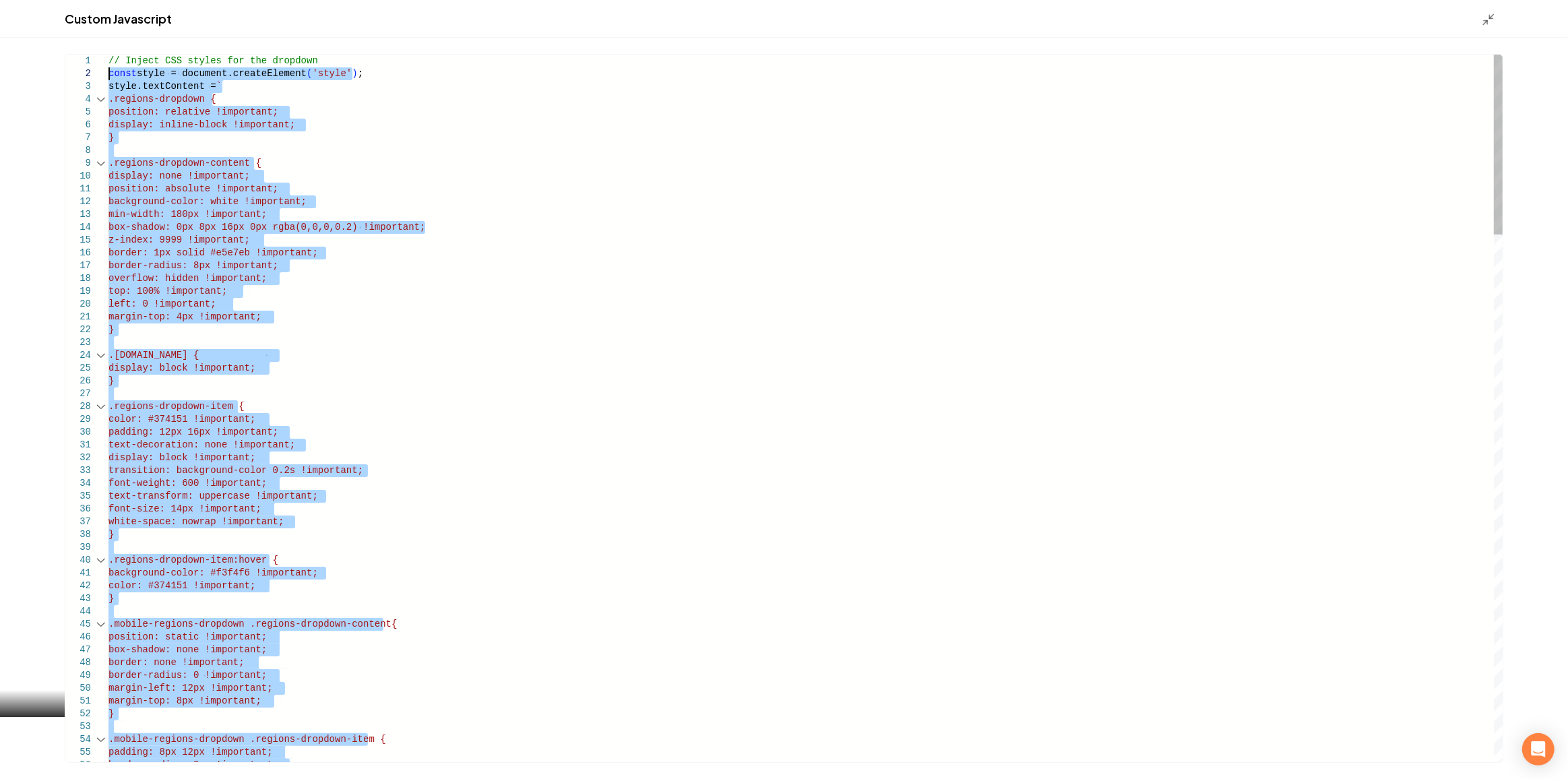
drag, startPoint x: 135, startPoint y: 611, endPoint x: 82, endPoint y: 68, distance: 545.6
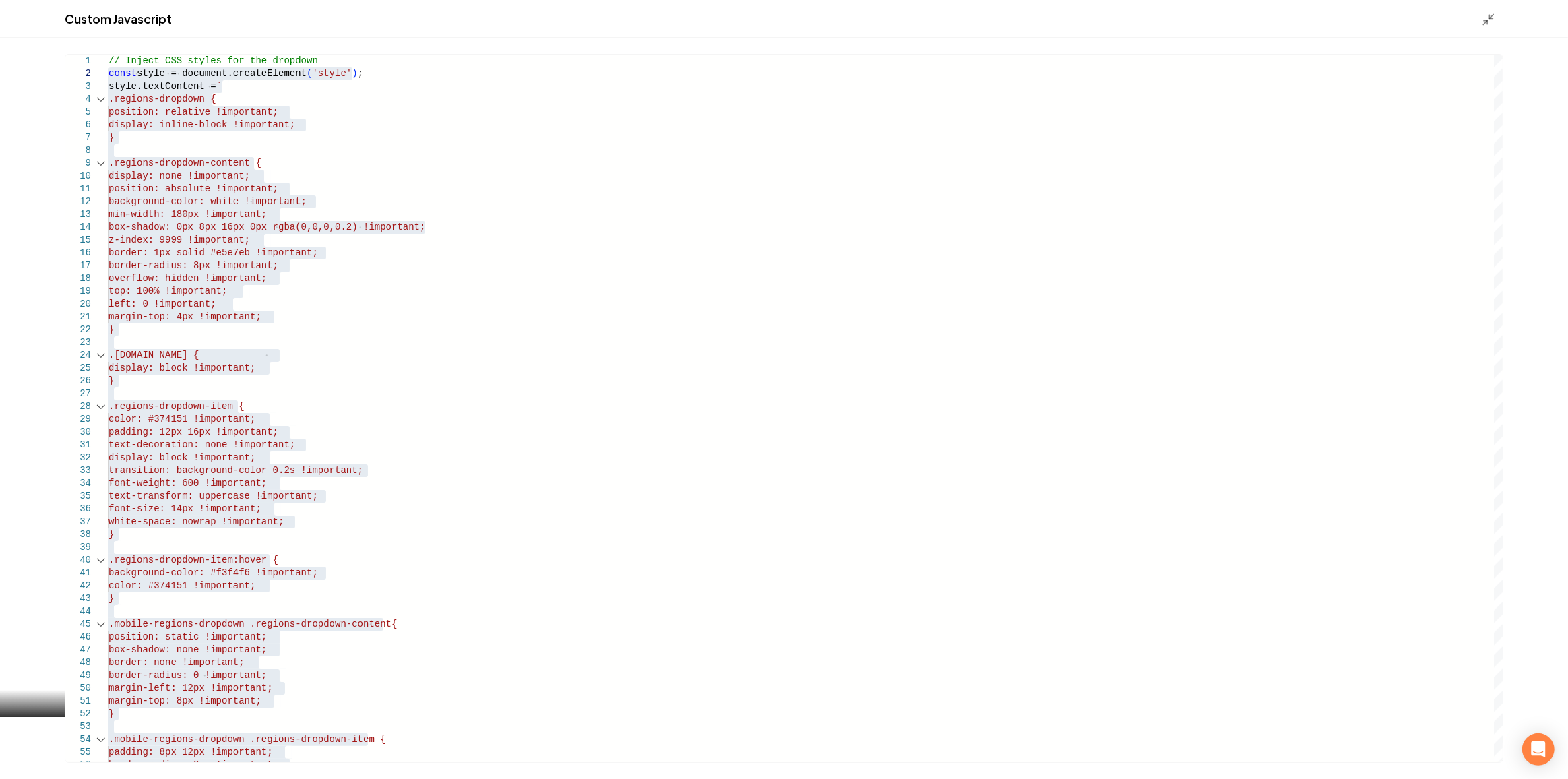
click at [1488, 22] on icon "Main content area" at bounding box center [1488, 20] width 14 height 14
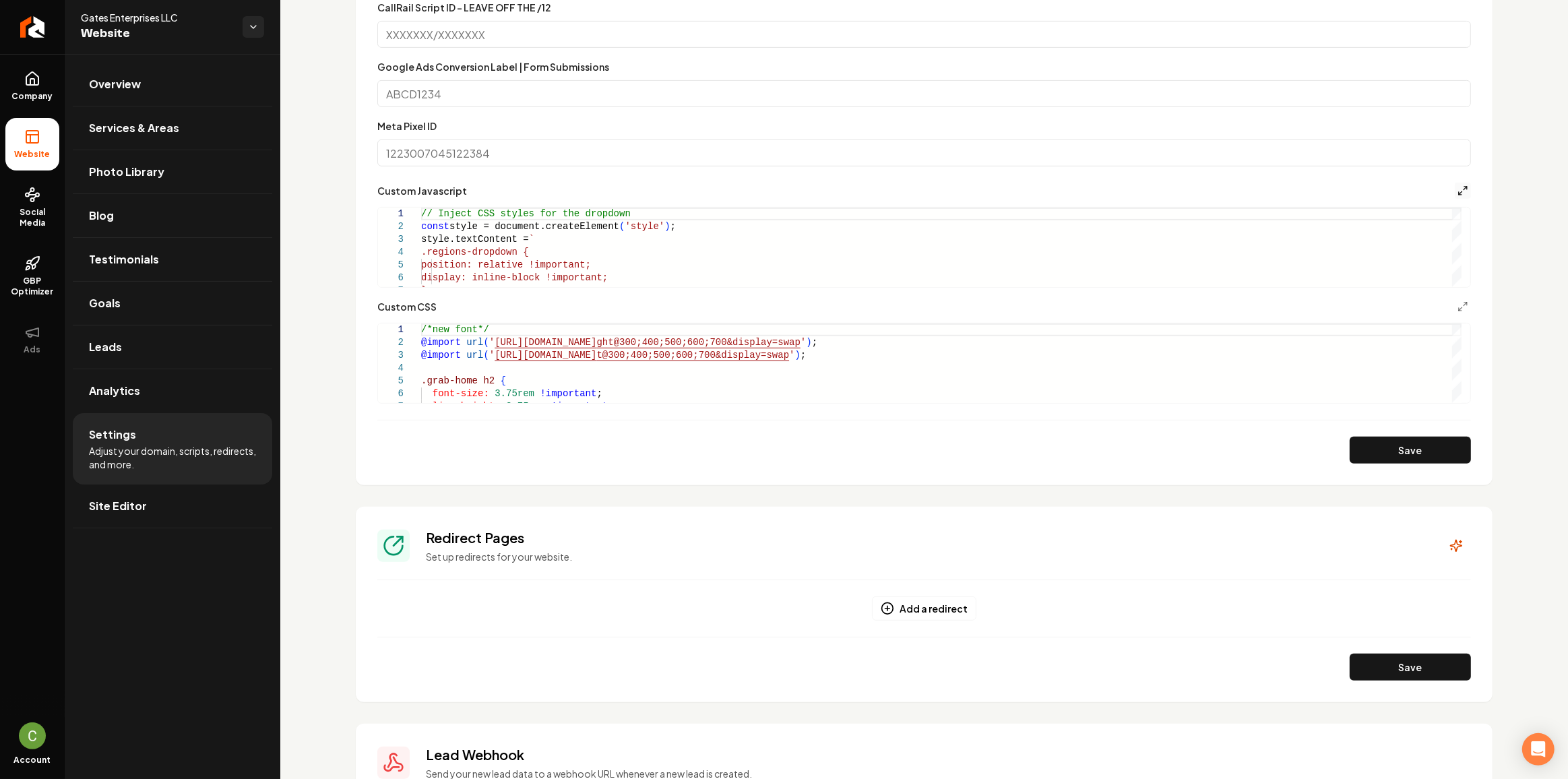
click at [1457, 189] on icon "Main content area" at bounding box center [1463, 190] width 11 height 11
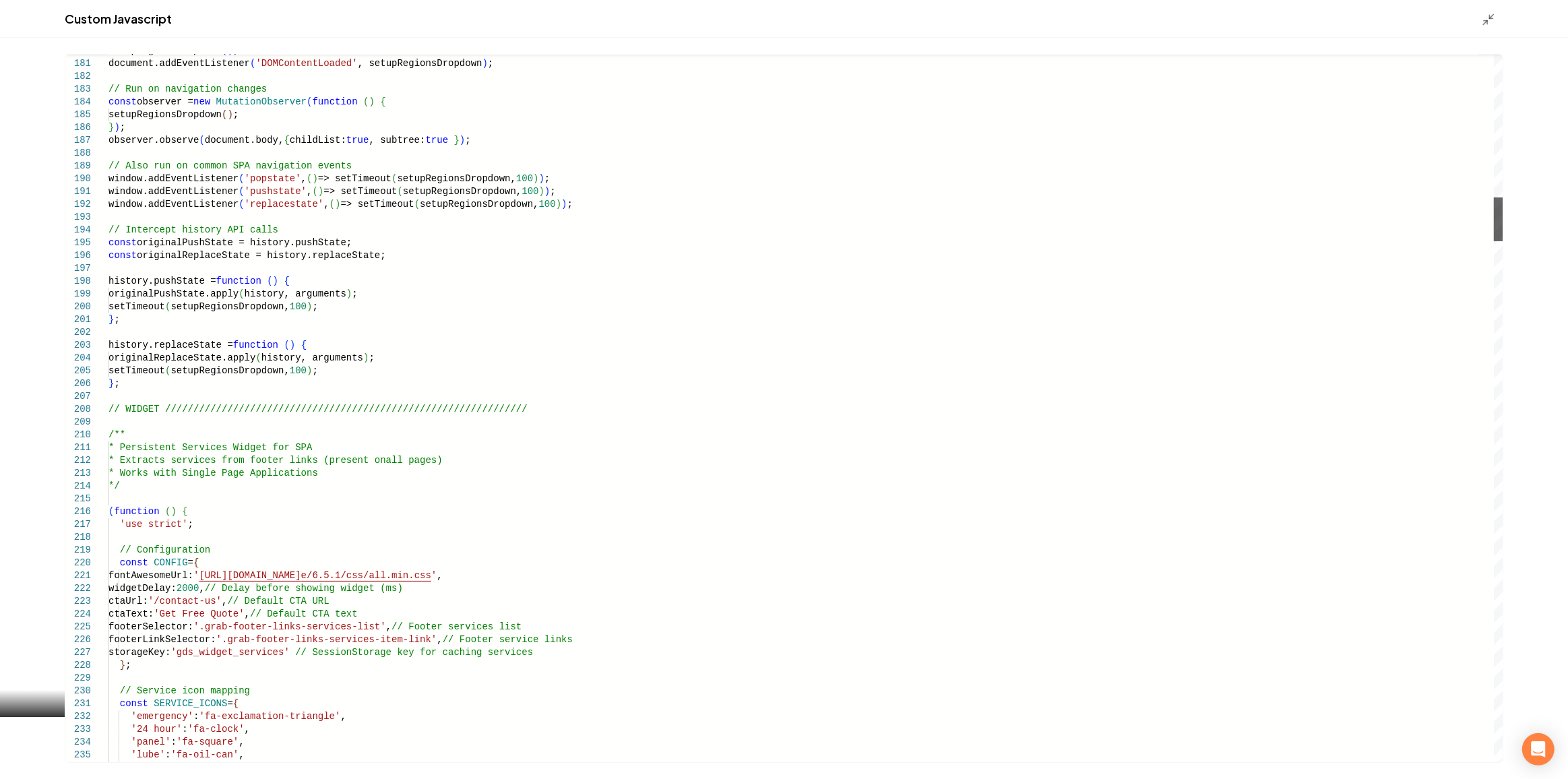
click at [1494, 225] on div "Main content area" at bounding box center [1498, 219] width 9 height 44
click at [102, 514] on div "Main content area" at bounding box center [101, 511] width 17 height 13
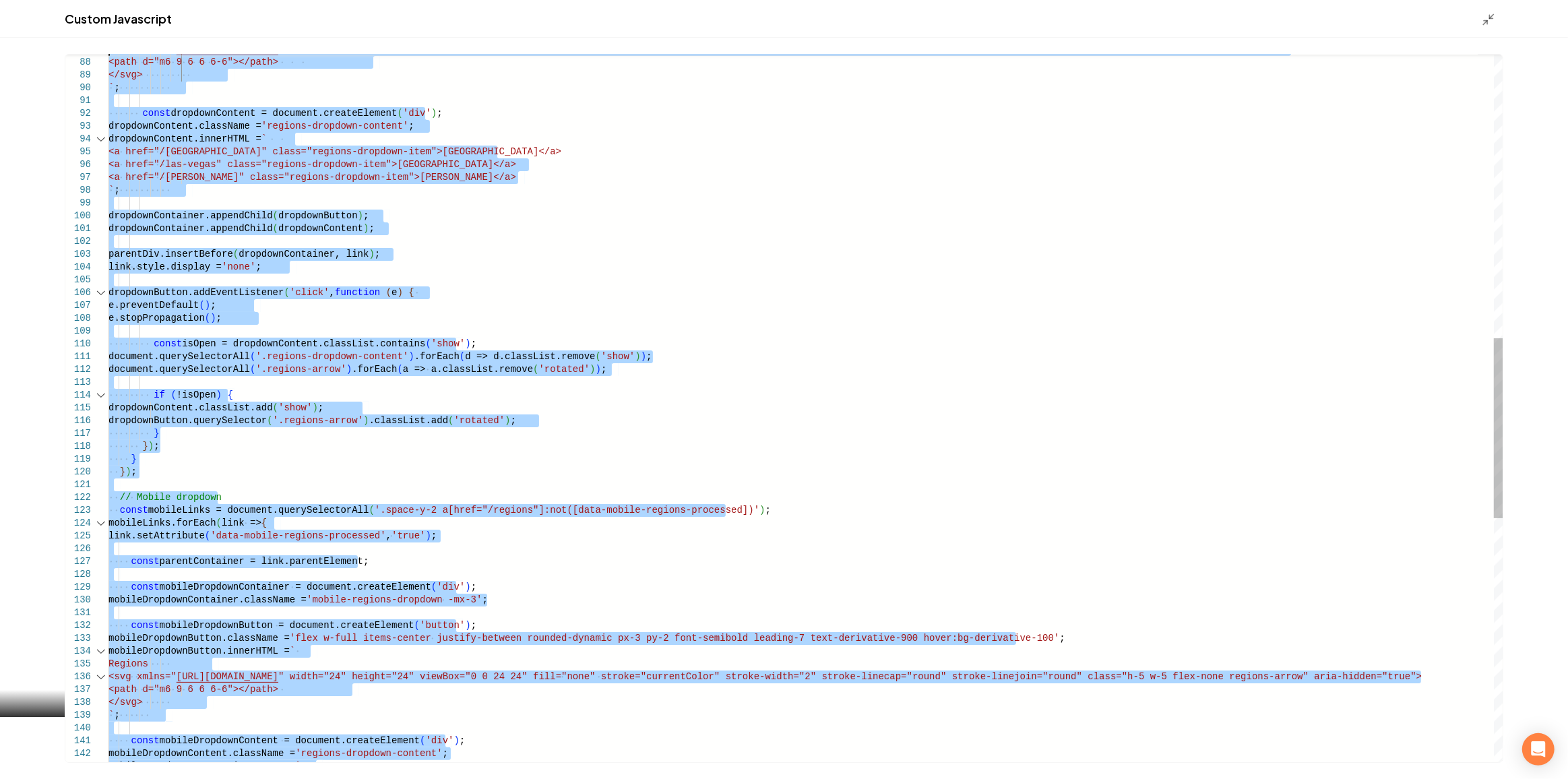
drag, startPoint x: 331, startPoint y: 599, endPoint x: 142, endPoint y: 216, distance: 427.1
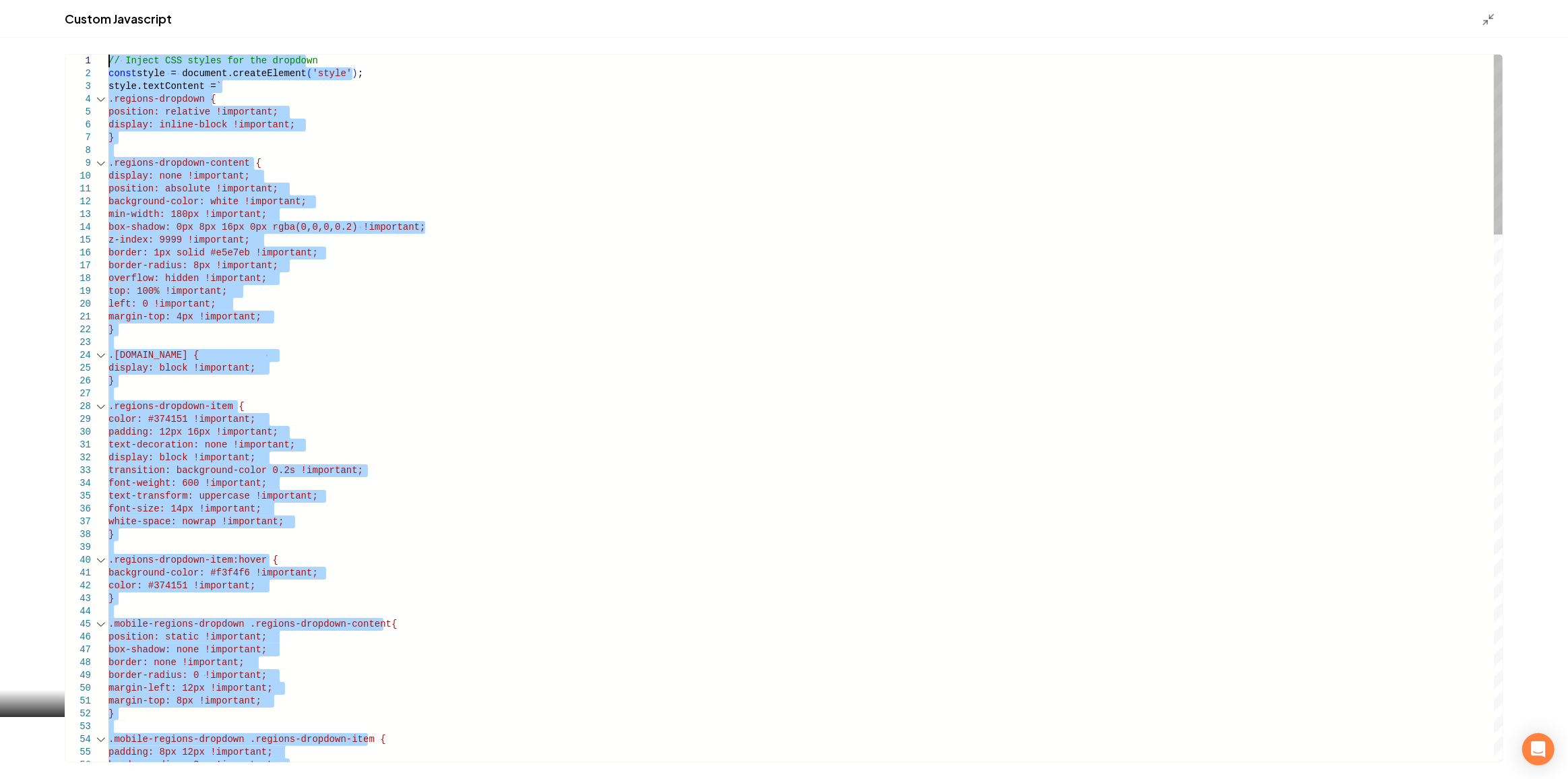
drag, startPoint x: 130, startPoint y: 616, endPoint x: 77, endPoint y: -47, distance: 665.1
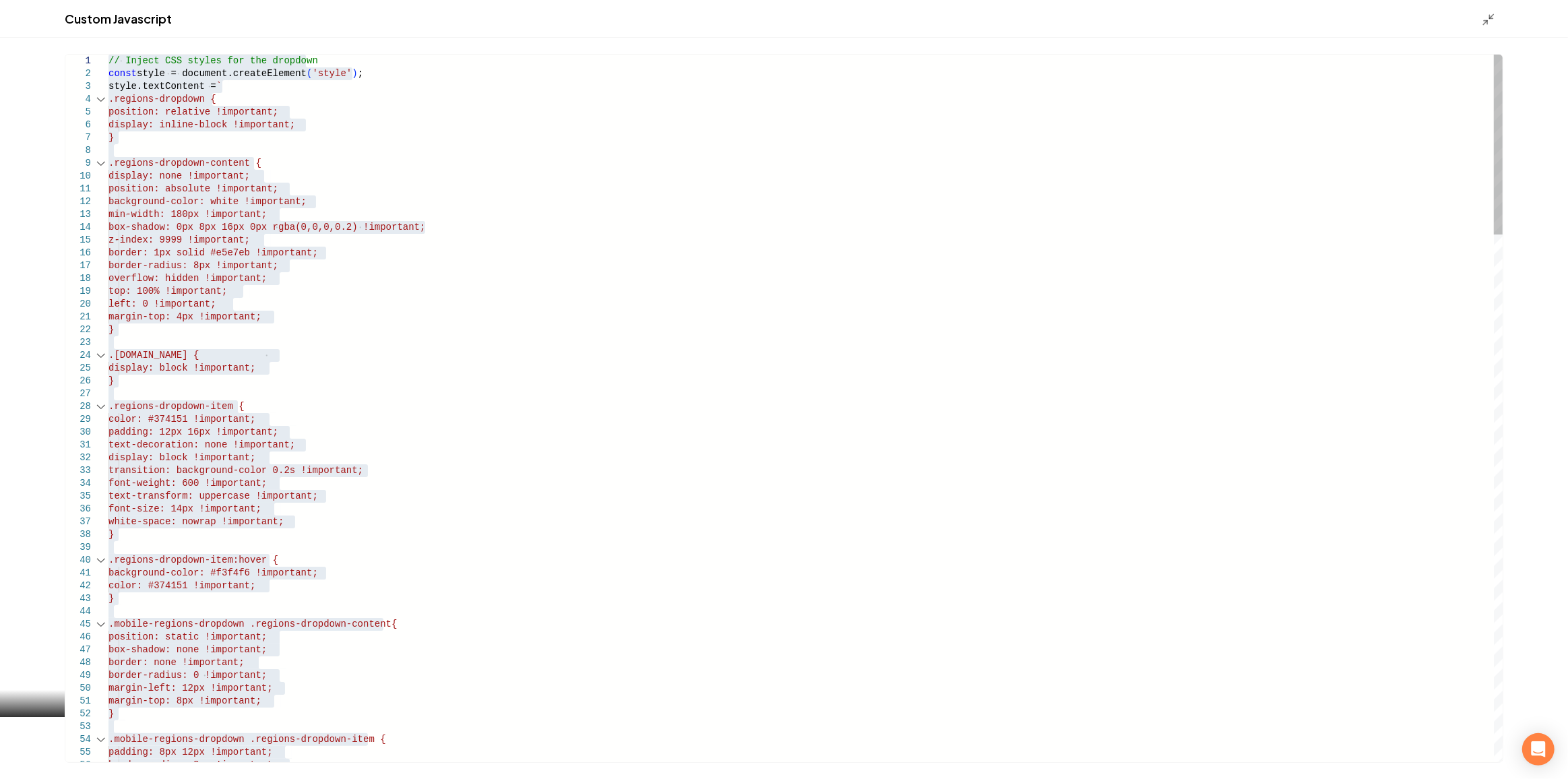
type textarea "**********"
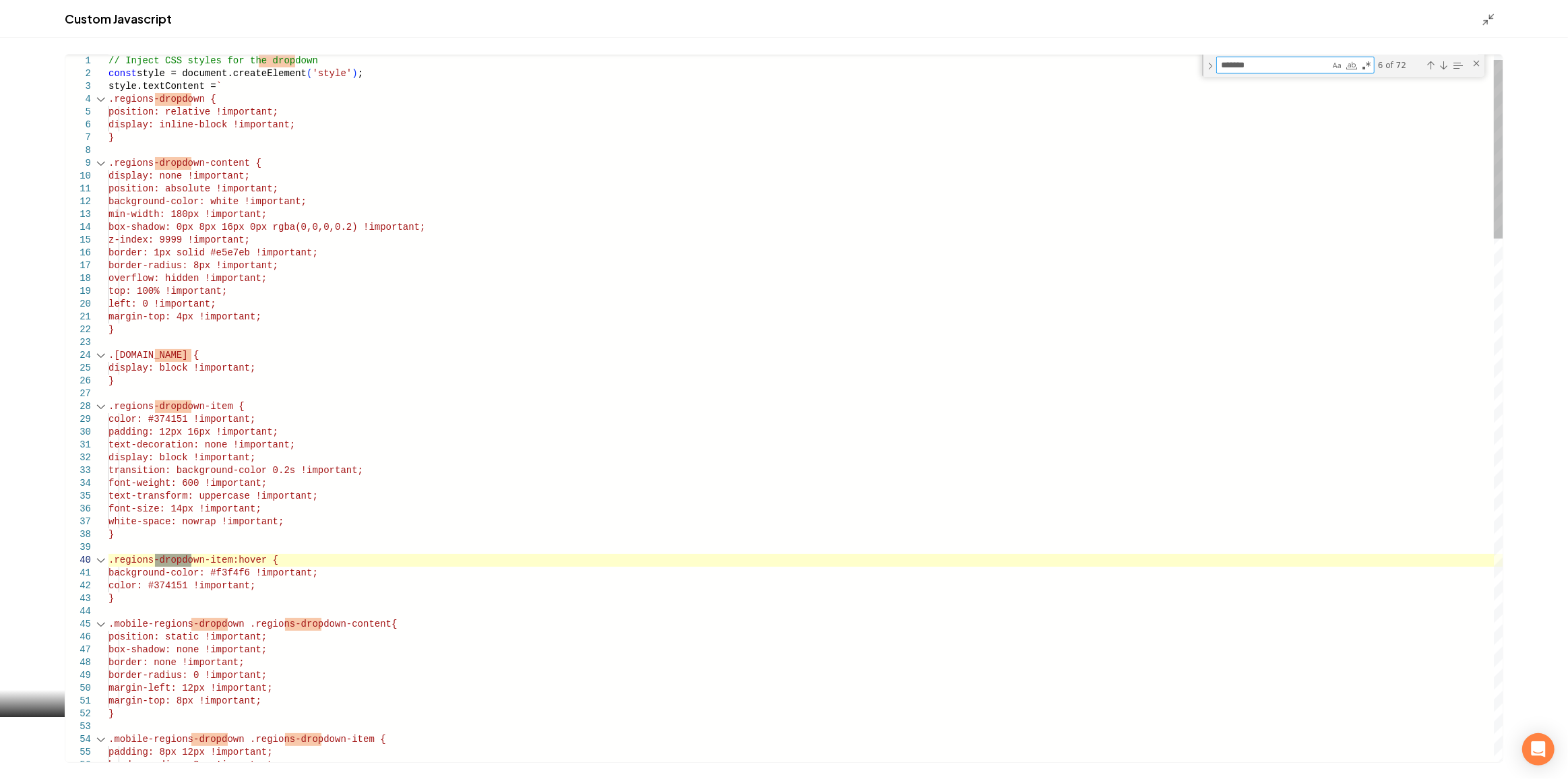
type textarea "********"
type textarea "**********"
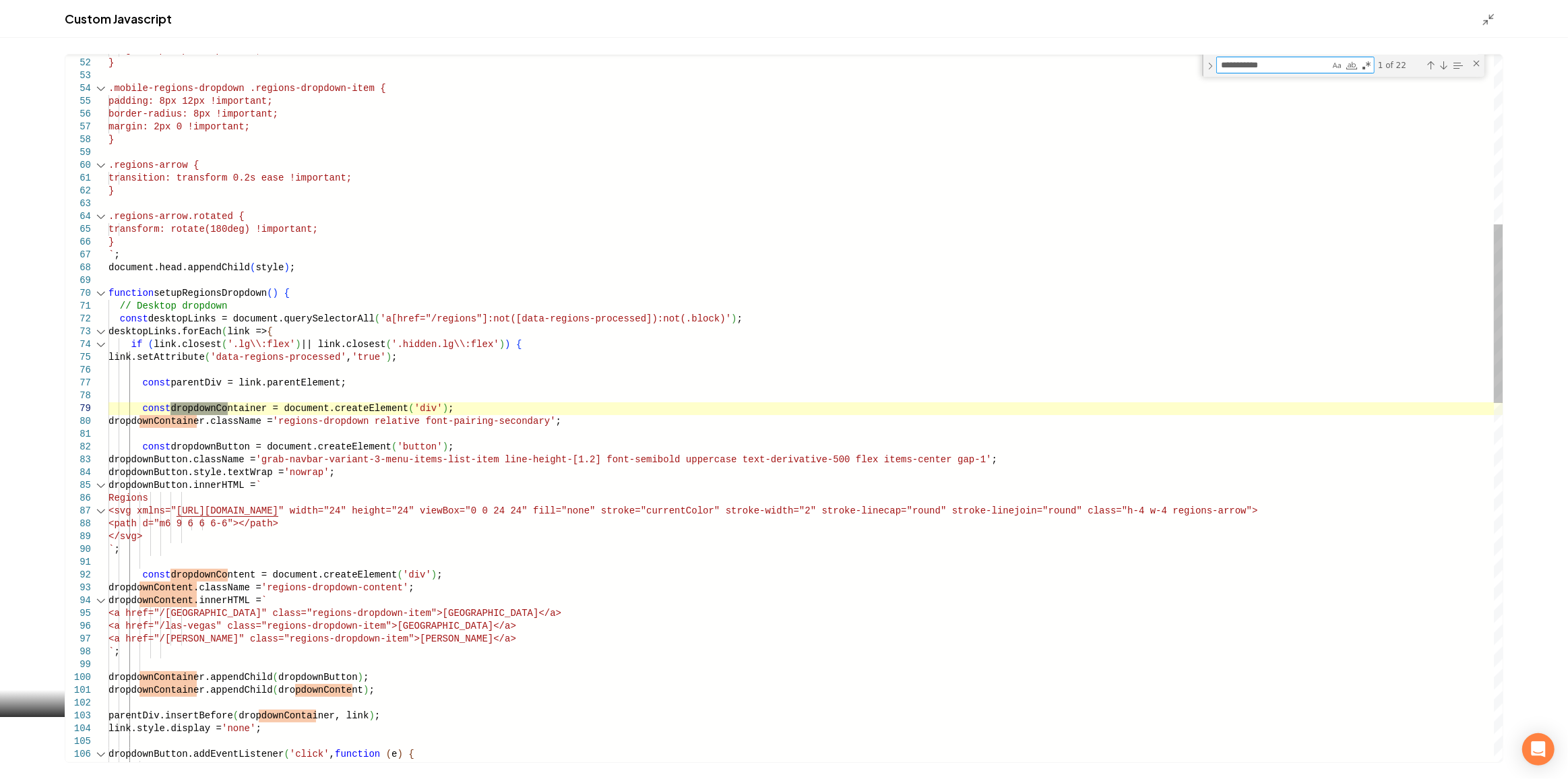
type textarea "**********"
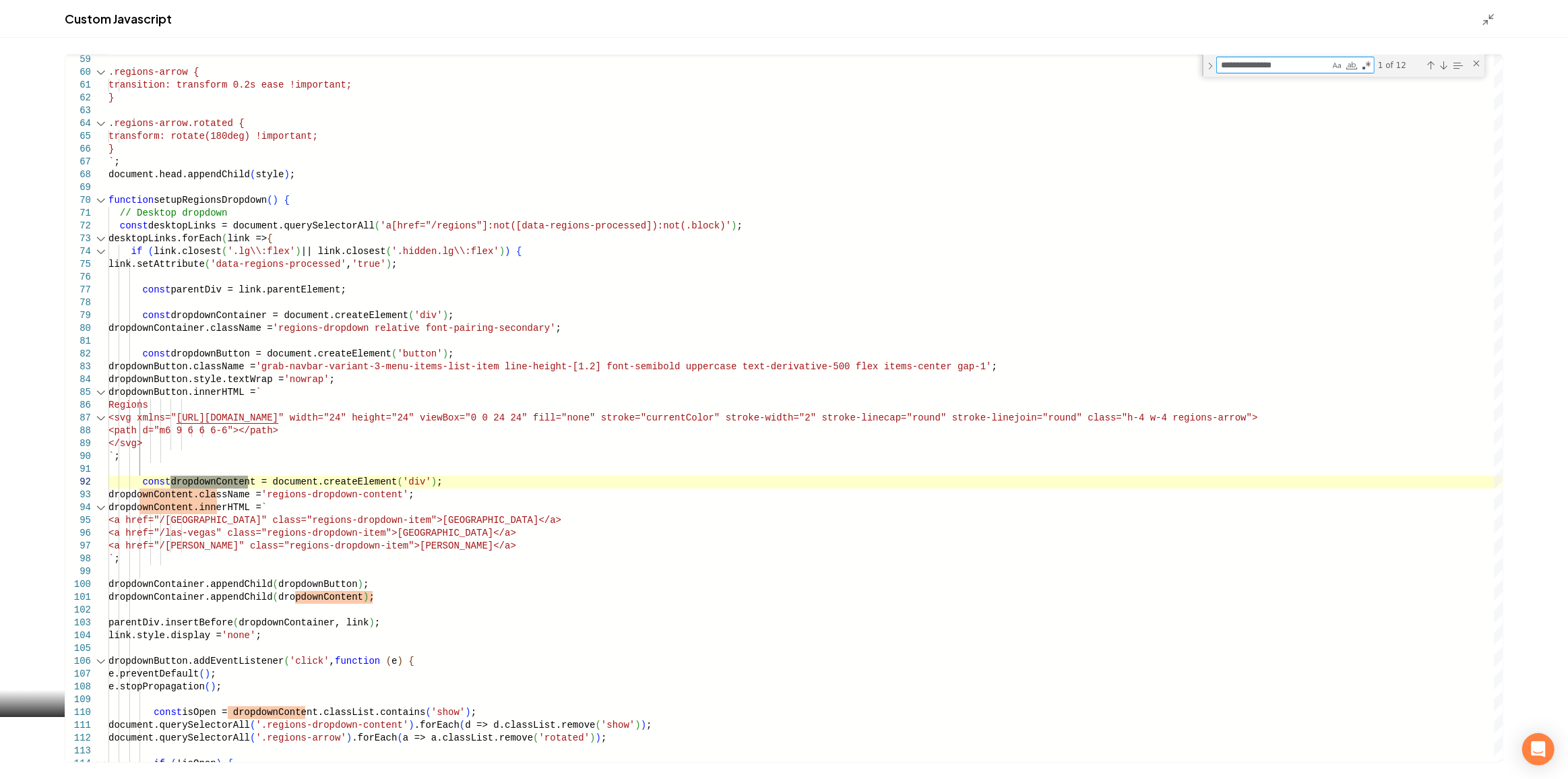
type textarea "**********"
click at [543, 545] on div ".regions-arrow { transition: transform 0.2s ease !important; } .regions-arrow.r…" at bounding box center [805, 689] width 1394 height 2801
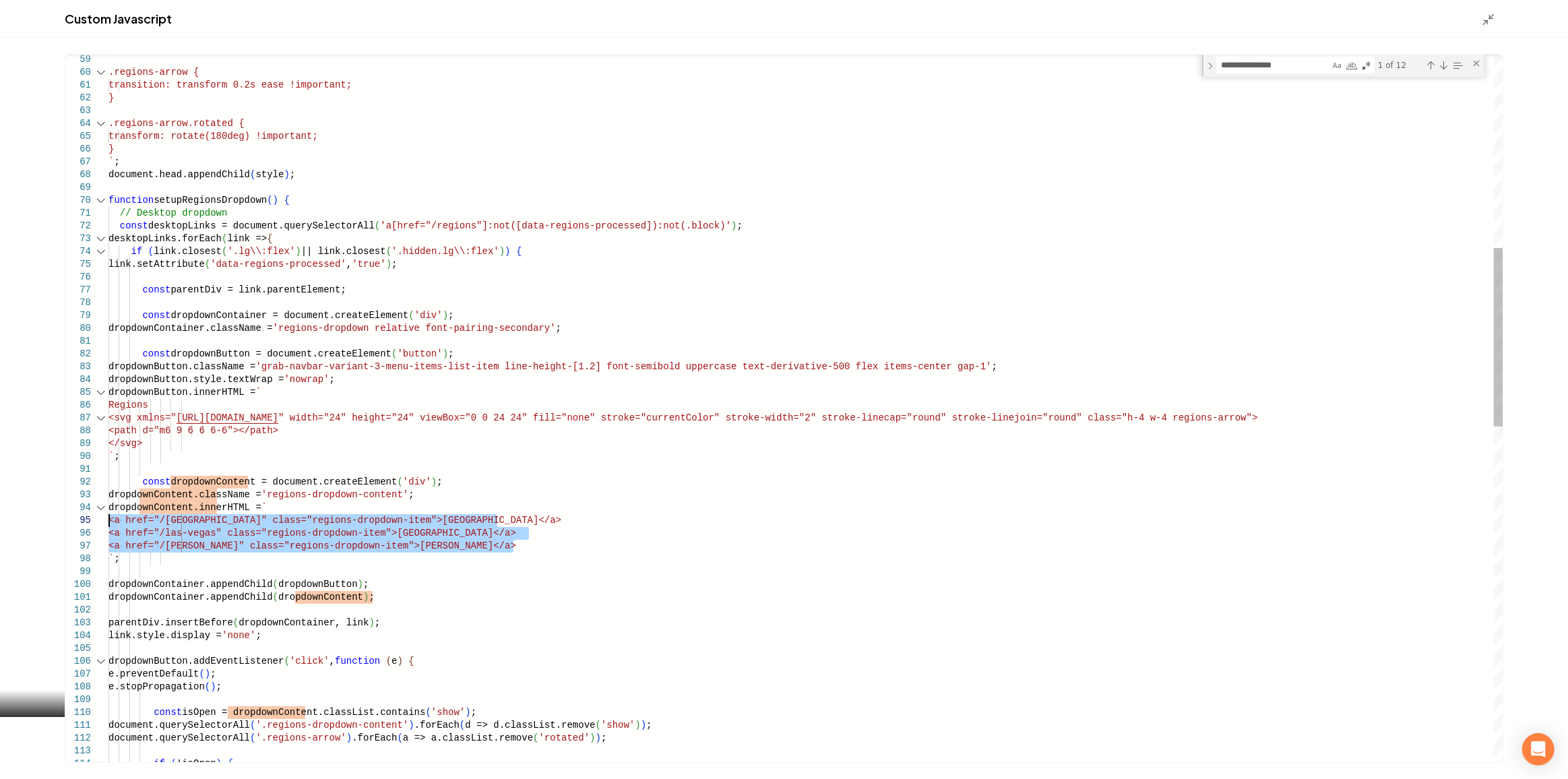
drag, startPoint x: 542, startPoint y: 547, endPoint x: 83, endPoint y: 523, distance: 459.6
click at [108, 523] on div ".regions-arrow { transition: transform 0.2s ease !important; } .regions-arrow.r…" at bounding box center [805, 689] width 1394 height 2801
drag, startPoint x: 592, startPoint y: 543, endPoint x: 76, endPoint y: 525, distance: 516.3
click at [108, 525] on div ".regions-arrow { transition: transform 0.2s ease !important; } .regions-arrow.r…" at bounding box center [805, 689] width 1394 height 2801
click at [248, 548] on div ".regions-arrow { transition: transform 0.2s ease !important; } .regions-arrow.r…" at bounding box center [805, 689] width 1394 height 2801
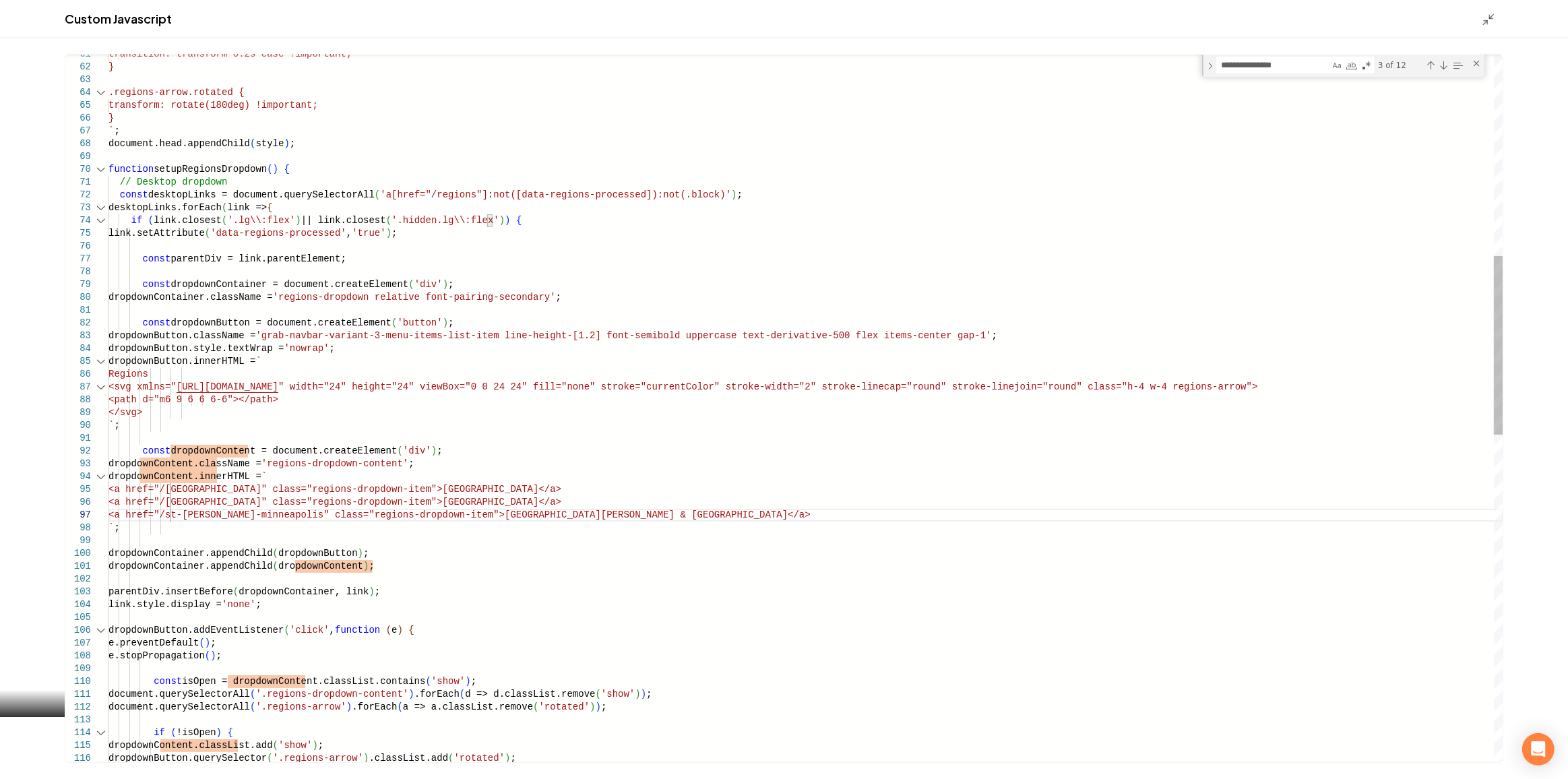
click at [460, 625] on div "transition: transform 0.2s ease !important; } .regions-arrow.rotated { transfor…" at bounding box center [805, 658] width 1394 height 2801
type textarea "**********"
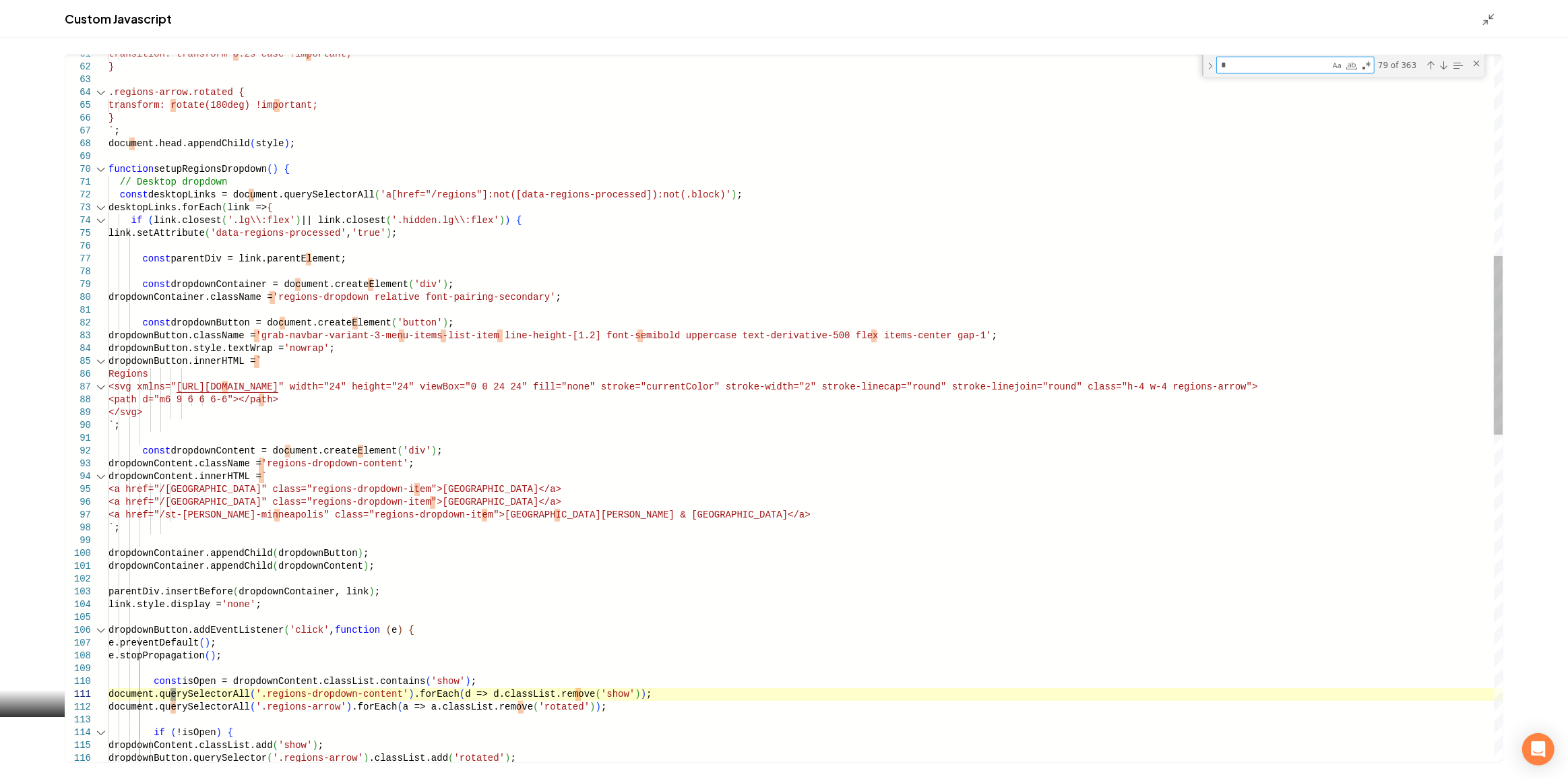
type textarea "**"
type textarea "**********"
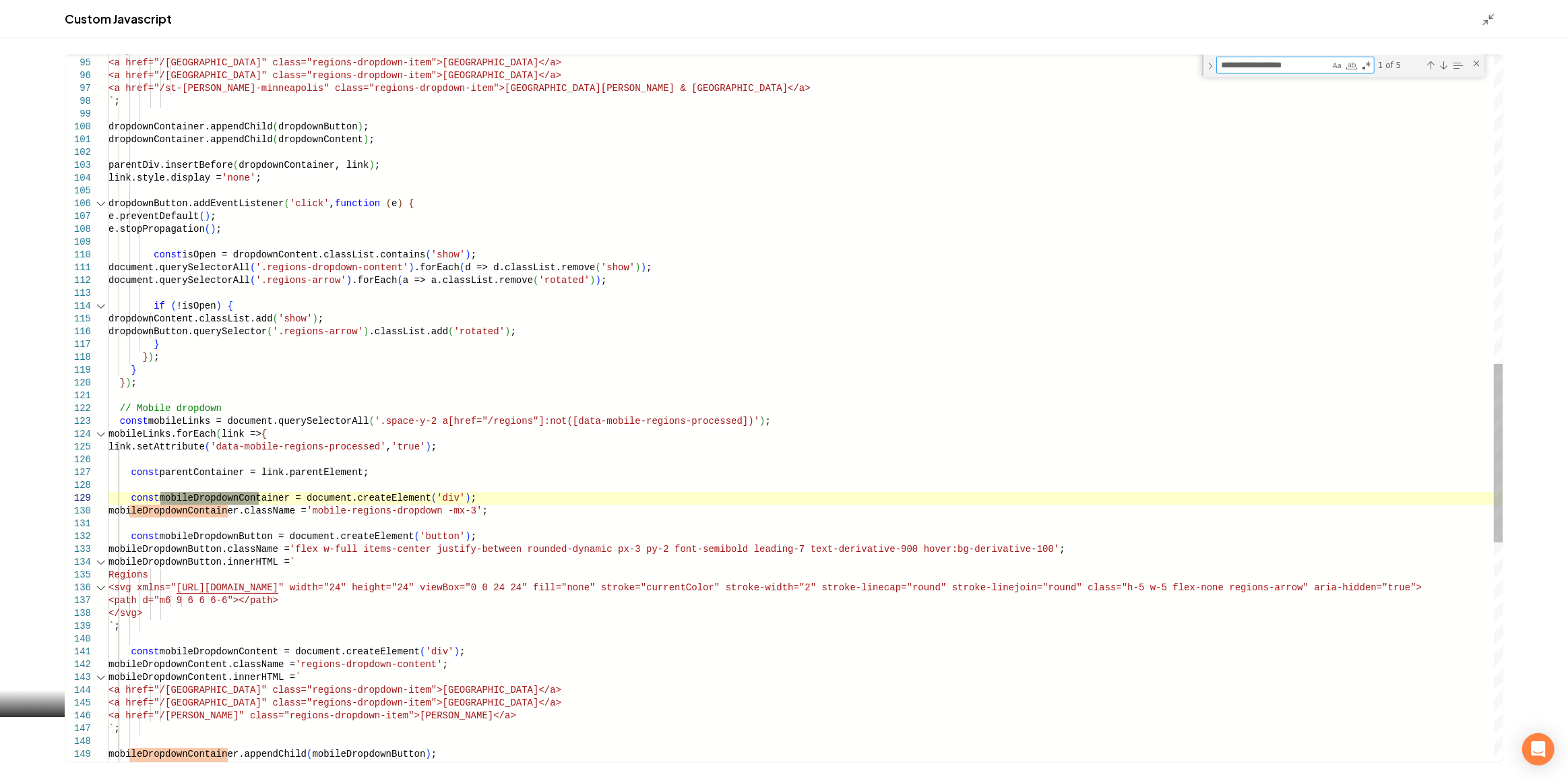
type textarea "**********"
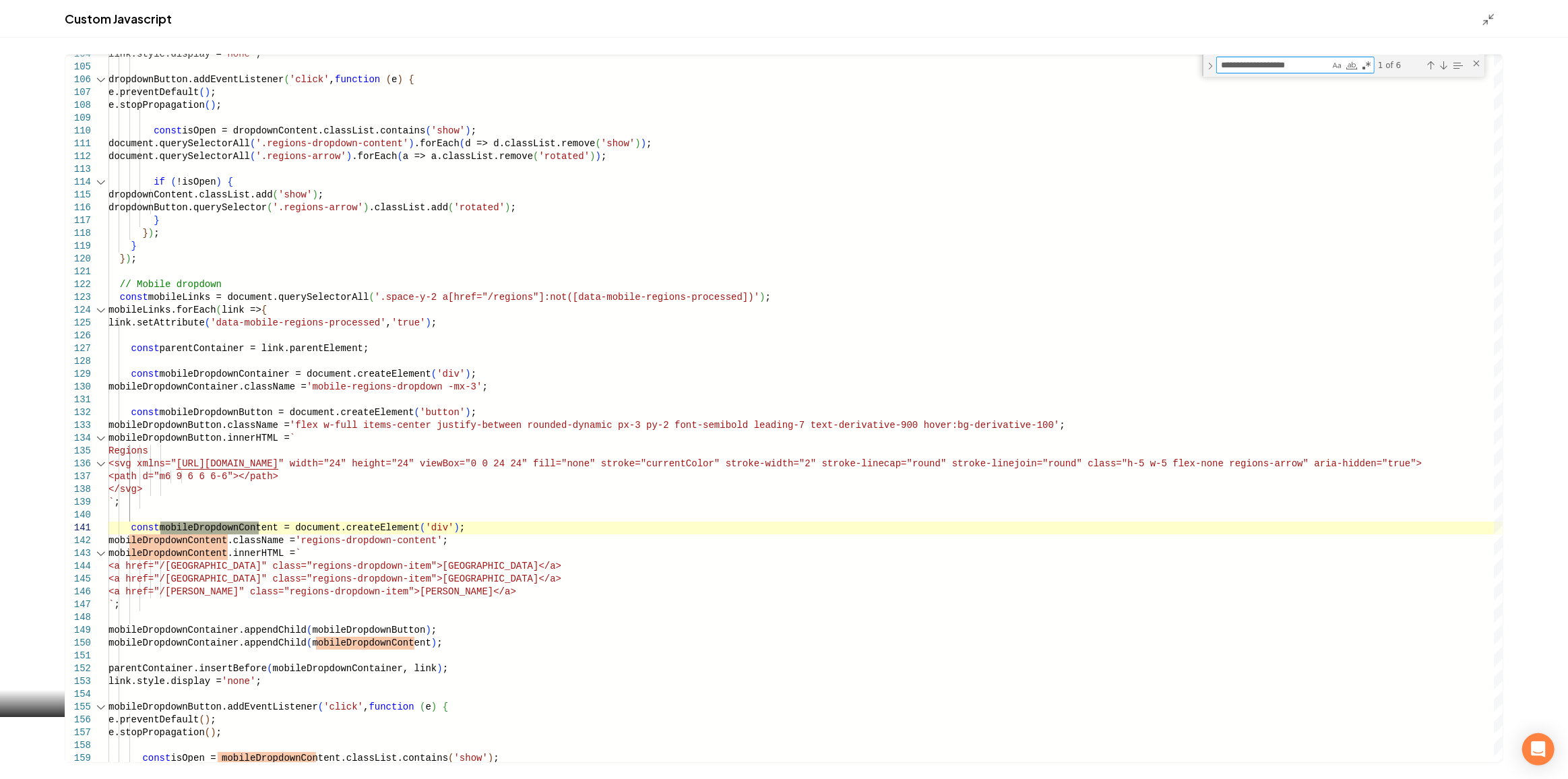
type textarea "**********"
click at [408, 590] on div "link.style.display = 'none' ; dropdownButton.addEventListener ( 'click' , funct…" at bounding box center [805, 107] width 1394 height 2801
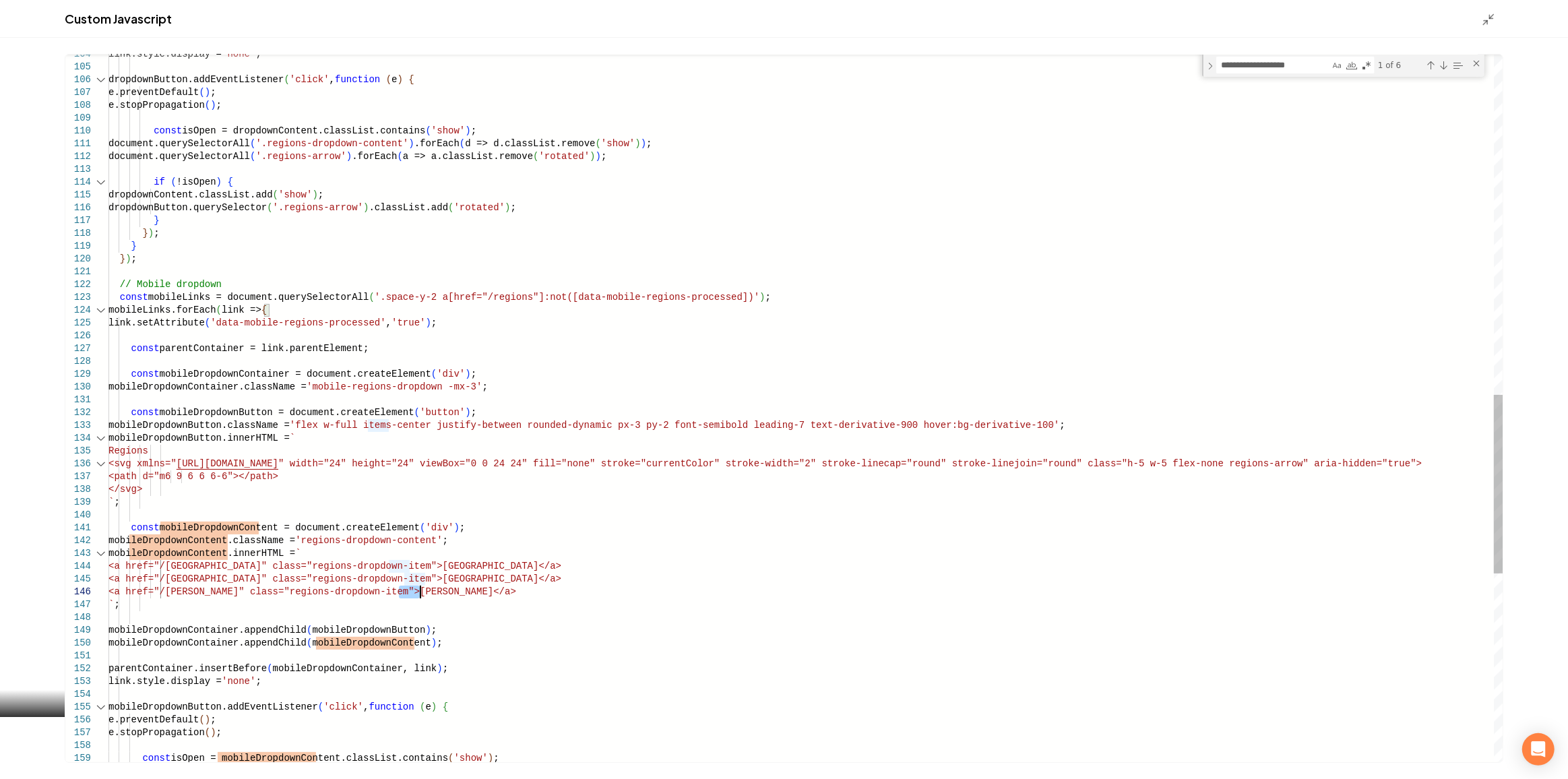
click at [408, 590] on div "link.style.display = 'none' ; dropdownButton.addEventListener ( 'click' , funct…" at bounding box center [805, 107] width 1394 height 2801
type textarea "**********"
click at [300, 548] on div "link.style.display = 'none' ; dropdownButton.addEventListener ( 'click' , funct…" at bounding box center [805, 107] width 1394 height 2801
click at [1491, 21] on icon "Main content area" at bounding box center [1488, 20] width 14 height 14
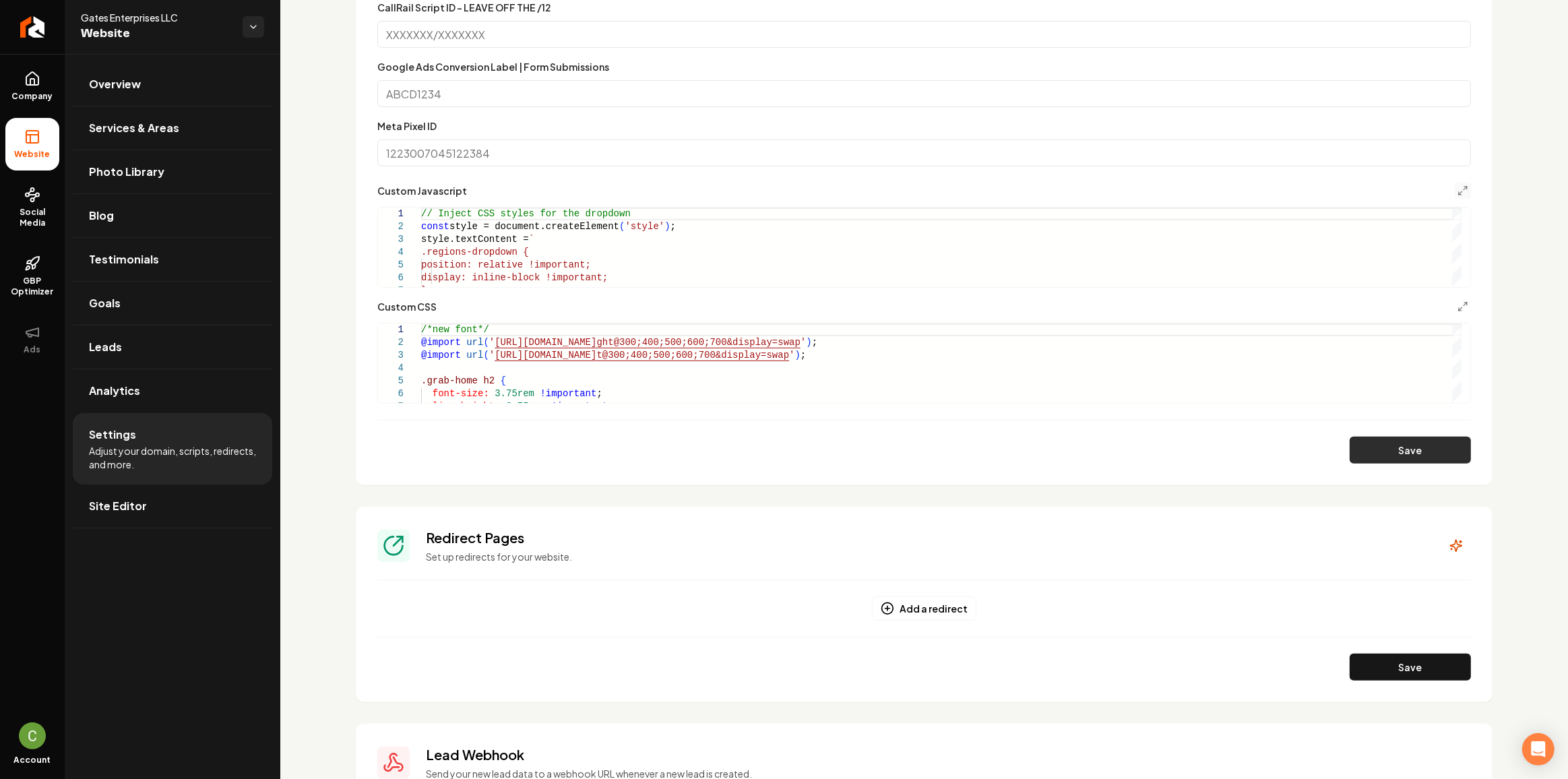
click at [1385, 446] on button "Save" at bounding box center [1410, 451] width 121 height 27
click at [1457, 191] on icon "Main content area" at bounding box center [1463, 190] width 11 height 11
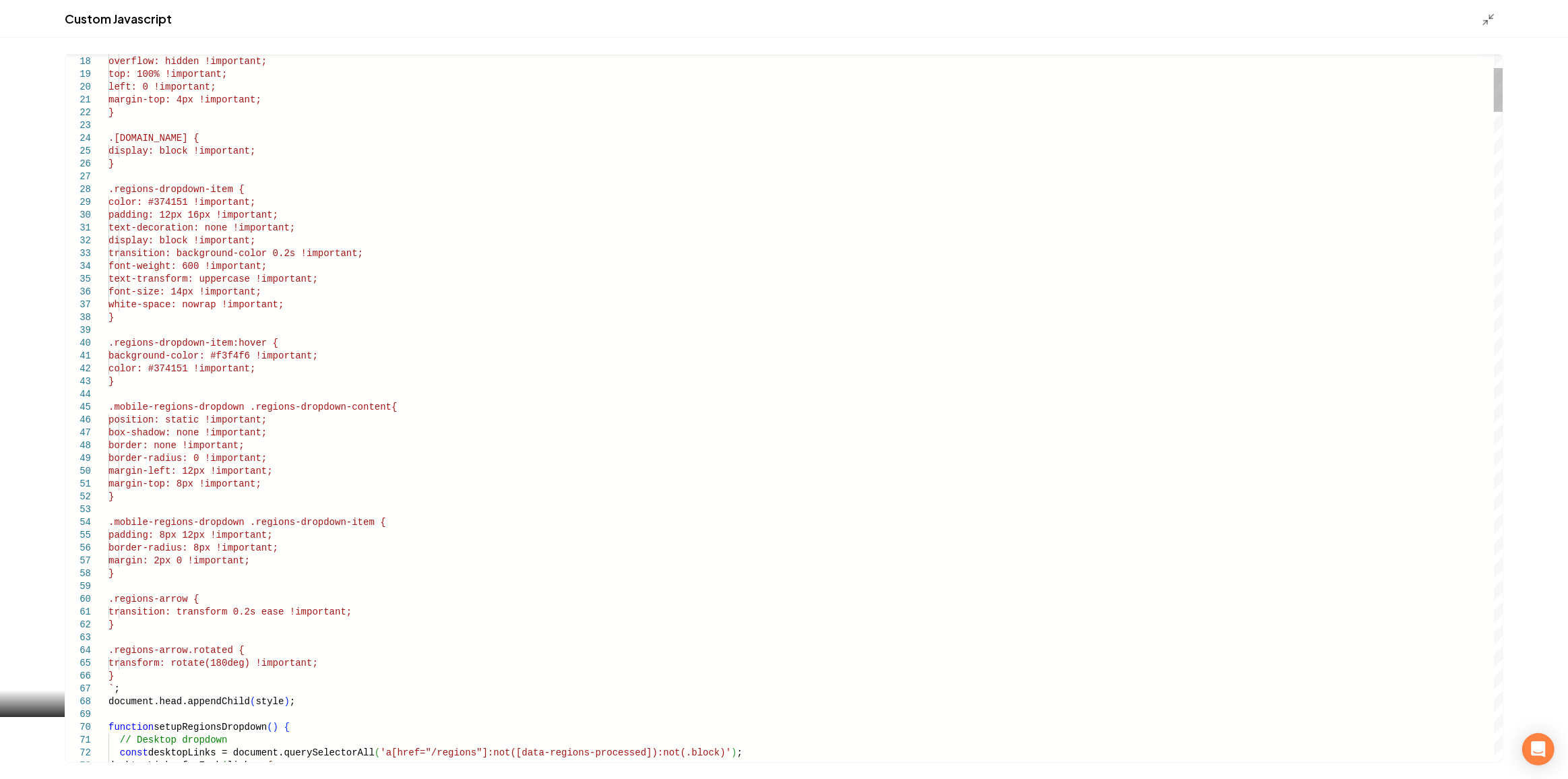
type textarea "**********"
drag, startPoint x: 1489, startPoint y: 90, endPoint x: 1497, endPoint y: 93, distance: 8.5
click at [1494, 112] on div "Main content area" at bounding box center [1498, 90] width 9 height 44
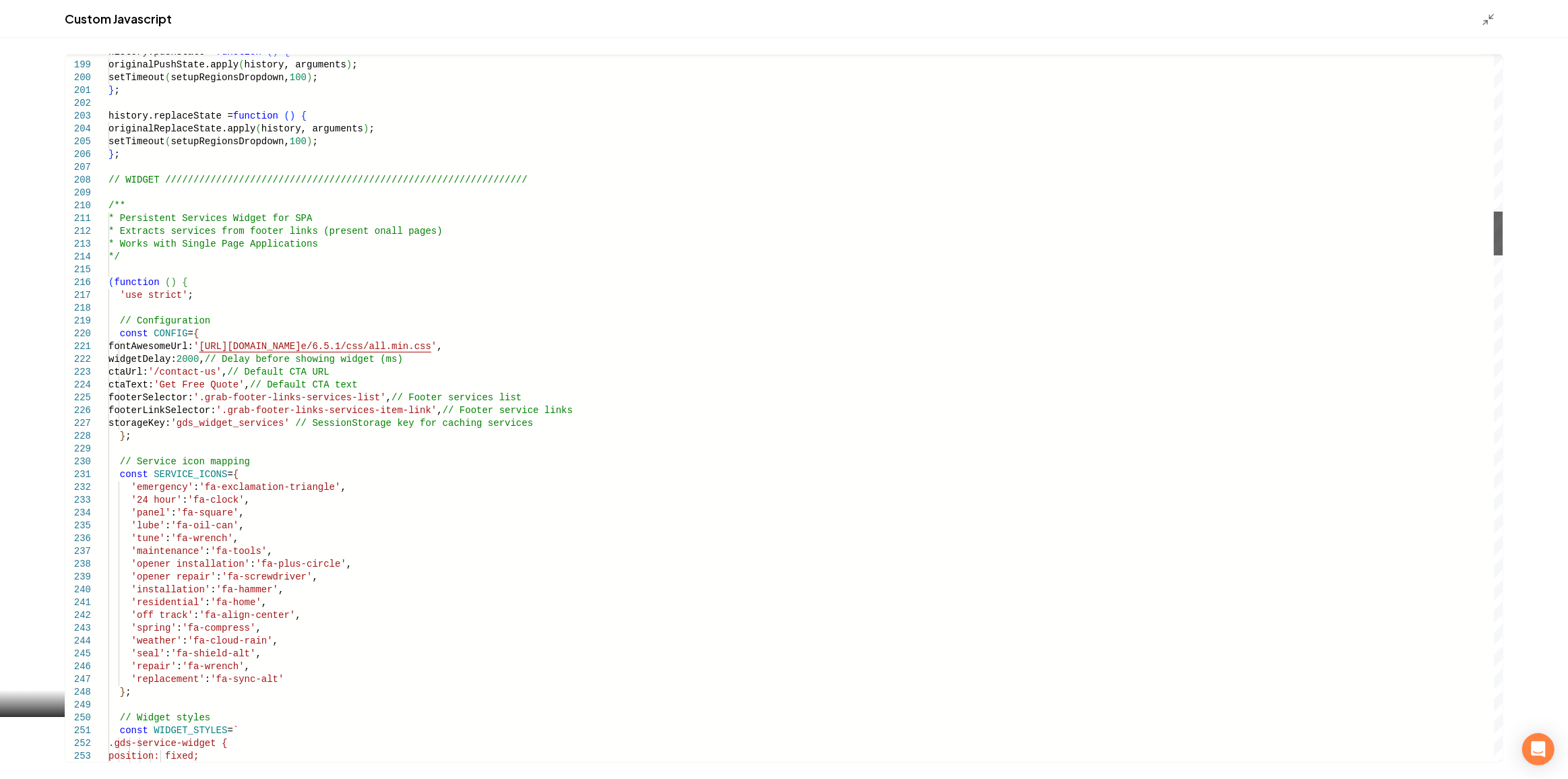
click at [1494, 225] on div "Main content area" at bounding box center [1498, 234] width 9 height 44
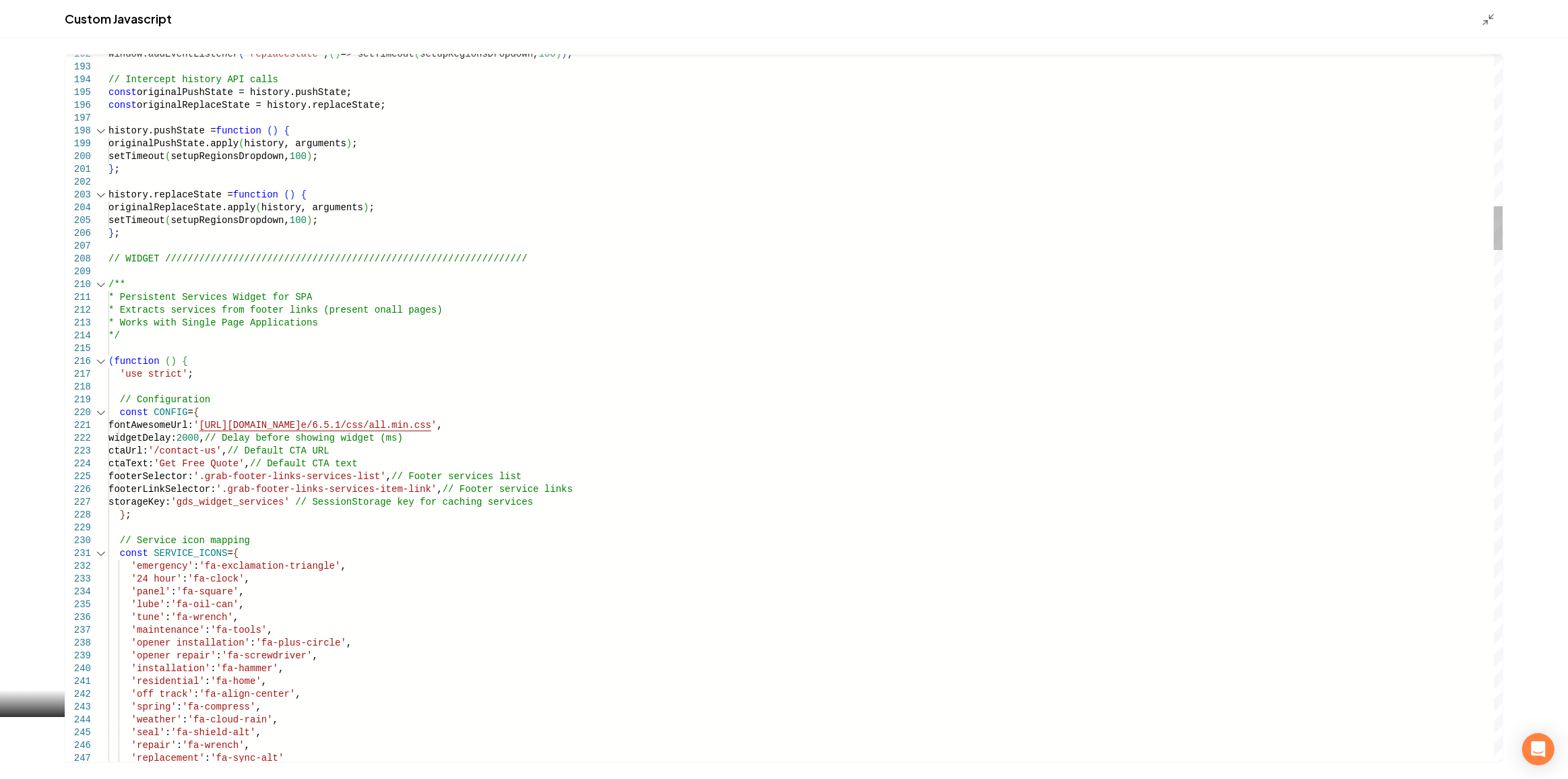
click at [102, 365] on div "Main content area" at bounding box center [101, 361] width 17 height 13
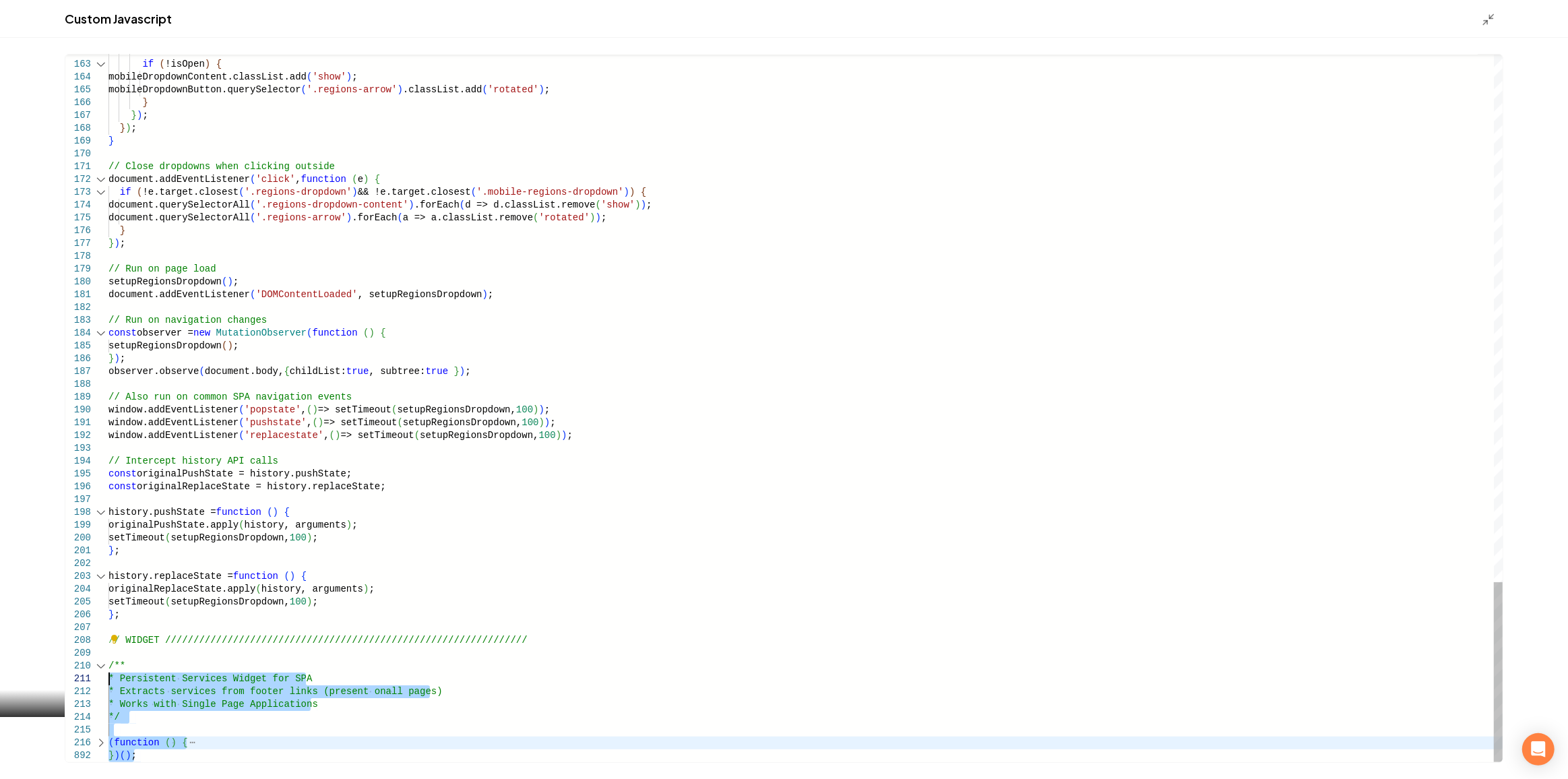
drag, startPoint x: 111, startPoint y: 746, endPoint x: 95, endPoint y: 675, distance: 72.8
type textarea "**********"
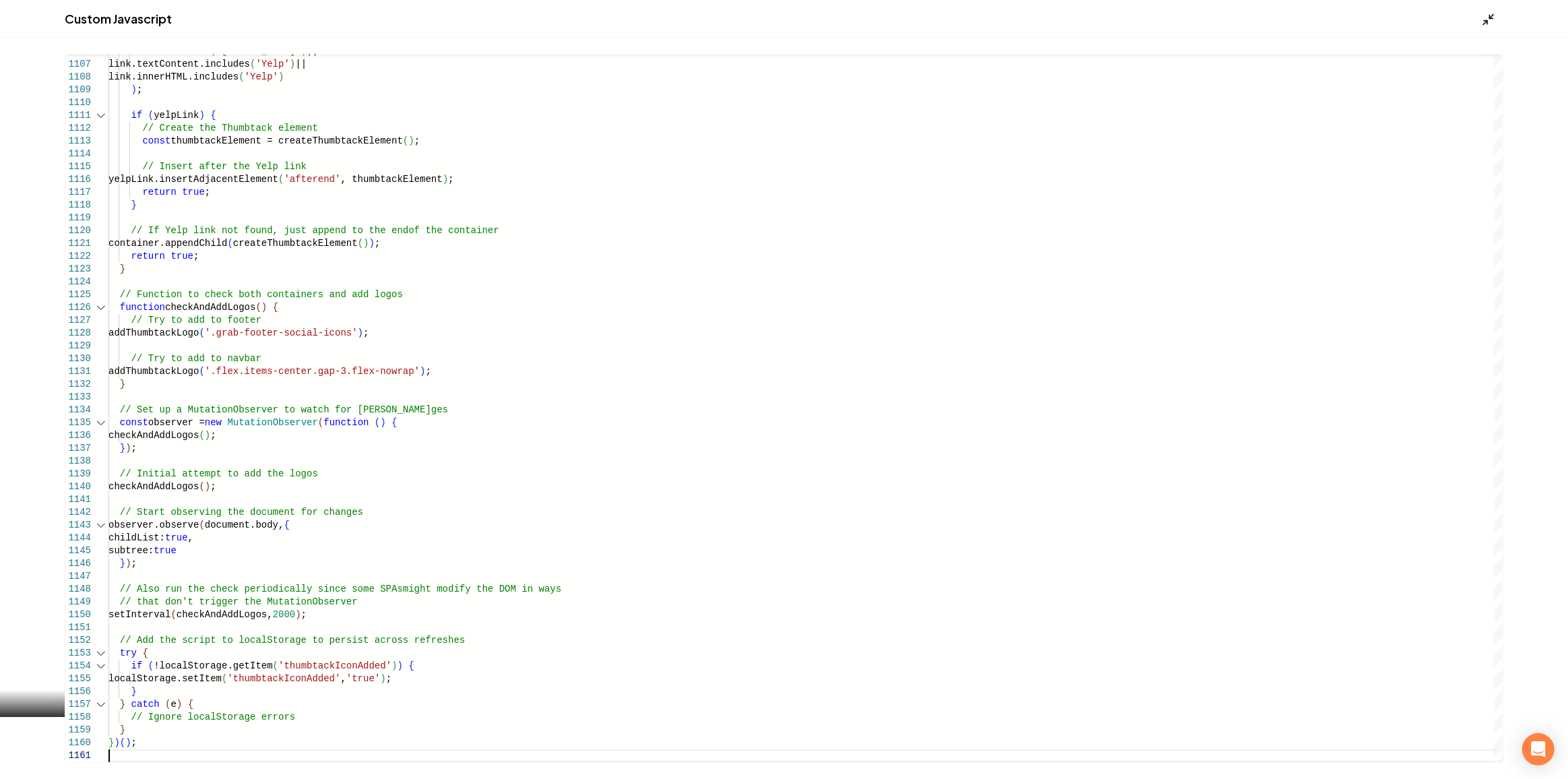
click at [1486, 25] on icon "Main content area" at bounding box center [1488, 20] width 14 height 14
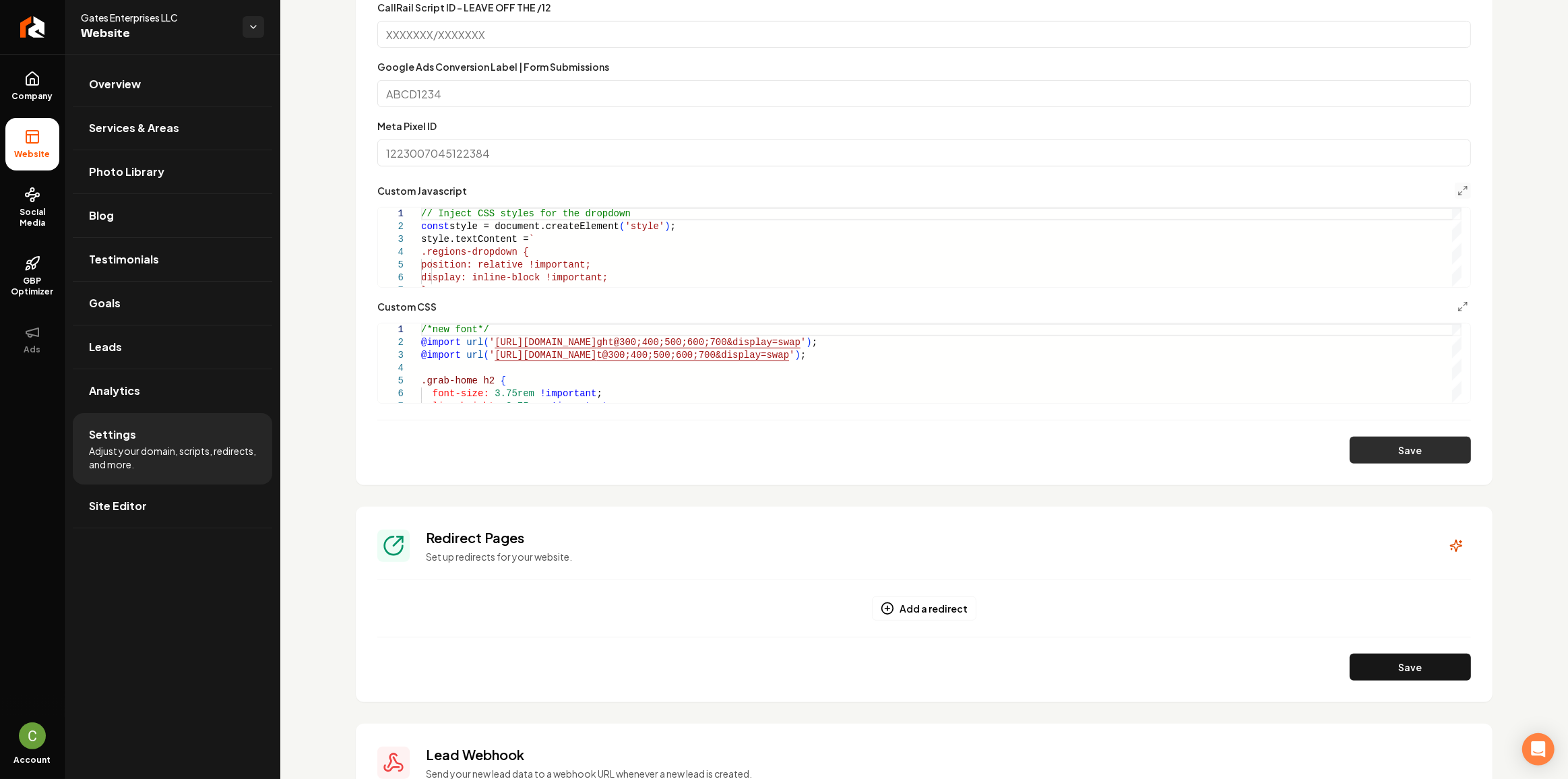
click at [1396, 451] on button "Save" at bounding box center [1410, 451] width 121 height 27
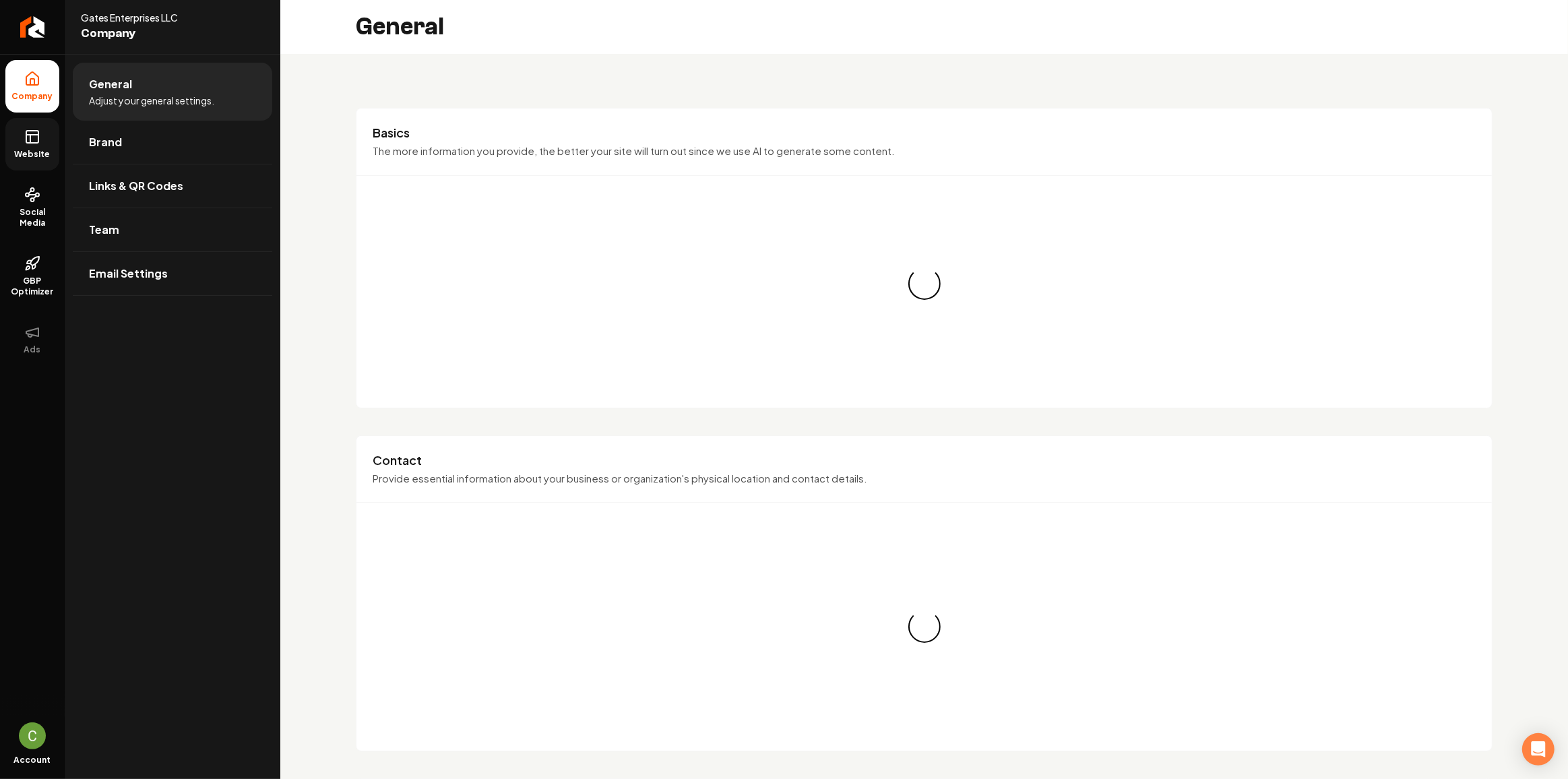
click at [17, 133] on link "Website" at bounding box center [32, 144] width 54 height 52
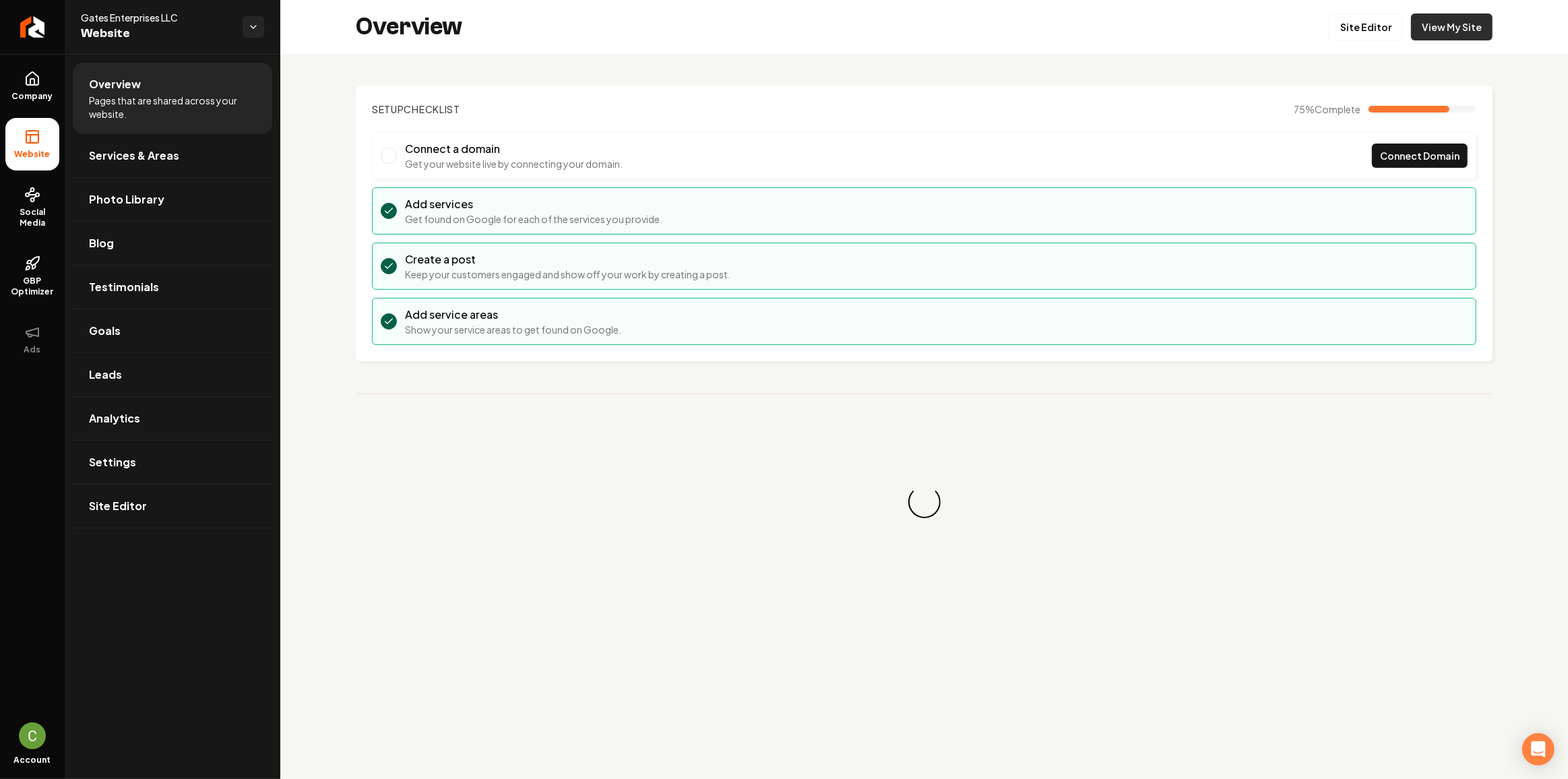
click at [1438, 27] on link "View My Site" at bounding box center [1452, 27] width 82 height 27
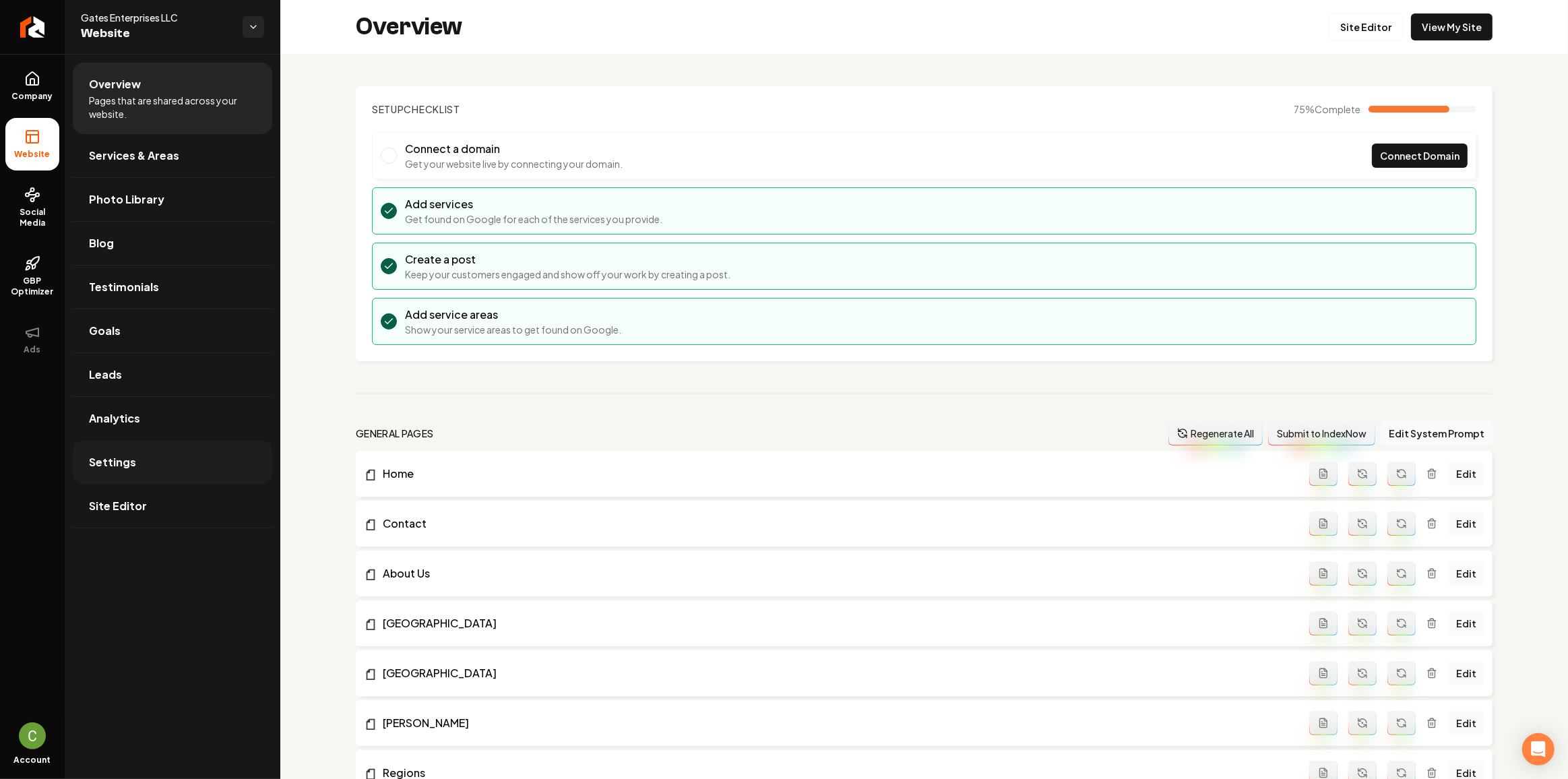
click at [162, 454] on link "Settings" at bounding box center [172, 462] width 199 height 43
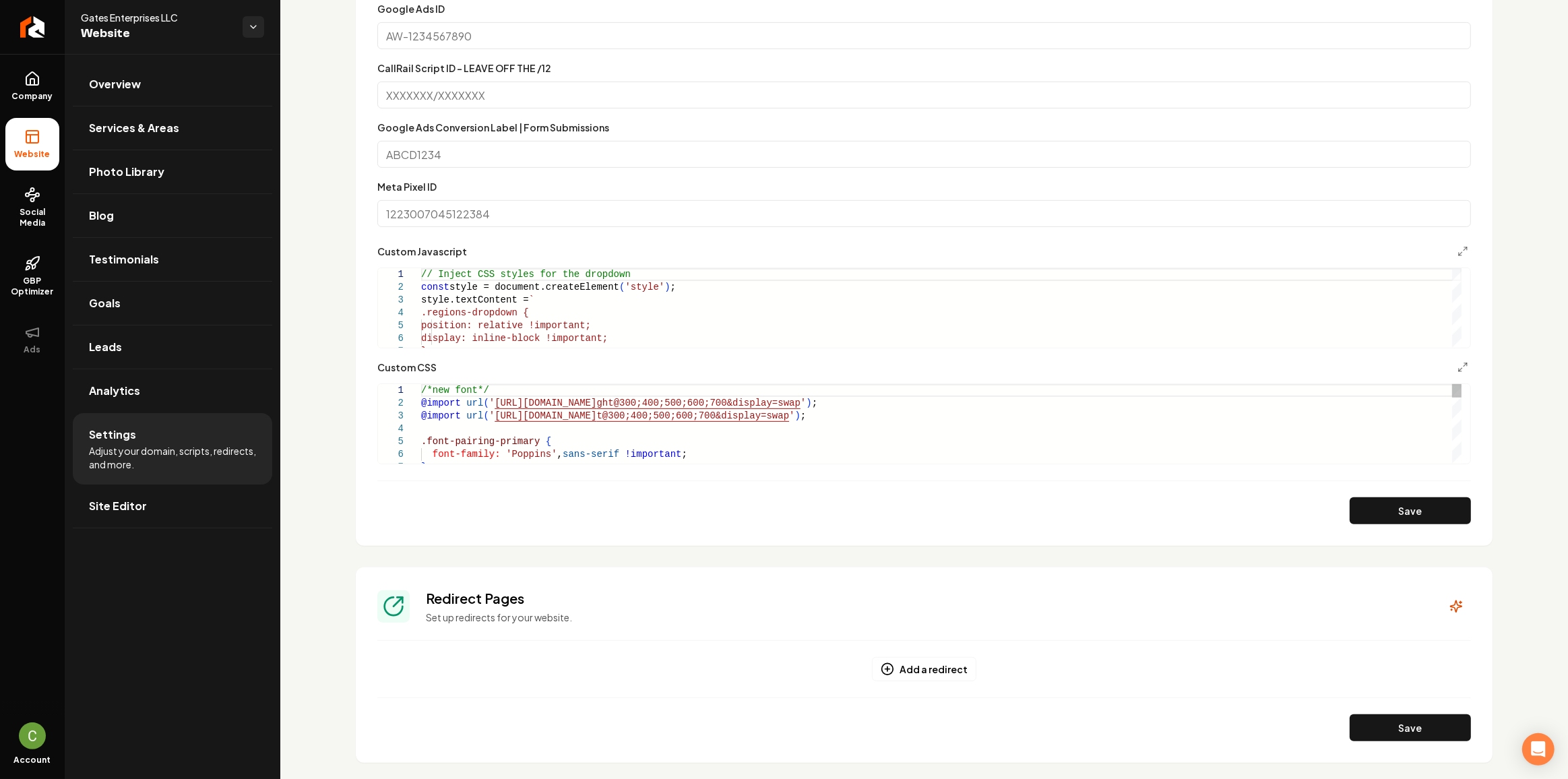
scroll to position [551, 0]
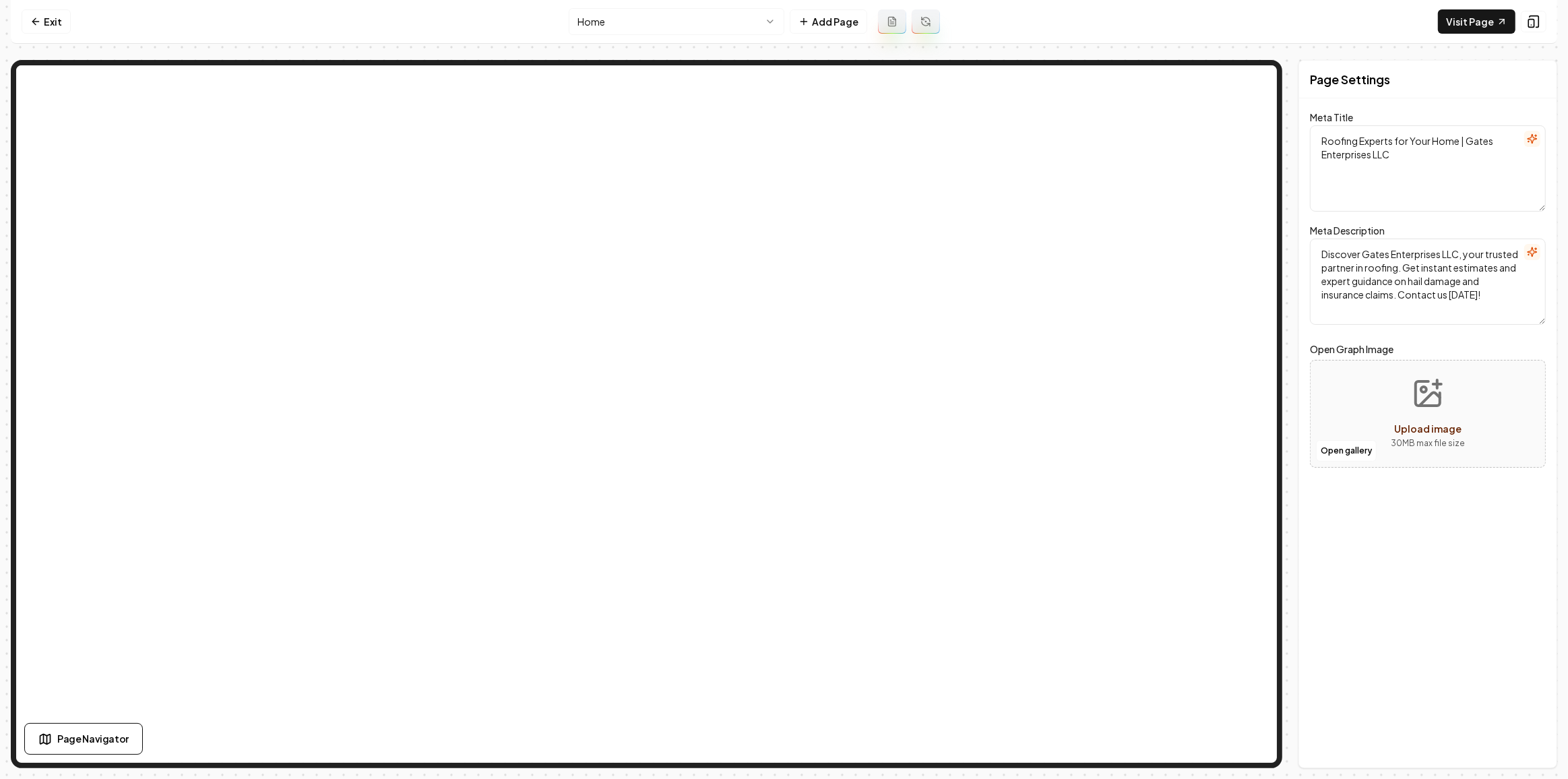
click at [735, 31] on html "Computer Required This feature is only available on a computer. Please switch t…" at bounding box center [784, 389] width 1568 height 779
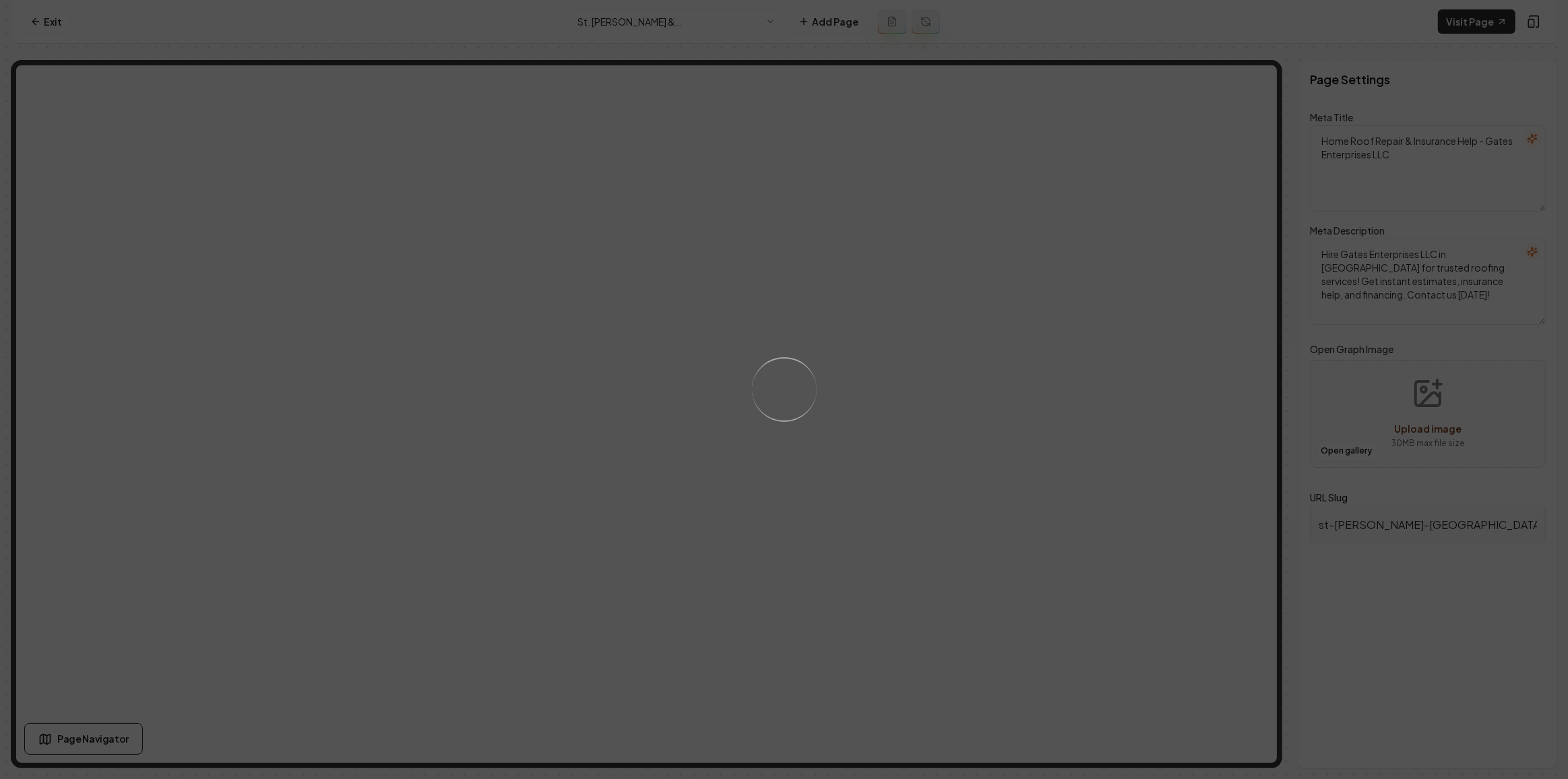
click at [1476, 28] on div "Loading..." at bounding box center [784, 389] width 1568 height 779
click at [1493, 24] on link "Visit Page" at bounding box center [1476, 21] width 77 height 24
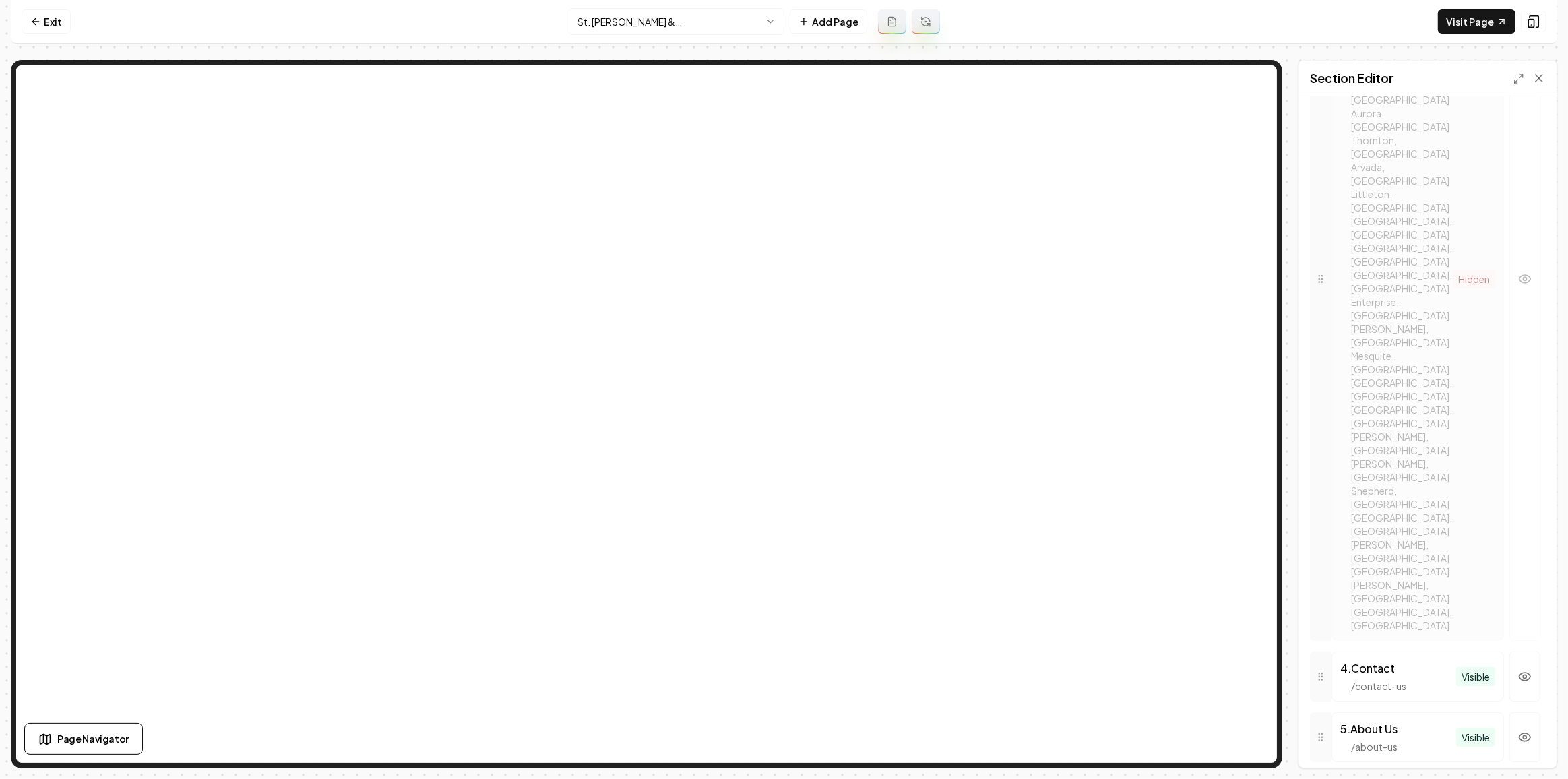
scroll to position [924, 0]
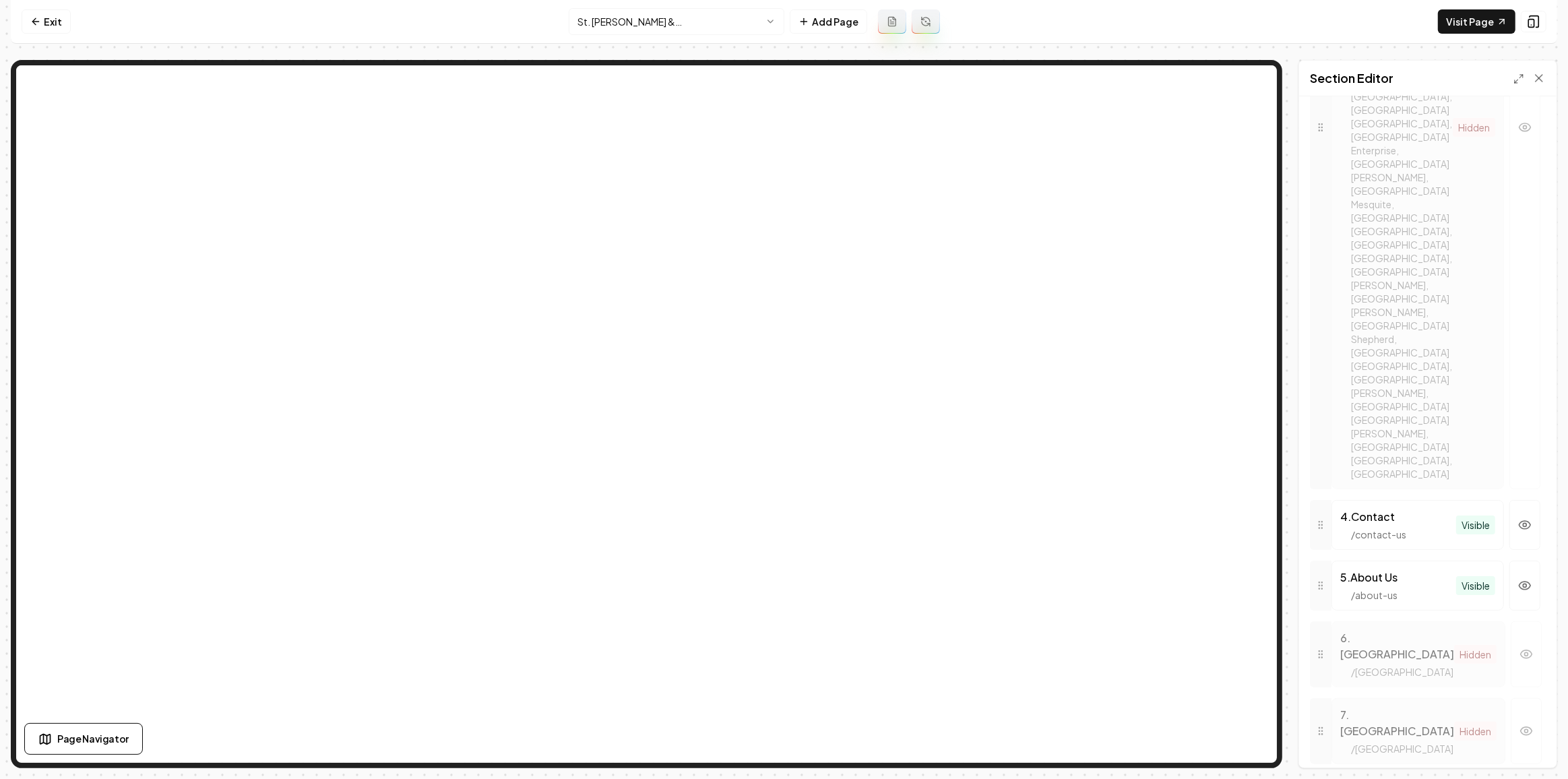
click at [1518, 743] on button "Save" at bounding box center [1526, 745] width 39 height 24
click at [683, 30] on html "Computer Required This feature is only available on a computer. Please switch t…" at bounding box center [784, 389] width 1568 height 779
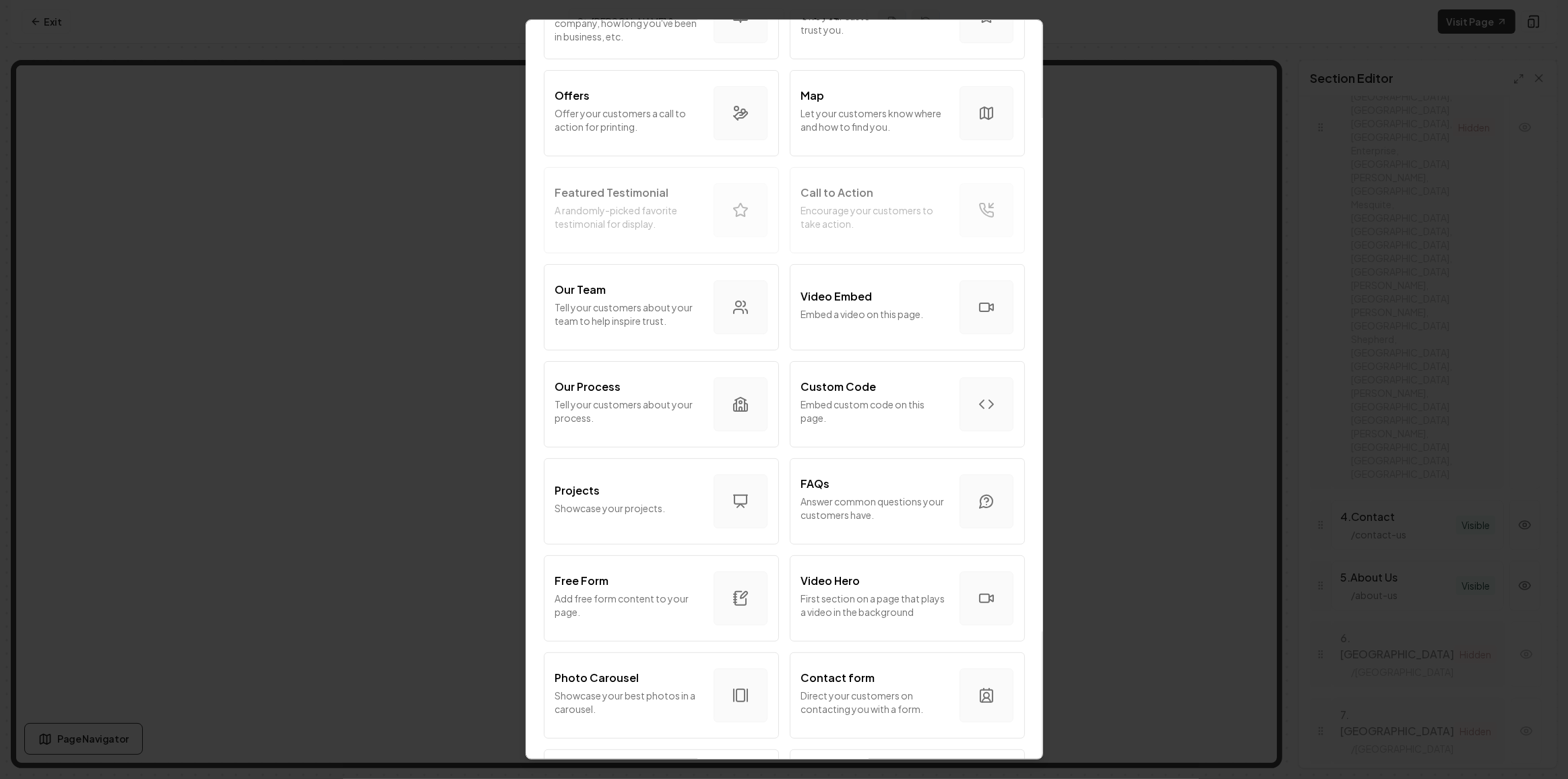
scroll to position [0, 0]
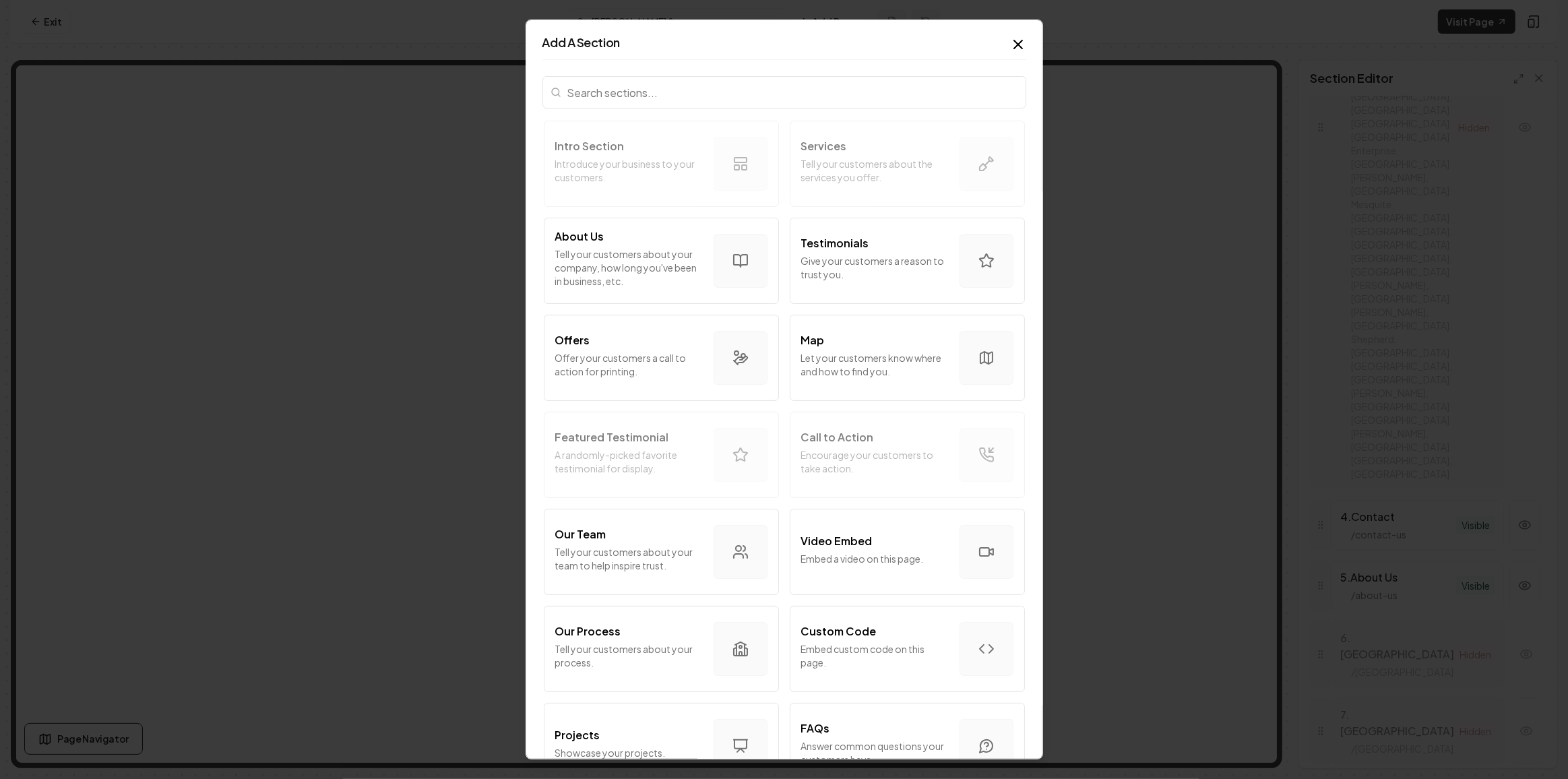
click at [767, 90] on input "search" at bounding box center [784, 92] width 484 height 33
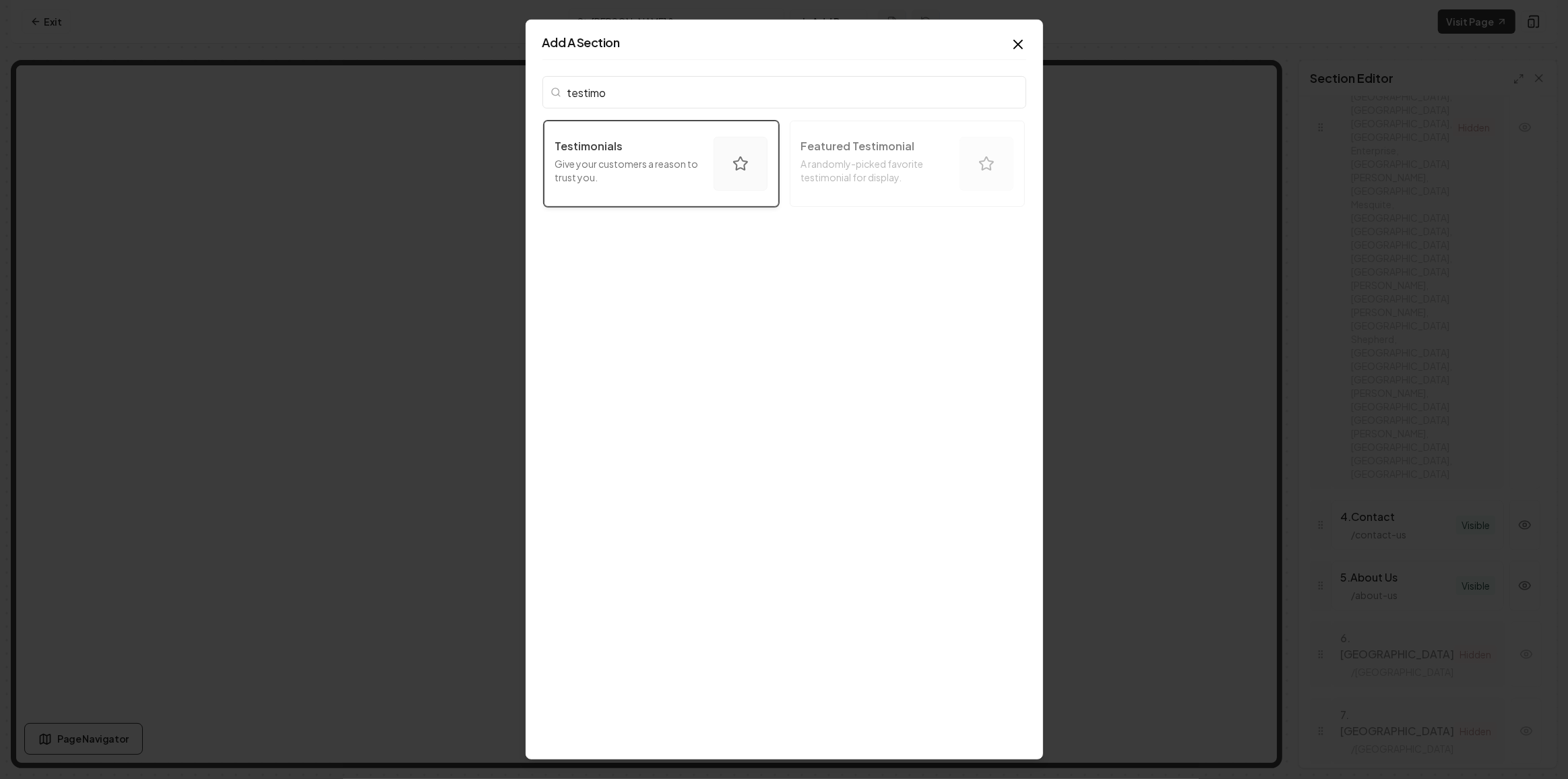
type input "testimo"
click at [723, 137] on div "button" at bounding box center [740, 163] width 54 height 54
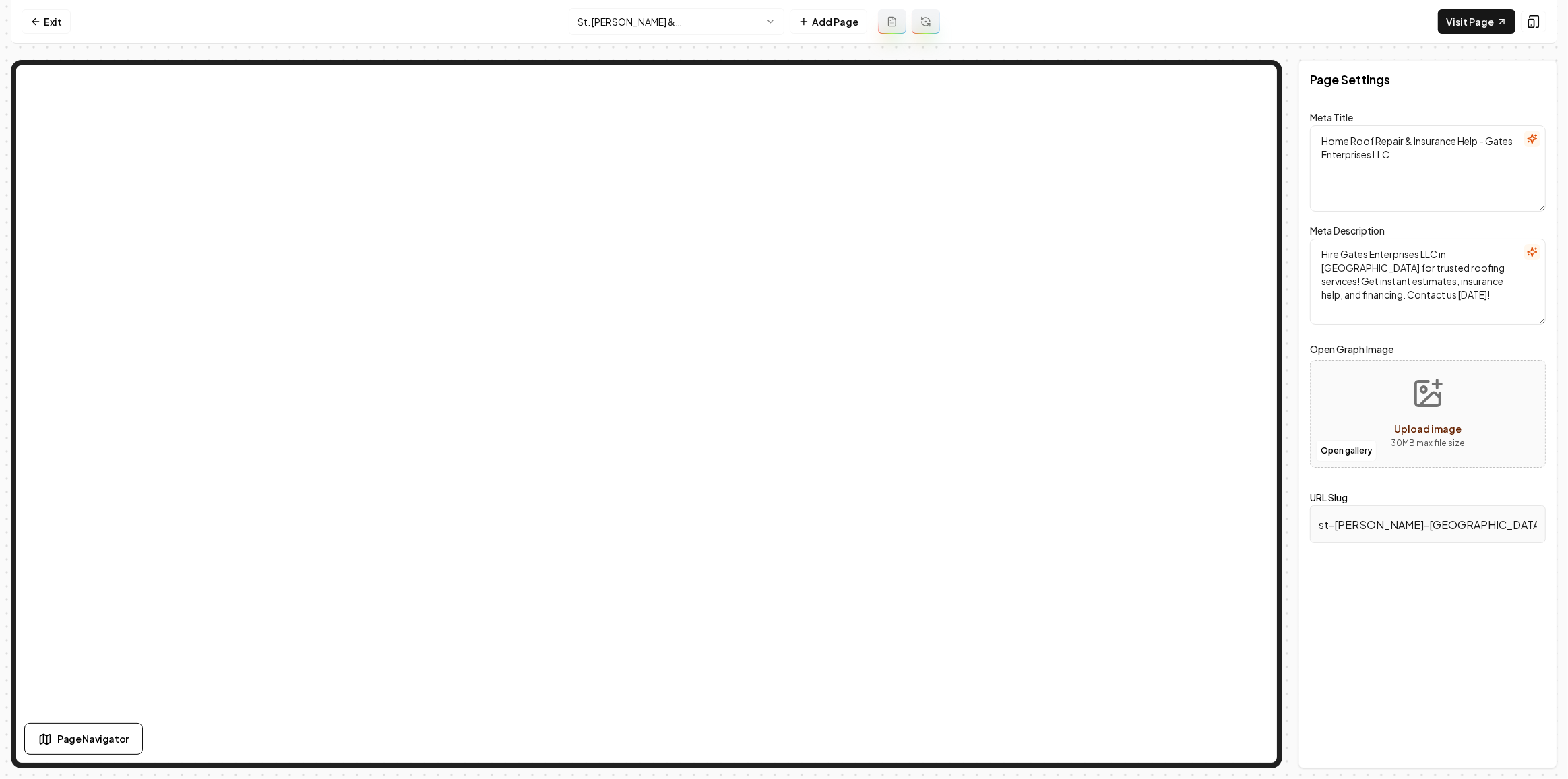
click at [650, 20] on html "Computer Required This feature is only available on a computer. Please switch t…" at bounding box center [784, 389] width 1568 height 779
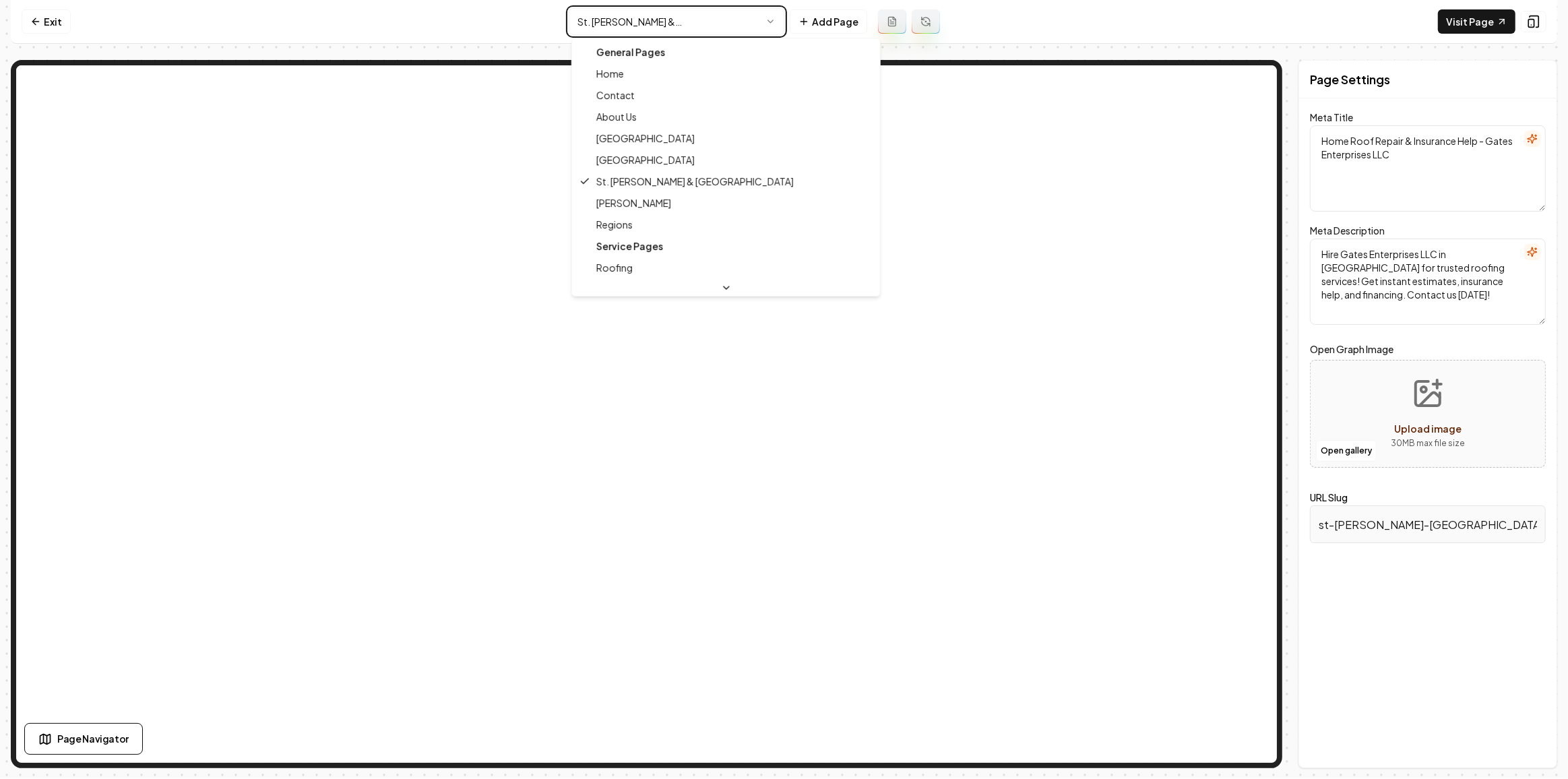
type textarea "Roofing Experts for Your Home | Gates Enterprises LLC"
type textarea "Discover Gates Enterprises LLC, your trusted partner in roofing. Get instant es…"
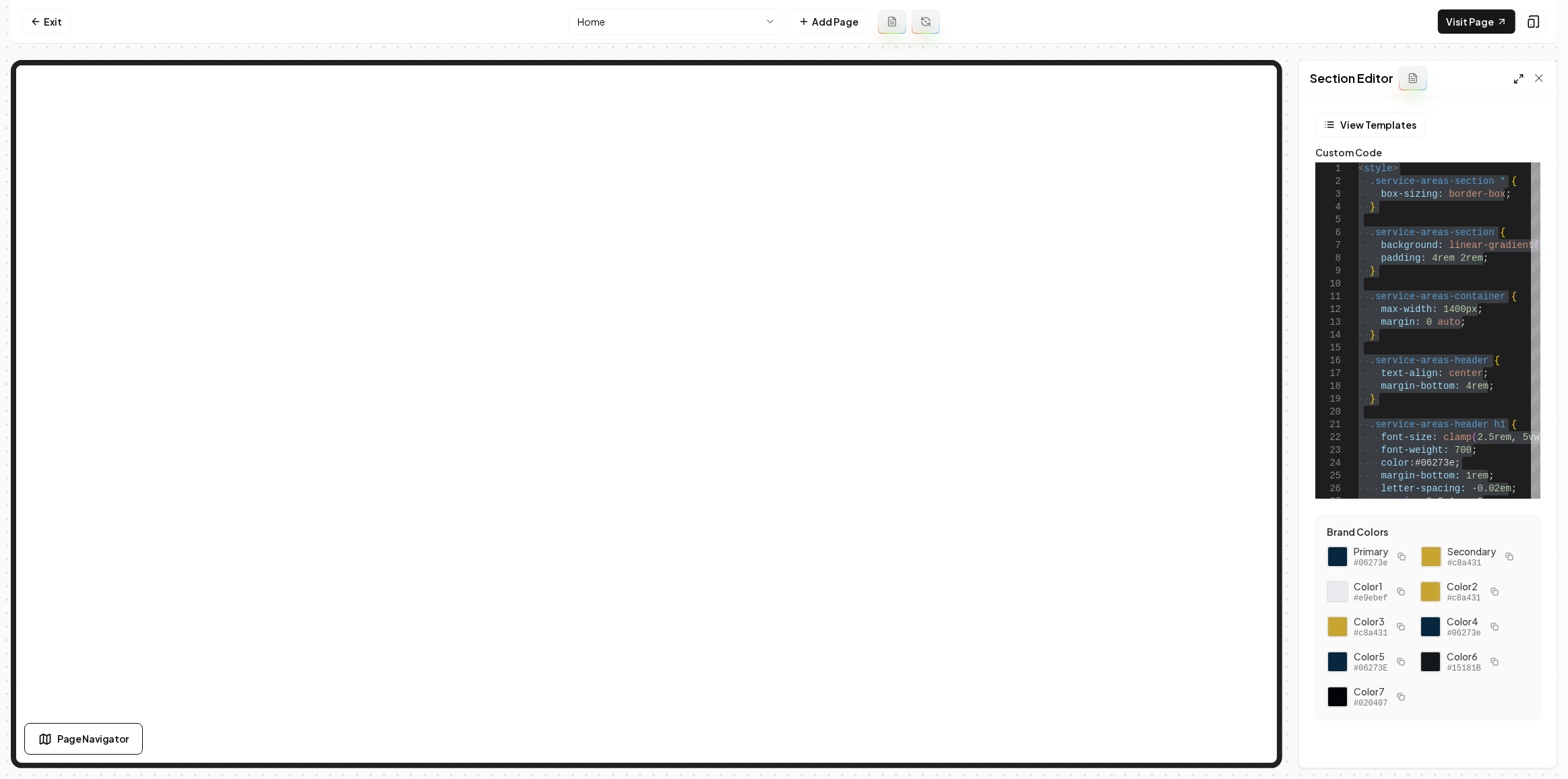
click at [1516, 80] on icon at bounding box center [1519, 79] width 11 height 11
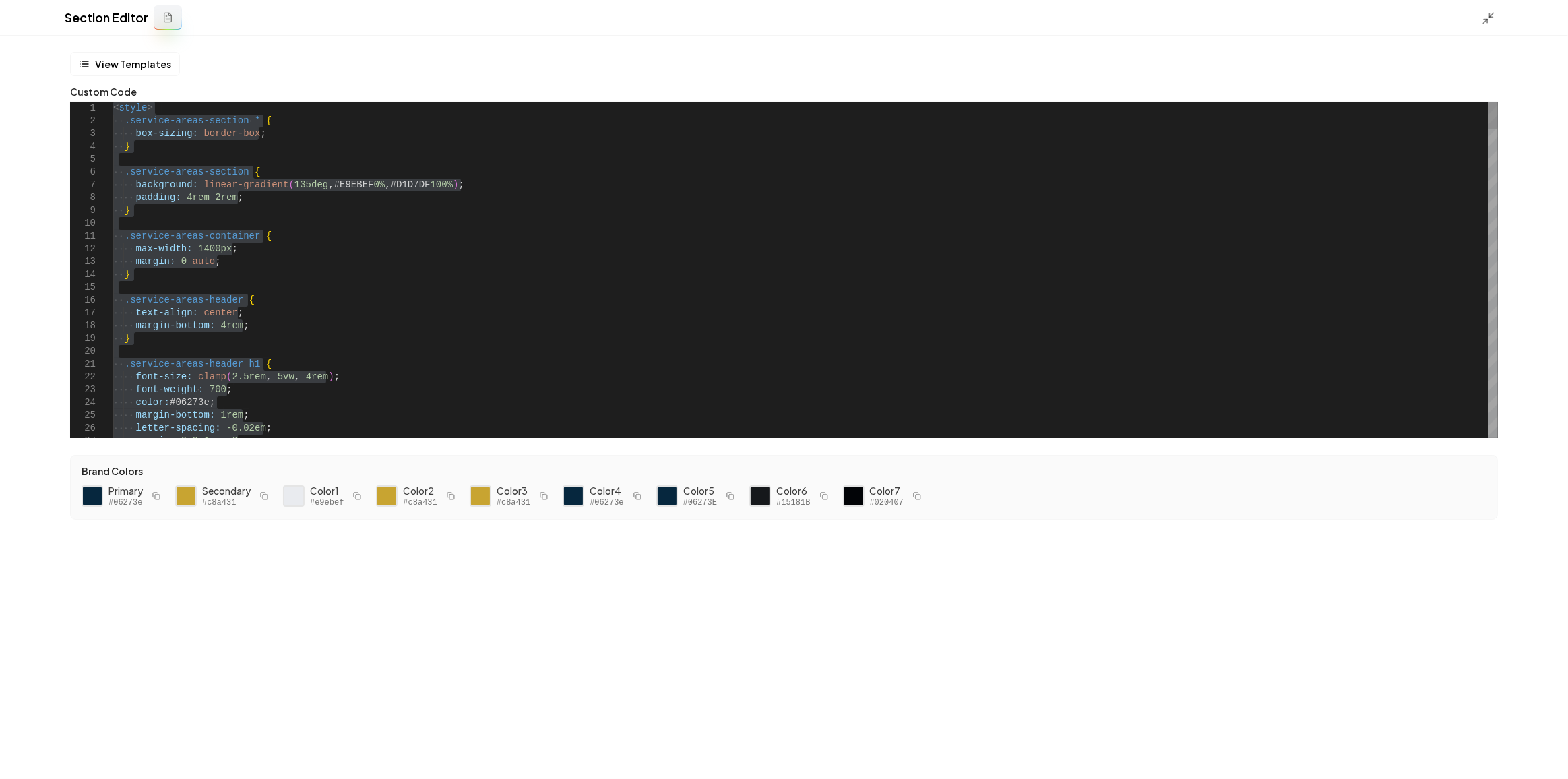
type textarea "**********"
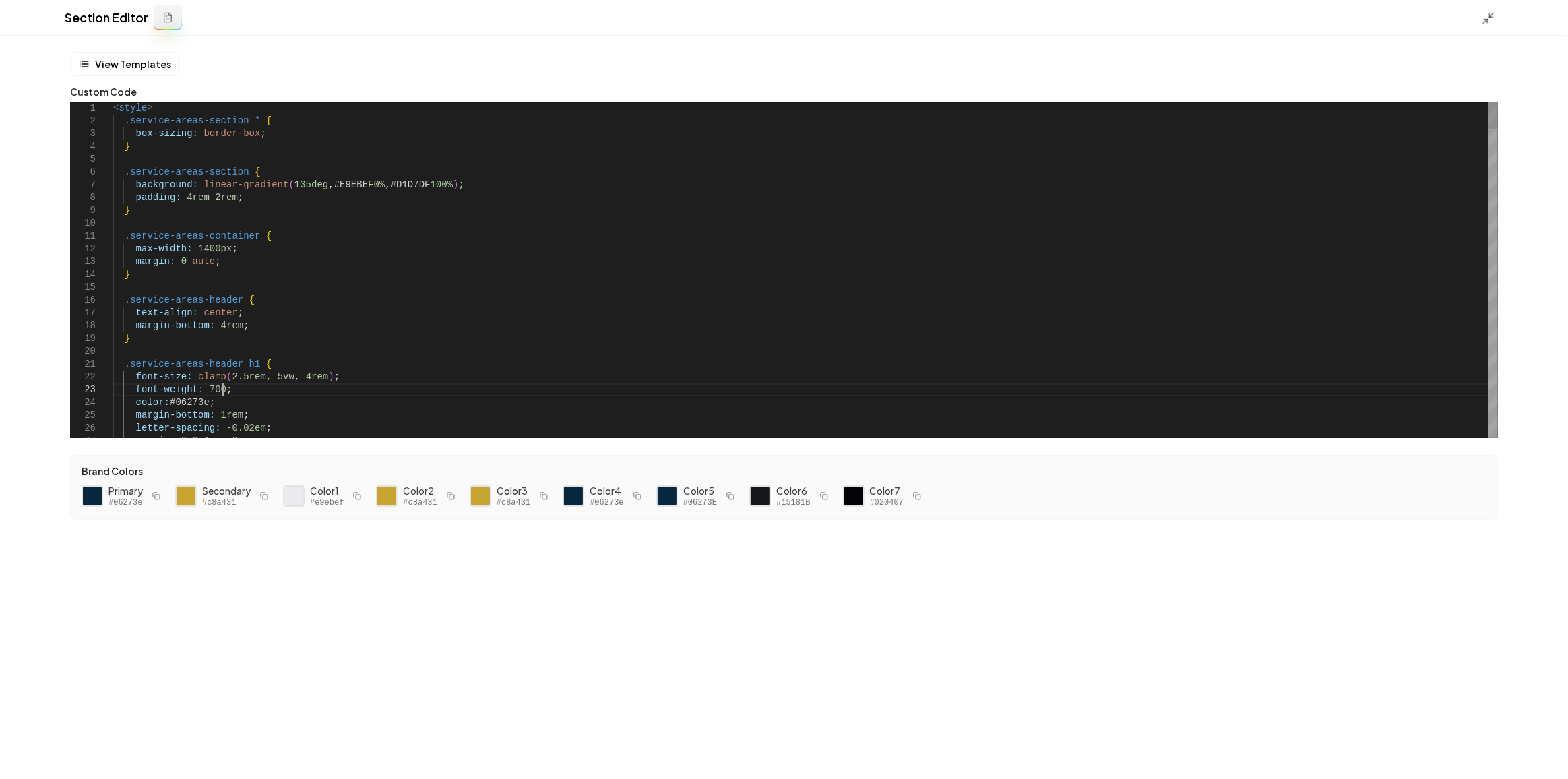
type textarea "**"
type textarea "**********"
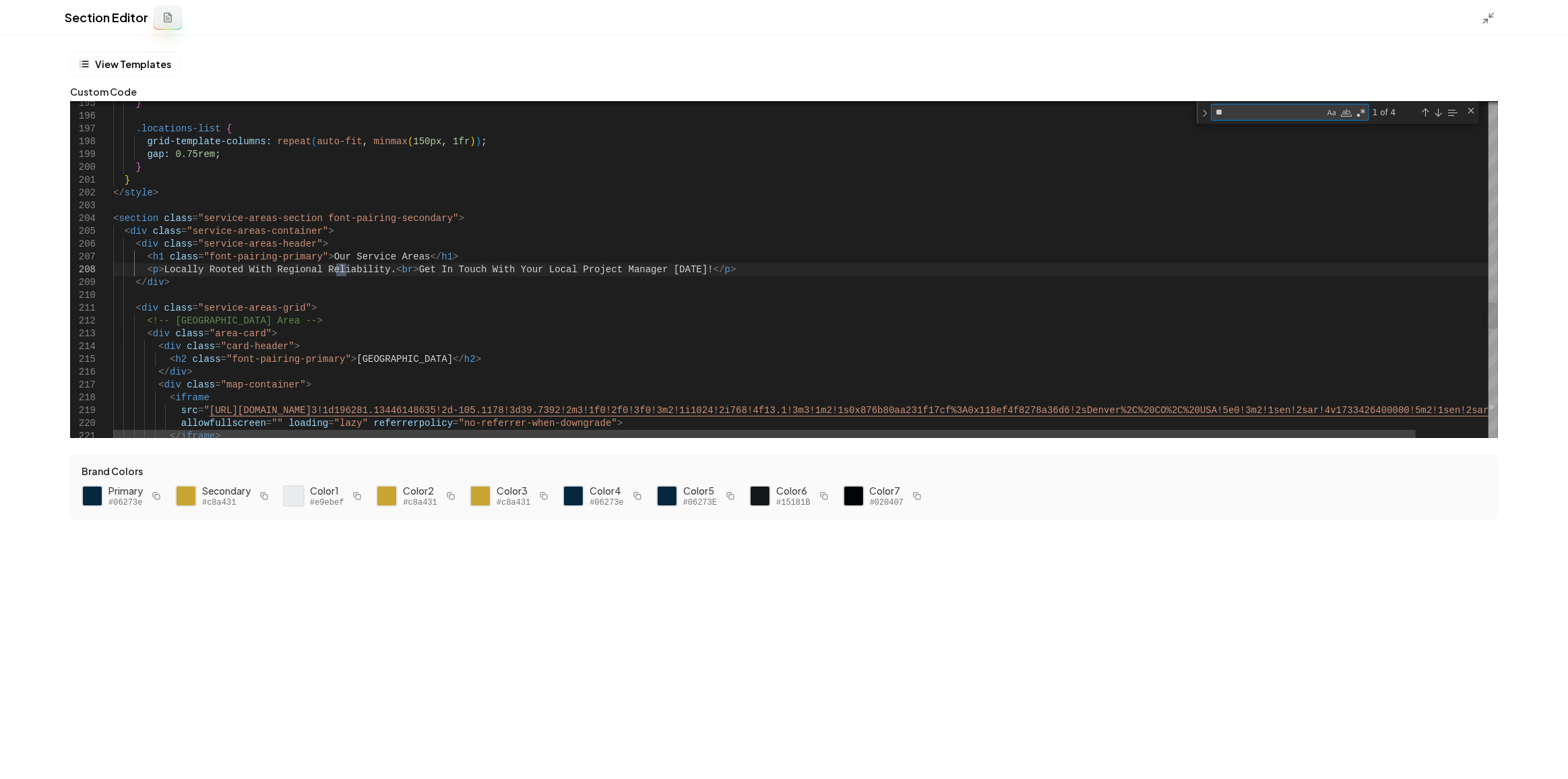
type textarea "***"
type textarea "**********"
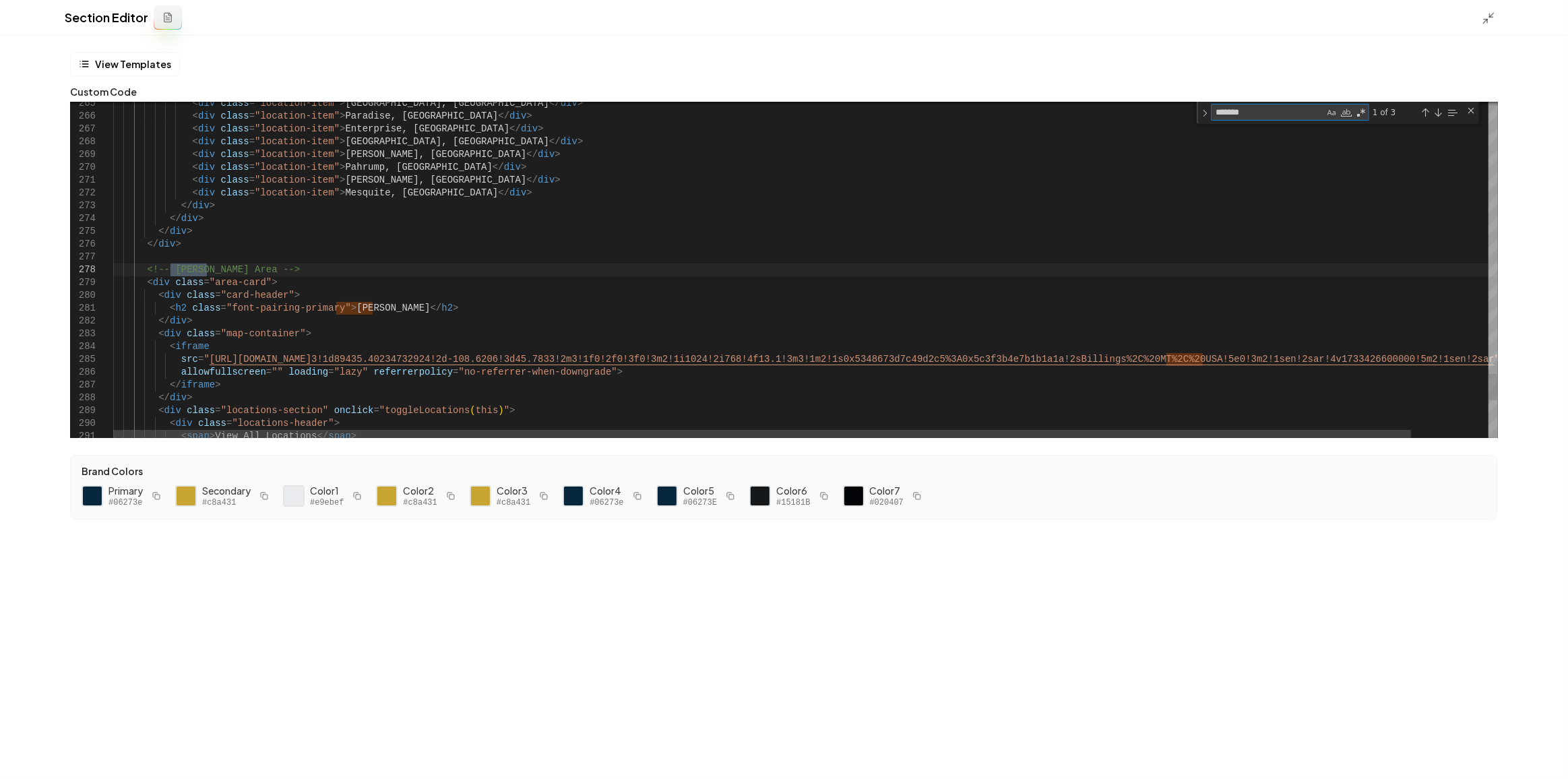
type textarea "********"
click at [105, 282] on div at bounding box center [105, 282] width 17 height 13
type textarea "**********"
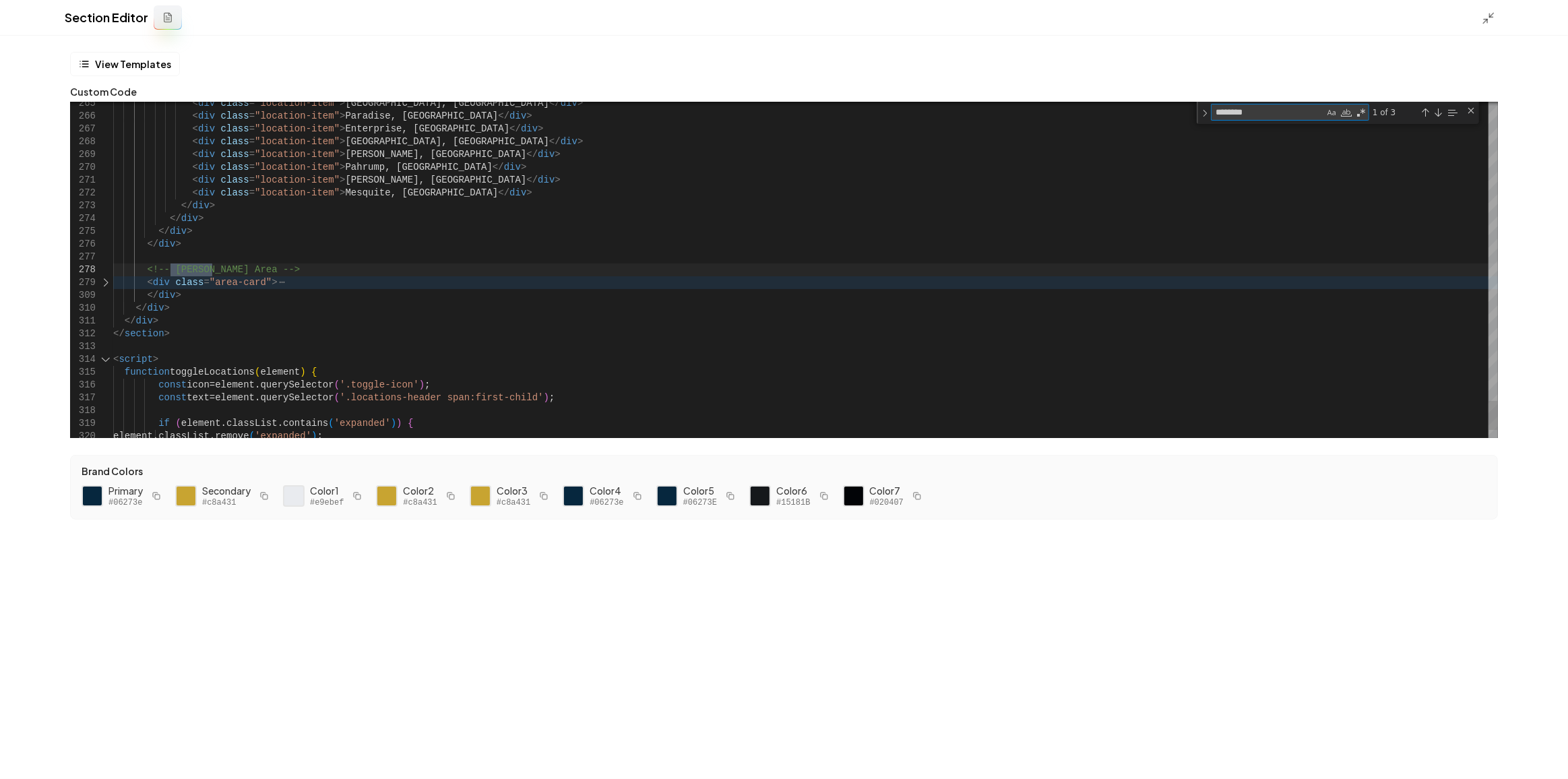
type textarea "********"
drag, startPoint x: 178, startPoint y: 294, endPoint x: 98, endPoint y: 269, distance: 83.8
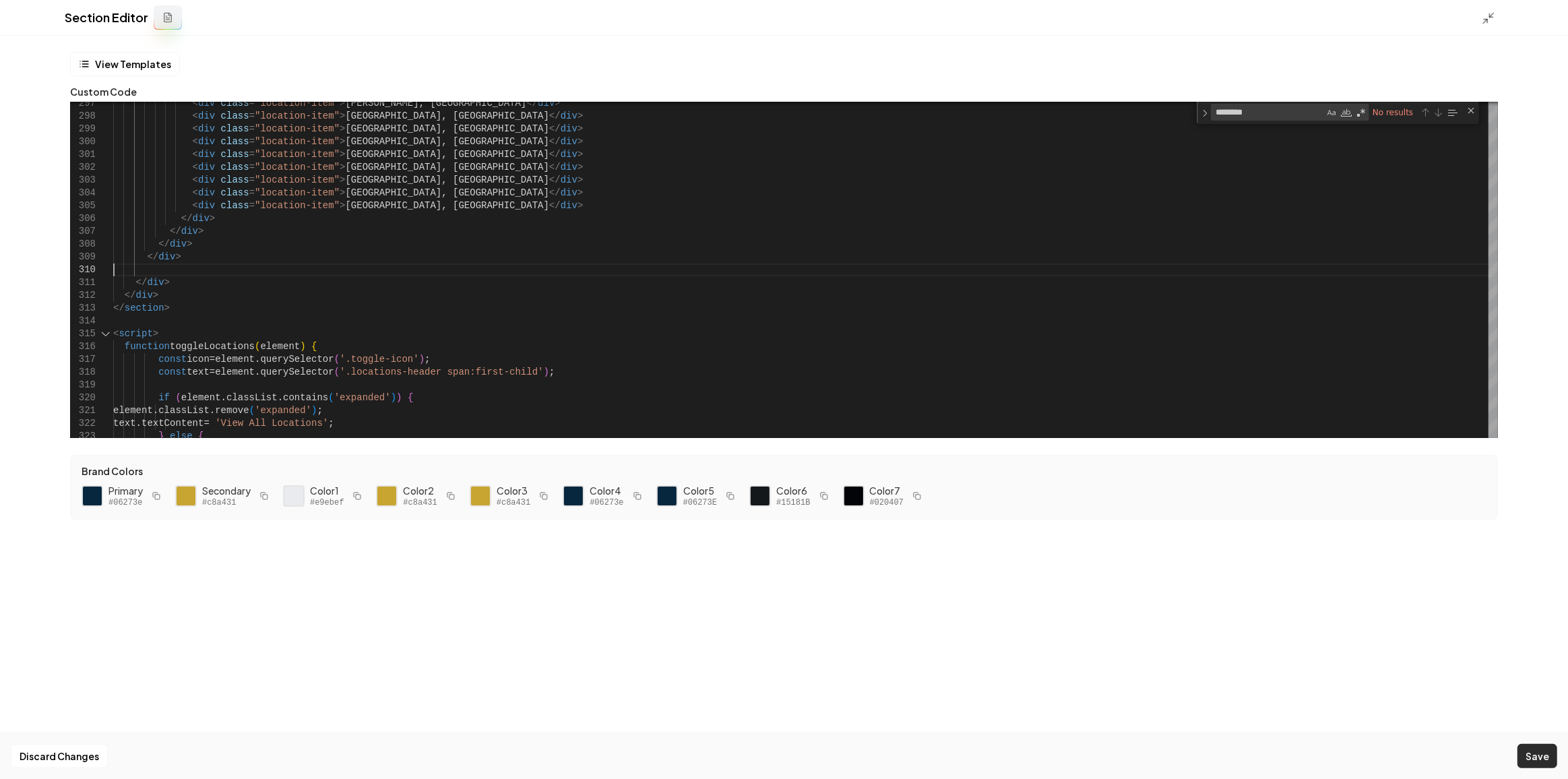
click at [1543, 754] on button "Save" at bounding box center [1537, 756] width 39 height 24
click at [1491, 19] on icon at bounding box center [1488, 18] width 14 height 14
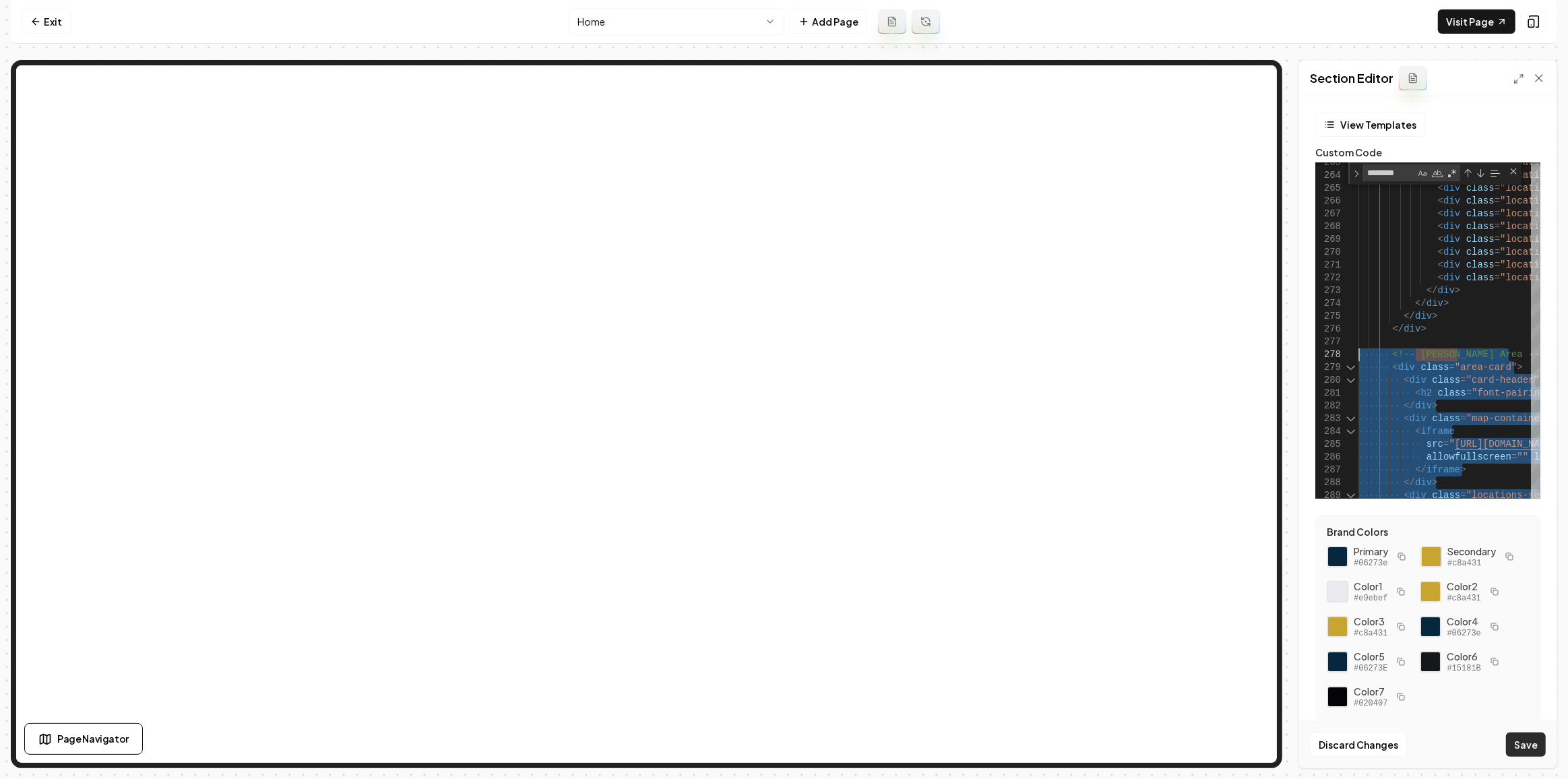
click at [1517, 743] on button "Save" at bounding box center [1526, 745] width 39 height 24
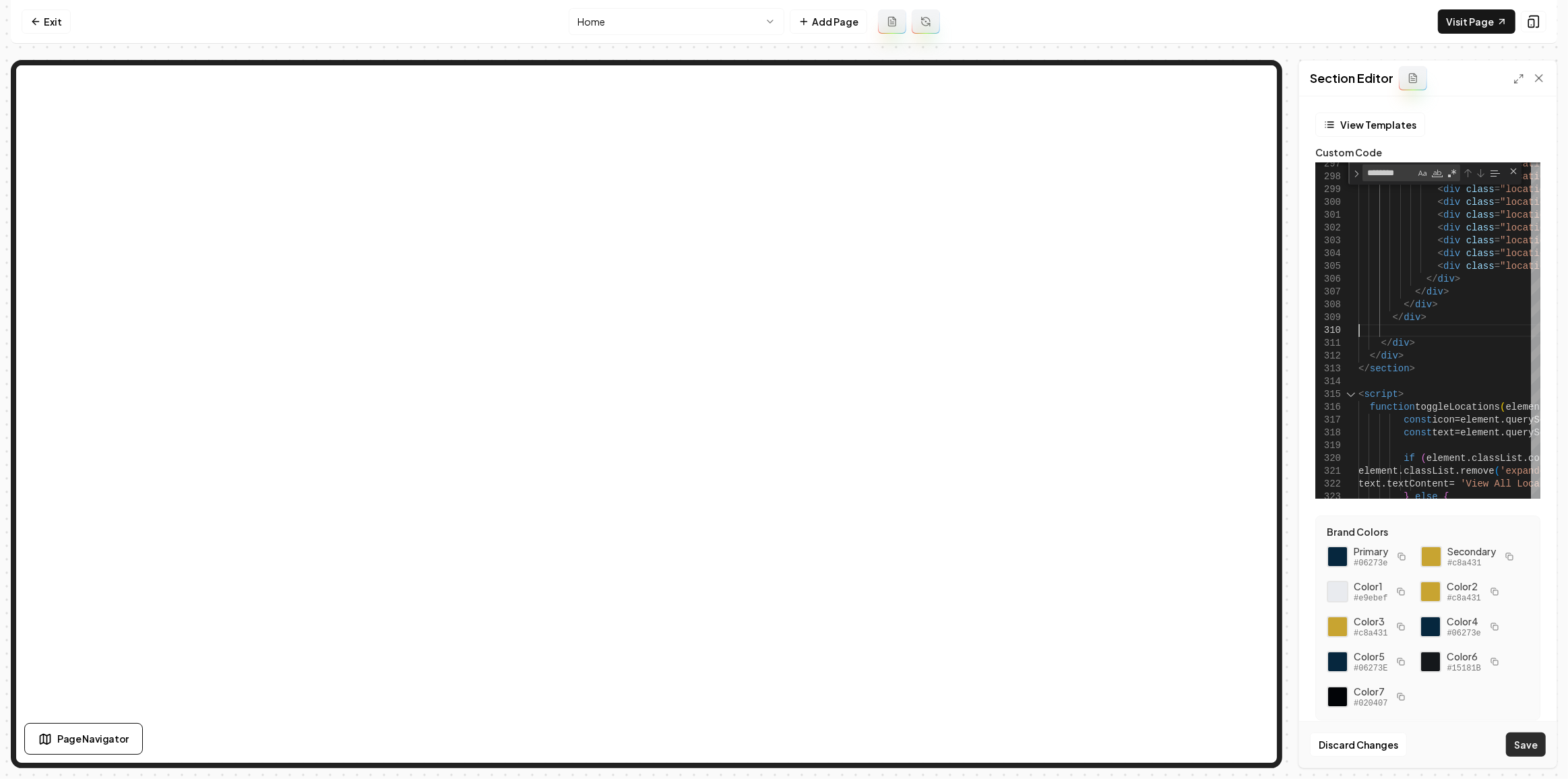
click at [1510, 737] on button "Save" at bounding box center [1526, 745] width 39 height 24
click at [1515, 74] on icon at bounding box center [1519, 79] width 11 height 11
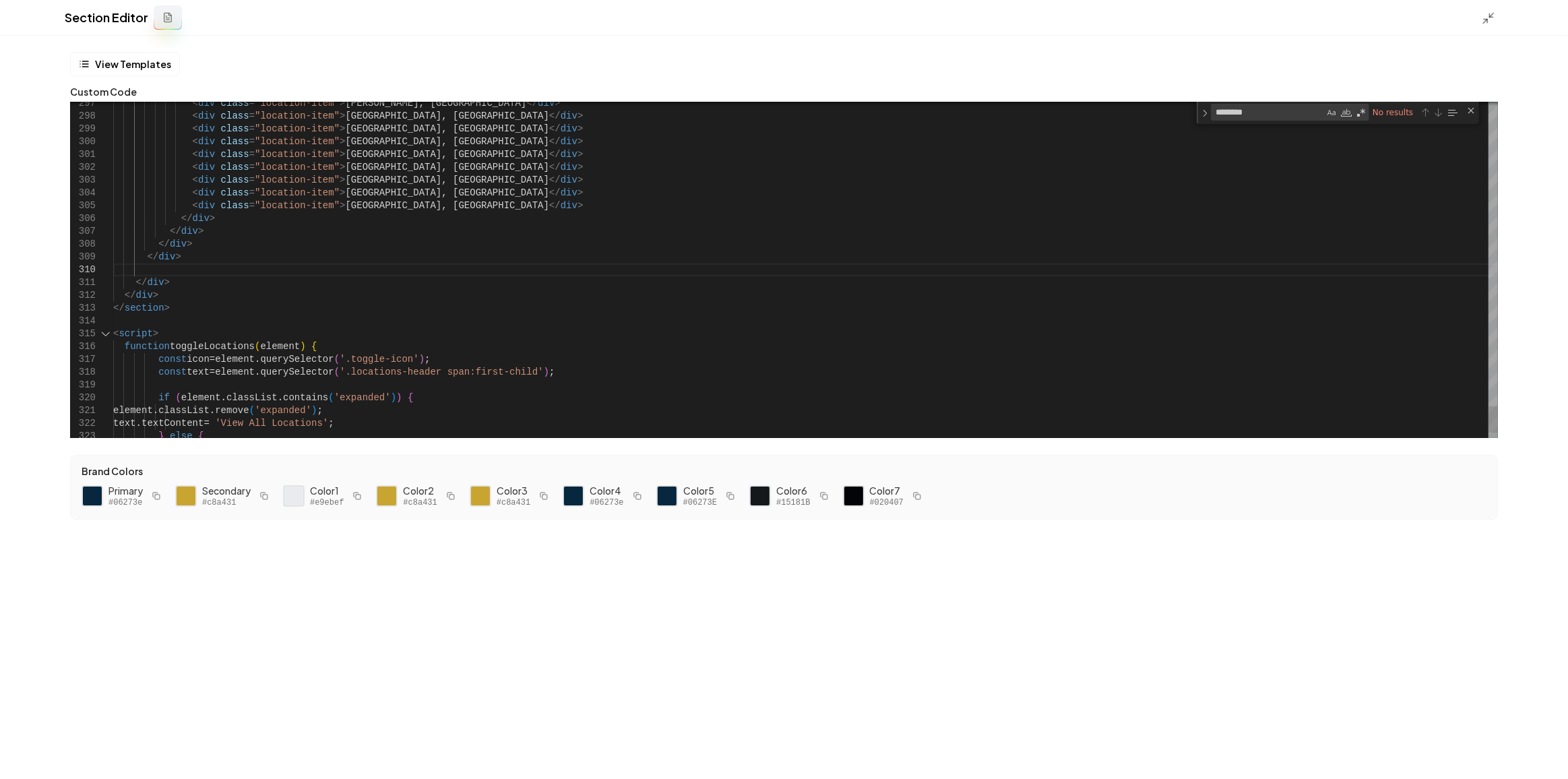
type textarea "**********"
type textarea "*"
type textarea "**********"
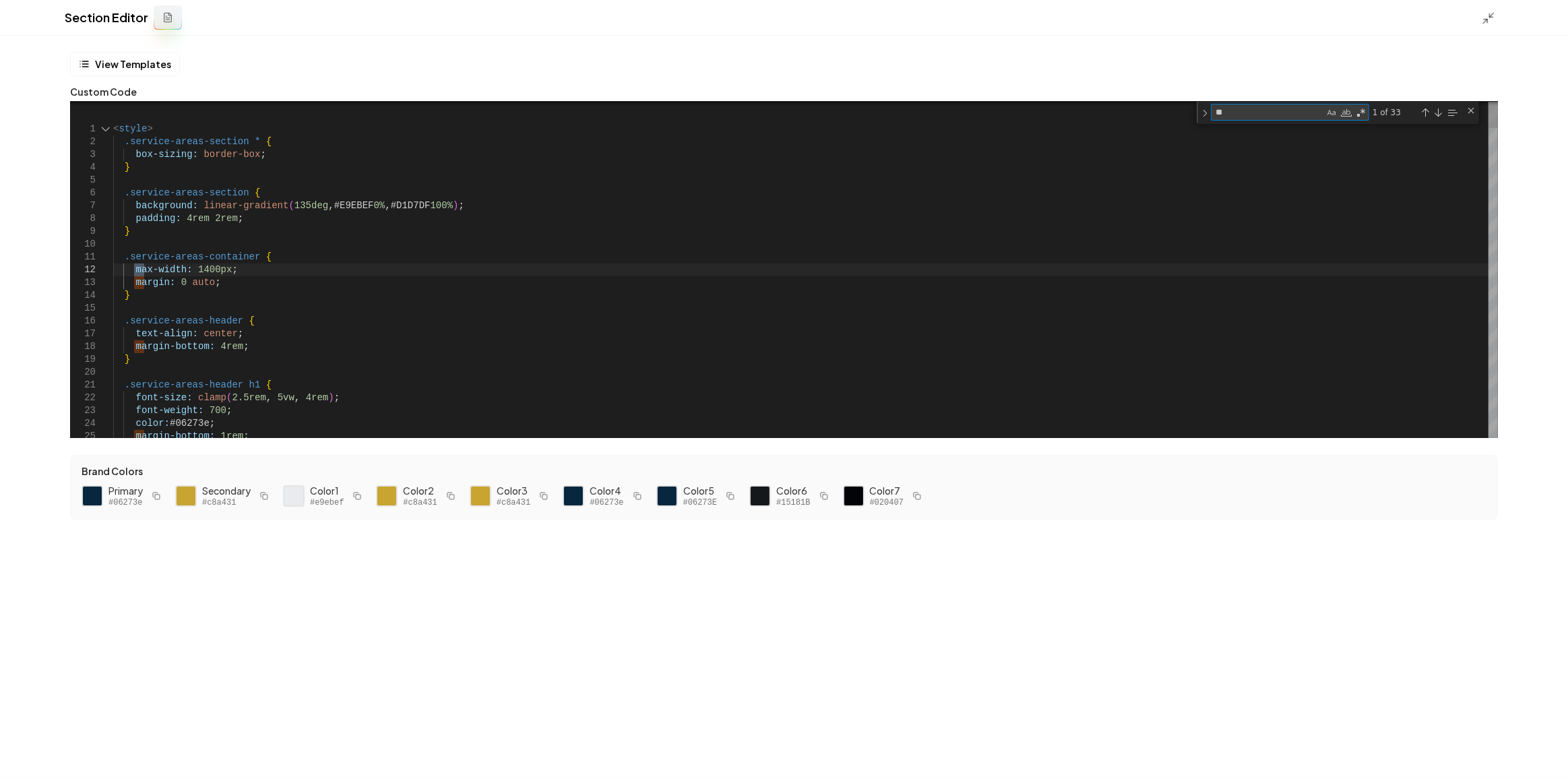
type textarea "***"
type textarea "**********"
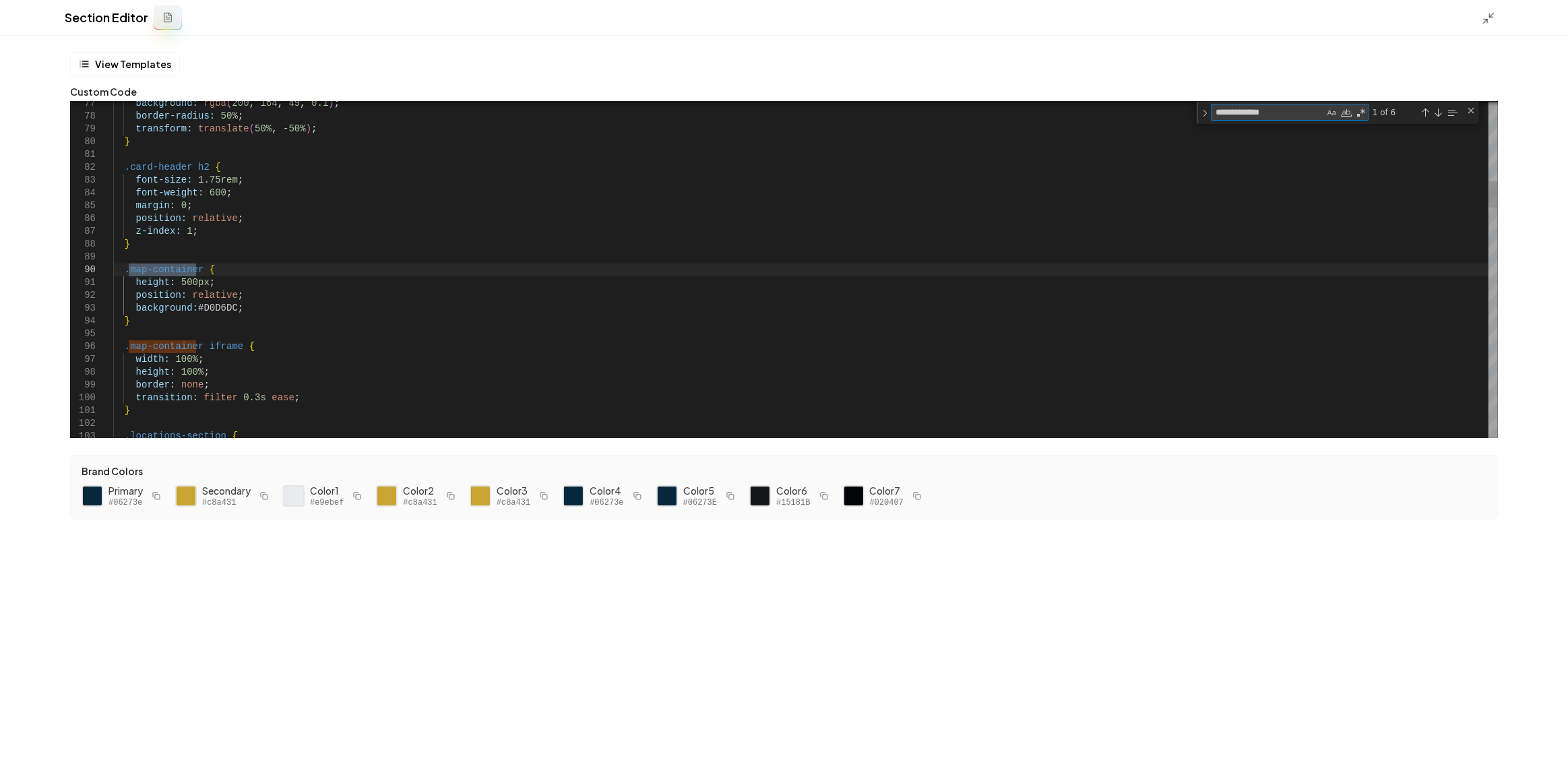
type textarea "**********"
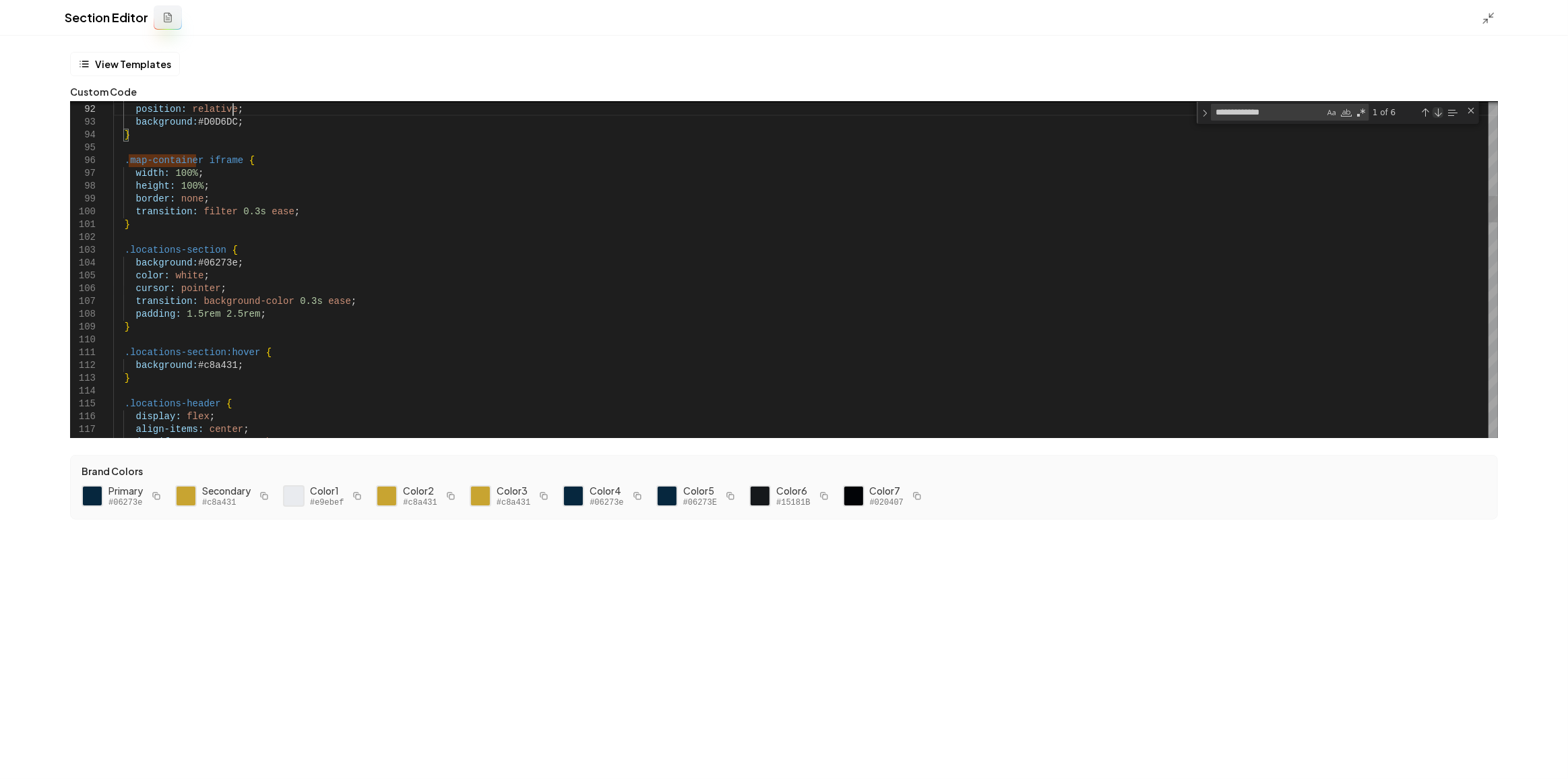
click at [1436, 110] on div "Next Match (Enter)" at bounding box center [1438, 112] width 11 height 11
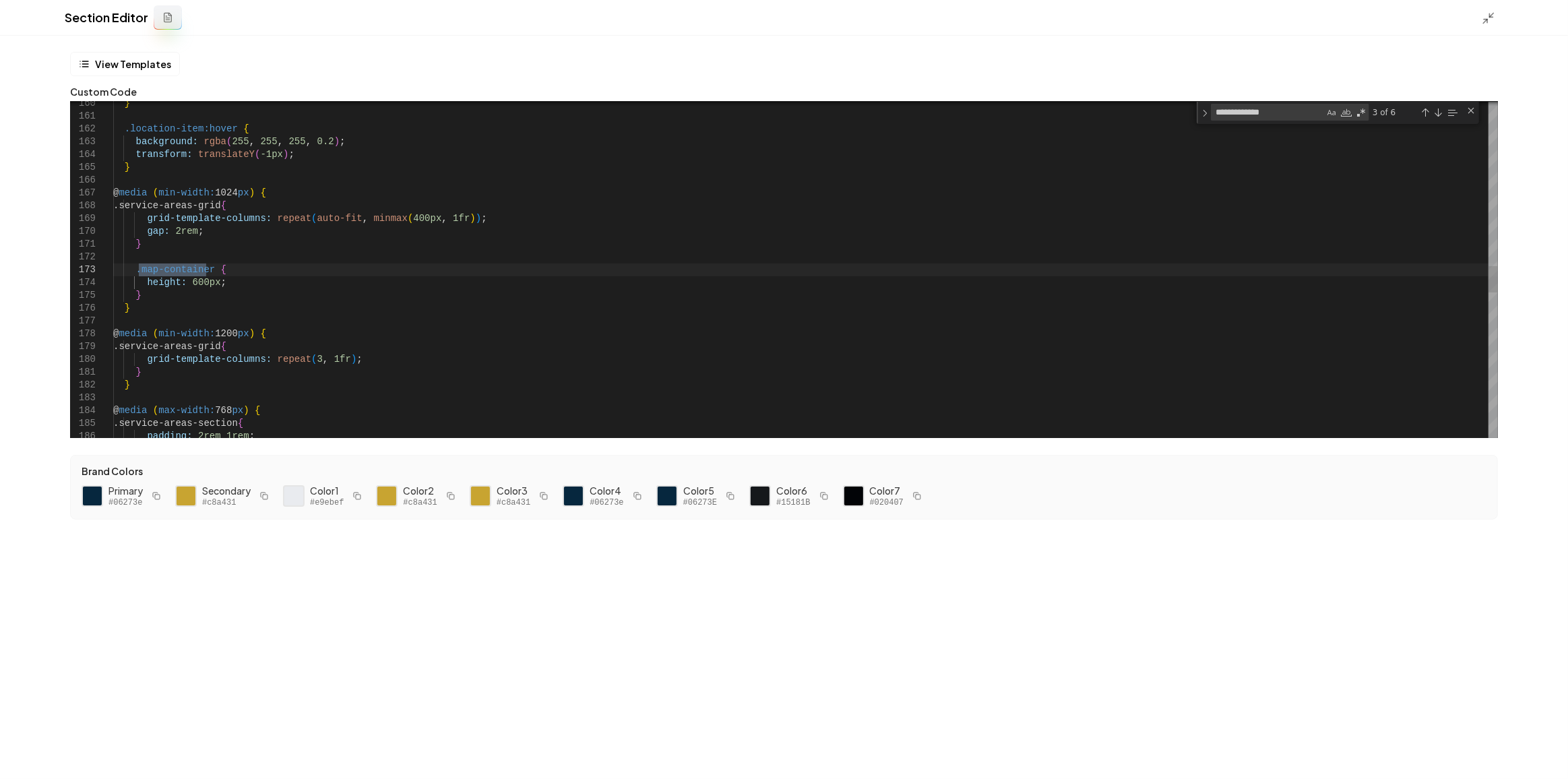
click at [183, 285] on div "} .location-item:hover { background: rgba ( 255 , 255 , 255 , 0.2 ) ; transform…" at bounding box center [805, 149] width 1385 height 4223
click at [1527, 760] on button "Save" at bounding box center [1537, 756] width 39 height 24
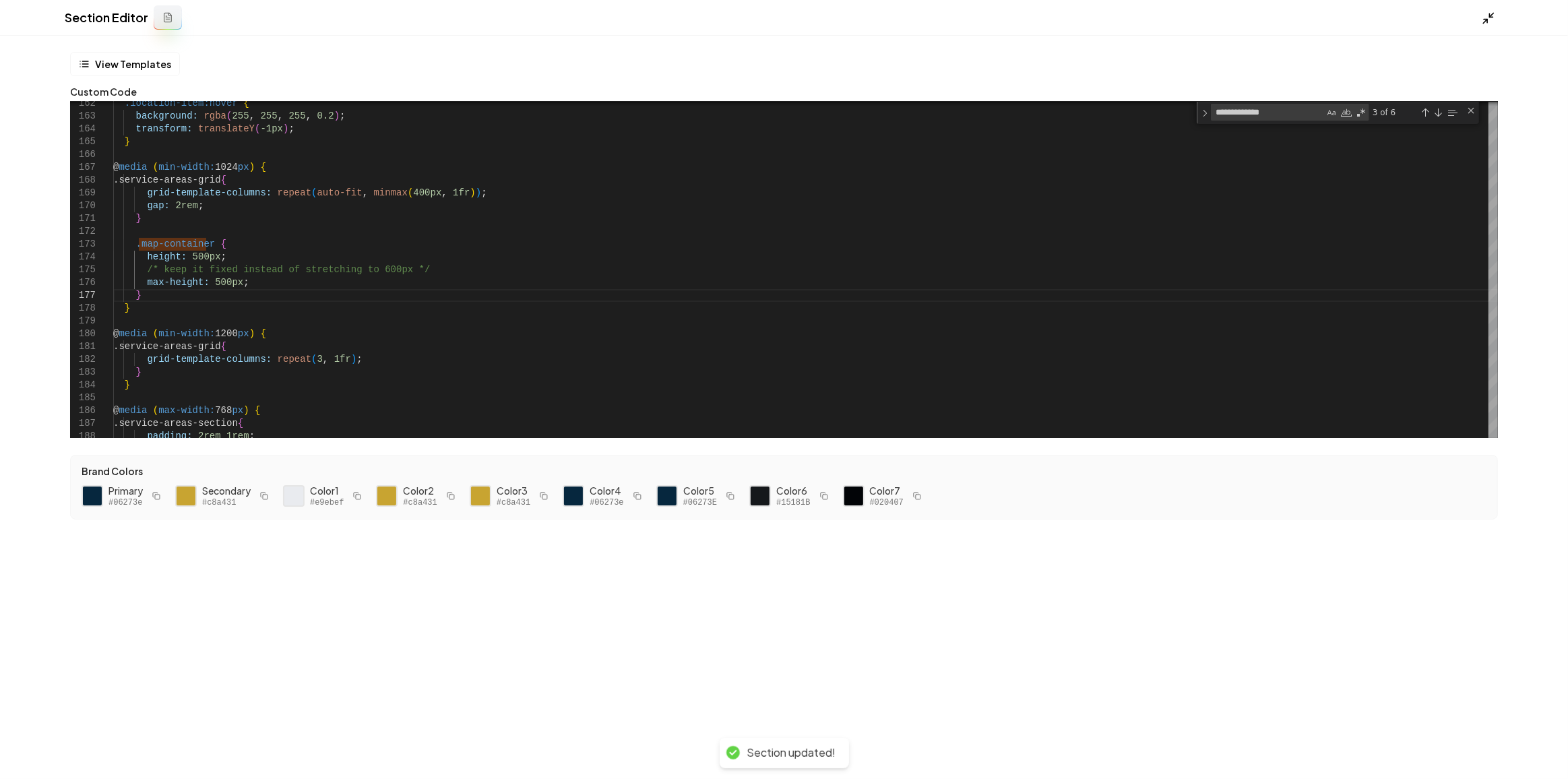
click at [1488, 12] on icon at bounding box center [1488, 18] width 14 height 14
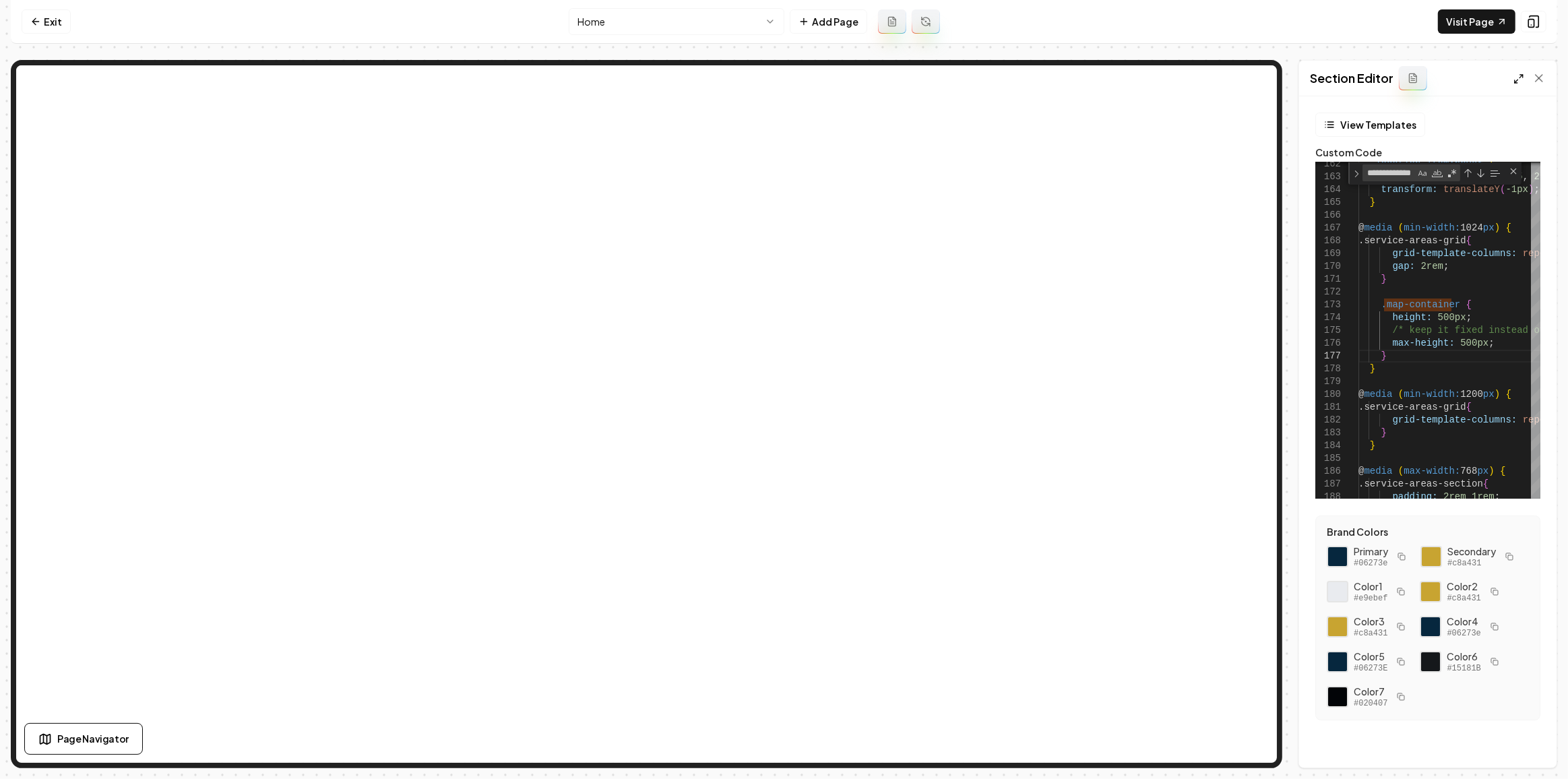
click at [1520, 81] on icon at bounding box center [1519, 79] width 11 height 11
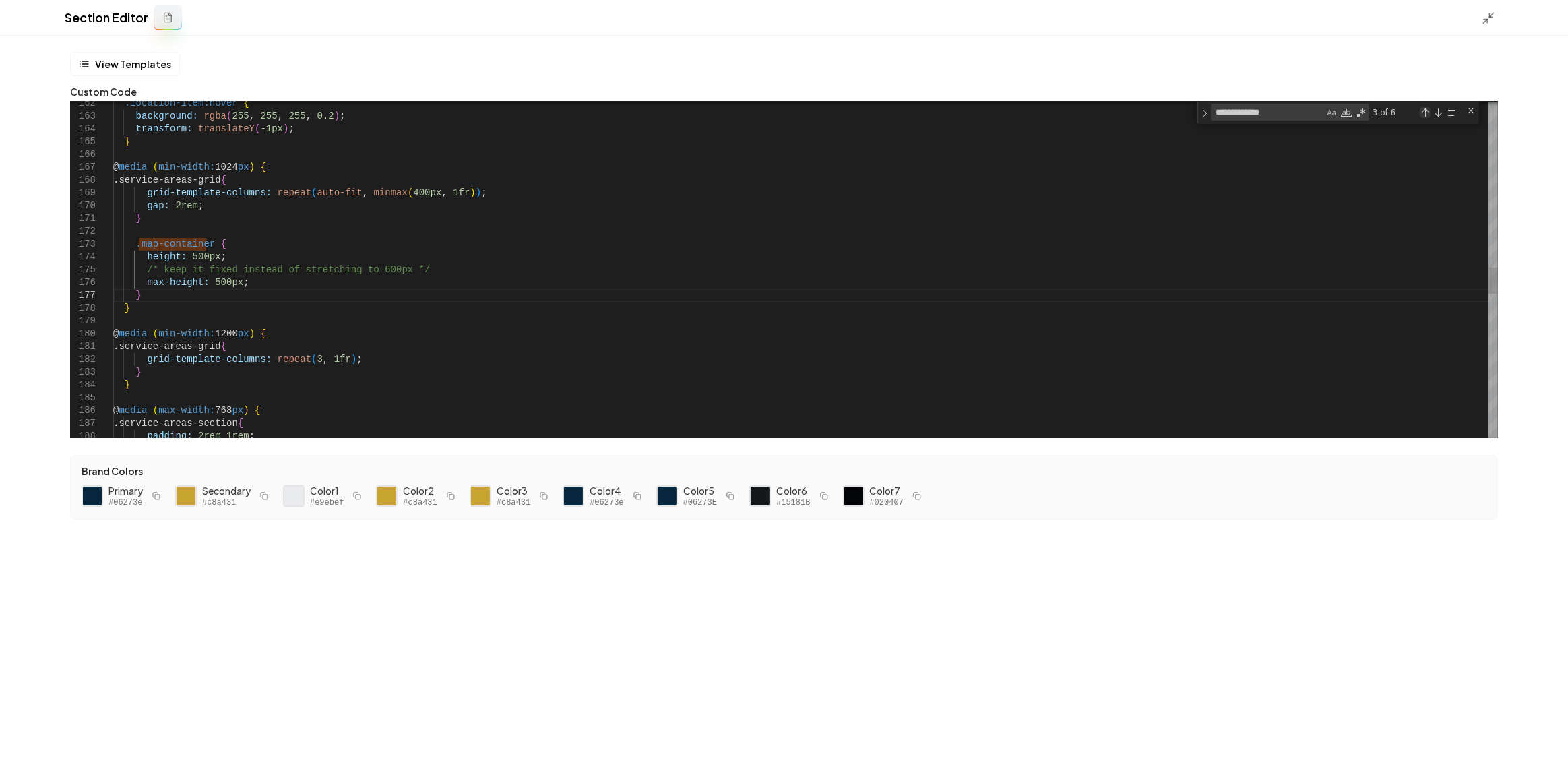
click at [1425, 113] on div "Previous Match (Shift+Enter)" at bounding box center [1425, 112] width 11 height 11
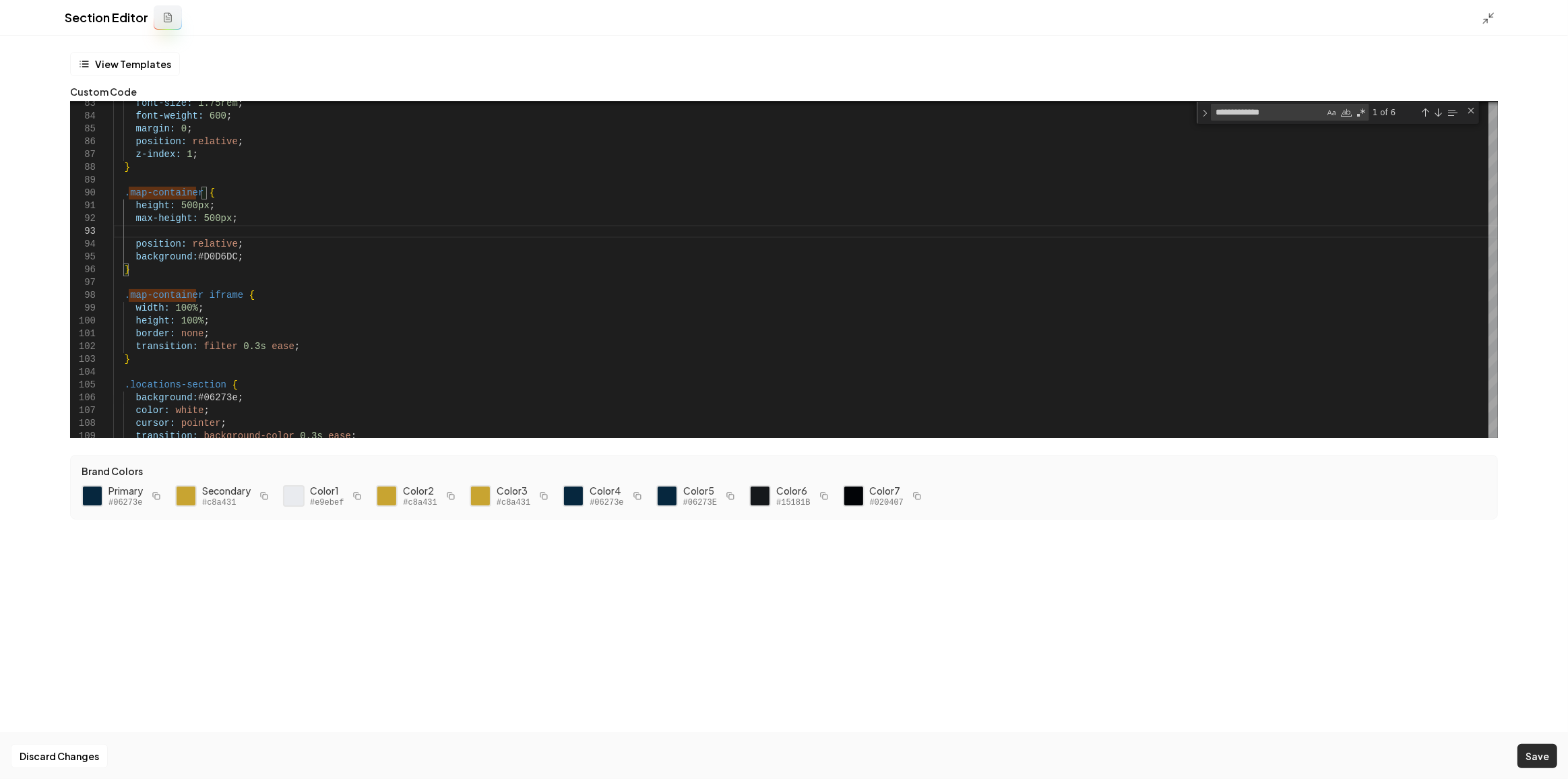
click at [1548, 761] on button "Save" at bounding box center [1537, 756] width 39 height 24
click at [1484, 24] on icon at bounding box center [1488, 18] width 14 height 14
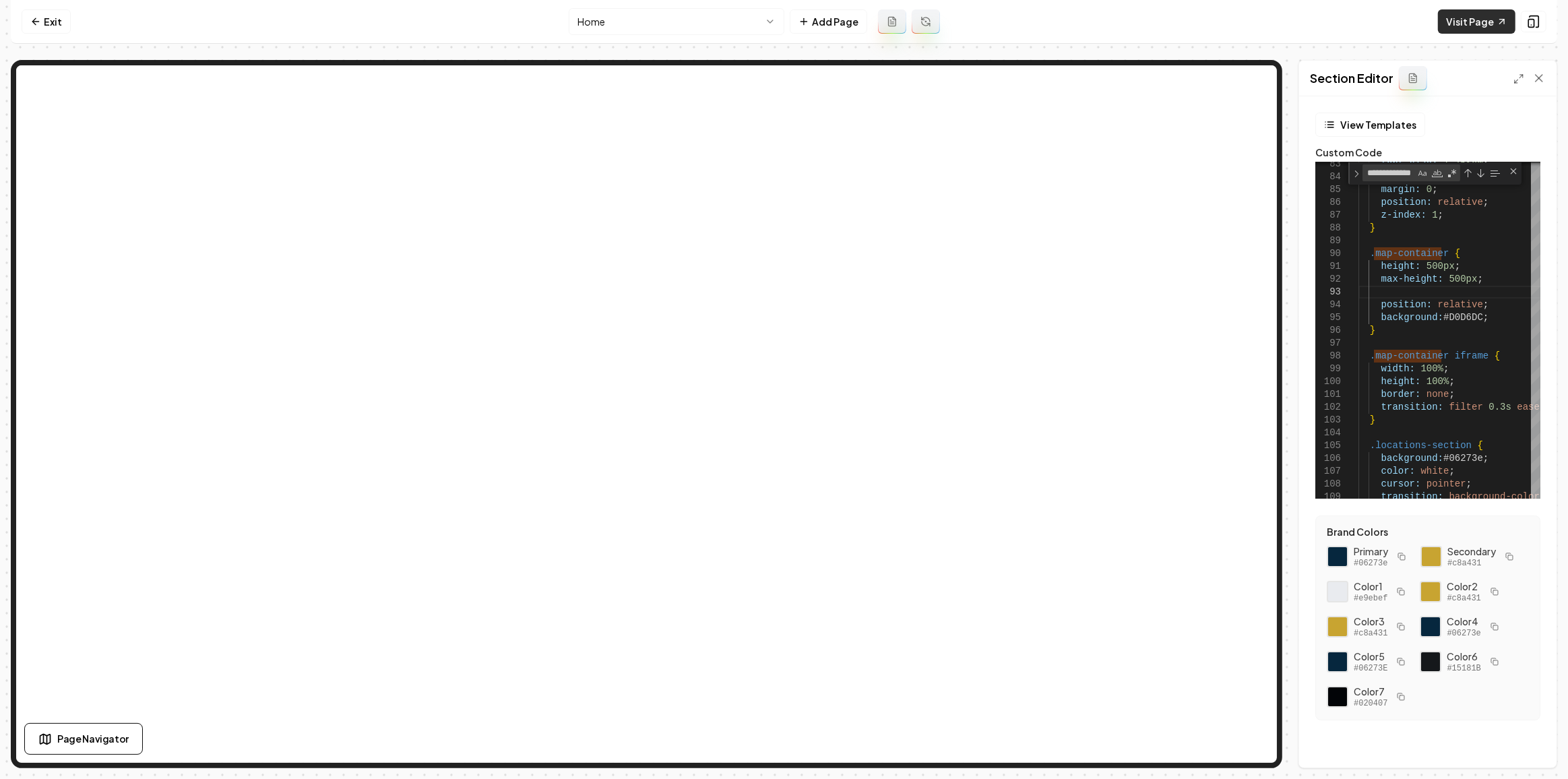
click at [1448, 27] on link "Visit Page" at bounding box center [1476, 21] width 77 height 24
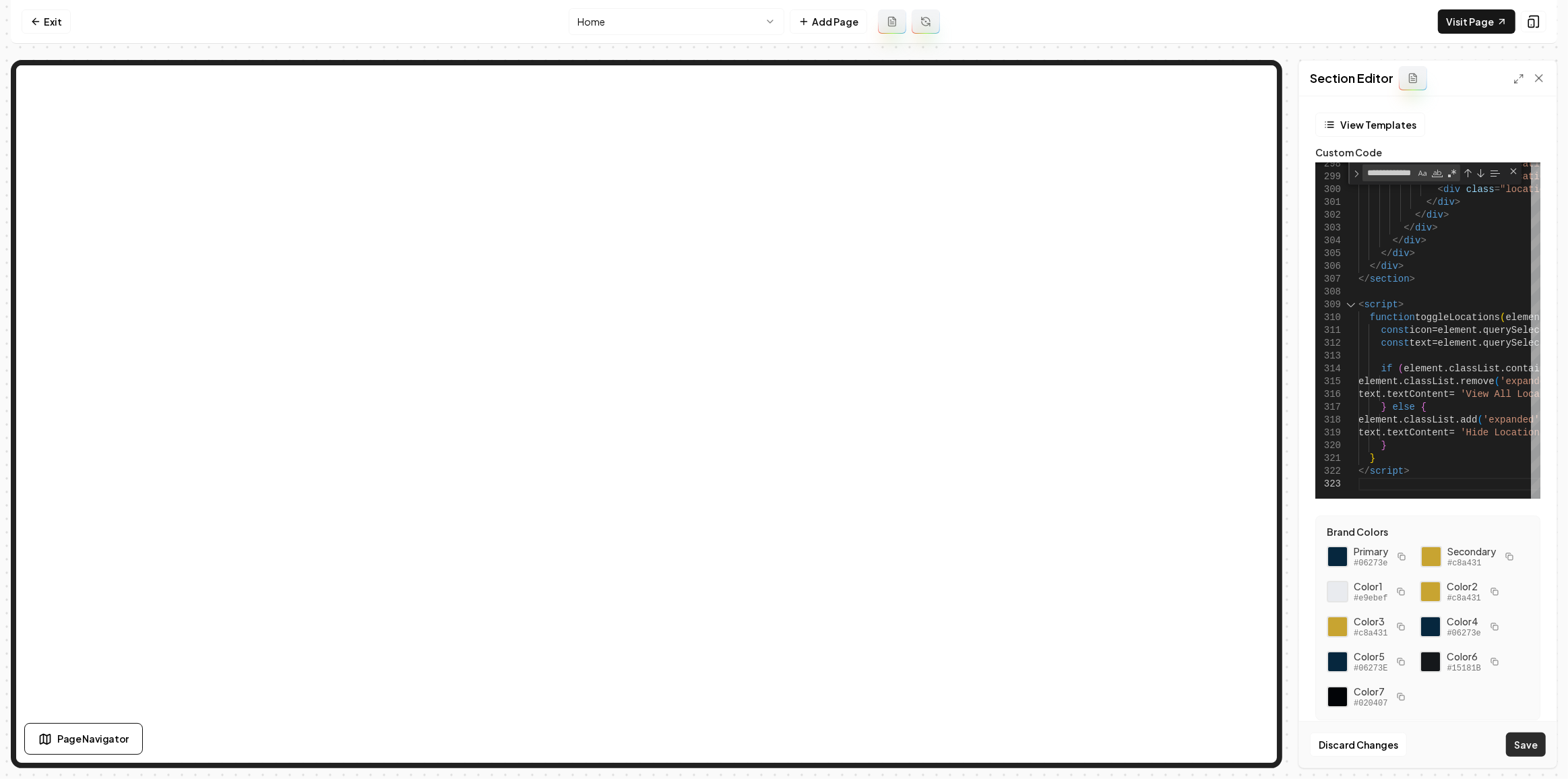
click at [1520, 744] on button "Save" at bounding box center [1526, 745] width 39 height 24
click at [1515, 85] on div "Section Editor" at bounding box center [1427, 78] width 257 height 36
click at [1516, 83] on icon at bounding box center [1519, 79] width 11 height 11
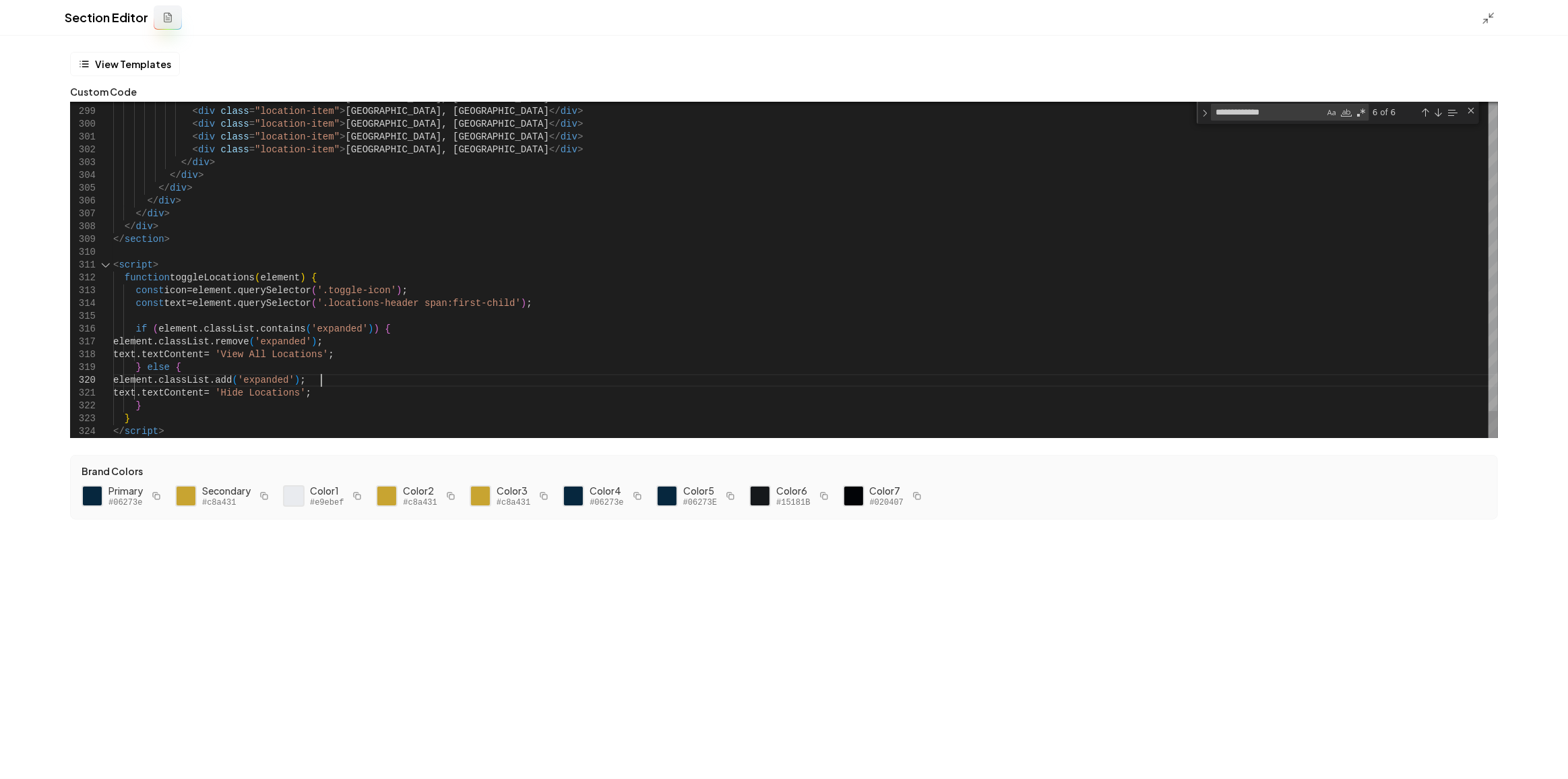
type textarea "**********"
type textarea "*"
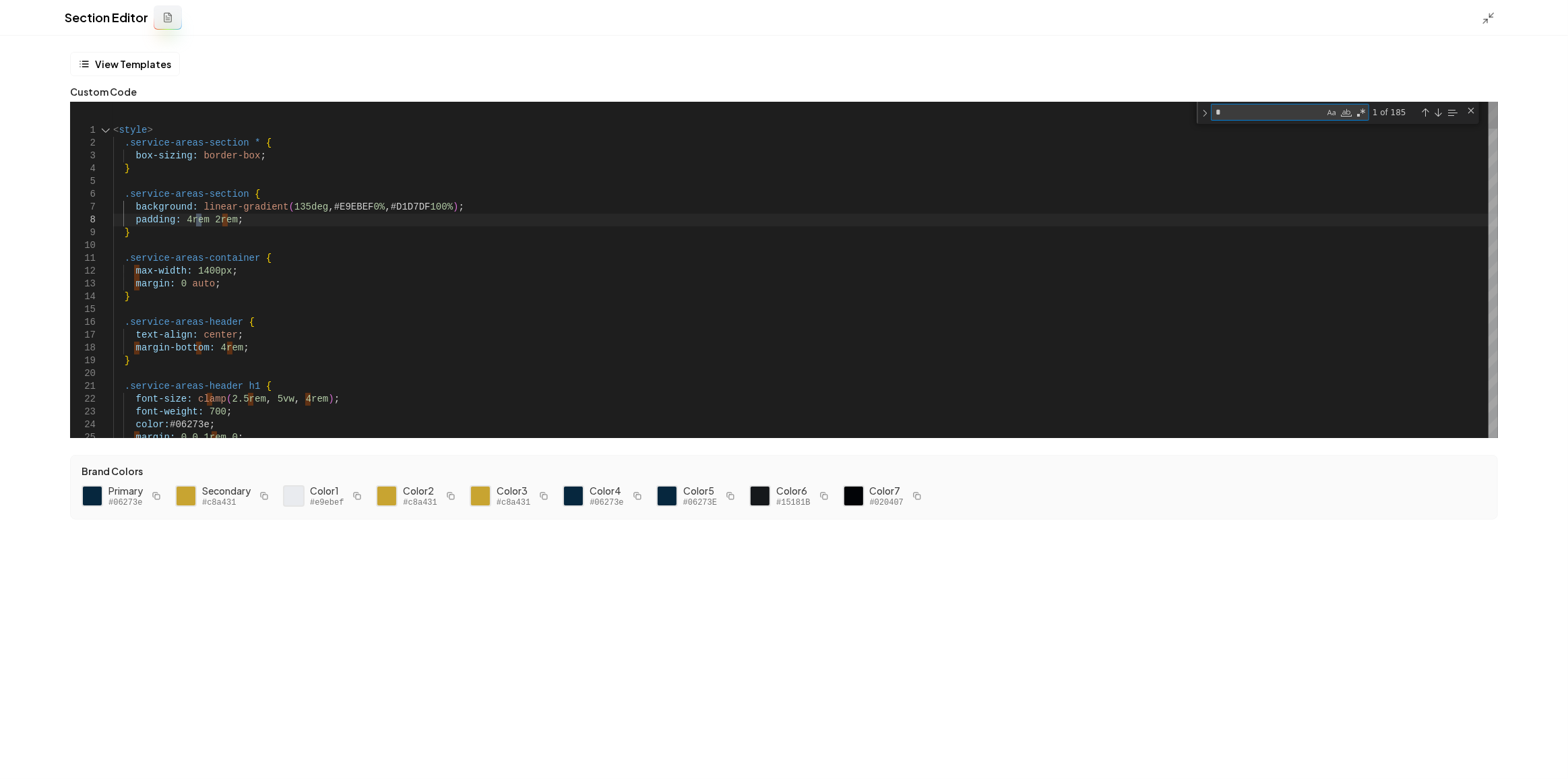
type textarea "**********"
type textarea "***"
type textarea "**********"
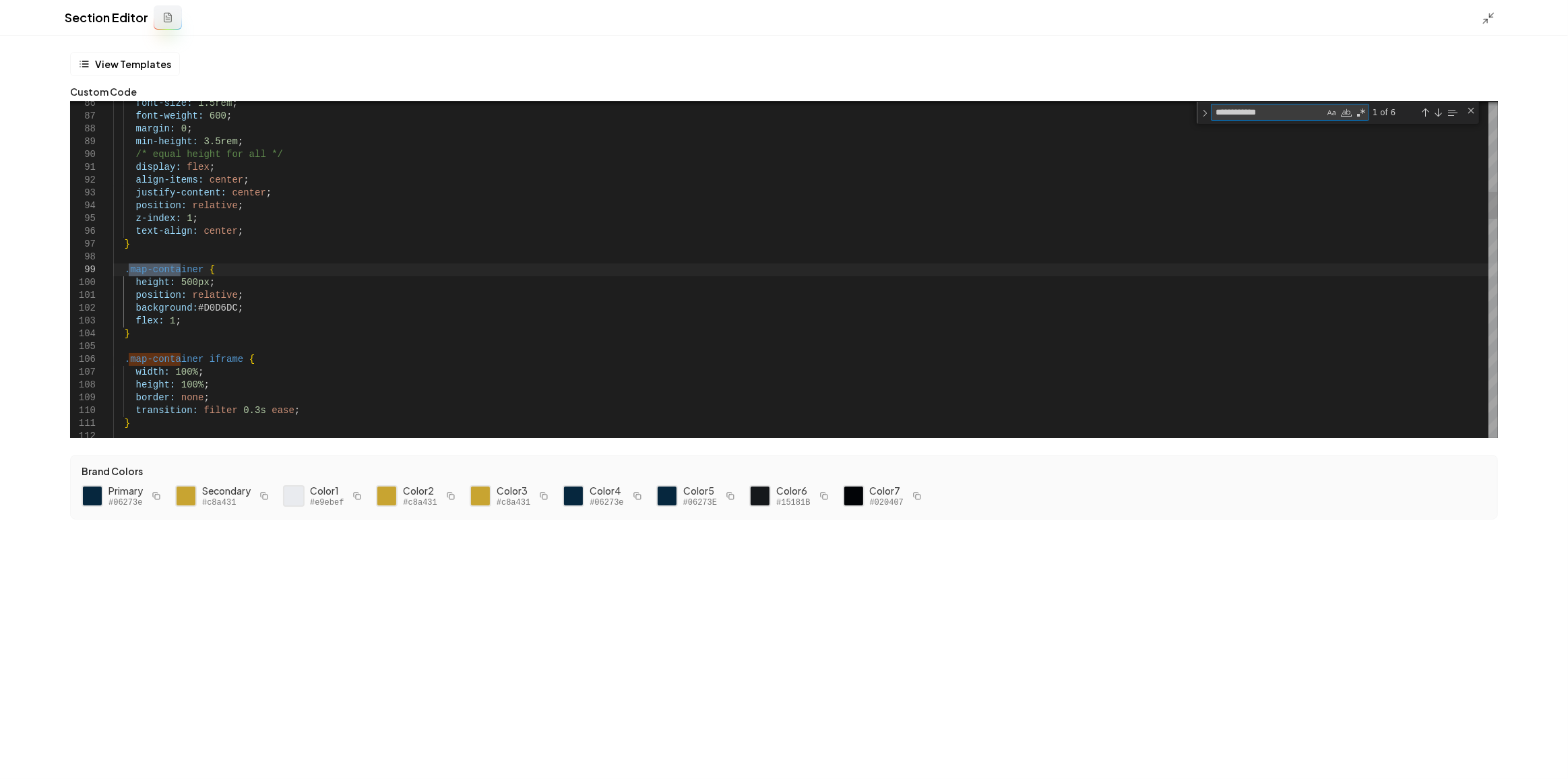
type textarea "**********"
drag, startPoint x: 131, startPoint y: 333, endPoint x: 114, endPoint y: 266, distance: 69.1
click at [1436, 112] on div "Next Match (Enter)" at bounding box center [1438, 112] width 11 height 11
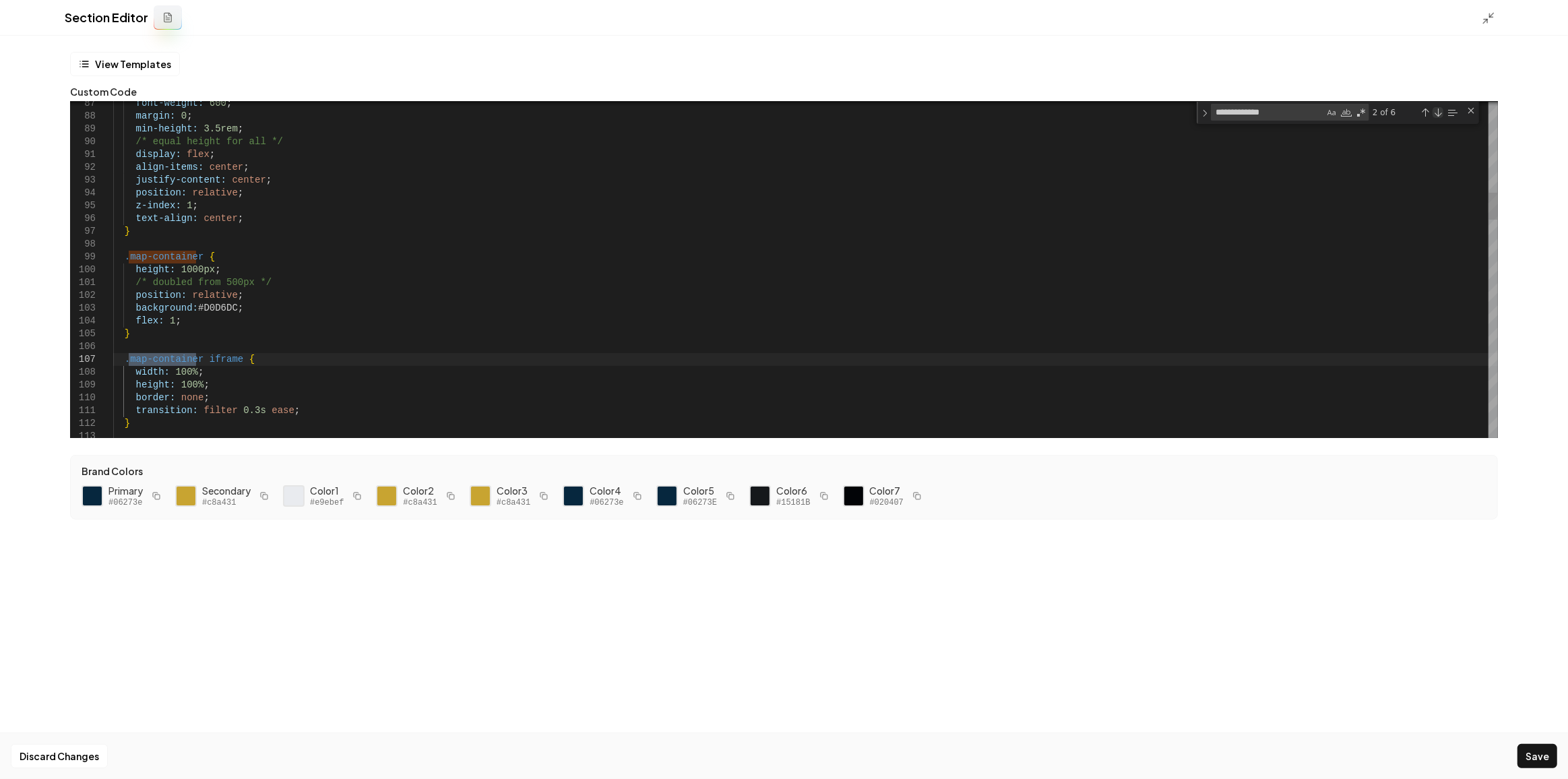
click at [1436, 112] on div "Next Match (Enter)" at bounding box center [1438, 112] width 11 height 11
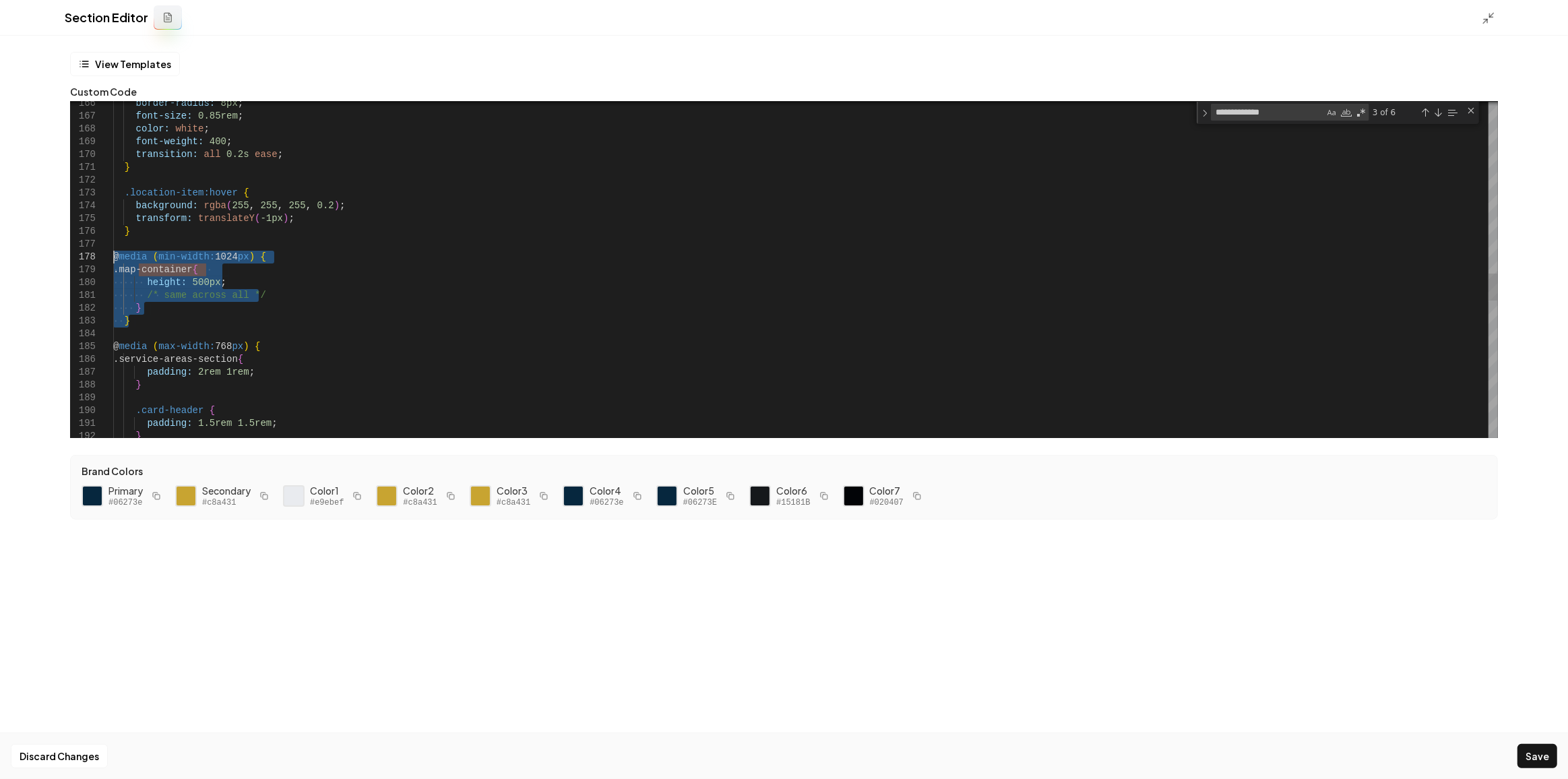
drag, startPoint x: 139, startPoint y: 323, endPoint x: 70, endPoint y: 260, distance: 93.4
click at [113, 260] on div "border-radius: 8px ; font-size: 0.85rem ; color: white ; font-weight: 400 ; tra…" at bounding box center [805, 54] width 1385 height 4184
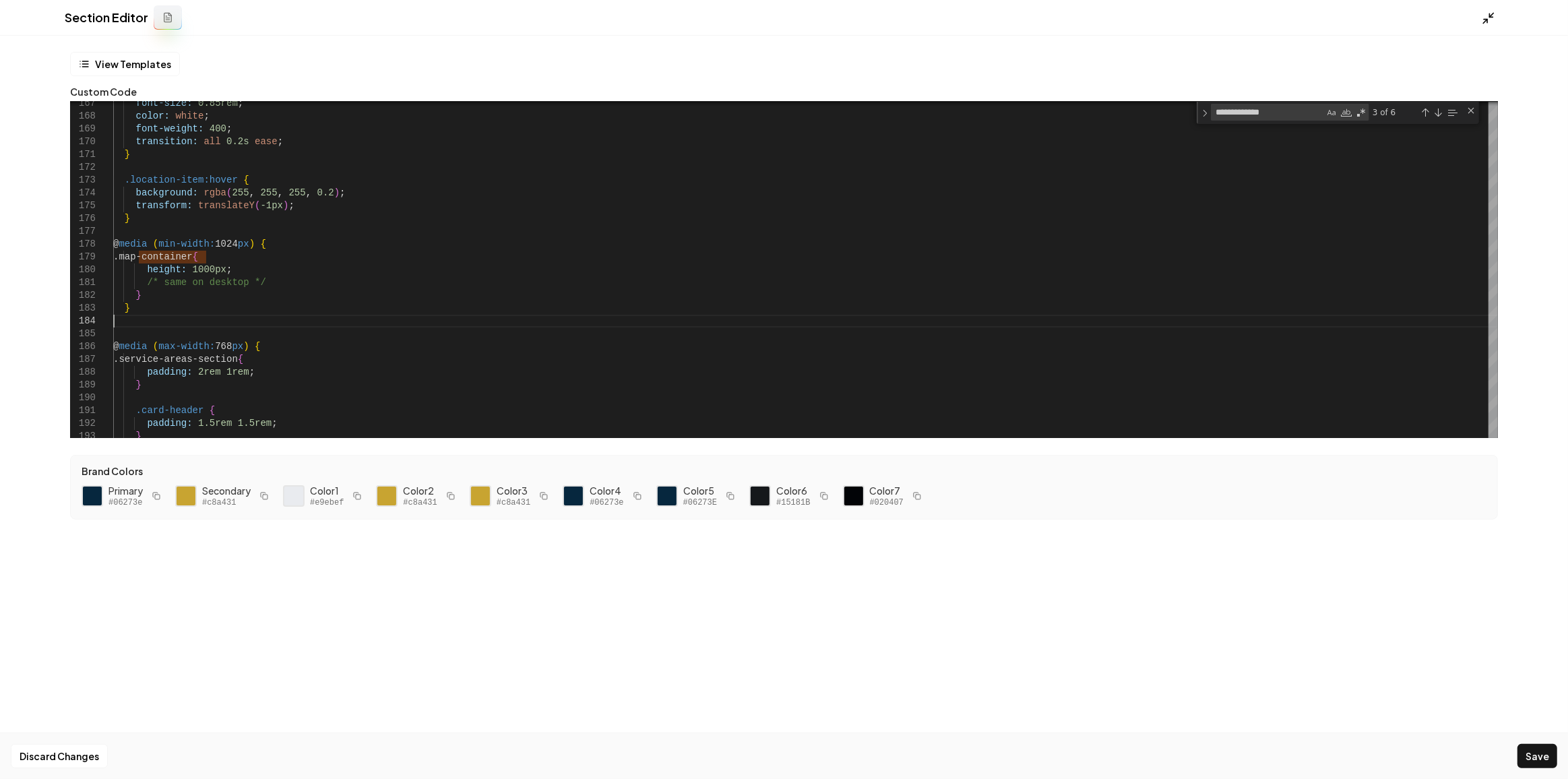
click at [1485, 15] on icon at bounding box center [1488, 18] width 14 height 14
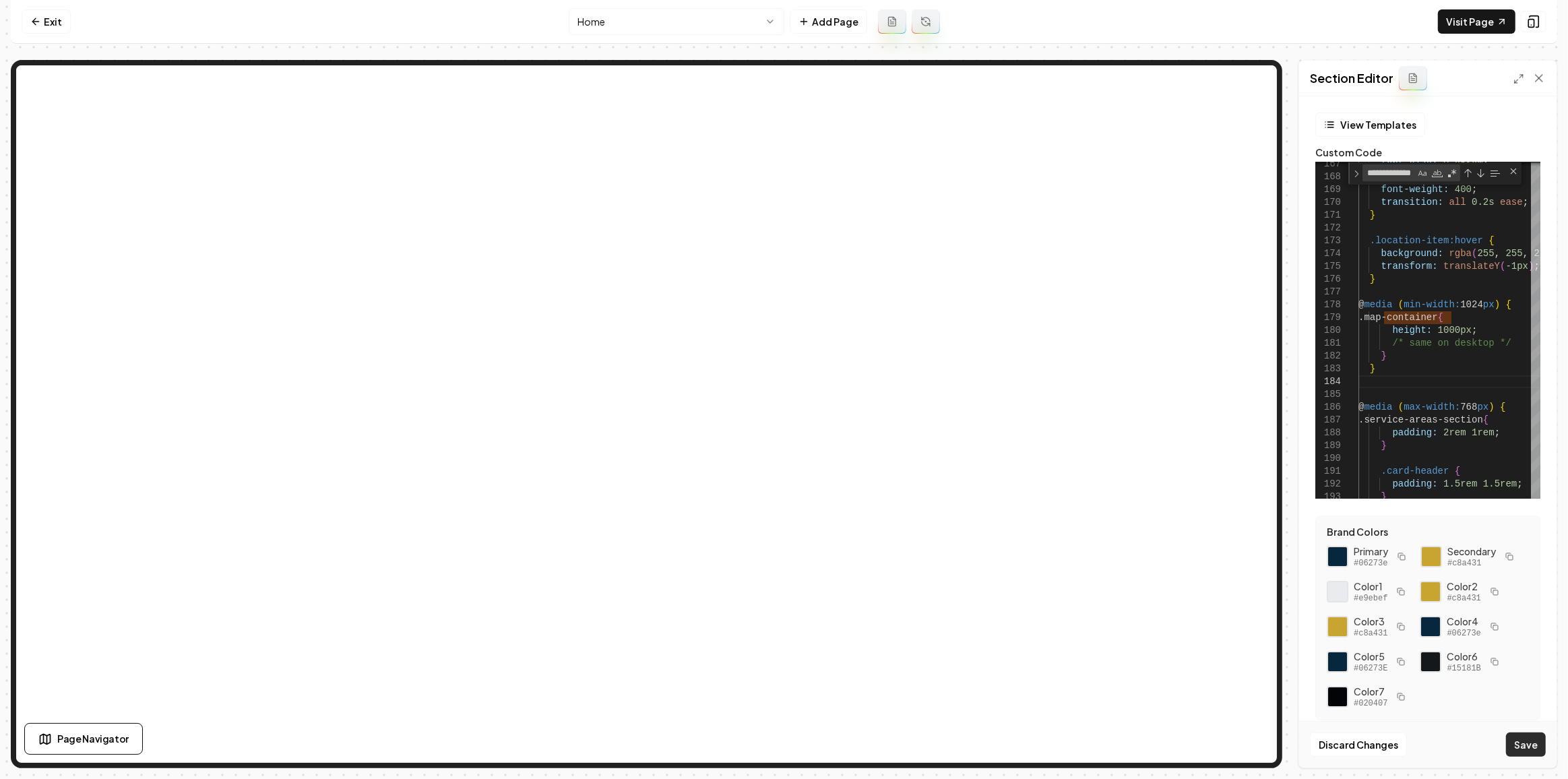
click at [1532, 743] on button "Save" at bounding box center [1526, 745] width 39 height 24
click at [1440, 444] on div "font-size: 0.85rem ; color: white ; font-weight: 400 ; transition: all 0.2s eas…" at bounding box center [1479, 112] width 243 height 4205
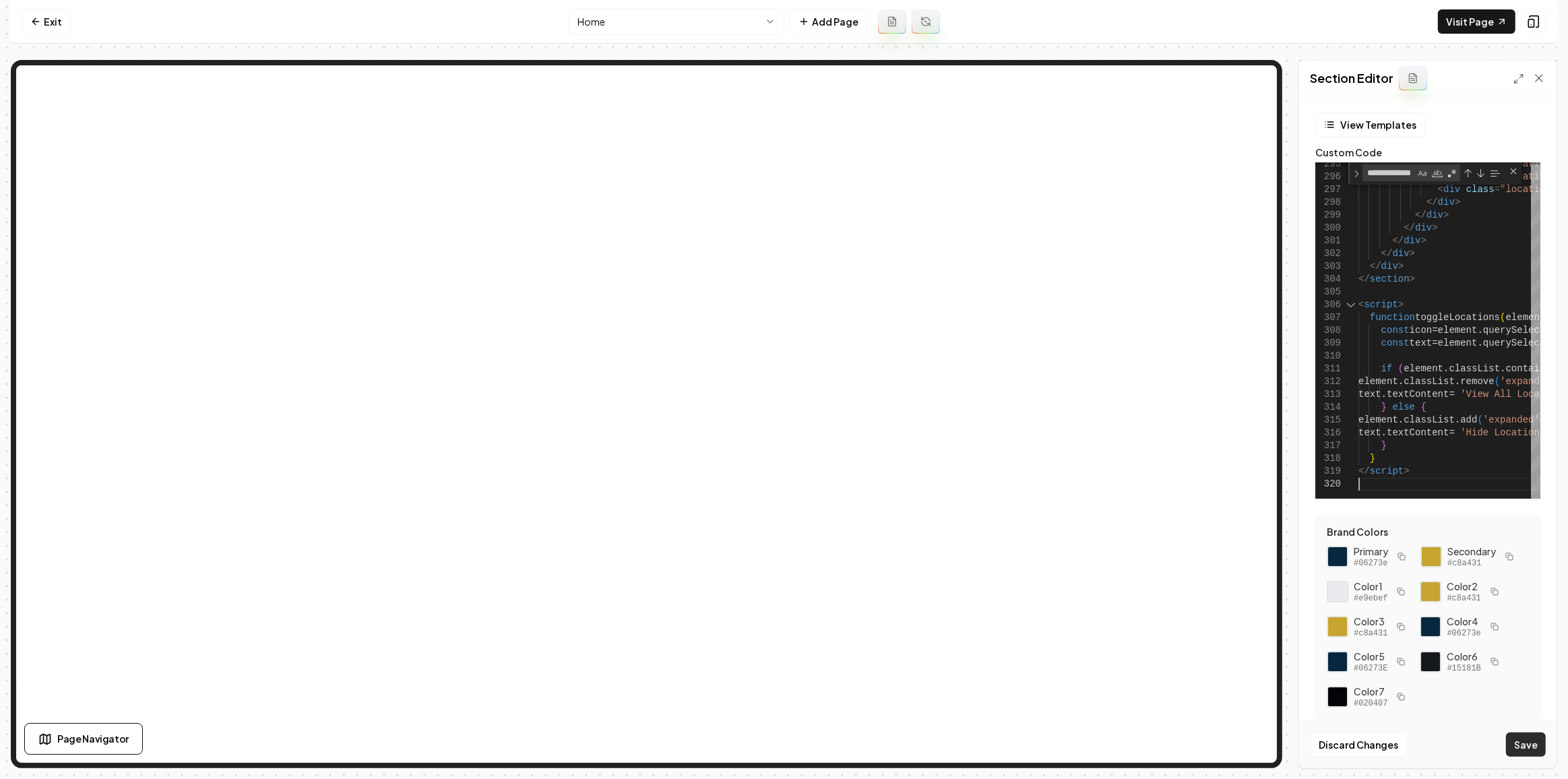
click at [1519, 752] on button "Save" at bounding box center [1526, 745] width 39 height 24
click at [1516, 82] on icon at bounding box center [1519, 79] width 11 height 11
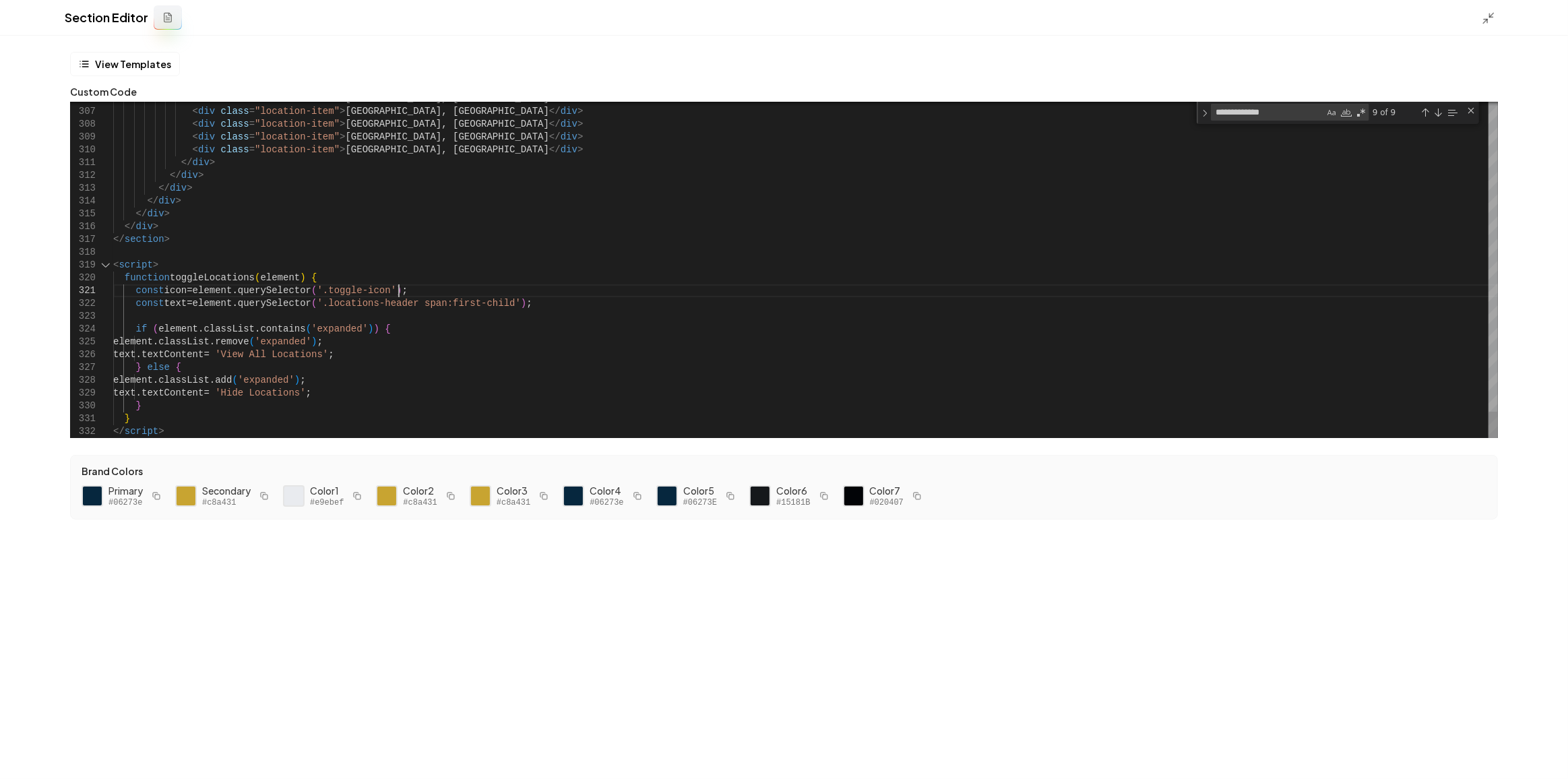
type textarea "**********"
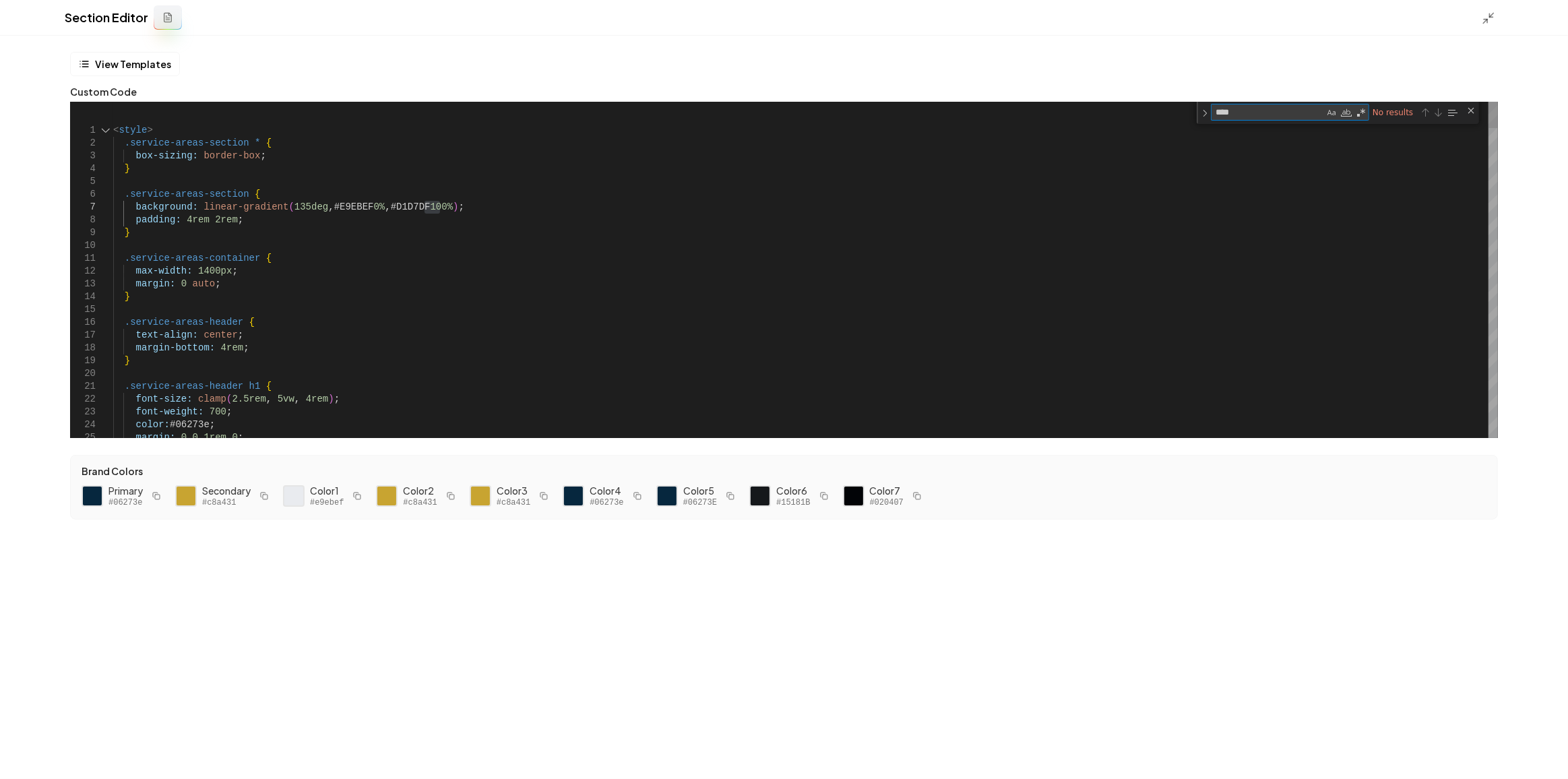
type textarea "***"
type textarea "**********"
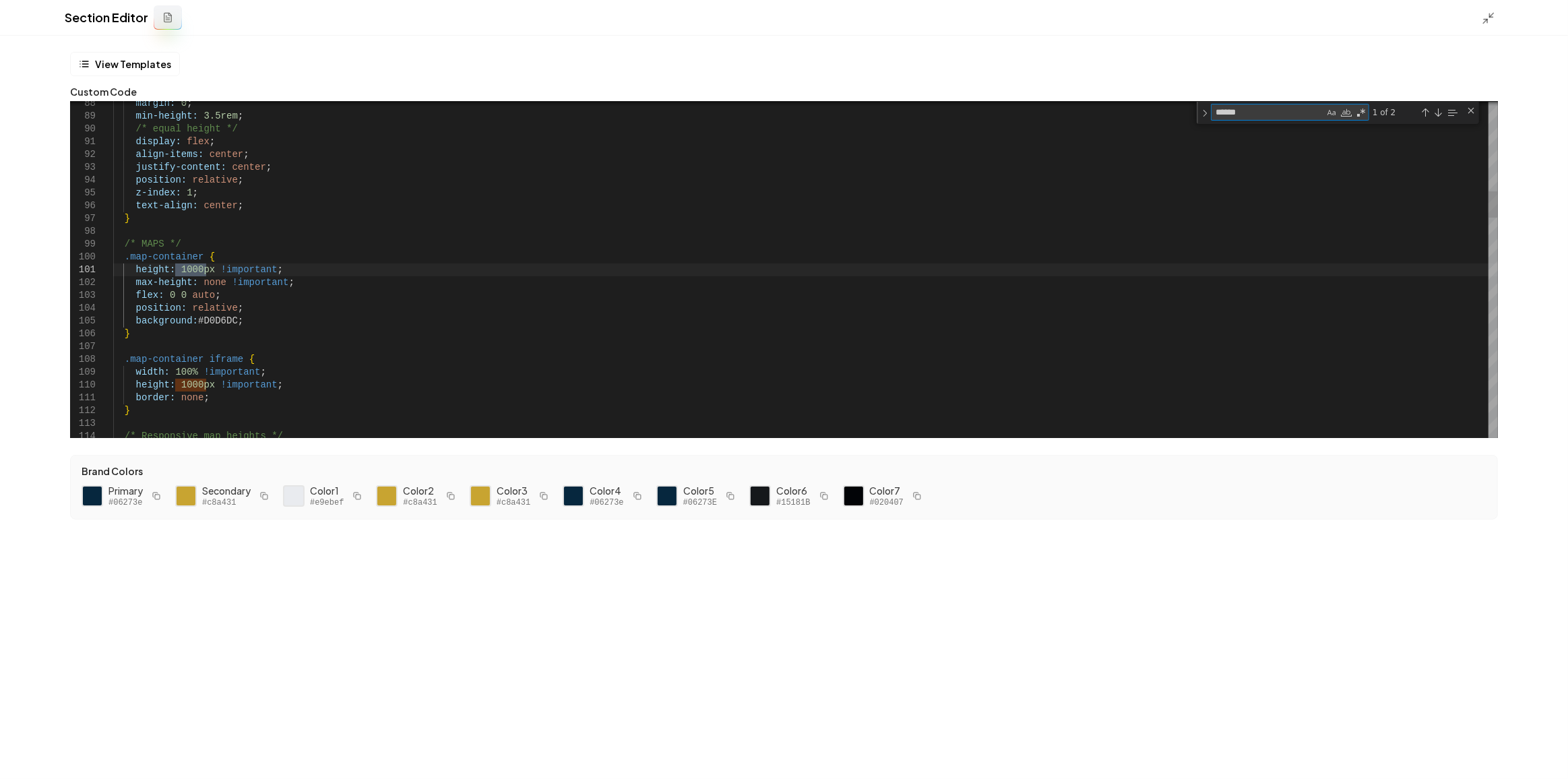
type textarea "******"
click at [1267, 104] on div "****** 1000px" at bounding box center [1290, 112] width 158 height 17
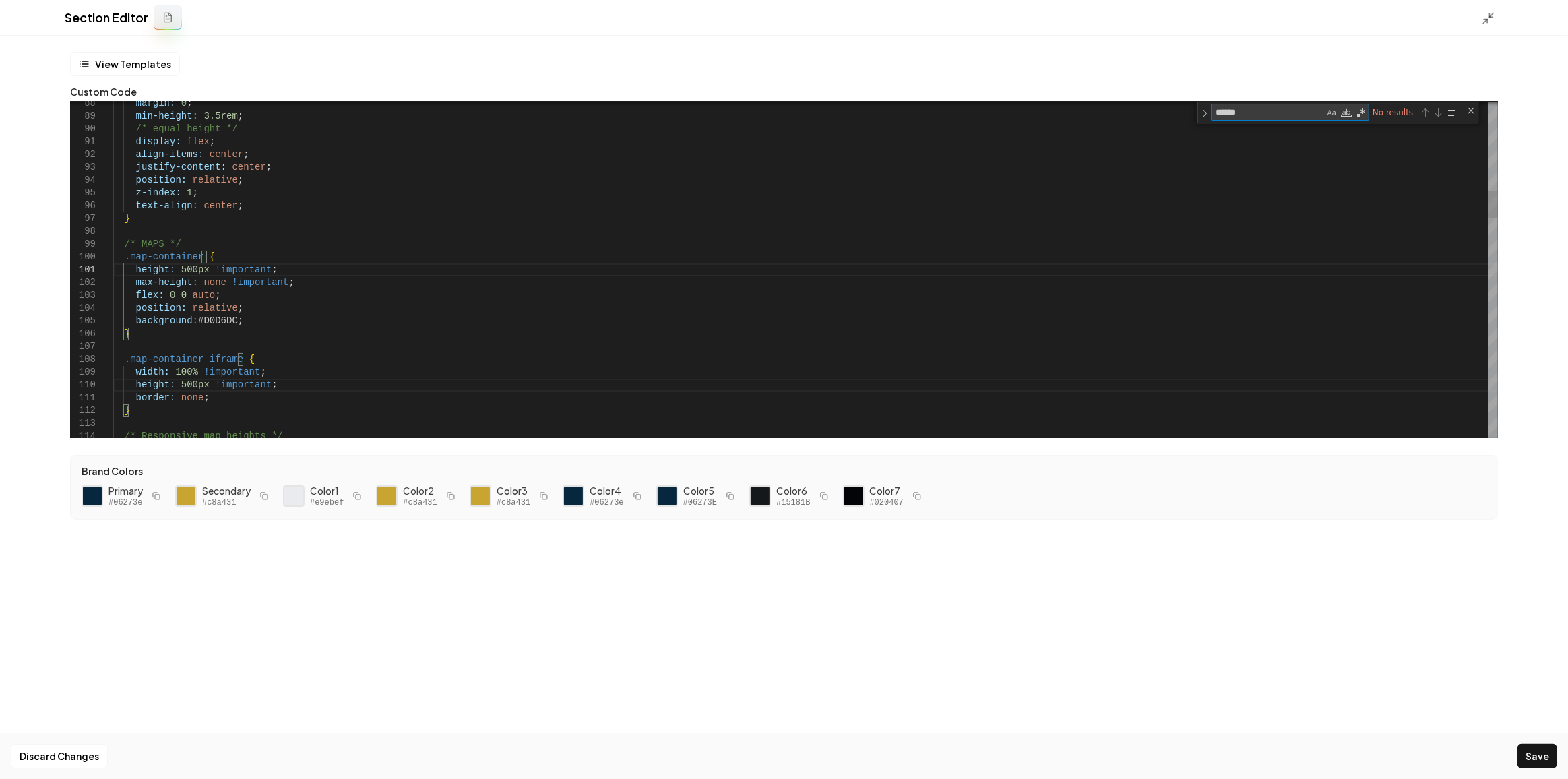
click at [1263, 118] on textarea "******" at bounding box center [1268, 112] width 112 height 15
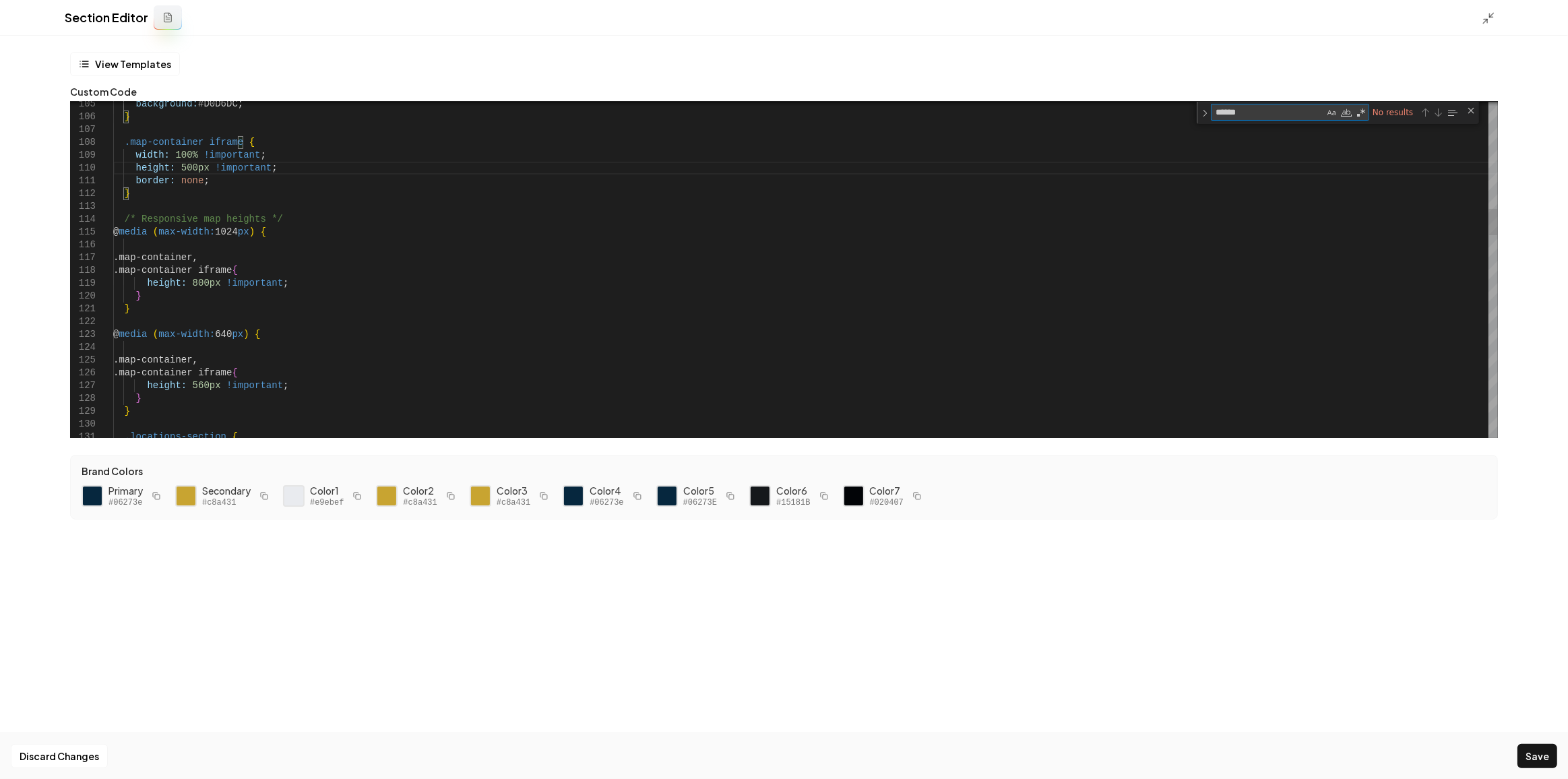
type textarea "**********"
click at [1526, 752] on button "Save" at bounding box center [1537, 756] width 39 height 24
click at [1485, 24] on icon at bounding box center [1488, 18] width 14 height 14
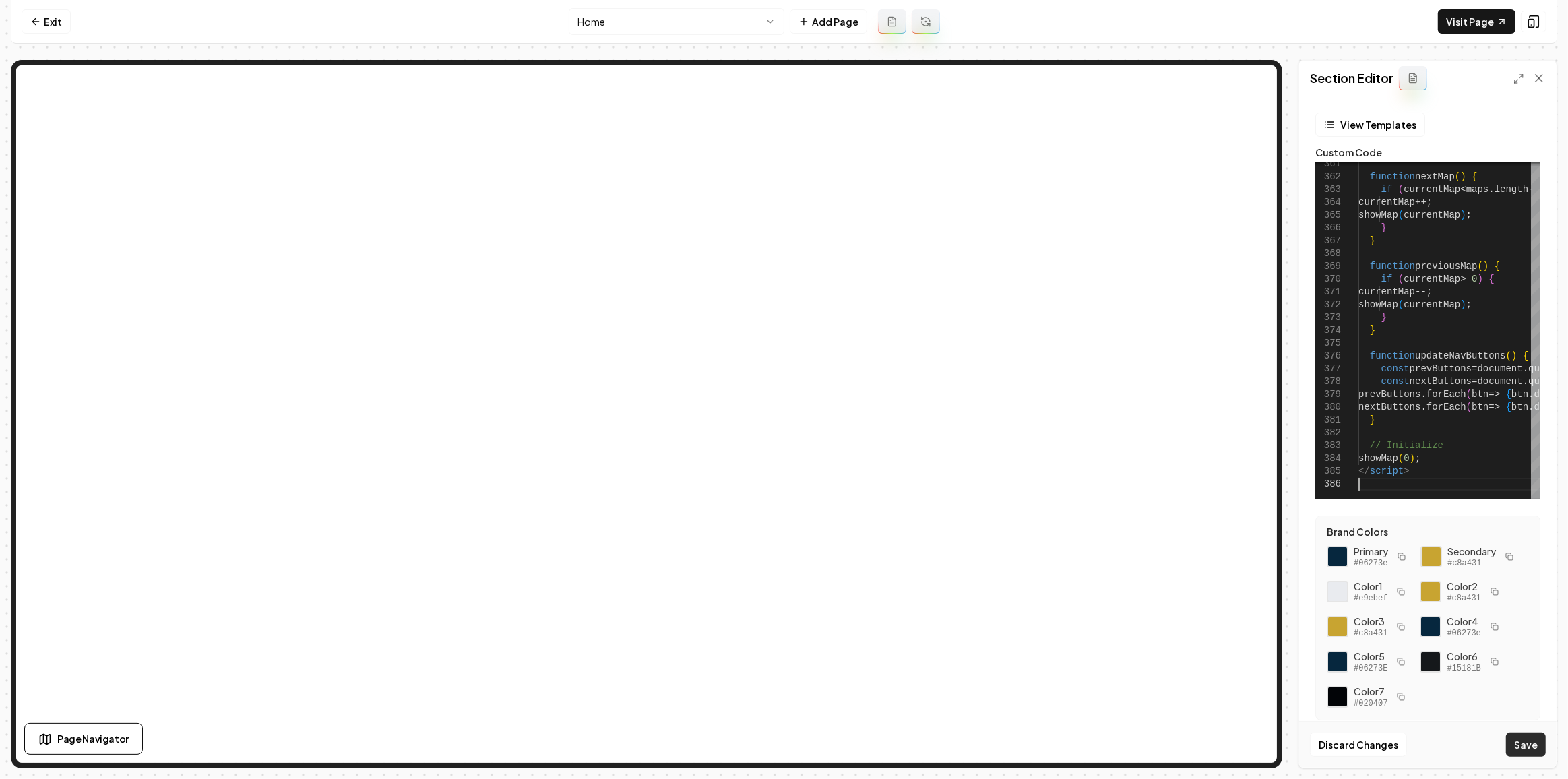
click at [1525, 735] on button "Save" at bounding box center [1526, 745] width 39 height 24
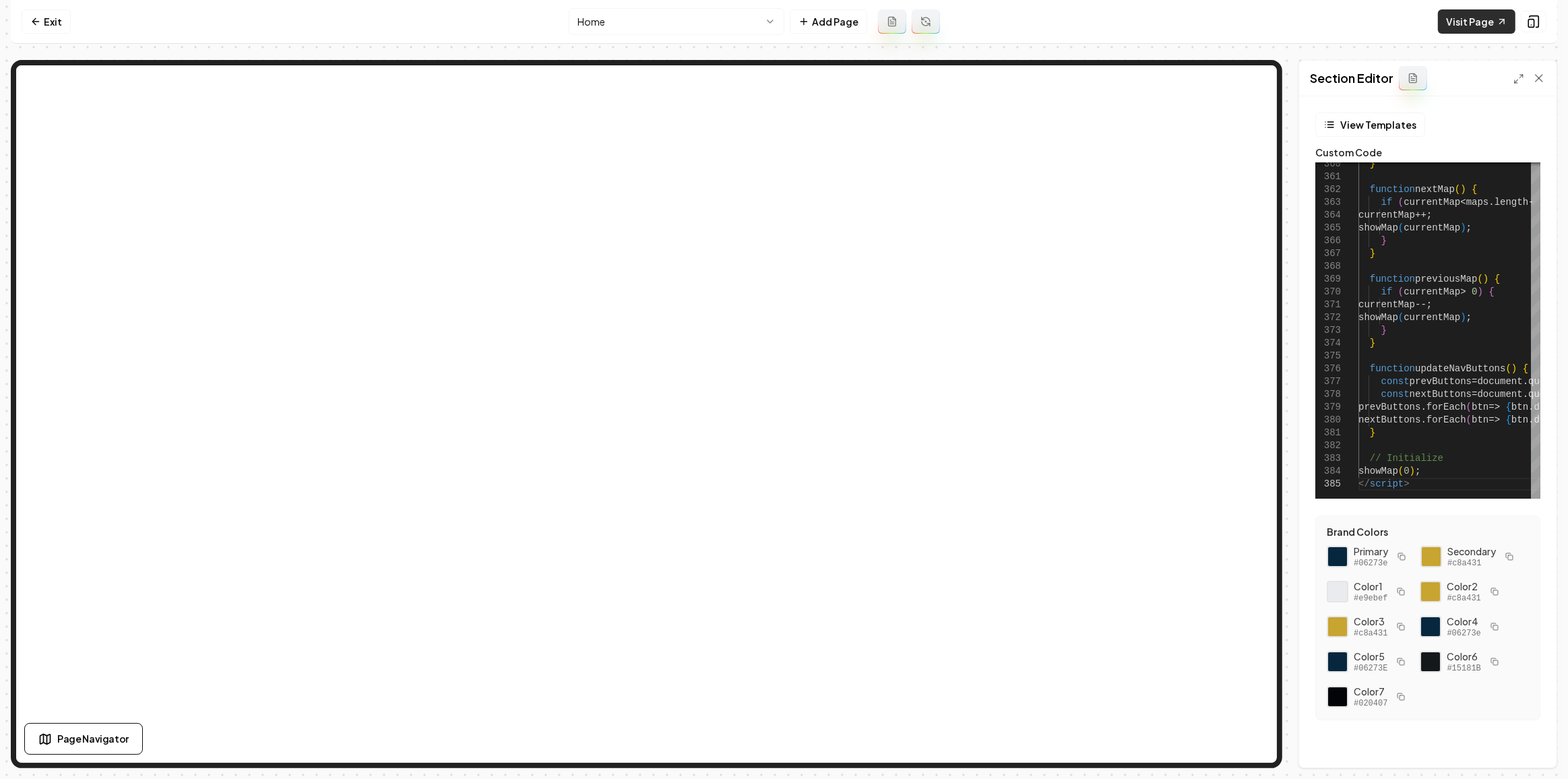
click at [1502, 24] on icon at bounding box center [1502, 21] width 11 height 11
type textarea "**********"
click at [1517, 77] on icon at bounding box center [1519, 79] width 11 height 11
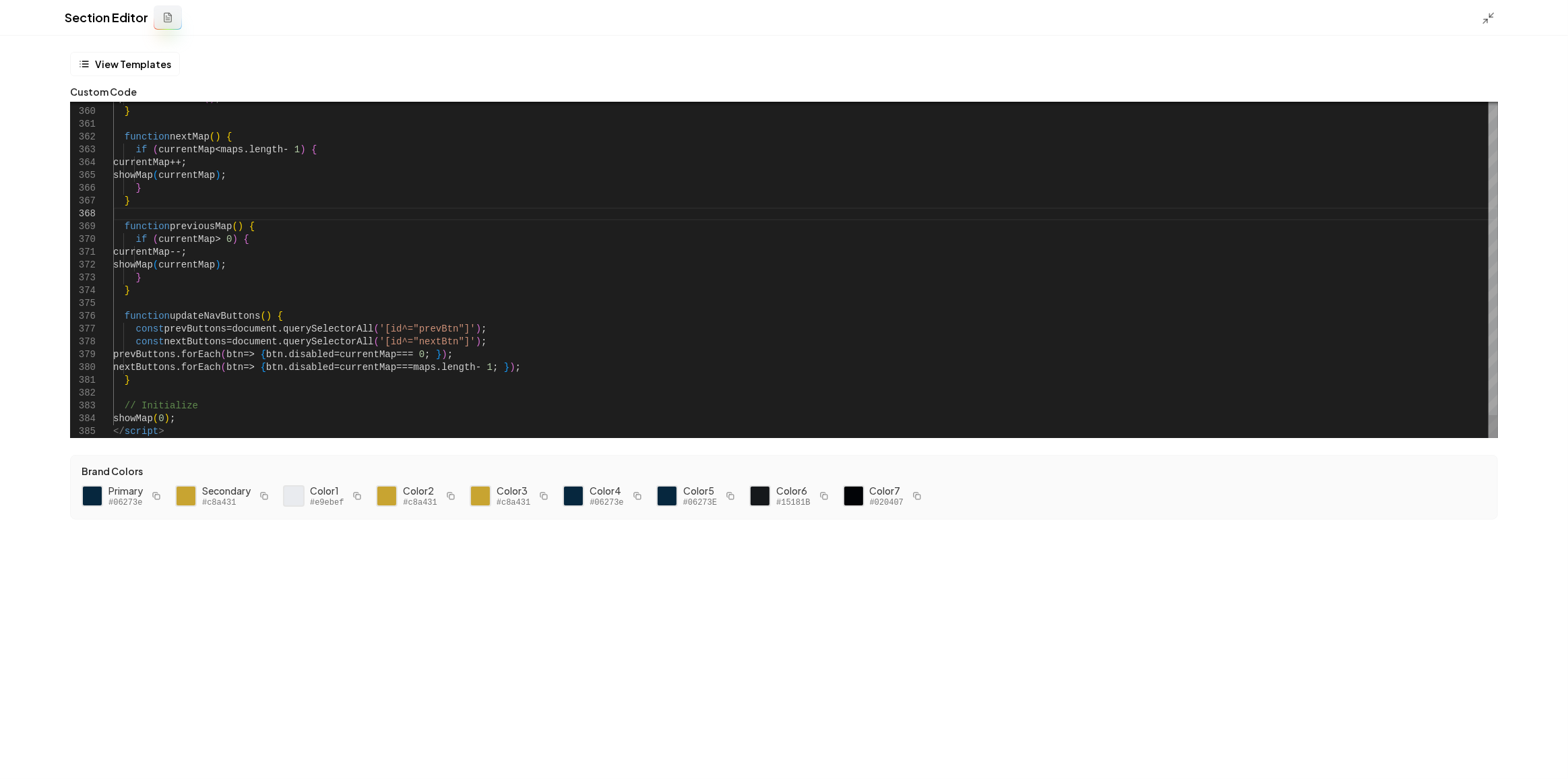
type textarea "**********"
type textarea "*"
type textarea "**********"
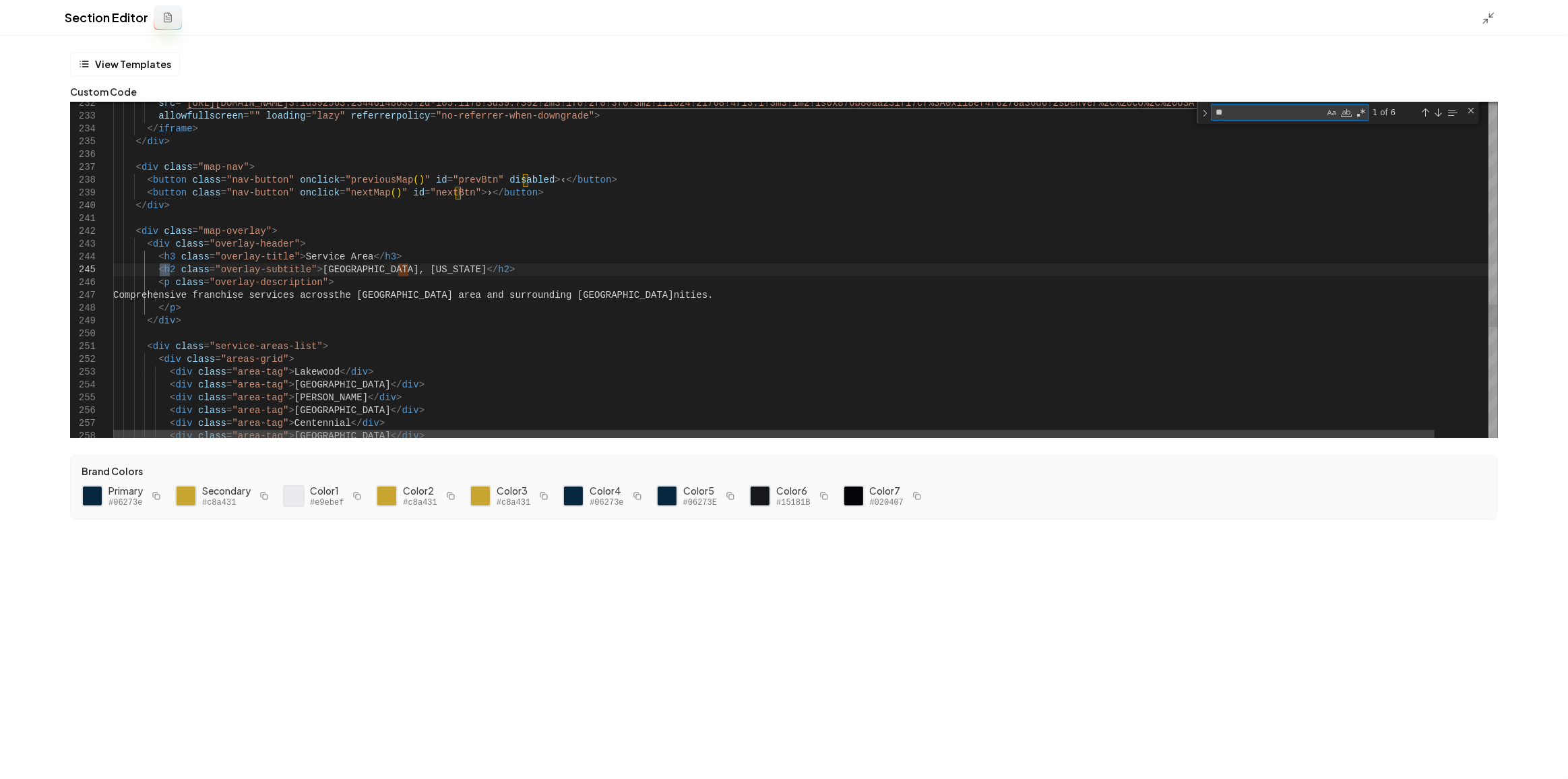
type textarea "**"
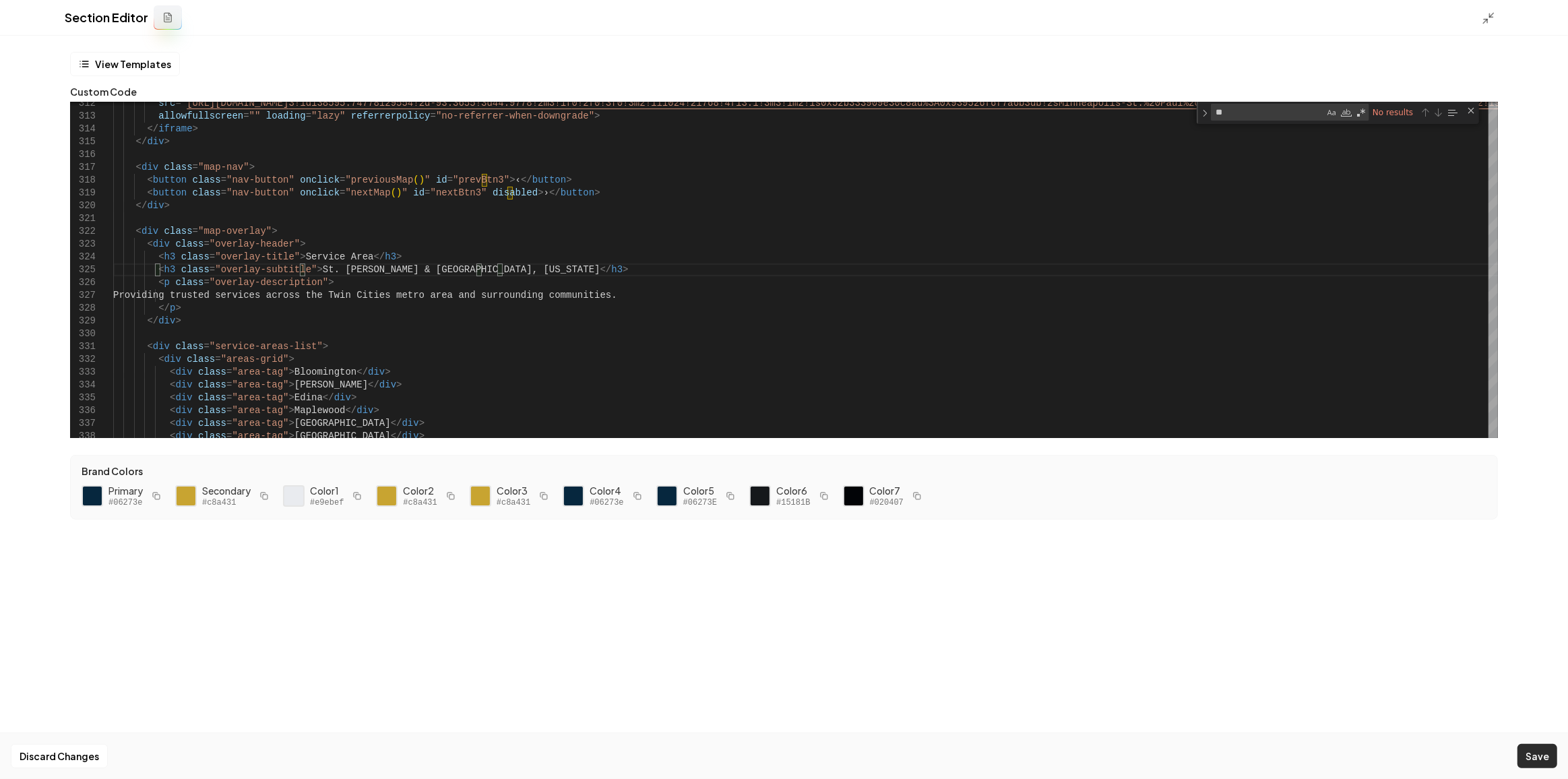
type textarea "**********"
click at [1528, 752] on button "Save" at bounding box center [1537, 756] width 39 height 24
click at [1494, 14] on icon at bounding box center [1488, 18] width 14 height 14
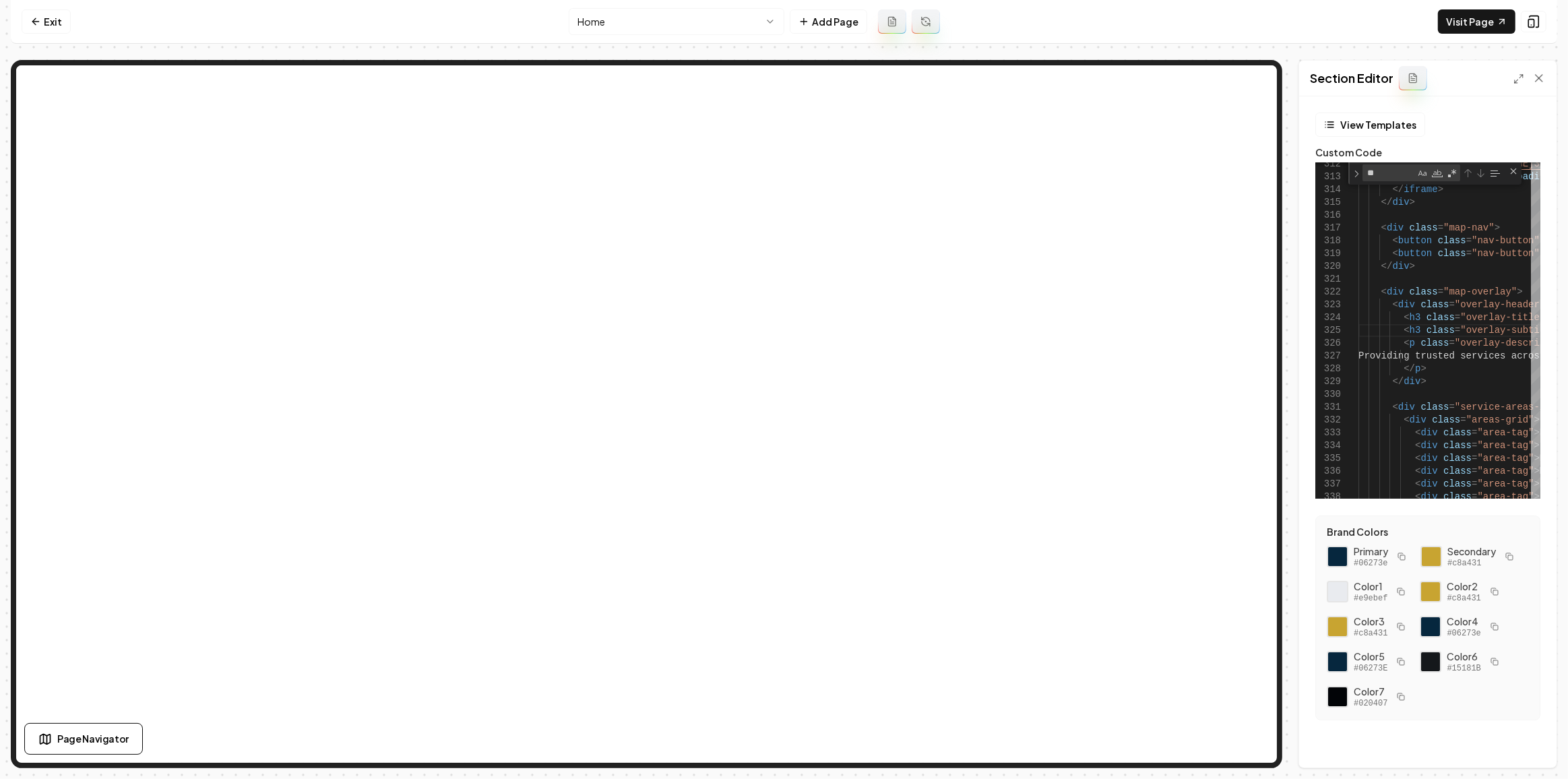
drag, startPoint x: 1475, startPoint y: 38, endPoint x: 1479, endPoint y: 28, distance: 10.8
click at [1475, 38] on nav "Exit Home Add Page Visit Page" at bounding box center [783, 22] width 1546 height 44
click at [1479, 27] on link "Visit Page" at bounding box center [1476, 21] width 77 height 24
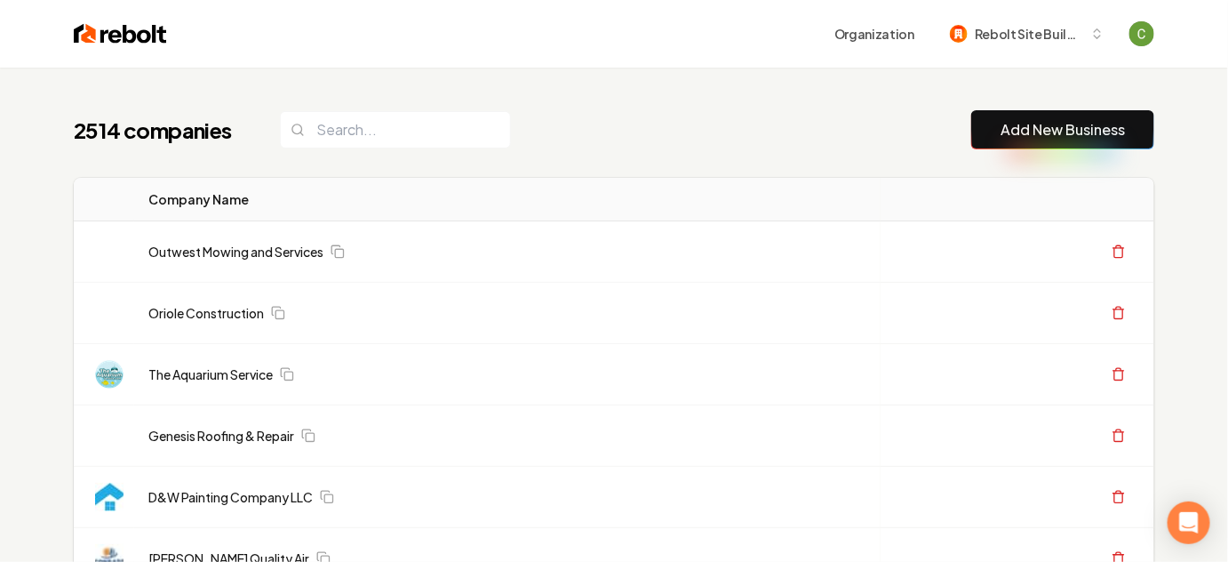
click at [1075, 129] on link "Add New Business" at bounding box center [1063, 129] width 124 height 21
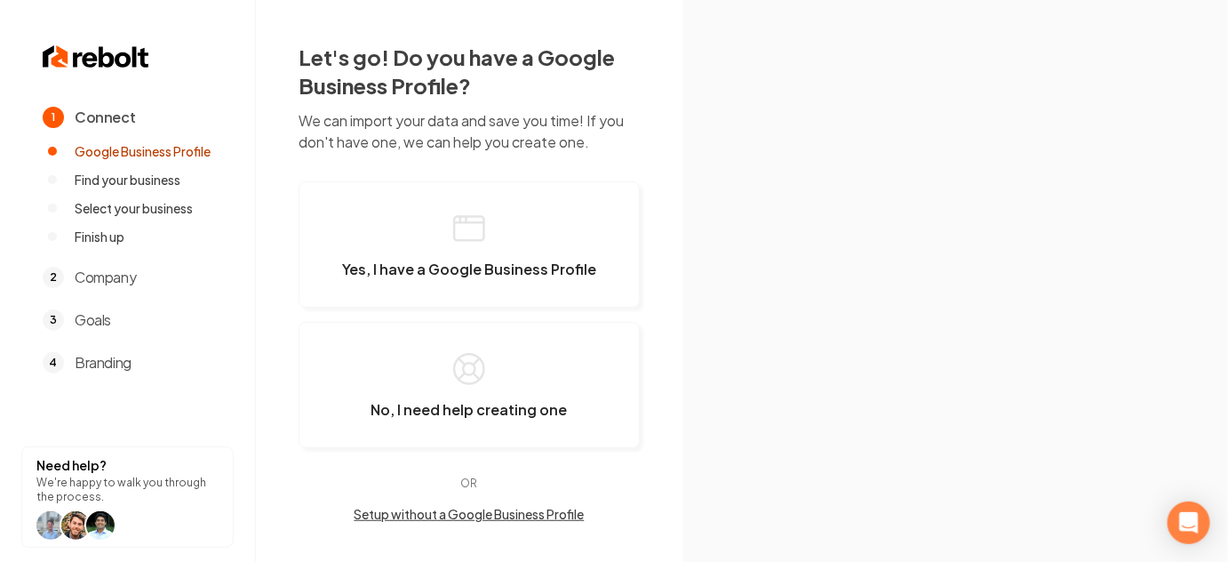
scroll to position [2, 0]
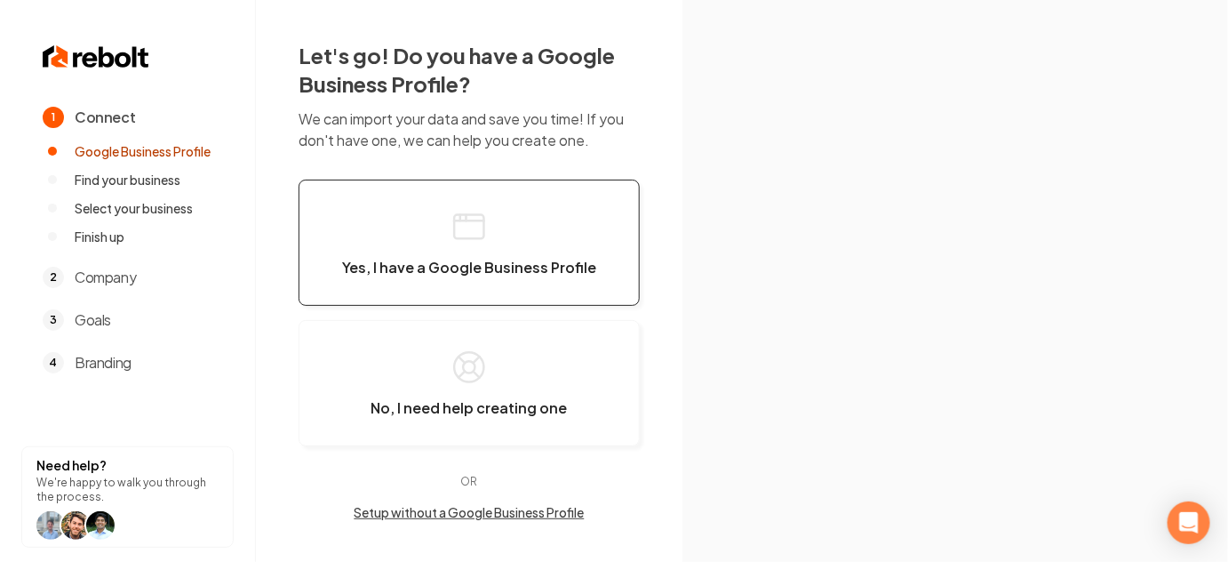
click at [410, 240] on button "Yes, I have a Google Business Profile" at bounding box center [469, 242] width 341 height 126
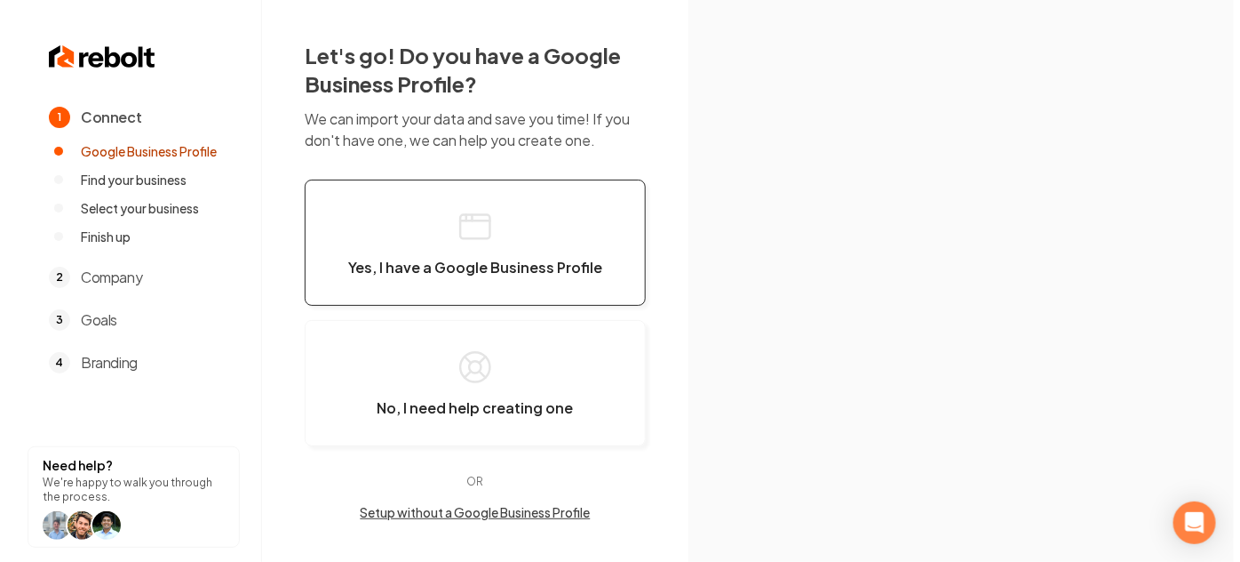
scroll to position [0, 0]
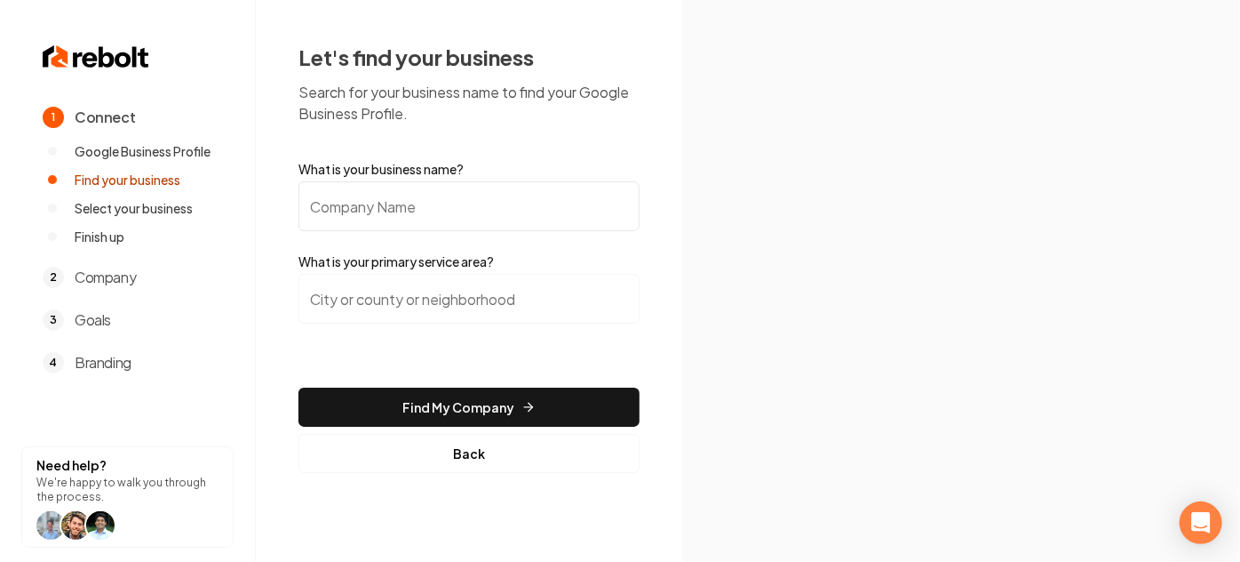
click at [415, 214] on input "What is your business name?" at bounding box center [469, 206] width 341 height 50
paste input "<style> .map-sections * { box-sizing: border-box; } .map-section { position: re…"
type input "<style> .map-sections * { box-sizing: border-box; } .map-section { position: re…"
paste input "[US_STATE] Live Wire"
type input "[US_STATE] Live Wire"
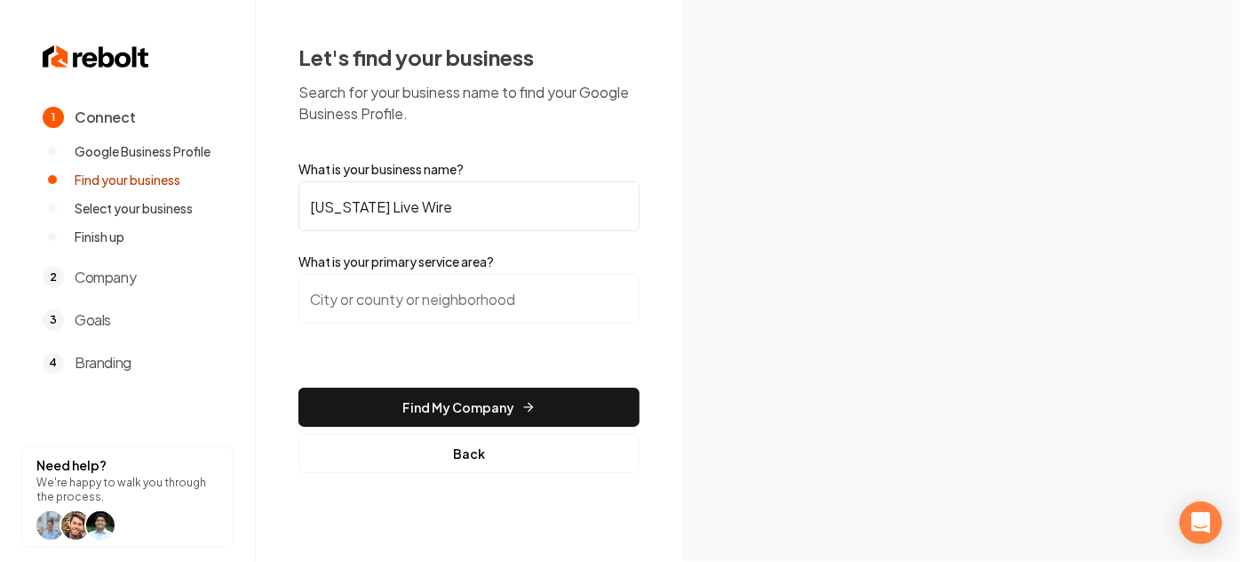
click at [379, 296] on input "search" at bounding box center [469, 299] width 341 height 50
click at [435, 211] on input "[US_STATE] Live Wire" at bounding box center [469, 206] width 341 height 50
click at [389, 315] on input "search" at bounding box center [469, 299] width 341 height 50
paste input "[GEOGRAPHIC_DATA], [GEOGRAPHIC_DATA]"
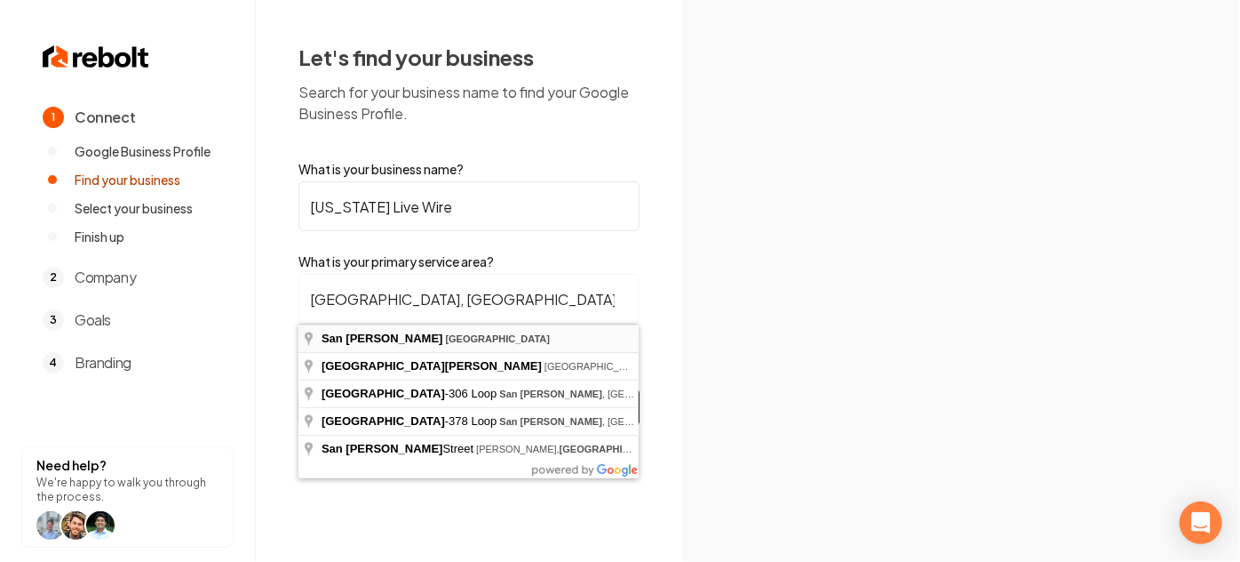
type input "[GEOGRAPHIC_DATA], [GEOGRAPHIC_DATA]"
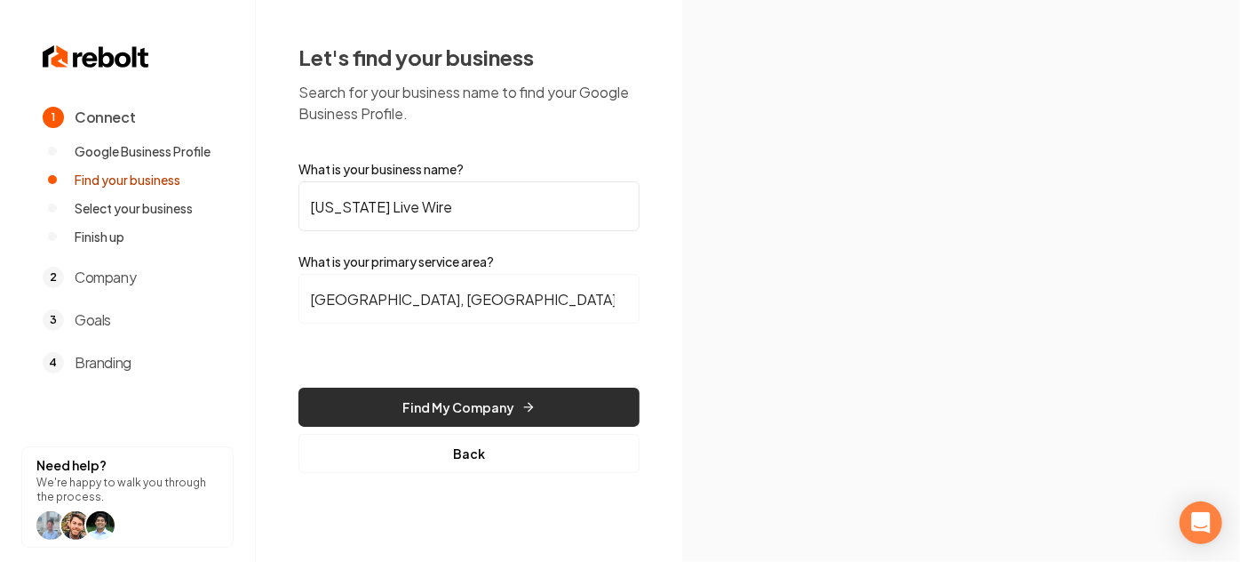
click at [454, 411] on button "Find My Company" at bounding box center [469, 406] width 341 height 39
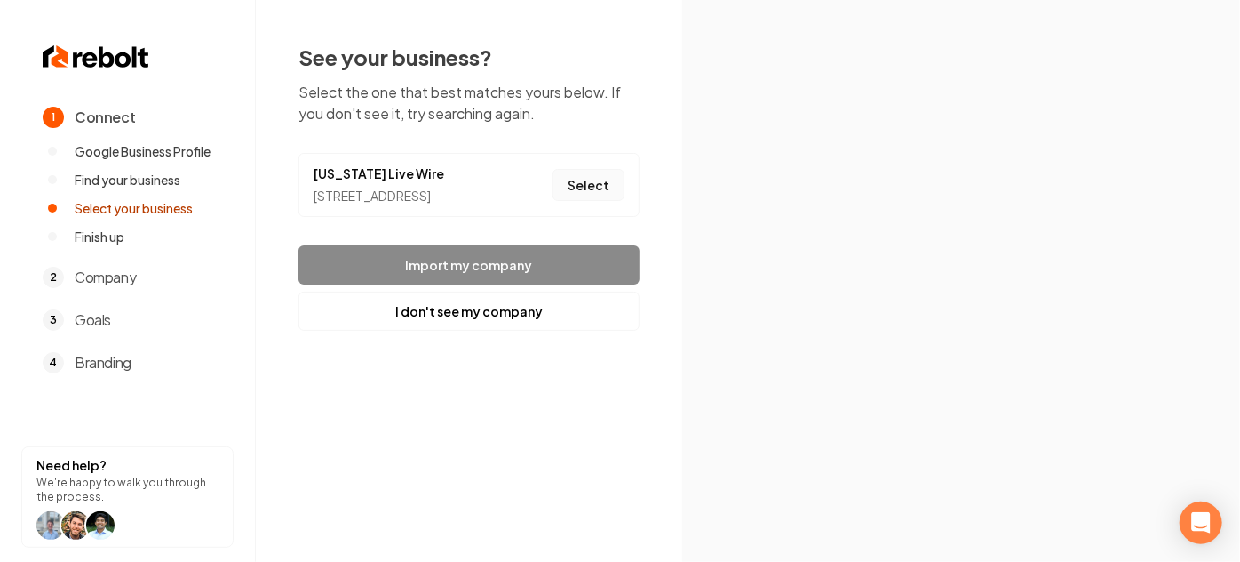
click at [579, 195] on button "Select" at bounding box center [589, 185] width 72 height 32
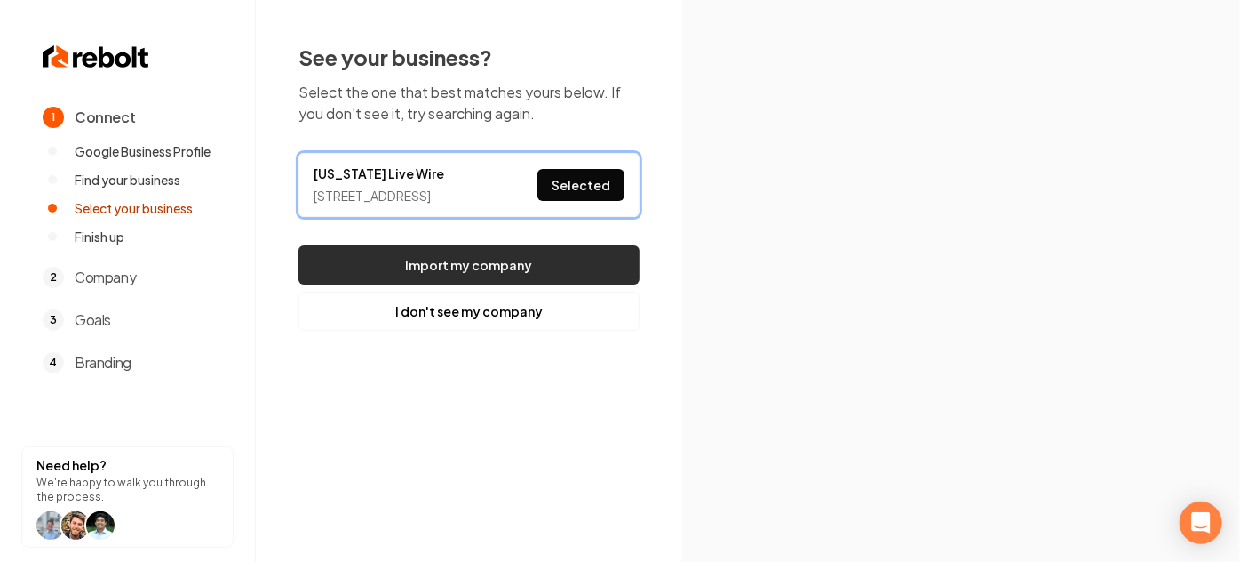
click at [543, 278] on button "Import my company" at bounding box center [469, 264] width 341 height 39
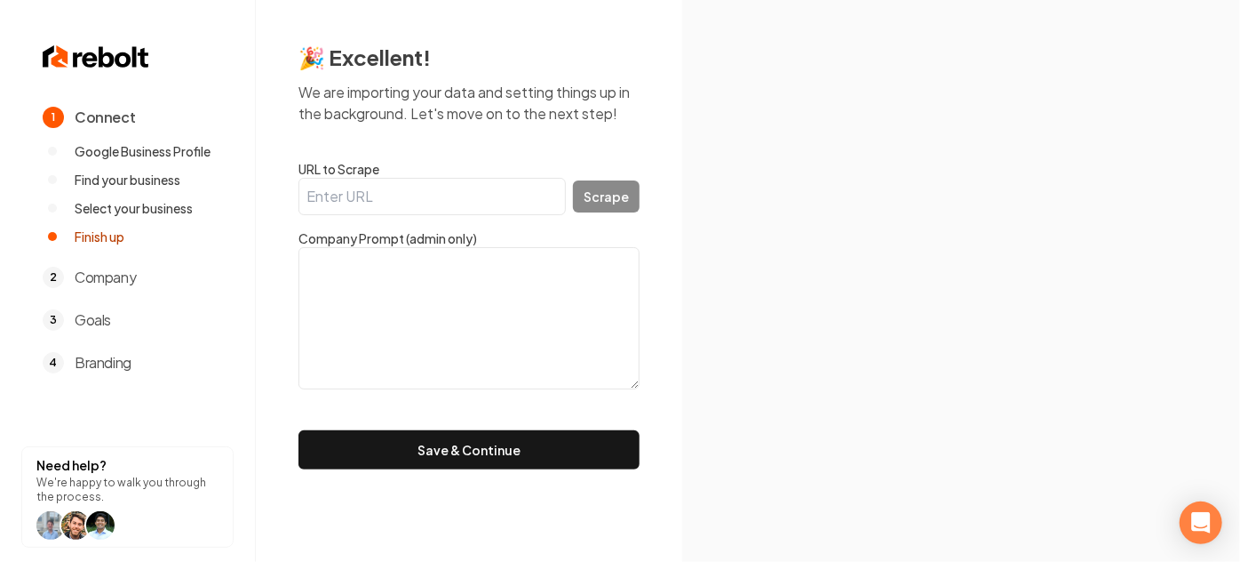
click at [469, 192] on input "URL to Scrape" at bounding box center [432, 196] width 267 height 37
click at [395, 195] on input "URL to Scrape" at bounding box center [432, 196] width 267 height 37
paste input "https://www.txlivewire.com/"
type input "https://www.txlivewire.com/"
click at [622, 203] on button "Scrape" at bounding box center [606, 196] width 67 height 32
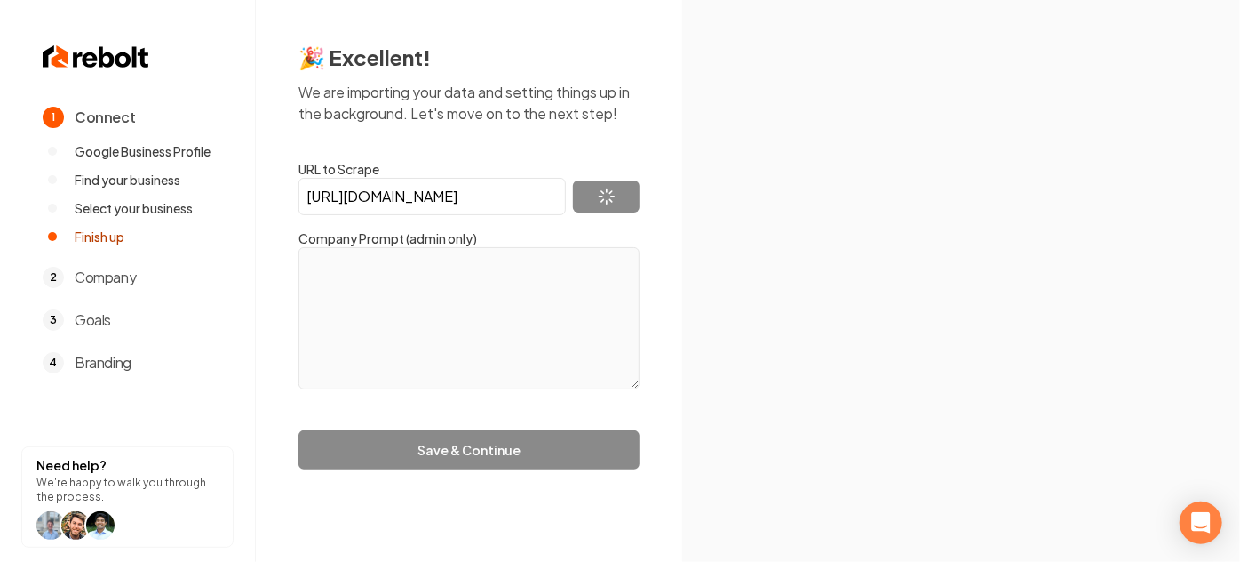
type textarea "Texas Live Wire was founded on a commitment to excellence, safety, and customer…"
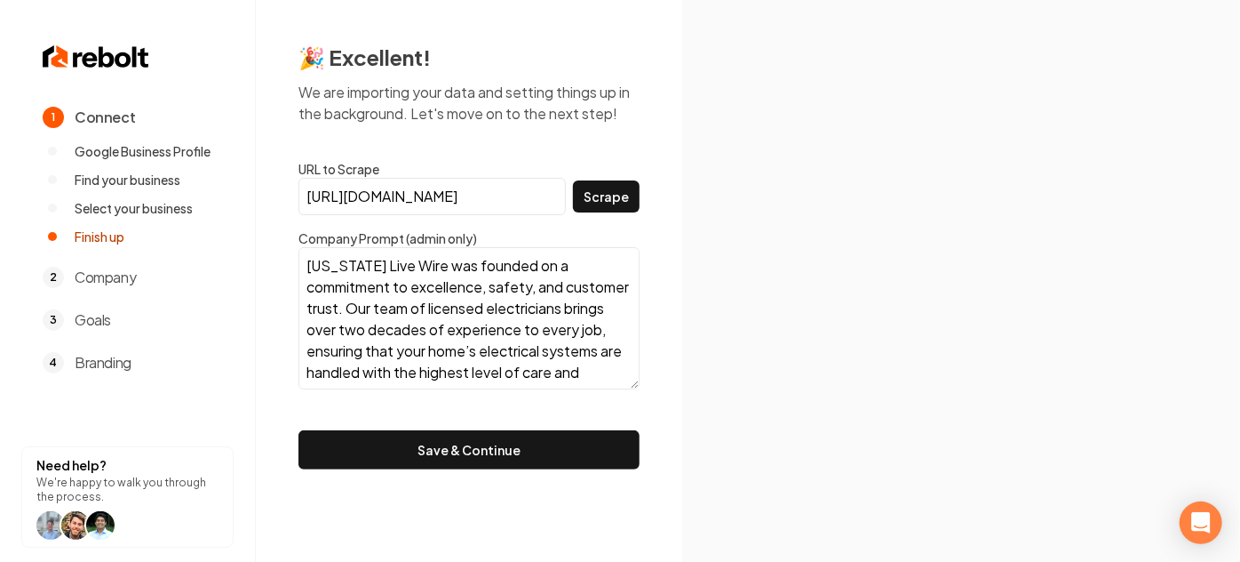
drag, startPoint x: 342, startPoint y: 342, endPoint x: 299, endPoint y: 245, distance: 106.2
click at [299, 245] on form "URL to Scrape https://www.txlivewire.com/ Scrape Company Prompt (admin only) Te…" at bounding box center [469, 314] width 341 height 309
click at [363, 268] on textarea "Texas Live Wire was founded on a commitment to excellence, safety, and customer…" at bounding box center [469, 318] width 341 height 142
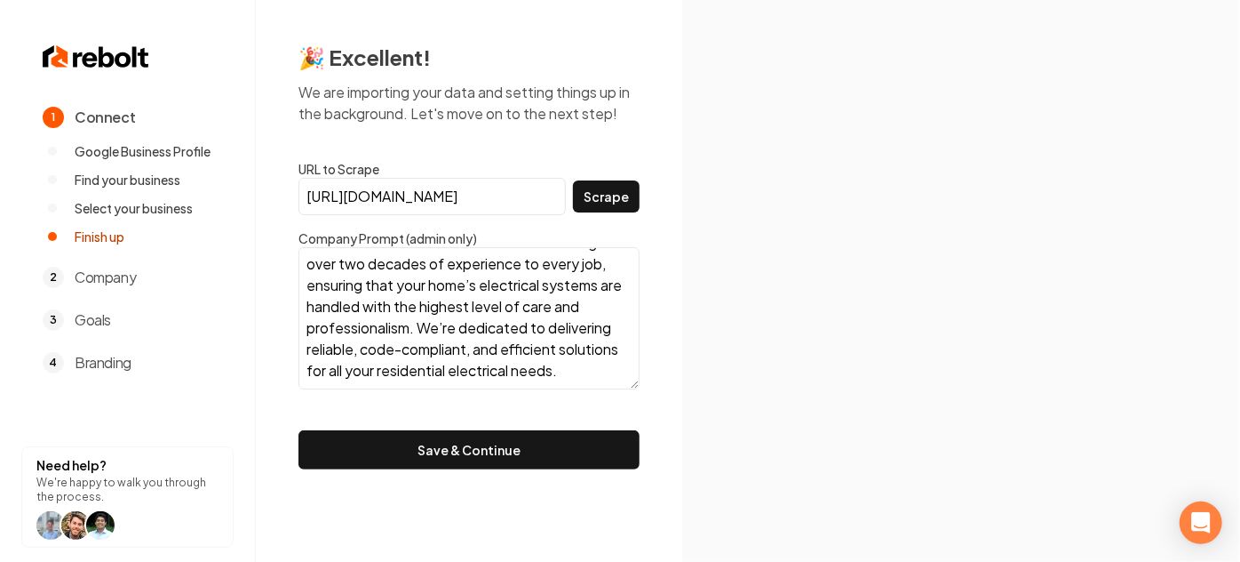
scroll to position [86, 0]
drag, startPoint x: 355, startPoint y: 371, endPoint x: 355, endPoint y: 346, distance: 24.9
click at [355, 346] on textarea "Texas Live Wire was founded on a commitment to excellence, safety, and customer…" at bounding box center [469, 318] width 341 height 142
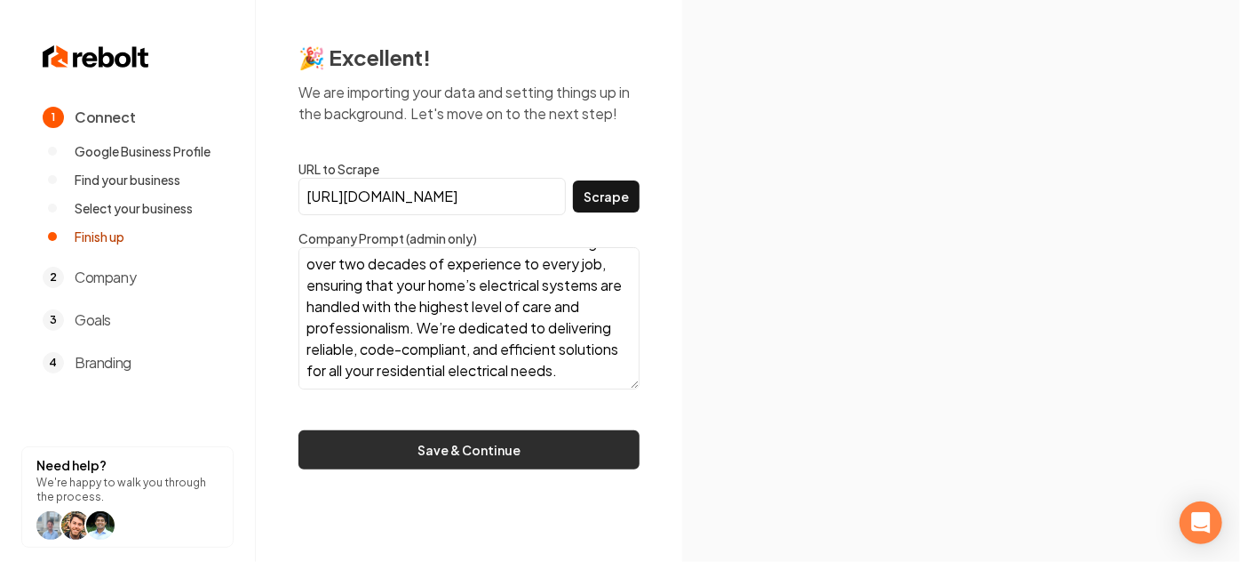
click at [435, 447] on button "Save & Continue" at bounding box center [469, 449] width 341 height 39
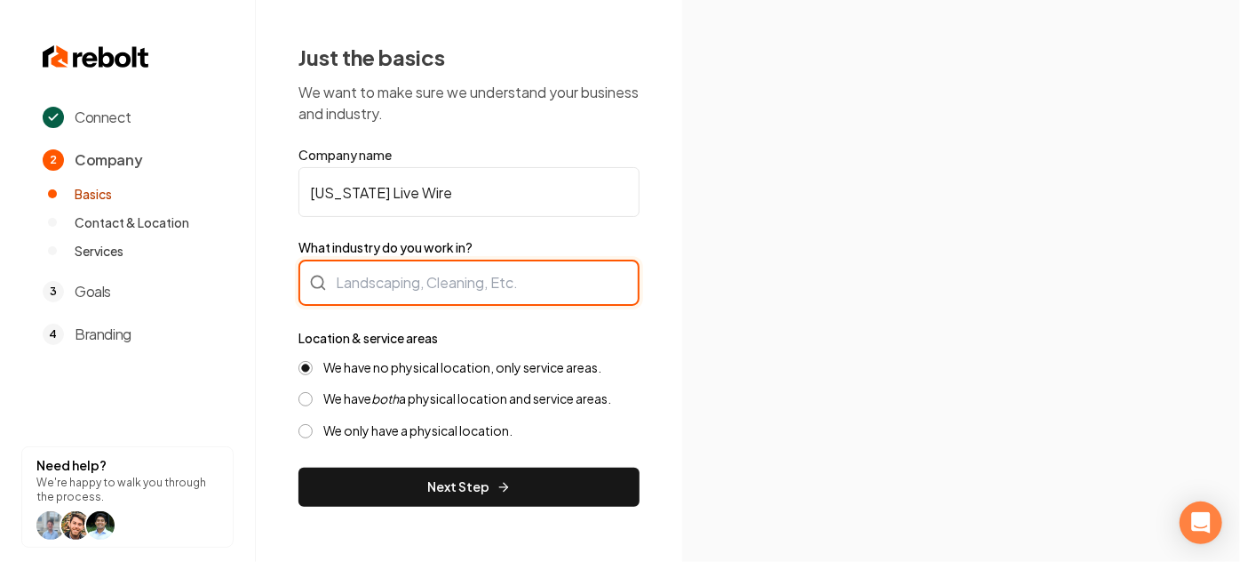
click at [388, 286] on div at bounding box center [469, 282] width 341 height 46
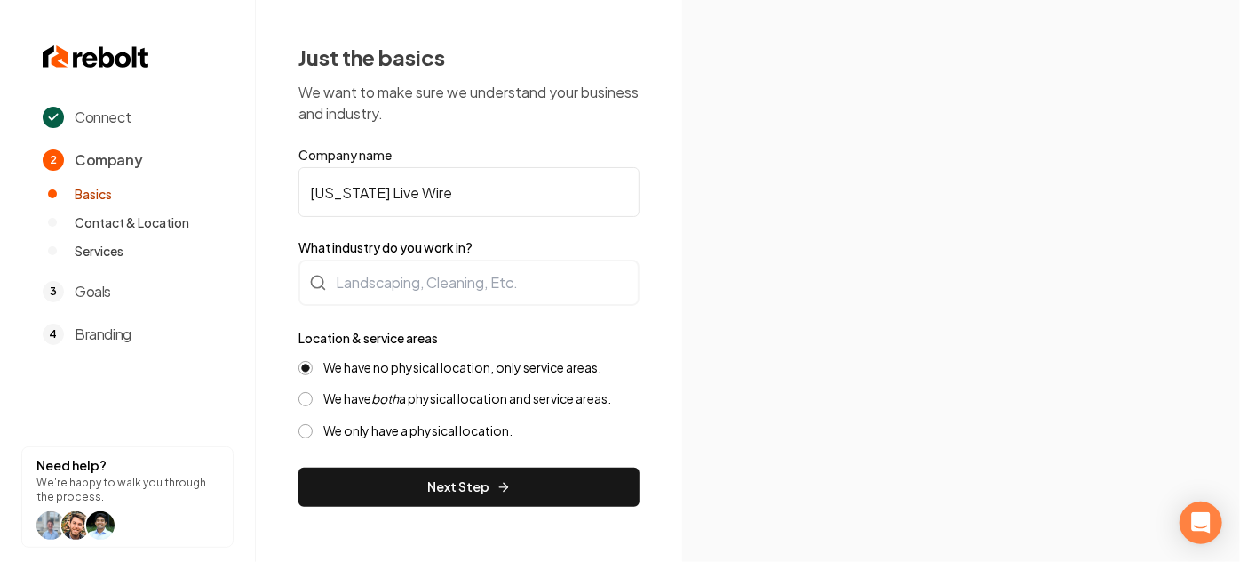
click at [263, 276] on div "Just the basics We want to make sure we understand your business and industry. …" at bounding box center [469, 274] width 427 height 549
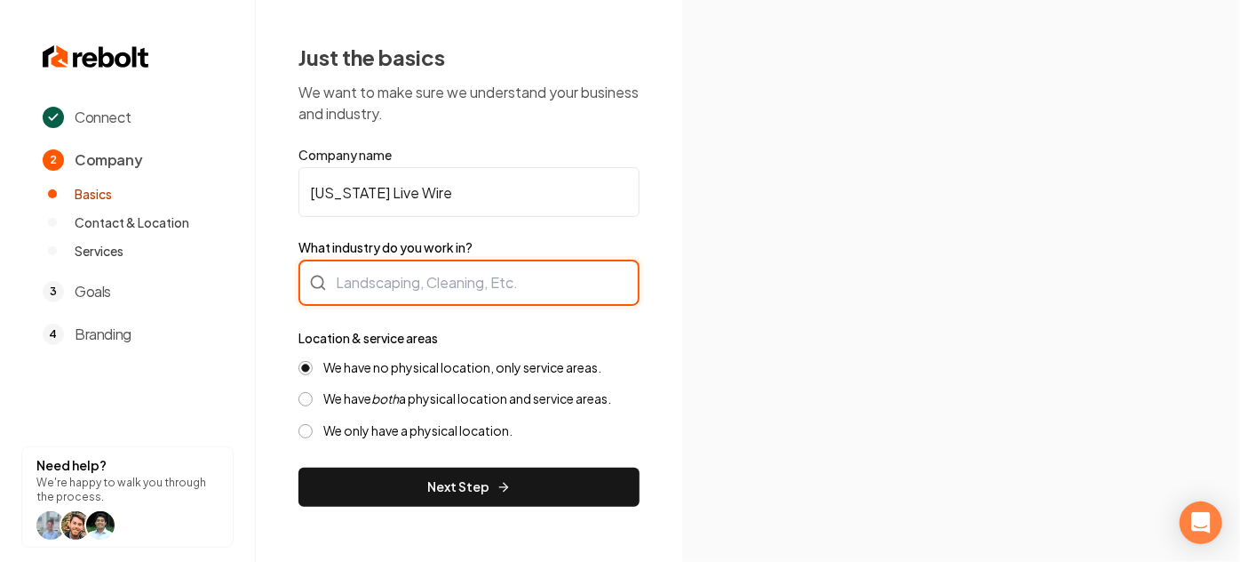
click at [406, 263] on div at bounding box center [469, 282] width 341 height 46
type input "Electrician"
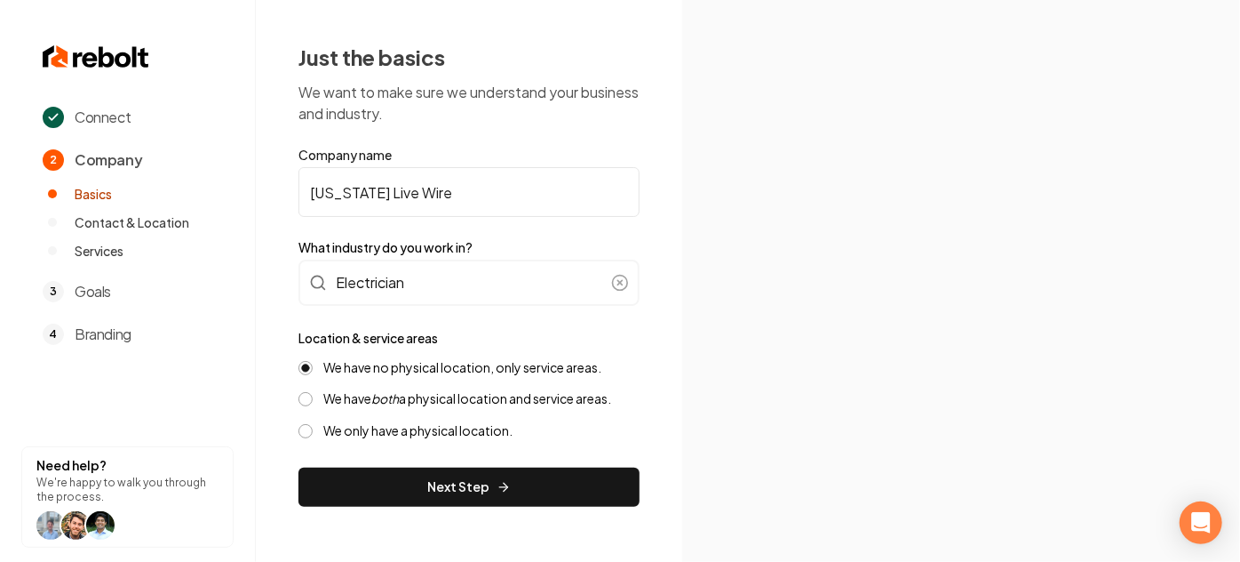
click at [458, 234] on form "Company name Texas Live Wire What industry do you work in? Electrician Location…" at bounding box center [469, 326] width 341 height 361
click at [298, 393] on div "Just the basics We want to make sure we understand your business and industry. …" at bounding box center [469, 274] width 427 height 549
click at [303, 395] on button "We have both a physical location and service areas." at bounding box center [306, 399] width 14 height 14
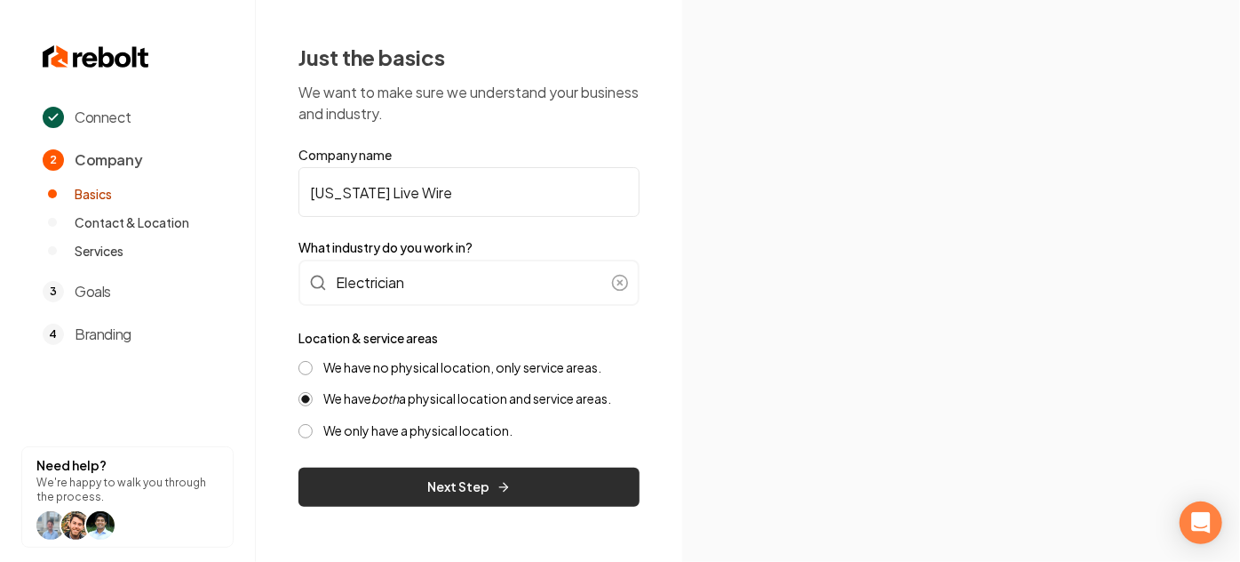
click at [386, 485] on button "Next Step" at bounding box center [469, 486] width 341 height 39
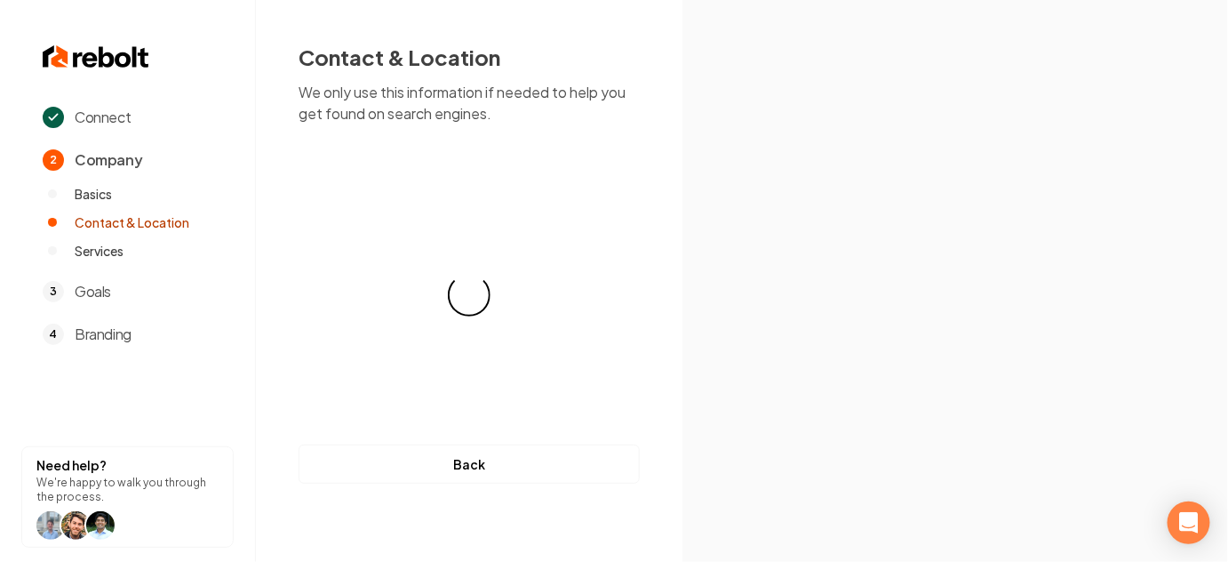
select select "**"
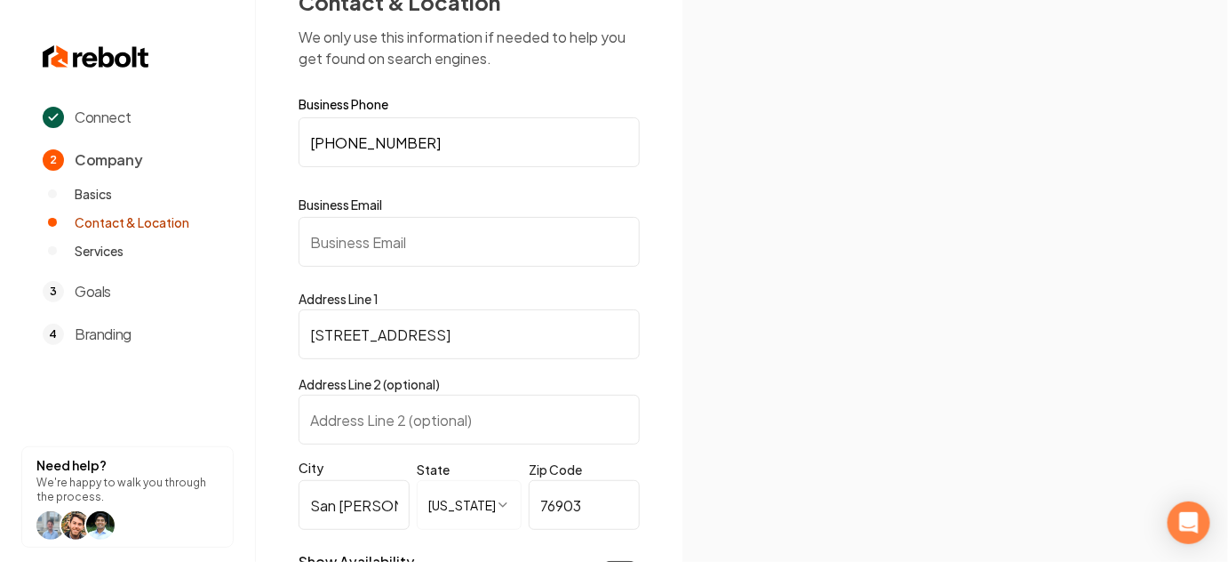
scroll to position [80, 0]
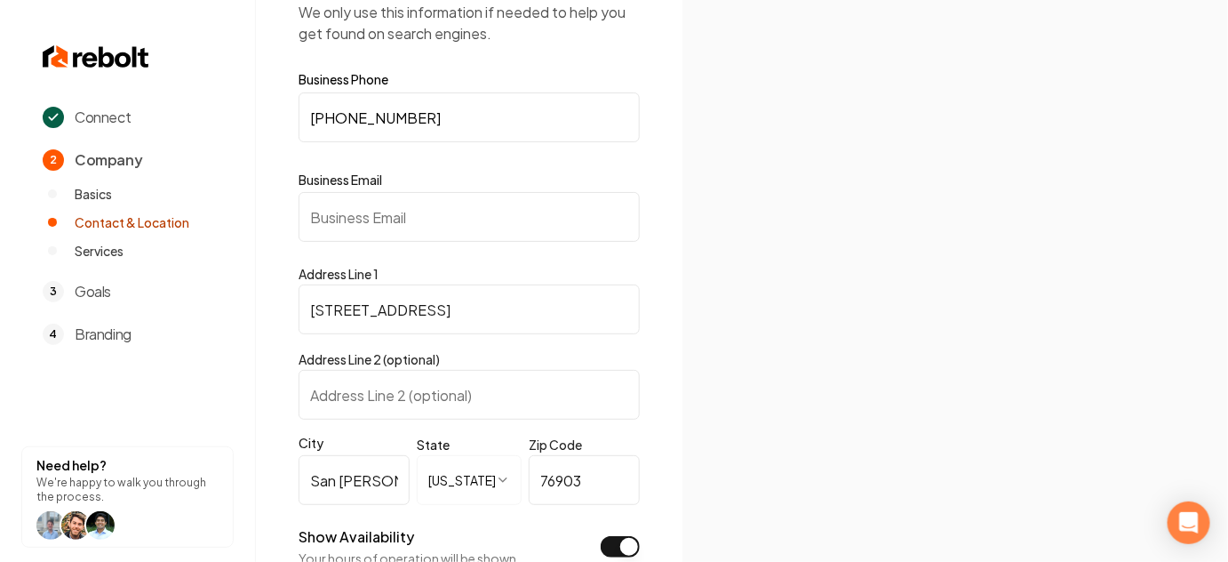
click at [457, 227] on input "Business Email" at bounding box center [469, 217] width 341 height 50
paste input "zachrodriquez@txlivewire.com"
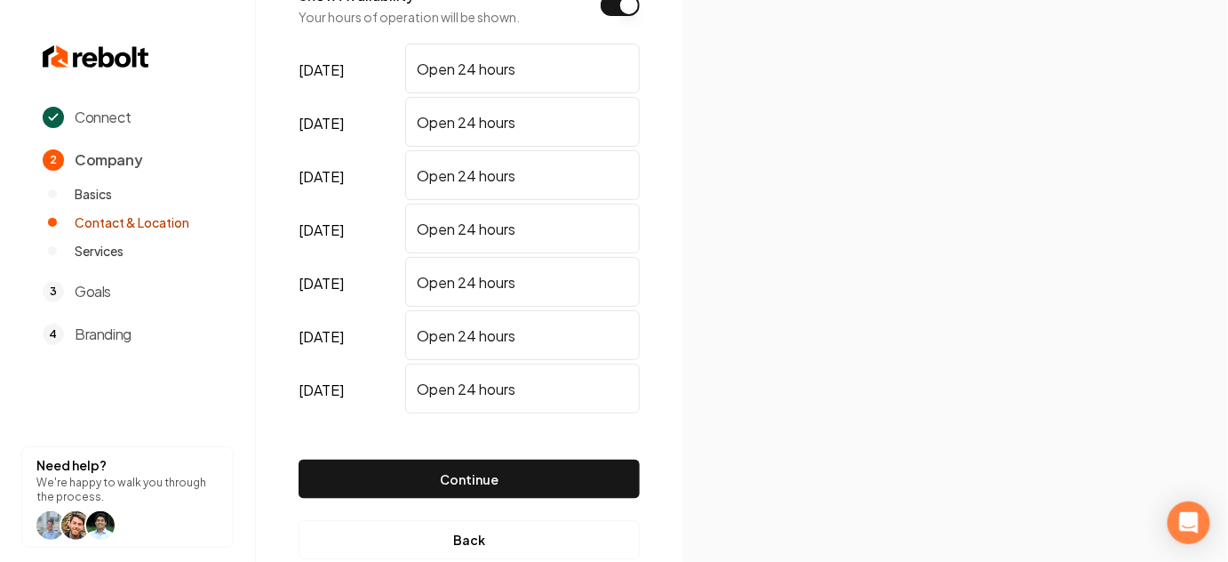
scroll to position [646, 0]
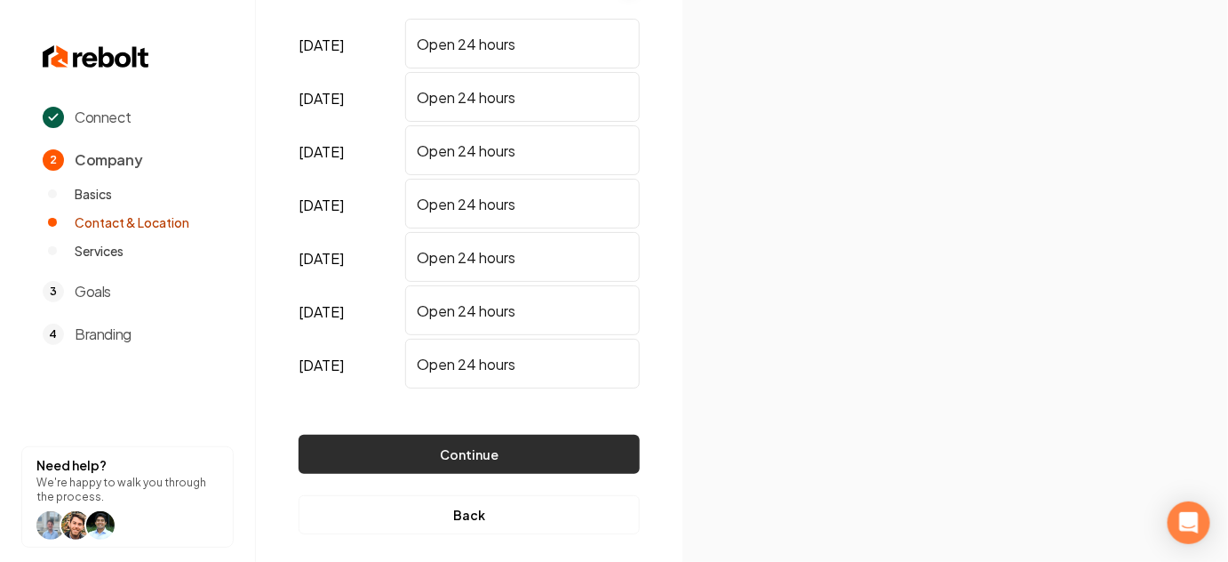
type input "zachrodriquez@txlivewire.com"
click at [435, 459] on button "Continue" at bounding box center [469, 454] width 341 height 39
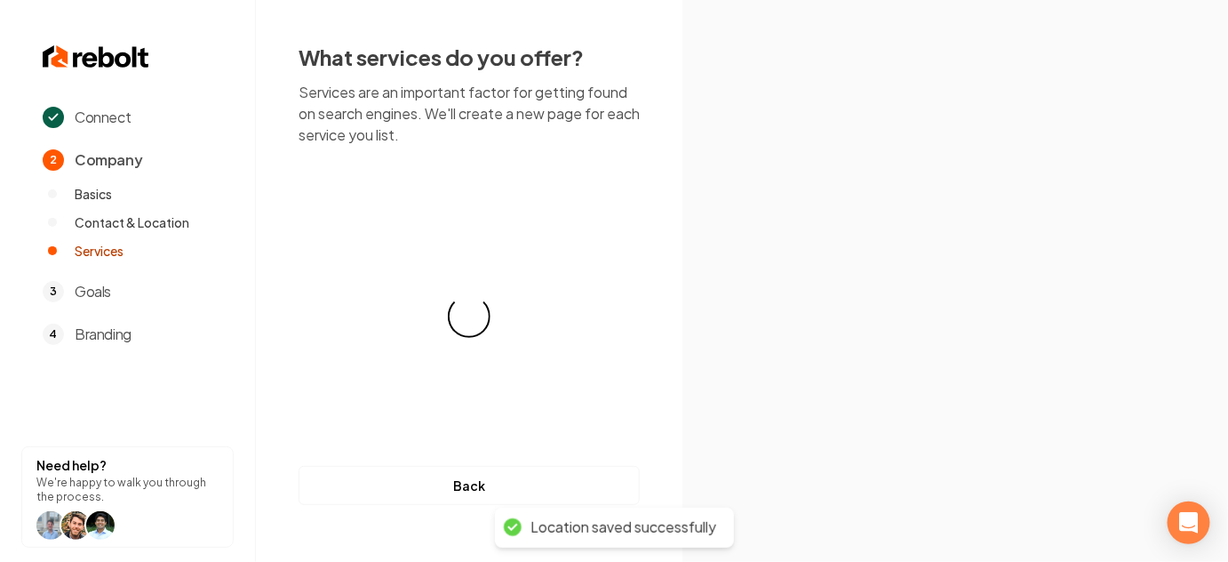
scroll to position [0, 0]
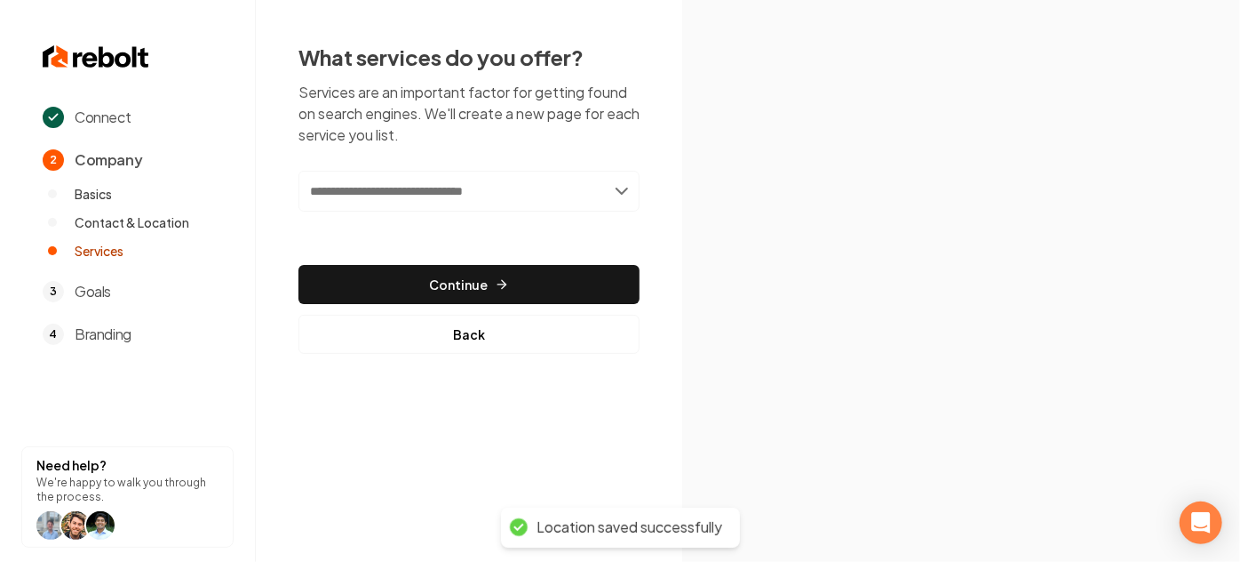
click at [419, 190] on input "text" at bounding box center [469, 191] width 341 height 41
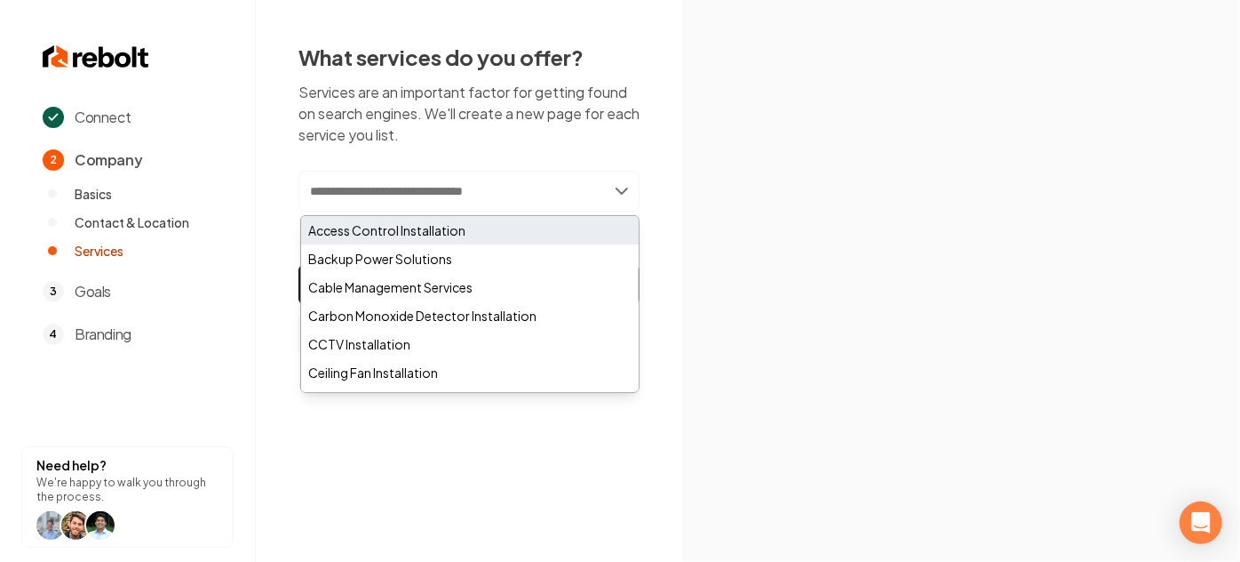
paste input "**********"
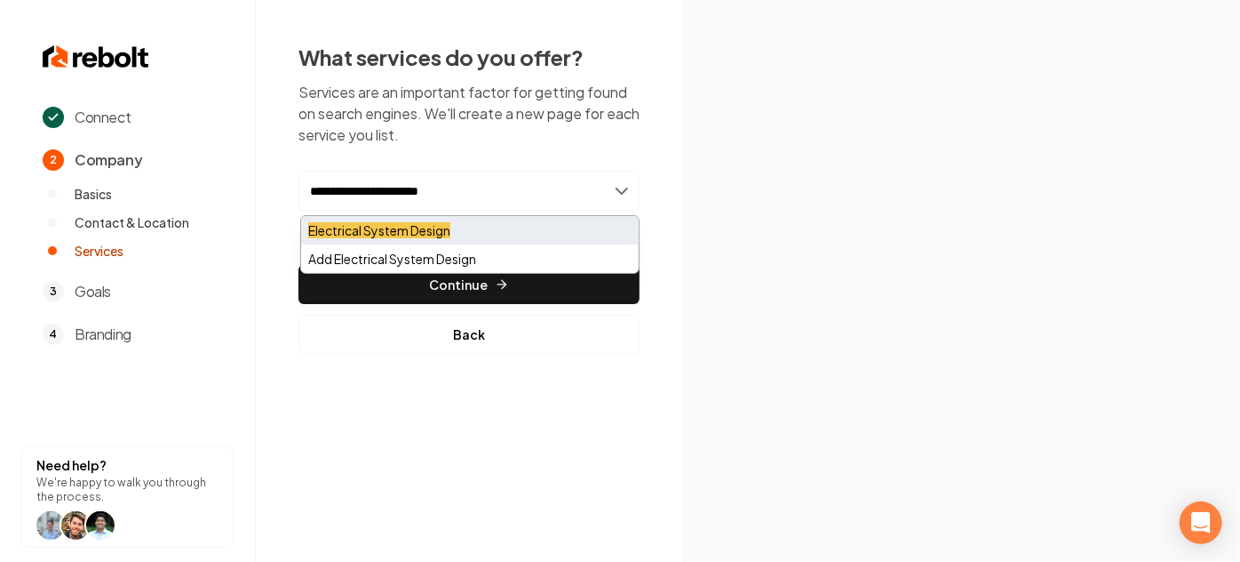
type input "**********"
click at [357, 229] on mark "Electrical System Design" at bounding box center [379, 230] width 142 height 16
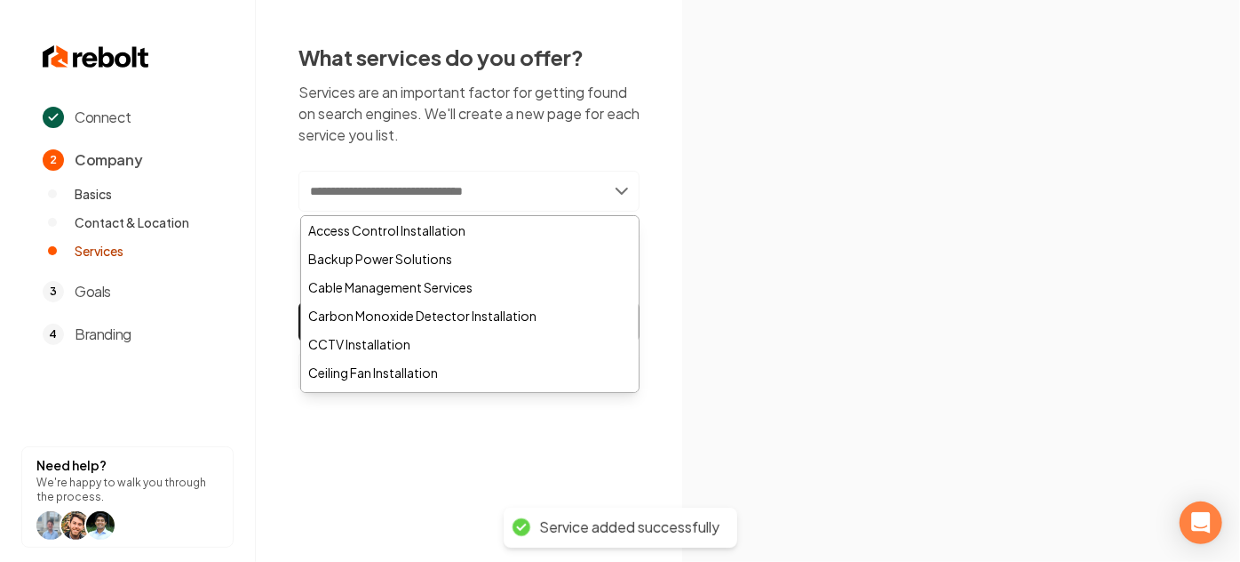
paste input "**********"
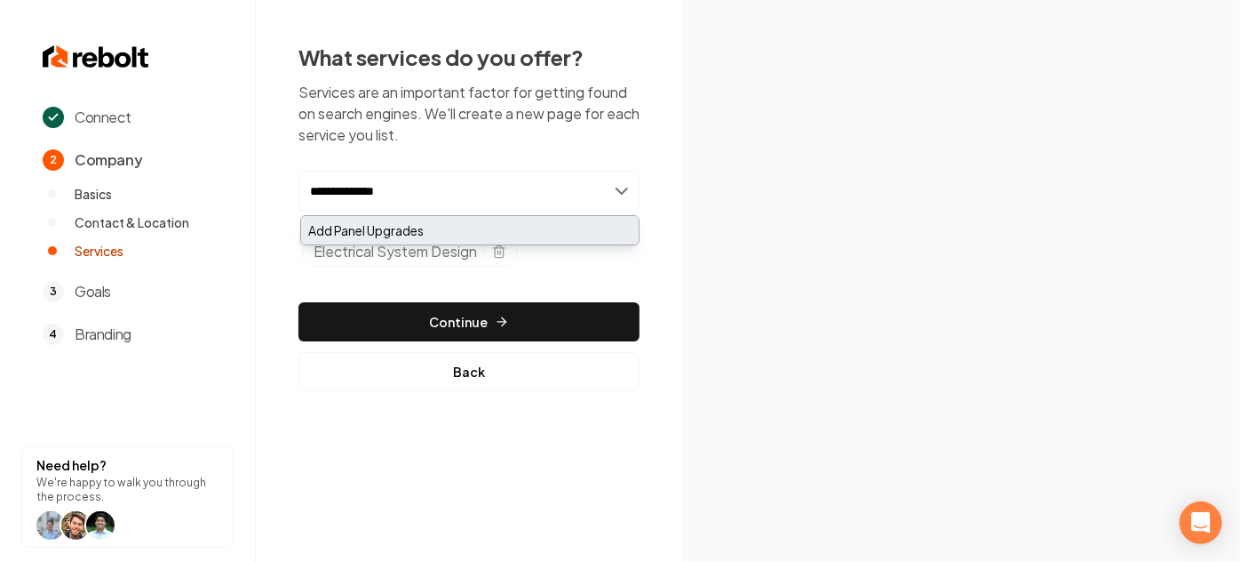
type input "**********"
click at [379, 227] on div "Add Panel Upgrades" at bounding box center [470, 230] width 338 height 28
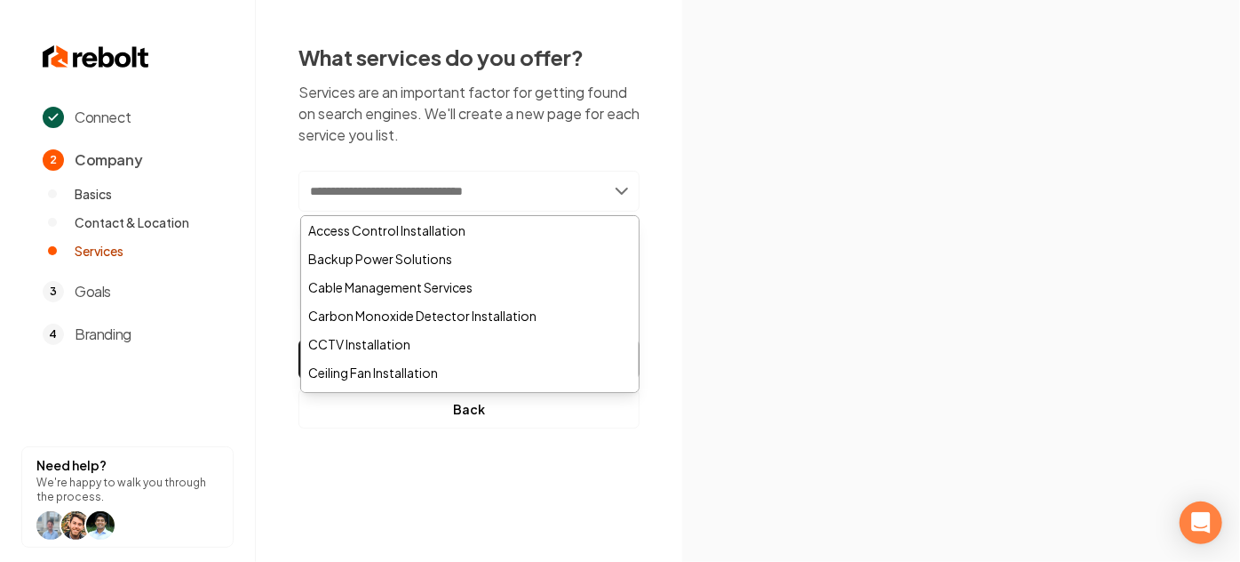
paste input "**********"
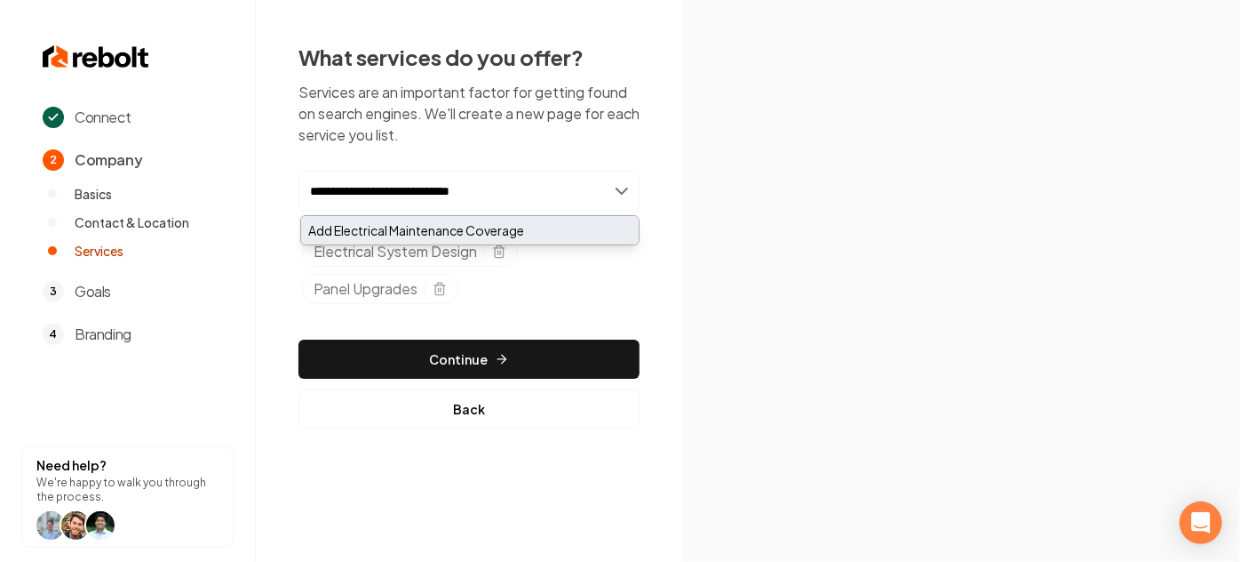
type input "**********"
click at [449, 224] on div "Add Electrical Maintenance Coverage" at bounding box center [470, 230] width 338 height 28
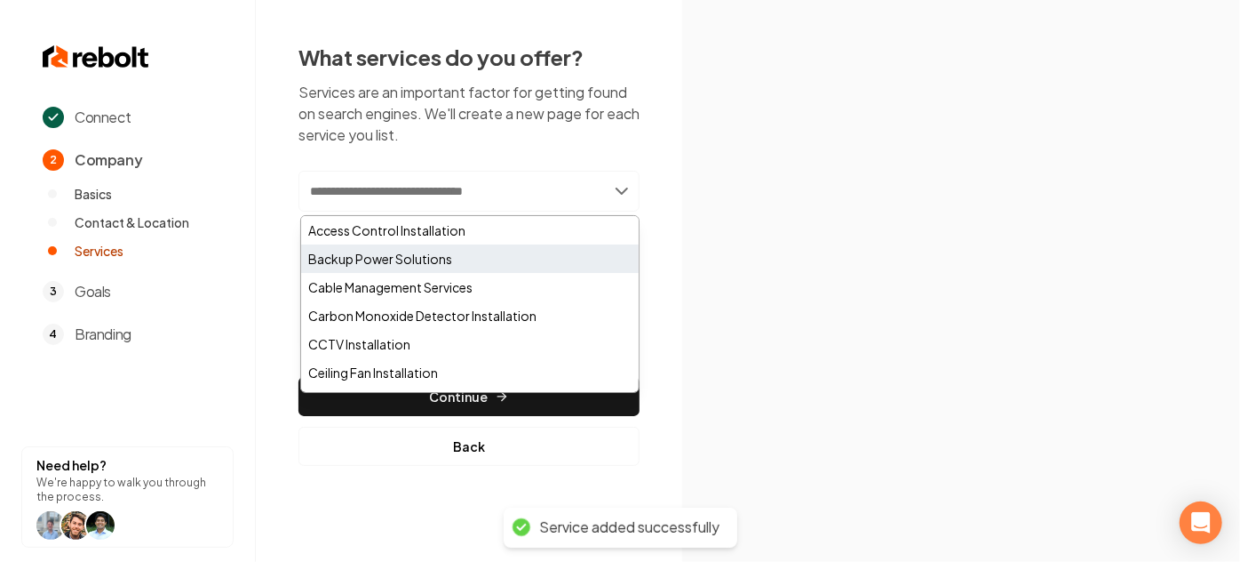
paste input "**********"
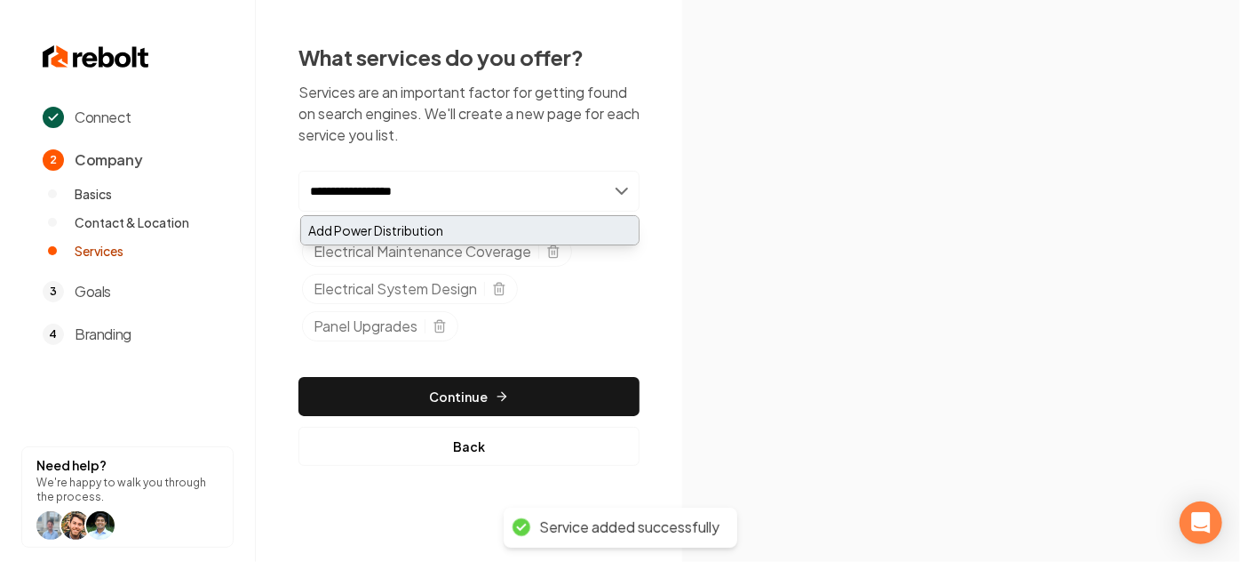
type input "**********"
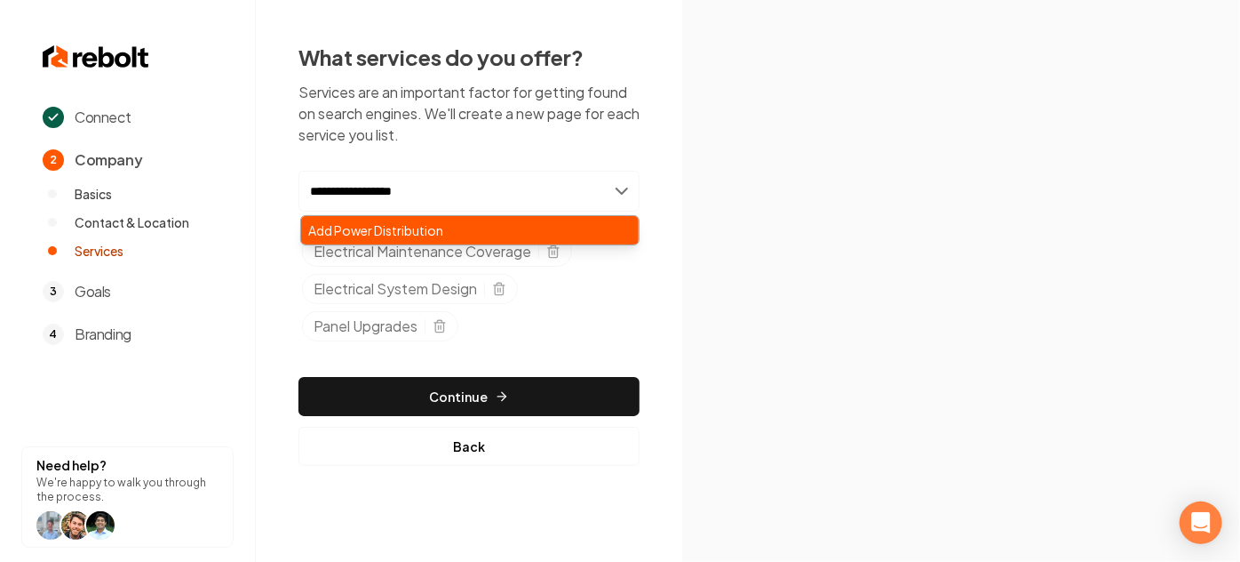
click at [424, 220] on div "Add Power Distribution" at bounding box center [470, 230] width 338 height 28
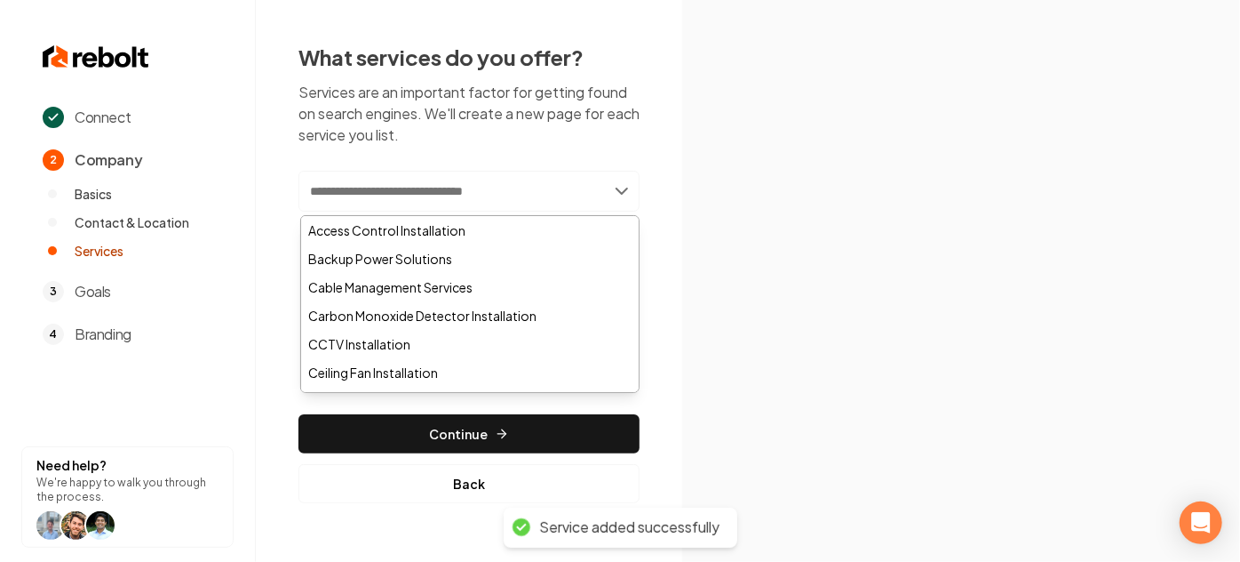
paste input "**********"
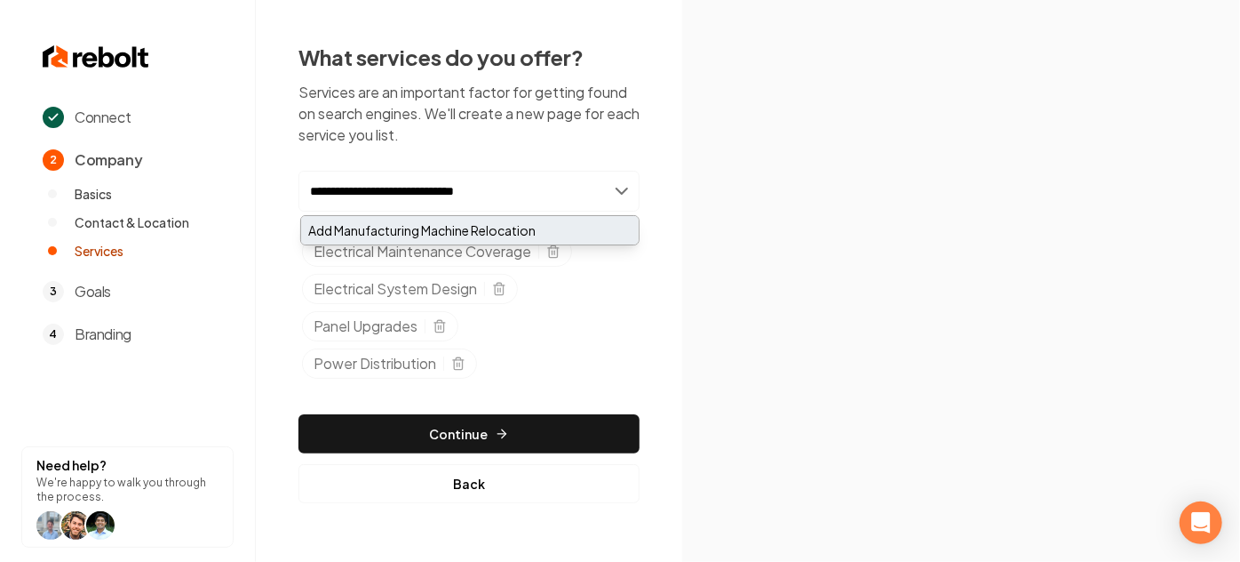
type input "**********"
click at [417, 235] on div "Add Manufacturing Machine Relocation" at bounding box center [470, 230] width 338 height 28
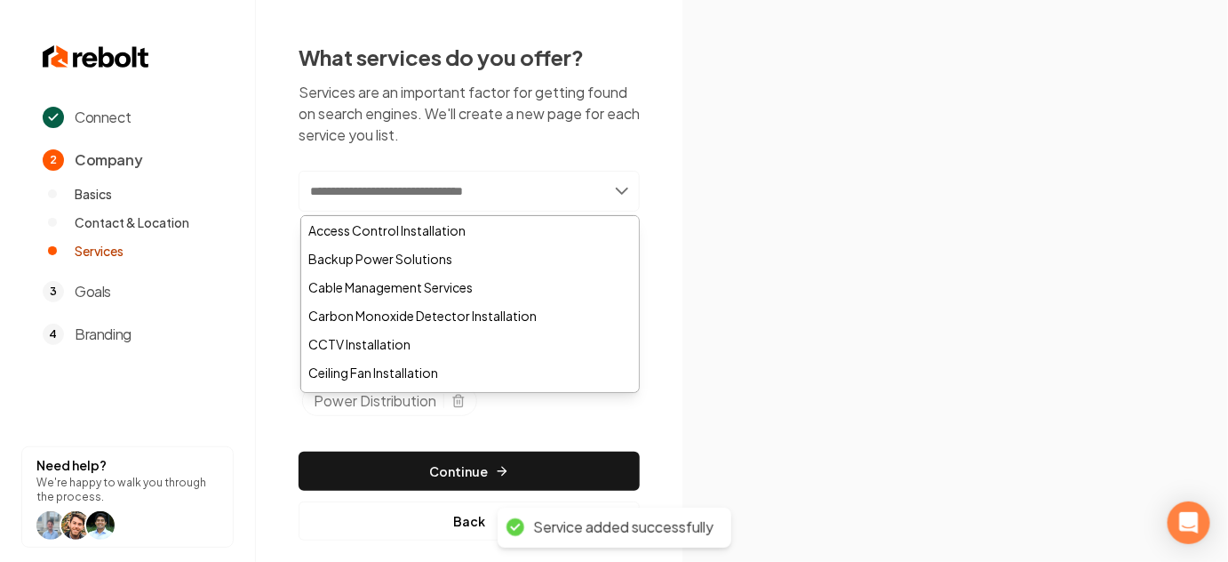
paste input "**********"
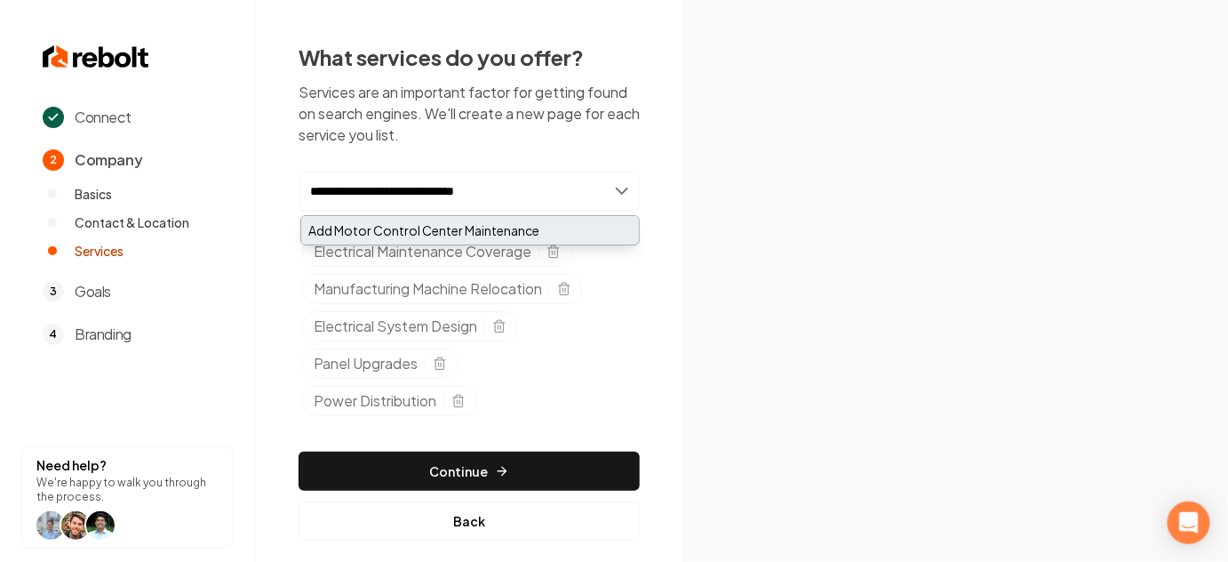
type input "**********"
click at [379, 241] on div "Add Motor Control Center Maintenance" at bounding box center [470, 230] width 338 height 28
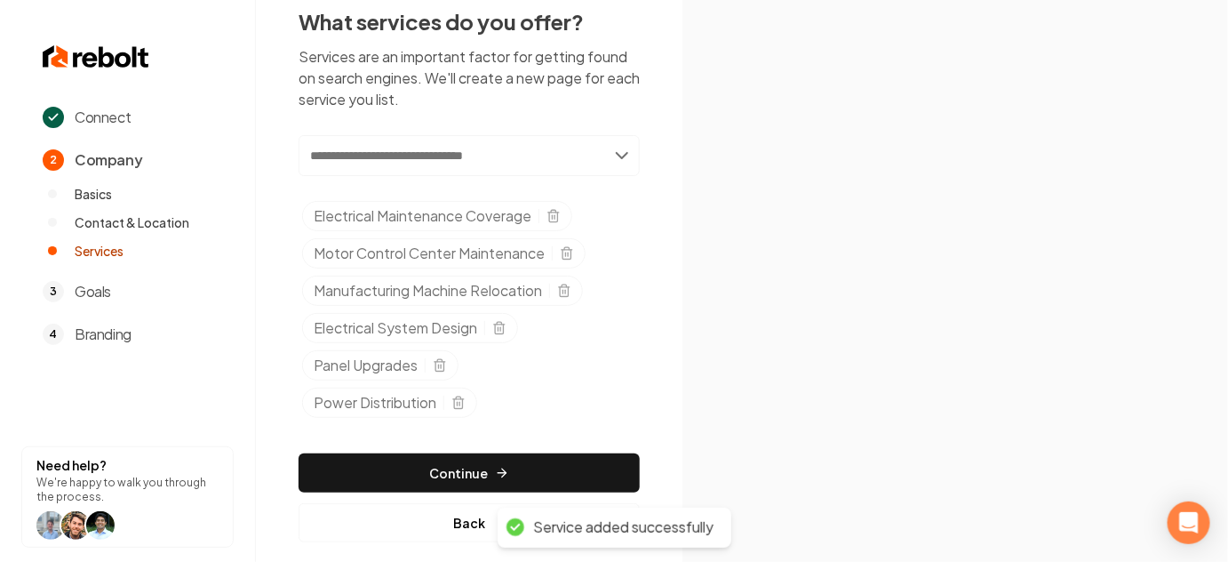
scroll to position [55, 0]
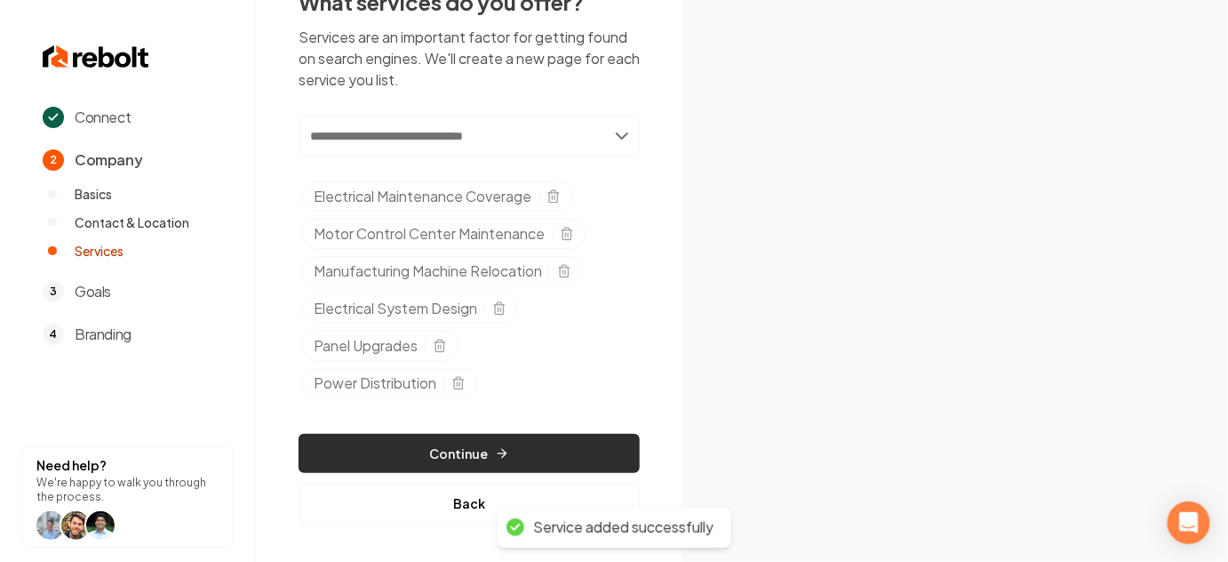
click at [443, 436] on button "Continue" at bounding box center [469, 453] width 341 height 39
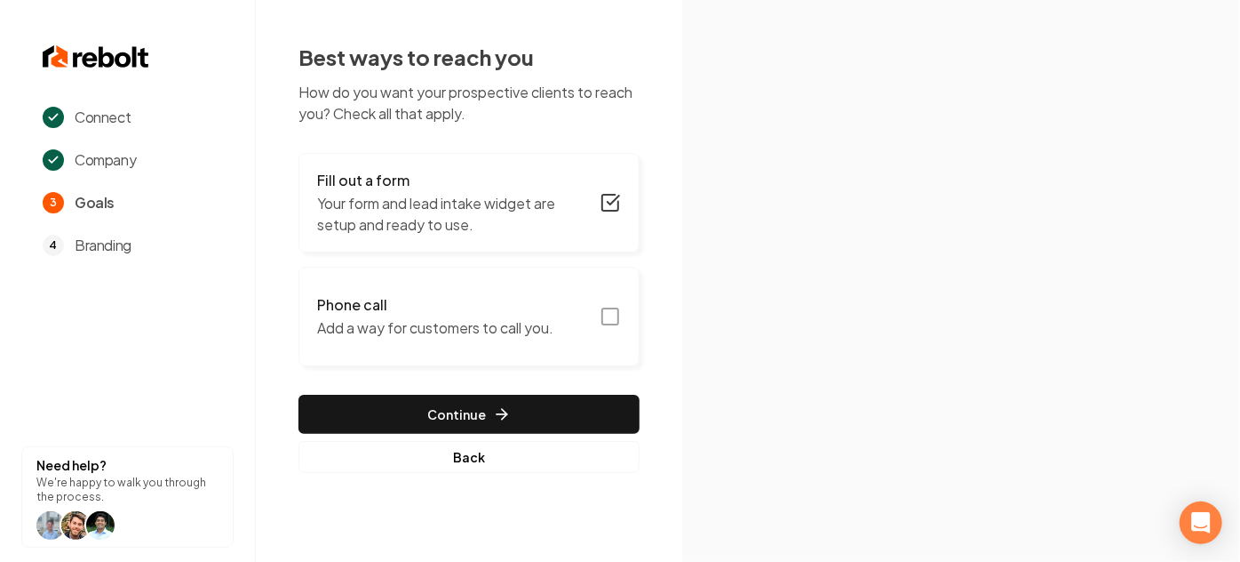
click at [603, 315] on rect "button" at bounding box center [610, 316] width 16 height 16
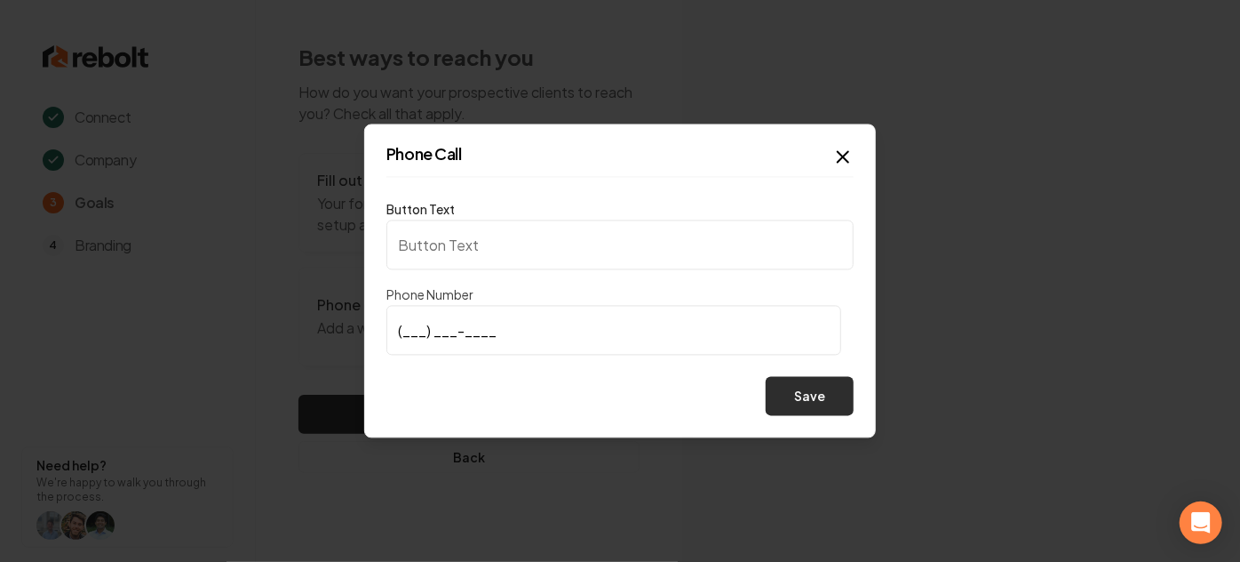
type input "Call us"
type input "(325) 650-8985"
click at [826, 402] on button "Save" at bounding box center [810, 396] width 88 height 39
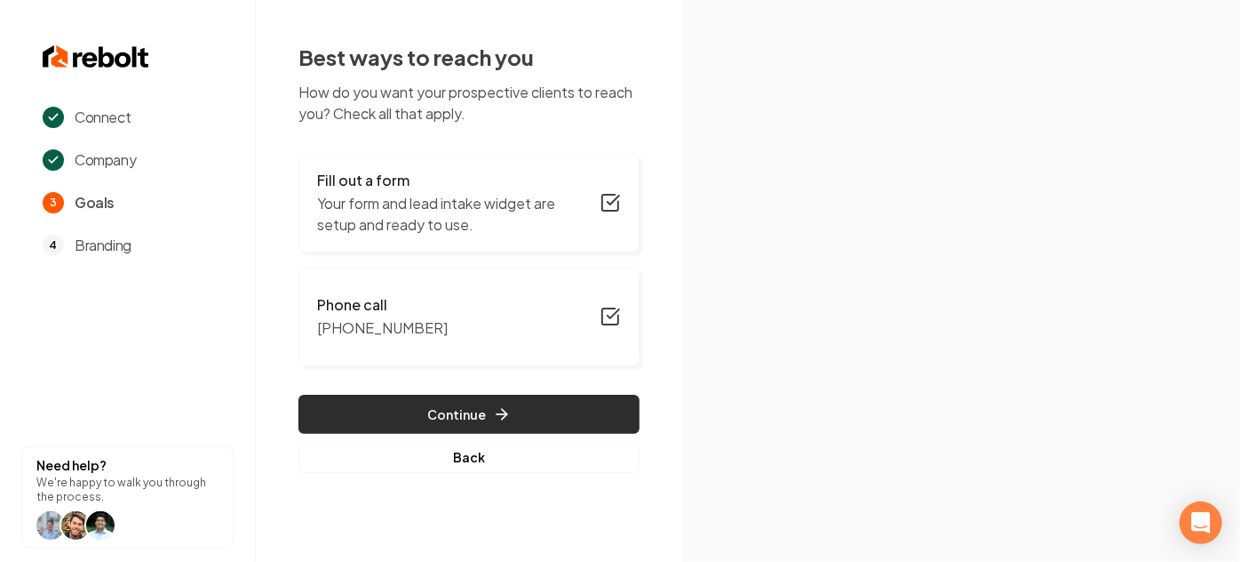
click at [464, 421] on button "Continue" at bounding box center [469, 414] width 341 height 39
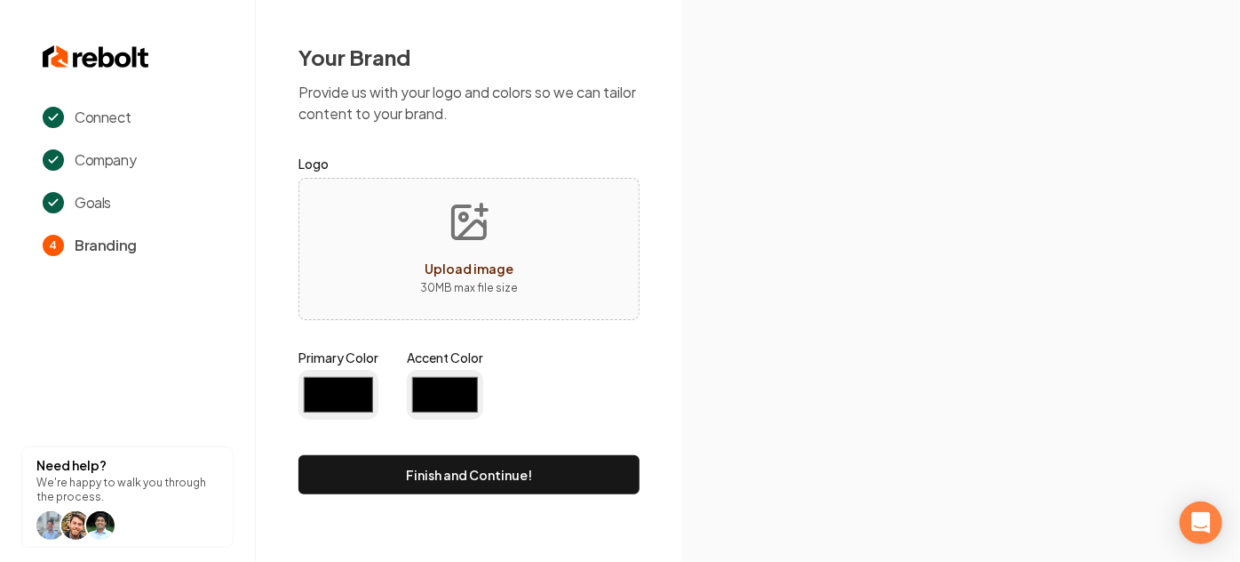
type input "#194d33"
type input "#70be00"
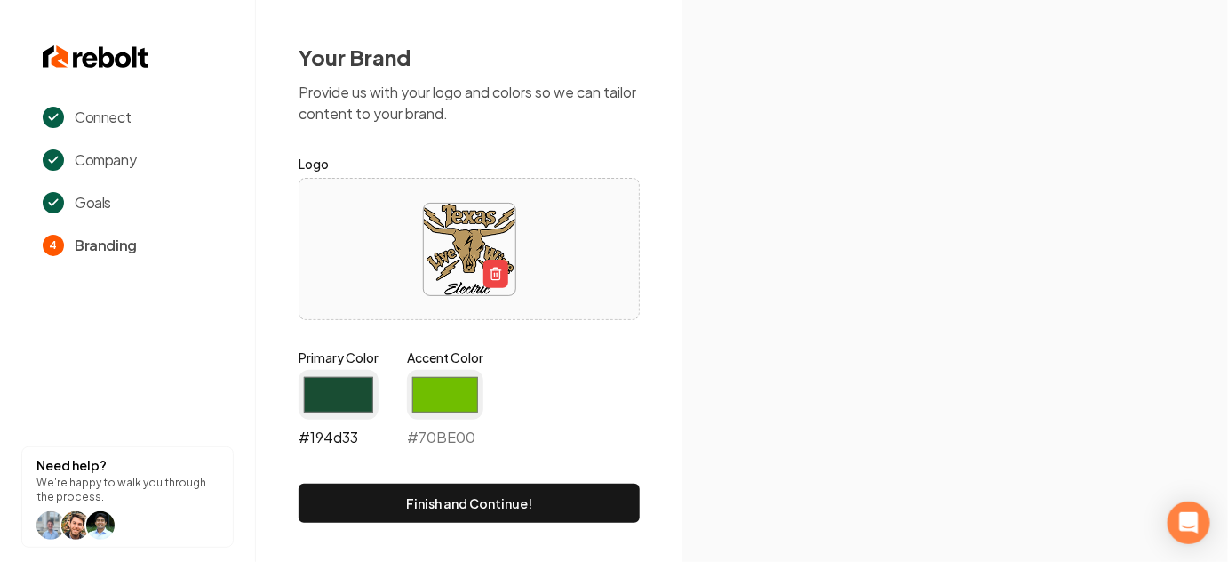
click at [336, 379] on input "#194d33" at bounding box center [339, 395] width 80 height 50
click at [546, 371] on div "Primary Color #194d33 #194d33 Accent Color #70be00 #70BE00" at bounding box center [469, 401] width 341 height 107
click at [343, 392] on input "#194d33" at bounding box center [339, 395] width 80 height 50
click at [773, 443] on icon at bounding box center [955, 286] width 546 height 552
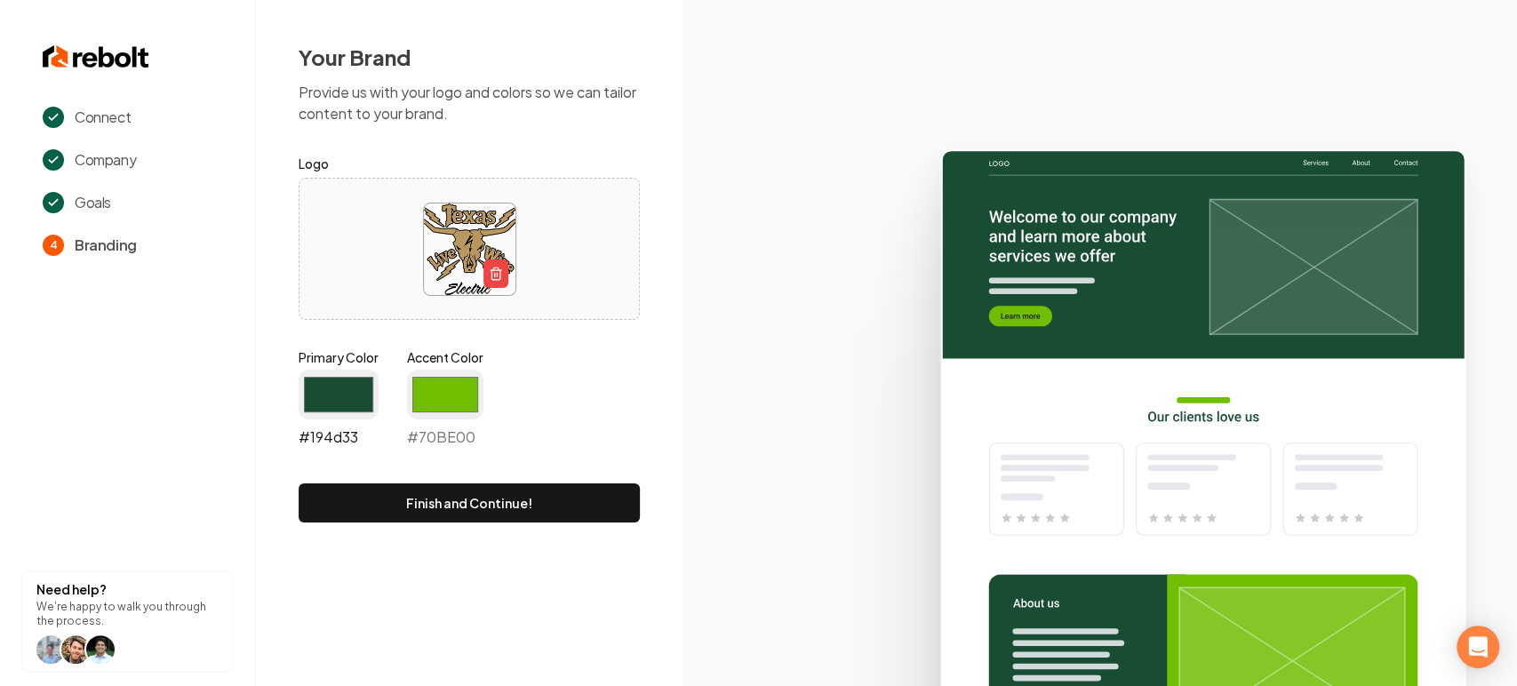
drag, startPoint x: 336, startPoint y: 384, endPoint x: 335, endPoint y: 396, distance: 12.5
click at [336, 384] on input "#194d33" at bounding box center [339, 395] width 80 height 50
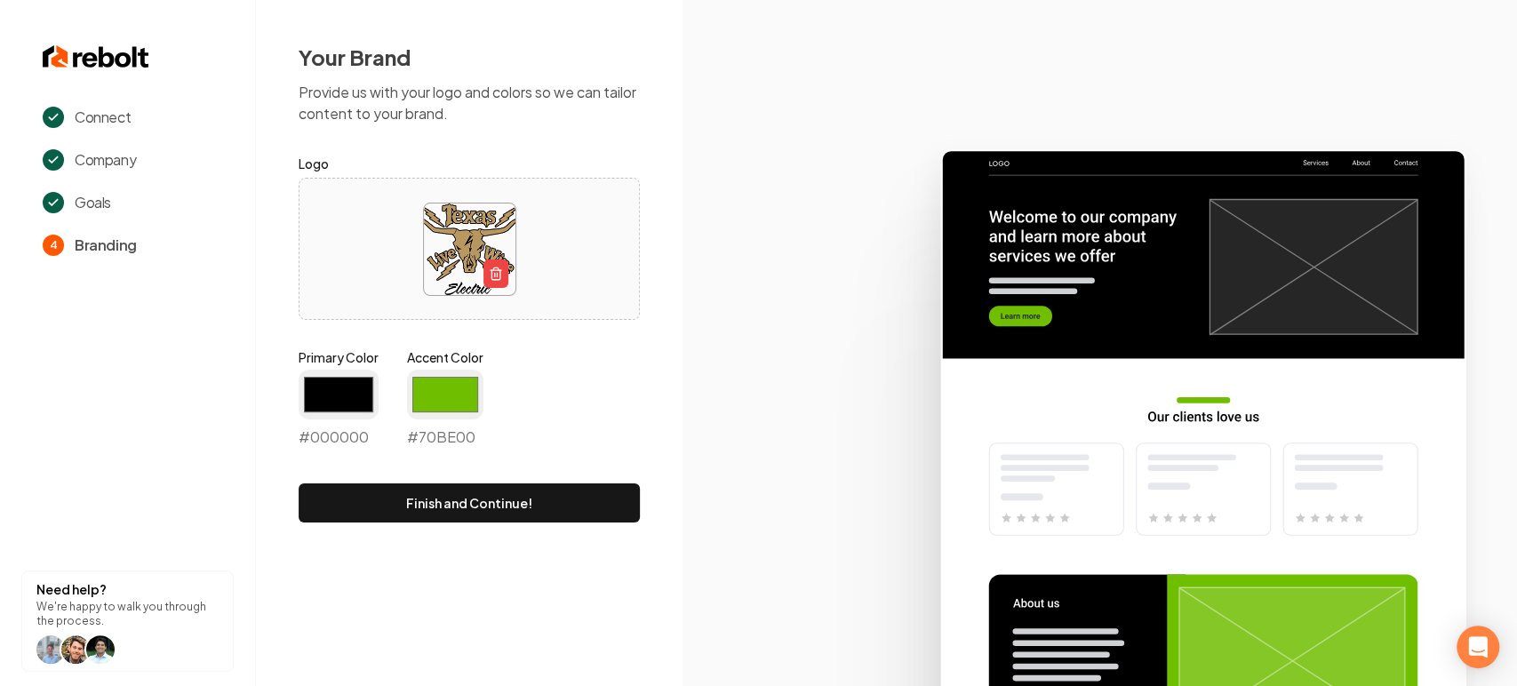
type input "#000000"
click at [527, 431] on div "Primary Color #000000 #000000 Accent Color #70be00 #70BE00" at bounding box center [469, 401] width 341 height 107
click at [457, 396] on input "#70be00" at bounding box center [445, 395] width 76 height 50
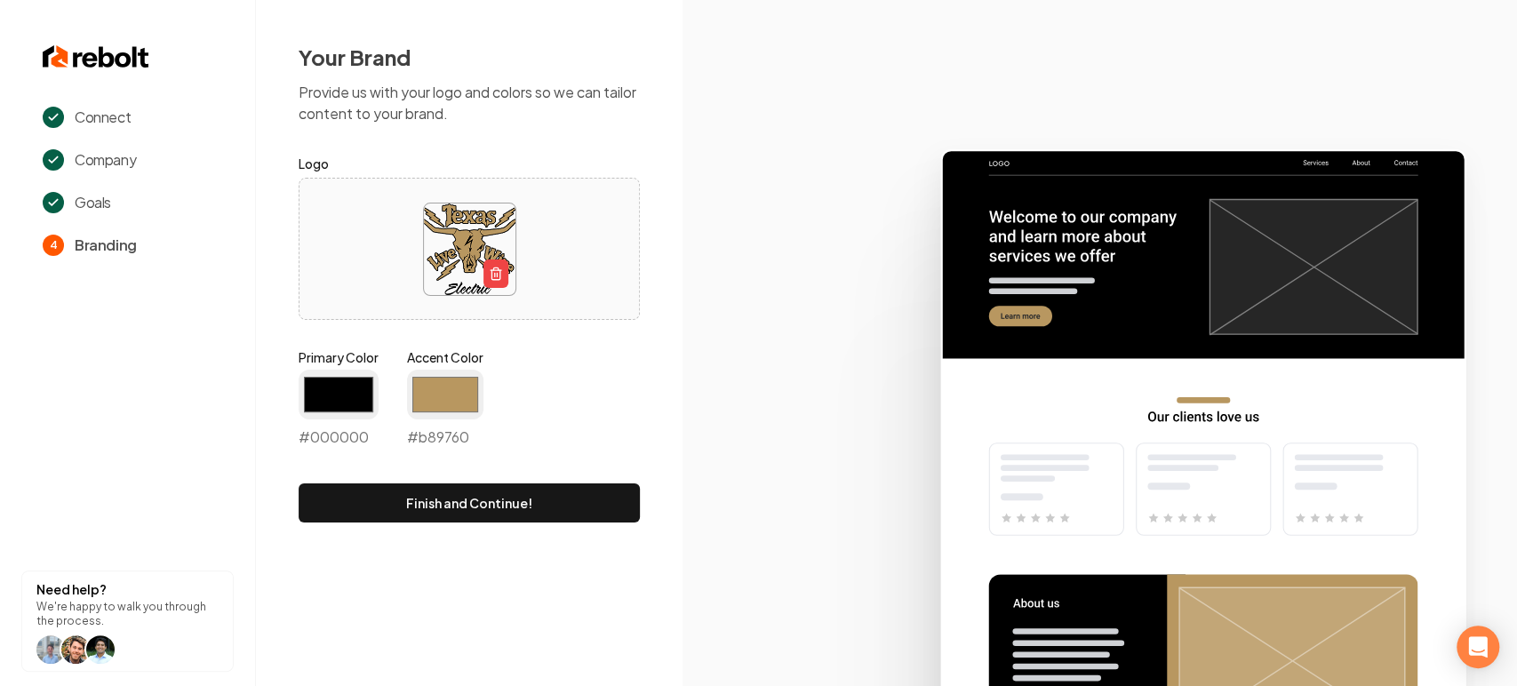
type input "#b89760"
click at [640, 391] on div "Your Brand Provide us with your logo and colors so we can tailor content to you…" at bounding box center [469, 282] width 427 height 565
click at [360, 385] on input "#000000" at bounding box center [339, 395] width 80 height 50
click at [745, 296] on icon at bounding box center [1099, 410] width 834 height 552
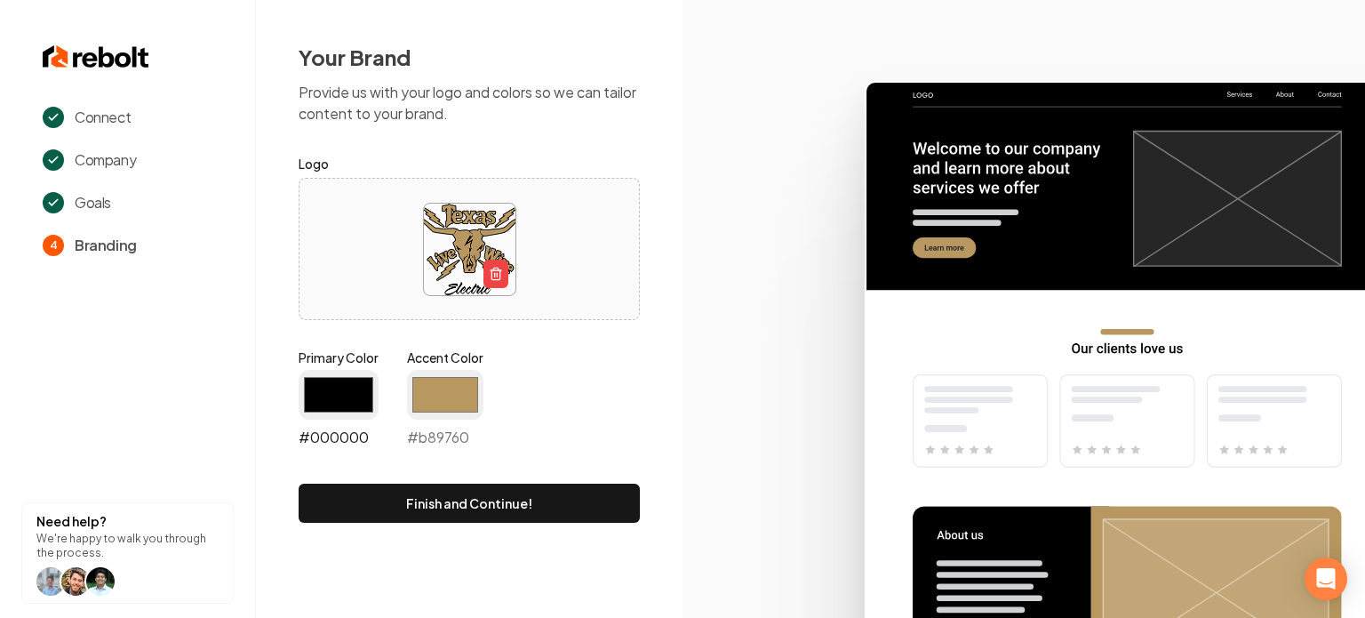
click at [342, 400] on input "#000000" at bounding box center [339, 395] width 80 height 50
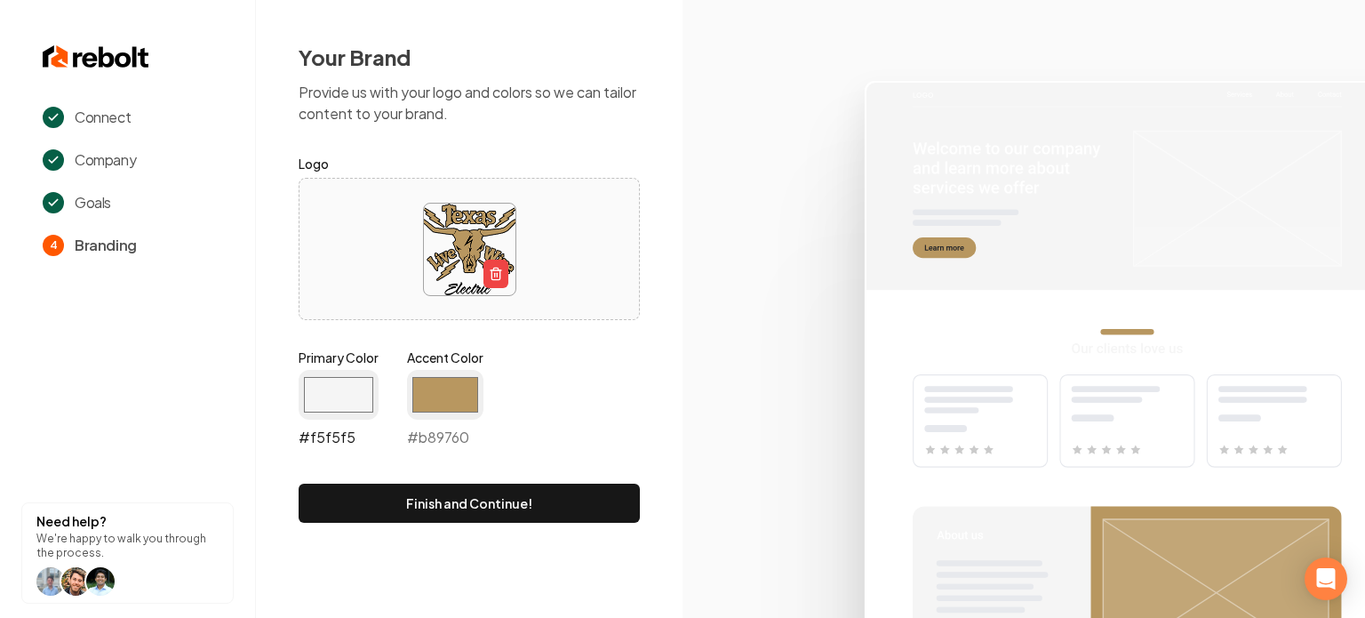
click at [320, 402] on input "#f5f5f5" at bounding box center [339, 395] width 80 height 50
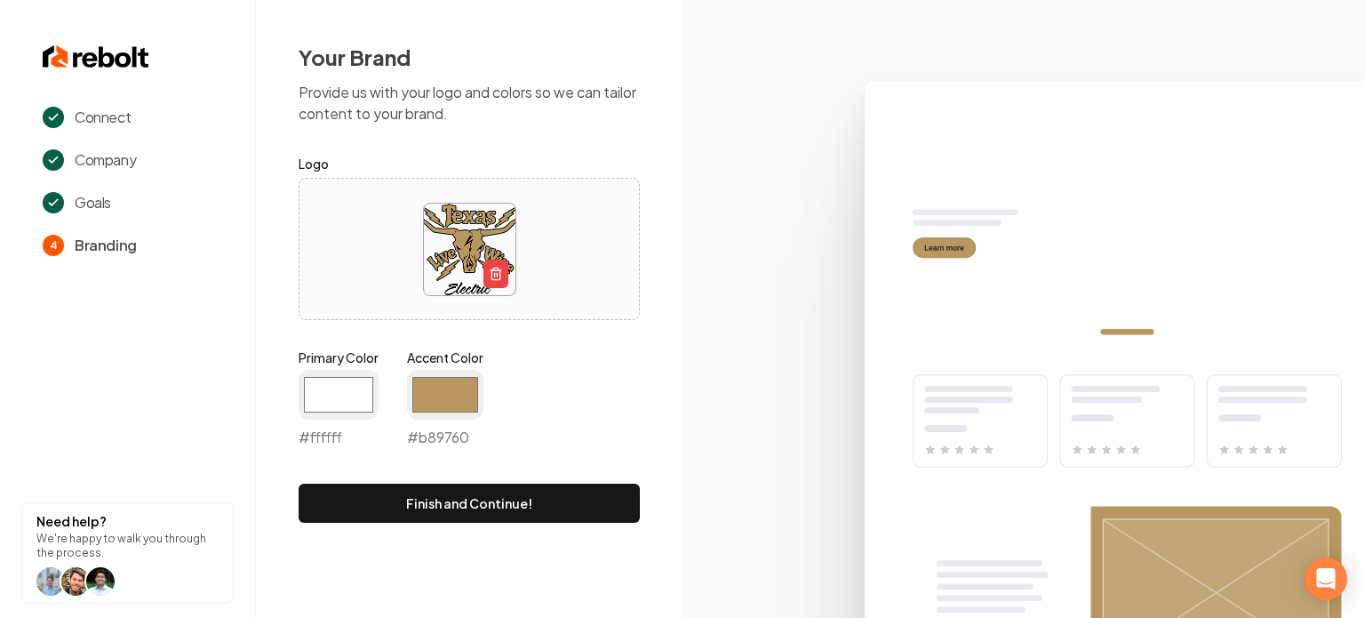
click at [229, 357] on section "Connect Company Goals 4 Branding Need help? We're happy to walk you through the…" at bounding box center [128, 309] width 256 height 618
click at [319, 398] on input "#ffffff" at bounding box center [339, 395] width 80 height 50
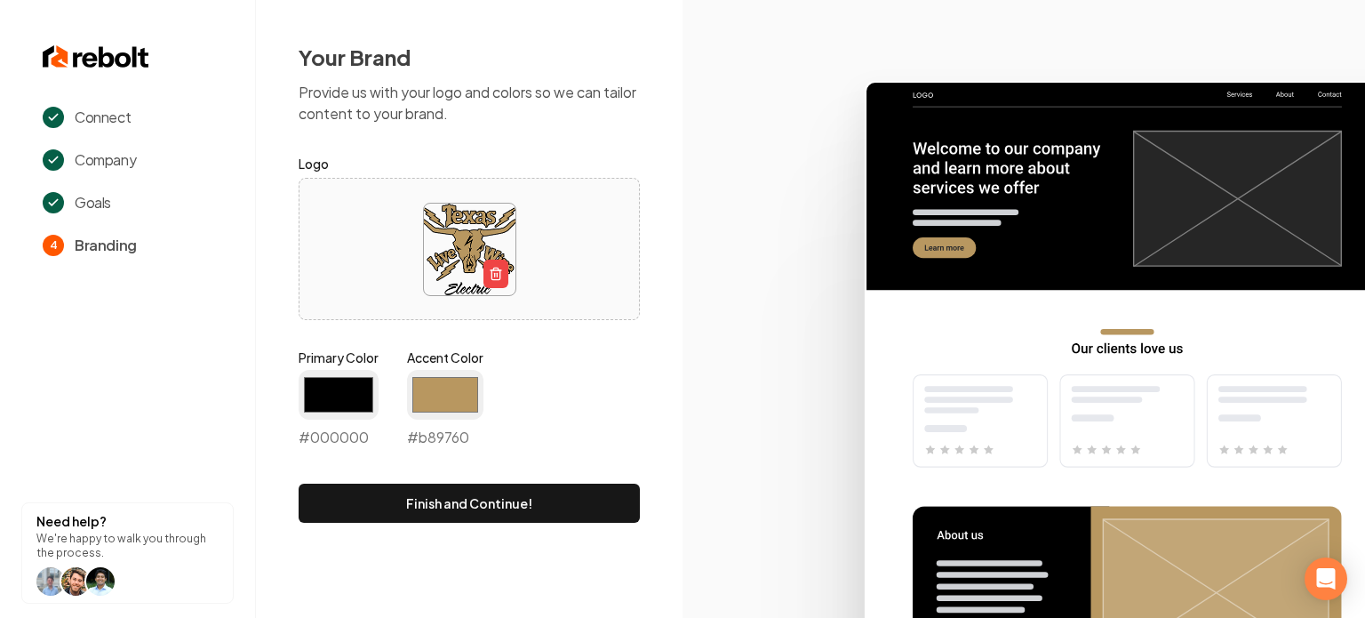
type input "#000000"
click at [219, 319] on section "Connect Company Goals 4 Branding Need help? We're happy to walk you through the…" at bounding box center [128, 309] width 256 height 618
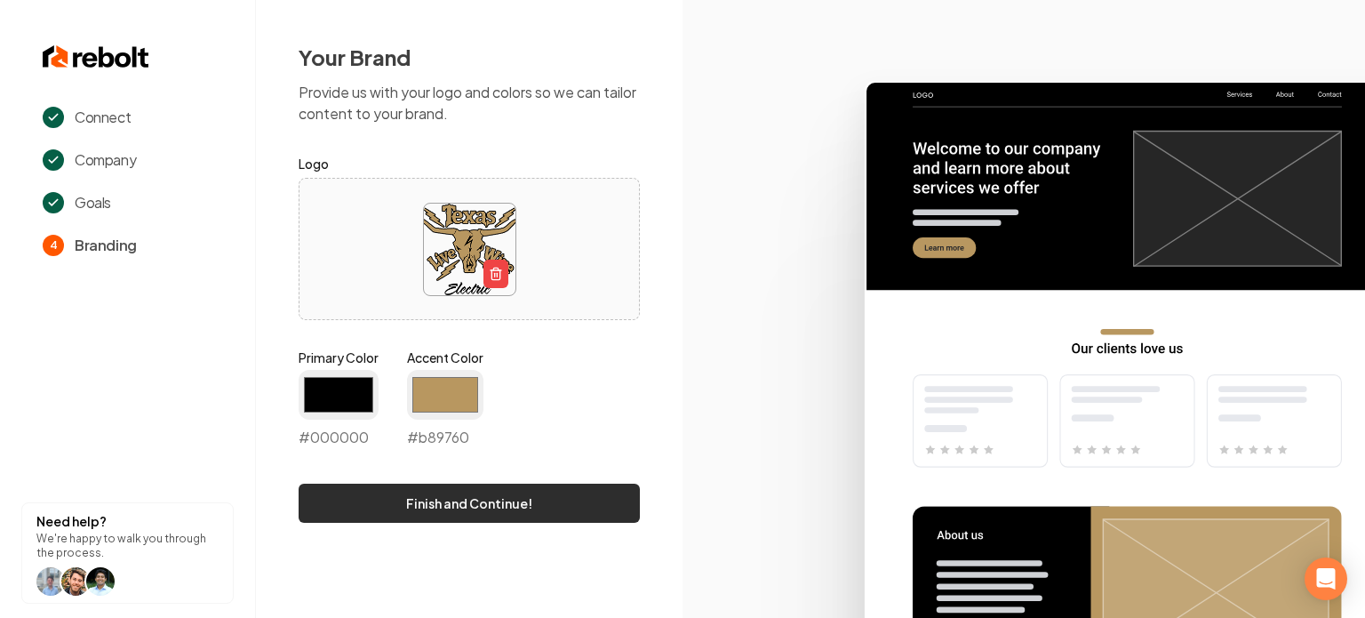
click at [348, 502] on button "Finish and Continue!" at bounding box center [469, 502] width 341 height 39
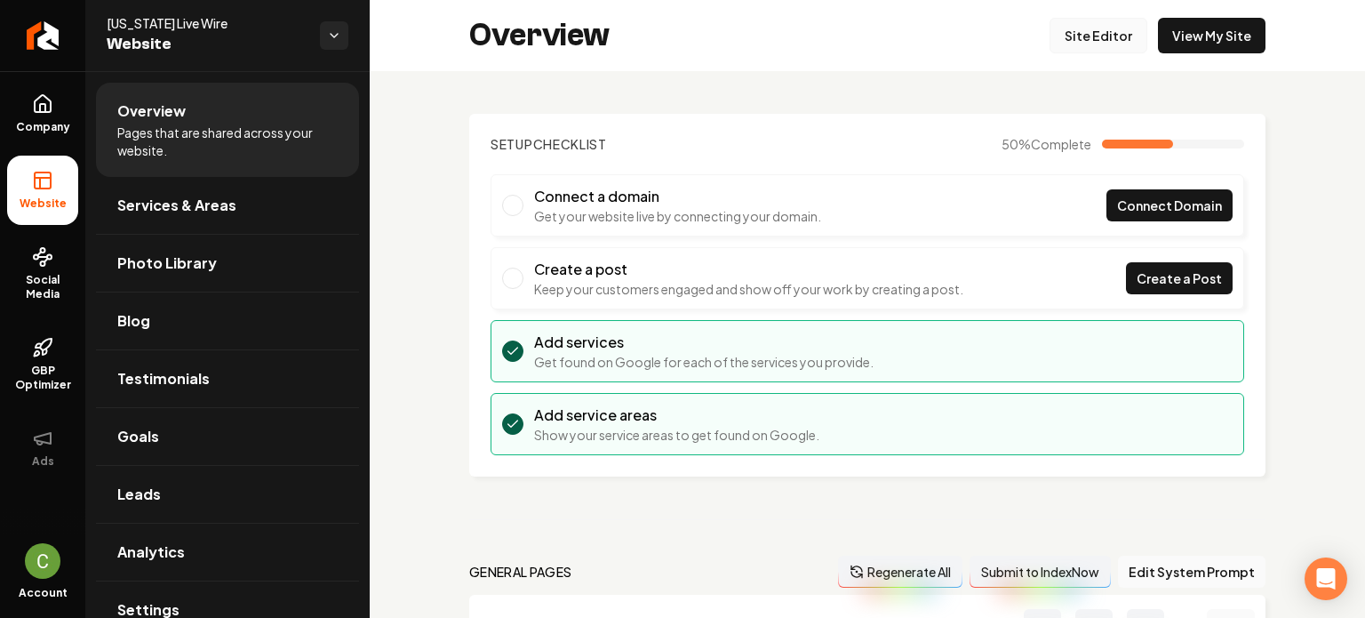
click at [1074, 31] on link "Site Editor" at bounding box center [1098, 36] width 98 height 36
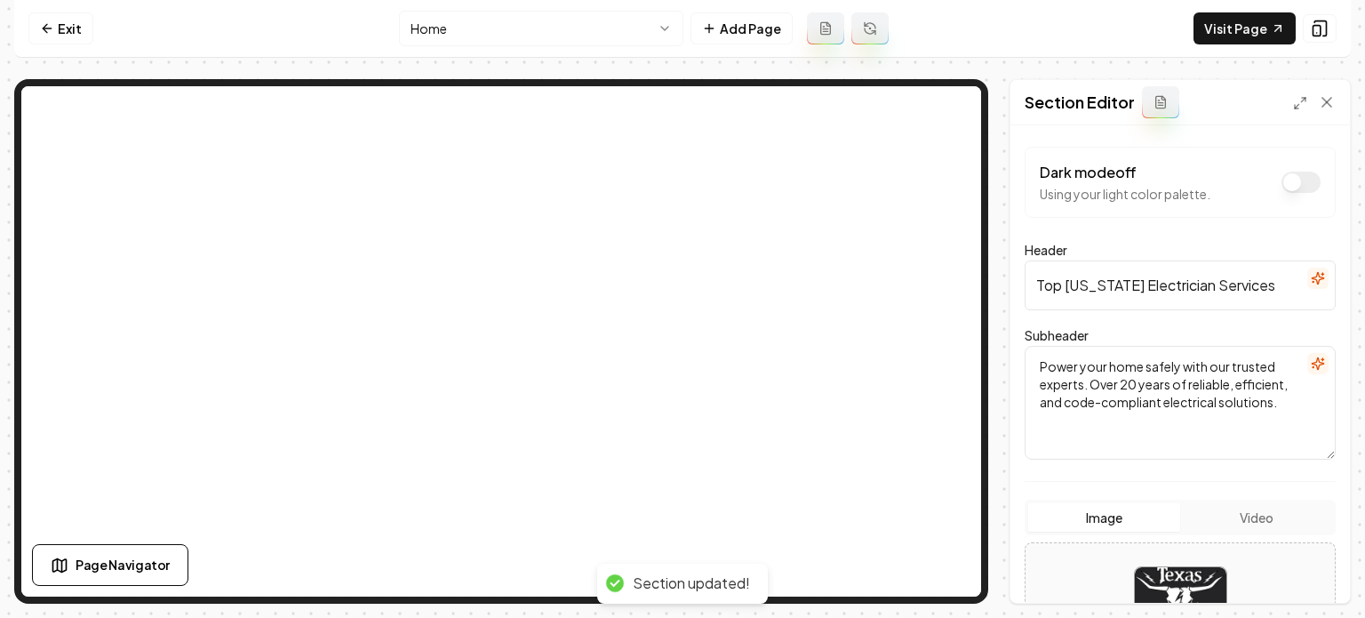
scroll to position [267, 0]
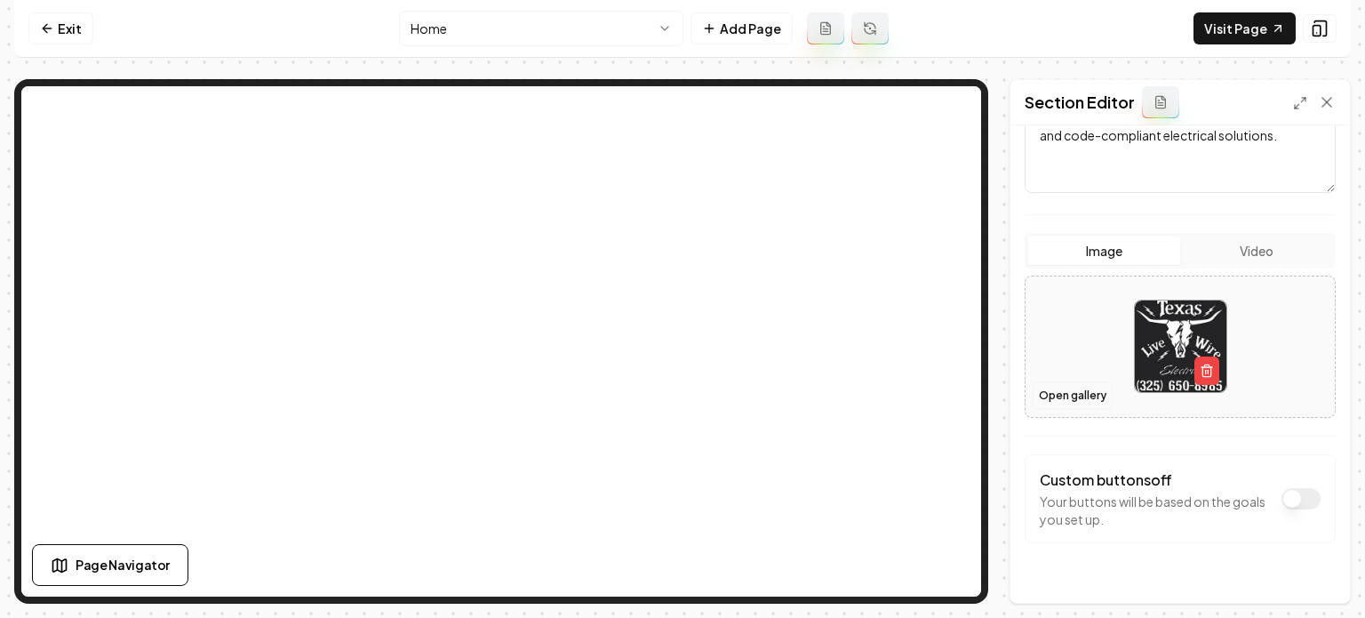
click at [1049, 387] on button "Open gallery" at bounding box center [1073, 395] width 80 height 28
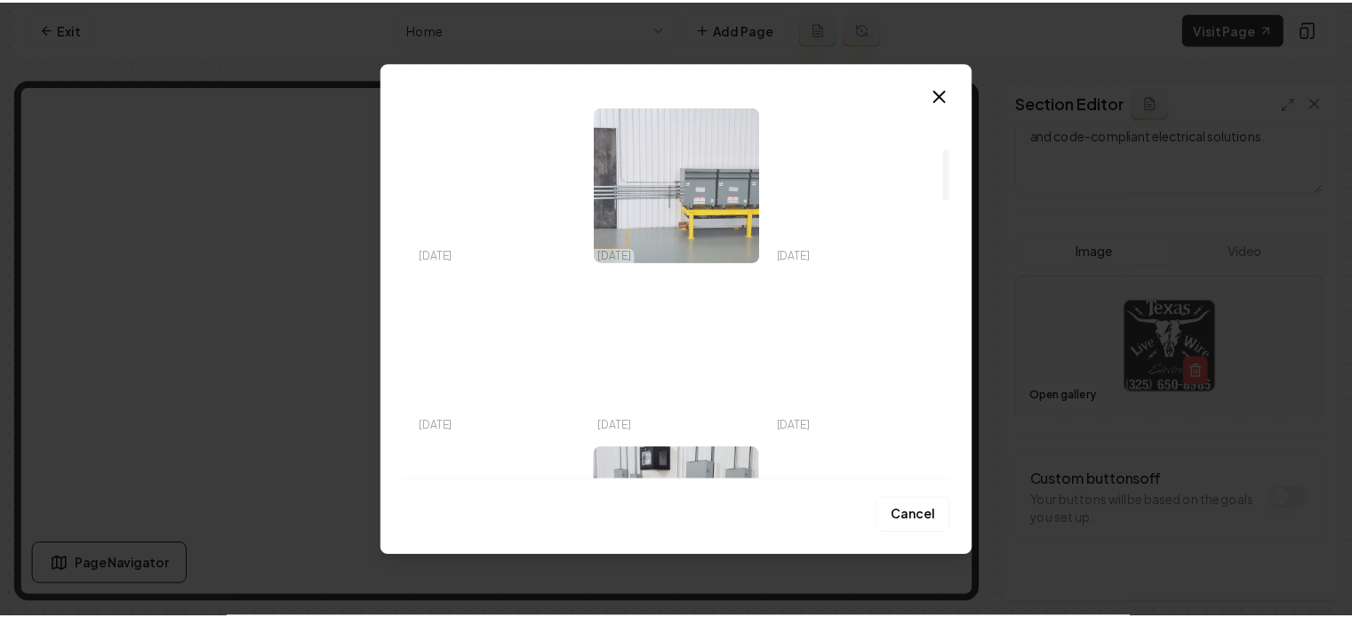
scroll to position [355, 0]
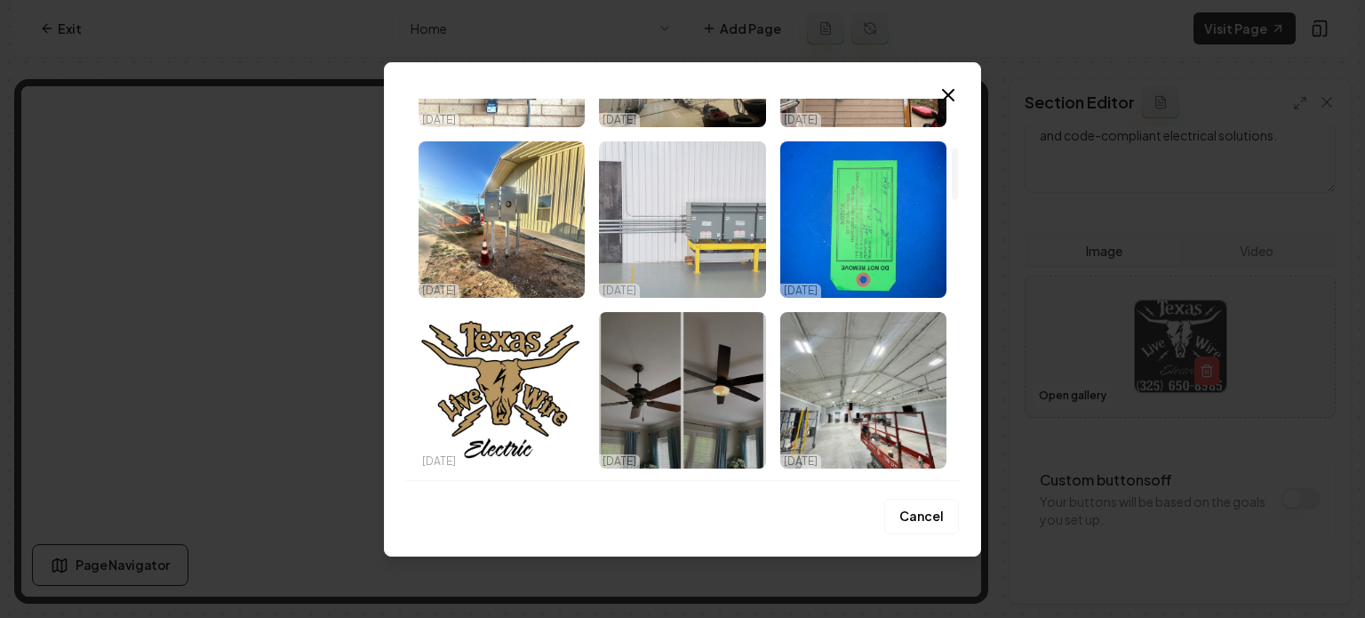
click at [686, 249] on img "Select image image_68db162b5c7cd75eb8531ee3.jpeg" at bounding box center [682, 219] width 166 height 156
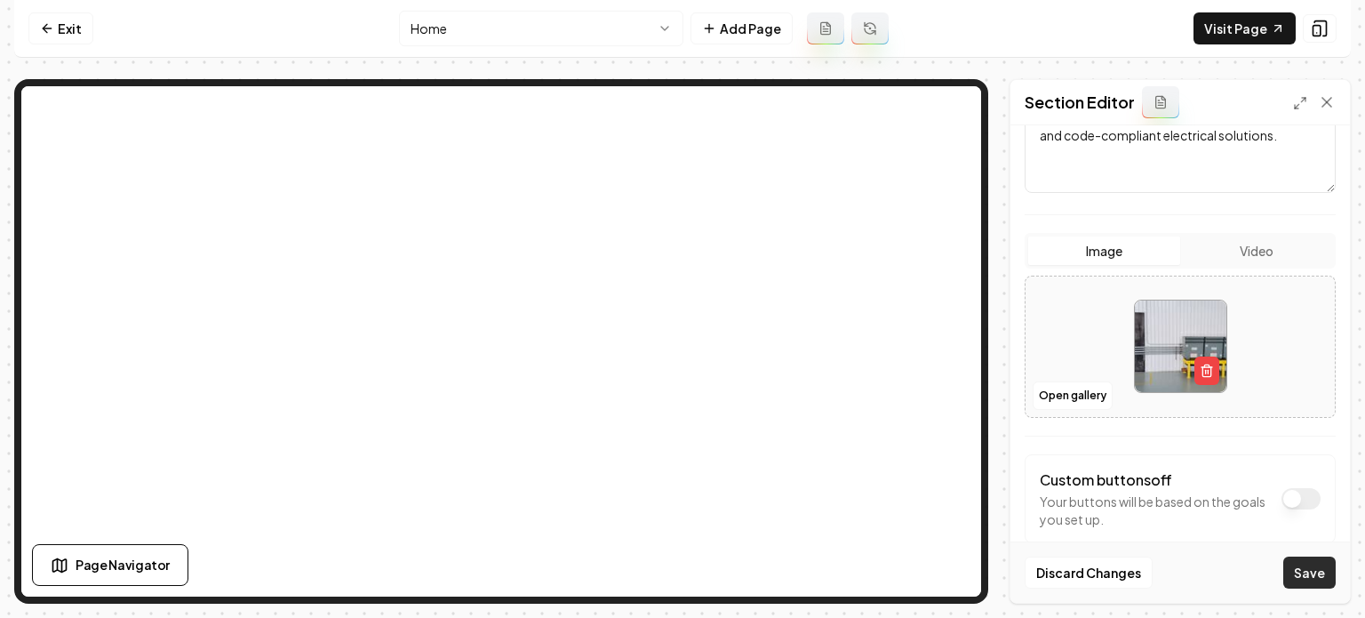
click at [1227, 561] on button "Save" at bounding box center [1309, 572] width 52 height 32
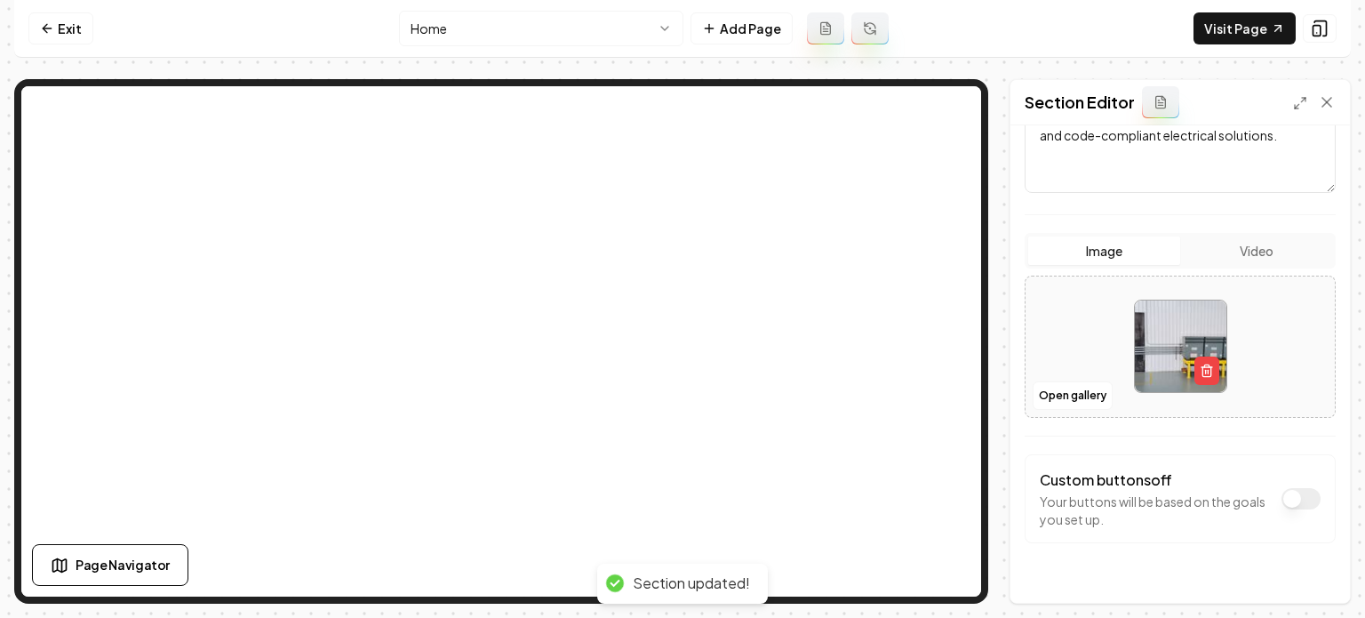
scroll to position [0, 0]
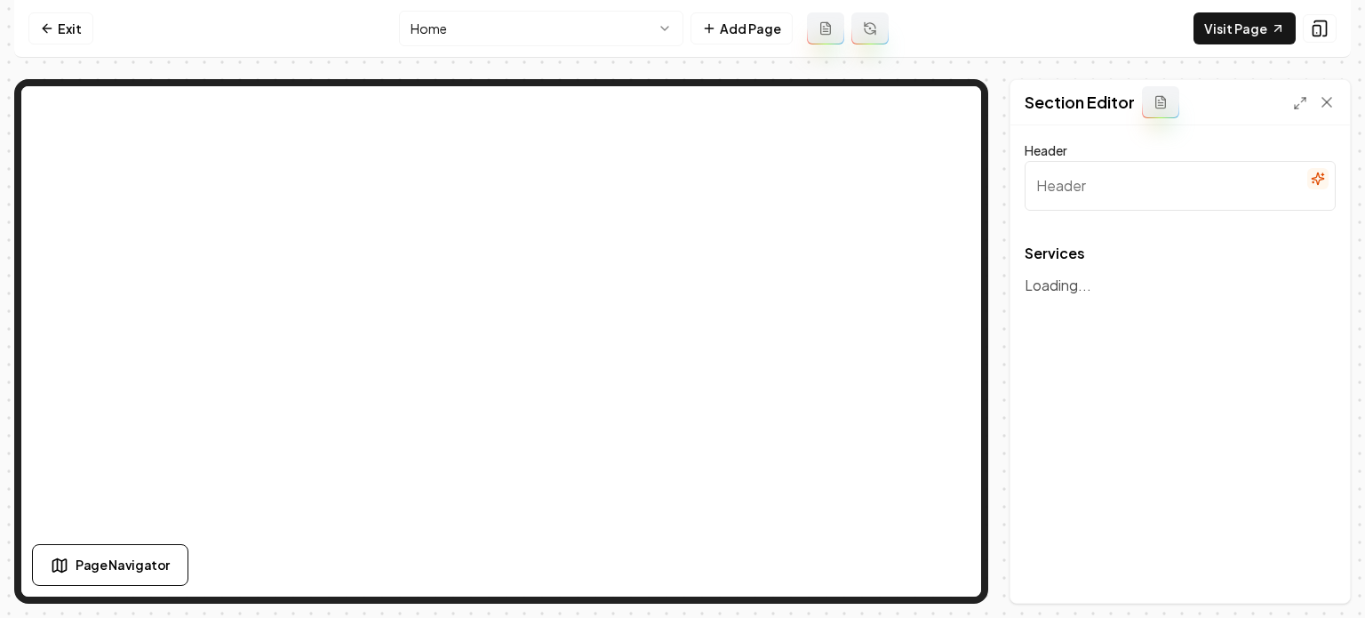
type input "Our Expert Electrical Services"
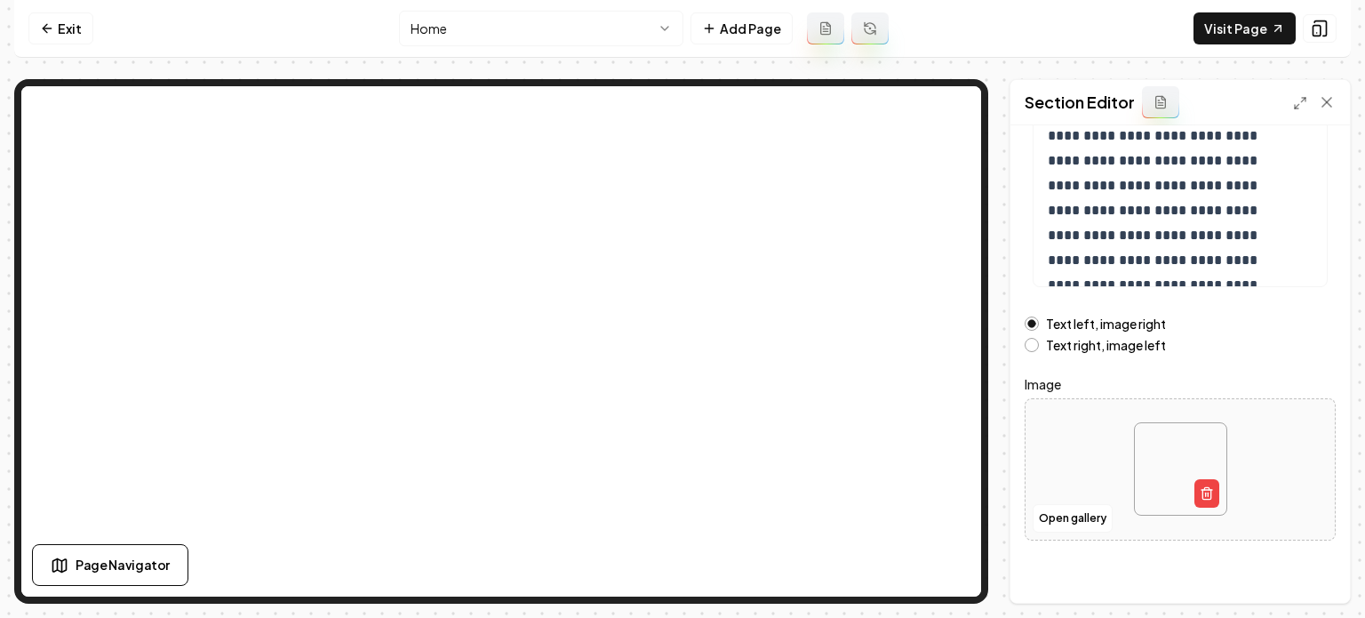
scroll to position [339, 0]
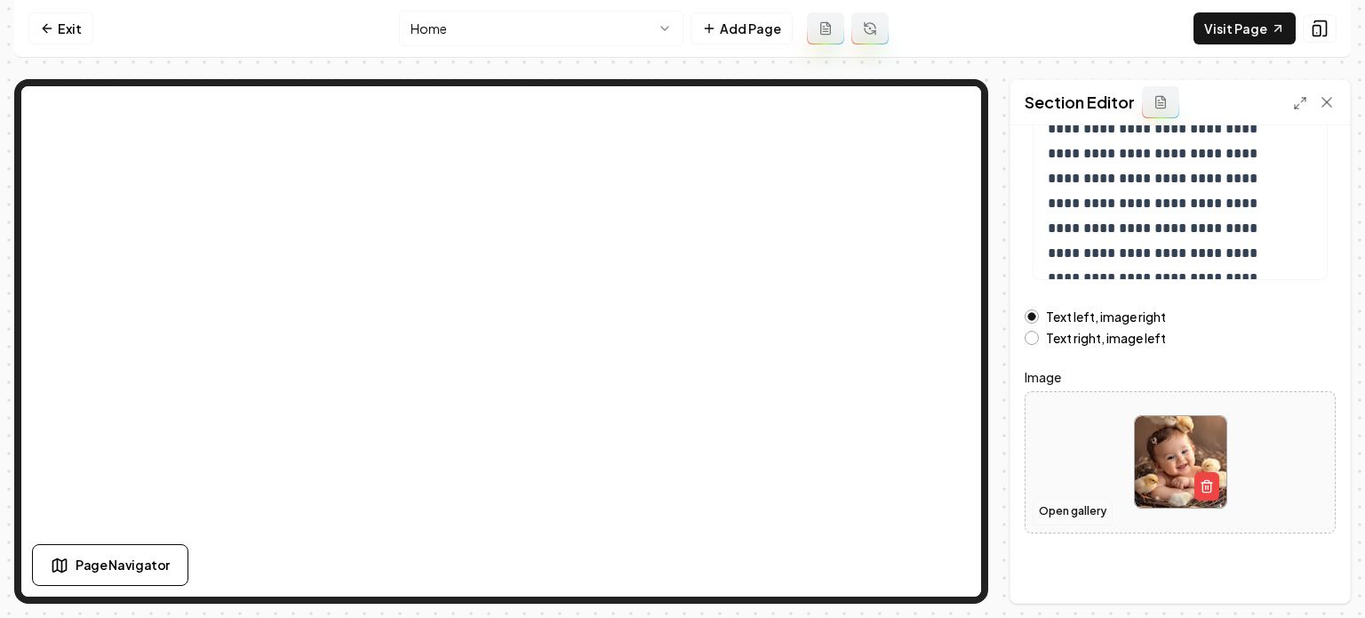
click at [1041, 506] on button "Open gallery" at bounding box center [1073, 511] width 80 height 28
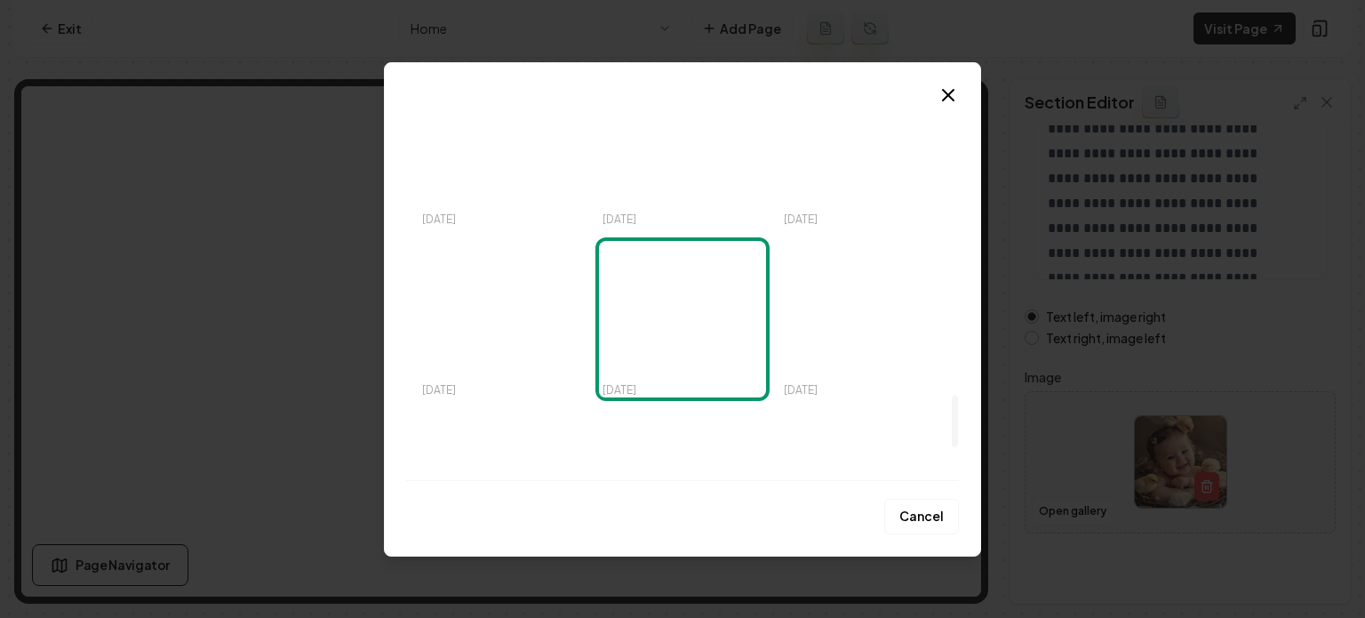
scroll to position [2397, 0]
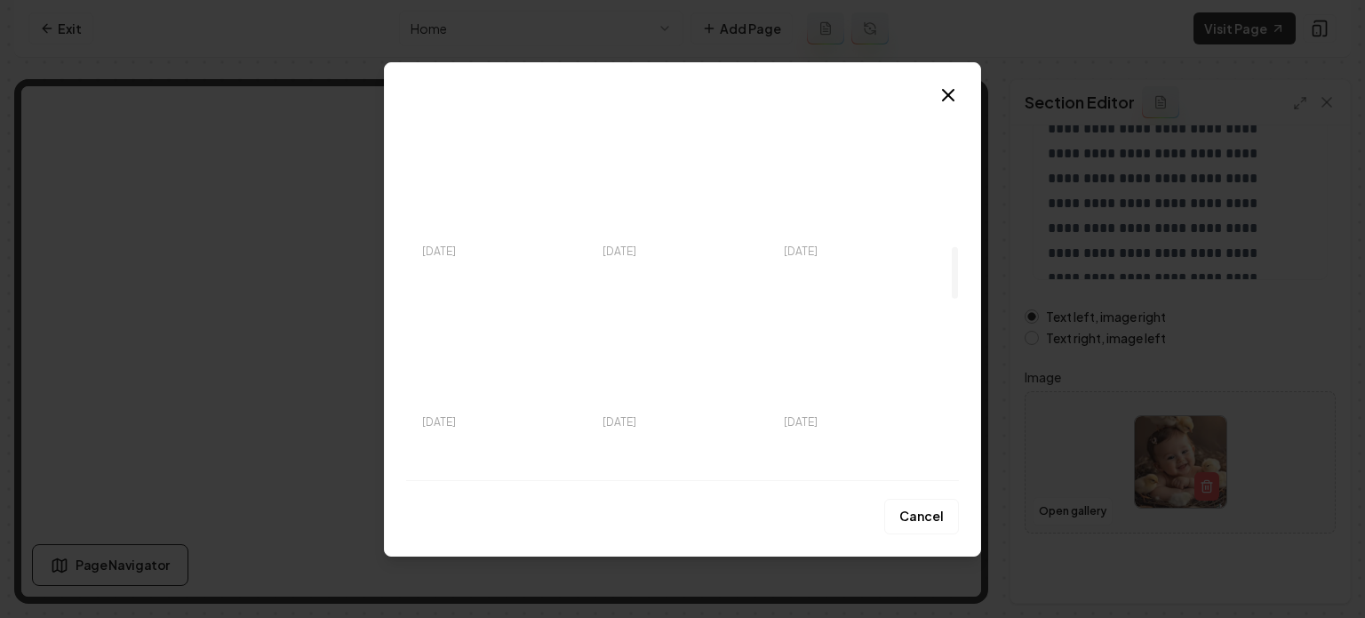
drag, startPoint x: 953, startPoint y: 435, endPoint x: 948, endPoint y: 278, distance: 156.5
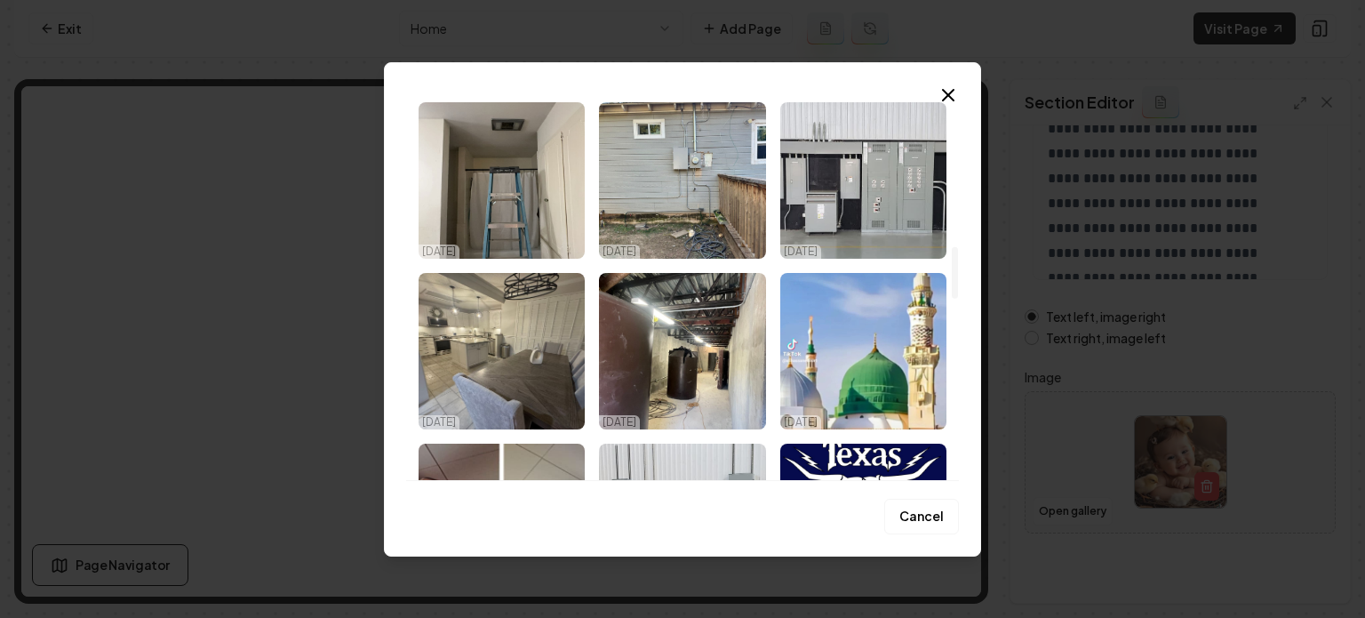
click at [952, 278] on div at bounding box center [955, 272] width 6 height 52
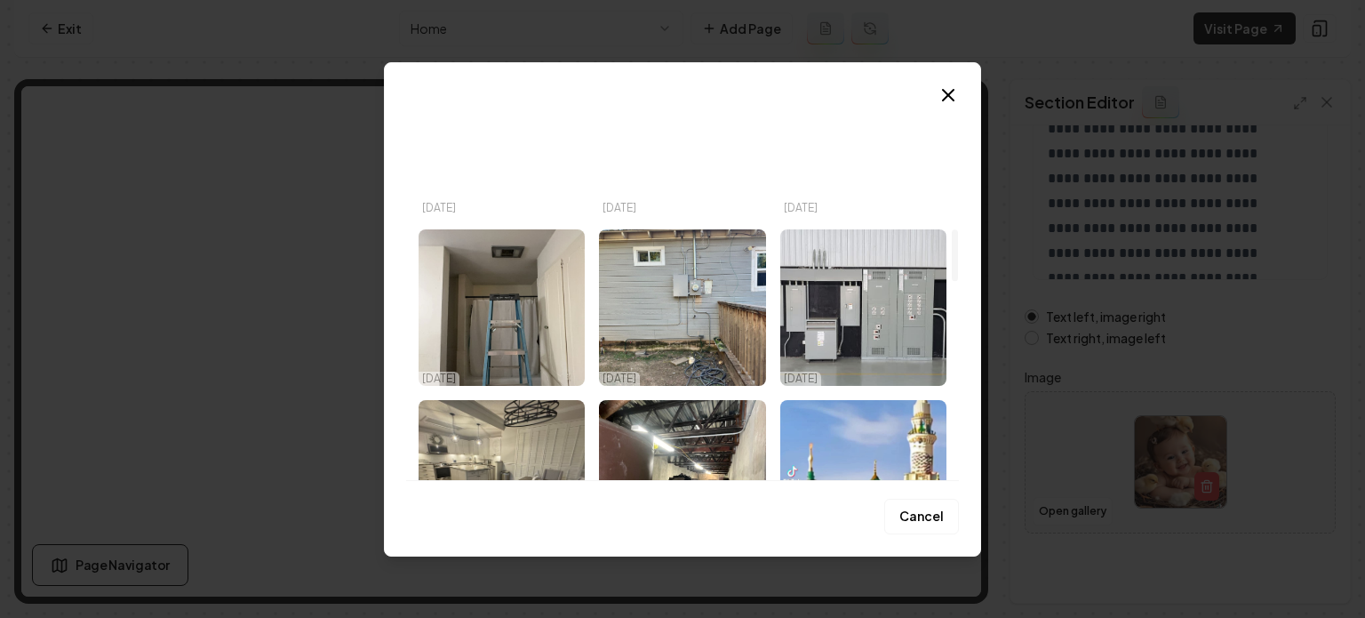
scroll to position [810, 0]
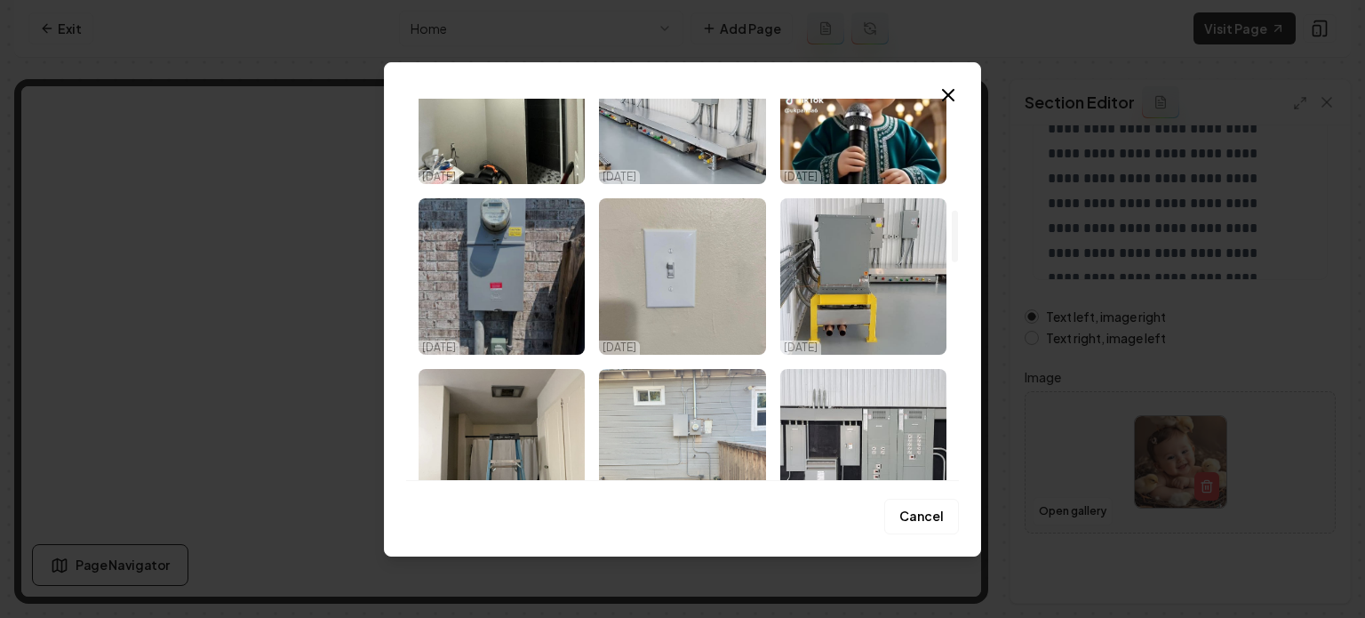
click at [682, 389] on img "Select image image_68db162b5c7cd75eb8531c7a.jpeg" at bounding box center [682, 447] width 166 height 156
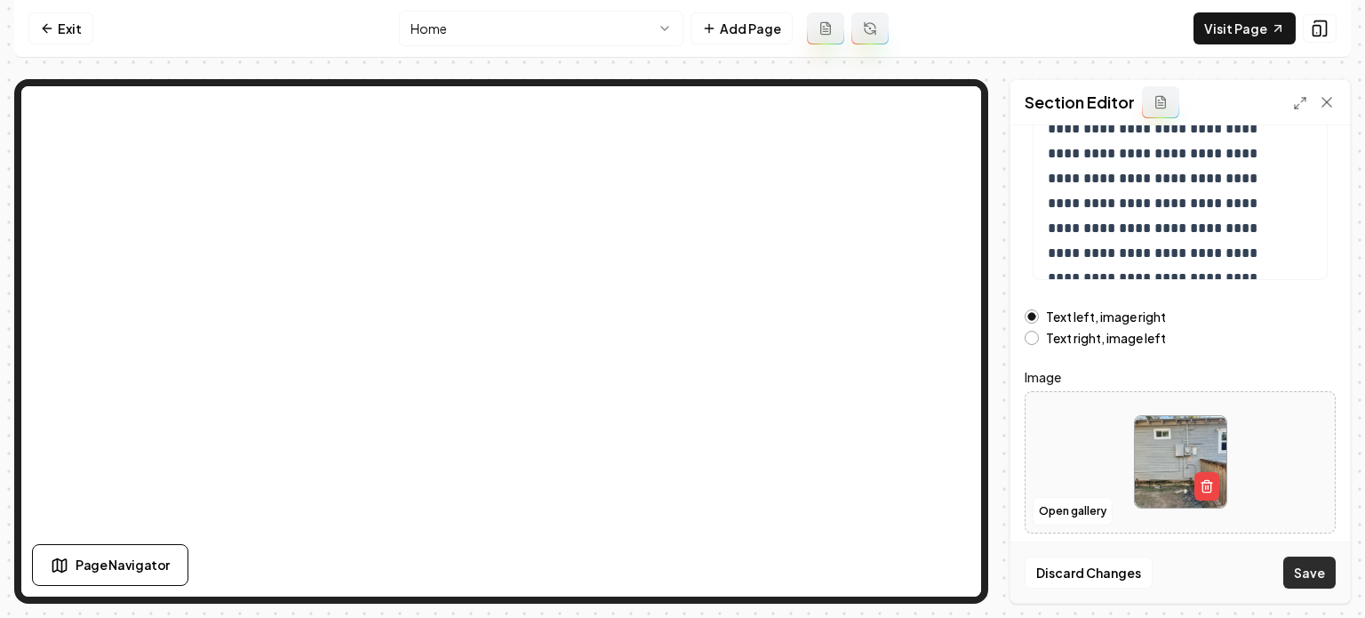
click at [1227, 561] on button "Save" at bounding box center [1309, 572] width 52 height 32
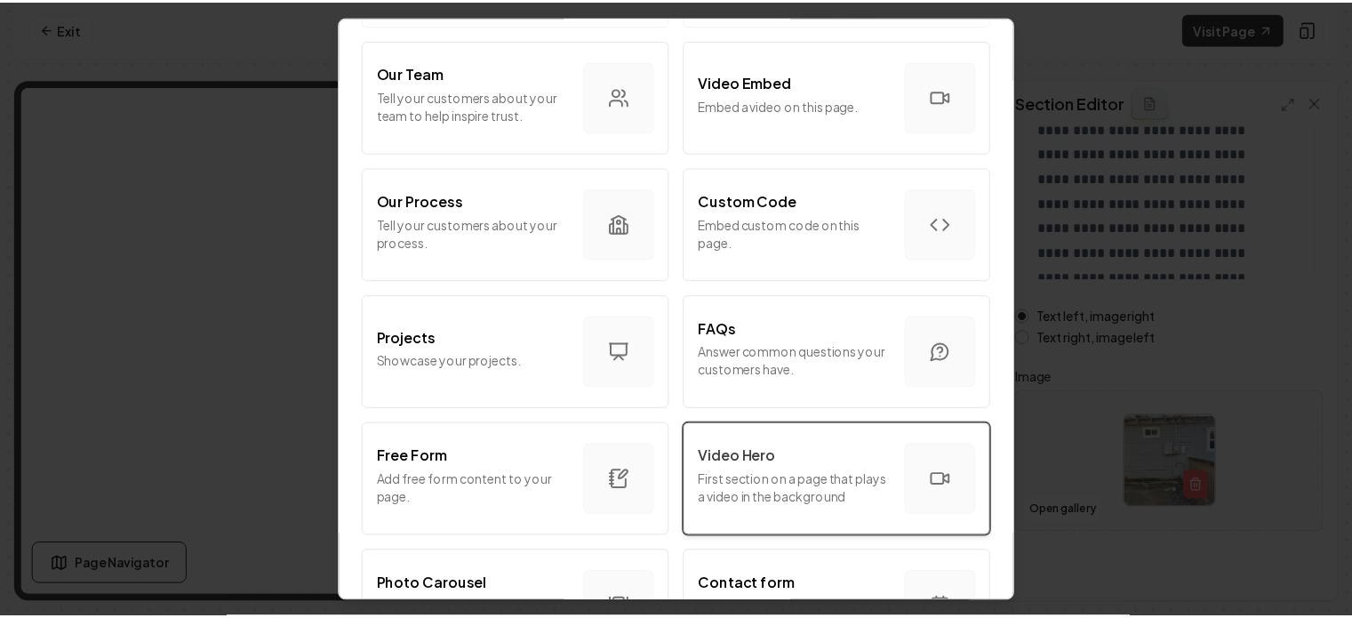
scroll to position [1088, 0]
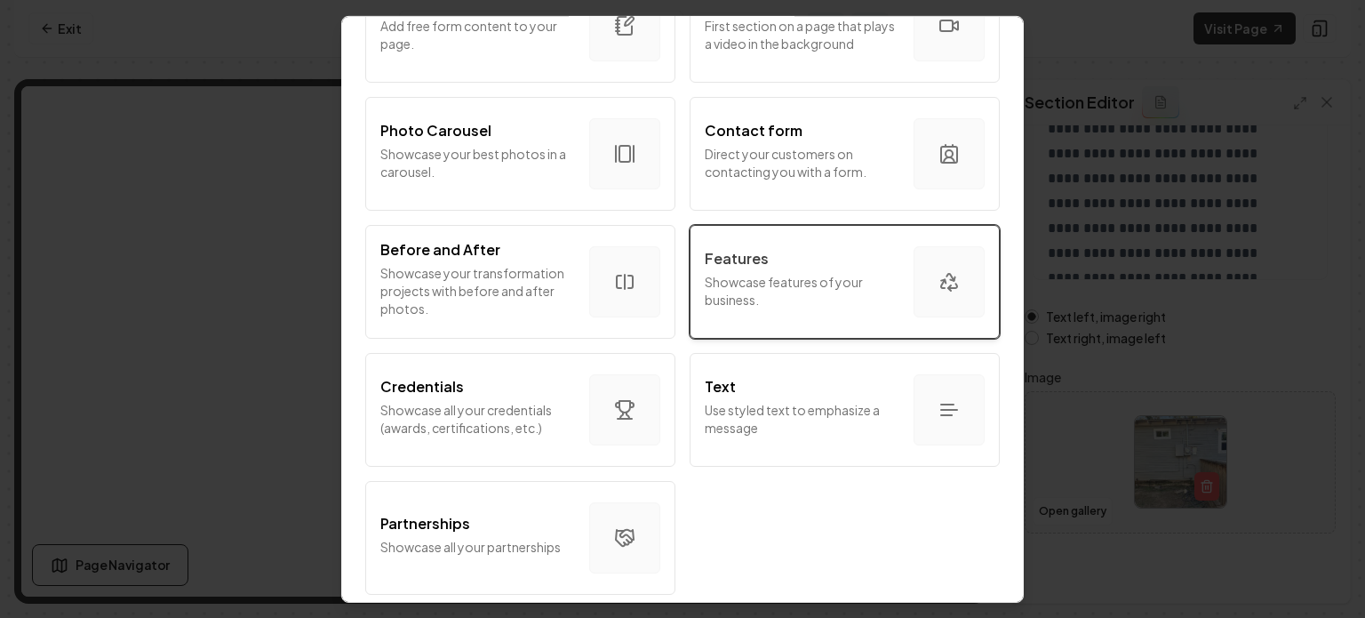
click at [762, 286] on p "Showcase features of your business." at bounding box center [802, 290] width 195 height 36
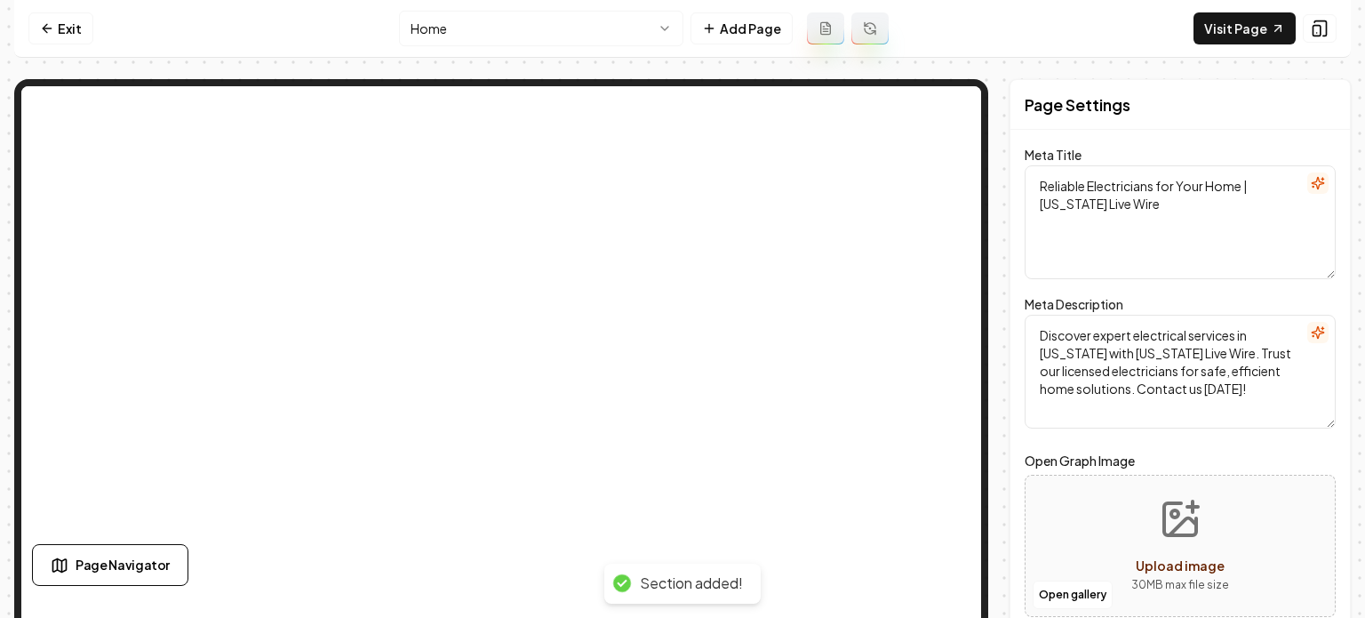
scroll to position [0, 0]
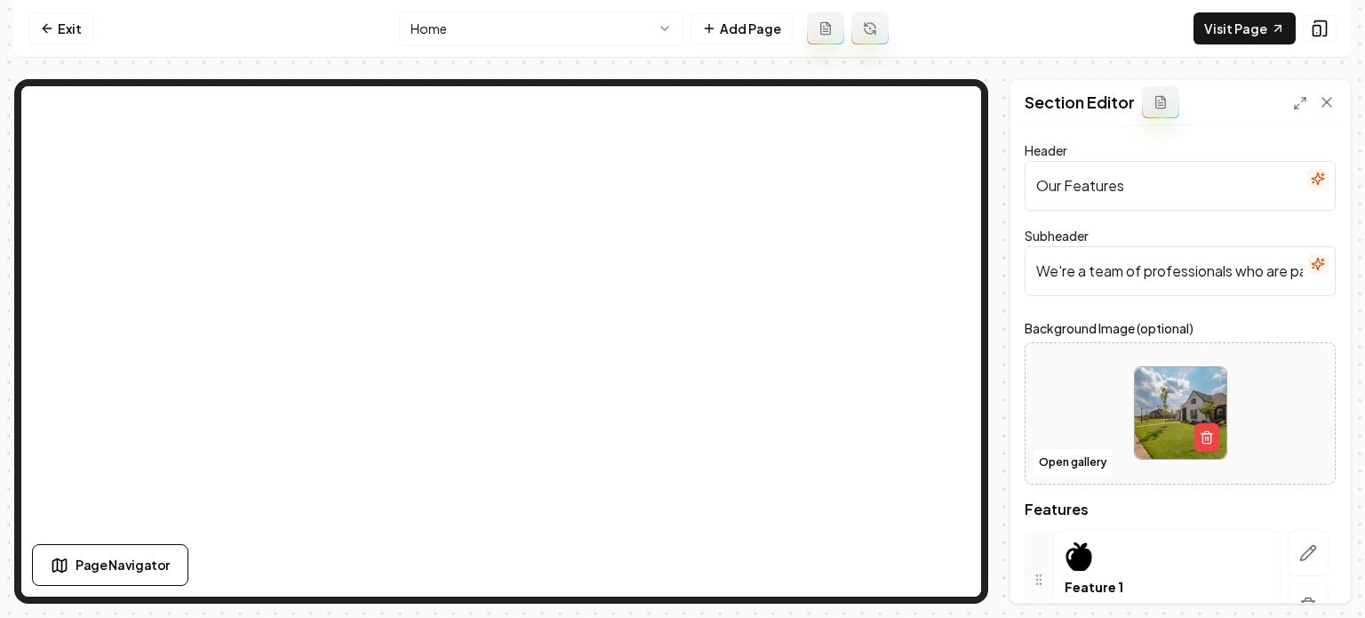
click at [1121, 192] on input "Our Features" at bounding box center [1180, 186] width 311 height 50
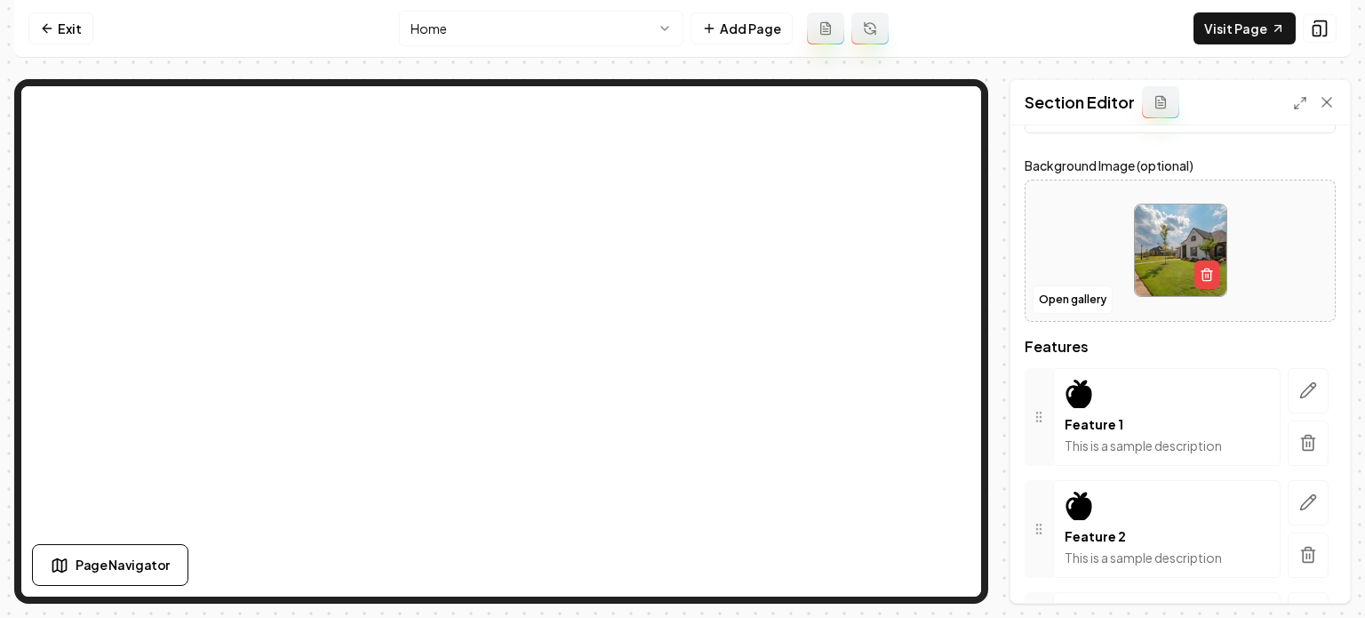
scroll to position [315, 0]
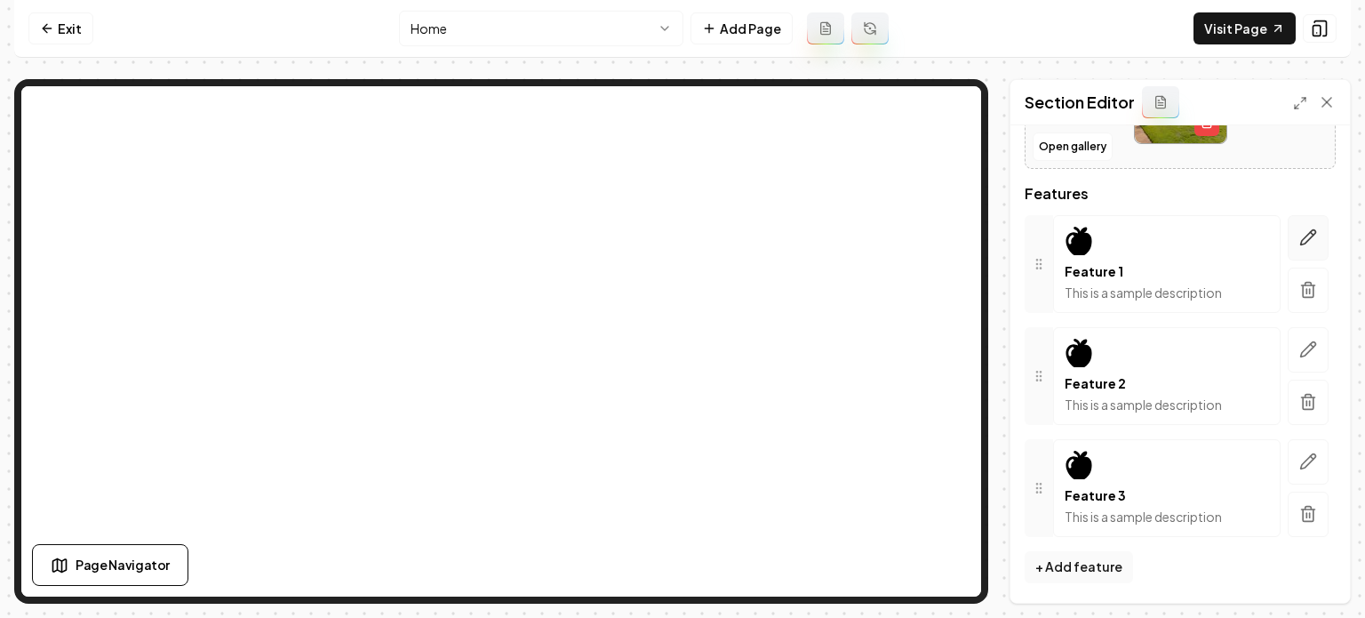
click at [1227, 231] on button "button" at bounding box center [1308, 237] width 41 height 45
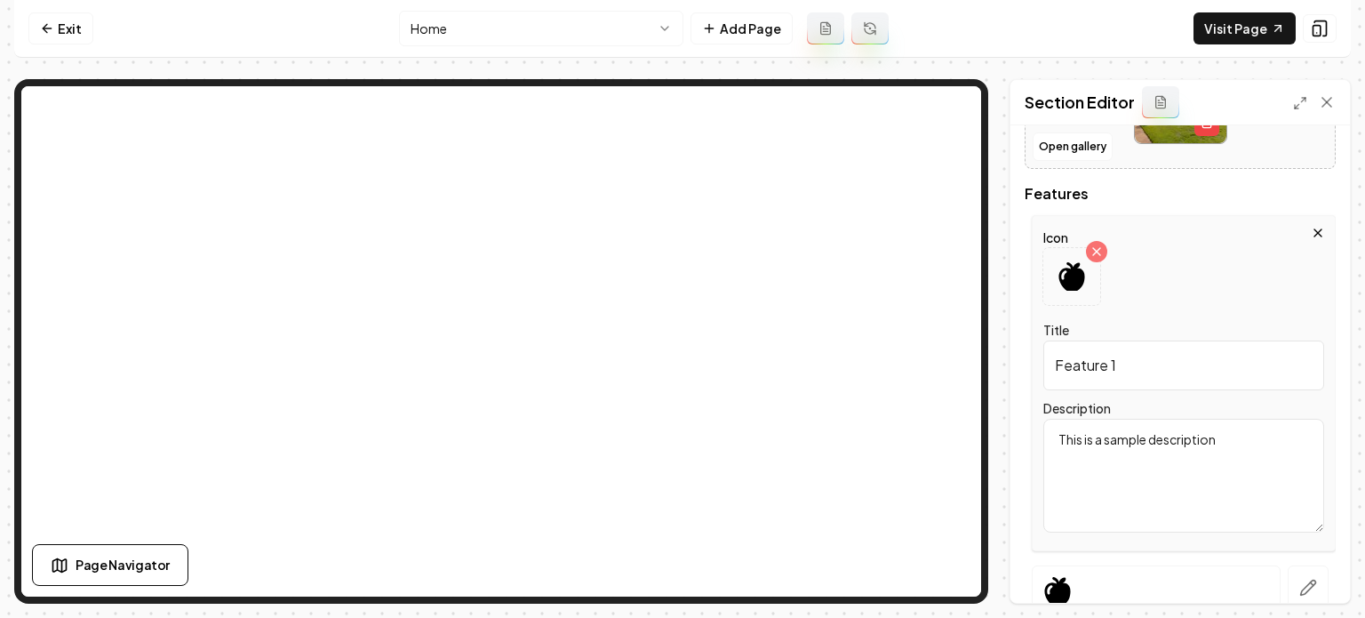
click at [1166, 383] on input "Feature 1" at bounding box center [1183, 365] width 281 height 50
click at [1165, 382] on input "Feature 1" at bounding box center [1183, 365] width 281 height 50
click at [1166, 382] on input "Feature 1" at bounding box center [1183, 365] width 281 height 50
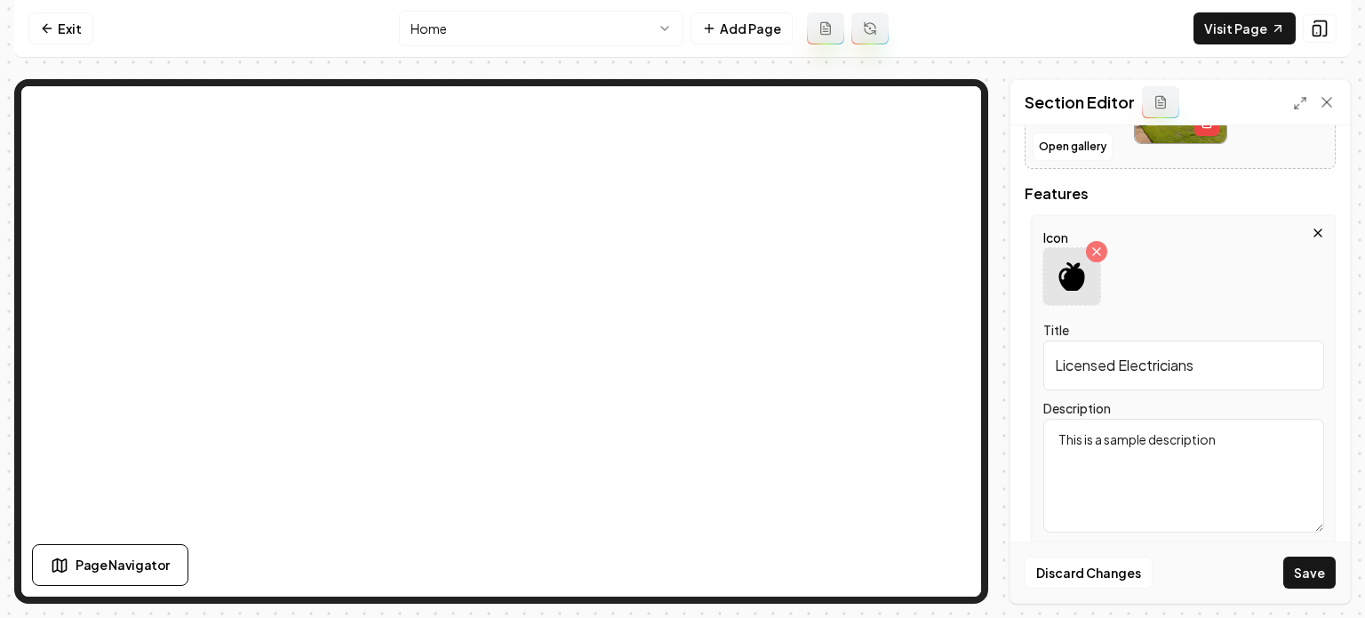
type input "Licensed Electricians"
click at [1075, 278] on icon at bounding box center [1071, 276] width 26 height 28
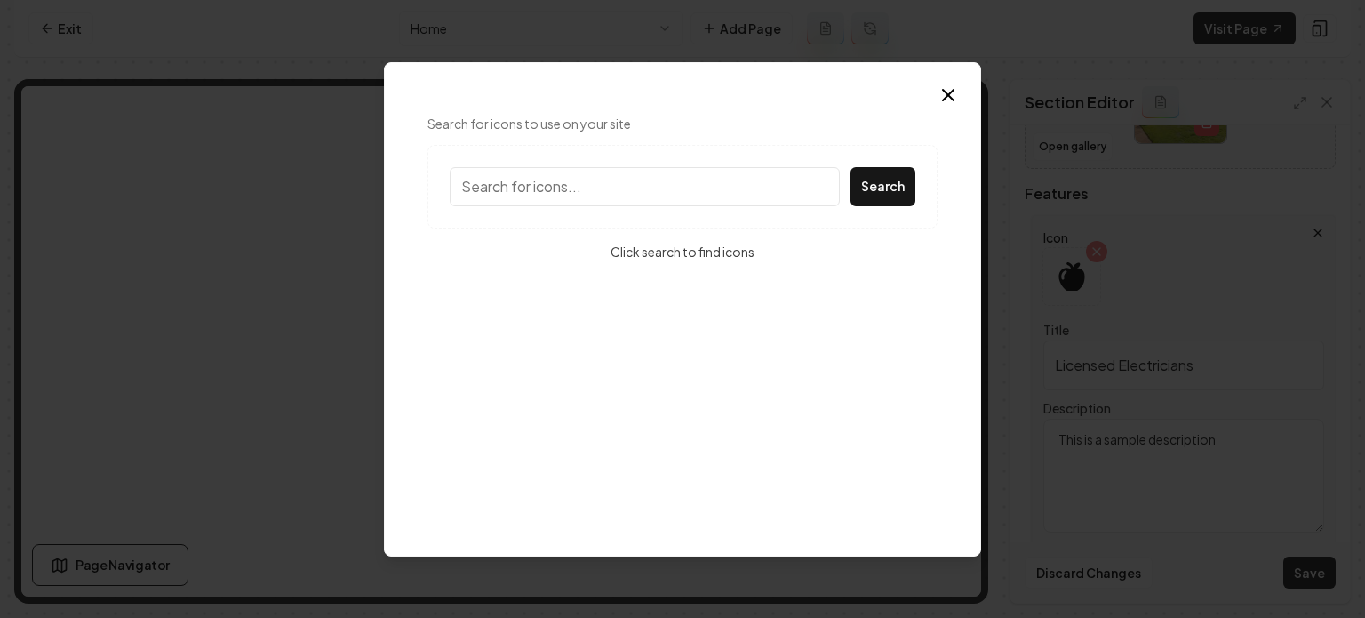
click at [528, 180] on input "Search for icons to use on your site" at bounding box center [645, 186] width 390 height 39
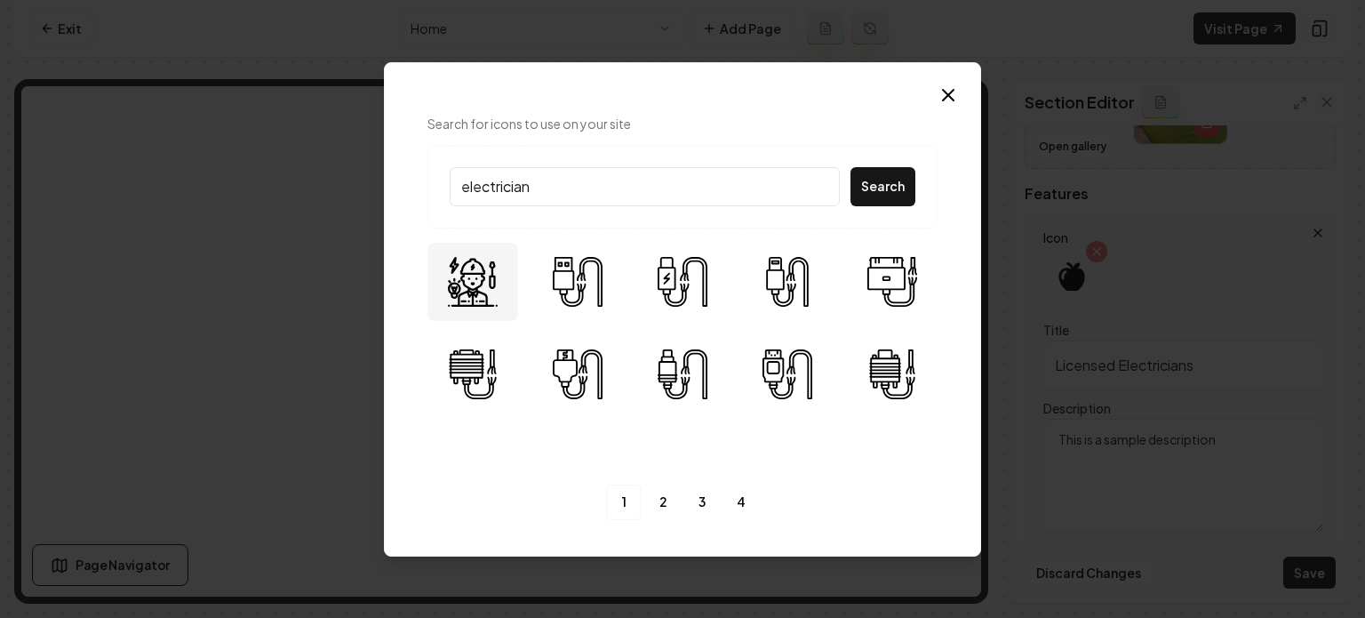
type input "electrician"
click at [451, 282] on img at bounding box center [473, 282] width 50 height 50
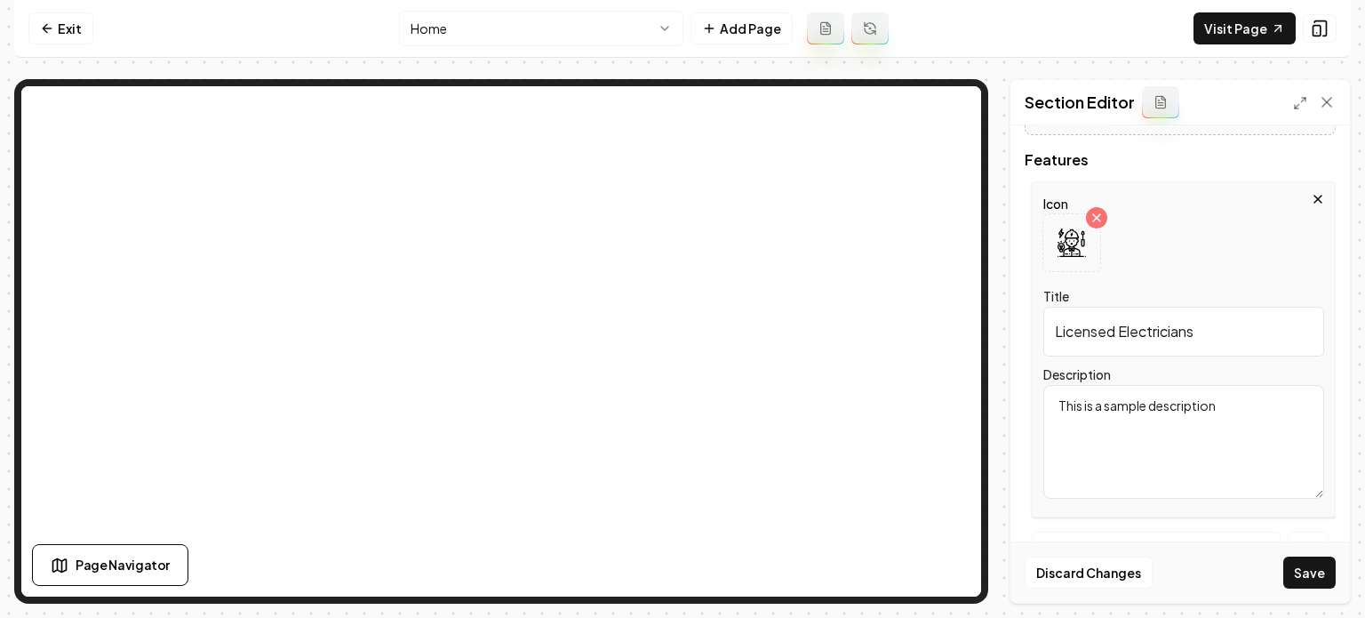
scroll to position [404, 0]
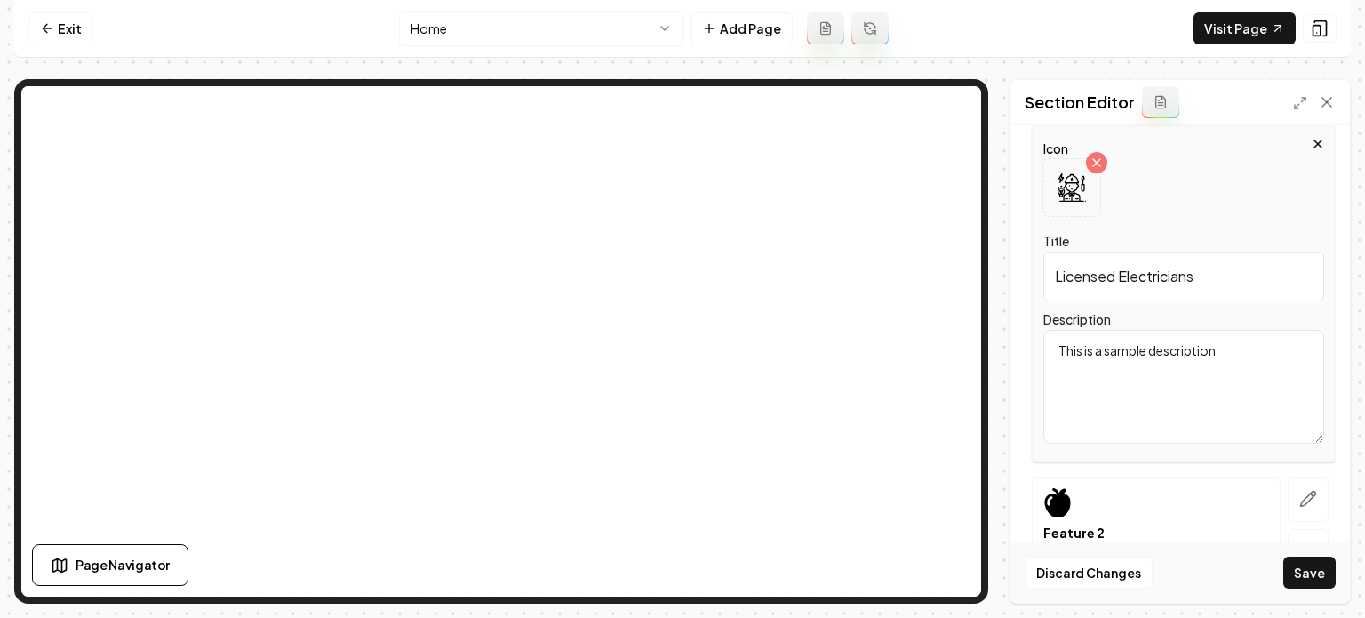
click at [1227, 435] on textarea "This is a sample description" at bounding box center [1183, 387] width 281 height 114
click at [1227, 433] on textarea "This is a sample description" at bounding box center [1183, 387] width 281 height 114
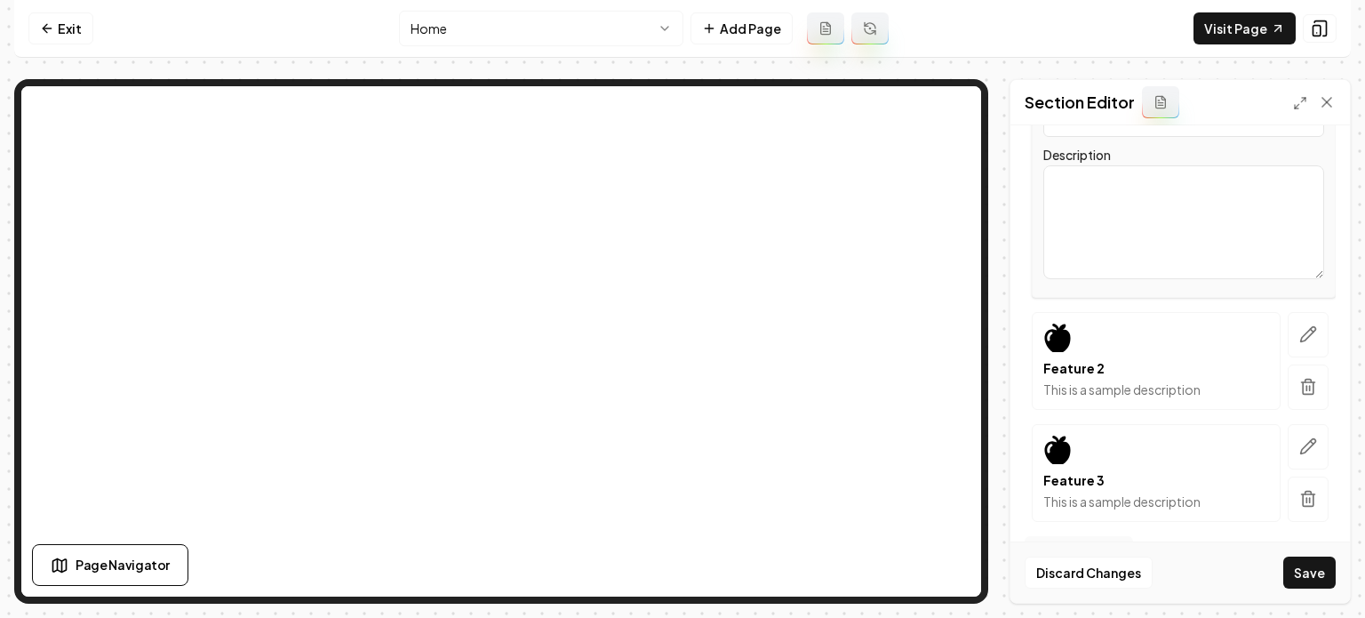
scroll to position [582, 0]
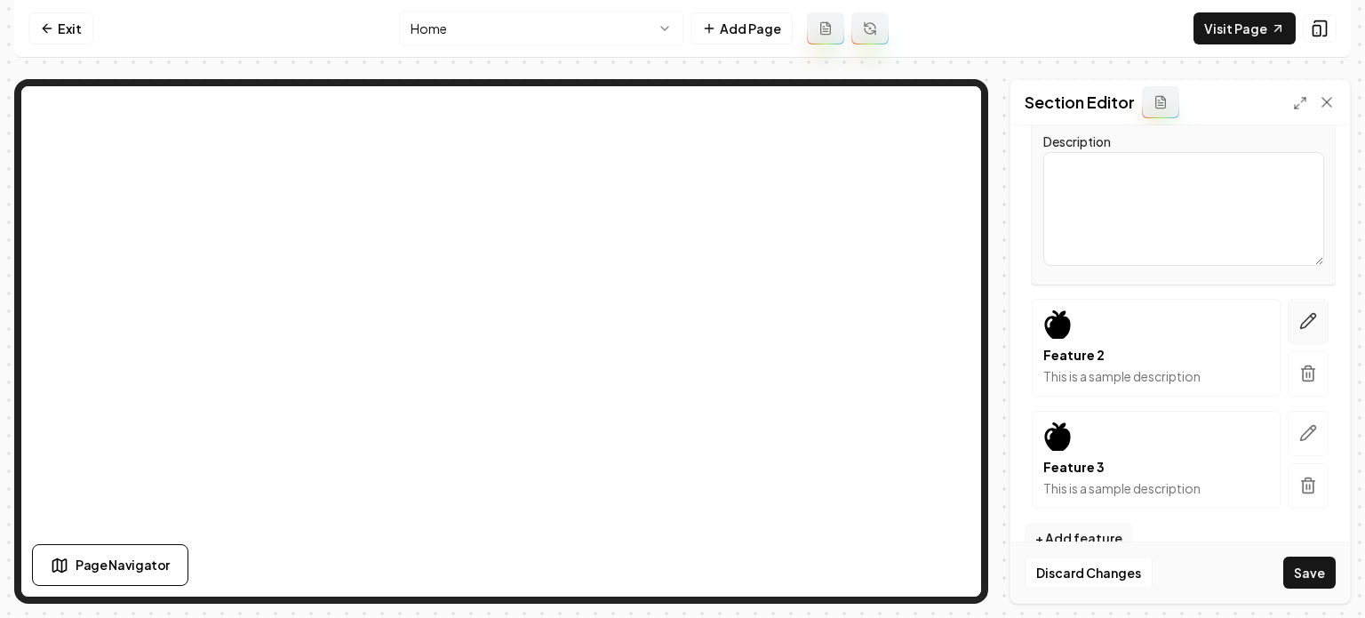
click at [1227, 323] on icon "button" at bounding box center [1308, 321] width 18 height 18
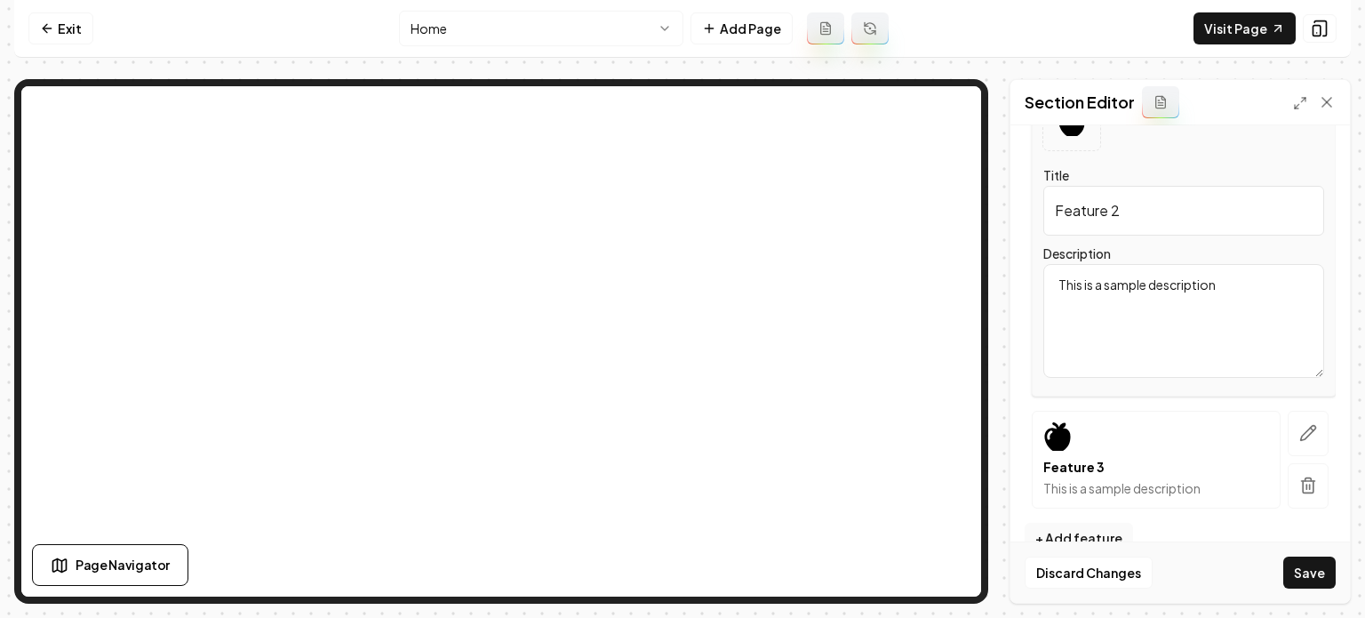
click at [1155, 197] on input "Feature 2" at bounding box center [1183, 211] width 281 height 50
type input "Guaranteed Satisfaction"
click at [1227, 301] on textarea "This is a sample description" at bounding box center [1183, 321] width 281 height 114
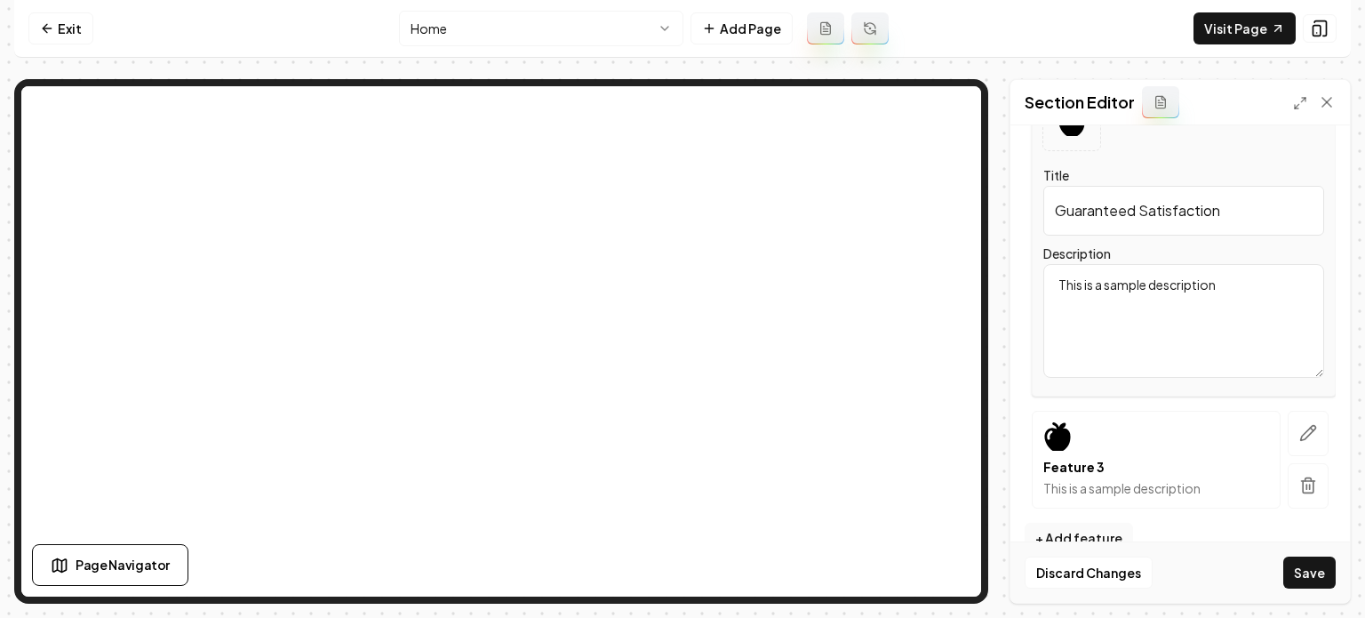
click at [1227, 301] on textarea "This is a sample description" at bounding box center [1183, 321] width 281 height 114
click at [1227, 436] on button "button" at bounding box center [1308, 433] width 41 height 45
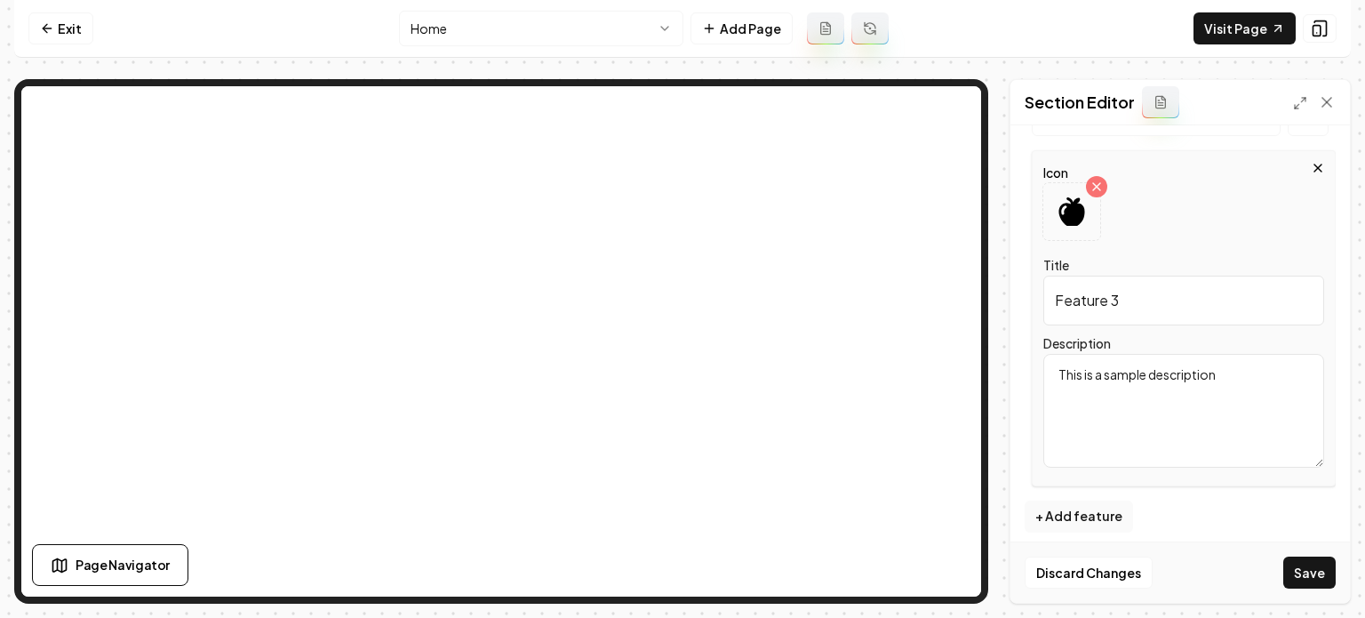
scroll to position [615, 0]
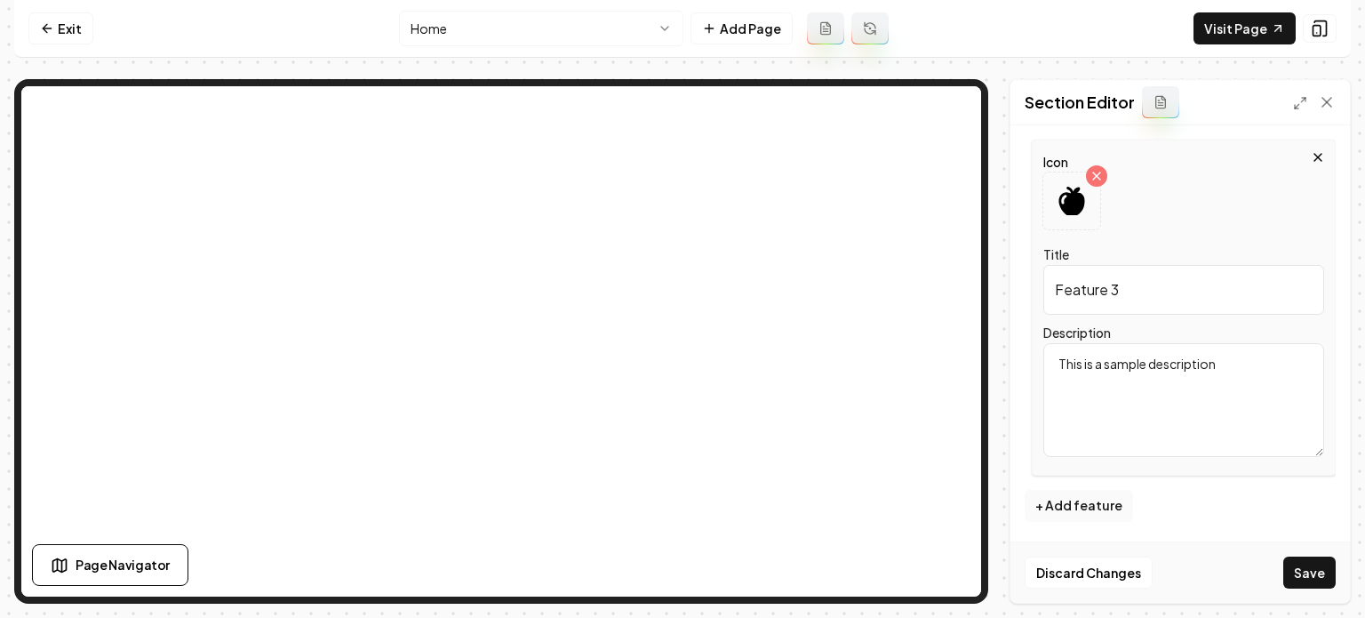
click at [1155, 294] on input "Feature 3" at bounding box center [1183, 290] width 281 height 50
type input "20+ Years of Experience"
click at [1144, 384] on textarea "This is a sample description" at bounding box center [1183, 400] width 281 height 114
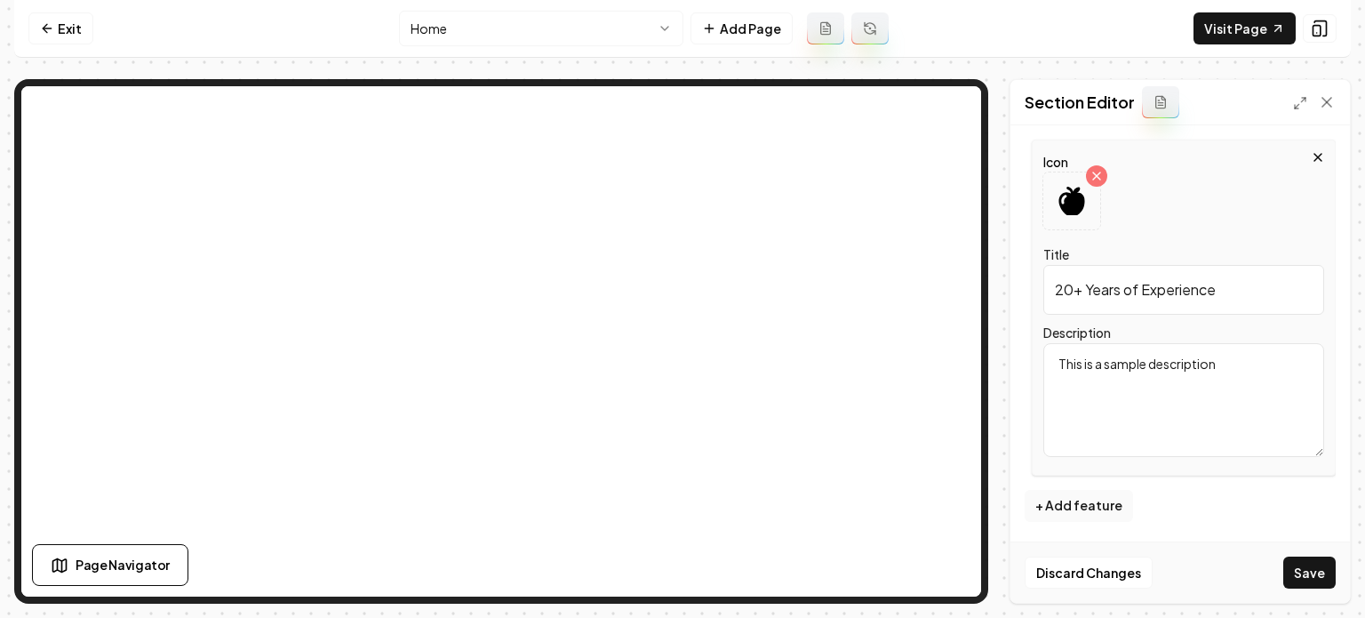
click at [1144, 384] on textarea "This is a sample description" at bounding box center [1183, 400] width 281 height 114
click at [1227, 561] on button "Save" at bounding box center [1309, 572] width 52 height 32
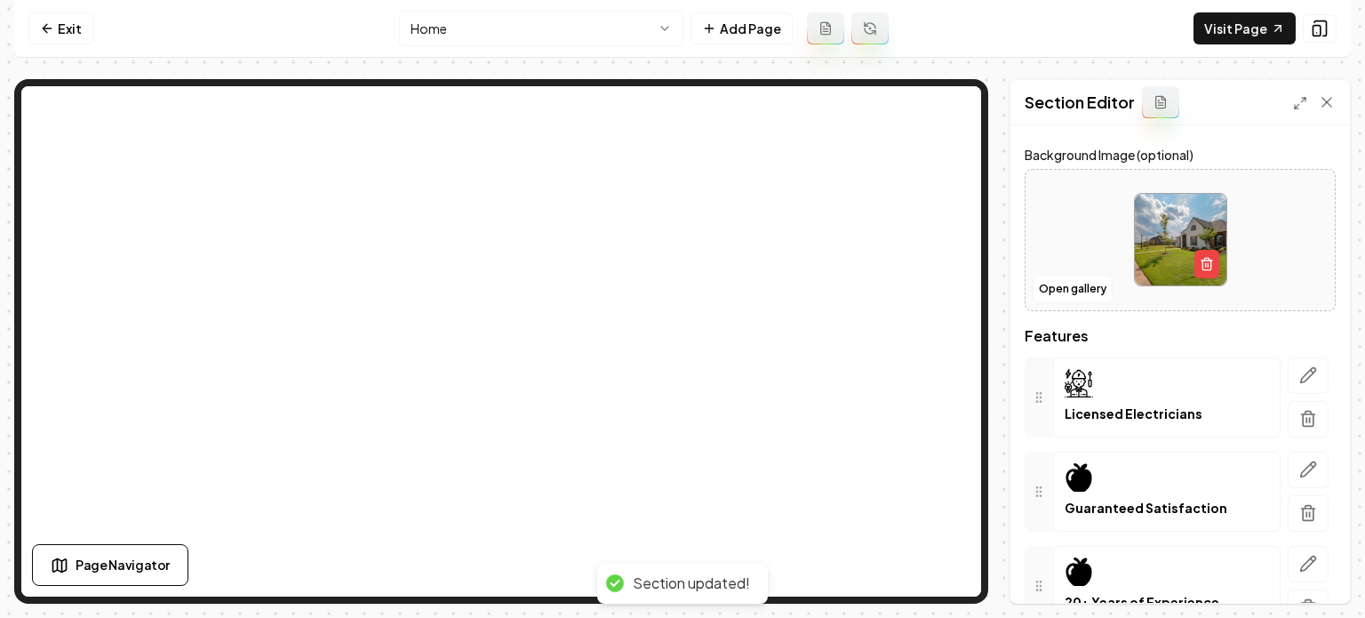
scroll to position [0, 0]
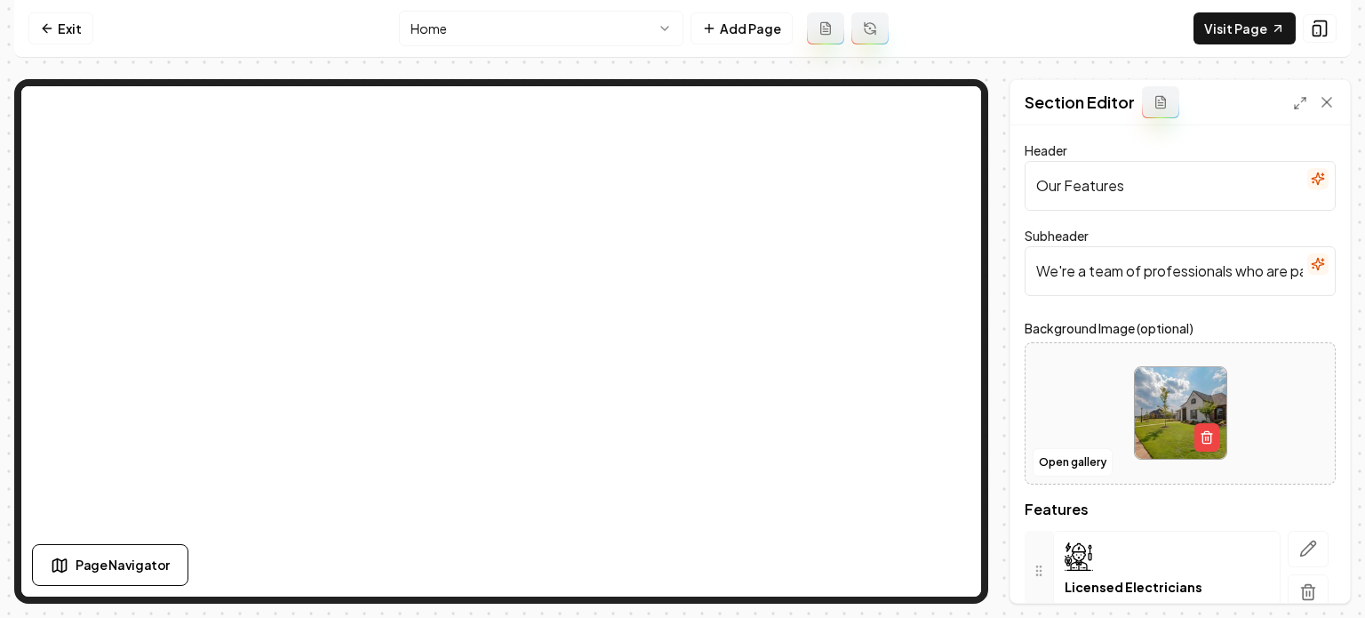
click at [1227, 173] on icon "button" at bounding box center [1318, 178] width 14 height 14
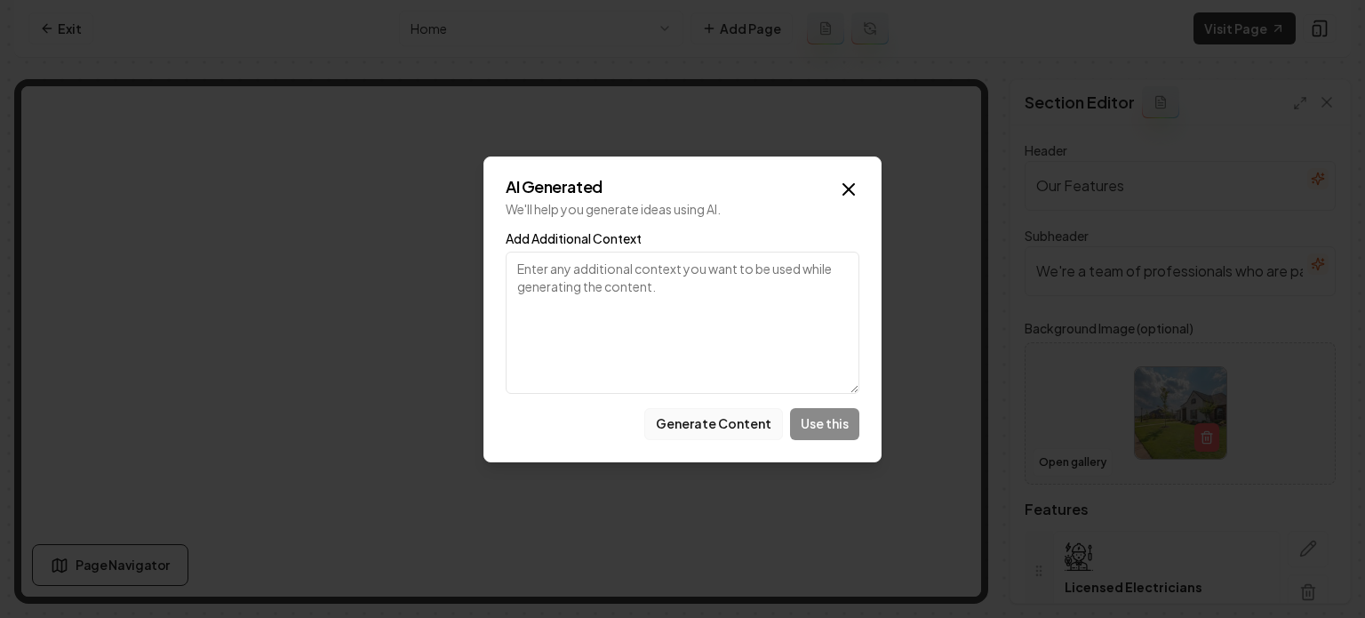
click at [729, 428] on button "Generate Content" at bounding box center [713, 424] width 139 height 32
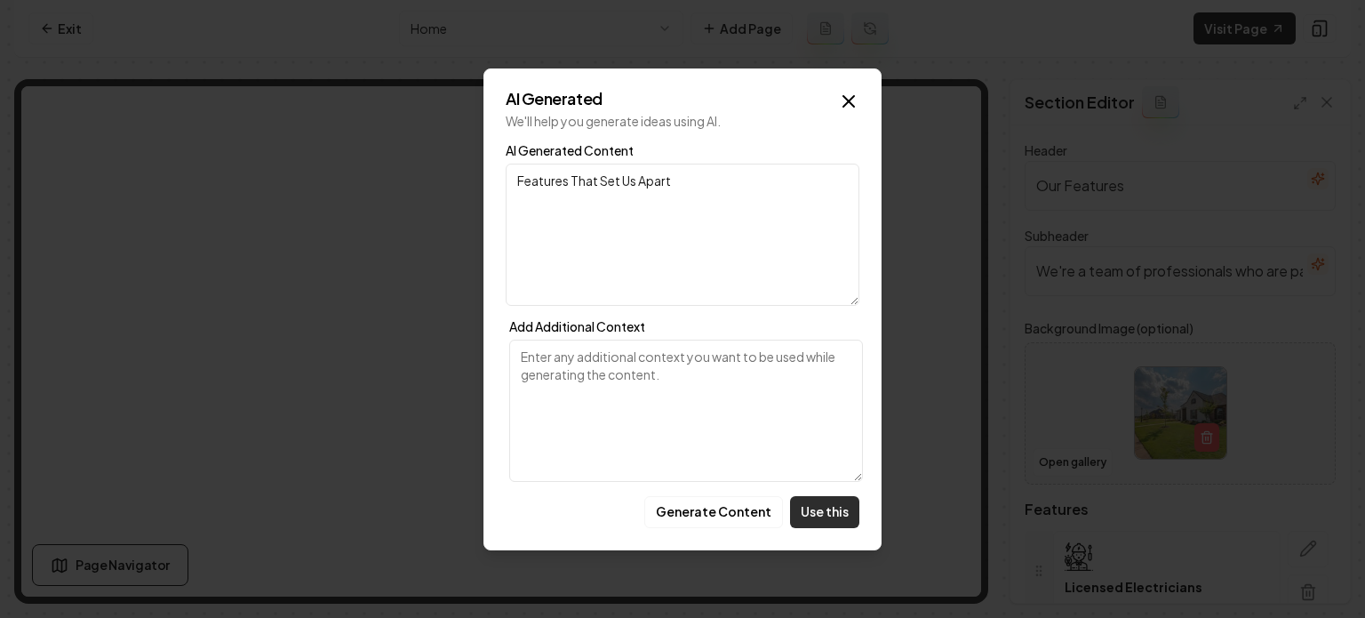
click at [826, 513] on button "Use this" at bounding box center [824, 512] width 69 height 32
type input "Features That Set Us Apart"
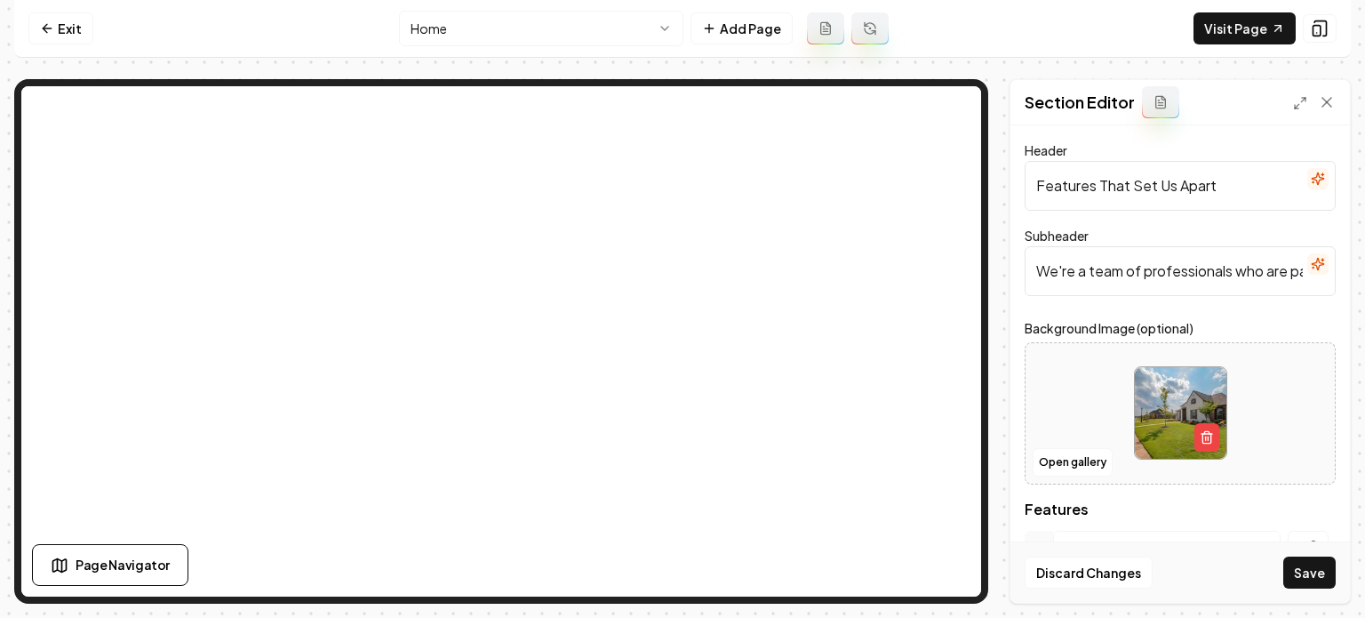
click at [1227, 273] on button "button" at bounding box center [1317, 263] width 21 height 21
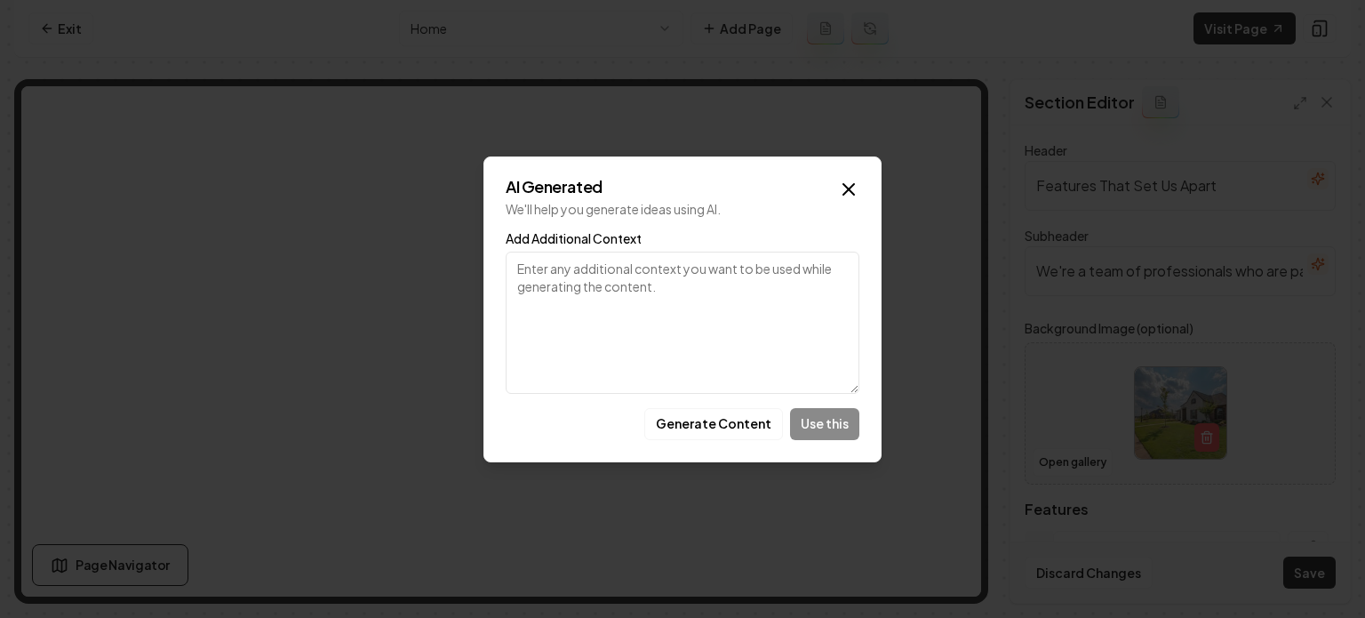
click at [625, 273] on textarea "Add Additional Context" at bounding box center [683, 322] width 354 height 142
click at [727, 417] on button "Generate Content" at bounding box center [713, 424] width 139 height 32
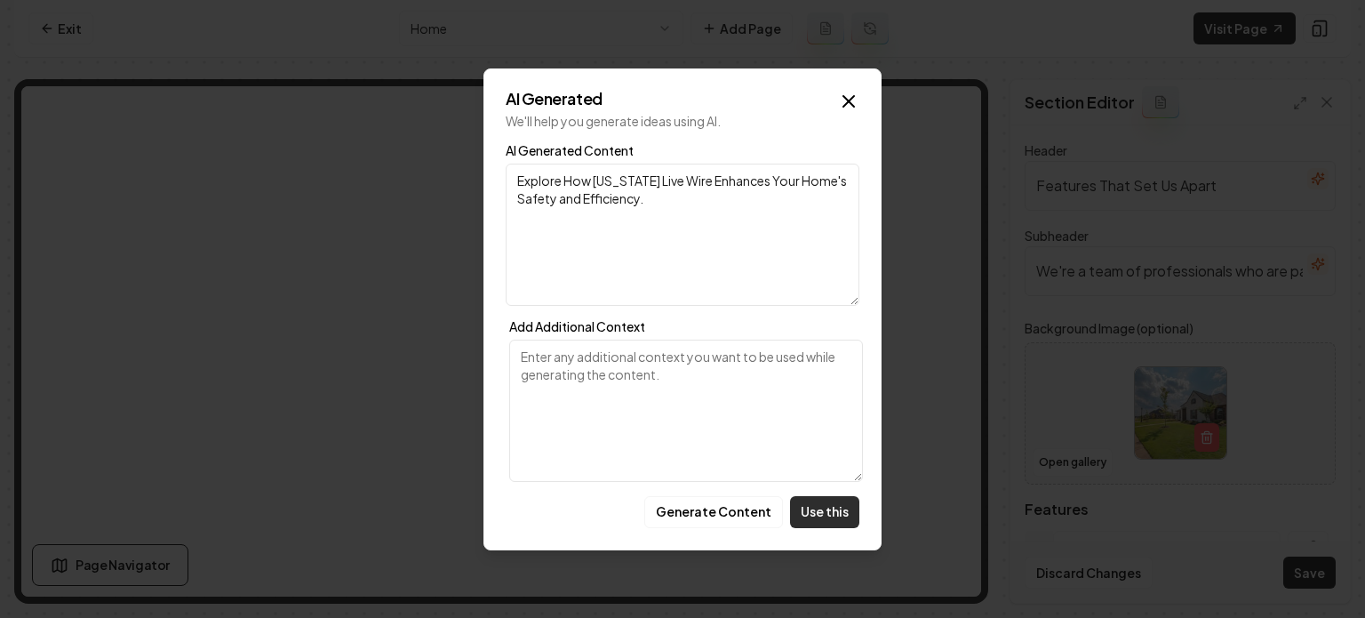
click at [818, 511] on button "Use this" at bounding box center [824, 512] width 69 height 32
type input "Explore How Texas Live Wire Enhances Your Home's Safety and Efficiency."
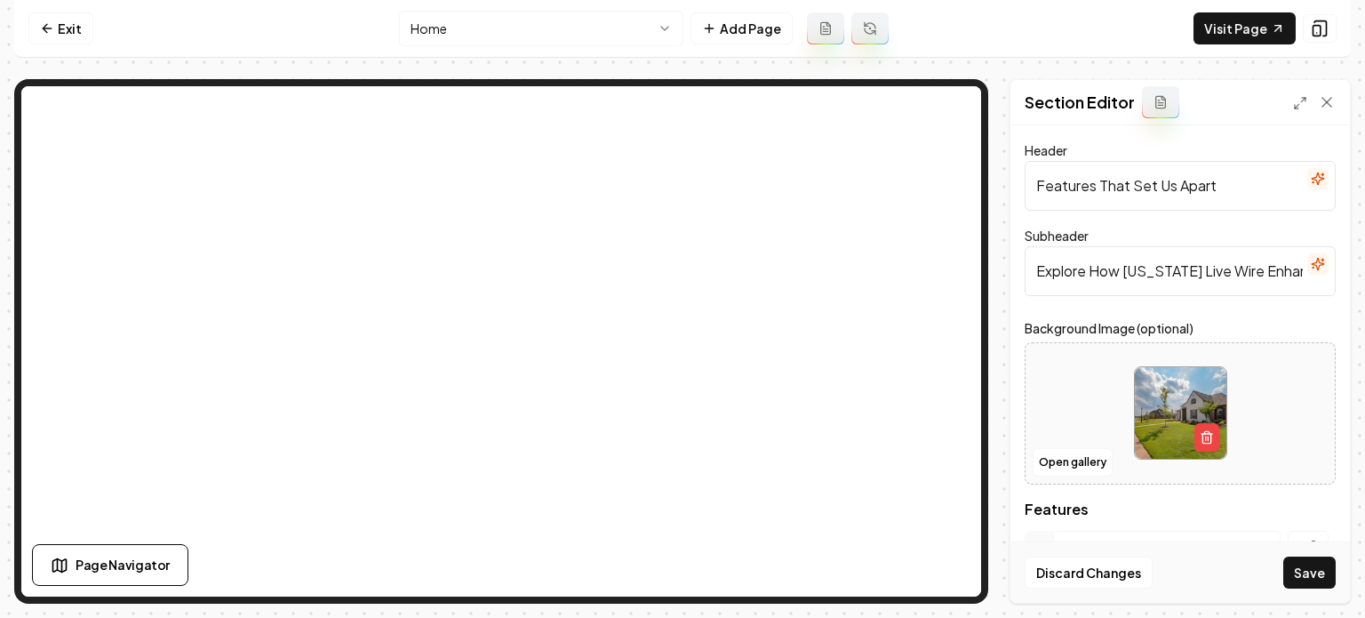
click at [1227, 257] on icon "button" at bounding box center [1318, 264] width 14 height 14
click at [1227, 263] on icon "button" at bounding box center [1318, 264] width 14 height 14
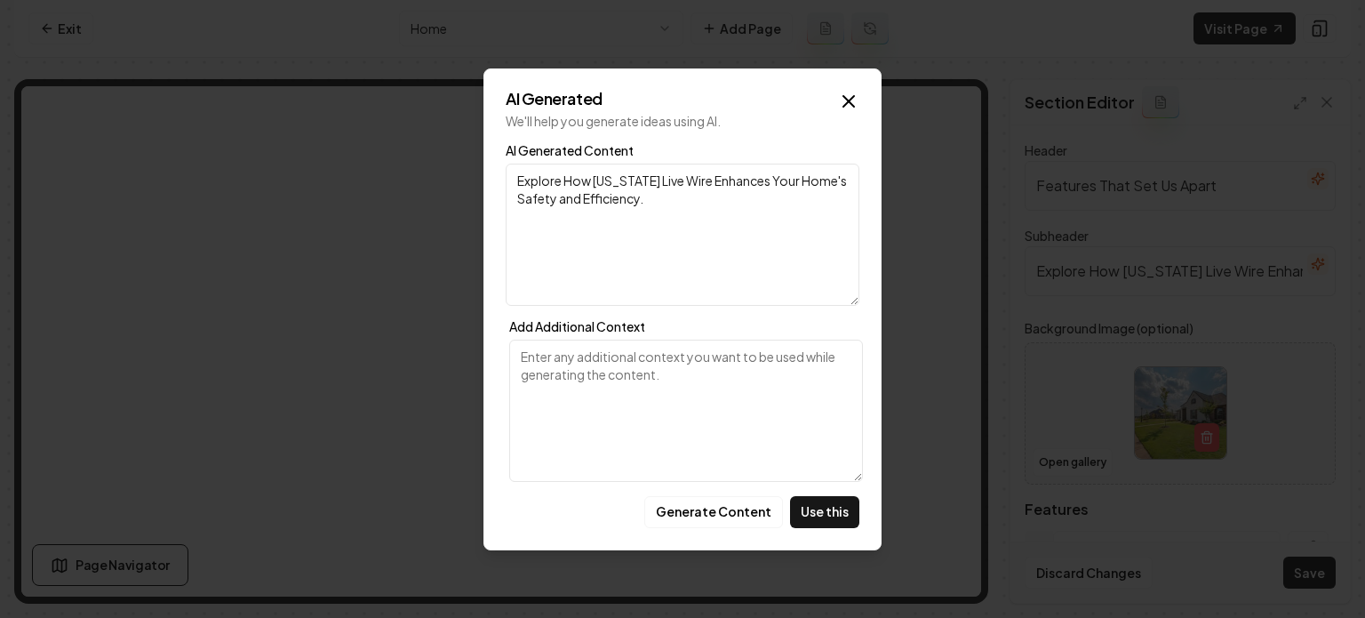
click at [634, 422] on textarea "Add Additional Context" at bounding box center [686, 410] width 354 height 142
click at [602, 409] on textarea "Add Additional Context" at bounding box center [686, 410] width 354 height 142
click at [683, 192] on textarea "Explore How Texas Live Wire Enhances Your Home's Safety and Efficiency." at bounding box center [683, 235] width 354 height 142
click at [668, 440] on textarea "Add Additional Context" at bounding box center [686, 410] width 354 height 142
click at [580, 408] on textarea "Add Additional Context" at bounding box center [686, 410] width 354 height 142
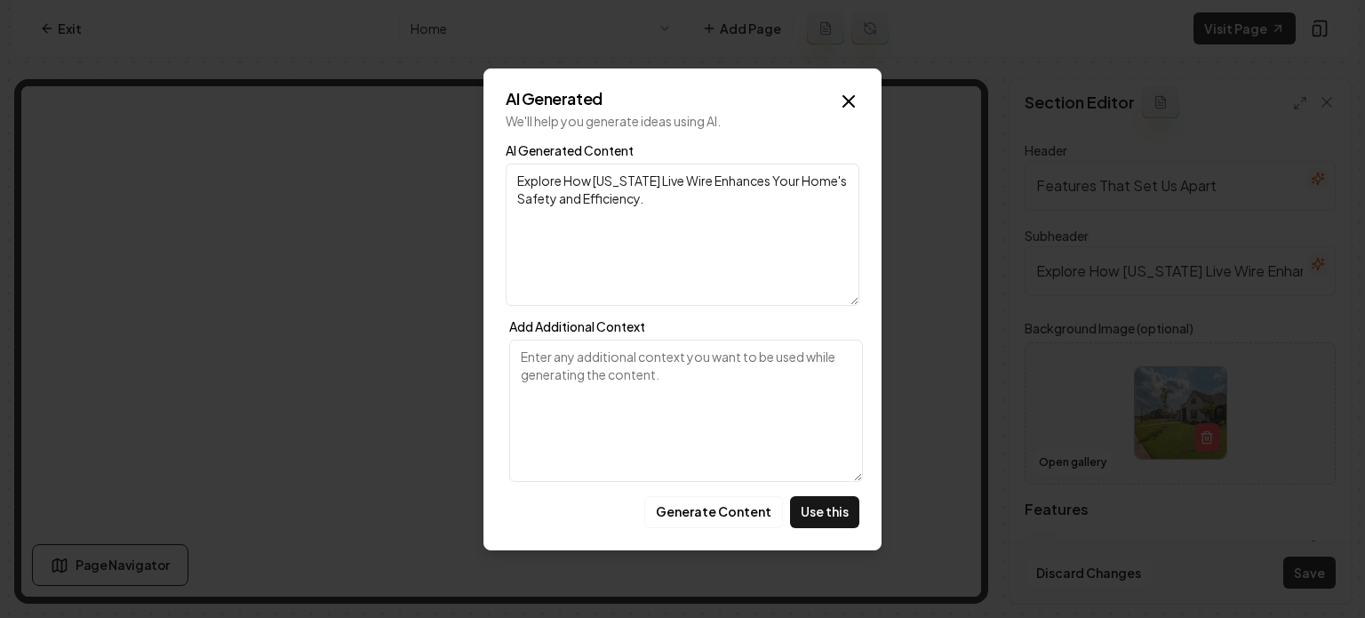
click at [581, 398] on textarea "Add Additional Context" at bounding box center [686, 410] width 354 height 142
type textarea "talk about licensed electricians"
click at [722, 514] on button "Generate Content" at bounding box center [713, 512] width 139 height 32
drag, startPoint x: 698, startPoint y: 194, endPoint x: 510, endPoint y: 189, distance: 187.5
click at [506, 180] on textarea "Discover the Expertise of Our Licensed Electricians: Reliable, Safe, and Profes…" at bounding box center [683, 235] width 354 height 142
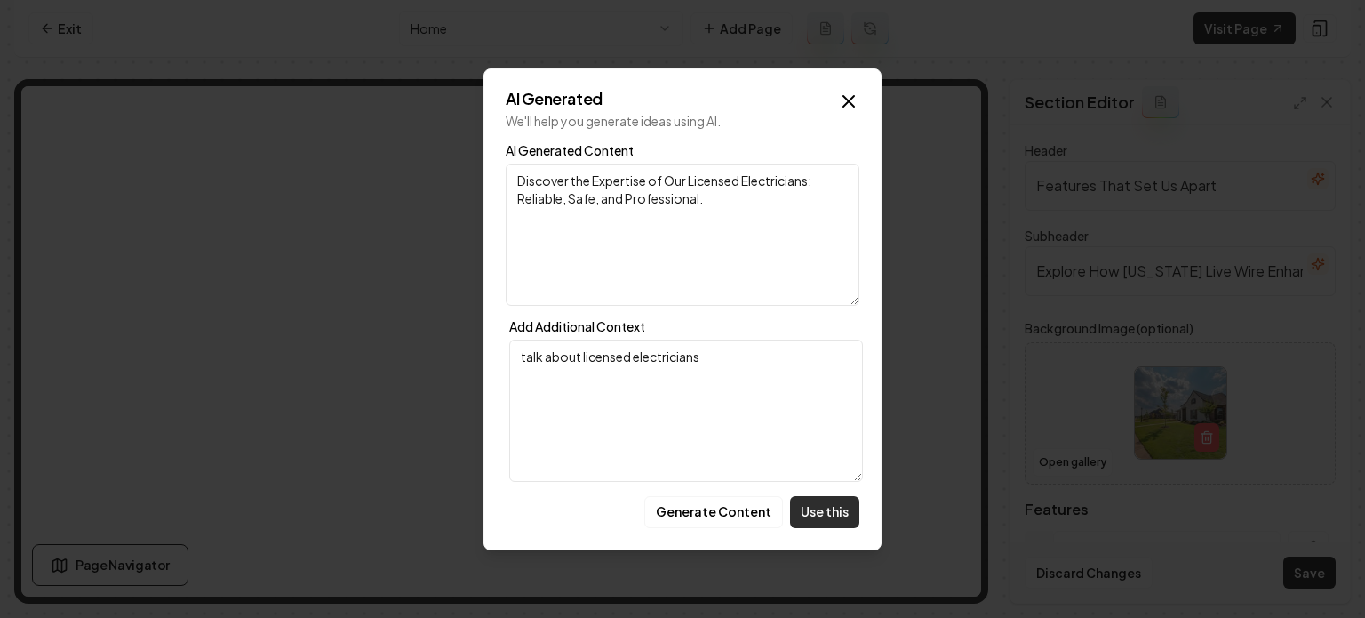
click at [824, 510] on button "Use this" at bounding box center [824, 512] width 69 height 32
type input "Discover the Expertise of Our Licensed Electricians: Reliable, Safe, and Profes…"
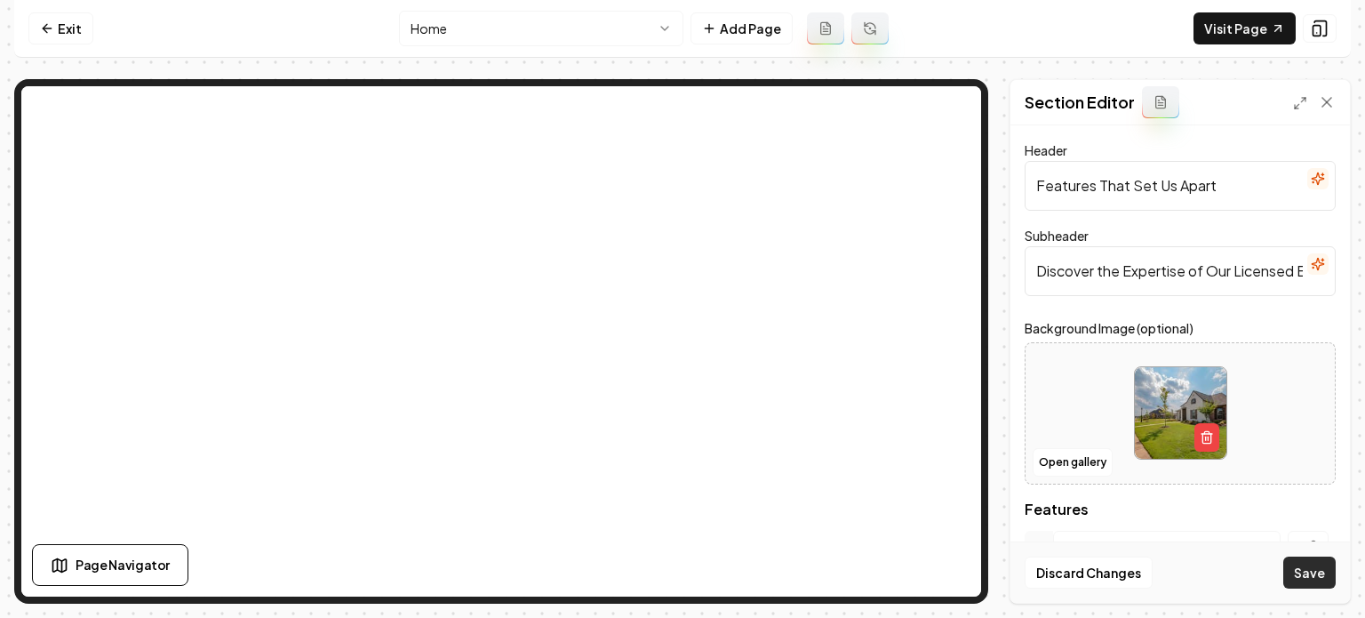
click at [1227, 561] on button "Save" at bounding box center [1309, 572] width 52 height 32
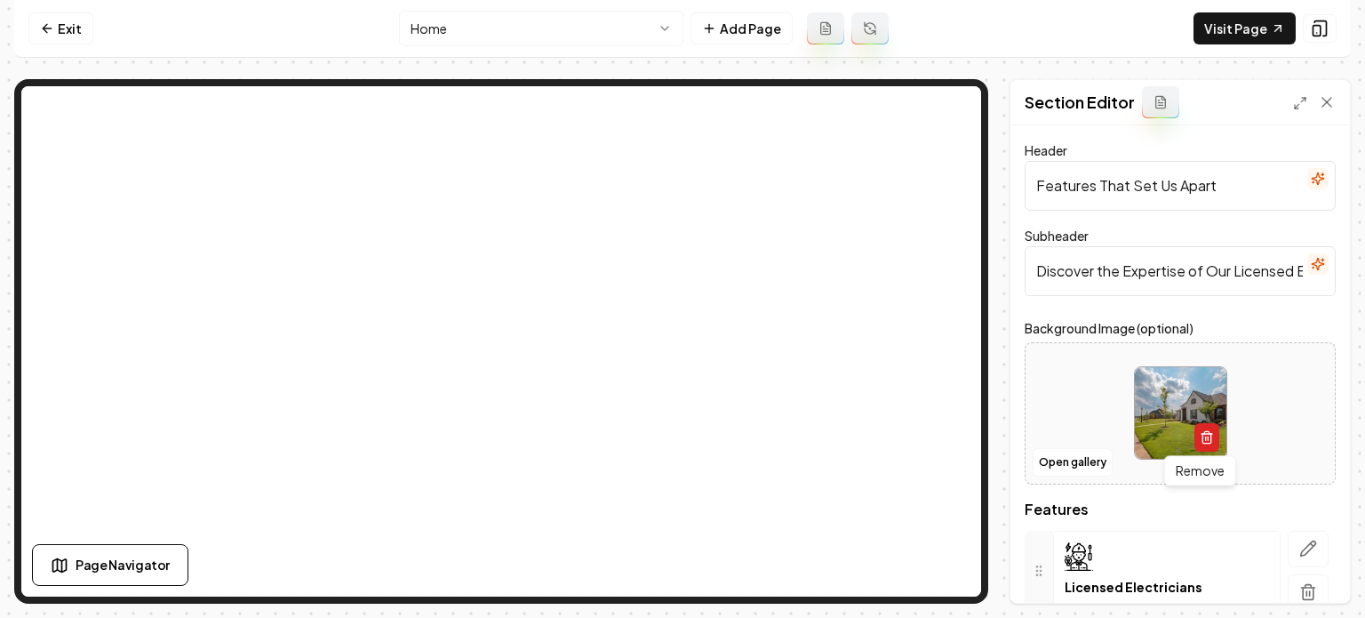
click at [1204, 432] on icon "button" at bounding box center [1206, 433] width 4 height 3
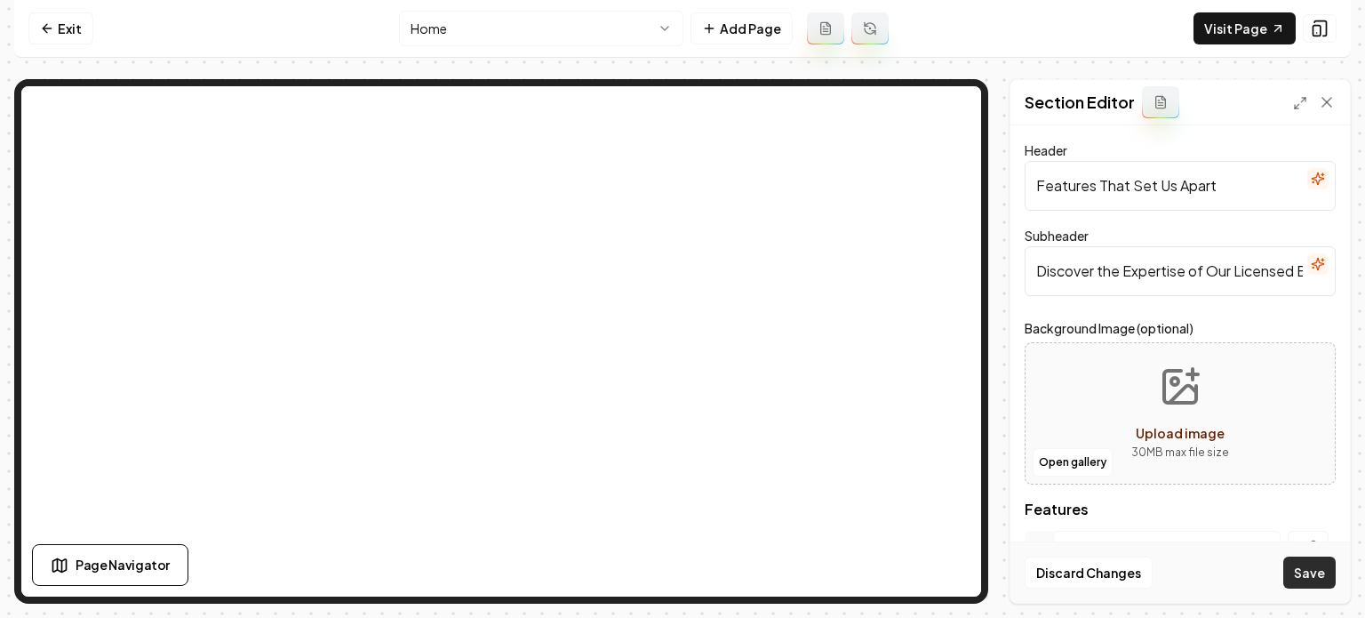
click at [1227, 561] on button "Save" at bounding box center [1309, 572] width 52 height 32
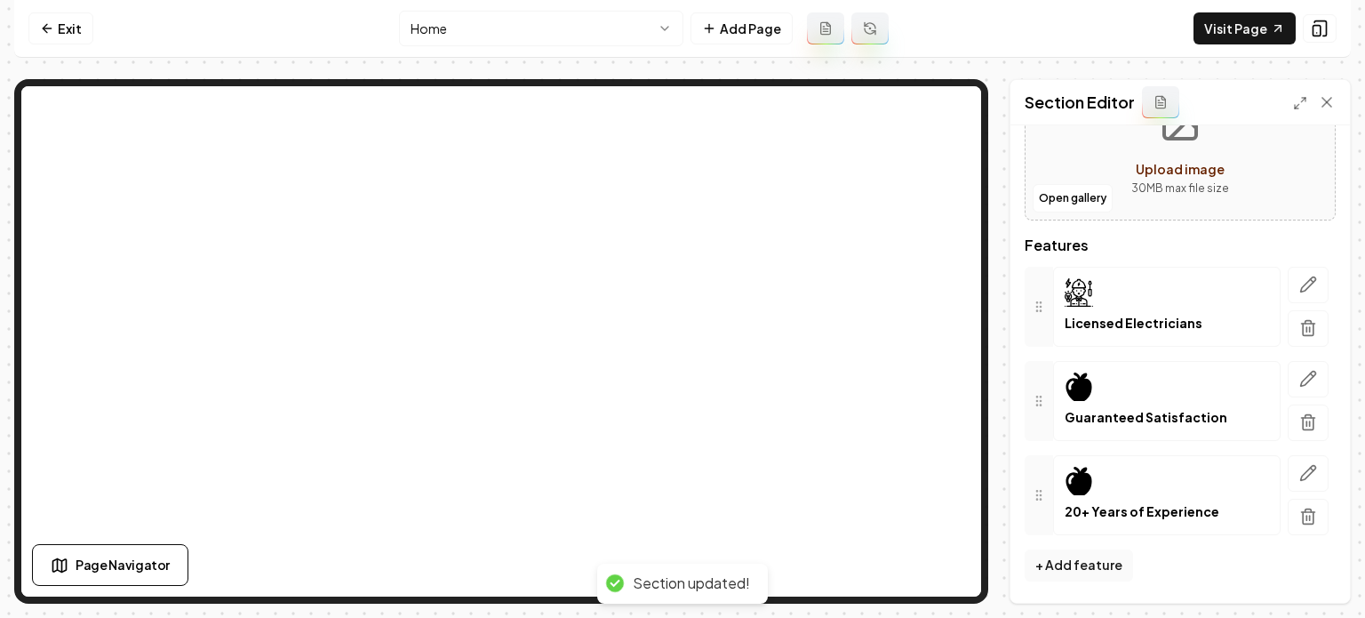
scroll to position [262, 0]
click at [1227, 373] on button "button" at bounding box center [1308, 381] width 41 height 36
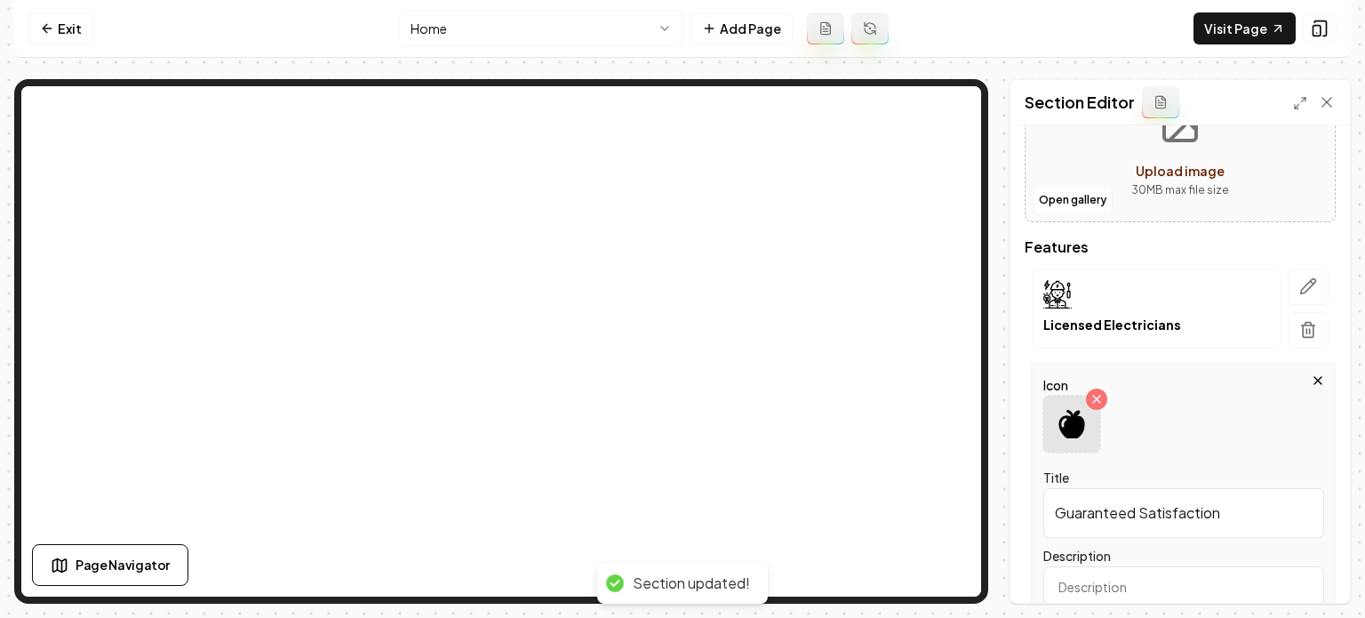
click at [1064, 436] on icon at bounding box center [1071, 424] width 28 height 28
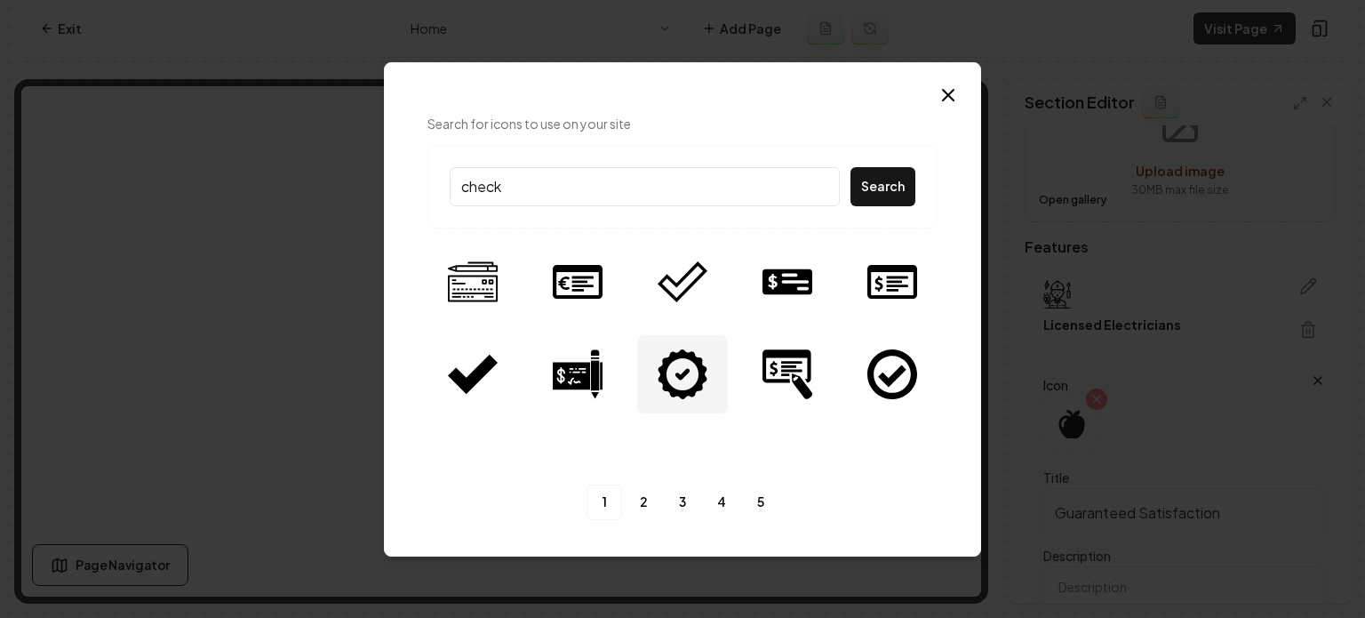
type input "check"
click at [686, 358] on img at bounding box center [683, 374] width 50 height 50
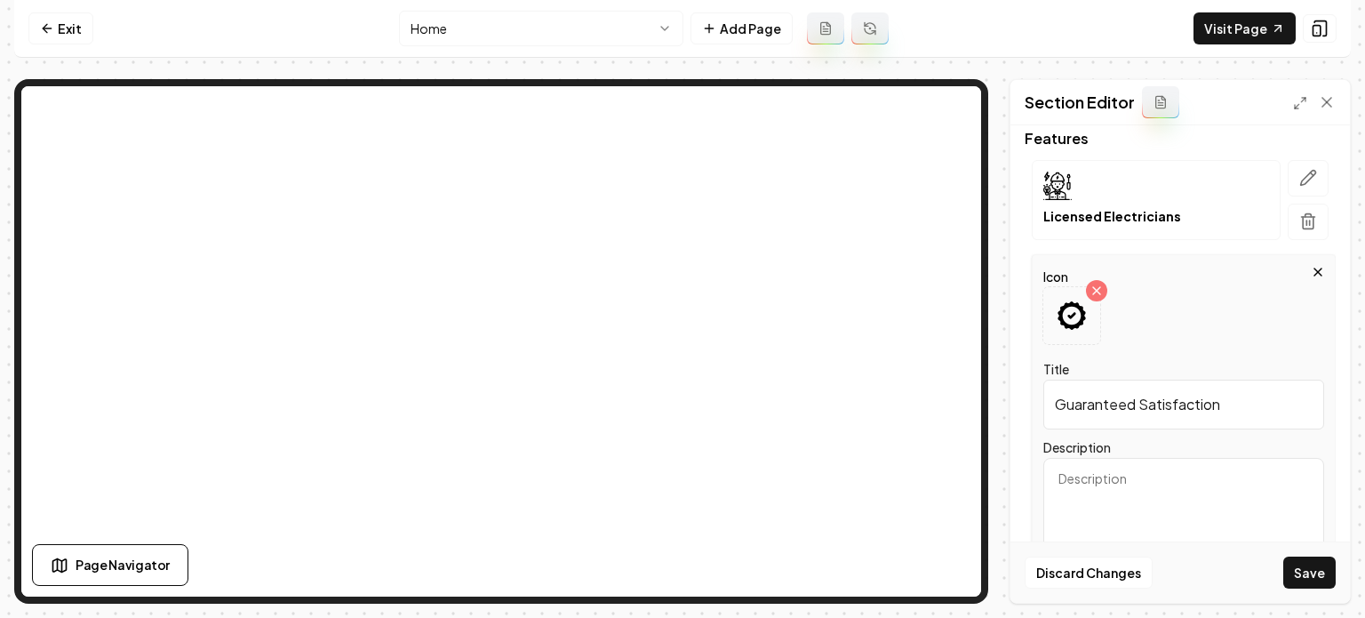
scroll to position [579, 0]
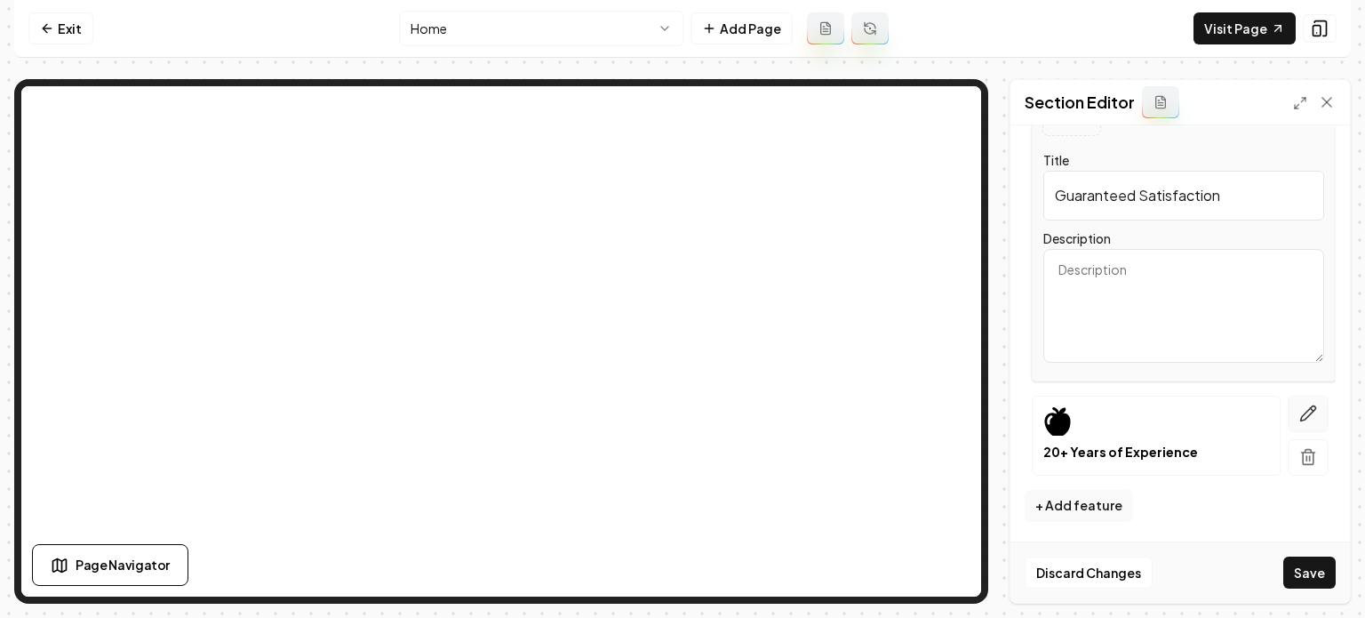
click at [1227, 420] on icon "button" at bounding box center [1308, 413] width 18 height 18
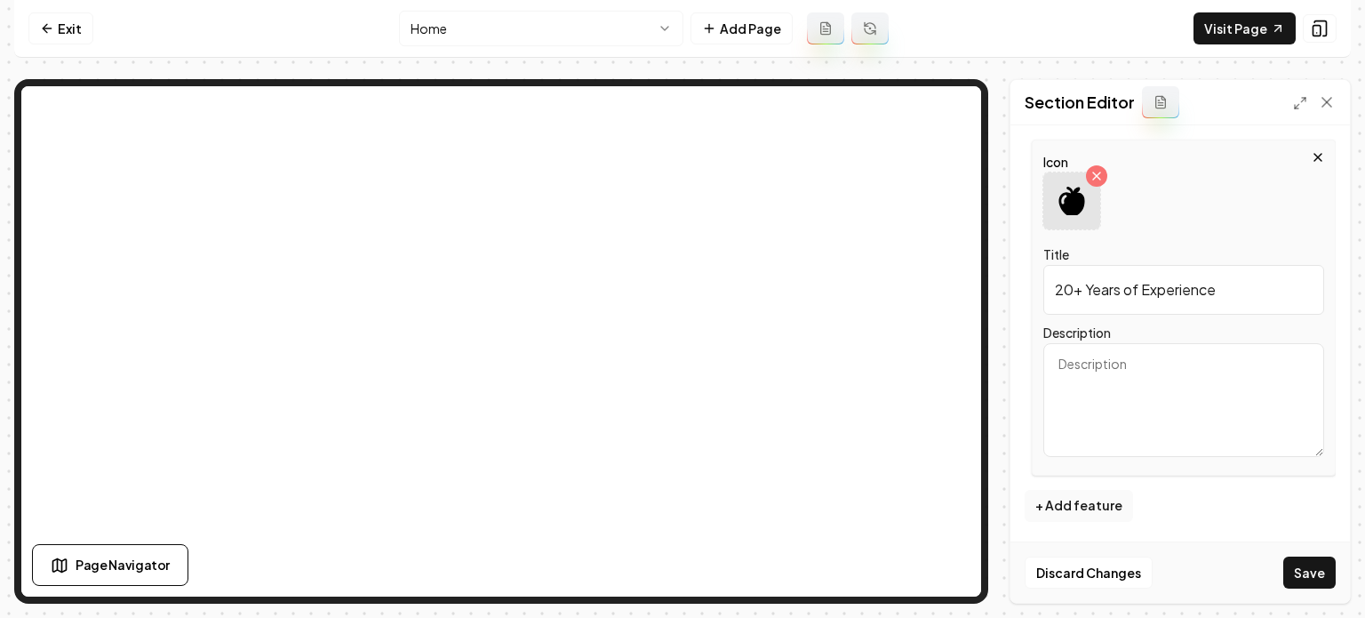
click at [1060, 202] on icon at bounding box center [1071, 201] width 26 height 28
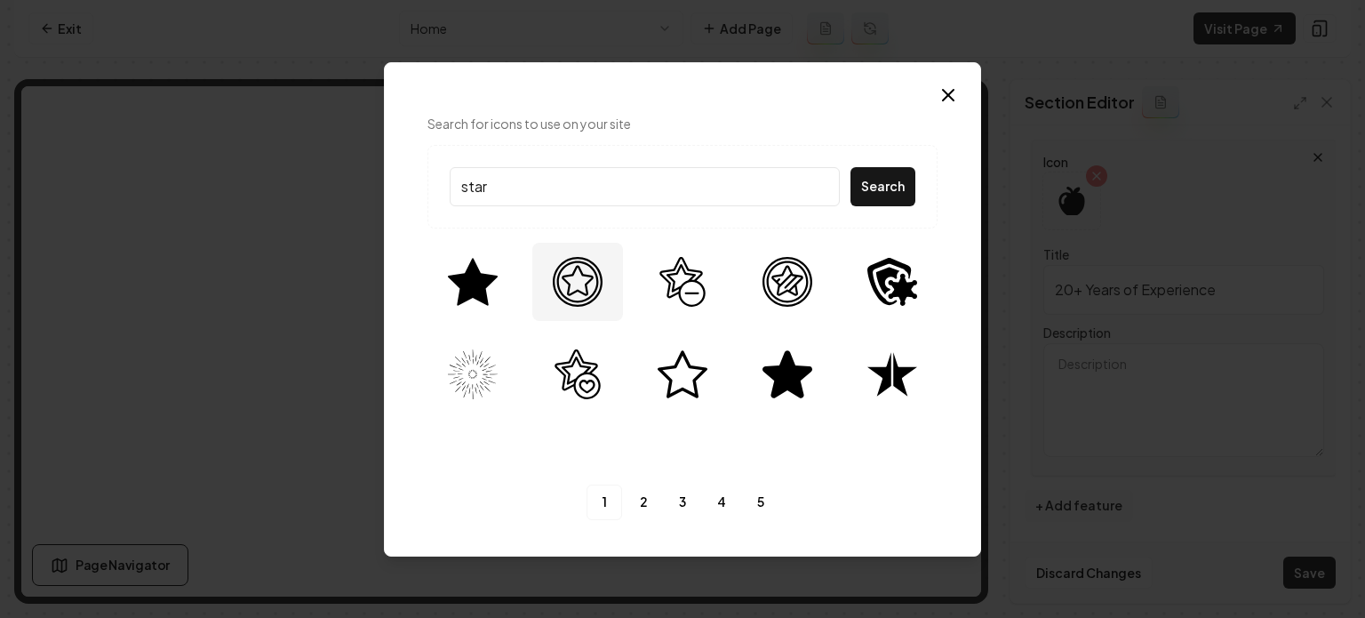
type input "star"
click at [568, 273] on img at bounding box center [578, 282] width 50 height 50
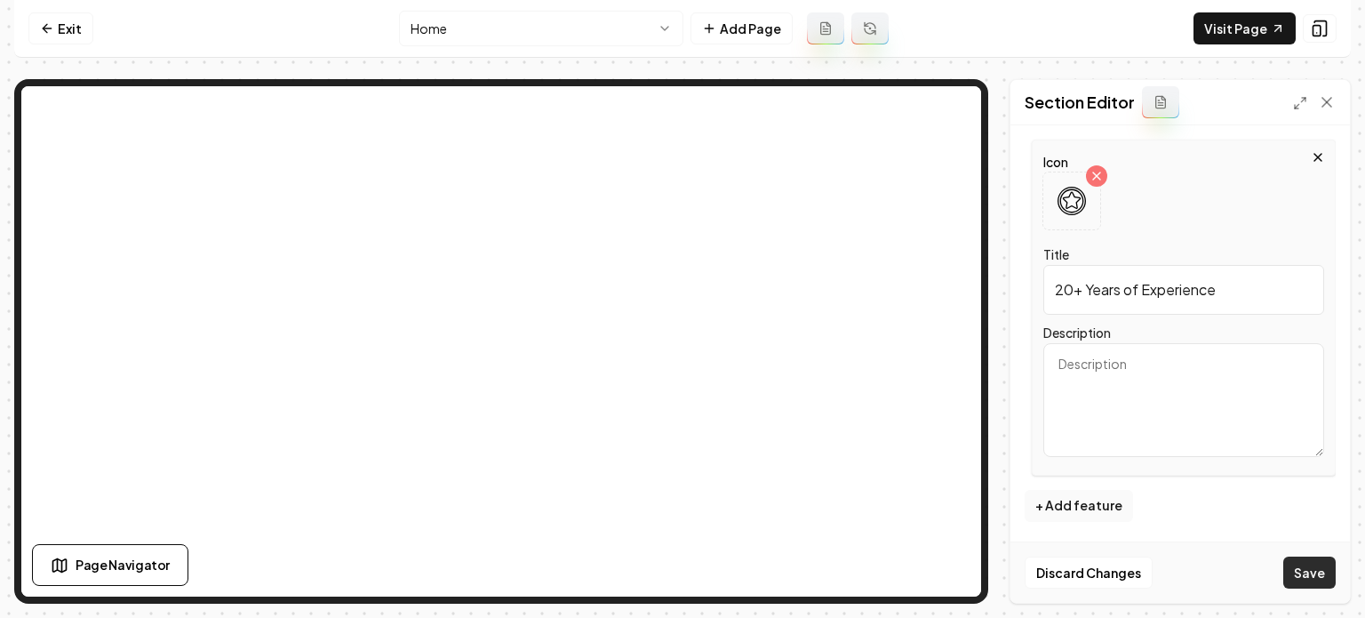
click at [1227, 561] on button "Save" at bounding box center [1309, 572] width 52 height 32
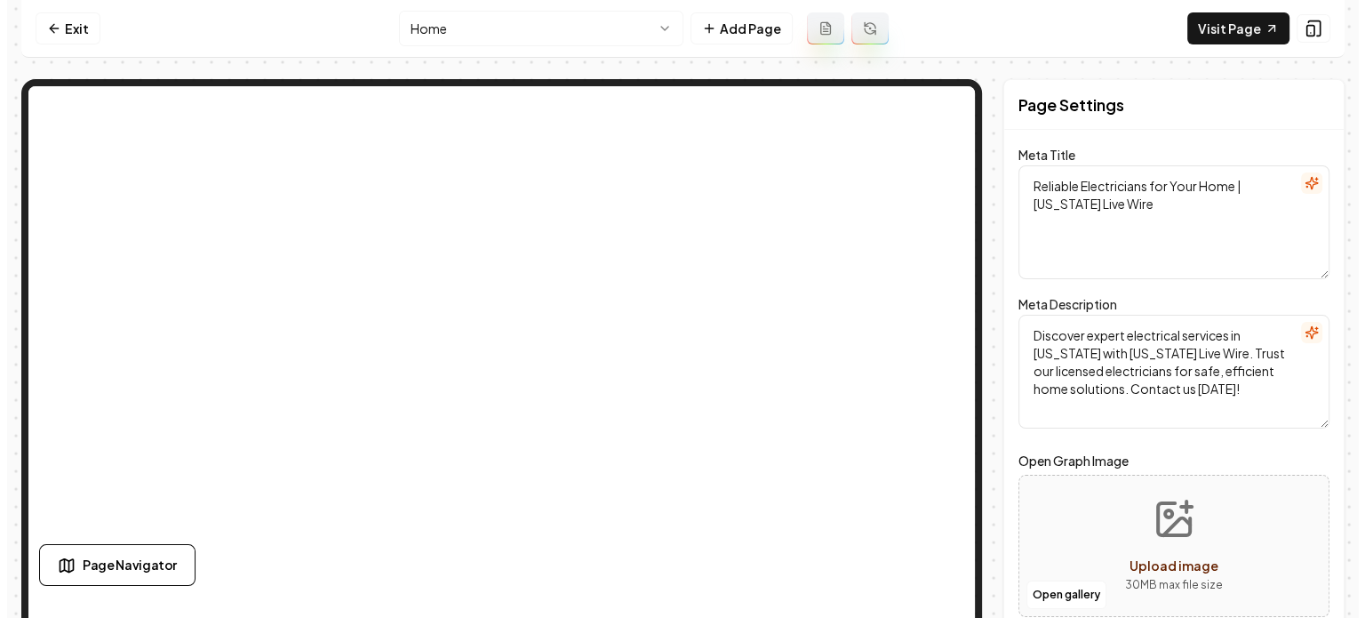
scroll to position [0, 0]
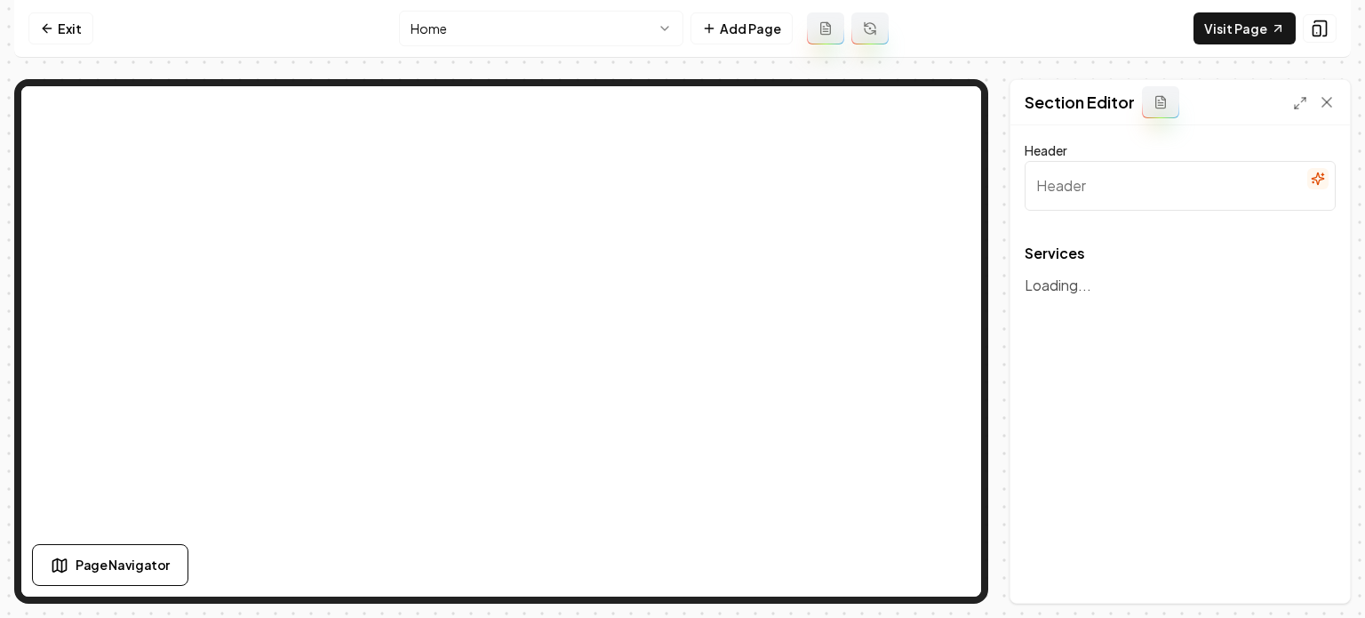
type input "Our Expert Electrical Services"
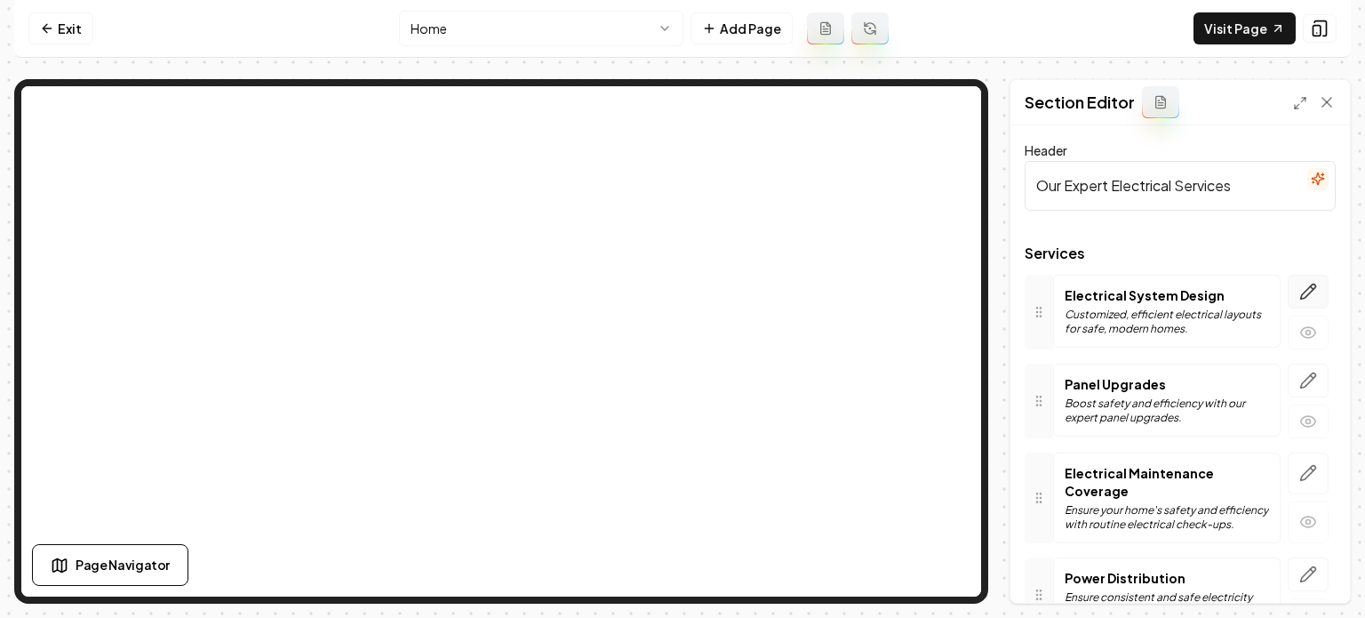
click at [1227, 291] on icon "button" at bounding box center [1308, 292] width 18 height 18
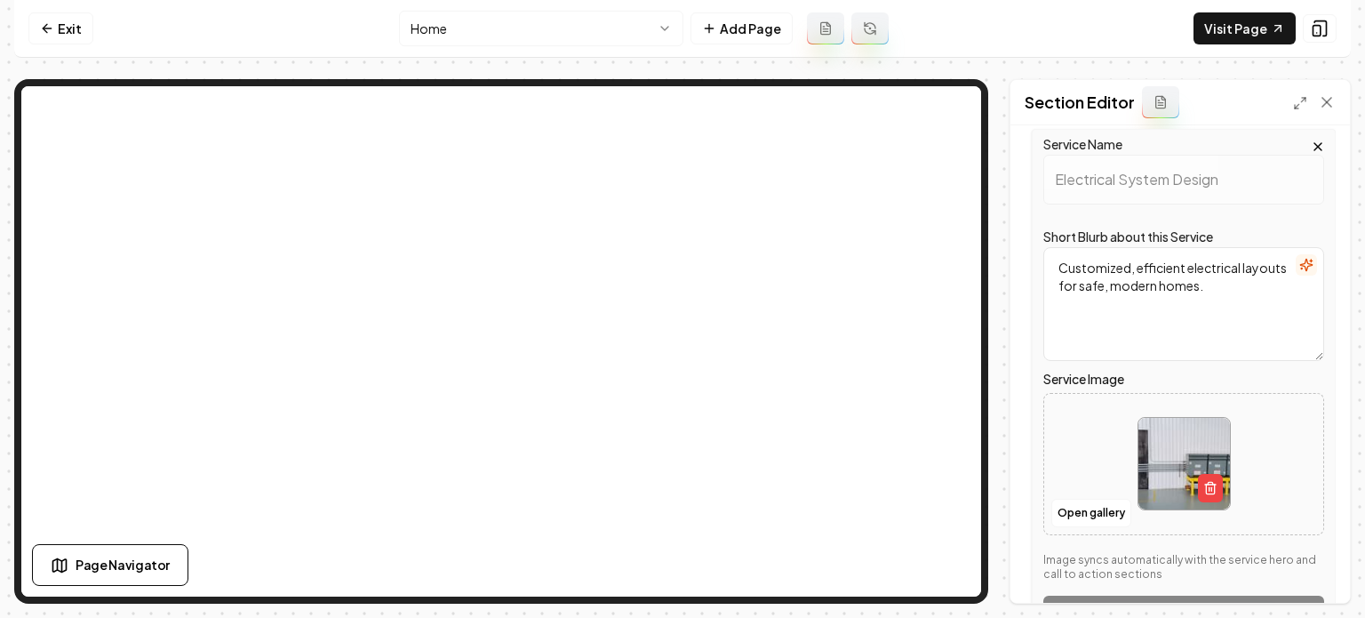
scroll to position [178, 0]
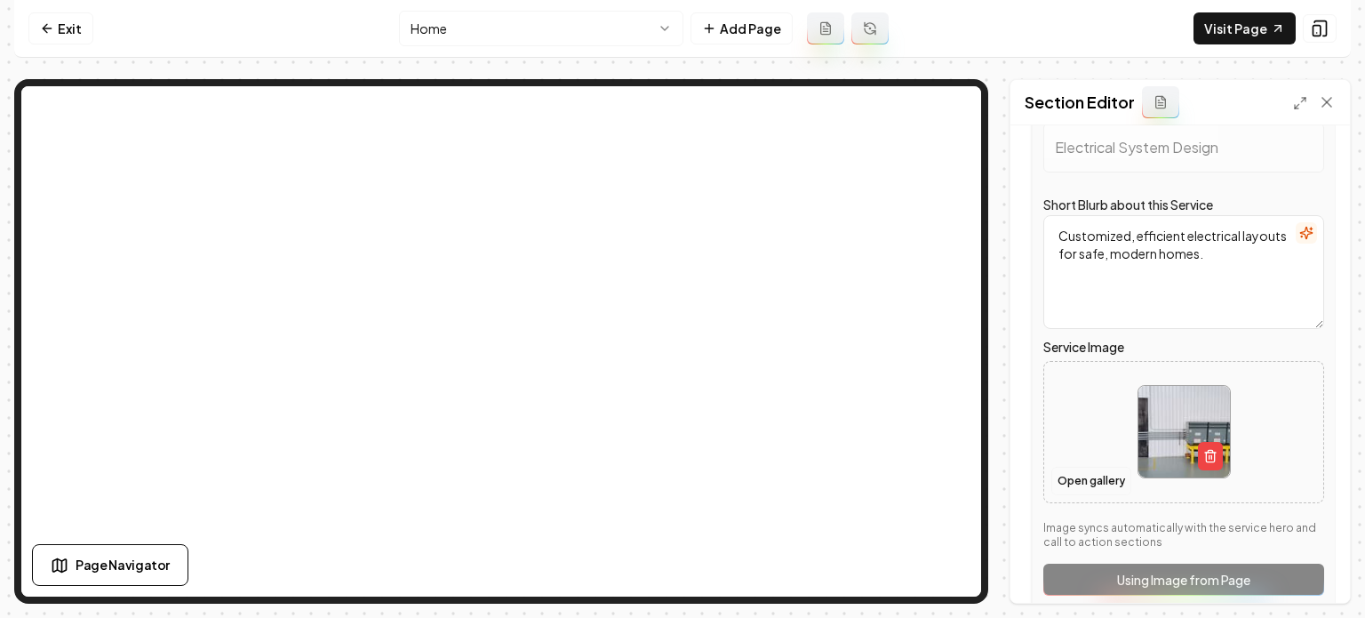
click at [1101, 485] on button "Open gallery" at bounding box center [1091, 481] width 80 height 28
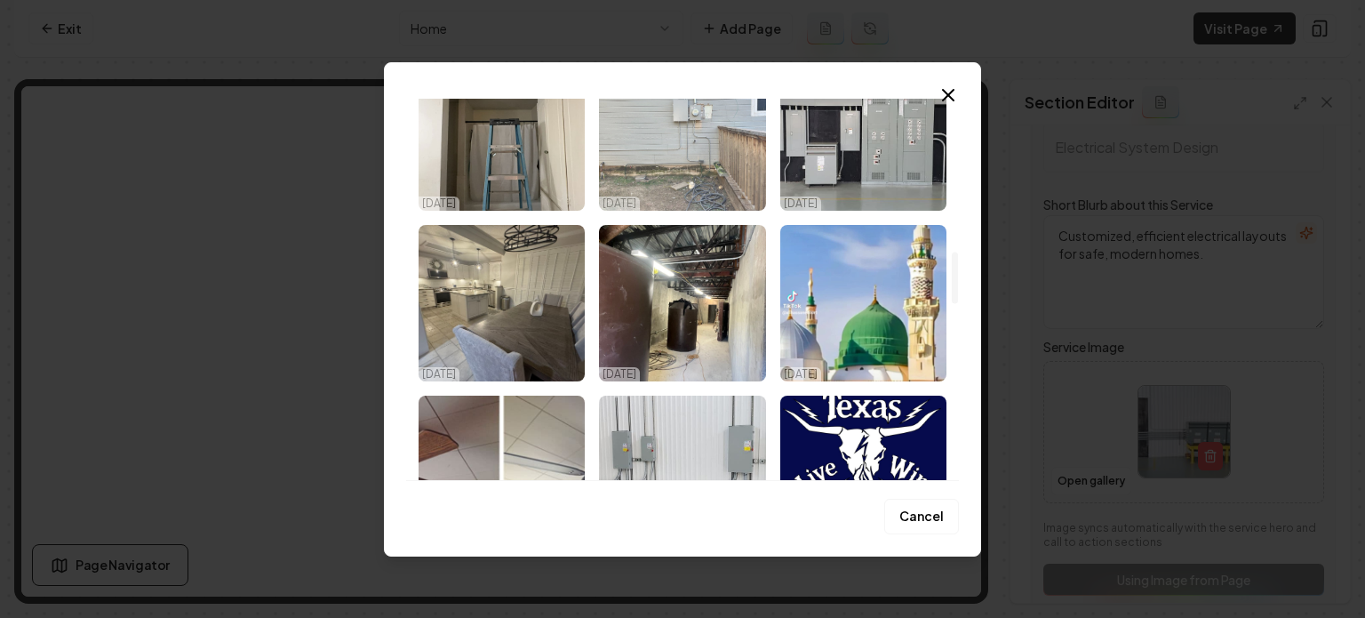
scroll to position [1155, 0]
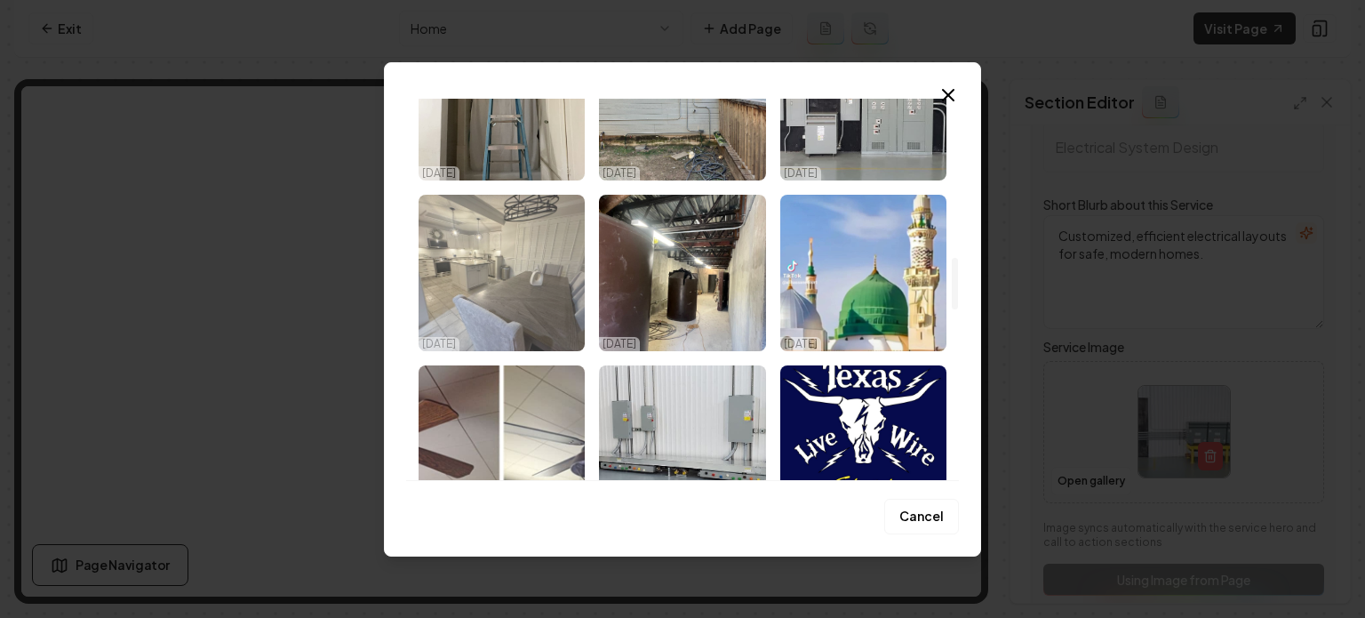
click at [429, 298] on img "Select image image_68db162b5c7cd75eb8531c17.jpeg" at bounding box center [502, 273] width 166 height 156
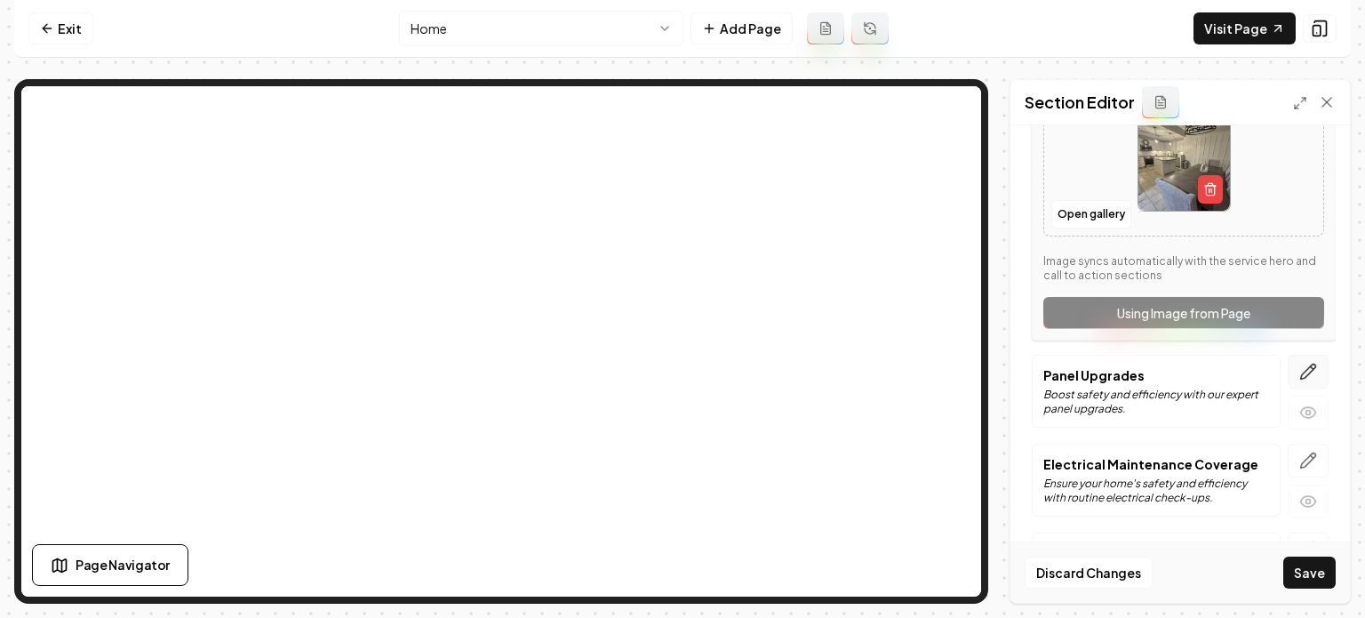
click at [1227, 370] on icon "button" at bounding box center [1308, 372] width 18 height 18
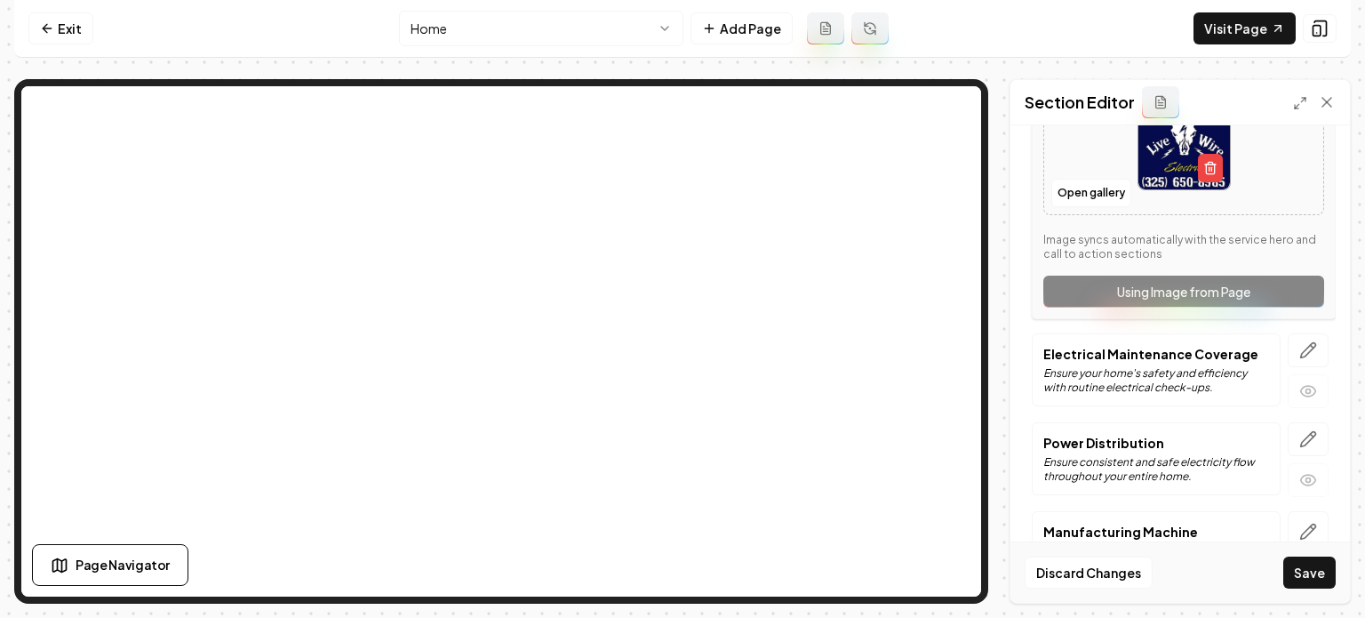
scroll to position [444, 0]
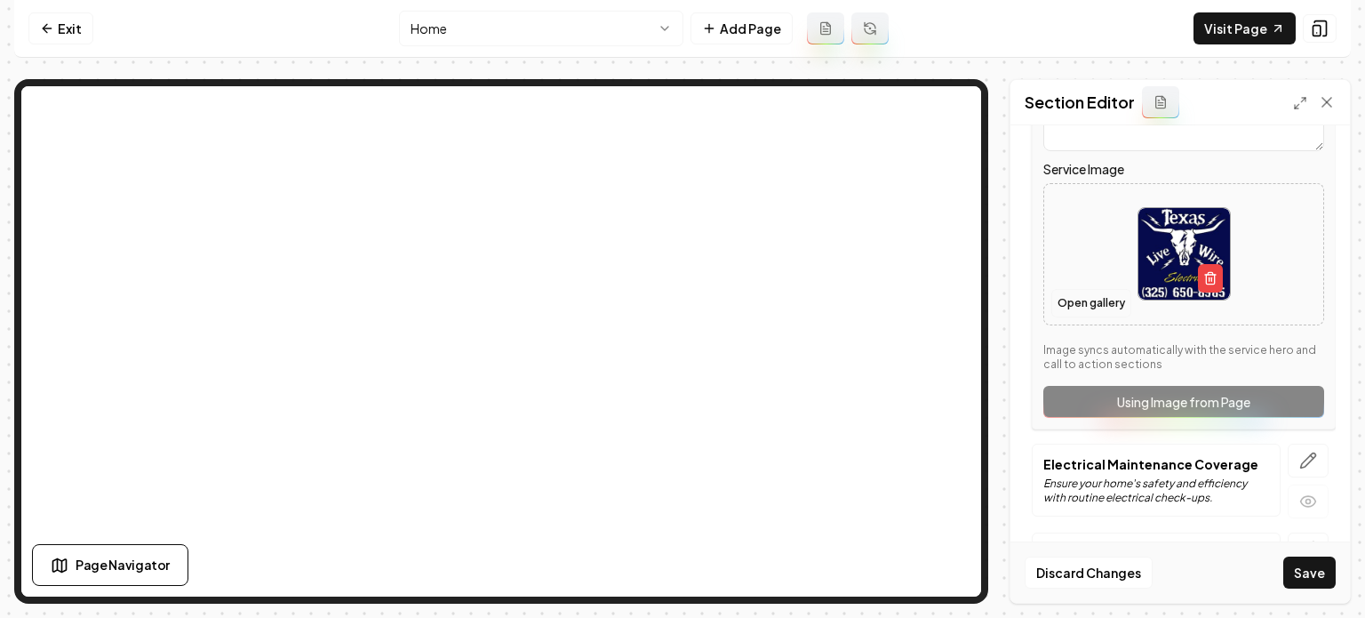
click at [1073, 301] on button "Open gallery" at bounding box center [1091, 303] width 80 height 28
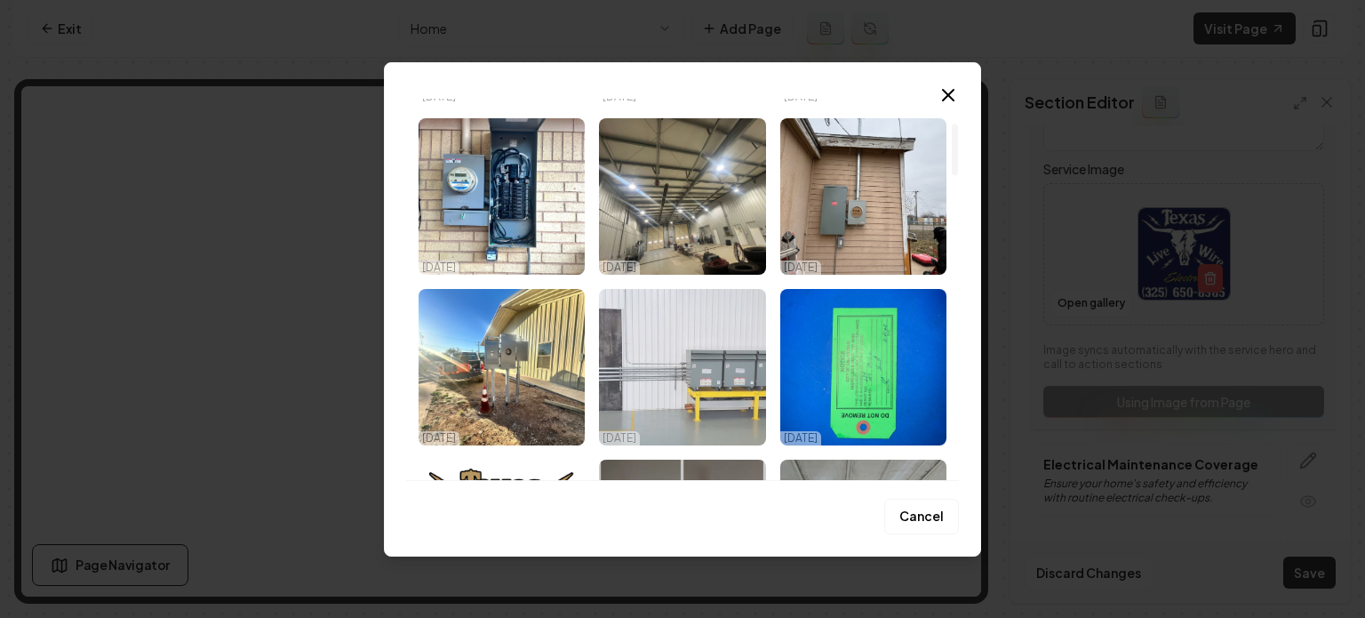
scroll to position [178, 0]
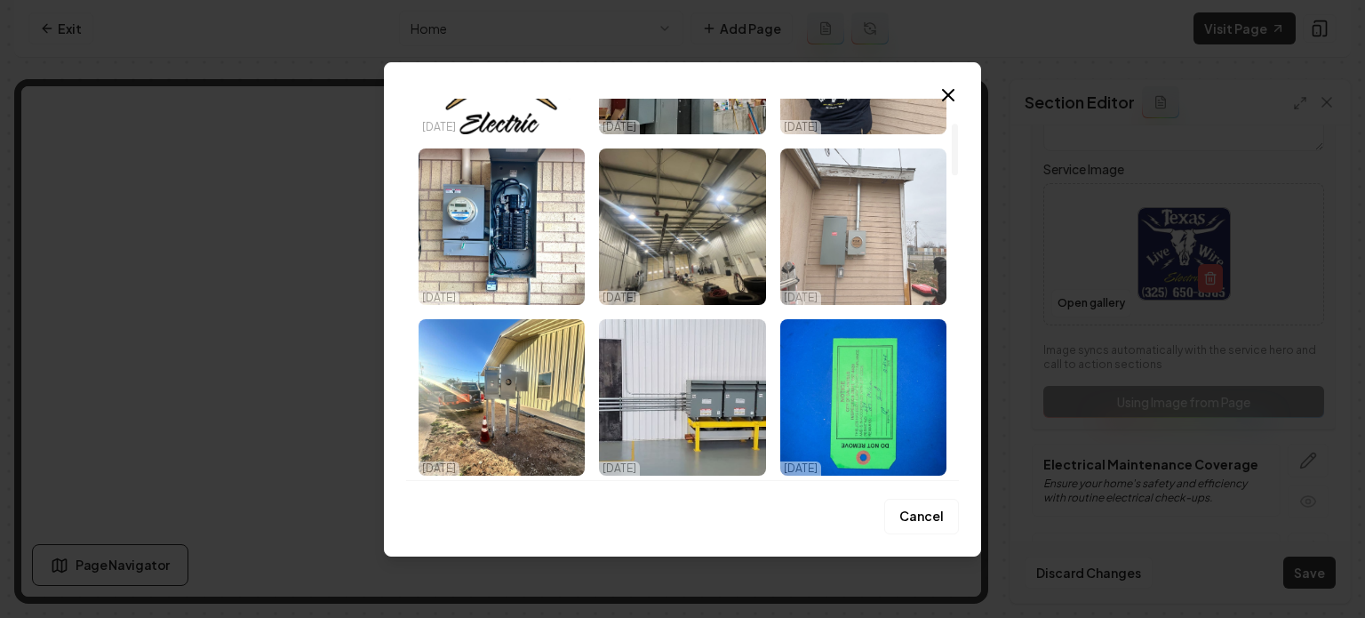
click at [900, 251] on img "Select image image_68db162c5c7cd75eb8531f4f.jpeg" at bounding box center [863, 226] width 166 height 156
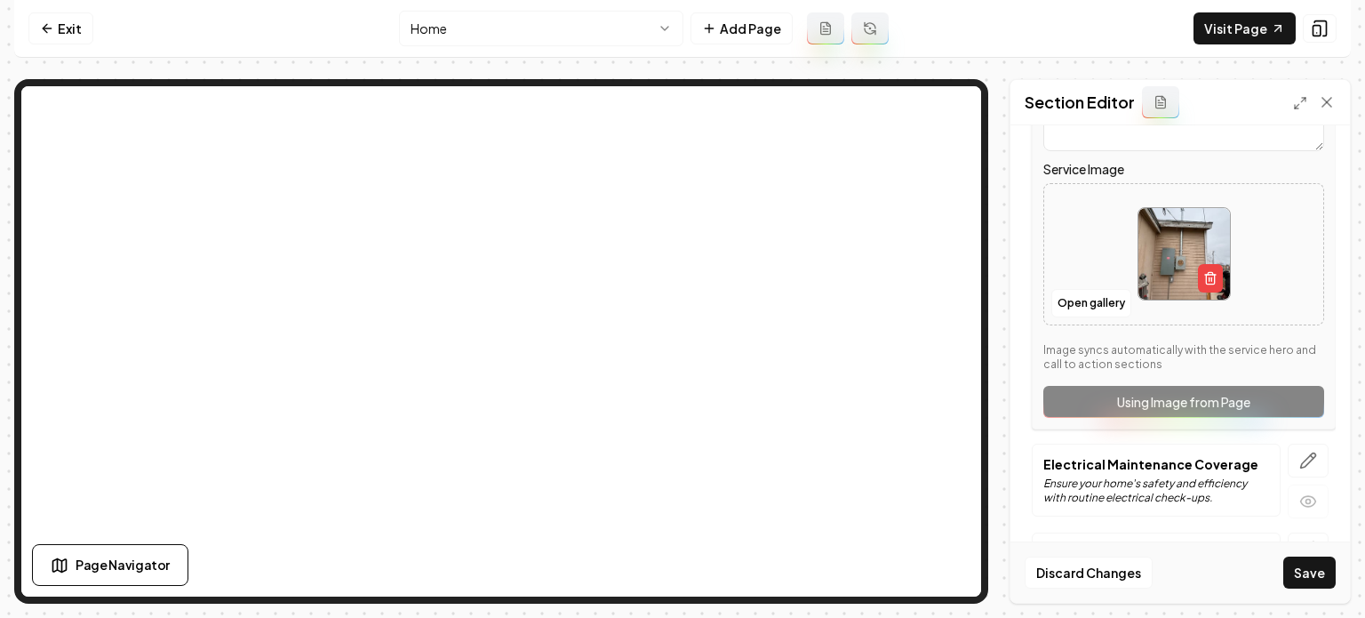
scroll to position [622, 0]
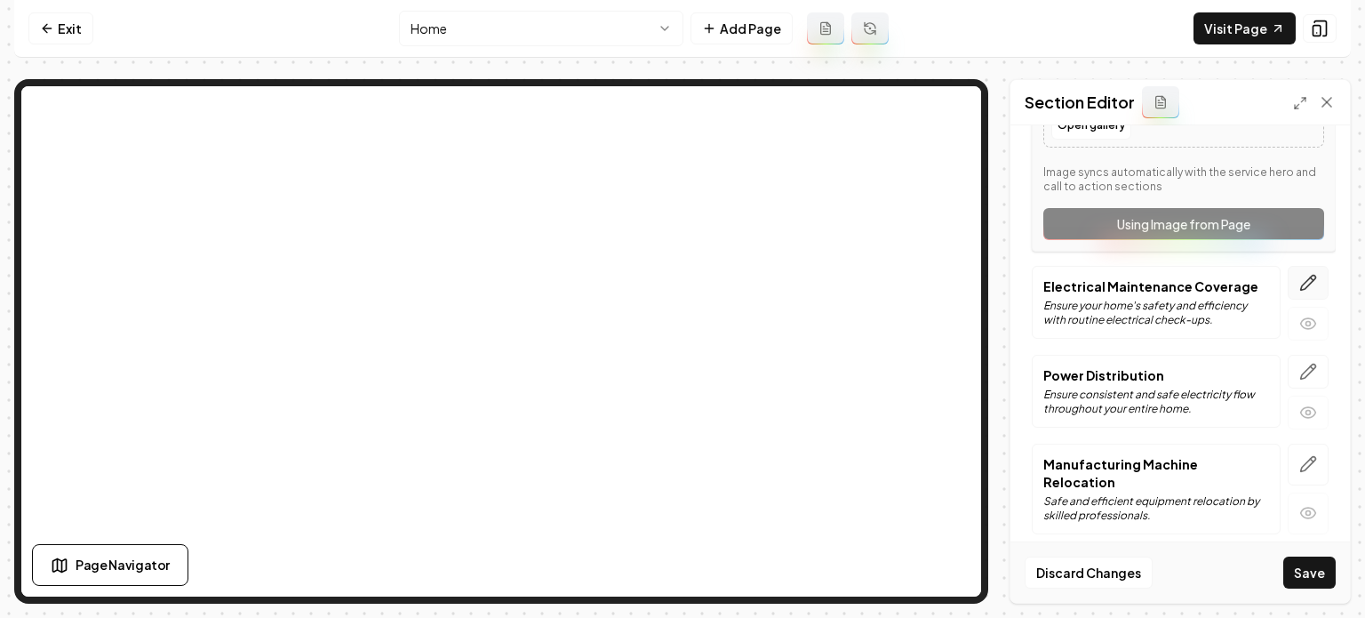
click at [1227, 288] on icon "button" at bounding box center [1308, 283] width 18 height 18
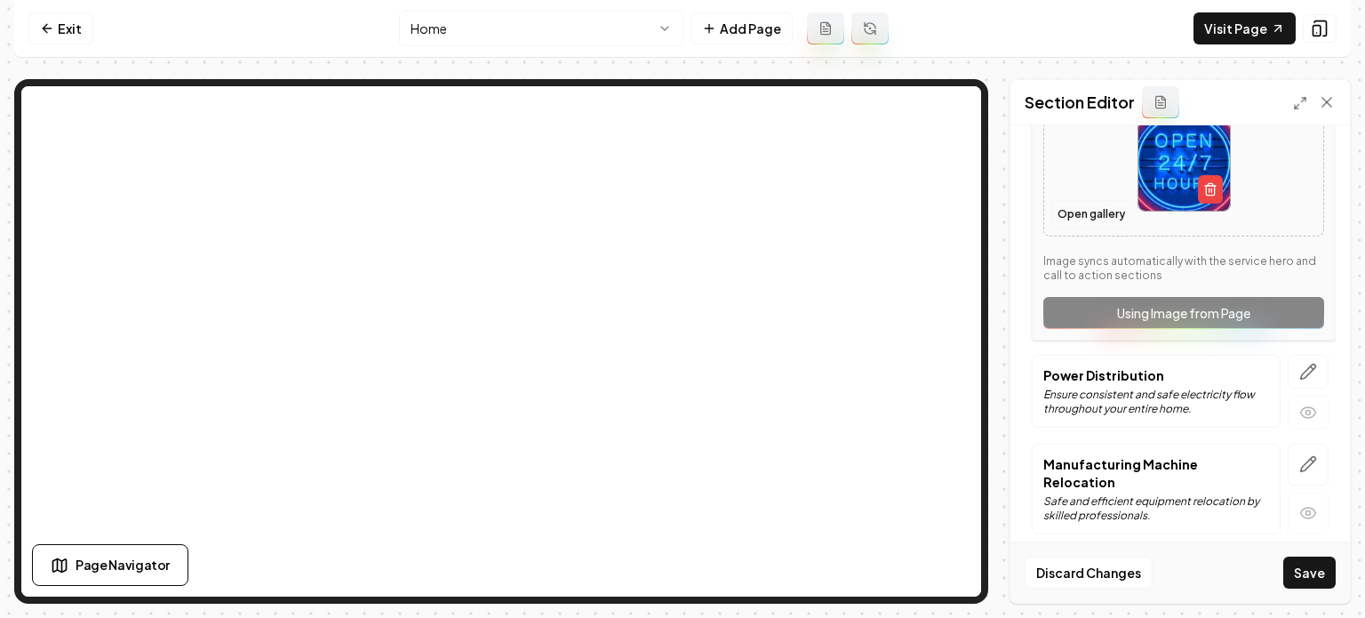
click at [1076, 203] on button "Open gallery" at bounding box center [1091, 214] width 80 height 28
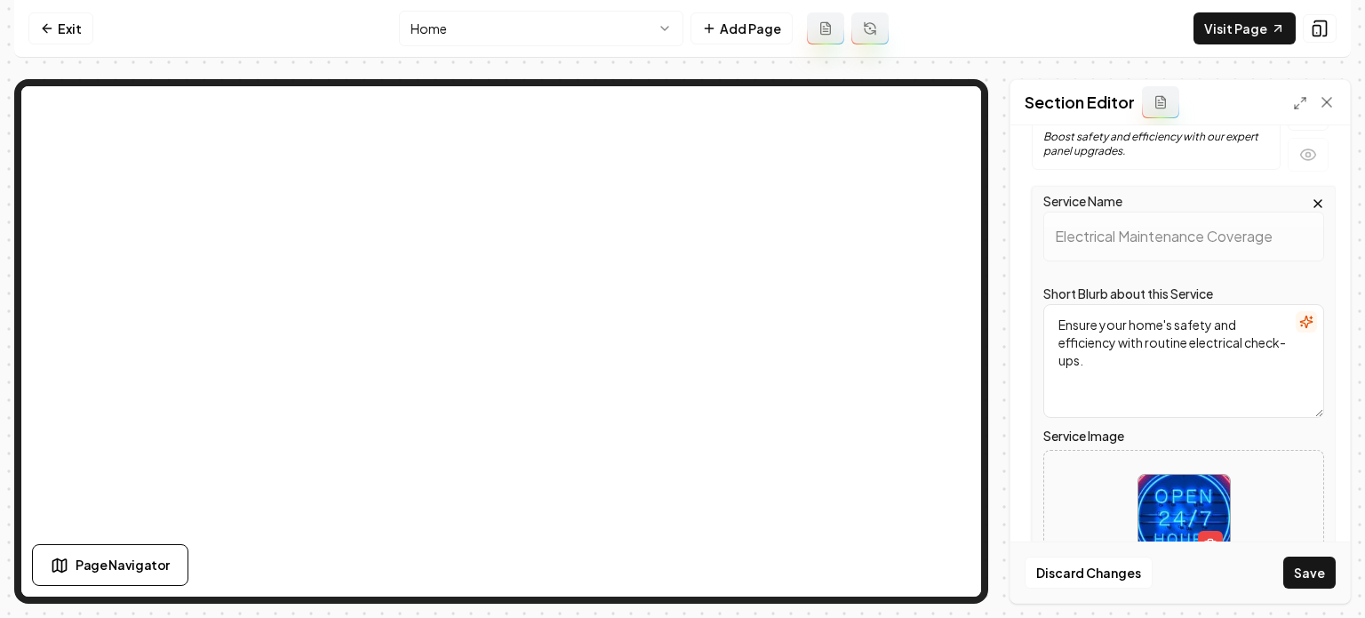
scroll to position [355, 0]
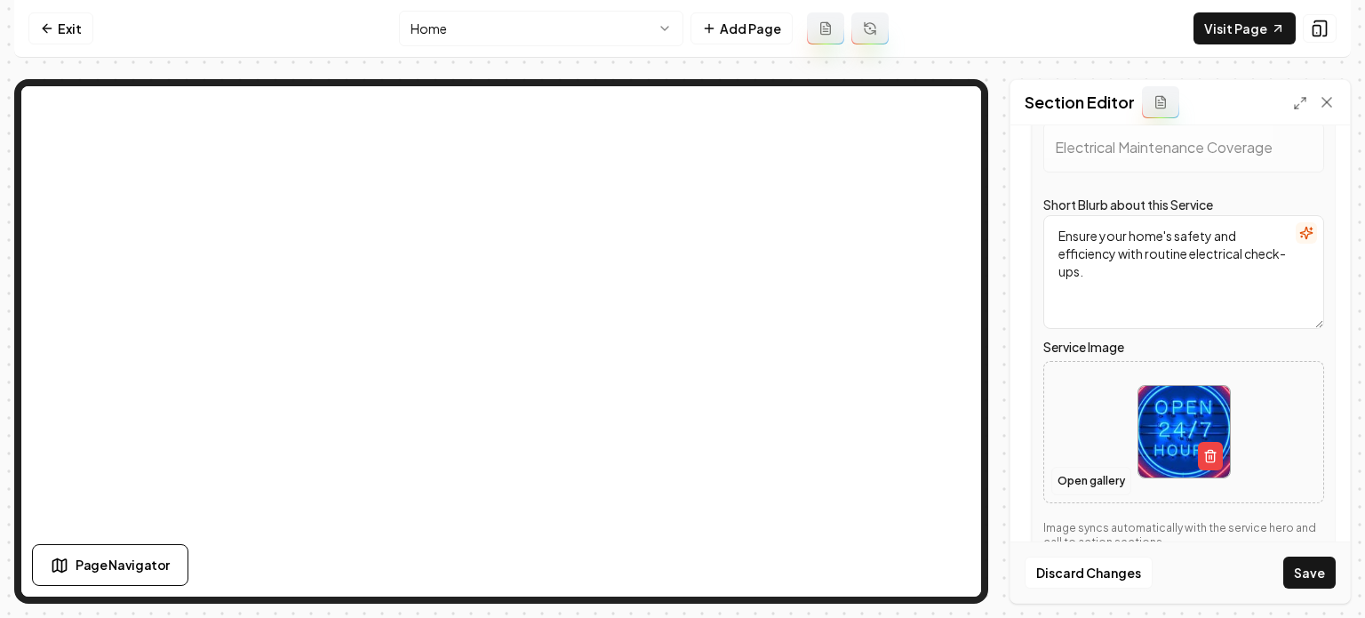
click at [1089, 472] on button "Open gallery" at bounding box center [1091, 481] width 80 height 28
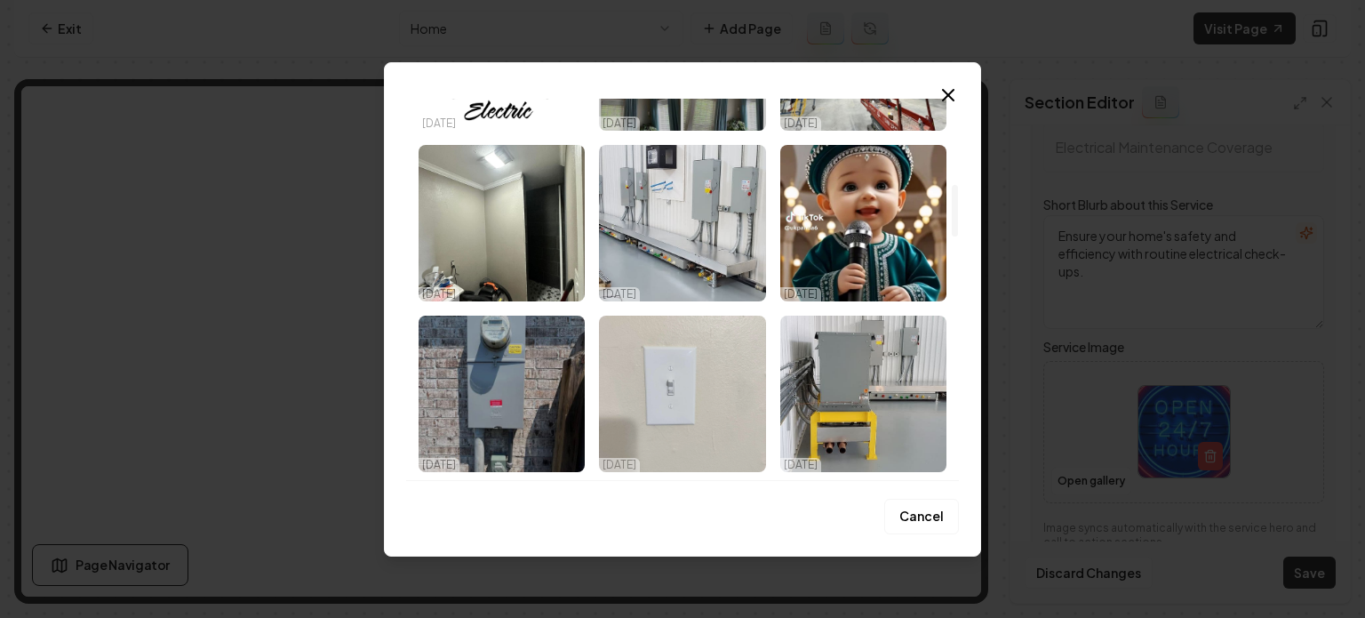
scroll to position [622, 0]
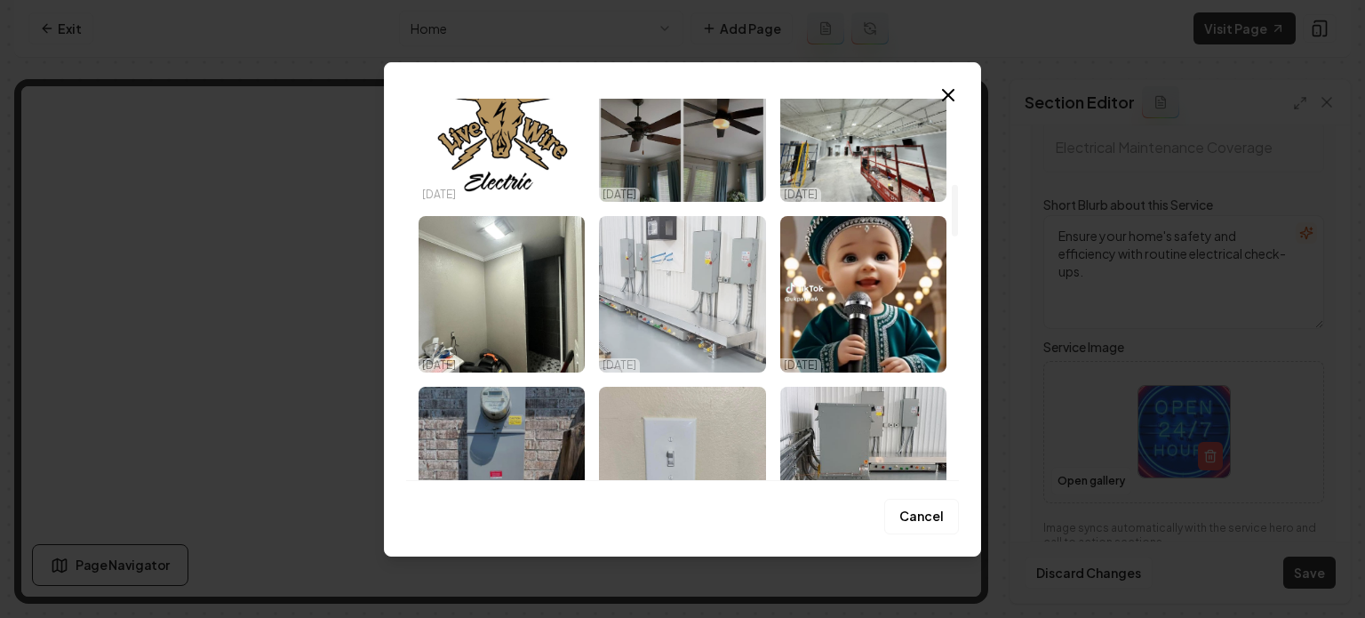
click at [707, 331] on img "Select image image_68db162b5c7cd75eb8531de7.jpeg" at bounding box center [682, 294] width 166 height 156
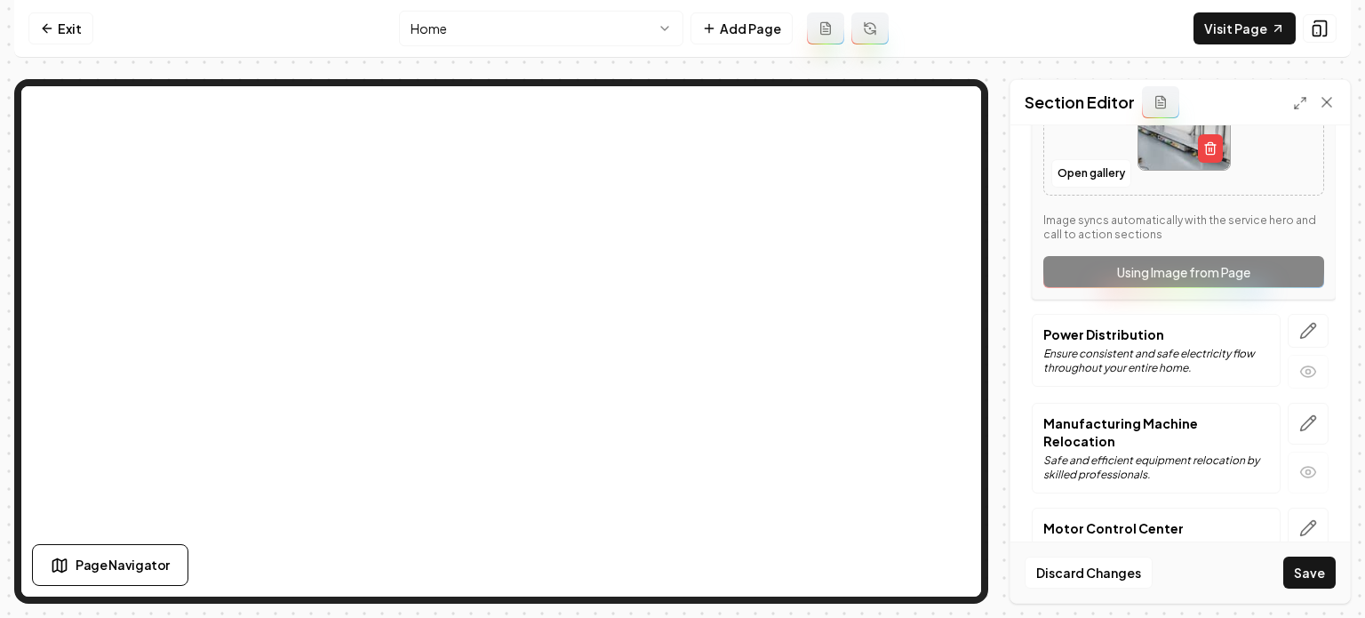
scroll to position [704, 0]
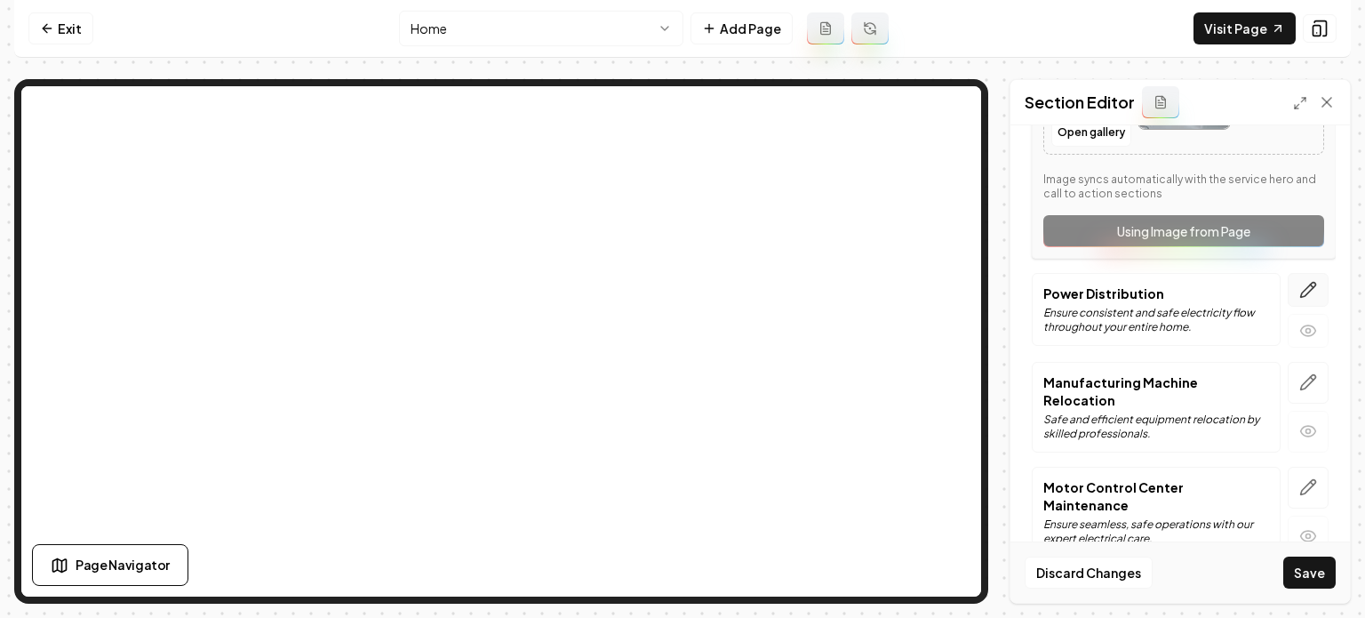
click at [1227, 284] on icon "button" at bounding box center [1308, 289] width 15 height 15
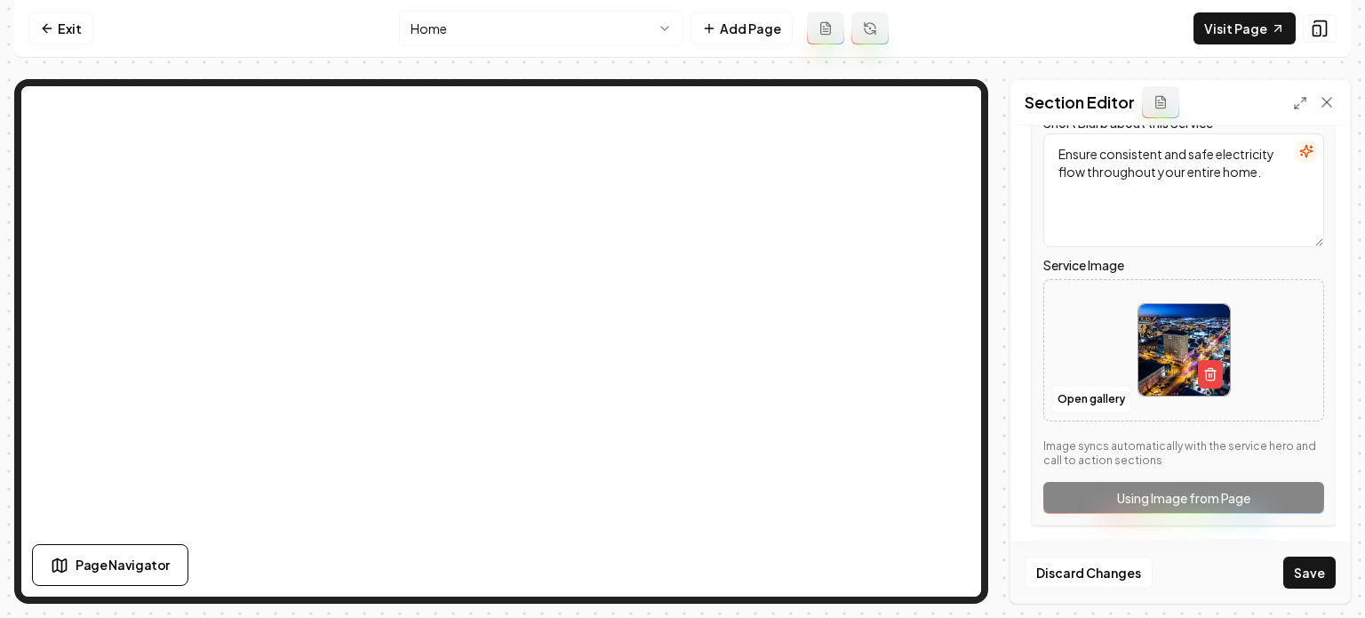
scroll to position [437, 0]
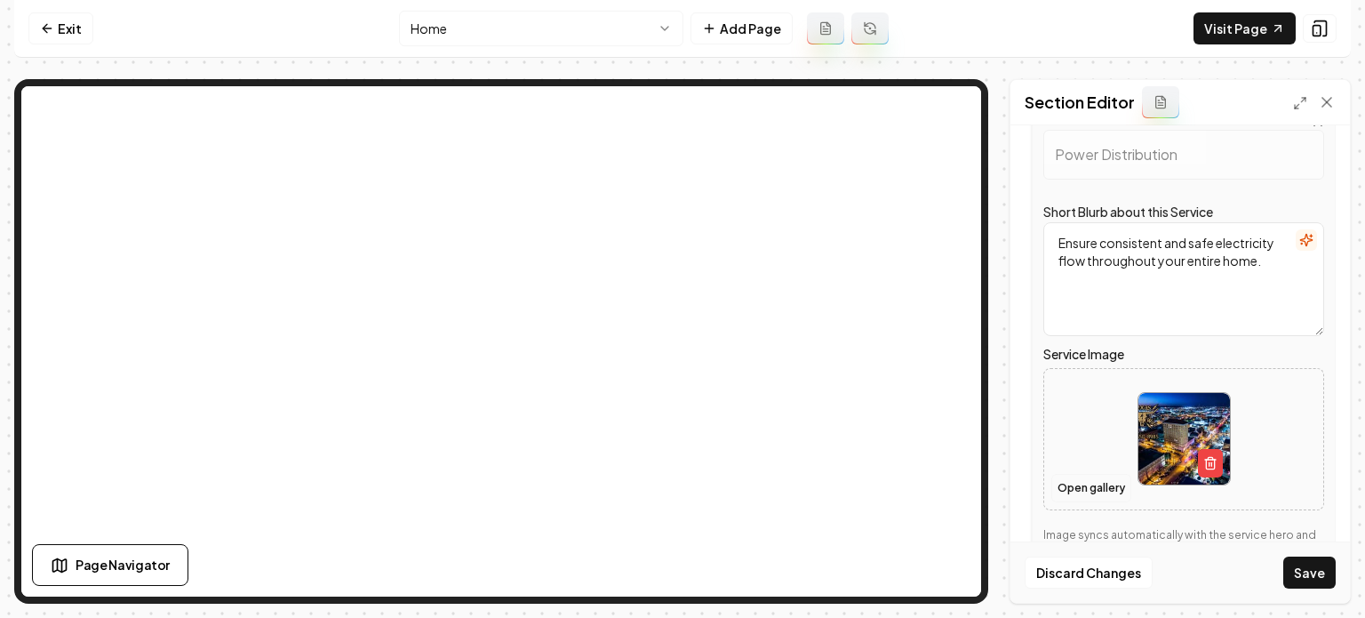
click at [1086, 486] on button "Open gallery" at bounding box center [1091, 488] width 80 height 28
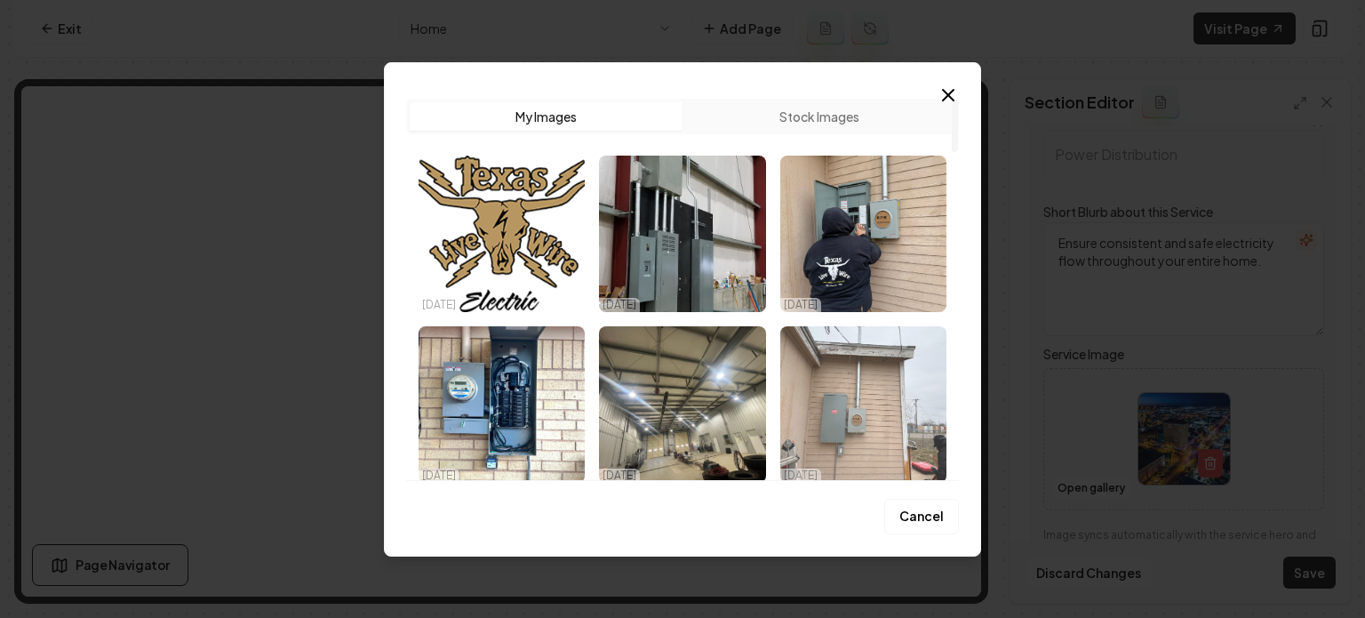
scroll to position [444, 0]
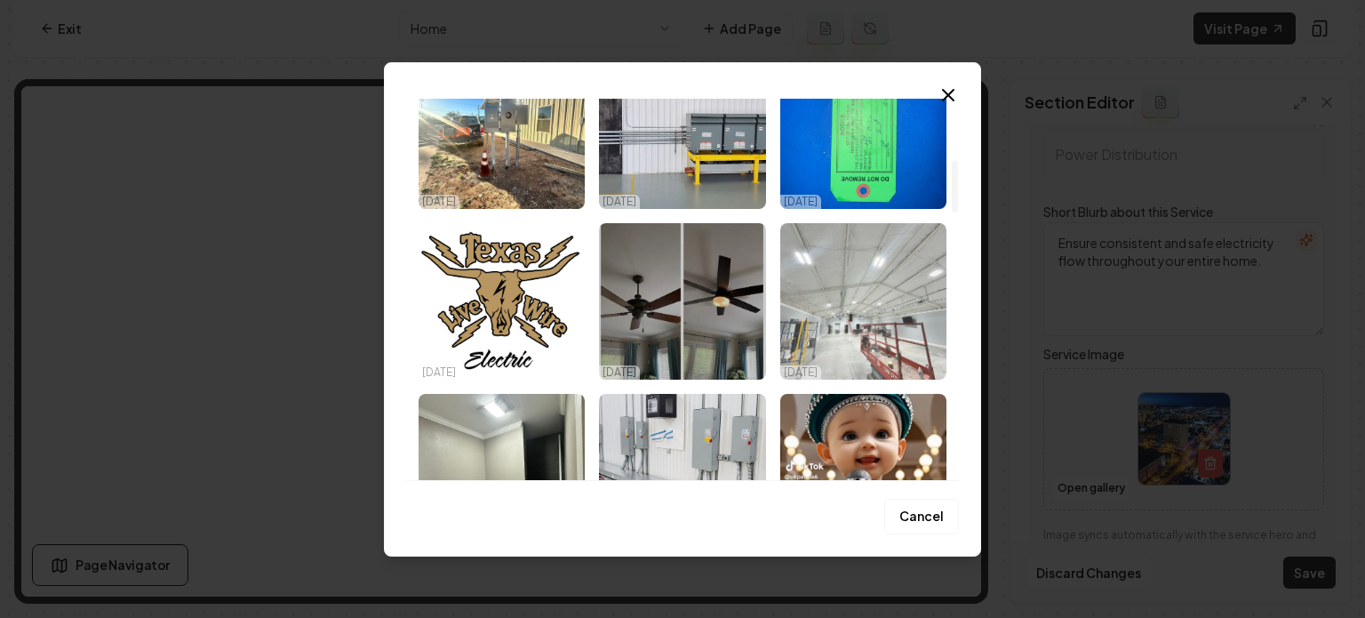
click at [833, 323] on img "Select image image_68db162b5c7cd75eb8531e20.jpeg" at bounding box center [863, 301] width 166 height 156
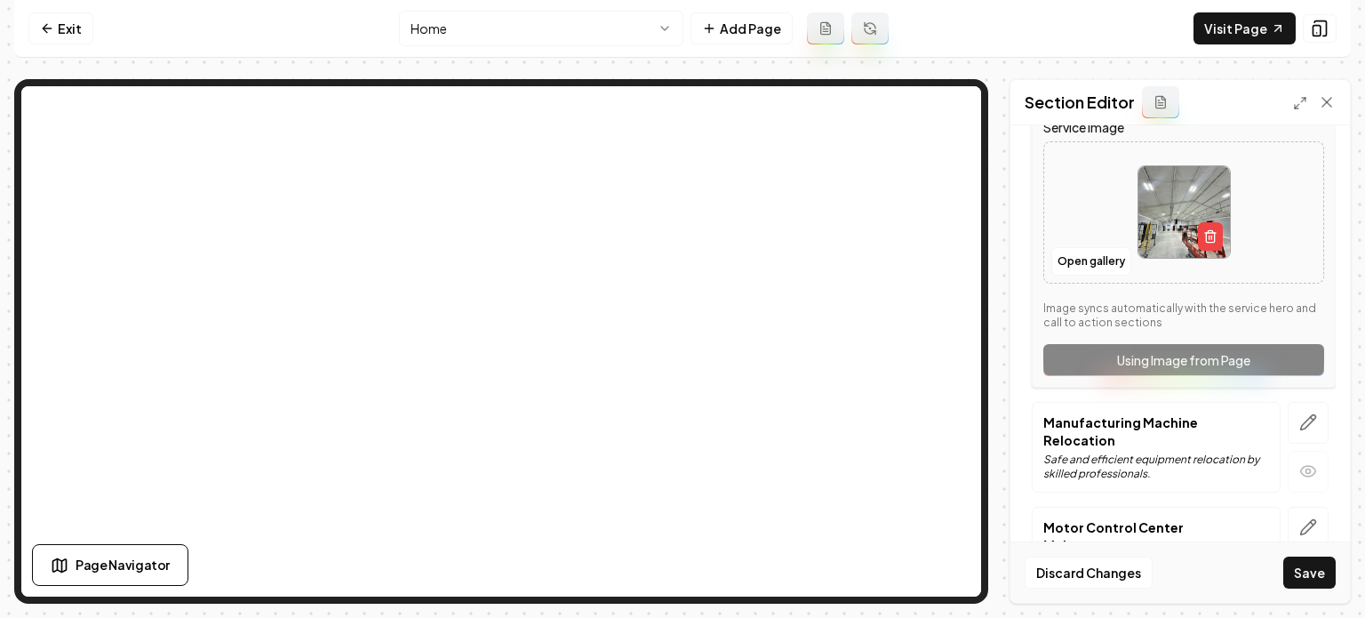
scroll to position [704, 0]
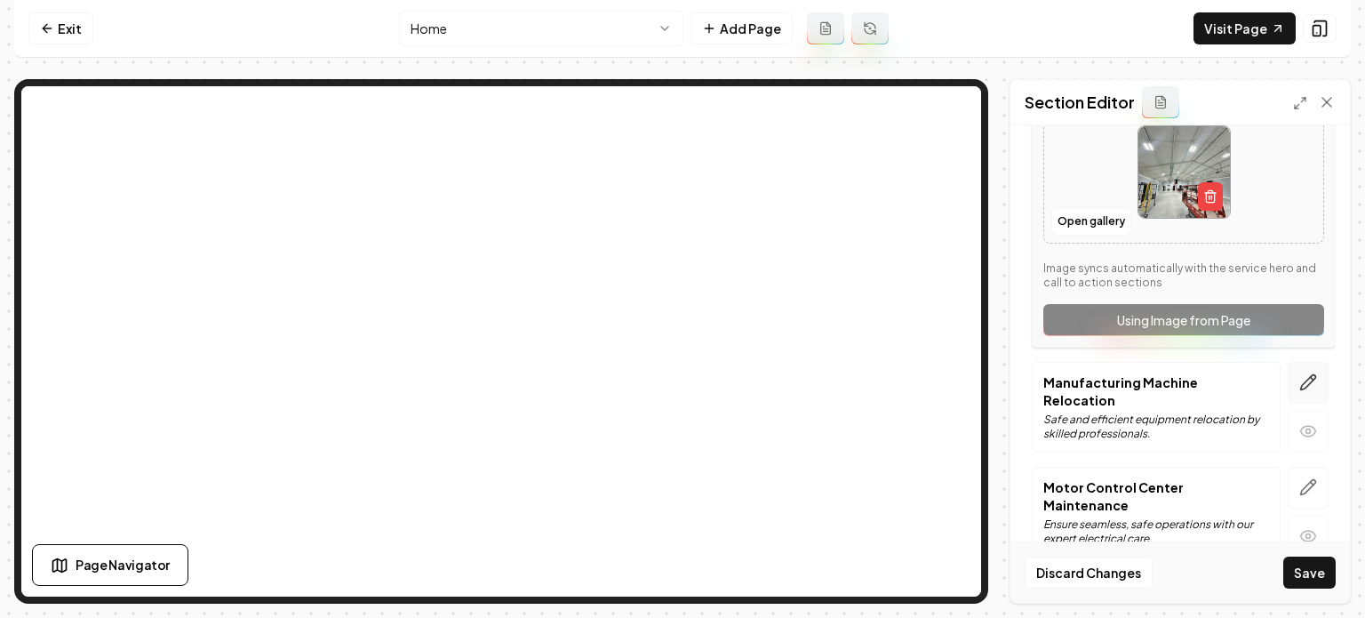
click at [1227, 375] on icon "button" at bounding box center [1308, 382] width 15 height 15
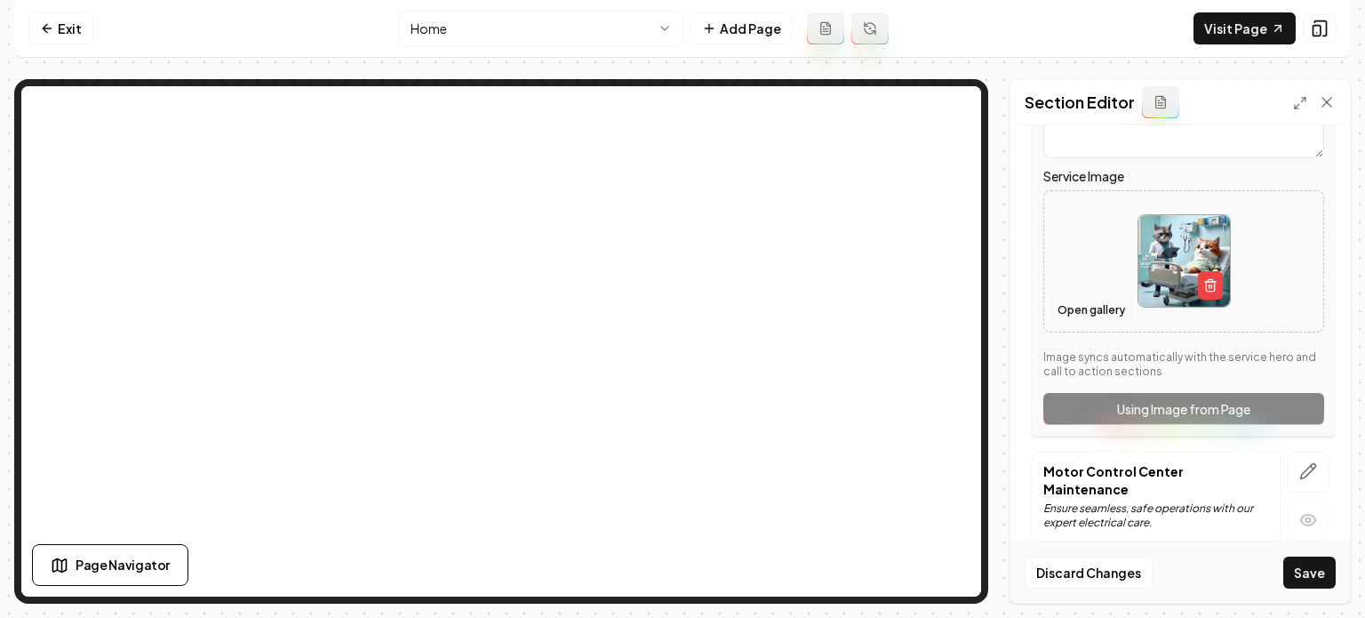
click at [1073, 299] on button "Open gallery" at bounding box center [1091, 310] width 80 height 28
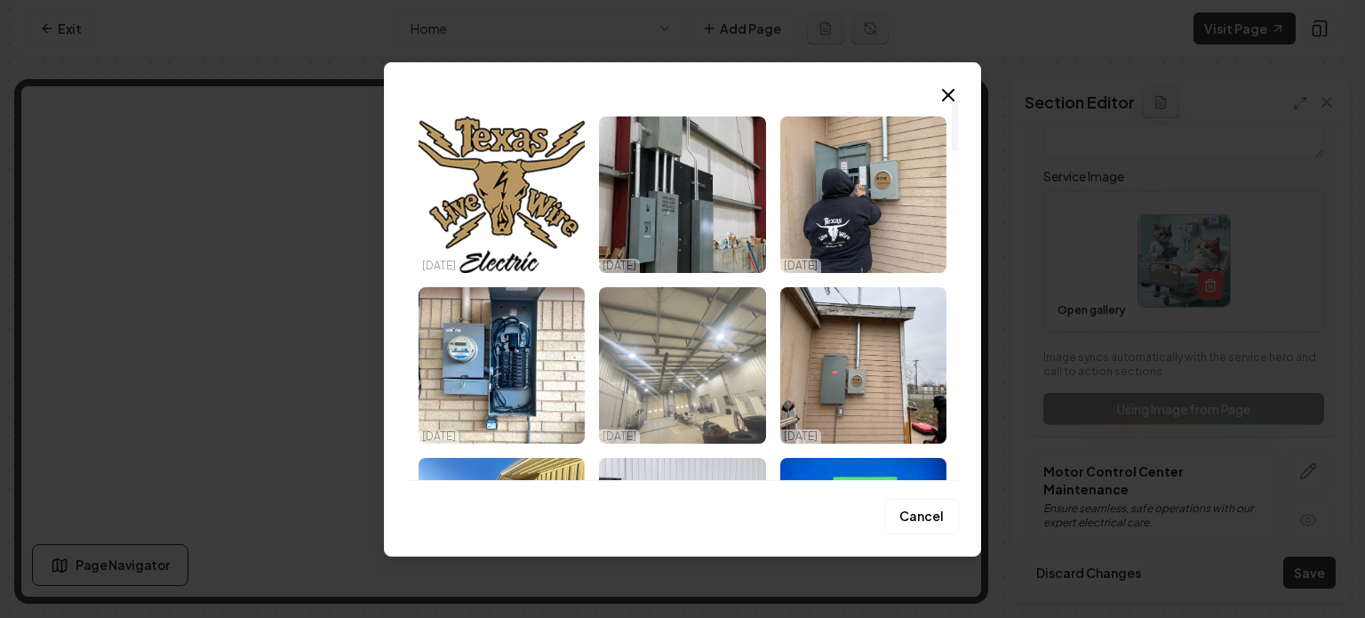
scroll to position [0, 0]
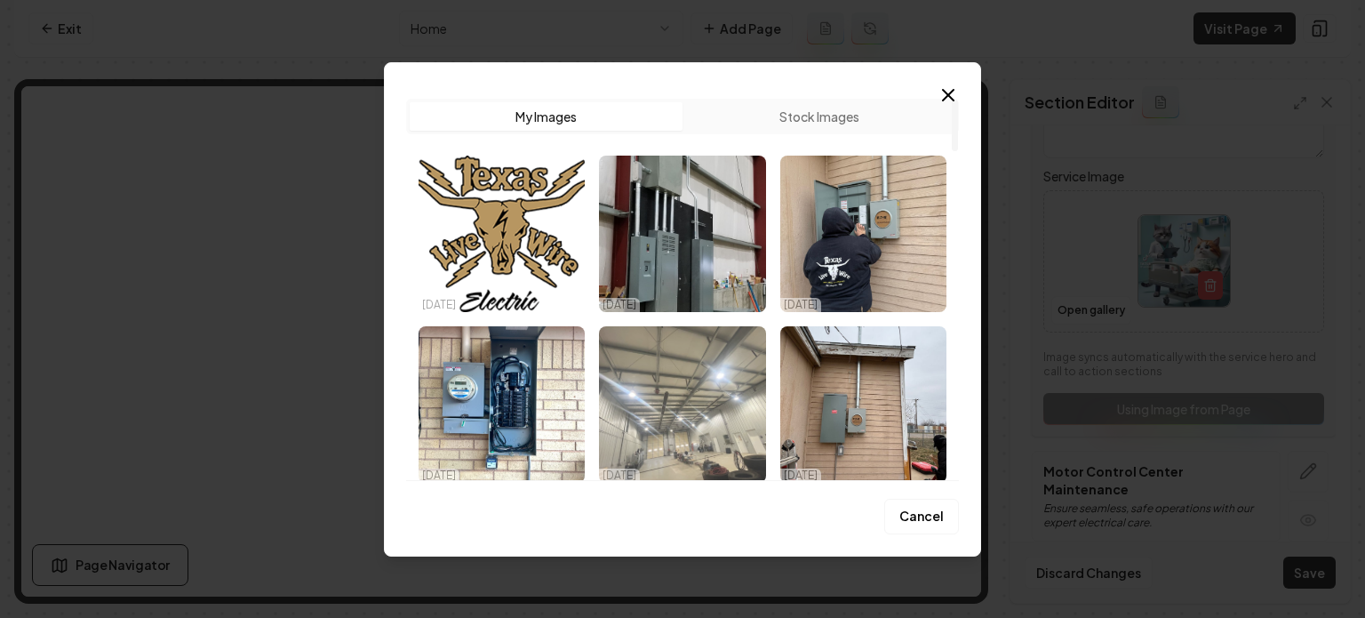
click at [698, 368] on img "Select image image_68db162c5c7cd75eb8531fa5.jpeg" at bounding box center [682, 404] width 166 height 156
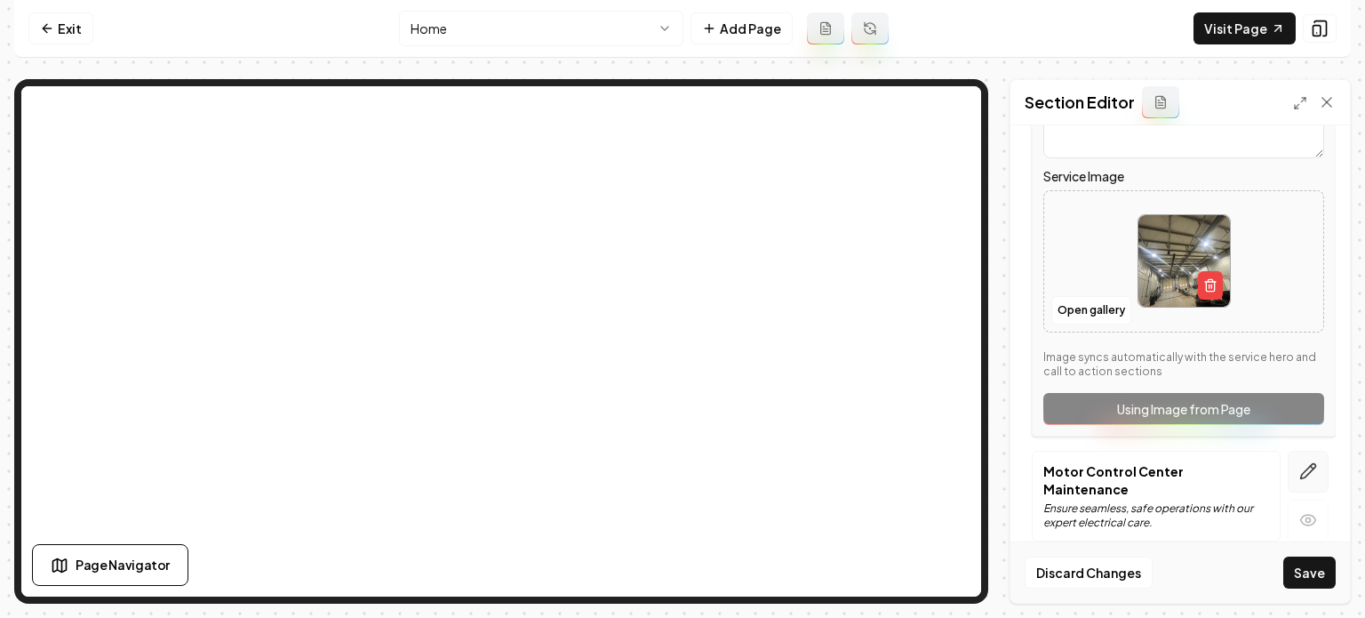
click at [1227, 475] on button "button" at bounding box center [1308, 472] width 41 height 42
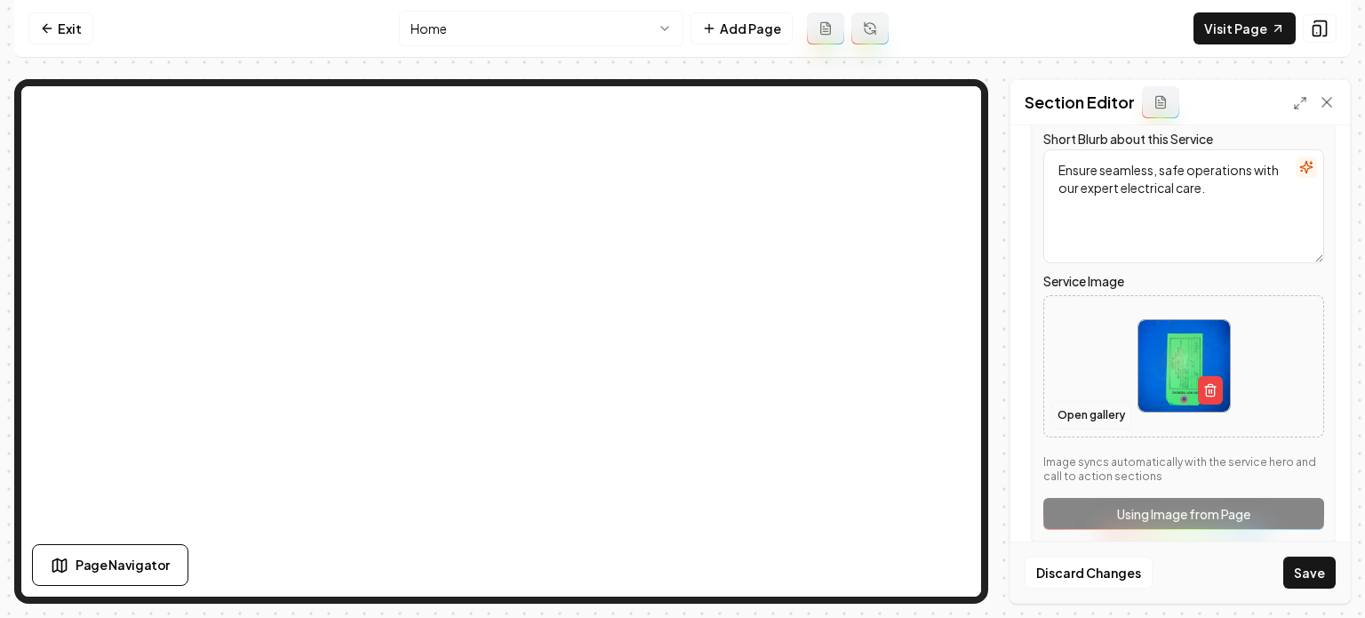
click at [1103, 401] on button "Open gallery" at bounding box center [1091, 415] width 80 height 28
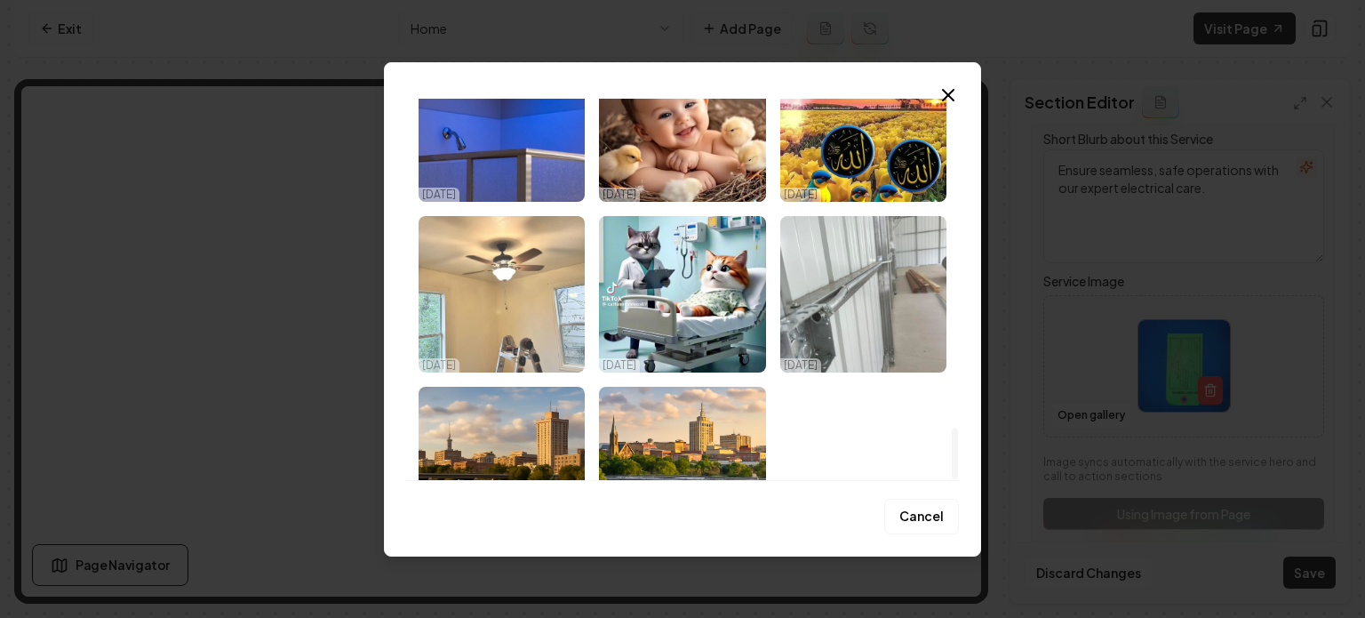
scroll to position [2309, 0]
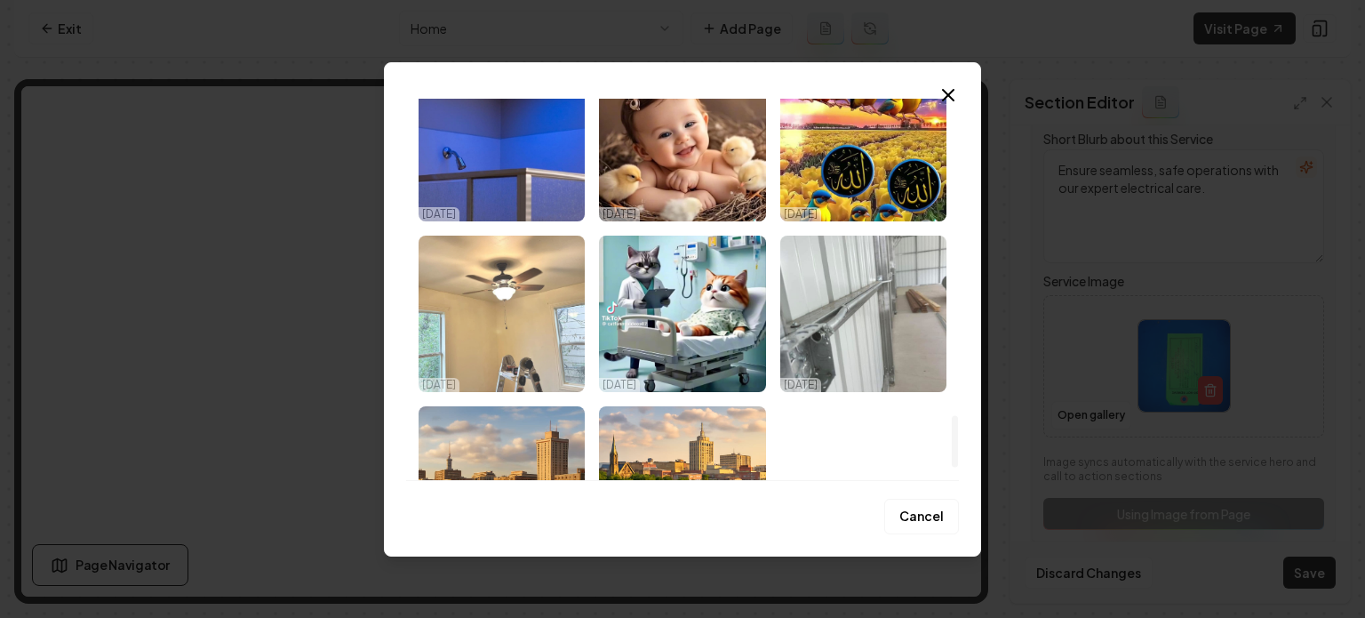
click at [515, 311] on img "Select image image_68db162a5c7cd75eb8531a9b.jpeg" at bounding box center [502, 313] width 166 height 156
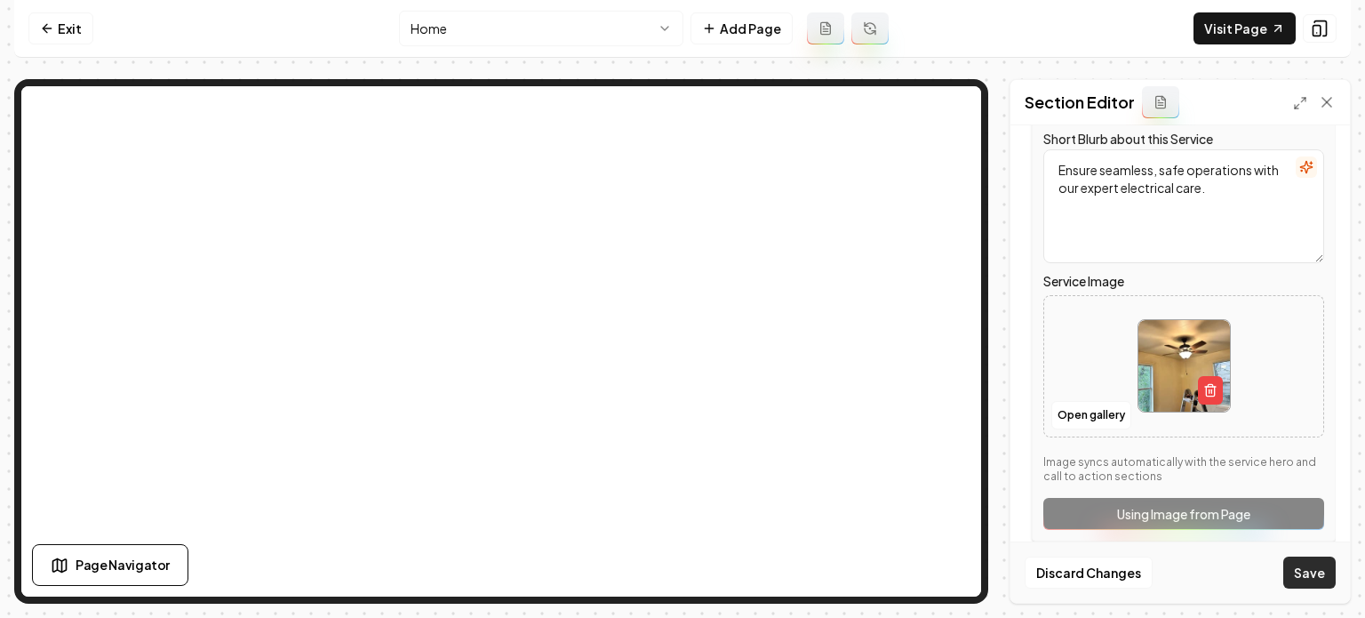
click at [1227, 561] on button "Save" at bounding box center [1309, 572] width 52 height 32
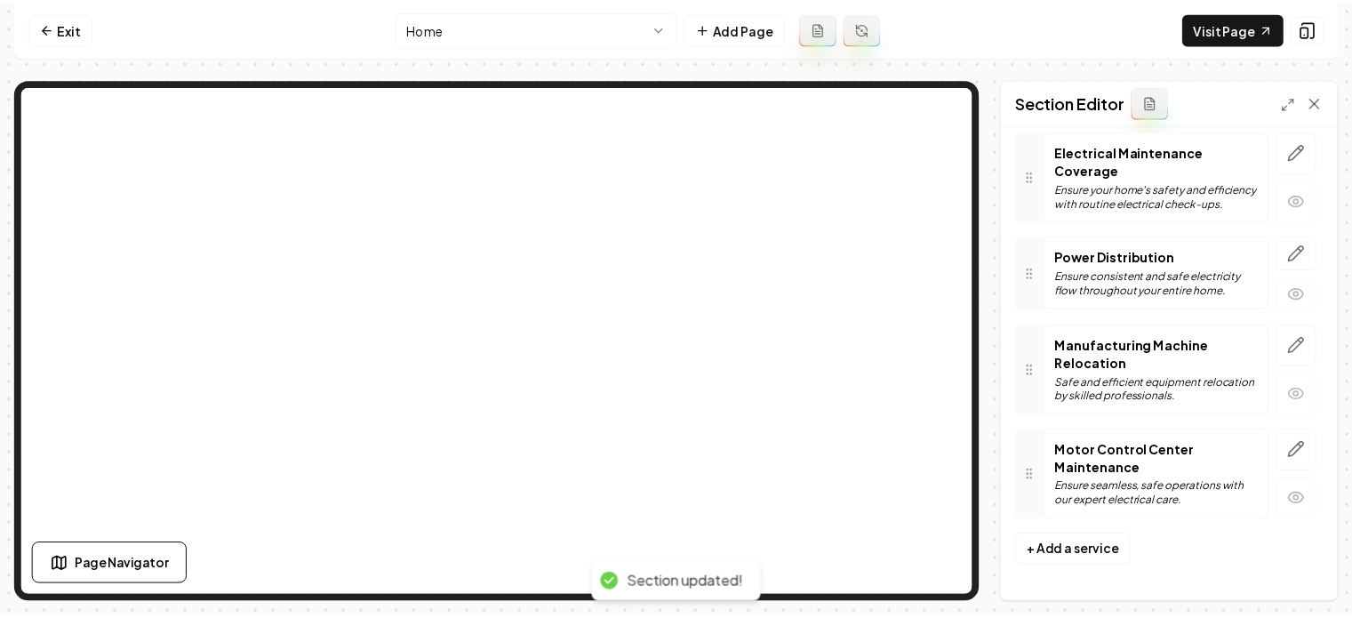
scroll to position [316, 0]
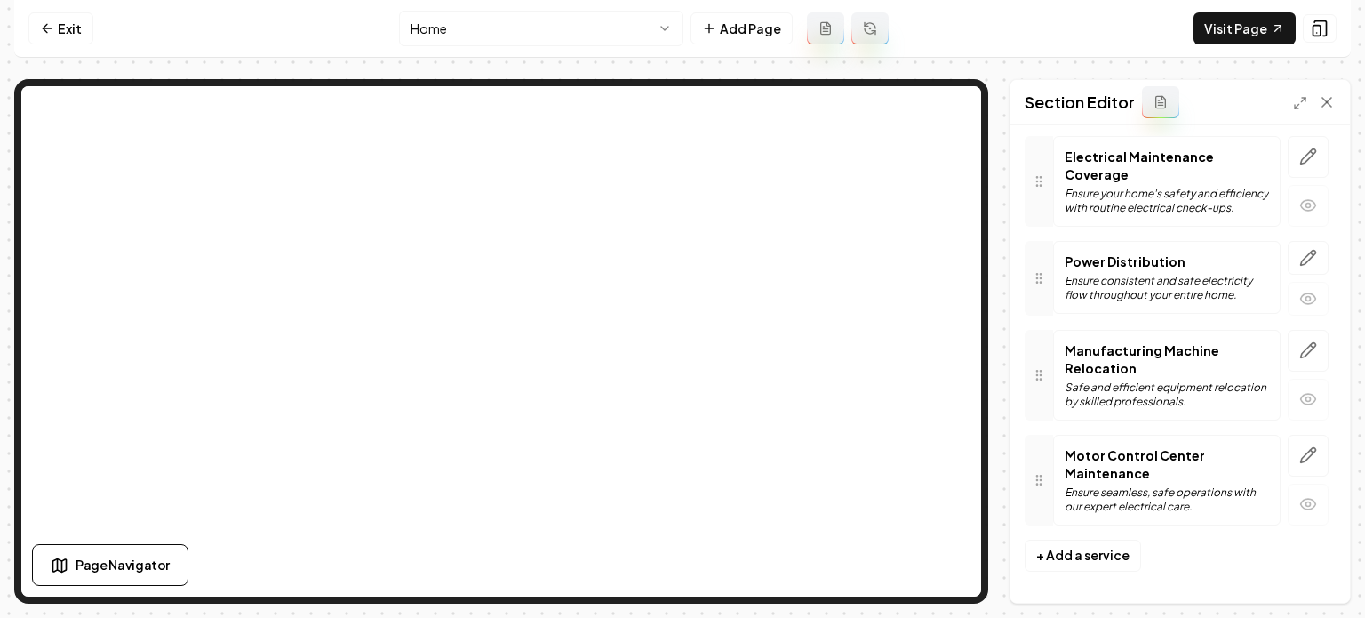
click at [519, 49] on nav "Exit Home Add Page Visit Page" at bounding box center [682, 29] width 1336 height 58
click at [529, 20] on html "Computer Required This feature is only available on a computer. Please switch t…" at bounding box center [682, 309] width 1365 height 618
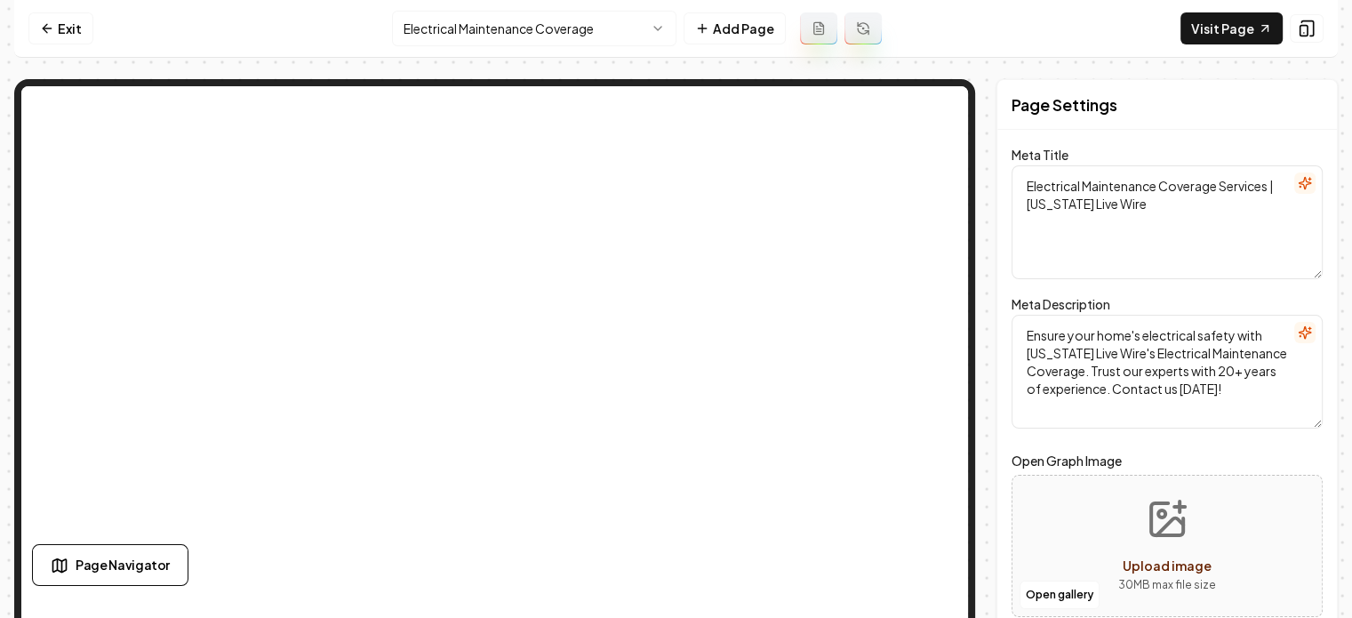
click at [557, 24] on html "Computer Required This feature is only available on a computer. Please switch t…" at bounding box center [676, 309] width 1352 height 618
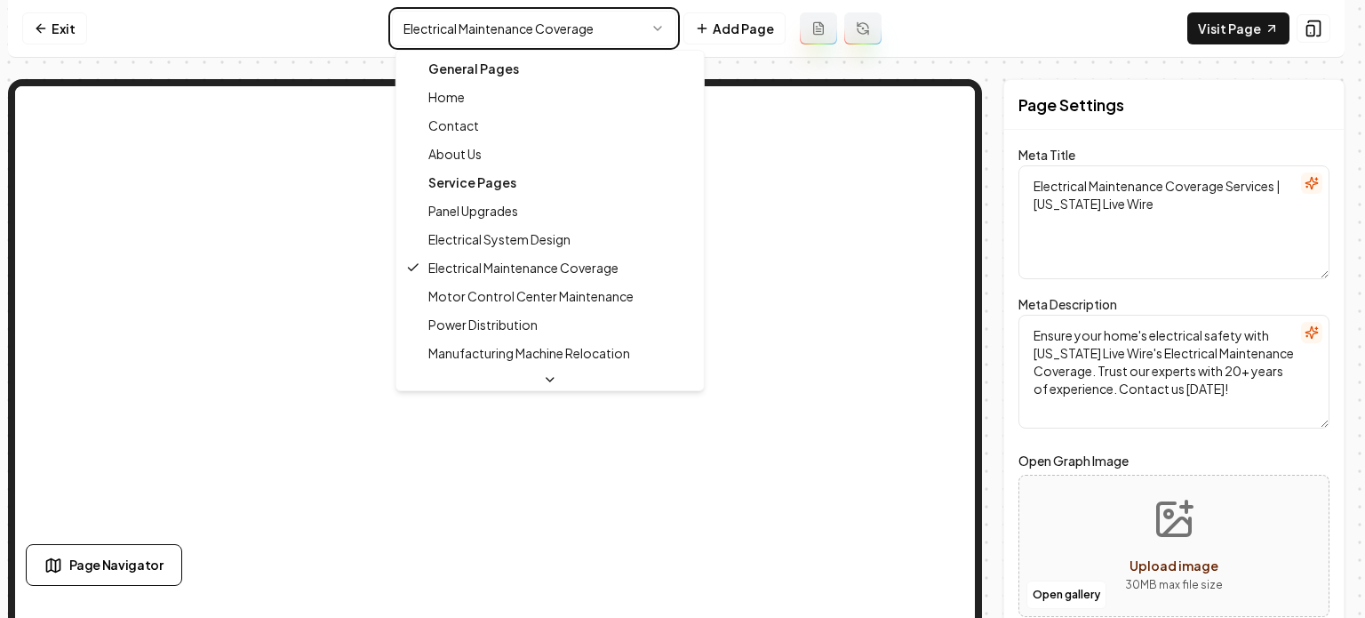
type textarea "Reliable Electricians for Your Home | Texas Live Wire"
type textarea "Discover expert electrical services in Texas with Texas Live Wire. Trust our li…"
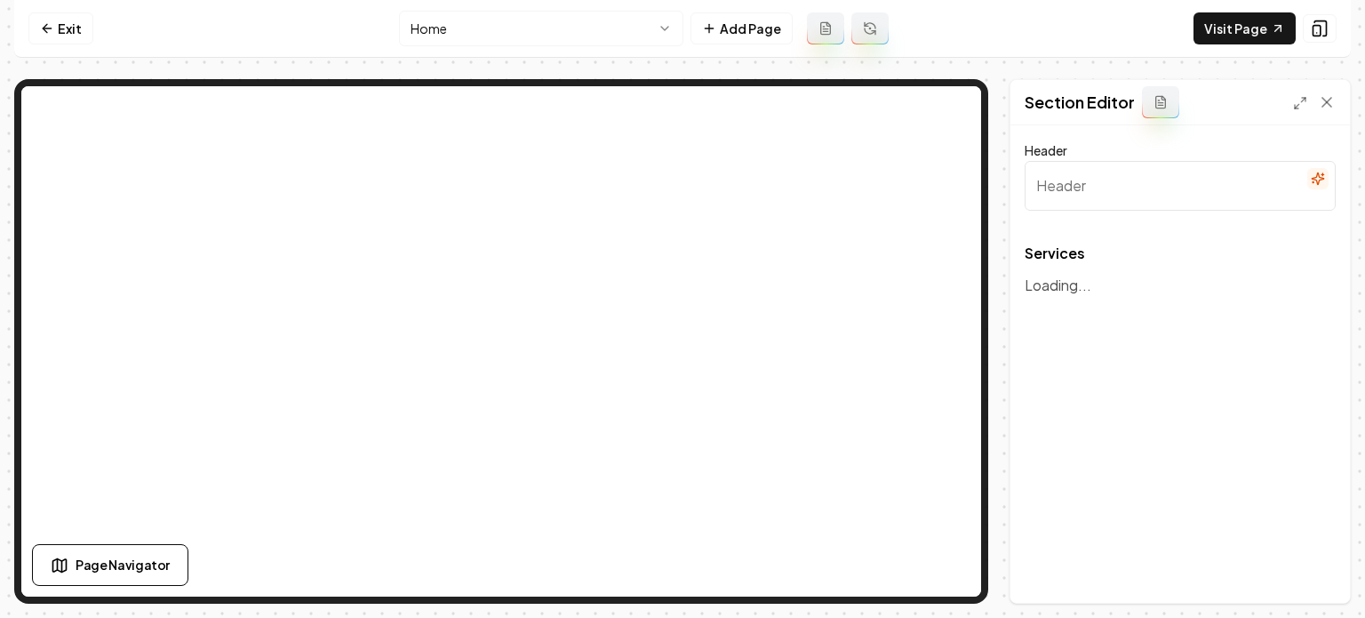
type input "Our Expert Electrical Services"
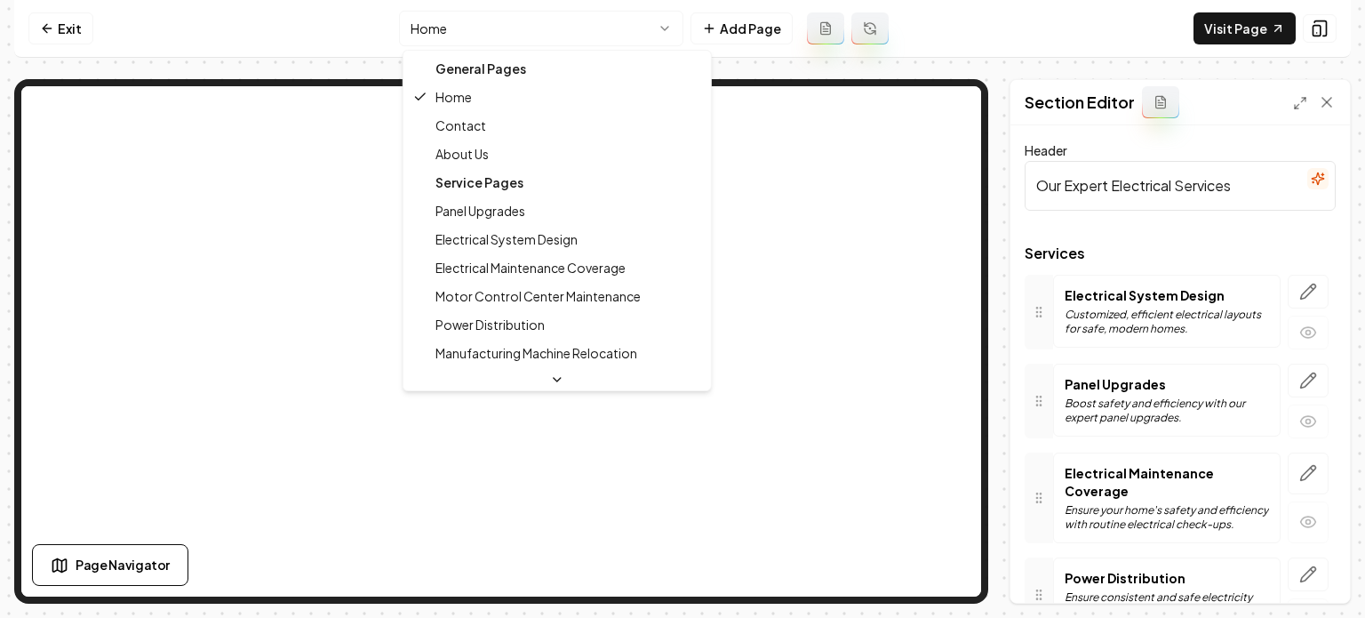
click at [498, 30] on html "Computer Required This feature is only available on a computer. Please switch t…" at bounding box center [682, 309] width 1365 height 618
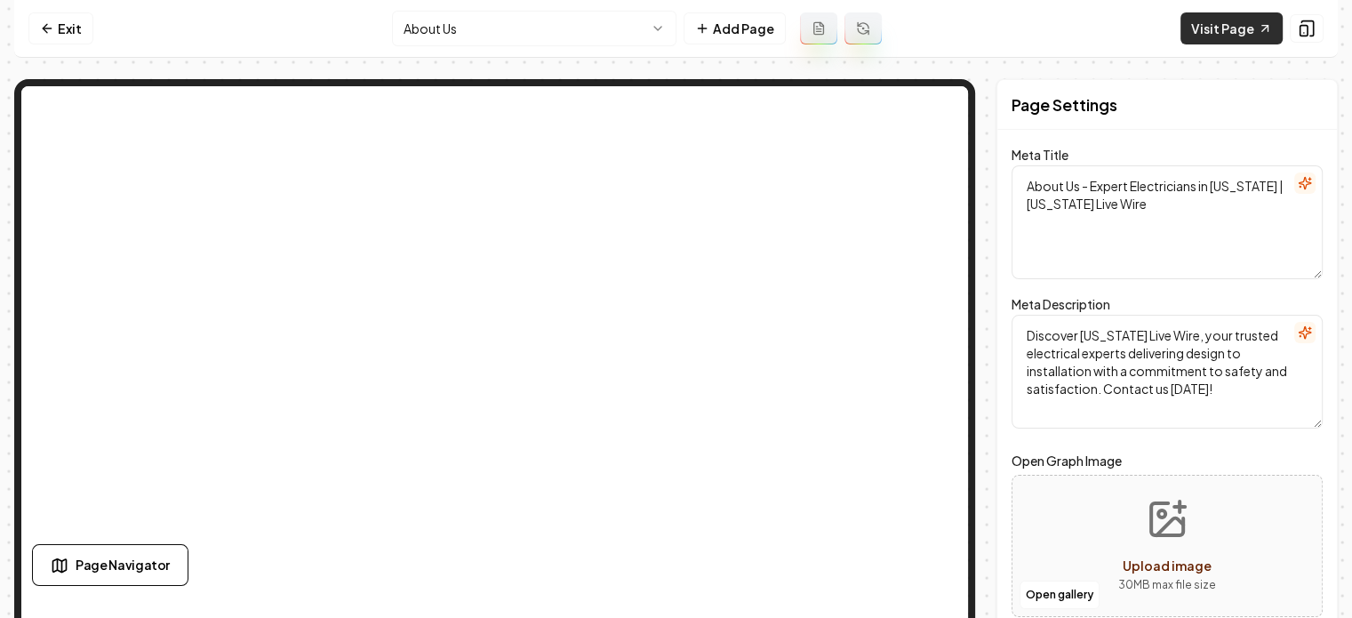
click at [1227, 25] on link "Visit Page" at bounding box center [1231, 28] width 102 height 32
click at [73, 33] on link "Exit" at bounding box center [60, 28] width 65 height 32
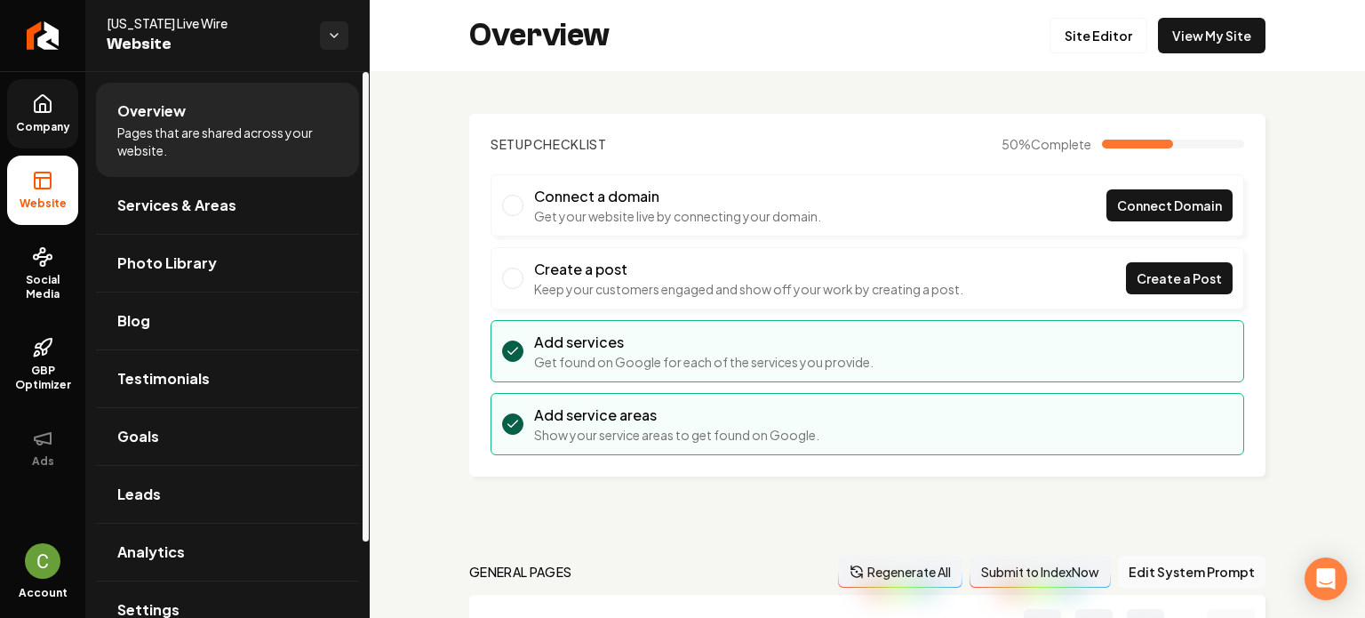
click at [42, 125] on span "Company" at bounding box center [43, 127] width 68 height 14
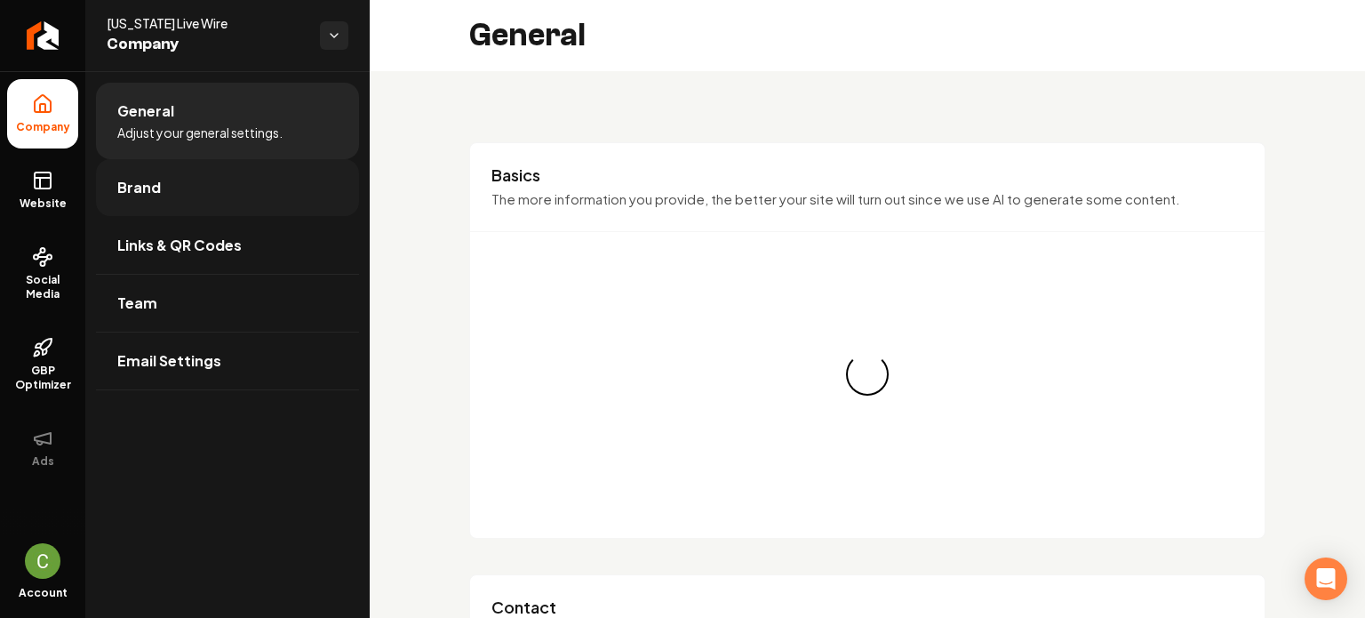
click at [135, 180] on span "Brand" at bounding box center [139, 187] width 44 height 21
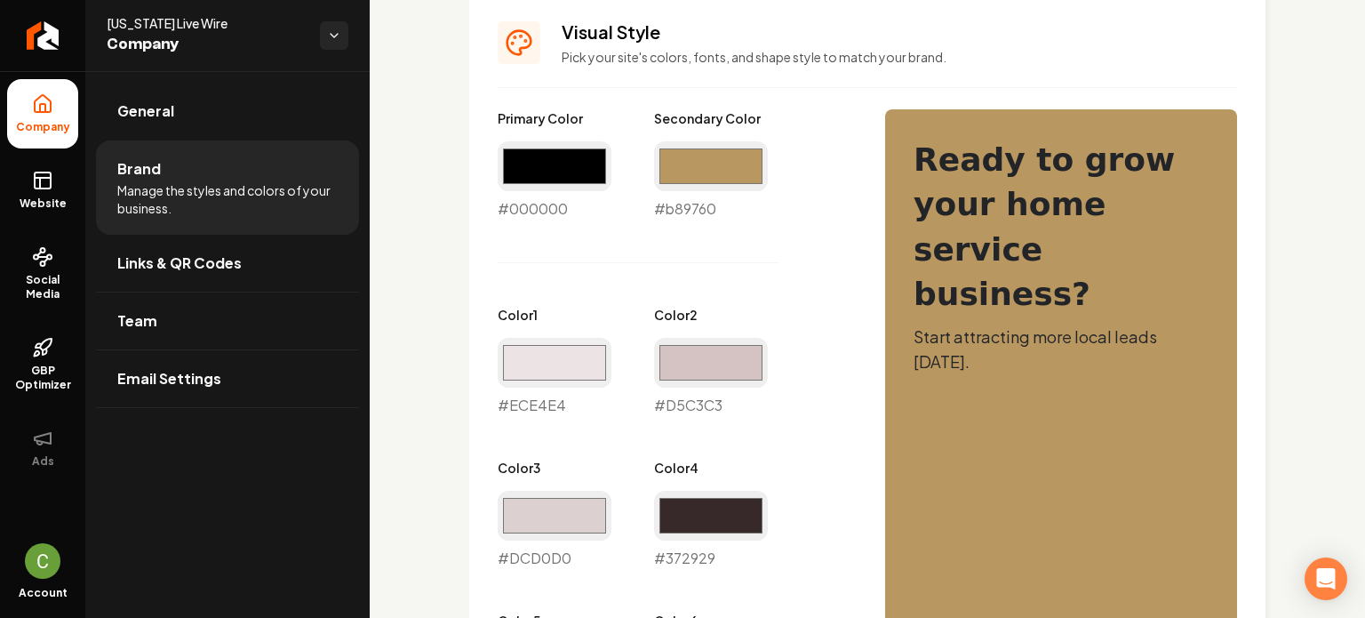
scroll to position [800, 0]
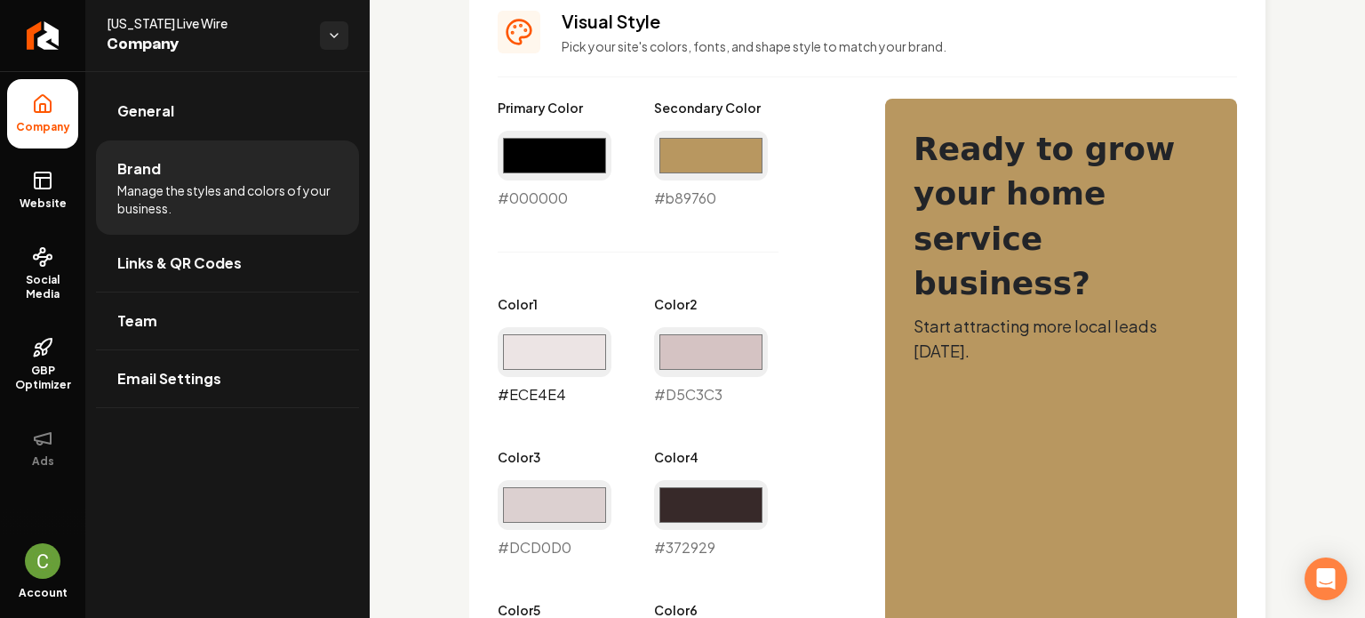
click at [555, 355] on input "#ece4e4" at bounding box center [555, 352] width 114 height 50
type input "#eceae4"
click at [726, 363] on input "#d5c3c3" at bounding box center [711, 352] width 114 height 50
type input "#d5cbc3"
drag, startPoint x: 491, startPoint y: 492, endPoint x: 500, endPoint y: 497, distance: 9.9
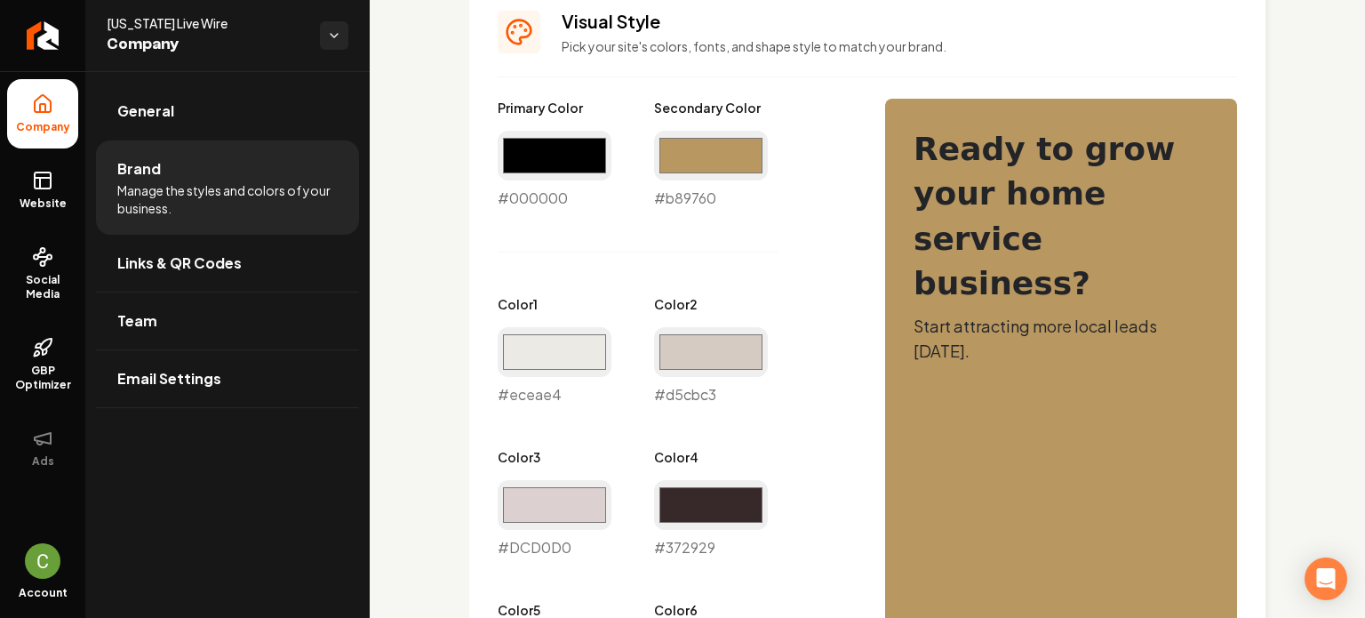
click at [537, 516] on input "#dcd0d0" at bounding box center [555, 505] width 114 height 50
type input "#dcd7d0"
click at [811, 417] on div "Primary Color #000000 #000000 Secondary Color #b89760 #b89760 Color 1 #eceae4 #…" at bounding box center [674, 481] width 352 height 765
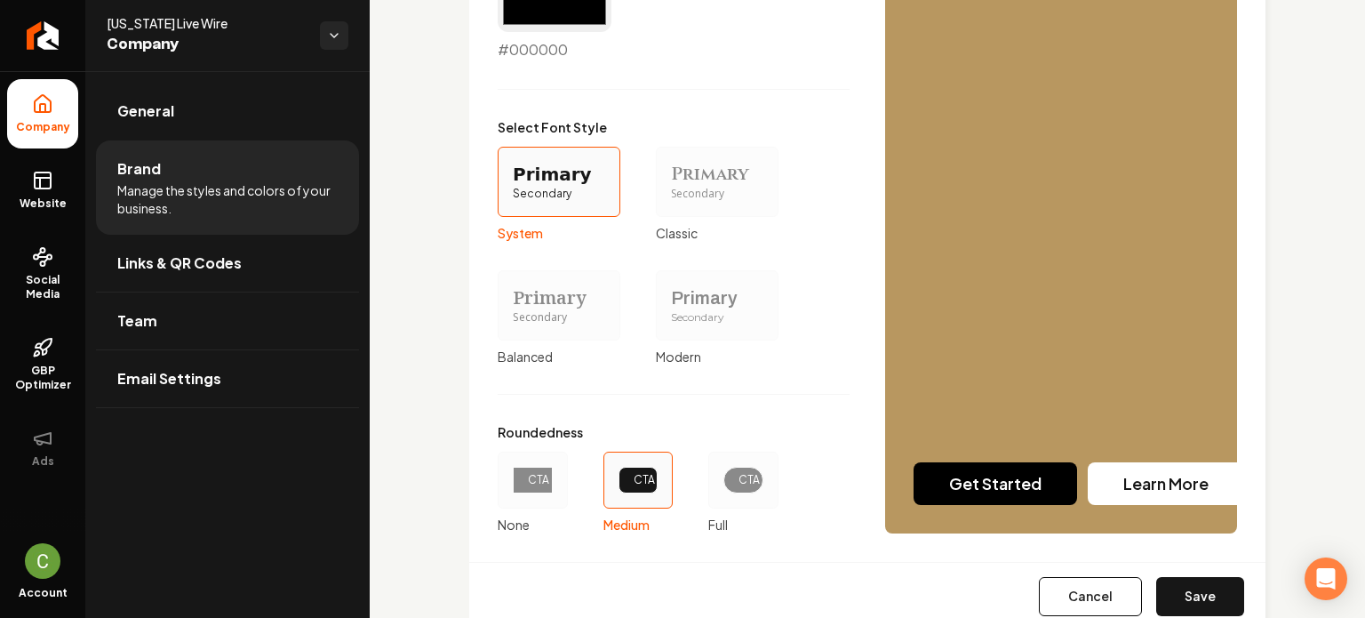
scroll to position [1656, 0]
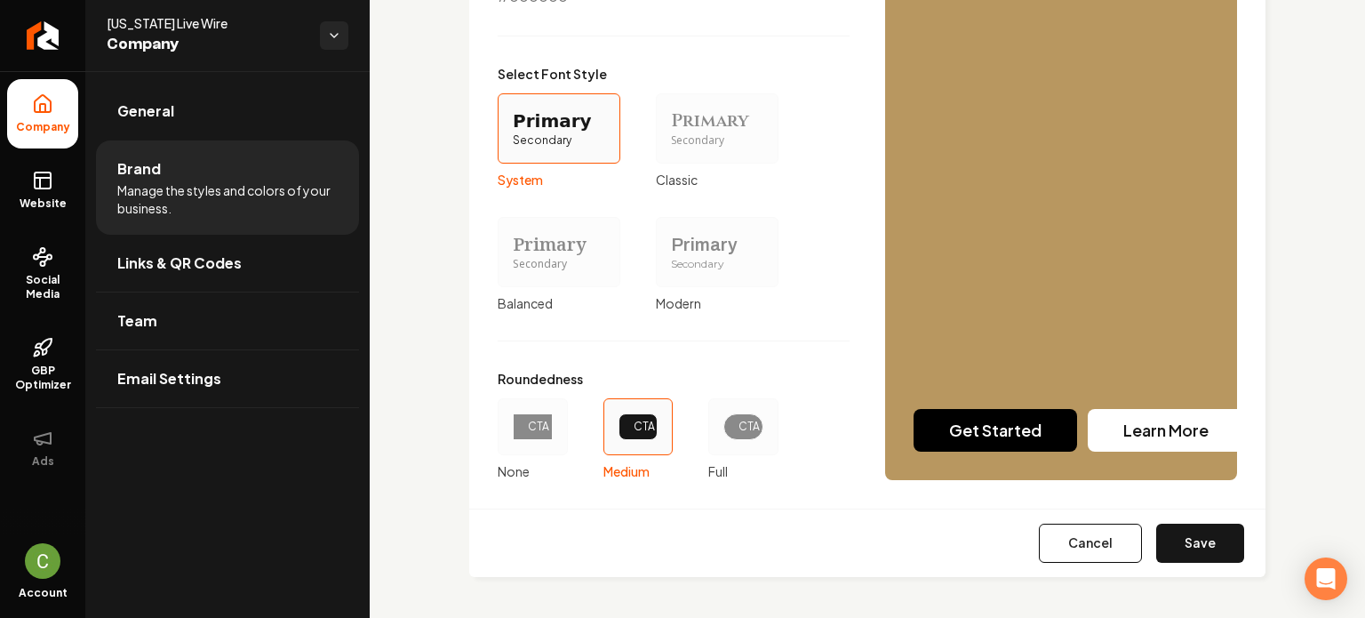
click at [1187, 551] on button "Save" at bounding box center [1200, 542] width 88 height 39
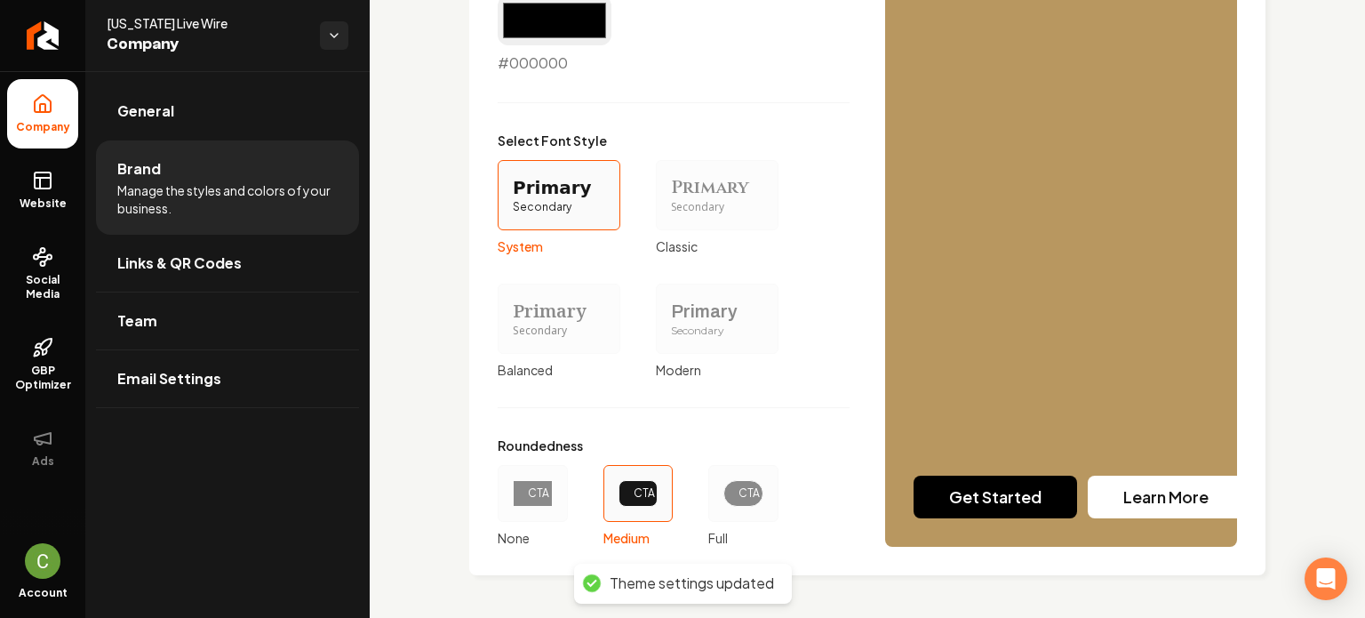
scroll to position [1588, 0]
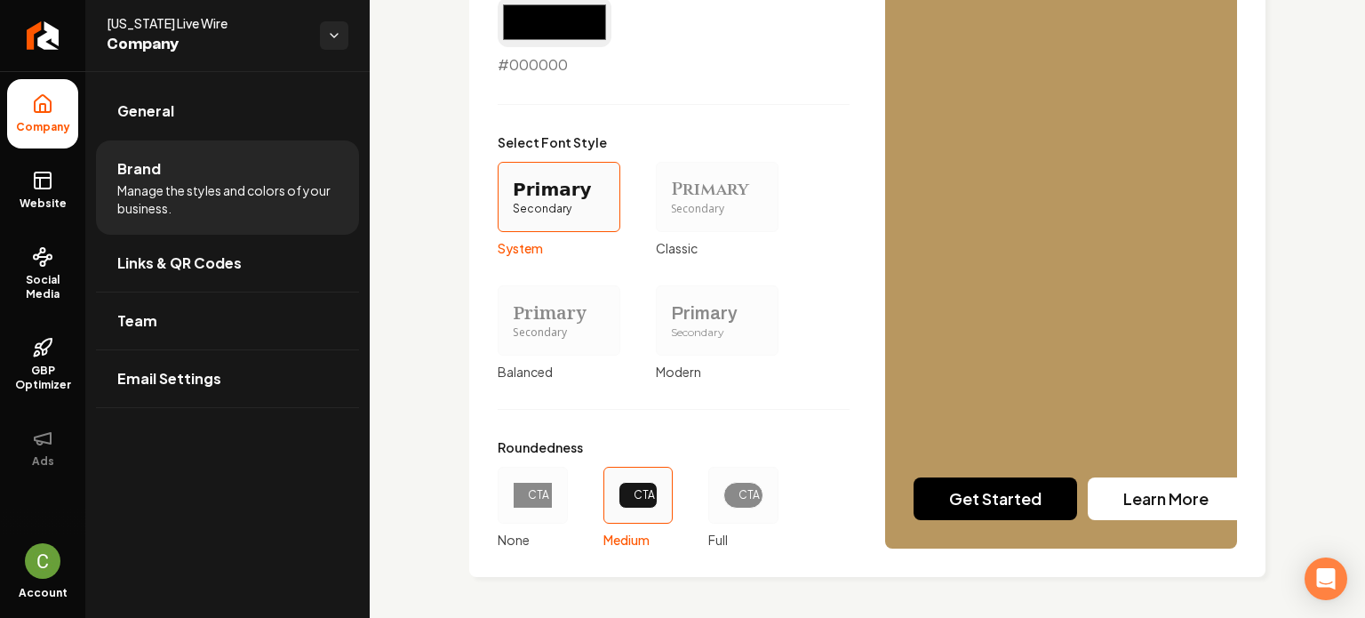
click at [57, 226] on ul "Company Website Social Media GBP Optimizer Ads" at bounding box center [42, 280] width 85 height 419
click at [56, 195] on link "Website" at bounding box center [42, 190] width 71 height 69
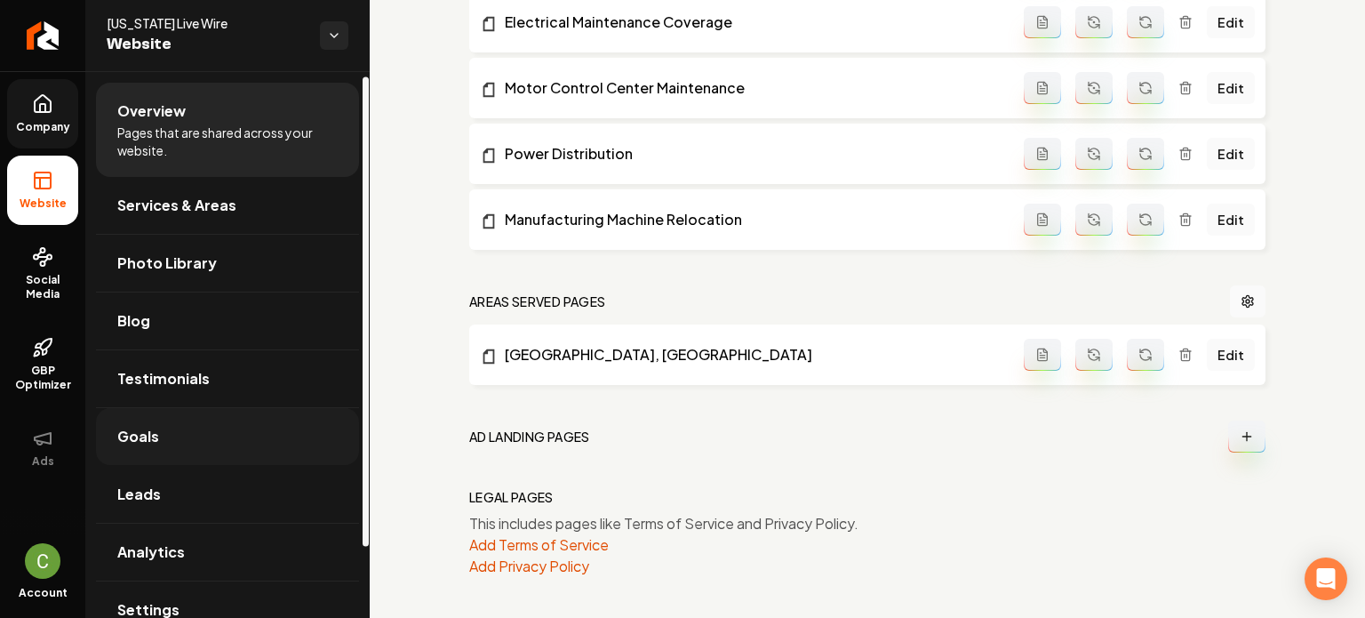
scroll to position [88, 0]
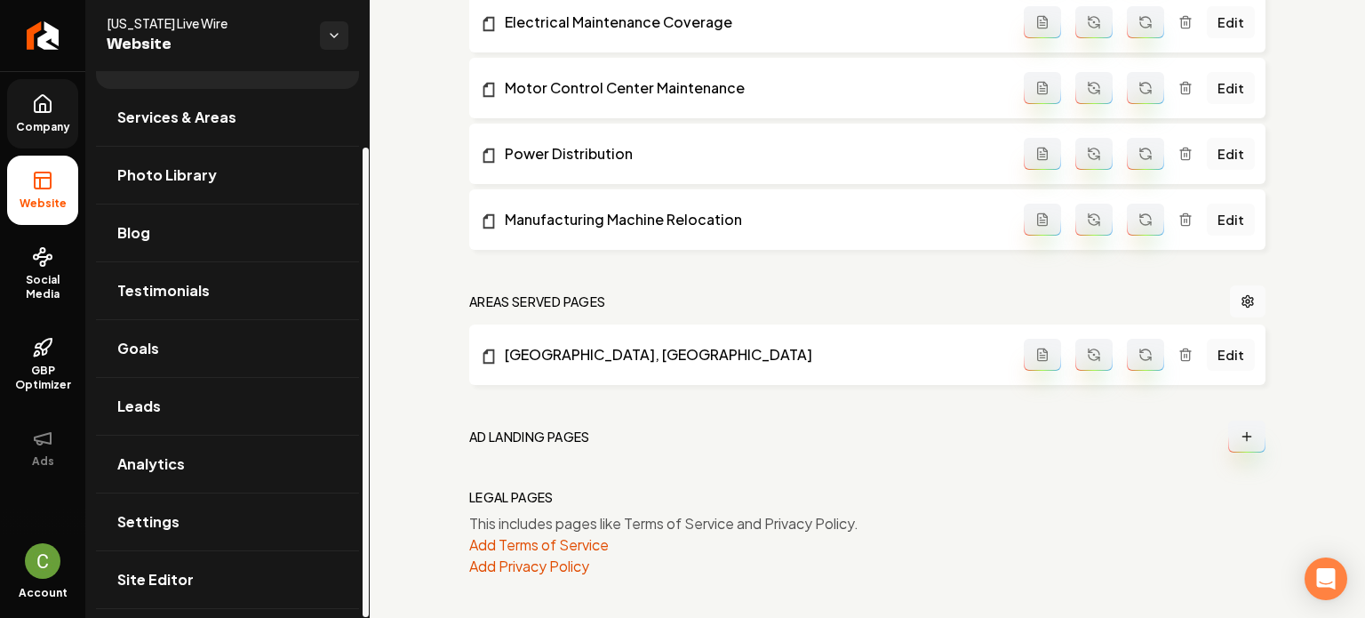
click at [52, 129] on span "Company" at bounding box center [43, 127] width 68 height 14
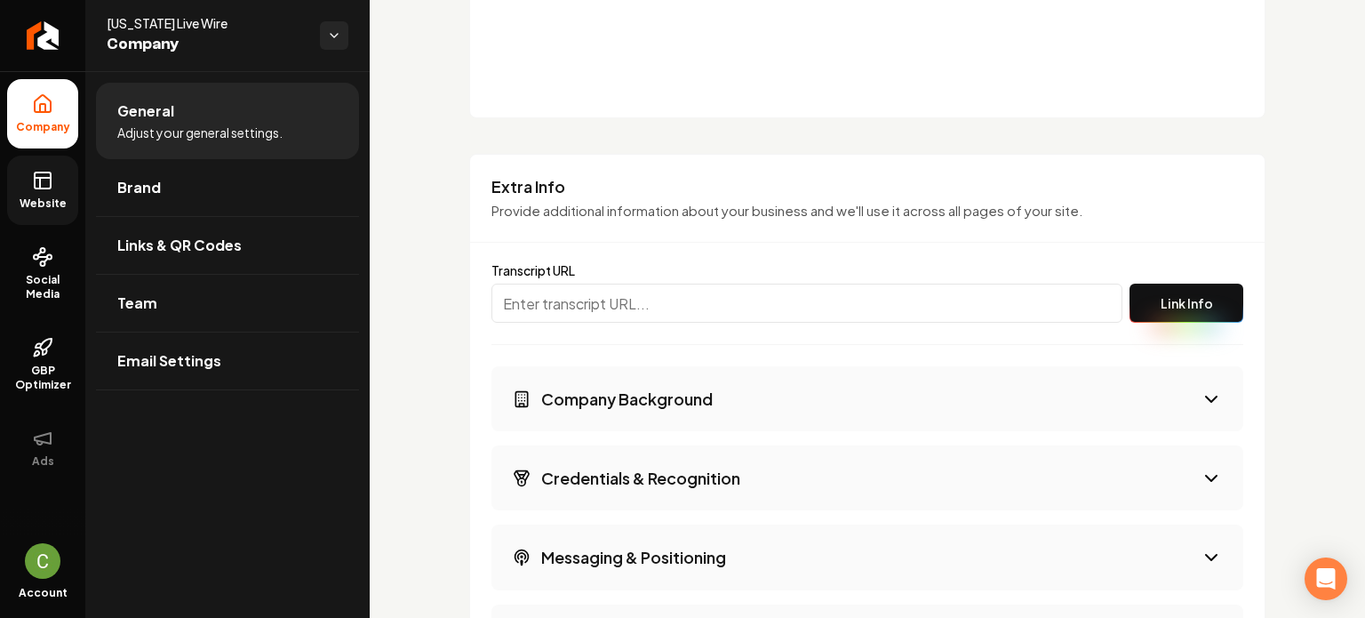
scroll to position [1588, 0]
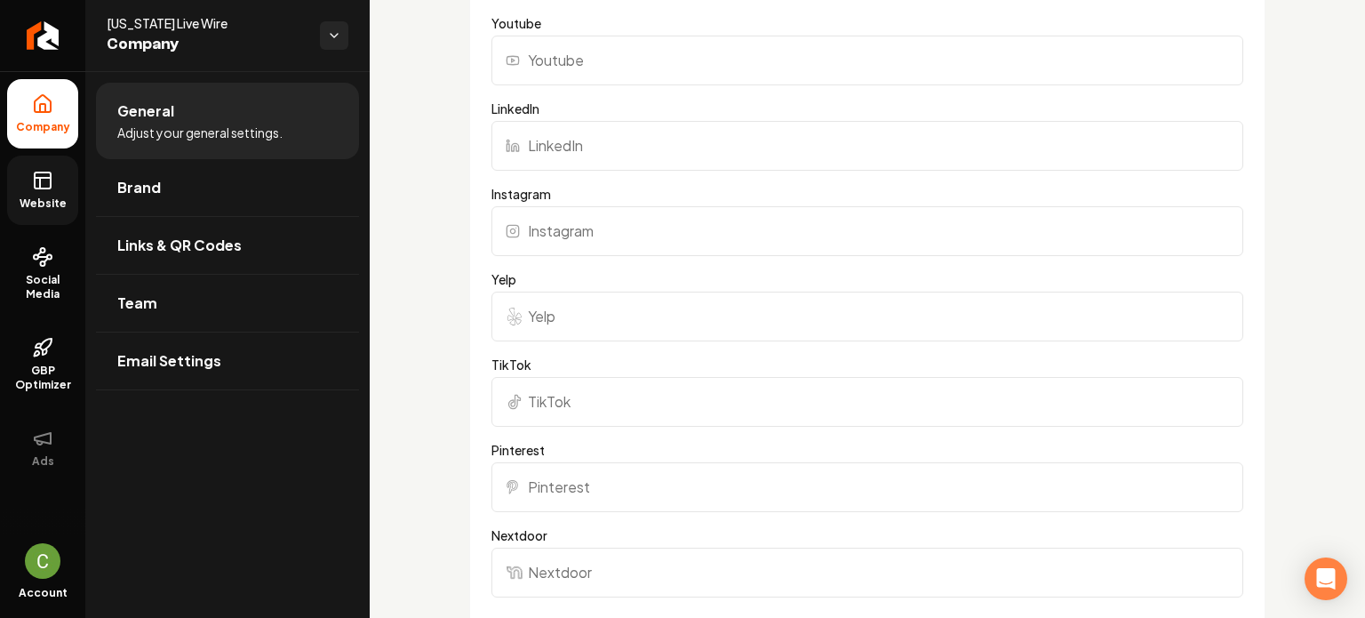
click at [61, 170] on link "Website" at bounding box center [42, 190] width 71 height 69
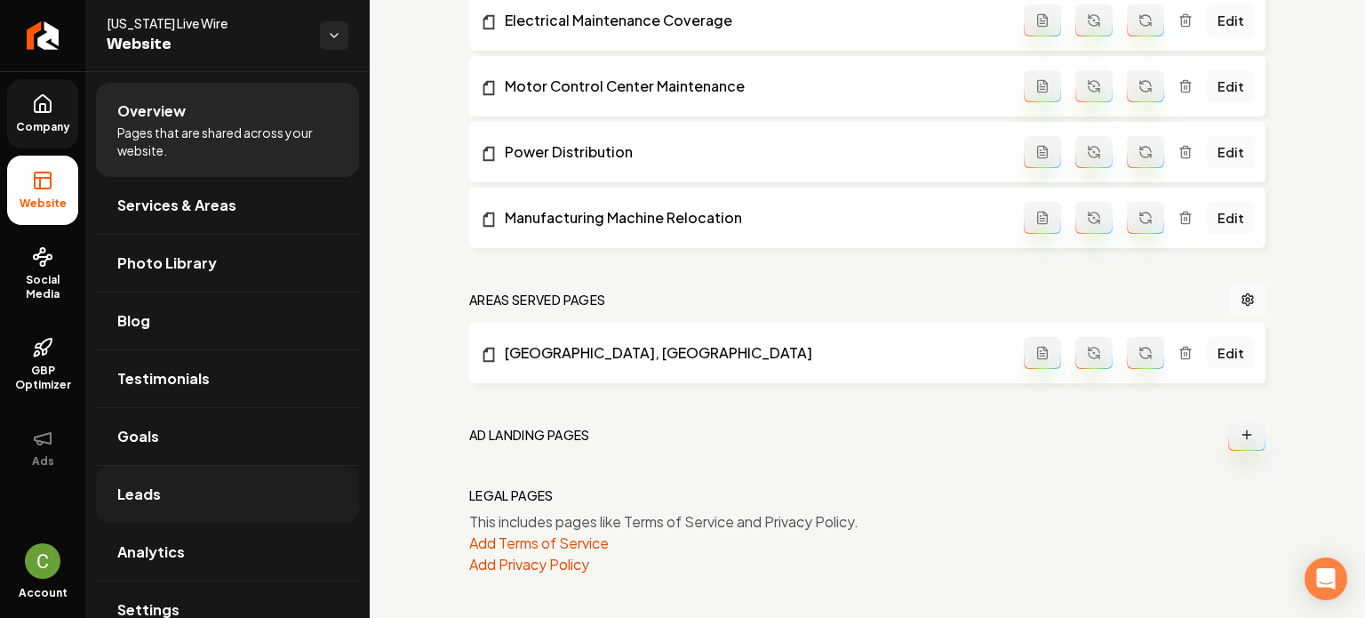
scroll to position [1001, 0]
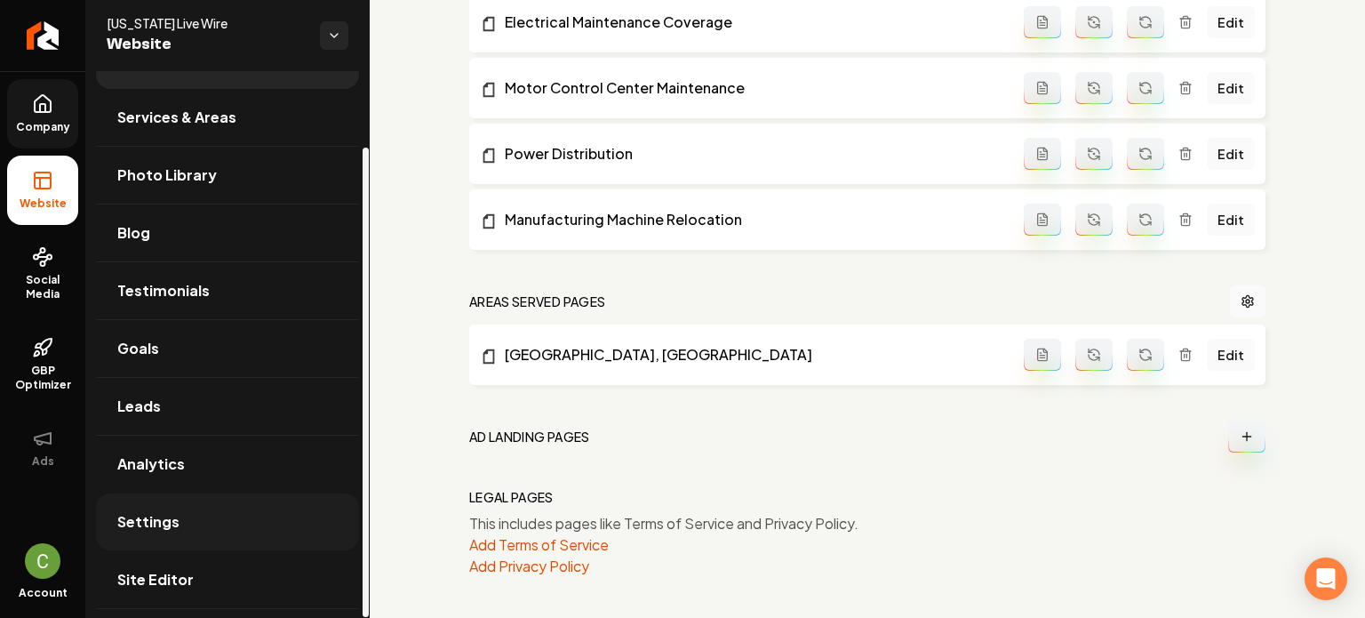
click at [159, 514] on span "Settings" at bounding box center [148, 521] width 62 height 21
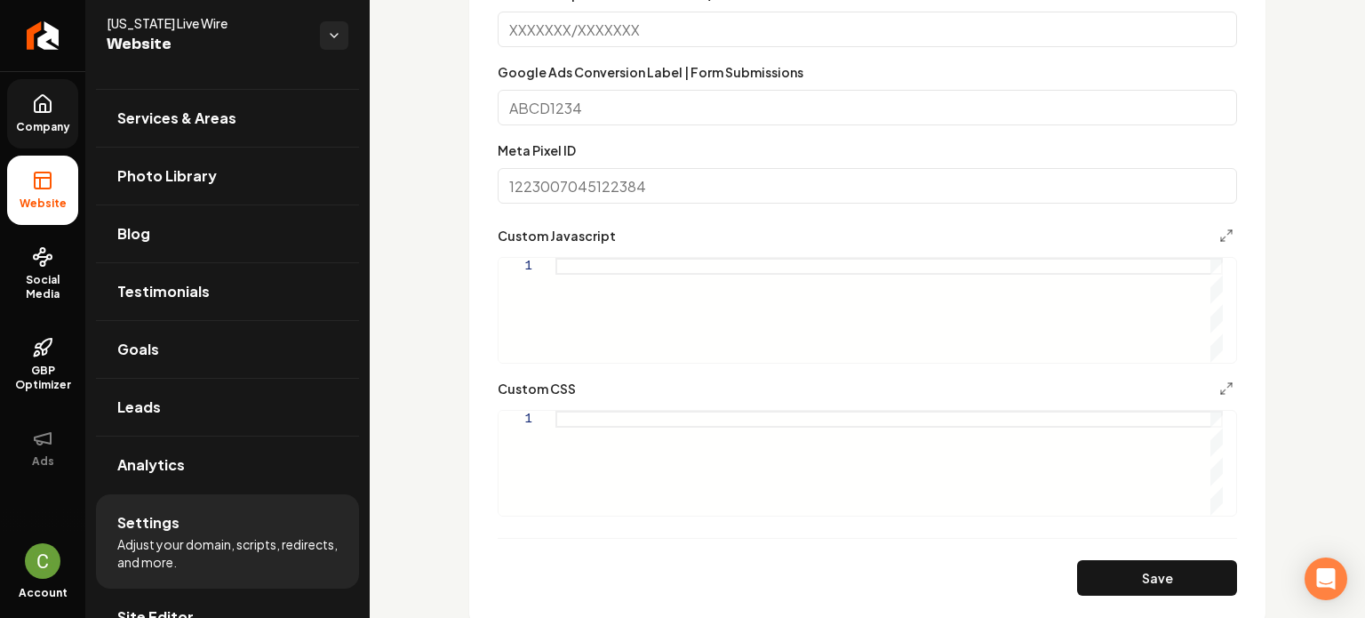
scroll to position [1066, 0]
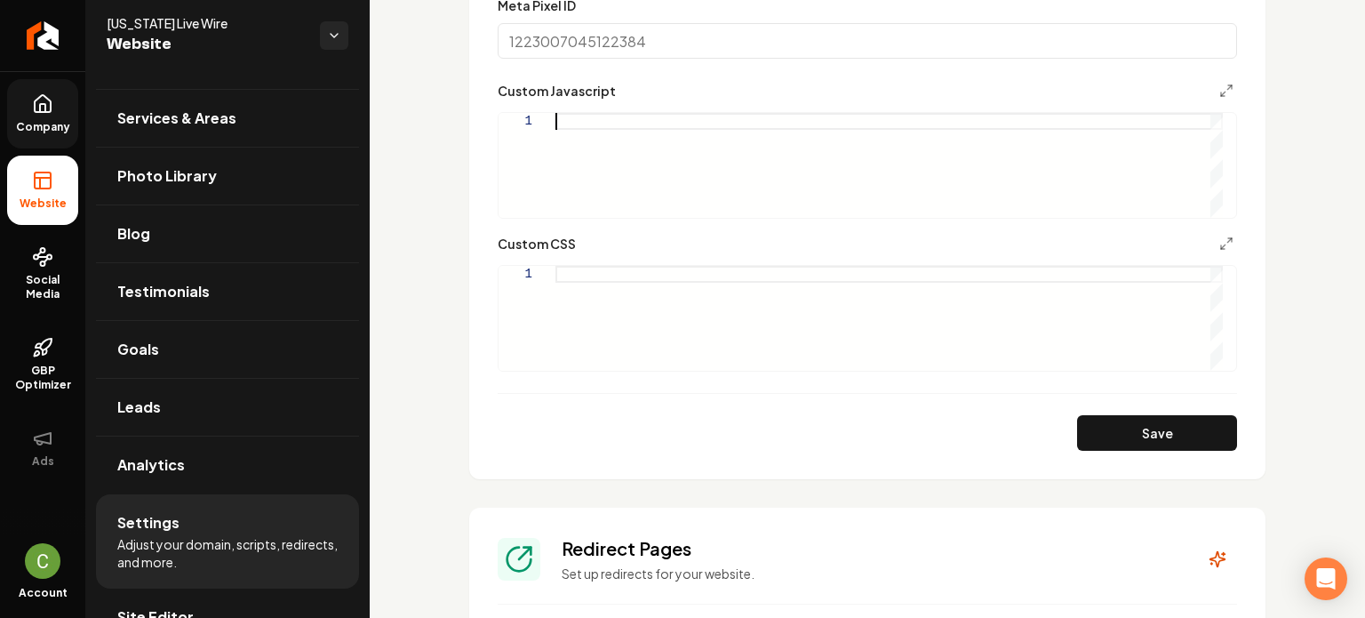
click at [627, 141] on div "Main content area" at bounding box center [888, 165] width 667 height 105
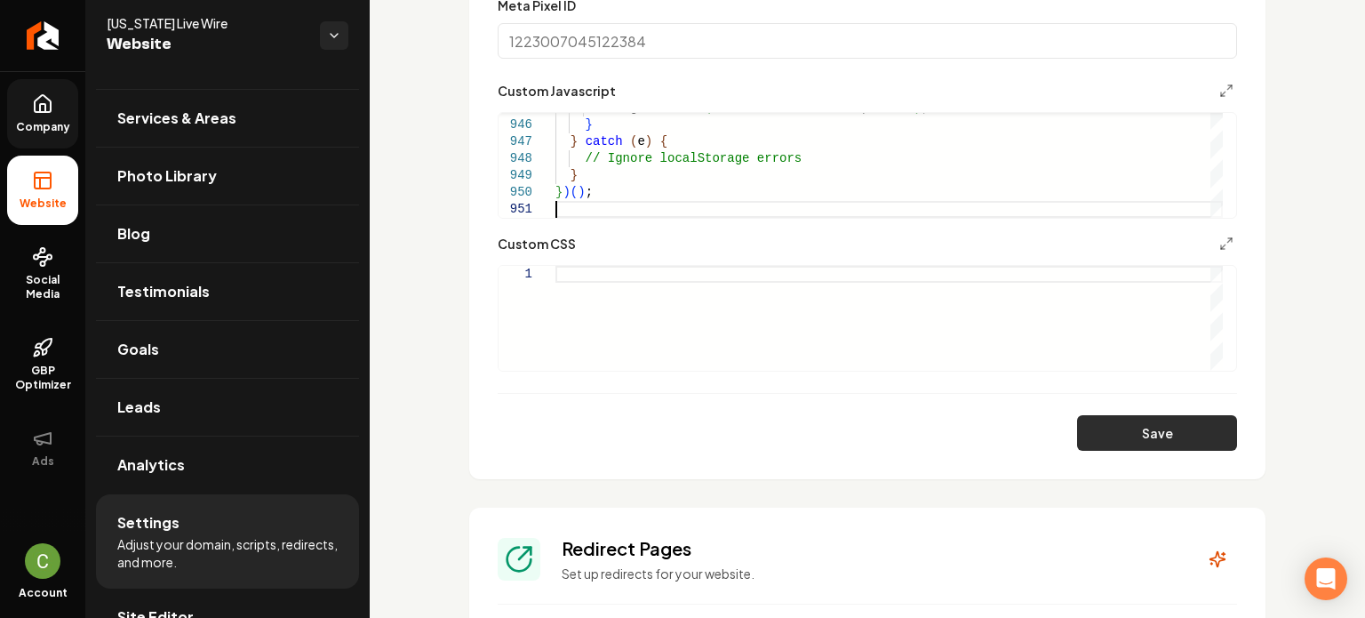
click at [1136, 423] on button "Save" at bounding box center [1157, 433] width 160 height 36
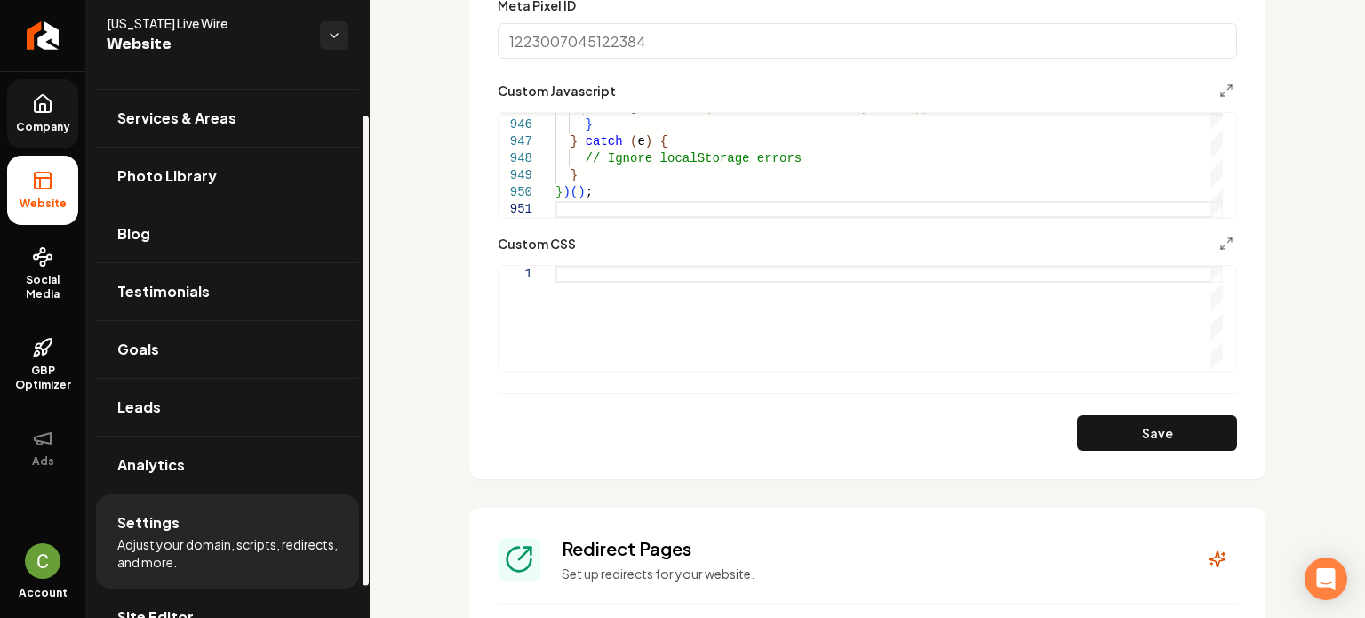
click at [44, 122] on span "Company" at bounding box center [43, 127] width 68 height 14
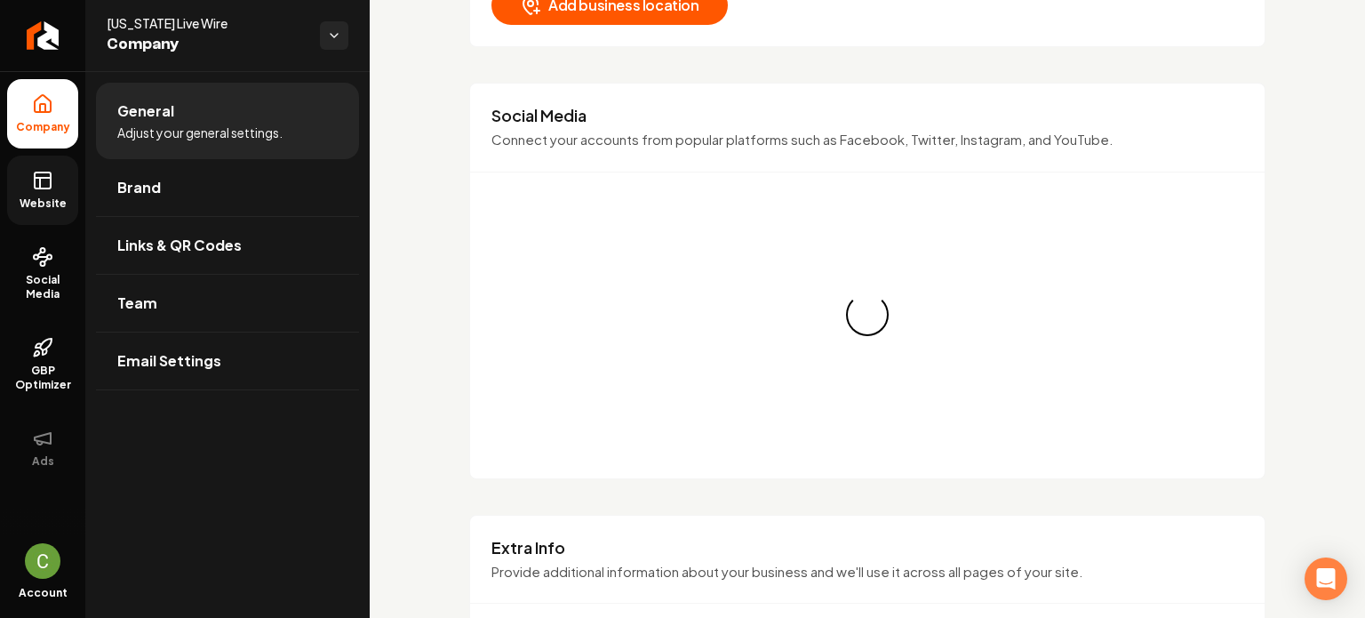
click at [36, 185] on icon at bounding box center [42, 180] width 21 height 21
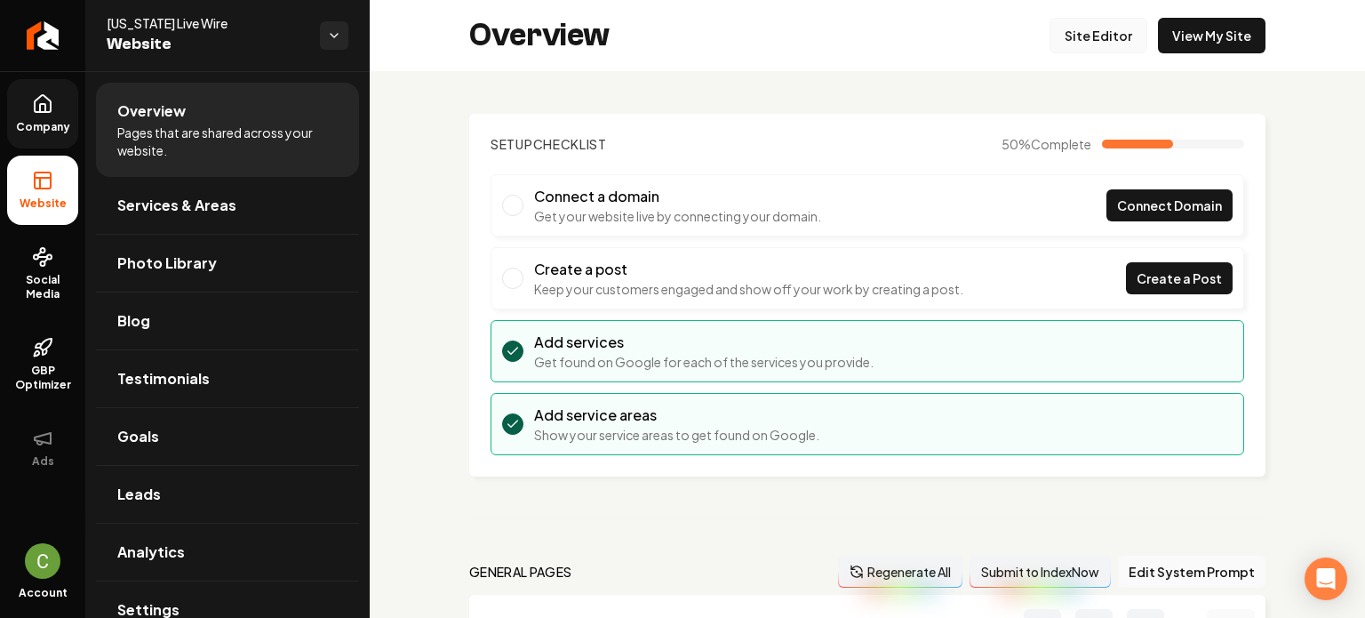
click at [1084, 38] on link "Site Editor" at bounding box center [1098, 36] width 98 height 36
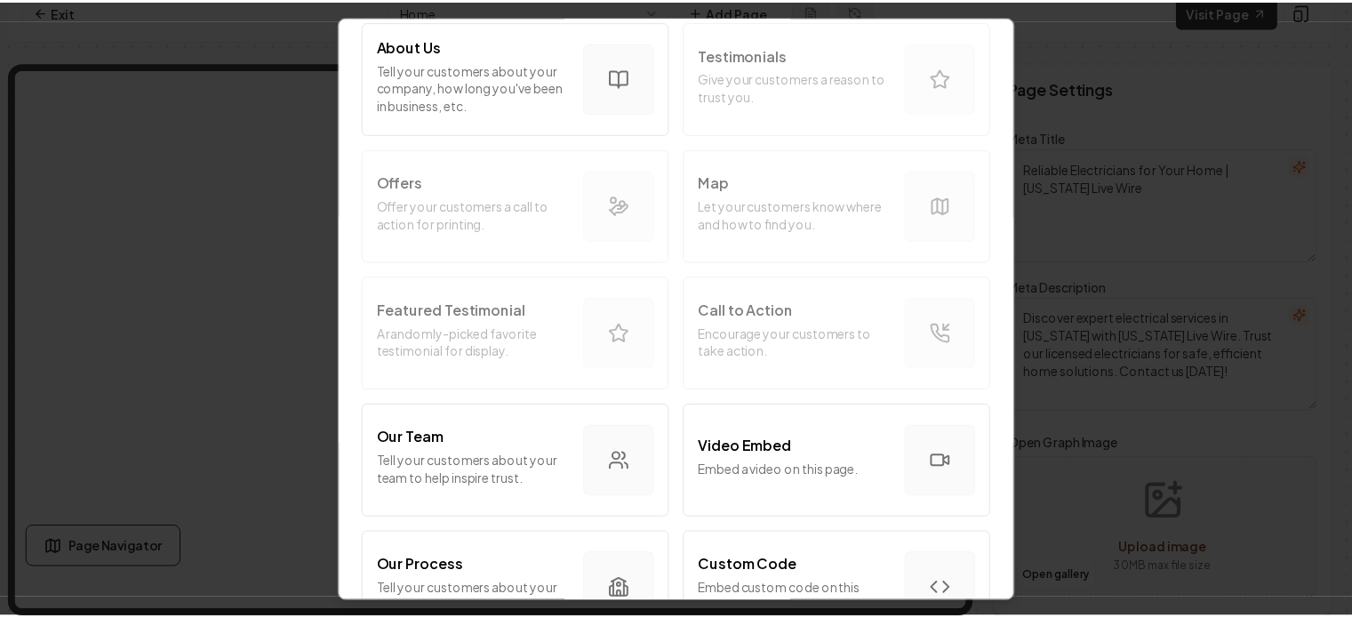
scroll to position [533, 0]
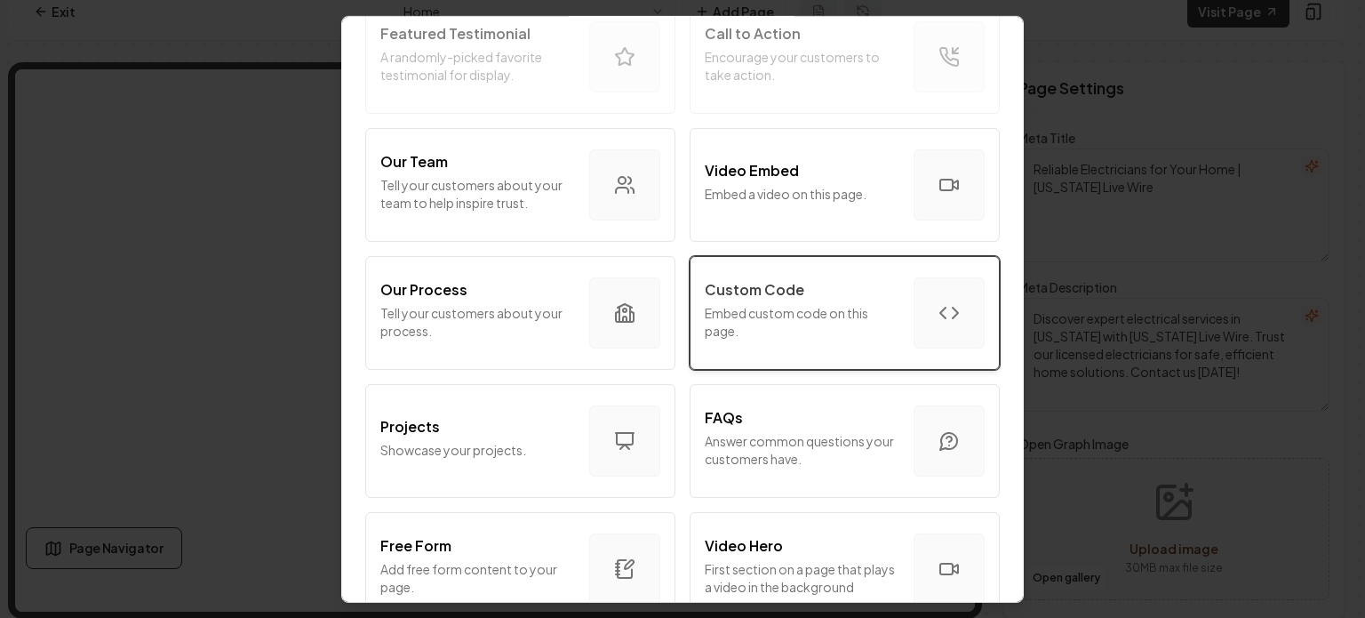
click at [784, 285] on p "Custom Code" at bounding box center [755, 288] width 100 height 21
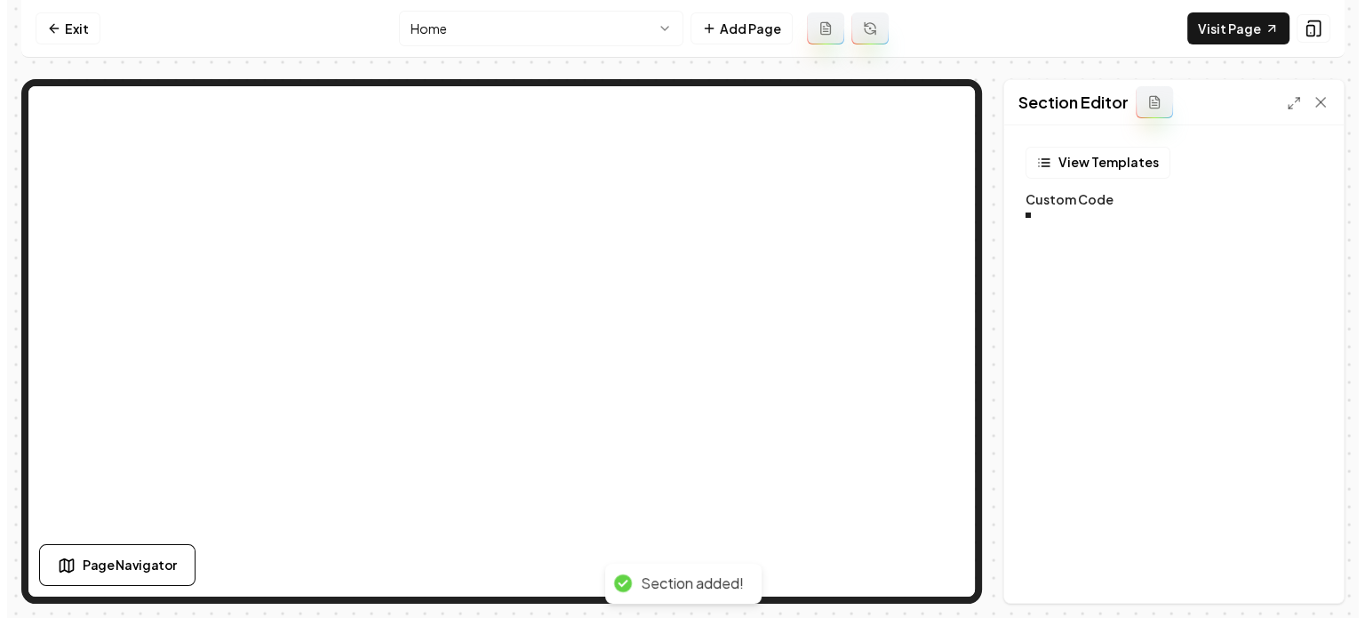
scroll to position [0, 0]
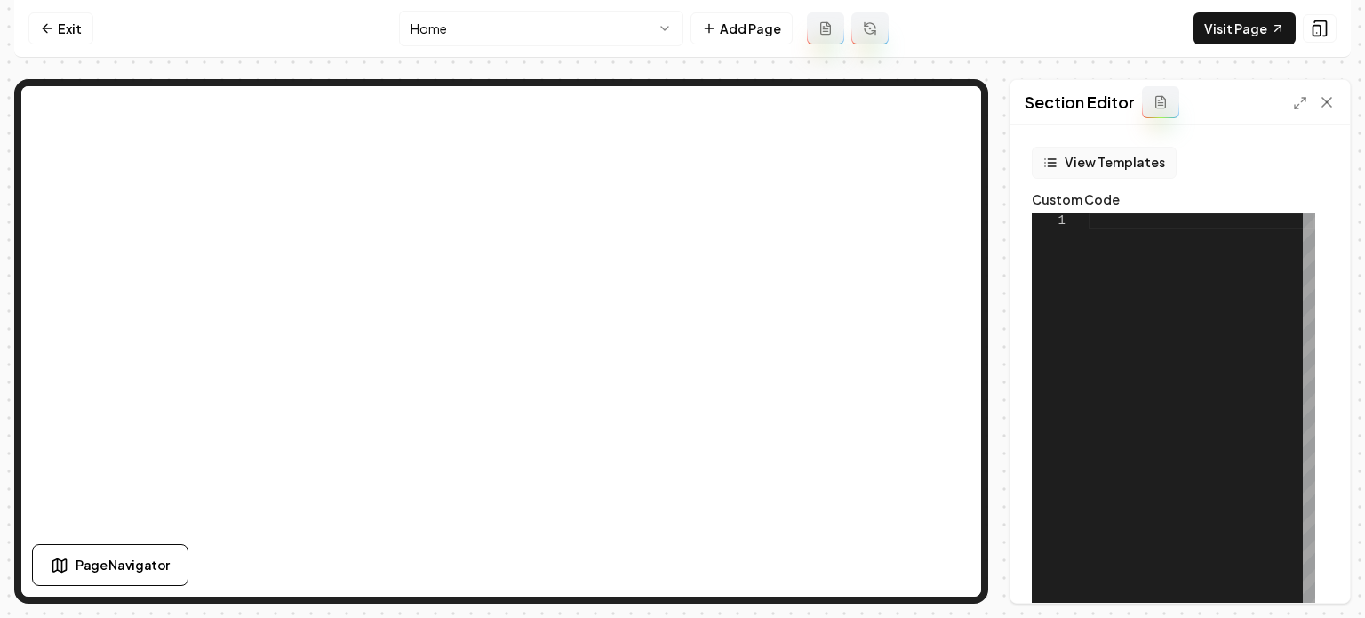
click at [1123, 157] on button "View Templates" at bounding box center [1104, 163] width 145 height 32
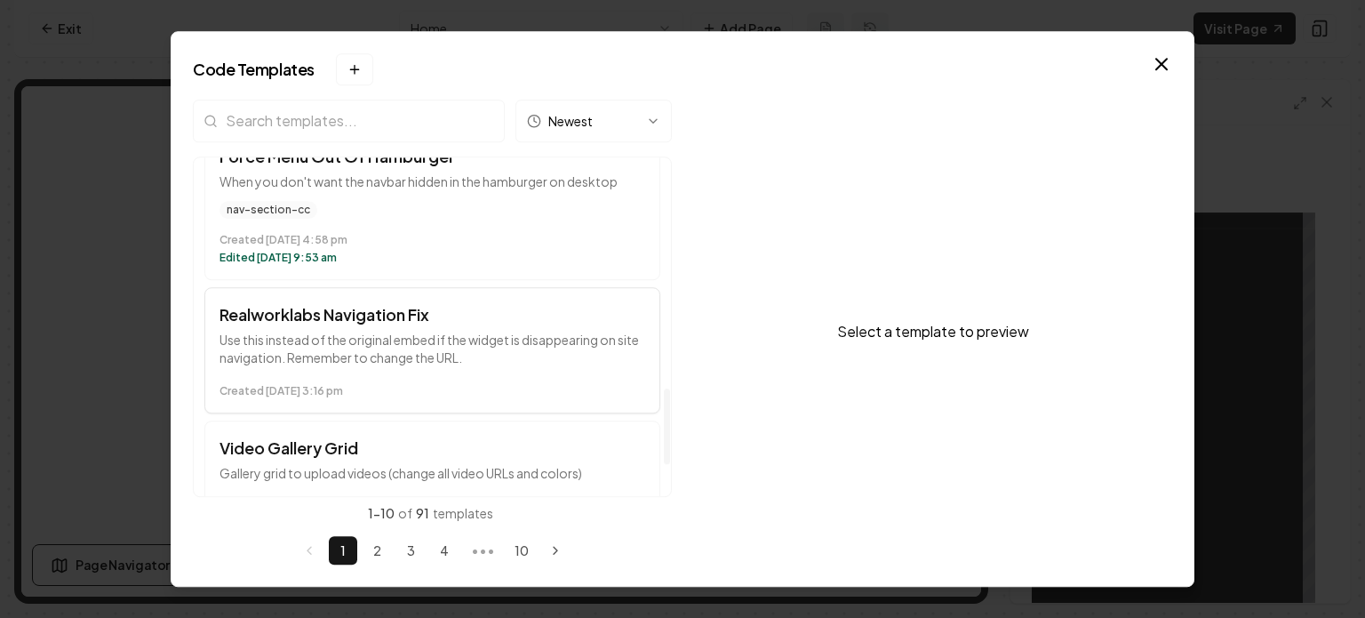
scroll to position [1170, 0]
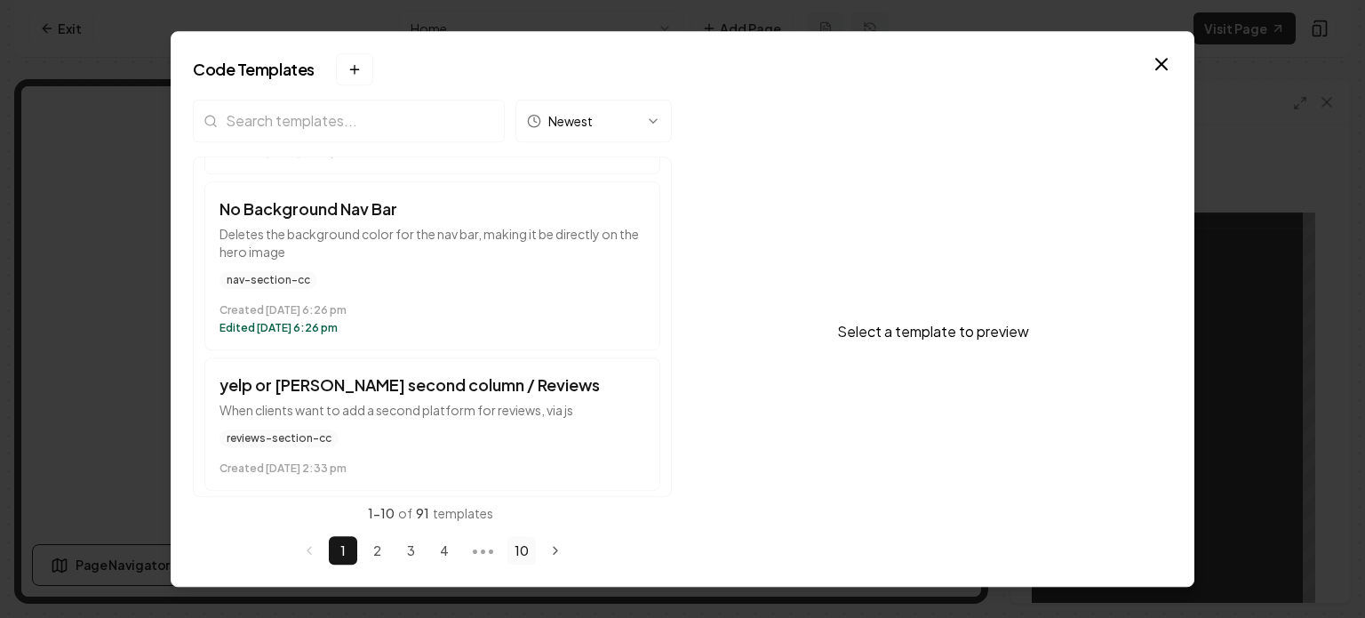
click at [517, 554] on button "10" at bounding box center [521, 550] width 28 height 28
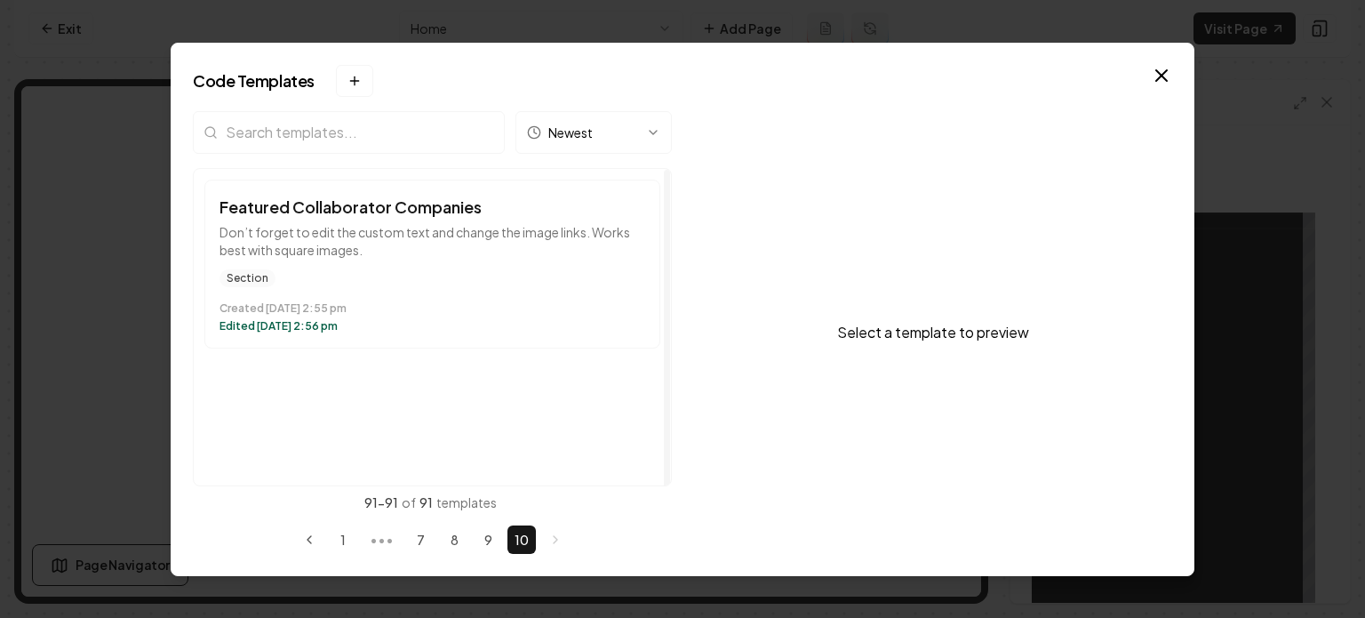
scroll to position [0, 0]
click at [483, 550] on button "9" at bounding box center [488, 539] width 28 height 28
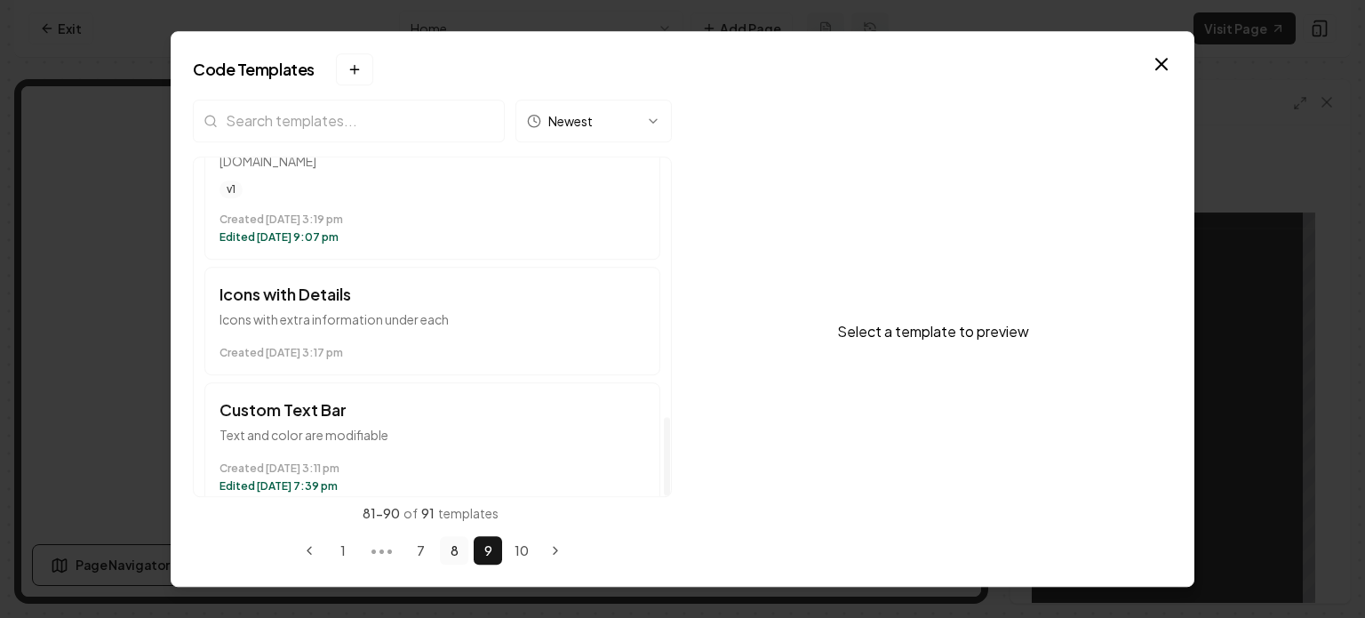
click at [445, 554] on button "8" at bounding box center [454, 550] width 28 height 28
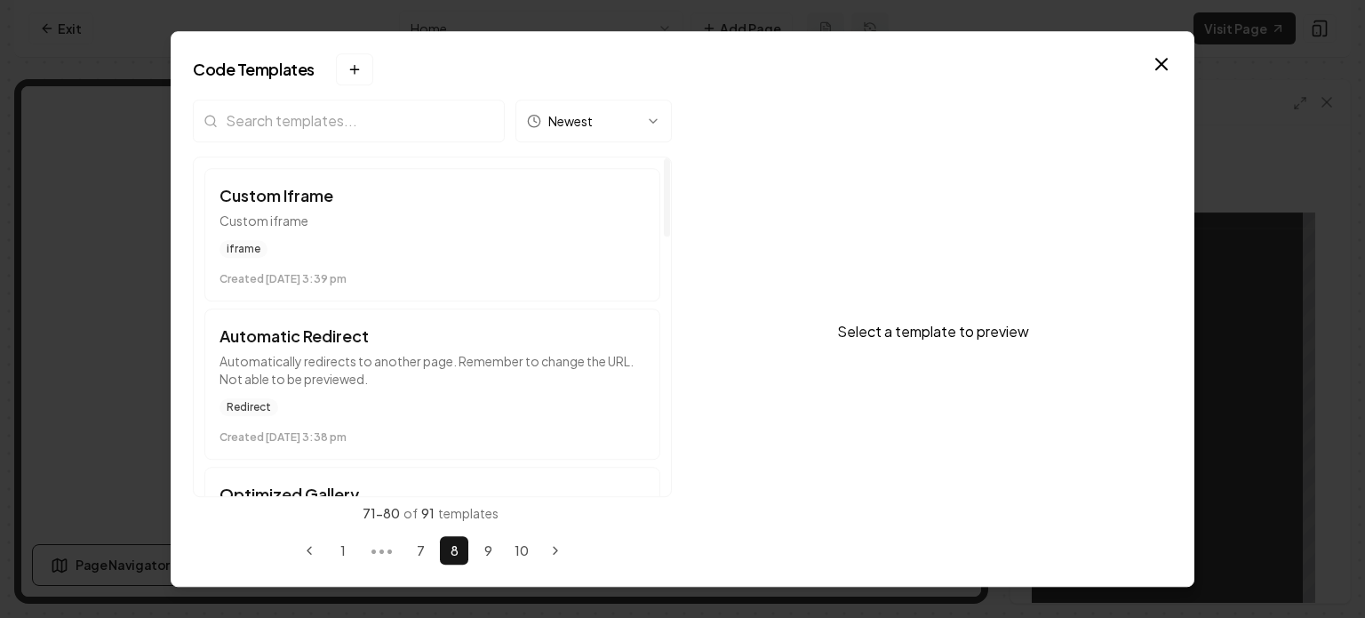
drag, startPoint x: 666, startPoint y: 376, endPoint x: 692, endPoint y: 161, distance: 216.6
click at [670, 161] on div at bounding box center [667, 197] width 6 height 79
drag, startPoint x: 602, startPoint y: 355, endPoint x: 618, endPoint y: 455, distance: 101.8
click at [604, 475] on div "Newest Custom Iframe Custom iframe iframe Created December 12 at 3:39 pm Automa…" at bounding box center [682, 333] width 979 height 466
click at [668, 404] on div at bounding box center [666, 326] width 9 height 339
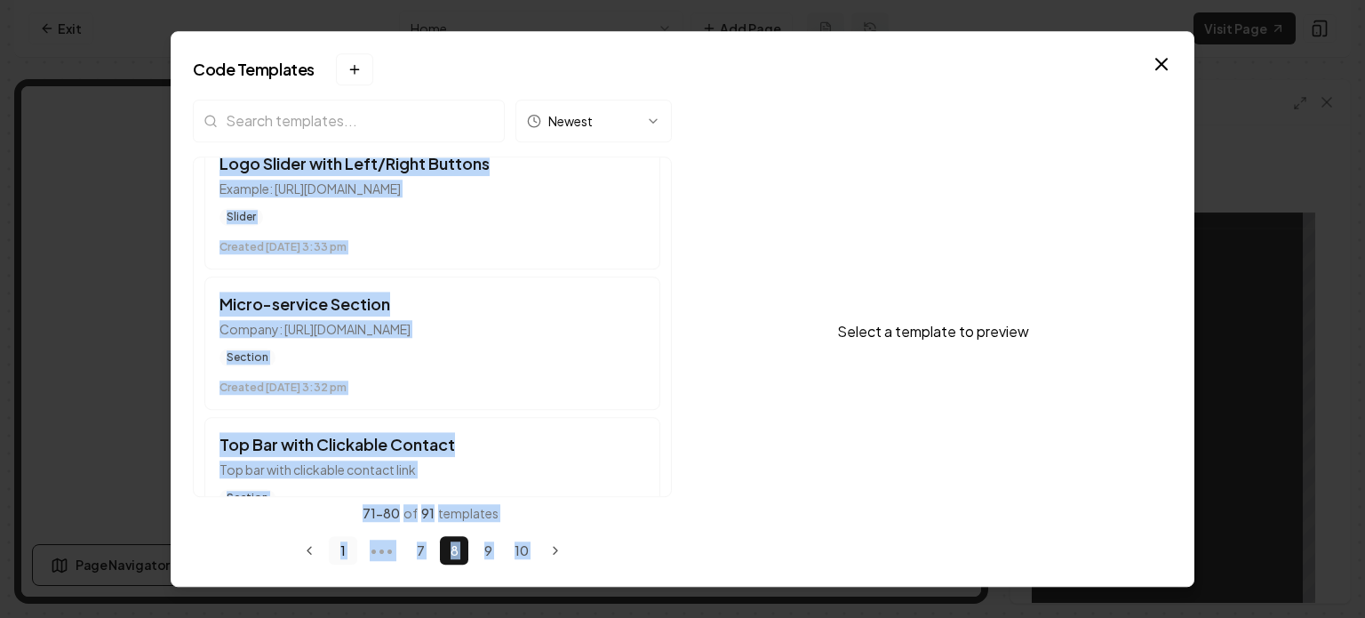
click at [333, 560] on button "1" at bounding box center [343, 550] width 28 height 28
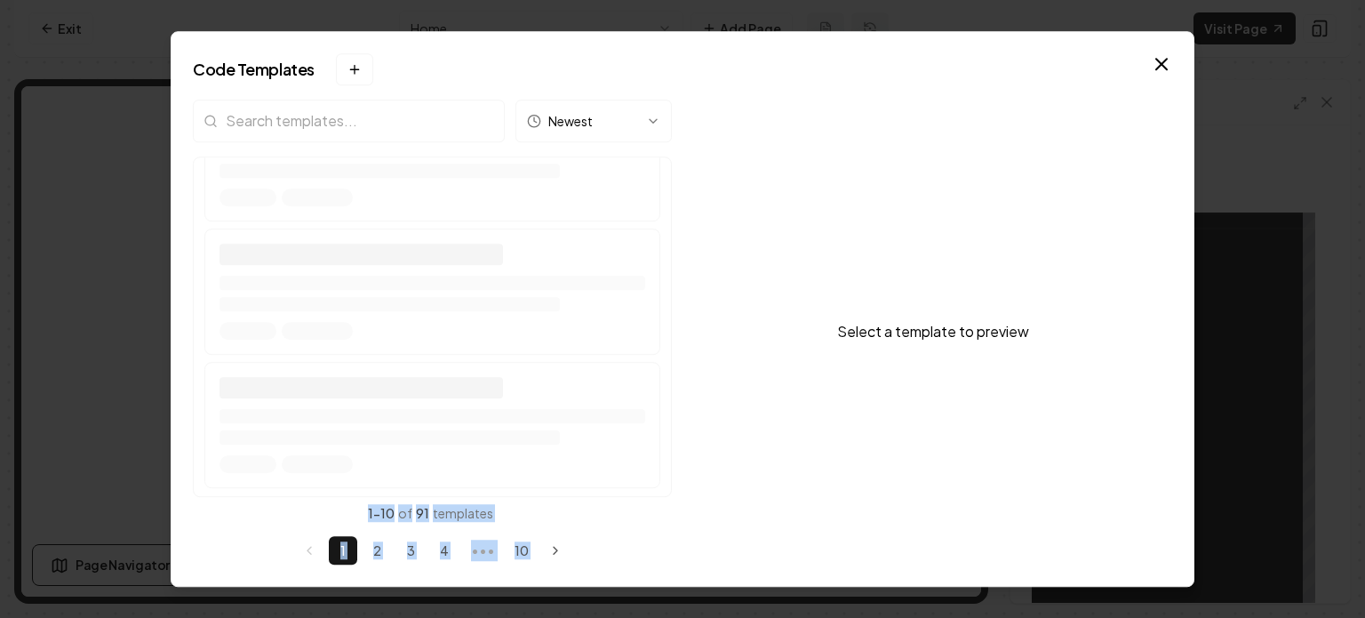
click at [259, 540] on div "1 2 3 4 ••• 10" at bounding box center [432, 550] width 479 height 28
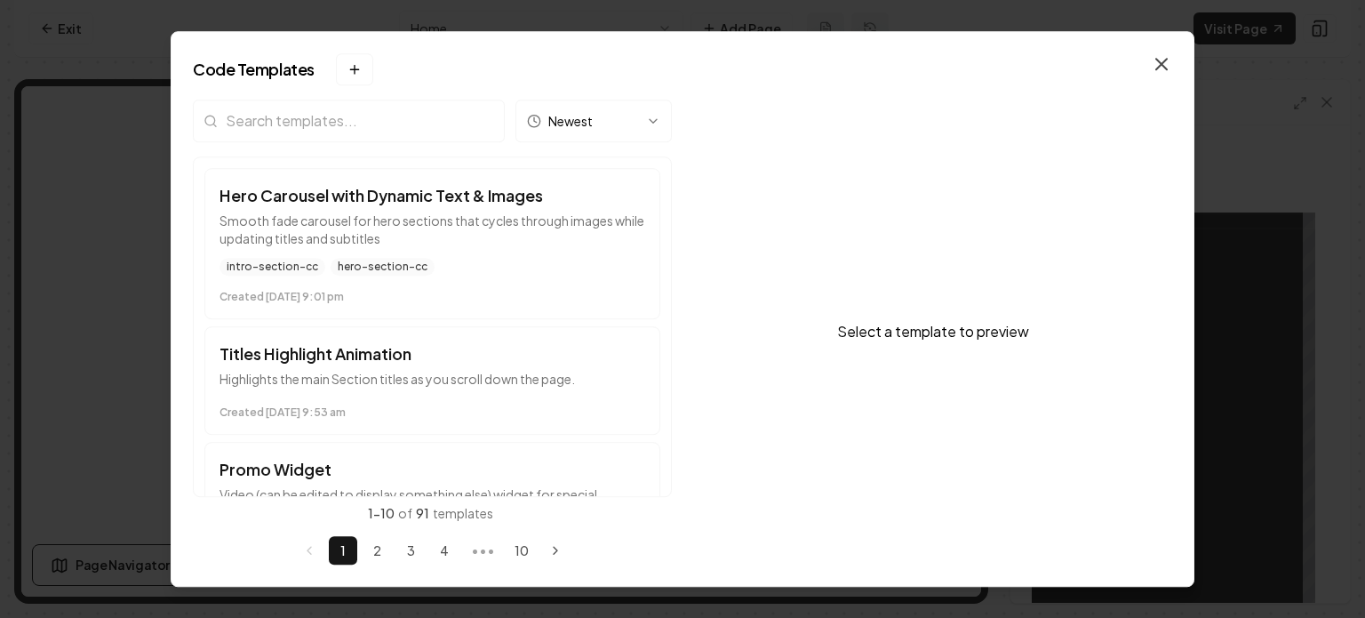
click at [1161, 73] on icon "button" at bounding box center [1161, 63] width 21 height 21
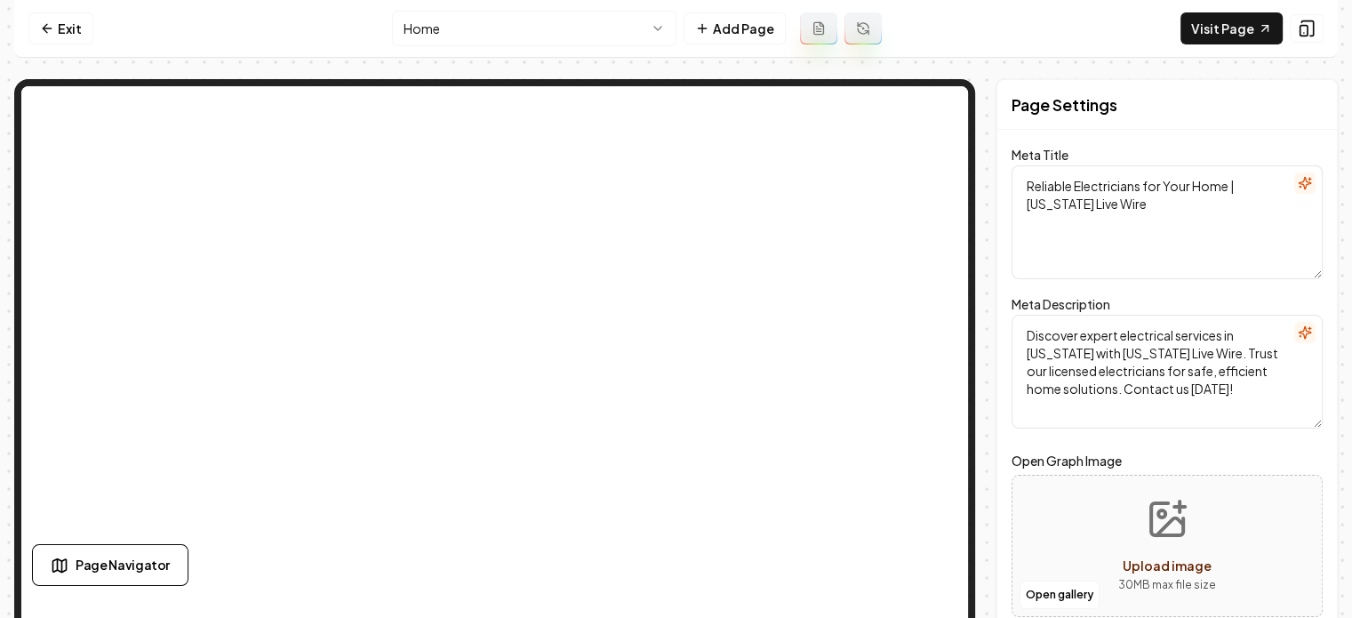
click at [345, 61] on div "Exit Home Add Page Visit Page Page Navigator Page Settings Meta Title Reliable …" at bounding box center [675, 301] width 1323 height 603
click at [68, 34] on link "Exit" at bounding box center [60, 28] width 65 height 32
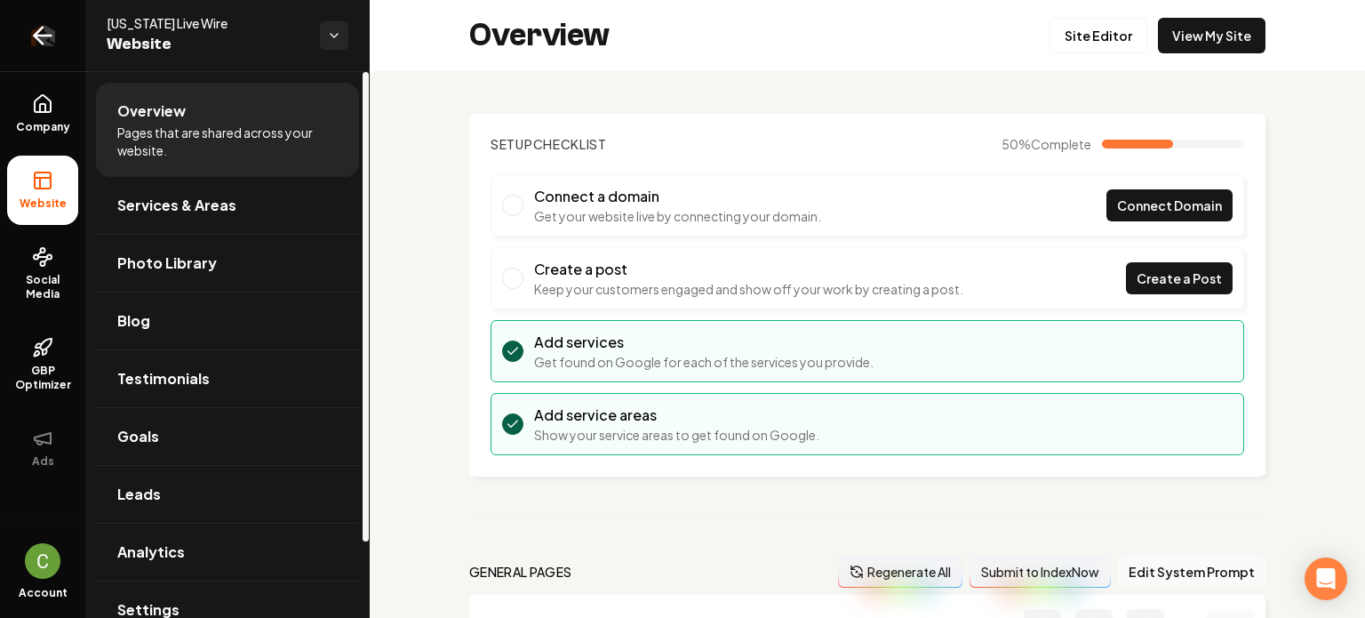
click at [42, 29] on icon "Return to dashboard" at bounding box center [42, 35] width 28 height 28
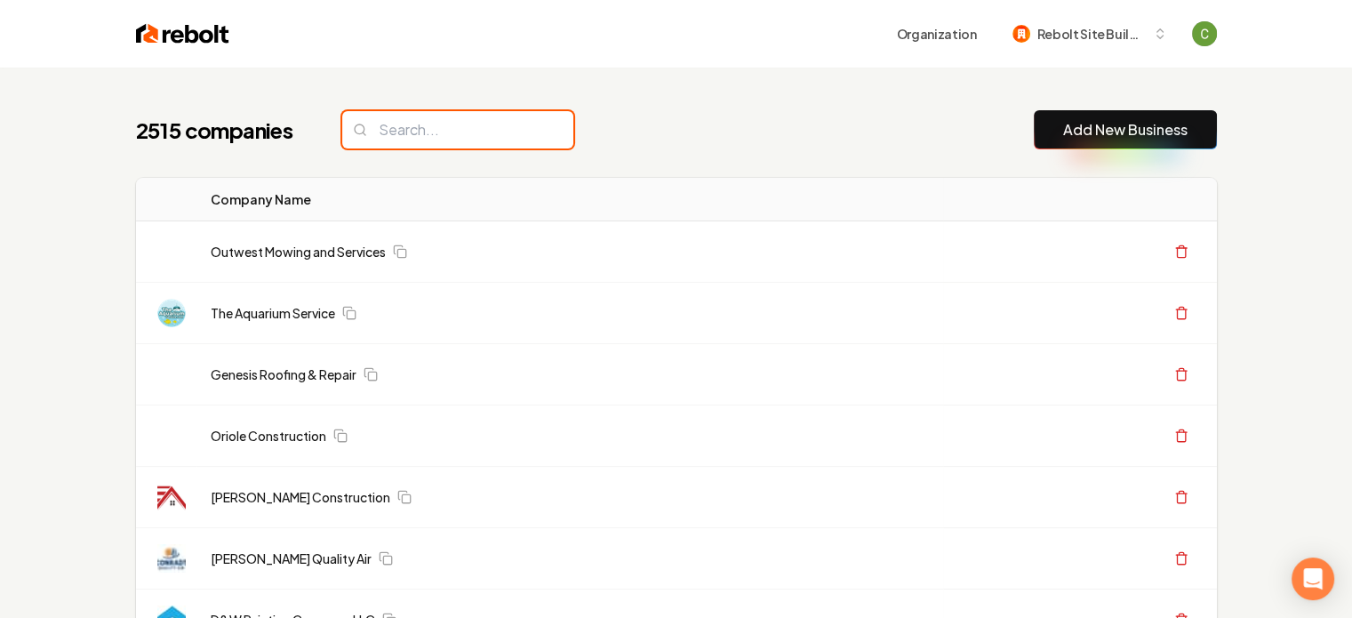
click at [411, 131] on input "search" at bounding box center [457, 129] width 231 height 37
click at [416, 131] on input "search" at bounding box center [457, 129] width 231 height 37
click at [455, 132] on input "search" at bounding box center [457, 129] width 231 height 37
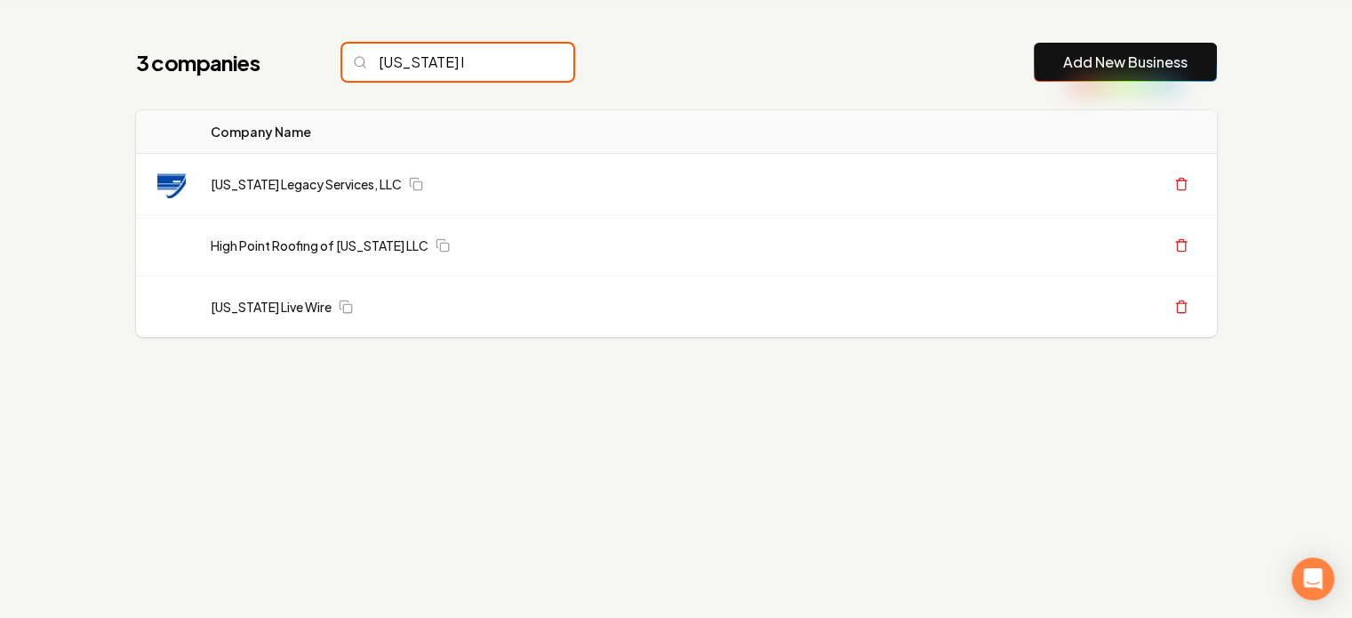
scroll to position [68, 0]
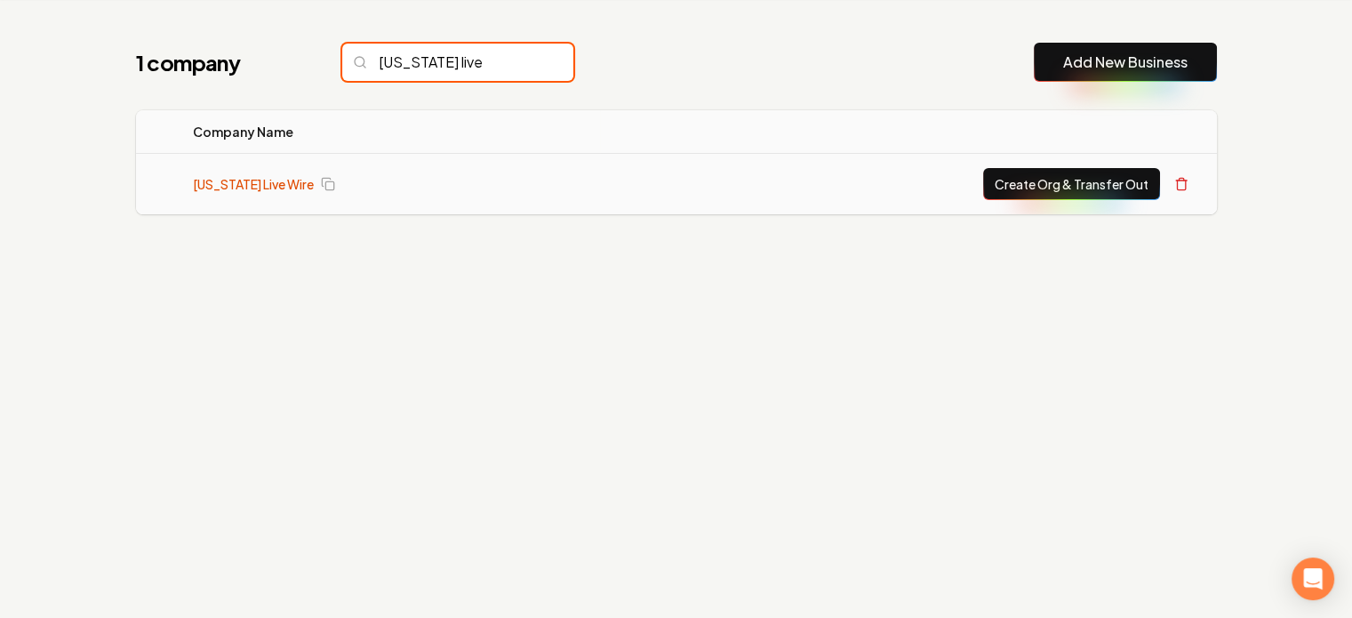
type input "[US_STATE] live"
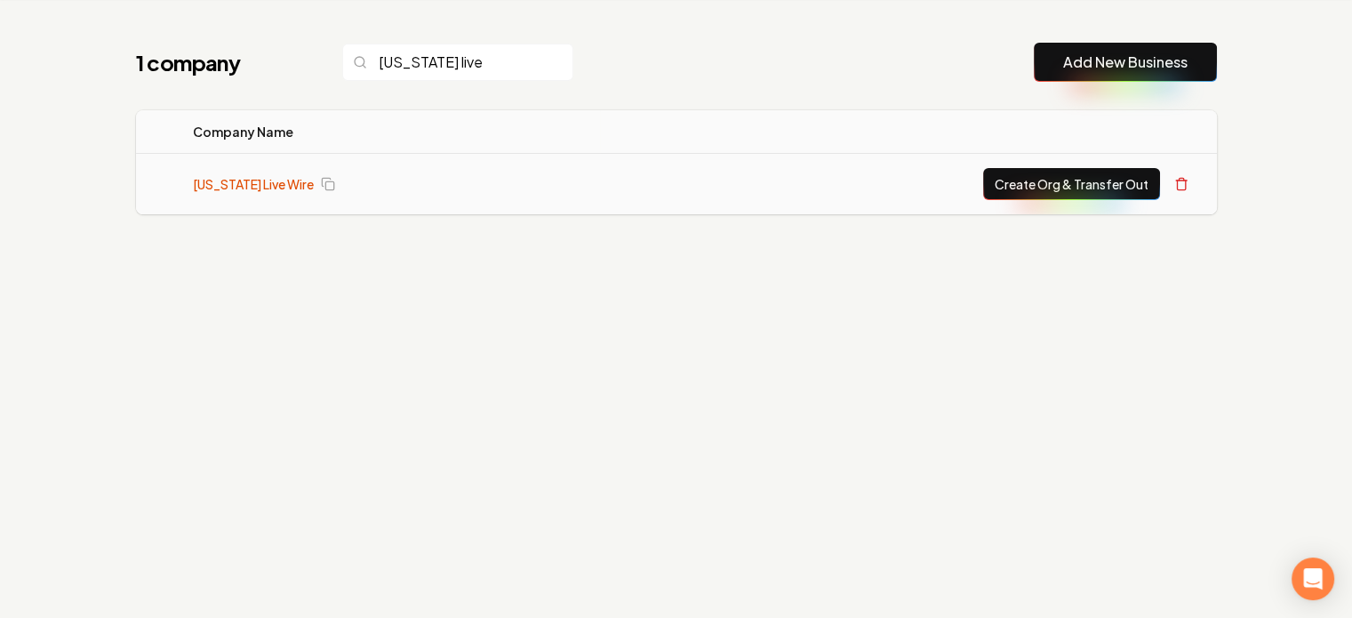
click at [227, 177] on link "[US_STATE] Live Wire" at bounding box center [253, 184] width 121 height 18
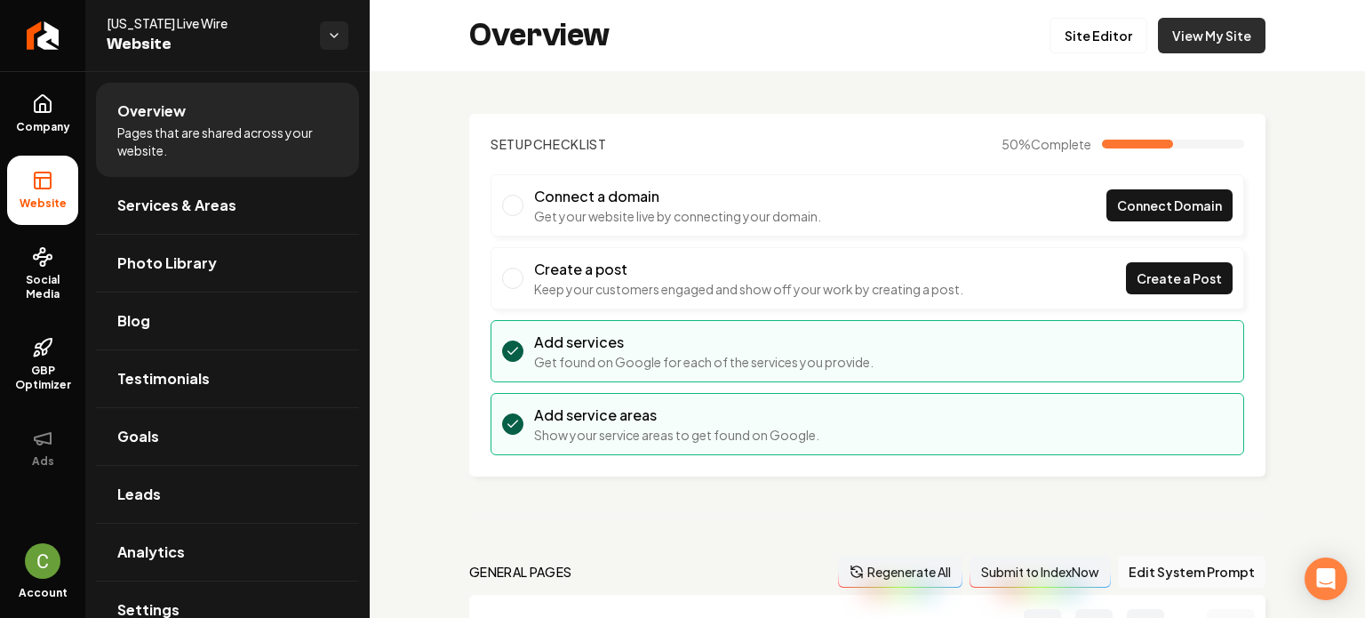
click at [1200, 30] on link "View My Site" at bounding box center [1212, 36] width 108 height 36
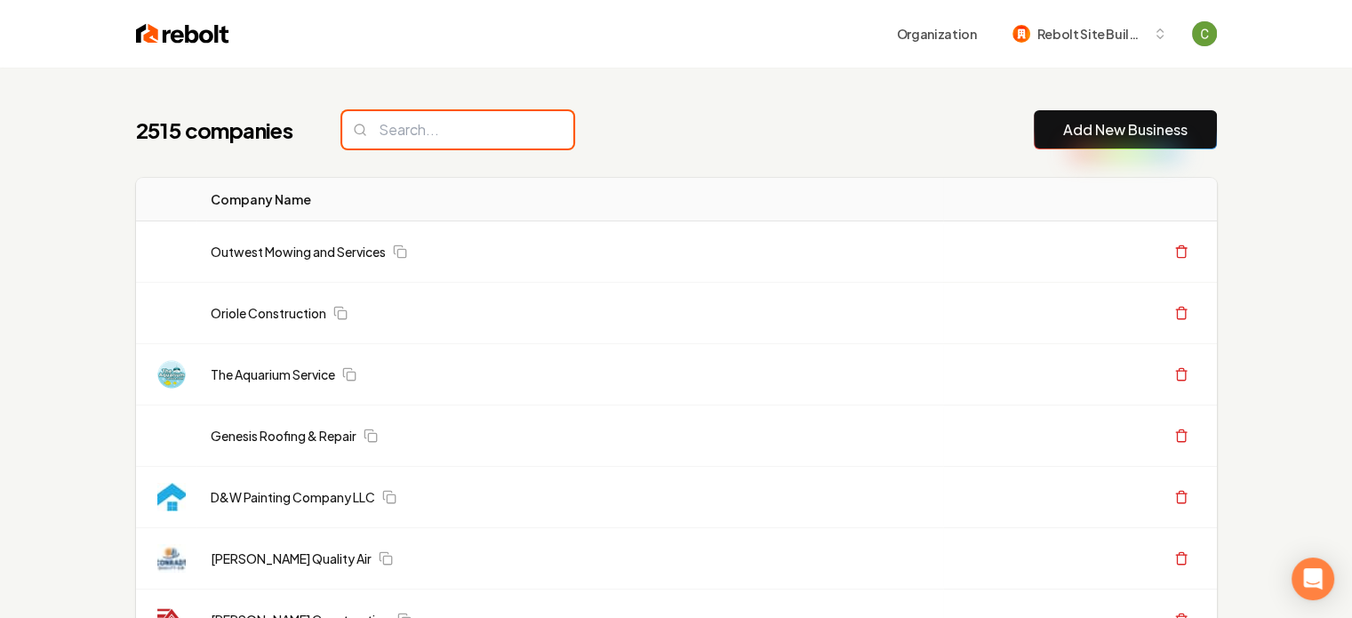
click at [437, 138] on input "search" at bounding box center [457, 129] width 231 height 37
click at [464, 135] on input "search" at bounding box center [457, 129] width 231 height 37
click at [1065, 44] on button "Rebolt Site Builder" at bounding box center [1089, 34] width 176 height 32
click at [1066, 32] on span "Rebolt Site Builder" at bounding box center [1091, 34] width 108 height 19
click at [488, 141] on input "search" at bounding box center [457, 129] width 231 height 37
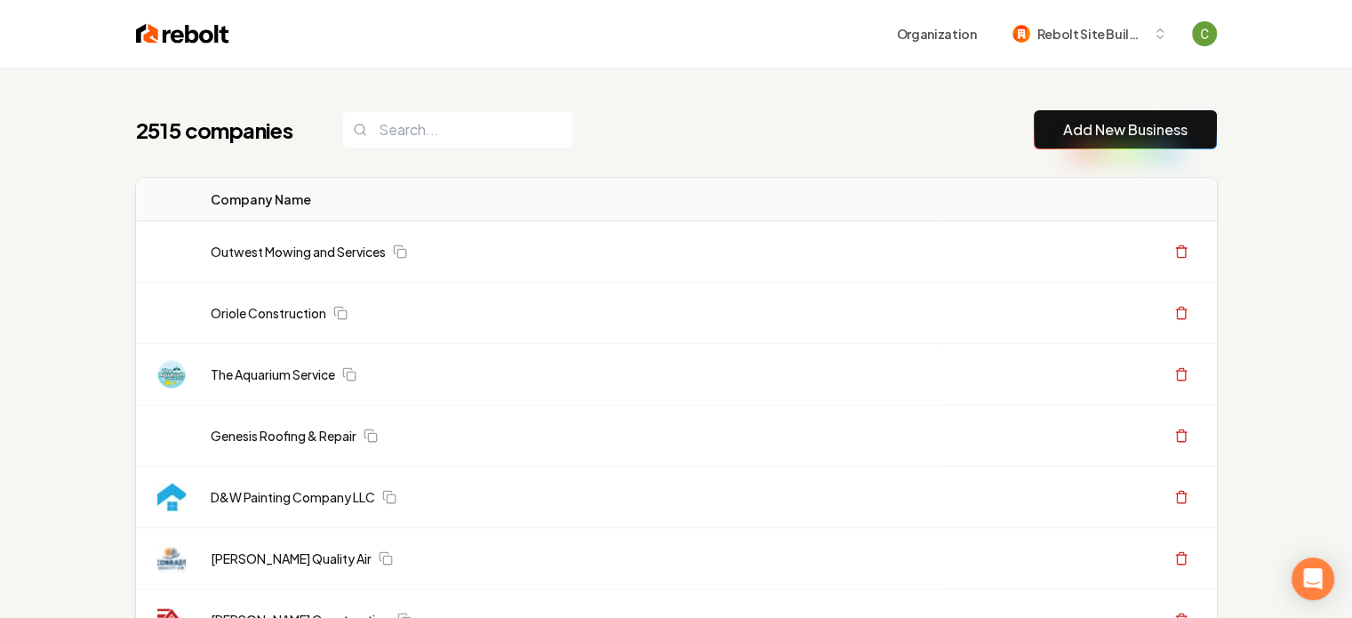
click at [500, 132] on input "search" at bounding box center [457, 129] width 231 height 37
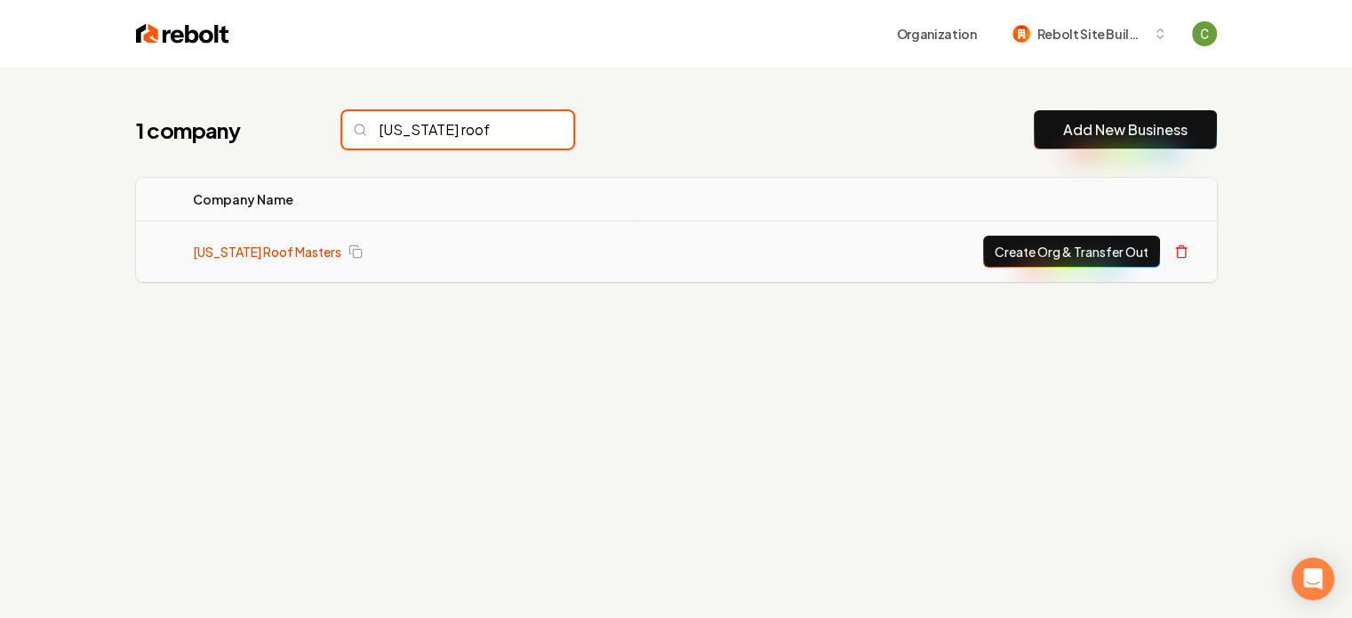
type input "[US_STATE] roof"
click at [211, 252] on link "[US_STATE] Roof Masters" at bounding box center [267, 252] width 148 height 18
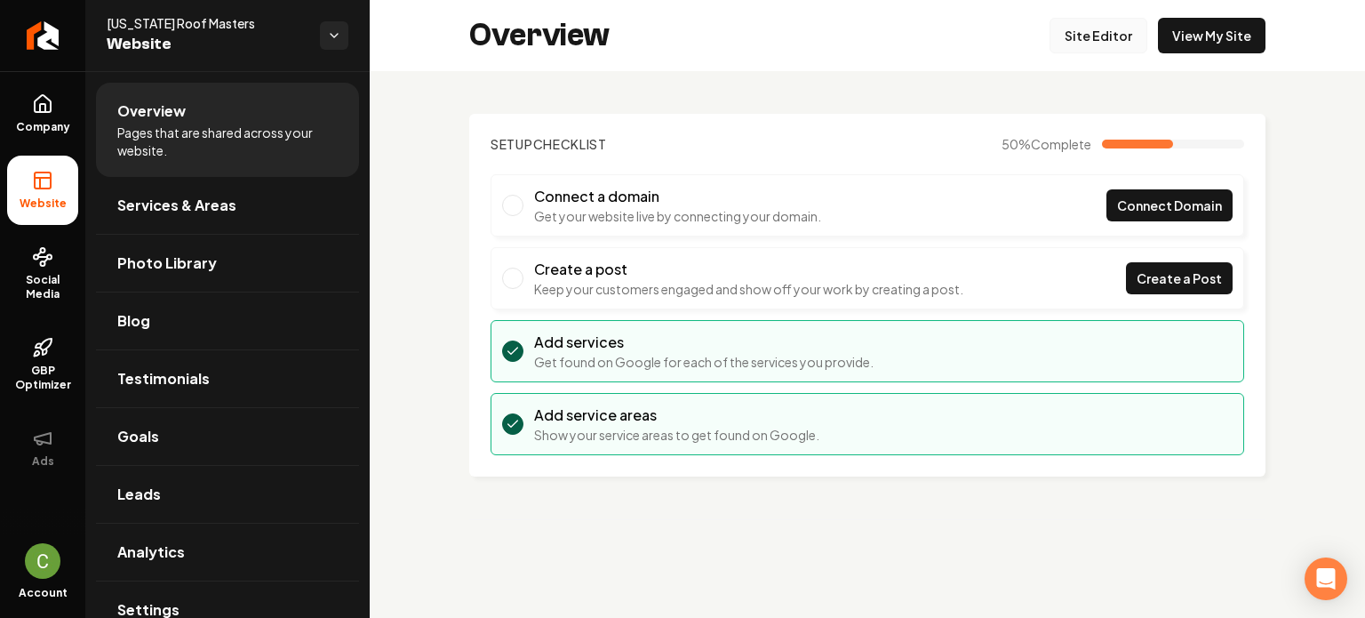
click at [1080, 37] on link "Site Editor" at bounding box center [1098, 36] width 98 height 36
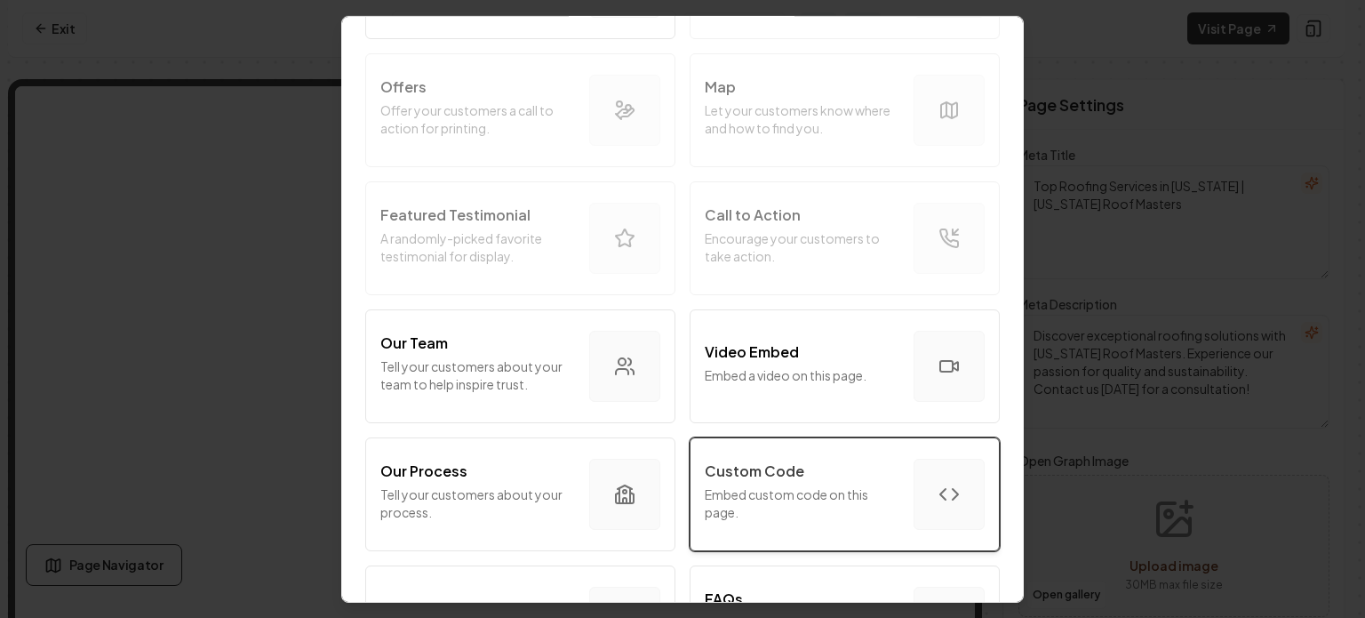
scroll to position [355, 0]
click at [889, 499] on button "Custom Code Embed custom code on this page." at bounding box center [845, 490] width 310 height 114
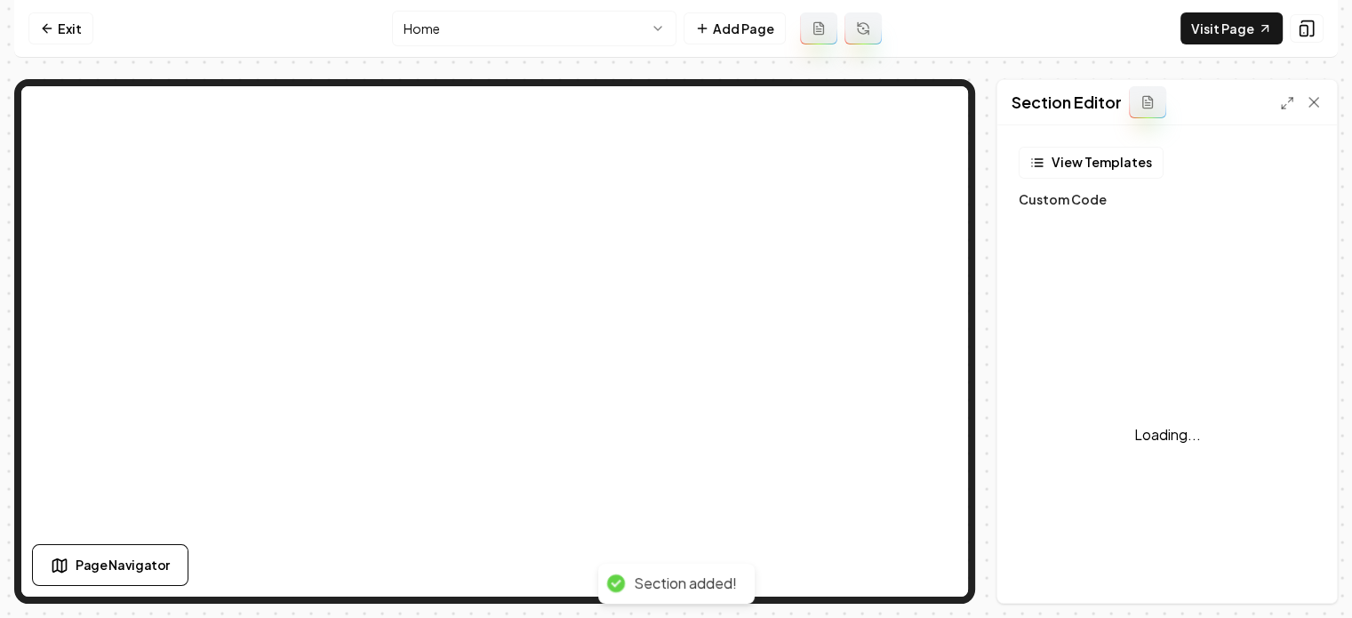
click at [1111, 220] on div "Page Settings Section Editor View Templates Custom Code Loading... Brand Colors…" at bounding box center [1166, 341] width 341 height 524
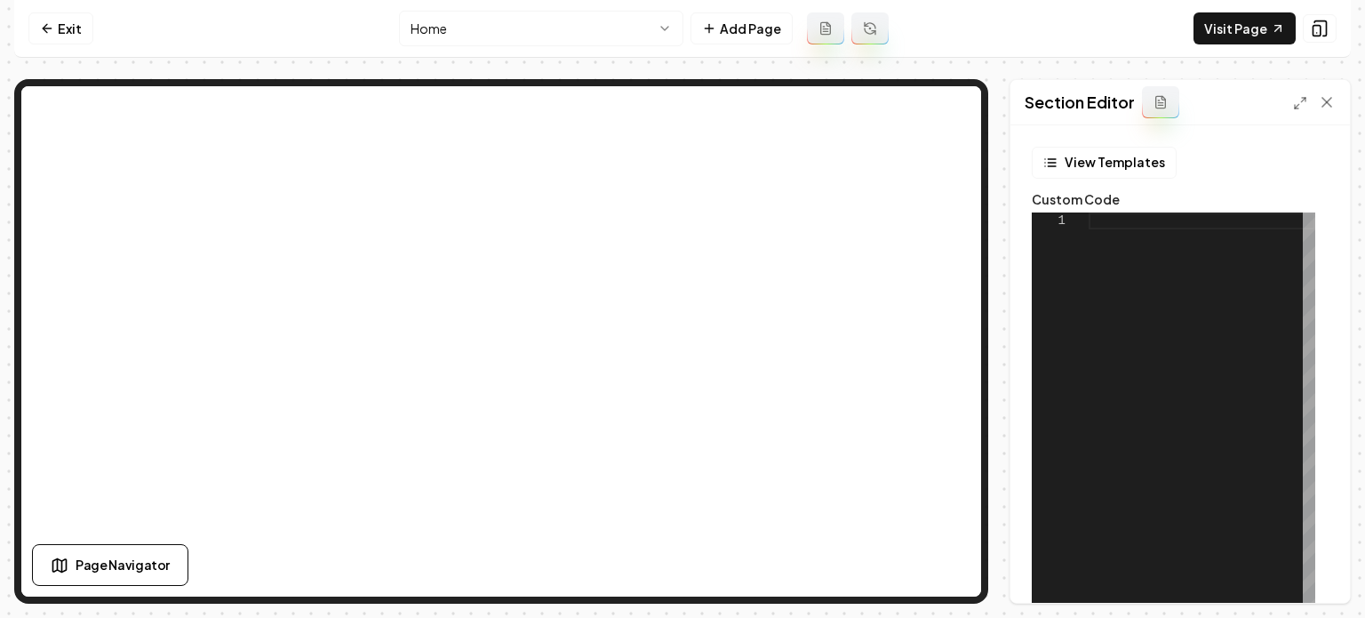
click at [1129, 245] on div at bounding box center [1202, 434] width 227 height 444
type textarea "**********"
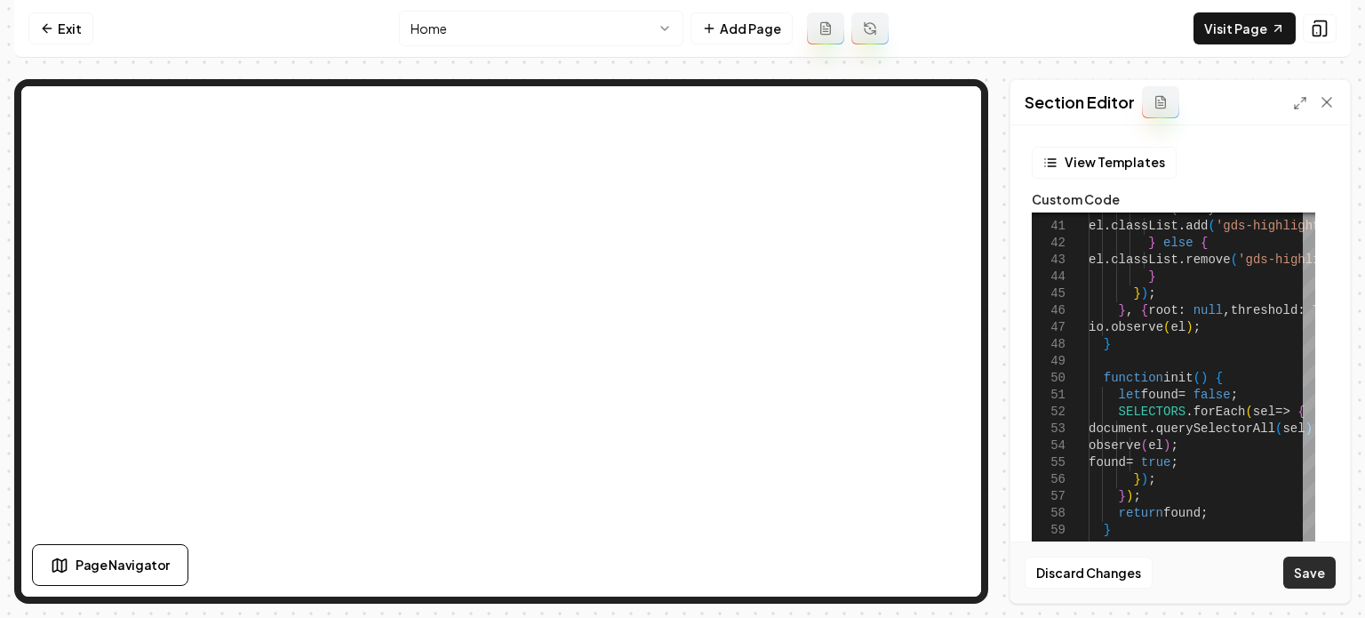
click at [1308, 569] on button "Save" at bounding box center [1309, 572] width 52 height 32
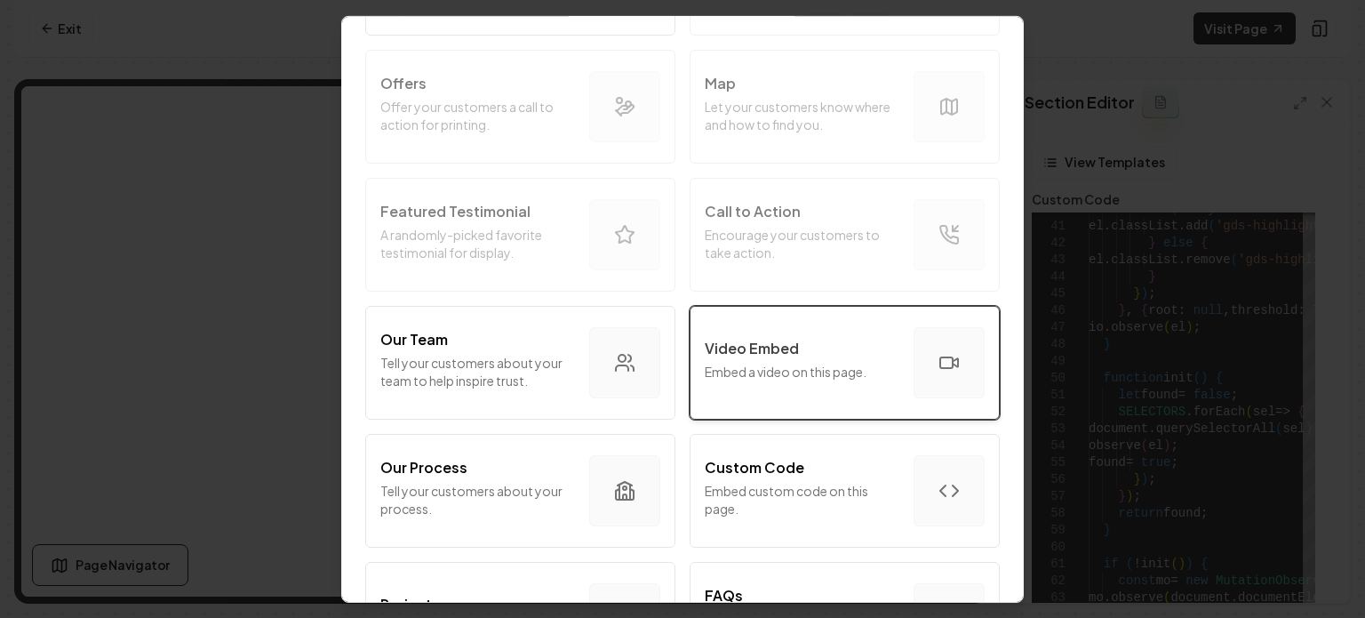
scroll to position [444, 0]
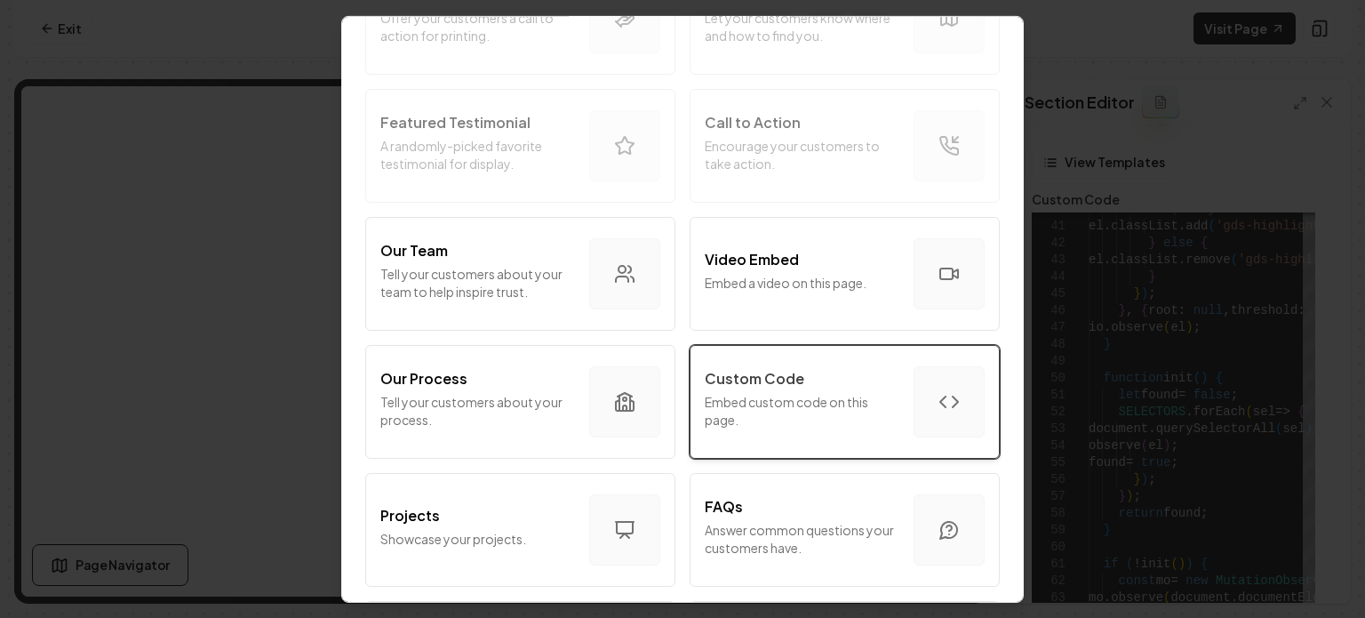
click at [770, 392] on p "Embed custom code on this page." at bounding box center [802, 410] width 195 height 36
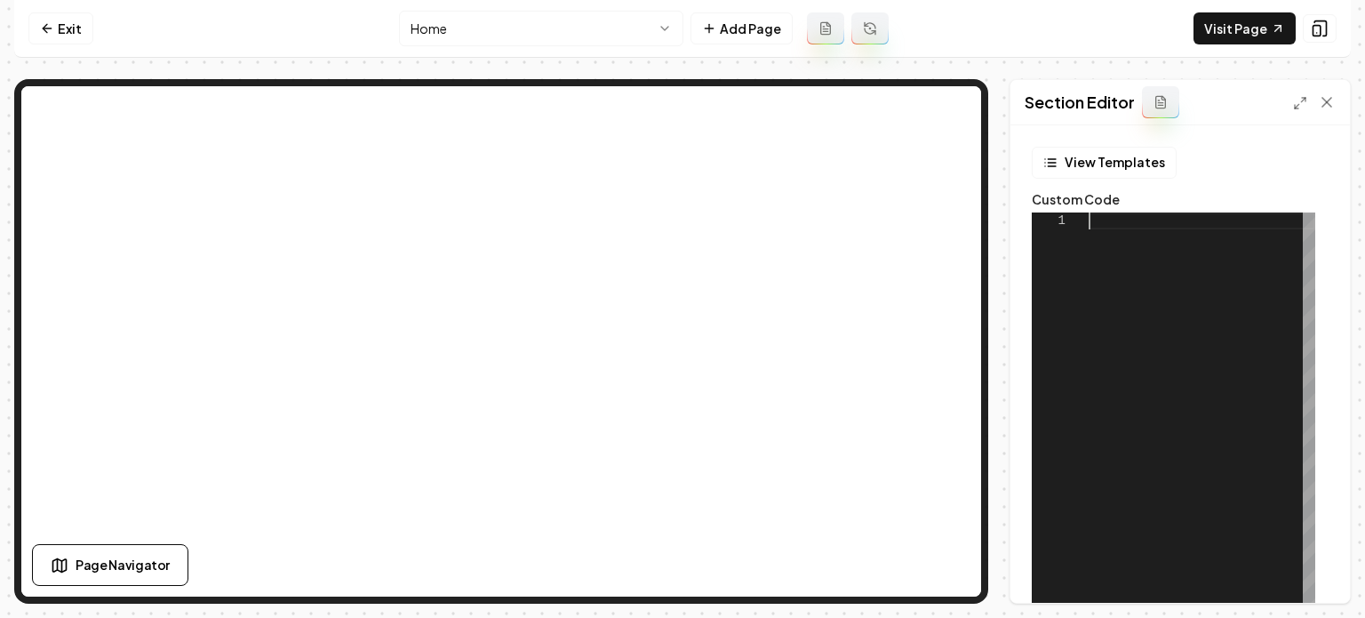
click at [1270, 282] on div at bounding box center [1202, 434] width 227 height 444
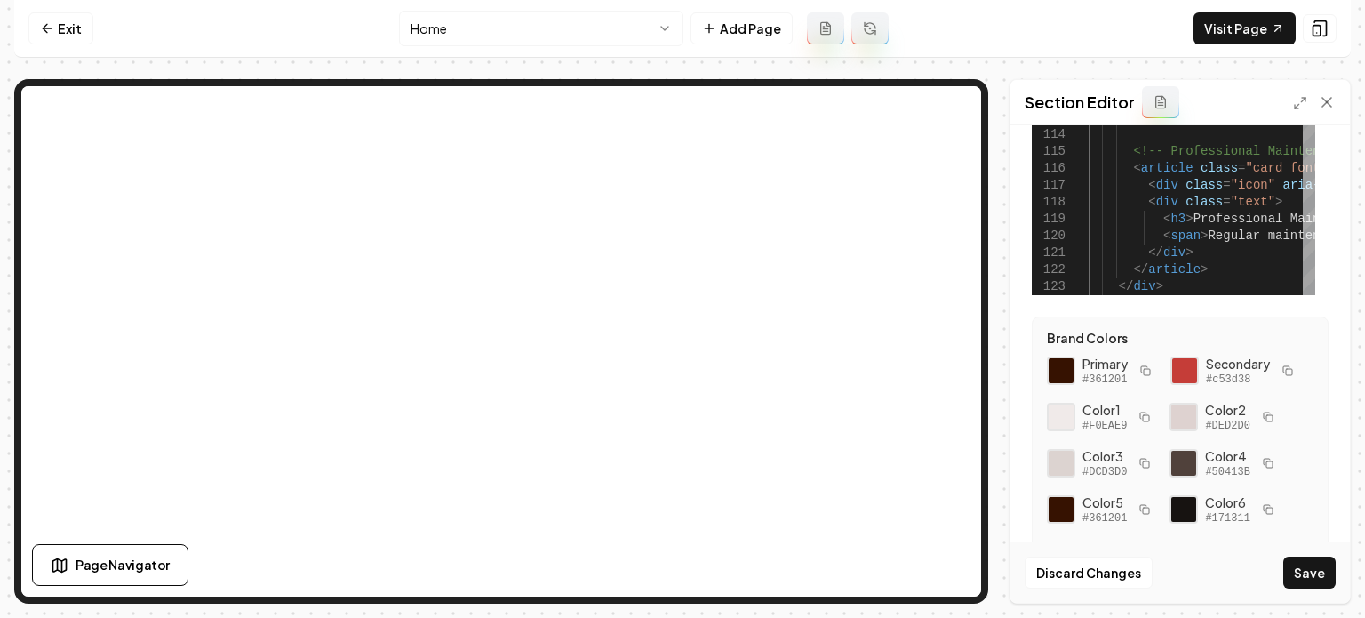
scroll to position [320, 0]
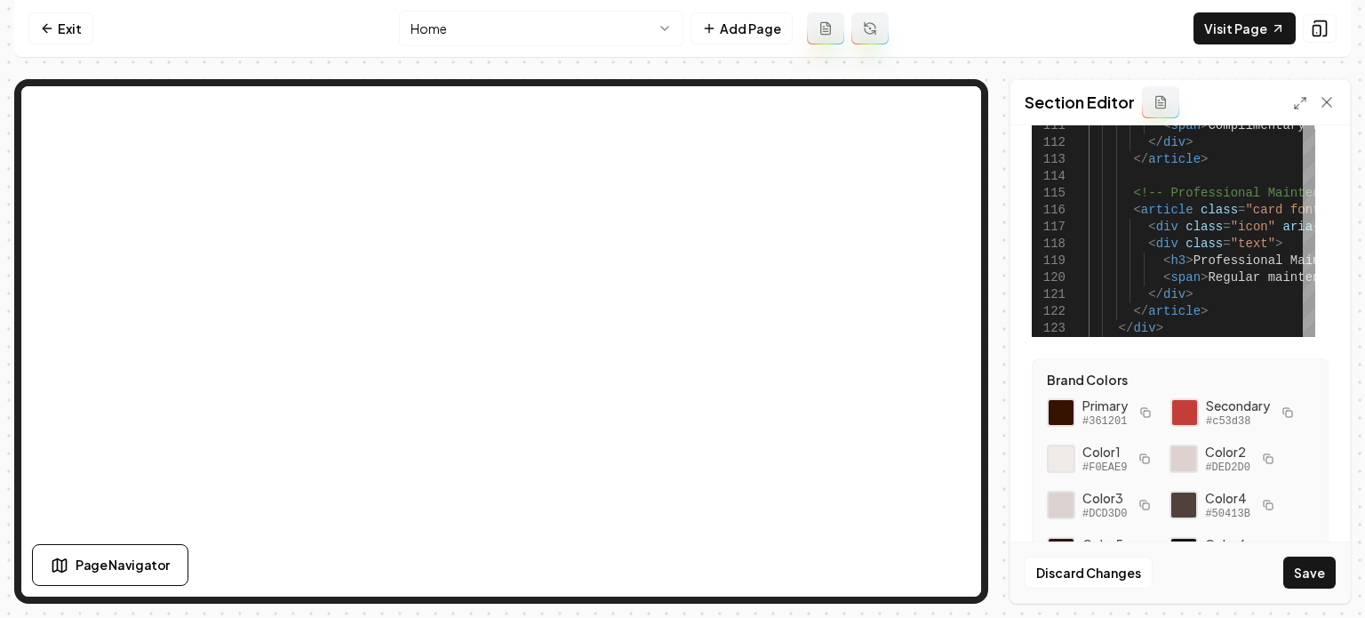
click at [1315, 572] on button "Save" at bounding box center [1309, 572] width 52 height 32
type textarea "**********"
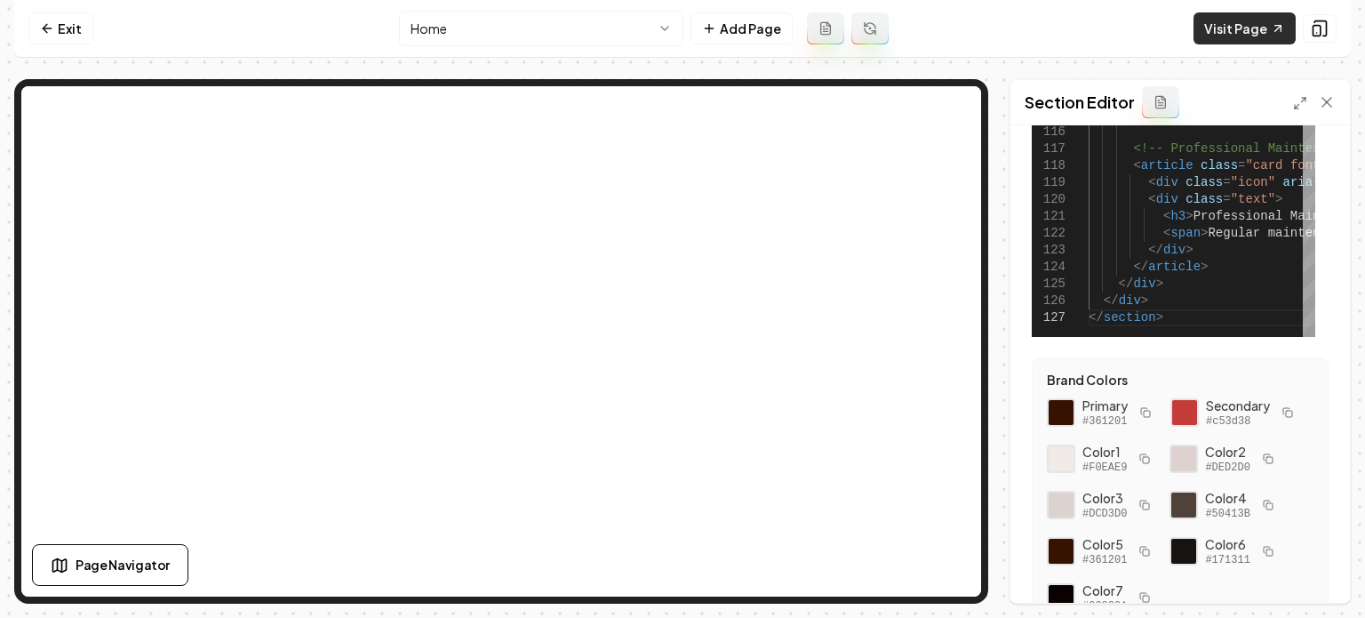
click at [1227, 35] on link "Visit Page" at bounding box center [1244, 28] width 102 height 32
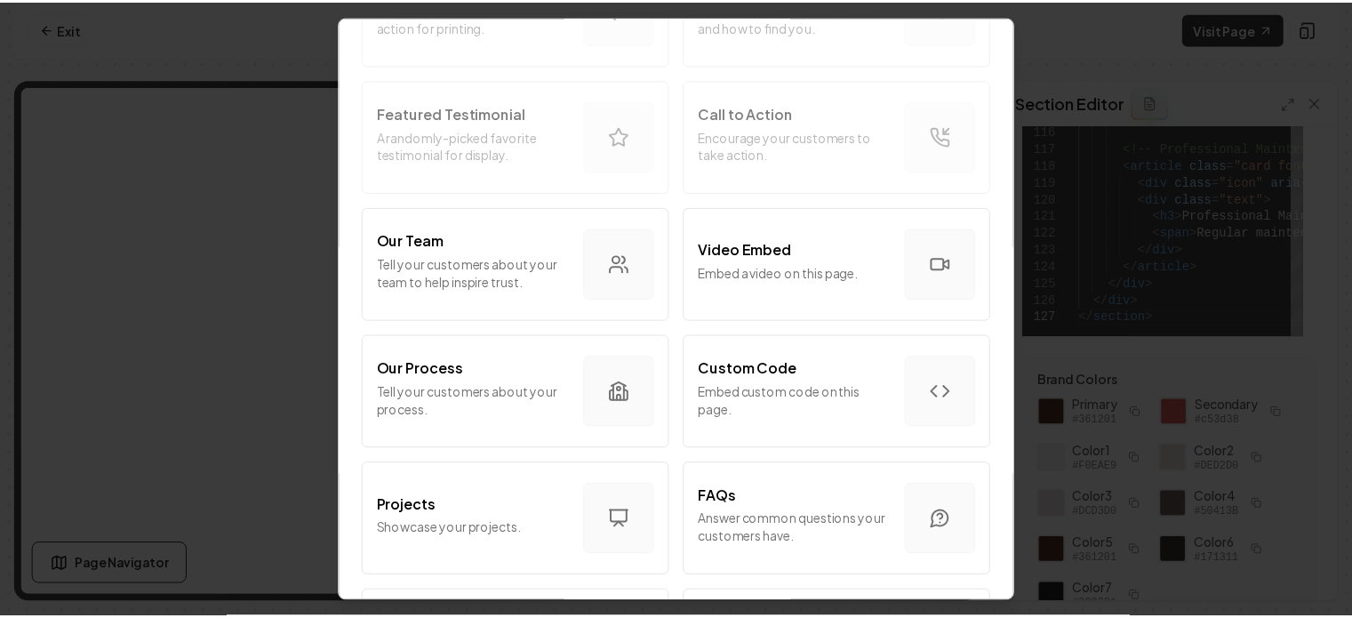
scroll to position [622, 0]
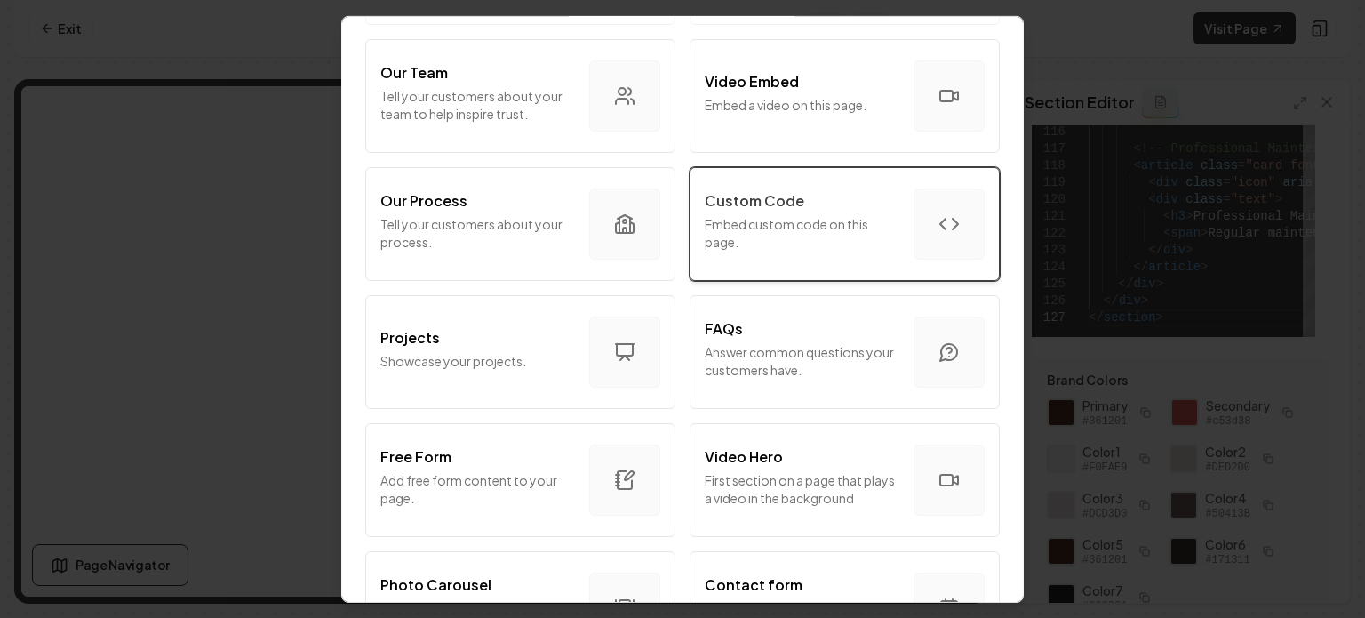
click at [913, 202] on div "button" at bounding box center [948, 222] width 71 height 71
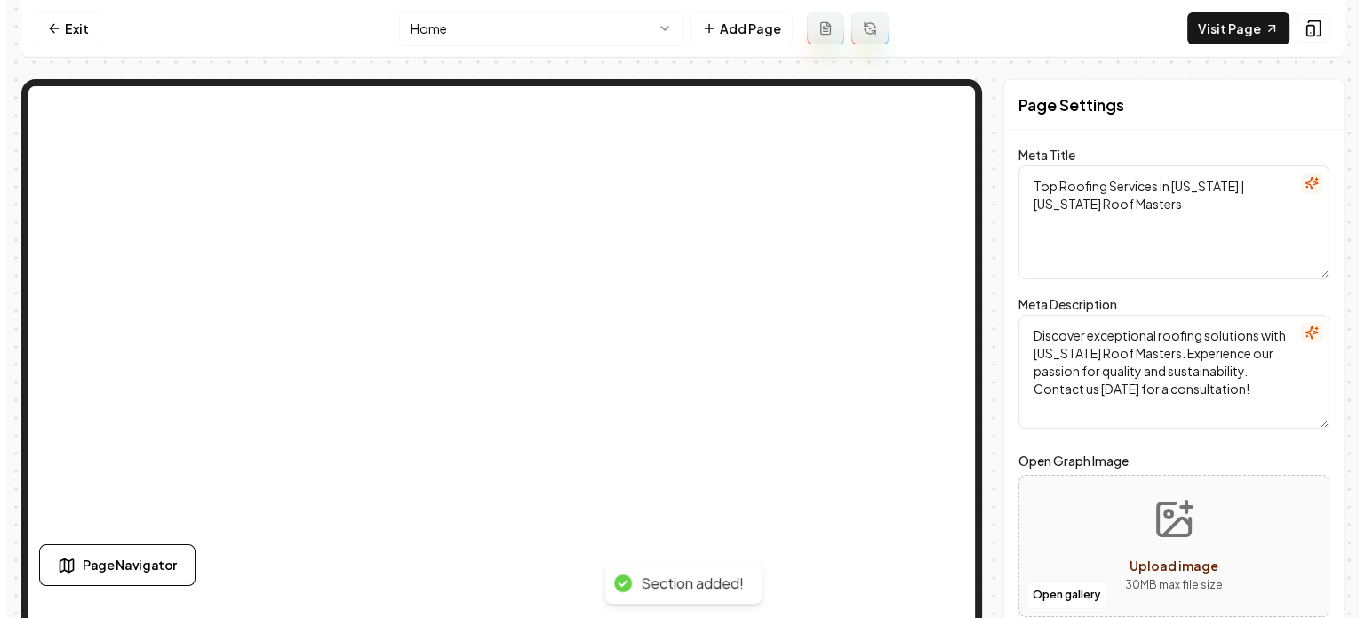
scroll to position [0, 0]
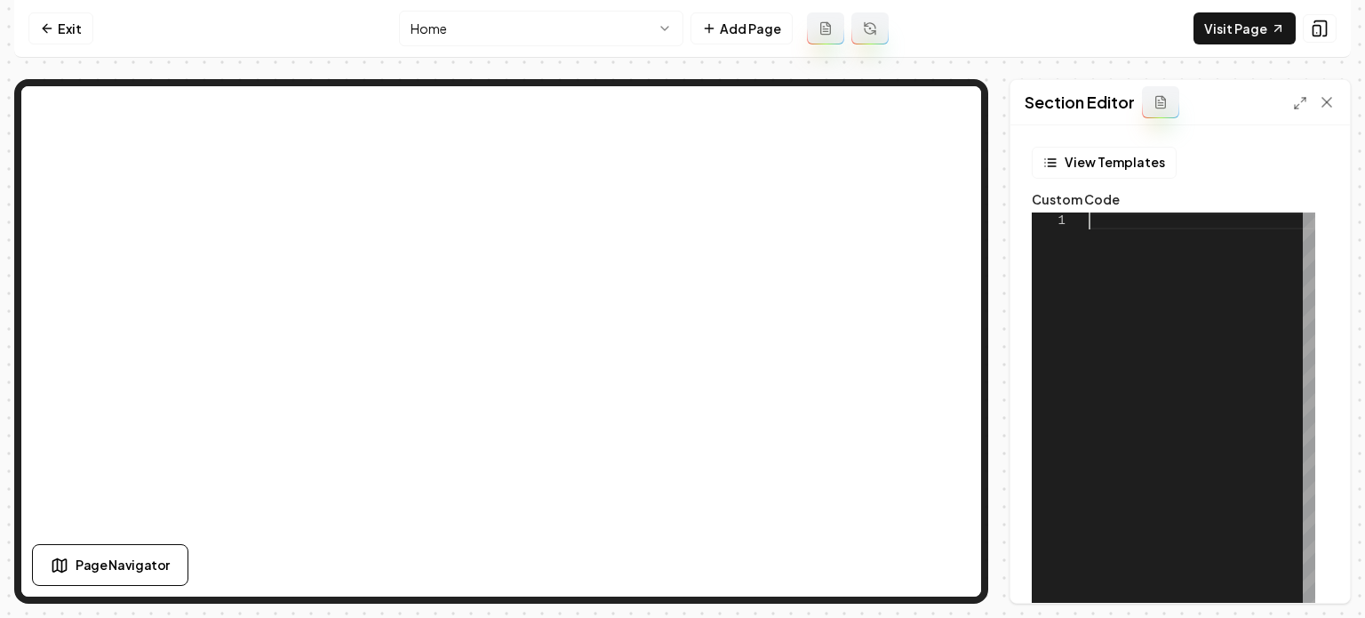
click at [1155, 306] on div at bounding box center [1202, 434] width 227 height 444
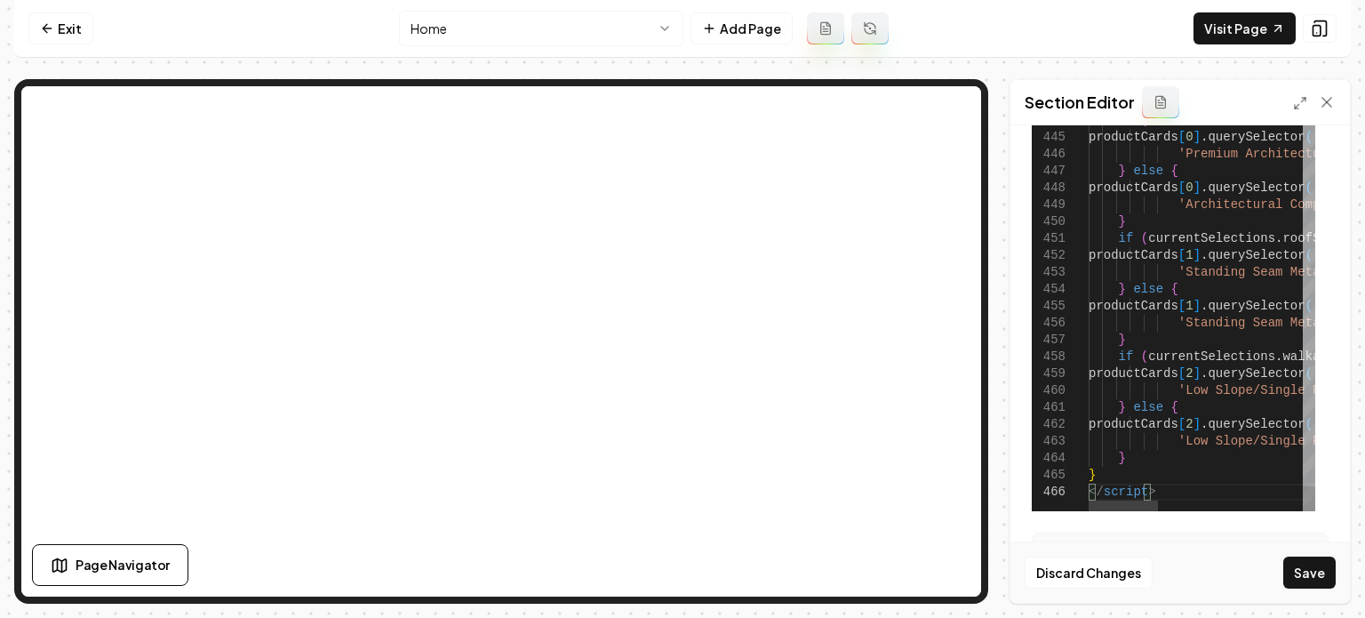
scroll to position [409, 0]
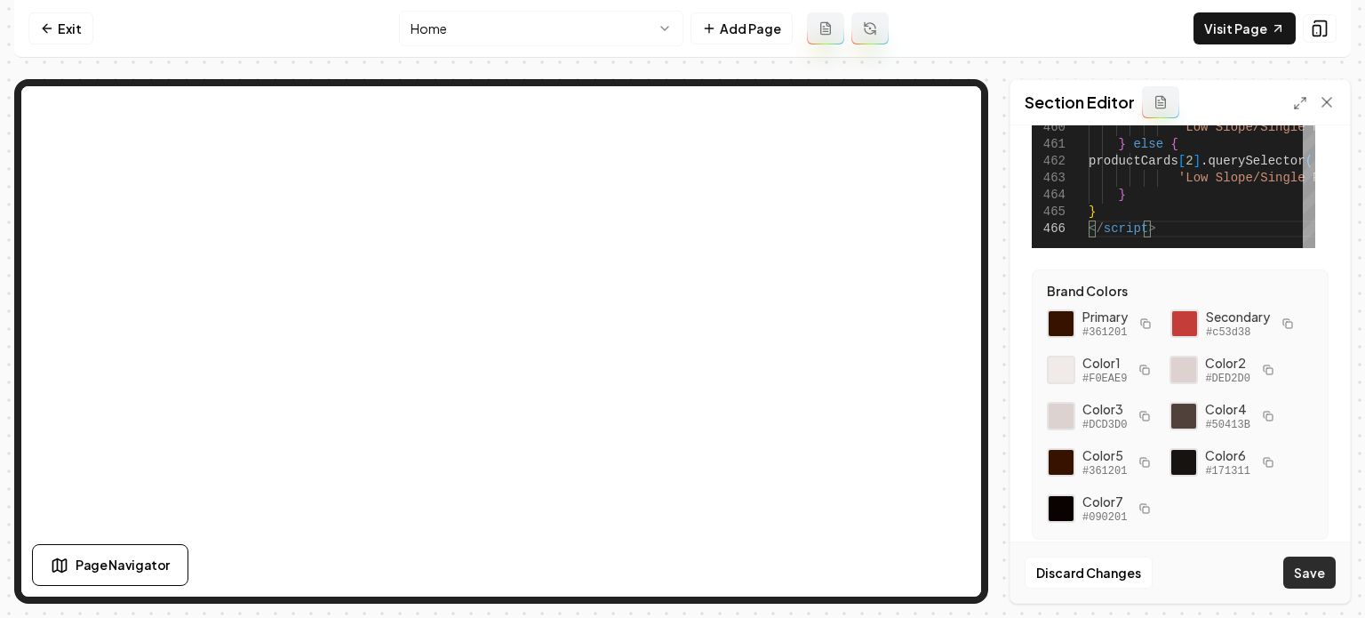
click at [1314, 577] on button "Save" at bounding box center [1309, 572] width 52 height 32
click at [1246, 31] on link "Visit Page" at bounding box center [1244, 28] width 102 height 32
click at [1297, 106] on icon at bounding box center [1300, 103] width 14 height 14
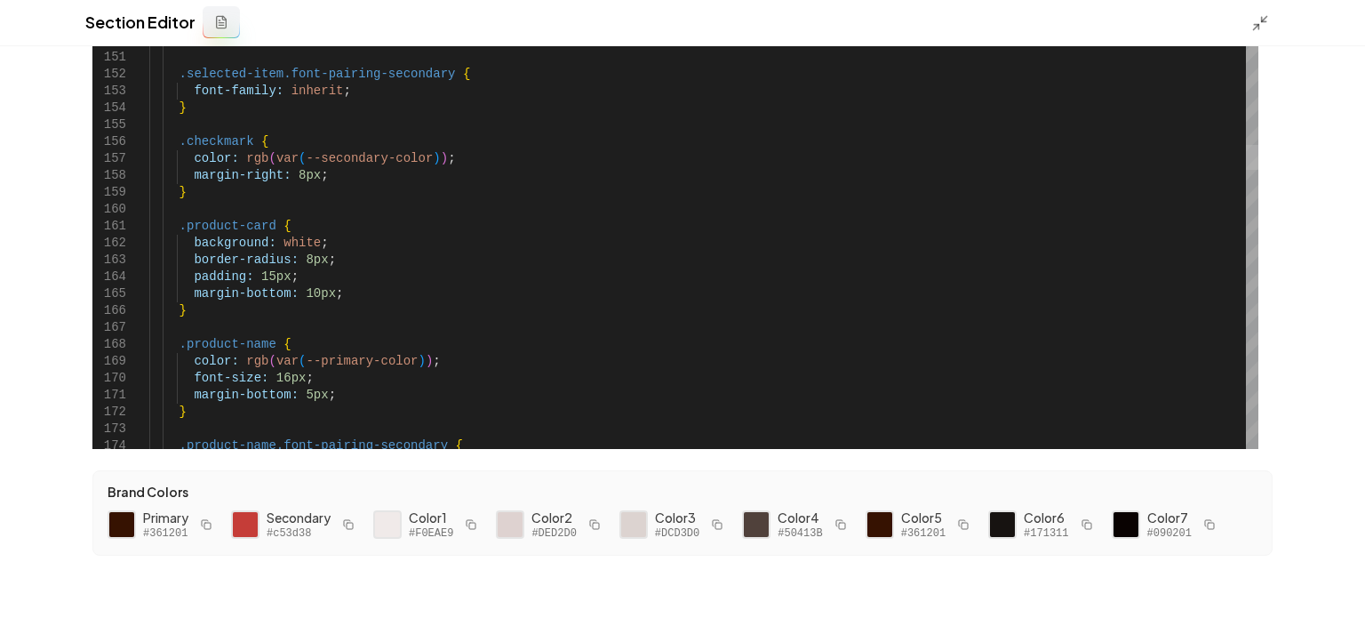
click at [1246, 156] on div at bounding box center [1252, 157] width 12 height 25
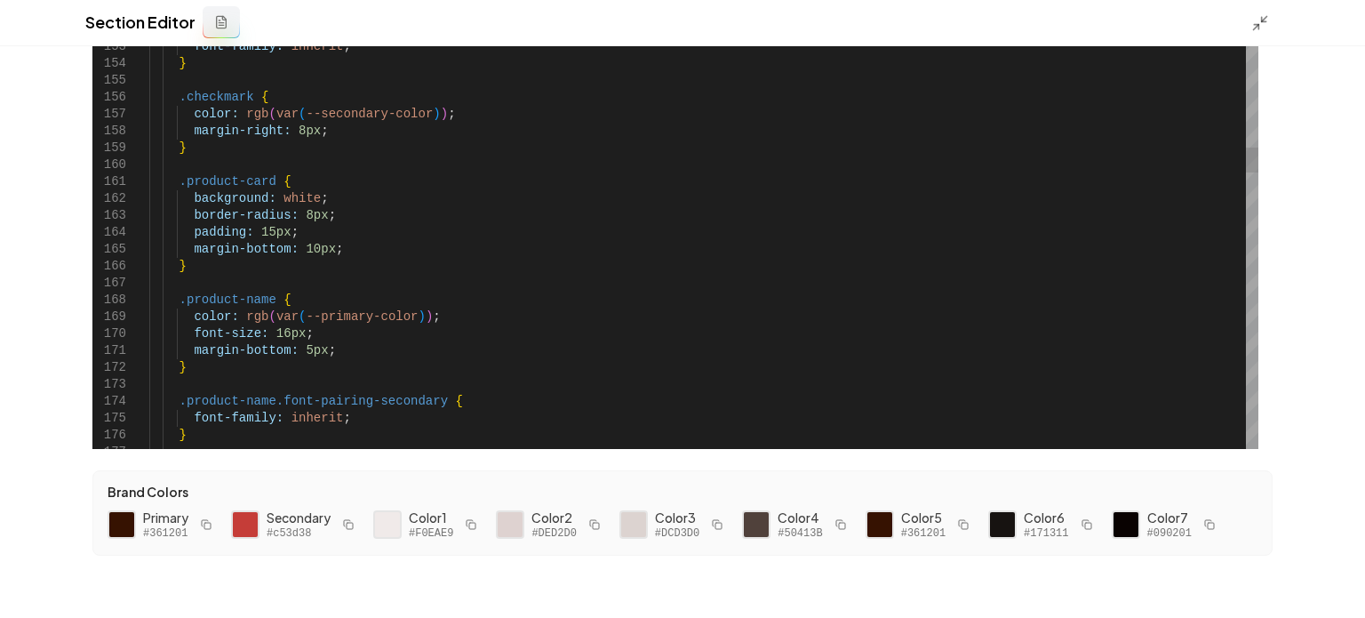
type textarea "**********"
type textarea "*"
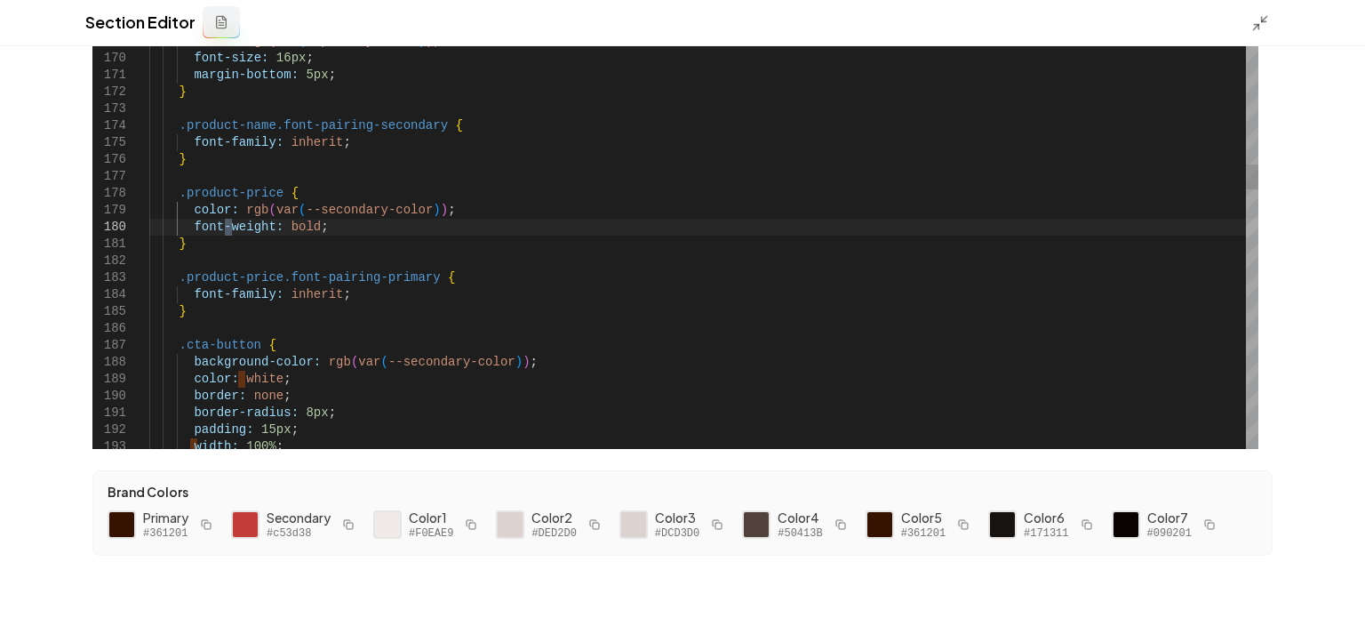
scroll to position [92, 0]
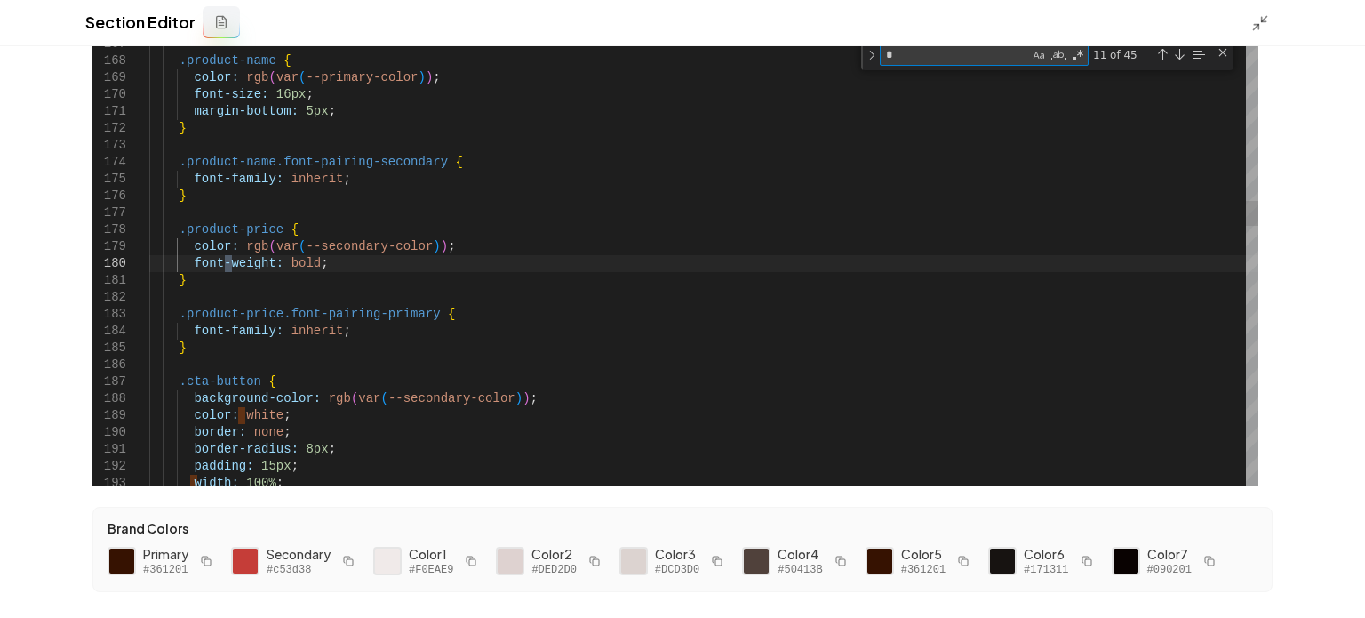
type textarea "**********"
type textarea "*****"
click at [1181, 60] on div "Next Match (Enter)" at bounding box center [1179, 54] width 14 height 14
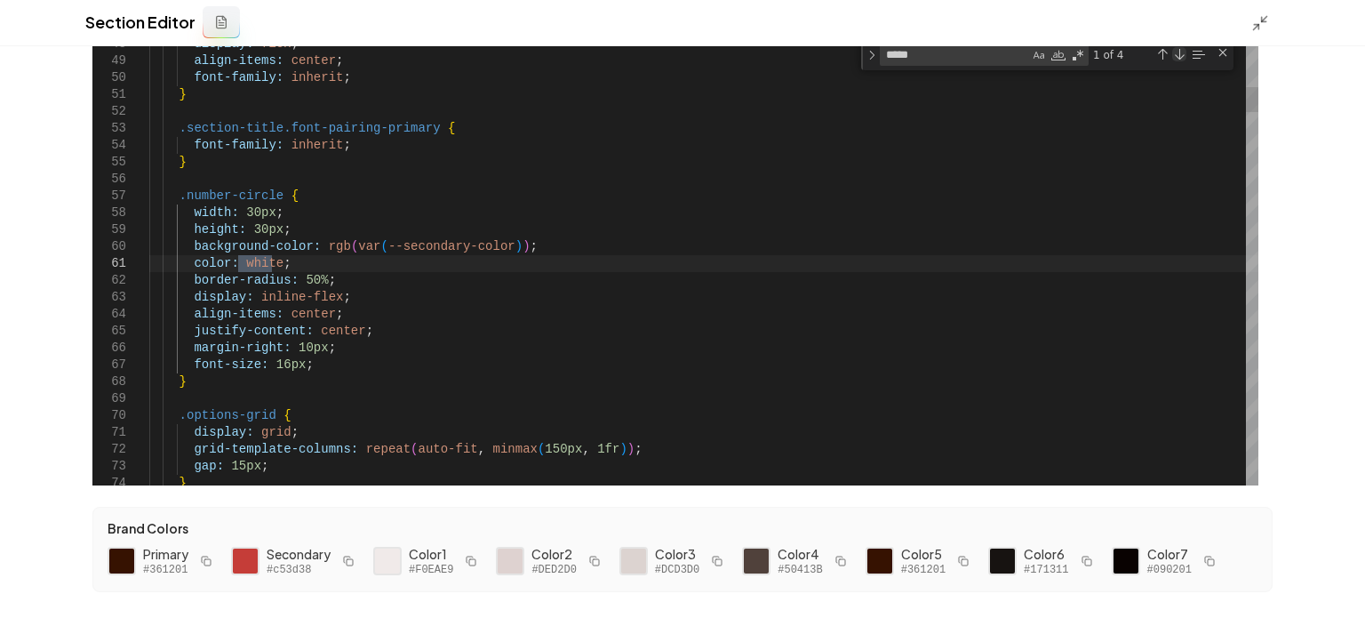
click at [1178, 58] on div "Next Match (Enter)" at bounding box center [1179, 54] width 14 height 14
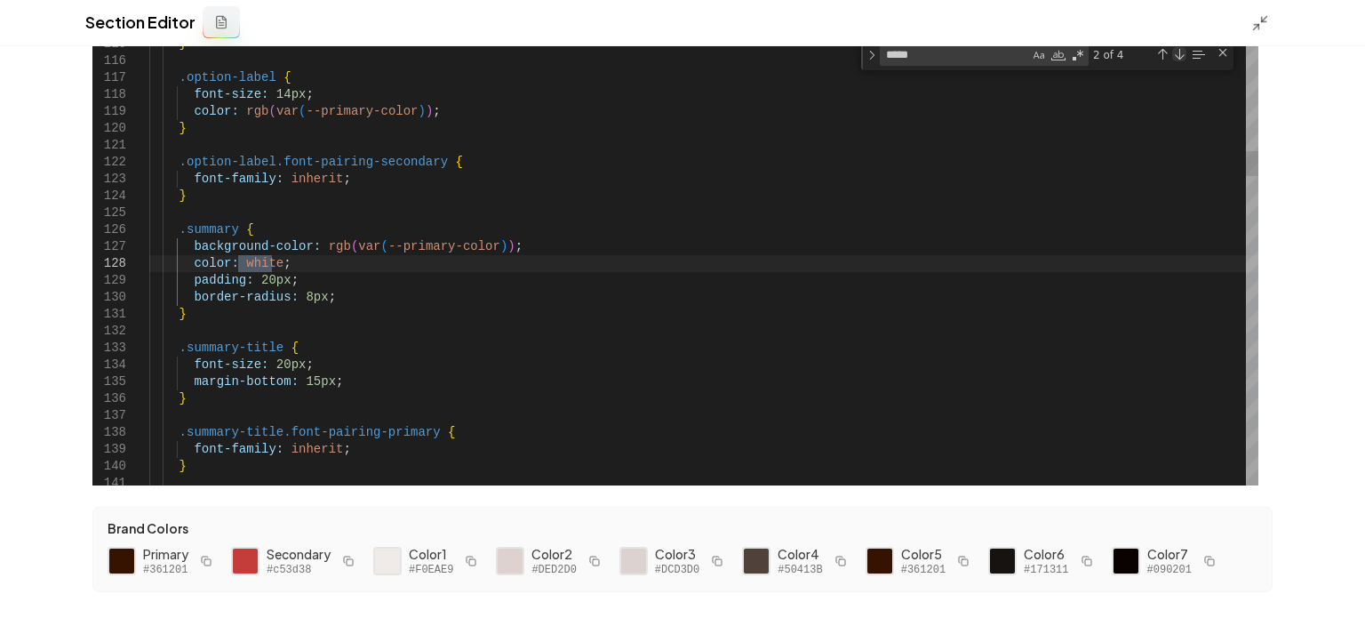
click at [1178, 58] on div "Next Match (Enter)" at bounding box center [1179, 54] width 14 height 14
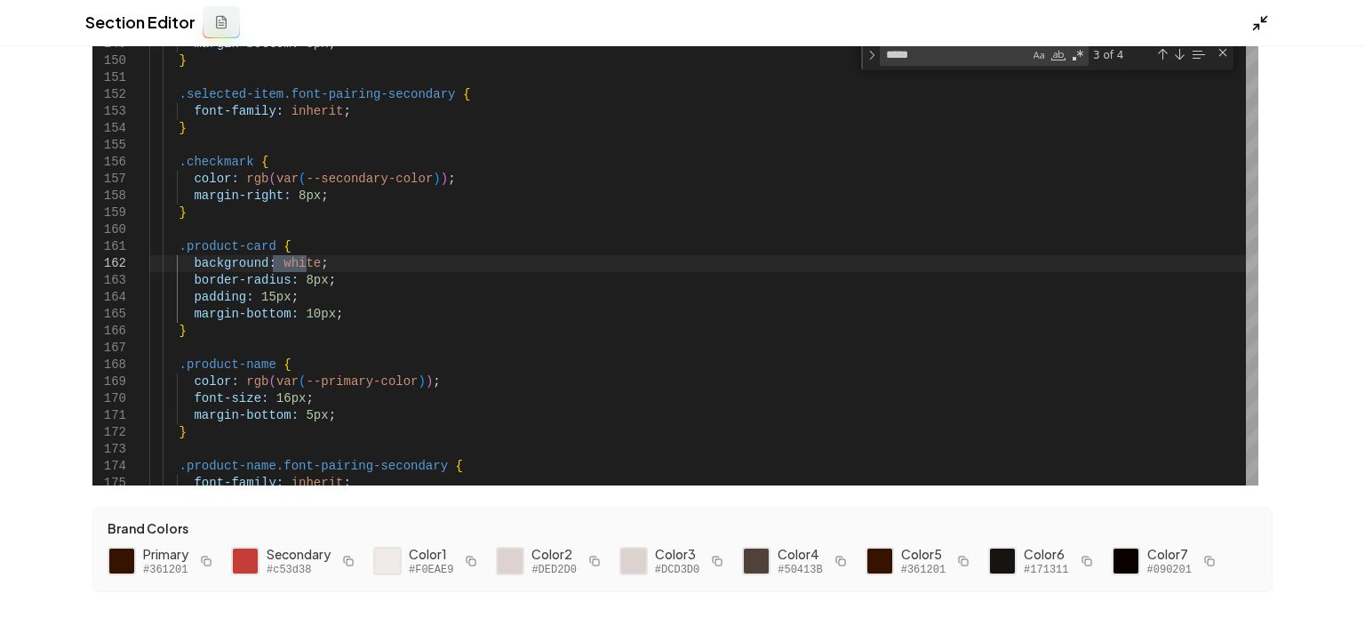
click at [1258, 28] on polyline at bounding box center [1256, 27] width 4 height 4
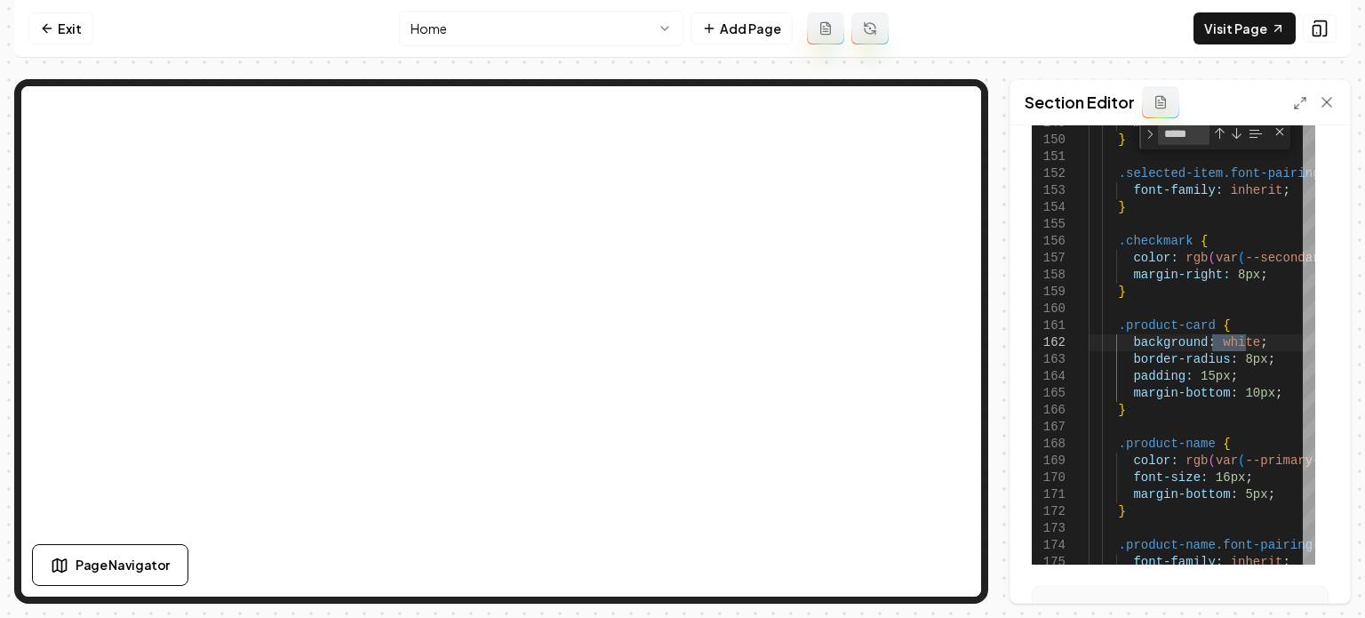
click at [1244, 46] on nav "Exit Home Add Page Visit Page" at bounding box center [682, 29] width 1336 height 58
click at [1239, 35] on link "Visit Page" at bounding box center [1244, 28] width 102 height 32
click at [1297, 83] on div "Section Editor" at bounding box center [1179, 102] width 339 height 45
click at [1297, 99] on icon at bounding box center [1300, 103] width 14 height 14
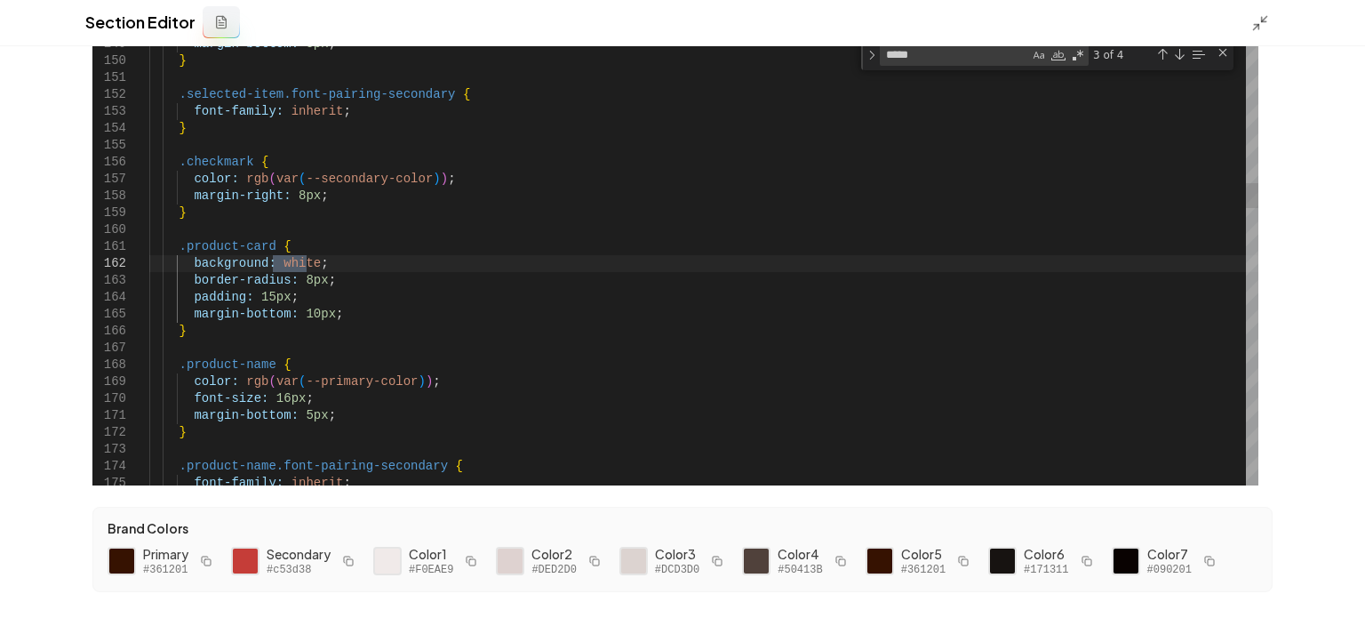
type textarea "**********"
type textarea "*"
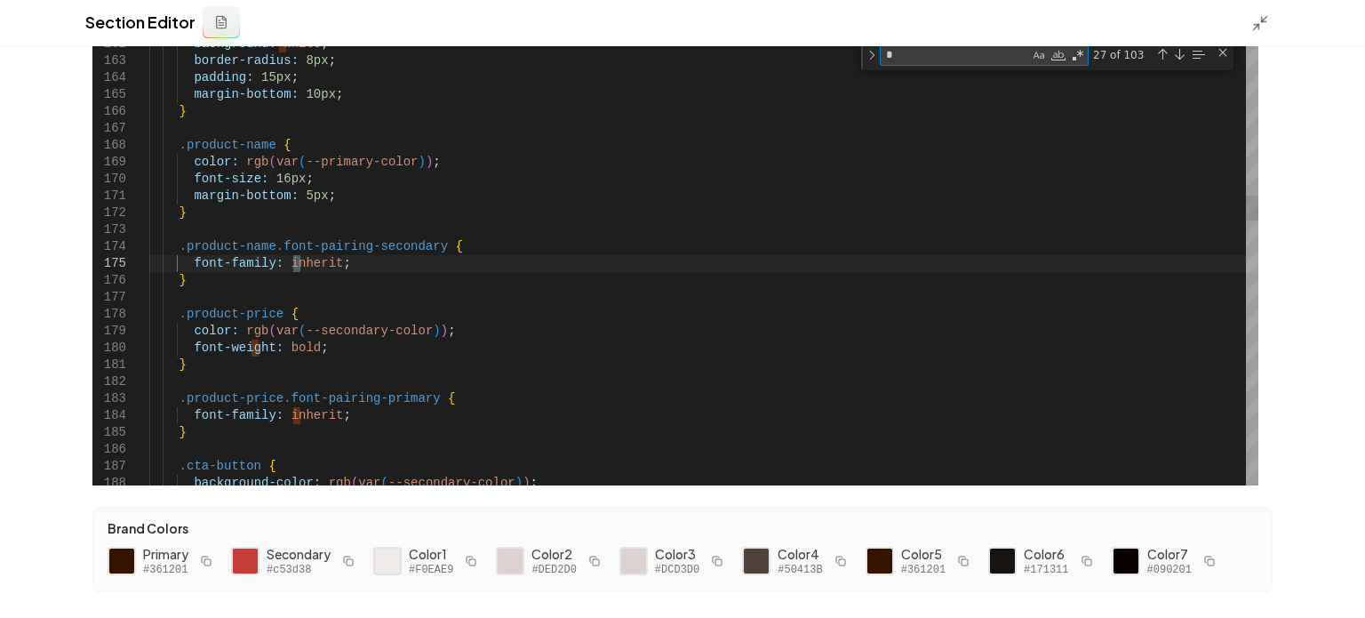
type textarea "**********"
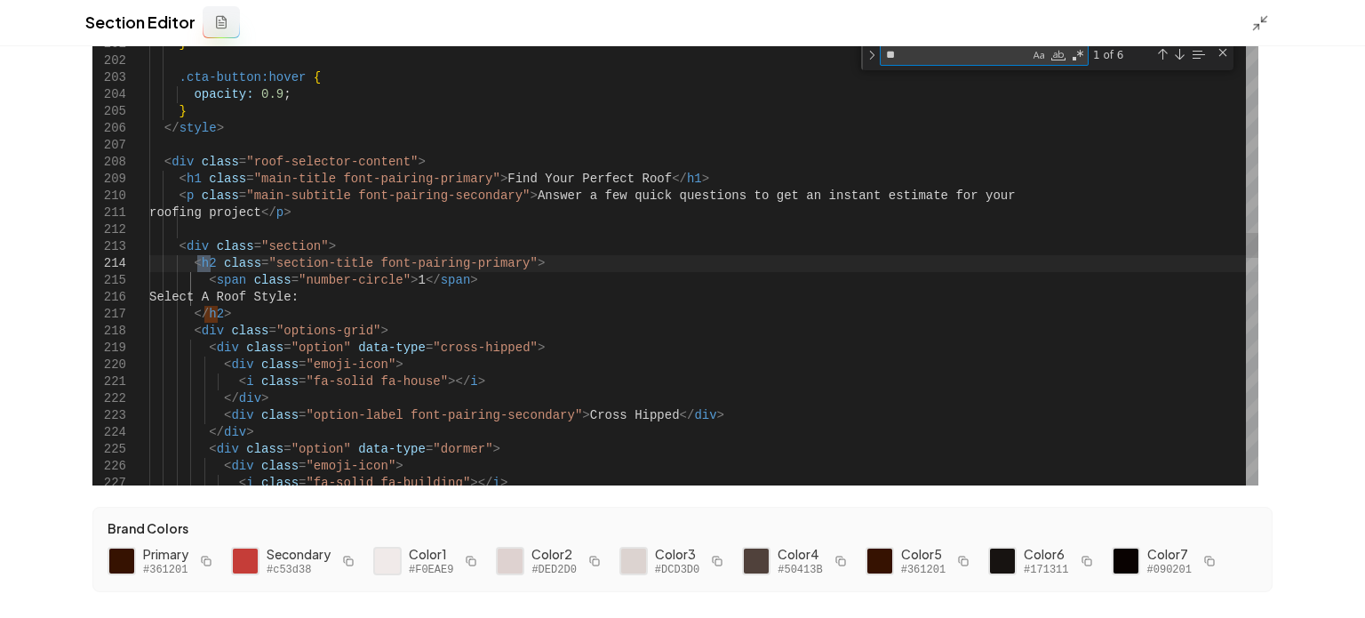
type textarea "**"
click at [203, 260] on div "} .cta-button:hover { opacity: 0.9 ; } </ style > < div class = "roof-selector-…" at bounding box center [703, 578] width 1109 height 7897
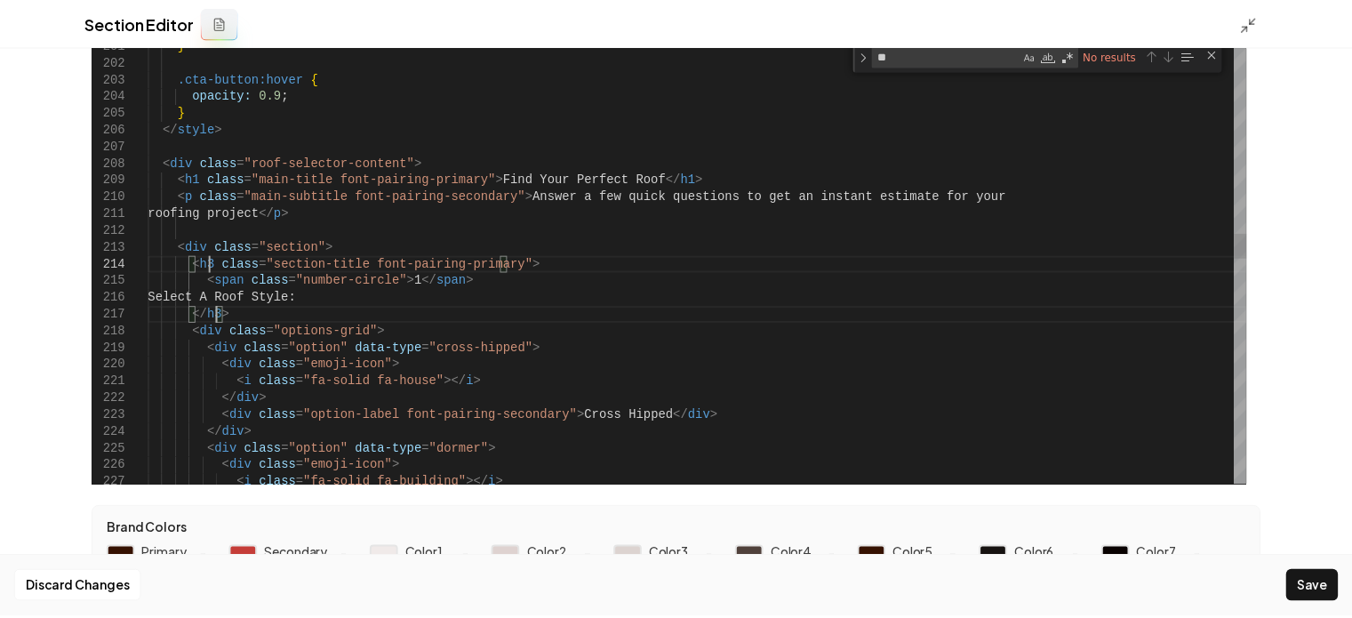
scroll to position [51, 60]
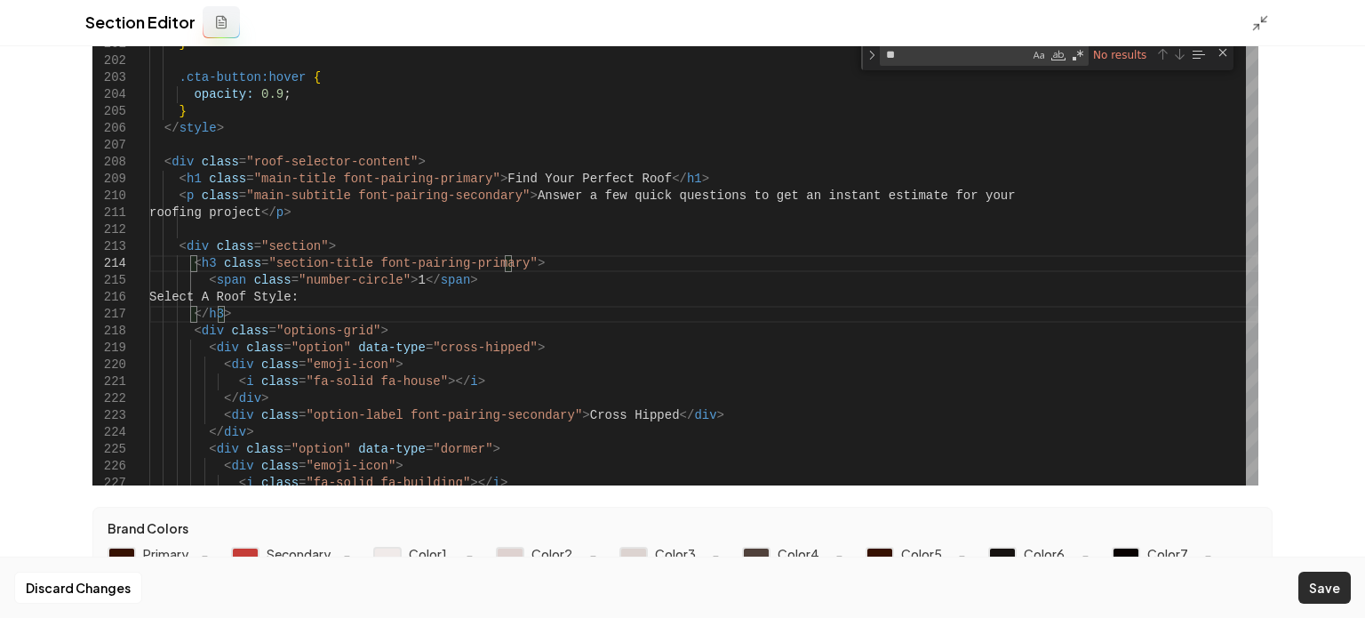
type textarea "**********"
click at [1322, 589] on button "Save" at bounding box center [1324, 587] width 52 height 32
click at [1265, 21] on polyline at bounding box center [1264, 20] width 4 height 4
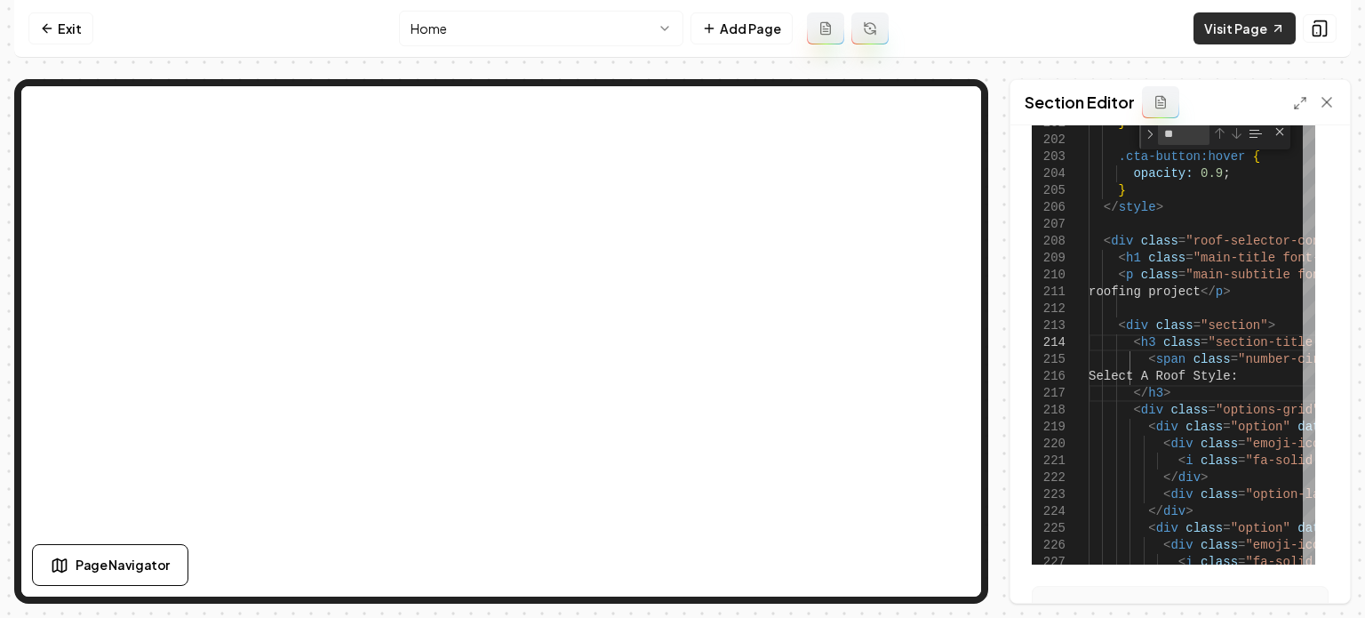
click at [1230, 43] on link "Visit Page" at bounding box center [1244, 28] width 102 height 32
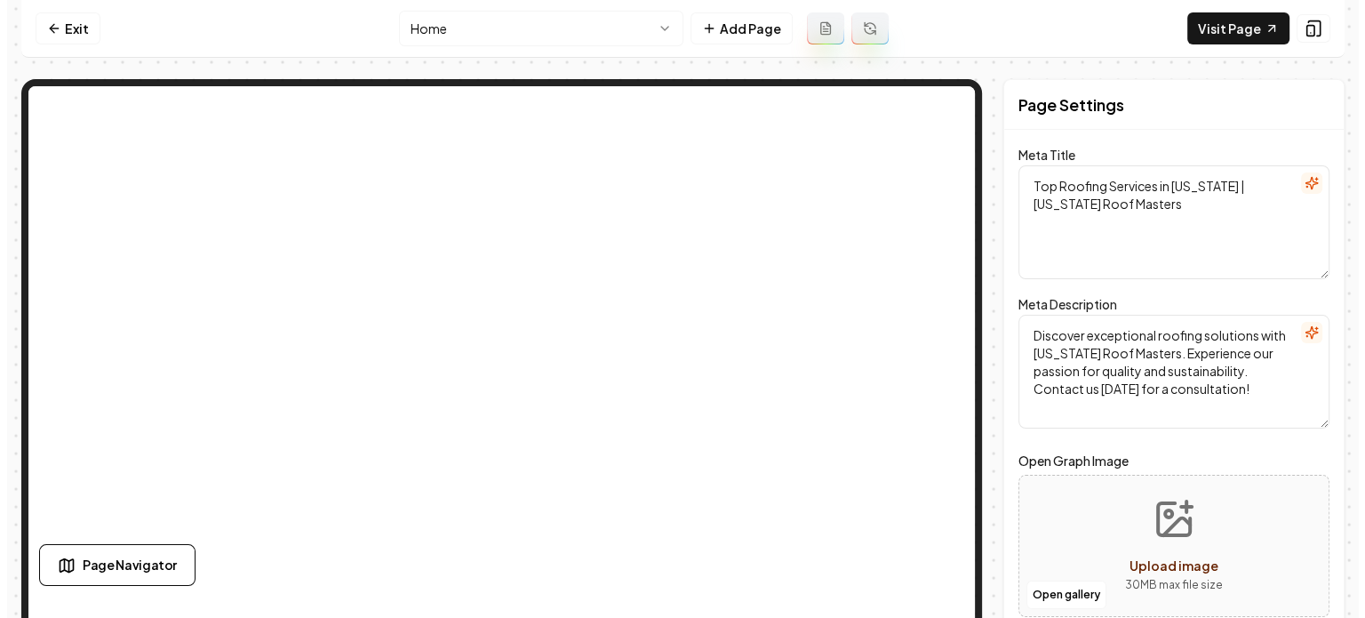
scroll to position [0, 0]
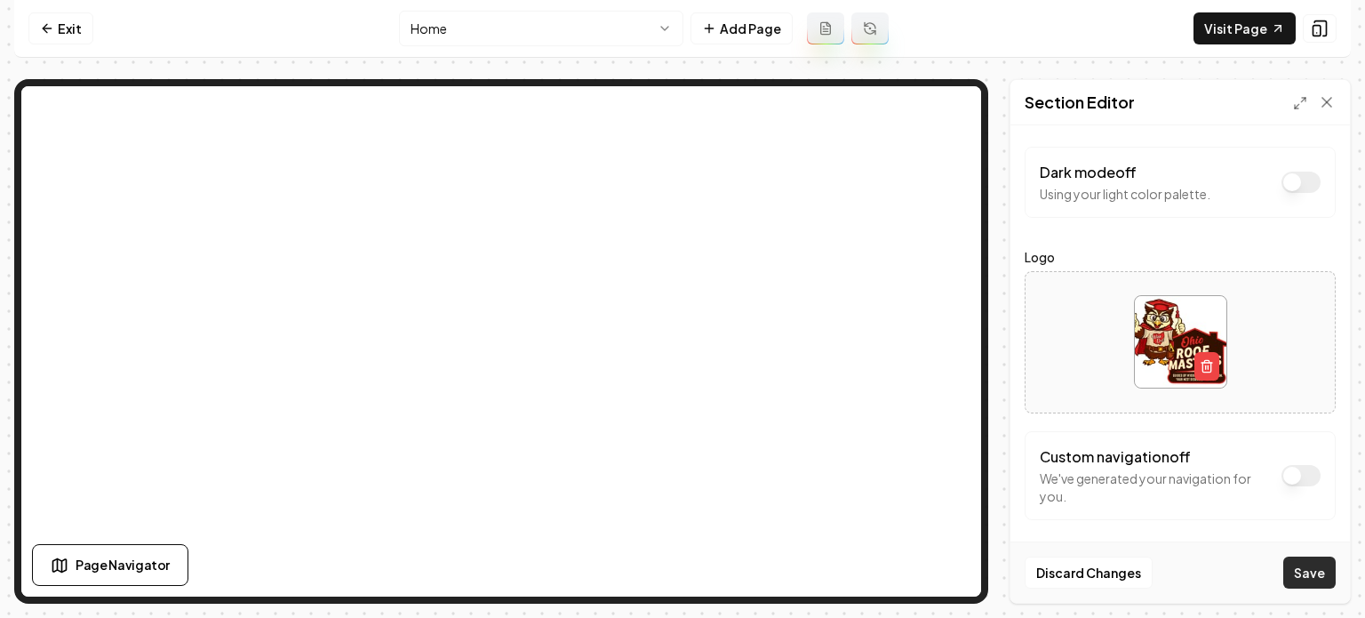
click at [1320, 565] on button "Save" at bounding box center [1309, 572] width 52 height 32
click at [1236, 28] on link "Visit Page" at bounding box center [1244, 28] width 102 height 32
click at [57, 37] on link "Exit" at bounding box center [60, 28] width 65 height 32
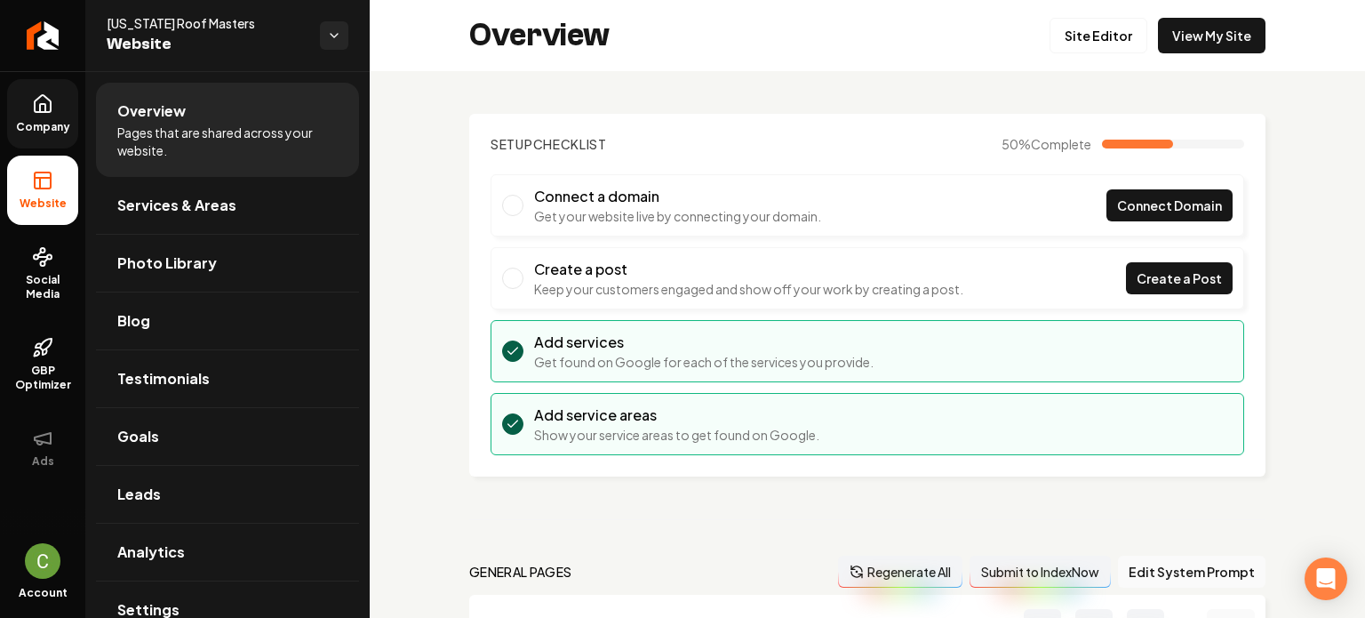
click at [53, 113] on link "Company" at bounding box center [42, 113] width 71 height 69
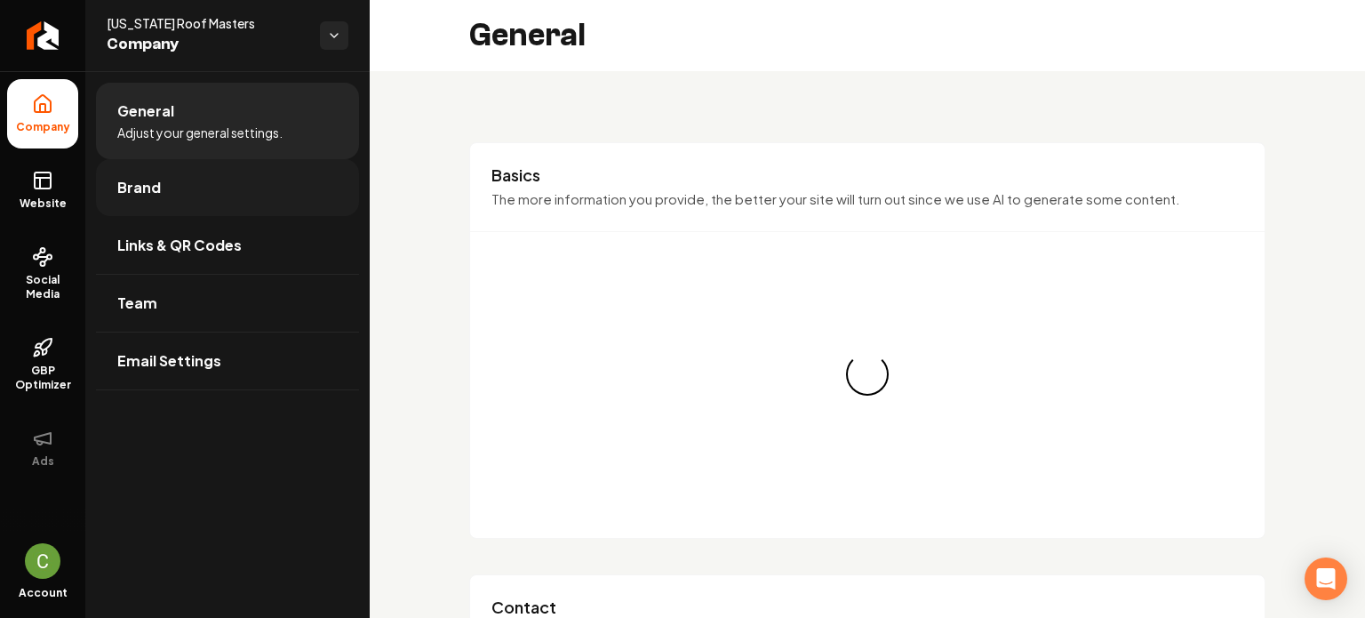
click at [192, 209] on link "Brand" at bounding box center [227, 187] width 263 height 57
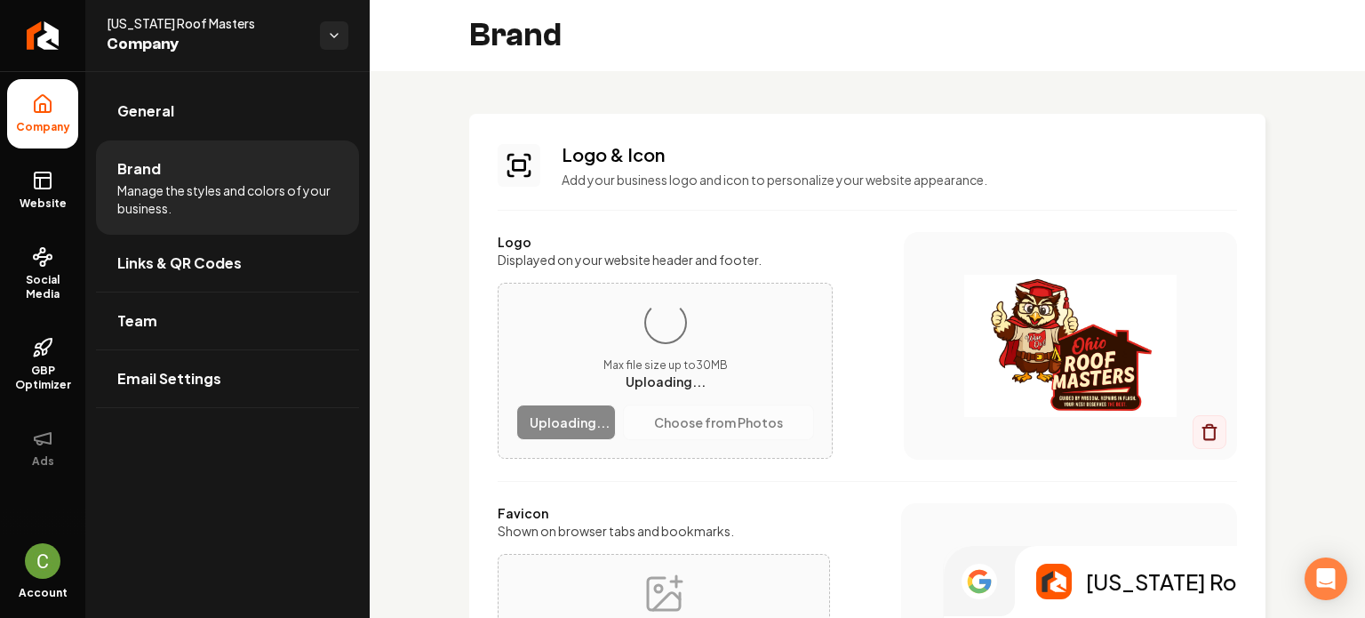
click at [749, 232] on div "Logo Displayed on your website header and footer. Loading... Max file size up t…" at bounding box center [867, 345] width 739 height 227
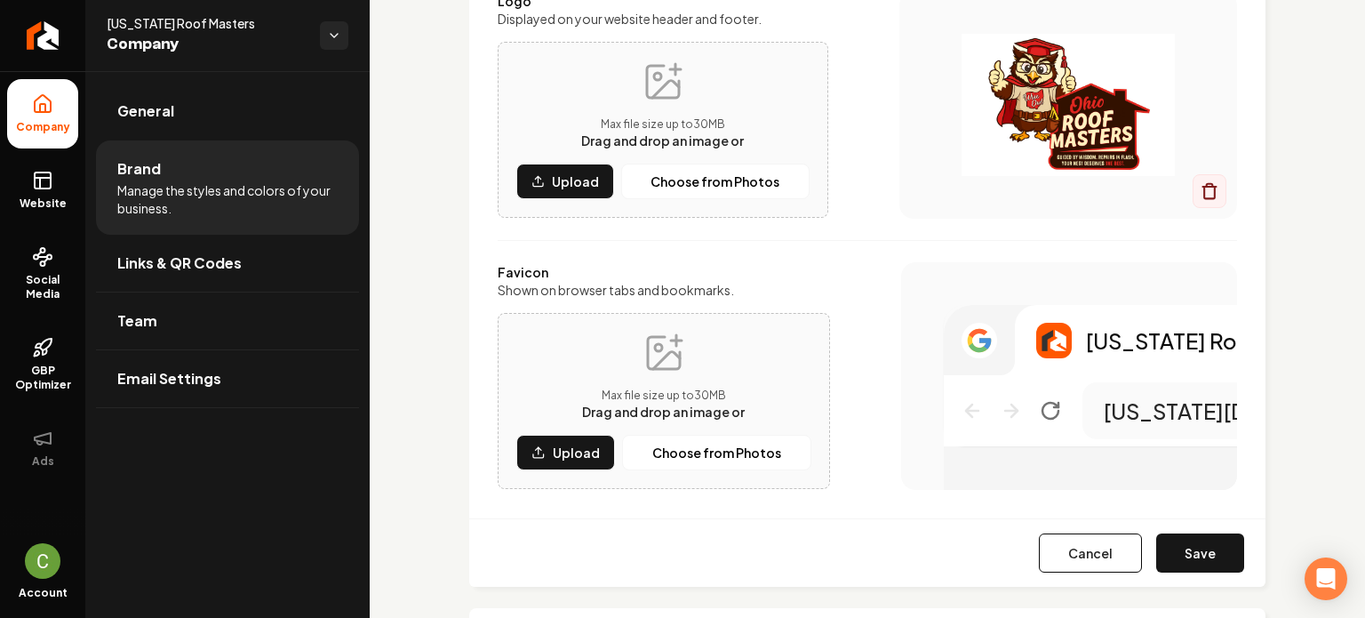
scroll to position [355, 0]
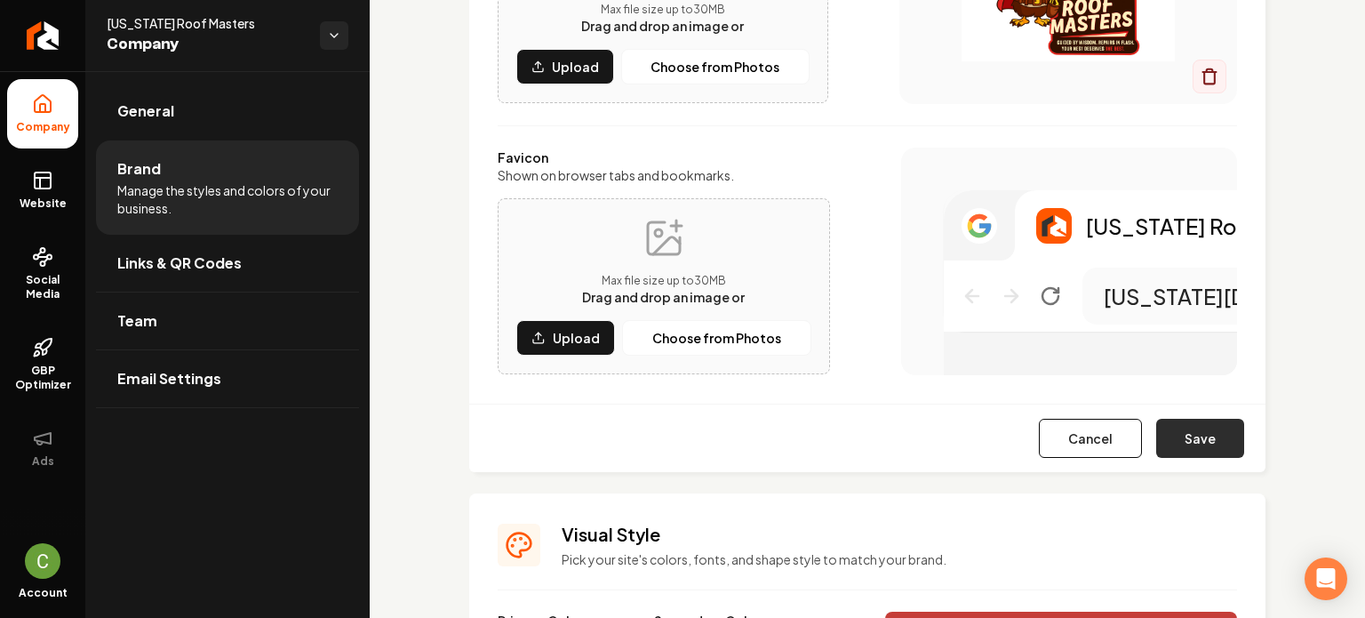
click at [1190, 443] on button "Save" at bounding box center [1200, 438] width 88 height 39
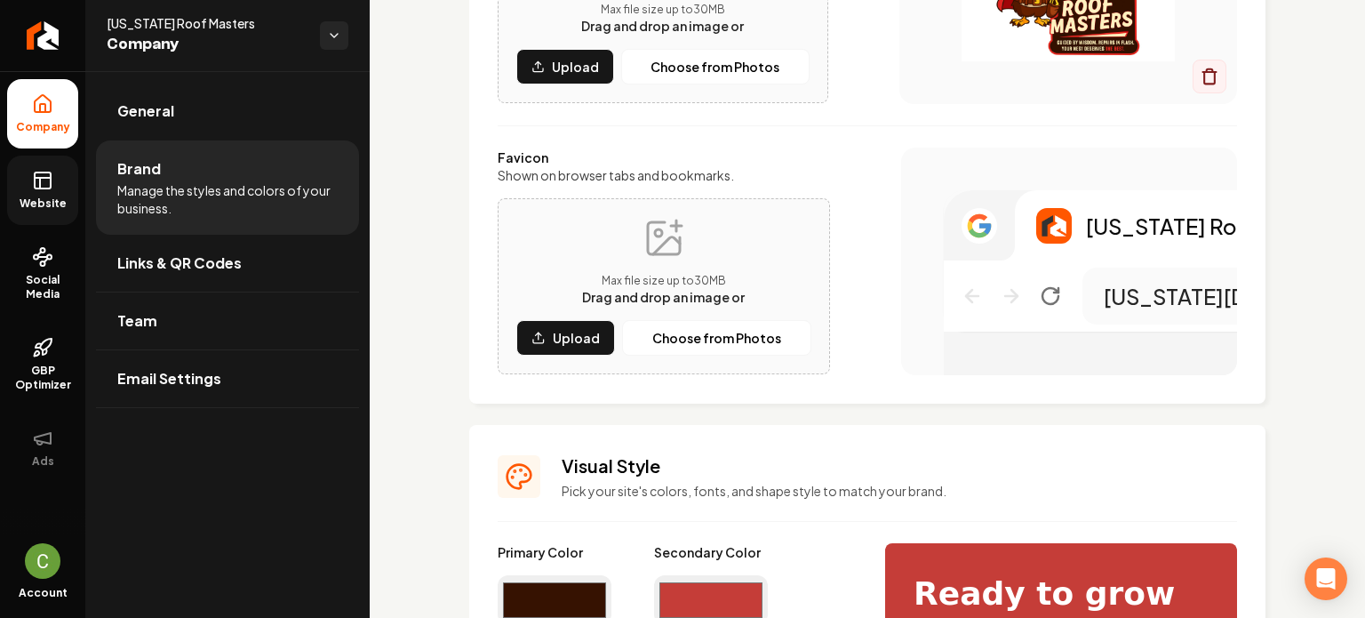
click at [42, 175] on icon at bounding box center [42, 180] width 21 height 21
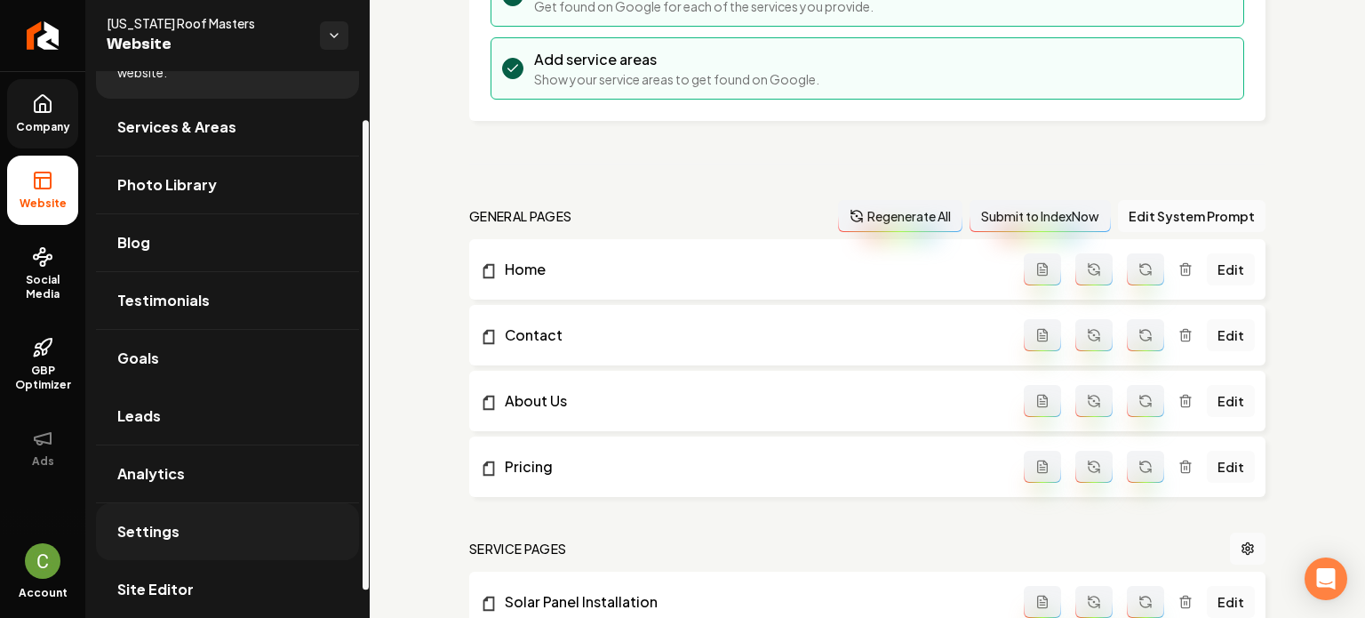
scroll to position [88, 0]
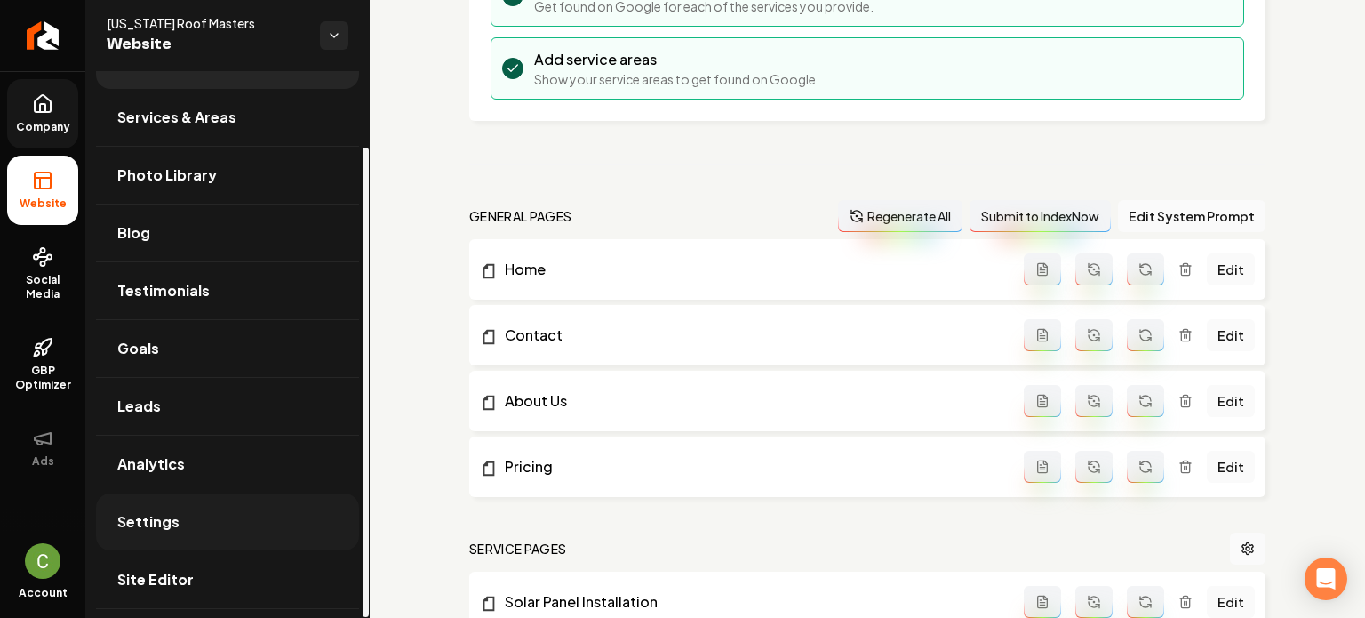
click at [188, 506] on link "Settings" at bounding box center [227, 521] width 263 height 57
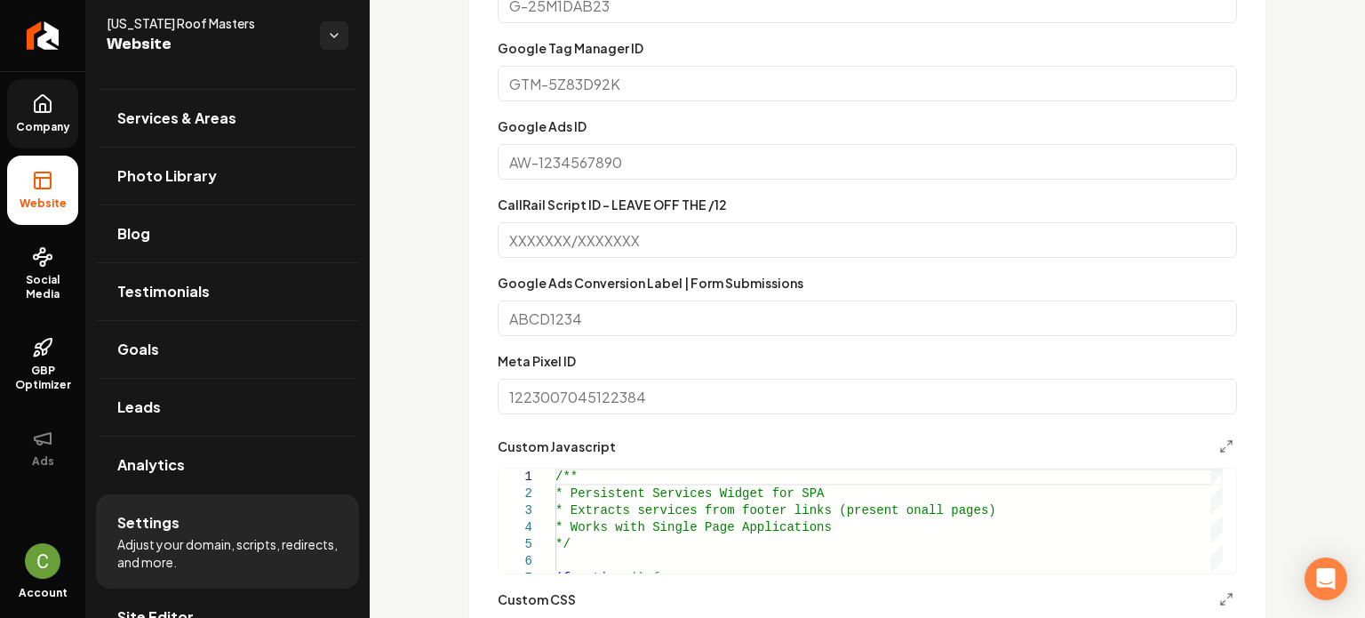
scroll to position [977, 0]
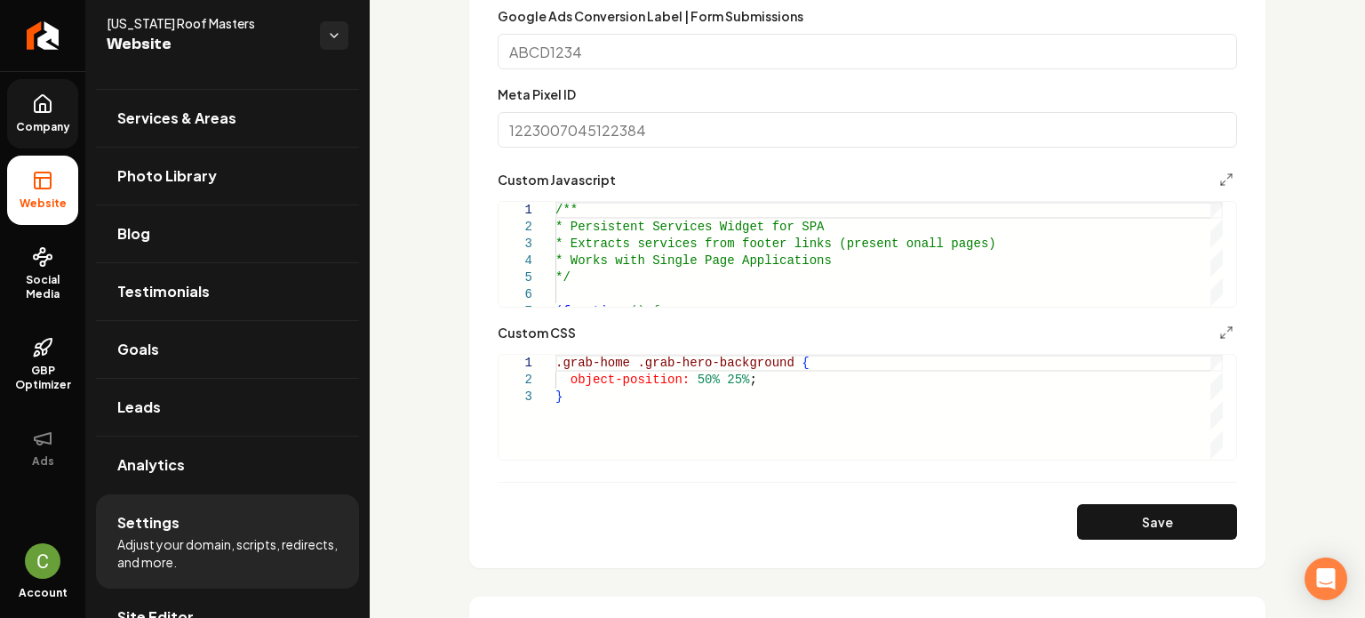
click at [770, 427] on div ".grab-home .grab-hero-background { object-position: 50% 25% ; }" at bounding box center [888, 407] width 667 height 105
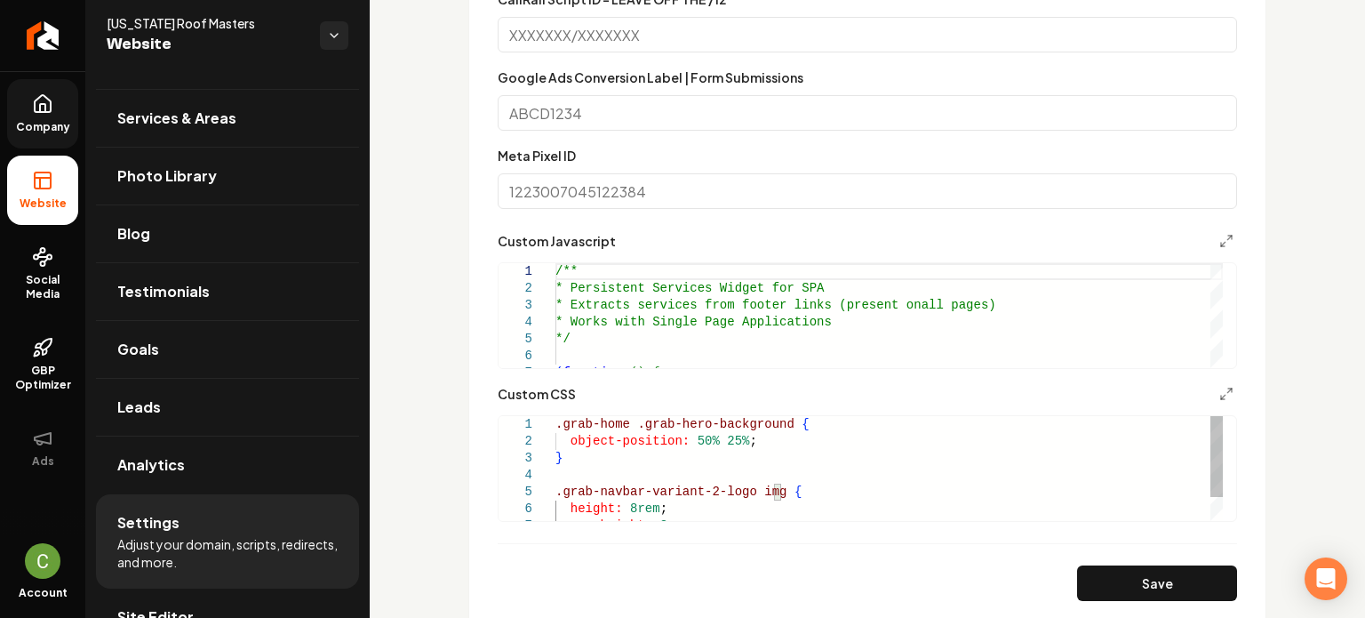
scroll to position [889, 0]
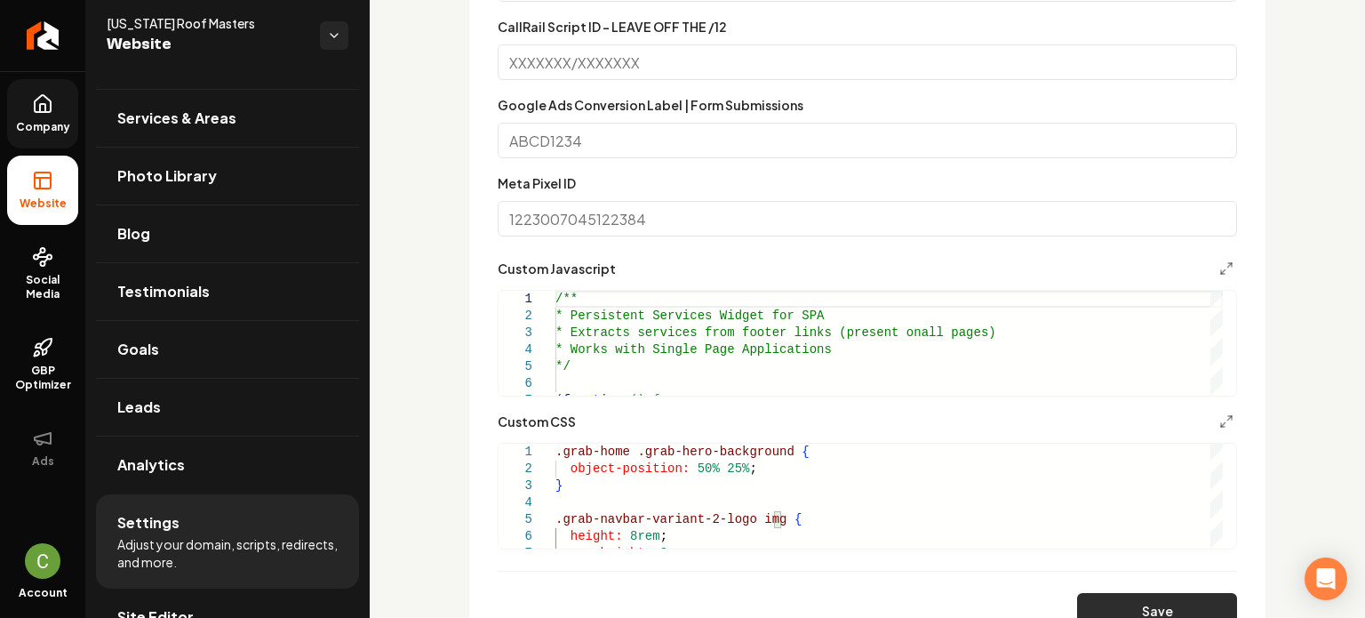
click at [1084, 600] on button "Save" at bounding box center [1157, 611] width 160 height 36
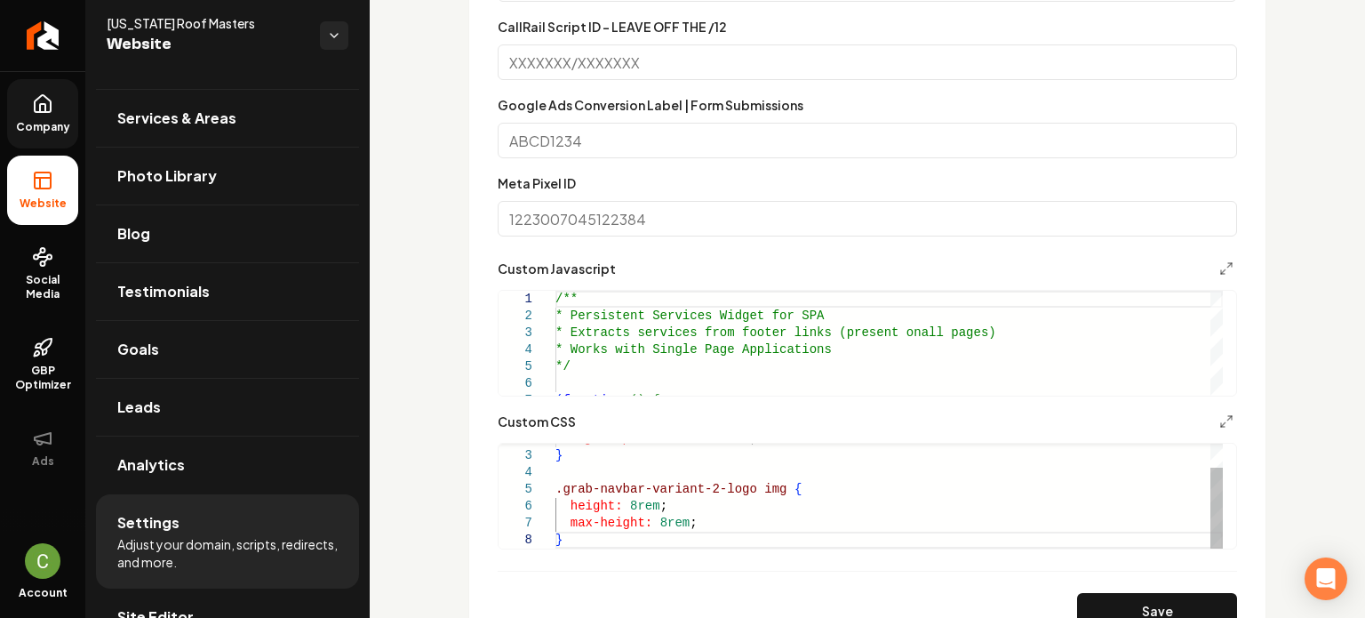
scroll to position [977, 0]
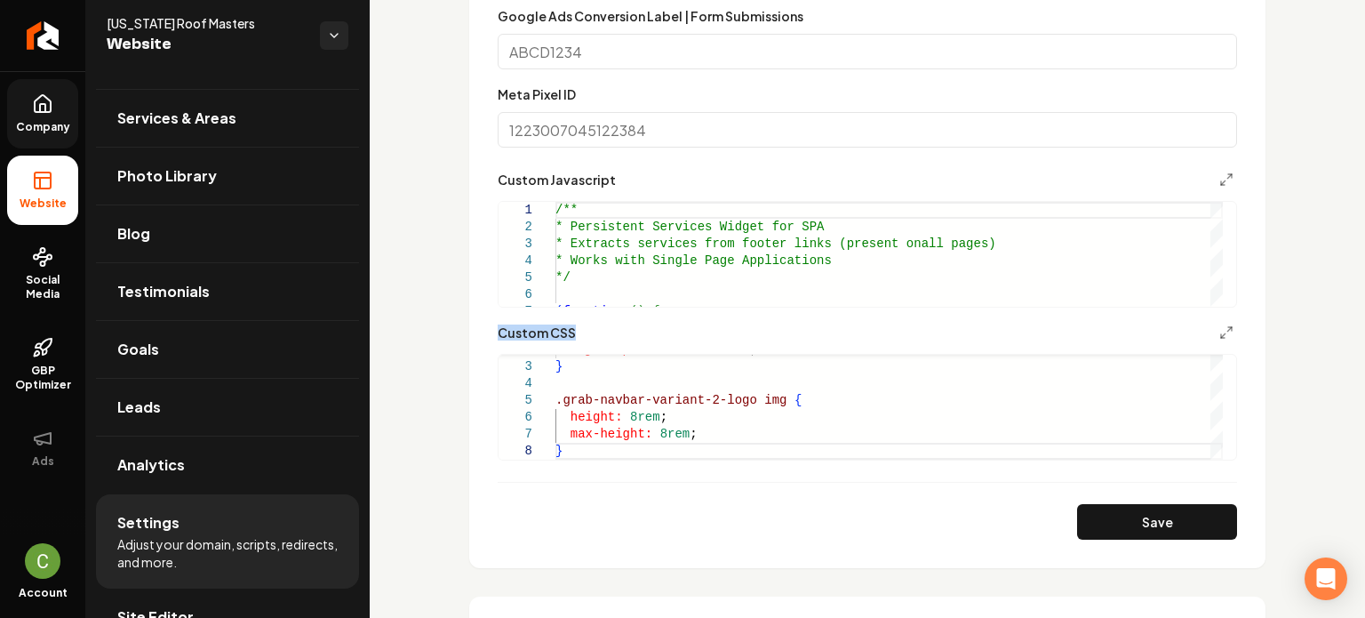
drag, startPoint x: 501, startPoint y: 337, endPoint x: 592, endPoint y: 345, distance: 91.0
click at [592, 345] on div "**********" at bounding box center [867, 391] width 739 height 139
click at [620, 327] on div "Custom CSS" at bounding box center [867, 332] width 739 height 21
drag, startPoint x: 619, startPoint y: 164, endPoint x: 546, endPoint y: 156, distance: 74.2
click at [546, 156] on form "**********" at bounding box center [867, 116] width 739 height 847
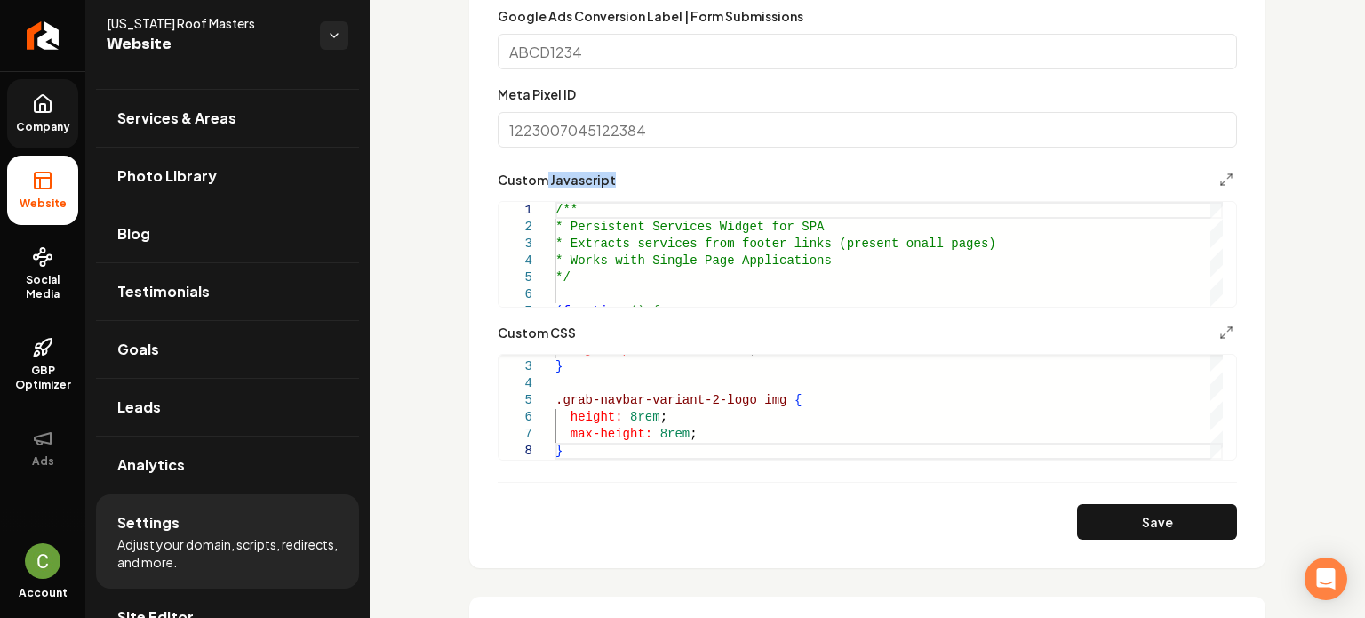
click at [545, 156] on form "**********" at bounding box center [867, 116] width 739 height 847
click at [1162, 525] on button "Save" at bounding box center [1157, 522] width 160 height 36
click at [618, 443] on div "object-position: 50% 25% ; } .grab-navbar-variant-2-logo img { height: 8rem ; m…" at bounding box center [888, 391] width 667 height 135
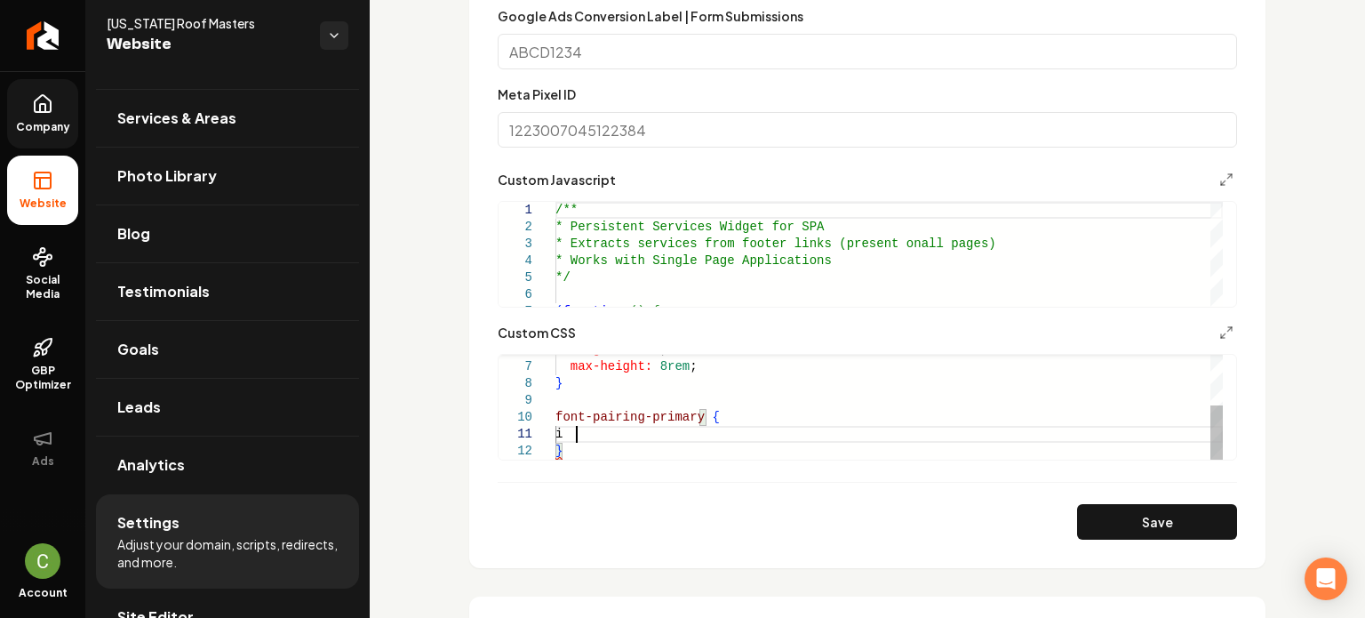
scroll to position [14, 12]
click at [575, 462] on form "**********" at bounding box center [867, 116] width 739 height 847
click at [574, 456] on div "height: 8rem ; max-height: 8rem ; } font-pairing-primary { }" at bounding box center [888, 358] width 667 height 203
click at [604, 435] on div "height: 8rem ; max-height: 8rem ; } font-pairing-primary { }" at bounding box center [888, 358] width 667 height 203
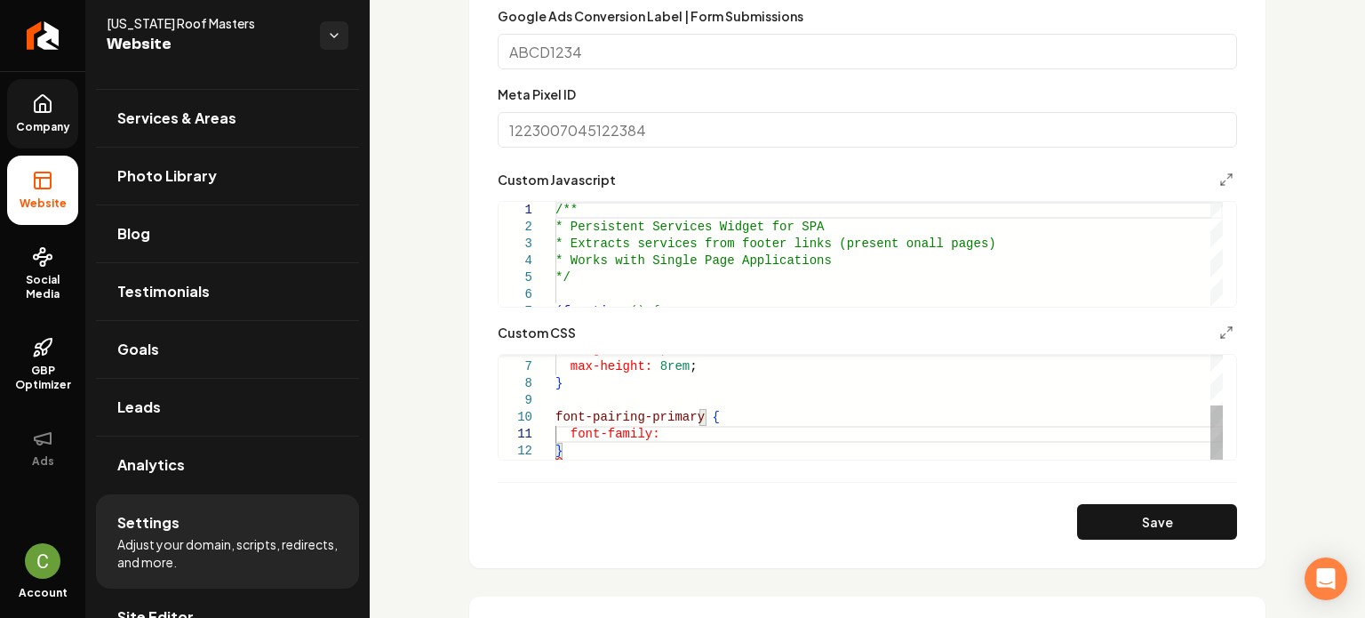
click at [578, 443] on div "height: 8rem ; max-height: 8rem ; } font-pairing-primary { font-family: }" at bounding box center [888, 358] width 667 height 203
drag, startPoint x: 574, startPoint y: 449, endPoint x: 540, endPoint y: 414, distance: 48.4
click at [555, 414] on div "height: 8rem ; max-height: 8rem ; } font-pairing-primary { font-family: }" at bounding box center [888, 358] width 667 height 203
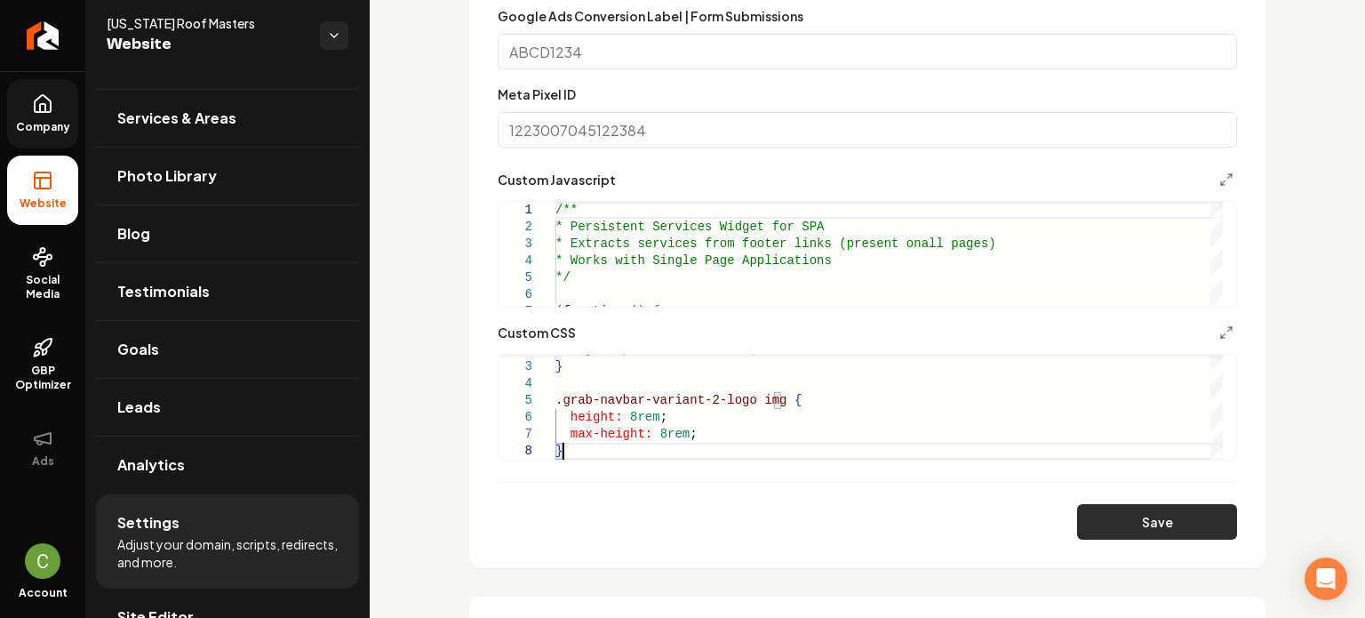
type textarea "**********"
click at [1113, 509] on button "Save" at bounding box center [1157, 522] width 160 height 36
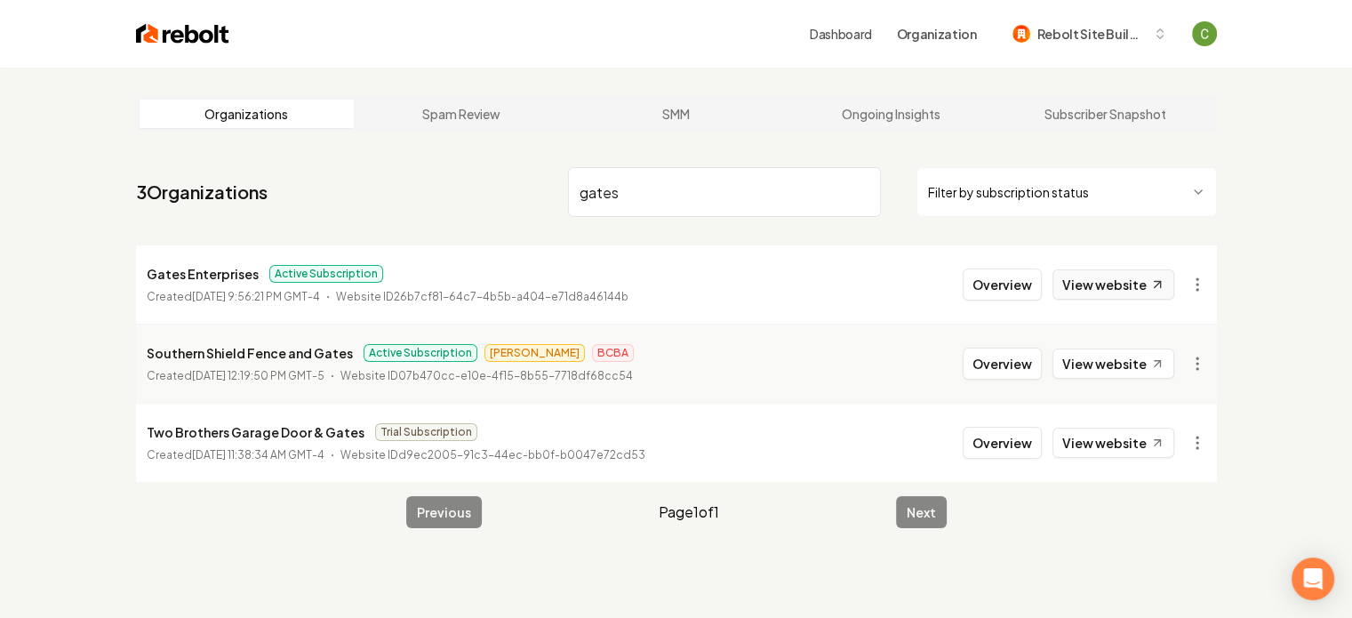
type input "gates"
click at [1094, 283] on link "View website" at bounding box center [1113, 284] width 122 height 30
click at [1011, 282] on button "Overview" at bounding box center [1001, 284] width 79 height 32
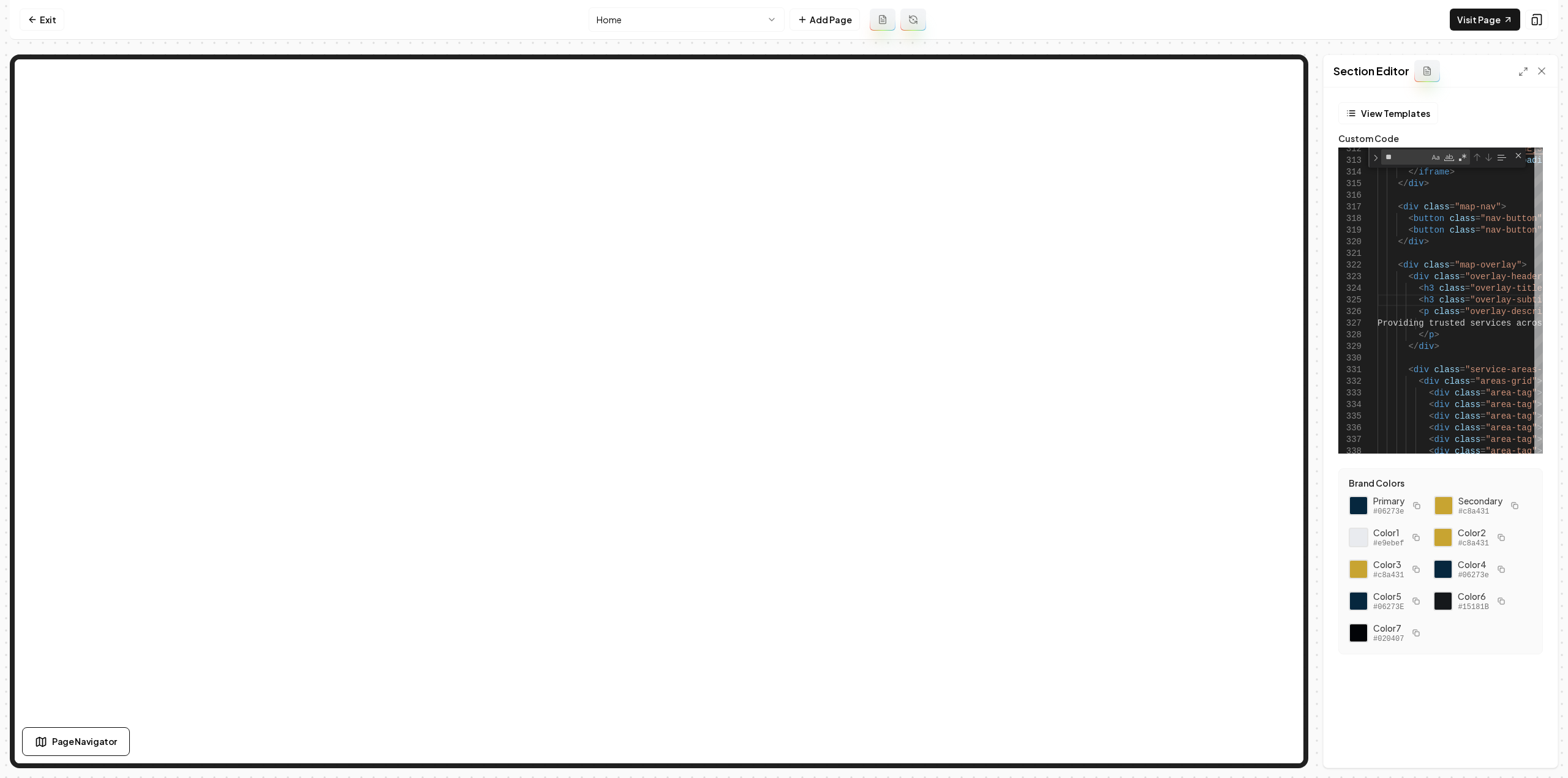
scroll to position [47, 51]
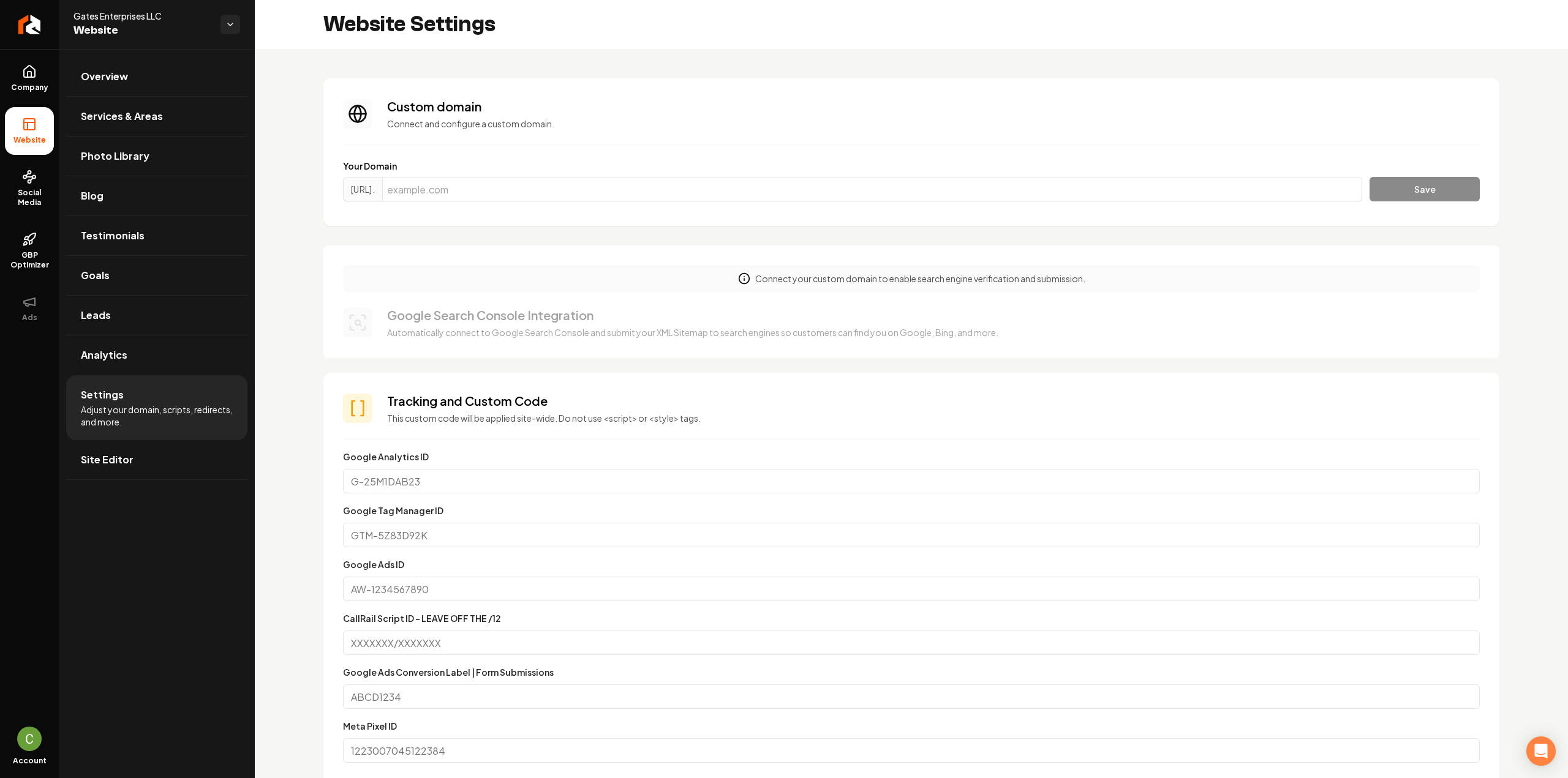
scroll to position [613, 0]
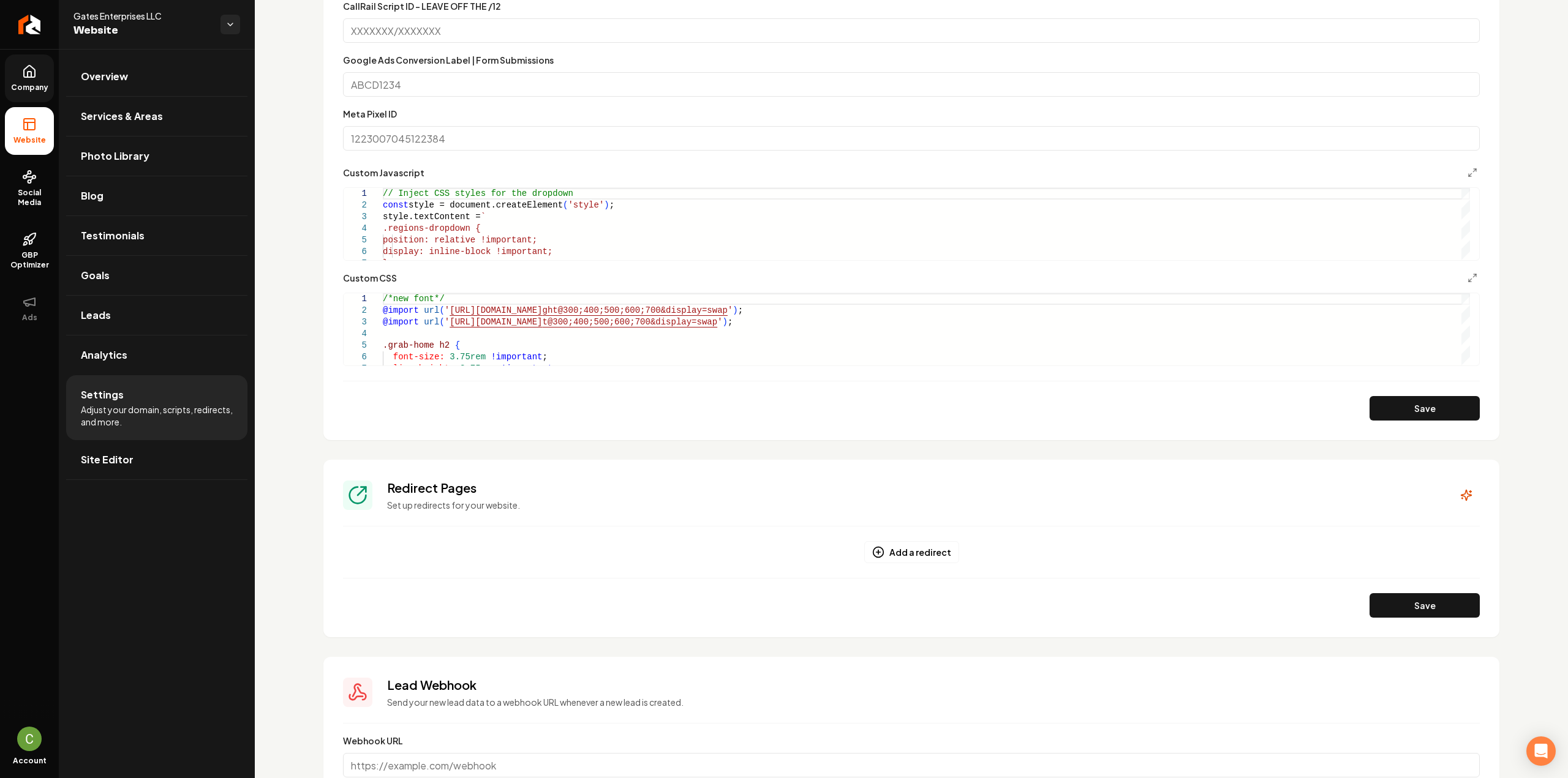
click at [39, 93] on link "Company" at bounding box center [29, 78] width 49 height 48
click at [19, 137] on span "Website" at bounding box center [29, 140] width 42 height 10
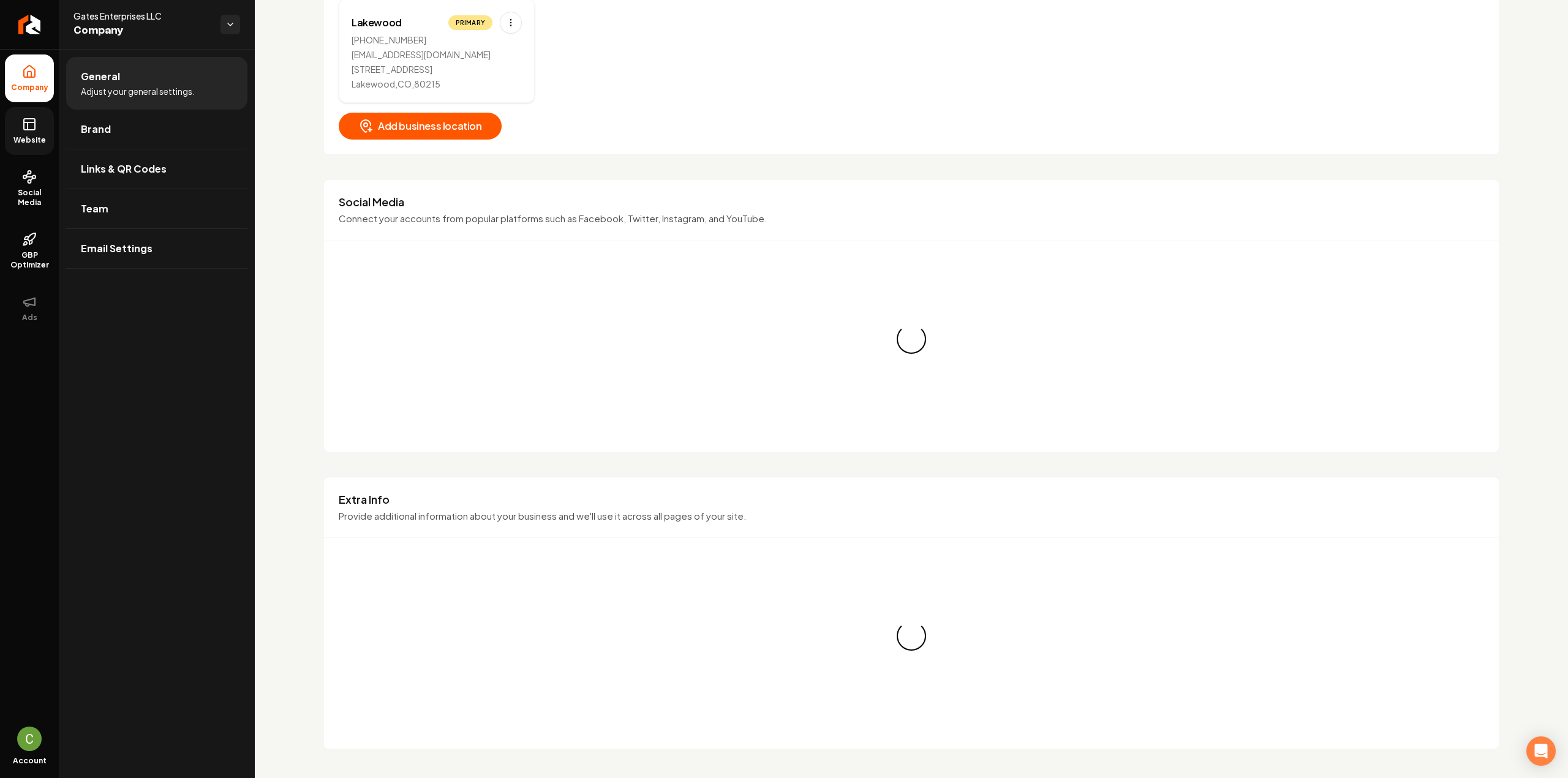
click at [23, 132] on link "Website" at bounding box center [29, 131] width 49 height 48
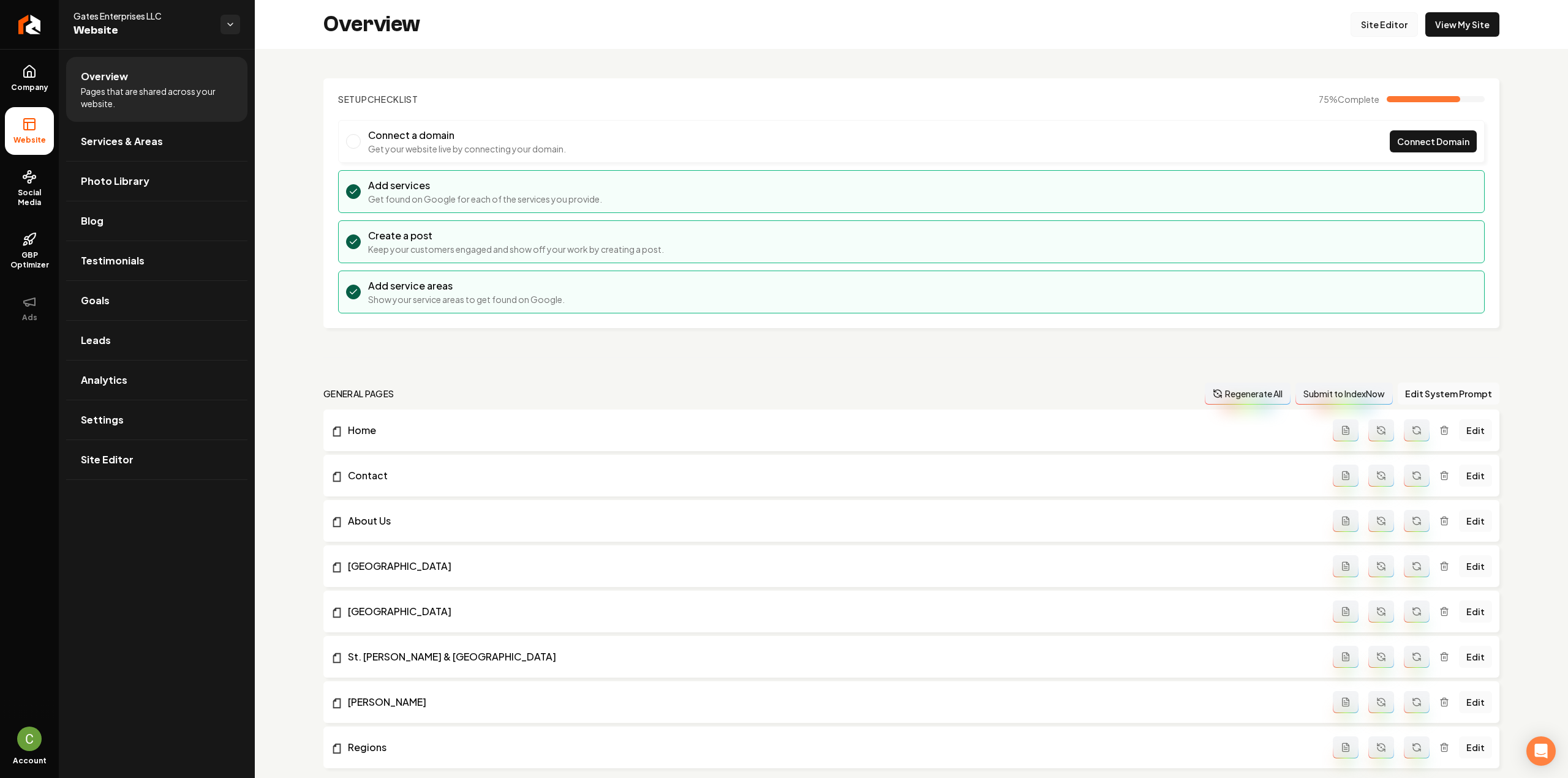
click at [1364, 32] on link "Site Editor" at bounding box center [1384, 25] width 68 height 25
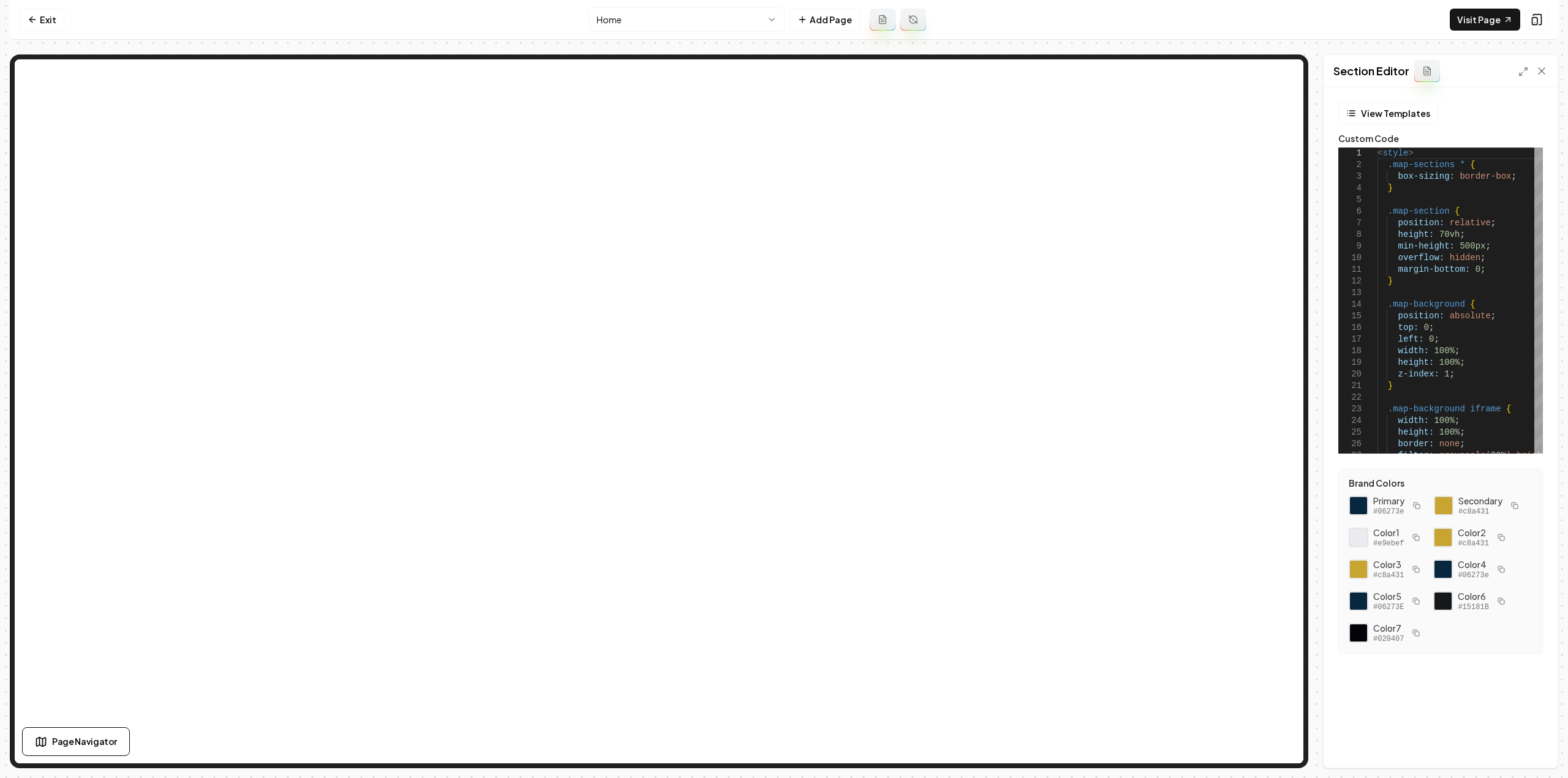
click at [1519, 76] on div at bounding box center [1533, 71] width 30 height 12
click at [1523, 73] on icon at bounding box center [1523, 72] width 10 height 10
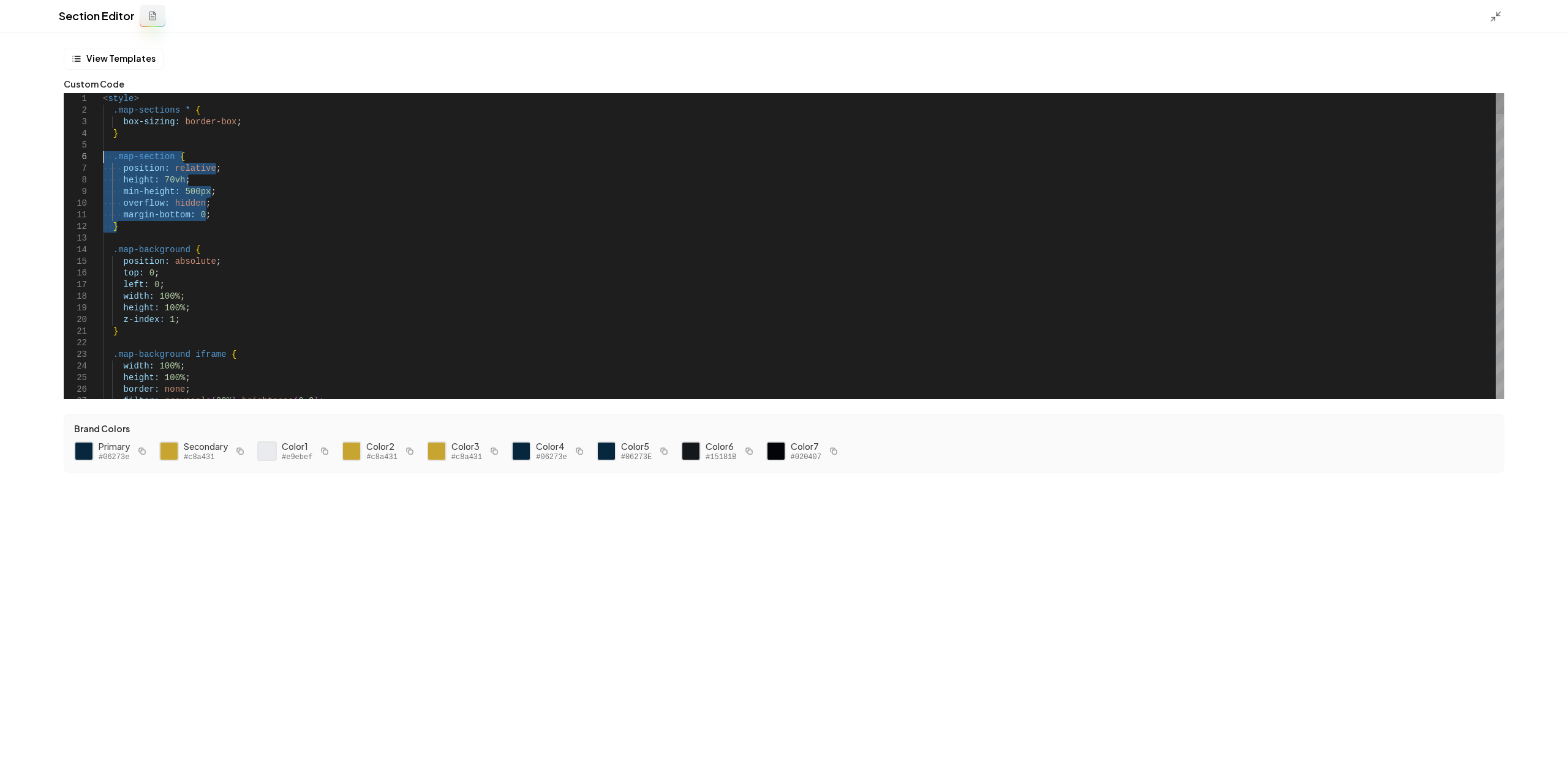
drag, startPoint x: 135, startPoint y: 228, endPoint x: 95, endPoint y: 158, distance: 80.6
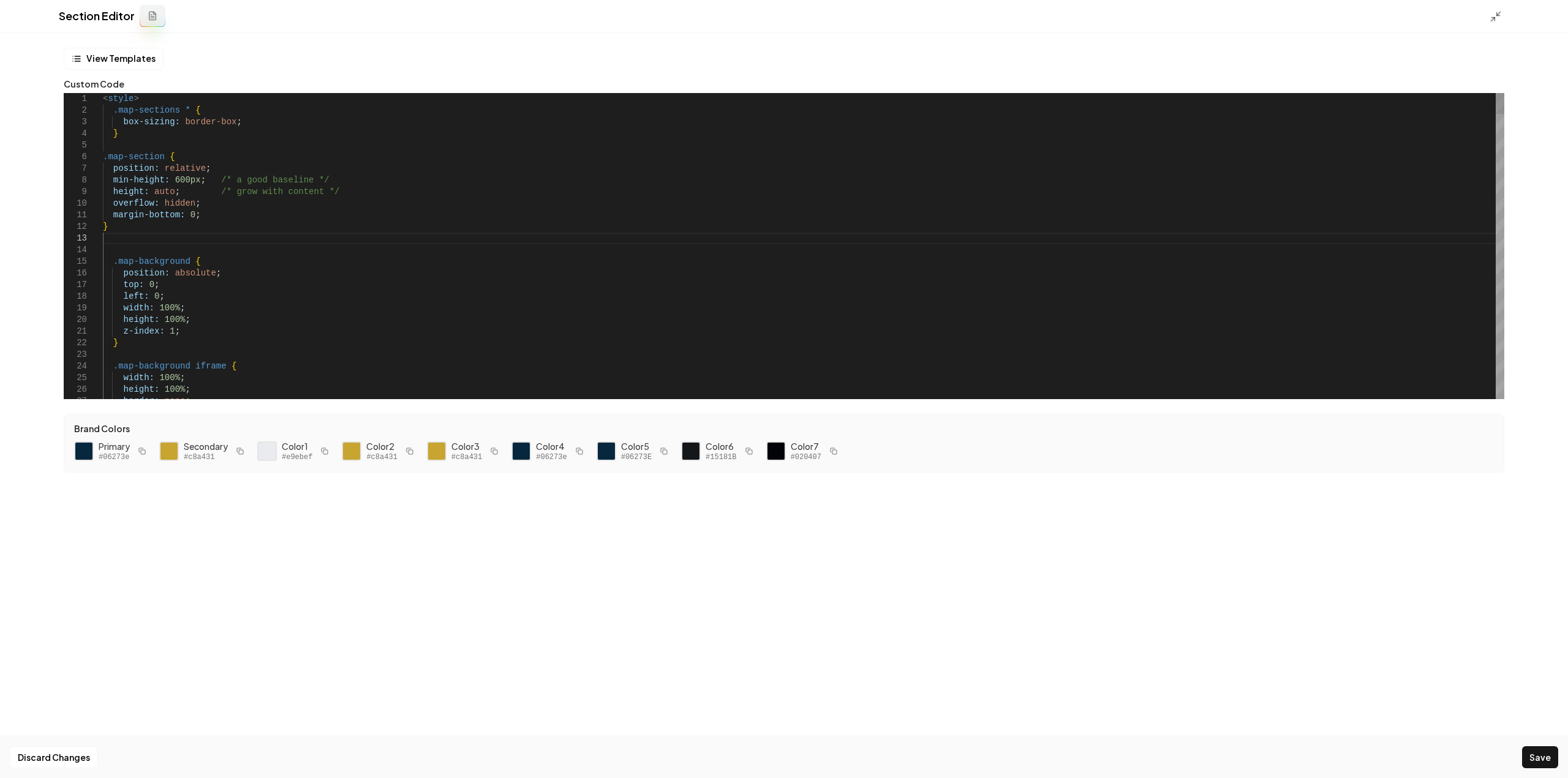
type textarea "**********"
click at [1541, 759] on button "Save" at bounding box center [1540, 757] width 36 height 22
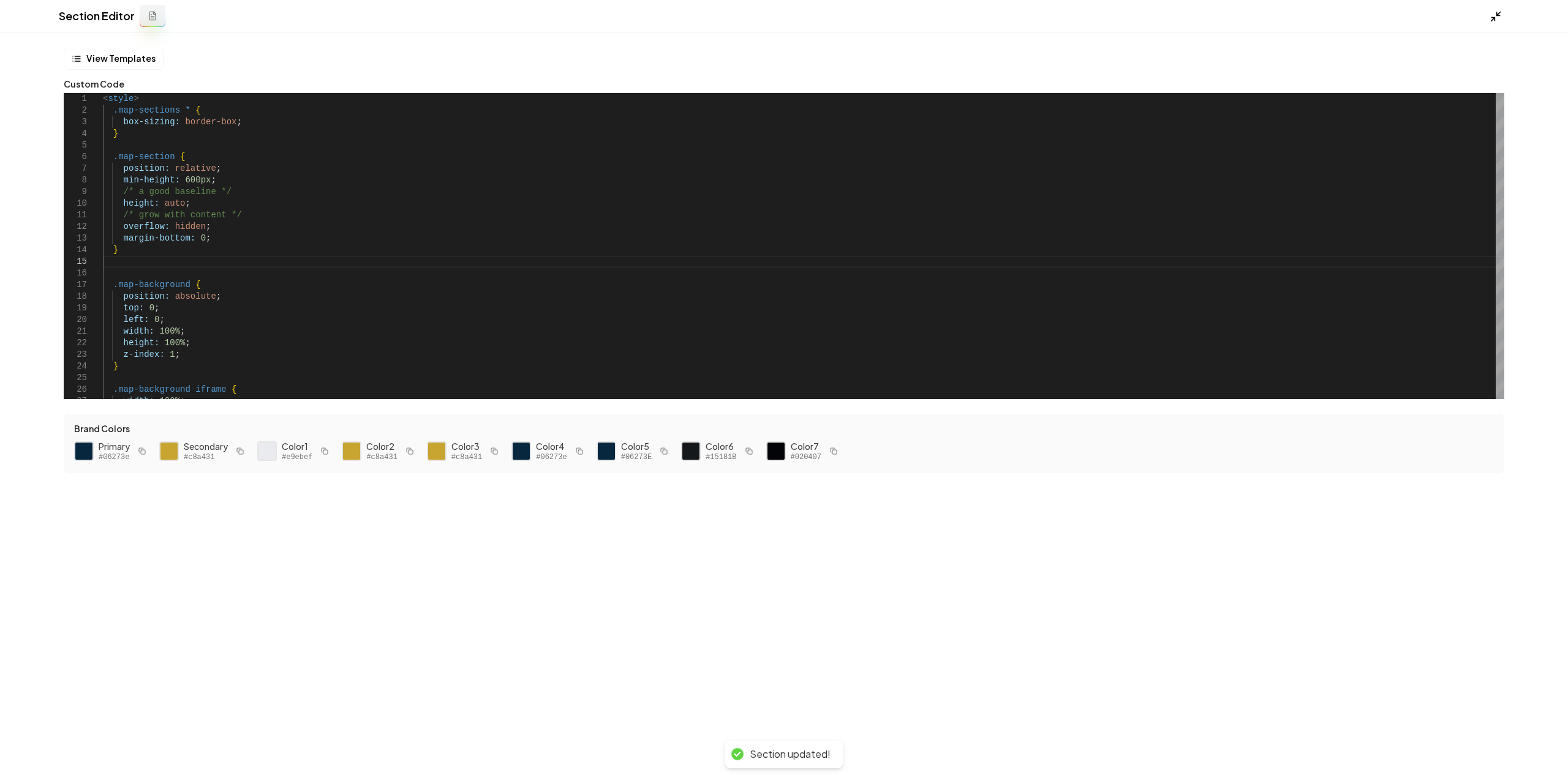
click at [1498, 13] on icon at bounding box center [1496, 17] width 12 height 12
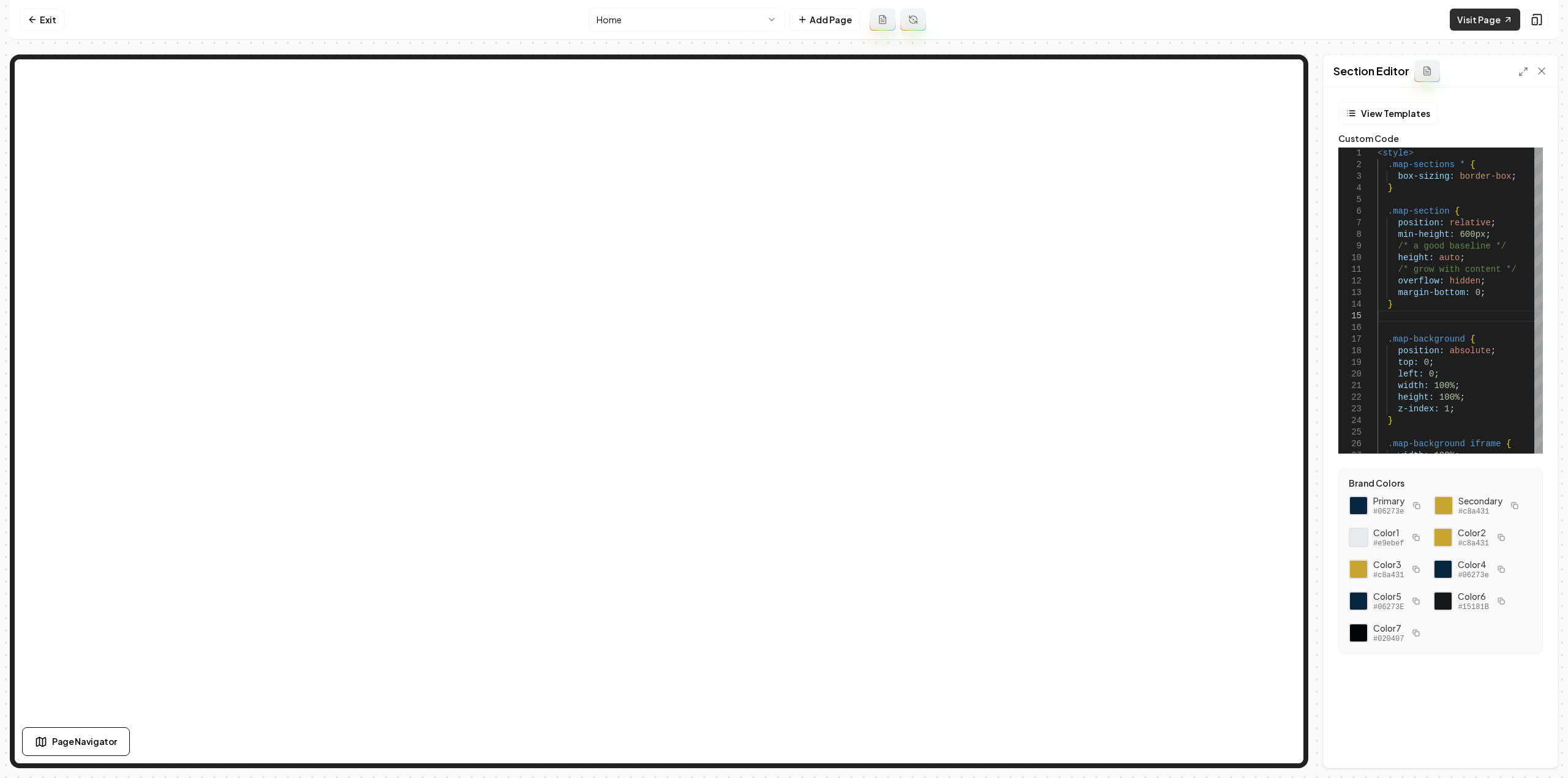
click at [1468, 18] on link "Visit Page" at bounding box center [1485, 19] width 70 height 22
click at [45, 24] on link "Exit" at bounding box center [41, 19] width 45 height 22
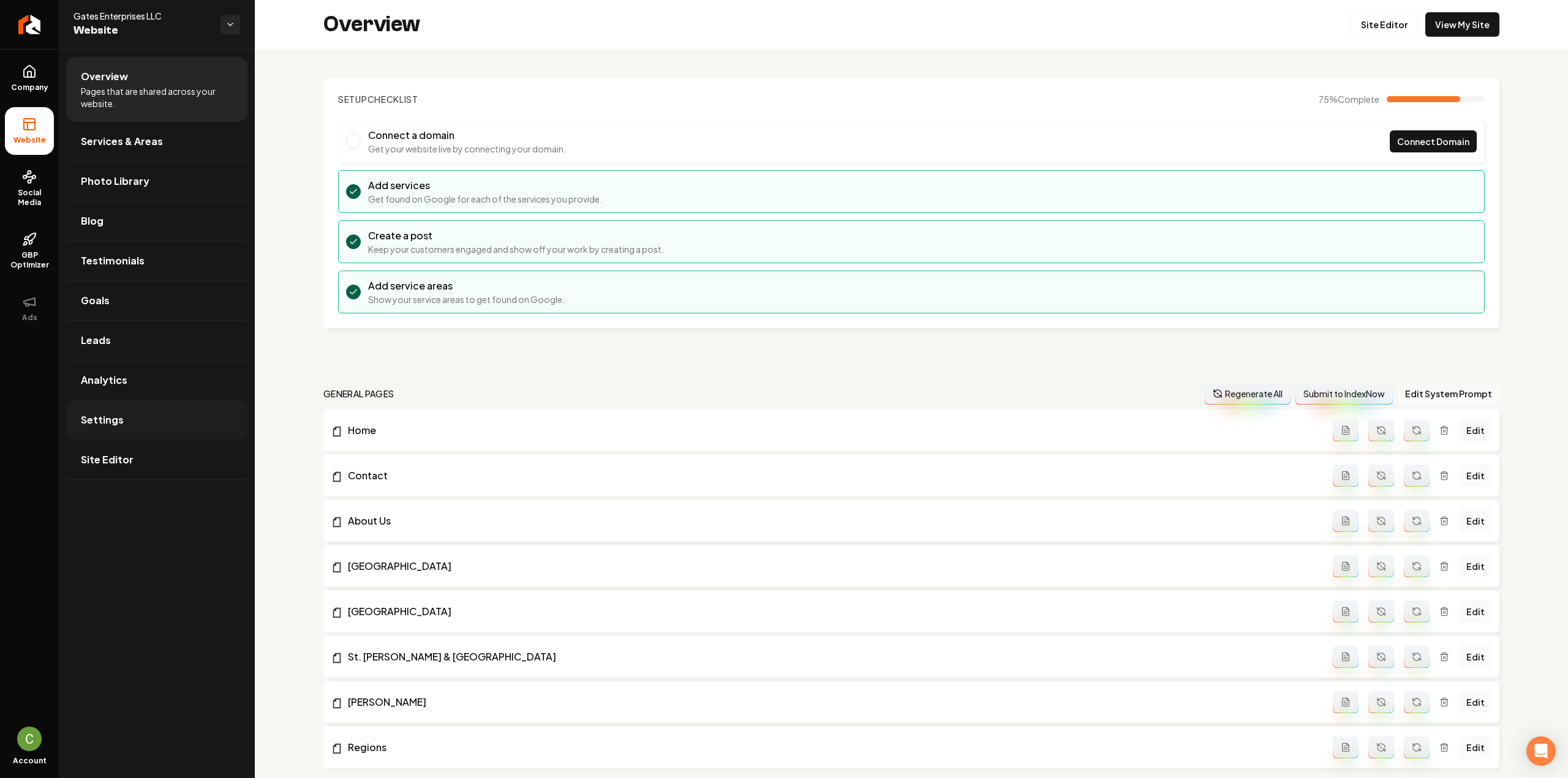
click at [201, 431] on link "Settings" at bounding box center [156, 420] width 181 height 39
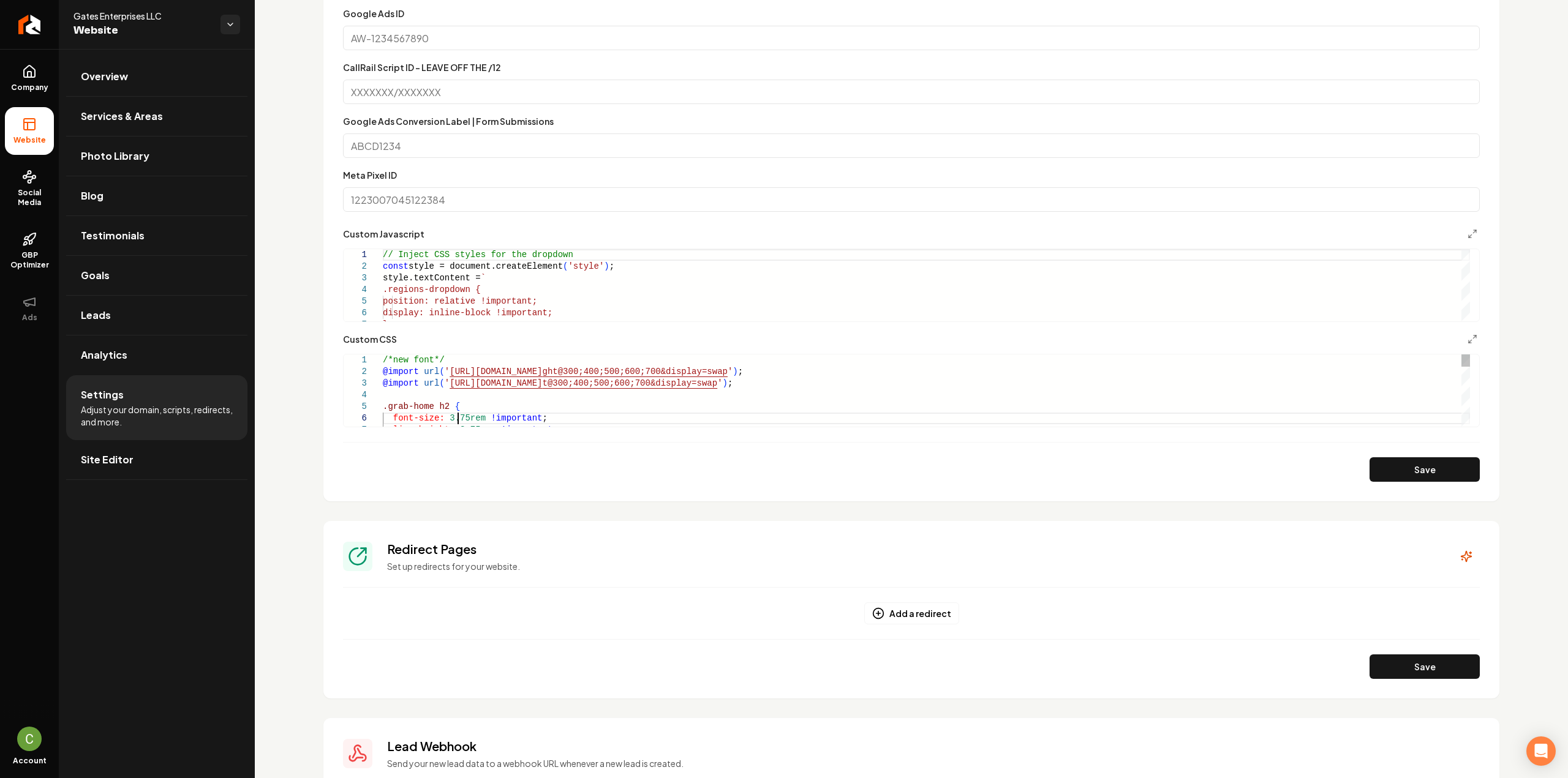
click at [460, 418] on div "/*new font*/ @import url ( ' [URL][DOMAIN_NAME] ght@300;400;500;600;700&display…" at bounding box center [926, 738] width 1087 height 768
click at [474, 387] on div ".grab-home h2 { font-size: 3rem !important ; line-height: 3.75rem !important ; …" at bounding box center [926, 699] width 1087 height 768
type textarea "**********"
click at [1411, 486] on section "**********" at bounding box center [911, 161] width 1176 height 679
click at [1410, 482] on section "**********" at bounding box center [911, 161] width 1176 height 679
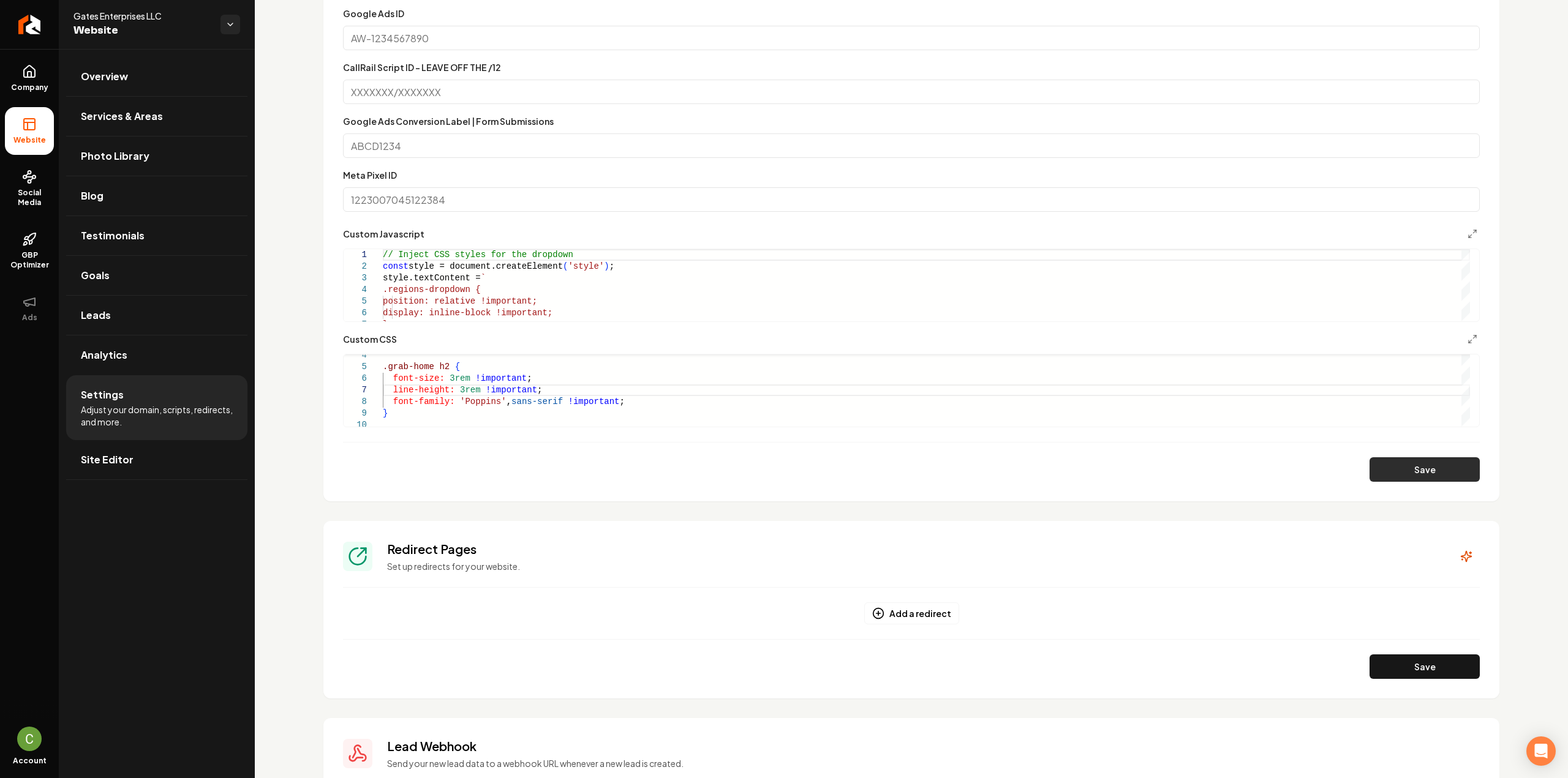
click at [1410, 478] on button "Save" at bounding box center [1425, 470] width 110 height 25
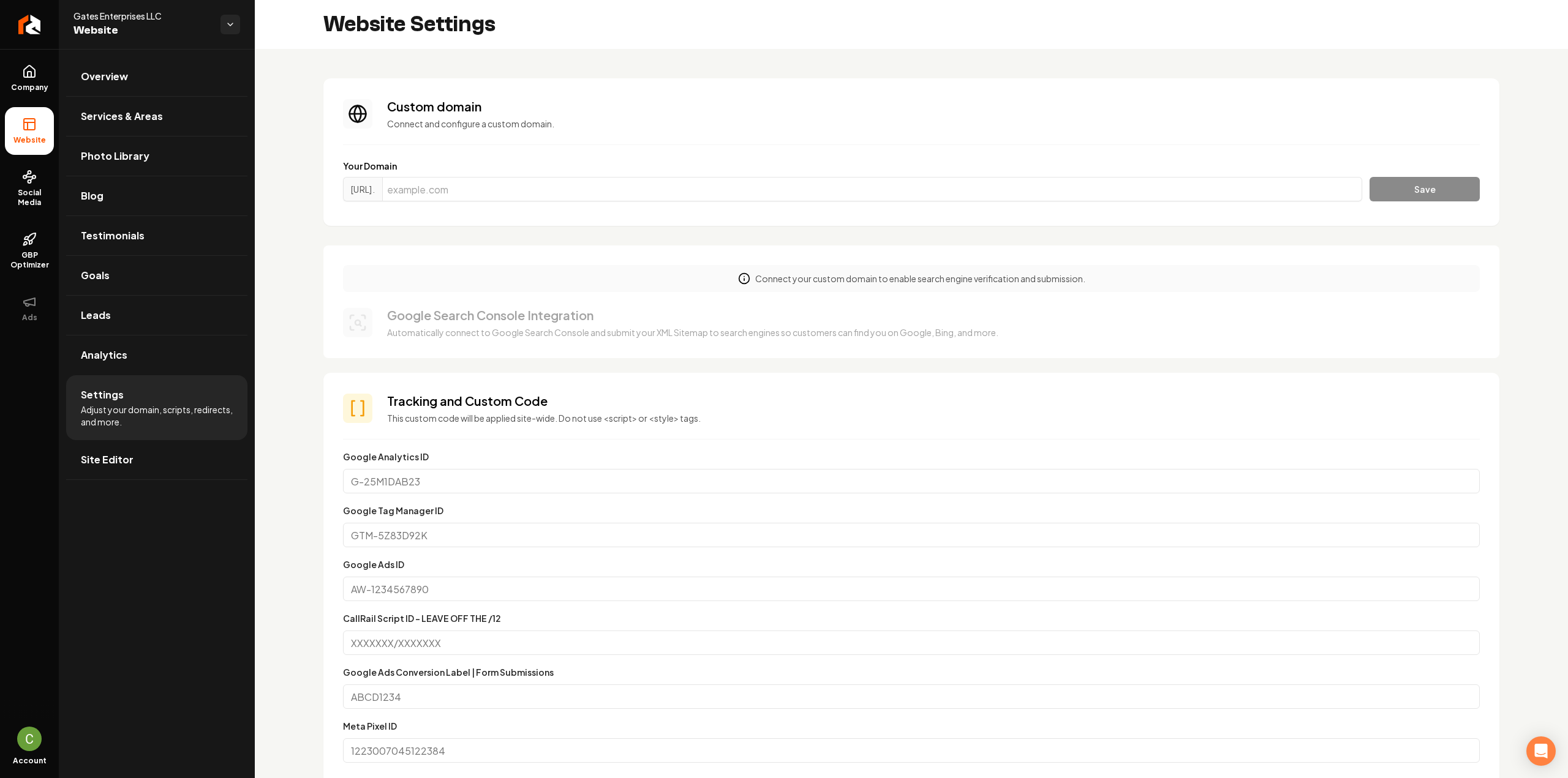
drag, startPoint x: 32, startPoint y: 101, endPoint x: 32, endPoint y: 116, distance: 15.0
click at [32, 101] on link "Company" at bounding box center [29, 78] width 49 height 48
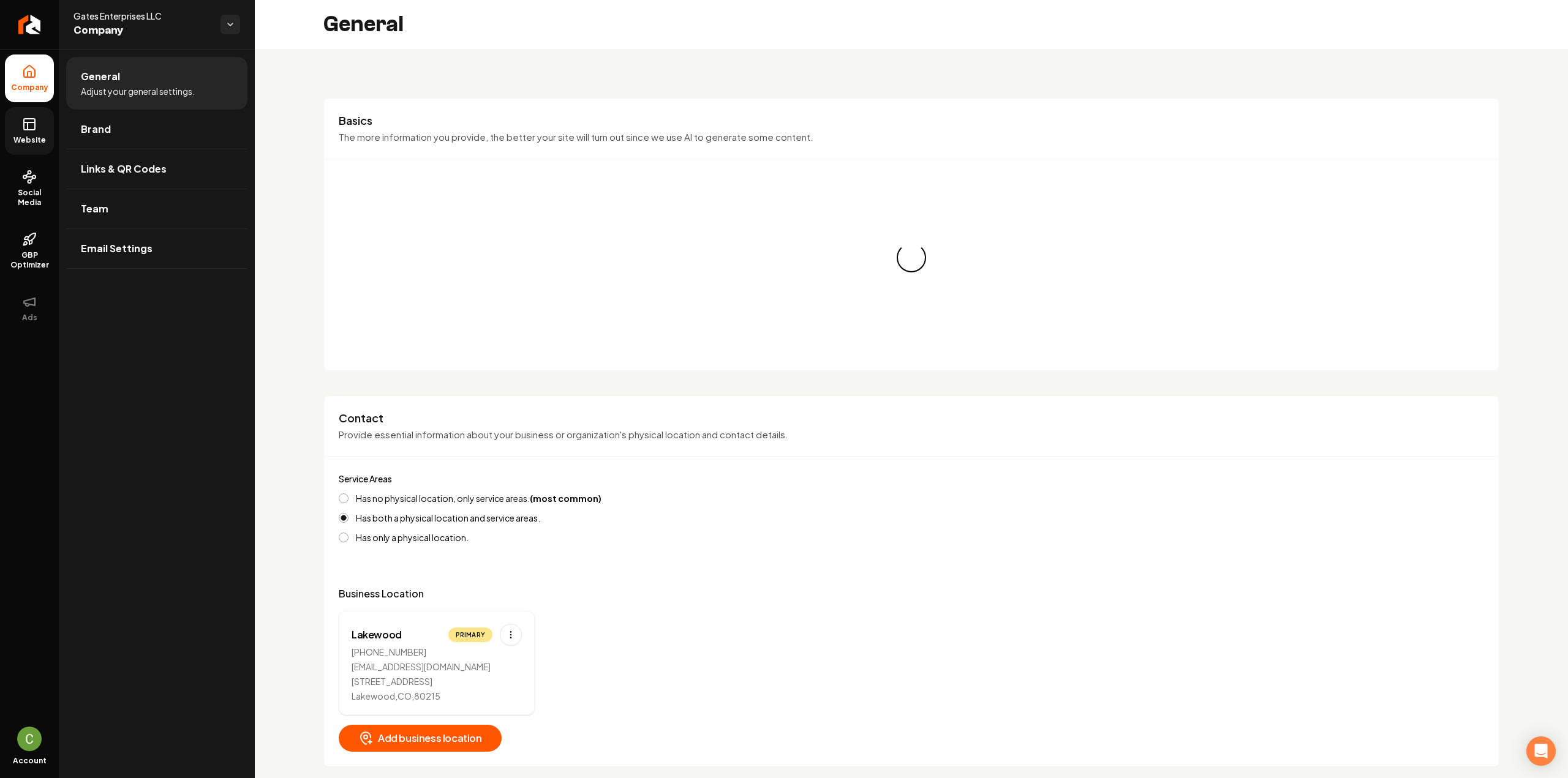
click at [32, 133] on link "Website" at bounding box center [29, 131] width 49 height 48
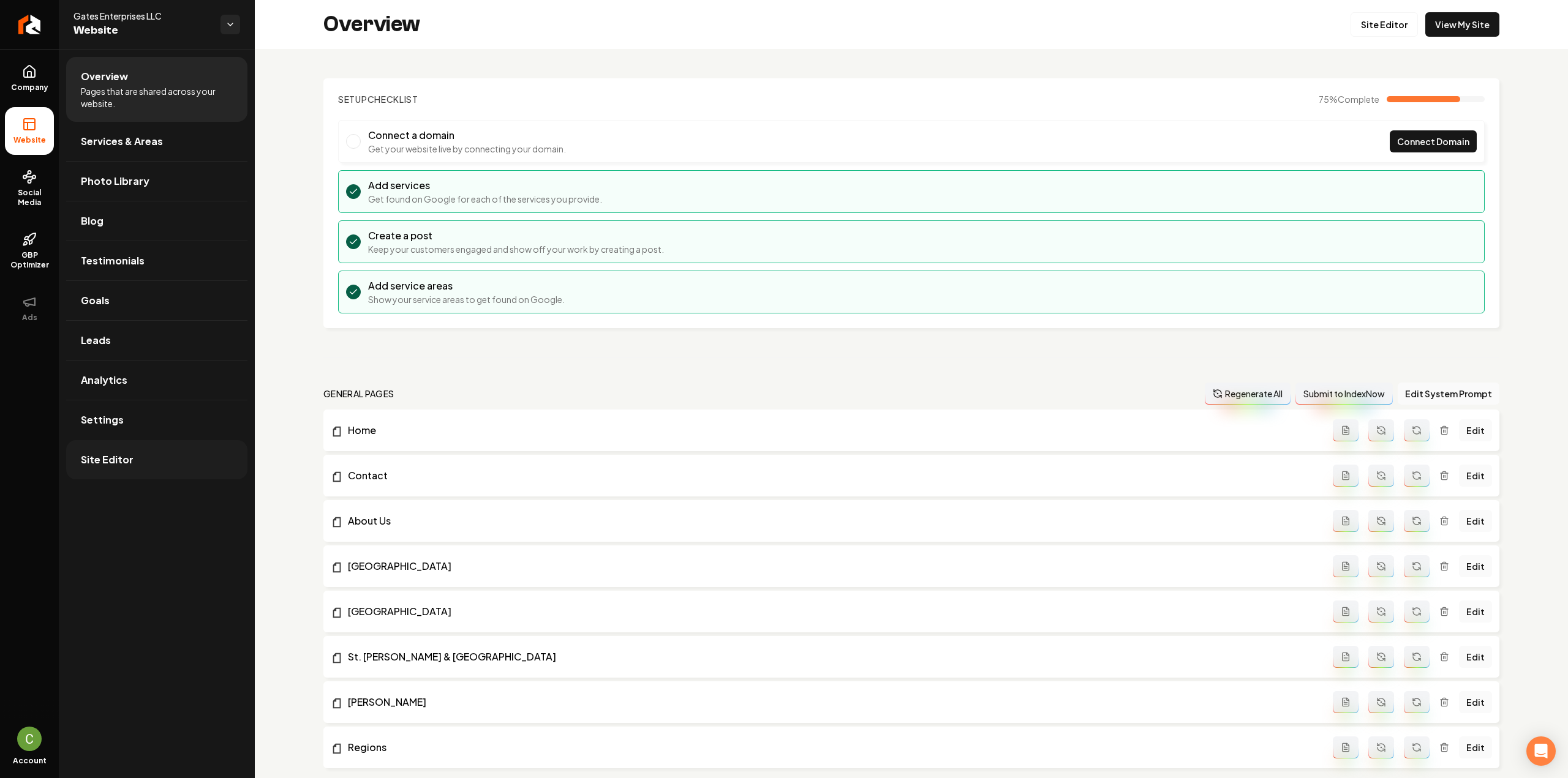
click at [120, 455] on span "Site Editor" at bounding box center [107, 460] width 52 height 14
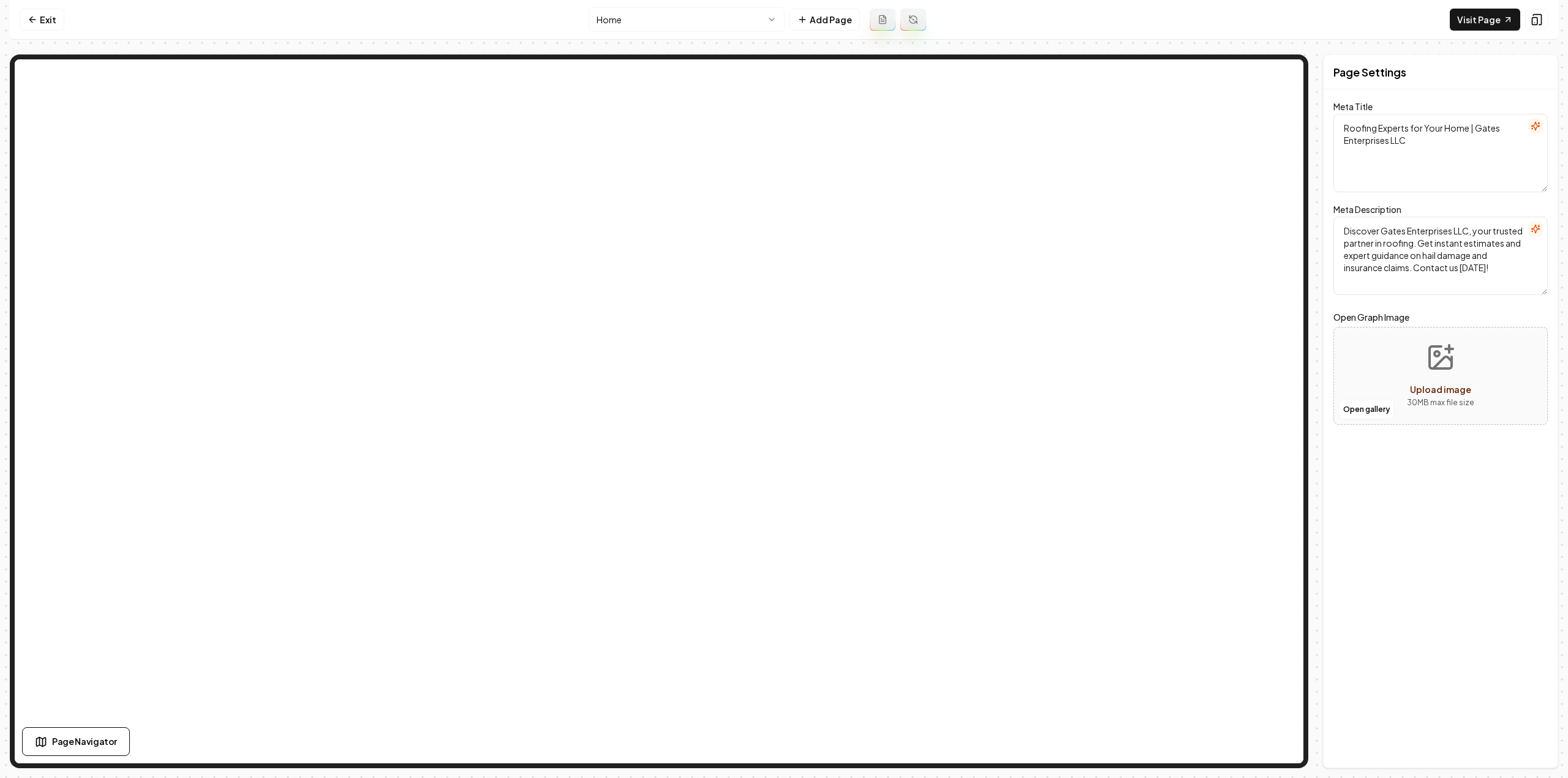
click at [1339, 420] on div "Open gallery Upload image 30 MB max file size" at bounding box center [1440, 376] width 214 height 98
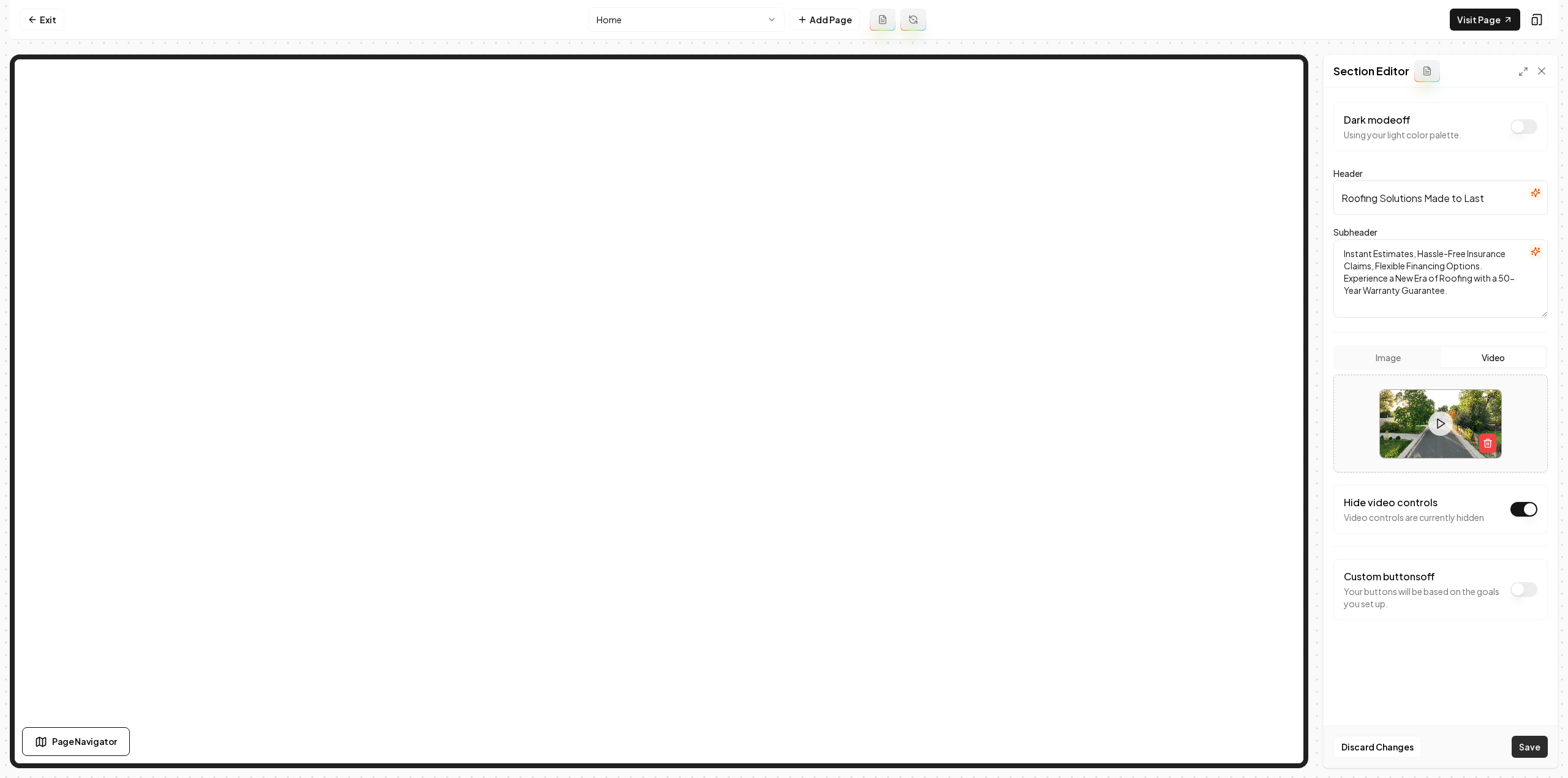
click at [1527, 750] on button "Save" at bounding box center [1529, 747] width 36 height 22
click at [1471, 29] on link "Visit Page" at bounding box center [1485, 19] width 70 height 22
click at [32, 19] on icon at bounding box center [32, 19] width 6 height 0
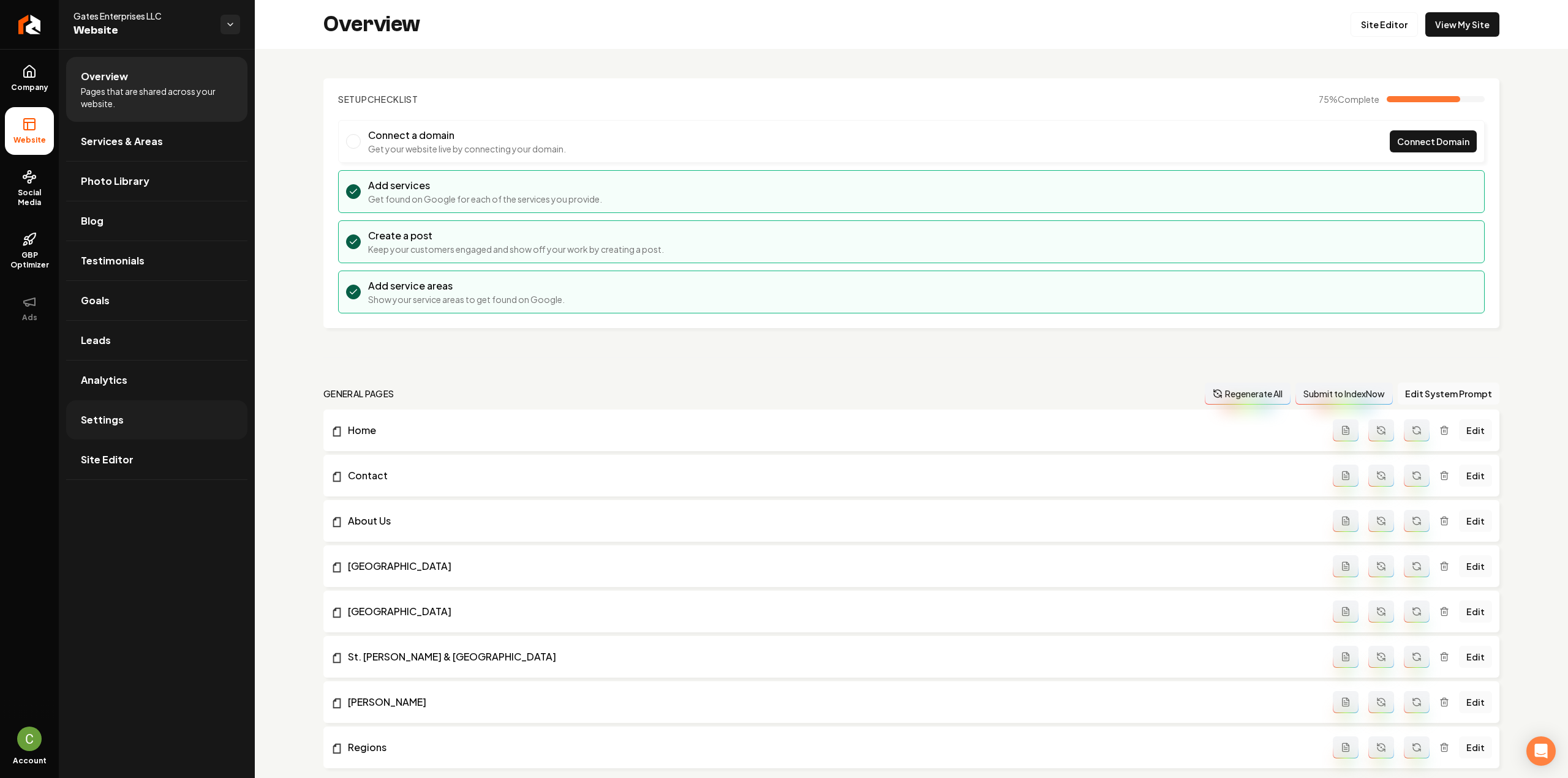
click at [119, 422] on span "Settings" at bounding box center [102, 420] width 43 height 14
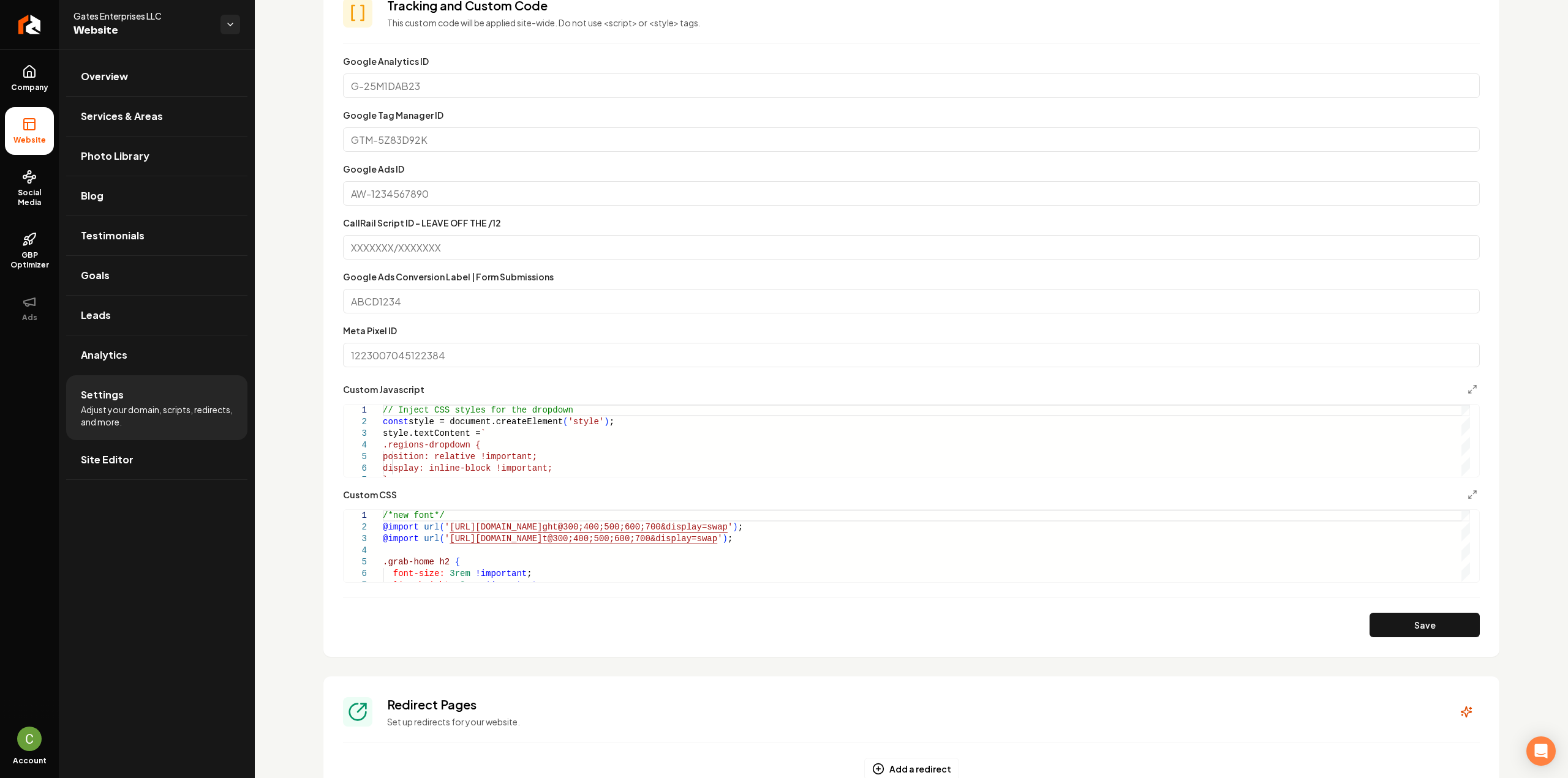
scroll to position [490, 0]
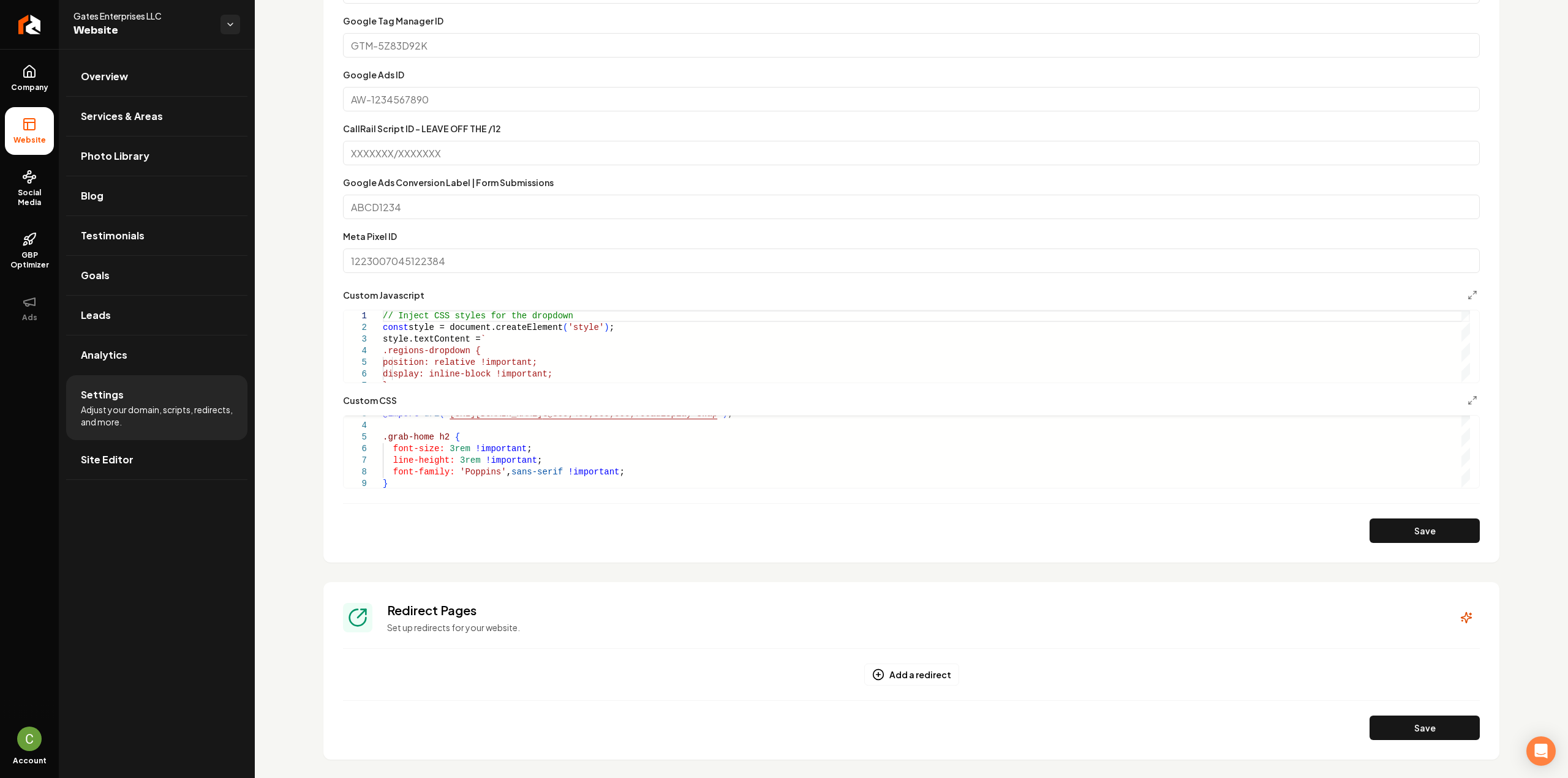
click at [426, 488] on div "**********" at bounding box center [911, 451] width 1137 height 74
click at [426, 485] on div "@import url ( ' [URL][DOMAIN_NAME] t@300;400;500;600;700&display=swap ' ) ; .gr…" at bounding box center [926, 769] width 1087 height 768
drag, startPoint x: 453, startPoint y: 426, endPoint x: 620, endPoint y: 426, distance: 167.0
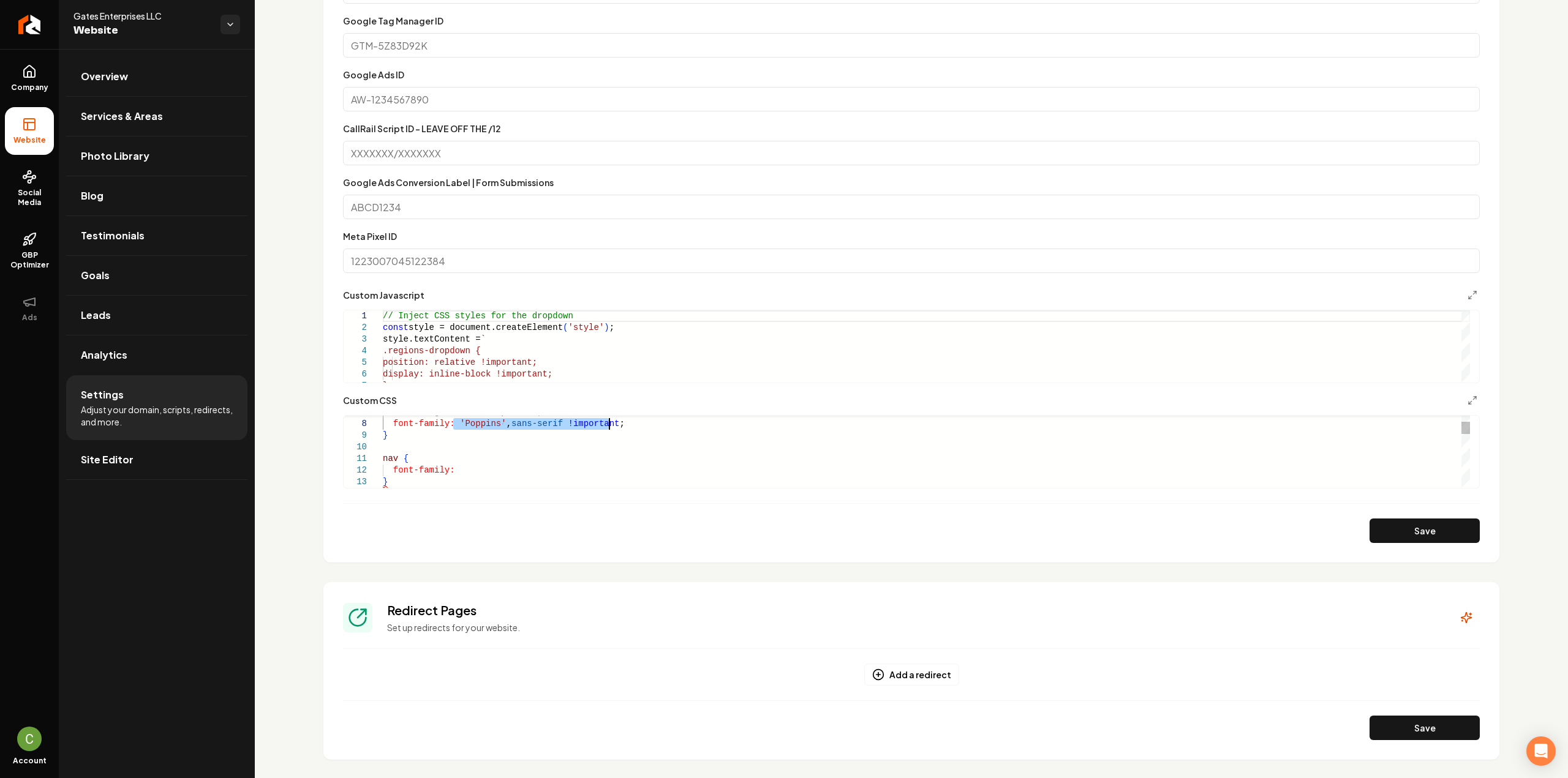
click at [620, 426] on div "line-height: 3rem !important ; font-family: 'Poppins' , sans-serif !important ;…" at bounding box center [926, 744] width 1087 height 815
click at [600, 469] on div "line-height: 3rem !important ; font-family: 'Poppins' , sans-serif !important ;…" at bounding box center [926, 744] width 1087 height 815
click at [1373, 530] on button "Save" at bounding box center [1425, 531] width 110 height 25
drag, startPoint x: 401, startPoint y: 450, endPoint x: 371, endPoint y: 424, distance: 39.7
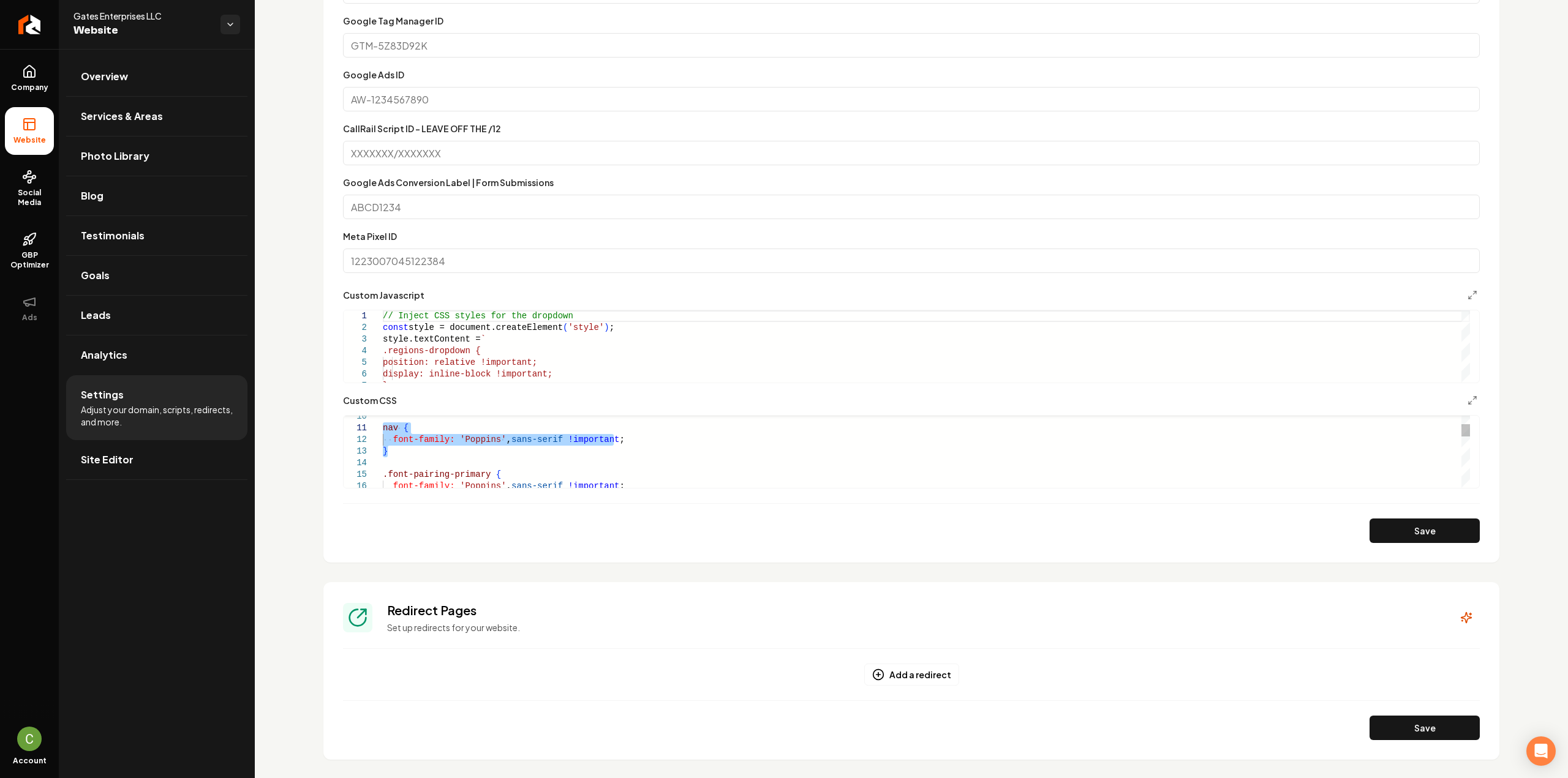
click at [383, 424] on div "nav { font-family: 'Poppins' , sans-serif !important ; } .font-pairing-primary …" at bounding box center [926, 713] width 1087 height 815
click at [485, 459] on div "} .font-pairing-secondary { font-family: 'Inter' , sans-serif !important ; } .g…" at bounding box center [926, 640] width 1087 height 791
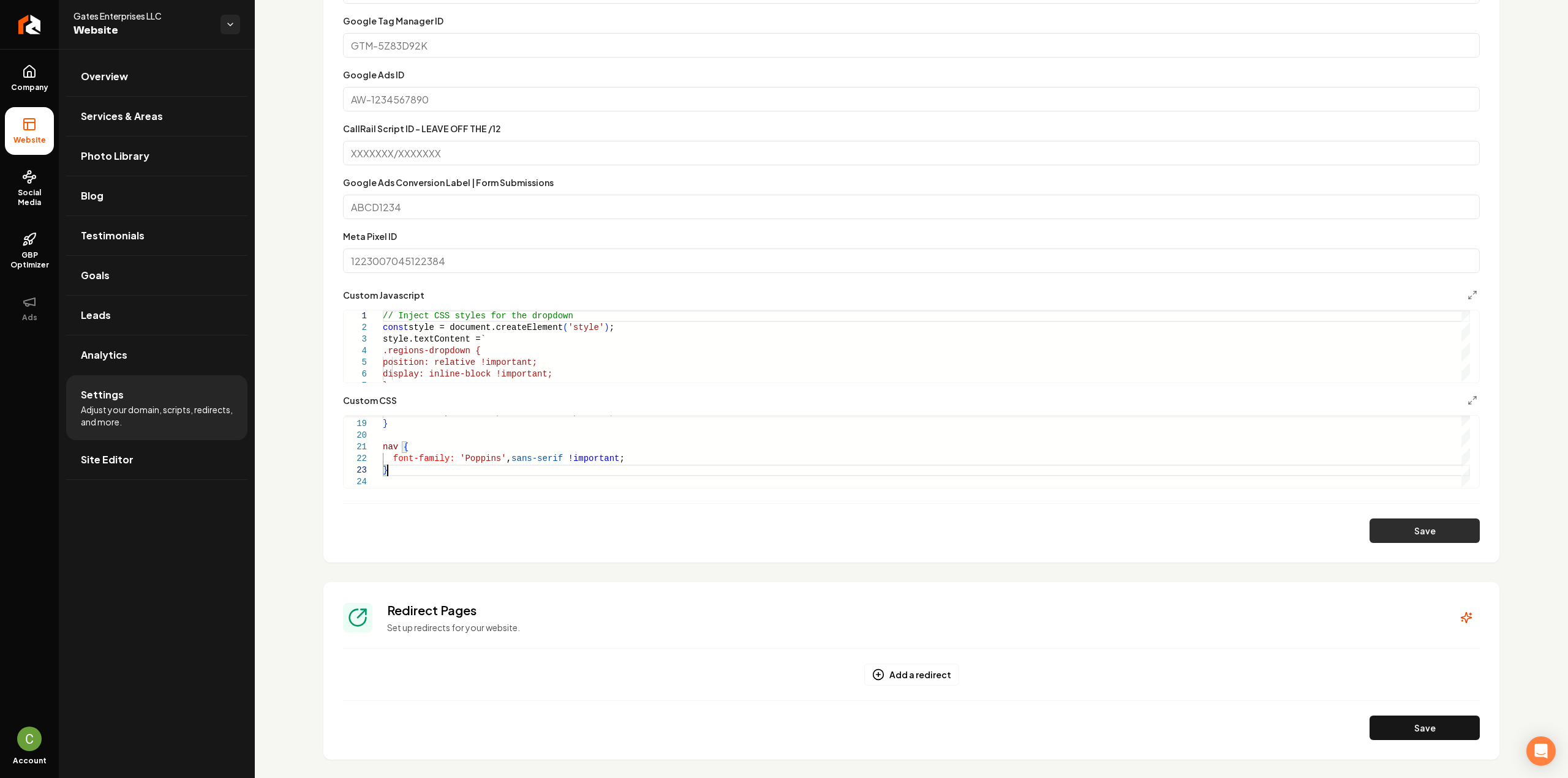
click at [1389, 525] on button "Save" at bounding box center [1425, 531] width 110 height 25
click at [578, 439] on div "nav { font-family: 'Poppins' , sans-serif !important ; font-family: 'Inter' , s…" at bounding box center [926, 658] width 1087 height 838
click at [1449, 527] on button "Save" at bounding box center [1425, 531] width 110 height 25
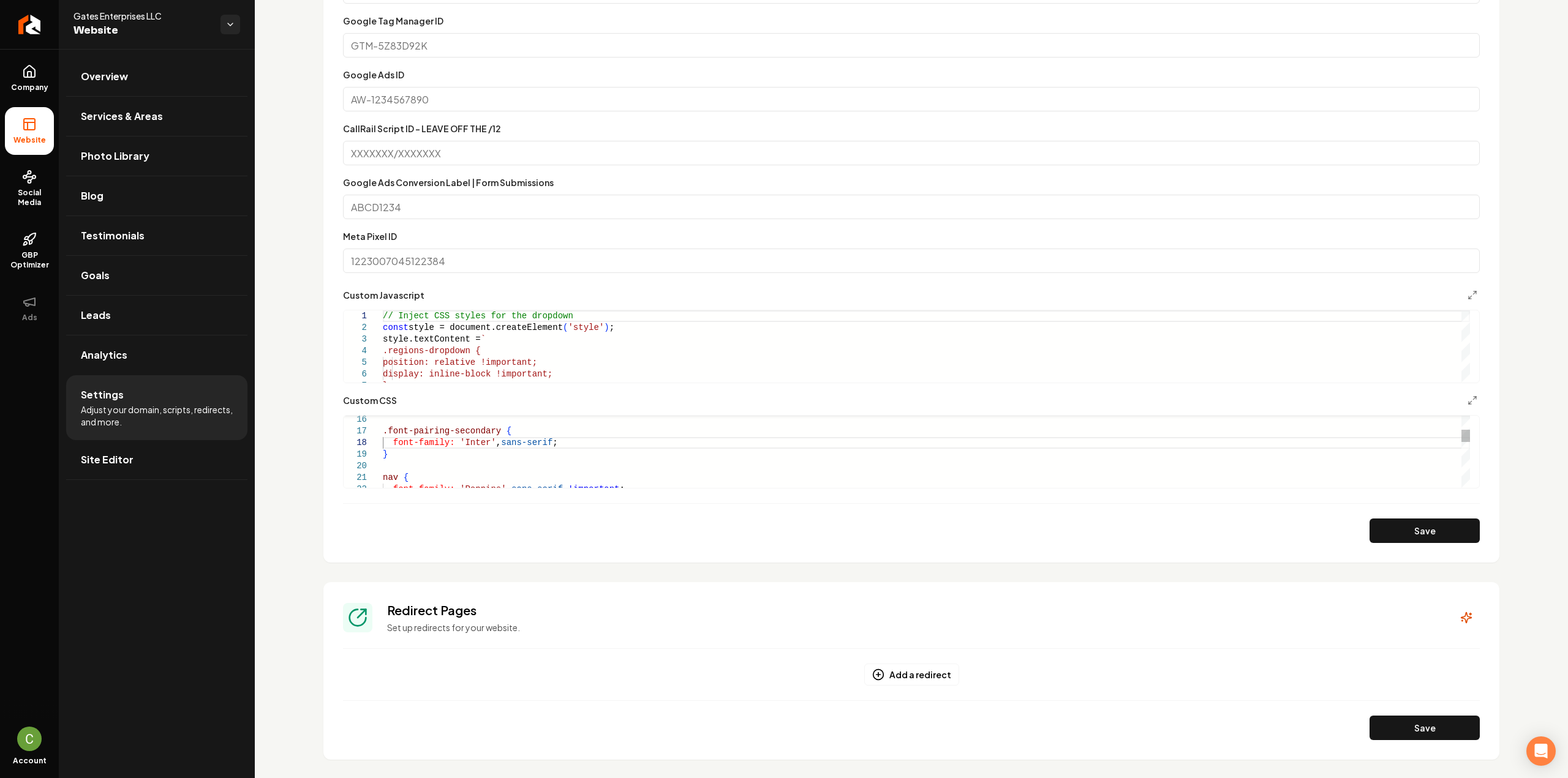
click at [464, 453] on div "nav { font-family: 'Poppins' , sans-serif !important ; font-family: 'Inter' , s…" at bounding box center [926, 658] width 1087 height 838
click at [392, 448] on div "nav { font-family: 'Poppins' , sans-serif !important ; font-family: 'Inter' , s…" at bounding box center [926, 628] width 1087 height 838
click at [400, 449] on div "nav { font-family: 'Poppins' , sans-serif !important ; font-family: 'Inter' , s…" at bounding box center [926, 628] width 1087 height 838
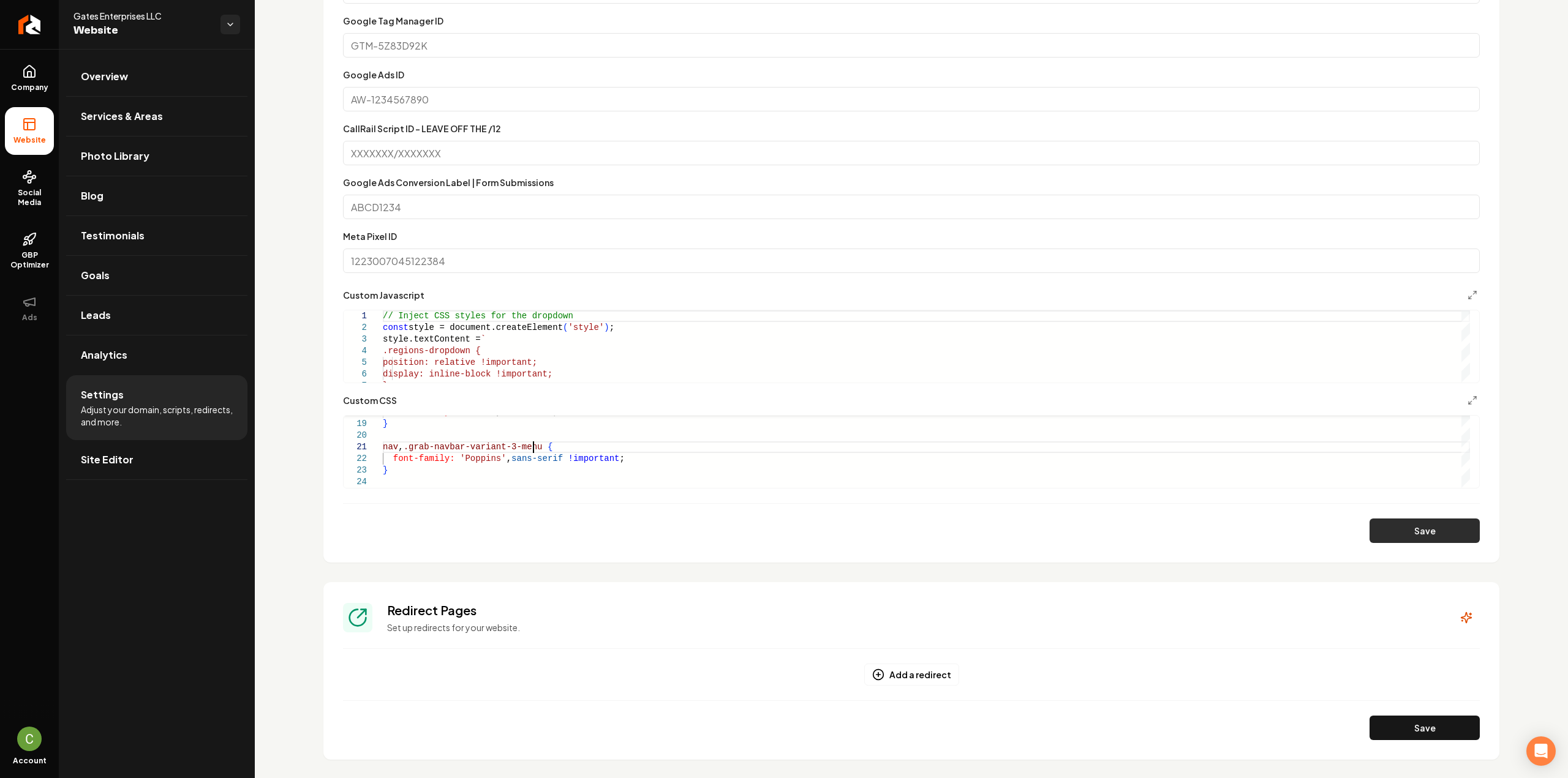
click at [1389, 531] on button "Save" at bounding box center [1425, 531] width 110 height 25
click at [510, 447] on div "nav , font-family: 'Poppins' , sans-serif !important ; } } .grab-navbar-variant…" at bounding box center [926, 622] width 1087 height 849
click at [1387, 529] on button "Save" at bounding box center [1425, 531] width 110 height 25
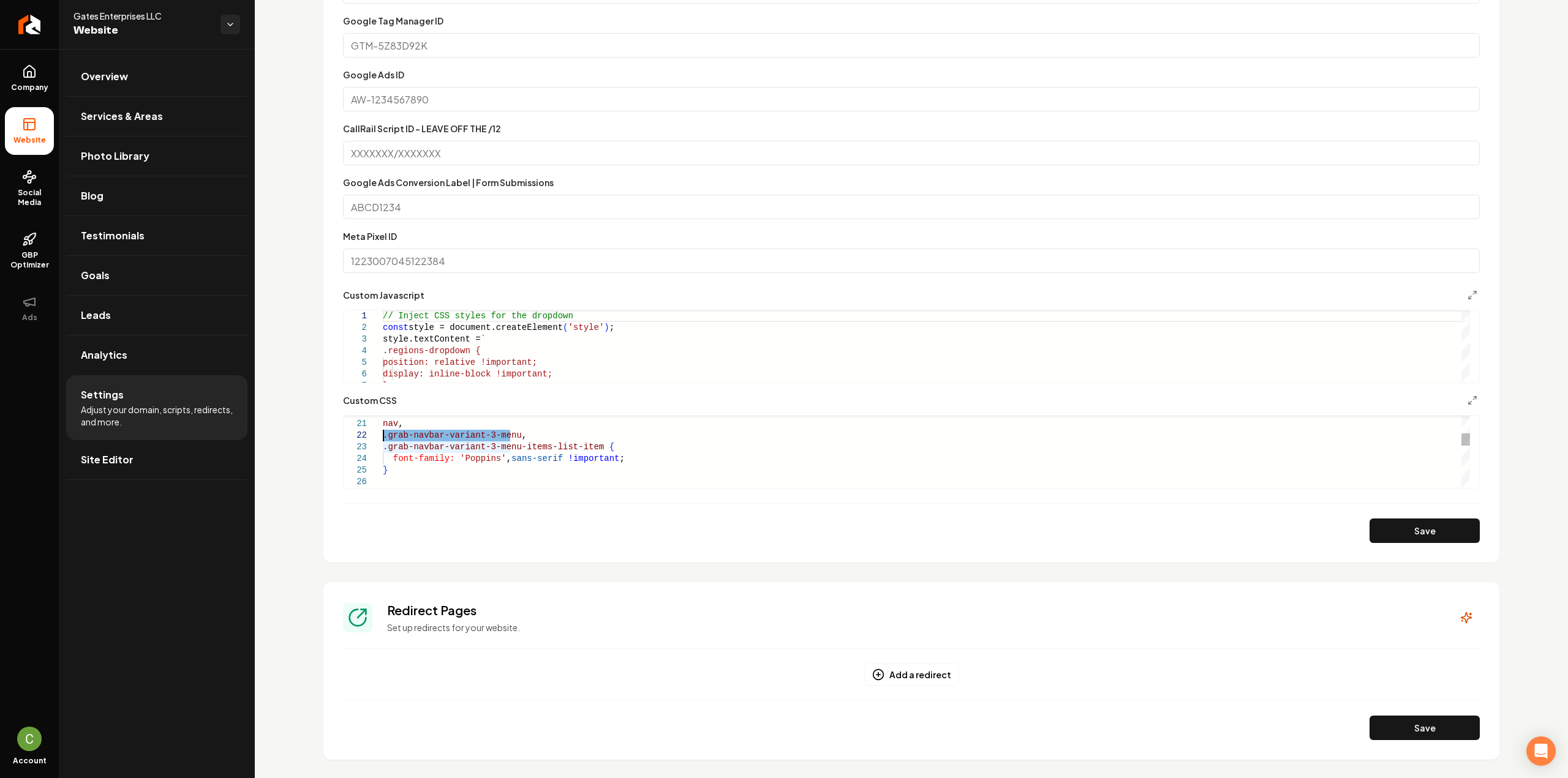
drag, startPoint x: 512, startPoint y: 434, endPoint x: 372, endPoint y: 433, distance: 140.0
click at [383, 433] on div "nav , font-family: 'Poppins' , sans-serif !important ; } .grab-navbar-variant-3…" at bounding box center [926, 615] width 1087 height 861
click at [536, 434] on div "nav , font-family: 'Poppins' , sans-serif !important ; } .grab-navbar-variant-3…" at bounding box center [926, 615] width 1087 height 861
click at [1421, 541] on button "Save" at bounding box center [1425, 531] width 110 height 25
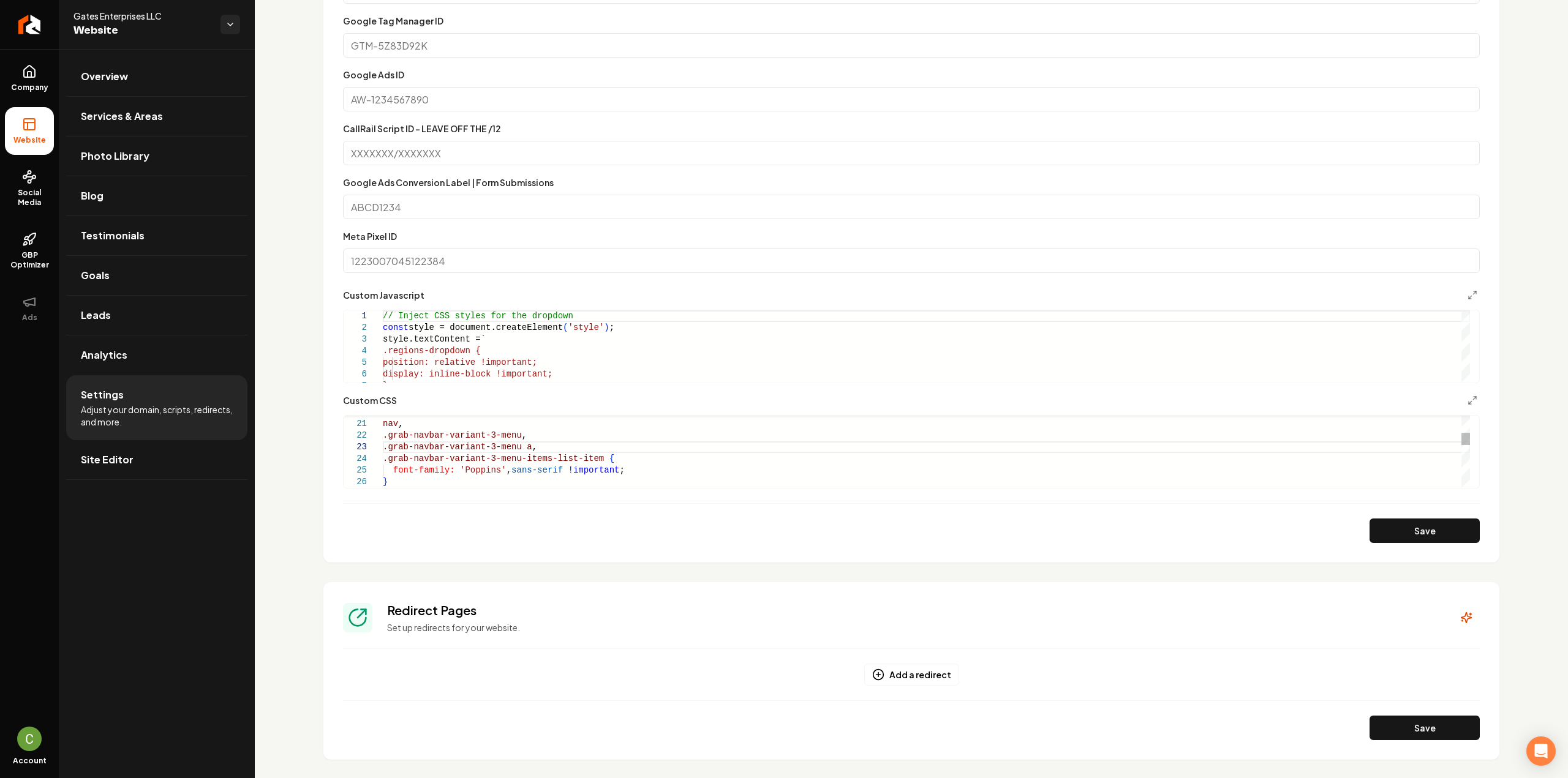
click at [531, 448] on div "nav , font-family: 'Poppins' , sans-serif !important ; } .grab-navbar-variant-3…" at bounding box center [926, 622] width 1087 height 872
type textarea "**********"
click at [1379, 541] on button "Save" at bounding box center [1425, 531] width 110 height 25
click at [41, 76] on link "Company" at bounding box center [29, 78] width 49 height 48
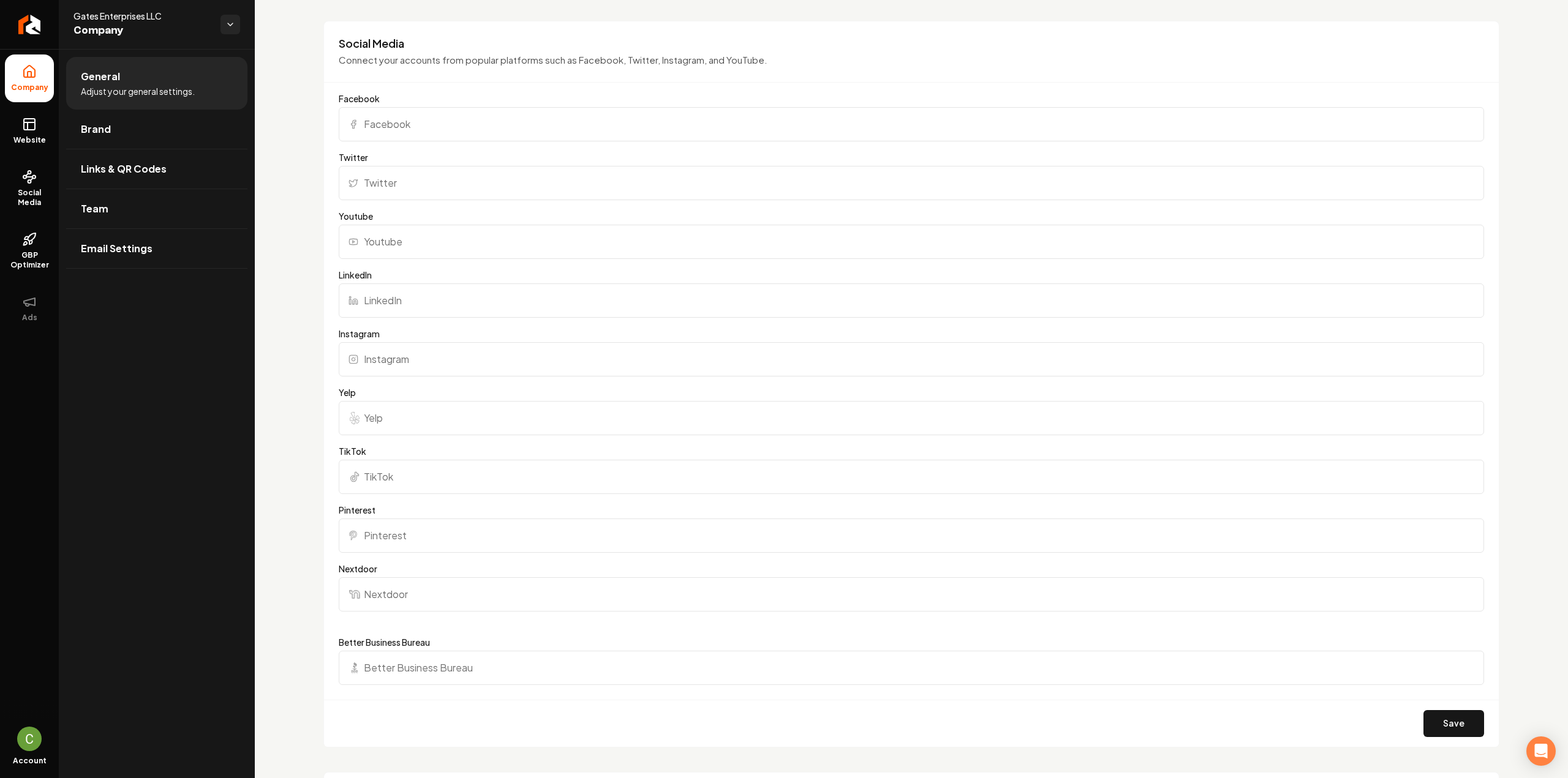
scroll to position [919, 0]
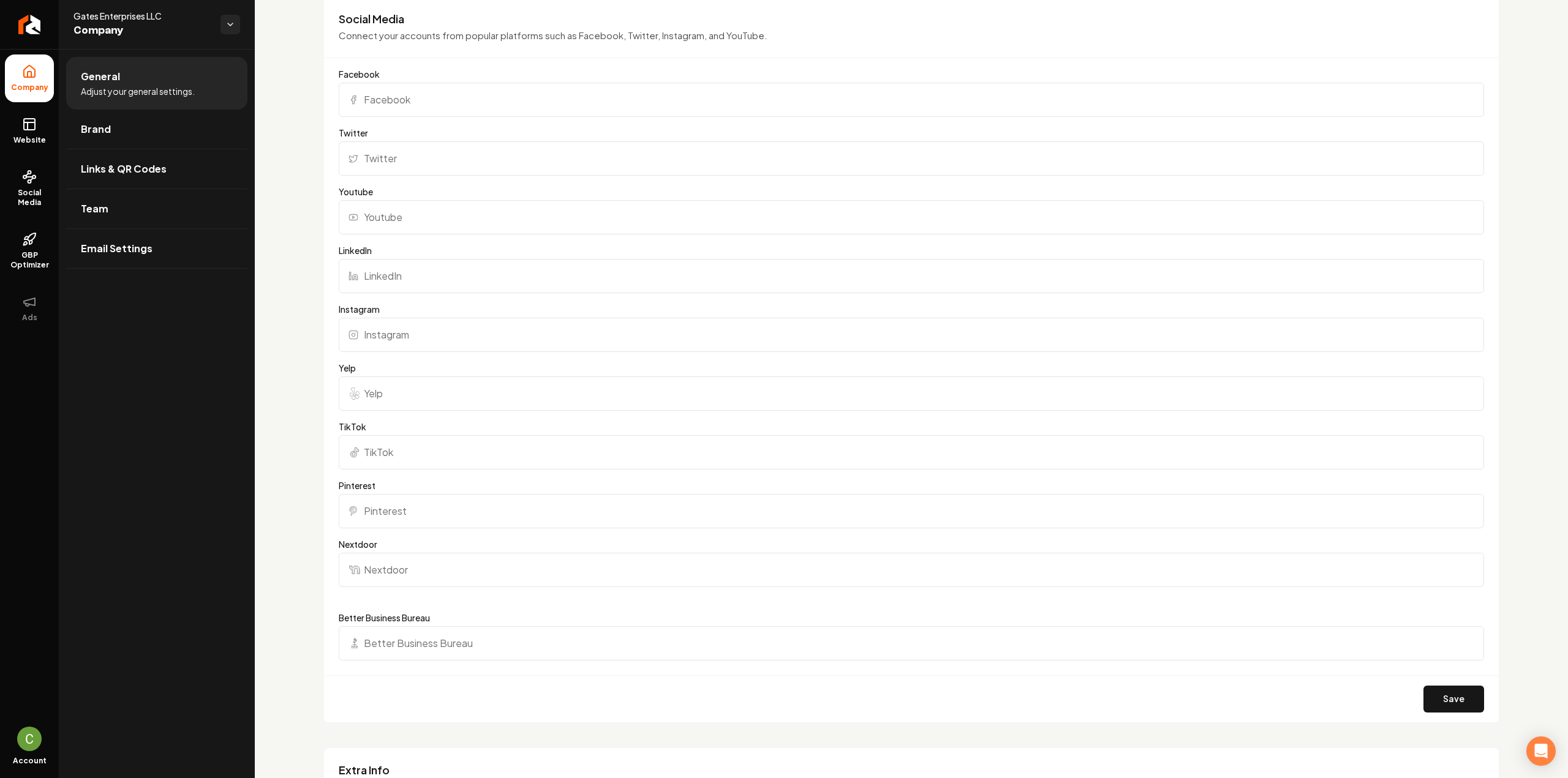
click at [414, 101] on input "Facebook" at bounding box center [911, 100] width 1146 height 34
paste input "[URL][DOMAIN_NAME]"
type input "[URL][DOMAIN_NAME]"
click at [467, 335] on input "Instagram" at bounding box center [911, 335] width 1146 height 34
paste input "[URL][DOMAIN_NAME]"
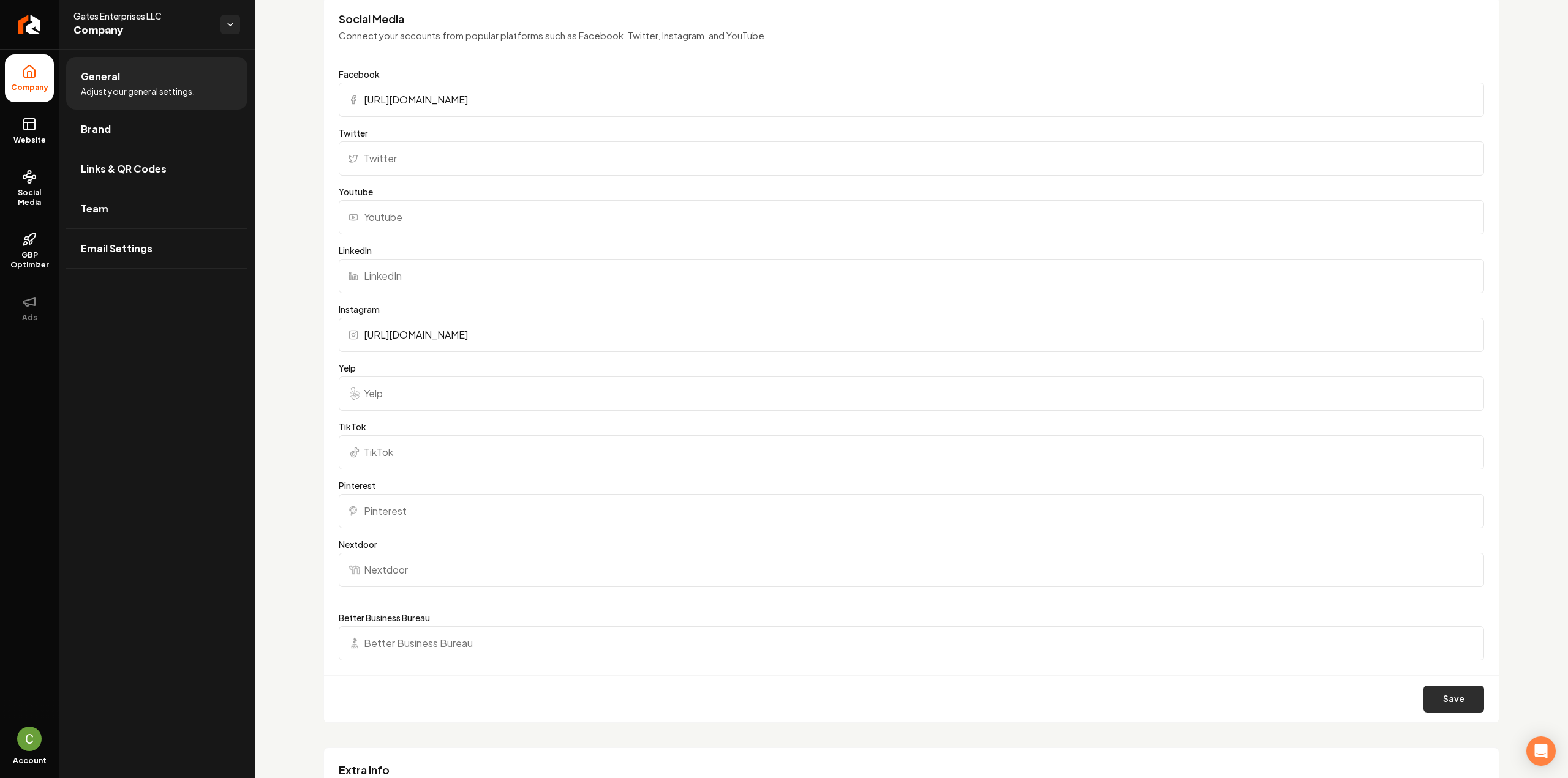
type input "[URL][DOMAIN_NAME]"
click at [1445, 695] on button "Save" at bounding box center [1454, 699] width 61 height 27
click at [1459, 697] on button "Save" at bounding box center [1454, 699] width 61 height 27
drag, startPoint x: 19, startPoint y: 129, endPoint x: 23, endPoint y: 134, distance: 6.4
click at [19, 129] on link "Website" at bounding box center [29, 131] width 49 height 48
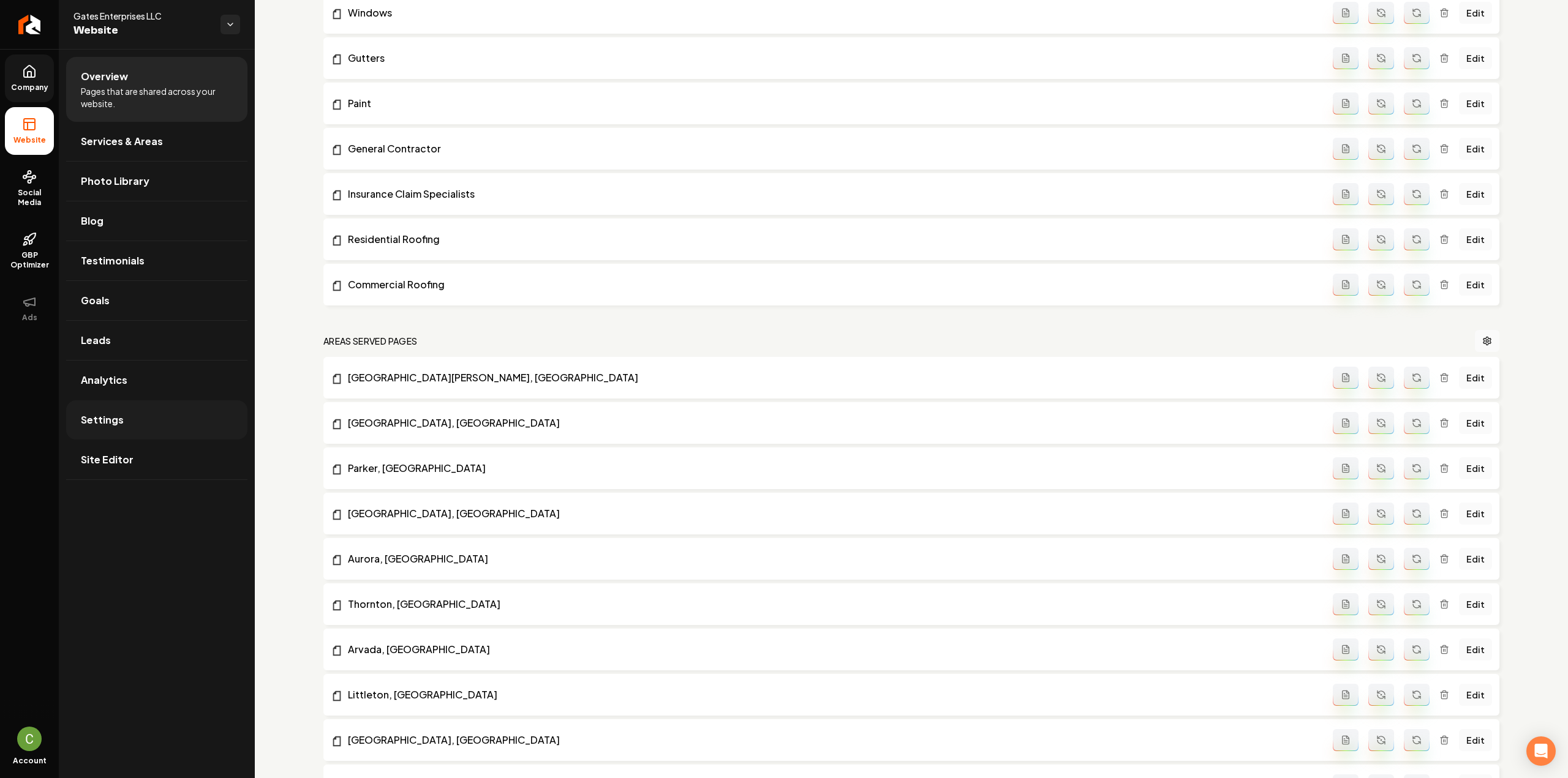
click at [128, 422] on link "Settings" at bounding box center [156, 420] width 181 height 39
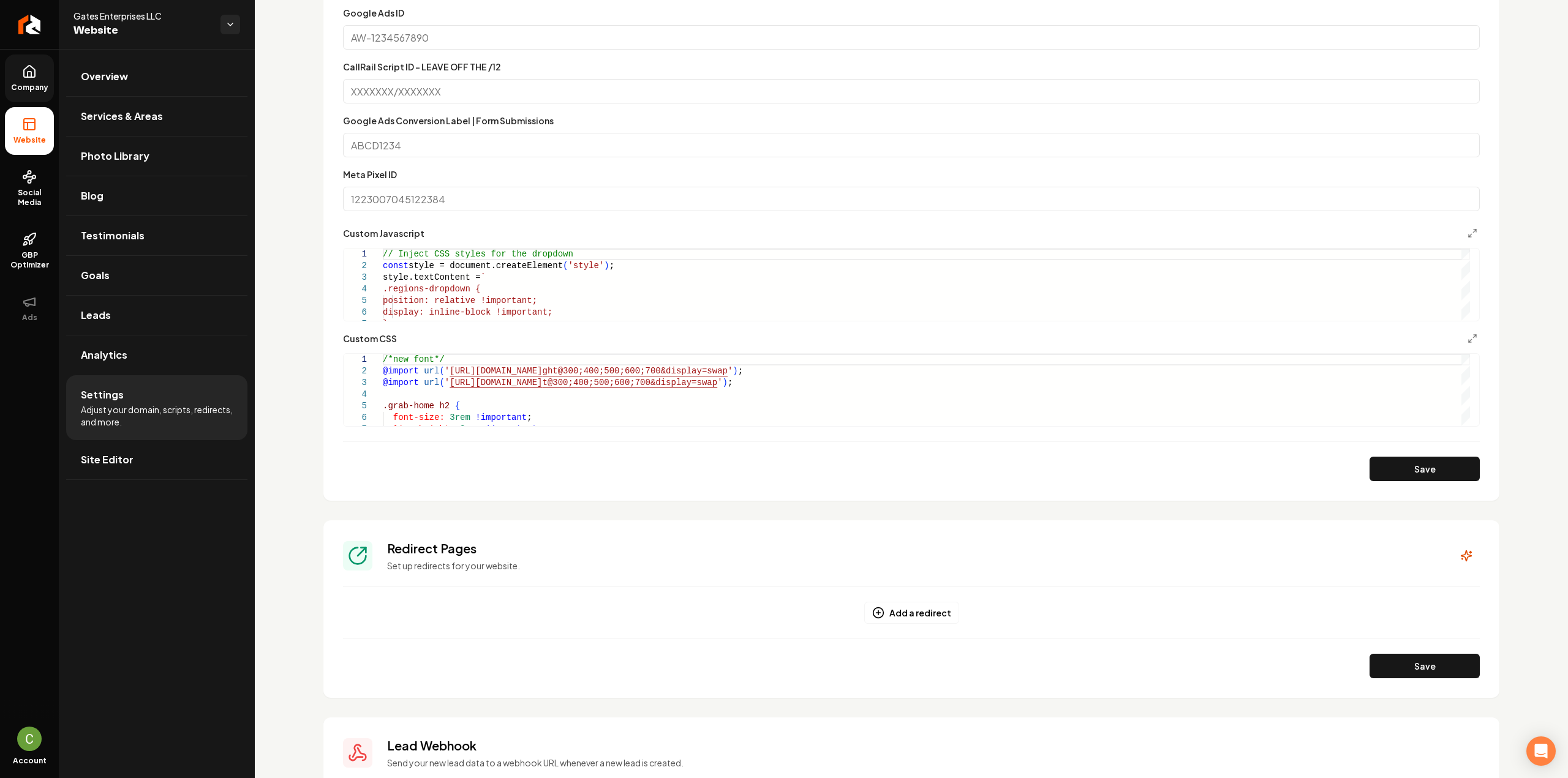
scroll to position [613, 0]
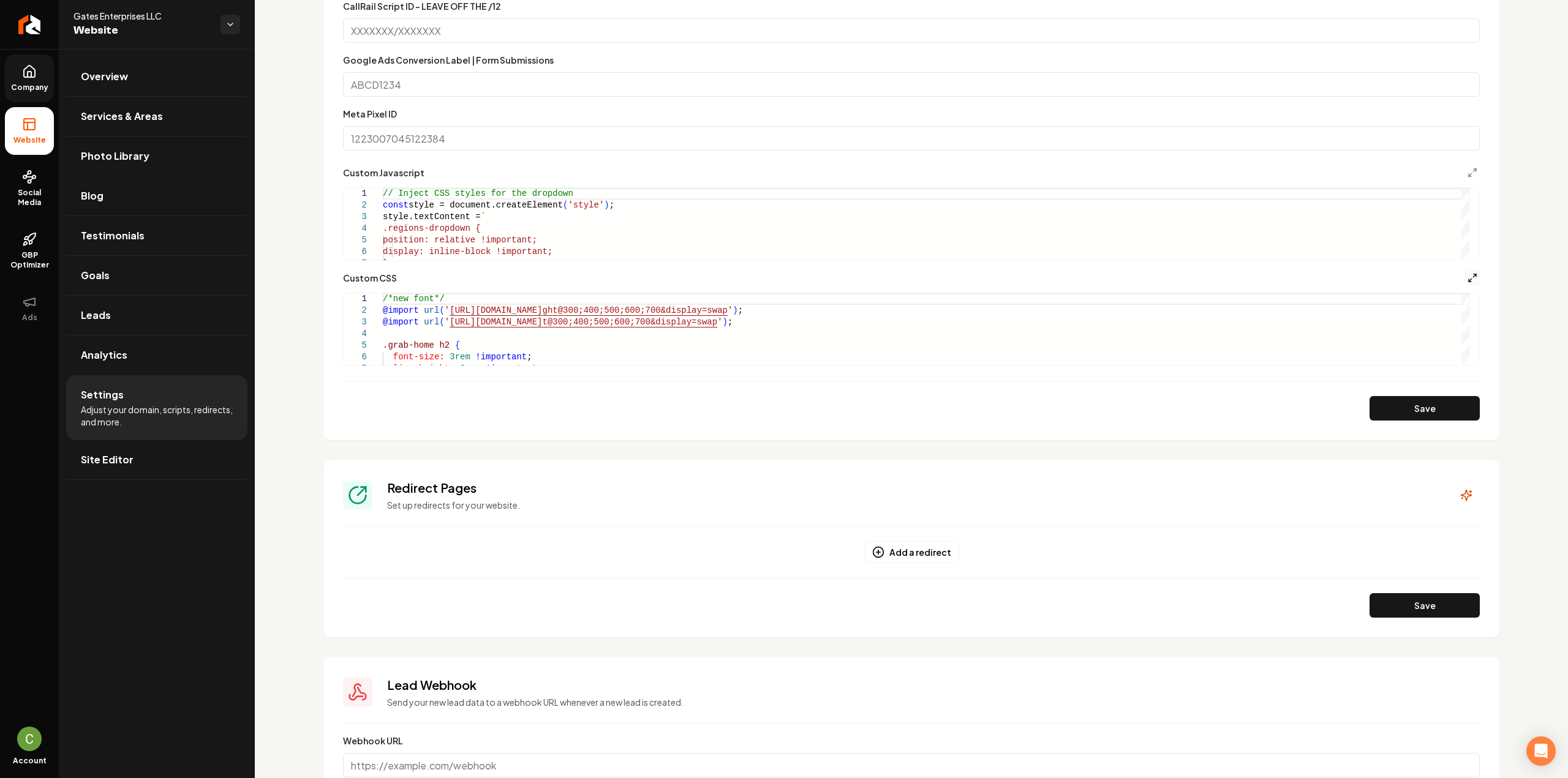
click at [1467, 274] on icon "Main content area" at bounding box center [1472, 278] width 10 height 10
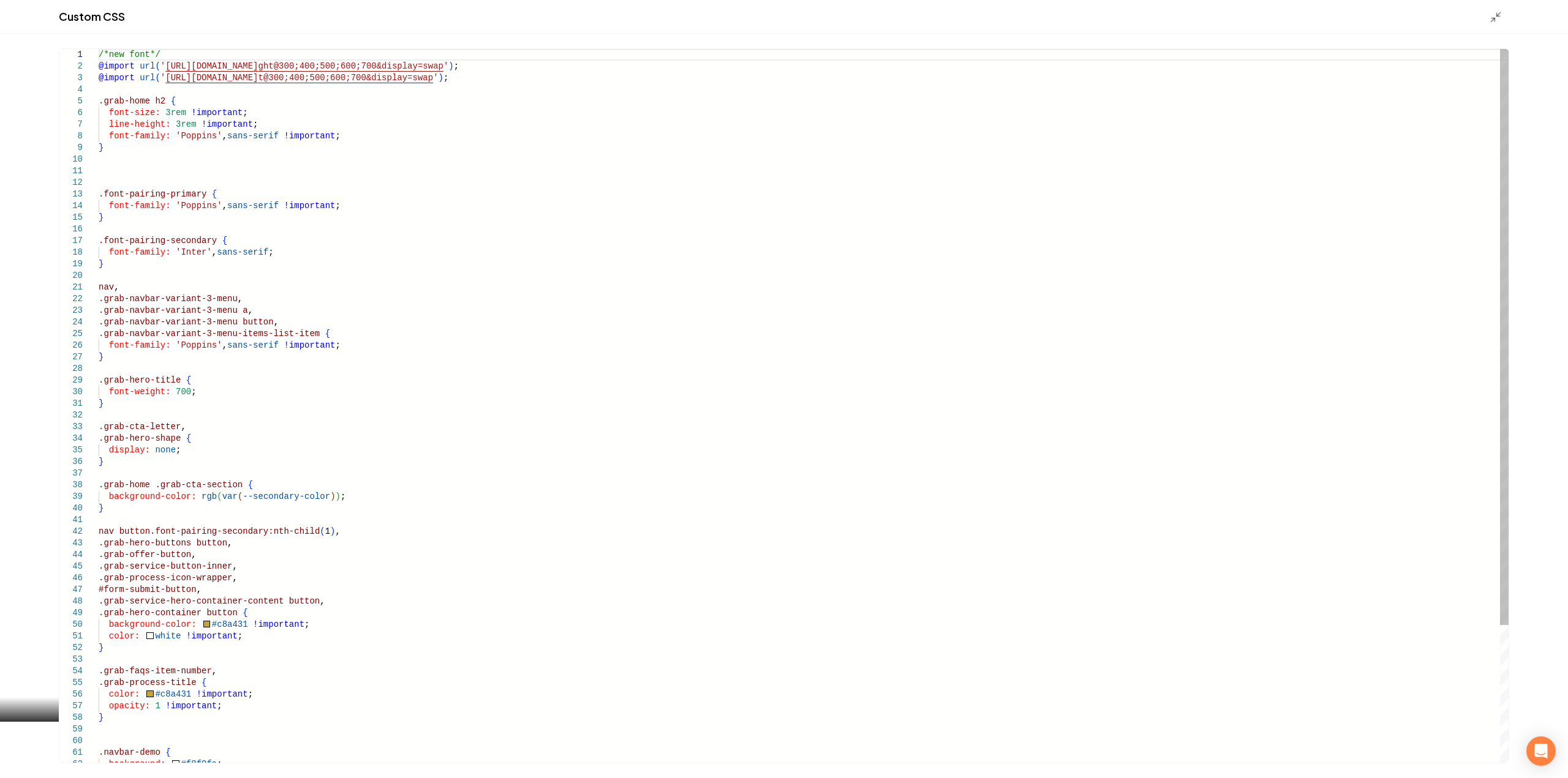
click at [141, 358] on div "/*new font*/ @import url ( ' [URL][DOMAIN_NAME] ght@300;400;500;600;700&display…" at bounding box center [804, 491] width 1410 height 884
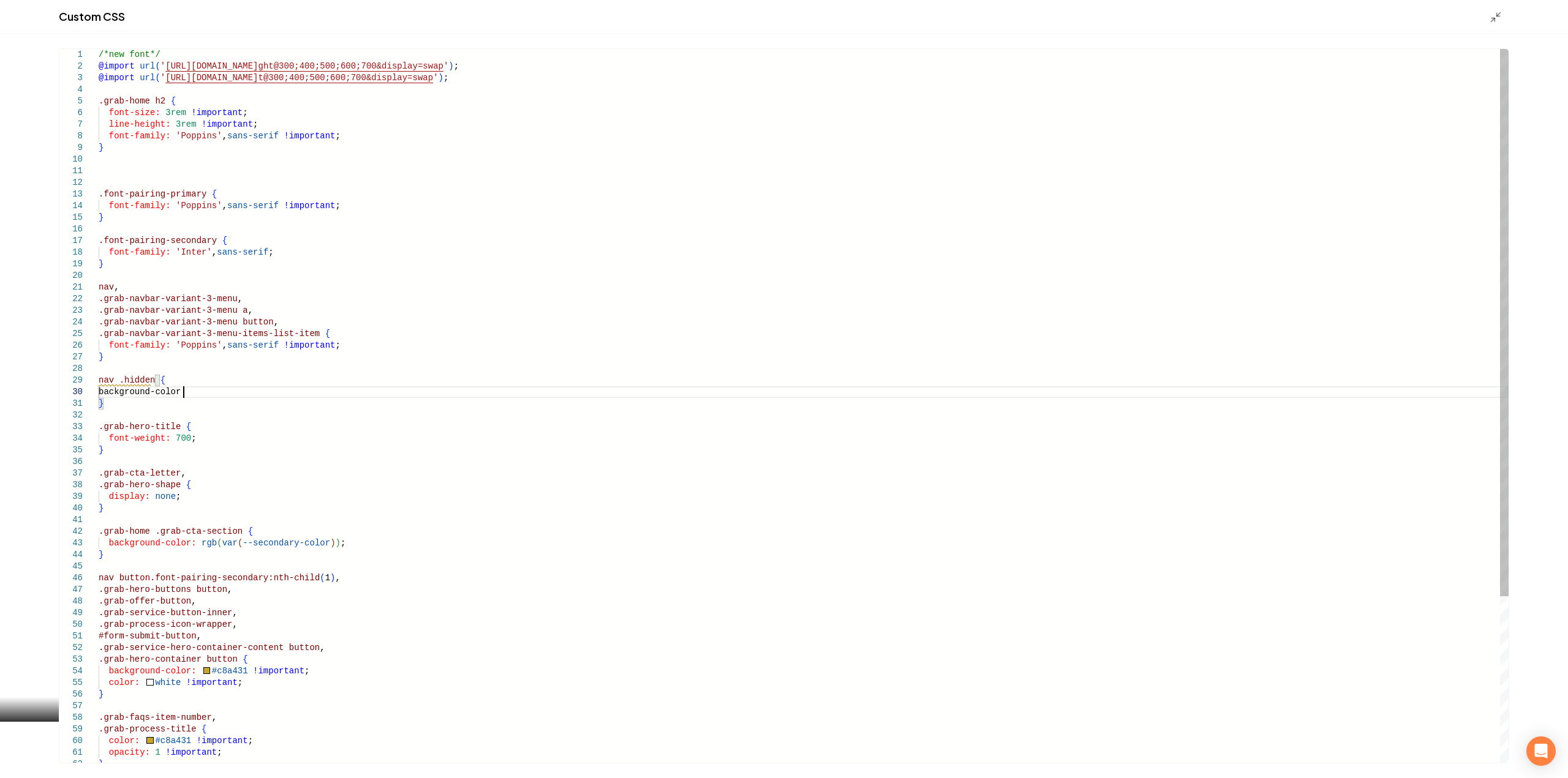
scroll to position [105, 93]
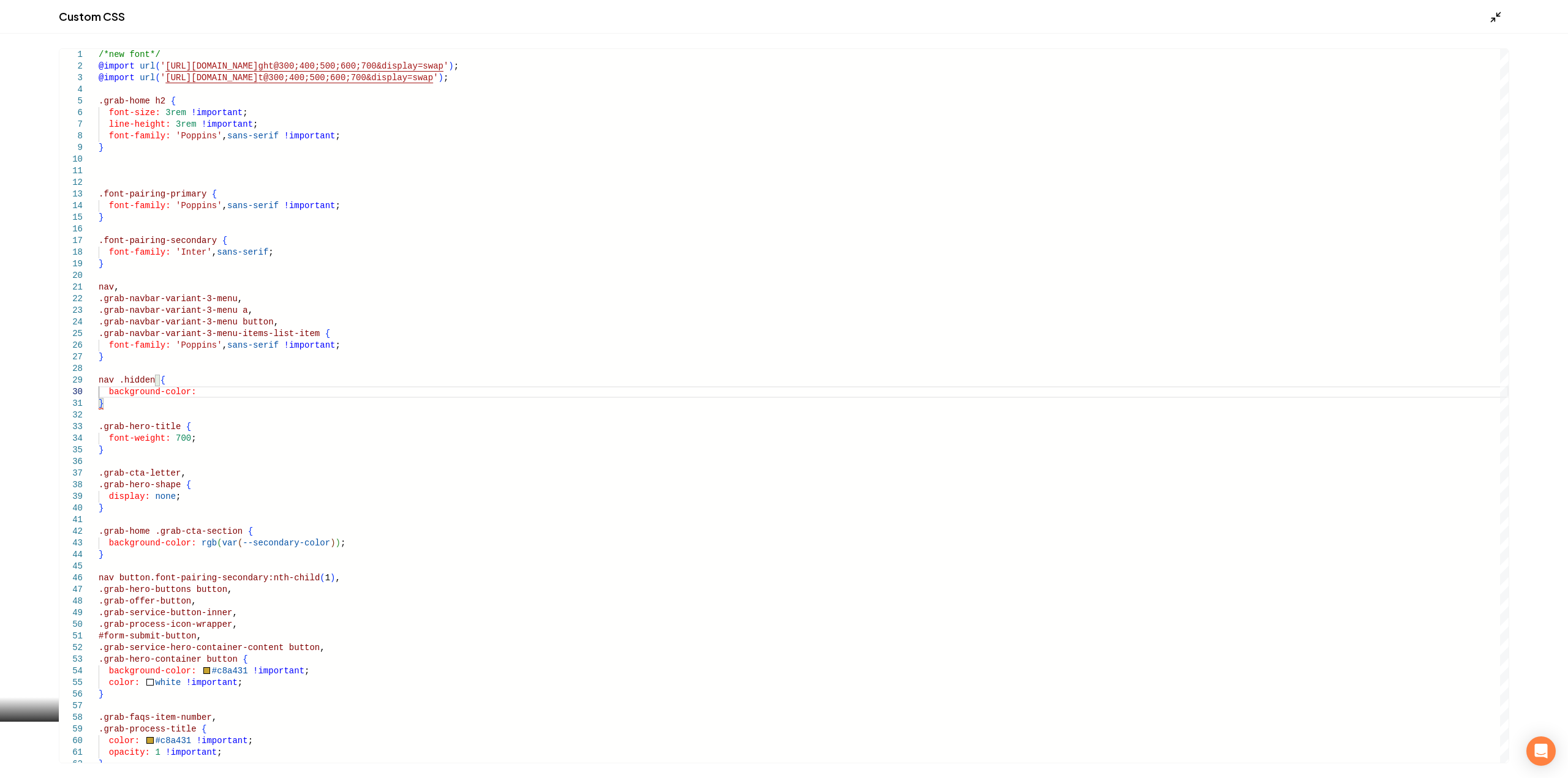
type textarea "**********"
click at [1496, 23] on icon "Main content area" at bounding box center [1496, 17] width 12 height 12
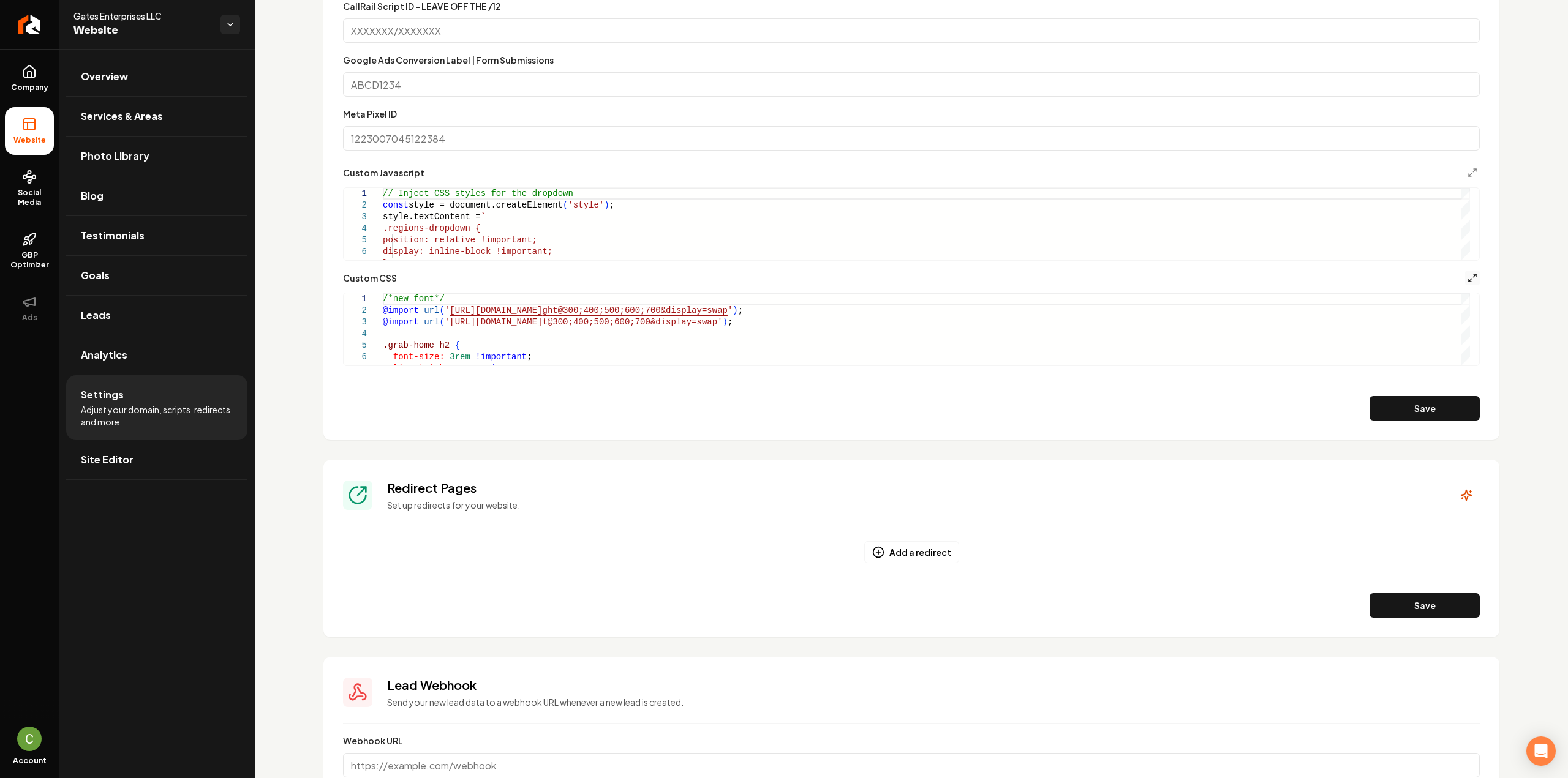
click at [1467, 275] on icon "Main content area" at bounding box center [1472, 278] width 10 height 10
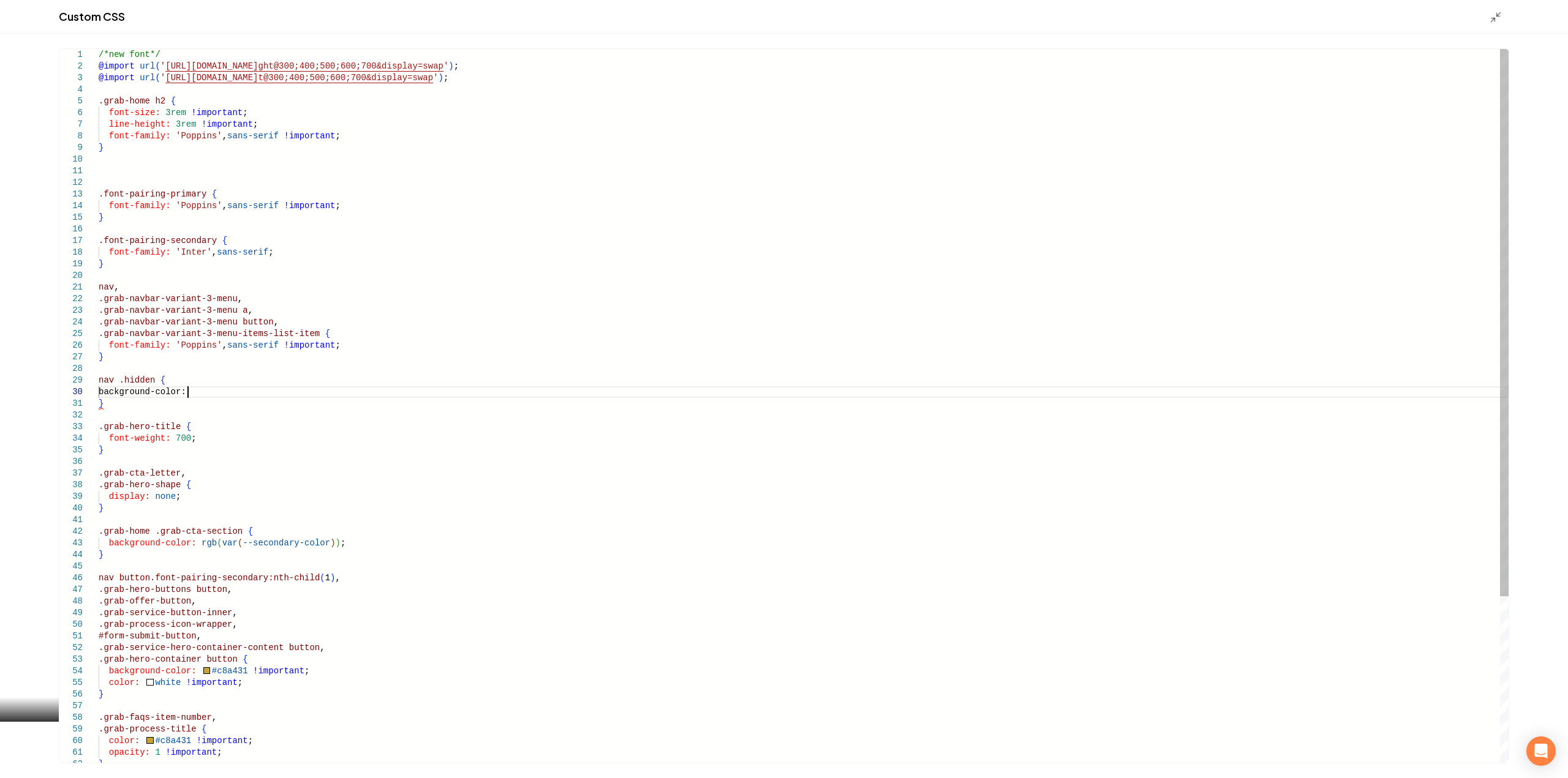
click at [246, 387] on div "/*new font*/ @import url ( ' [URL][DOMAIN_NAME] ght@300;400;500;600;700&display…" at bounding box center [804, 514] width 1410 height 931
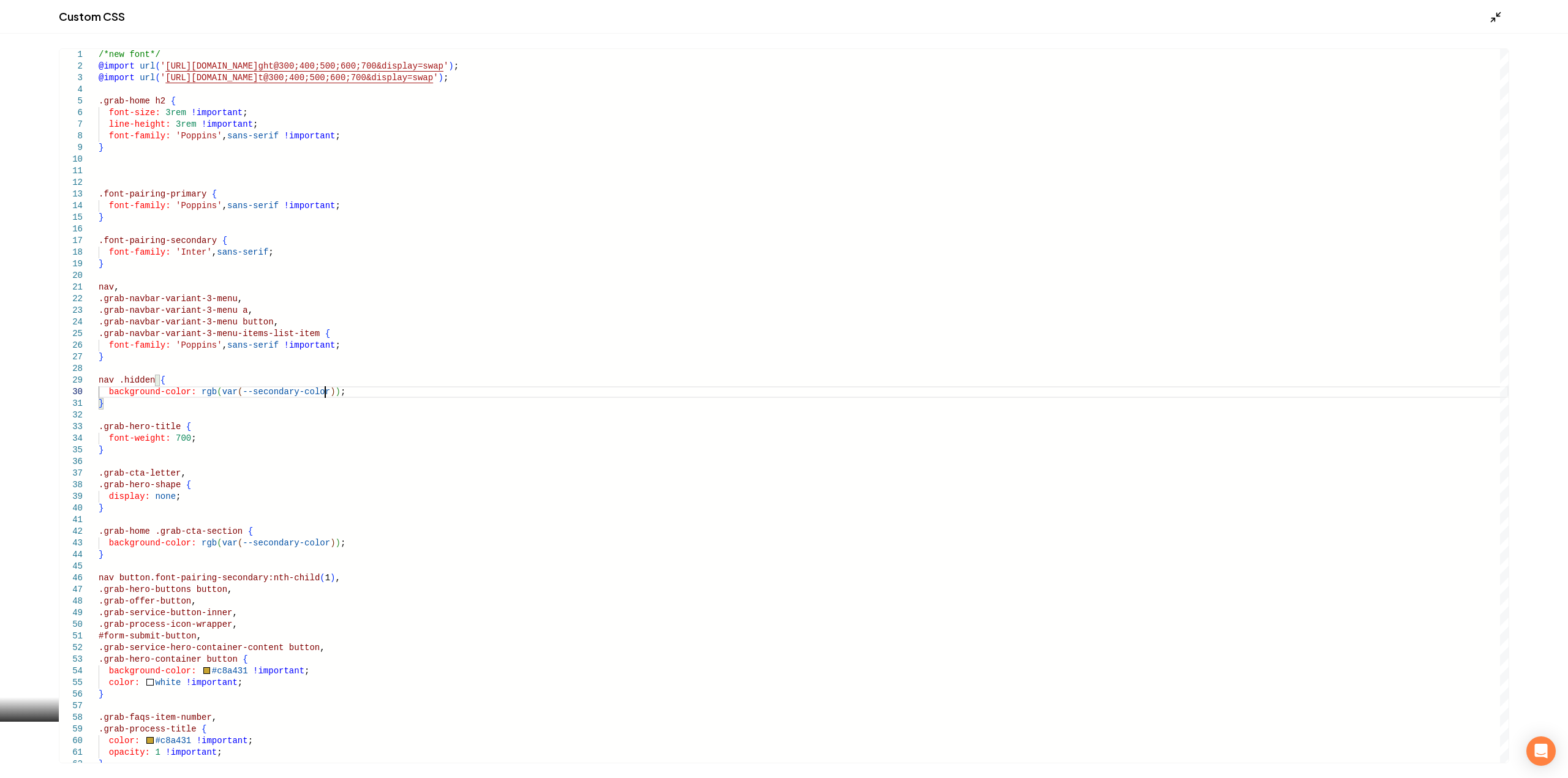
type textarea "**********"
click at [1493, 20] on line "Main content area" at bounding box center [1493, 20] width 3 height 3
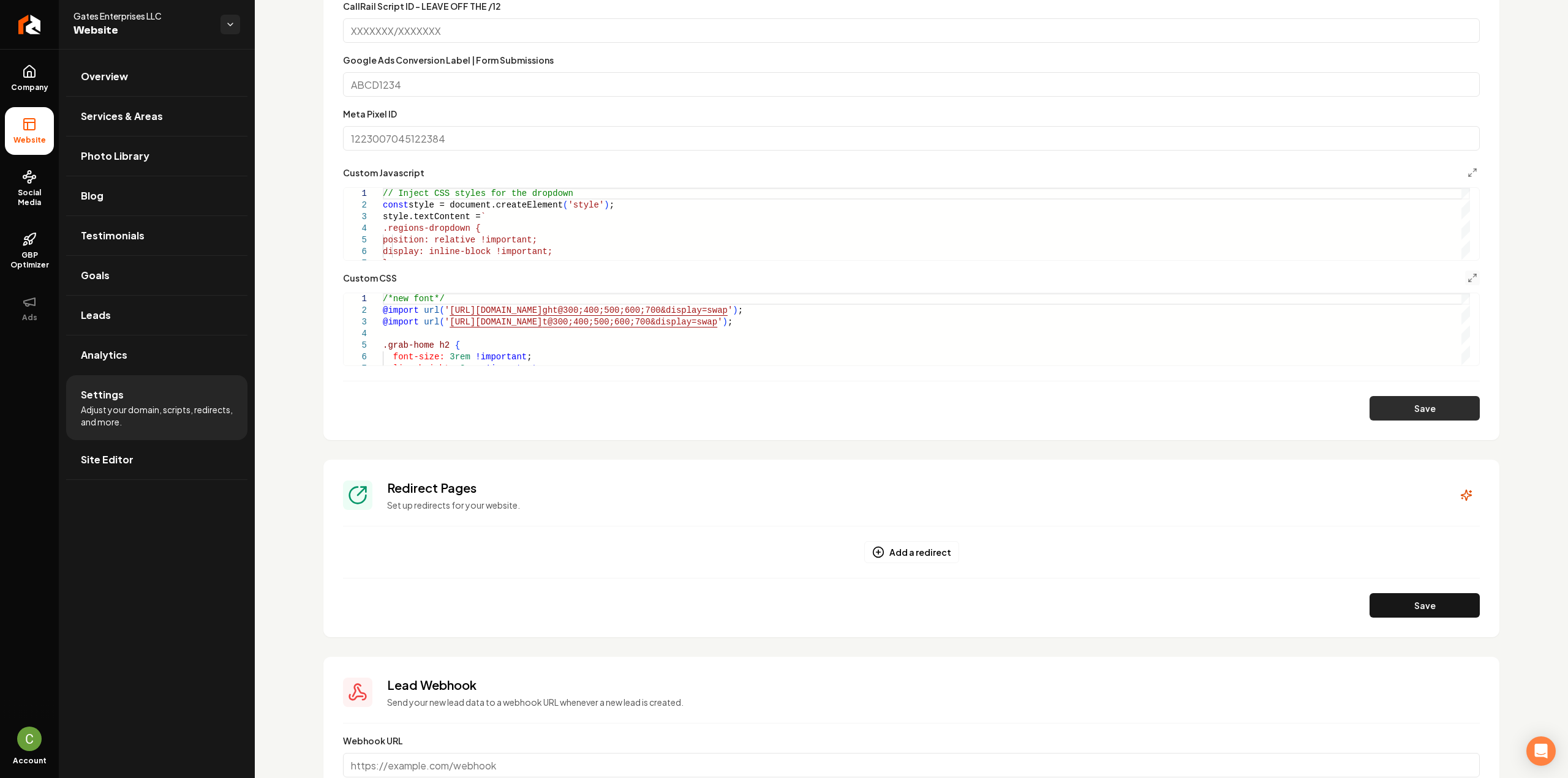
click at [1436, 417] on button "Save" at bounding box center [1425, 409] width 110 height 25
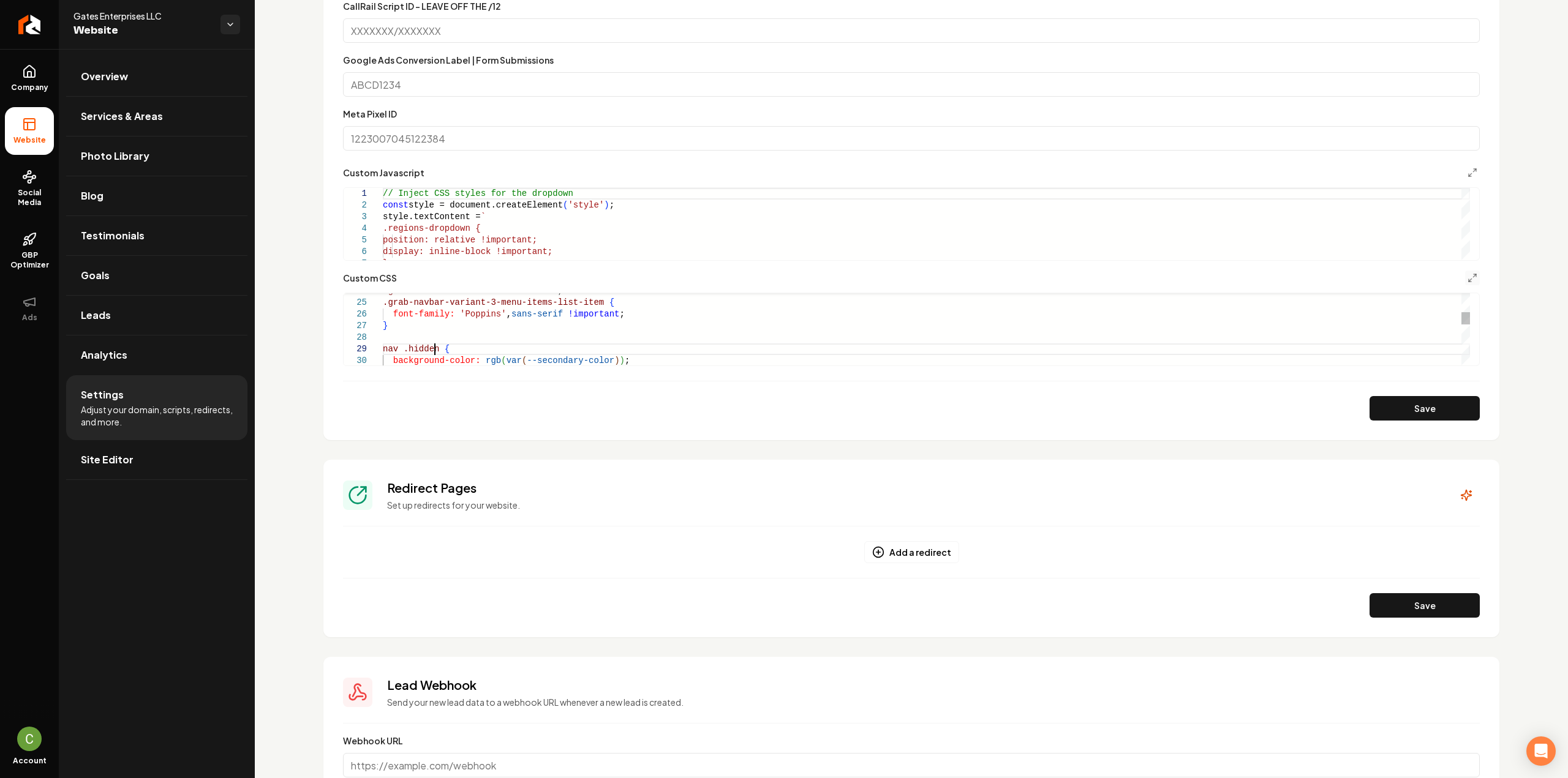
scroll to position [0, 0]
click at [433, 345] on div ".grab-navbar-variant-3-menu button , .grab-navbar-variant-3-menu-items-list-ite…" at bounding box center [926, 483] width 1087 height 931
click at [1458, 400] on button "Save" at bounding box center [1425, 409] width 110 height 25
drag, startPoint x: 492, startPoint y: 345, endPoint x: 436, endPoint y: 351, distance: 56.3
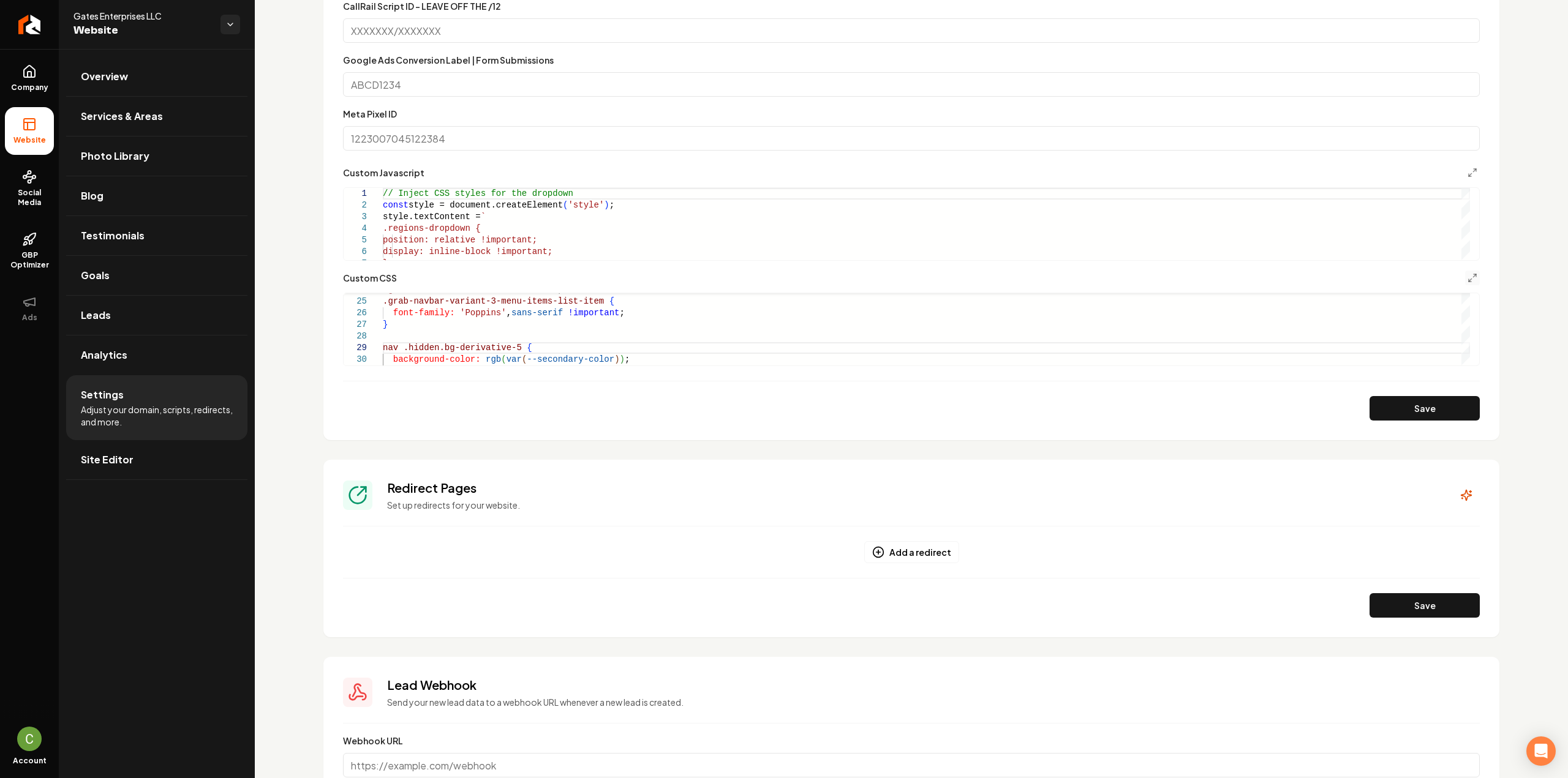
scroll to position [94, 132]
type textarea "**********"
click at [1392, 414] on button "Save" at bounding box center [1425, 409] width 110 height 25
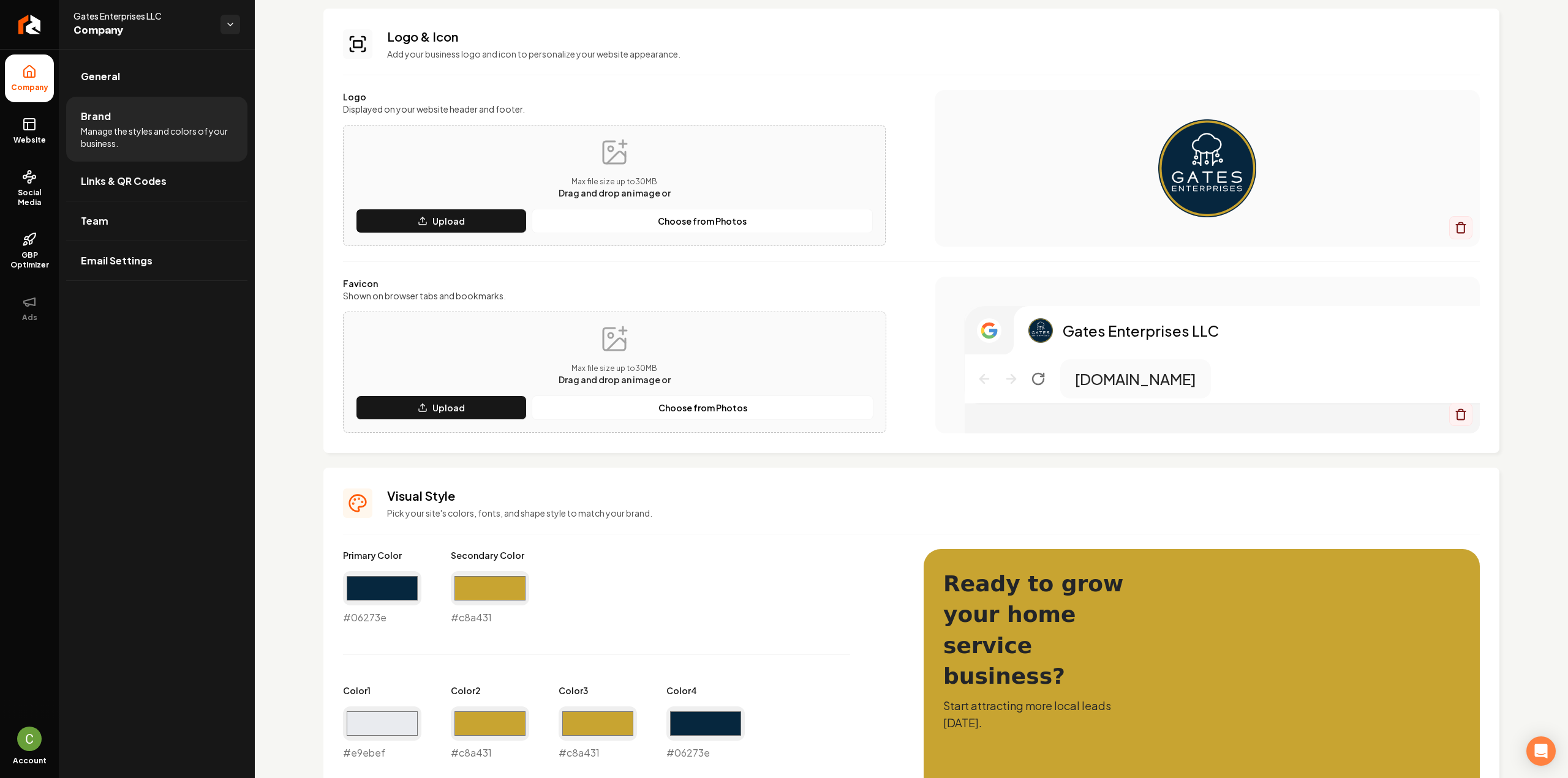
scroll to position [85, 0]
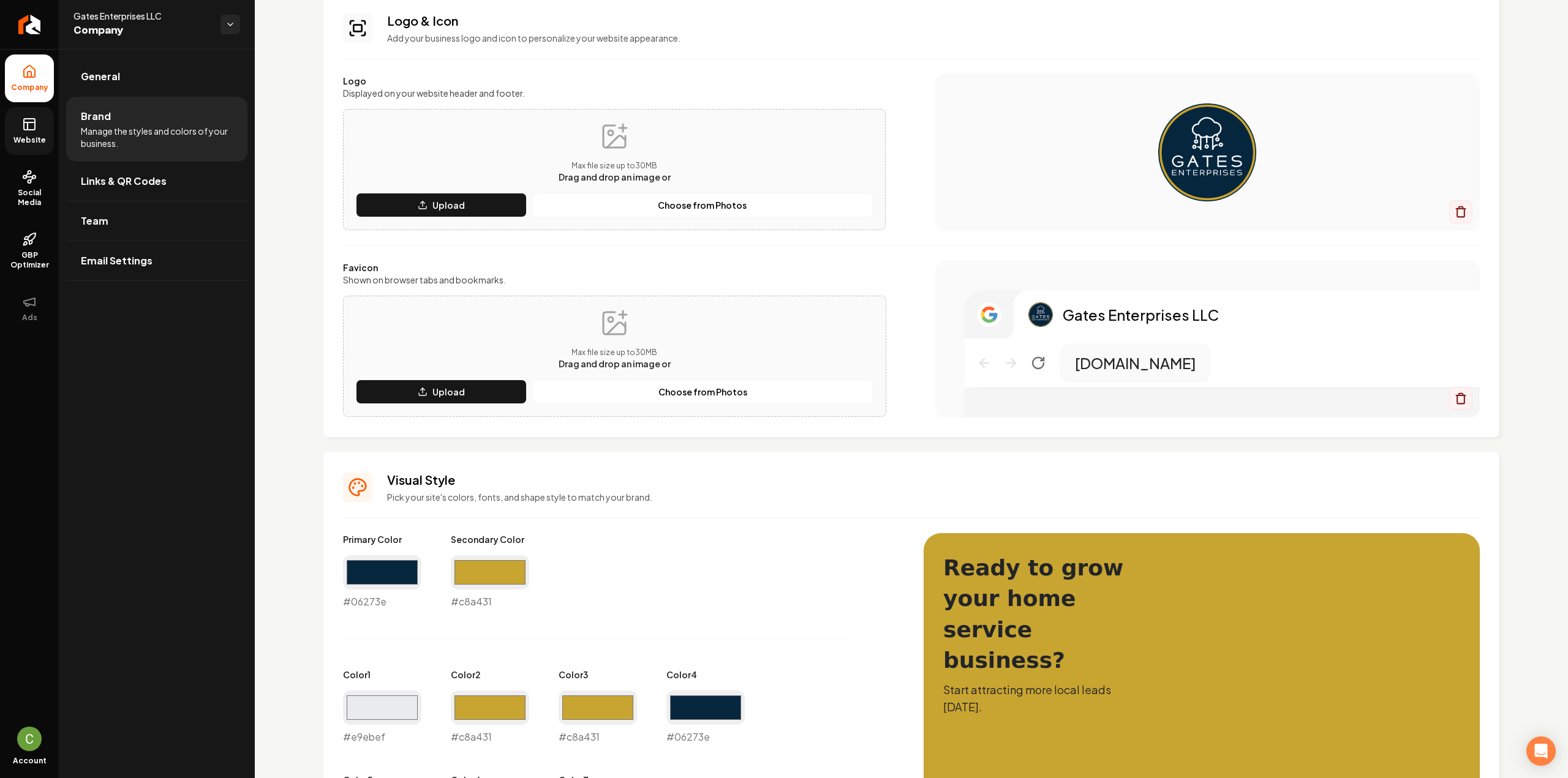
click at [41, 121] on link "Website" at bounding box center [29, 131] width 49 height 48
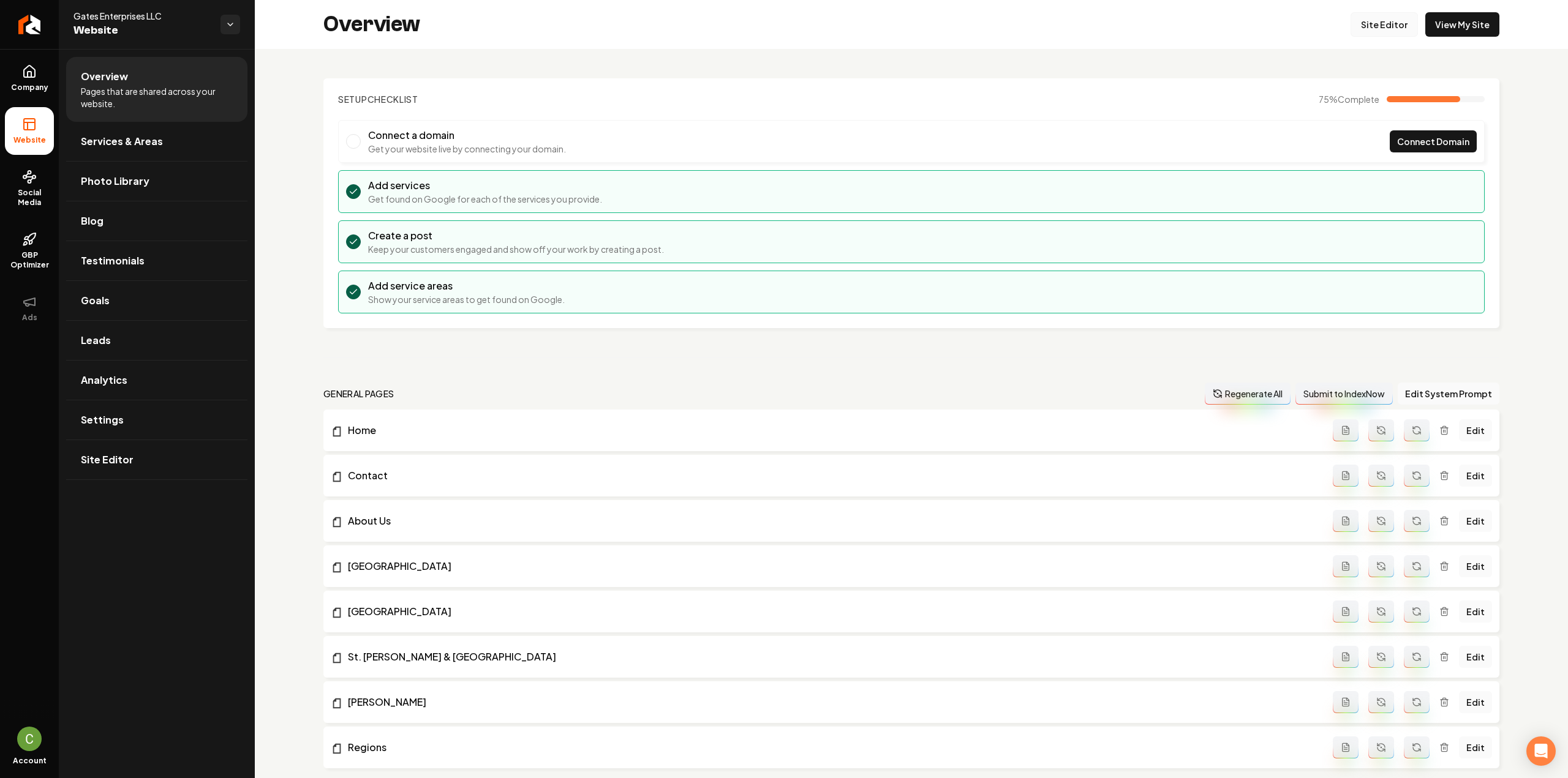
click at [1357, 27] on link "Site Editor" at bounding box center [1384, 25] width 68 height 25
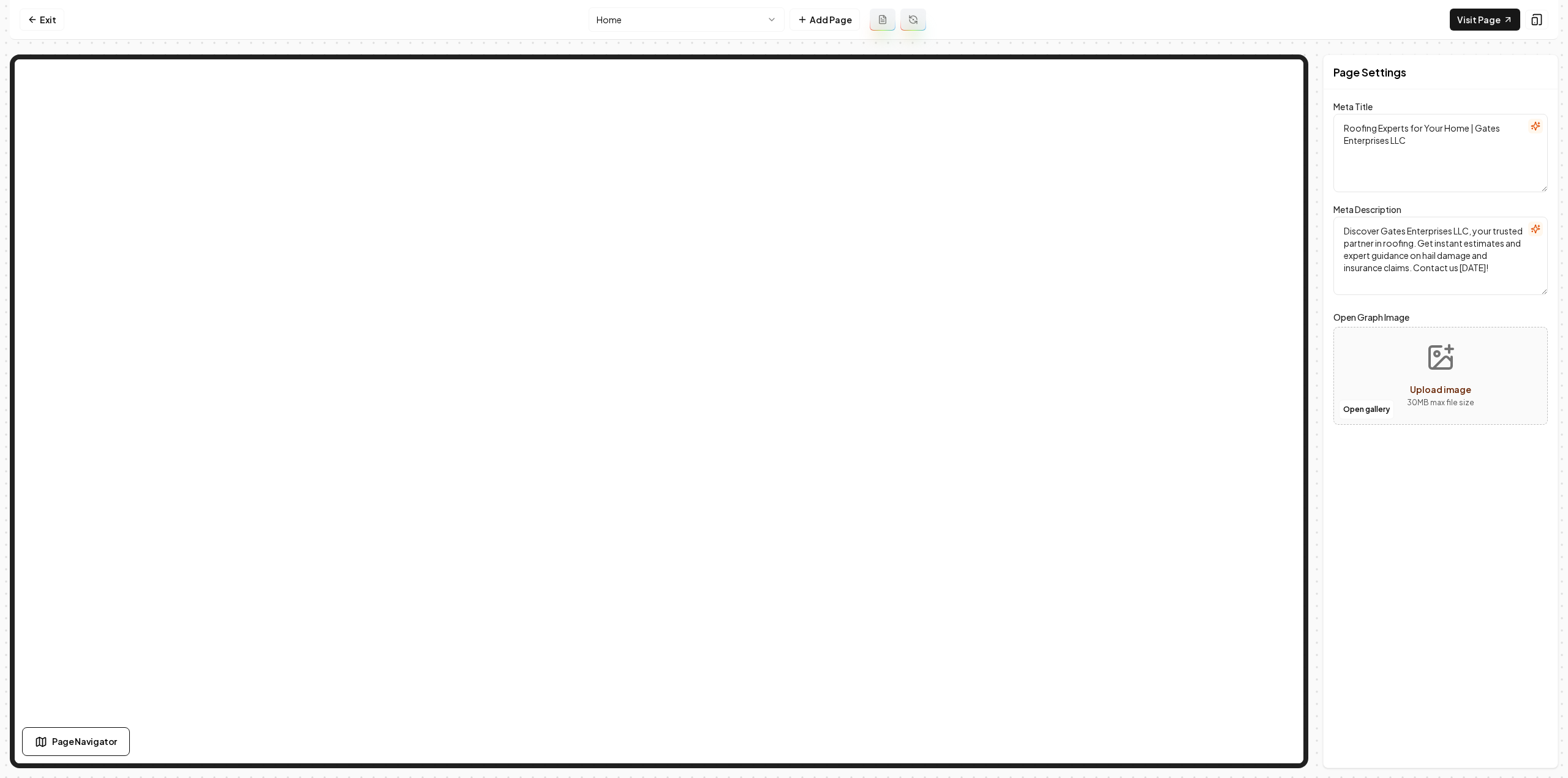
click at [626, 12] on html "Computer Required This feature is only available on a computer. Please switch t…" at bounding box center [784, 389] width 1568 height 778
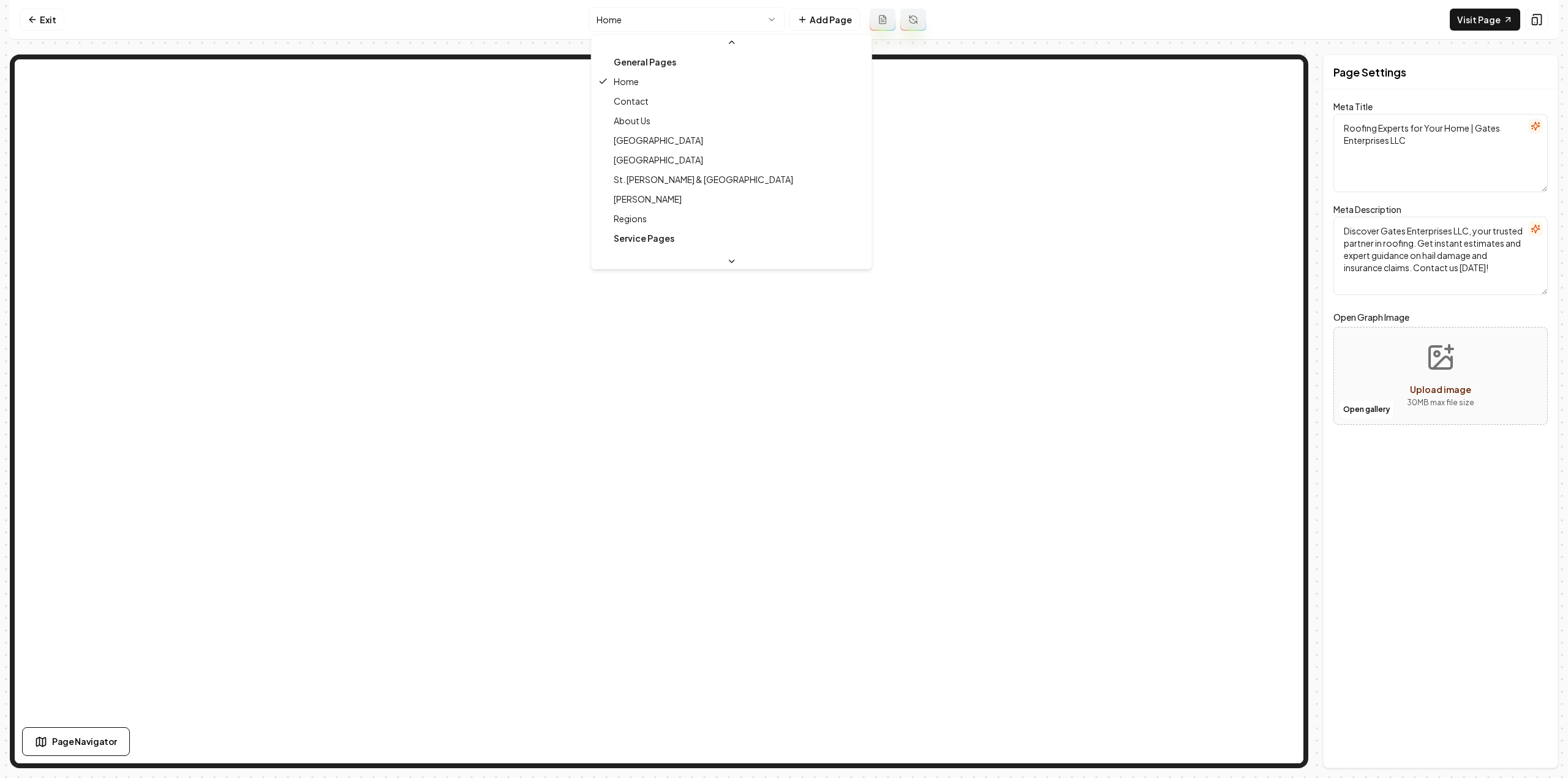
scroll to position [61, 0]
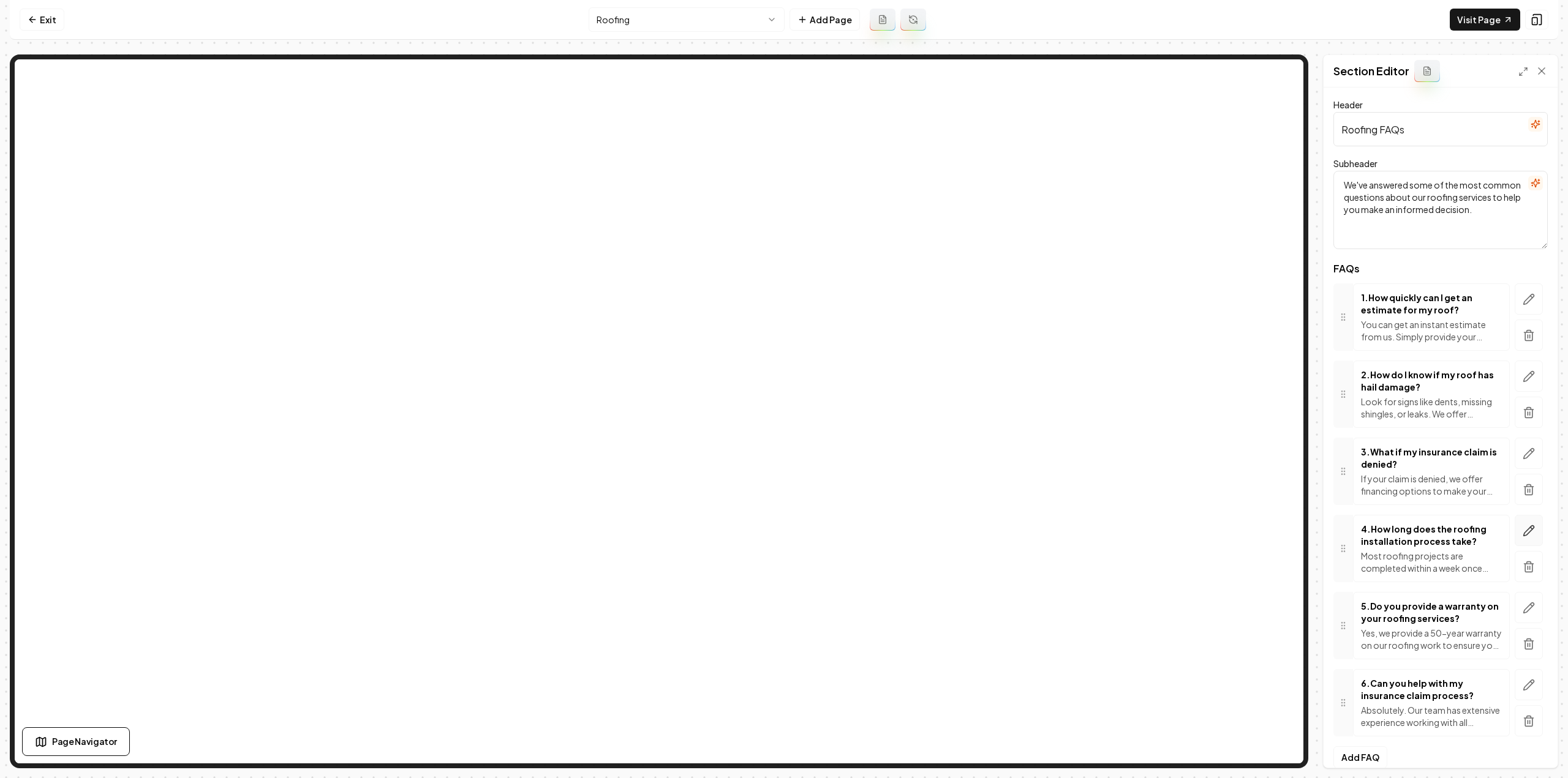
click at [1525, 531] on icon "button" at bounding box center [1529, 531] width 12 height 12
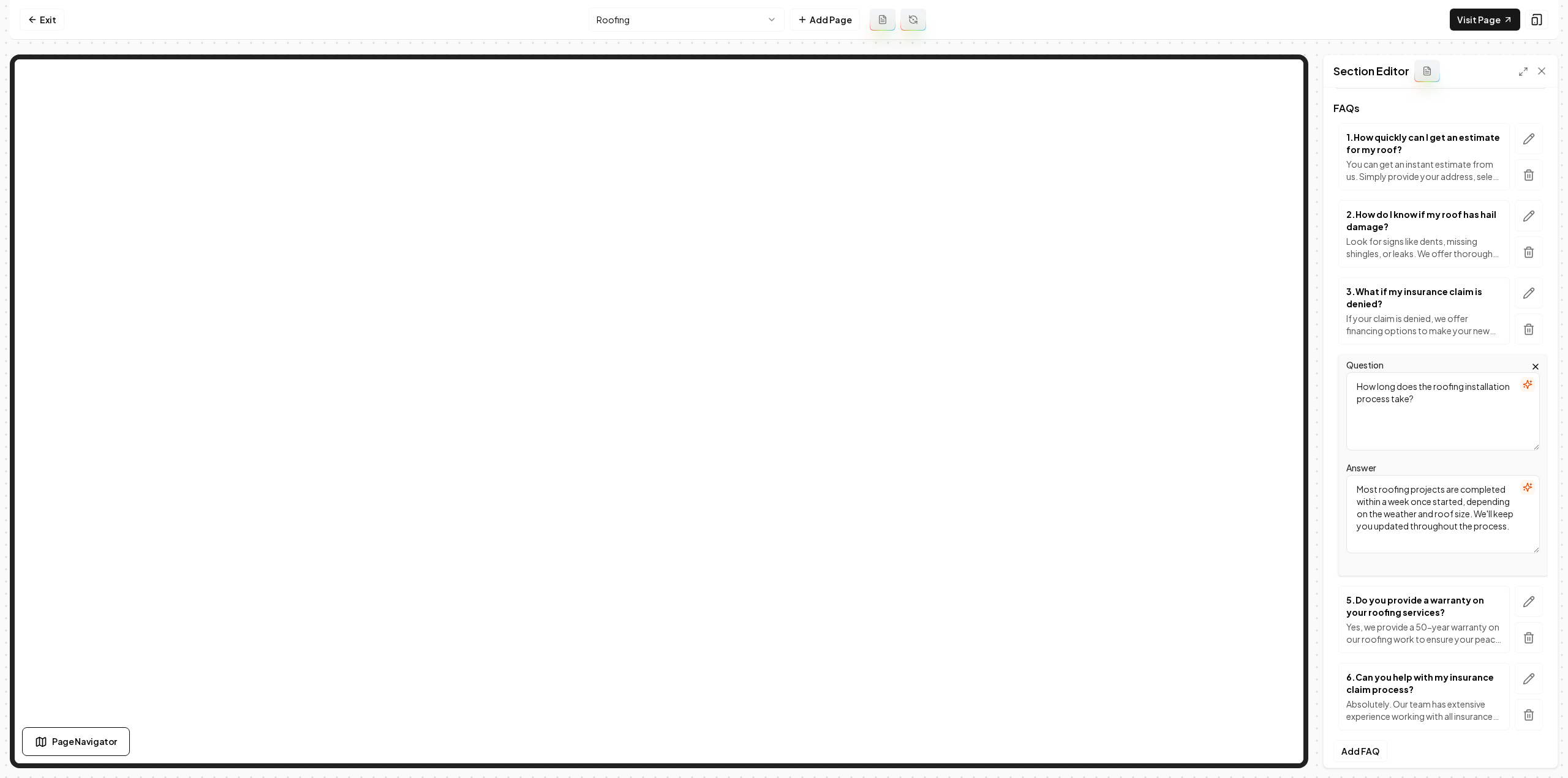
scroll to position [167, 0]
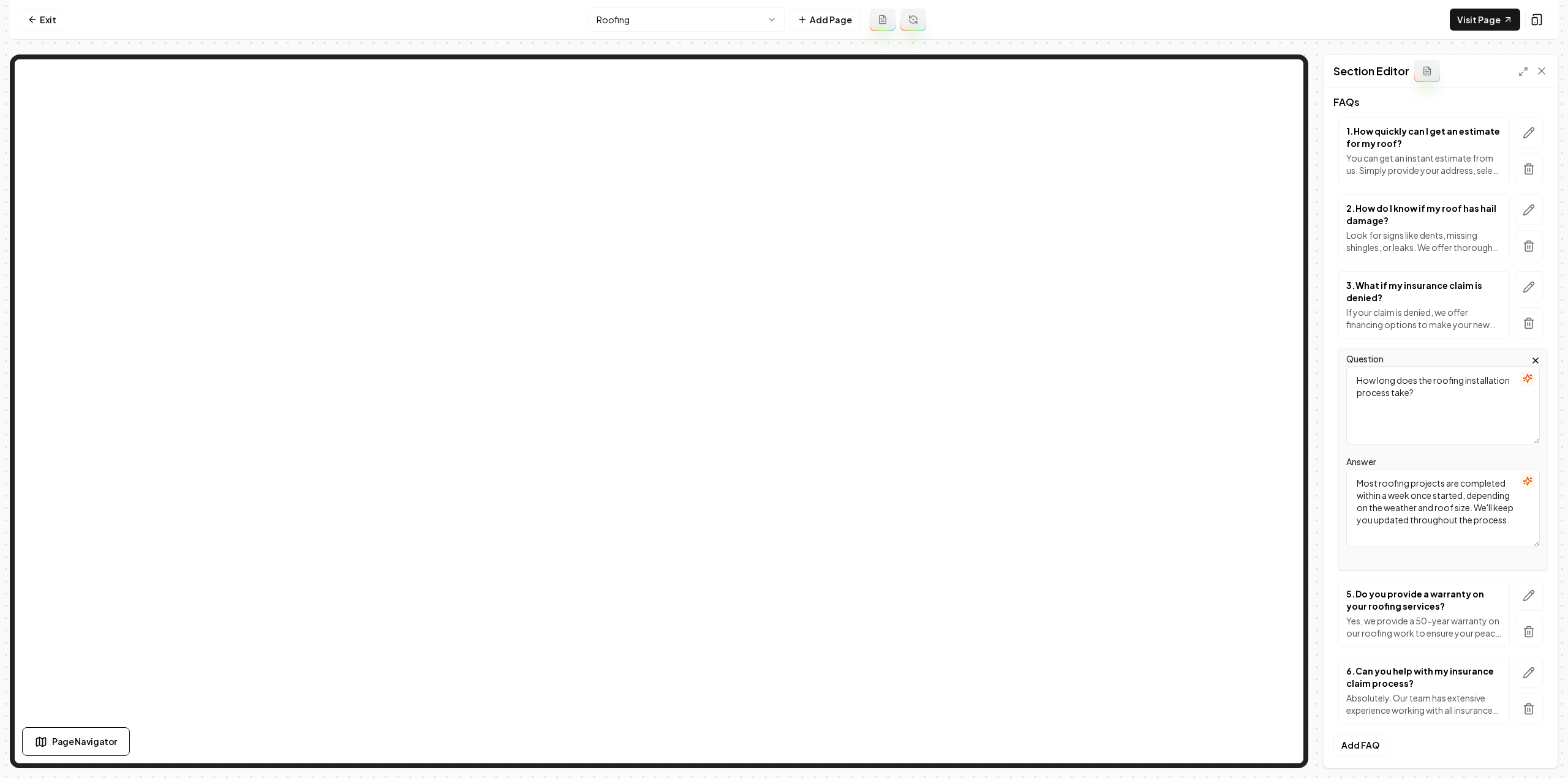
click at [1414, 509] on textarea "Most roofing projects are completed within a week once started, depending on th…" at bounding box center [1443, 509] width 194 height 79
paste textarea "Installation usually only takes a single day. Projects almost never last more t…"
type textarea "Installation usually only takes a single day. Projects almost never last more t…"
click at [1523, 741] on button "Save" at bounding box center [1529, 747] width 36 height 22
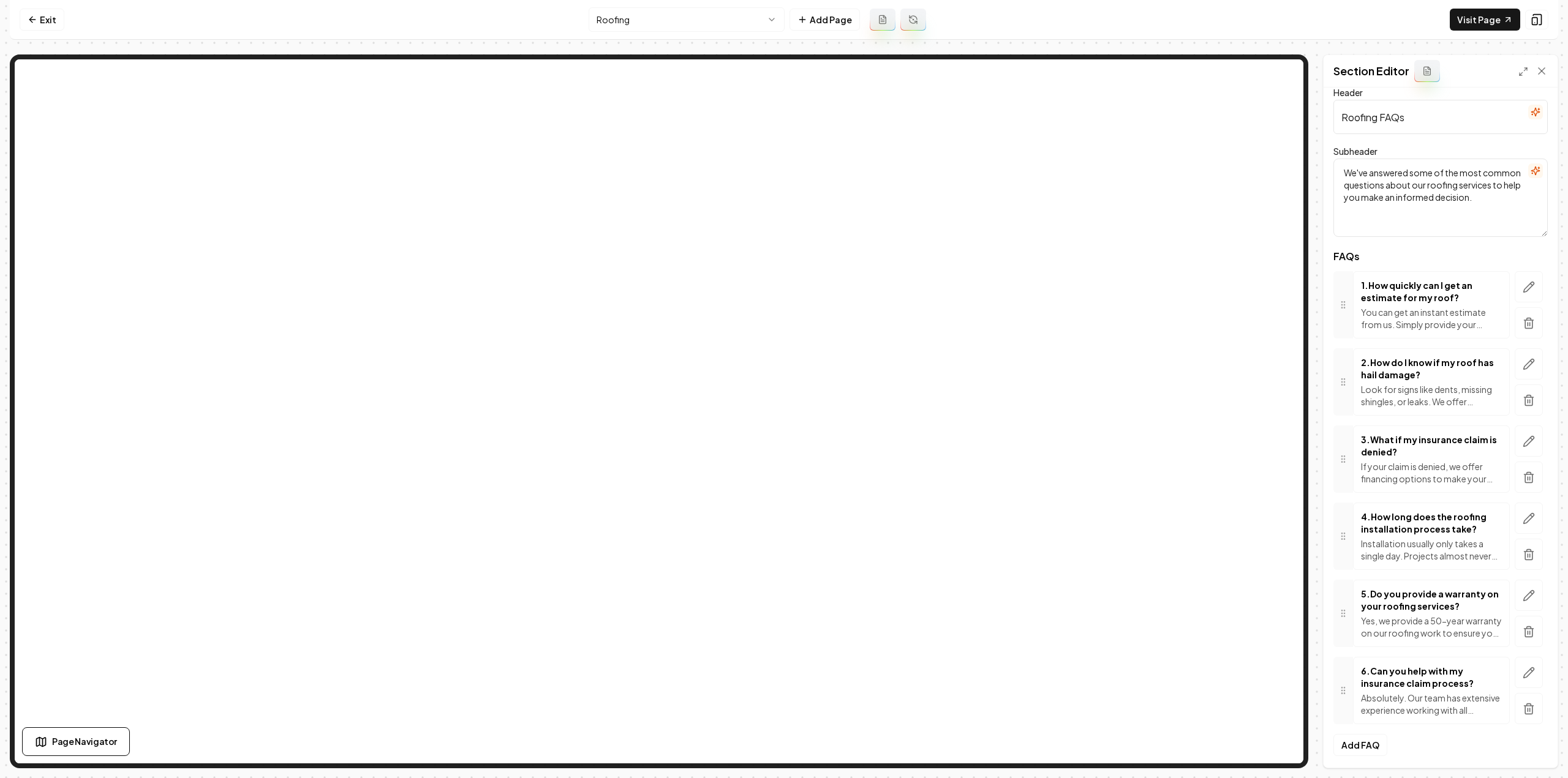
click at [635, 24] on html "Computer Required This feature is only available on a computer. Please switch t…" at bounding box center [784, 389] width 1568 height 778
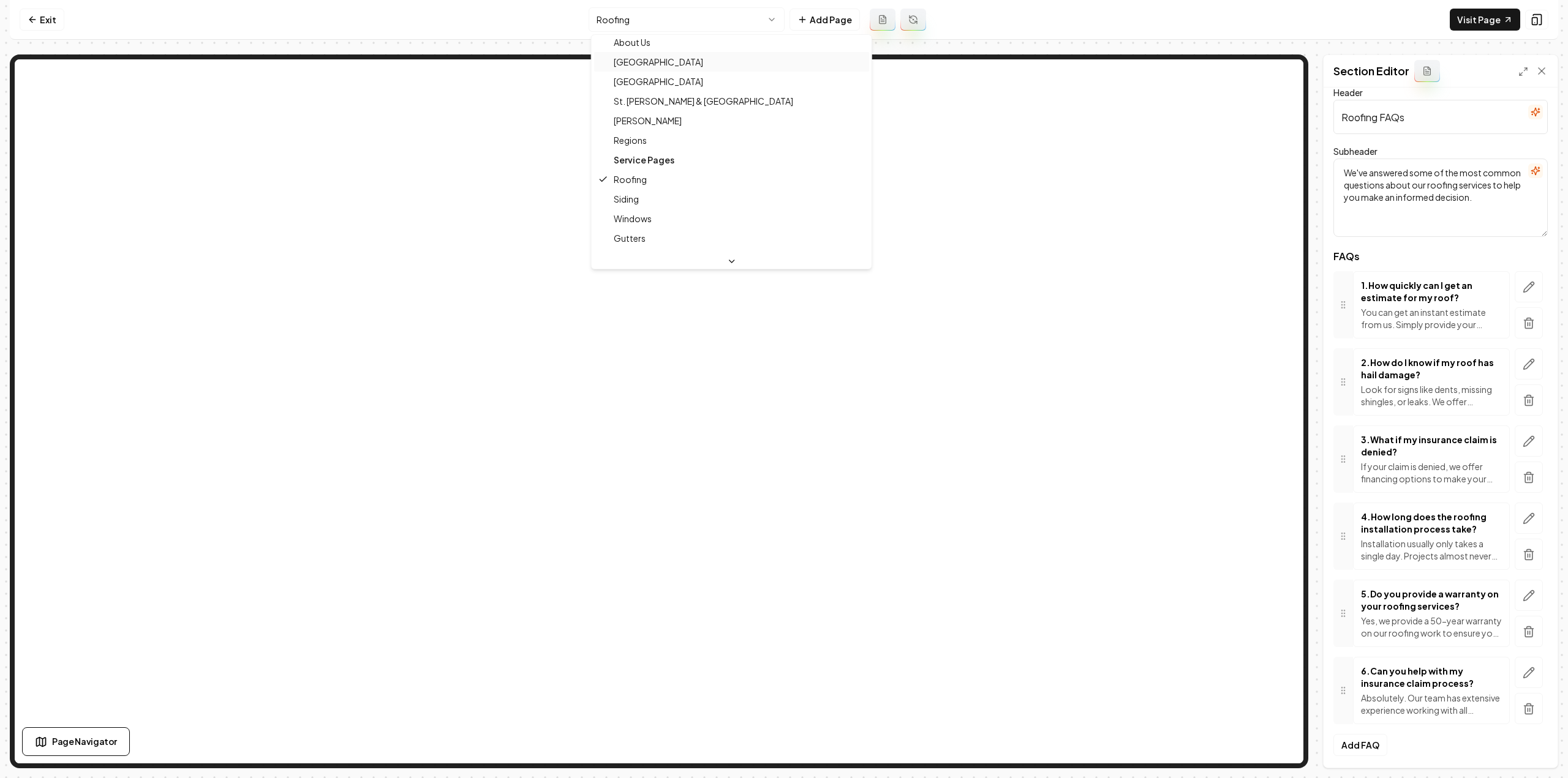
scroll to position [123, 0]
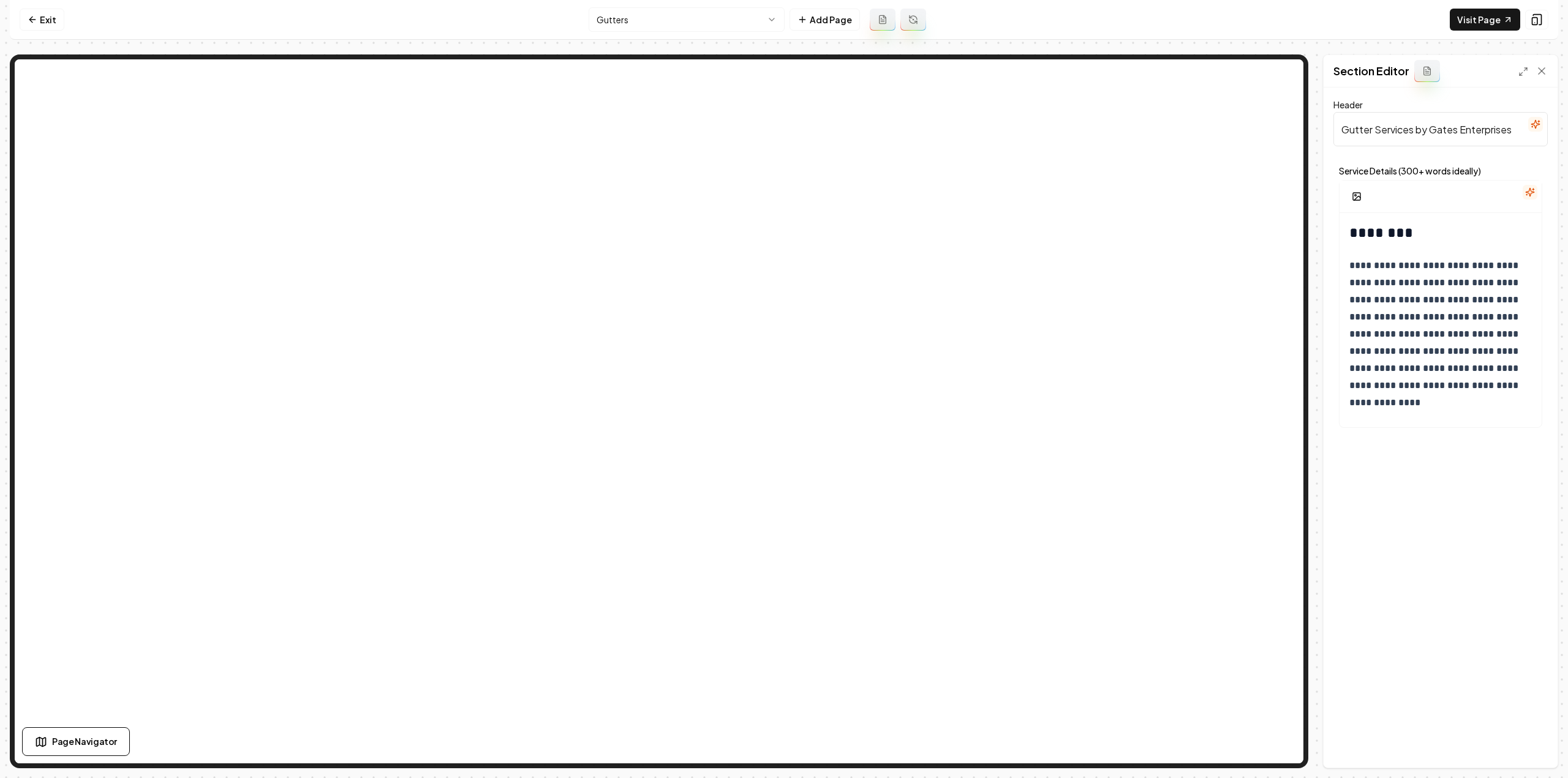
click at [870, 10] on button at bounding box center [882, 19] width 26 height 22
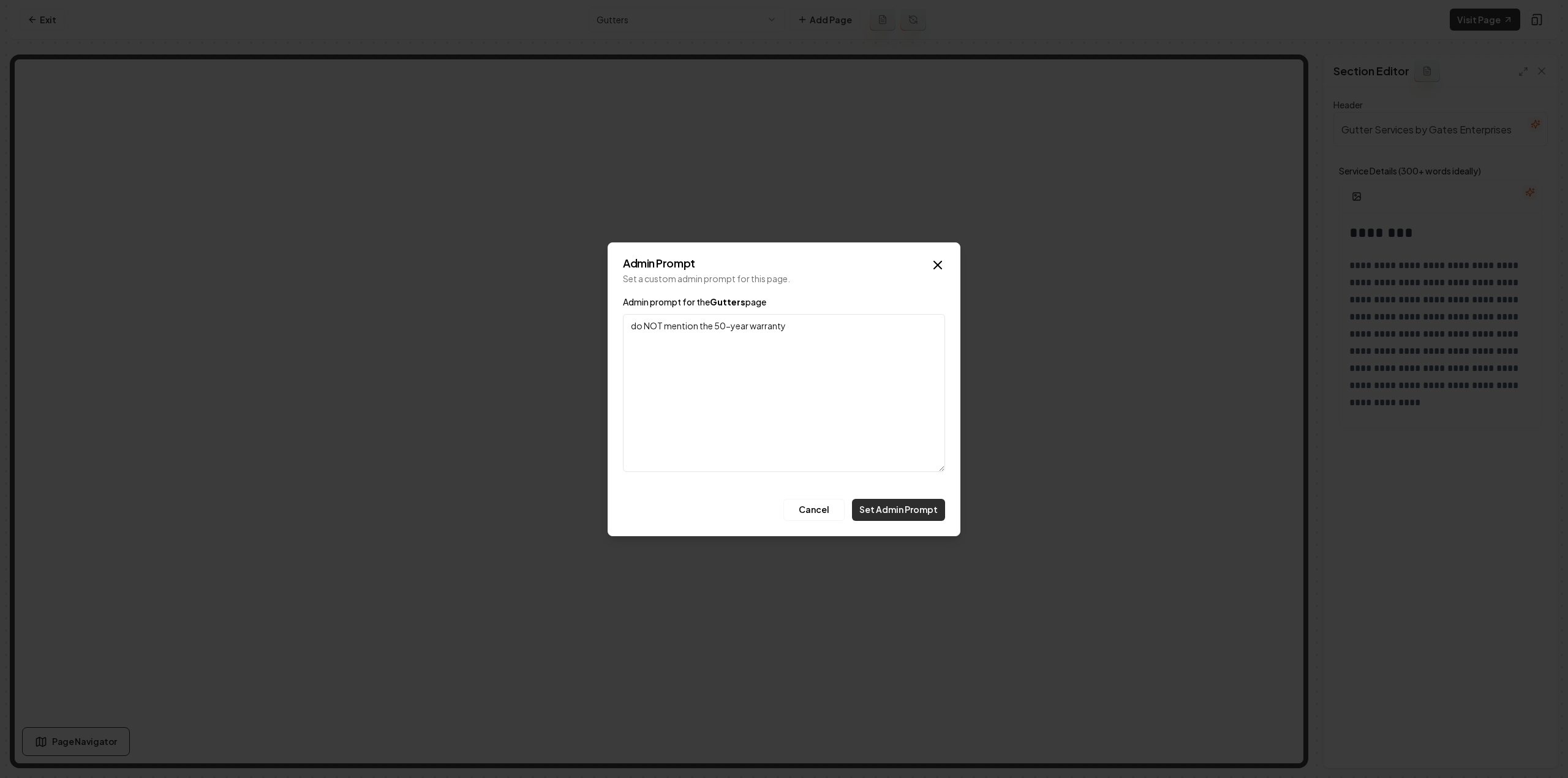
type textarea "do NOT mention the 50-year warranty"
click at [893, 508] on button "Set Admin Prompt" at bounding box center [898, 510] width 93 height 22
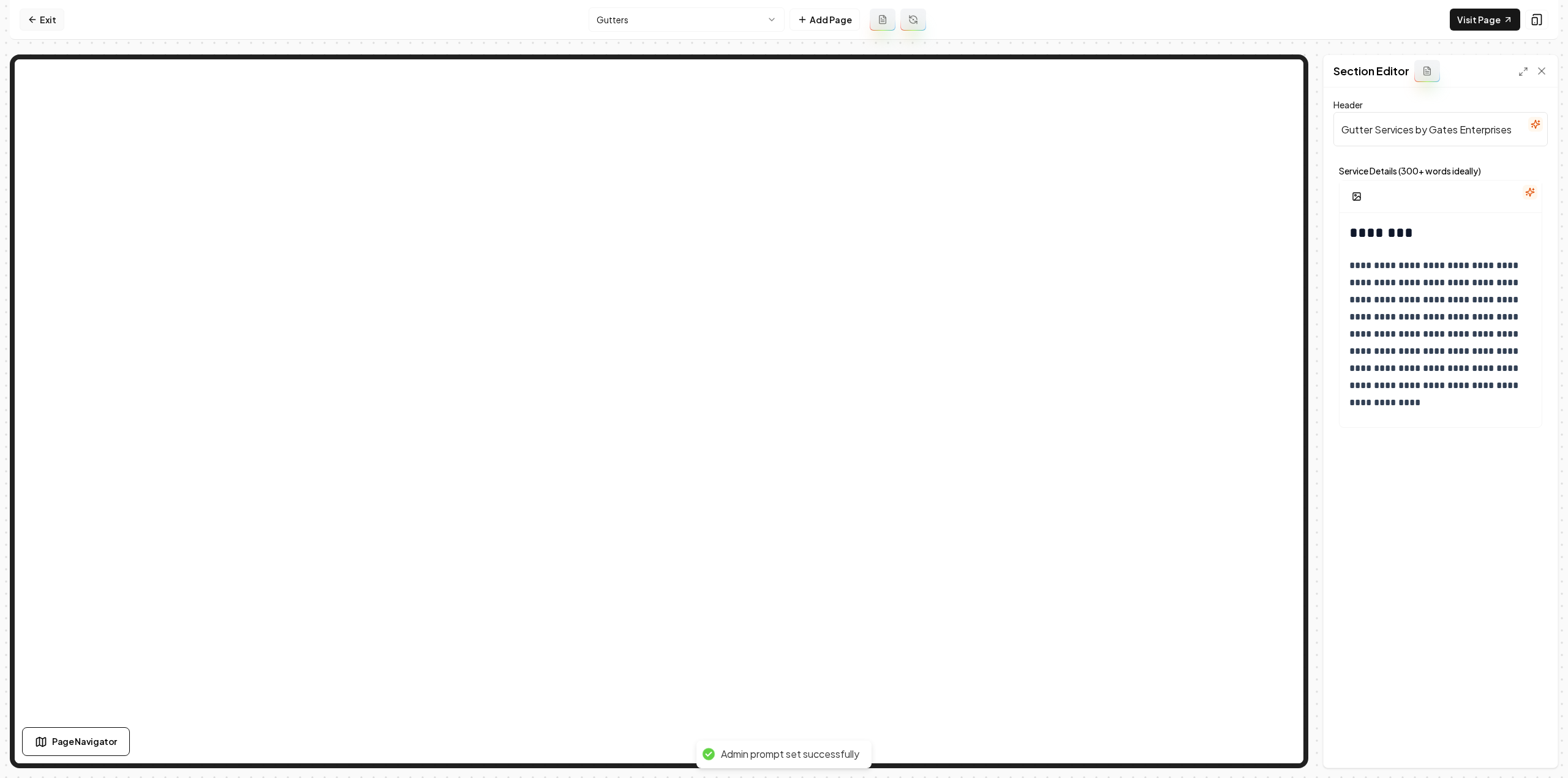
click at [44, 13] on link "Exit" at bounding box center [41, 19] width 45 height 22
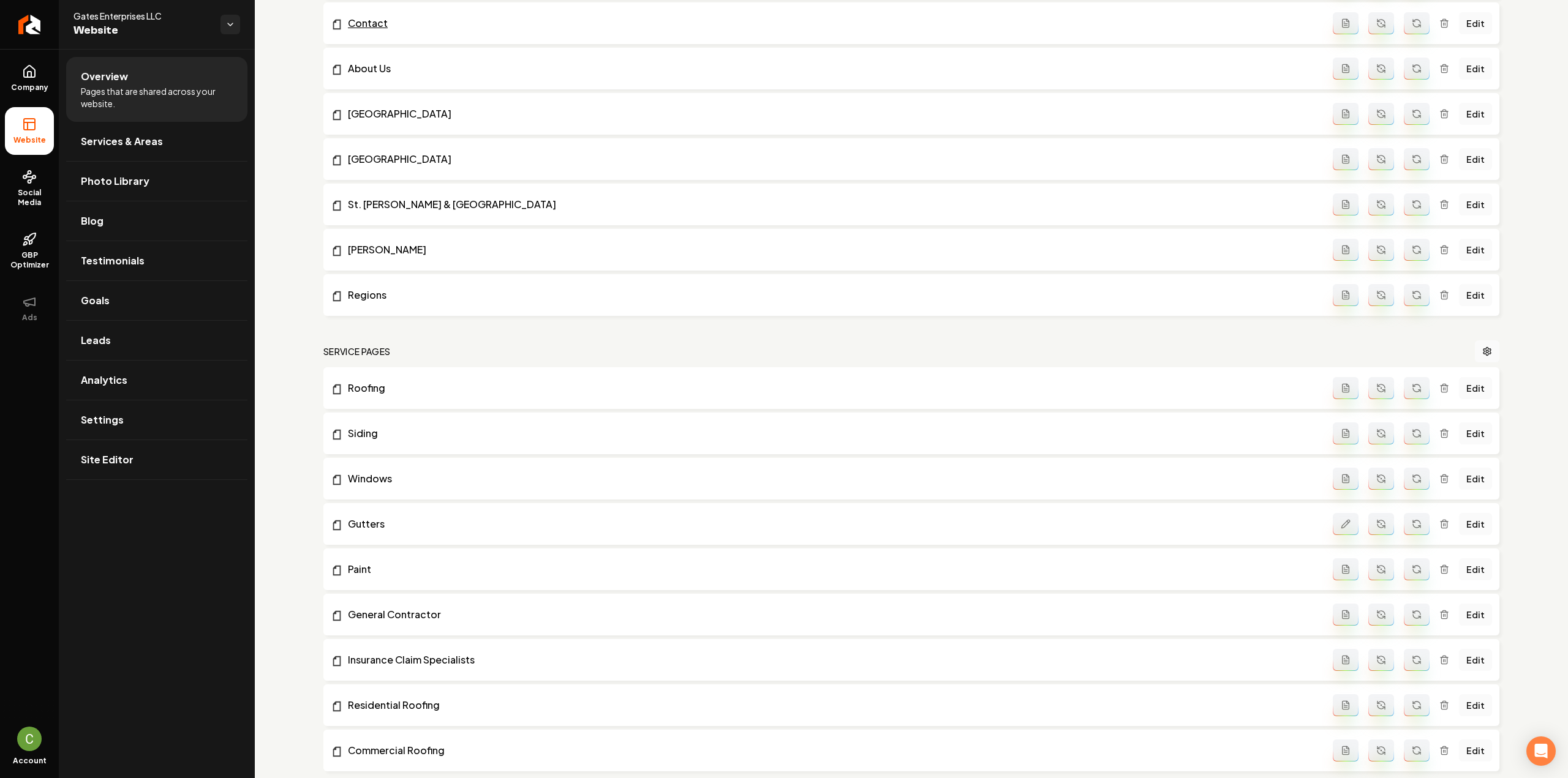
scroll to position [490, 0]
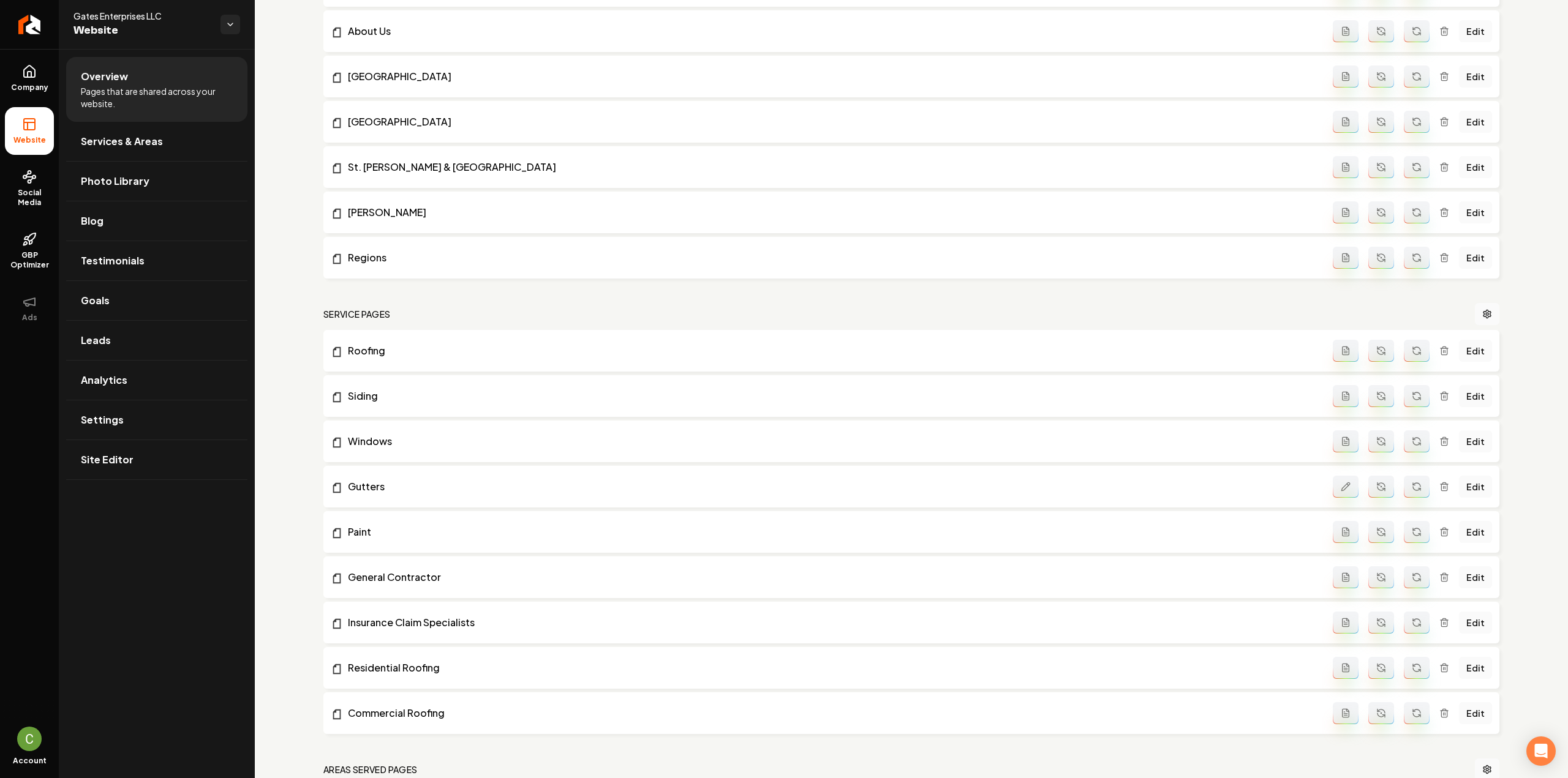
click at [1344, 484] on icon "Main content area" at bounding box center [1345, 487] width 10 height 10
click at [1412, 483] on icon "Main content area" at bounding box center [1416, 487] width 10 height 10
click at [370, 489] on link "Gutters" at bounding box center [832, 487] width 1002 height 14
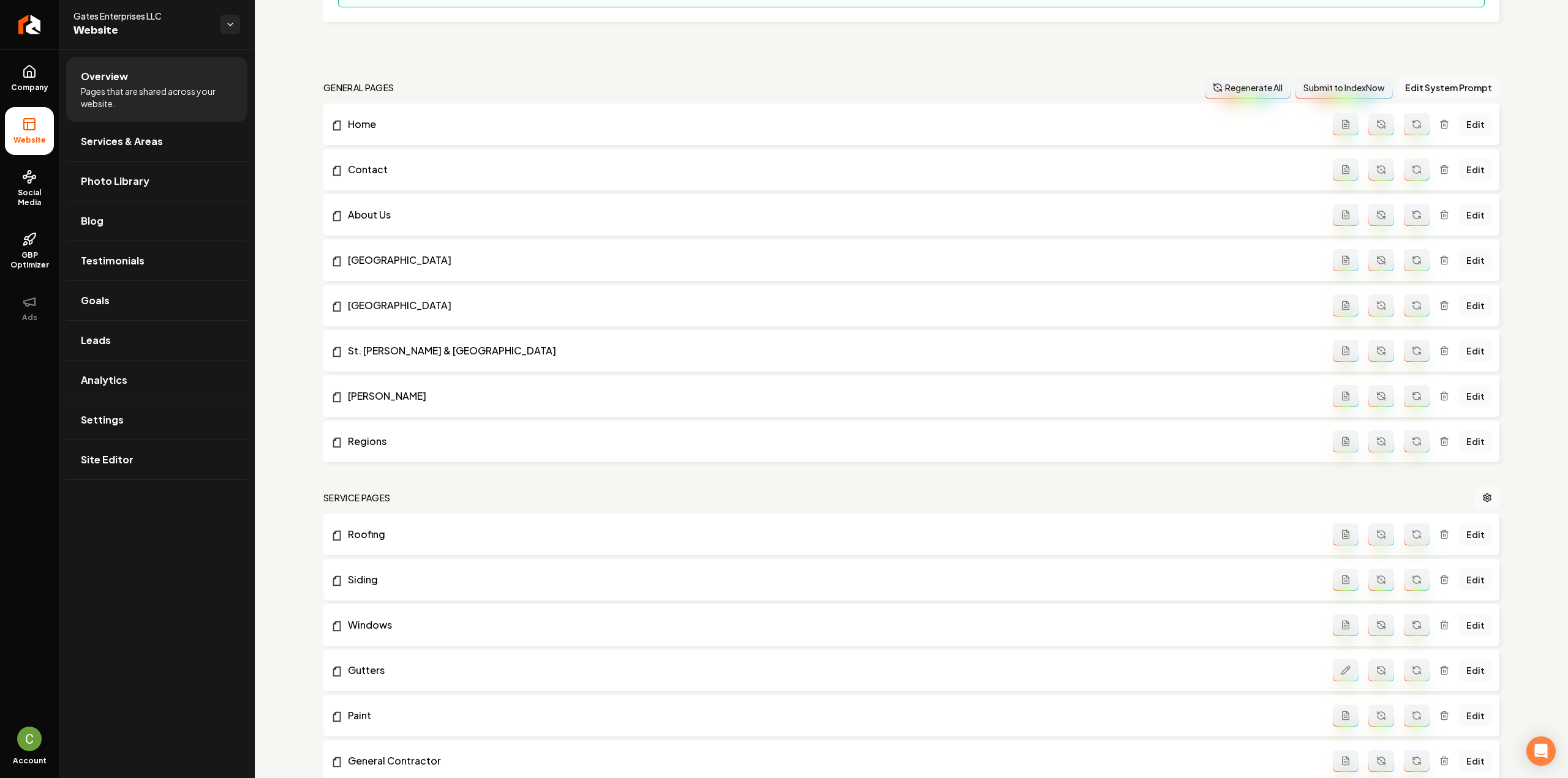
scroll to position [0, 0]
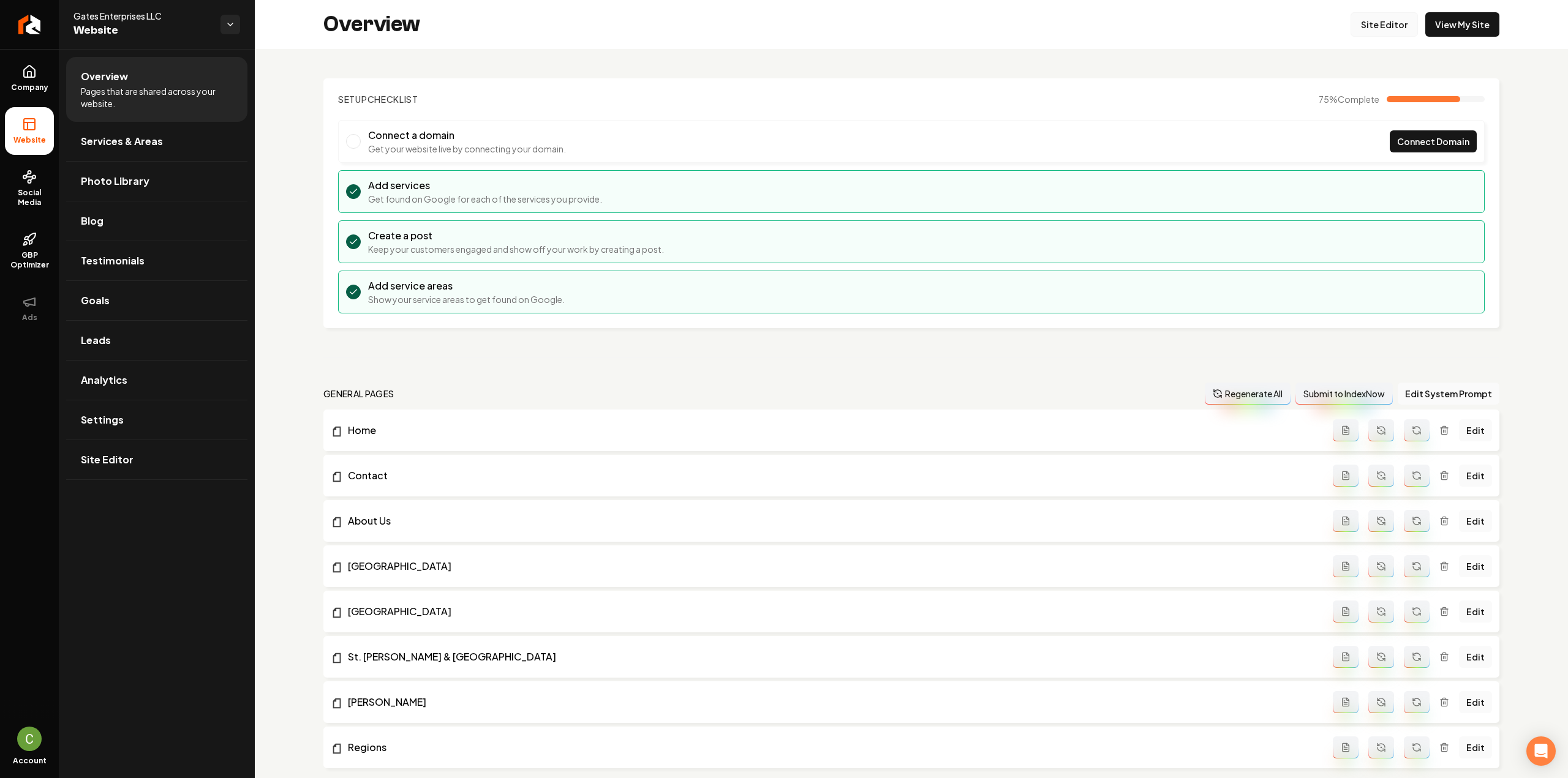
click at [1385, 24] on link "Site Editor" at bounding box center [1384, 25] width 68 height 25
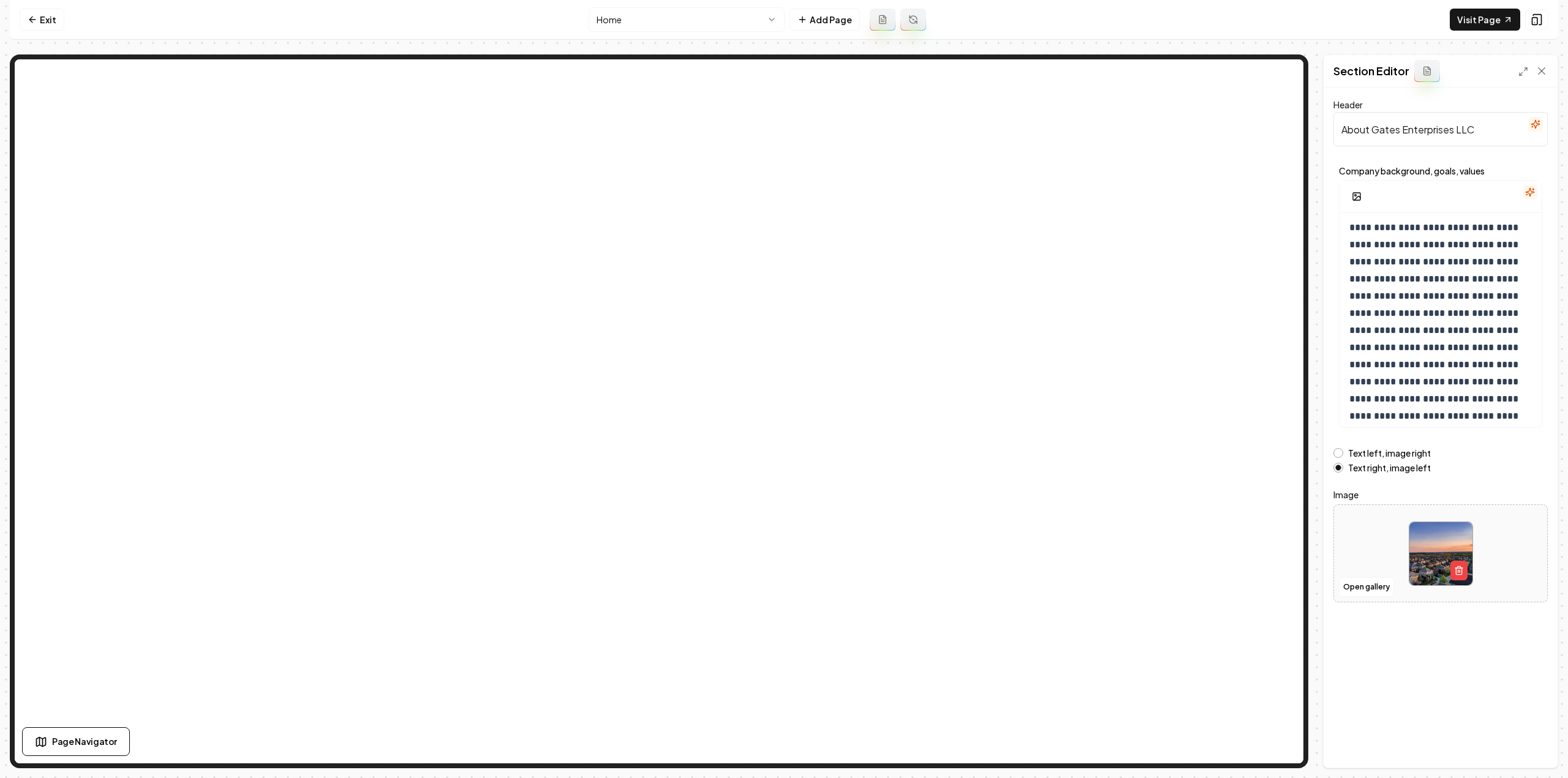
scroll to position [96, 0]
click at [1529, 187] on icon "button" at bounding box center [1530, 192] width 10 height 10
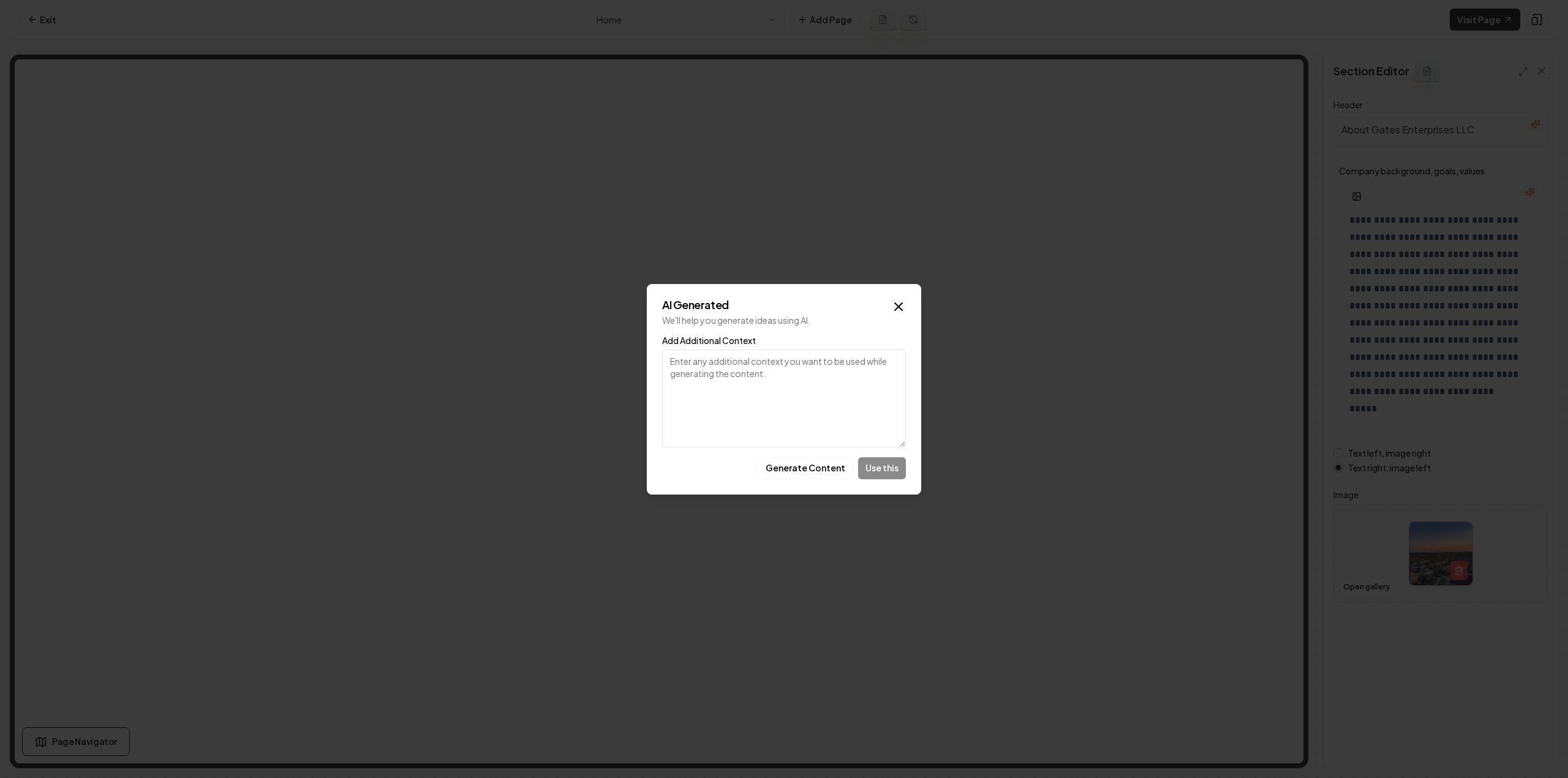
click at [847, 422] on textarea "Add Additional Context" at bounding box center [784, 398] width 244 height 98
type textarea "a"
type textarea "e"
paste textarea "communication and transparency throughout the insurance and project management …"
click at [861, 382] on textarea "keep it as it is but add: communication and transparency throughout the insuran…" at bounding box center [784, 398] width 244 height 98
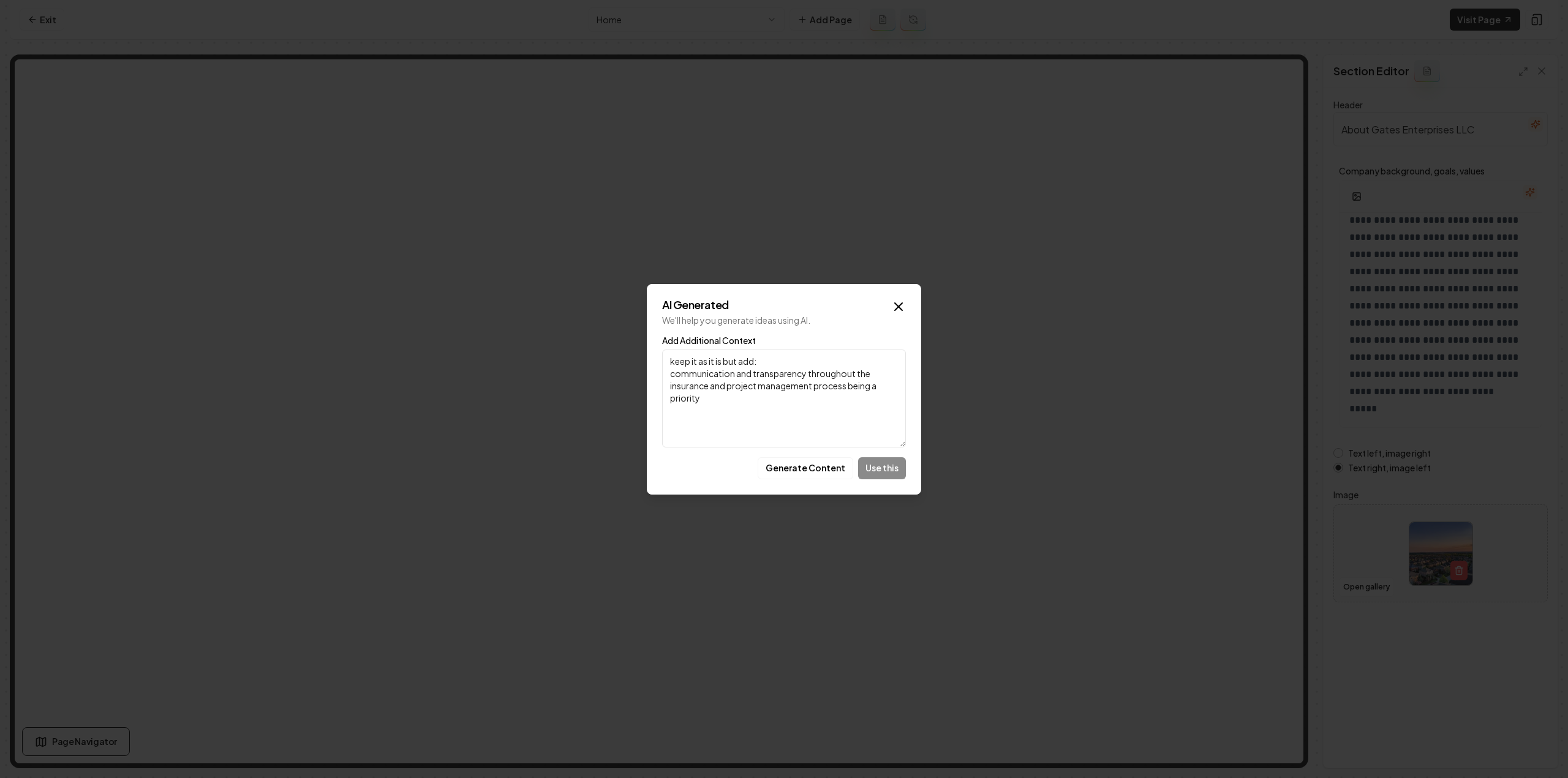
click at [861, 382] on textarea "keep it as it is but add: communication and transparency throughout the insuran…" at bounding box center [784, 398] width 244 height 98
type textarea "keep it as it is but add: communication and transparency throughout the insuran…"
click at [786, 469] on button "Generate Content" at bounding box center [805, 469] width 96 height 22
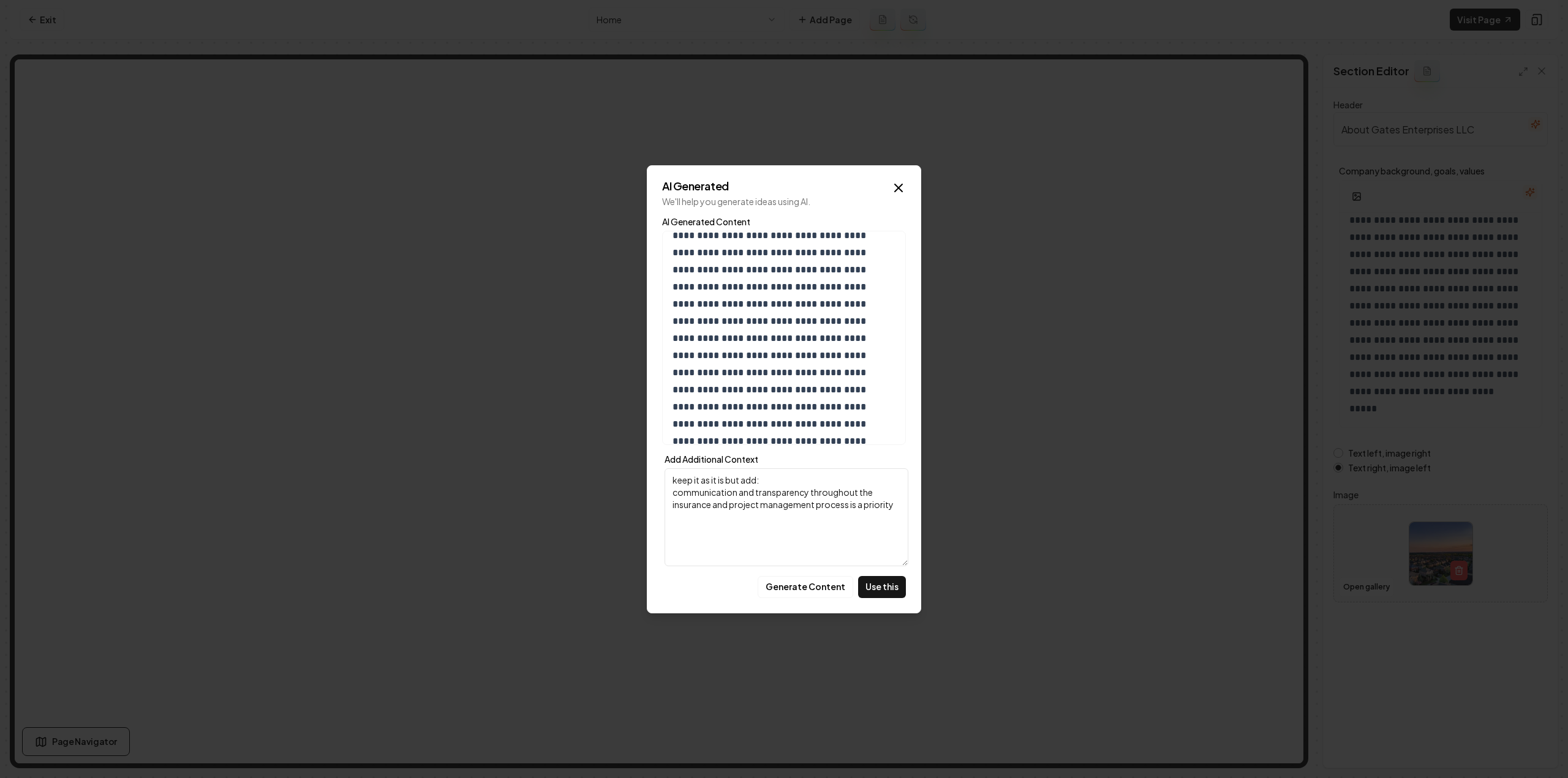
scroll to position [233, 0]
click at [822, 387] on p "**********" at bounding box center [780, 238] width 214 height 394
click at [886, 585] on button "Use this" at bounding box center [882, 587] width 48 height 22
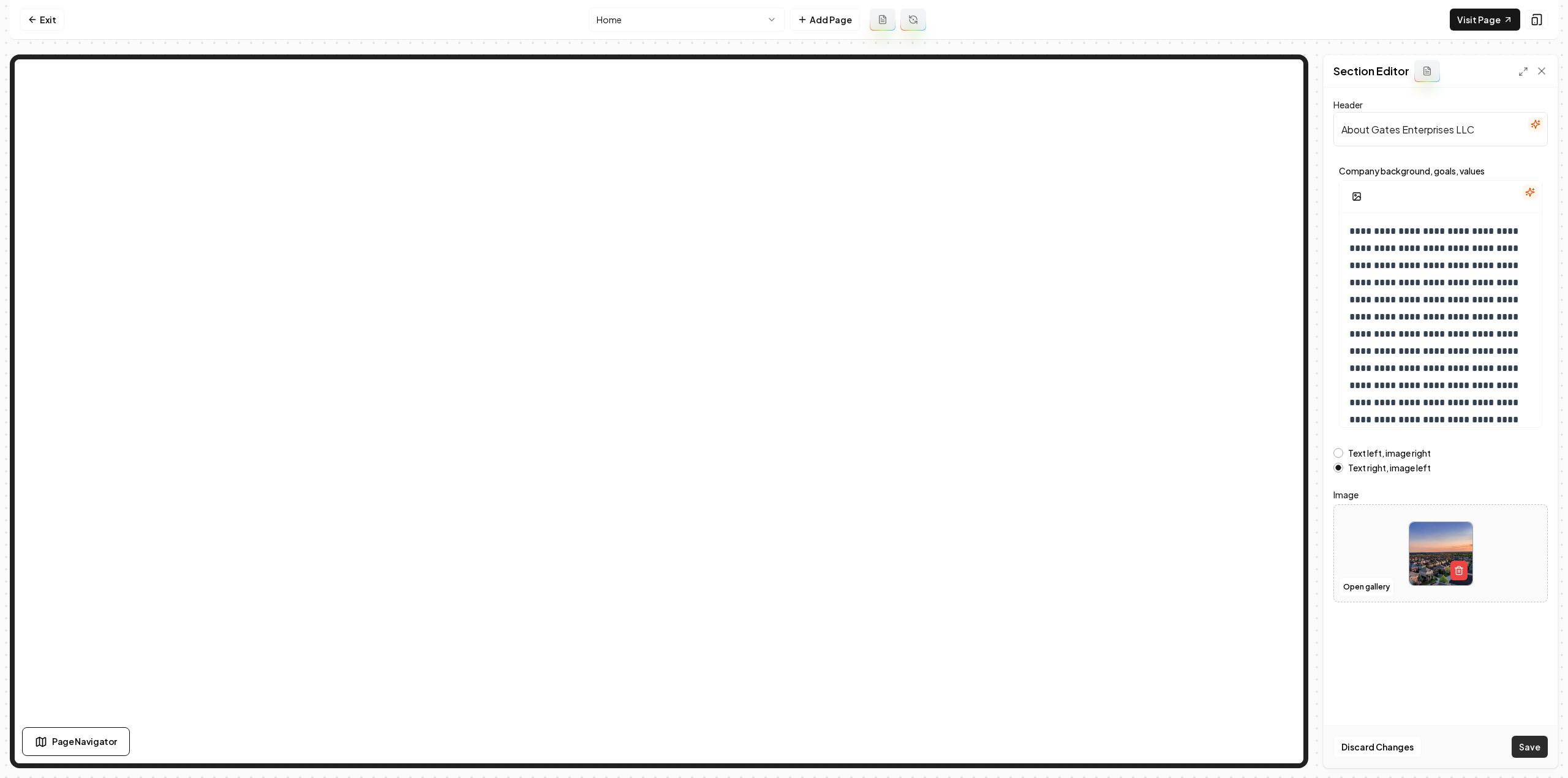
click at [1532, 748] on button "Save" at bounding box center [1529, 747] width 36 height 22
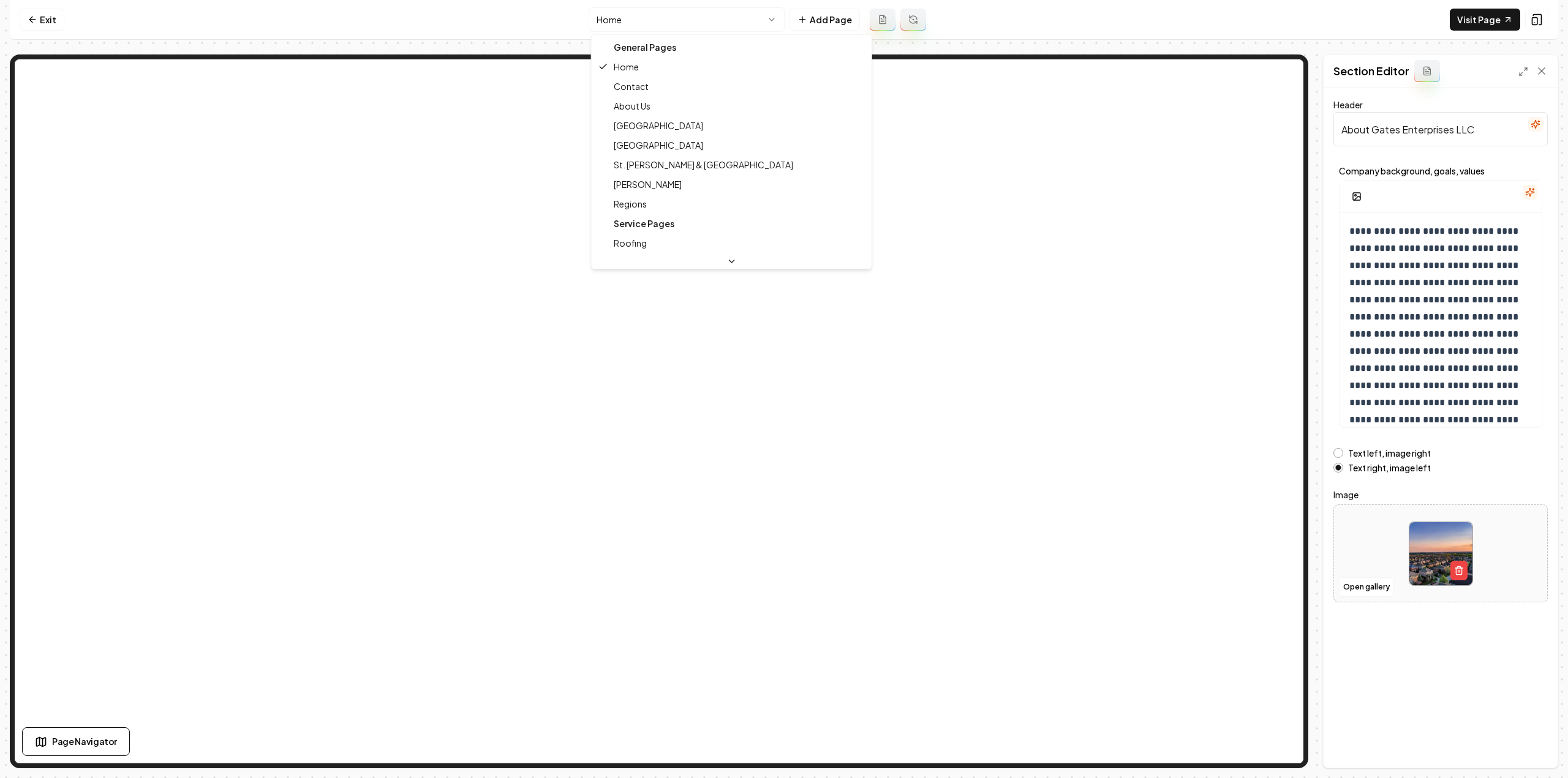
click at [624, 17] on html "Computer Required This feature is only available on a computer. Please switch t…" at bounding box center [784, 389] width 1568 height 778
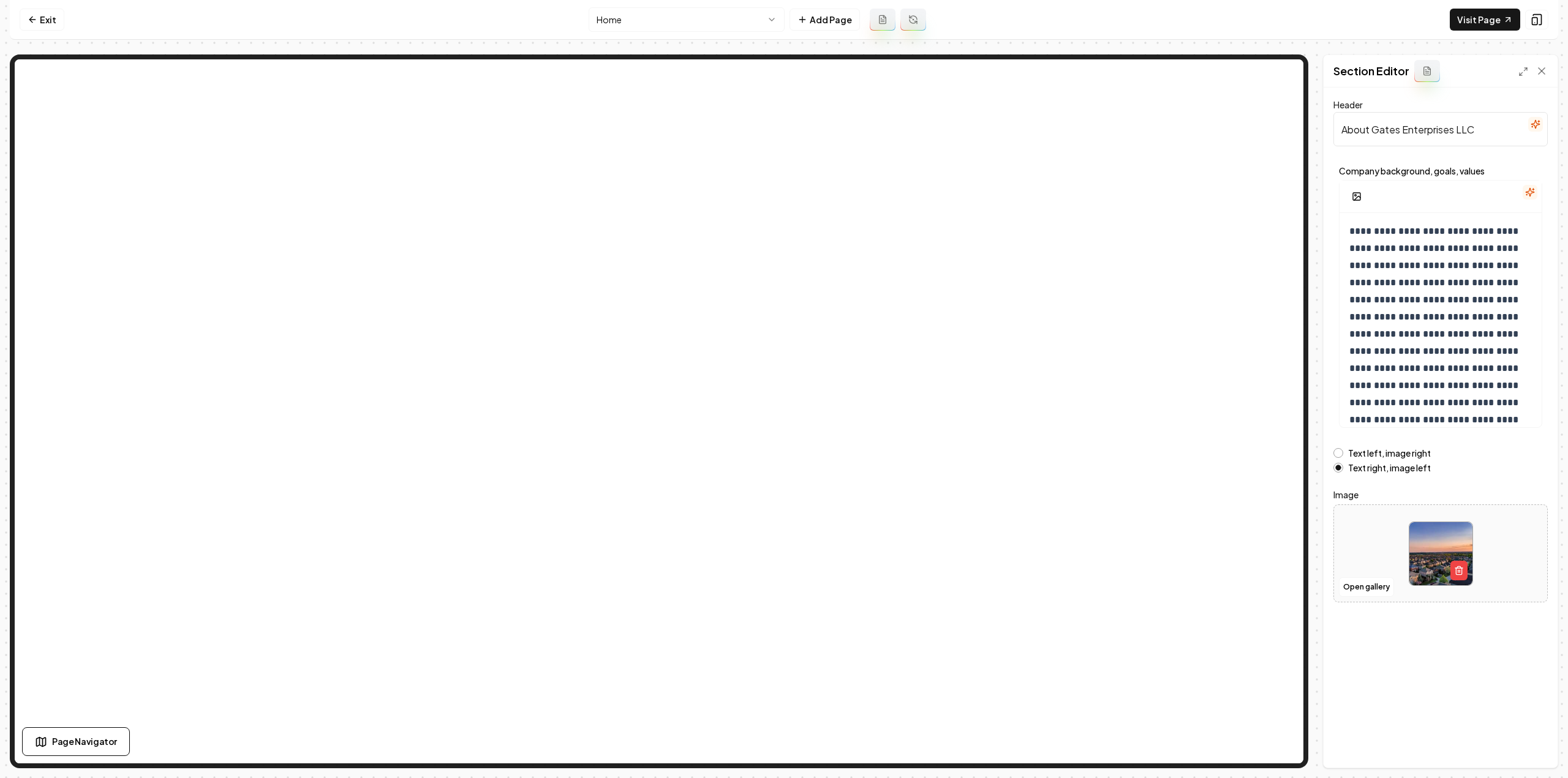
click at [1525, 193] on button "button" at bounding box center [1529, 192] width 14 height 14
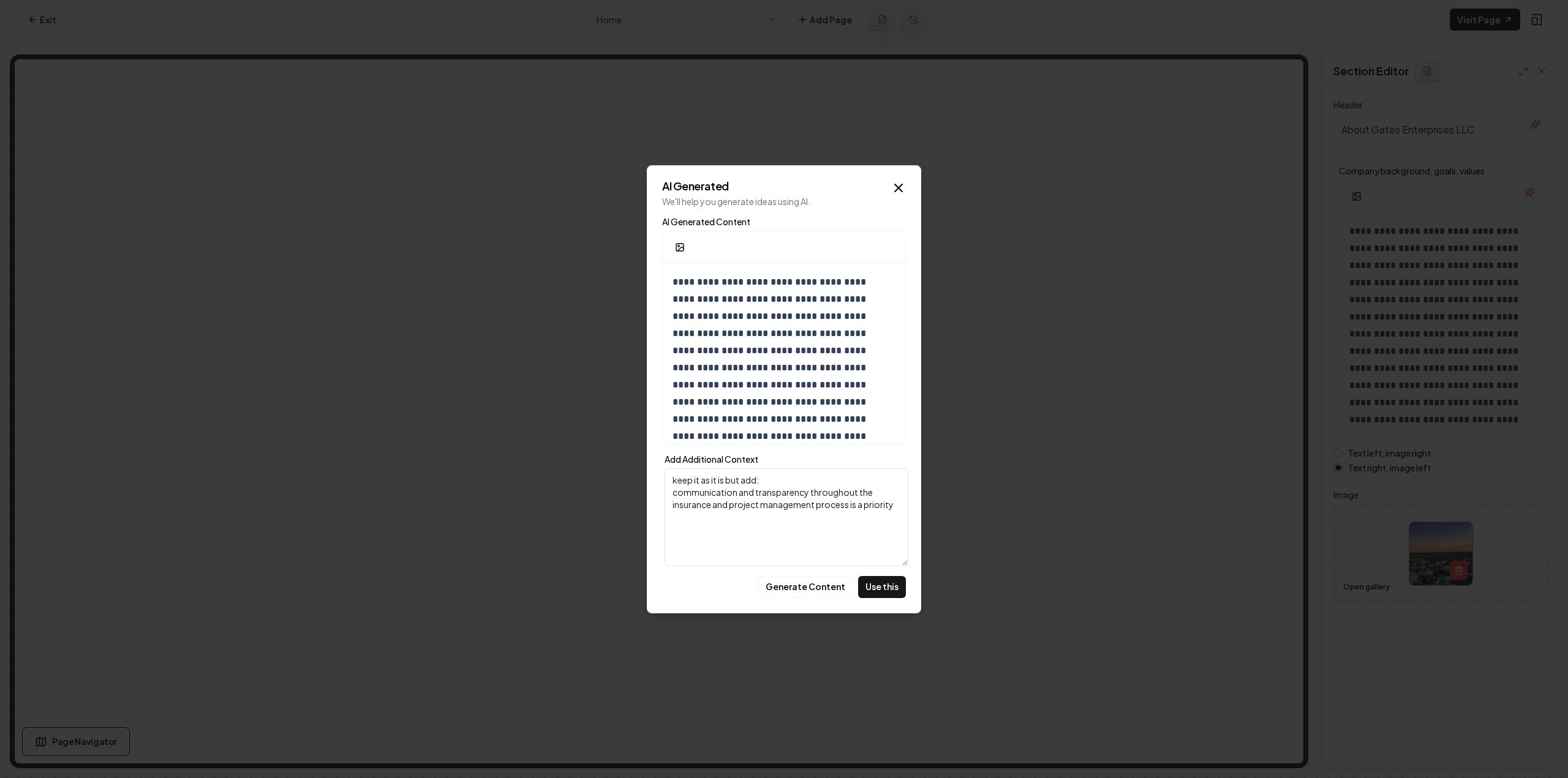
click at [808, 533] on textarea "keep it as it is but add: communication and transparency throughout the insuran…" at bounding box center [786, 518] width 244 height 98
drag, startPoint x: 784, startPoint y: 480, endPoint x: 646, endPoint y: 482, distance: 138.0
click at [646, 482] on body "Computer Required This feature is only available on a computer. Please switch t…" at bounding box center [784, 389] width 1568 height 778
click at [892, 494] on textarea "communication and transparency throughout the insurance and project management …" at bounding box center [786, 518] width 244 height 98
click at [895, 494] on textarea "communication and transparency throughout the insurance and project management …" at bounding box center [786, 518] width 244 height 98
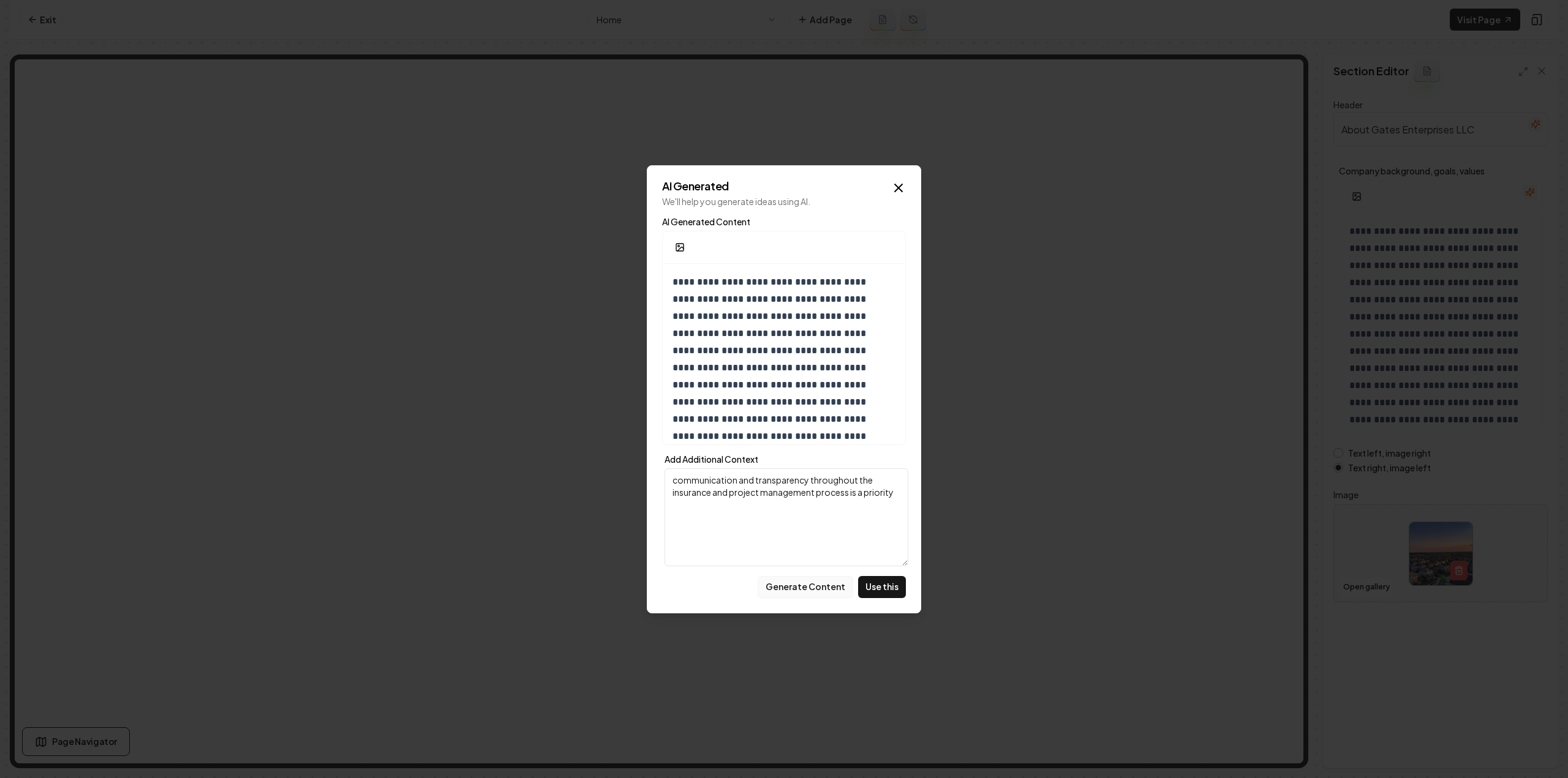
type textarea "communication and transparency throughout the insurance and project management …"
click at [822, 592] on button "Generate Content" at bounding box center [805, 587] width 96 height 22
click at [800, 582] on button "Generate Content" at bounding box center [805, 587] width 96 height 22
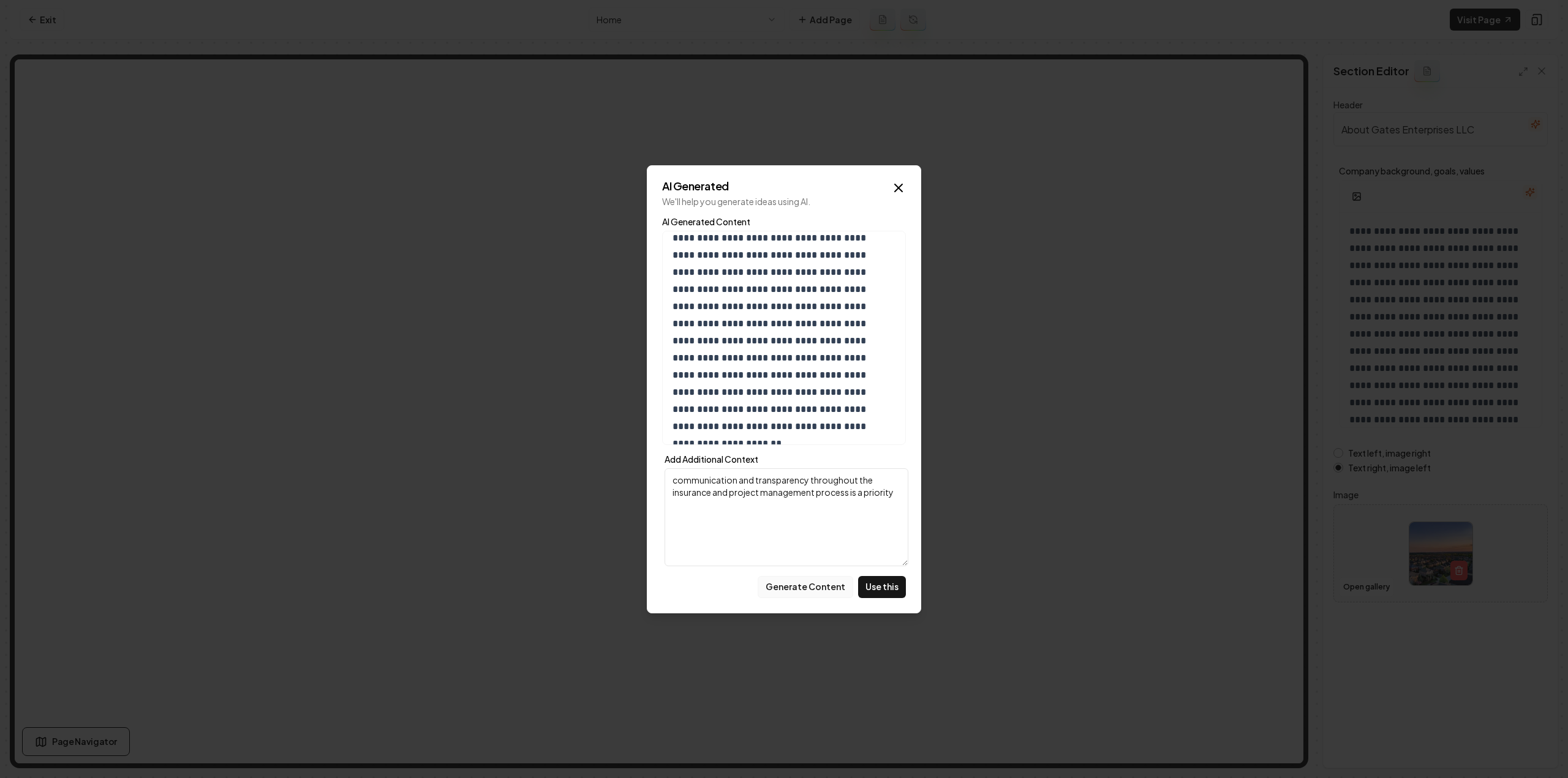
click at [820, 591] on button "Generate Content" at bounding box center [805, 587] width 96 height 22
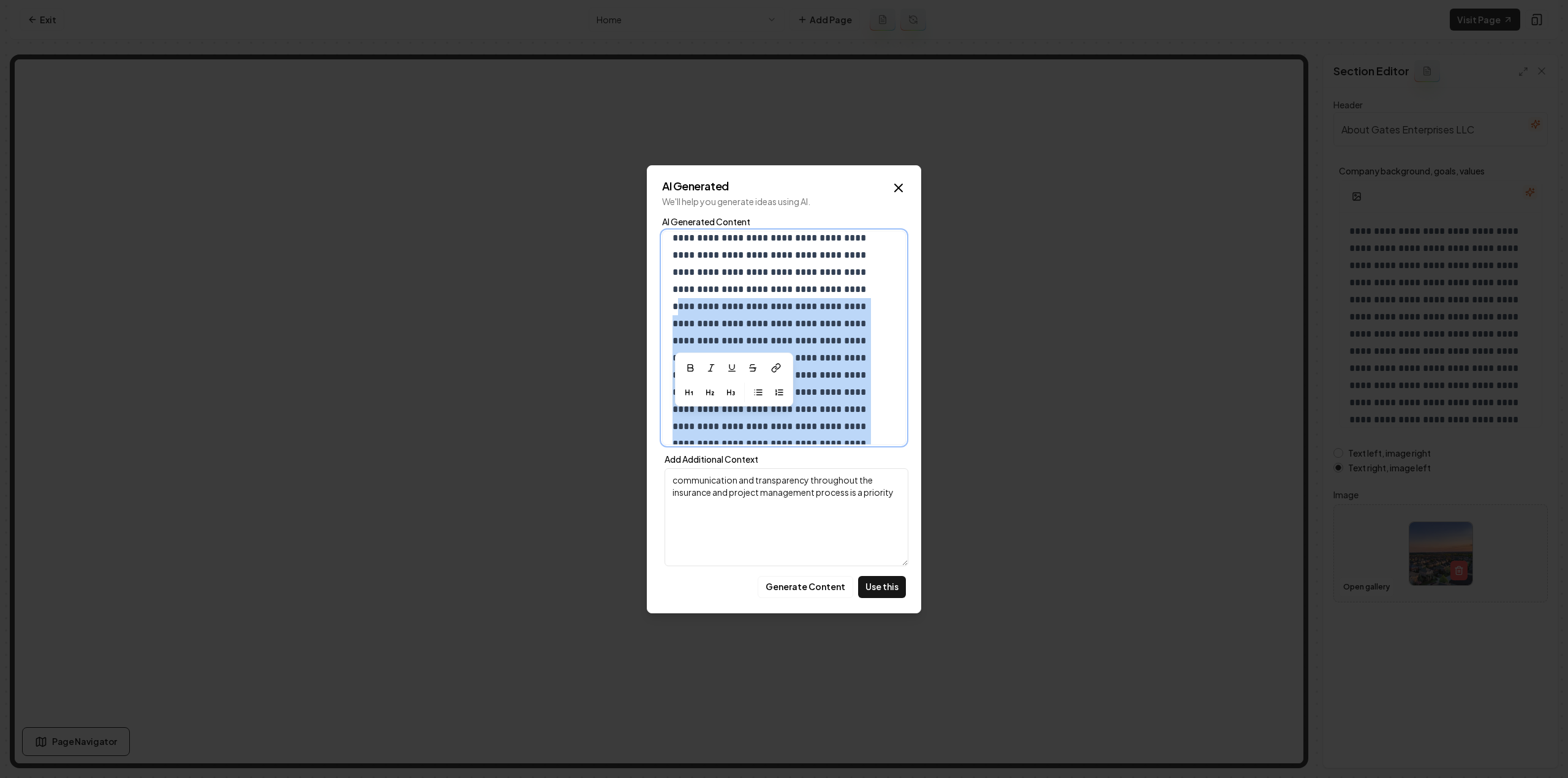
drag, startPoint x: 757, startPoint y: 289, endPoint x: 868, endPoint y: 438, distance: 185.8
click at [868, 438] on div "**********" at bounding box center [784, 264] width 243 height 362
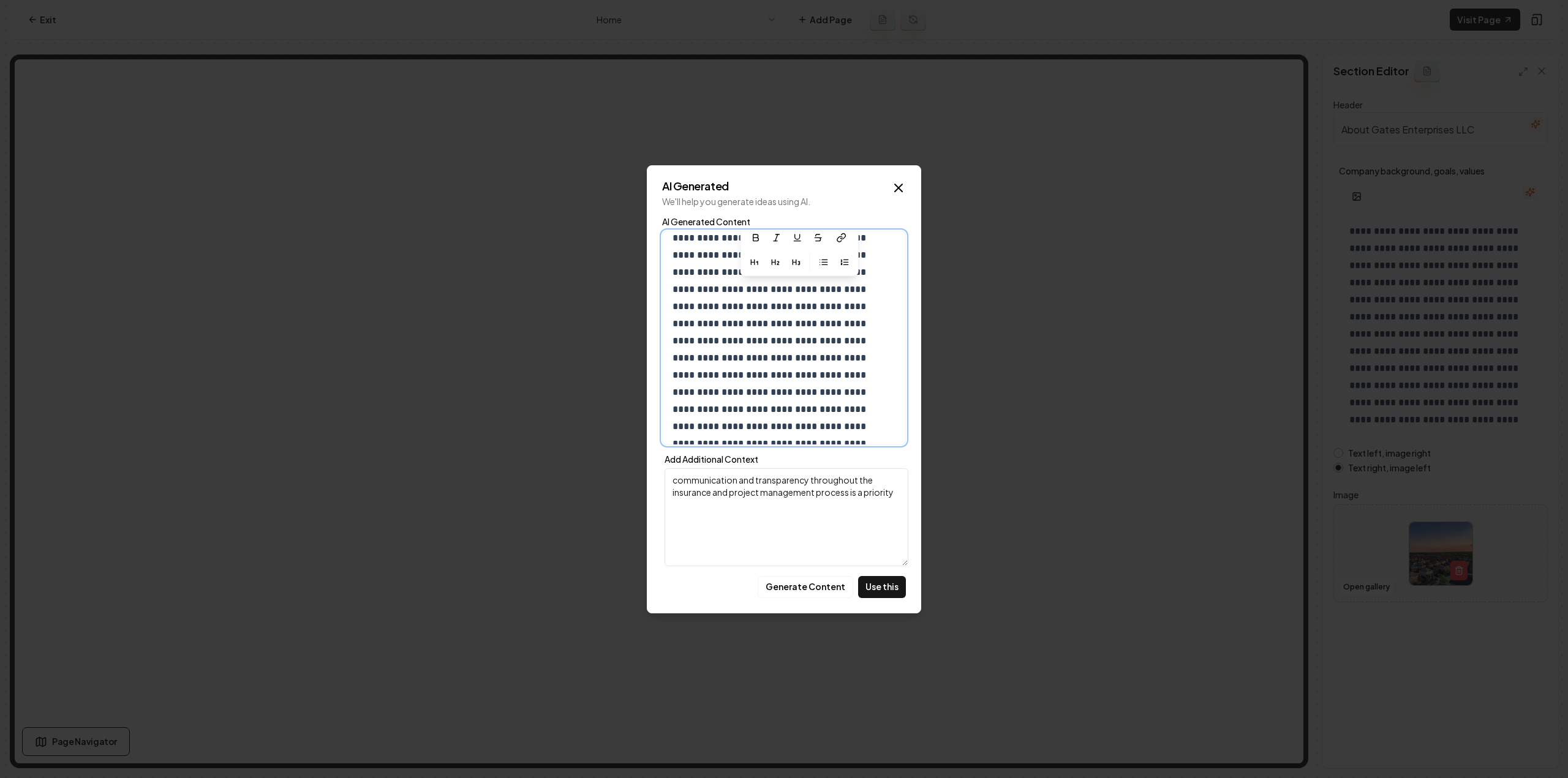
scroll to position [54, 0]
click at [890, 580] on button "Use this" at bounding box center [882, 587] width 48 height 22
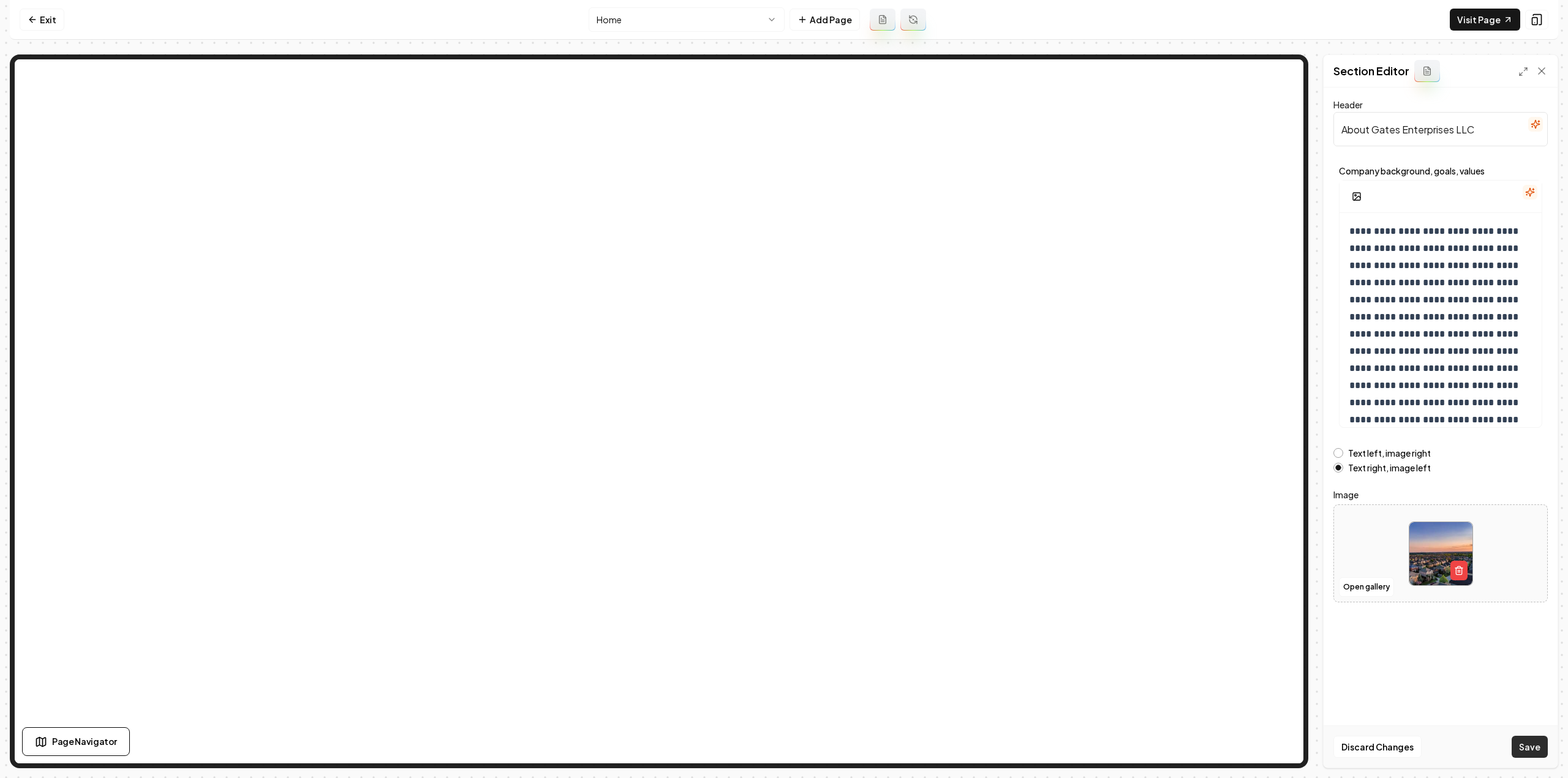
click at [1524, 753] on button "Save" at bounding box center [1529, 747] width 36 height 22
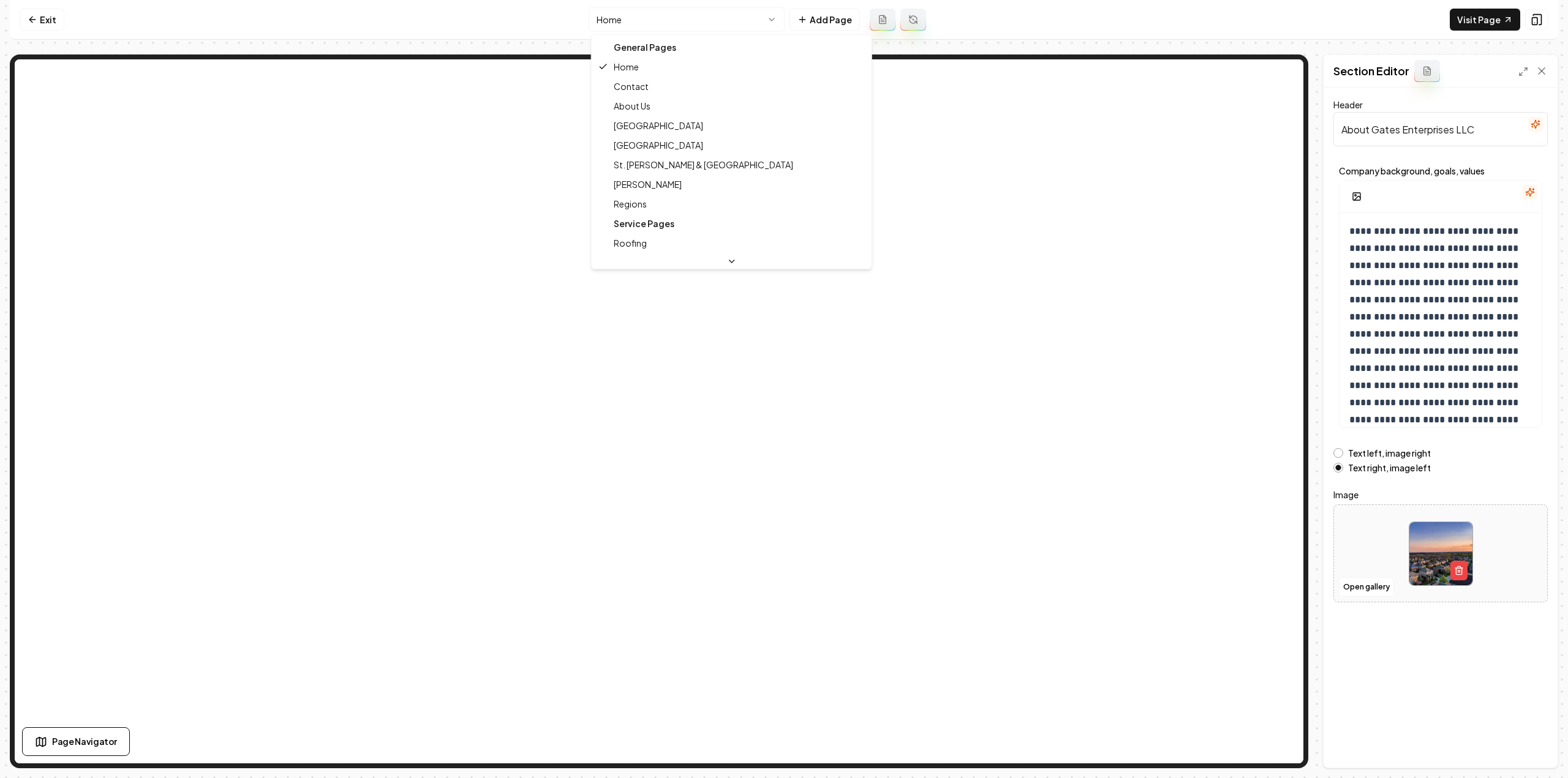
click at [651, 18] on html "**********" at bounding box center [784, 389] width 1568 height 778
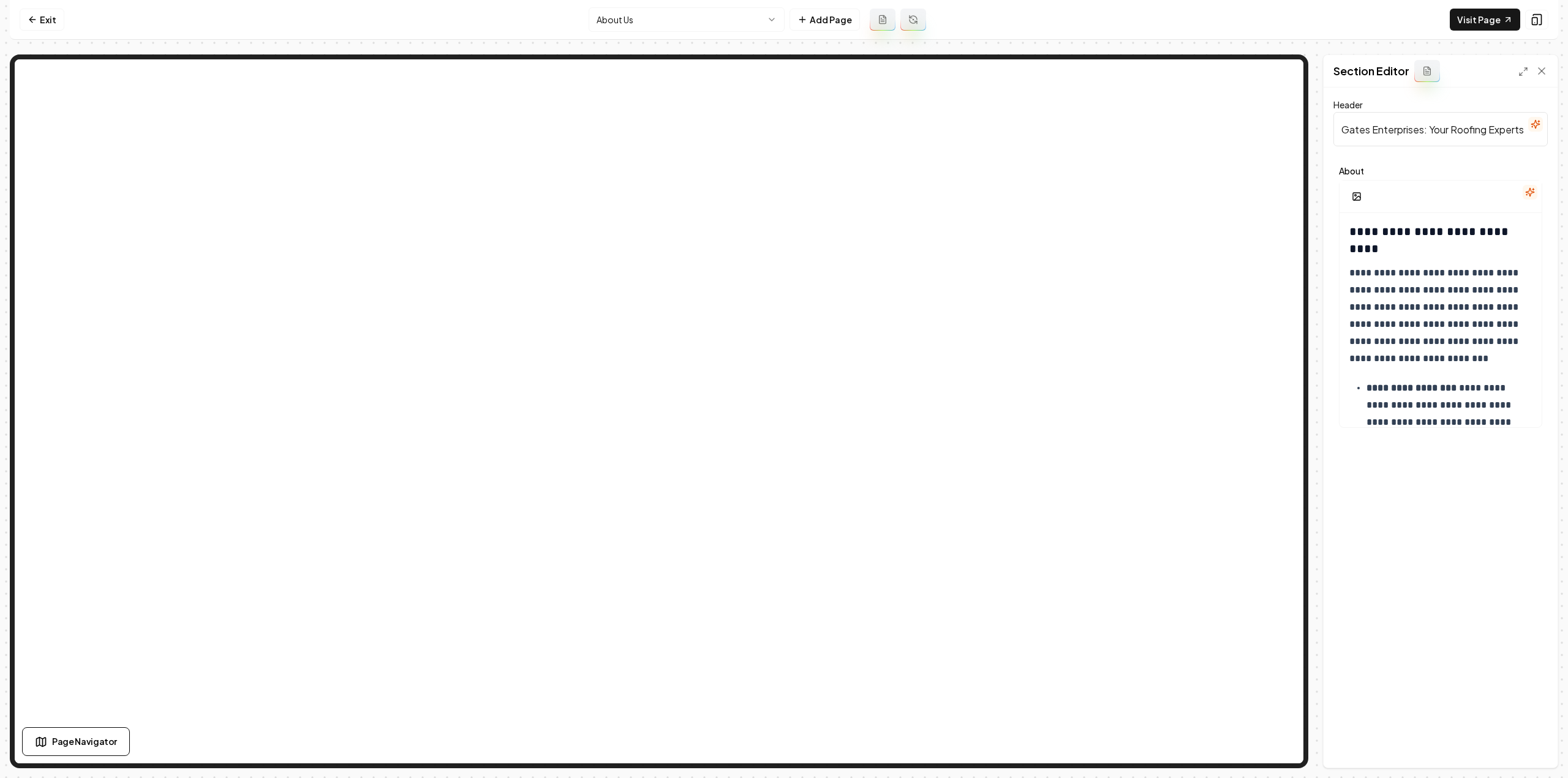
click at [1531, 185] on button "button" at bounding box center [1529, 192] width 14 height 14
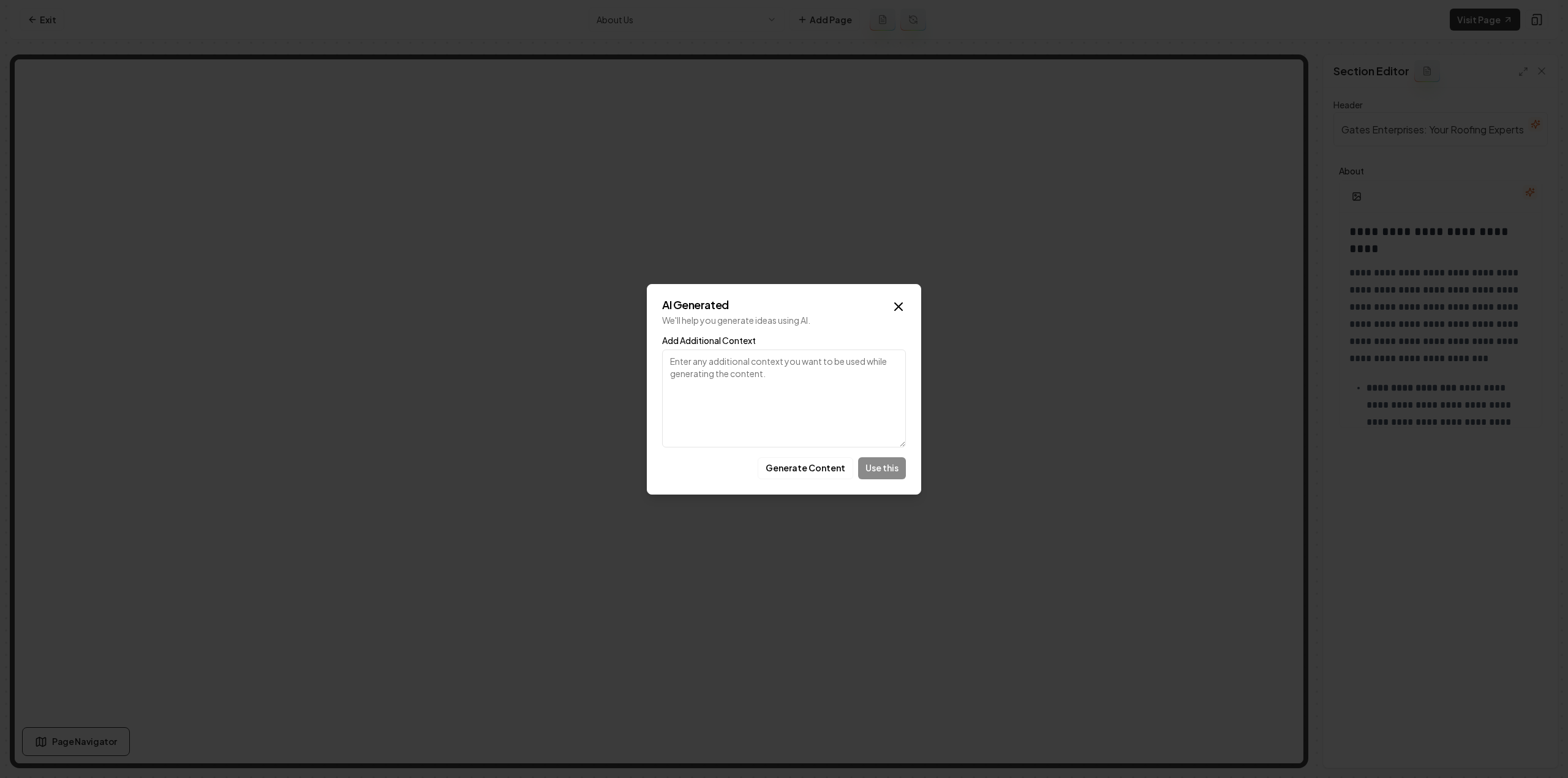
click at [800, 382] on textarea "Add Additional Context" at bounding box center [784, 398] width 244 height 98
paste textarea "communication and transparency throughout the insurance and project management …"
click at [670, 365] on textarea "communication and transparency throughout the insurance and project management …" at bounding box center [784, 398] width 244 height 98
type textarea "add copy about communication and transparency throughout the insurance and proj…"
click at [819, 469] on button "Generate Content" at bounding box center [805, 469] width 96 height 22
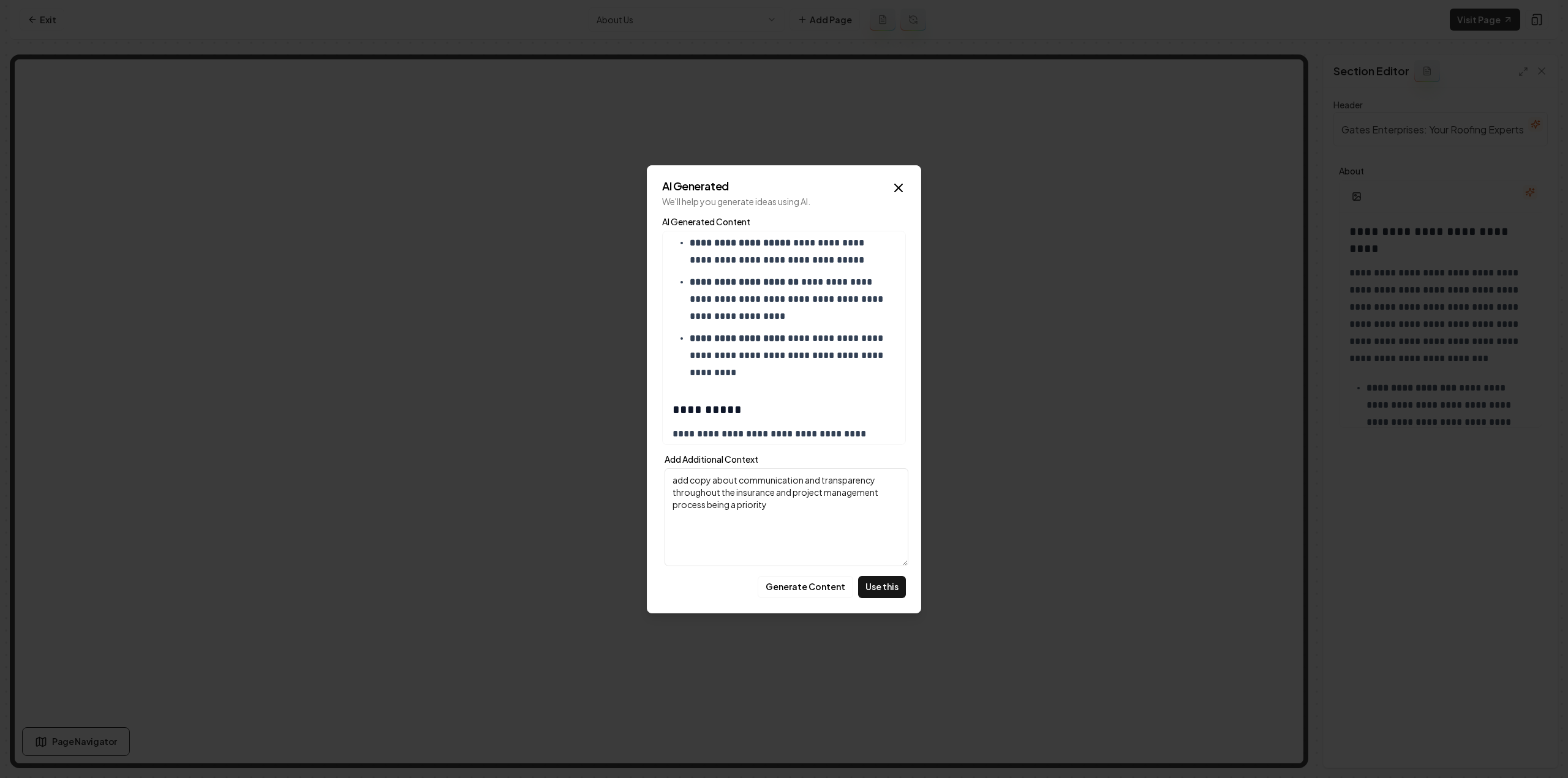
scroll to position [777, 0]
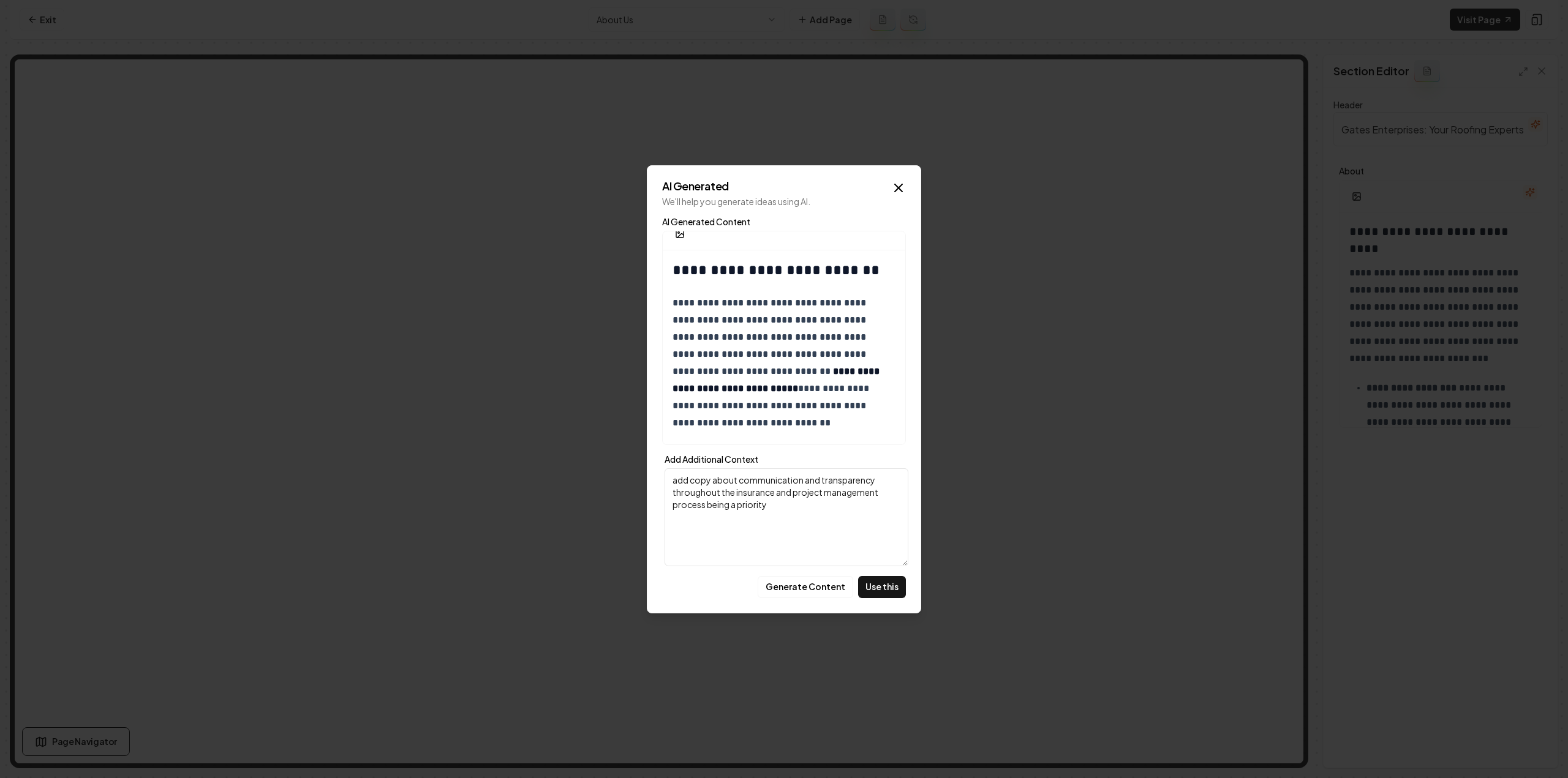
scroll to position [0, 0]
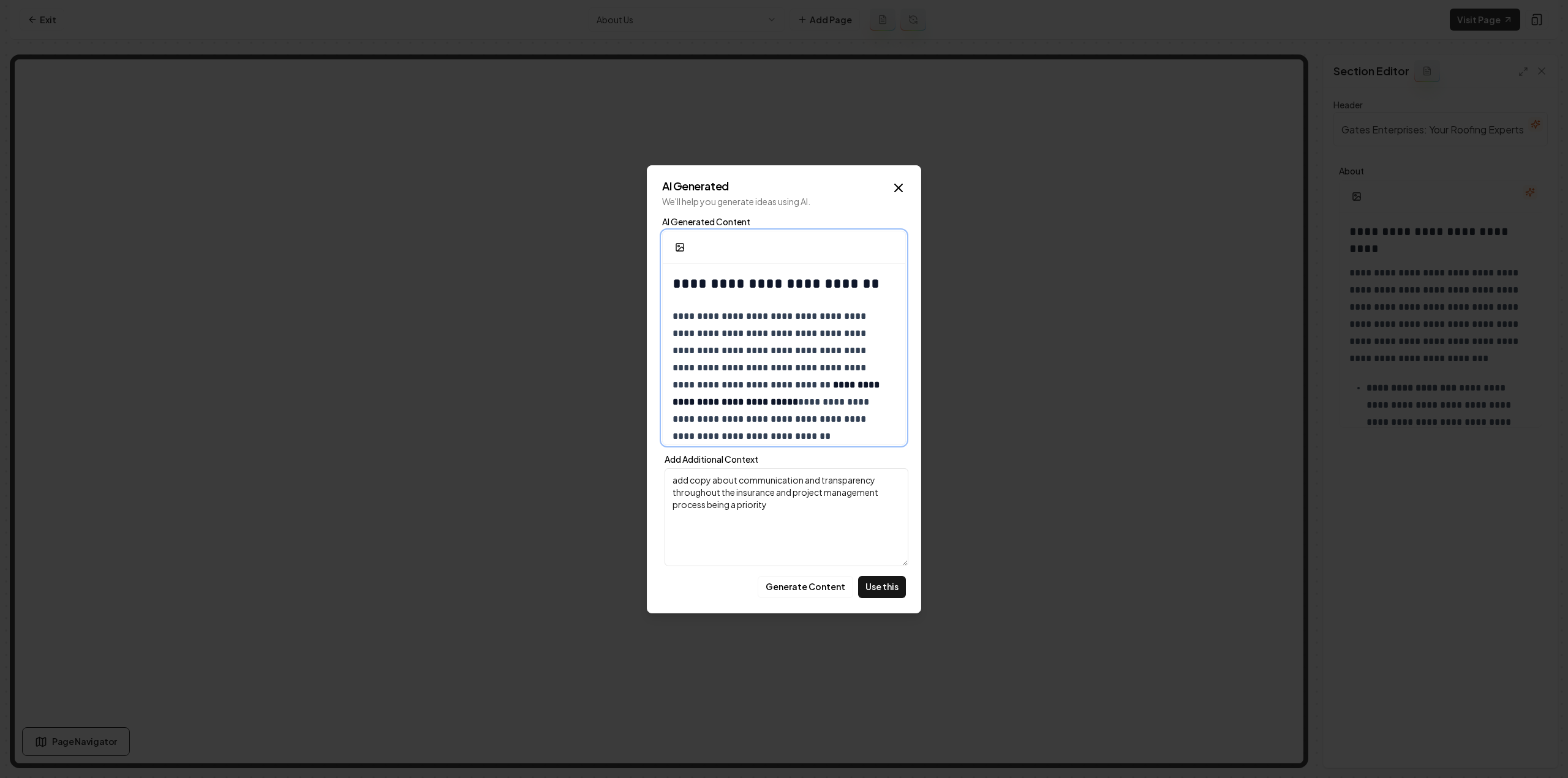
click at [774, 308] on p "**********" at bounding box center [780, 376] width 214 height 137
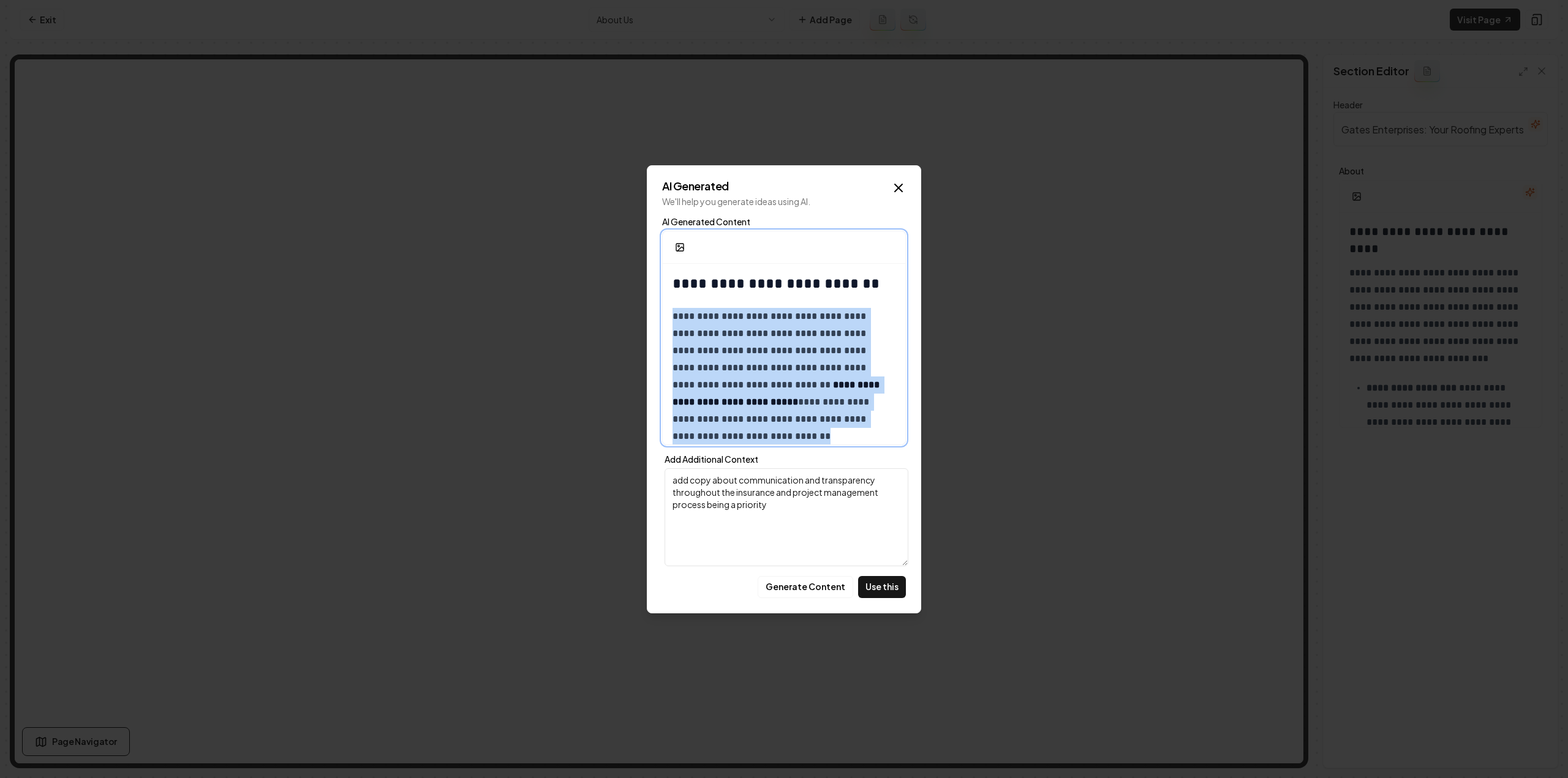
click at [774, 308] on p "**********" at bounding box center [780, 376] width 214 height 137
click at [811, 373] on p "**********" at bounding box center [780, 376] width 214 height 137
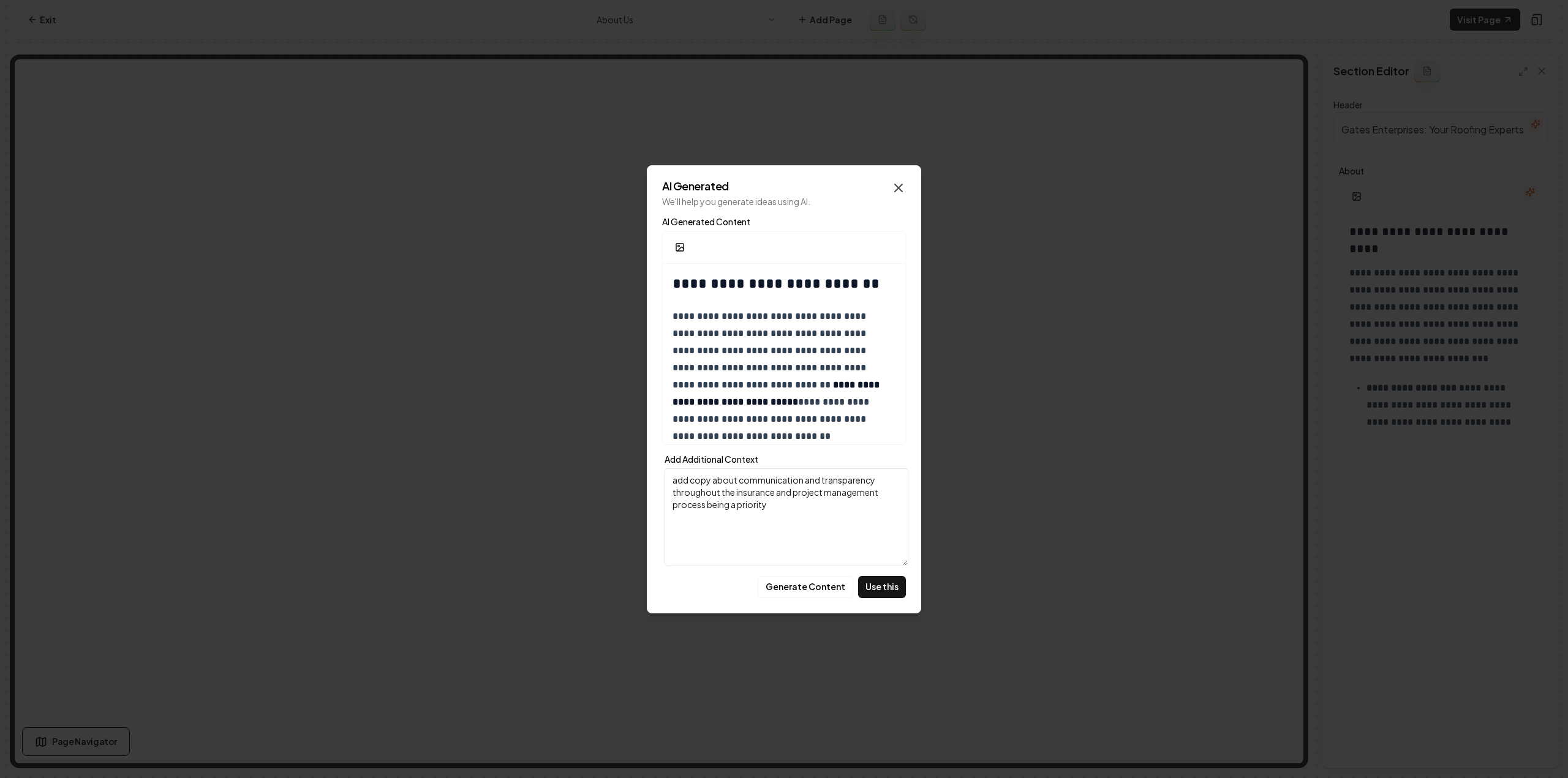
click at [895, 190] on icon "button" at bounding box center [898, 187] width 14 height 14
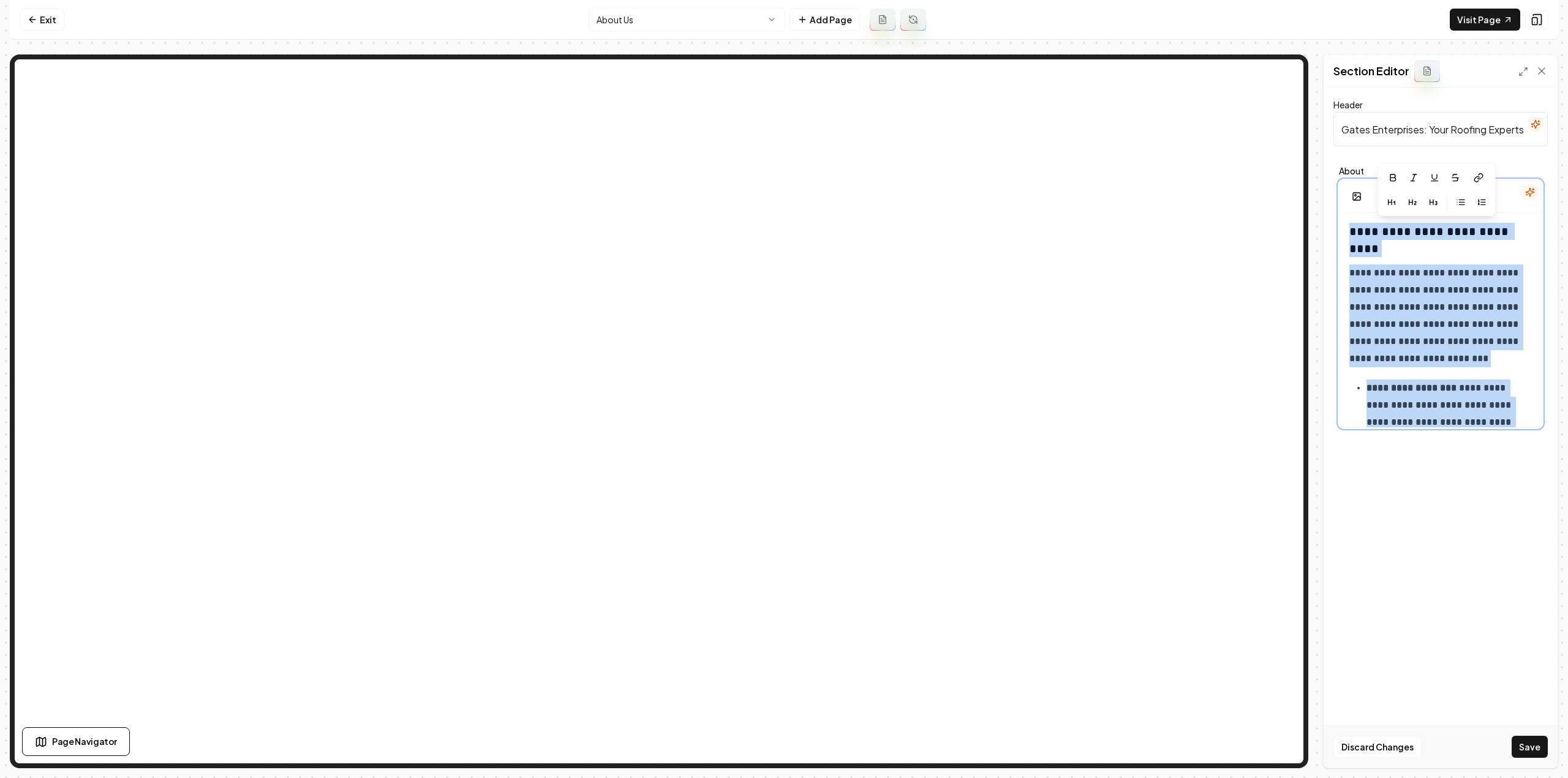
copy div "**********"
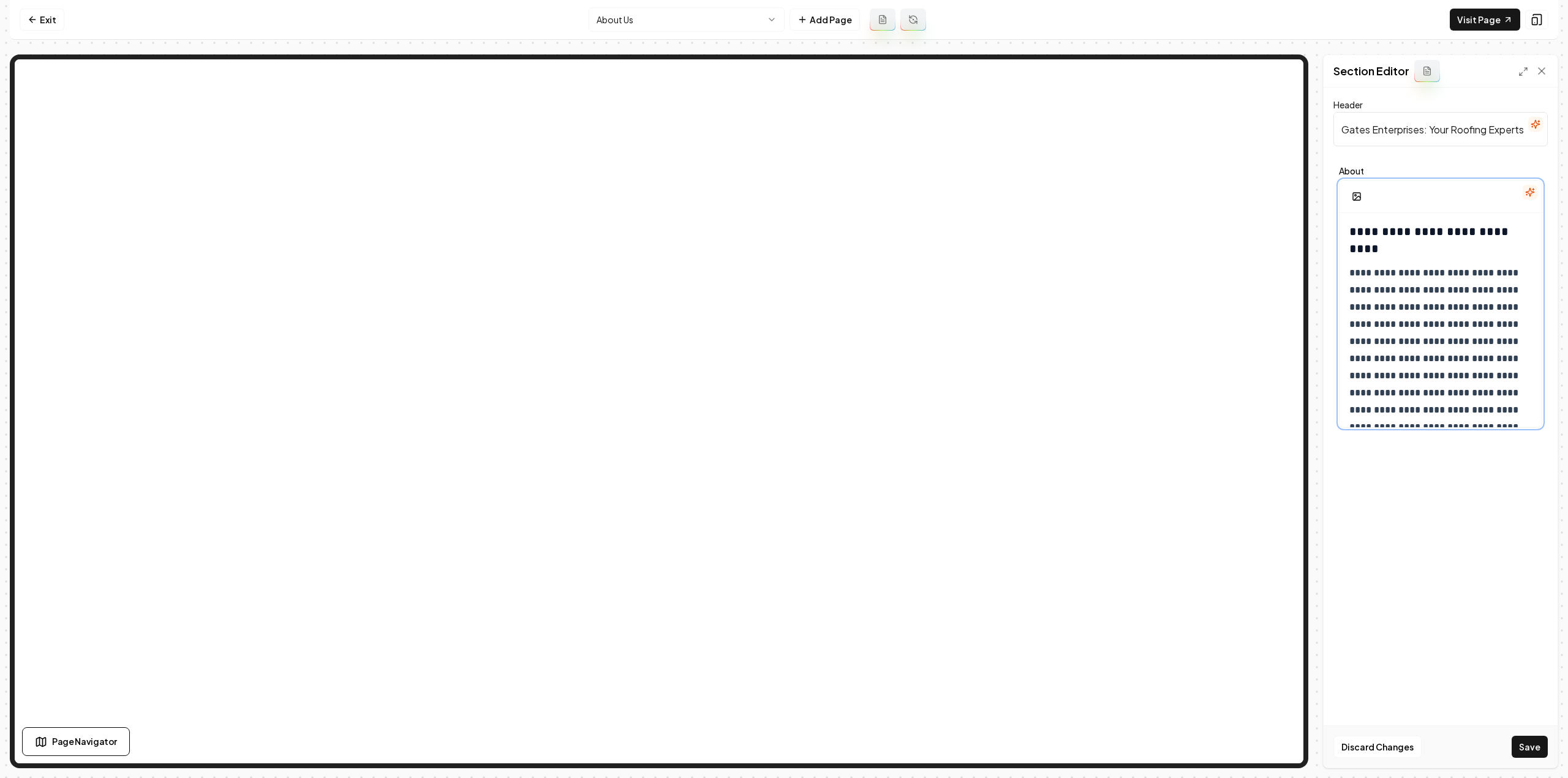
scroll to position [1490, 0]
click at [1534, 749] on button "Save" at bounding box center [1529, 747] width 36 height 22
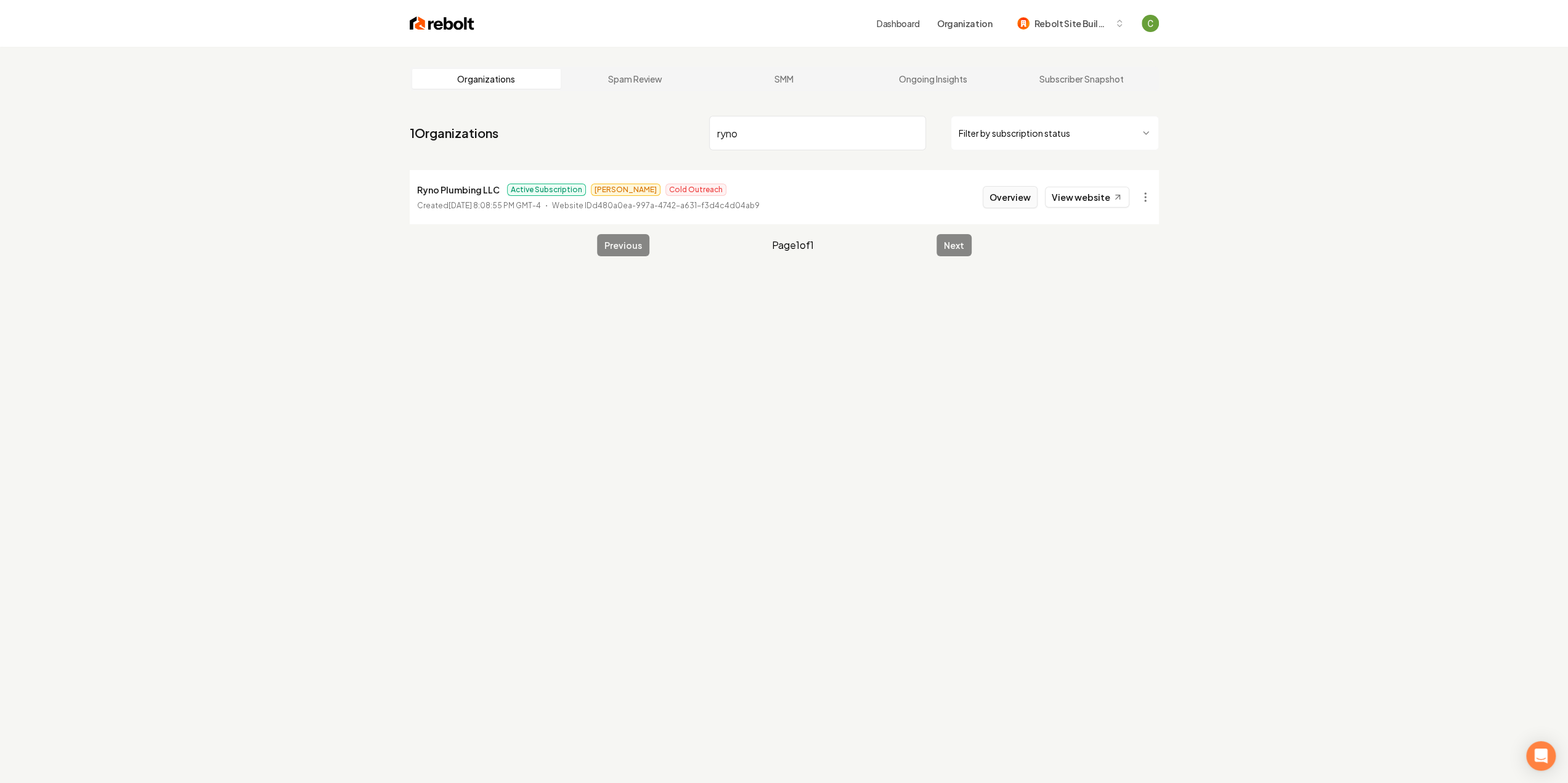
type input "ryno"
click at [1031, 199] on button "Overview" at bounding box center [1010, 197] width 55 height 22
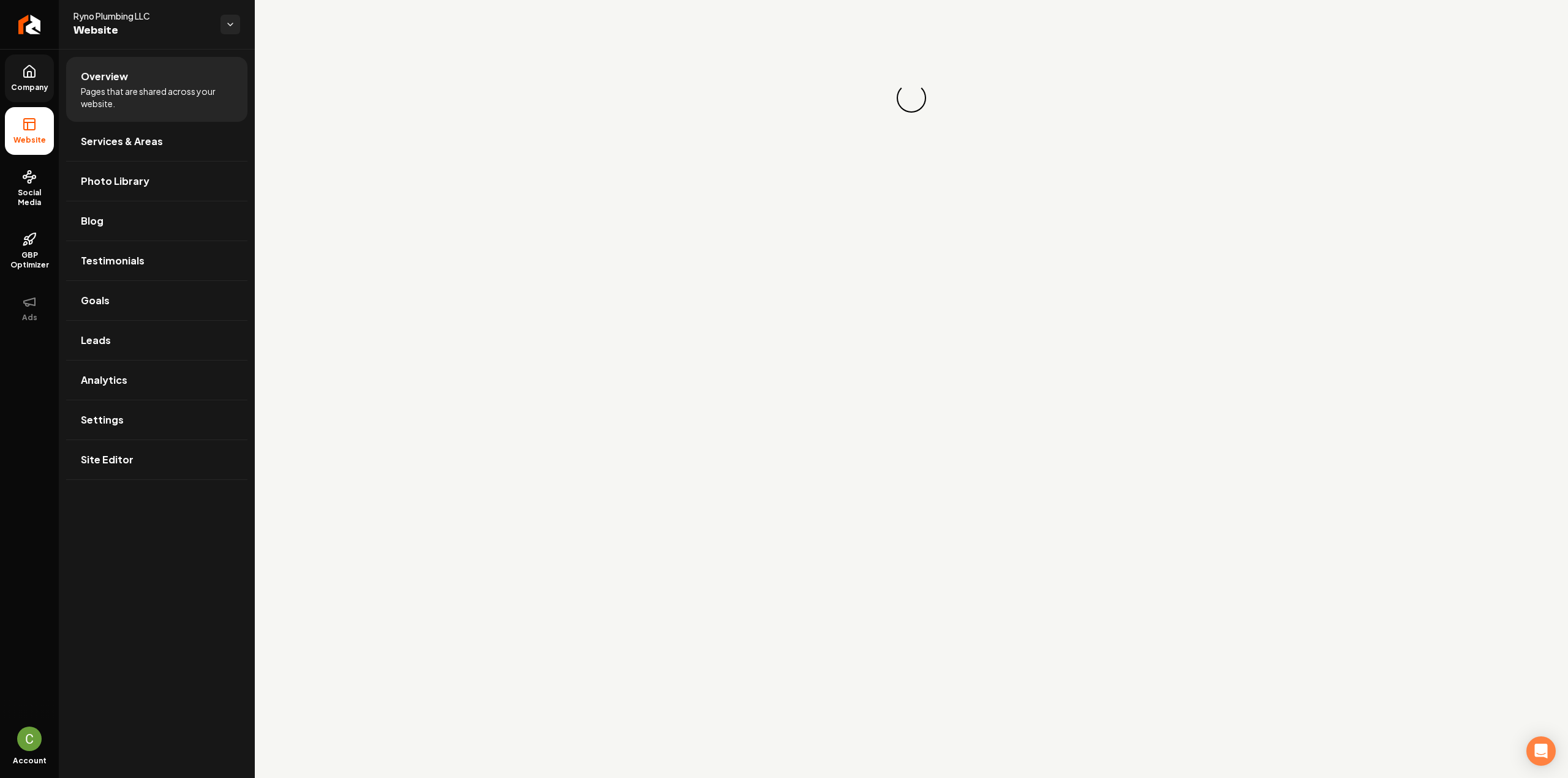
click at [31, 90] on span "Company" at bounding box center [30, 88] width 47 height 10
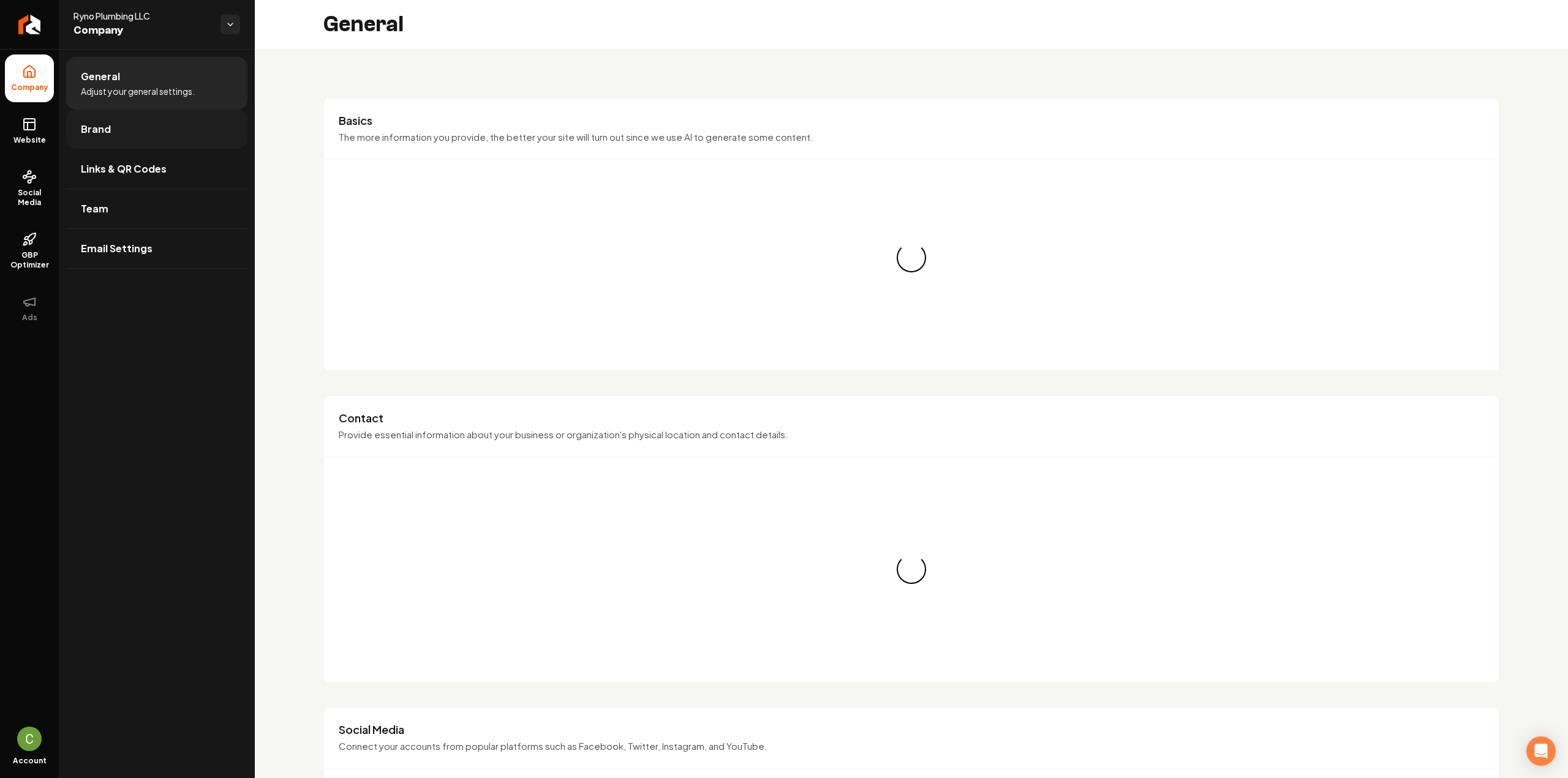
click at [77, 127] on link "Brand" at bounding box center [156, 129] width 181 height 39
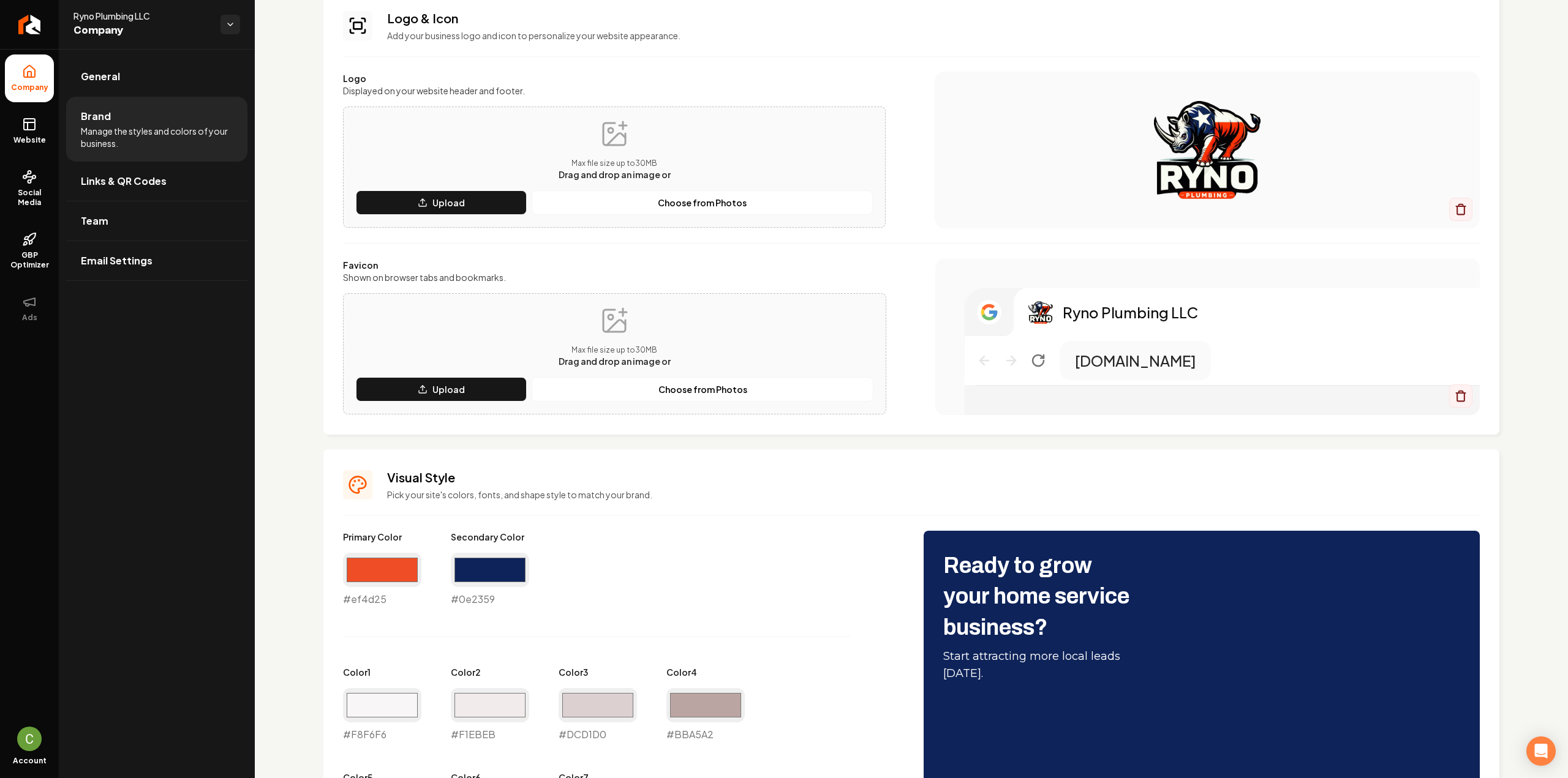
scroll to position [61, 0]
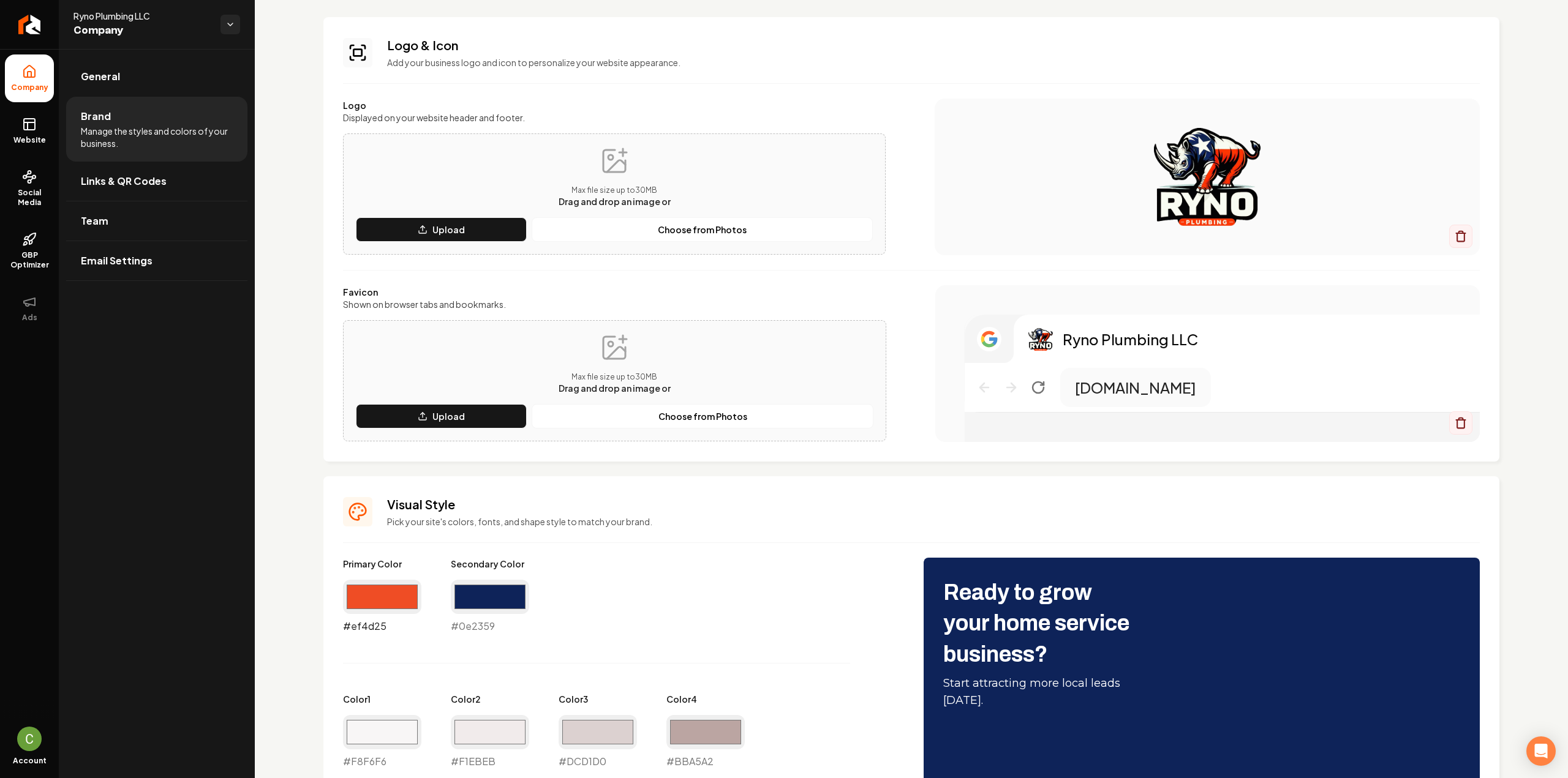
click at [382, 602] on input "#ef4d25" at bounding box center [383, 597] width 79 height 34
type input "#e13214"
click at [480, 595] on input "#0e2359" at bounding box center [490, 597] width 79 height 34
click at [832, 573] on div "Primary Color #e13214 #e13214 Secondary Color #0e2359 #0e2359 Color 1 #f8f6f6 #…" at bounding box center [621, 716] width 556 height 316
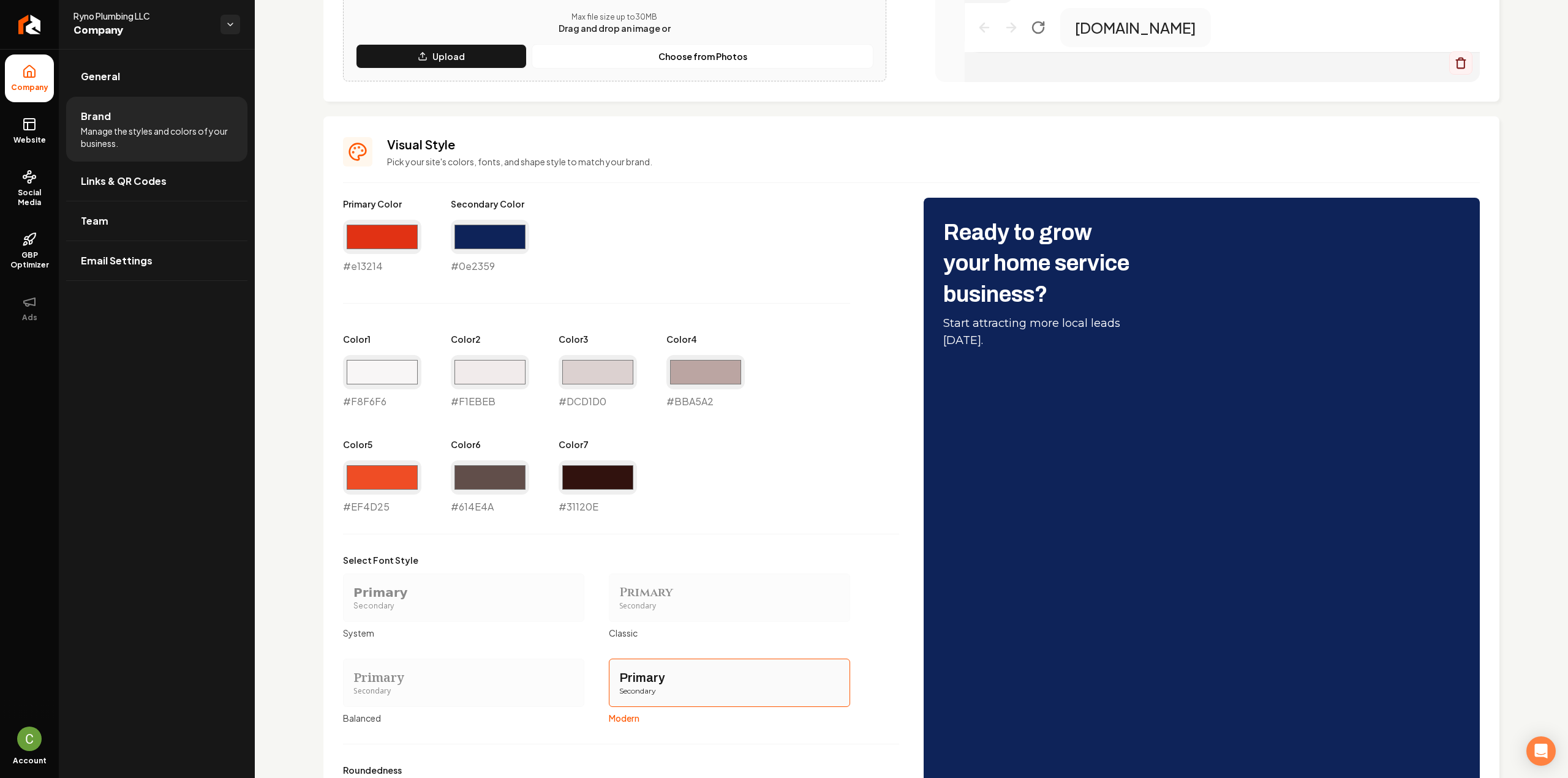
scroll to position [429, 0]
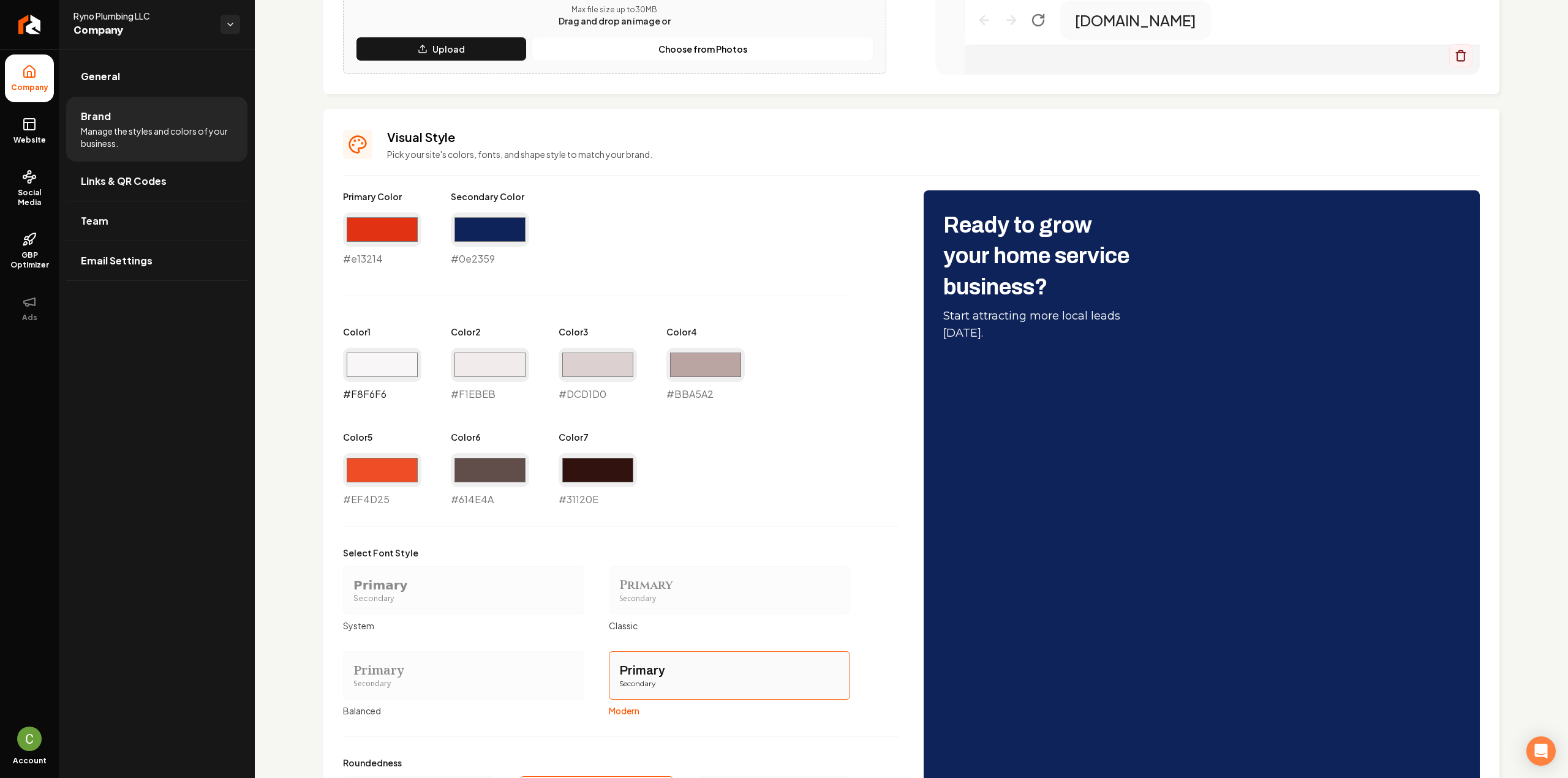
click at [364, 376] on input "#f8f6f6" at bounding box center [383, 365] width 79 height 34
click at [497, 374] on input "#f1ebeb" at bounding box center [490, 365] width 79 height 34
type input "#eaeff0"
click at [574, 365] on input "#dcd1d0" at bounding box center [598, 365] width 79 height 34
click at [682, 358] on input "#bba5a2" at bounding box center [706, 365] width 79 height 34
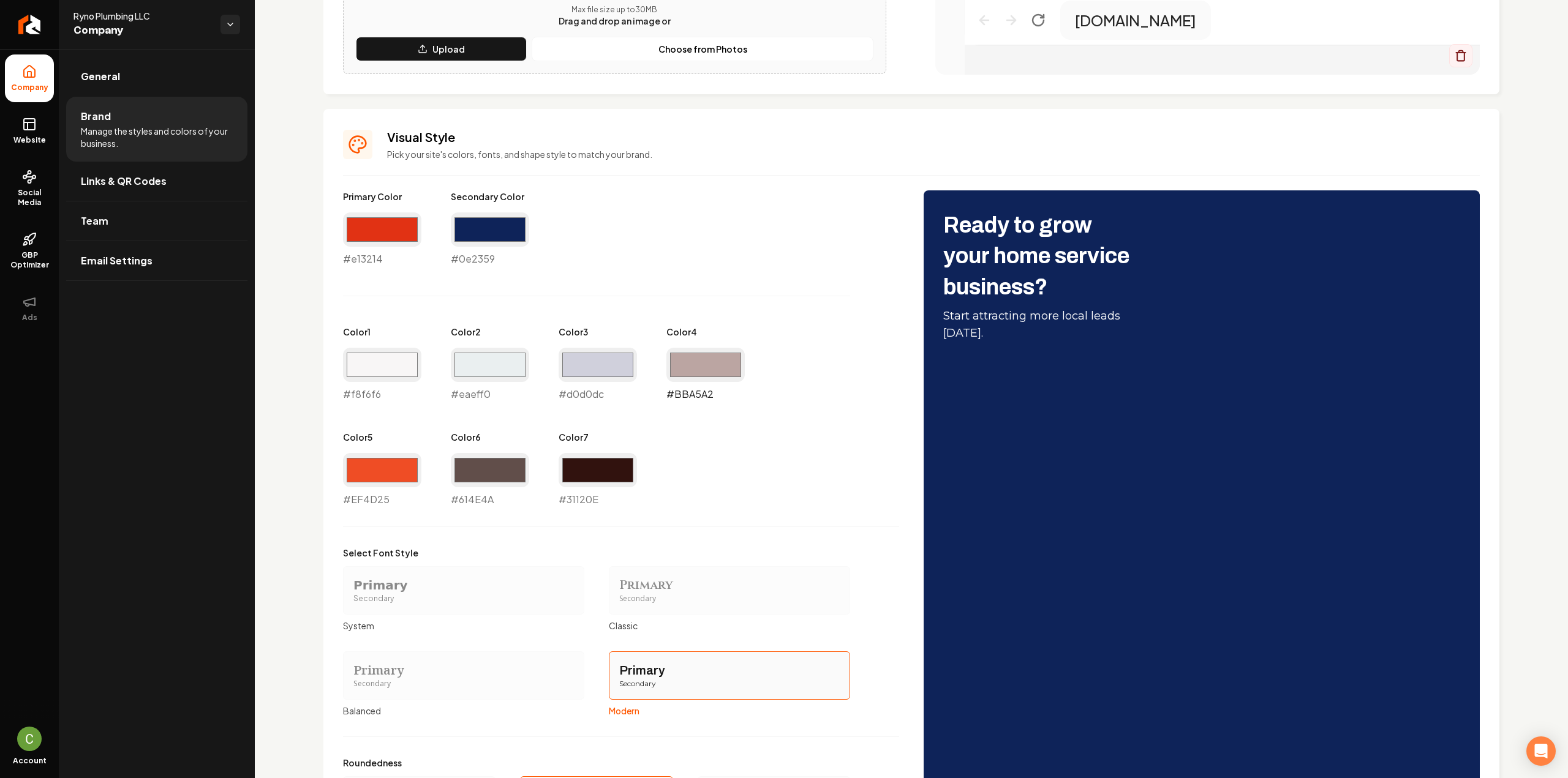
type input "#d0d0dc"
type input "#a0a6ba"
click at [756, 273] on div "Primary Color #e13214 #e13214 Secondary Color #0e2359 #0e2359 Color 1 #f8f6f6 #…" at bounding box center [621, 348] width 556 height 316
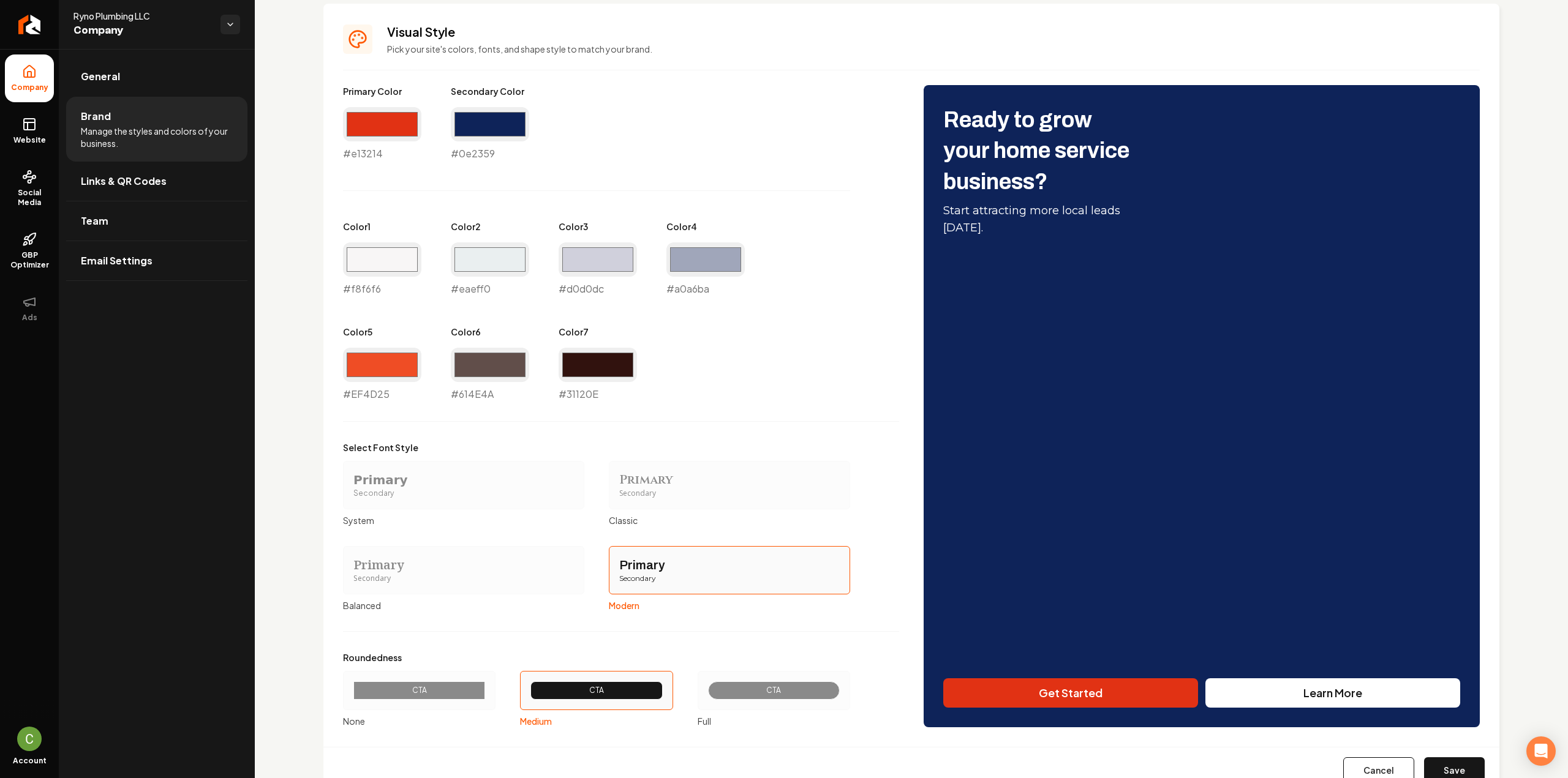
scroll to position [577, 0]
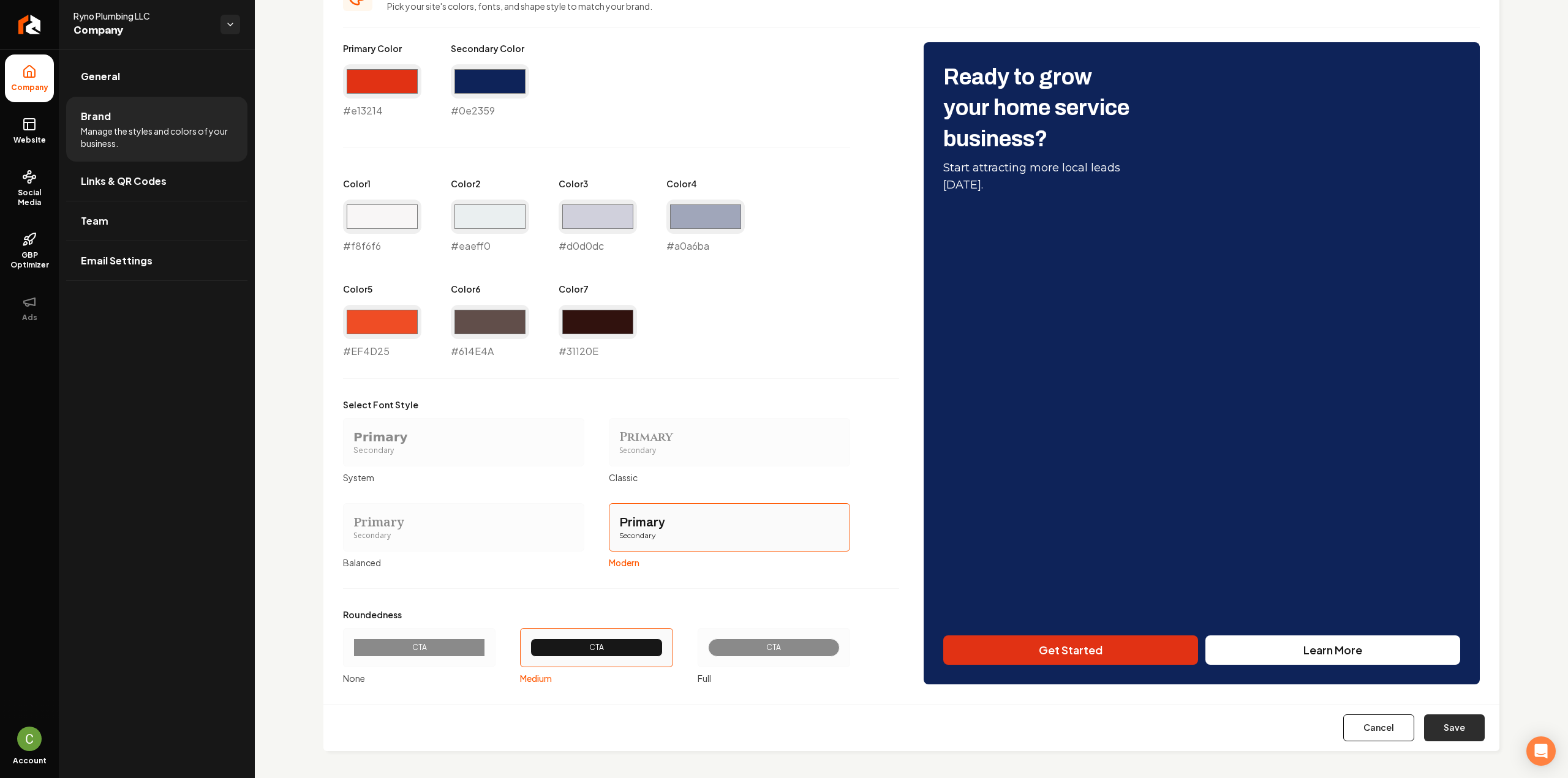
click at [1431, 727] on button "Save" at bounding box center [1454, 728] width 61 height 27
type input "#ef4d25"
type input "#614e4a"
type input "#31120e"
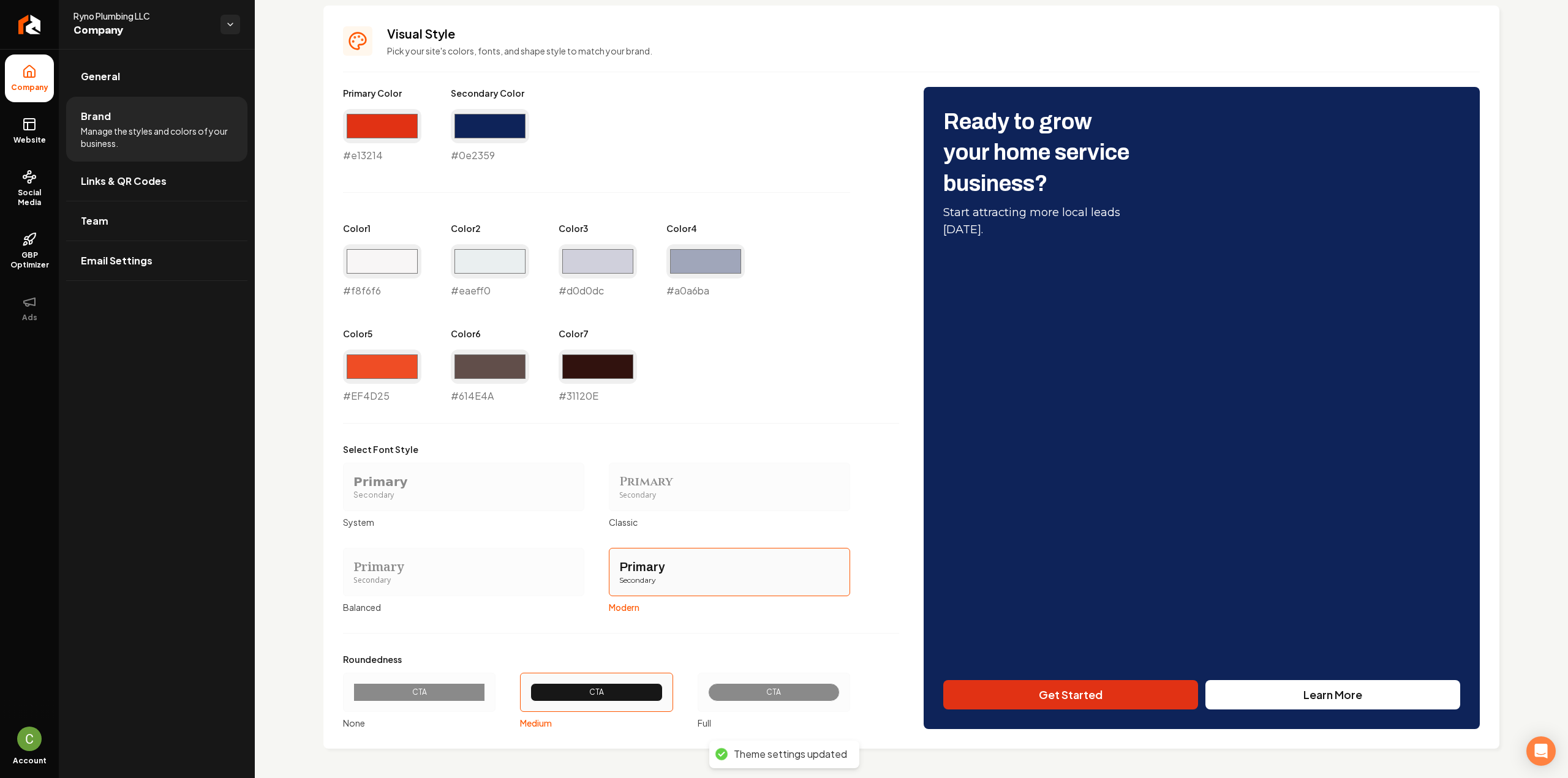
scroll to position [530, 0]
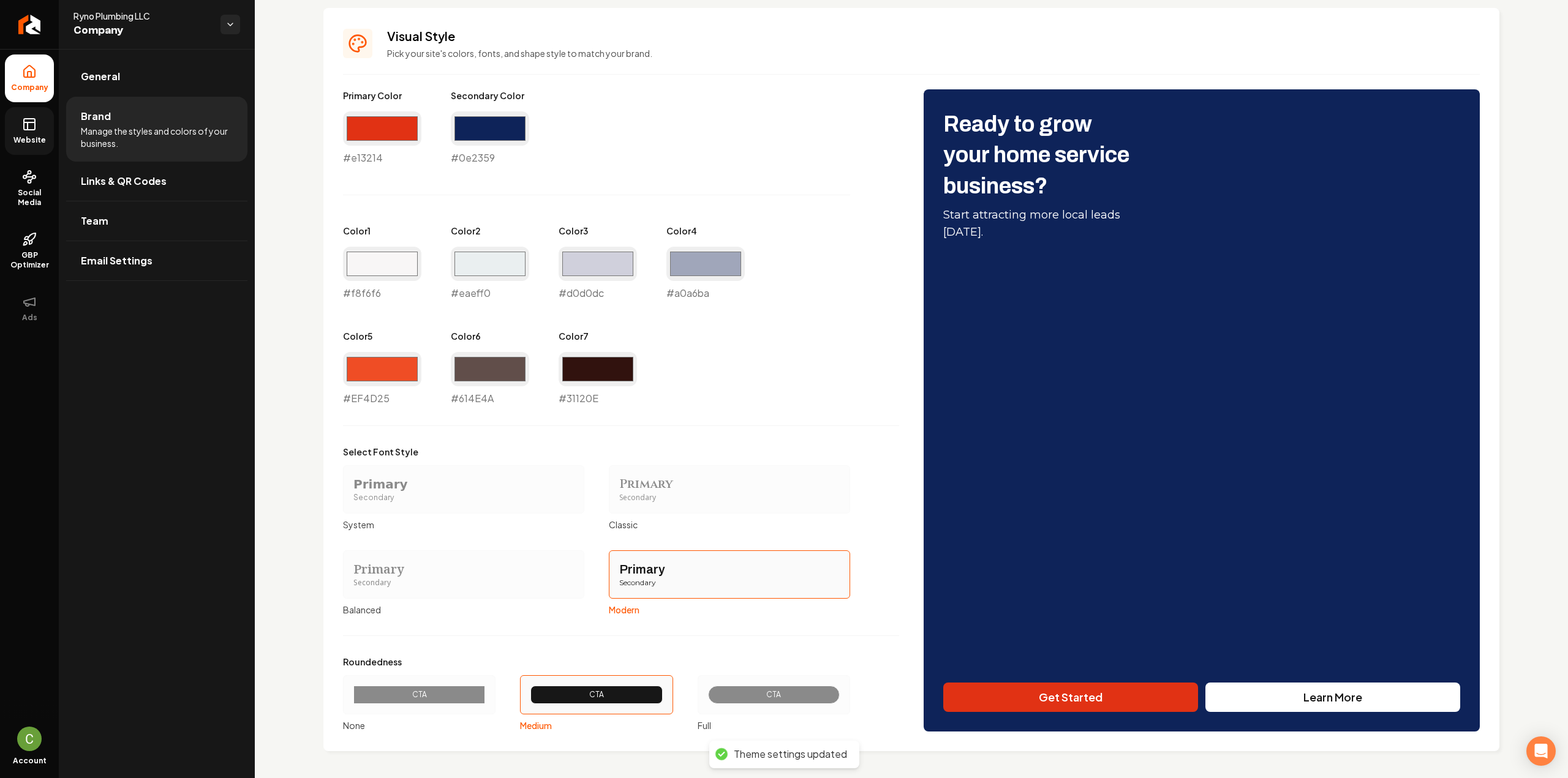
click at [19, 119] on link "Website" at bounding box center [29, 131] width 49 height 48
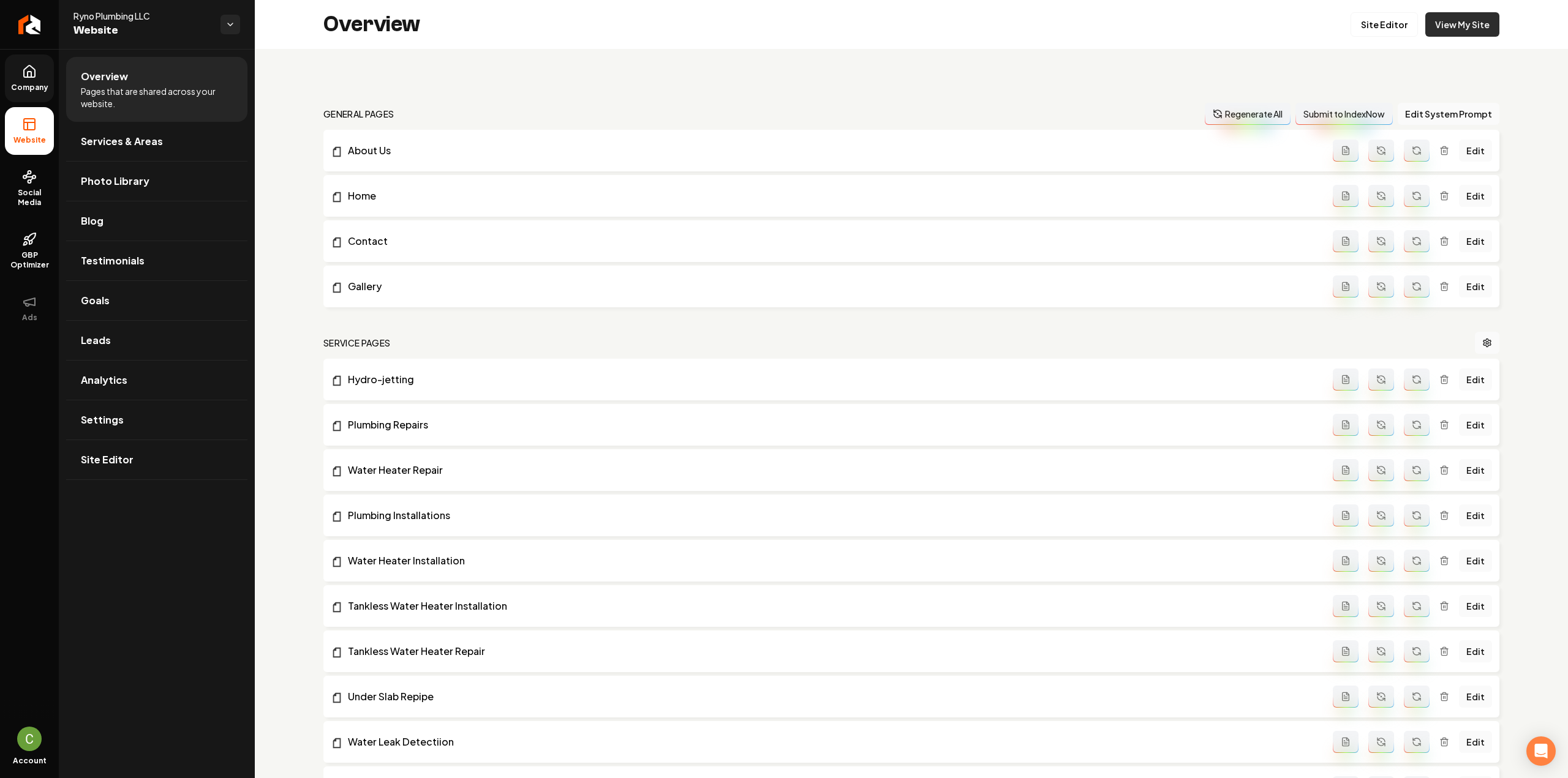
click at [1485, 27] on link "View My Site" at bounding box center [1463, 25] width 74 height 25
